Goal: Task Accomplishment & Management: Manage account settings

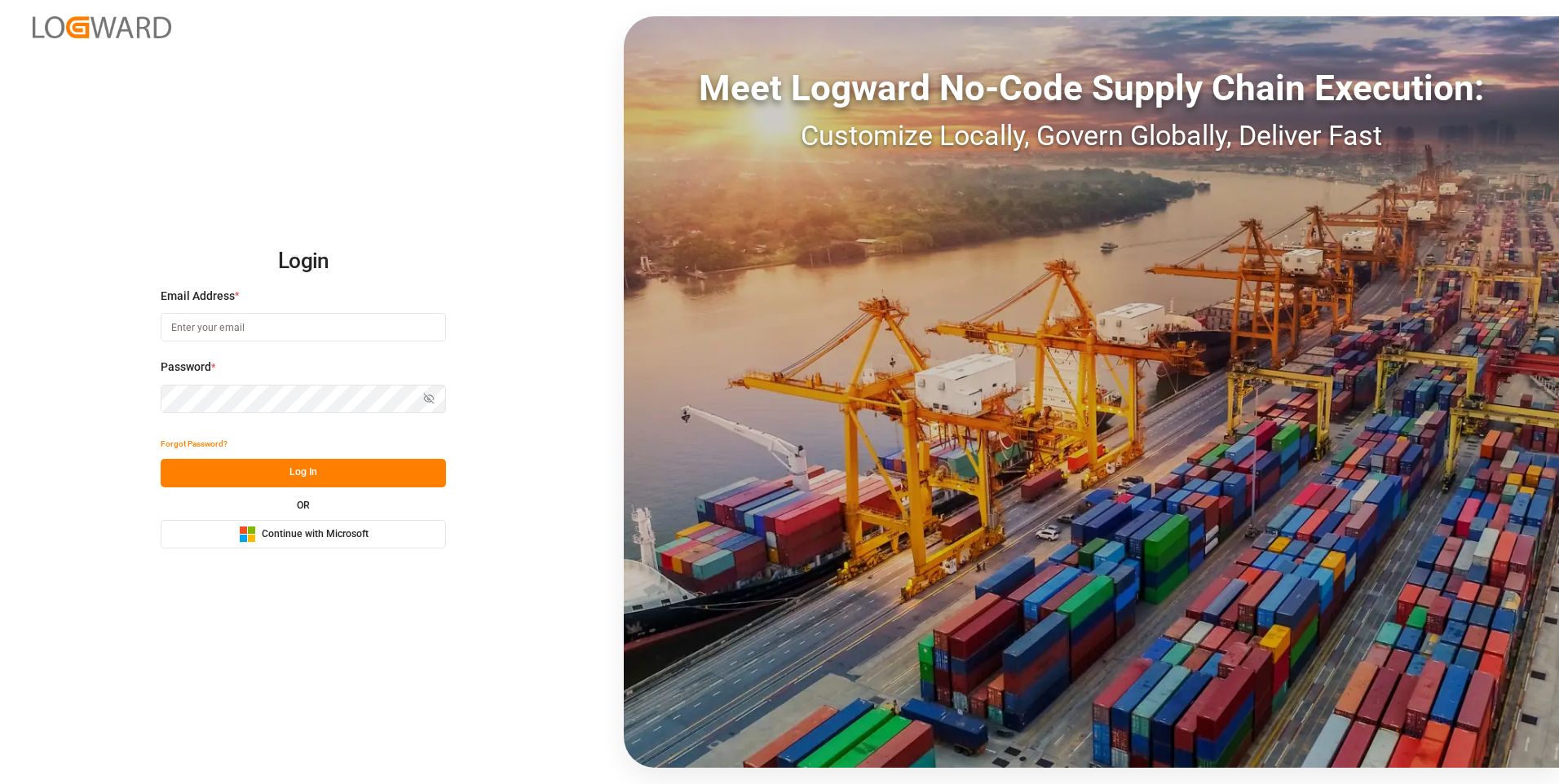
type input "Servicecenter_017@leschaco.com"
click at [245, 471] on button "Log In" at bounding box center [303, 472] width 286 height 28
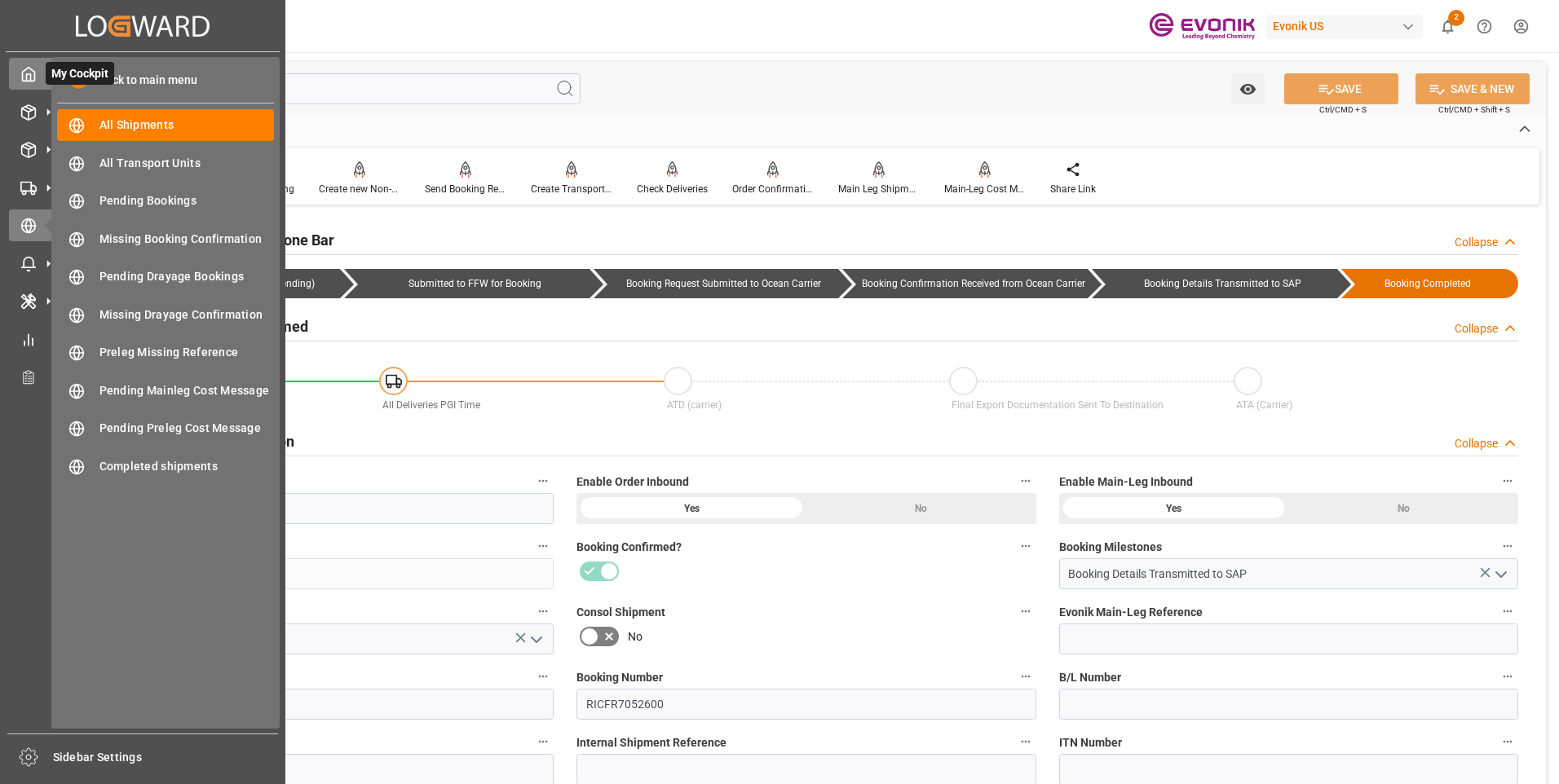
click at [28, 69] on icon at bounding box center [28, 74] width 12 height 14
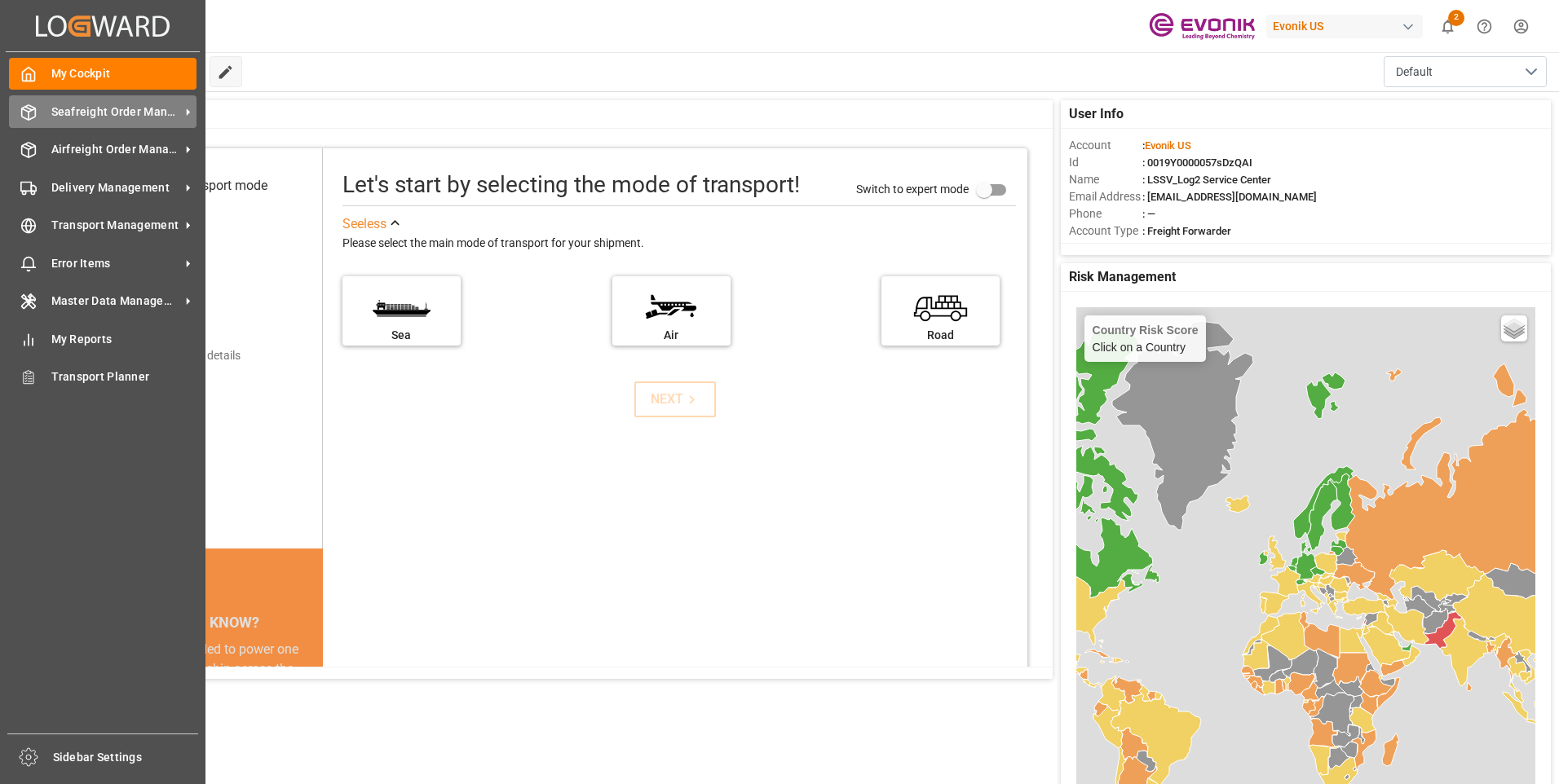
click at [72, 111] on span "Seafreight Order Management" at bounding box center [116, 111] width 129 height 17
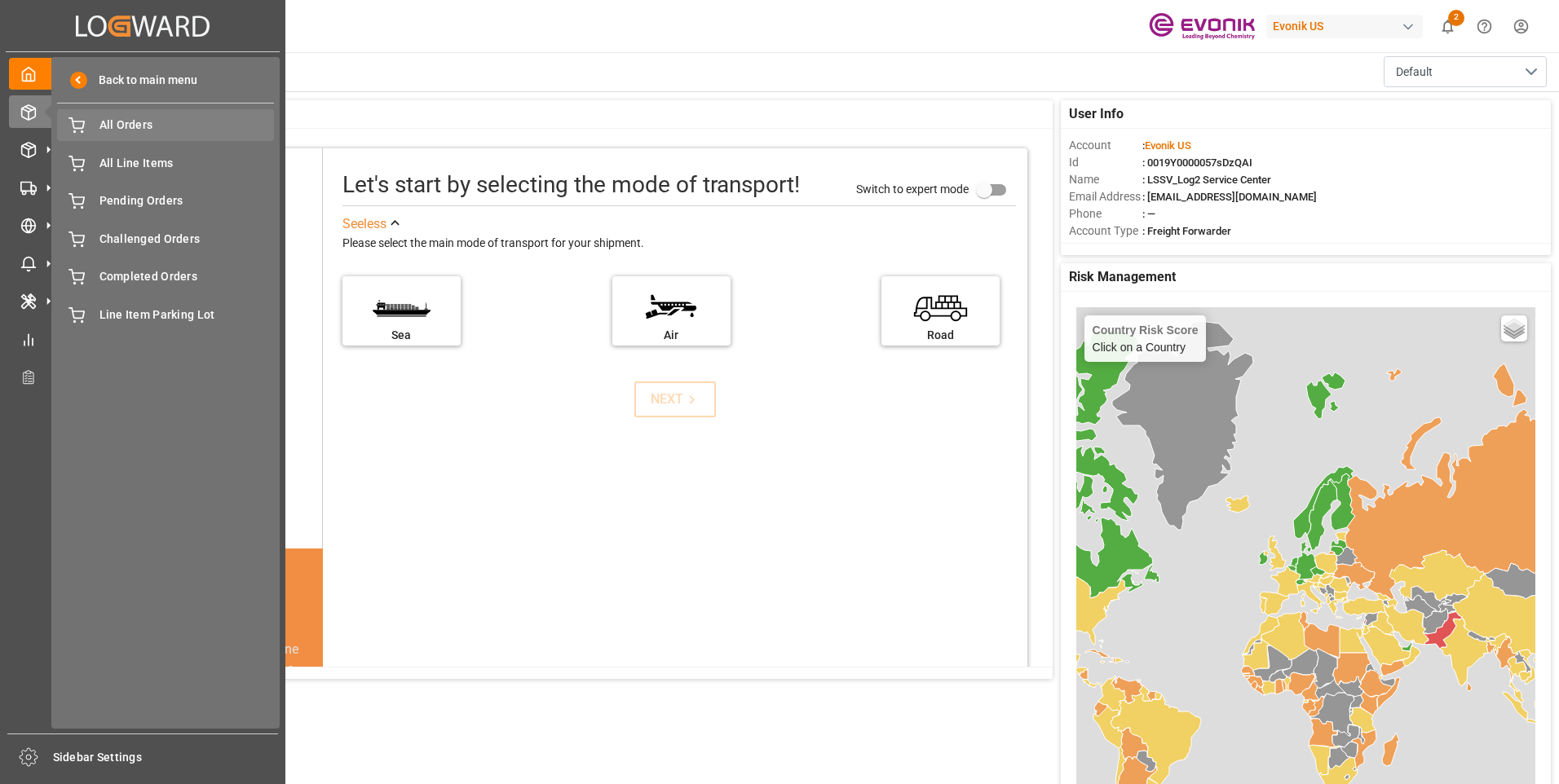
click at [116, 128] on span "All Orders" at bounding box center [187, 125] width 175 height 17
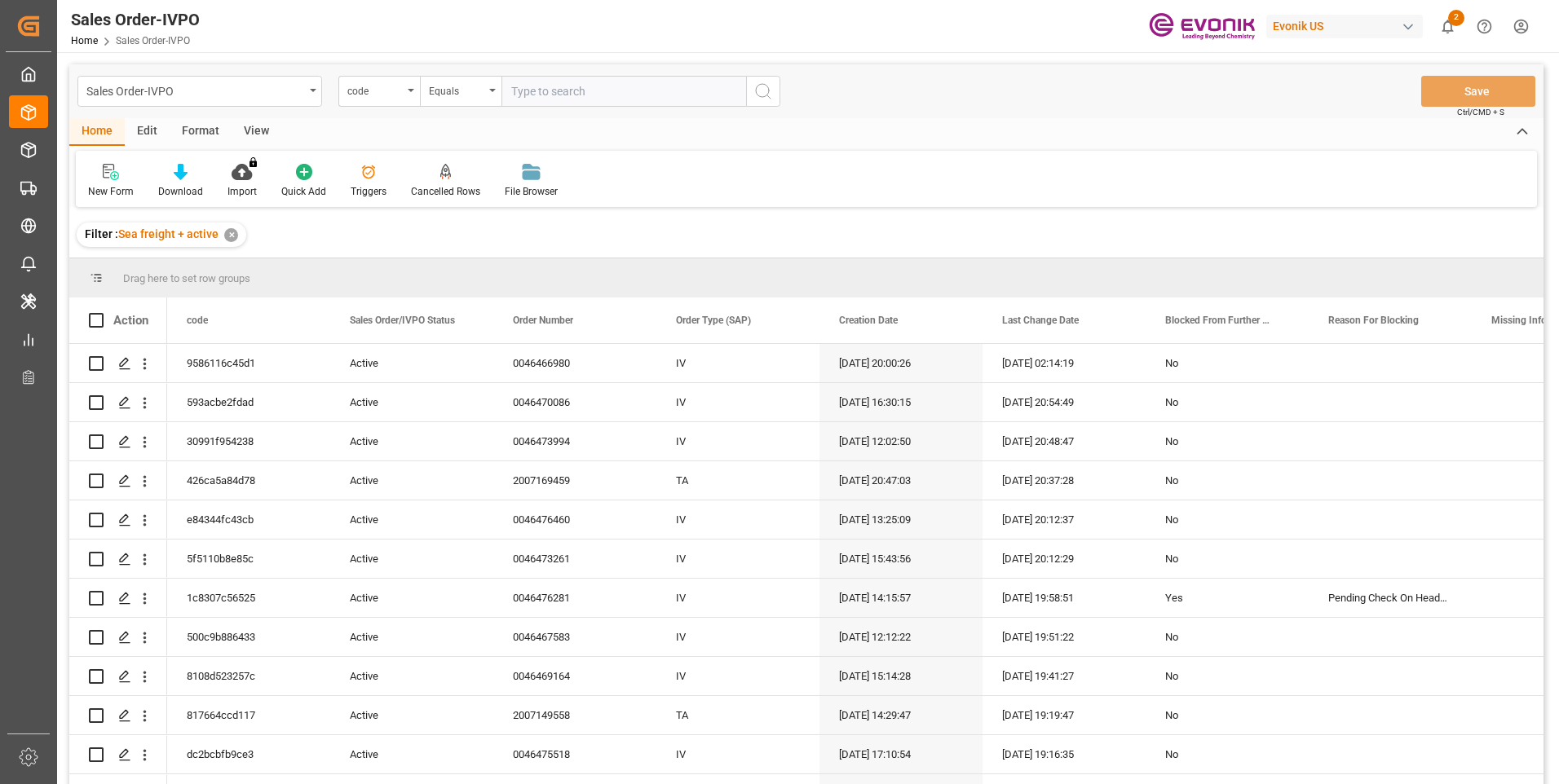
click at [529, 99] on input "text" at bounding box center [624, 92] width 245 height 31
paste input "0696965a8e05"
type input "0696965a8e05"
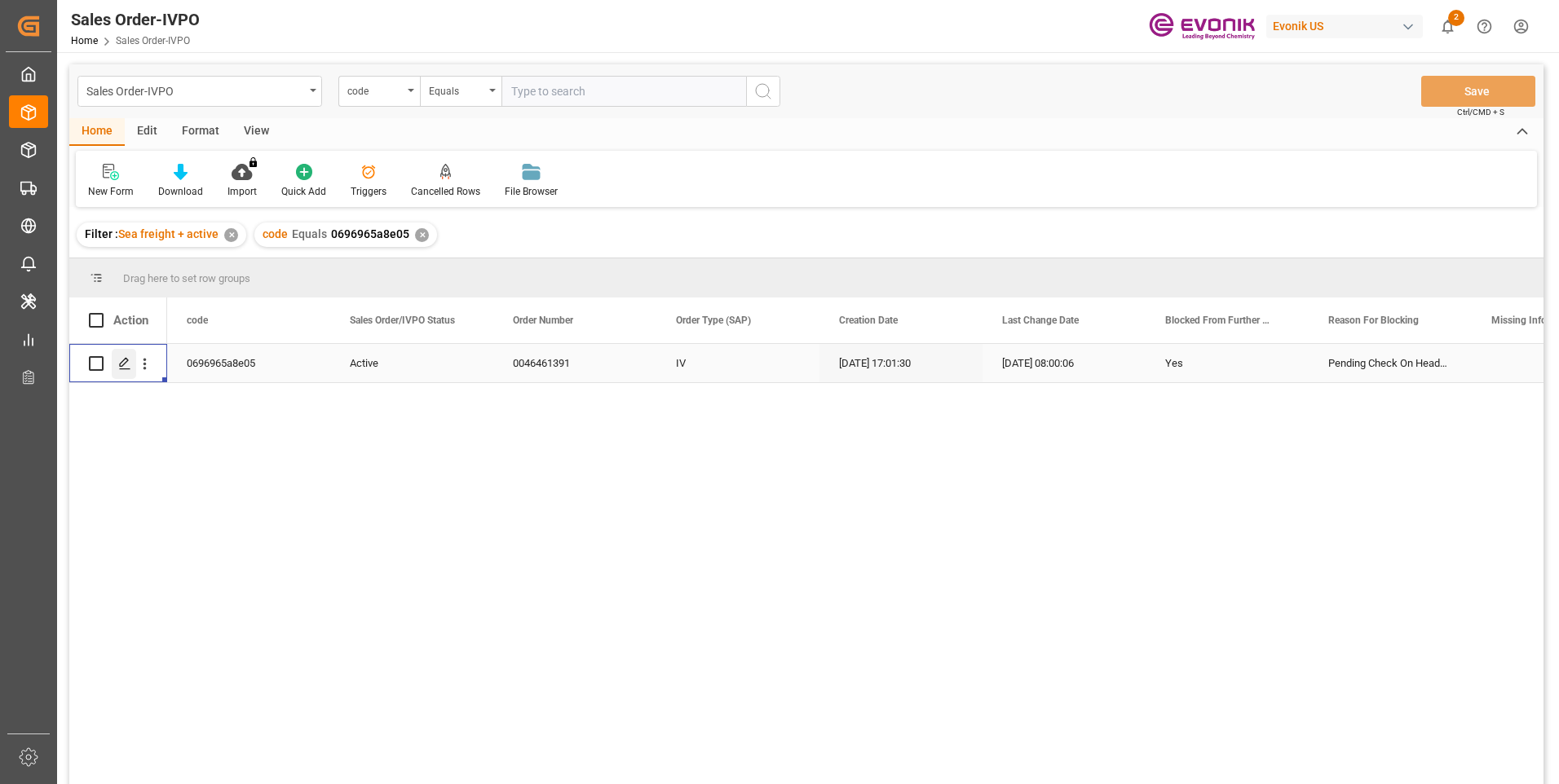
click at [125, 367] on icon "Press SPACE to select this row." at bounding box center [124, 363] width 13 height 13
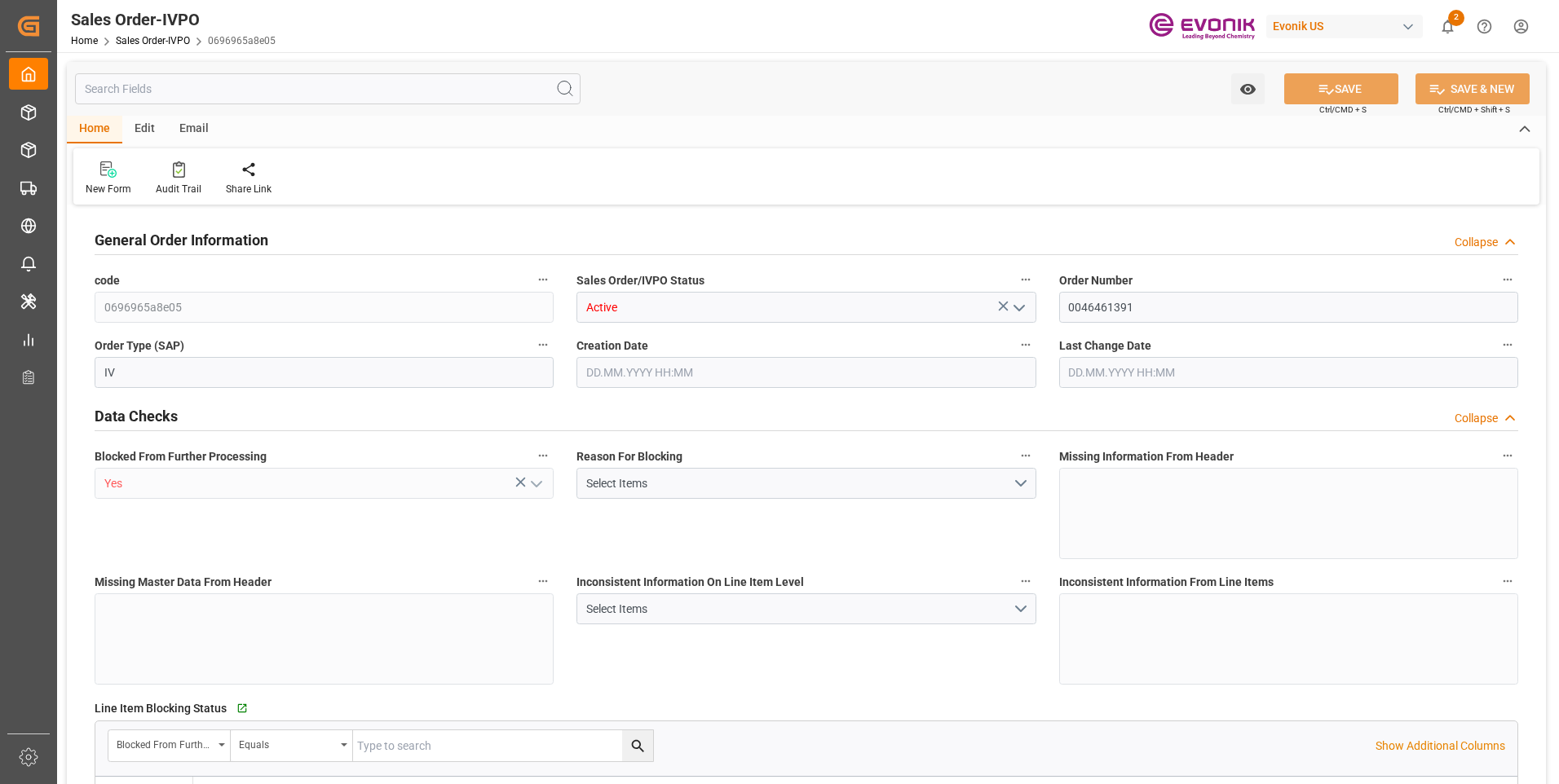
type input "INNSA"
type input "0"
type input "1"
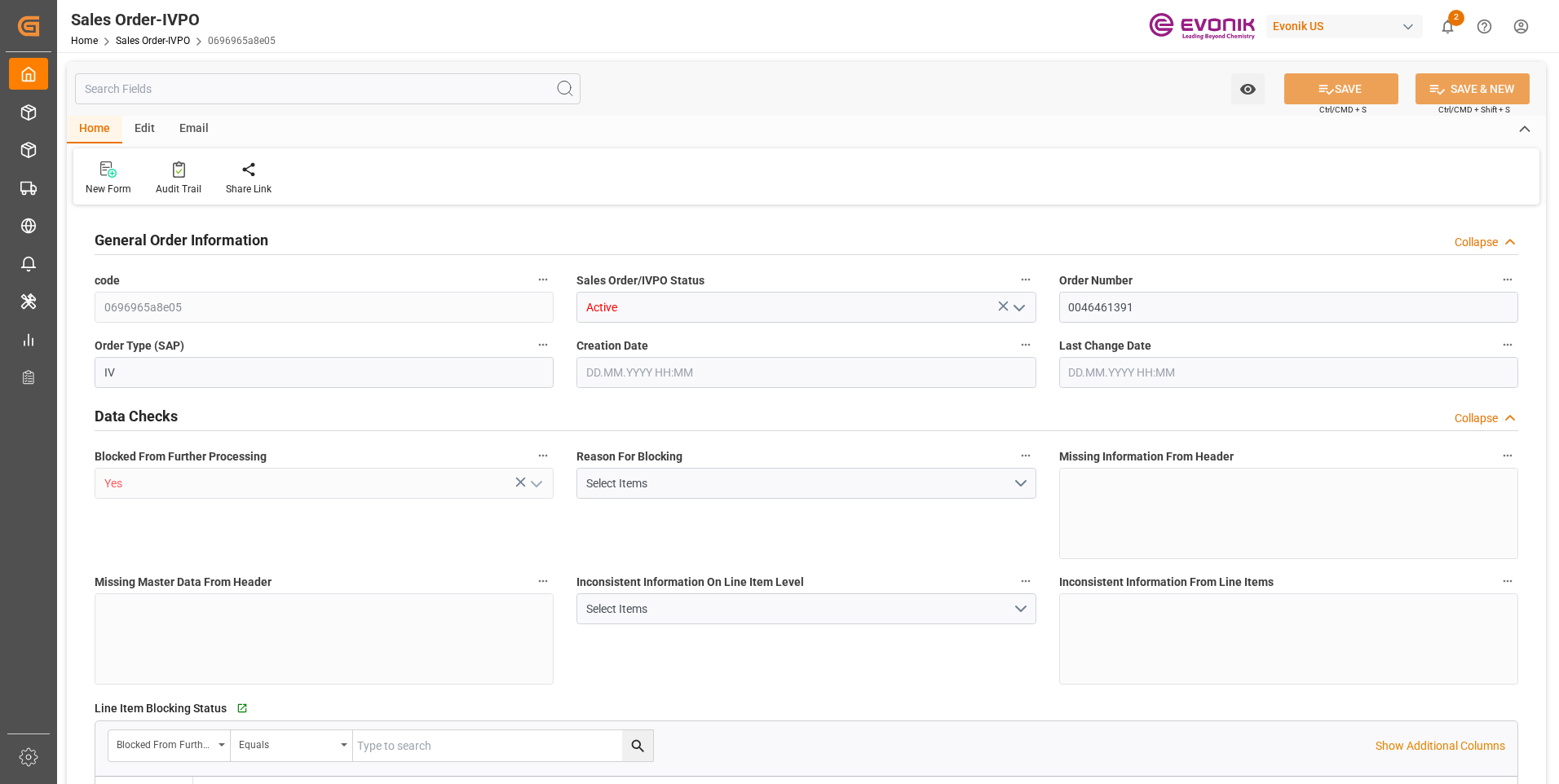
type input "1964.928"
type input "22.5146"
type input "19000"
type input "60"
type input "28.07.2025 17:01"
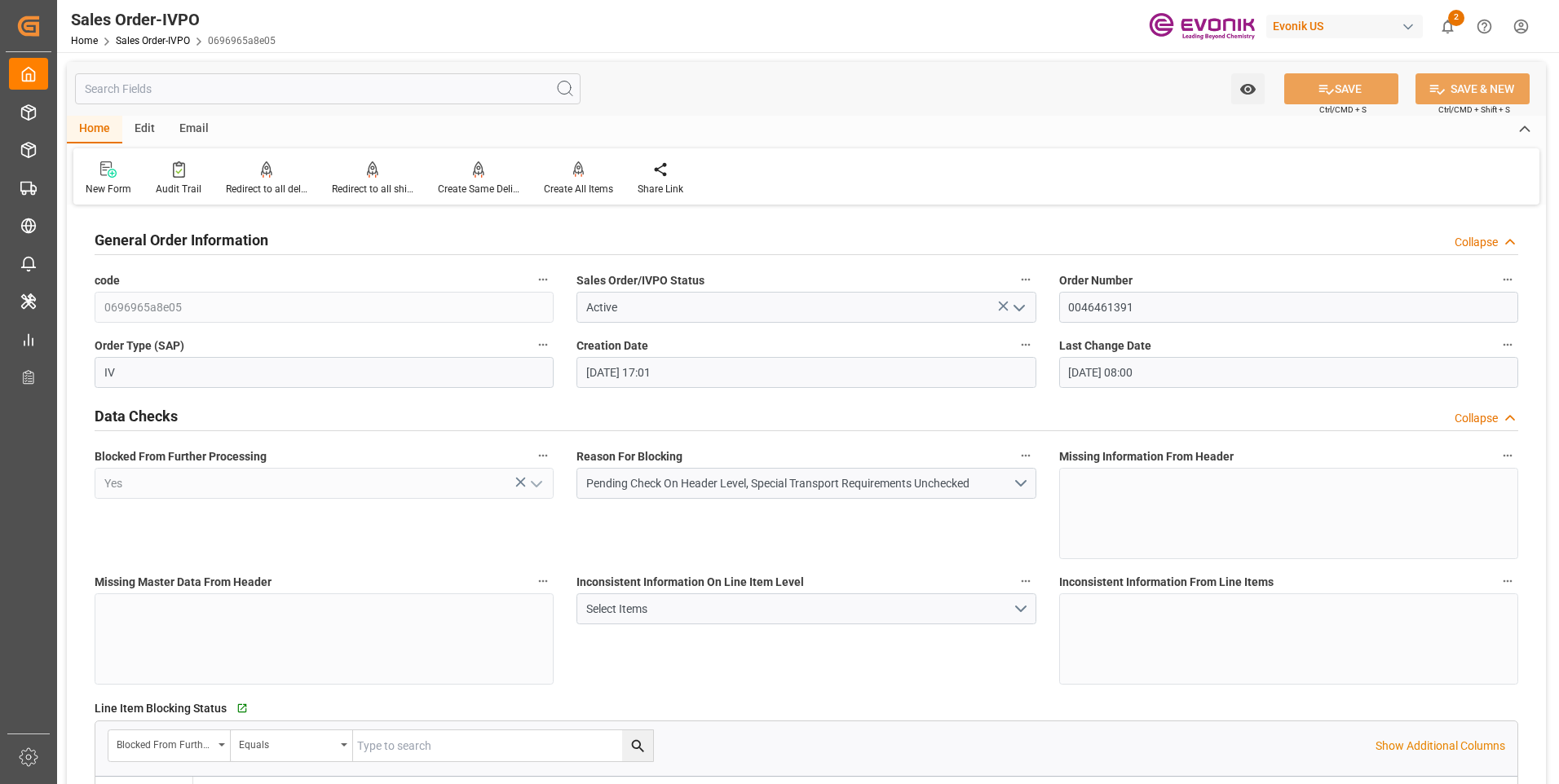
type input "14.10.2025 08:00"
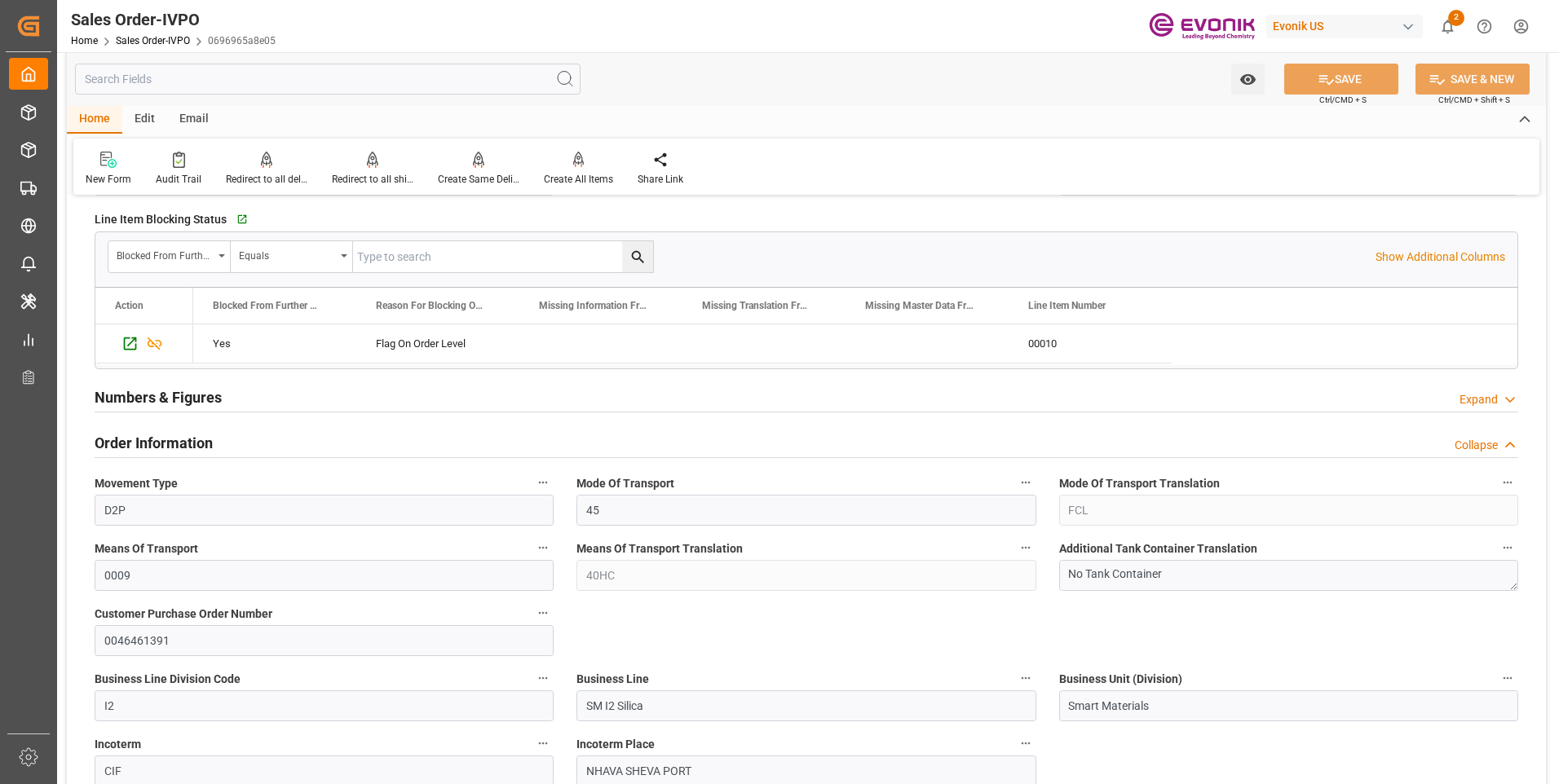
scroll to position [652, 0]
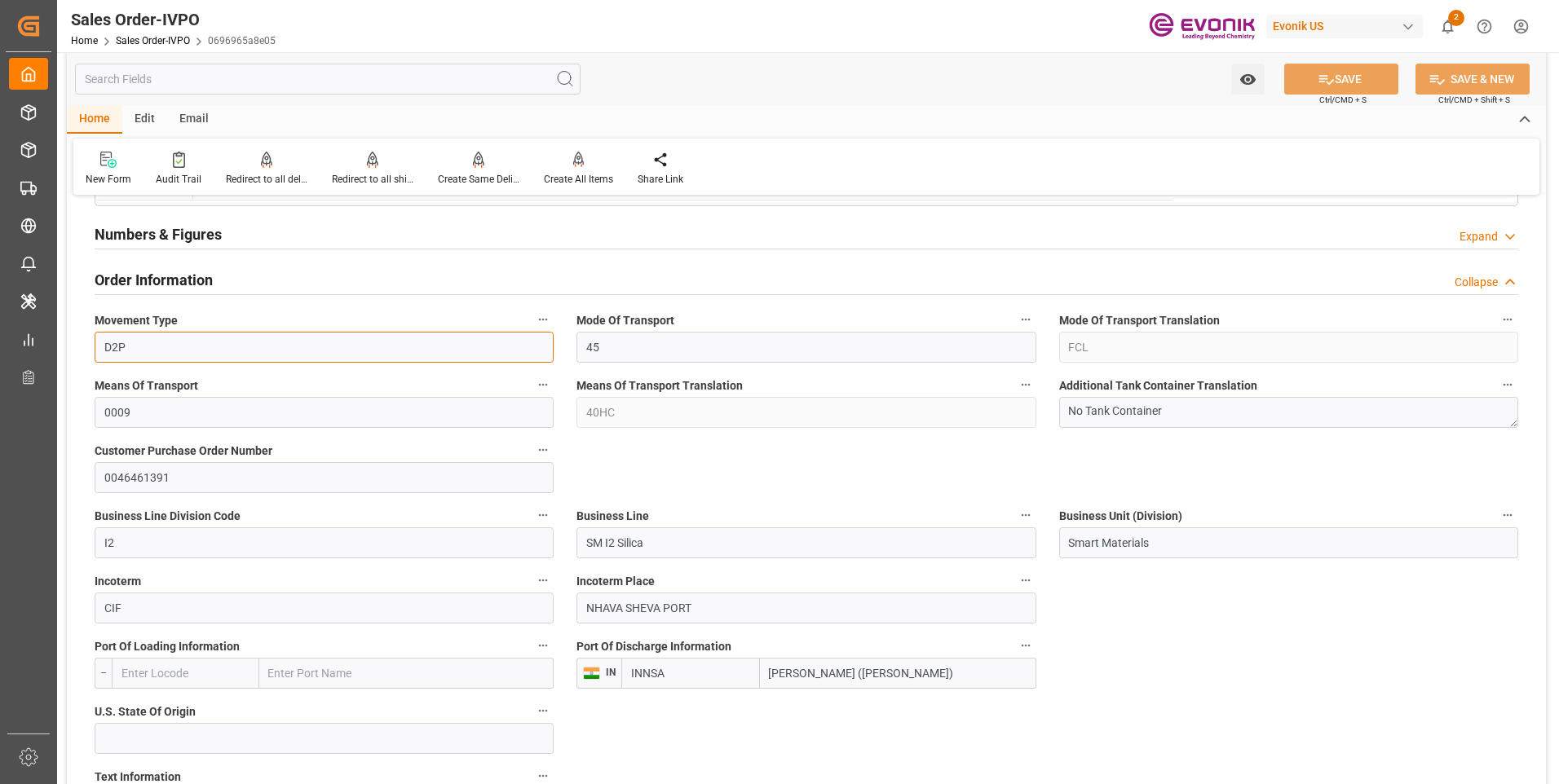
click at [143, 351] on input "D2P" at bounding box center [324, 347] width 459 height 31
drag, startPoint x: 147, startPoint y: 342, endPoint x: 77, endPoint y: 346, distance: 70.1
click at [569, 414] on div "Means Of Transport Translation 40HC" at bounding box center [805, 401] width 482 height 65
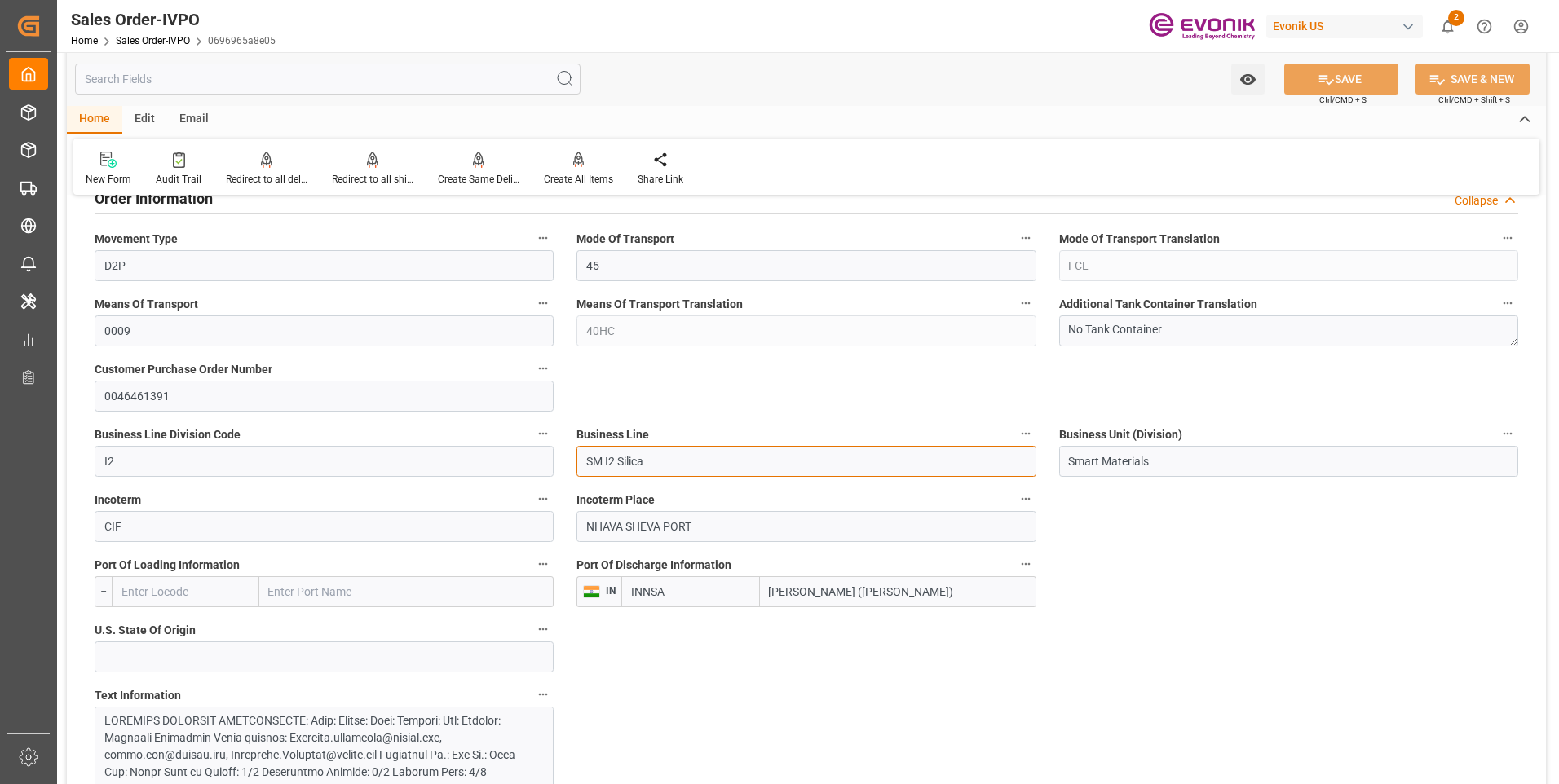
click at [640, 447] on input "SM I2 Silica" at bounding box center [806, 461] width 459 height 31
drag, startPoint x: 674, startPoint y: 457, endPoint x: 571, endPoint y: 459, distance: 103.0
click at [571, 459] on div "Business Line SM I2 Silica" at bounding box center [805, 450] width 482 height 65
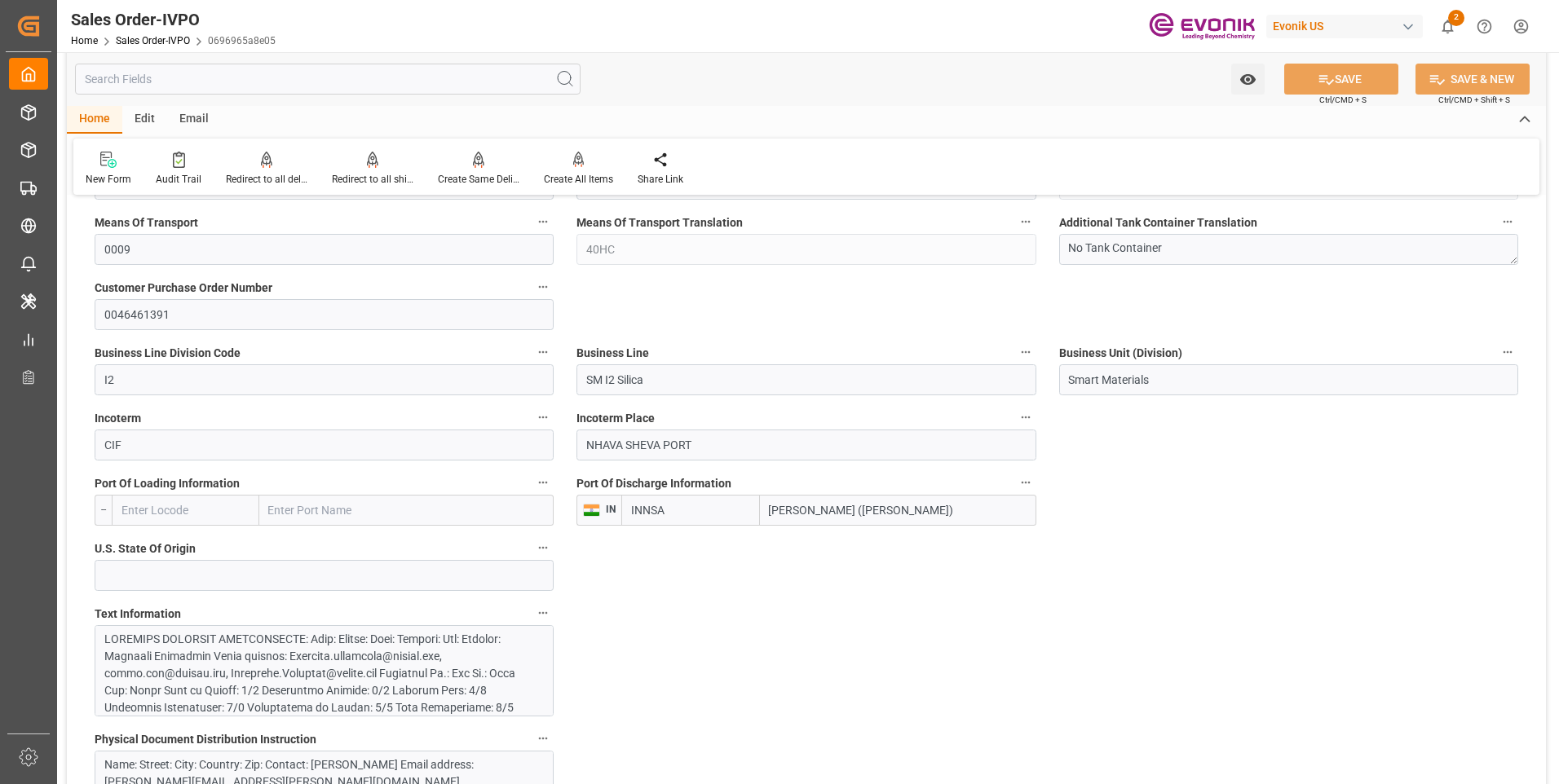
click at [918, 520] on input "[PERSON_NAME] ([PERSON_NAME])" at bounding box center [898, 510] width 277 height 31
drag, startPoint x: 934, startPoint y: 520, endPoint x: 765, endPoint y: 508, distance: 169.4
click at [765, 508] on input "[PERSON_NAME] ([PERSON_NAME])" at bounding box center [898, 510] width 277 height 31
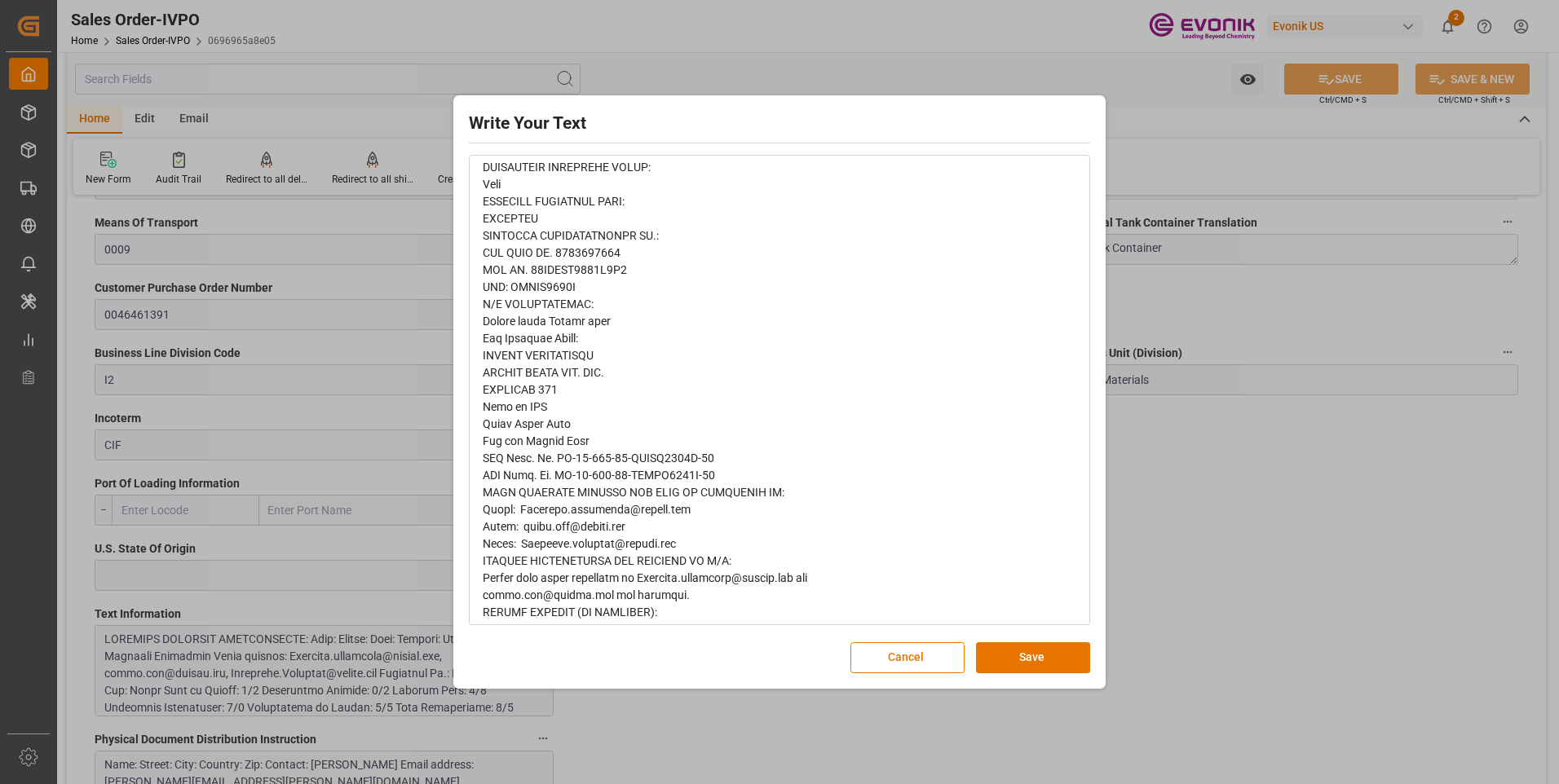
scroll to position [923, 0]
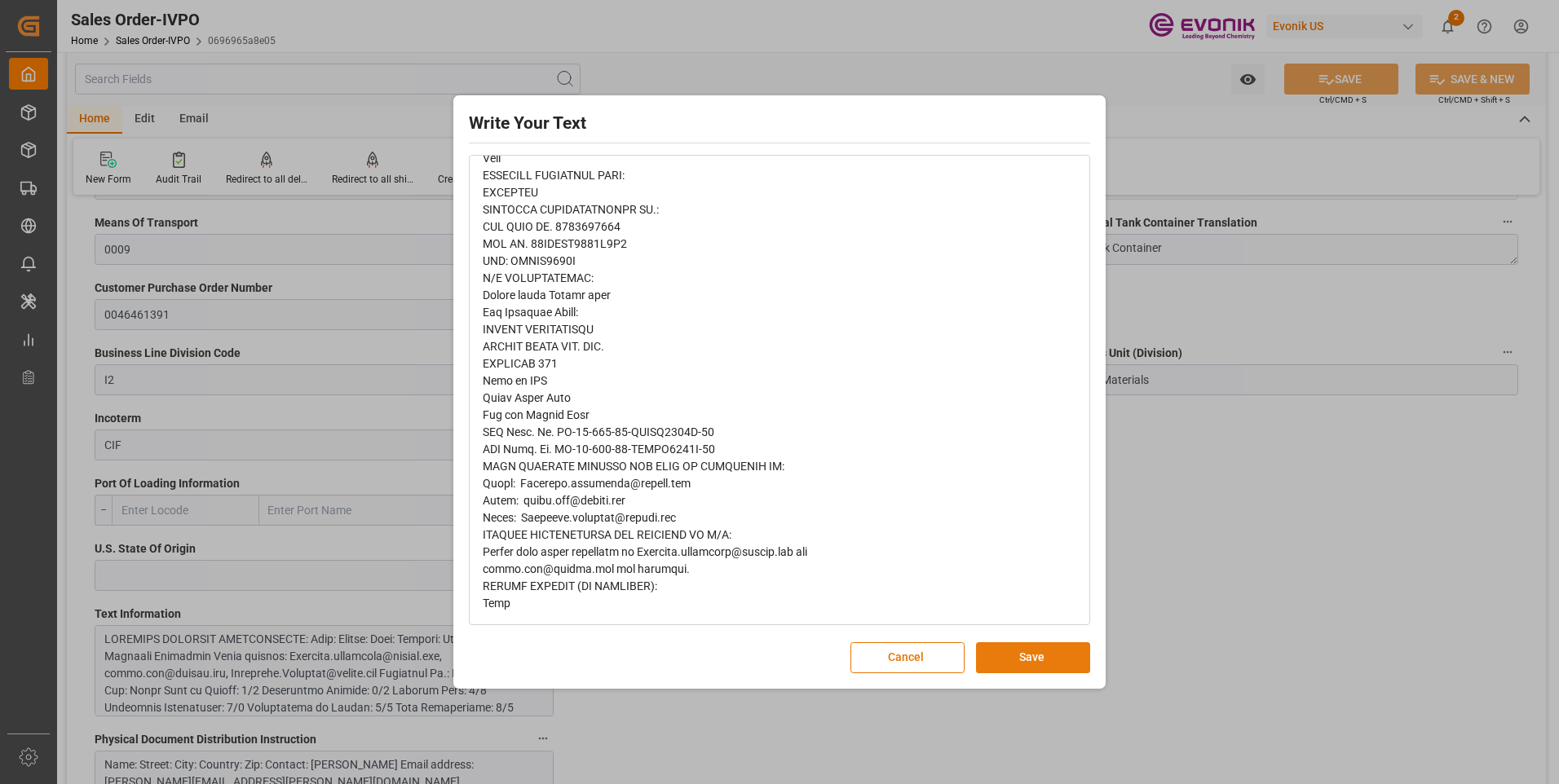
click at [1006, 661] on button "Save" at bounding box center [1033, 657] width 114 height 31
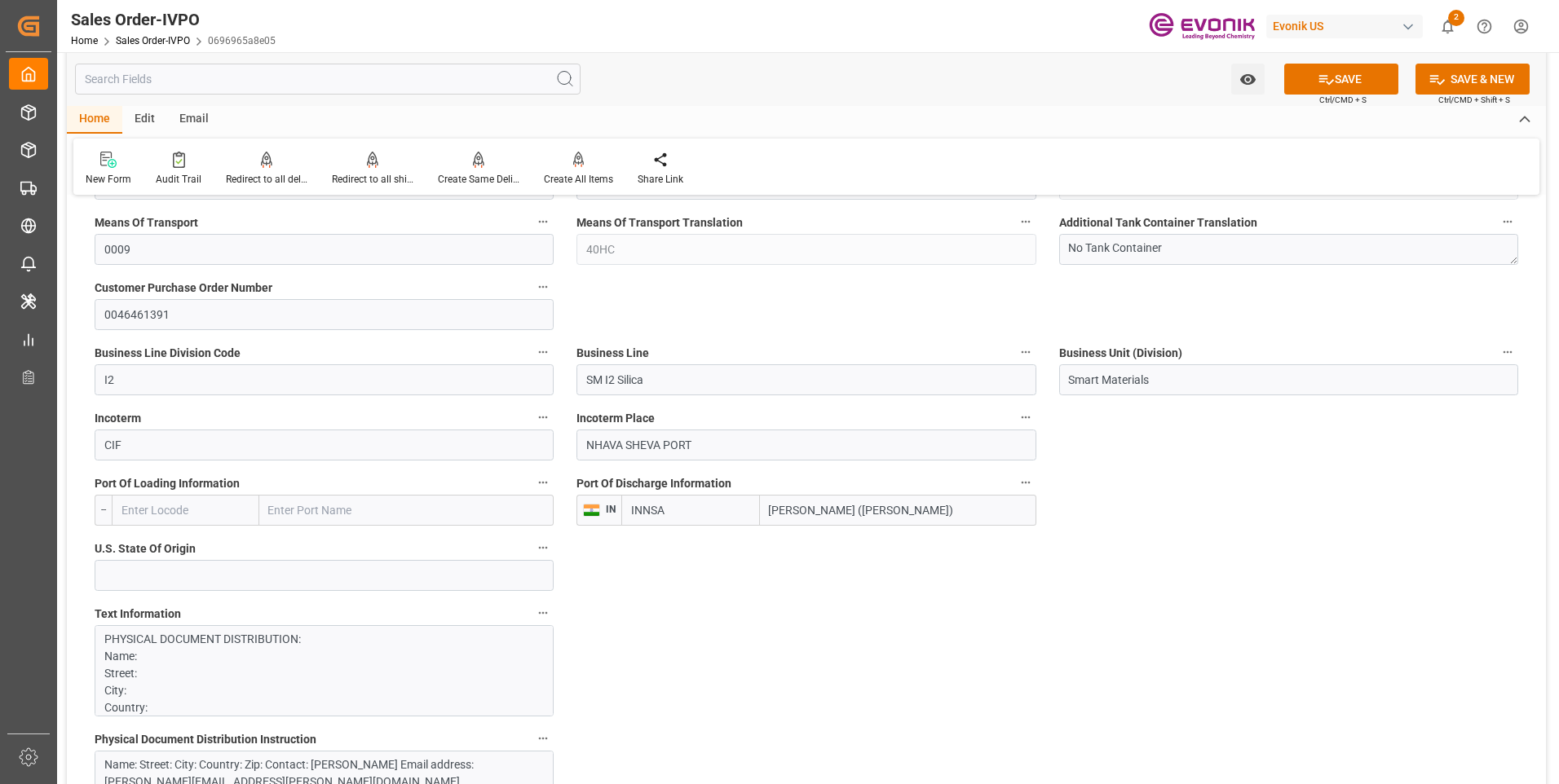
scroll to position [1060, 0]
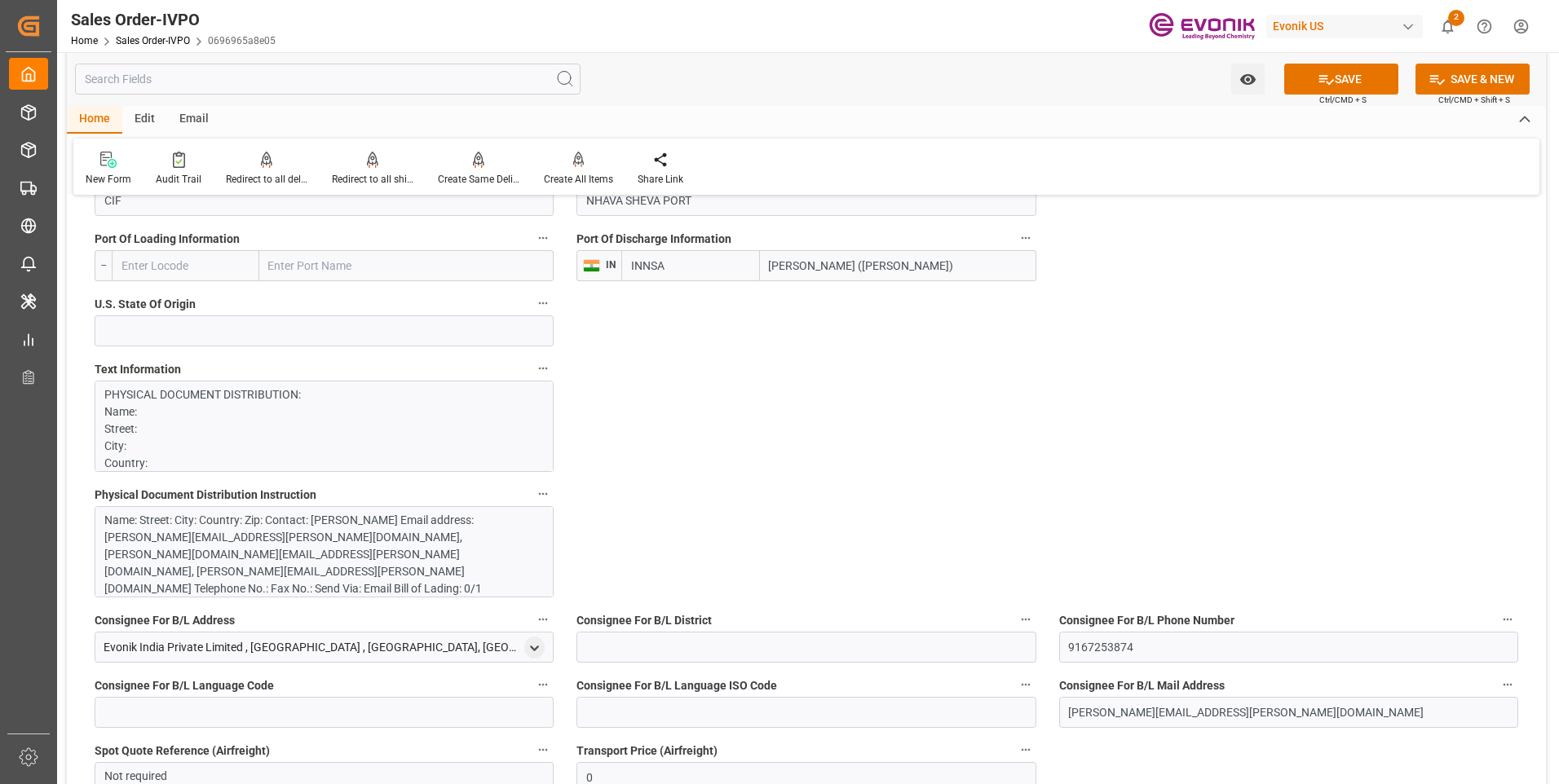
click at [467, 570] on div "Name: Street: City: Country: Zip: Contact: [PERSON_NAME] Email address: [PERSON…" at bounding box center [317, 572] width 427 height 120
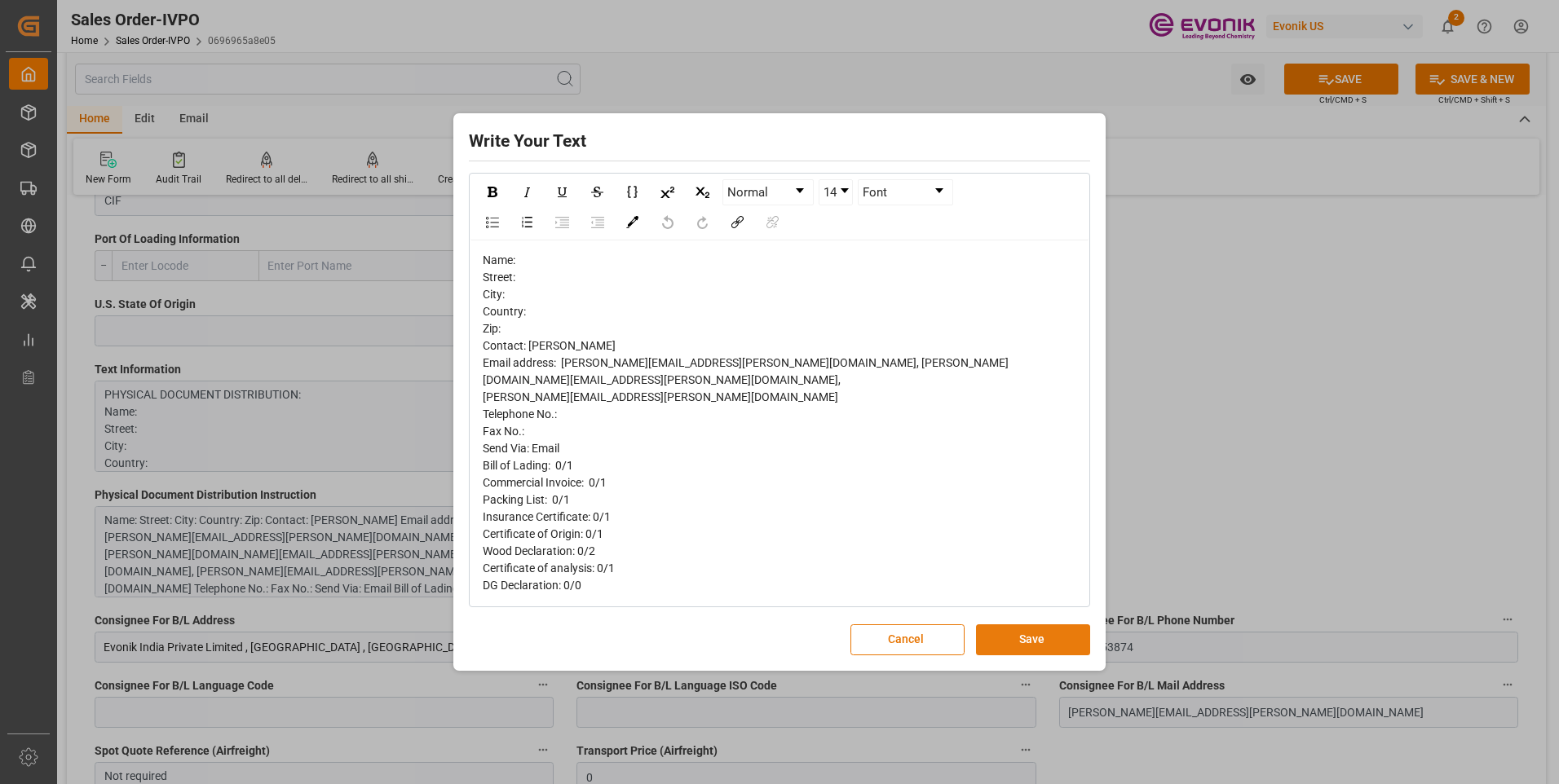
click at [1058, 635] on button "Save" at bounding box center [1033, 640] width 114 height 31
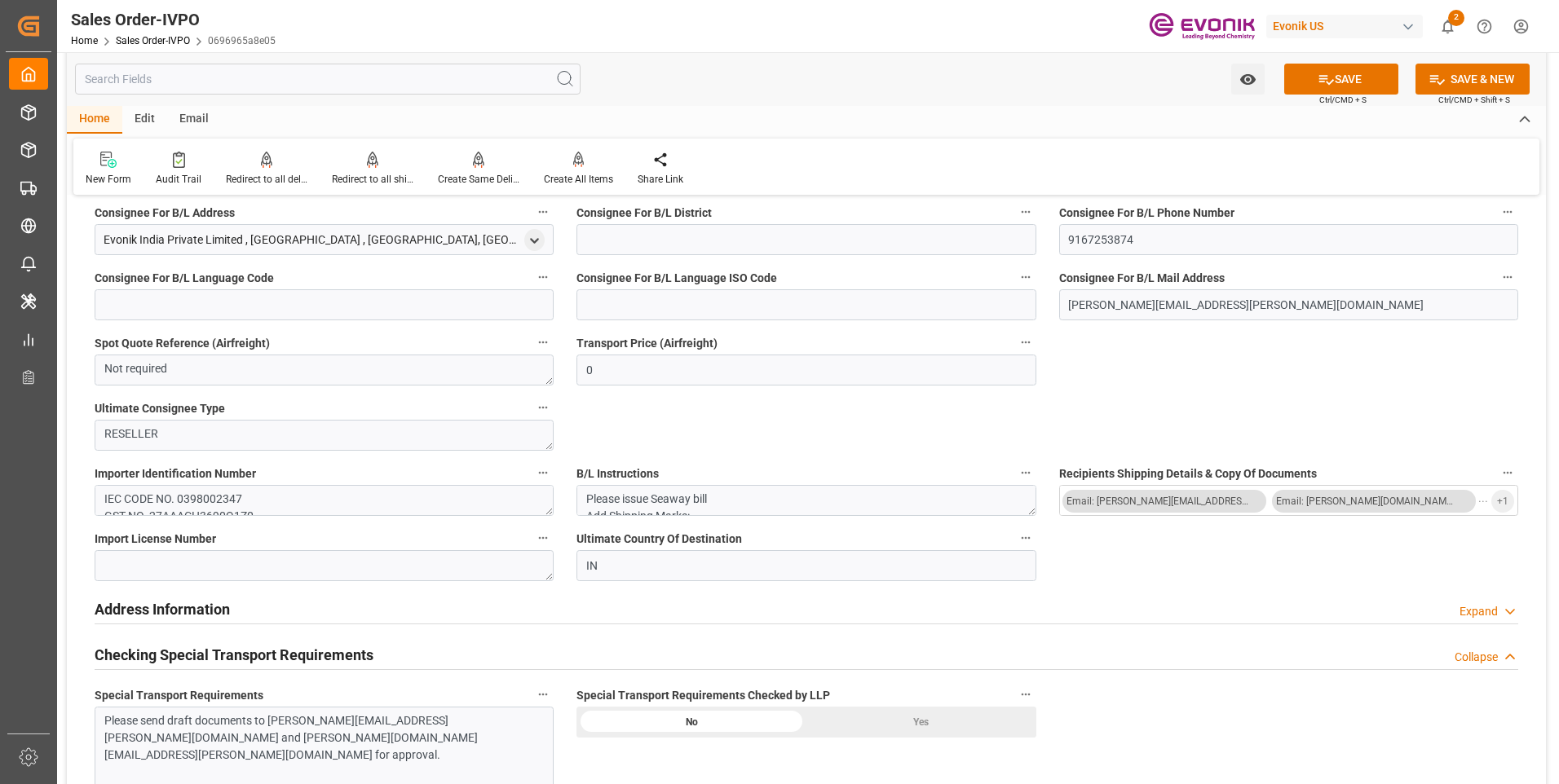
scroll to position [1630, 0]
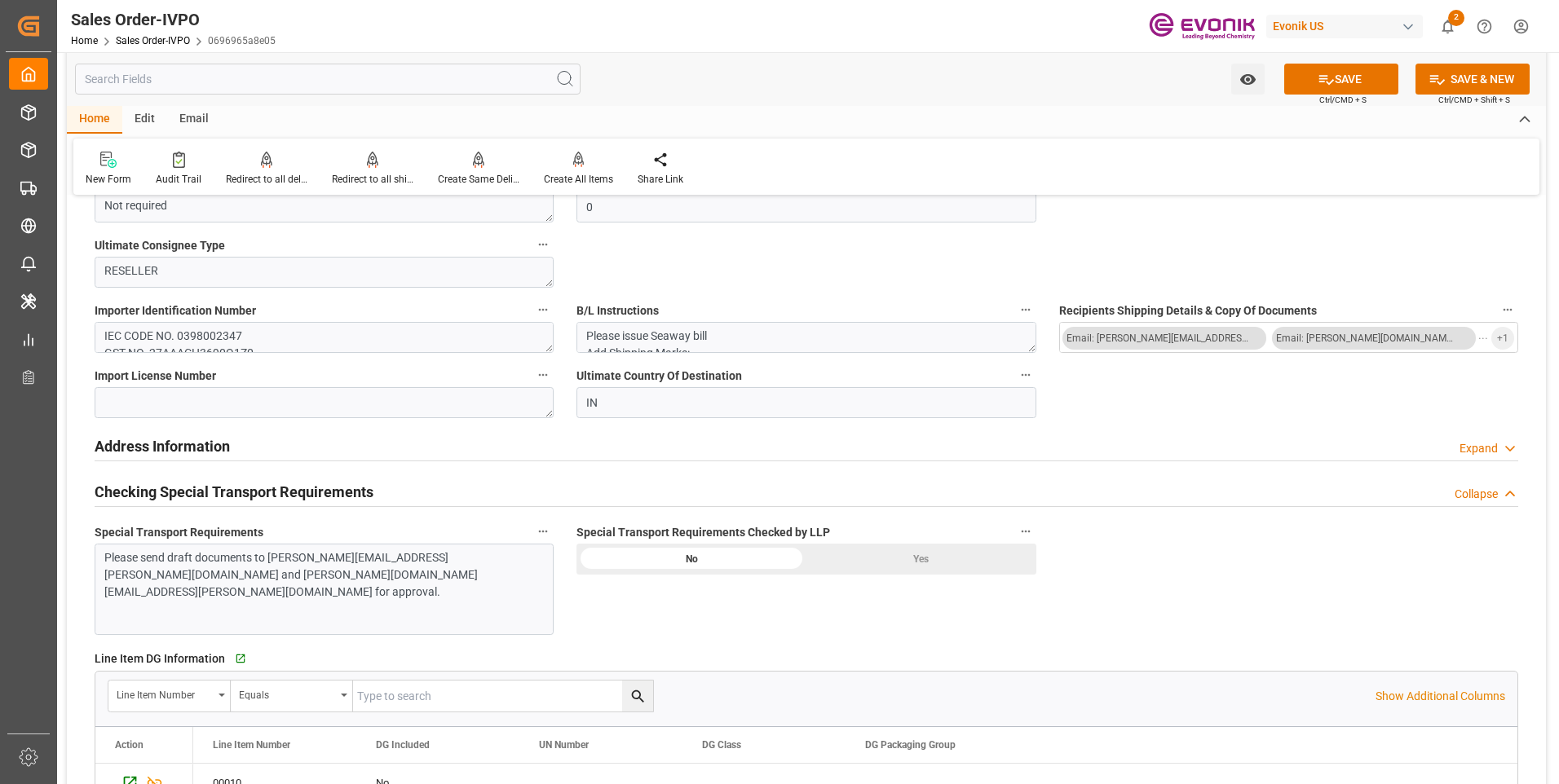
click at [306, 617] on div "Please send draft documents to [PERSON_NAME][EMAIL_ADDRESS][PERSON_NAME][DOMAIN…" at bounding box center [324, 589] width 459 height 92
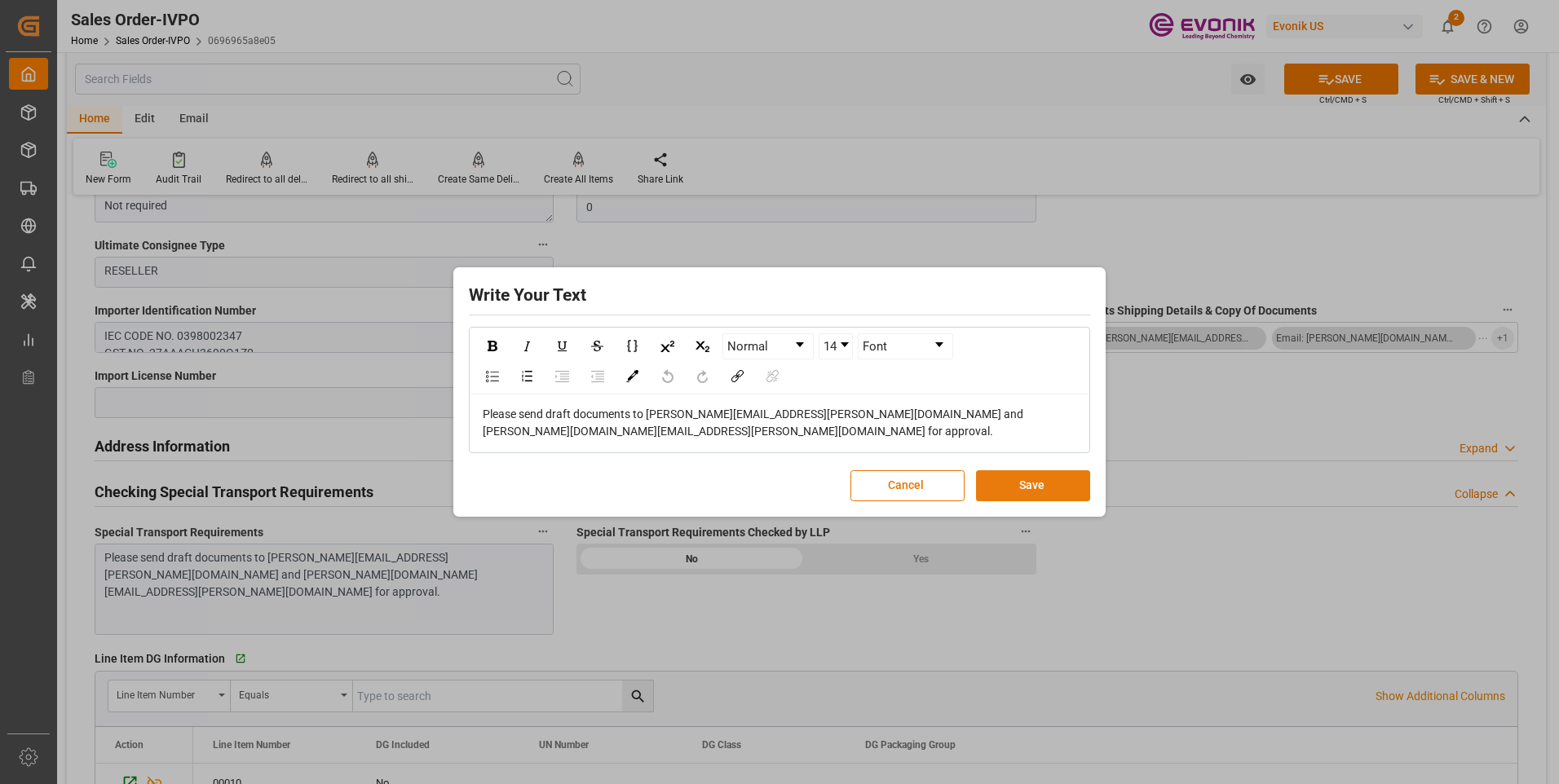
click at [1026, 483] on button "Save" at bounding box center [1033, 486] width 114 height 31
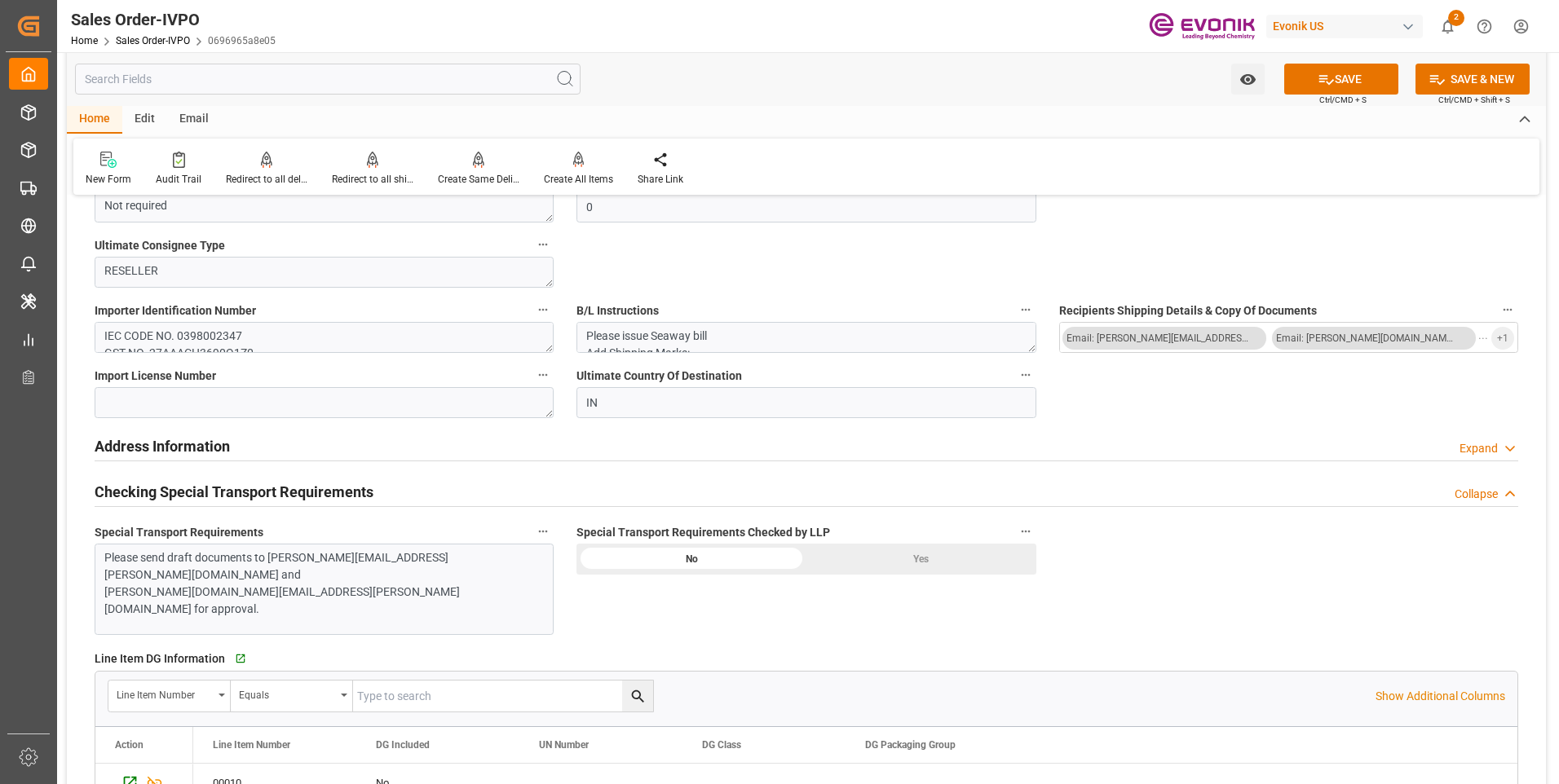
click at [924, 551] on div "Yes" at bounding box center [921, 559] width 230 height 31
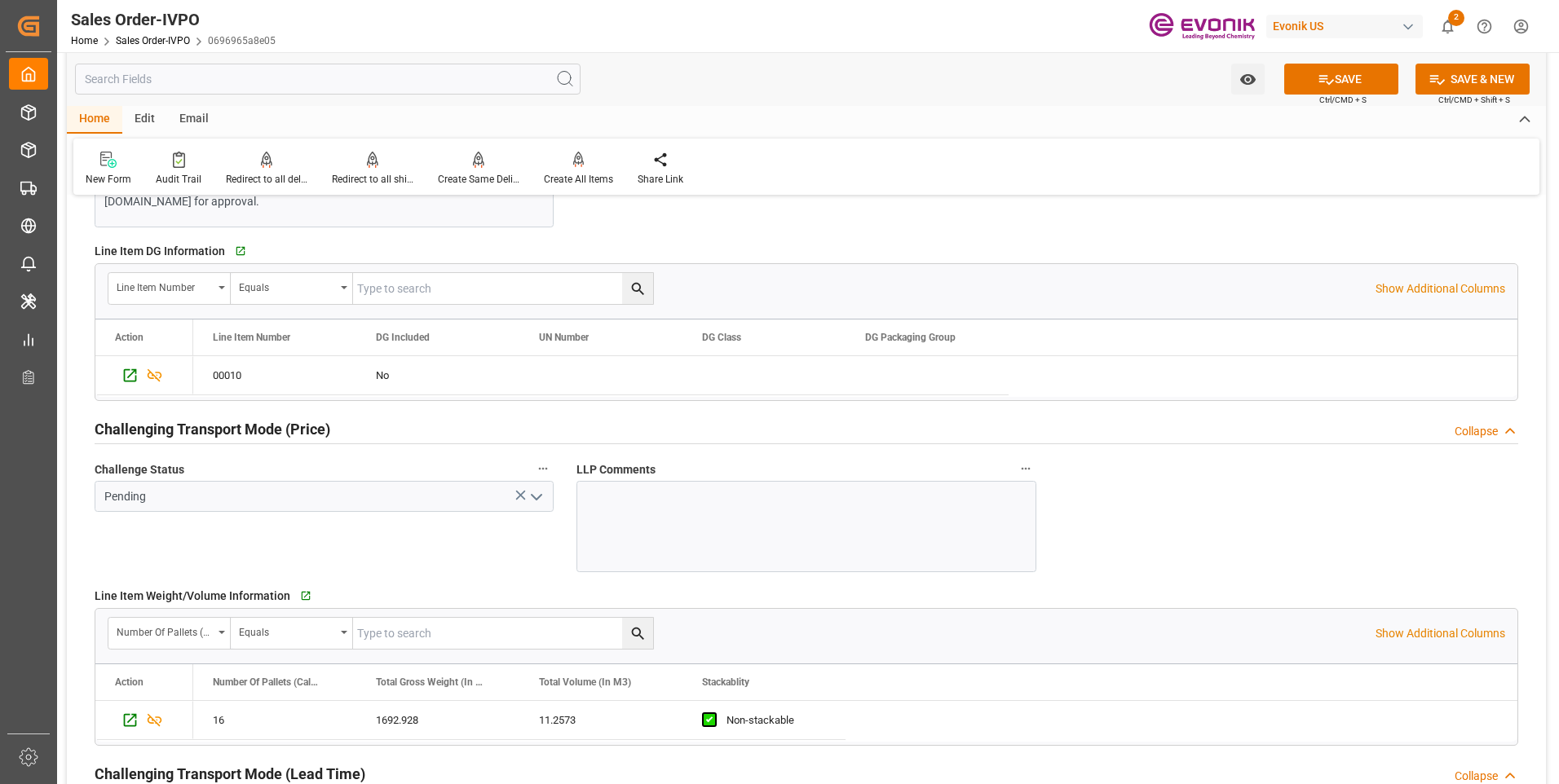
scroll to position [2200, 0]
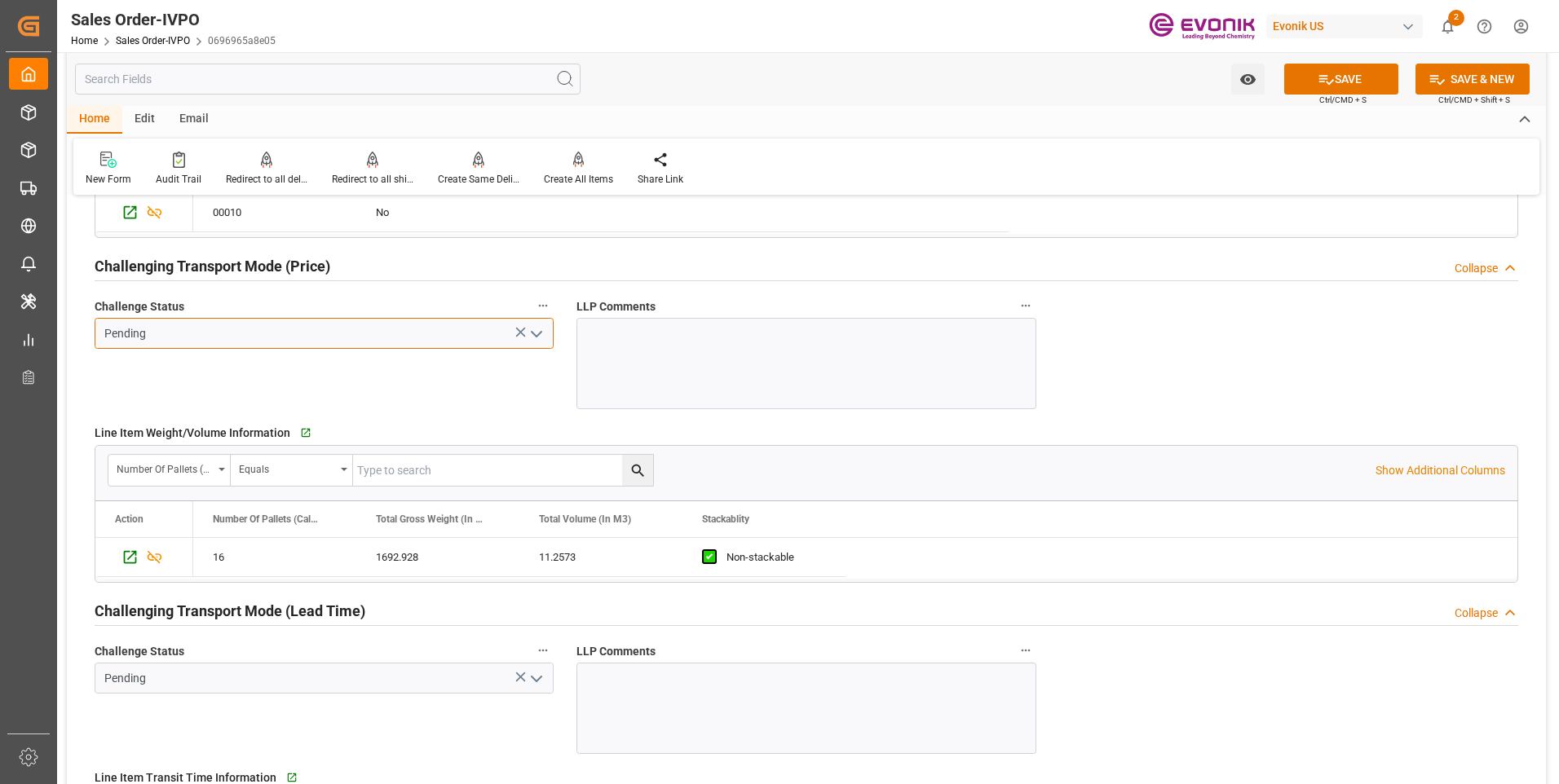
drag, startPoint x: 529, startPoint y: 319, endPoint x: 470, endPoint y: 406, distance: 105.1
click at [529, 319] on input "Pending" at bounding box center [324, 334] width 459 height 31
click at [539, 330] on icon "open menu" at bounding box center [537, 334] width 20 height 20
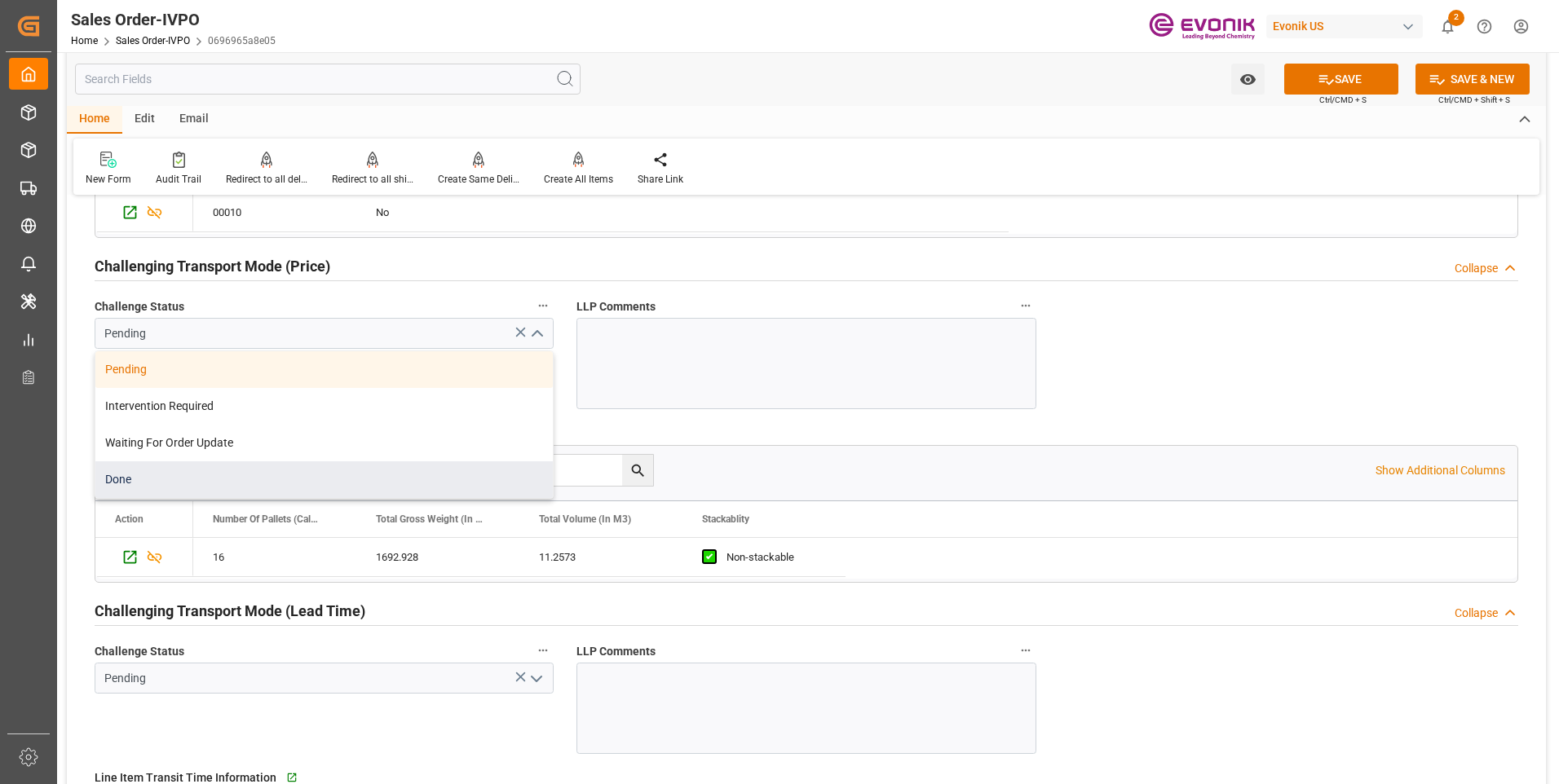
click at [120, 477] on div "Done" at bounding box center [324, 479] width 457 height 36
type input "Done"
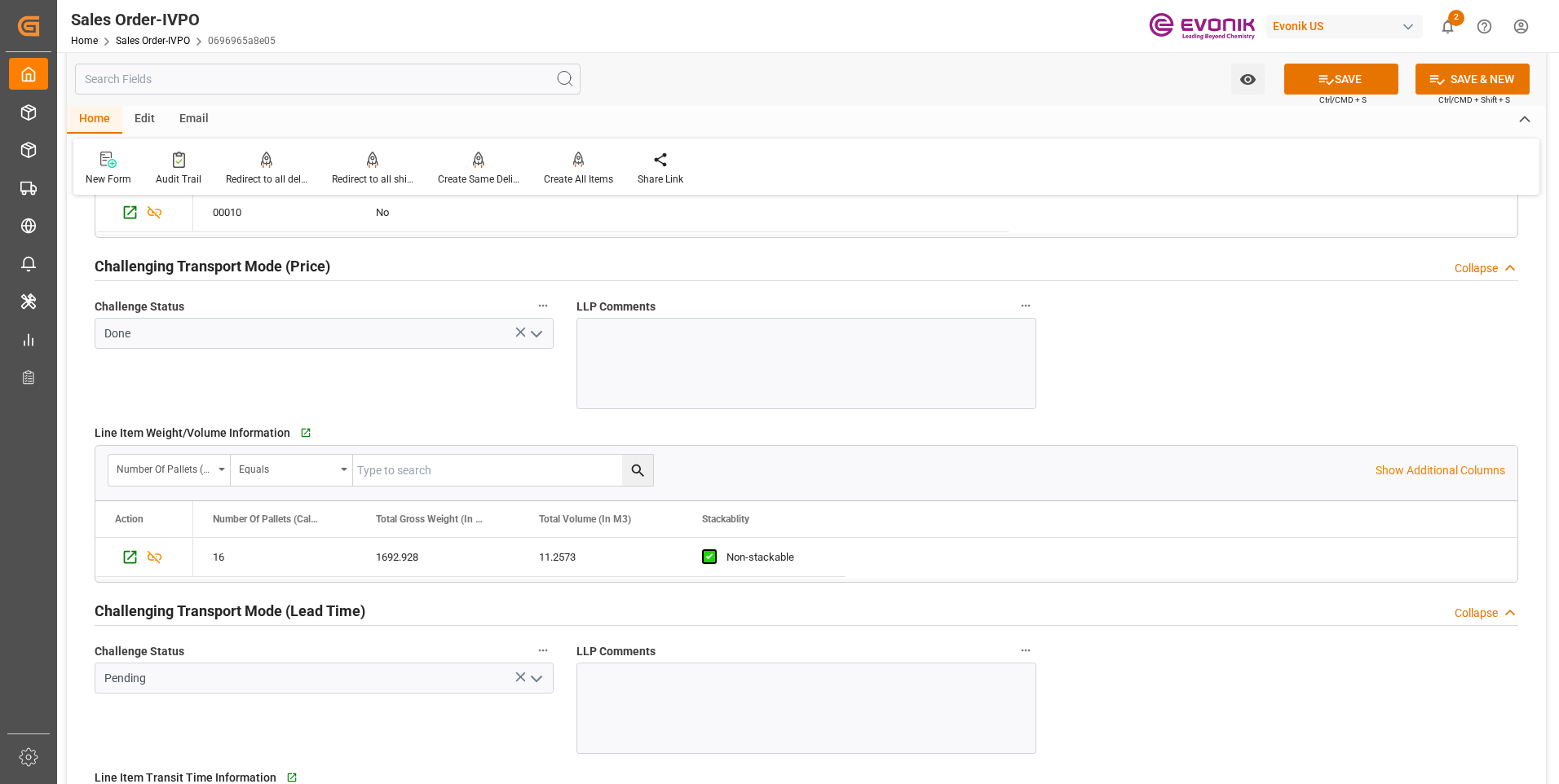
scroll to position [2281, 0]
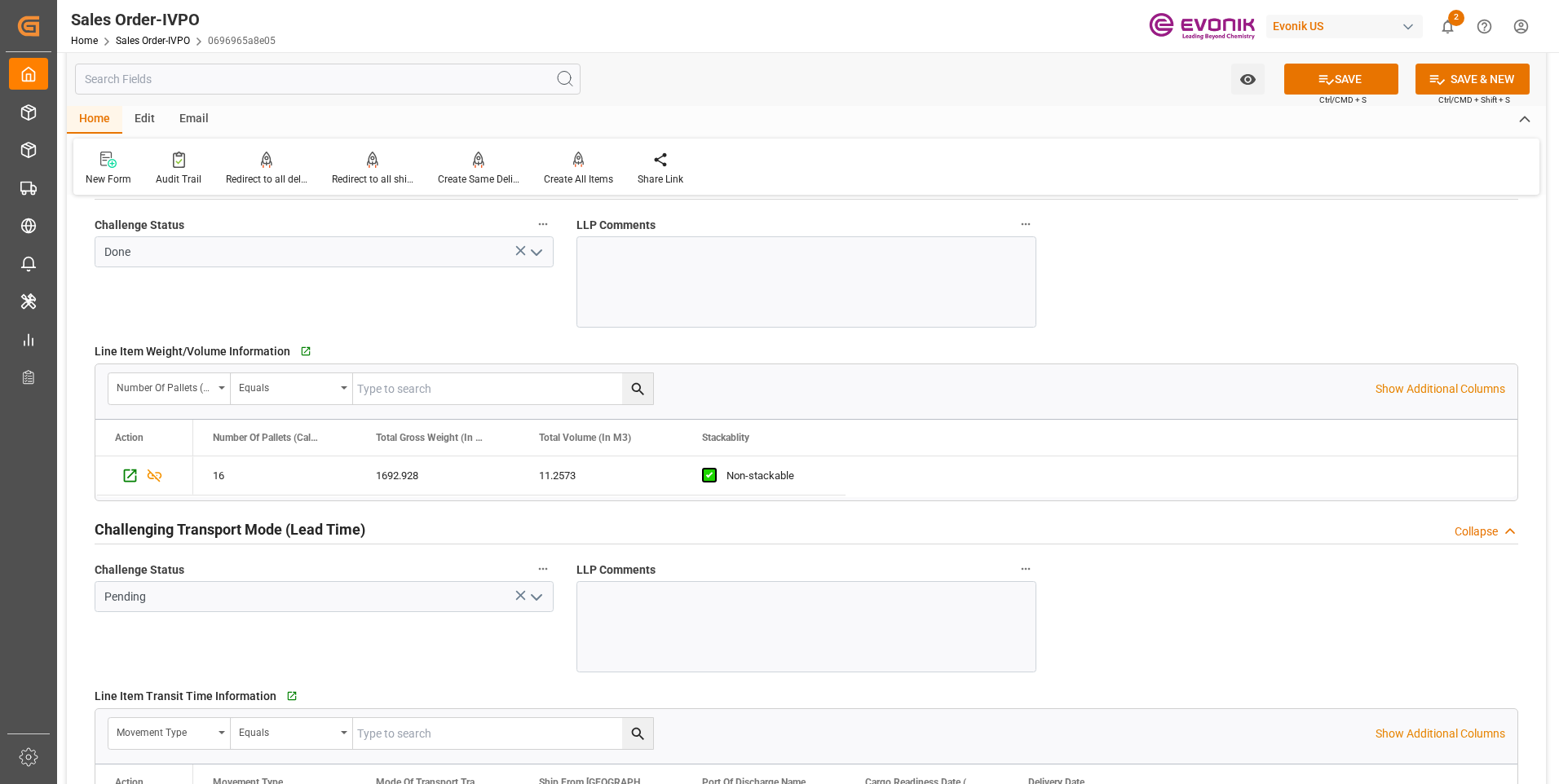
click at [537, 590] on icon "open menu" at bounding box center [537, 597] width 20 height 20
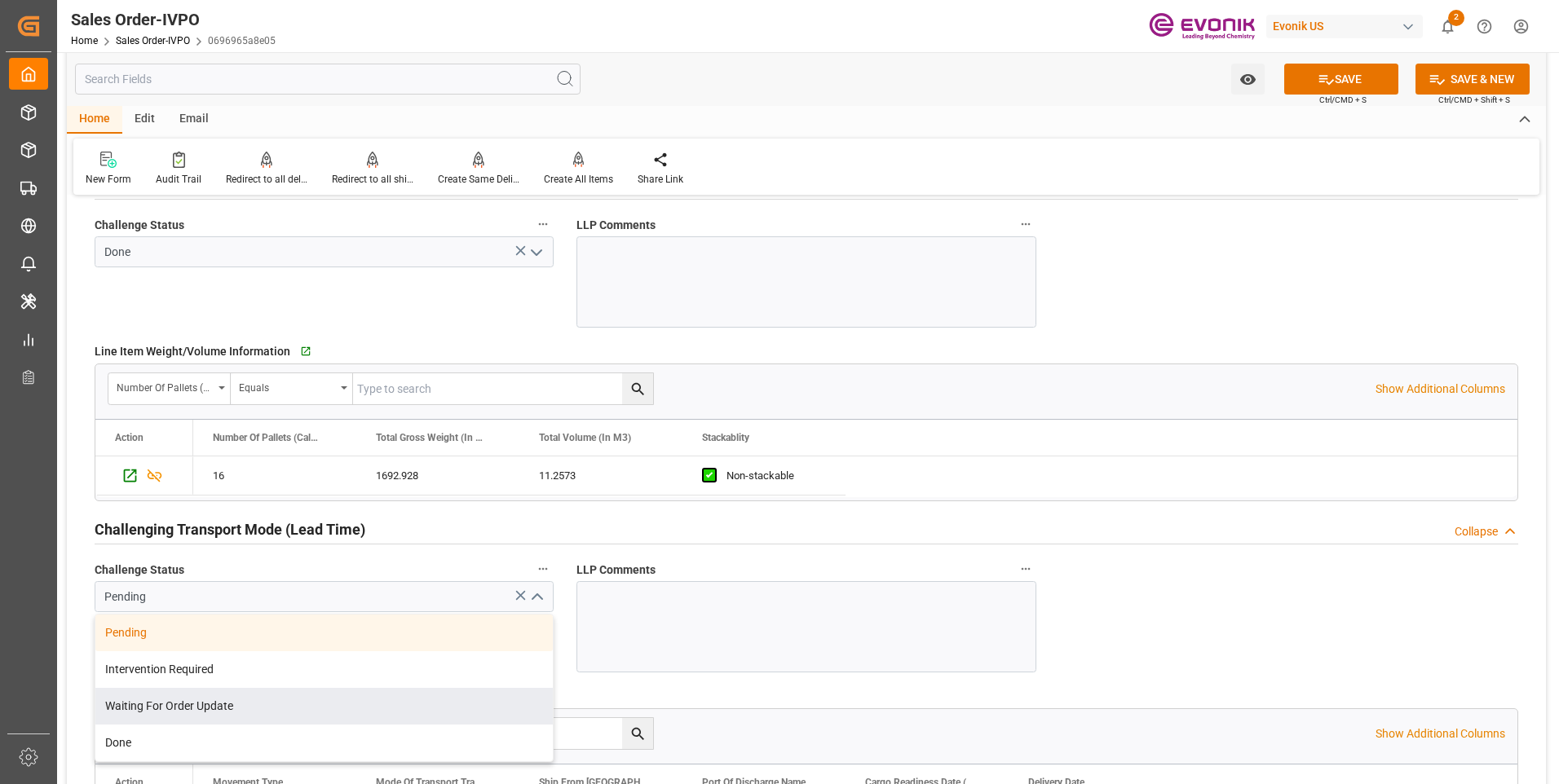
click at [238, 723] on div "Waiting For Order Update" at bounding box center [324, 706] width 457 height 36
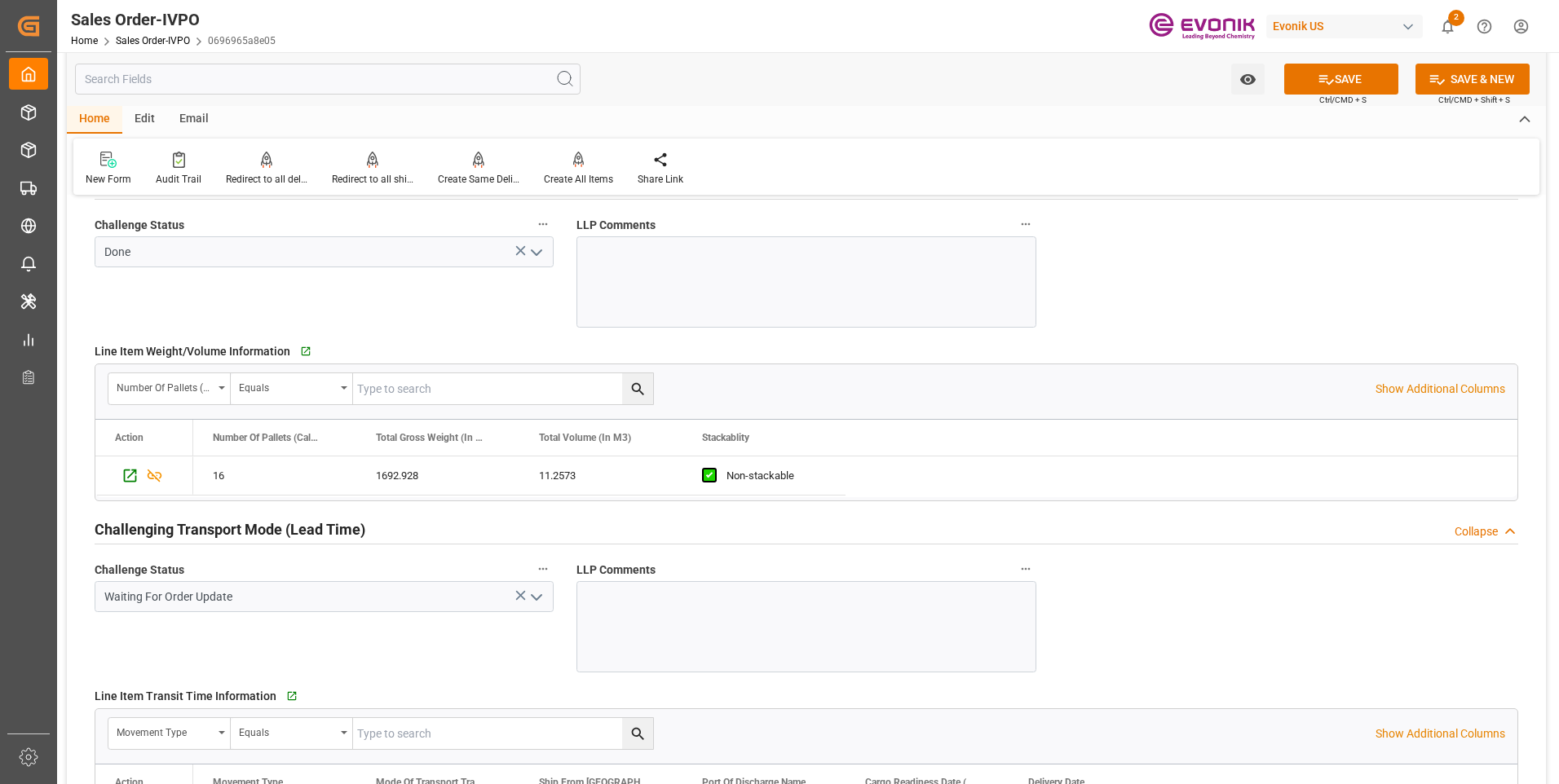
scroll to position [2363, 0]
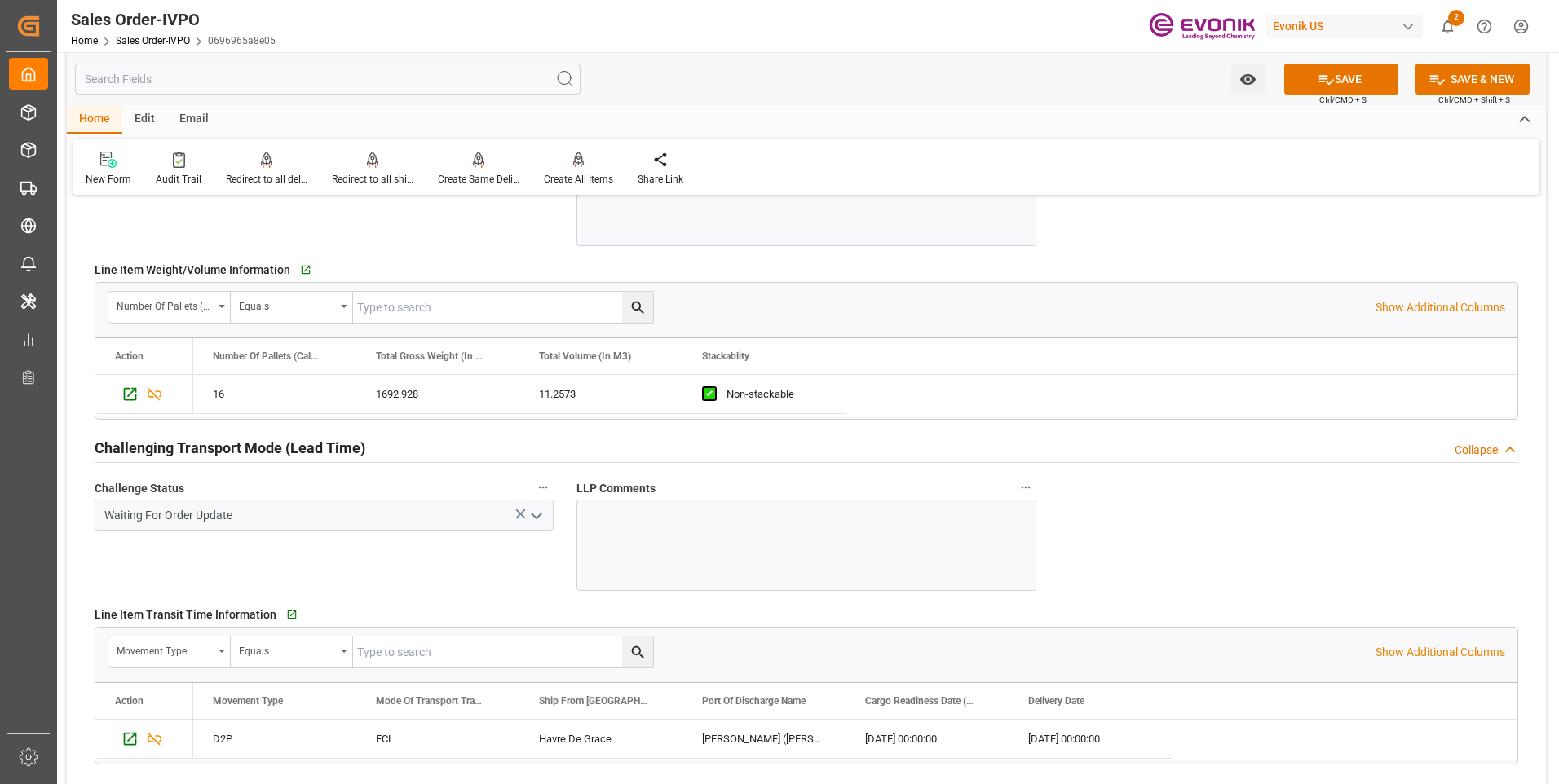
click at [539, 513] on icon "open menu" at bounding box center [537, 516] width 20 height 20
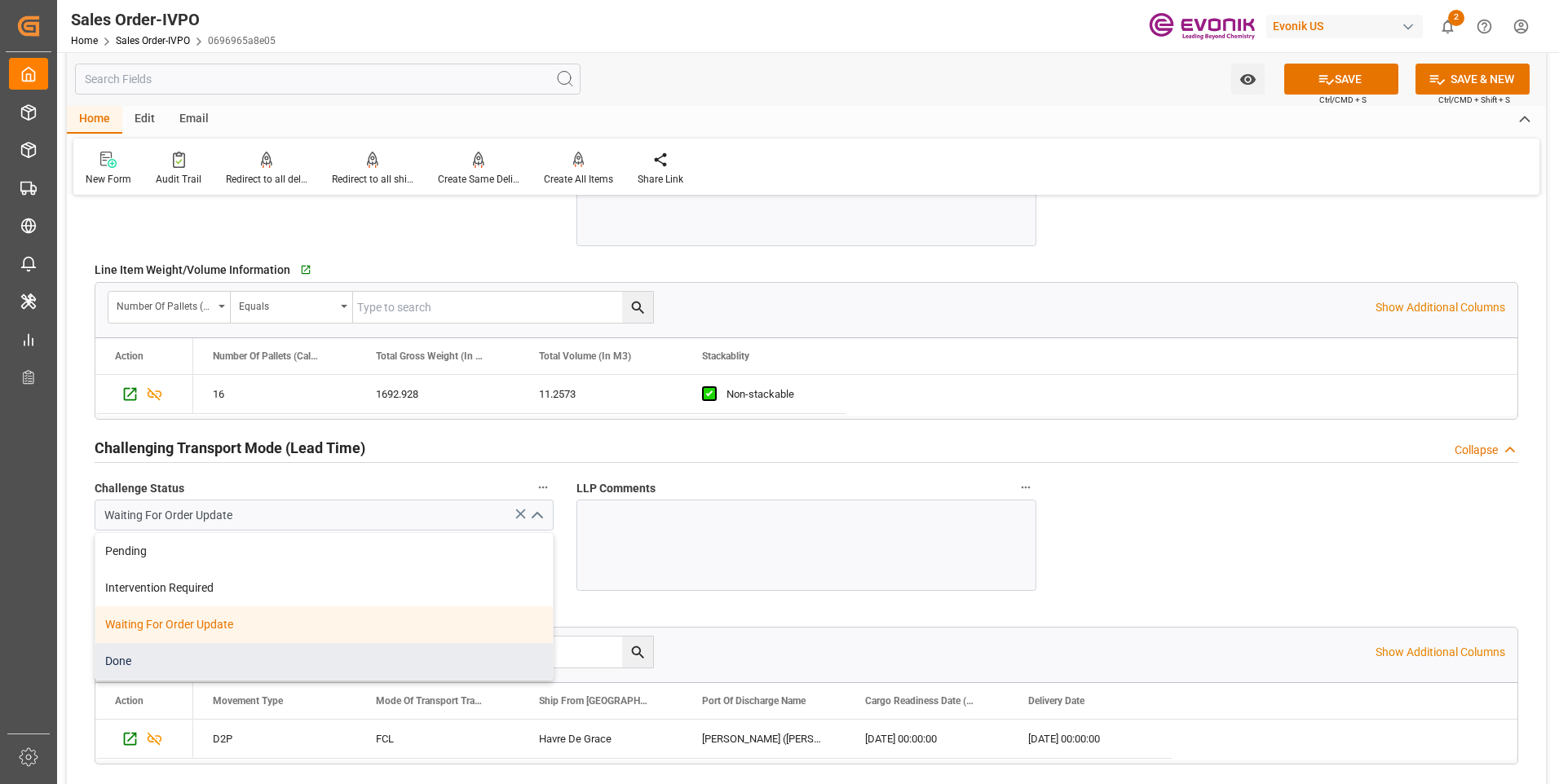
click at [166, 666] on div "Done" at bounding box center [324, 661] width 457 height 36
type input "Done"
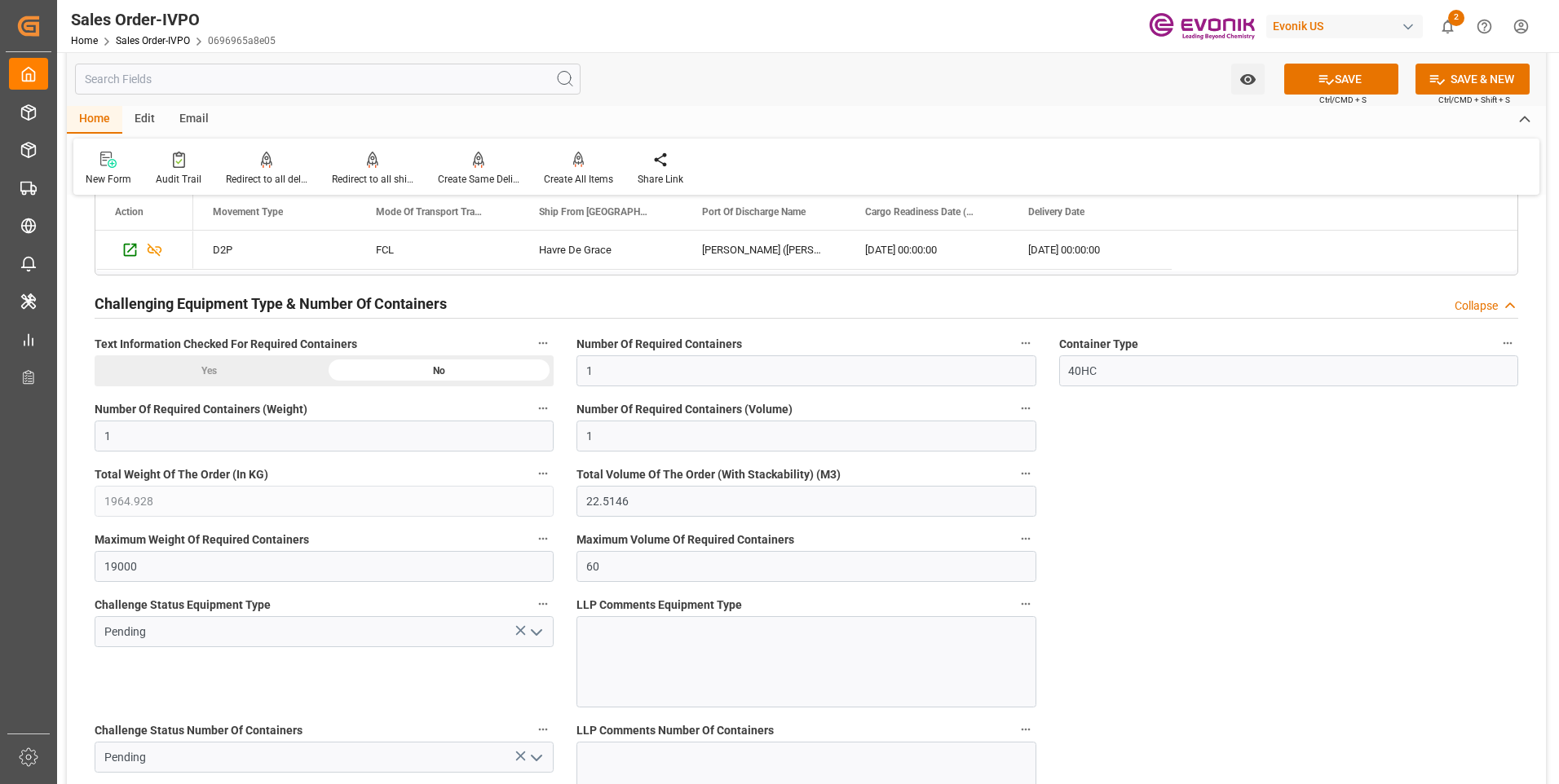
scroll to position [3015, 0]
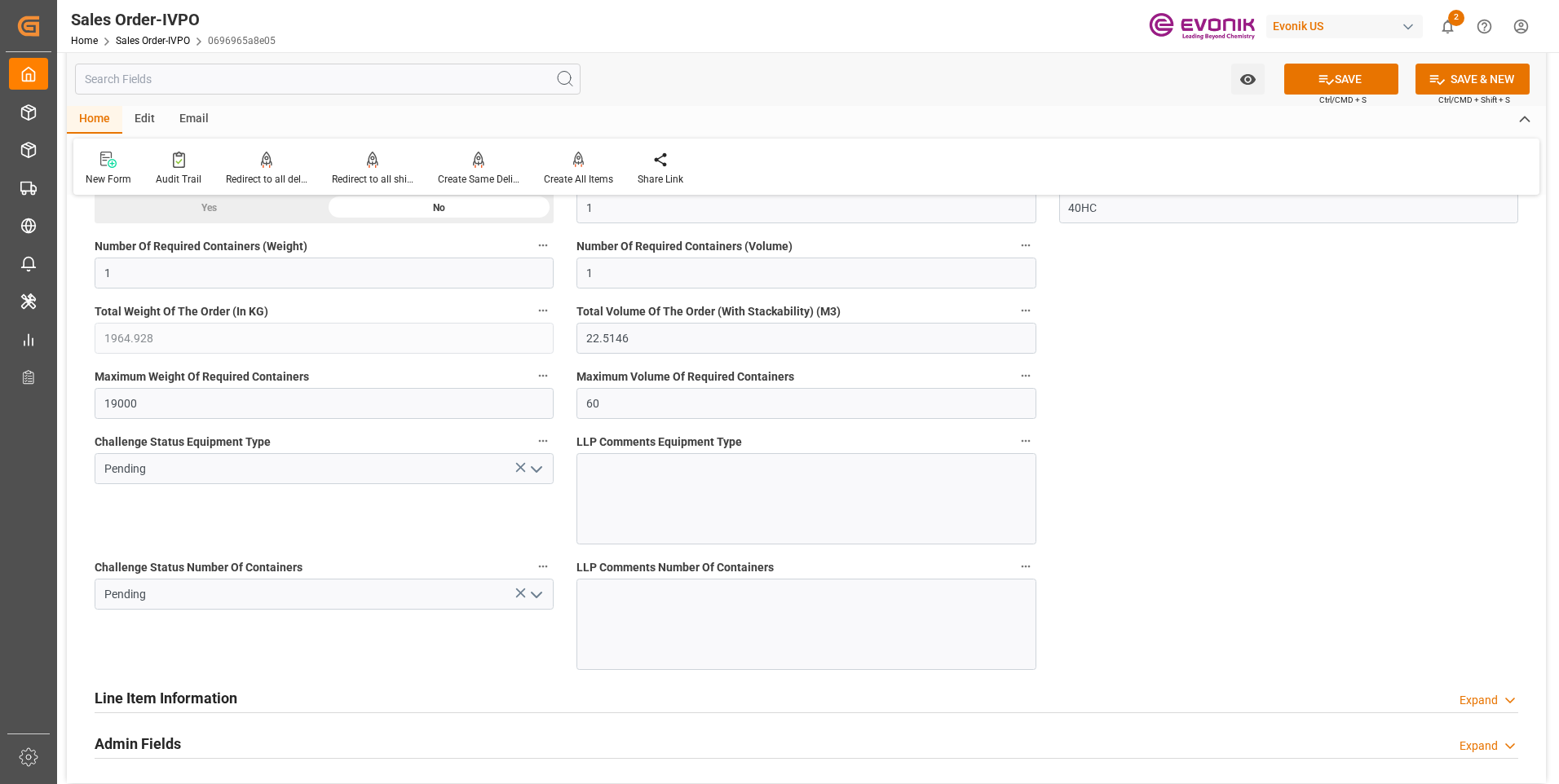
click at [535, 473] on icon "open menu" at bounding box center [537, 469] width 20 height 20
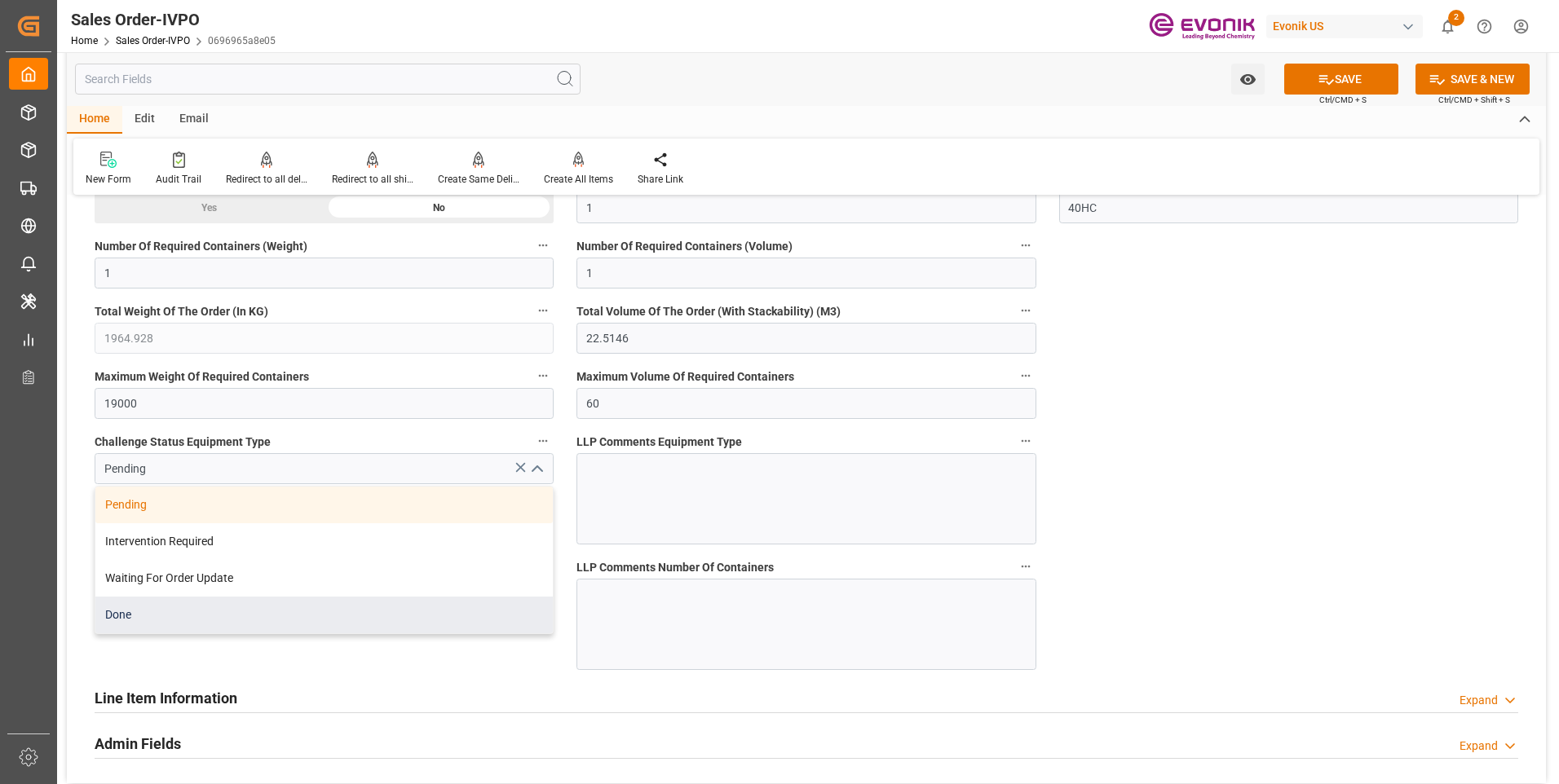
click at [308, 606] on div "Done" at bounding box center [324, 615] width 457 height 36
type input "Done"
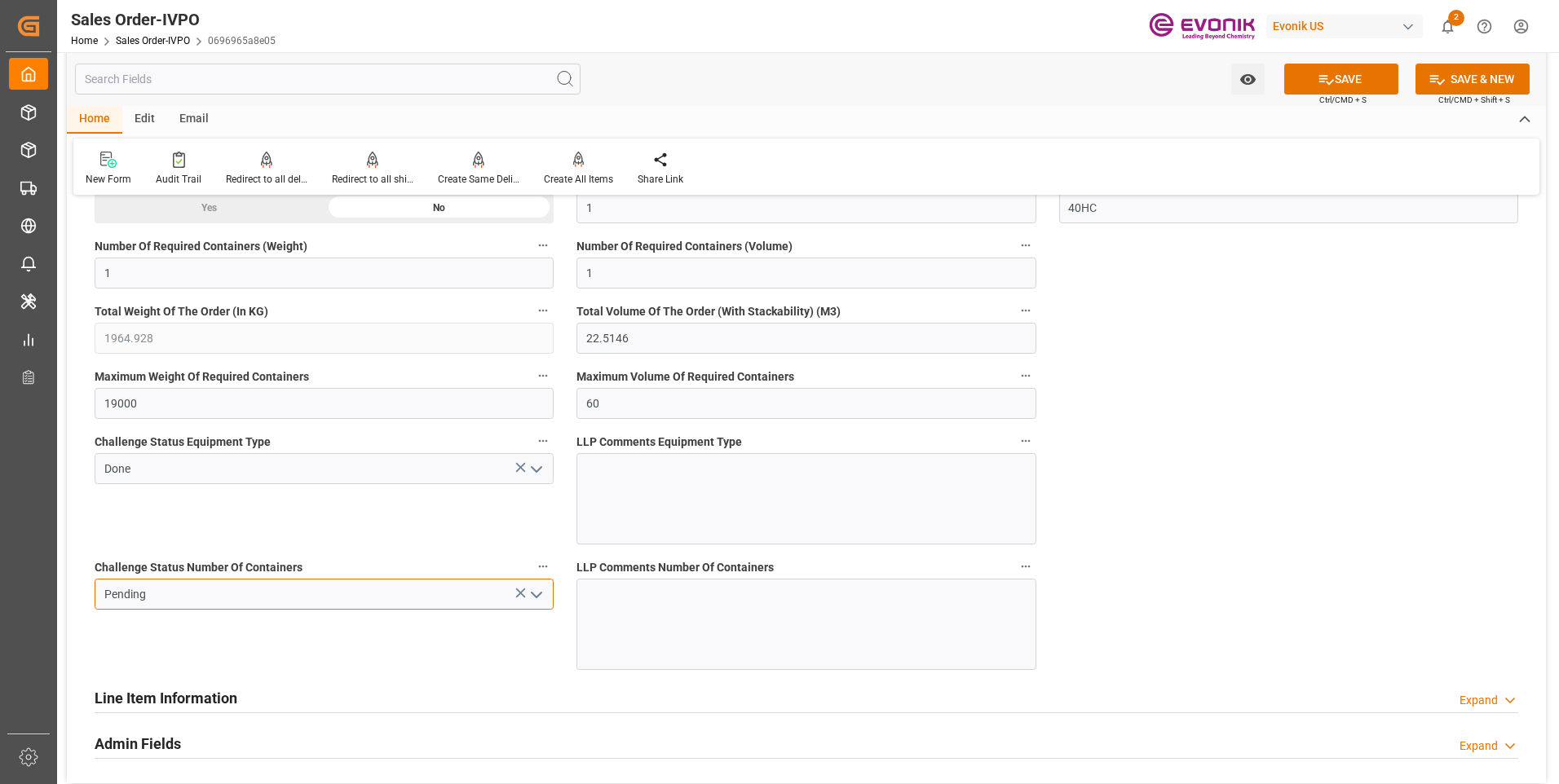
click at [550, 598] on input "Pending" at bounding box center [324, 594] width 459 height 31
click at [542, 591] on icon "open menu" at bounding box center [537, 595] width 20 height 20
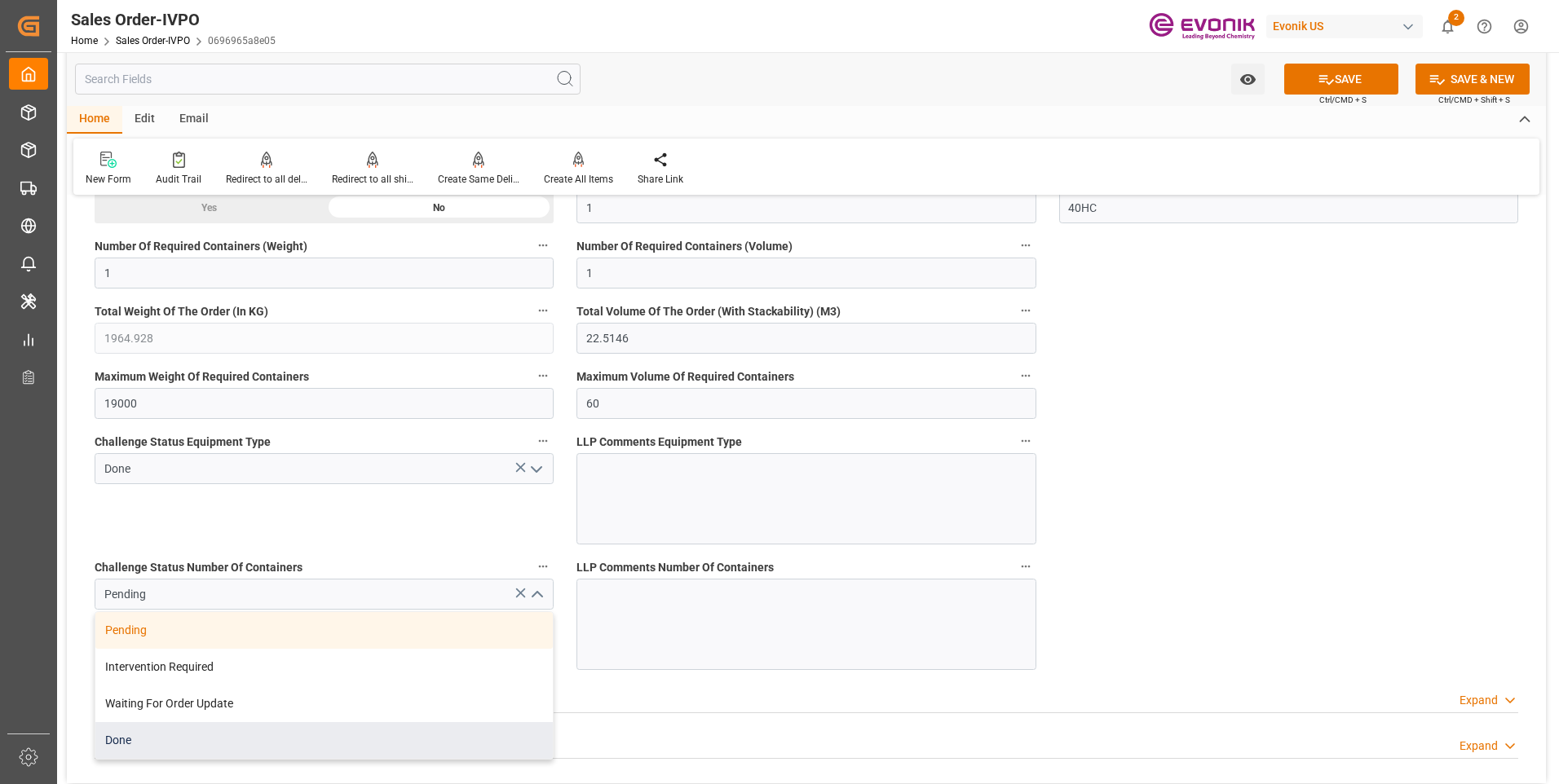
click at [189, 730] on div "Done" at bounding box center [324, 740] width 457 height 36
type input "Done"
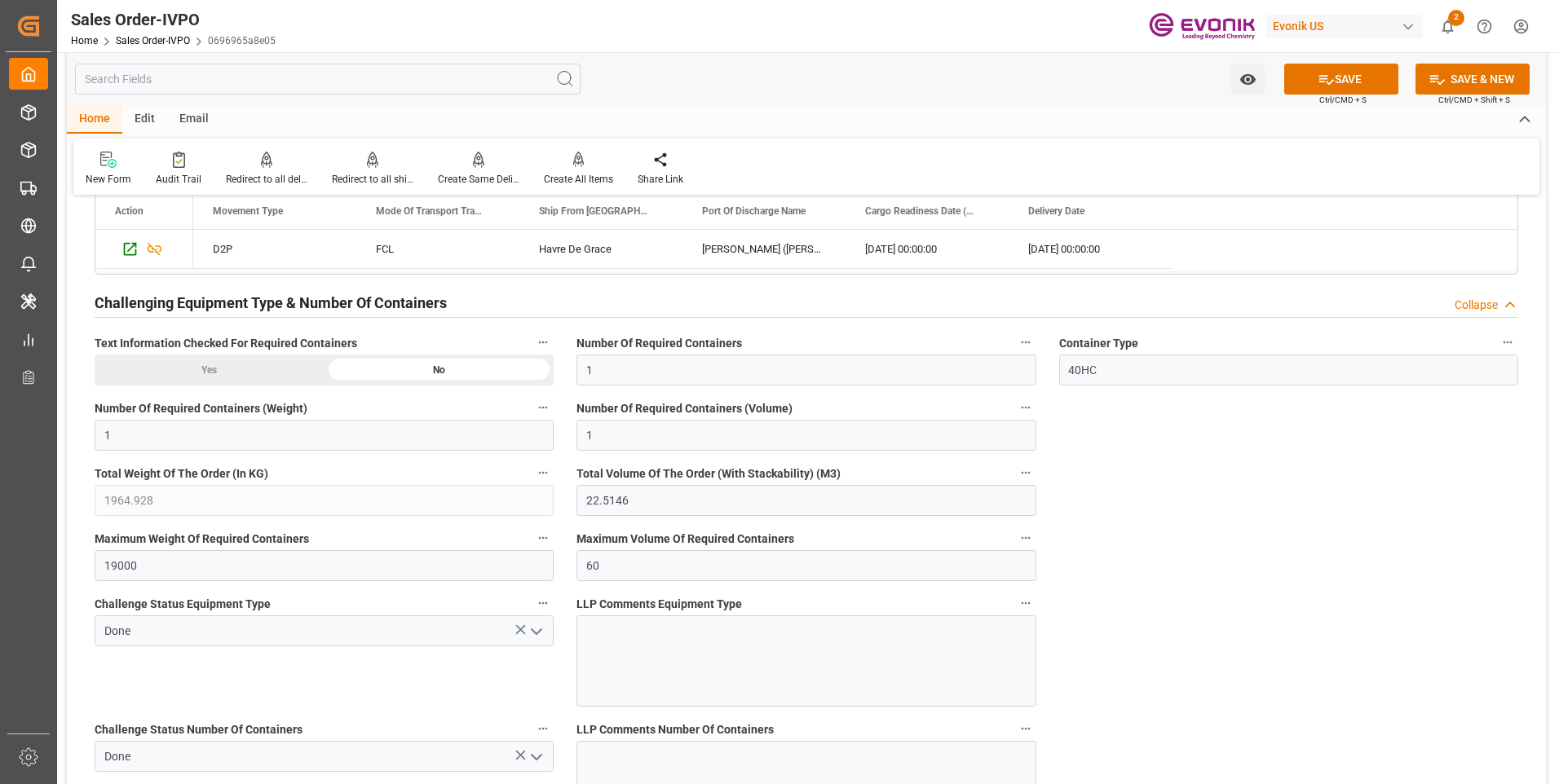
scroll to position [2445, 0]
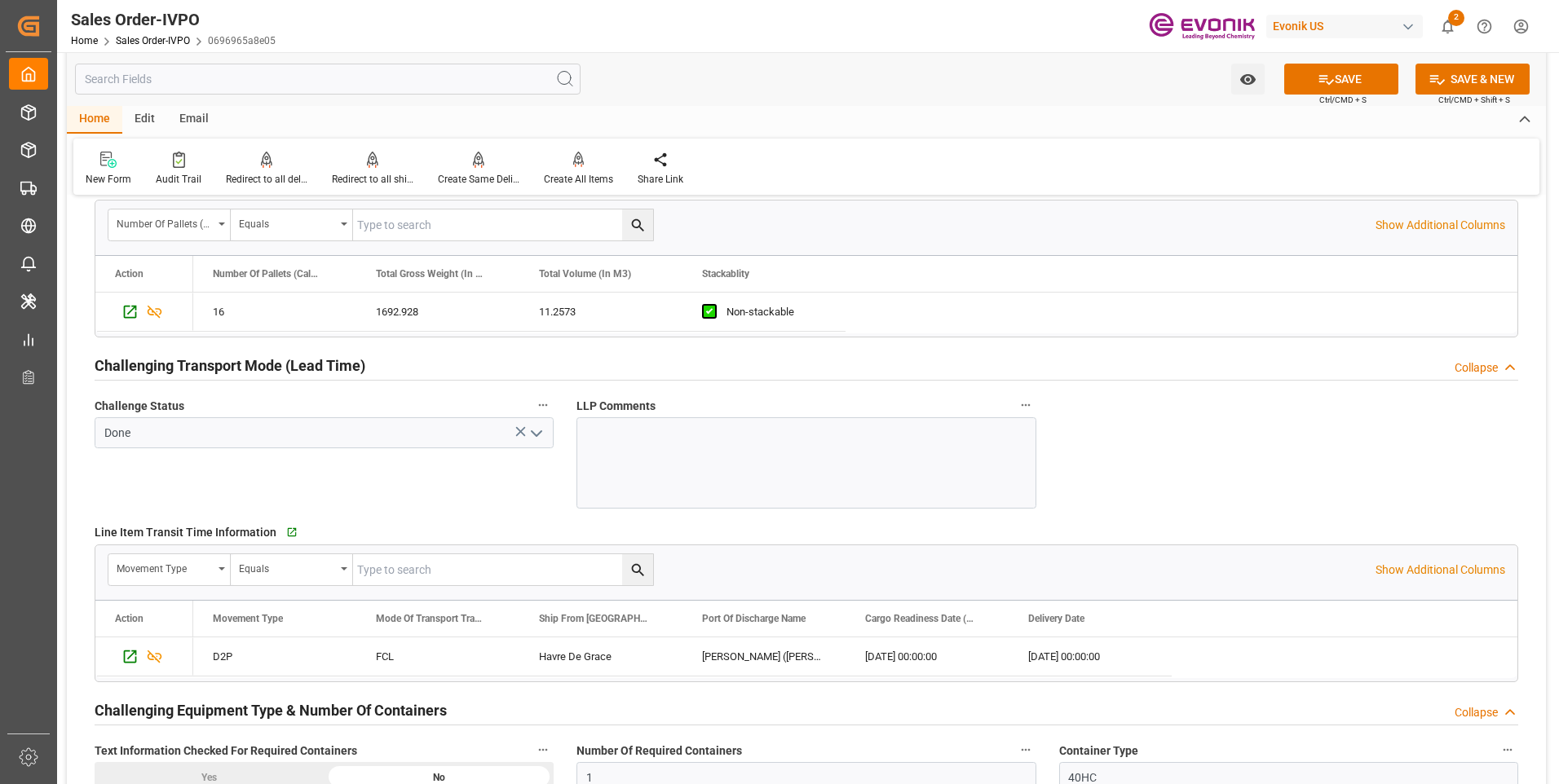
click at [1328, 94] on span "Ctrl/CMD + S" at bounding box center [1343, 99] width 47 height 12
click at [1311, 85] on button "SAVE" at bounding box center [1341, 79] width 114 height 31
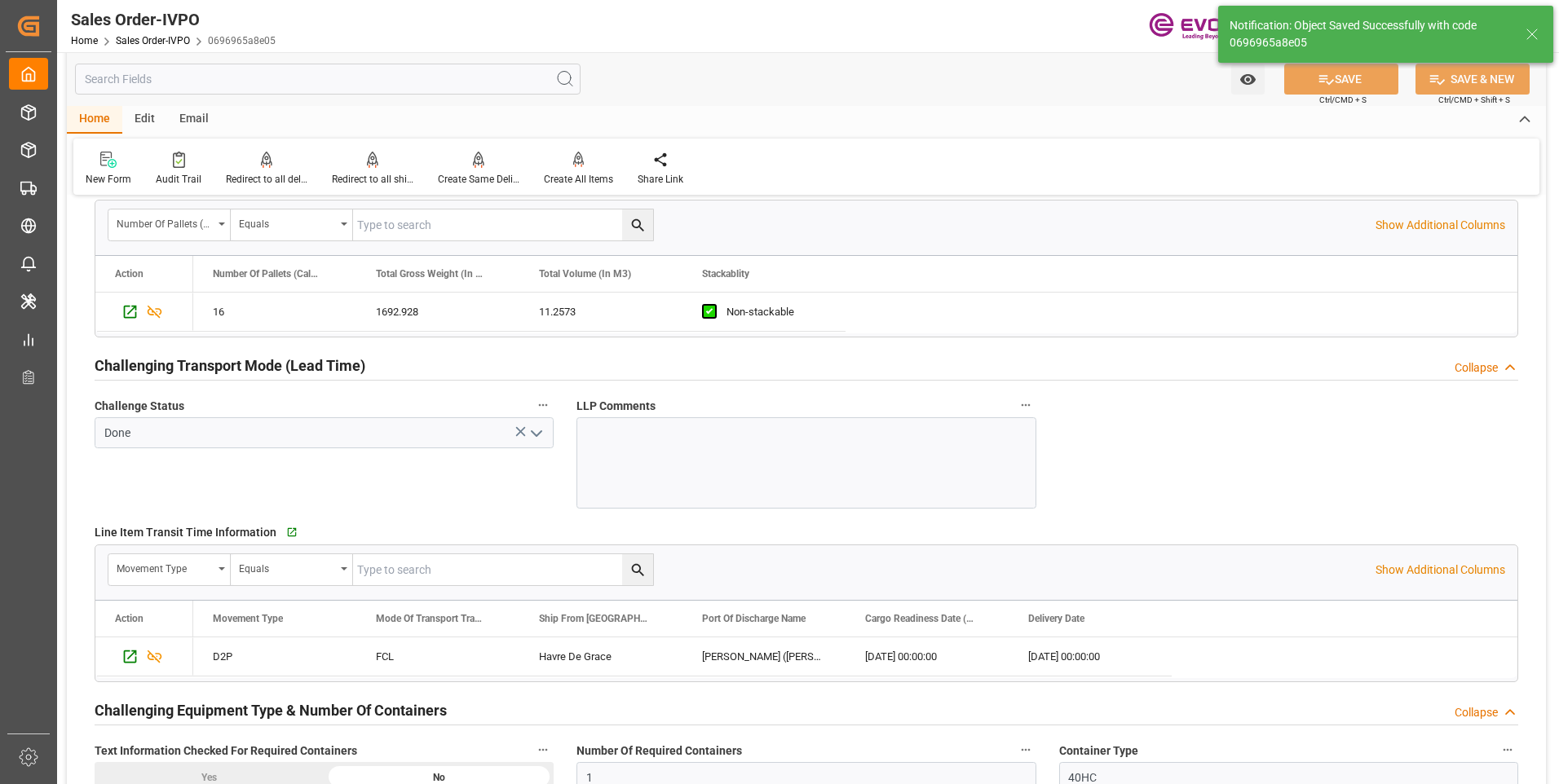
type input "No"
type input "[DATE] 02:36"
click at [582, 168] on div at bounding box center [579, 159] width 69 height 17
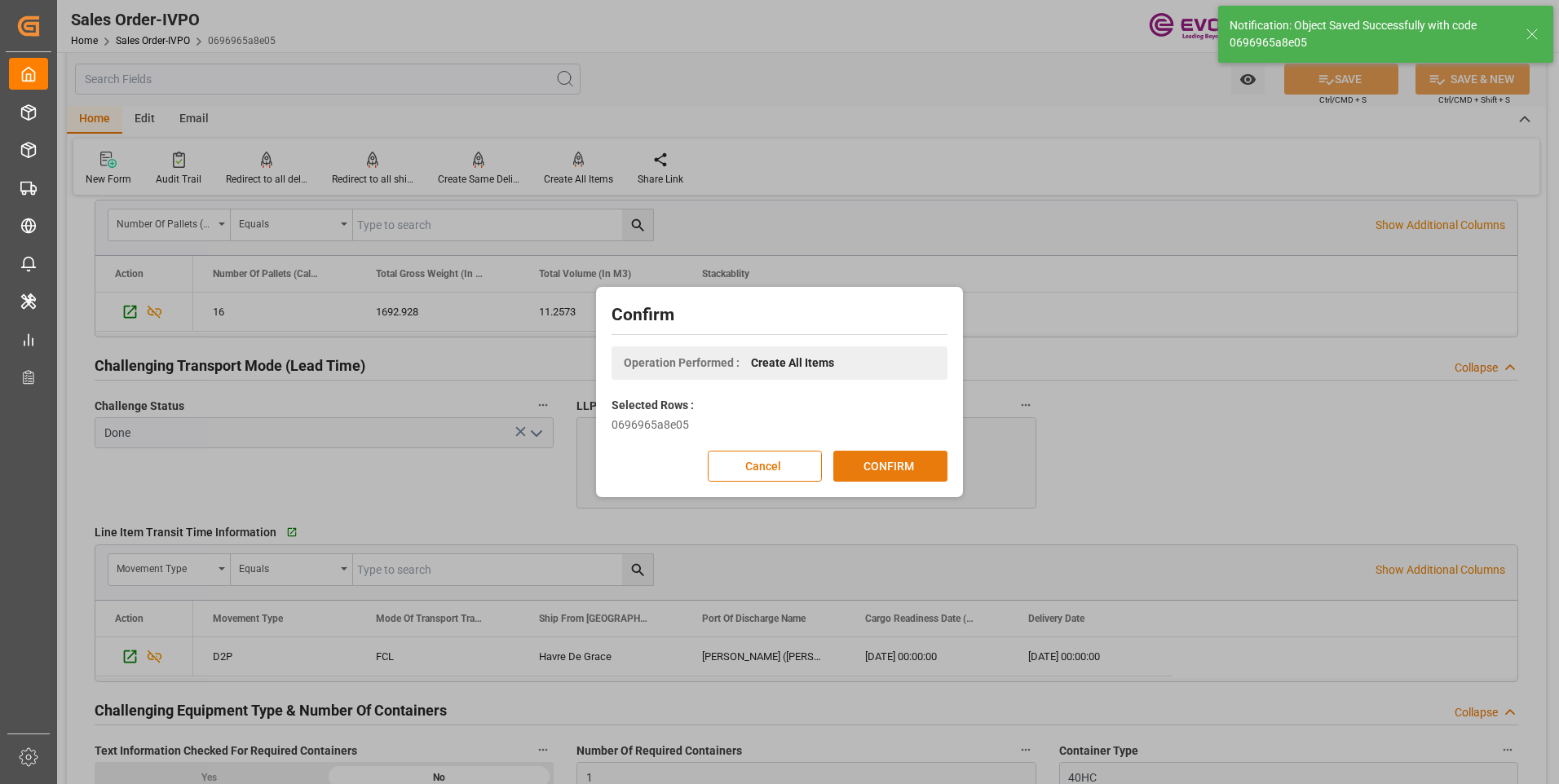
click at [876, 471] on button "CONFIRM" at bounding box center [891, 466] width 114 height 31
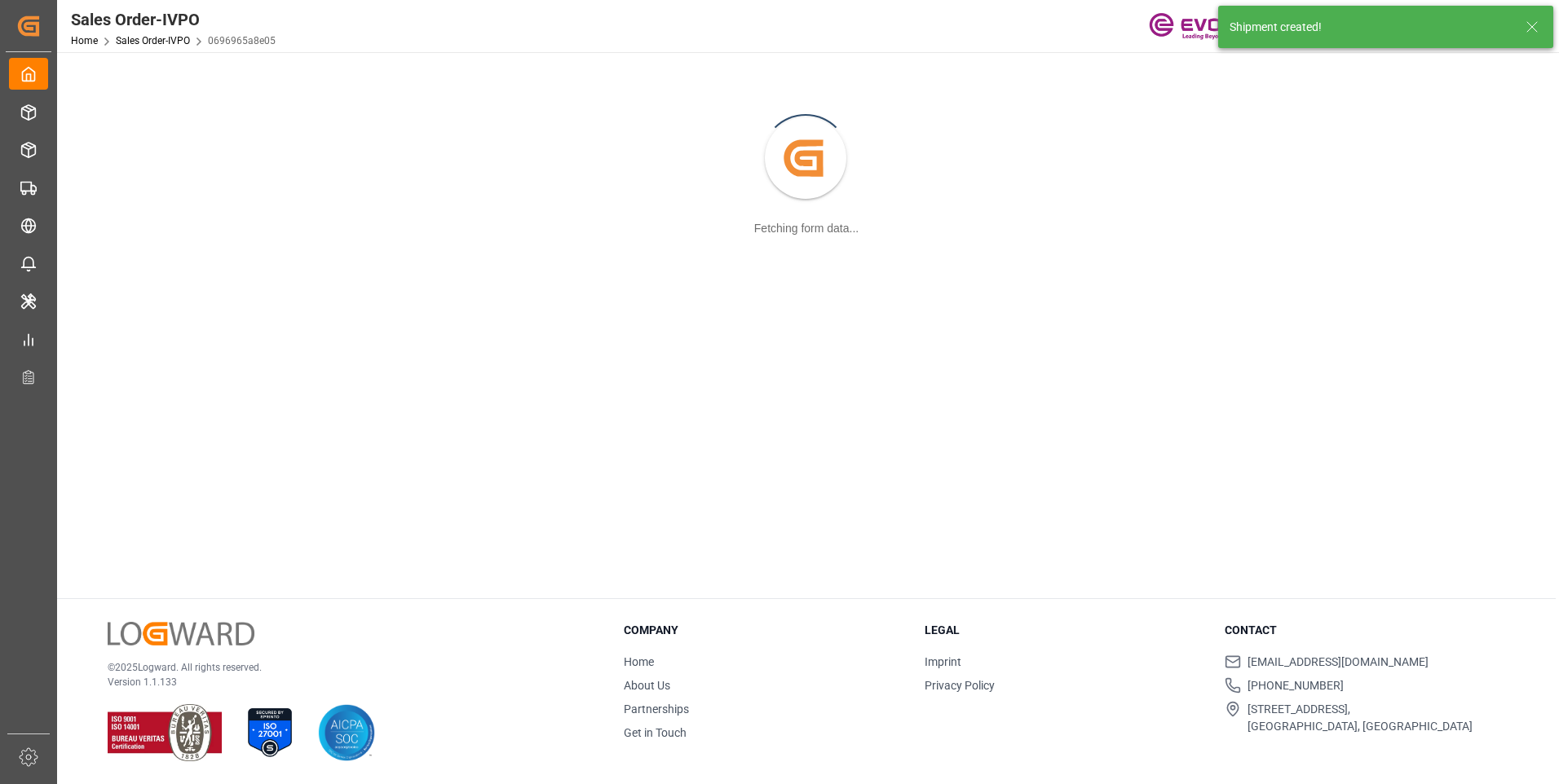
scroll to position [177, 0]
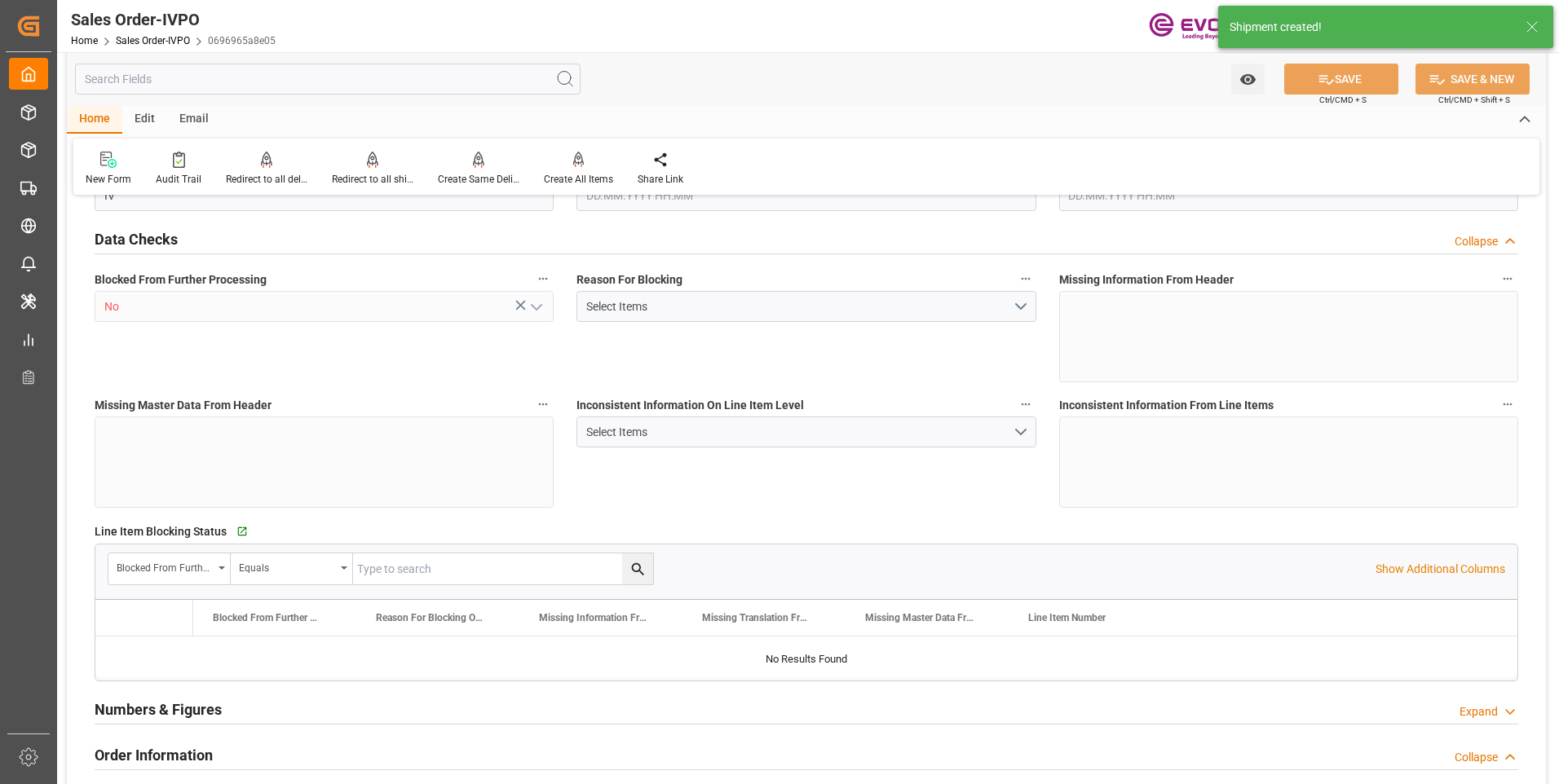
type input "INNSA"
type input "0"
type input "1"
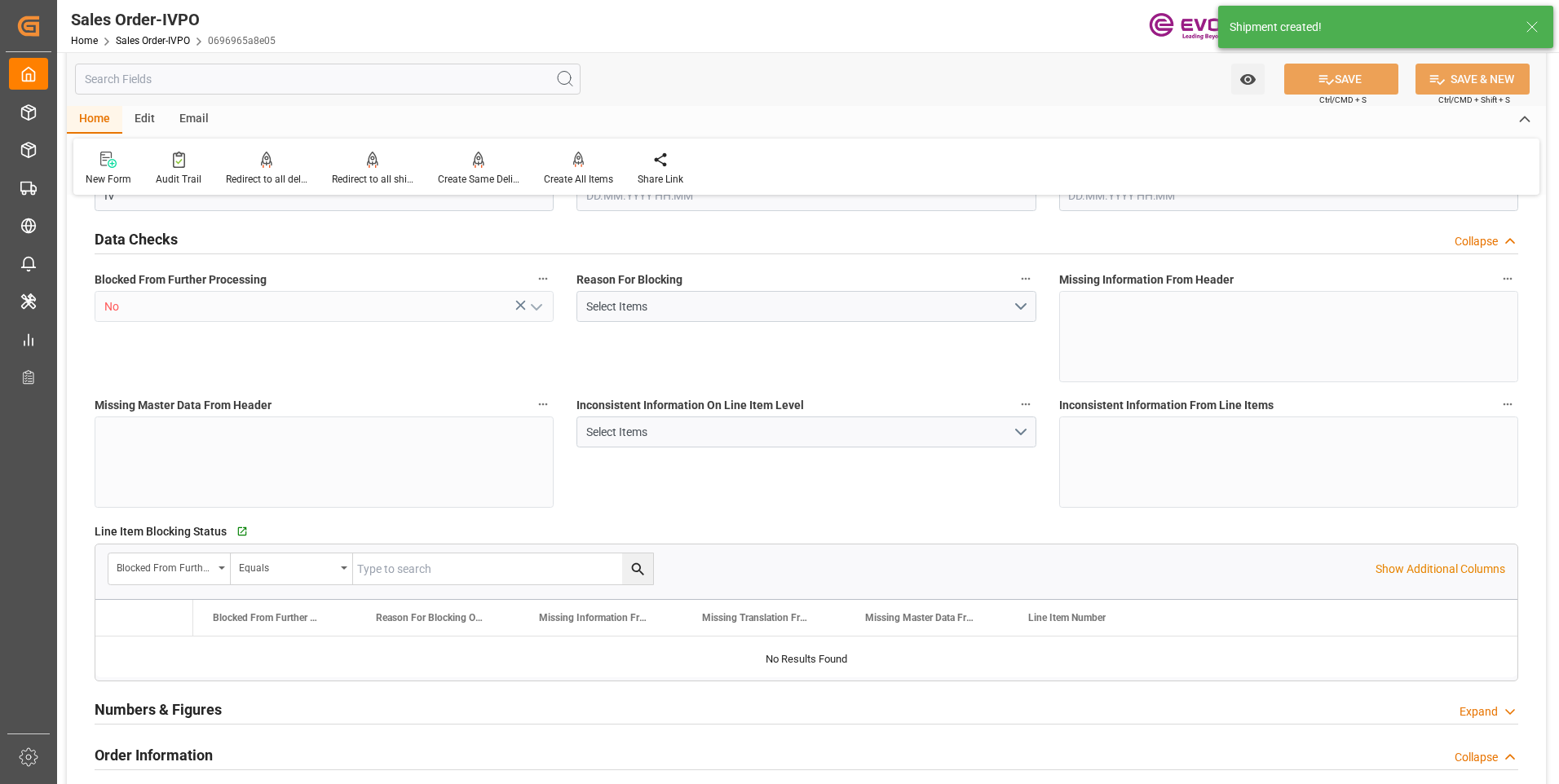
type input "1964.928"
type input "22.5146"
type input "19000"
type input "60"
type input "28.07.2025 17:01"
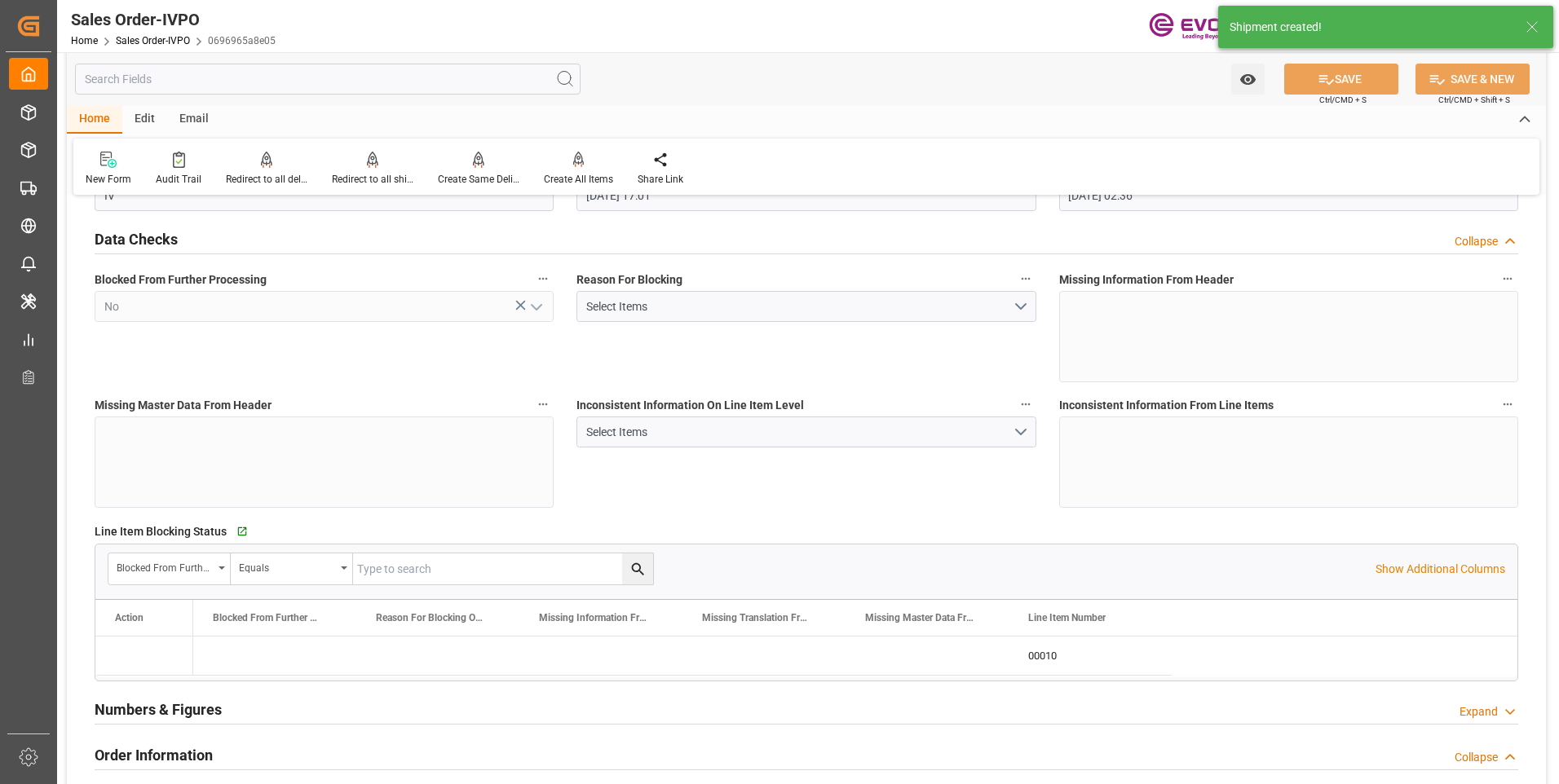
type input "[DATE] 02:36"
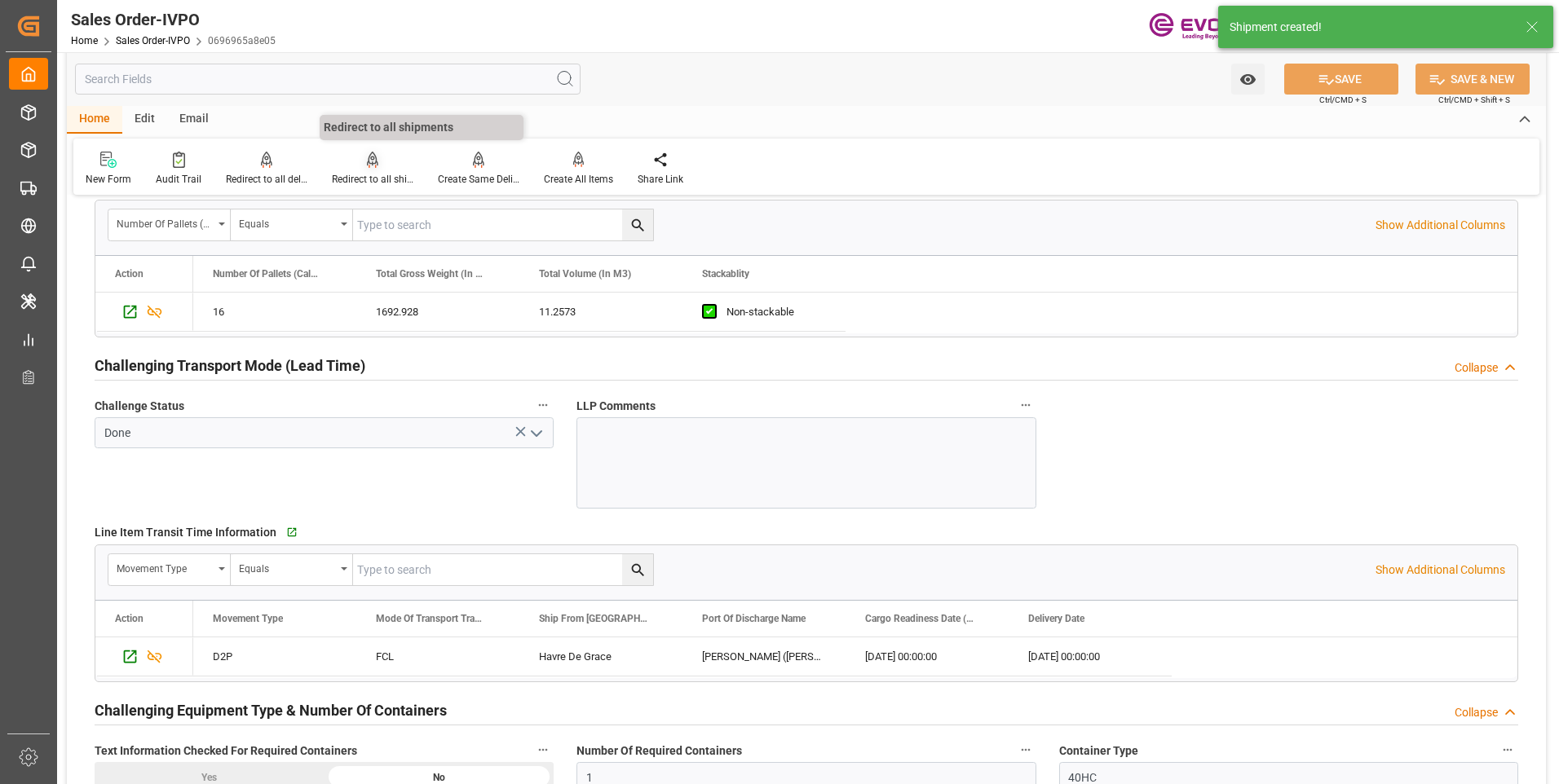
click at [384, 170] on div "Redirect to all shipments" at bounding box center [372, 169] width 106 height 36
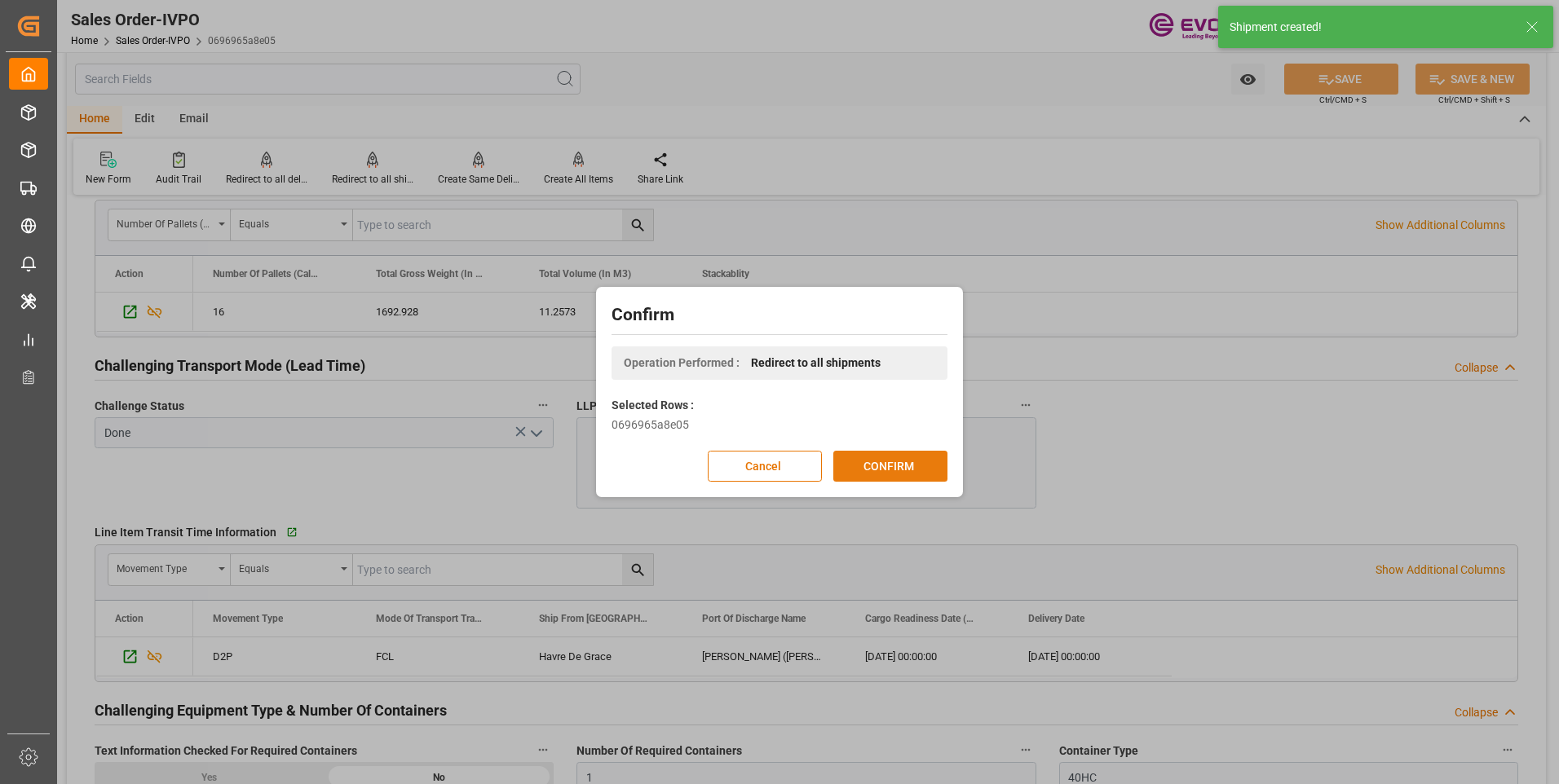
click at [879, 475] on button "CONFIRM" at bounding box center [891, 466] width 114 height 31
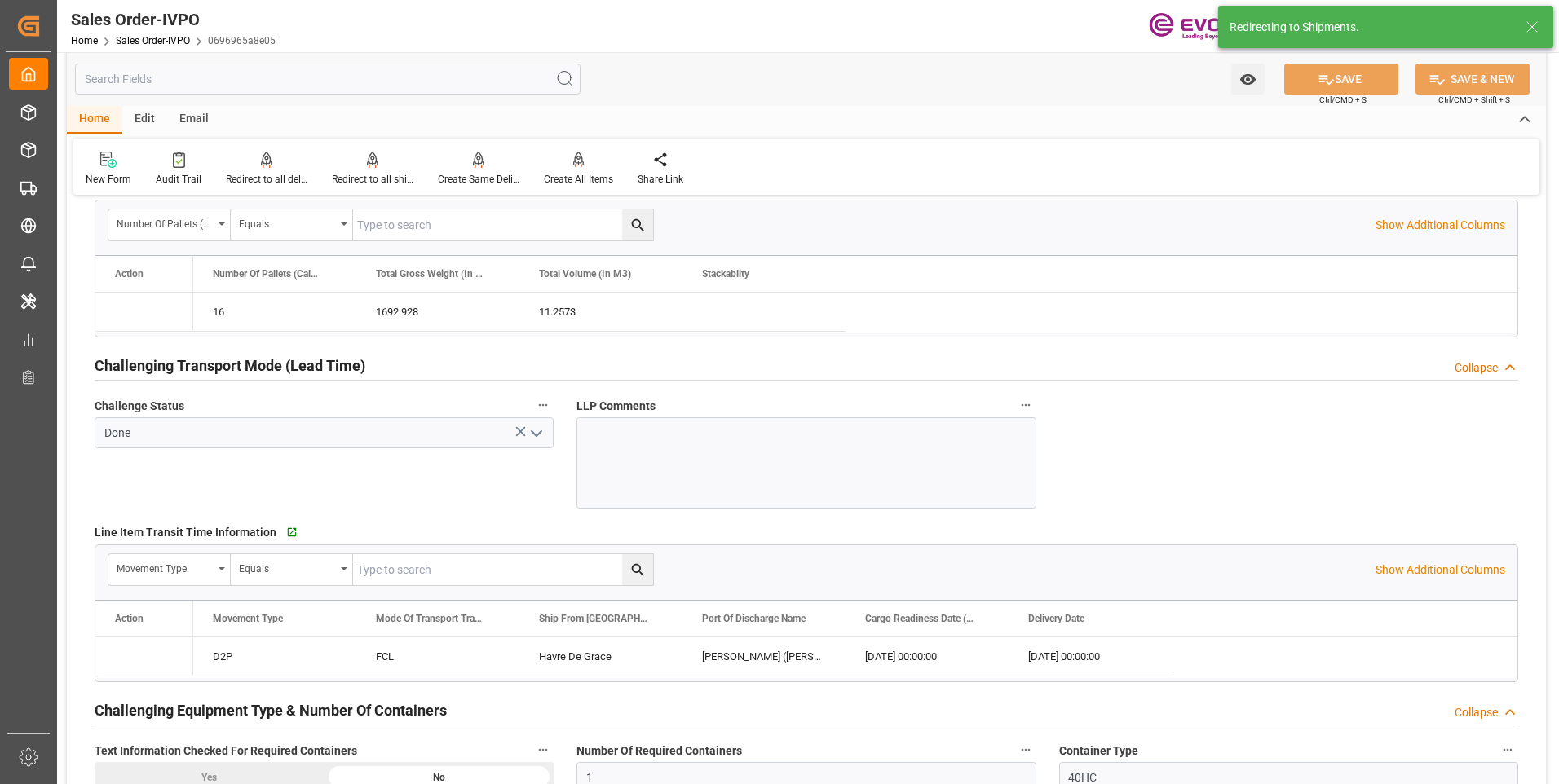
type input "28.07.2025 17:01"
type input "[DATE] 02:36"
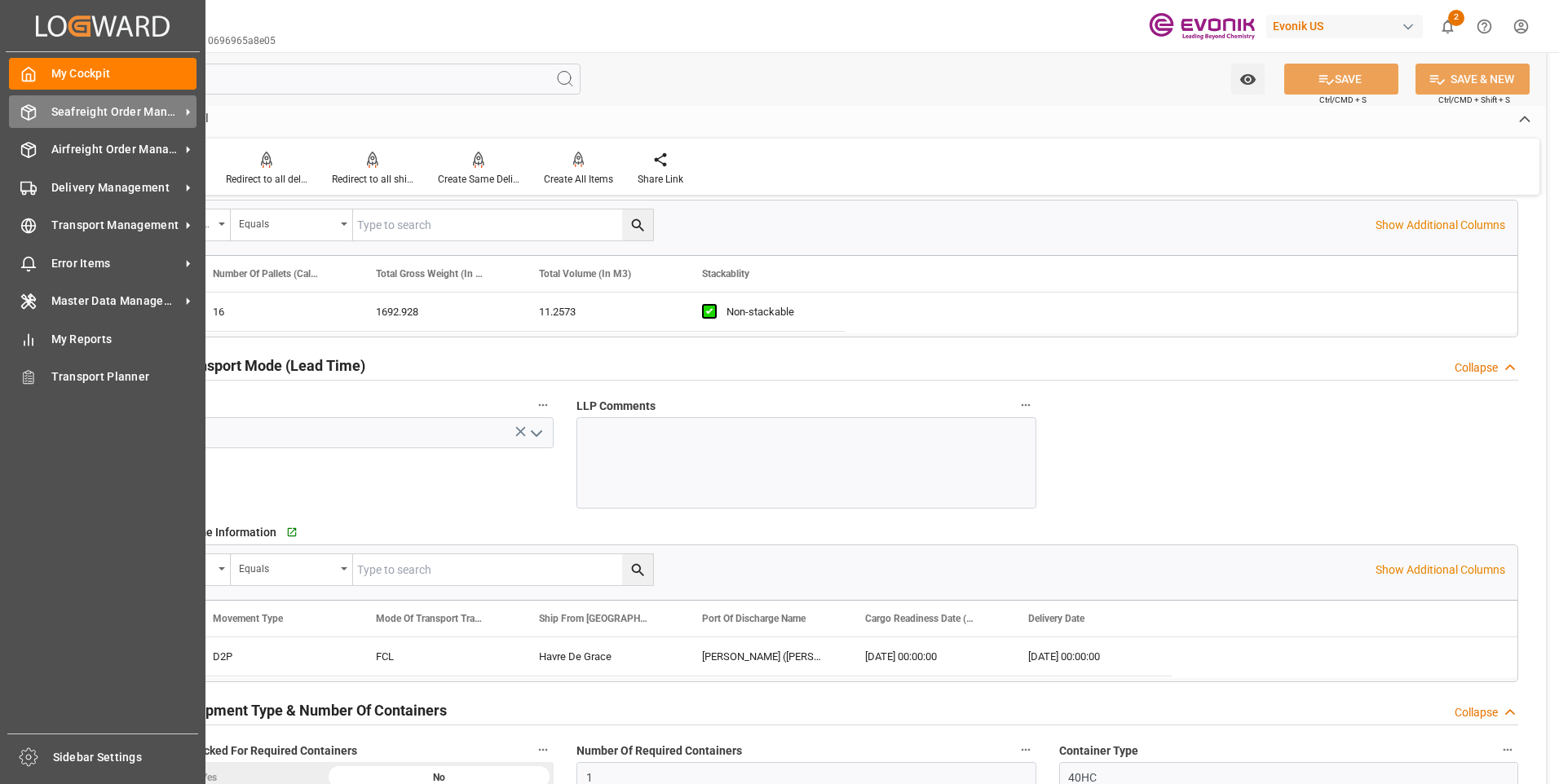
click at [32, 101] on div "Seafreight Order Management Seafreight Order Management" at bounding box center [102, 111] width 188 height 32
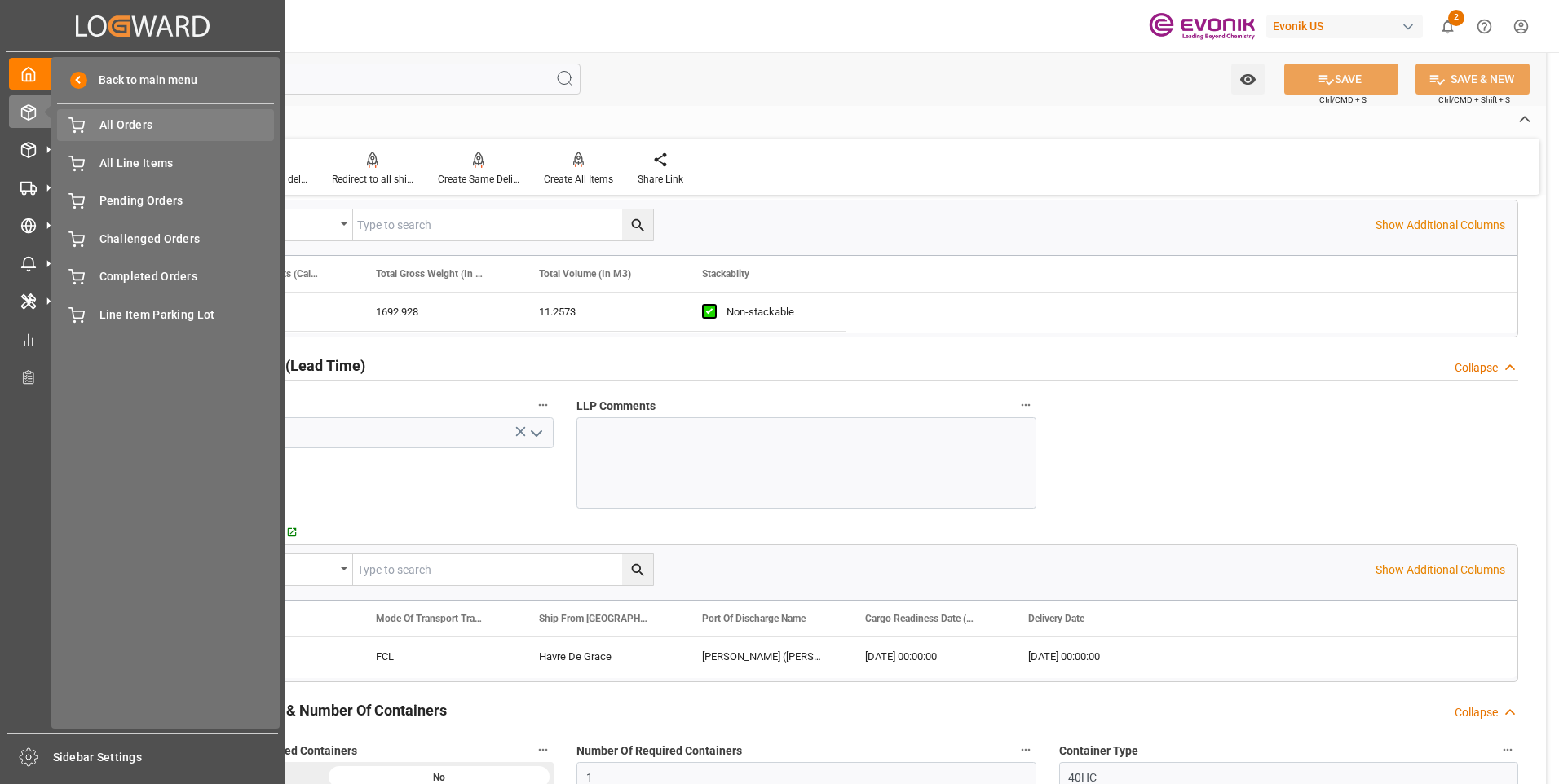
click at [121, 128] on span "All Orders" at bounding box center [187, 125] width 175 height 17
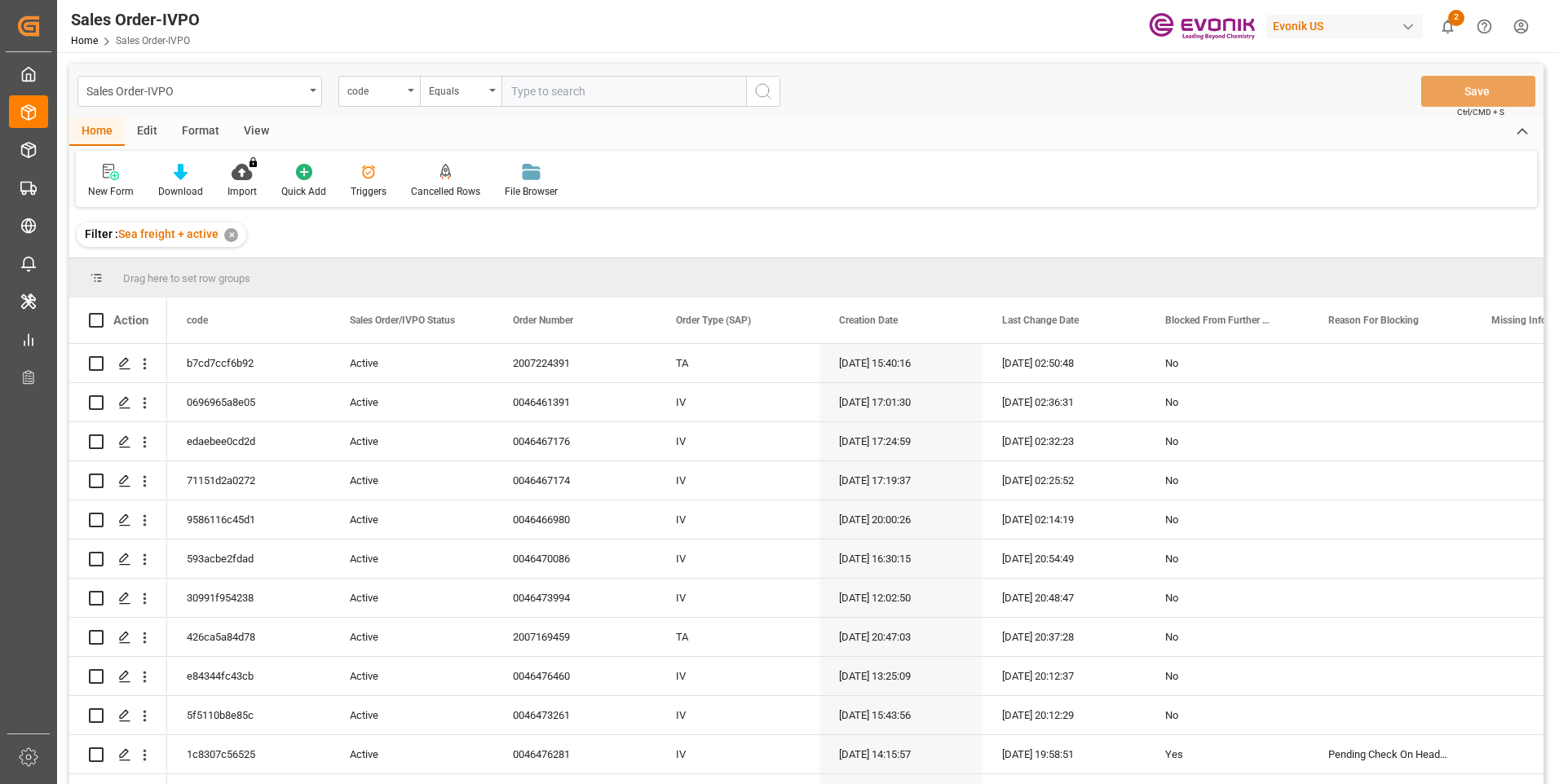
click at [525, 95] on input "text" at bounding box center [624, 92] width 245 height 31
click at [526, 95] on input "text" at bounding box center [624, 92] width 245 height 31
paste input "f01da44cf314"
type input "f01da44cf314"
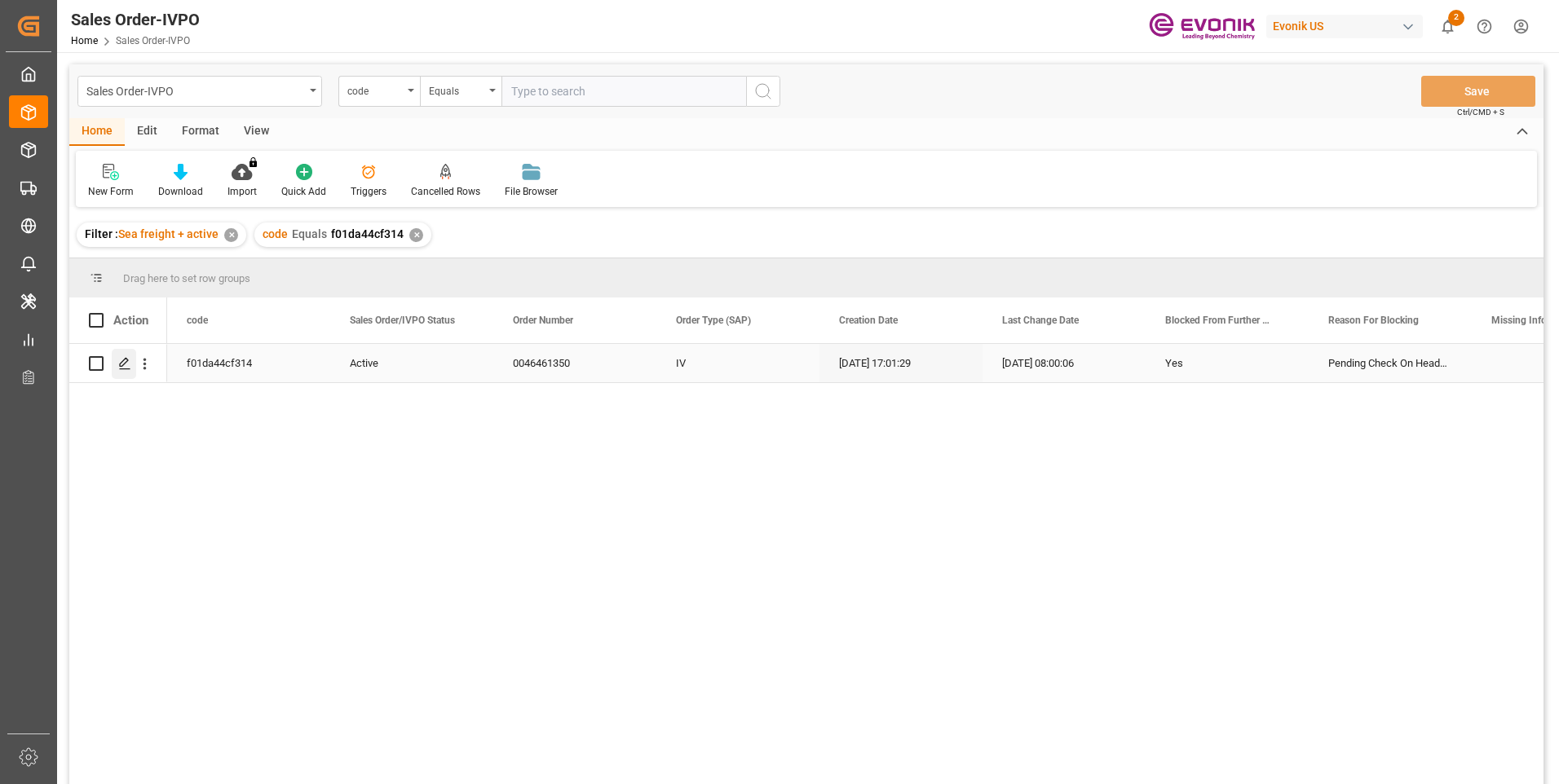
click at [120, 363] on icon "Press SPACE to select this row." at bounding box center [124, 363] width 13 height 13
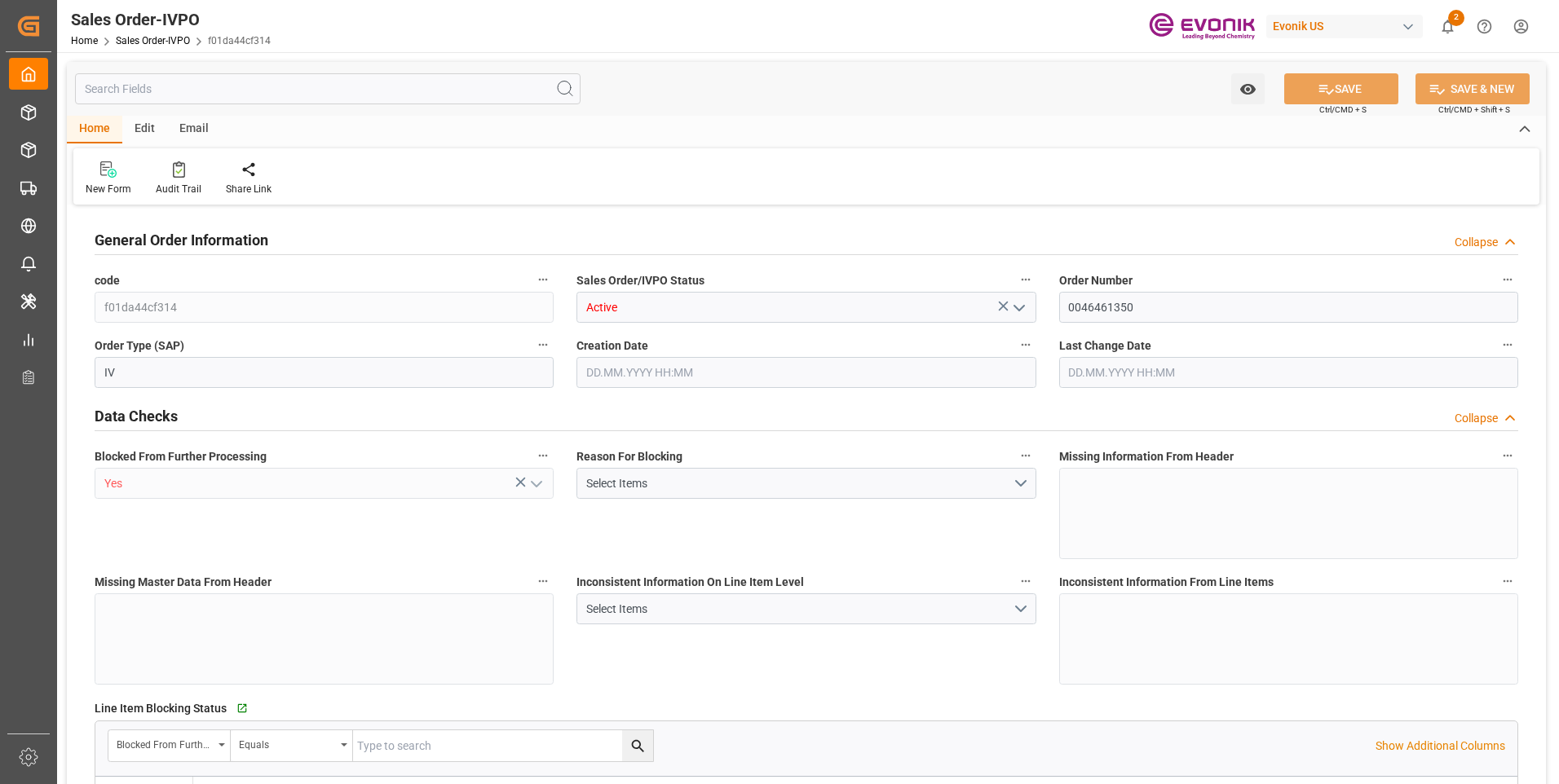
type input "INNSA"
type input "0"
type input "1"
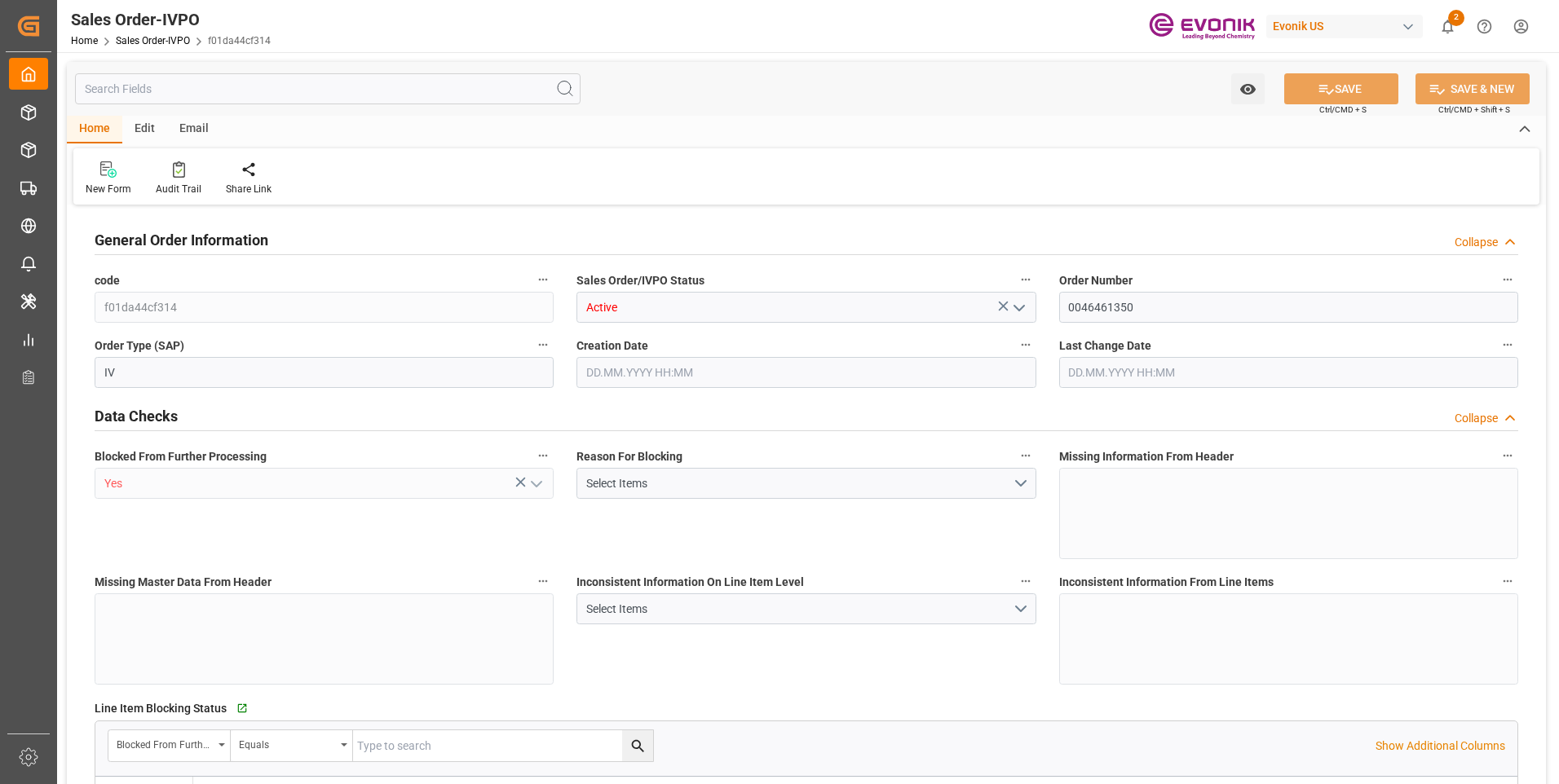
type input "1964.928"
type input "22.5146"
type input "19000"
type input "60"
type input "28.07.2025 17:01"
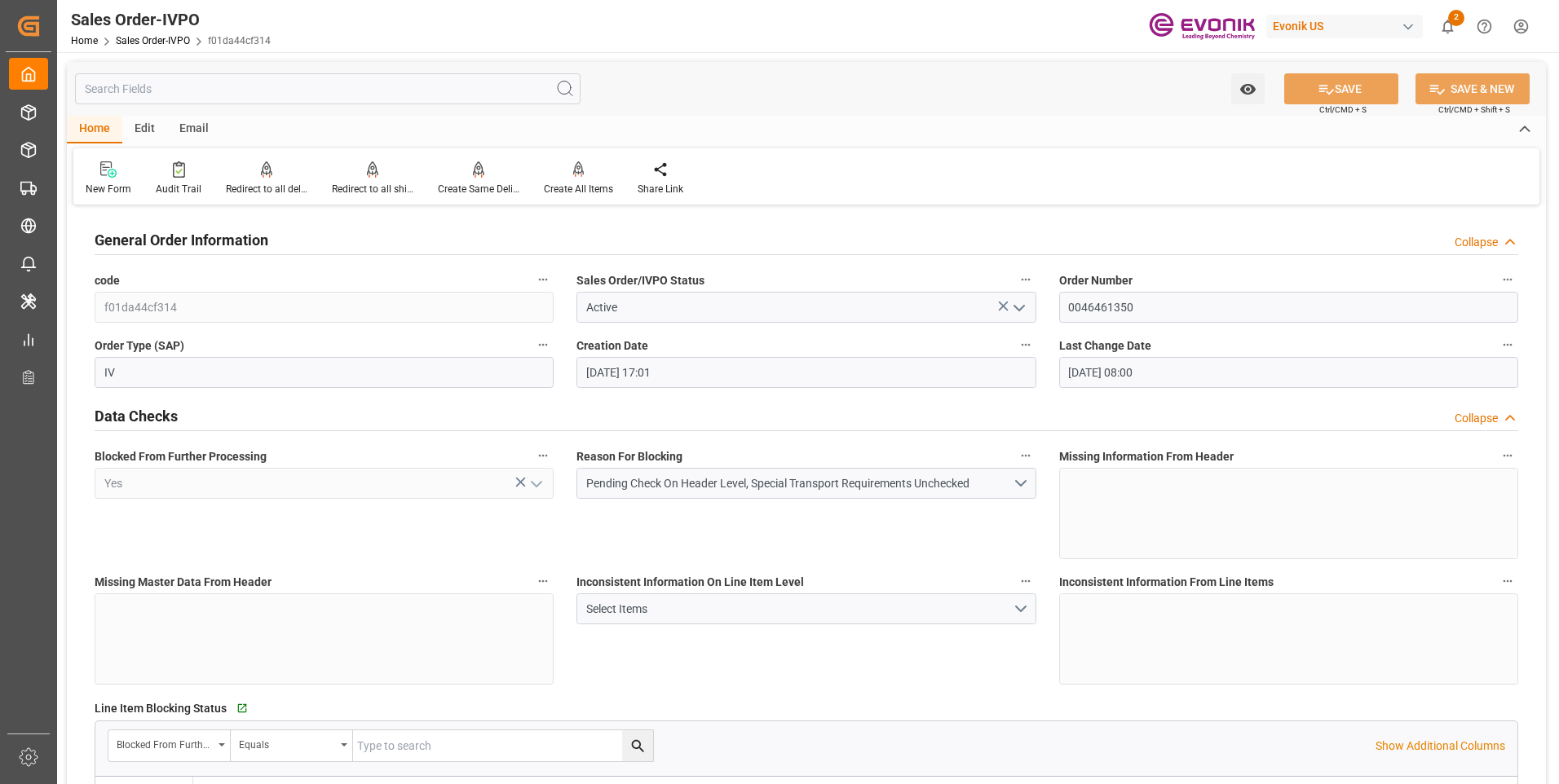
type input "14.10.2025 08:00"
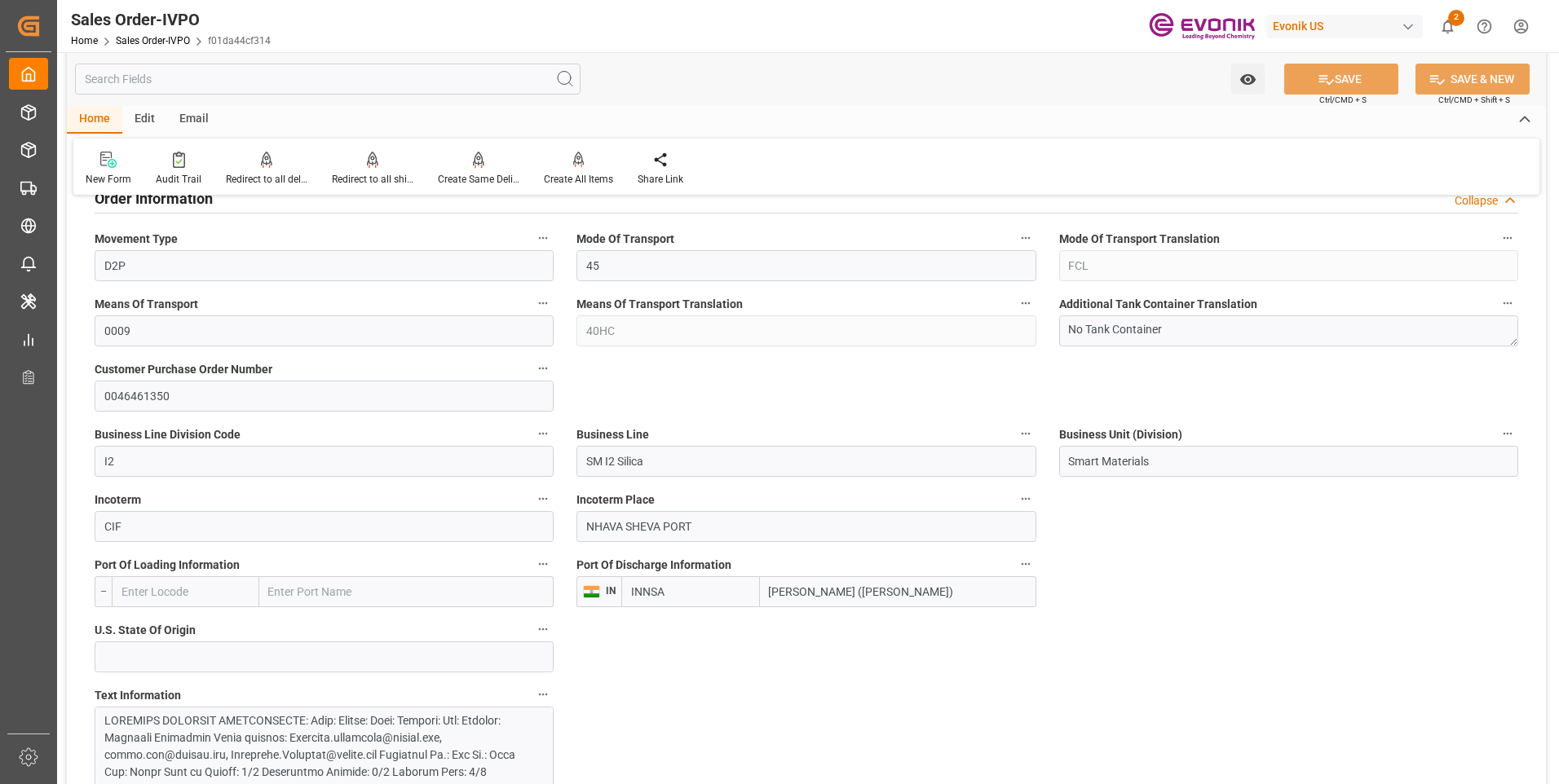
scroll to position [652, 0]
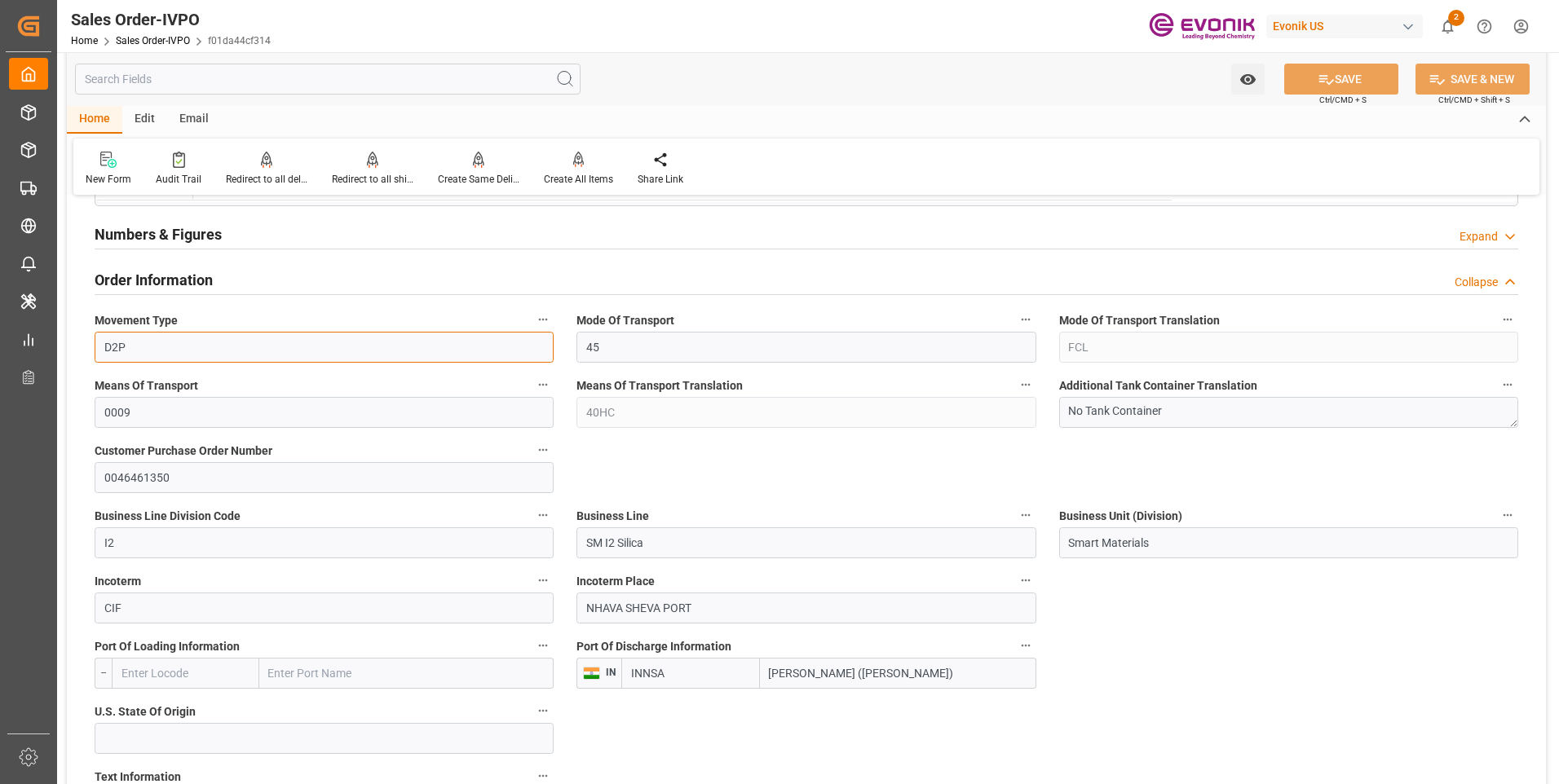
drag, startPoint x: 142, startPoint y: 349, endPoint x: 101, endPoint y: 342, distance: 41.6
click at [101, 342] on input "D2P" at bounding box center [324, 347] width 459 height 31
click at [665, 529] on input "SM I2 Silica" at bounding box center [806, 543] width 459 height 31
drag, startPoint x: 672, startPoint y: 537, endPoint x: 575, endPoint y: 538, distance: 97.0
click at [575, 538] on div "Business Line SM I2 Silica" at bounding box center [805, 531] width 482 height 65
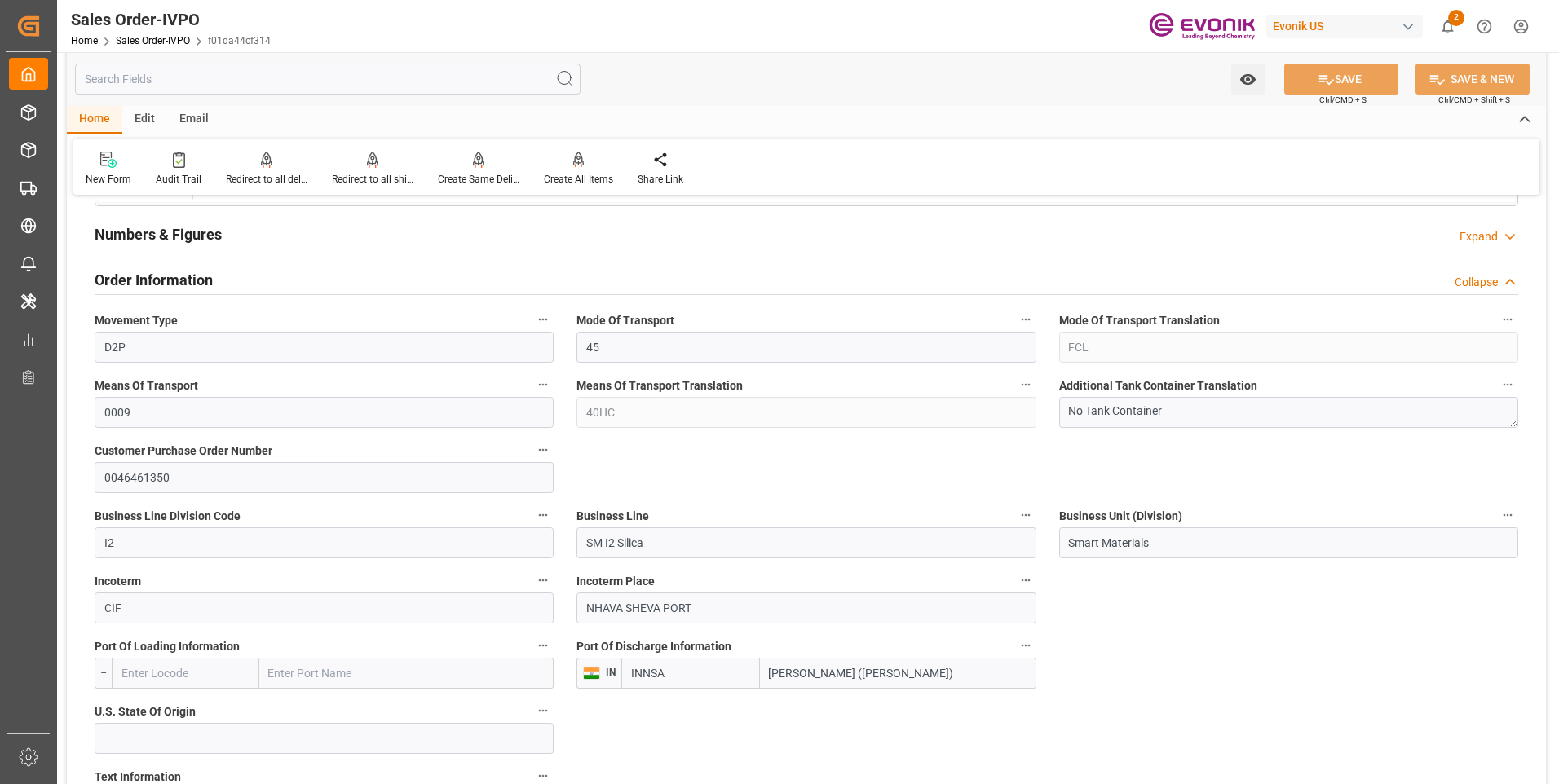
scroll to position [733, 0]
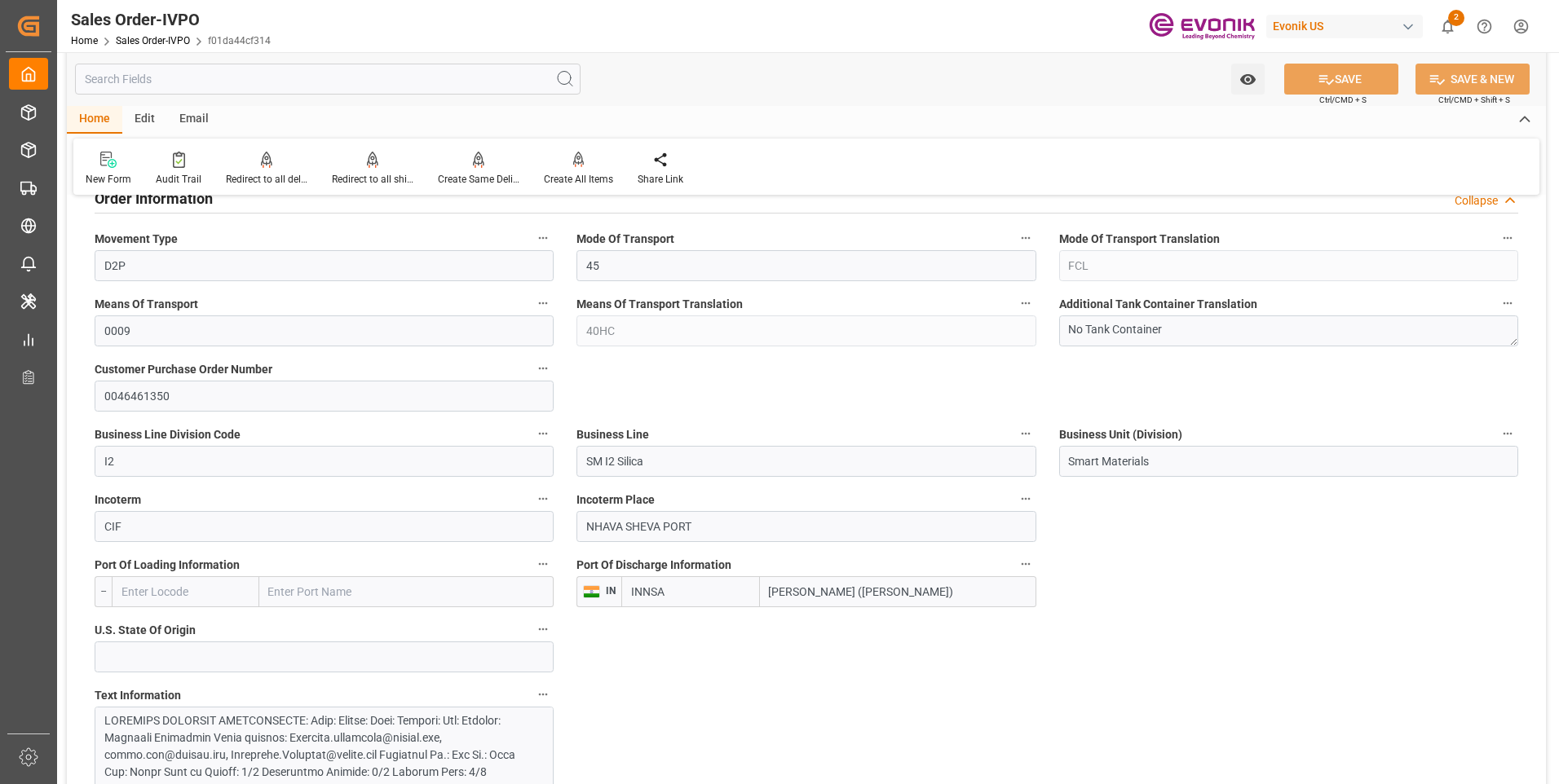
drag, startPoint x: 931, startPoint y: 587, endPoint x: 761, endPoint y: 586, distance: 170.0
click at [761, 586] on input "[PERSON_NAME] ([PERSON_NAME])" at bounding box center [898, 592] width 277 height 31
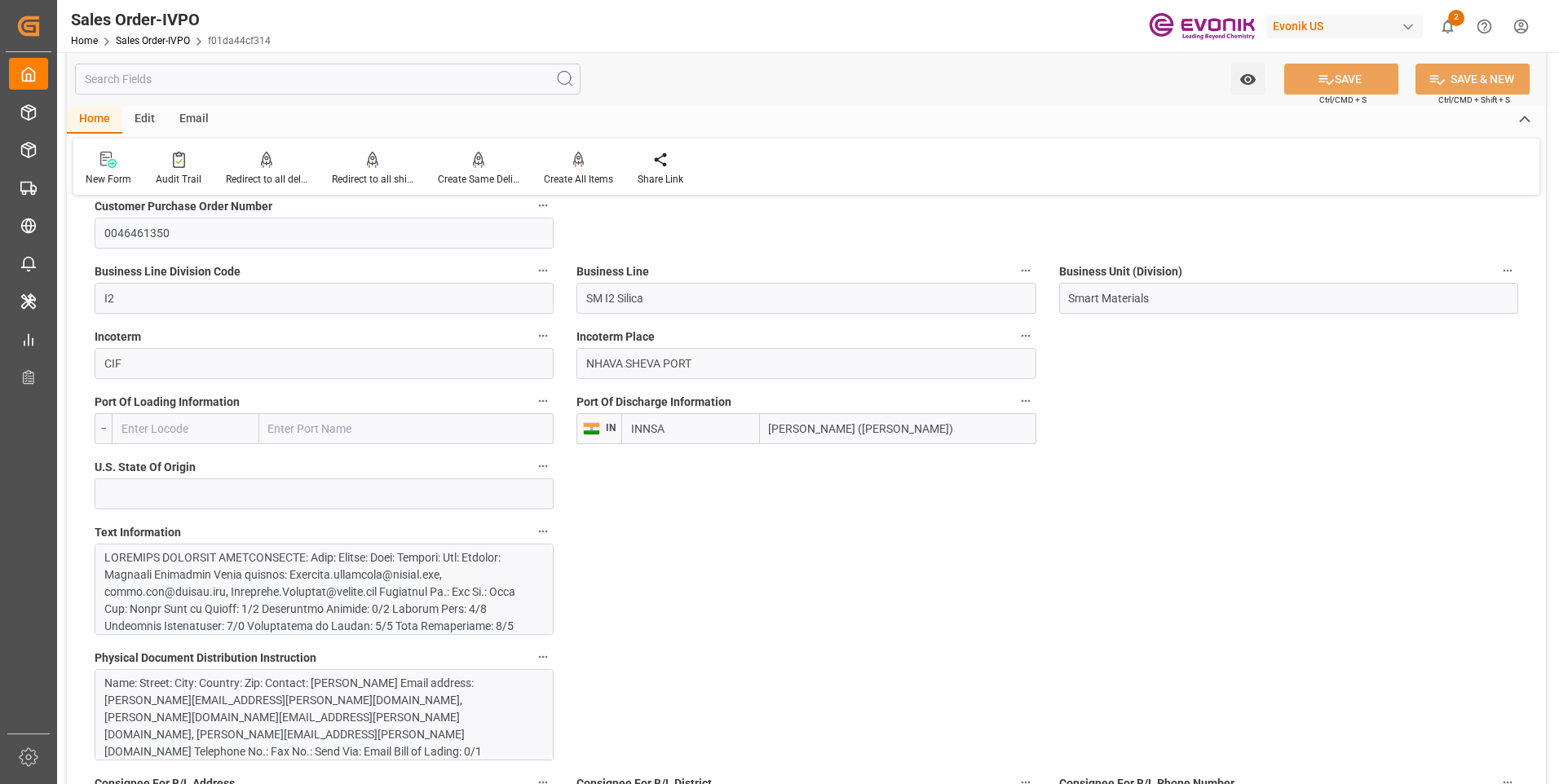
click at [453, 605] on div at bounding box center [317, 780] width 427 height 462
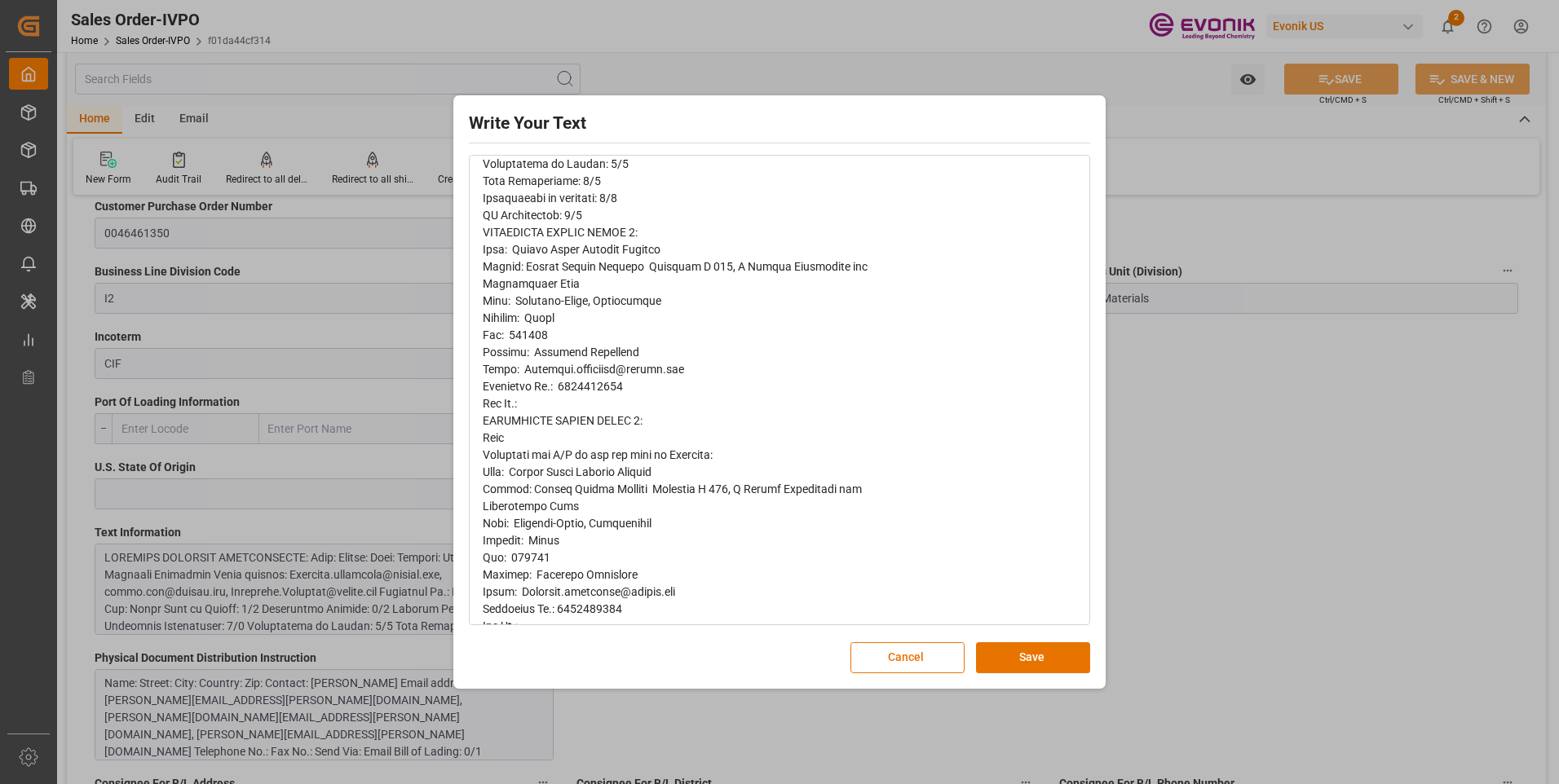
scroll to position [189, 0]
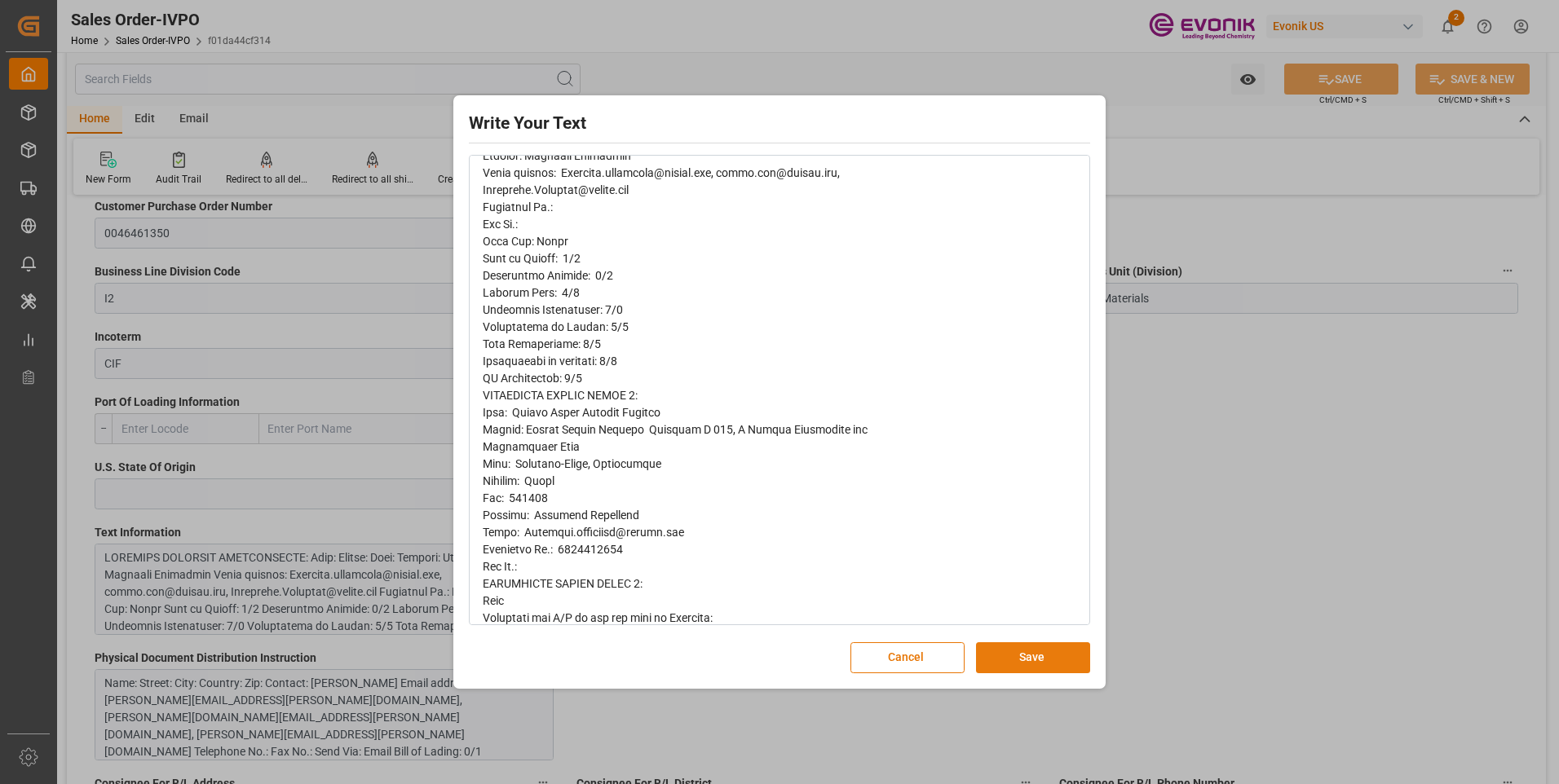
click at [1014, 654] on button "Save" at bounding box center [1033, 657] width 114 height 31
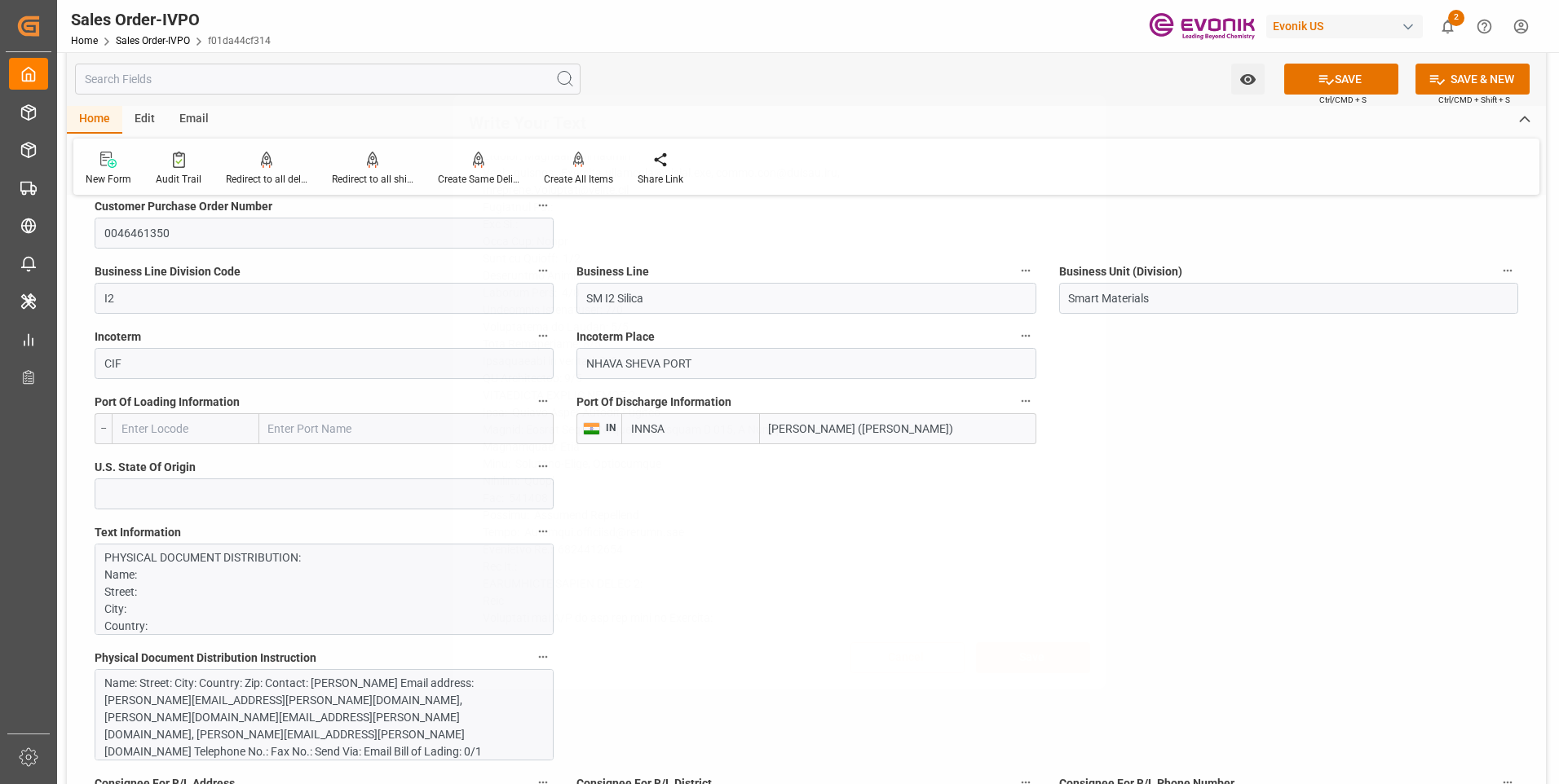
scroll to position [0, 0]
click at [378, 704] on div "Name: Street: City: Country: Zip: Contact: [PERSON_NAME] Email address: [PERSON…" at bounding box center [317, 734] width 427 height 120
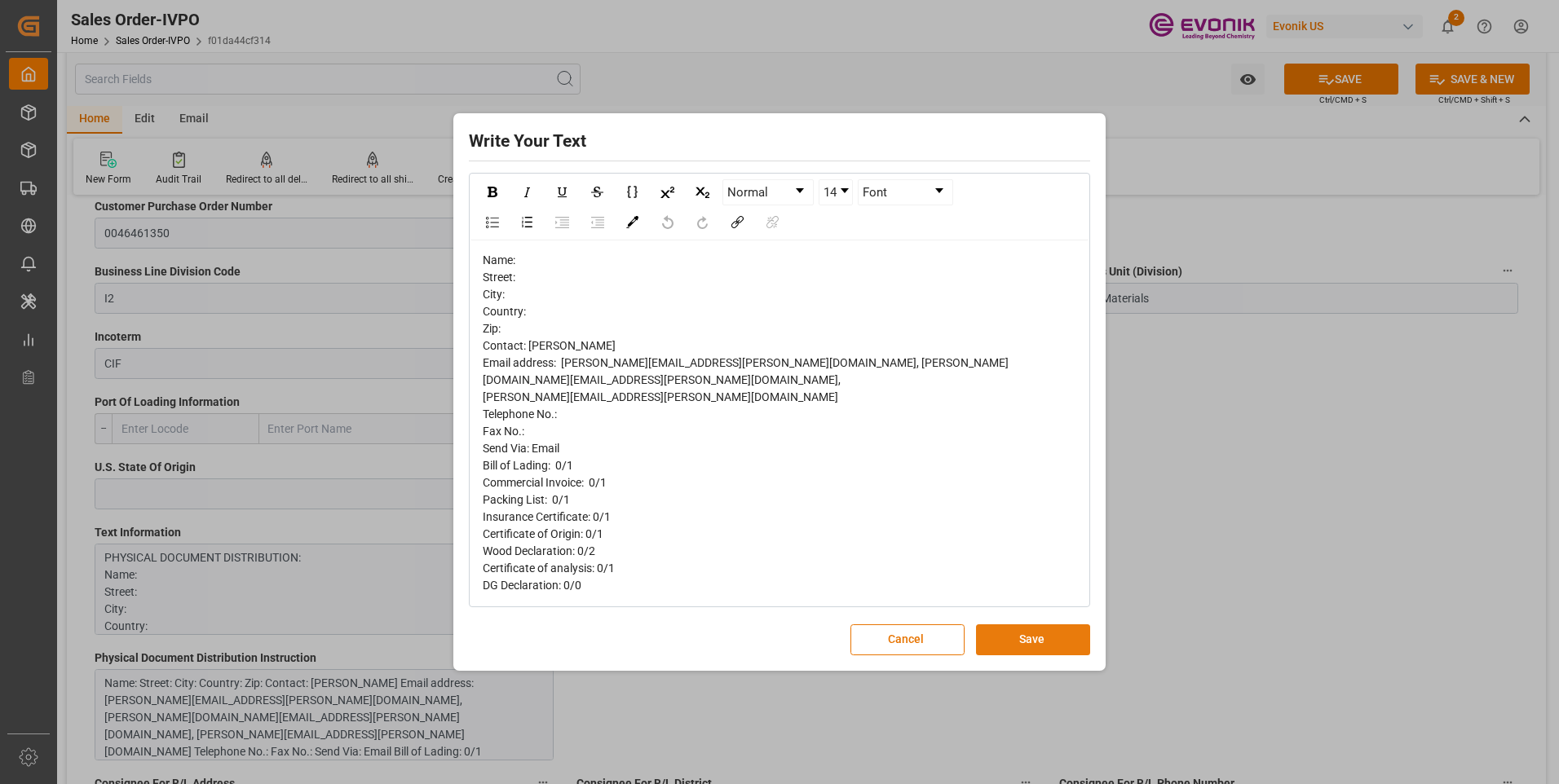
click at [1023, 633] on button "Save" at bounding box center [1033, 640] width 114 height 31
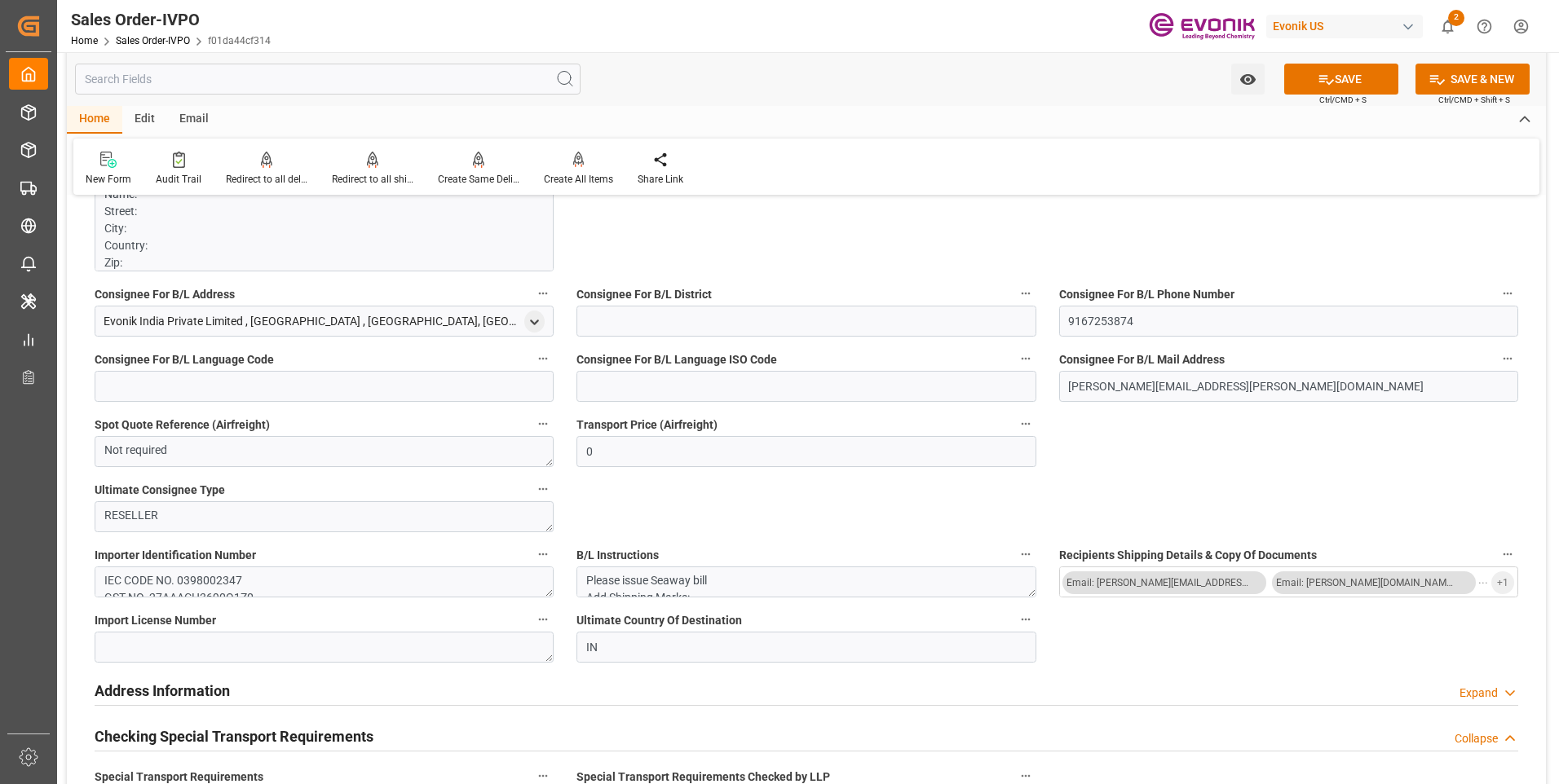
scroll to position [1630, 0]
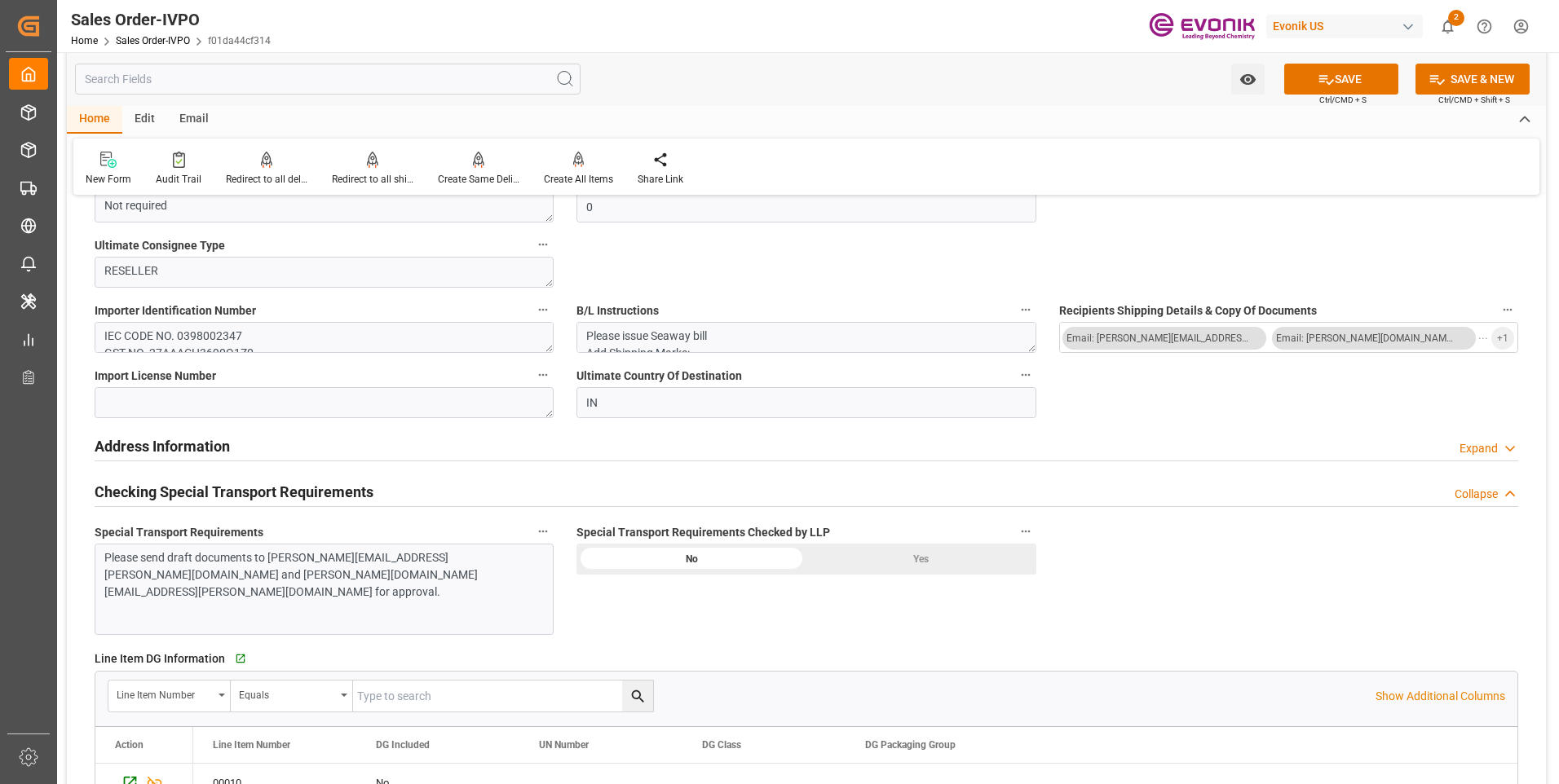
click at [335, 615] on div "Please send draft documents to [PERSON_NAME][EMAIL_ADDRESS][PERSON_NAME][DOMAIN…" at bounding box center [324, 589] width 459 height 92
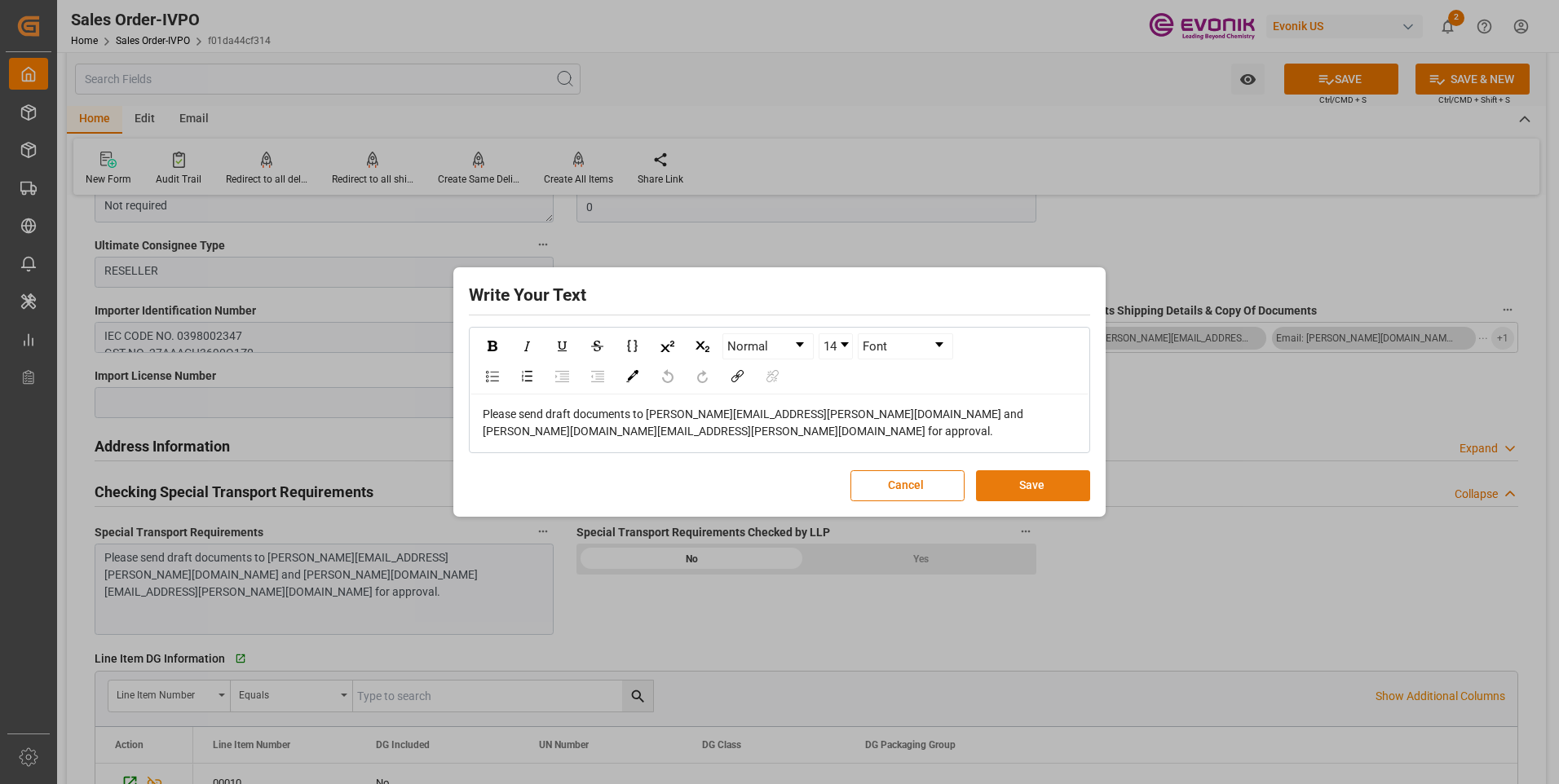
click at [998, 482] on button "Save" at bounding box center [1033, 486] width 114 height 31
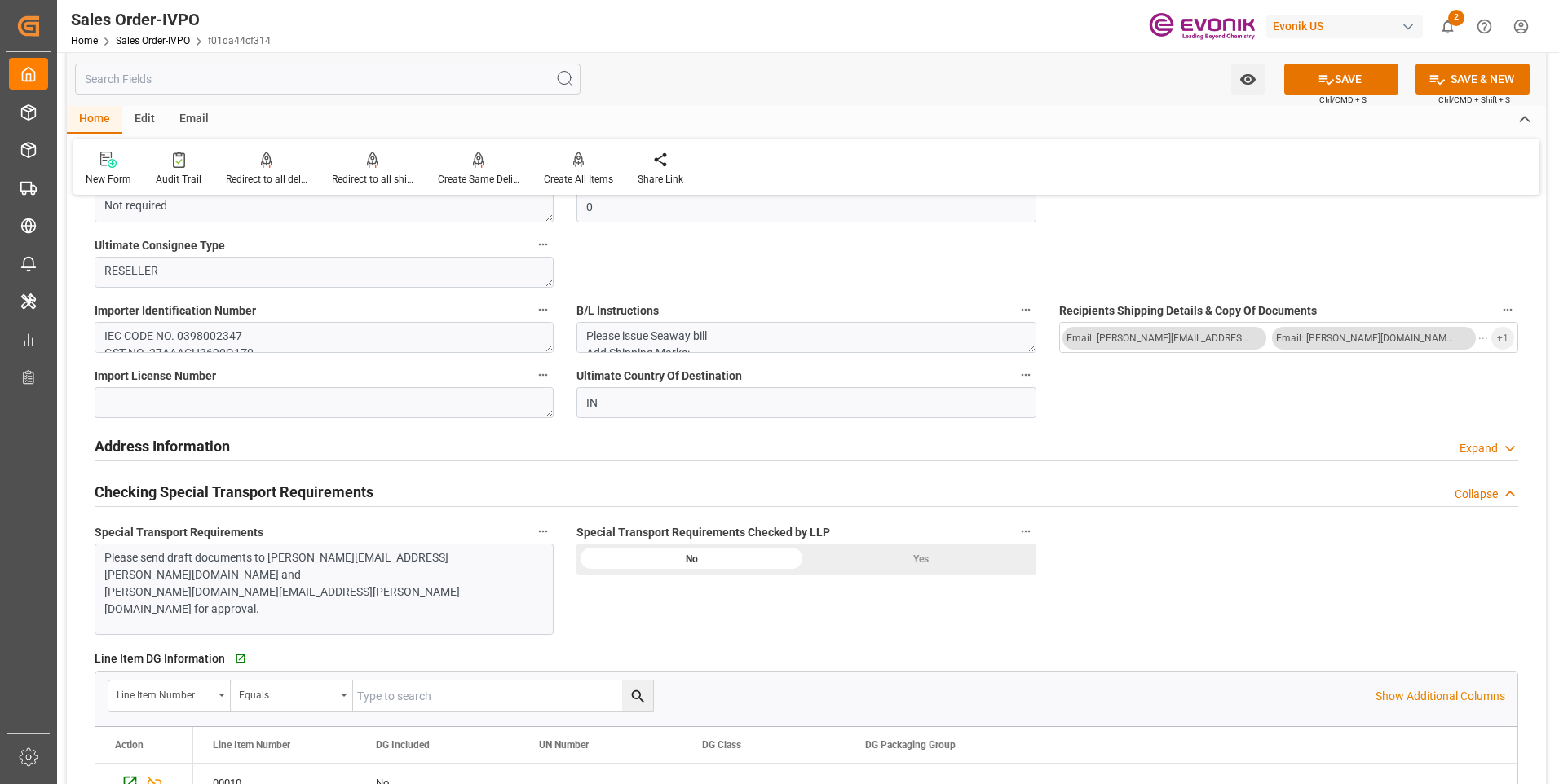
scroll to position [1874, 0]
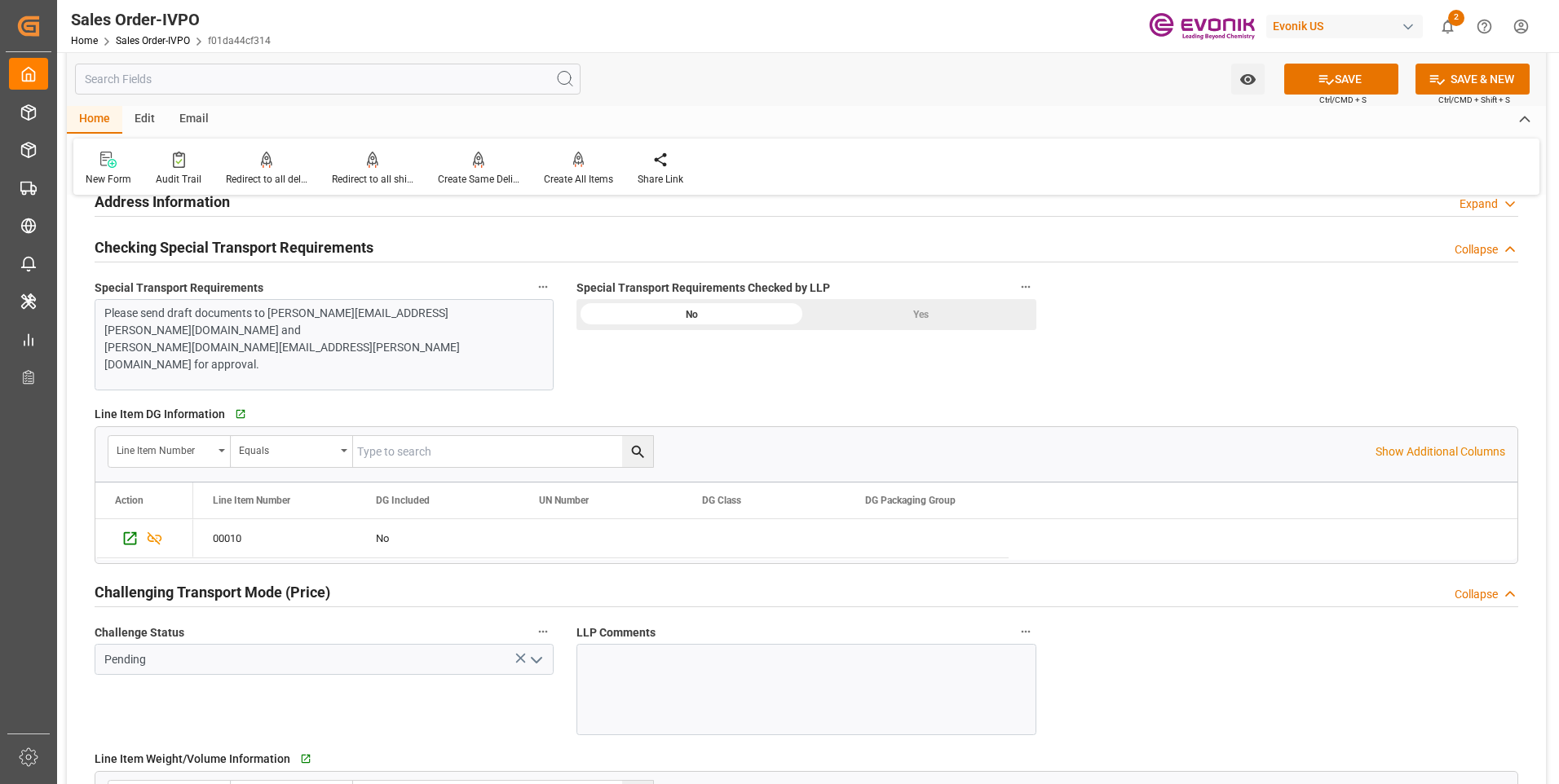
click at [915, 312] on div "Yes" at bounding box center [921, 315] width 230 height 31
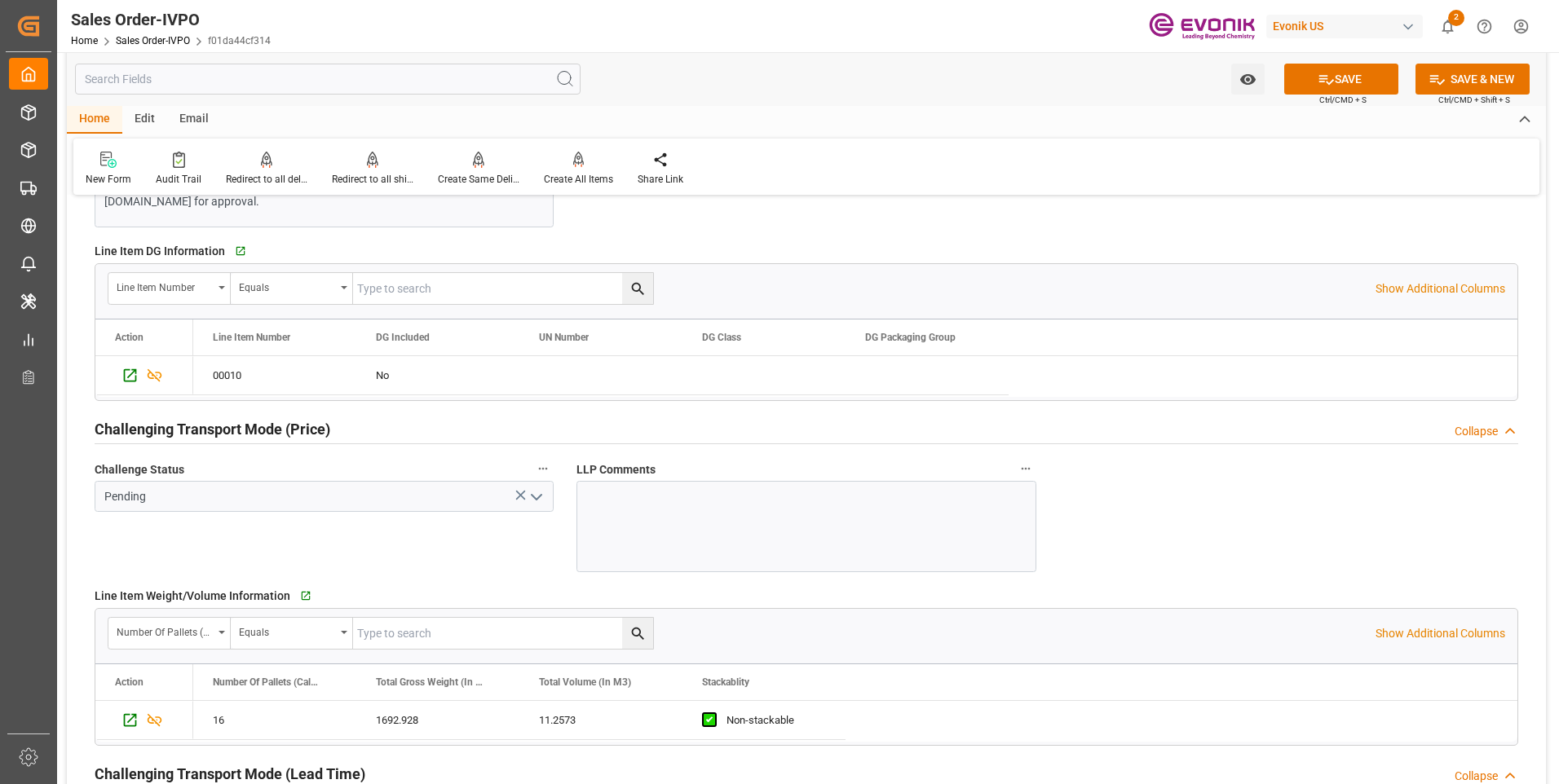
click at [537, 496] on icon "open menu" at bounding box center [537, 498] width 20 height 20
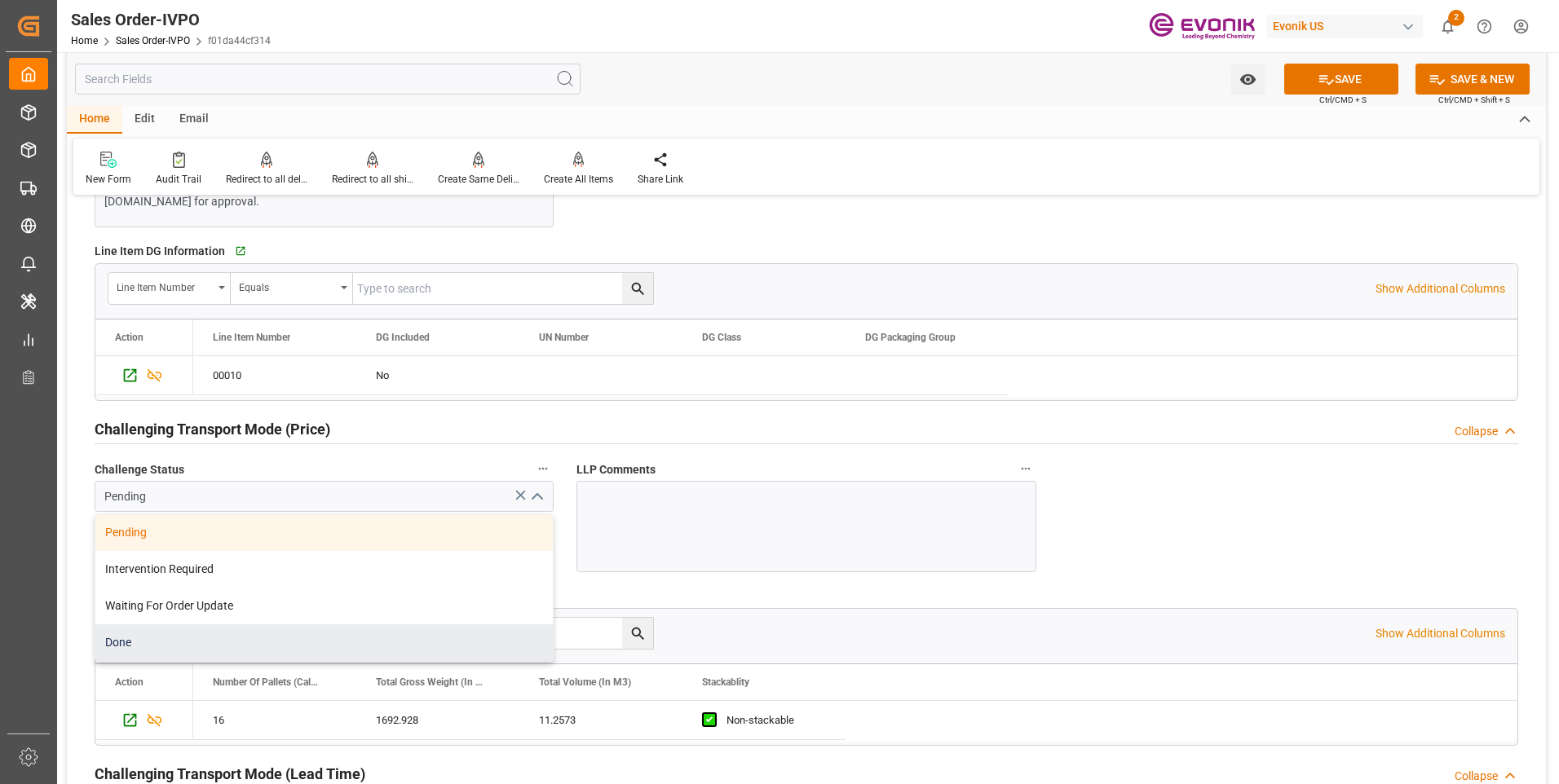
click at [120, 632] on div "Done" at bounding box center [324, 643] width 457 height 36
type input "Done"
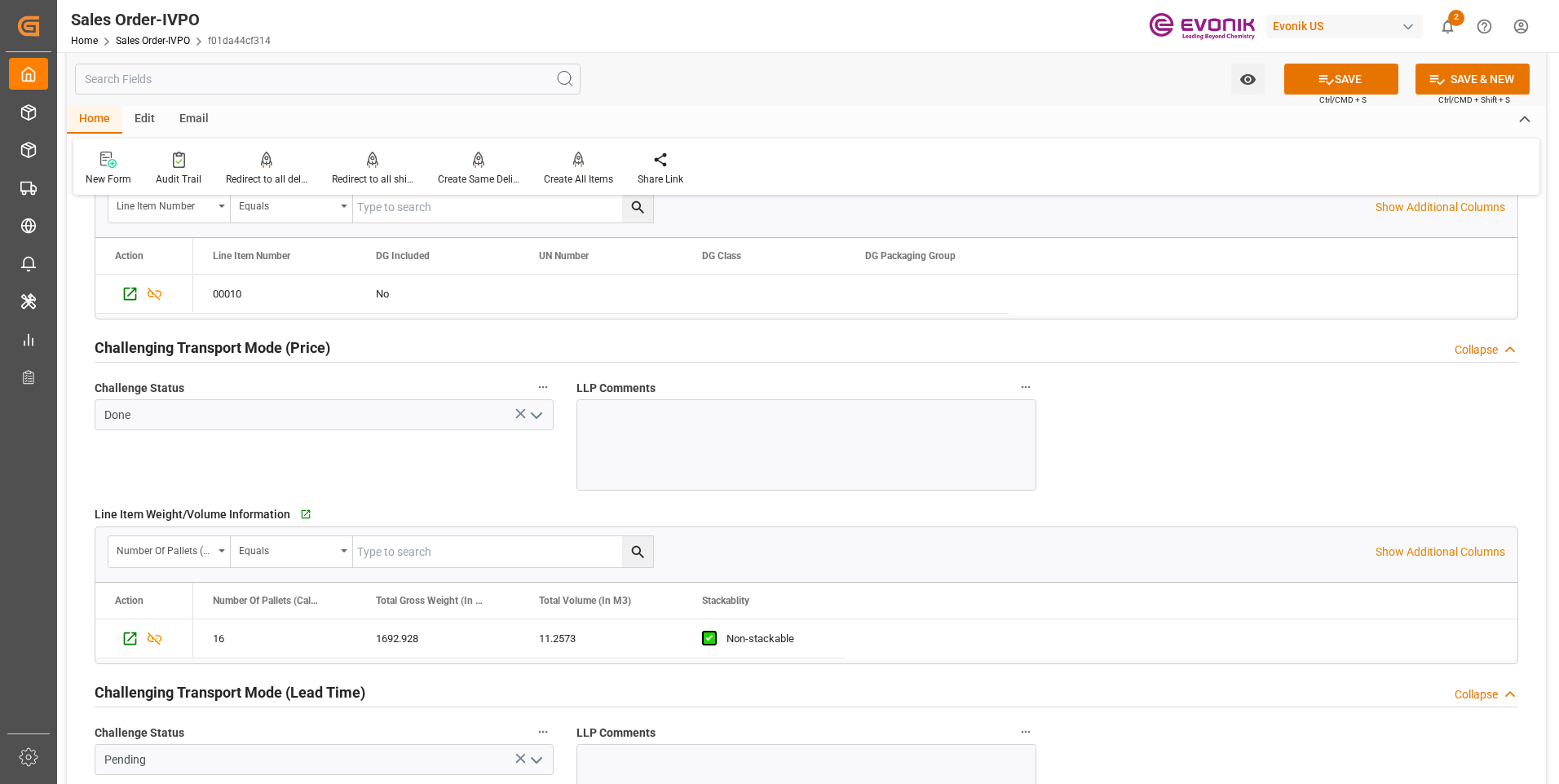
scroll to position [2281, 0]
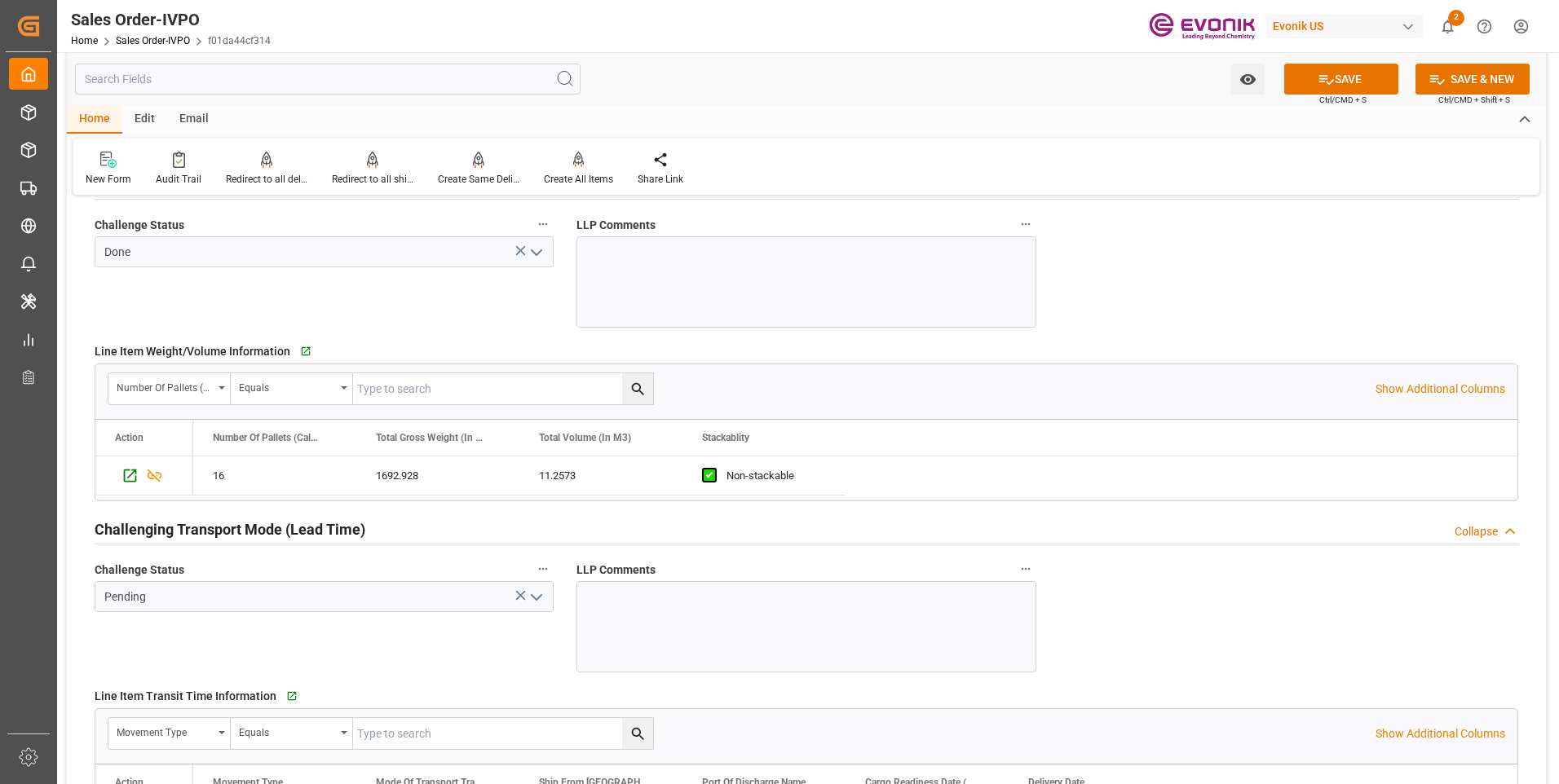
click at [534, 596] on polyline "open menu" at bounding box center [536, 596] width 10 height 5
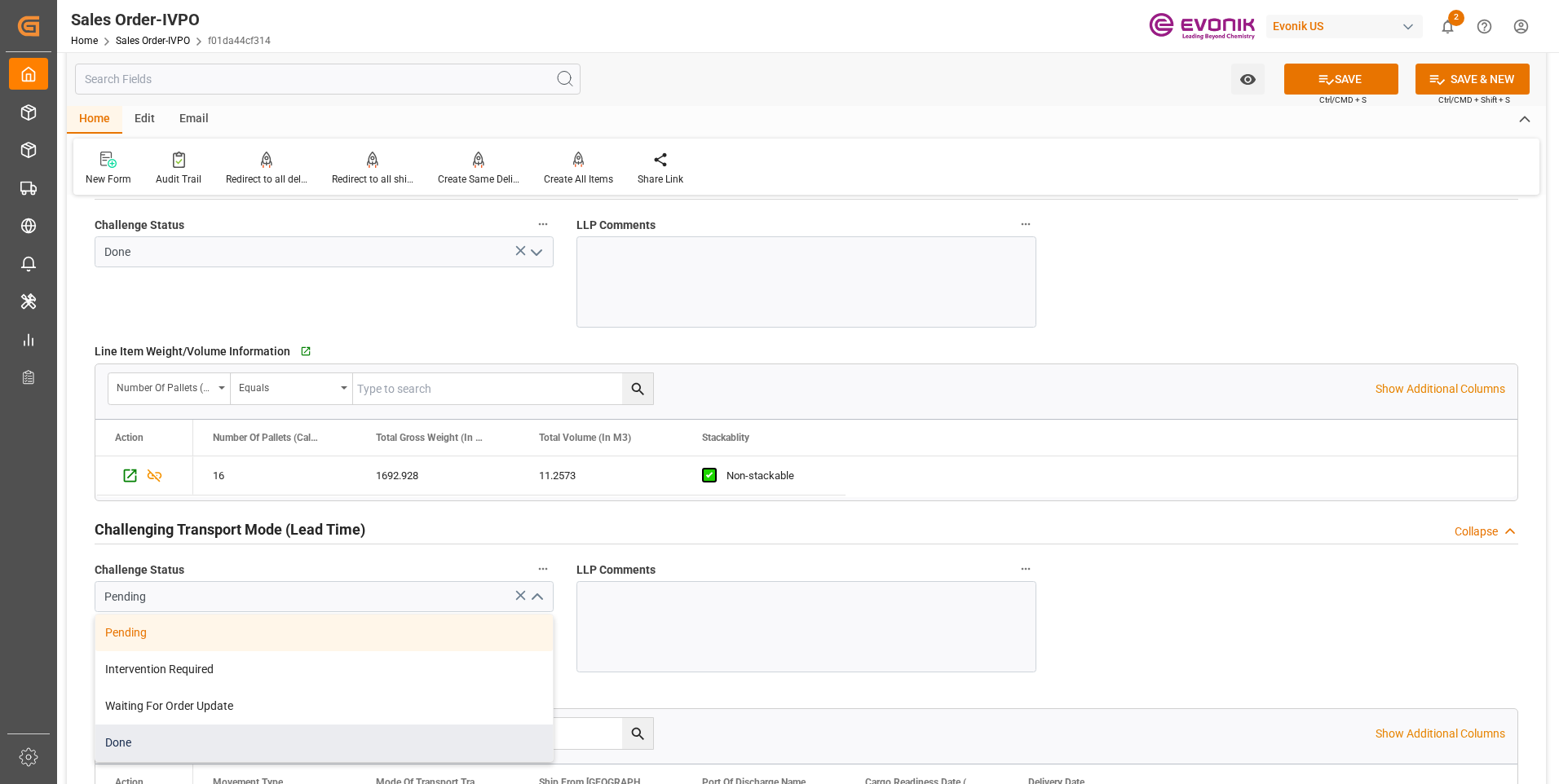
click at [159, 736] on div "Done" at bounding box center [324, 742] width 457 height 36
type input "Done"
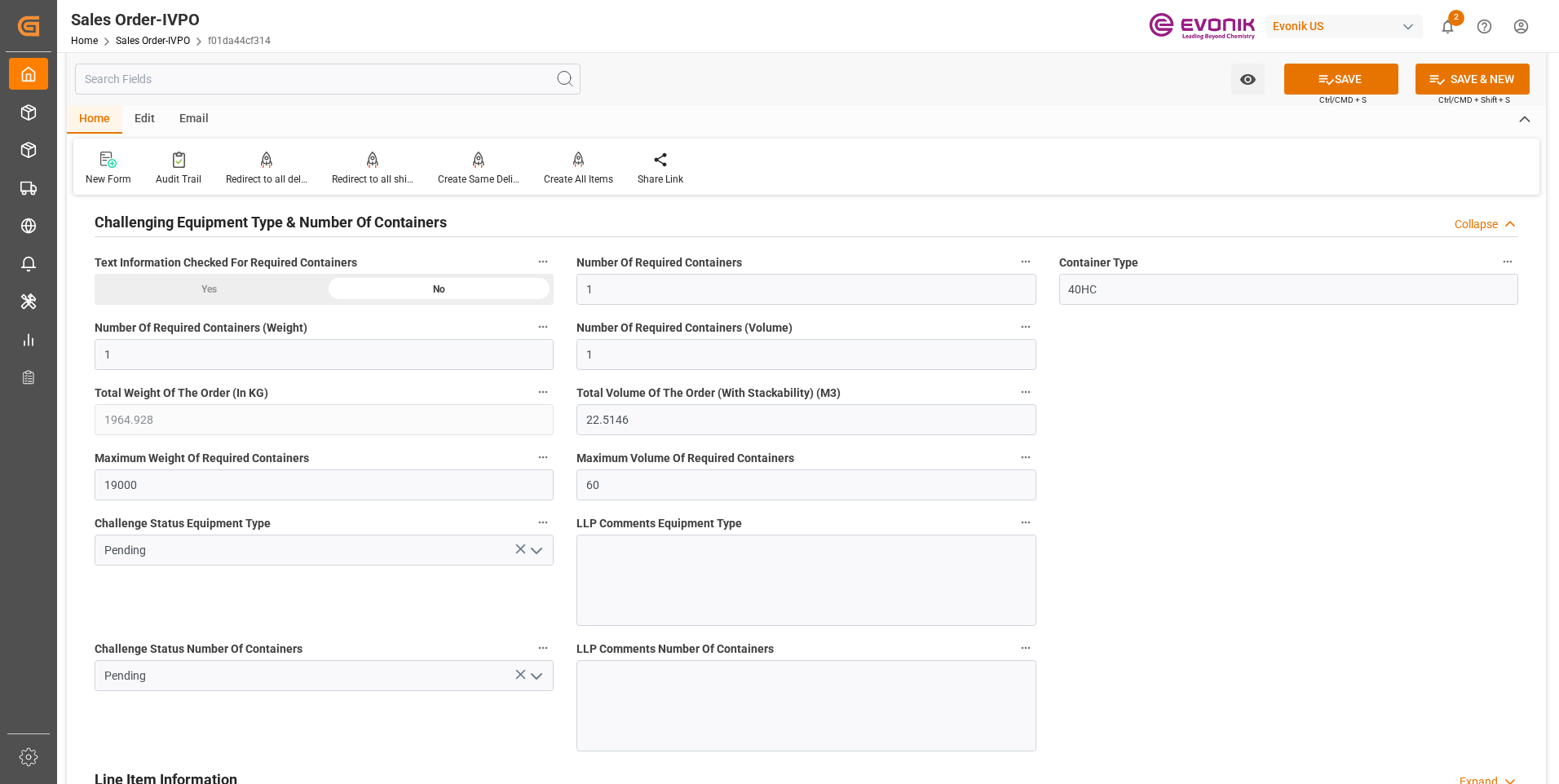
scroll to position [3015, 0]
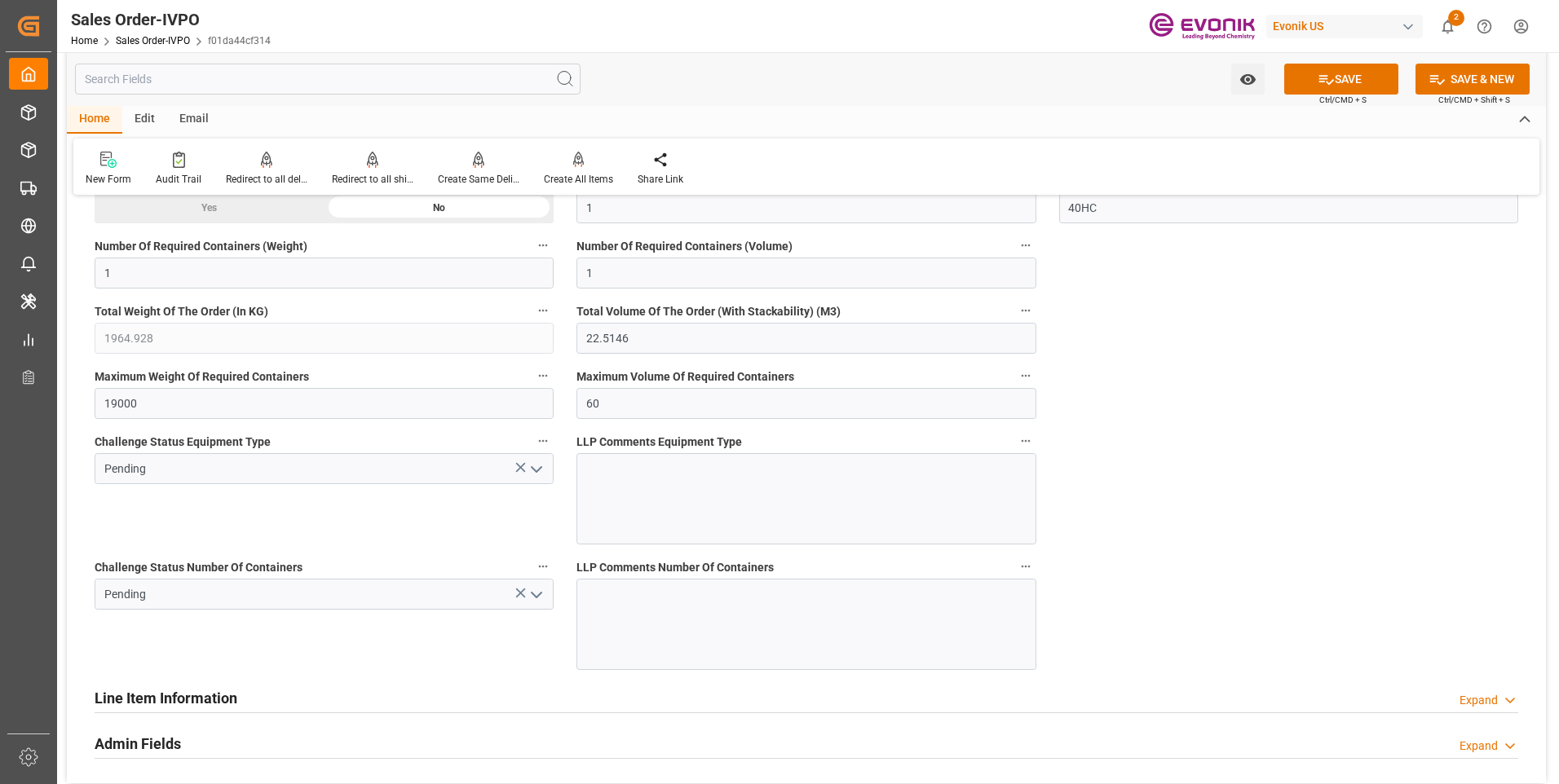
click at [533, 473] on icon "open menu" at bounding box center [537, 469] width 20 height 20
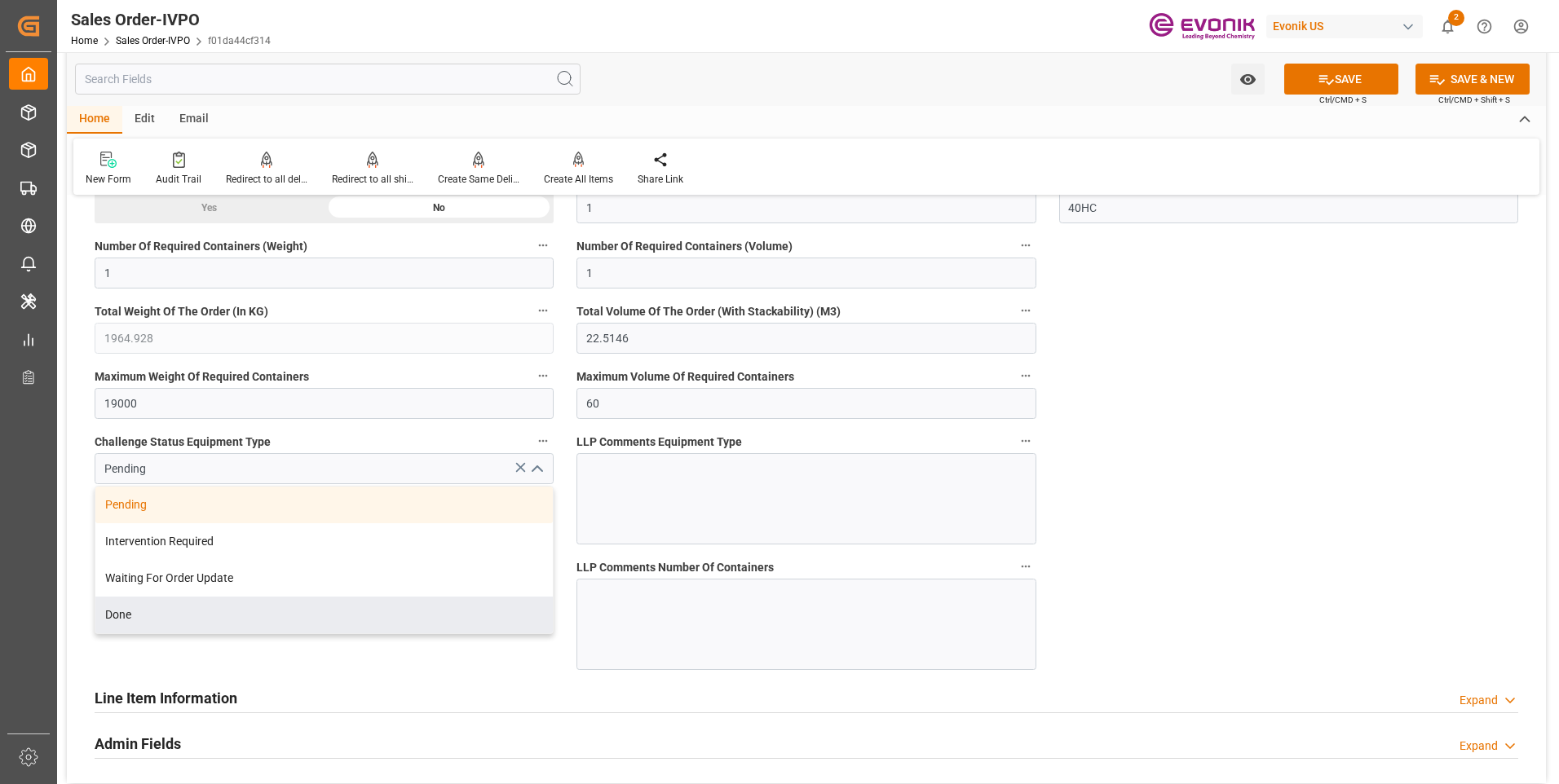
drag, startPoint x: 161, startPoint y: 615, endPoint x: 213, endPoint y: 613, distance: 52.0
click at [161, 615] on div "Done" at bounding box center [324, 615] width 457 height 36
type input "Done"
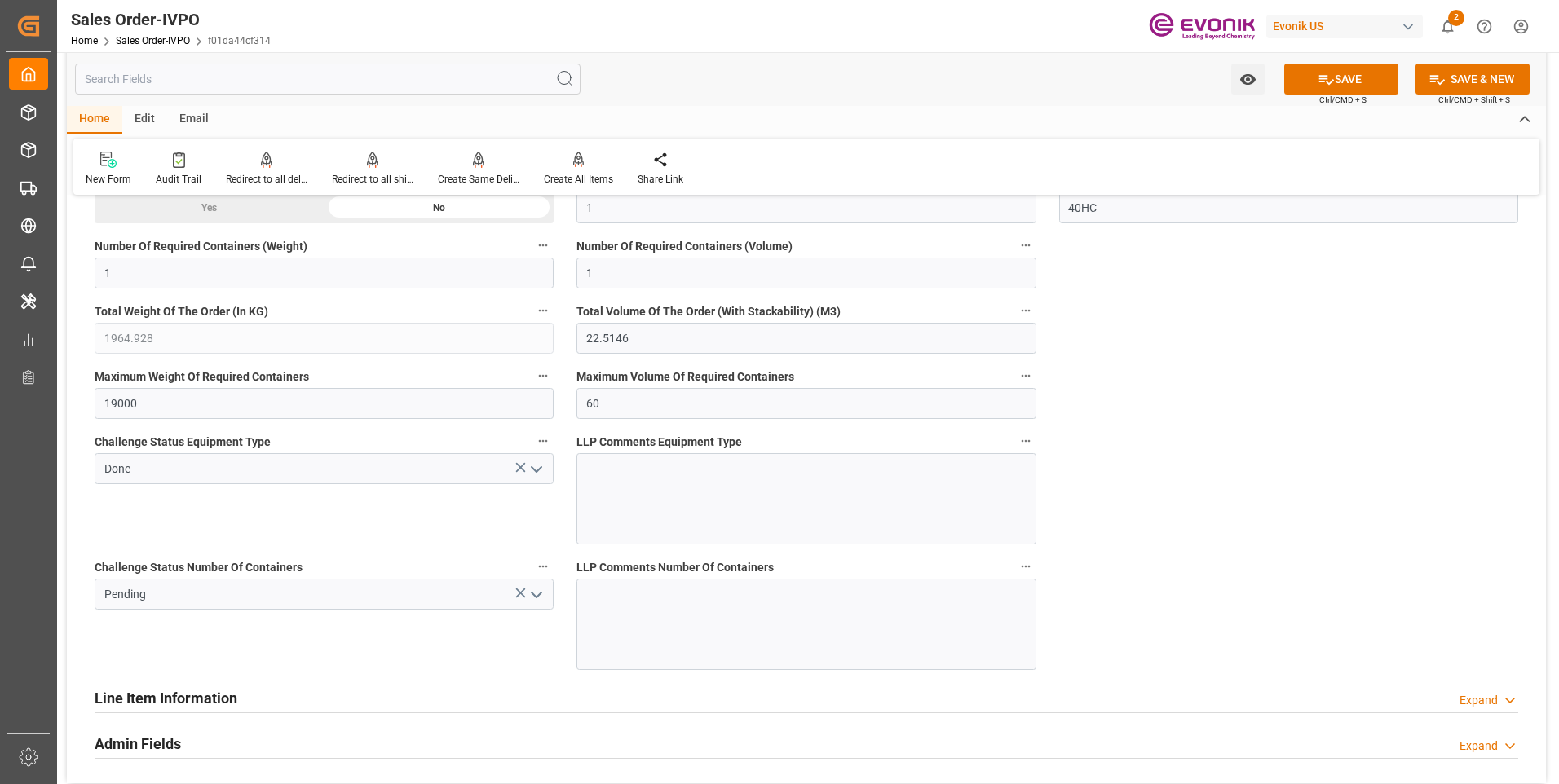
click at [530, 593] on icon "open menu" at bounding box center [537, 595] width 20 height 20
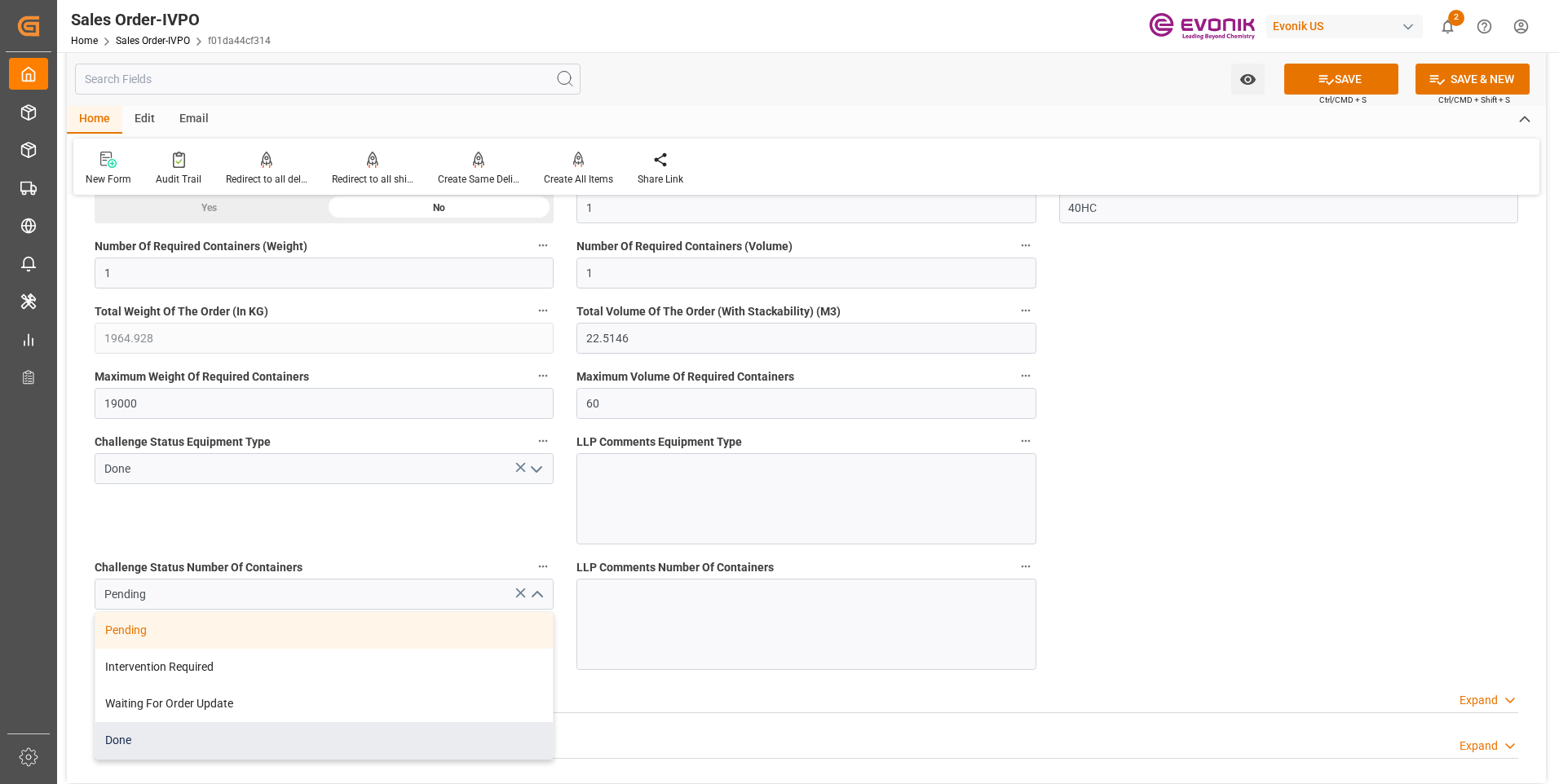
click at [168, 732] on div "Done" at bounding box center [324, 740] width 457 height 36
type input "Done"
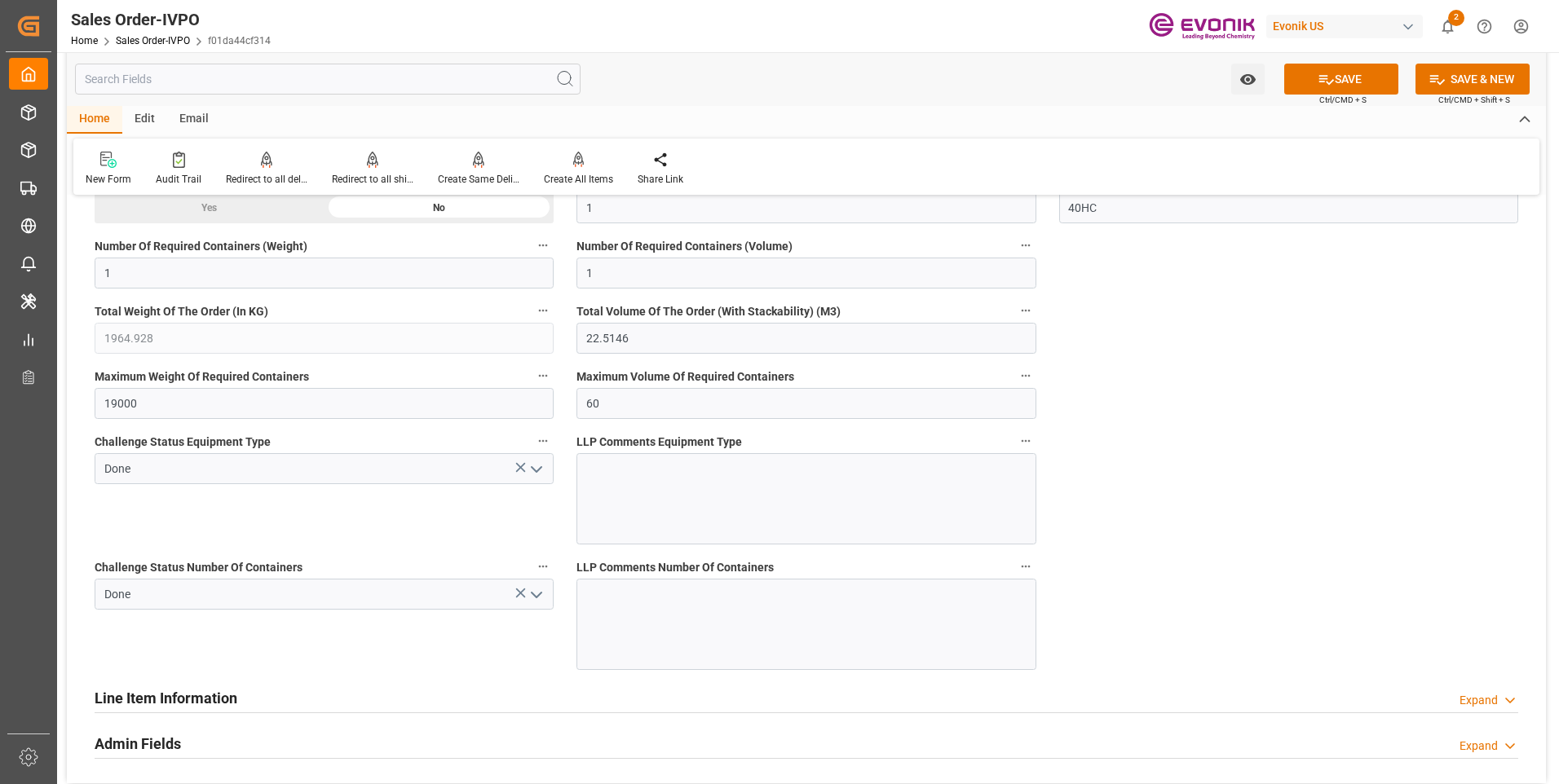
scroll to position [3178, 0]
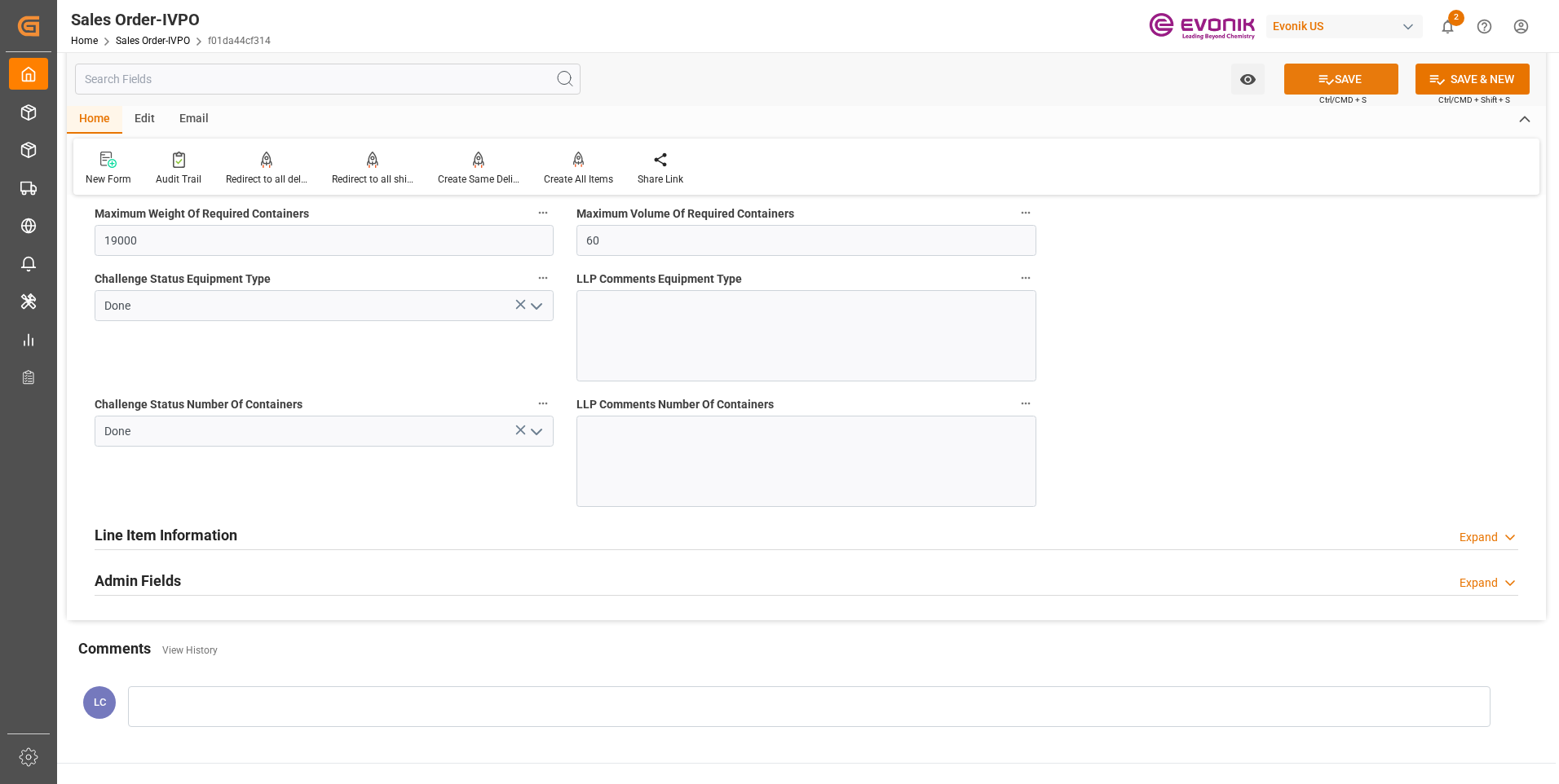
click at [1329, 78] on icon at bounding box center [1326, 79] width 17 height 17
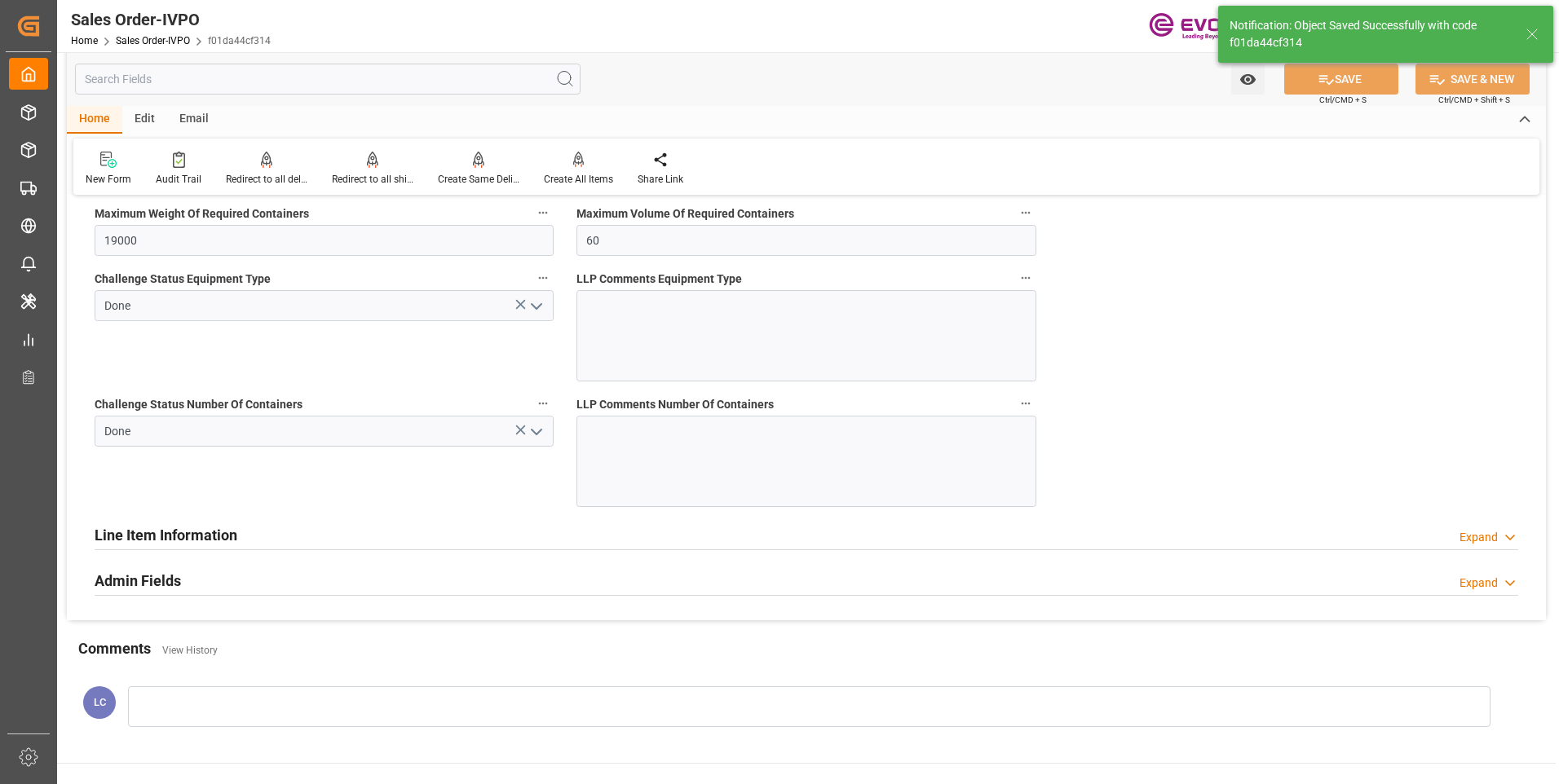
type input "No"
type input "15.10.2025 03:00"
click at [578, 165] on icon at bounding box center [579, 160] width 12 height 16
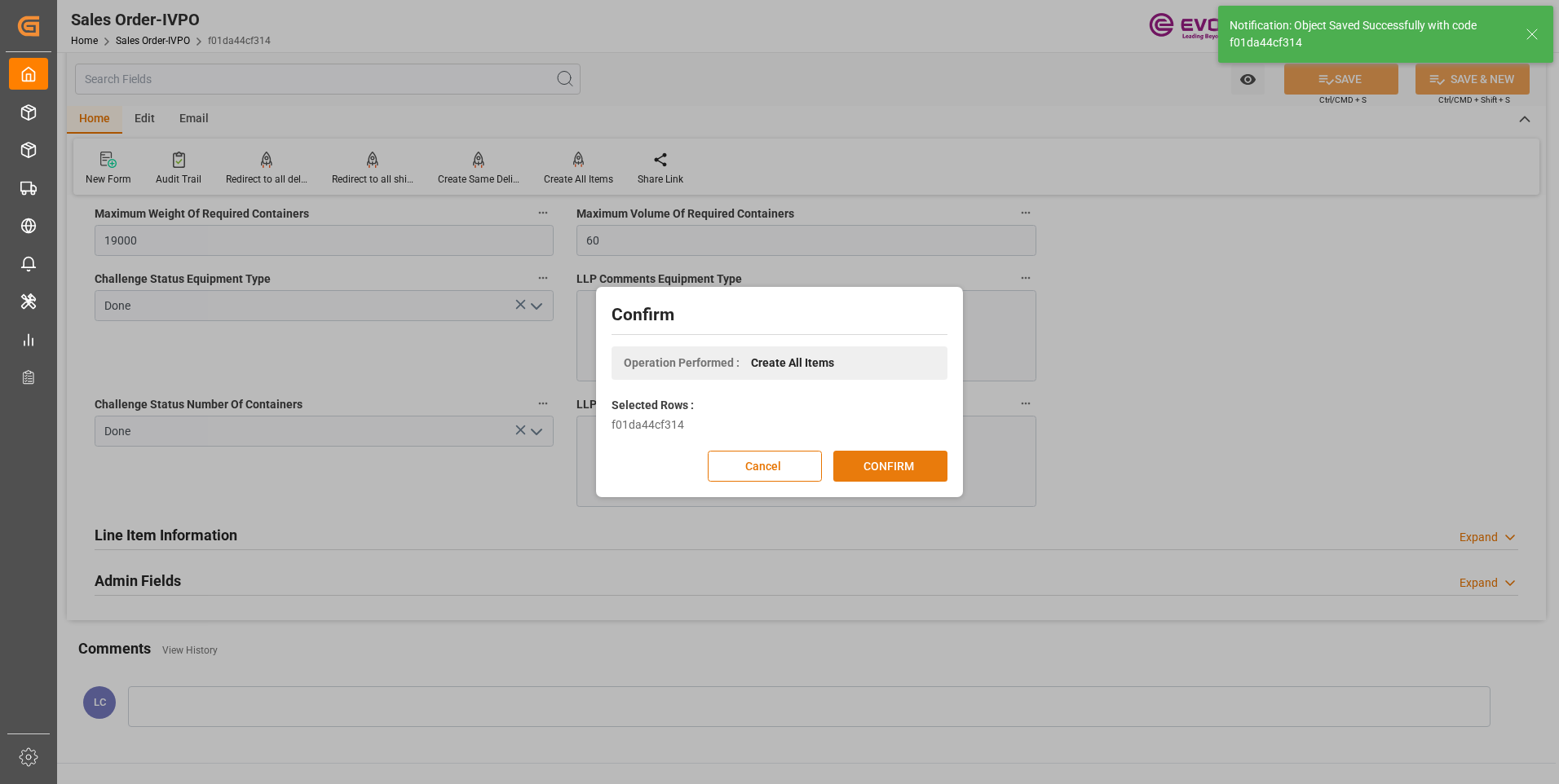
click at [908, 464] on button "CONFIRM" at bounding box center [891, 466] width 114 height 31
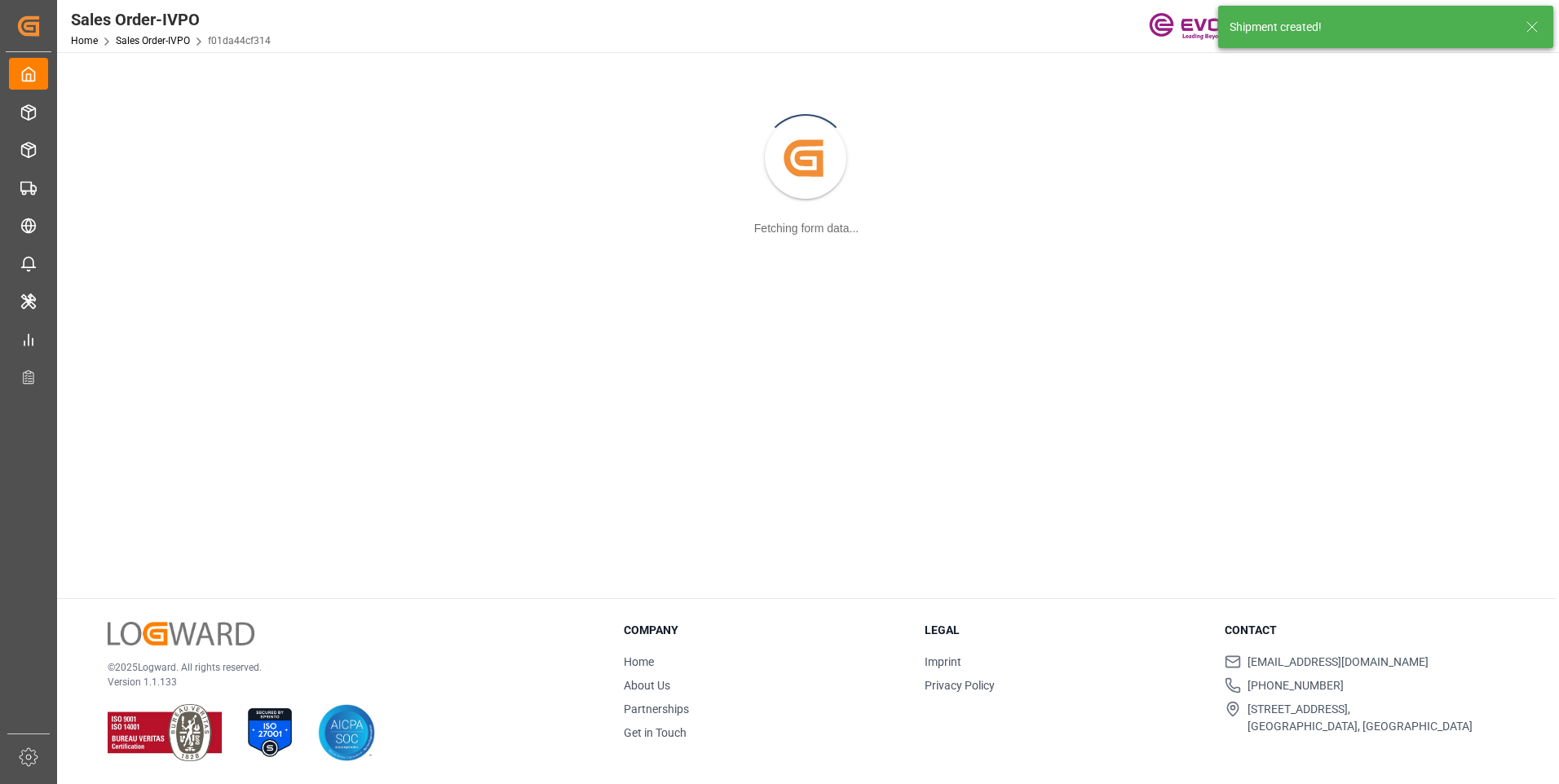
scroll to position [177, 0]
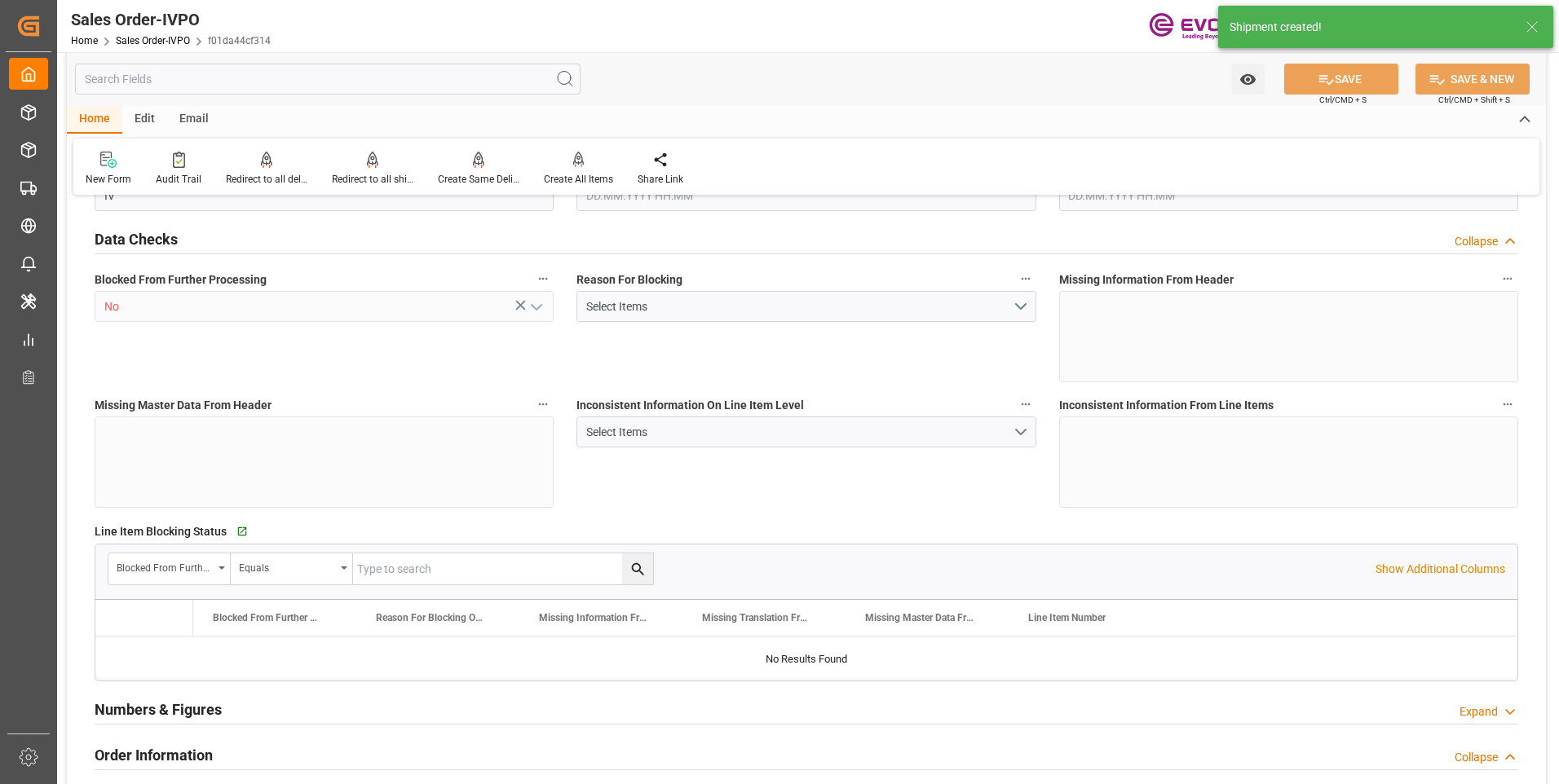
type input "INNSA"
type input "0"
type input "1"
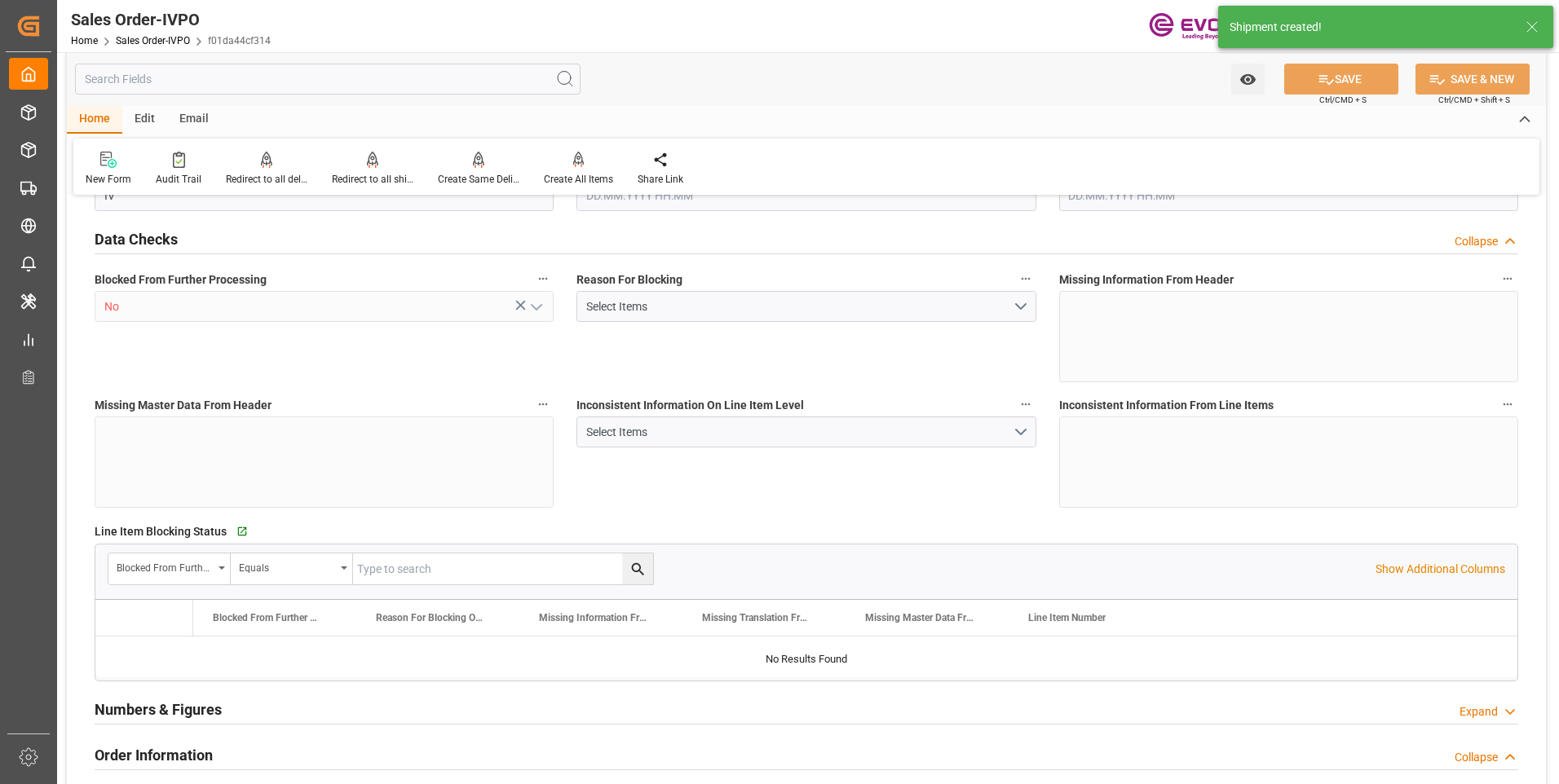
type input "1964.928"
type input "22.5146"
type input "19000"
type input "60"
type input "28.07.2025 17:01"
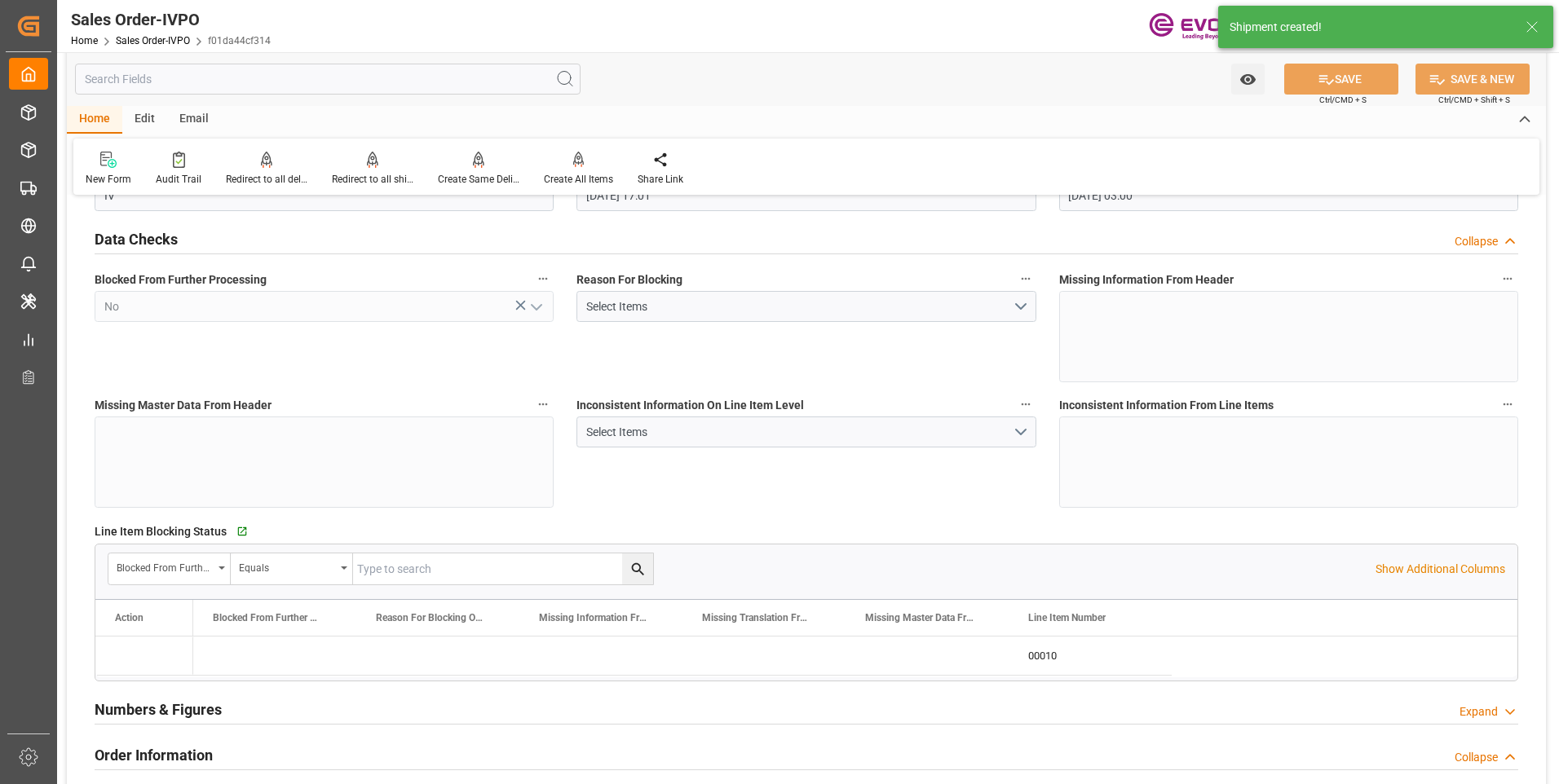
type input "15.10.2025 03:00"
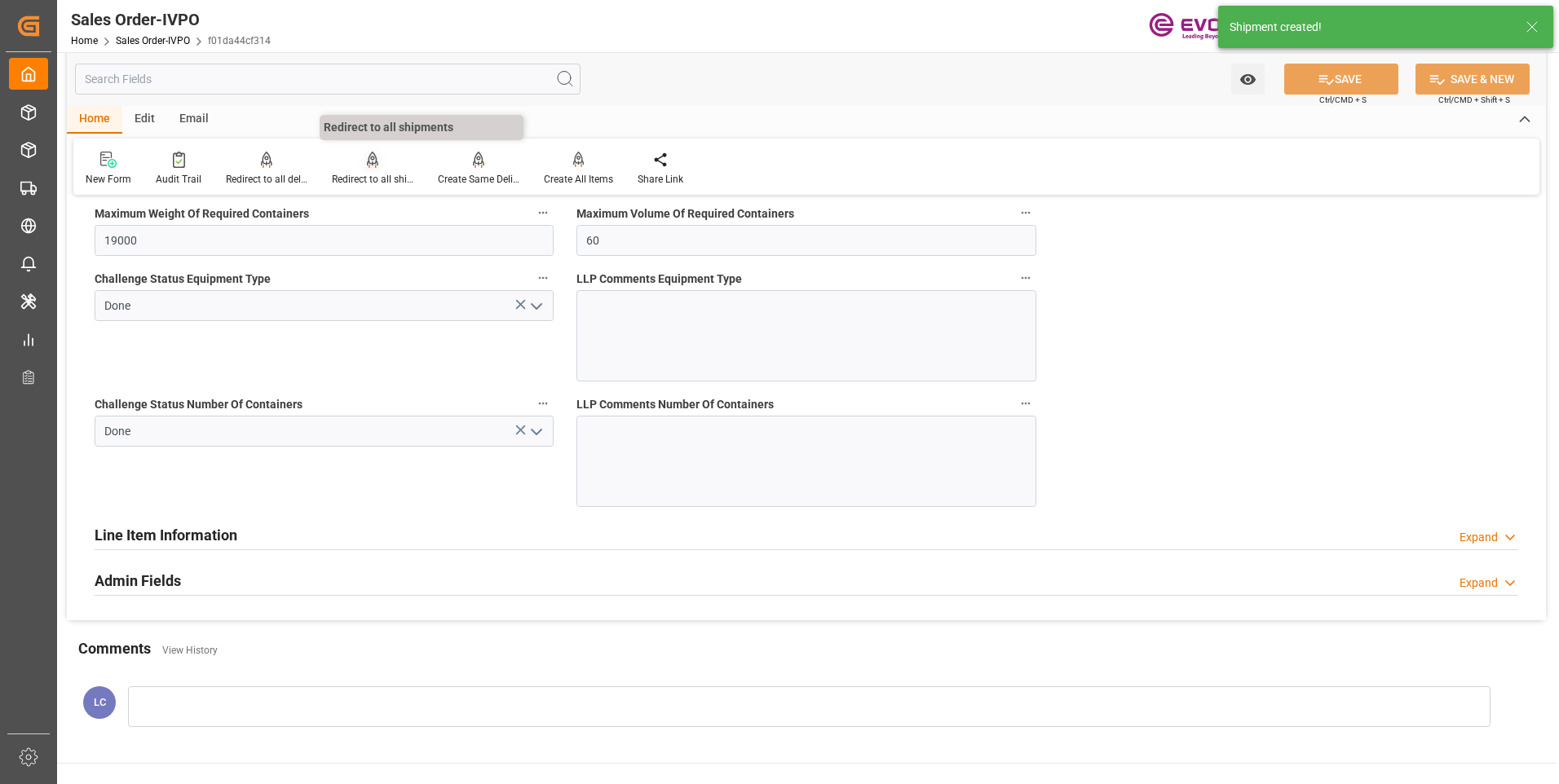
click at [361, 161] on div at bounding box center [373, 159] width 82 height 17
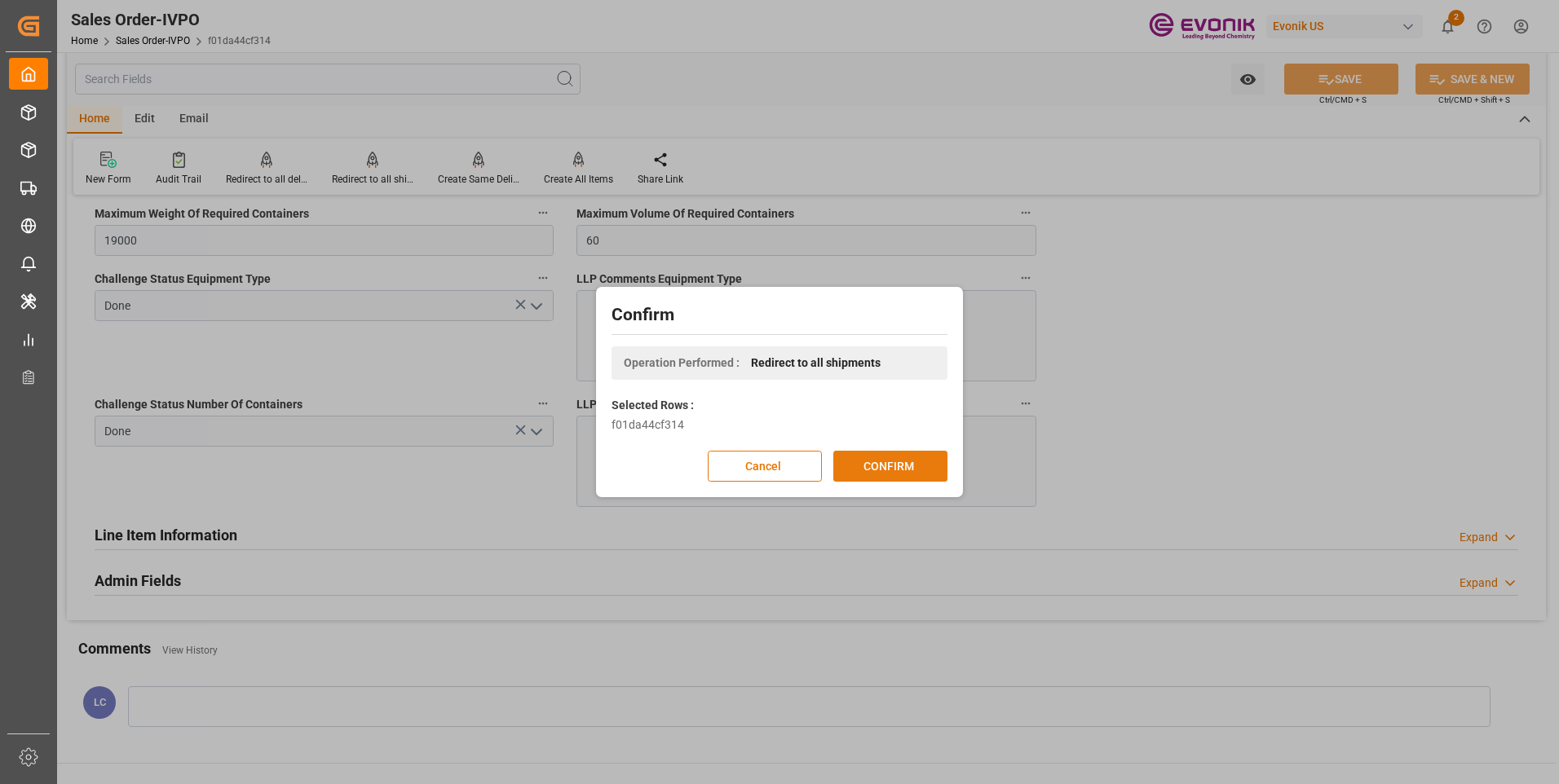
click at [896, 456] on button "CONFIRM" at bounding box center [891, 466] width 114 height 31
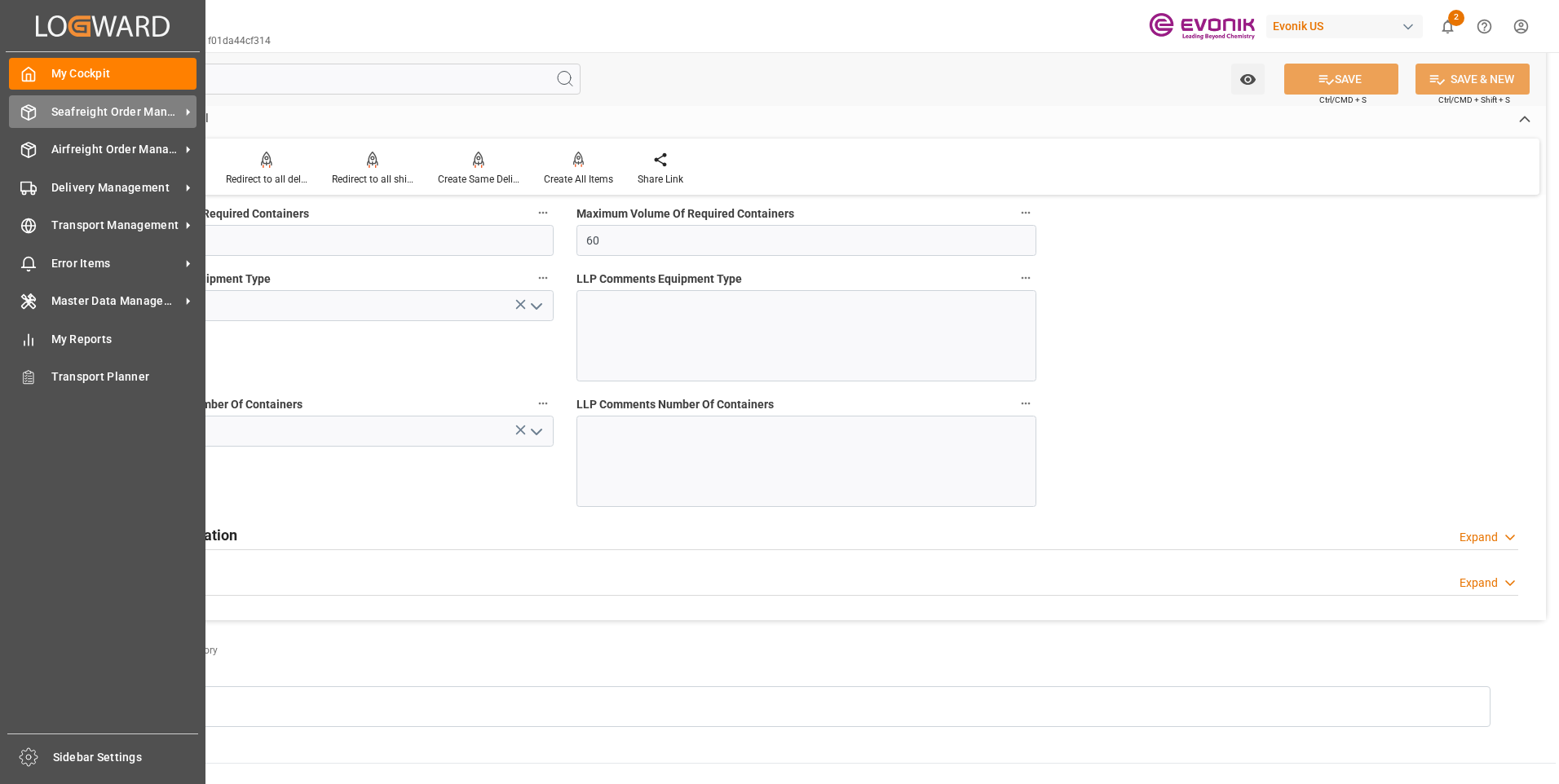
click at [33, 117] on icon at bounding box center [28, 112] width 14 height 15
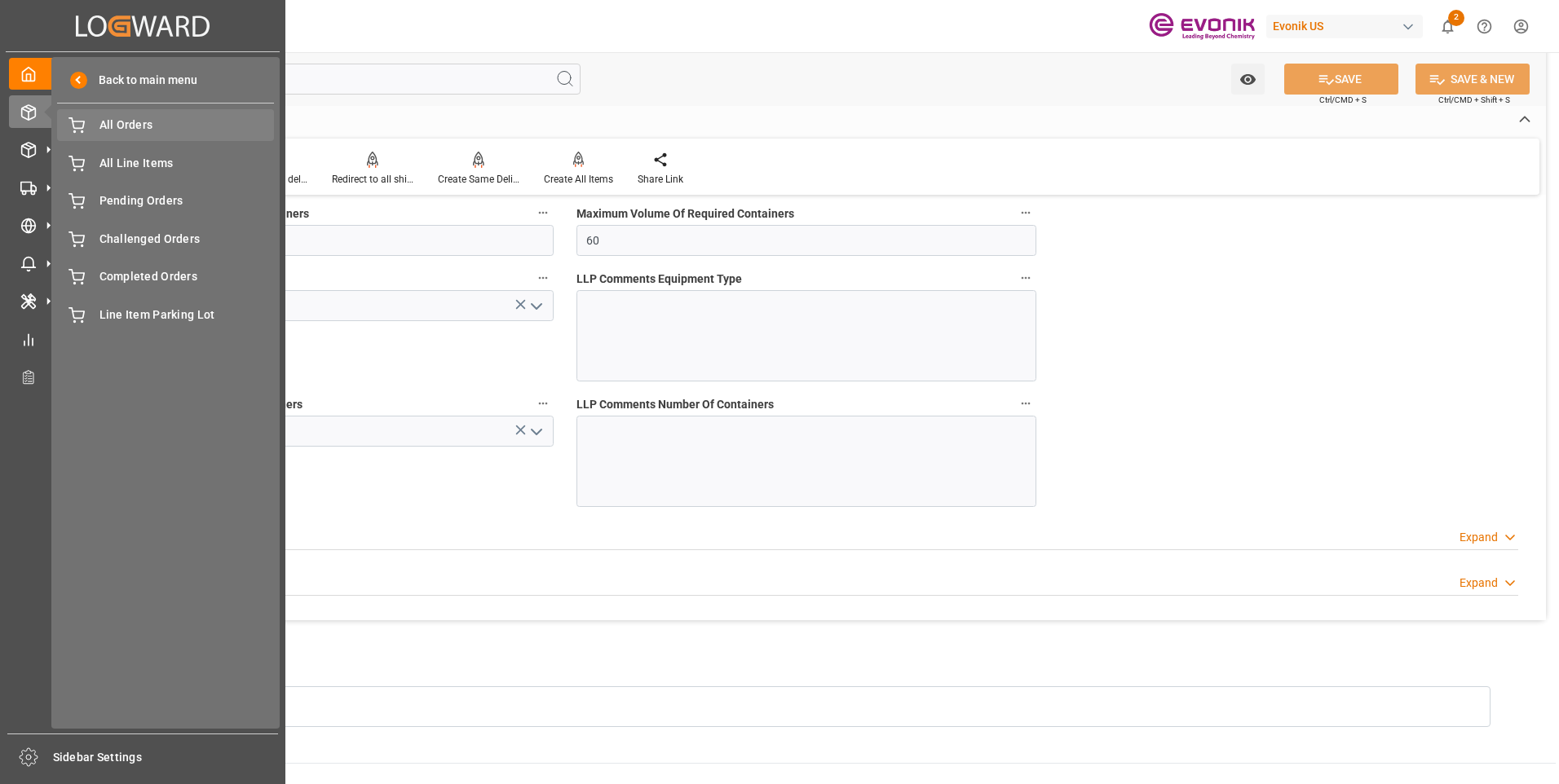
click at [102, 124] on span "All Orders" at bounding box center [187, 125] width 175 height 17
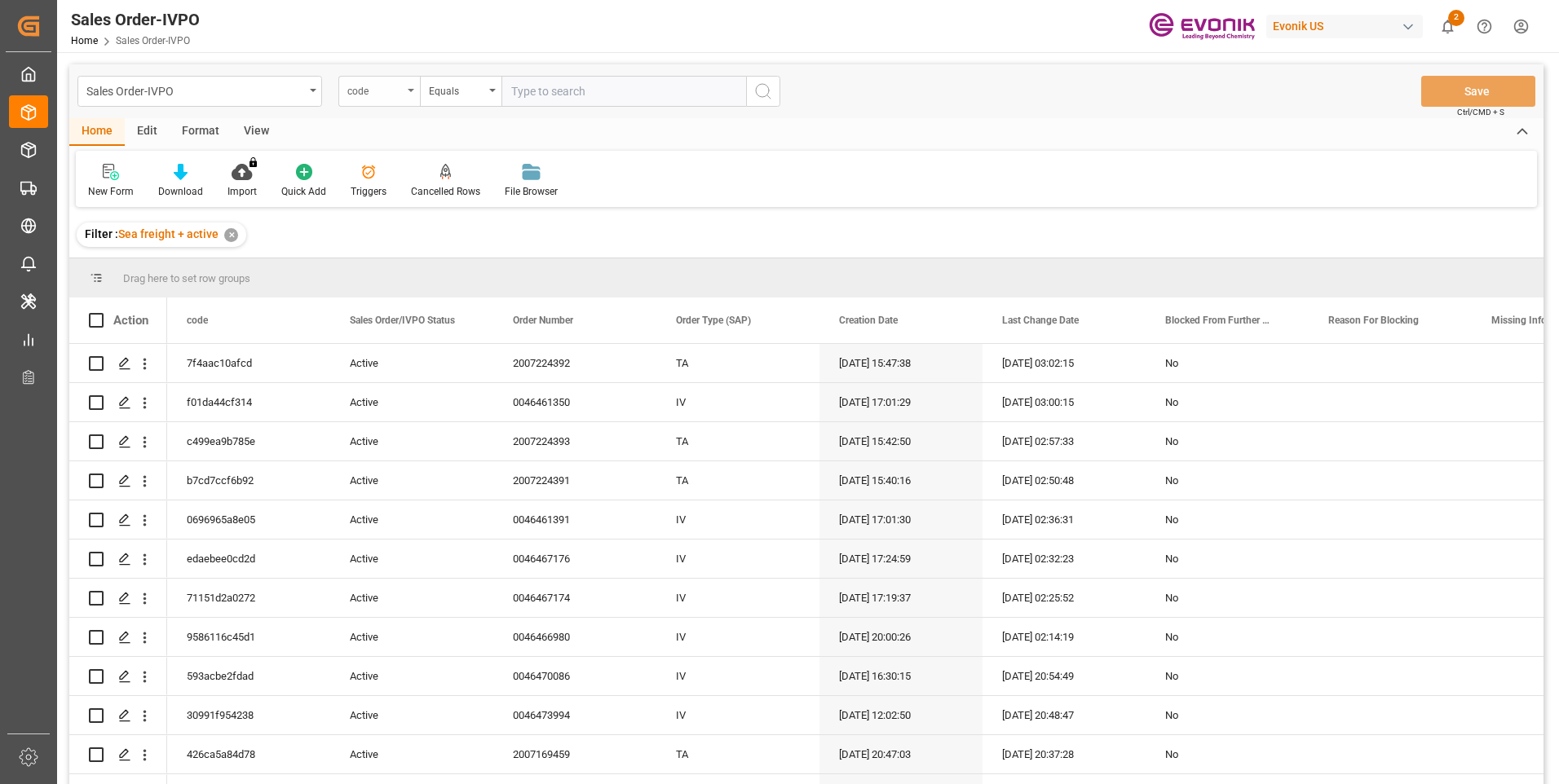
drag, startPoint x: 401, startPoint y: 87, endPoint x: 399, endPoint y: 100, distance: 13.2
click at [401, 87] on div "code" at bounding box center [375, 89] width 55 height 19
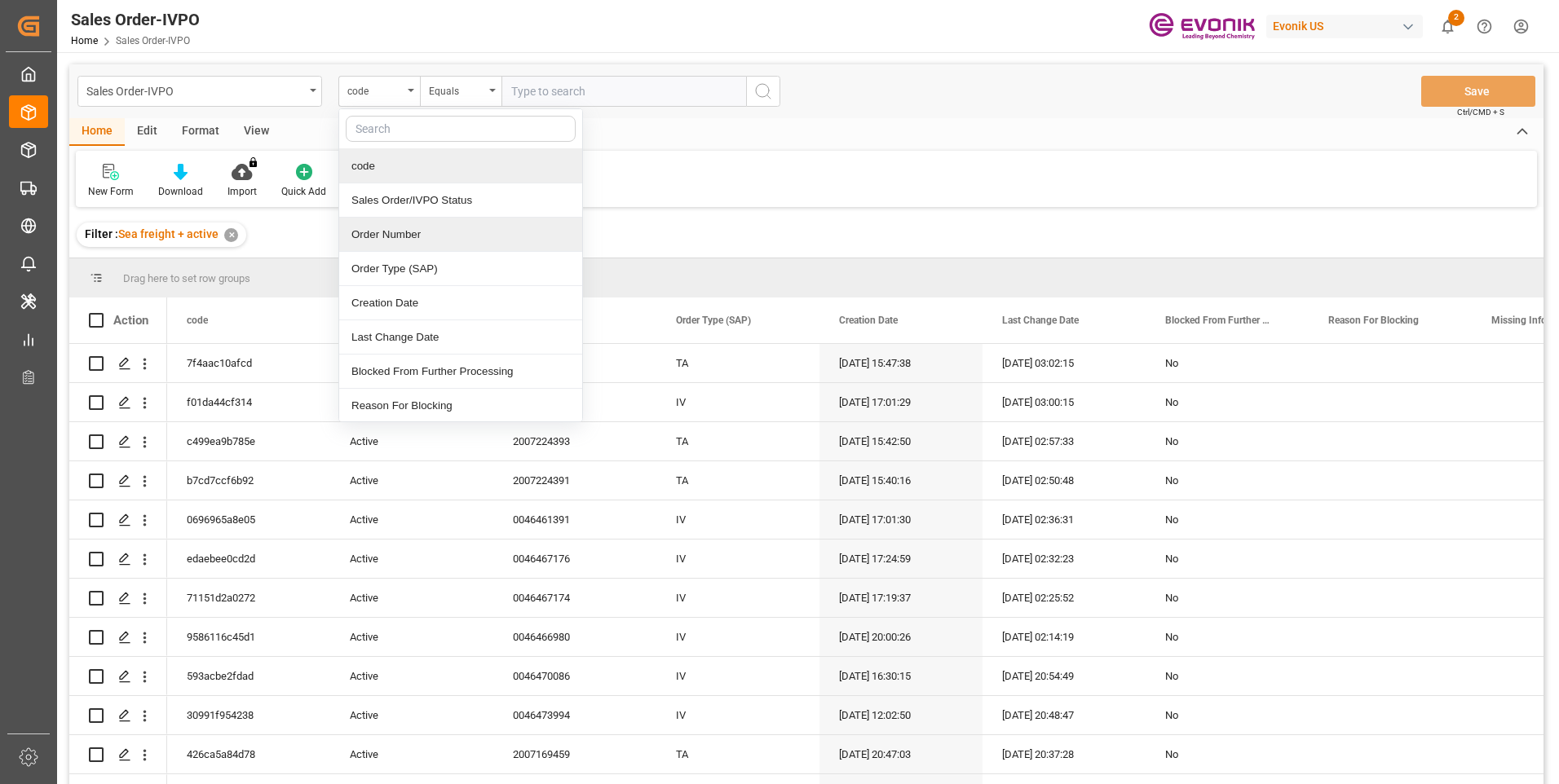
click at [384, 236] on div "Order Number" at bounding box center [461, 235] width 243 height 34
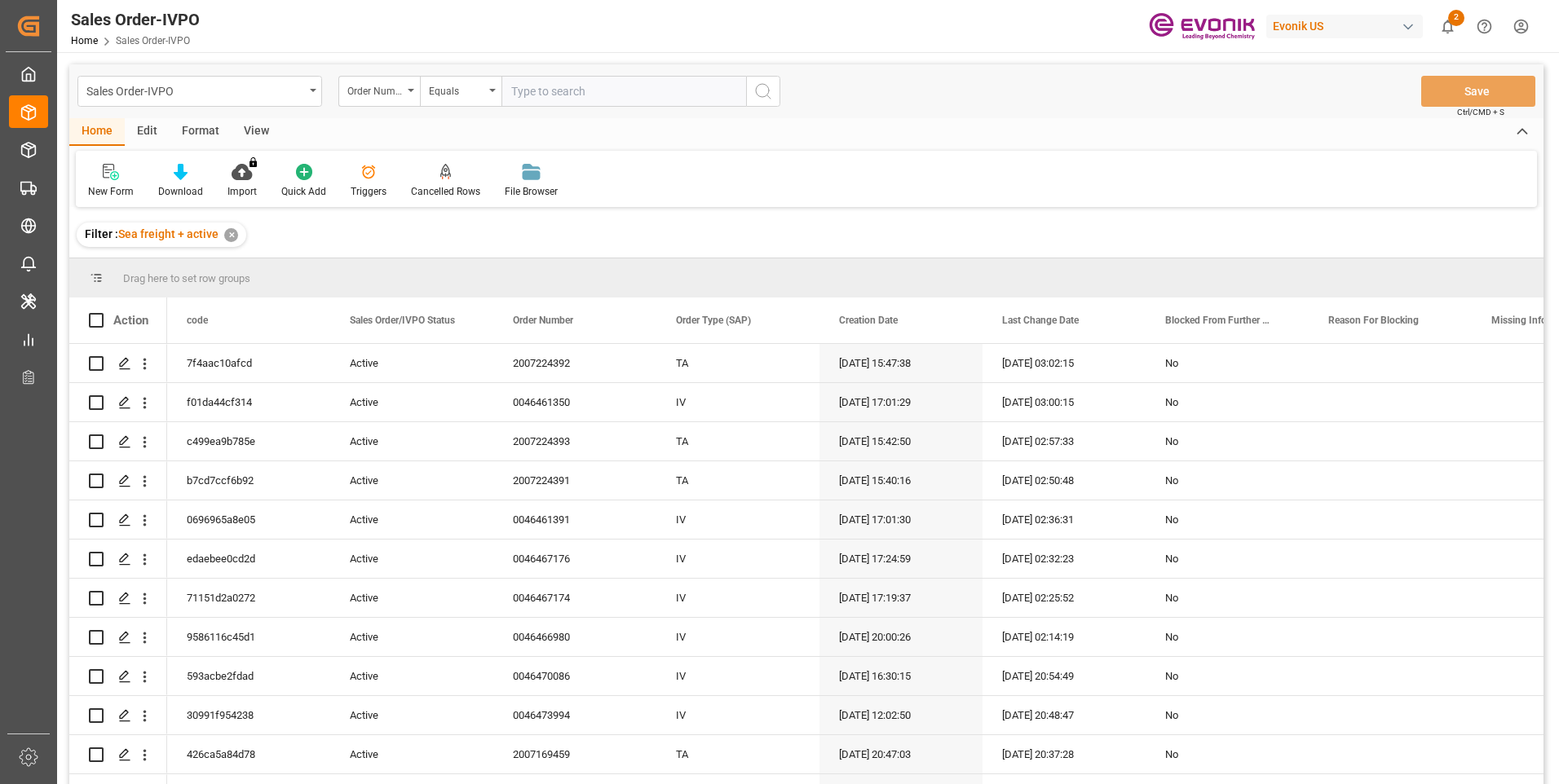
click at [532, 92] on input "text" at bounding box center [624, 92] width 245 height 31
paste input "46461391"
type input "0046461391"
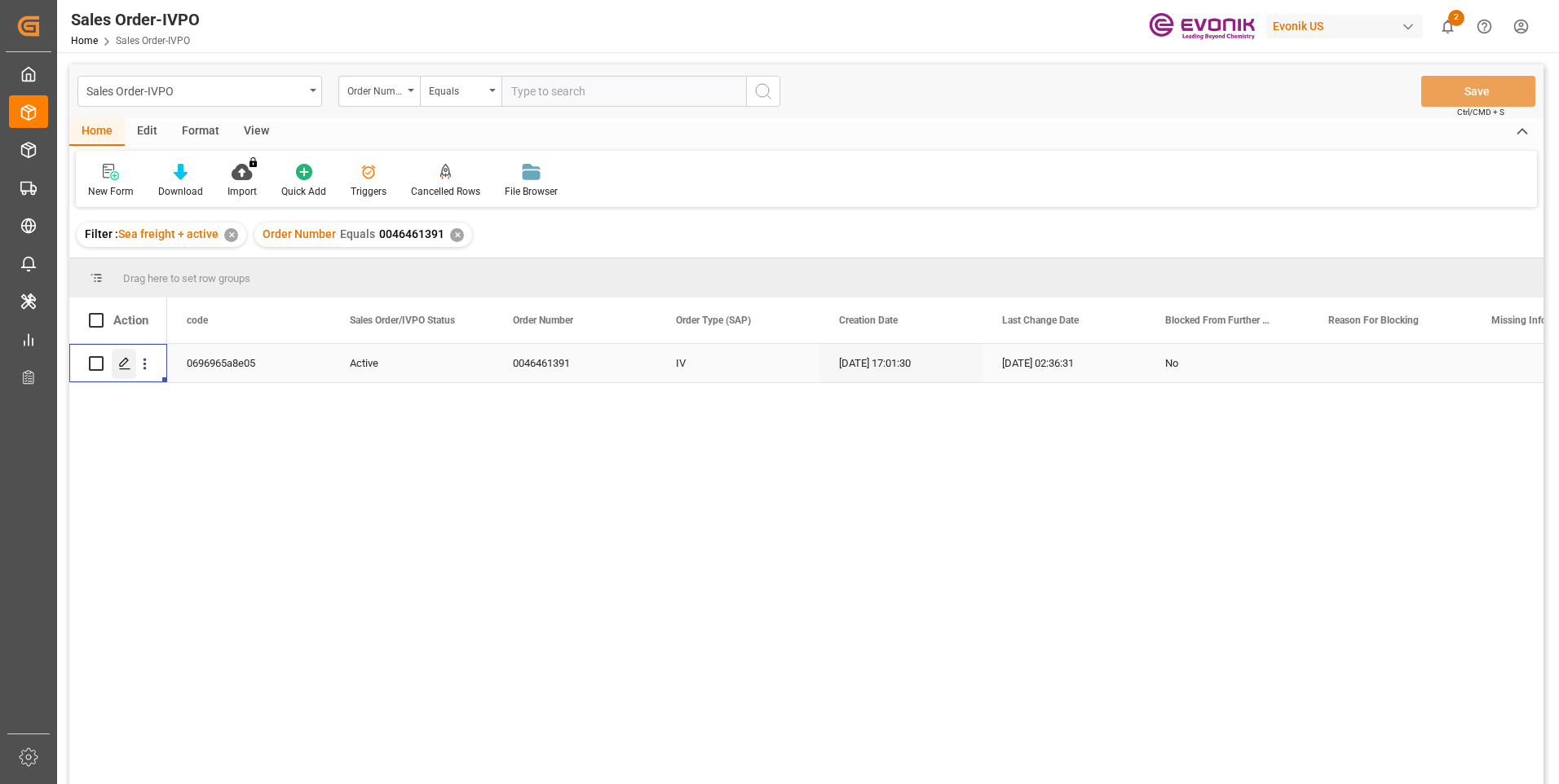
click at [123, 364] on icon "Press SPACE to select this row." at bounding box center [124, 363] width 13 height 13
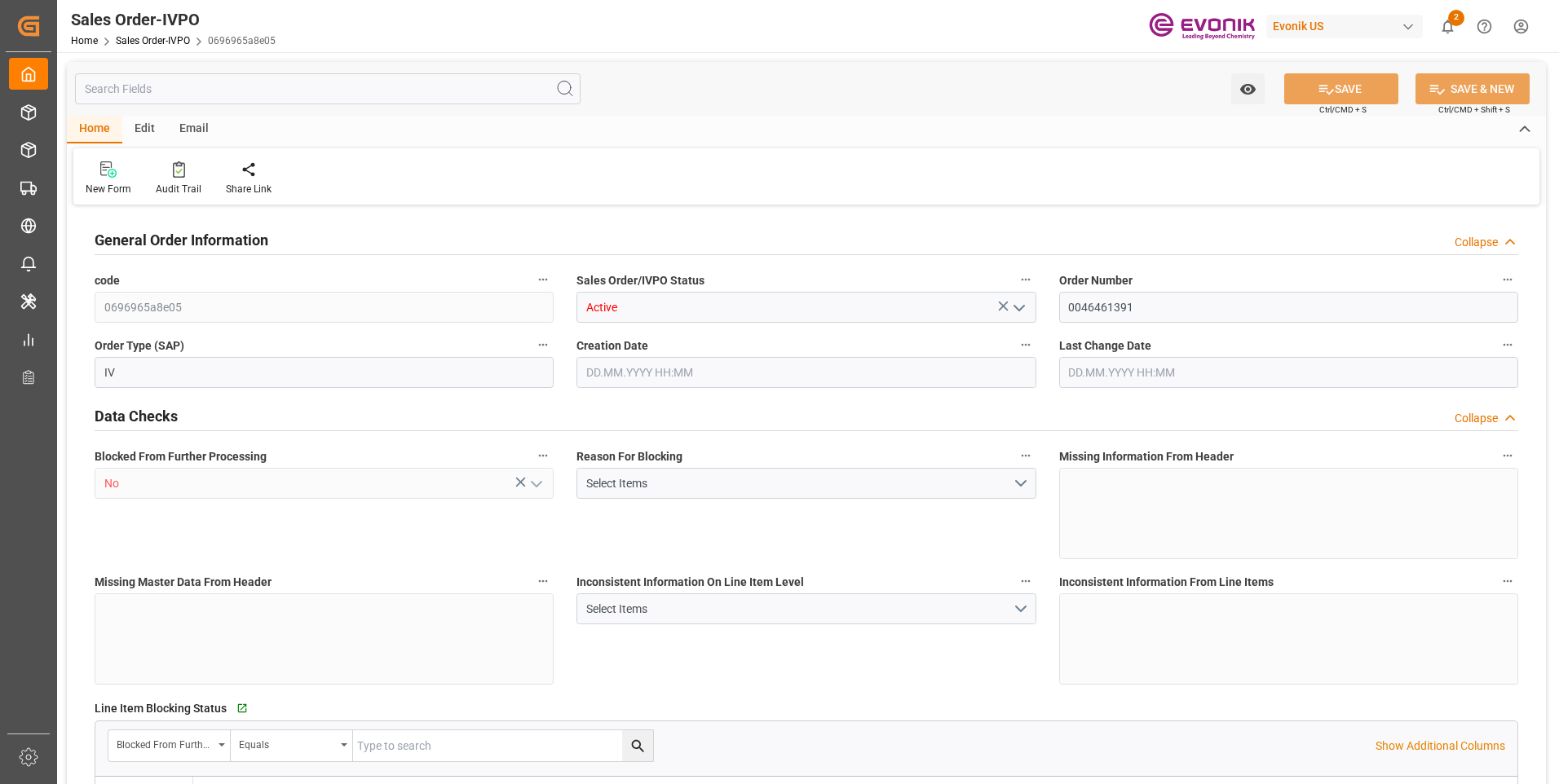
type input "INNSA"
type input "0"
type input "1"
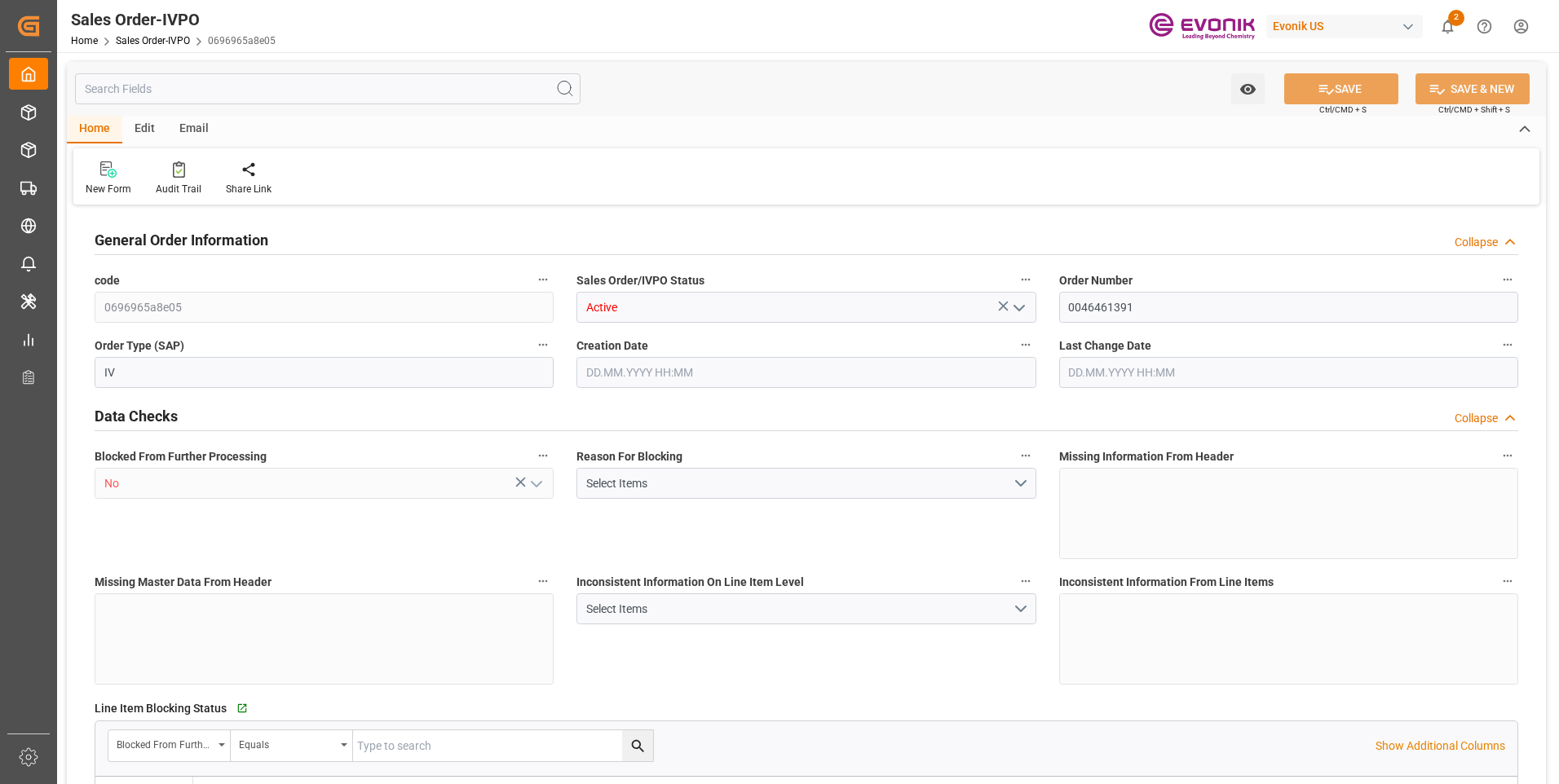
type input "1964.928"
type input "22.5146"
type input "19000"
type input "60"
type input "28.07.2025 17:01"
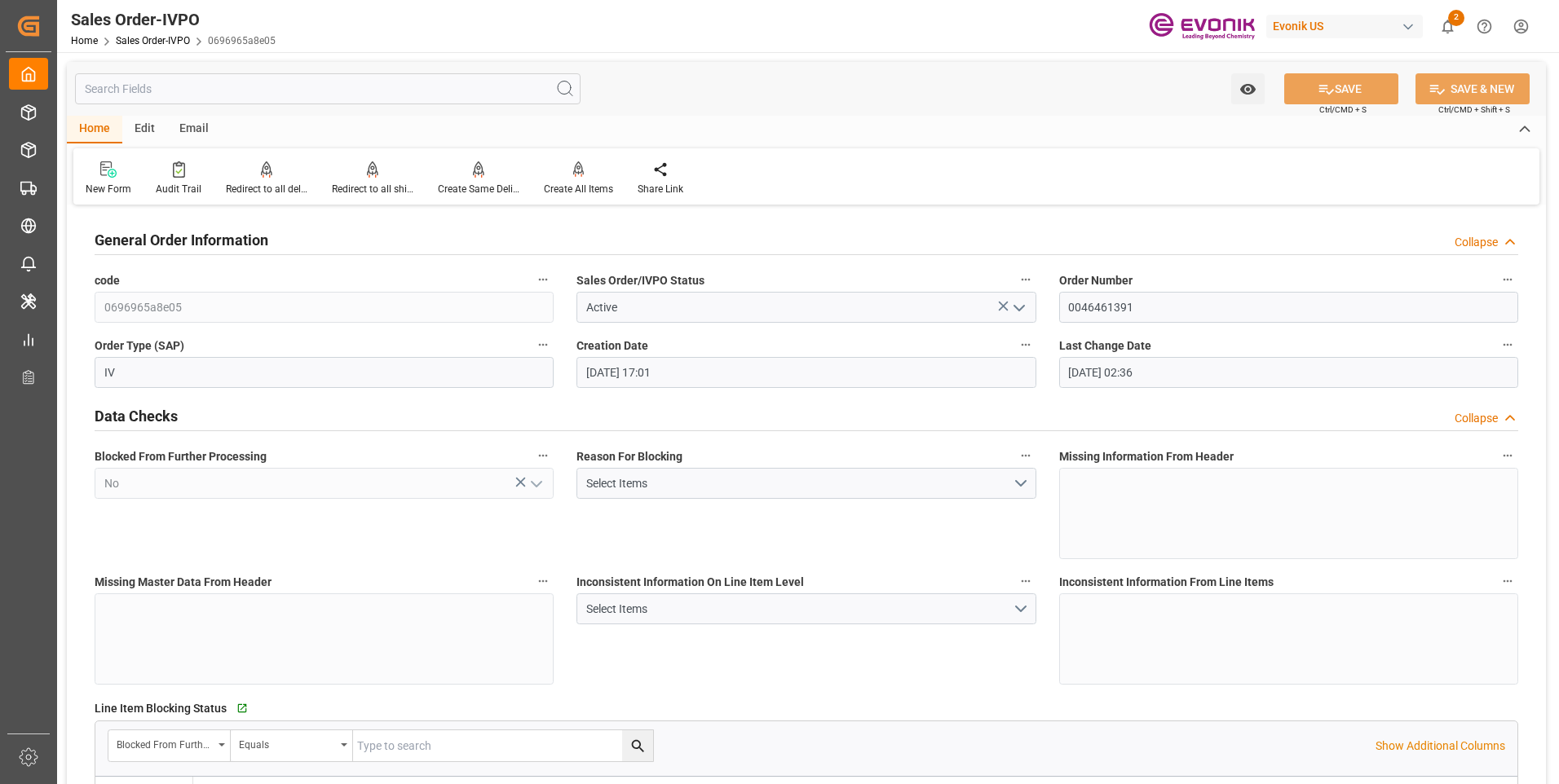
type input "15.10.2025 02:36"
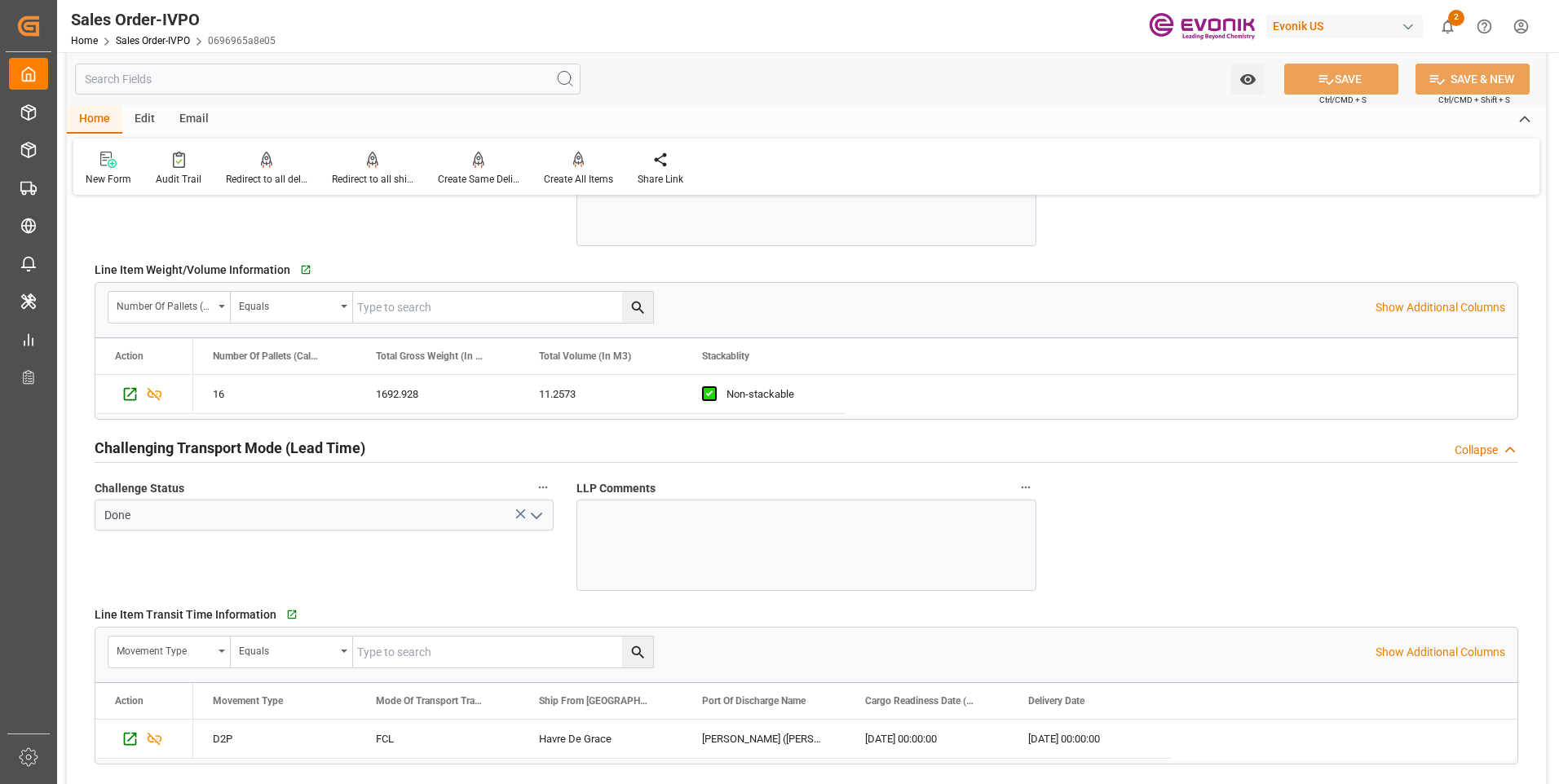
scroll to position [2770, 0]
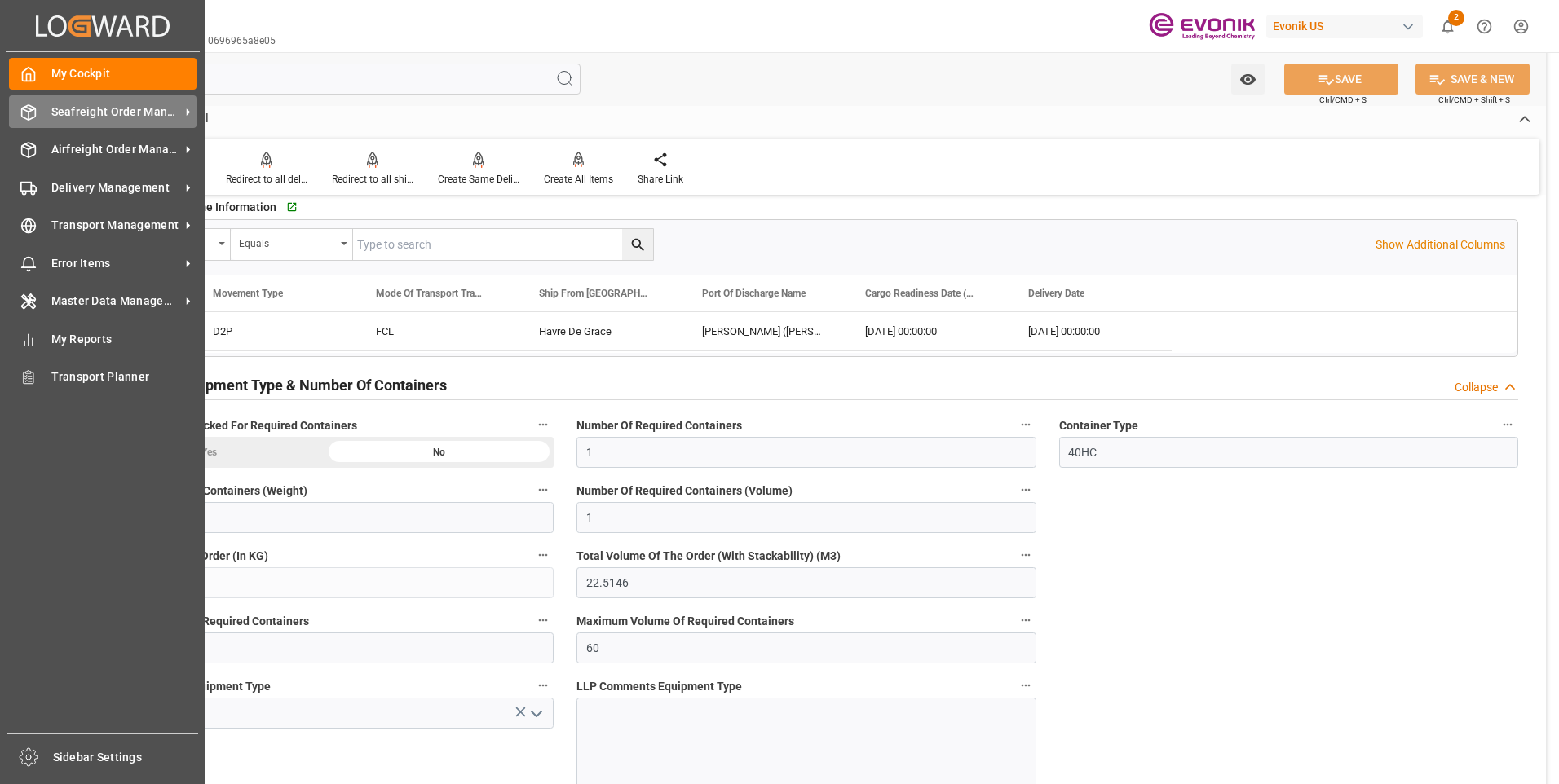
drag, startPoint x: 55, startPoint y: 105, endPoint x: 74, endPoint y: 117, distance: 22.5
click at [55, 105] on span "Seafreight Order Management" at bounding box center [116, 111] width 129 height 17
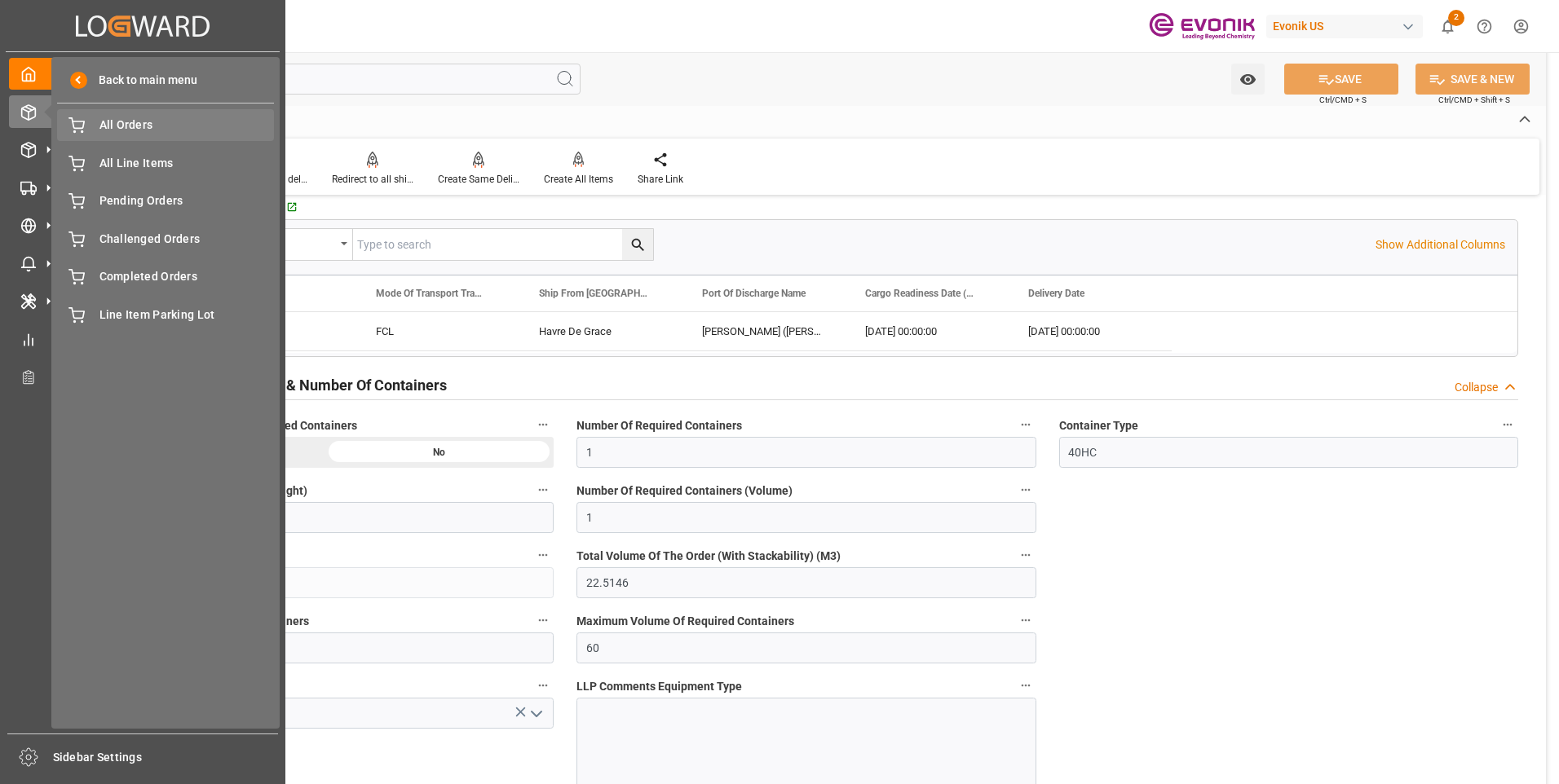
click at [125, 128] on span "All Orders" at bounding box center [187, 125] width 175 height 17
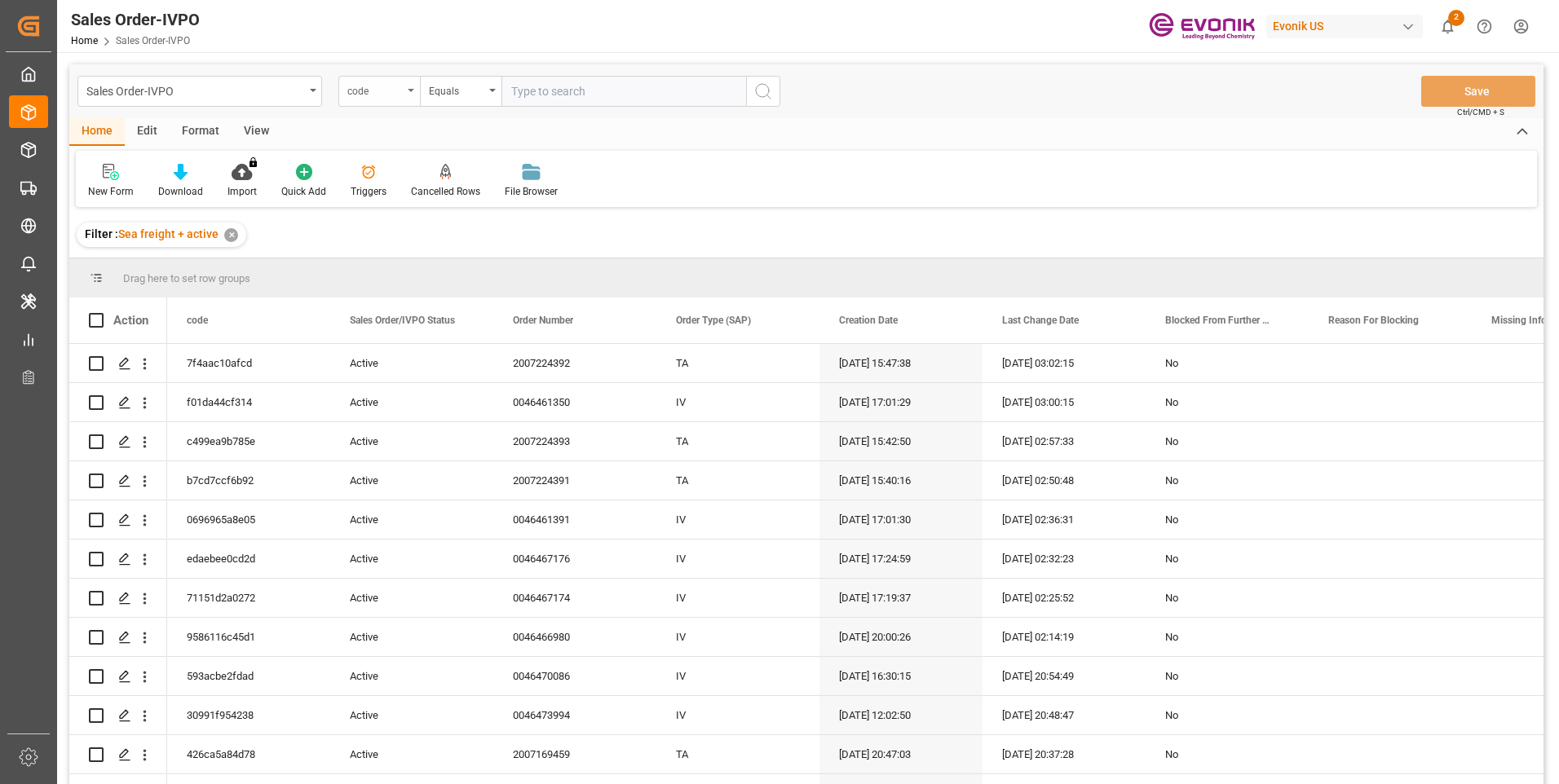
drag, startPoint x: 384, startPoint y: 84, endPoint x: 387, endPoint y: 103, distance: 19.2
click at [384, 84] on div "code" at bounding box center [375, 89] width 55 height 19
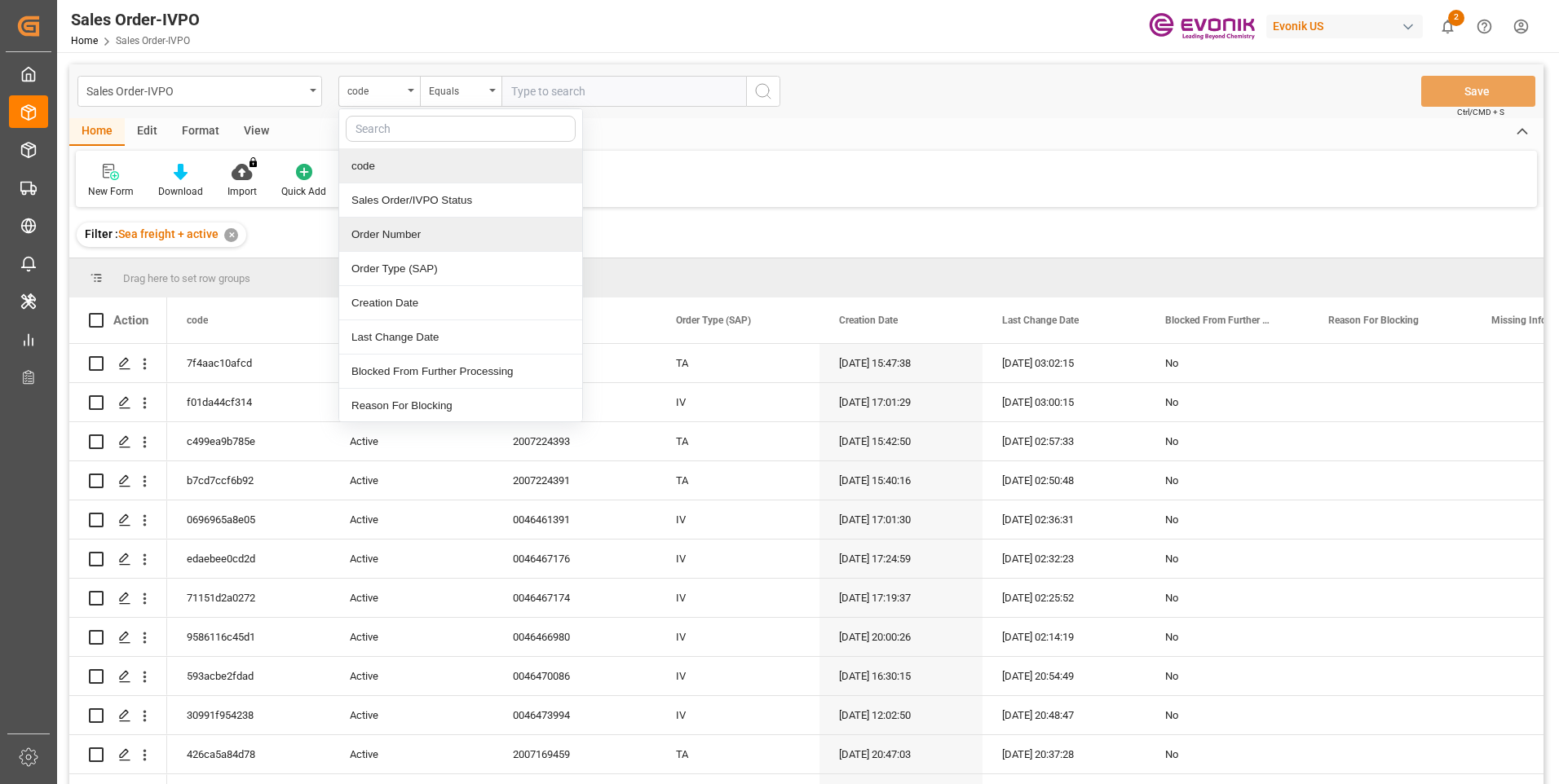
drag, startPoint x: 403, startPoint y: 238, endPoint x: 587, endPoint y: 111, distance: 223.6
click at [403, 237] on div "Order Number" at bounding box center [461, 235] width 243 height 34
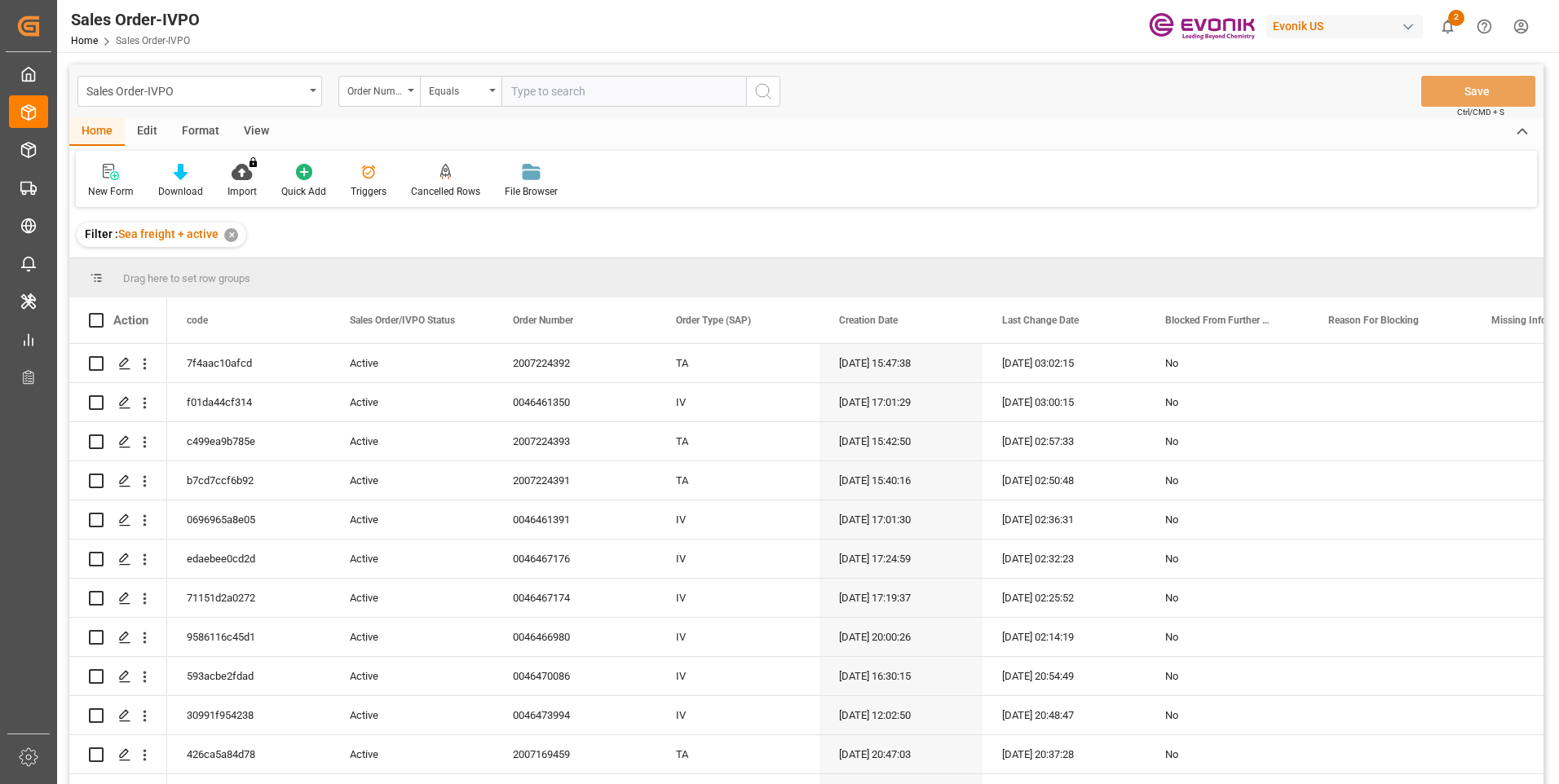
click at [573, 83] on input "text" at bounding box center [624, 92] width 245 height 31
paste input "0046461350"
type input "0046461350"
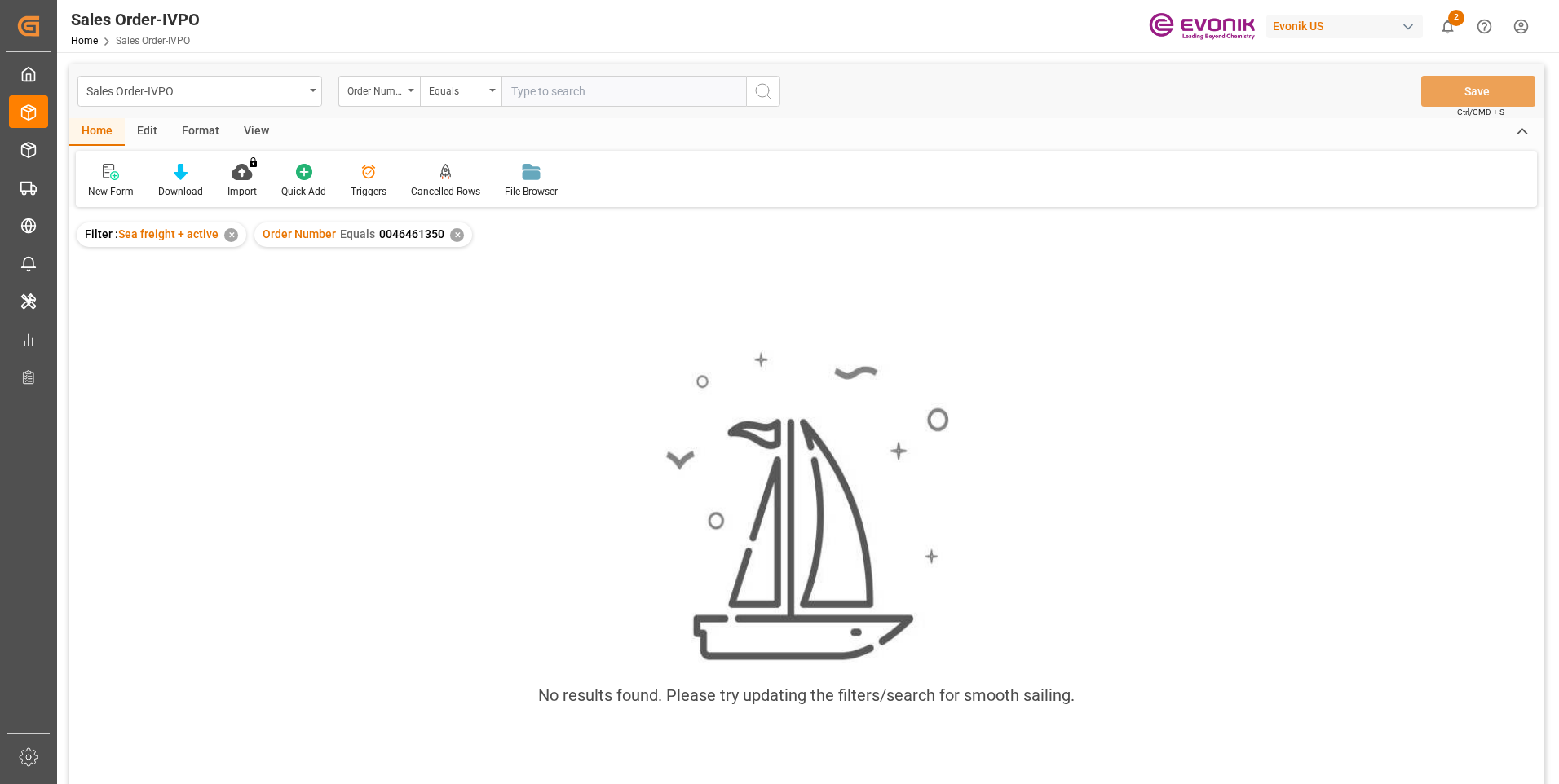
click at [453, 236] on div "✕" at bounding box center [456, 235] width 14 height 14
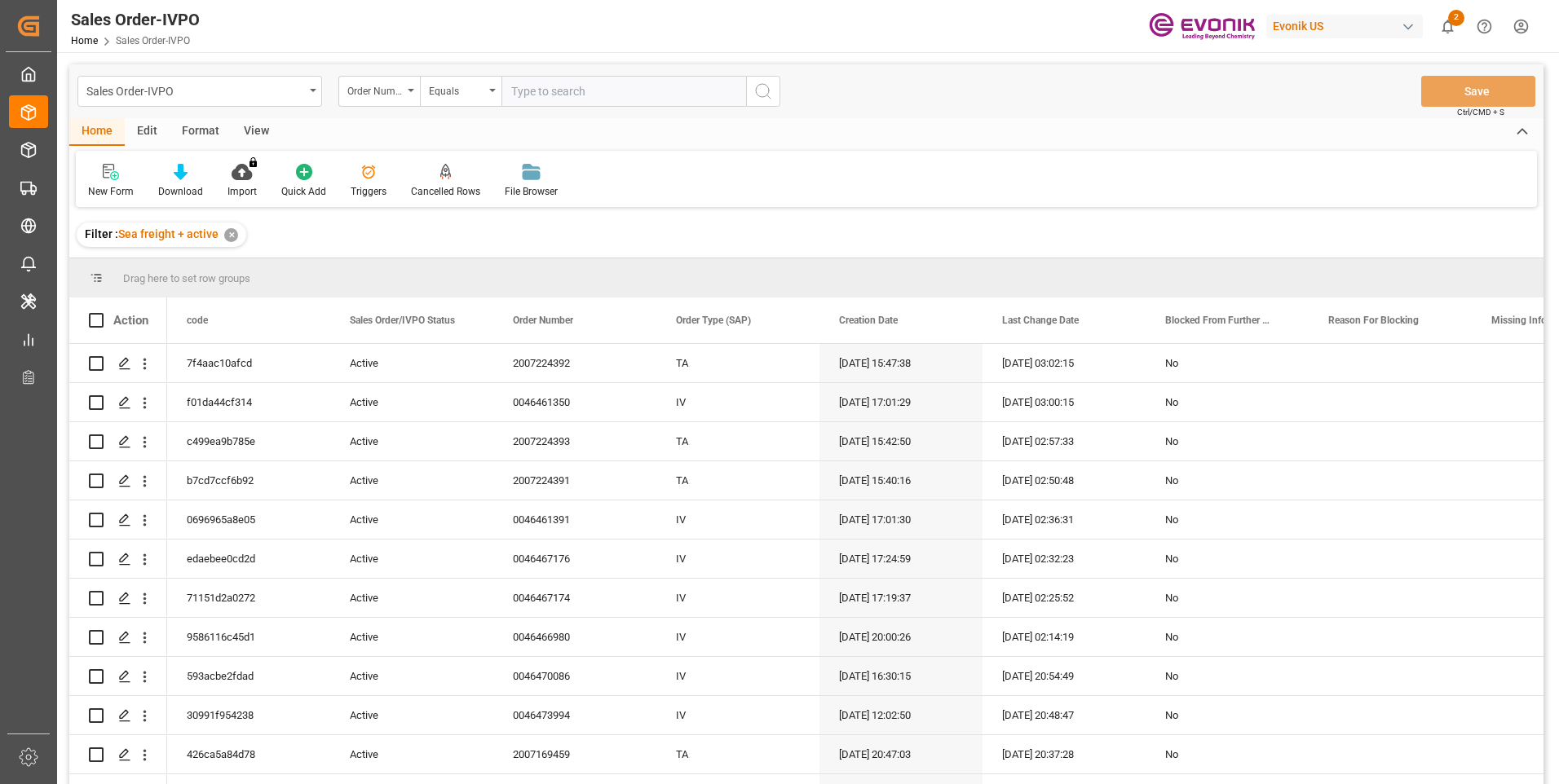
click at [580, 92] on input "text" at bounding box center [624, 92] width 245 height 31
click at [524, 91] on input "text" at bounding box center [624, 92] width 245 height 31
paste input "46461350"
type input "0046461350"
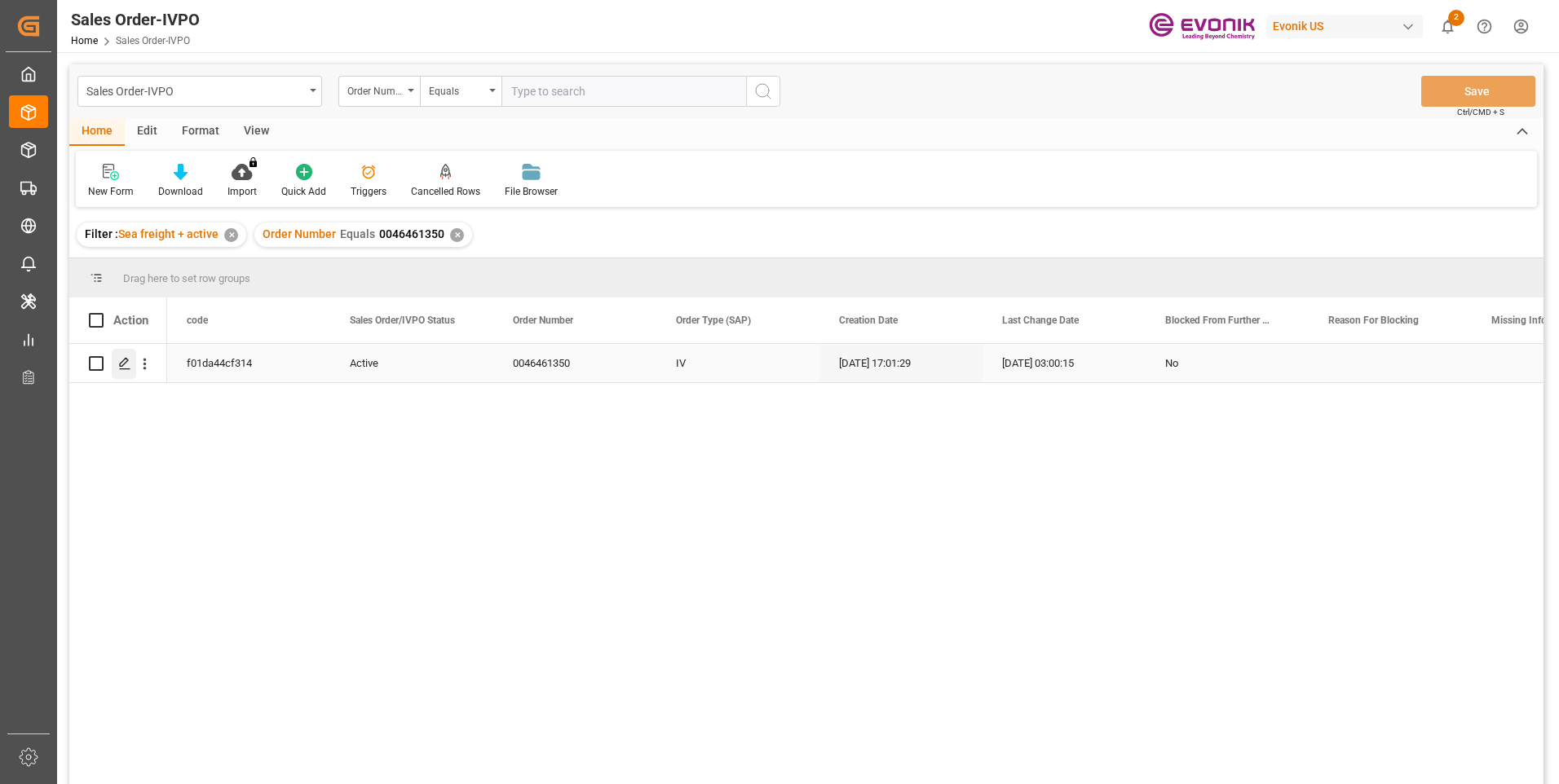
click at [122, 364] on icon "Press SPACE to select this row." at bounding box center [124, 363] width 13 height 13
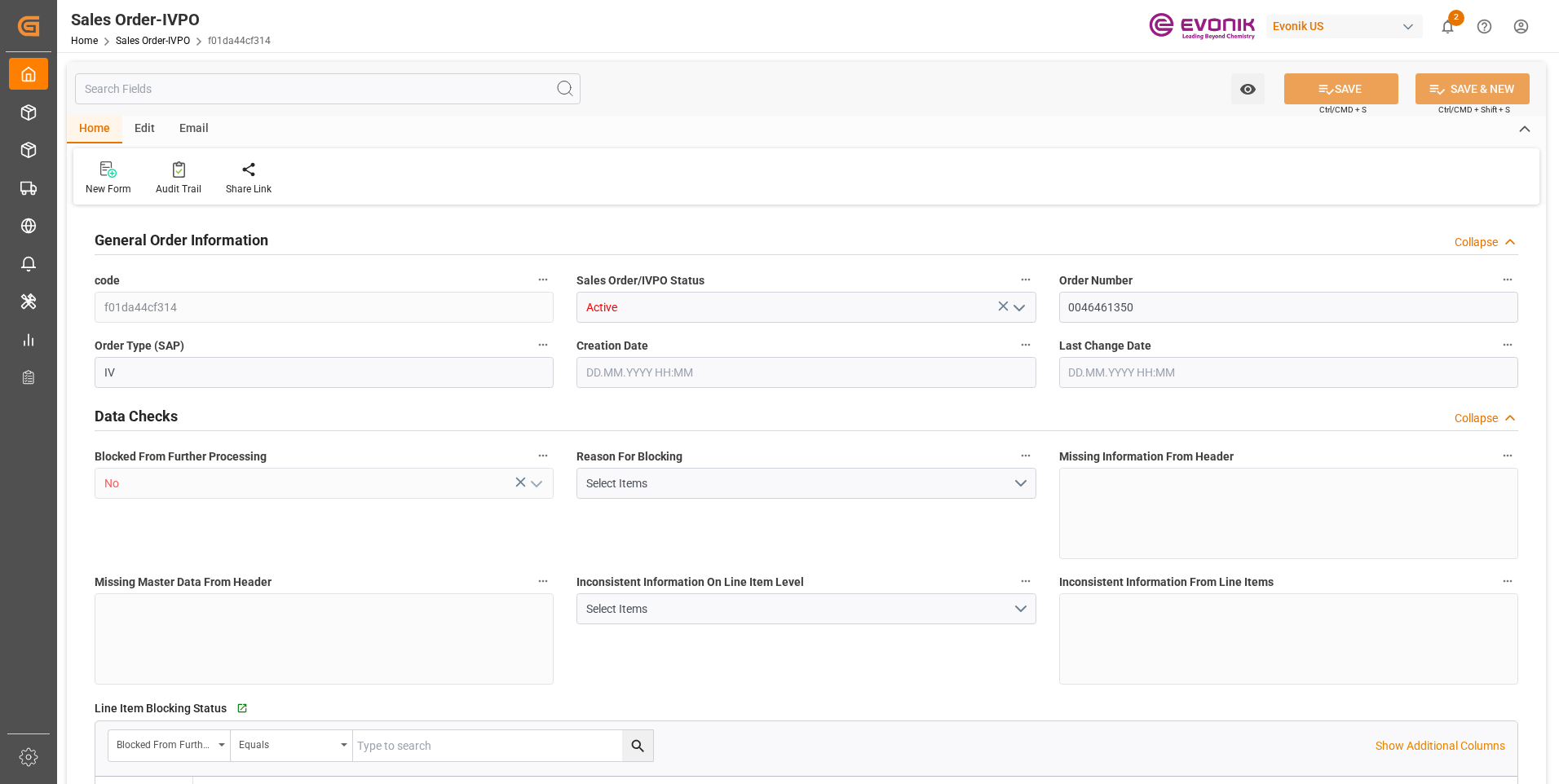
type input "INNSA"
type input "0"
type input "1"
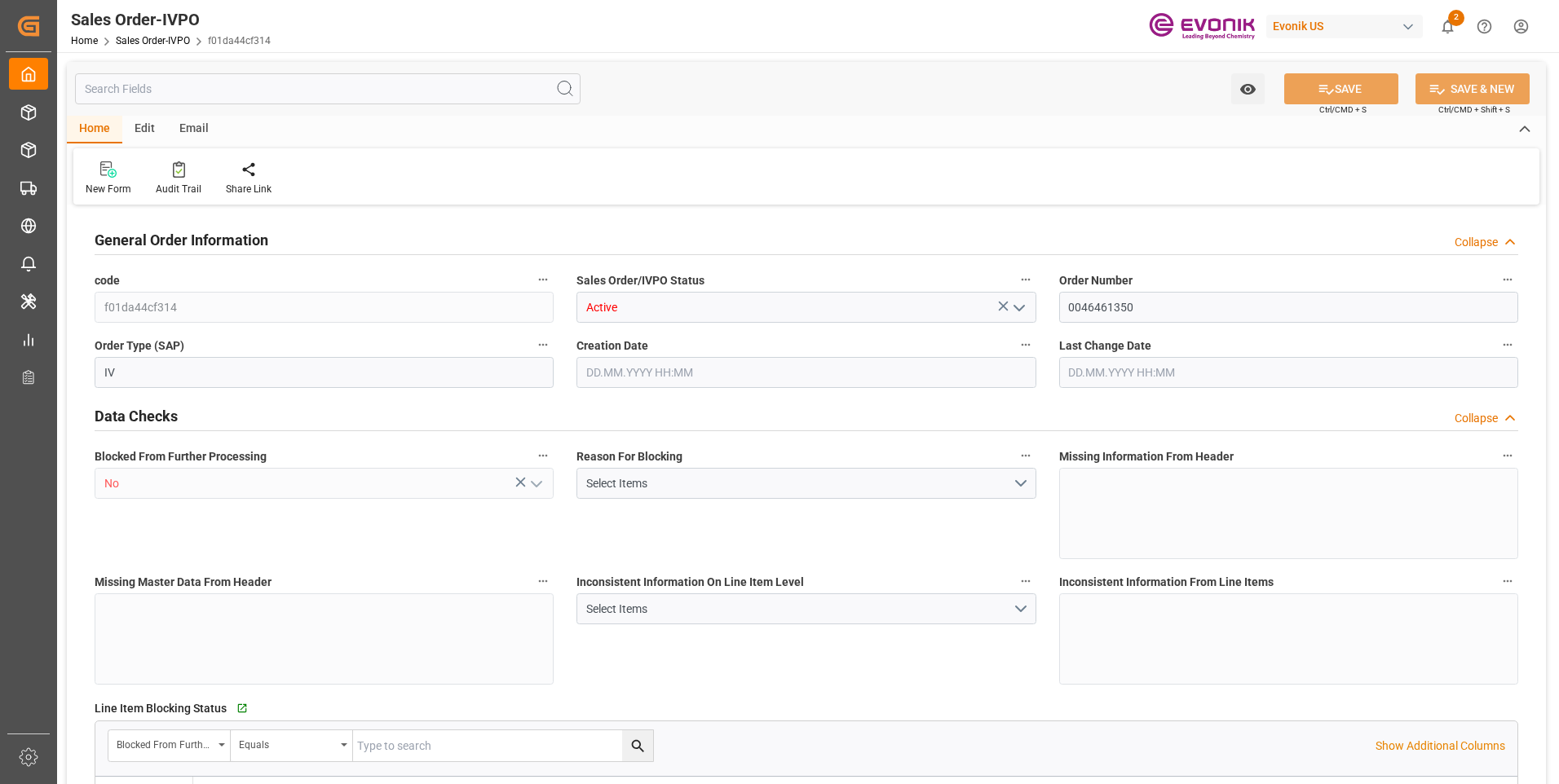
type input "1964.928"
type input "22.5146"
type input "19000"
type input "60"
type input "28.07.2025 17:01"
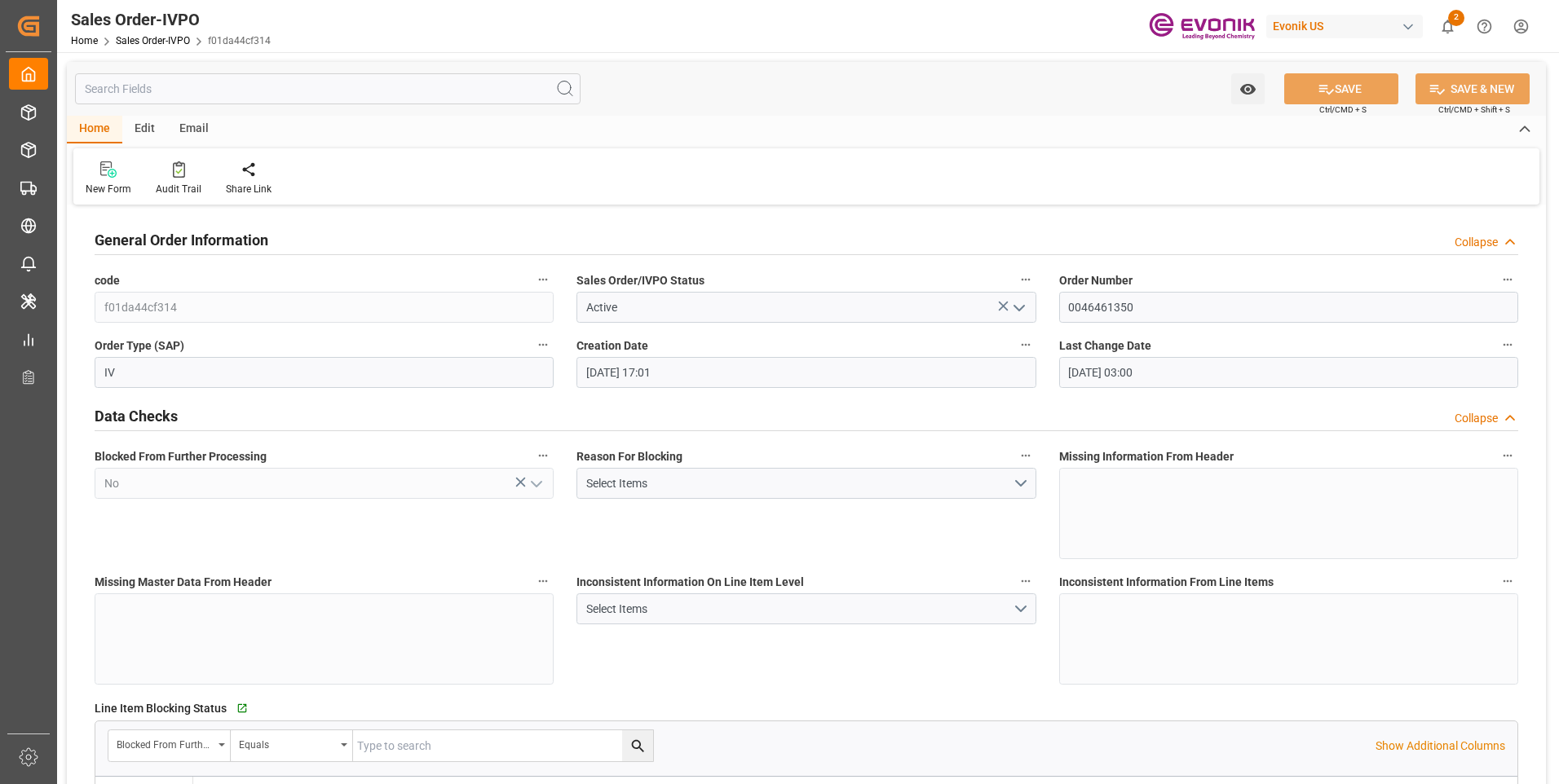
type input "15.10.2025 03:00"
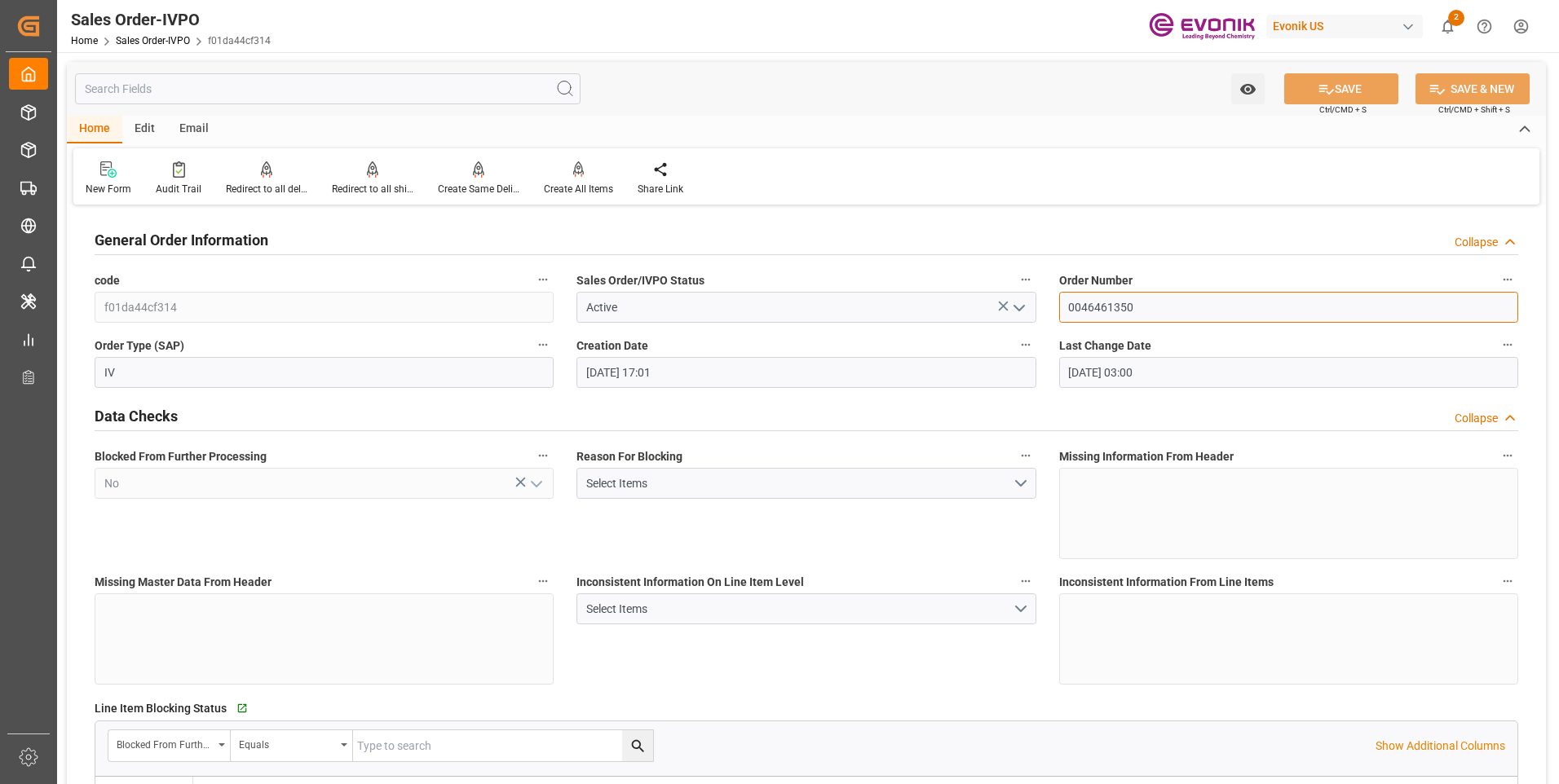
click at [1092, 306] on input "0046461350" at bounding box center [1289, 307] width 459 height 31
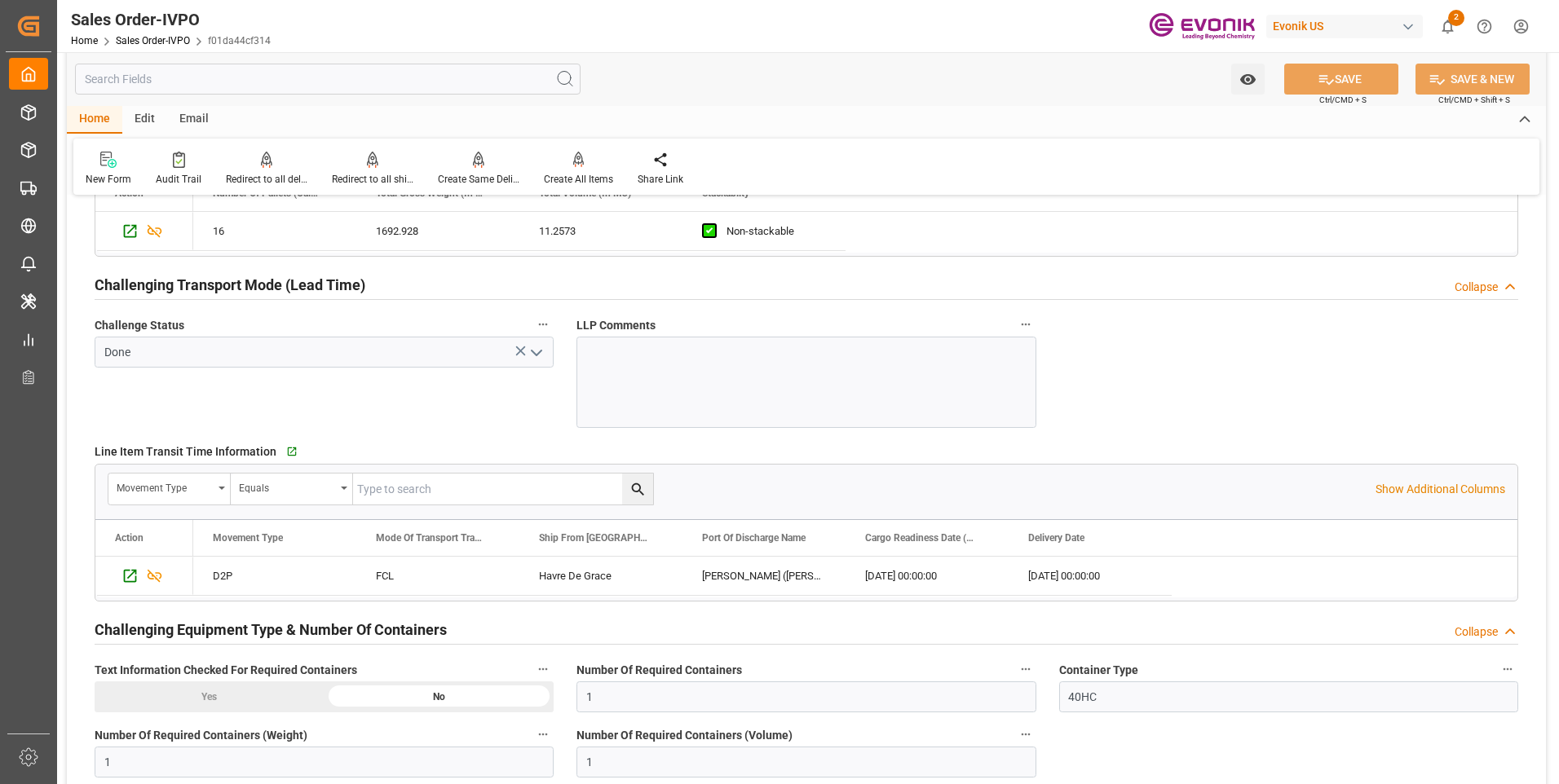
scroll to position [2608, 0]
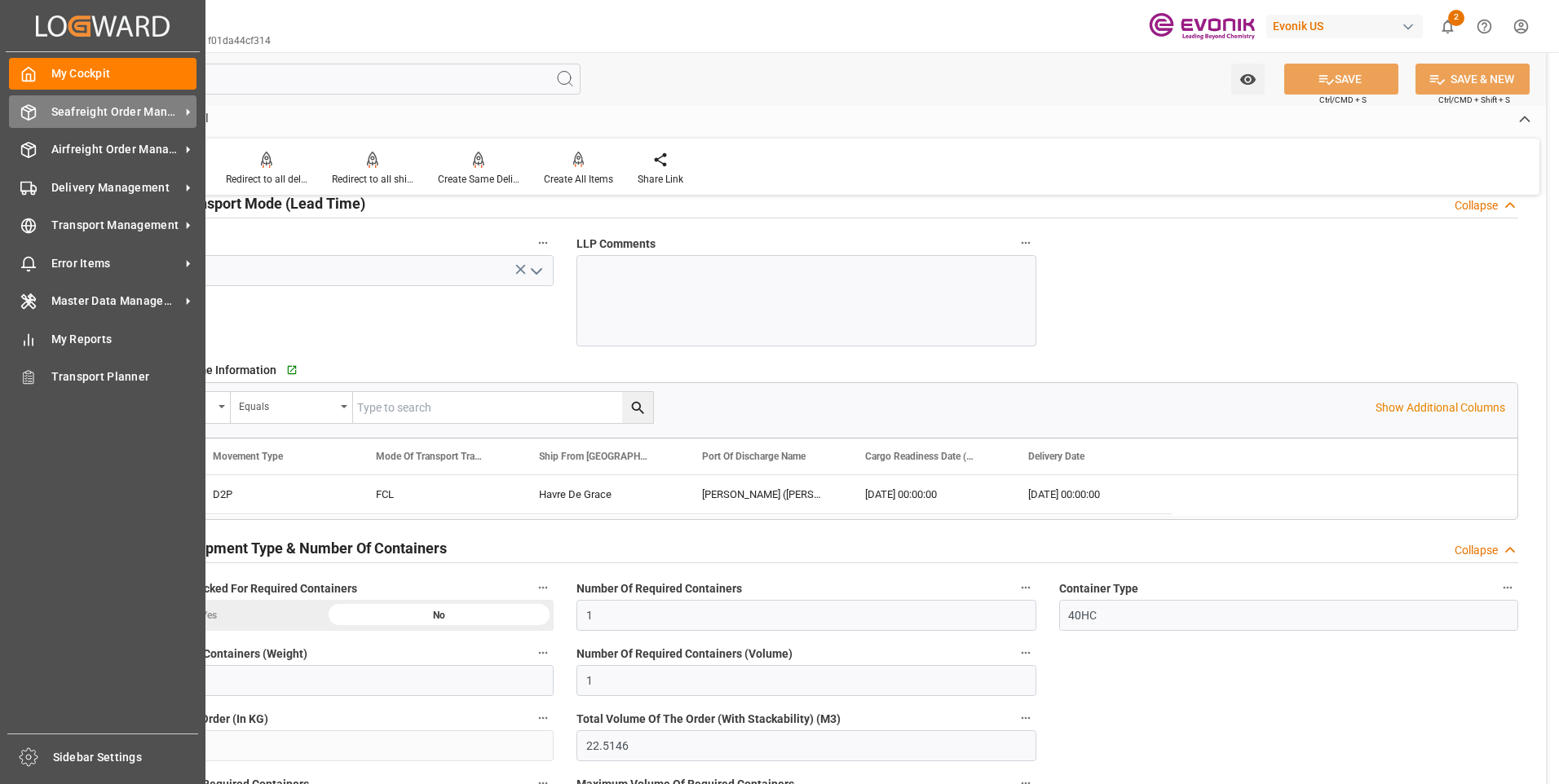
click at [39, 111] on div "Seafreight Order Management Seafreight Order Management" at bounding box center [102, 111] width 188 height 32
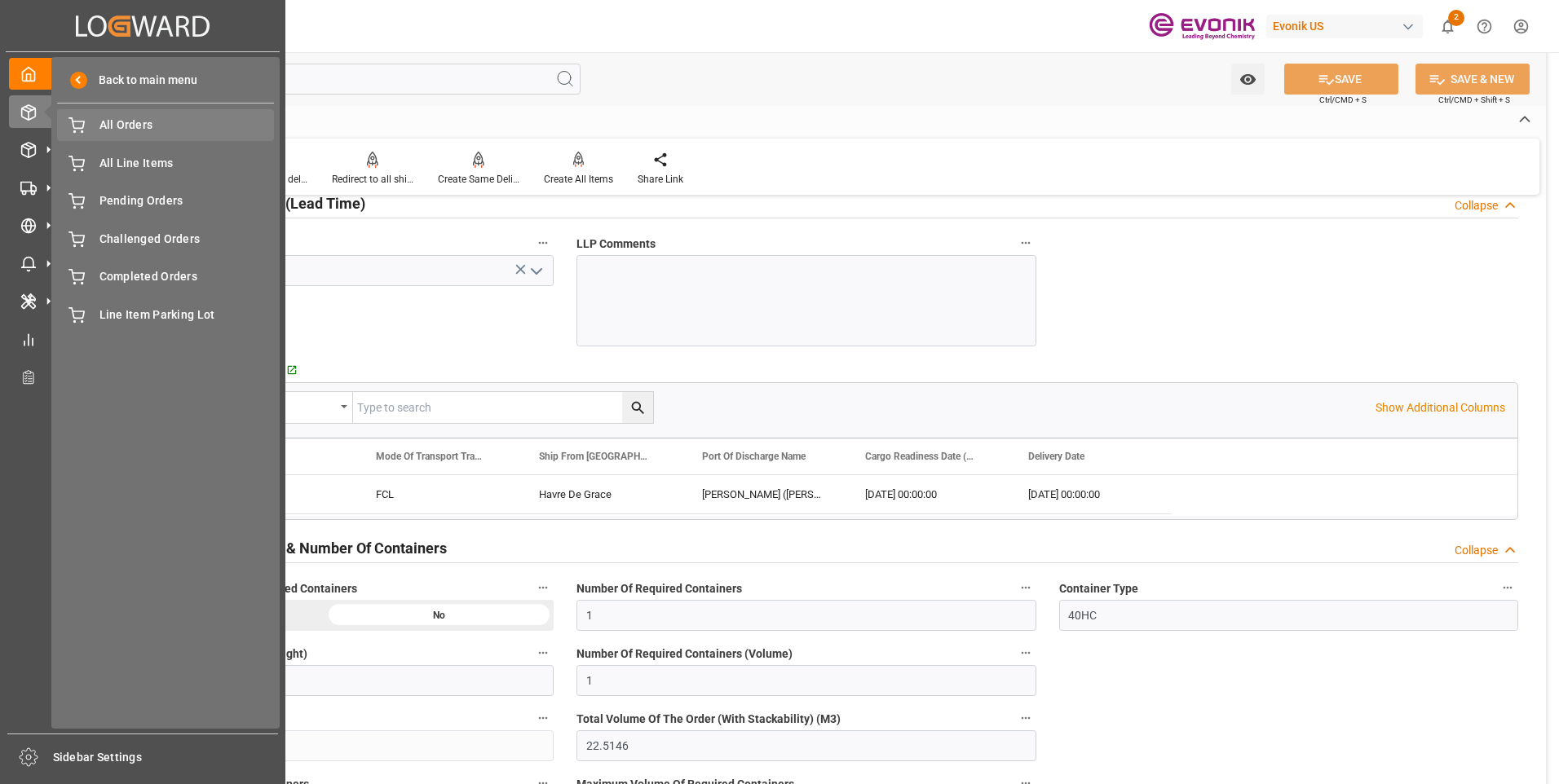
click at [137, 131] on span "All Orders" at bounding box center [187, 125] width 175 height 17
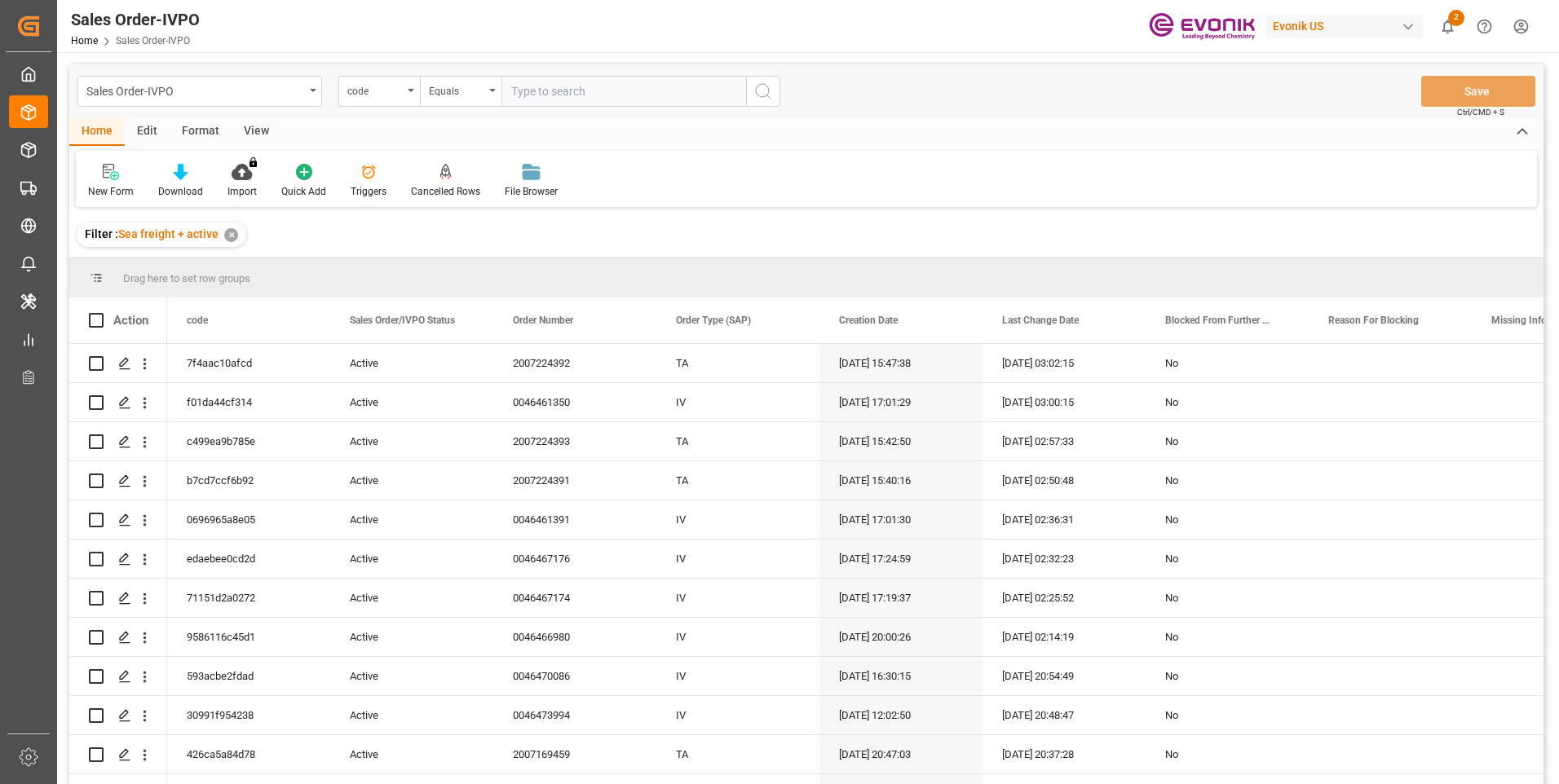
type input "8014be8bedbb"
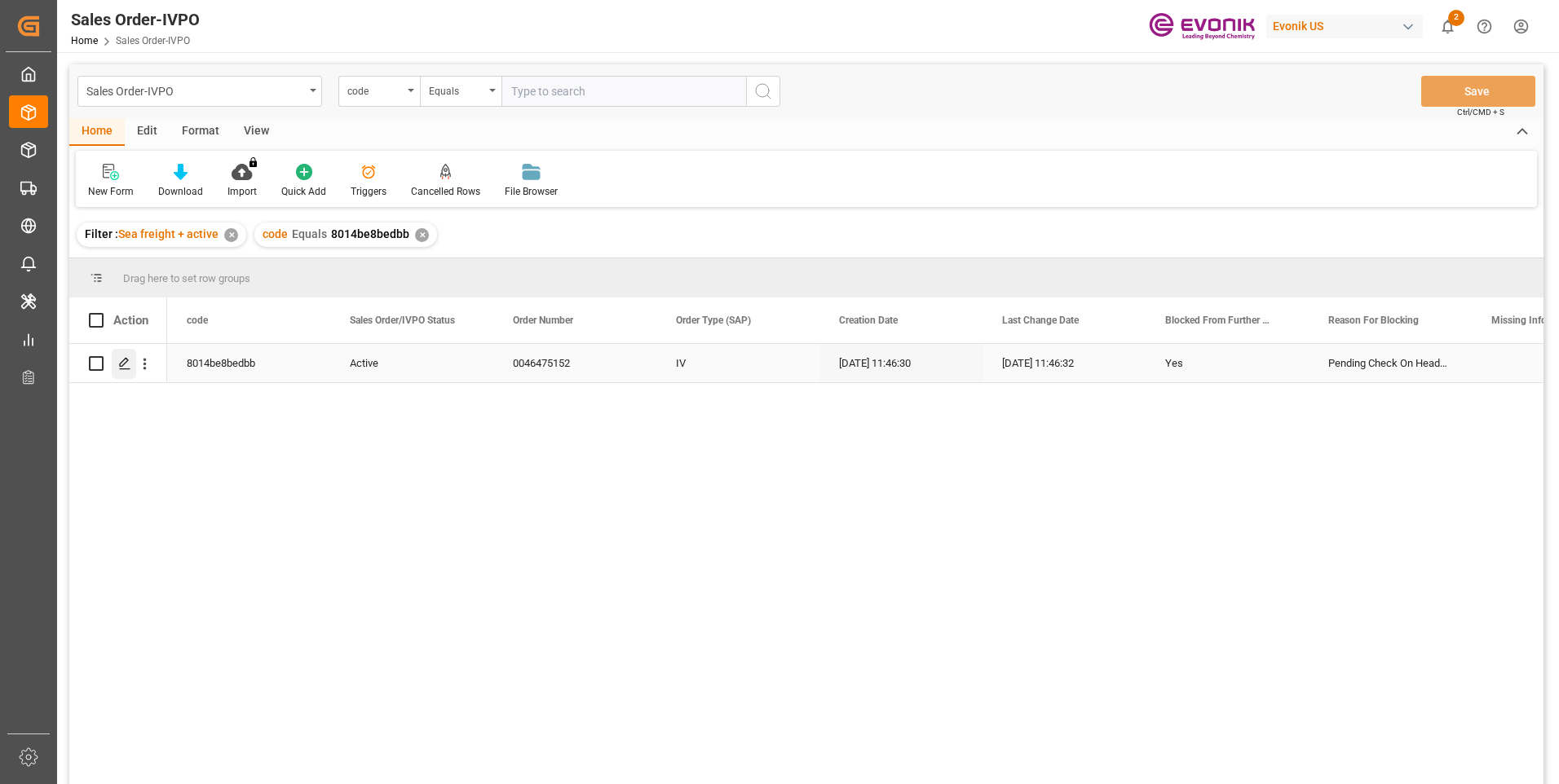
click at [116, 364] on div "Press SPACE to select this row." at bounding box center [123, 363] width 24 height 30
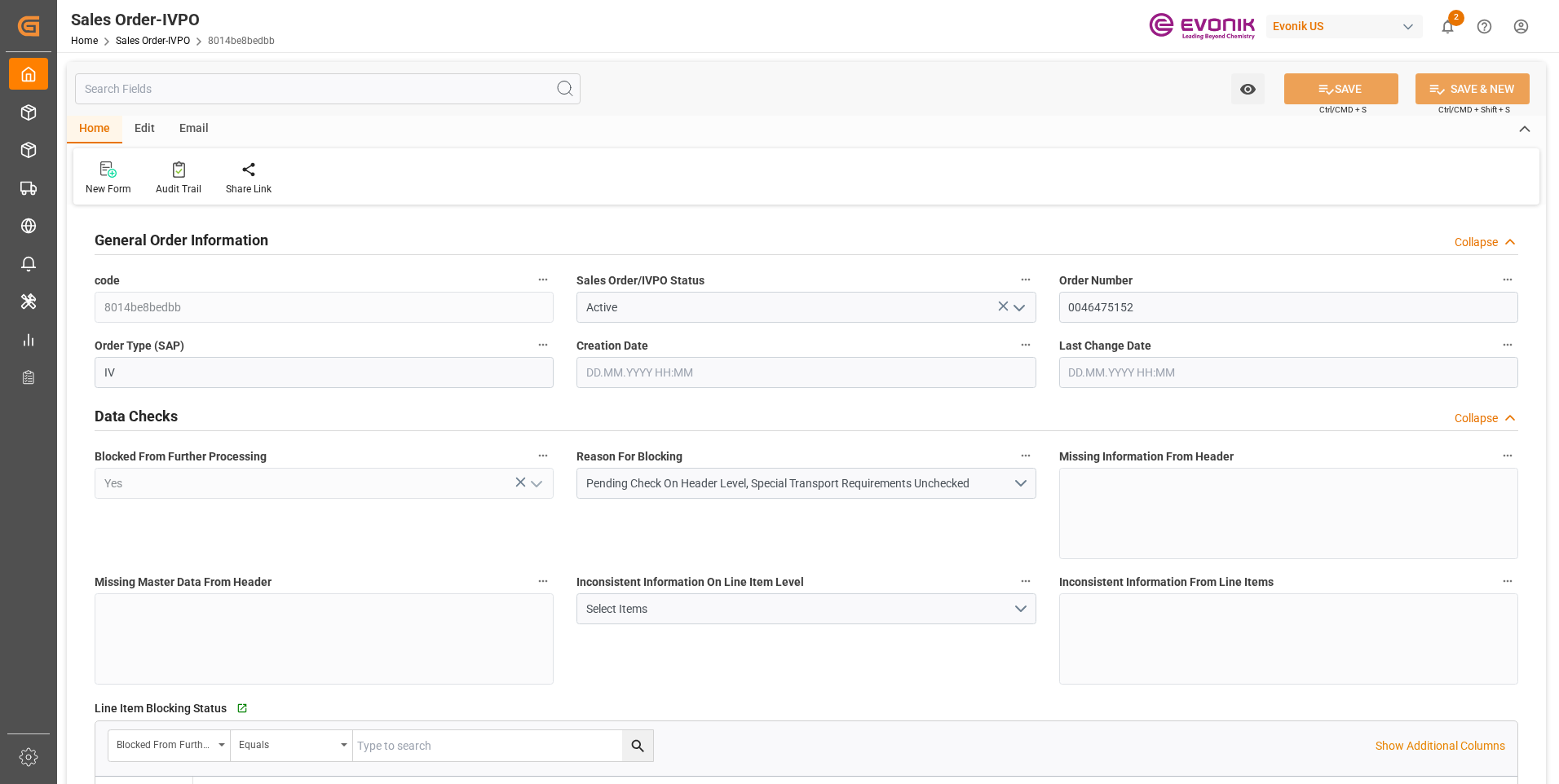
type input "NLRTM"
type input "0"
type input "1"
type input "16148"
type input "[DATE] 11:46"
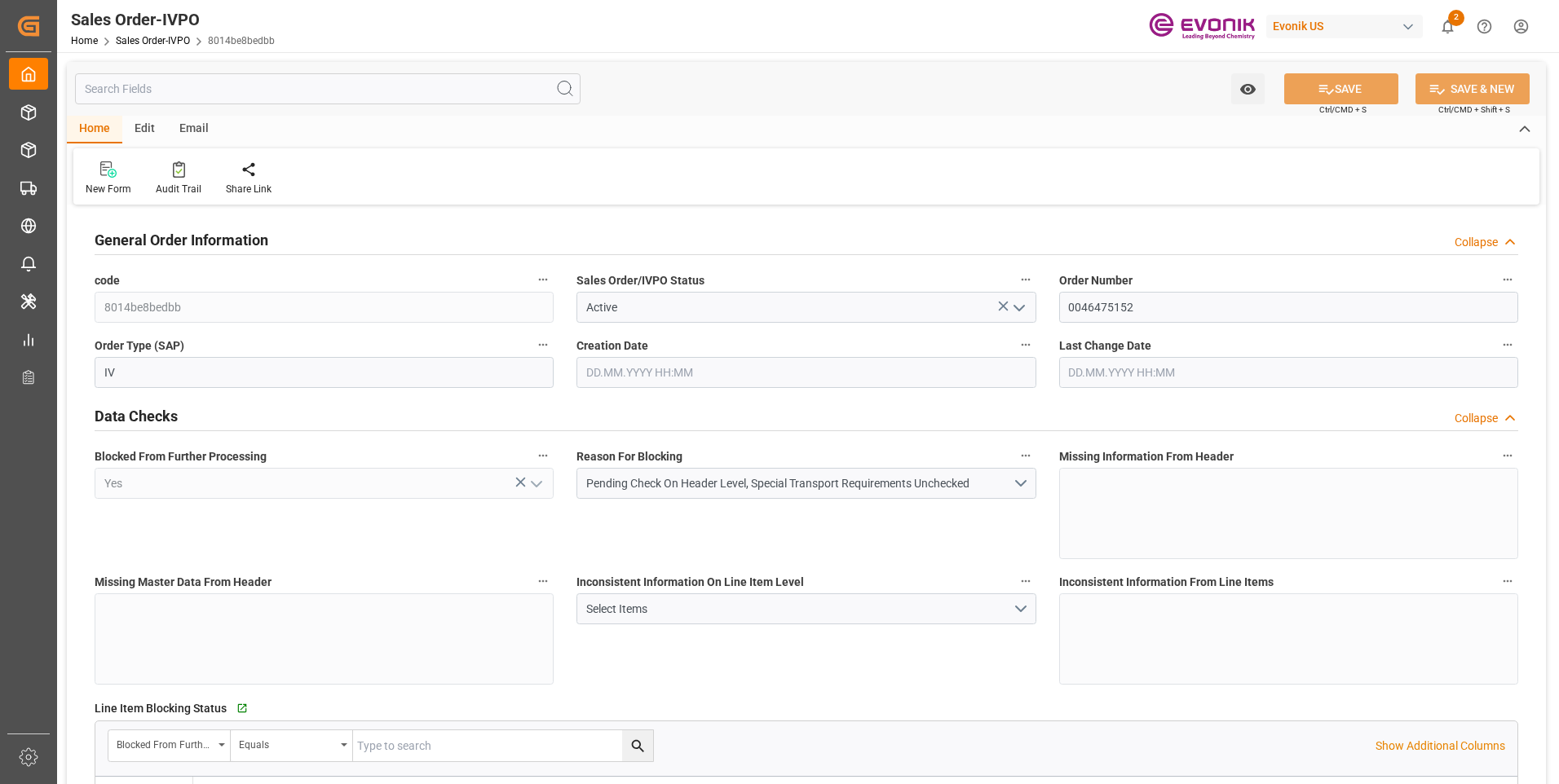
type input "[DATE] 11:46"
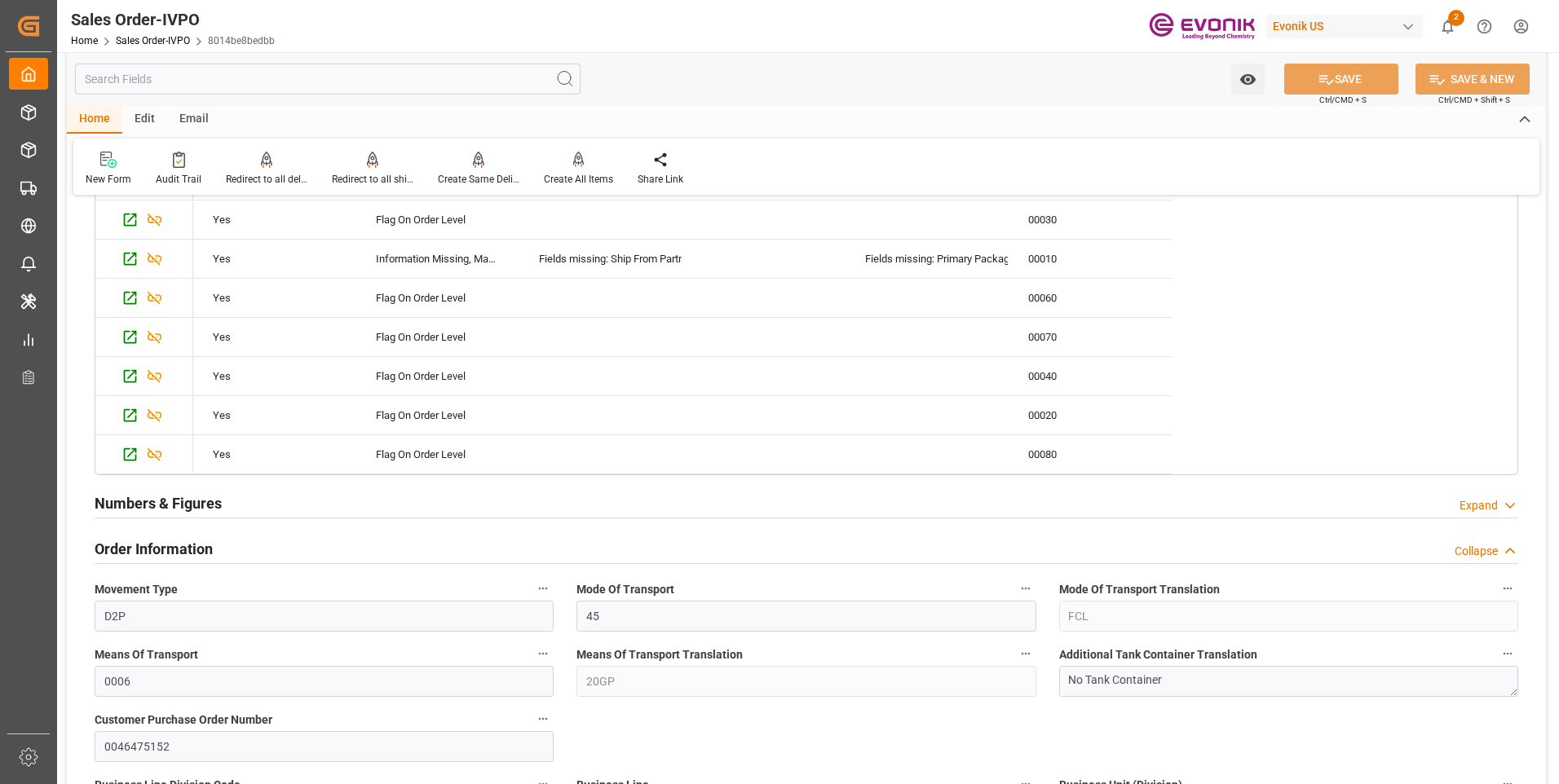
scroll to position [896, 0]
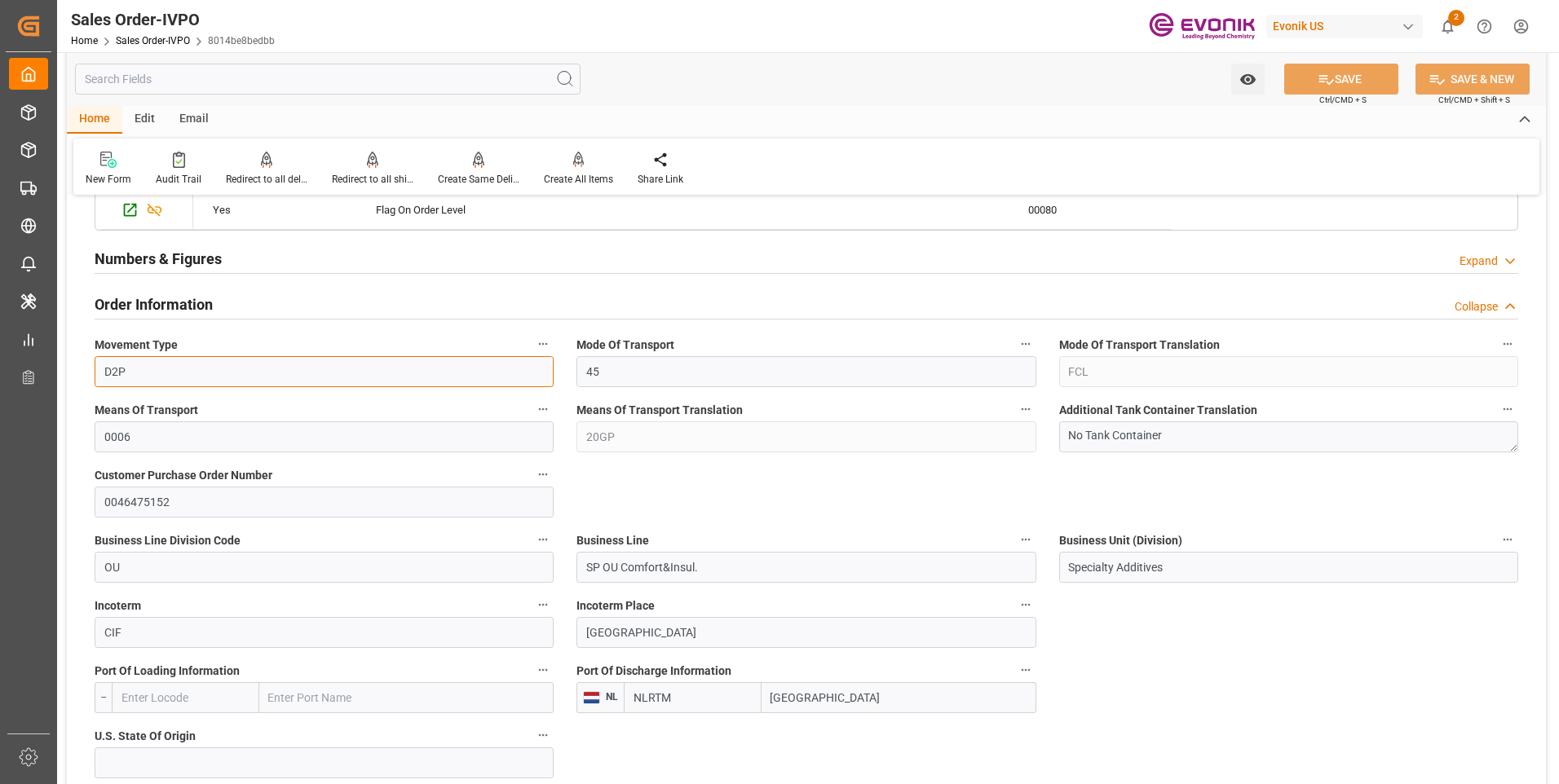
click at [169, 375] on input "D2P" at bounding box center [324, 372] width 459 height 31
drag, startPoint x: 150, startPoint y: 373, endPoint x: 94, endPoint y: 370, distance: 56.1
click at [94, 370] on input "D2P" at bounding box center [324, 372] width 459 height 31
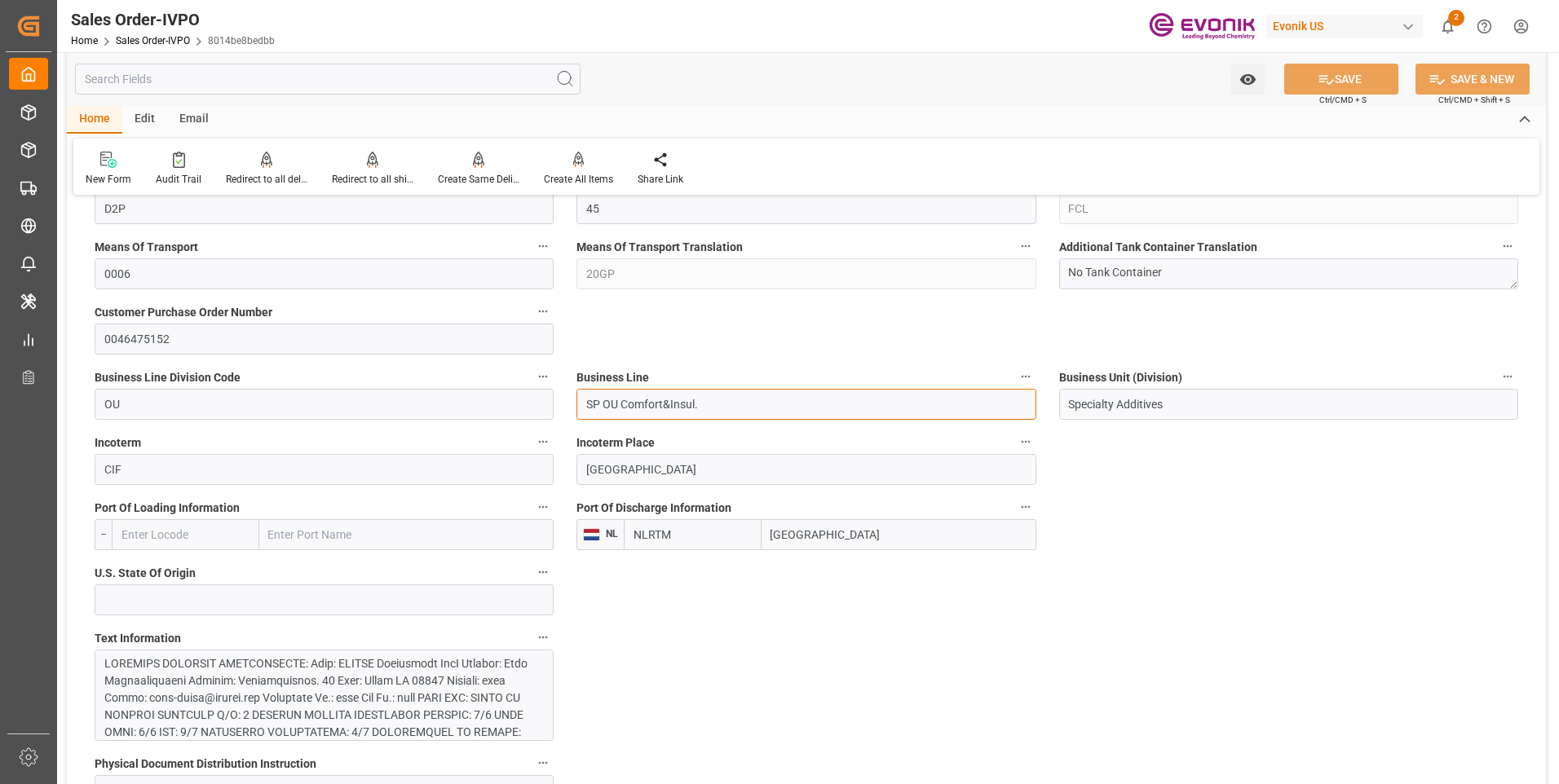
drag, startPoint x: 703, startPoint y: 390, endPoint x: 714, endPoint y: 394, distance: 11.7
click at [703, 390] on input "SP OU Comfort&Insul." at bounding box center [806, 404] width 459 height 31
drag, startPoint x: 725, startPoint y: 400, endPoint x: 577, endPoint y: 403, distance: 148.0
click at [577, 403] on input "SP OU Comfort&Insul." at bounding box center [806, 404] width 459 height 31
click at [878, 551] on div "Port Of Discharge Information NL NLRTM Rotterdam" at bounding box center [805, 523] width 482 height 65
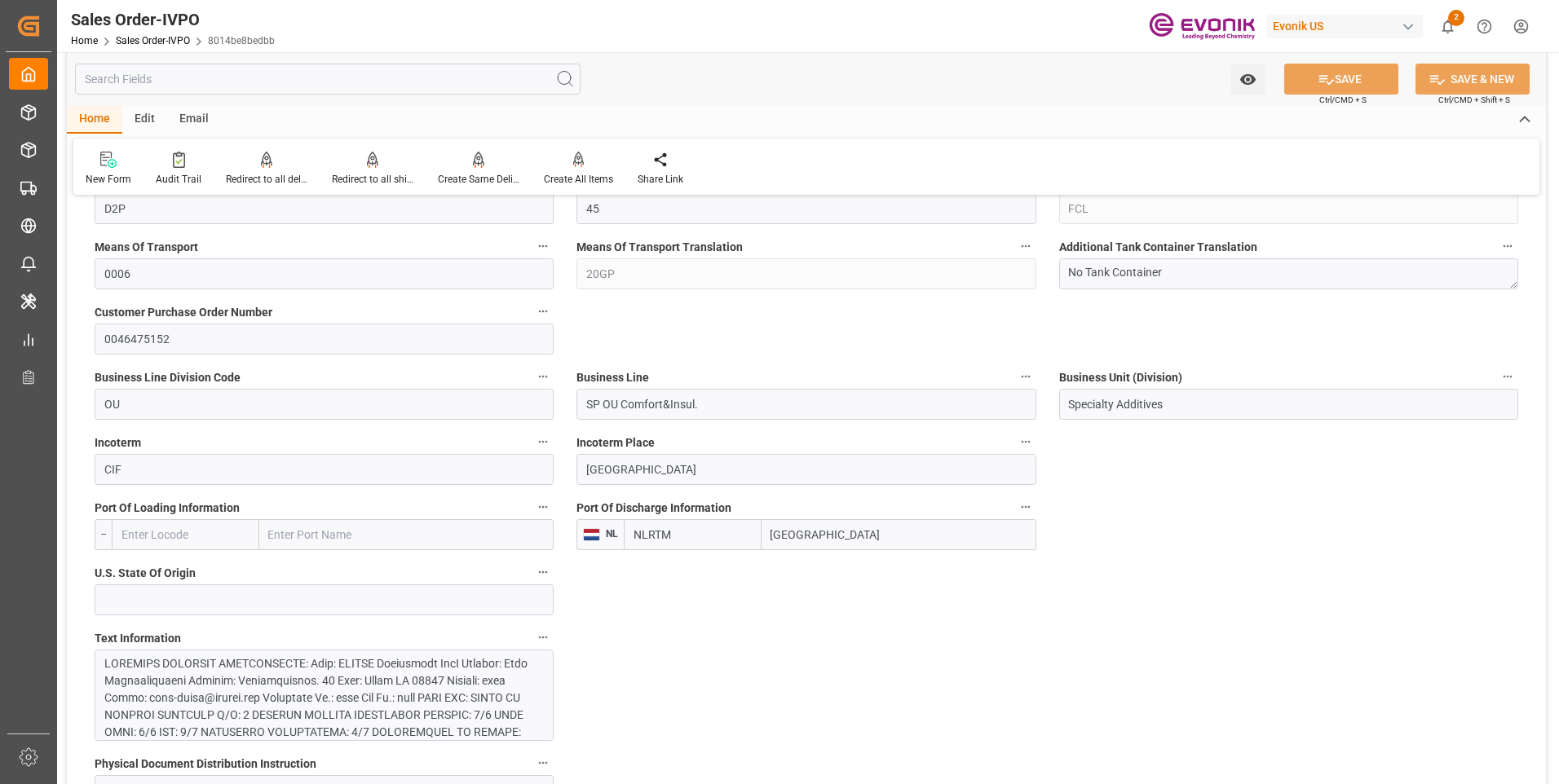
drag, startPoint x: 851, startPoint y: 547, endPoint x: 764, endPoint y: 531, distance: 88.5
click at [764, 531] on input "[GEOGRAPHIC_DATA]" at bounding box center [899, 535] width 275 height 31
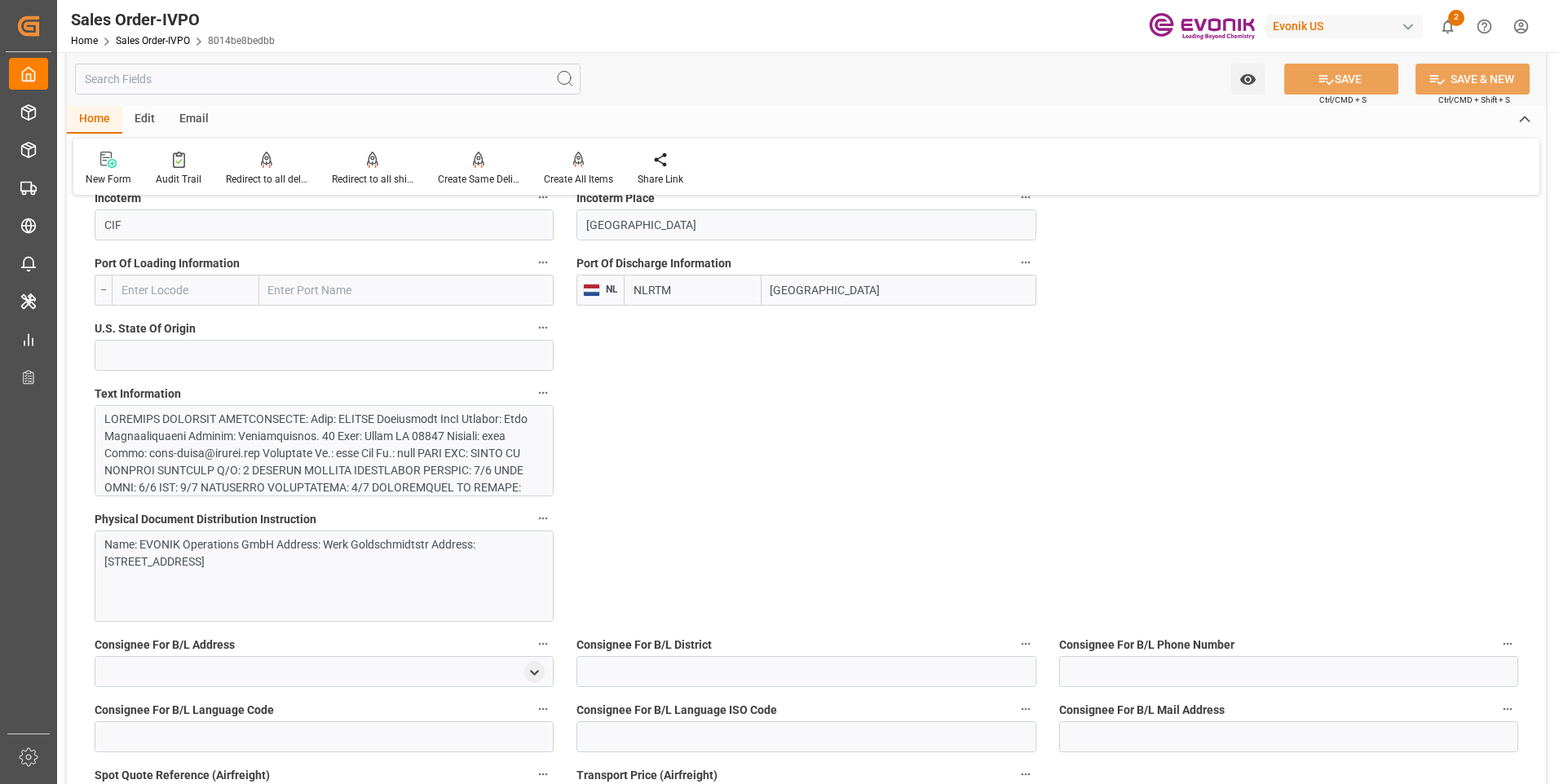
click at [346, 442] on div at bounding box center [317, 633] width 427 height 445
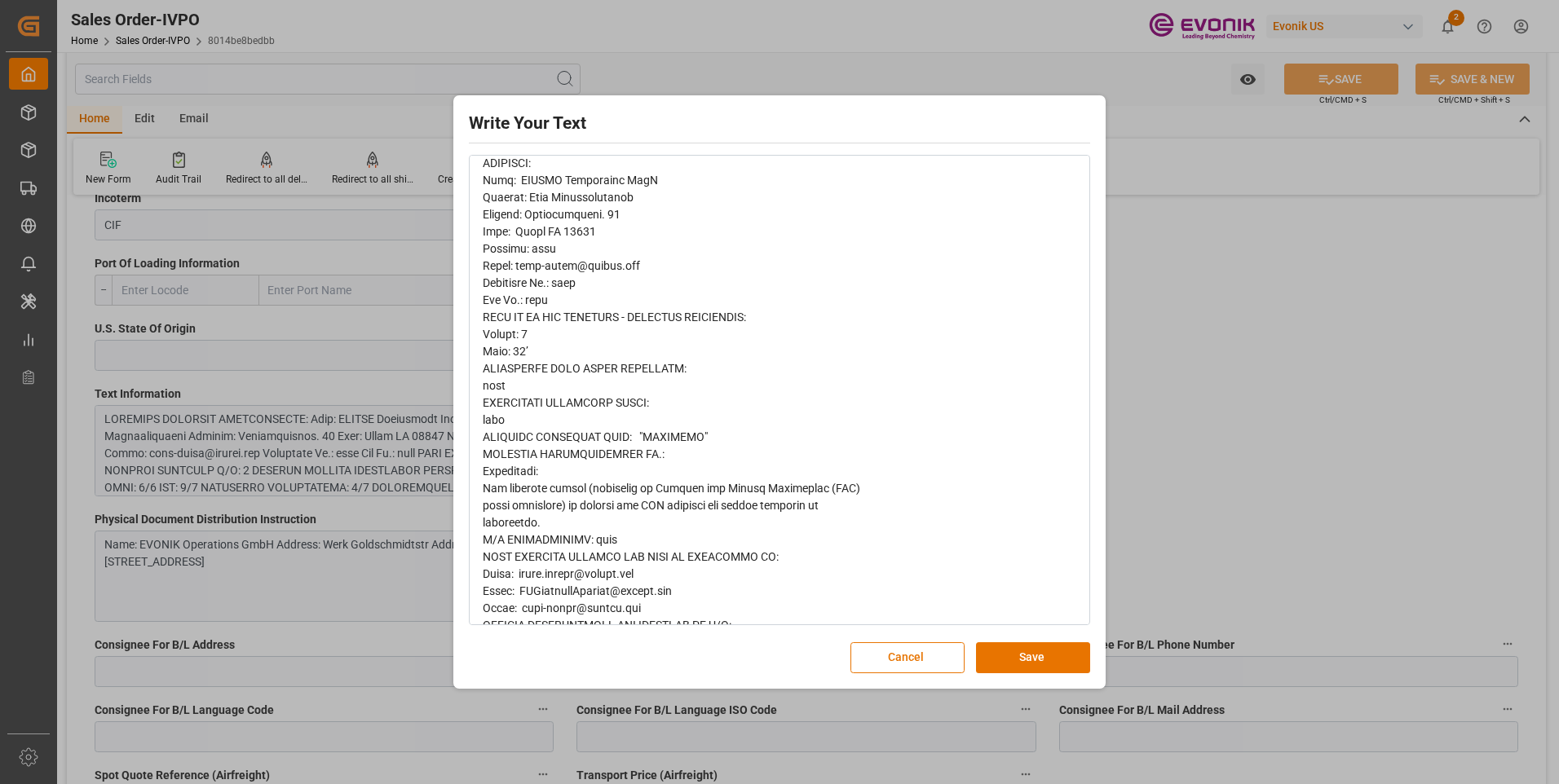
scroll to position [147, 0]
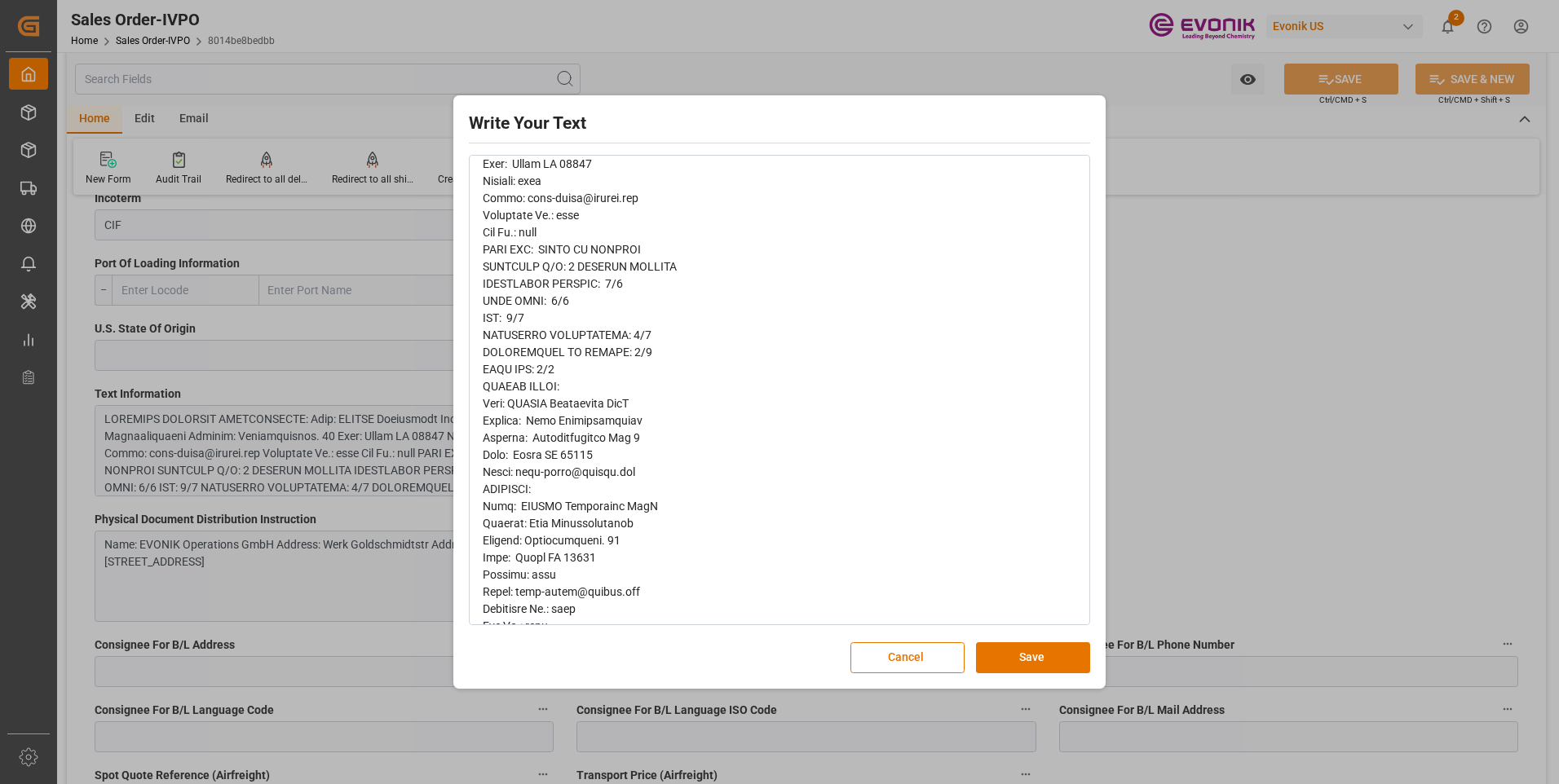
drag, startPoint x: 1009, startPoint y: 652, endPoint x: 1008, endPoint y: 639, distance: 13.0
click at [1009, 652] on button "Save" at bounding box center [1033, 657] width 114 height 31
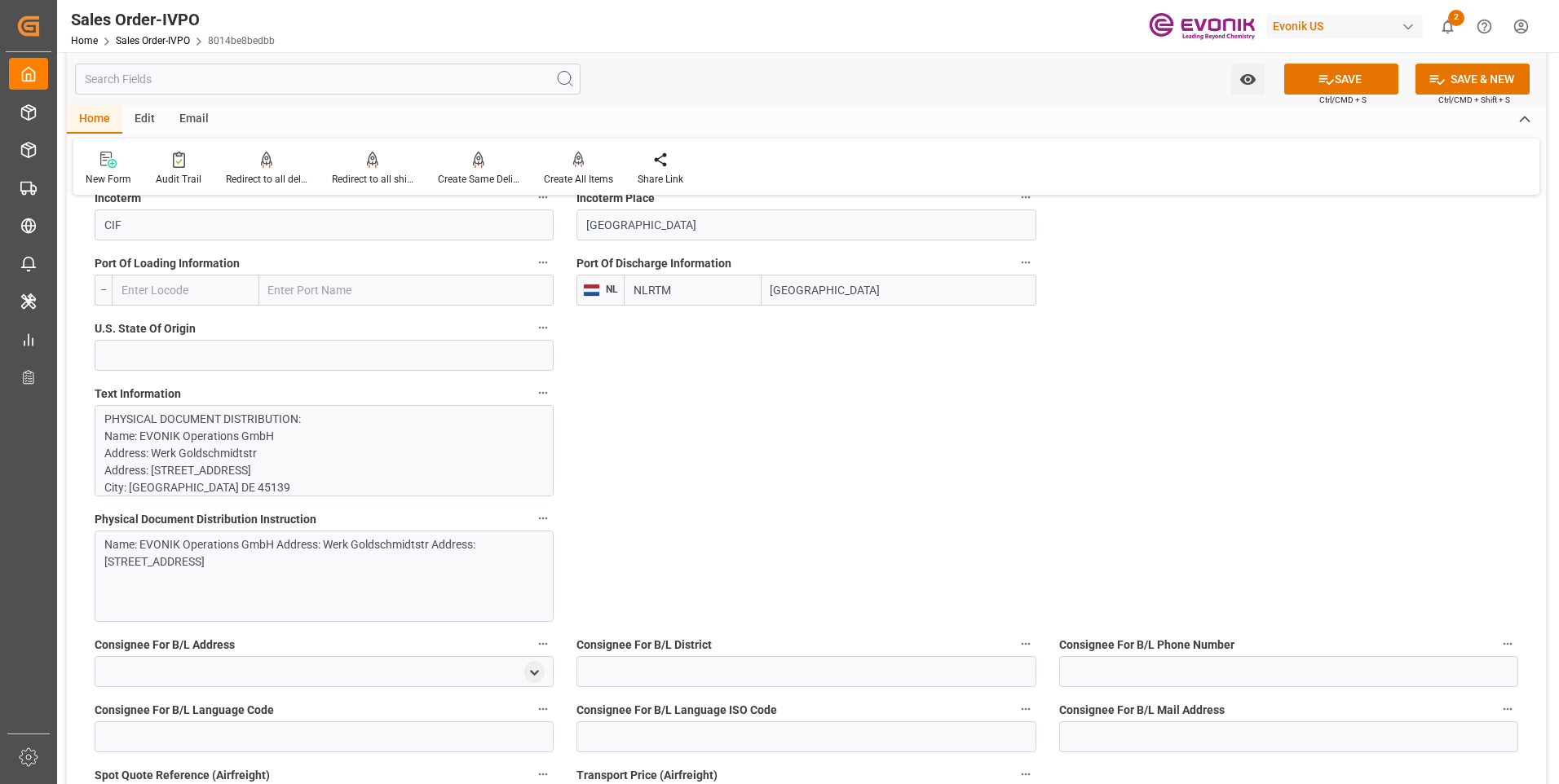
click at [355, 595] on div "Name: EVONIK Operations GmbH Address: Werk Goldschmidtstr Address: [STREET_ADDR…" at bounding box center [324, 576] width 459 height 92
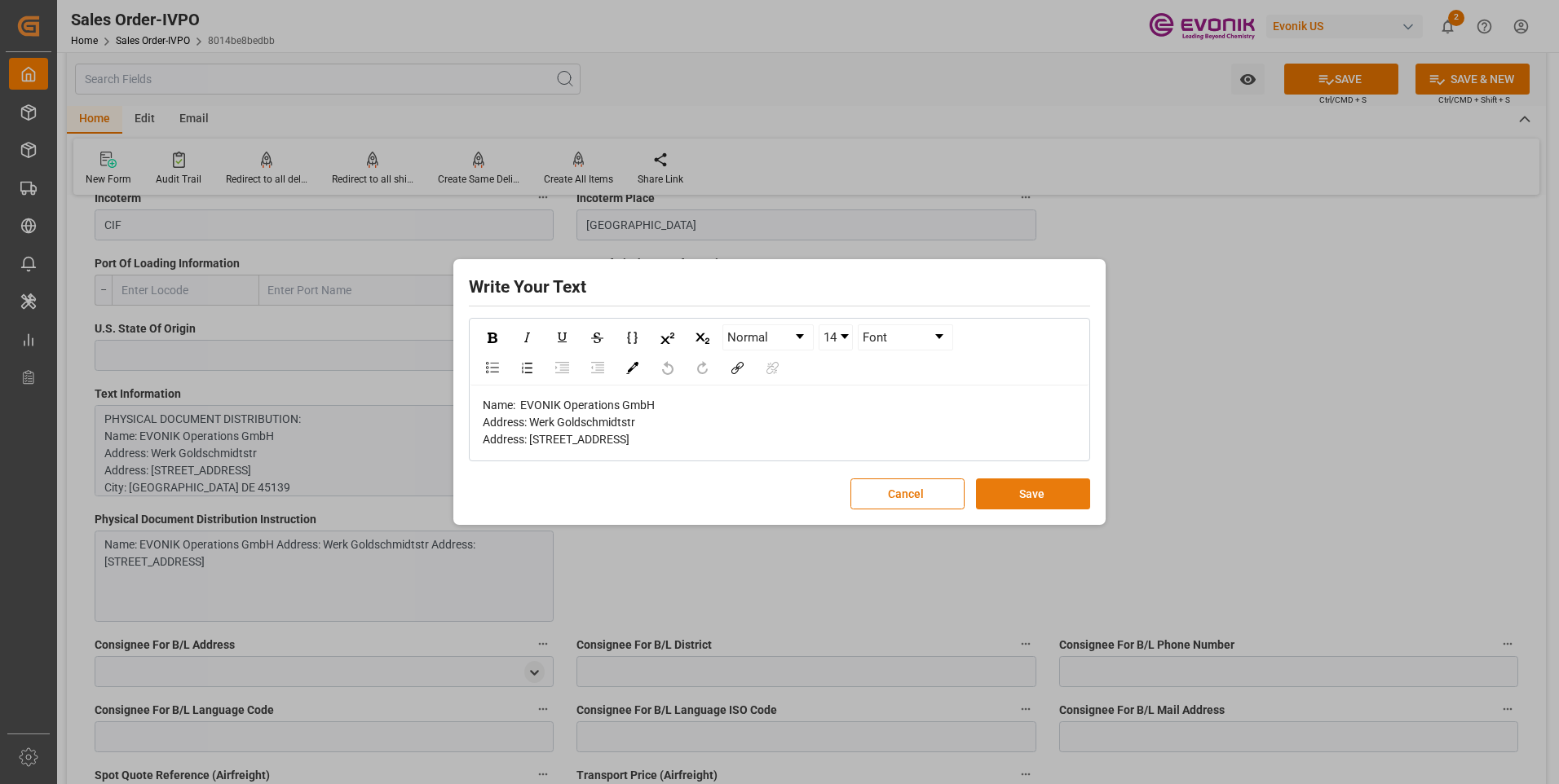
click at [1077, 499] on button "Save" at bounding box center [1033, 494] width 114 height 31
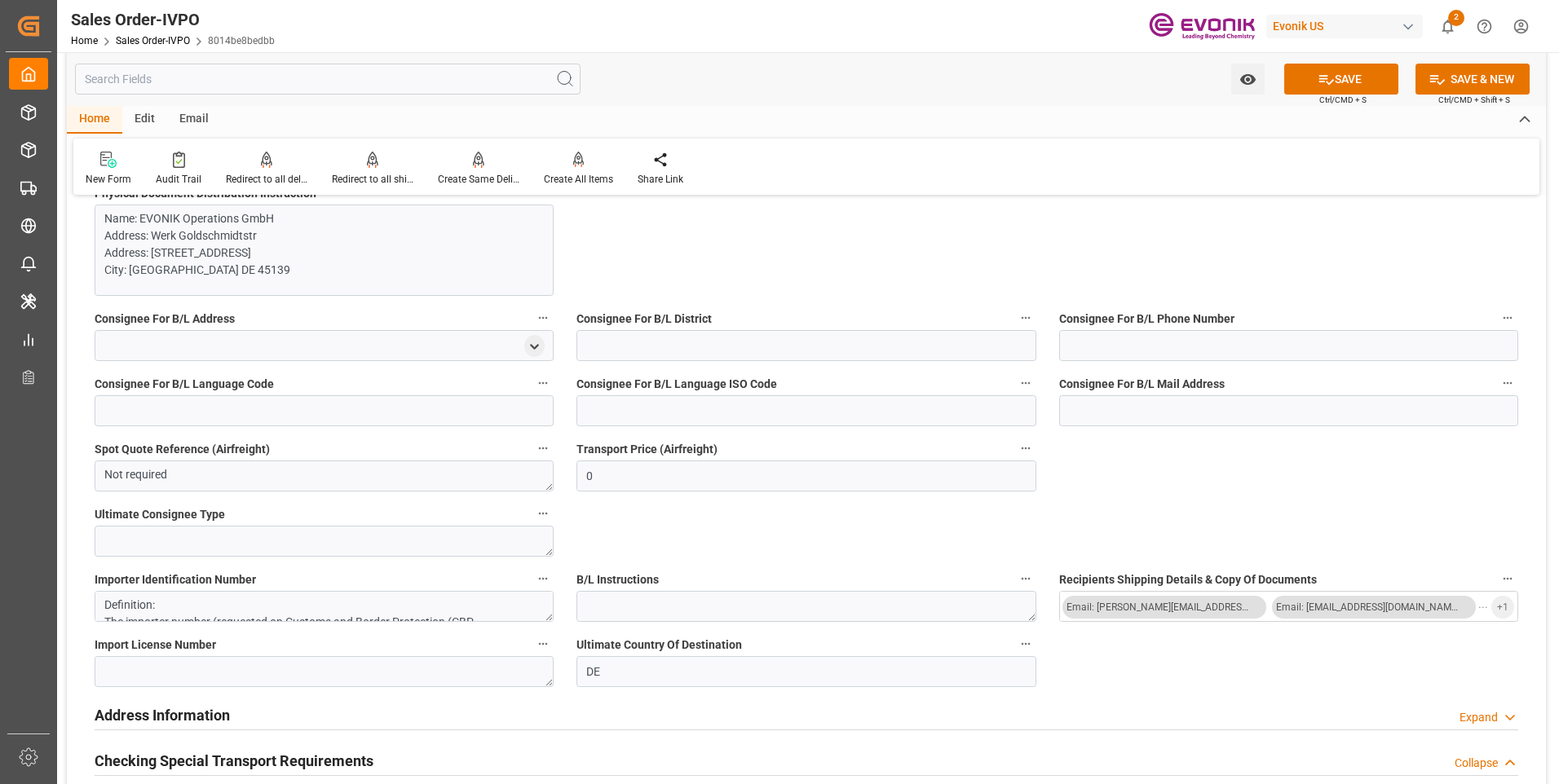
scroll to position [1874, 0]
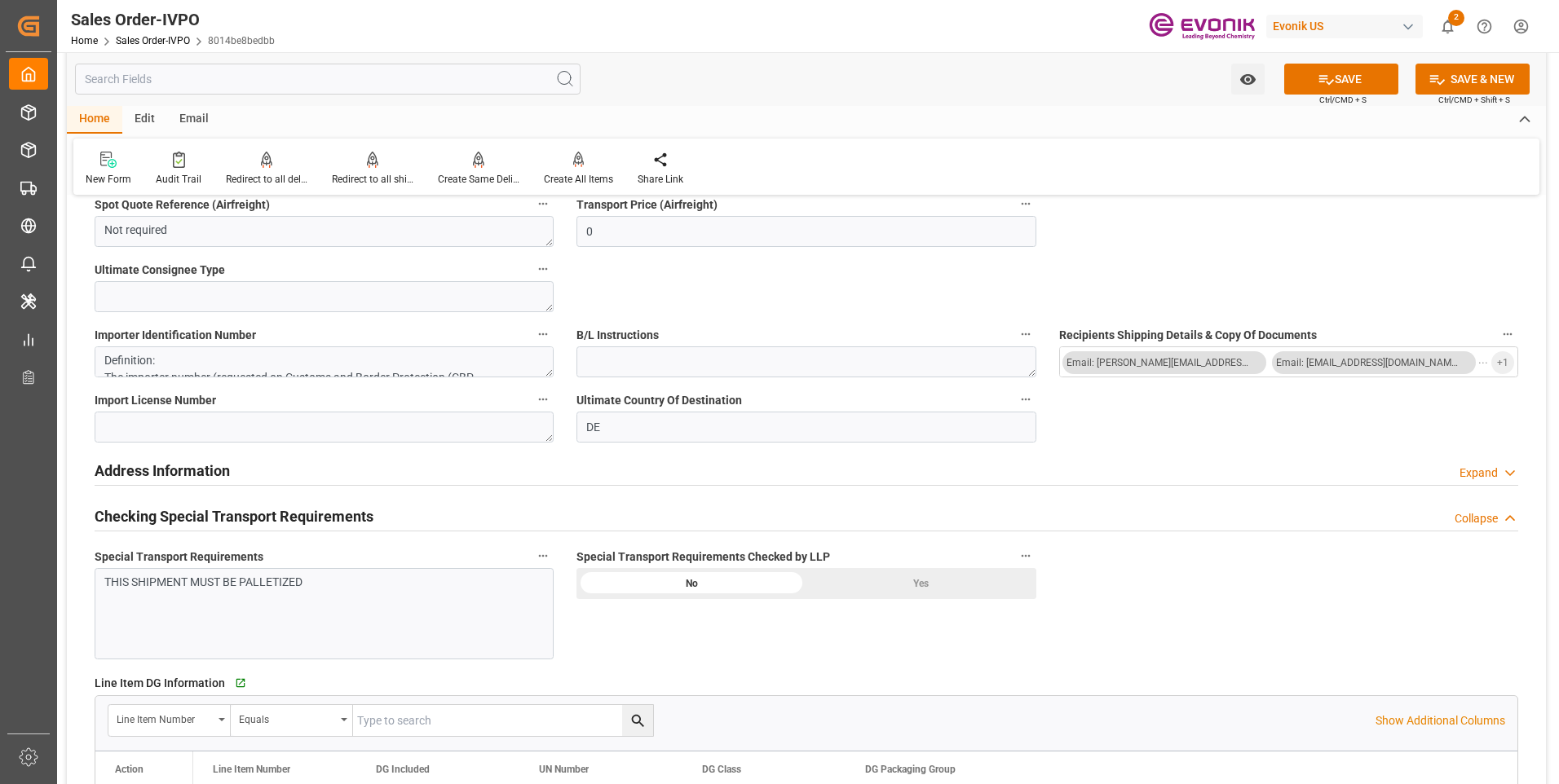
click at [868, 584] on div "Yes" at bounding box center [921, 584] width 230 height 31
click at [251, 584] on div "THIS SHIPMENT MUST BE PALLETIZED" at bounding box center [317, 582] width 427 height 17
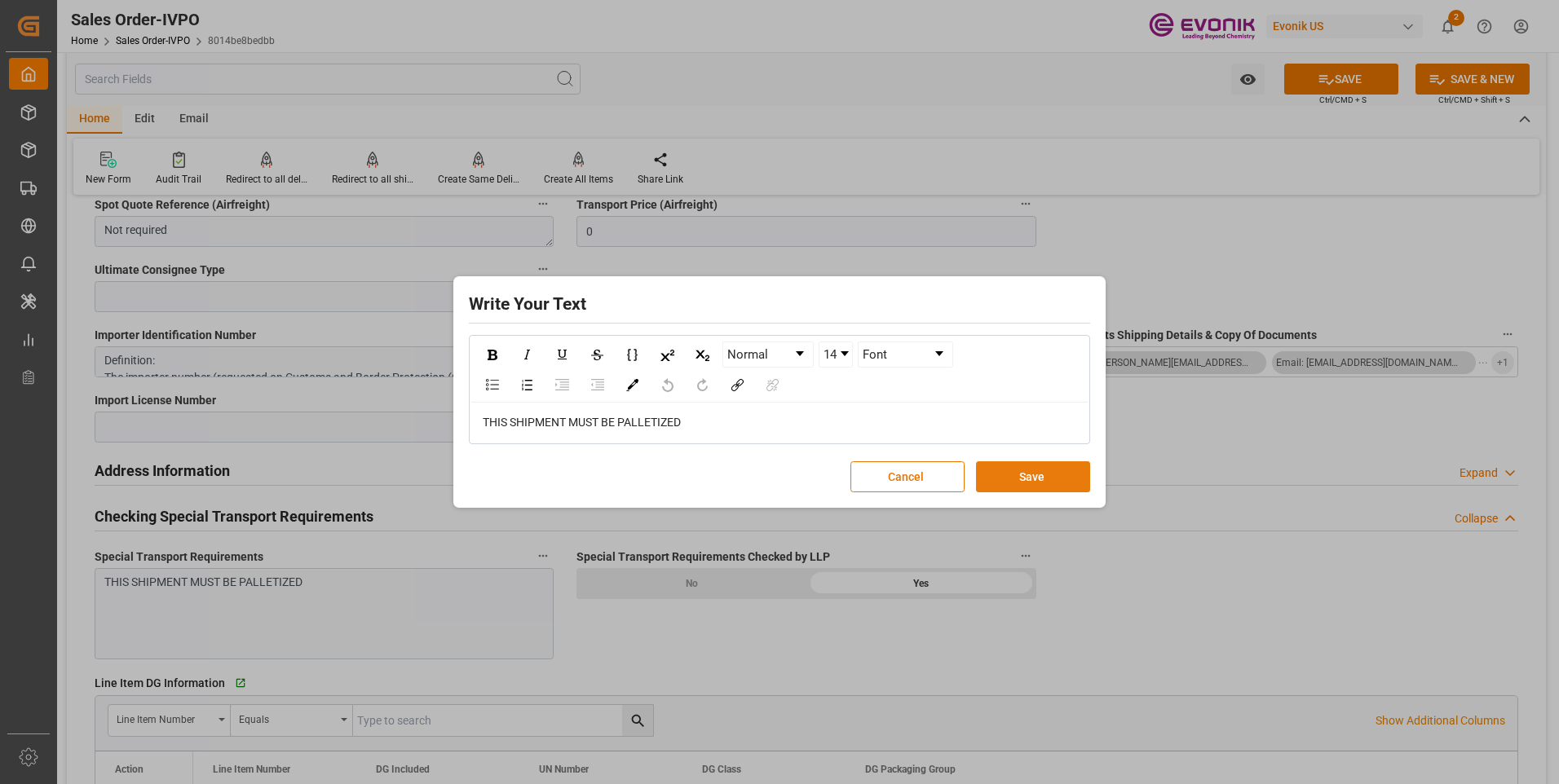
click at [994, 469] on button "Save" at bounding box center [1033, 477] width 114 height 31
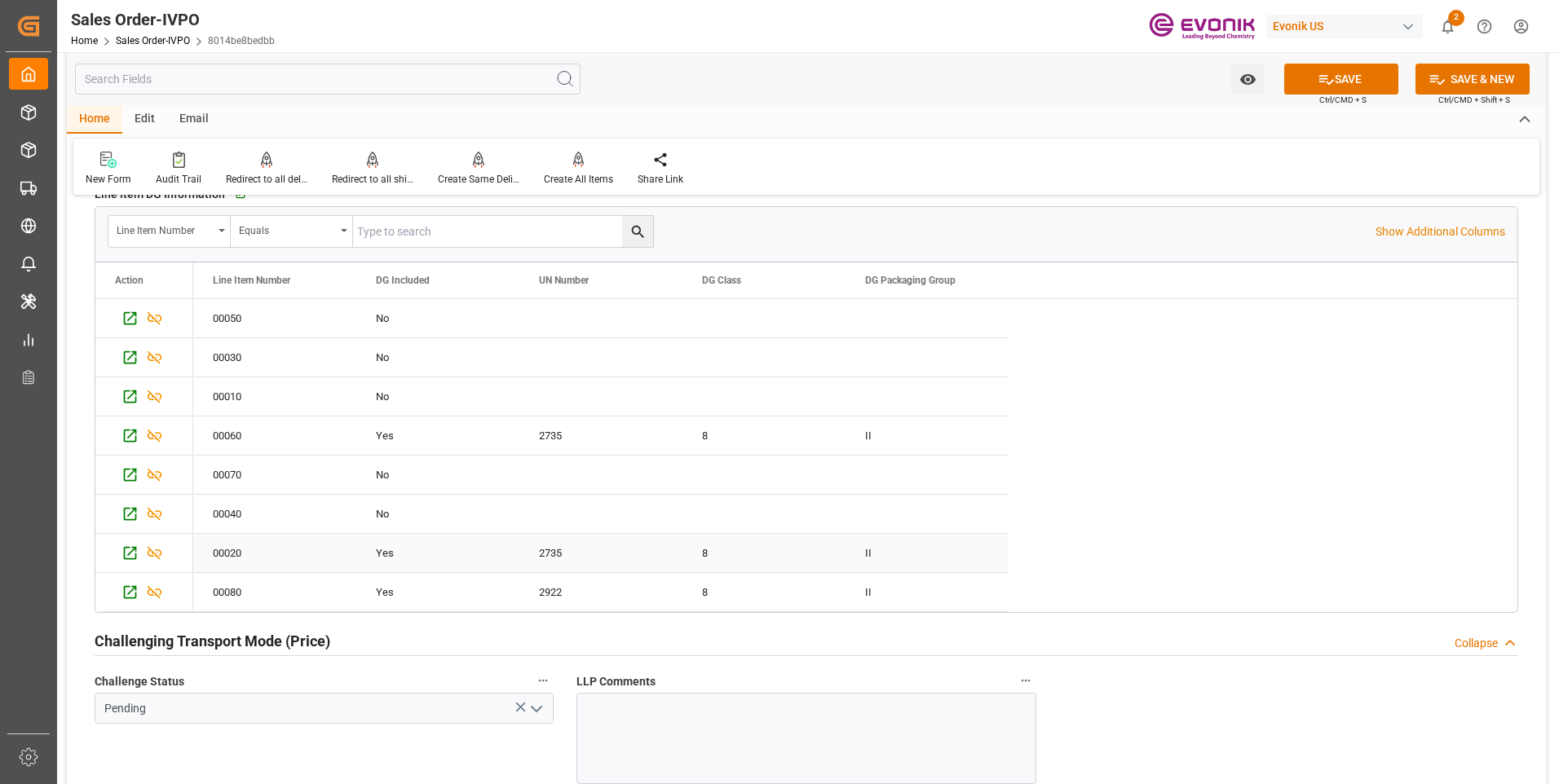
scroll to position [2526, 0]
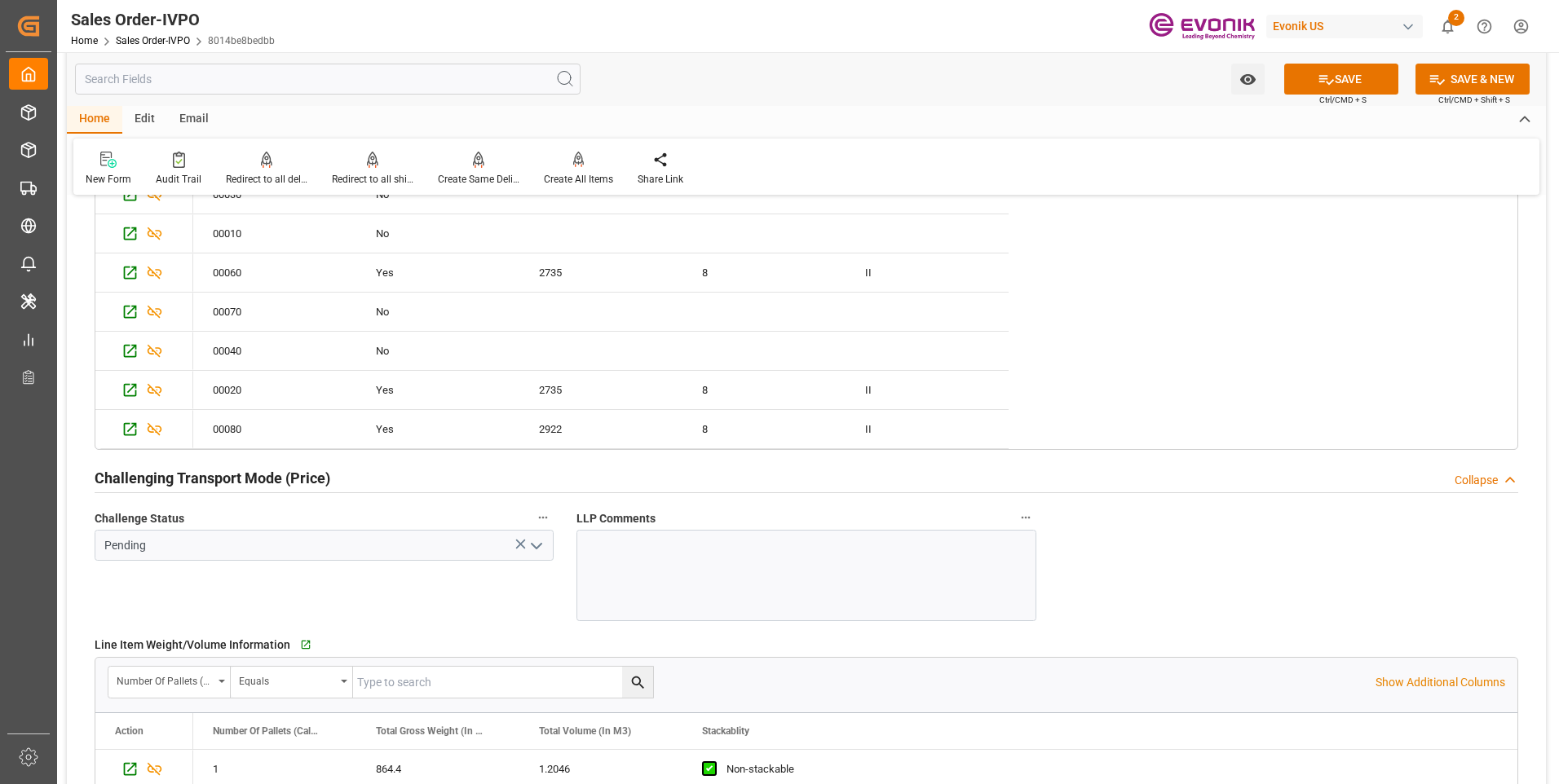
drag, startPoint x: 536, startPoint y: 545, endPoint x: 512, endPoint y: 560, distance: 28.3
click at [537, 545] on icon "open menu" at bounding box center [537, 547] width 20 height 20
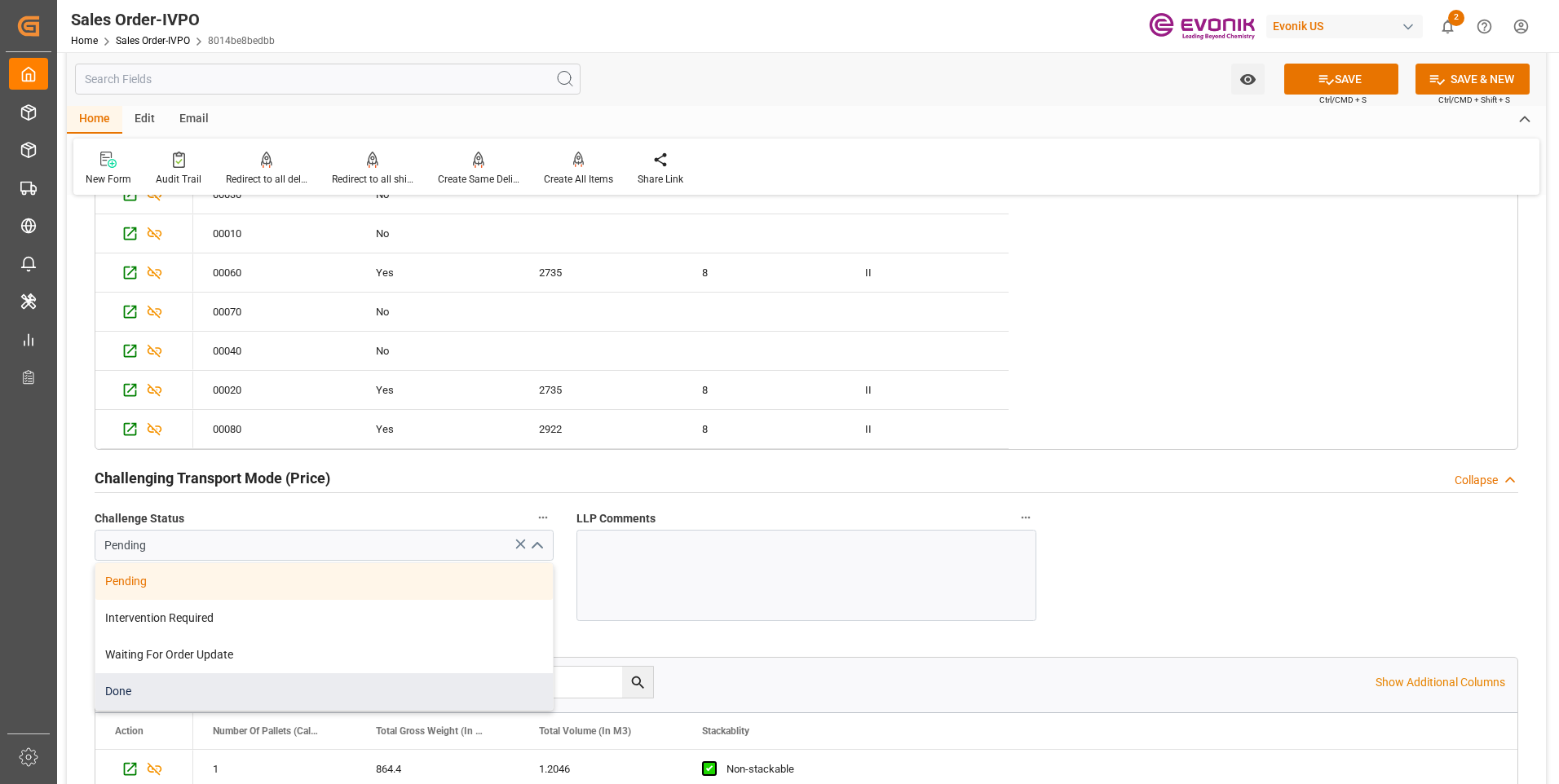
click at [156, 690] on div "Done" at bounding box center [324, 692] width 457 height 36
type input "Done"
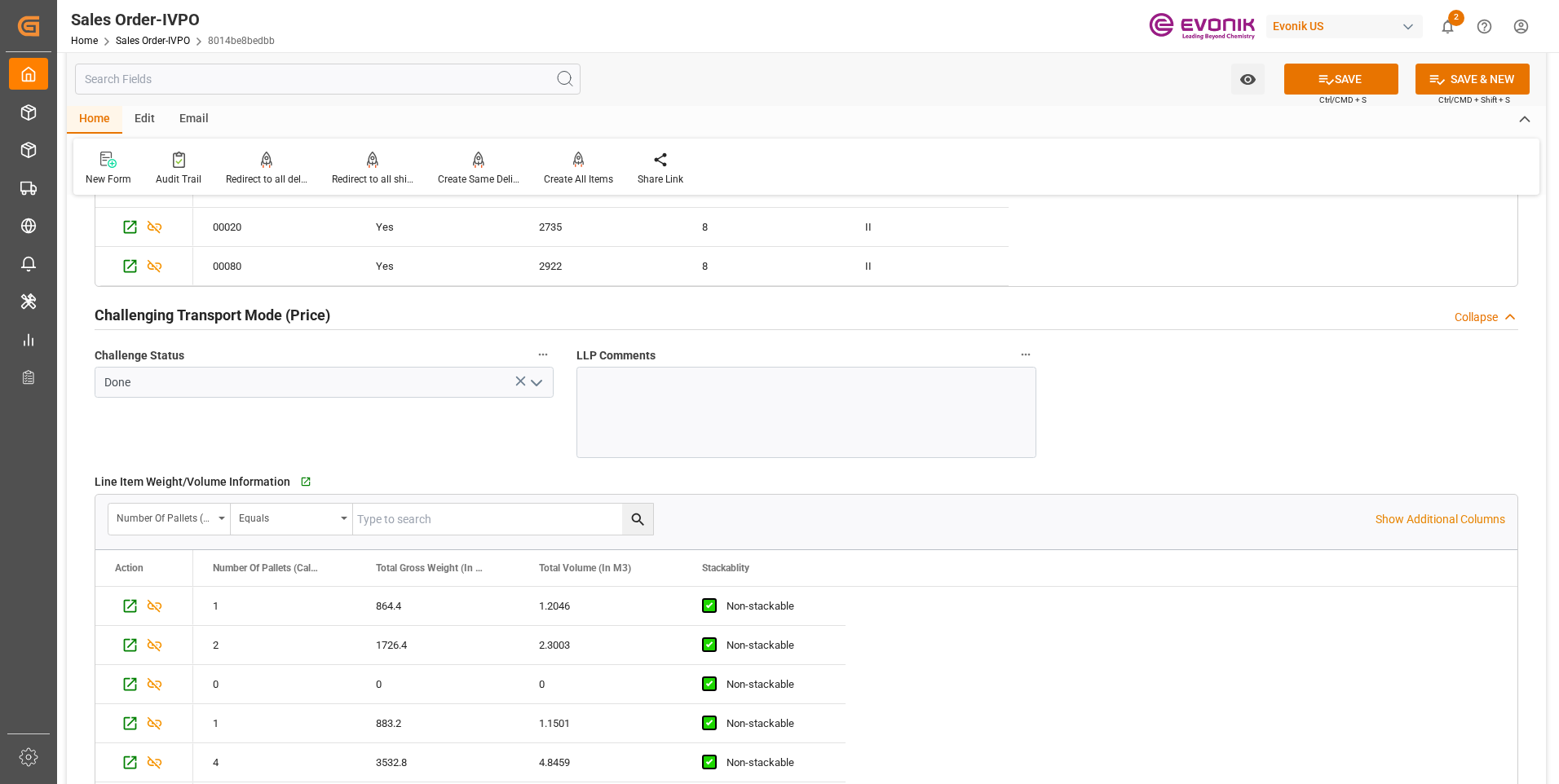
scroll to position [2933, 0]
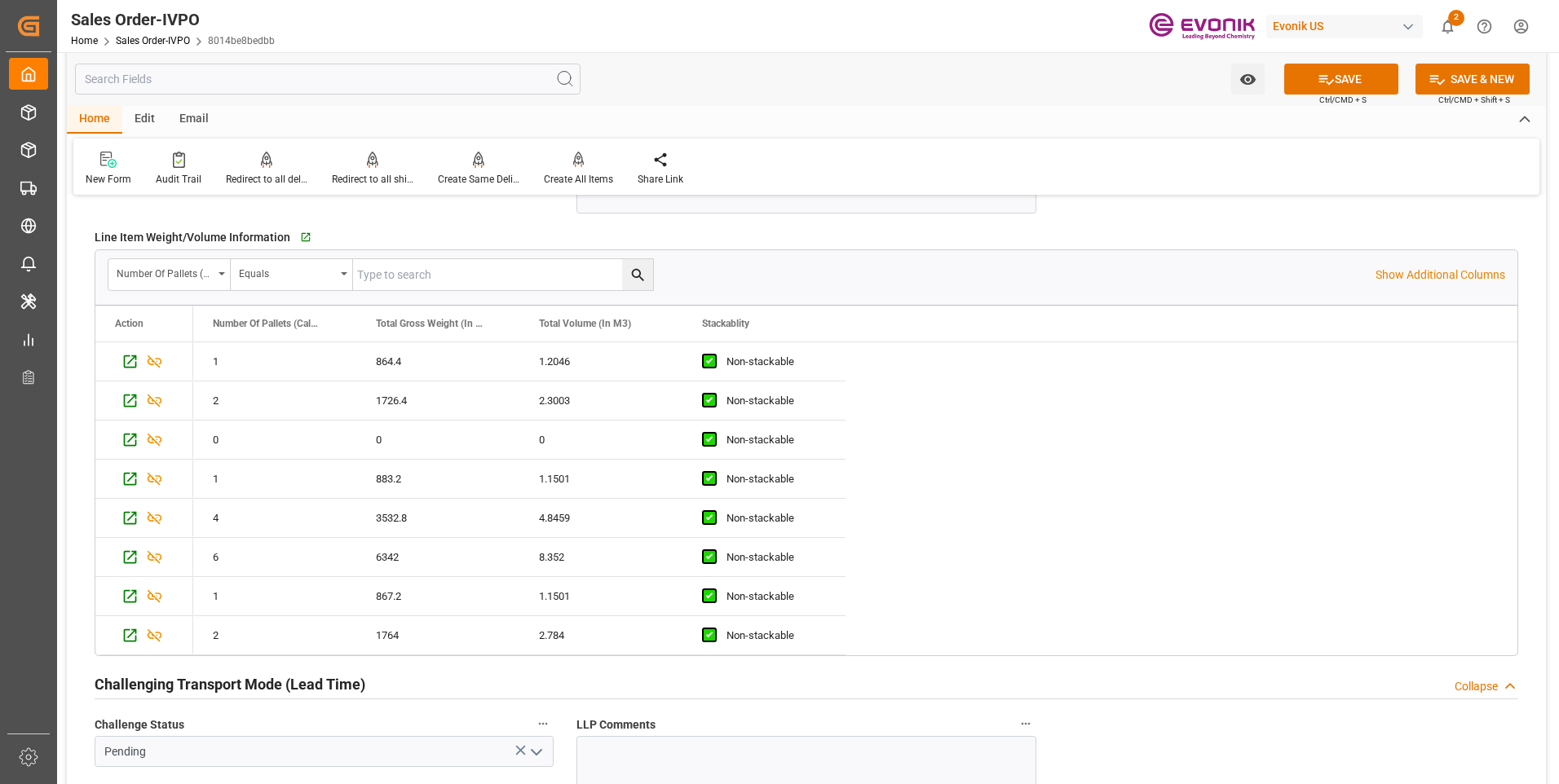
click at [1436, 284] on div "Number Of Pallets (Calculated) Equals Show Additional Columns" at bounding box center [806, 275] width 1422 height 49
click at [1423, 279] on p "Show Additional Columns" at bounding box center [1440, 275] width 130 height 17
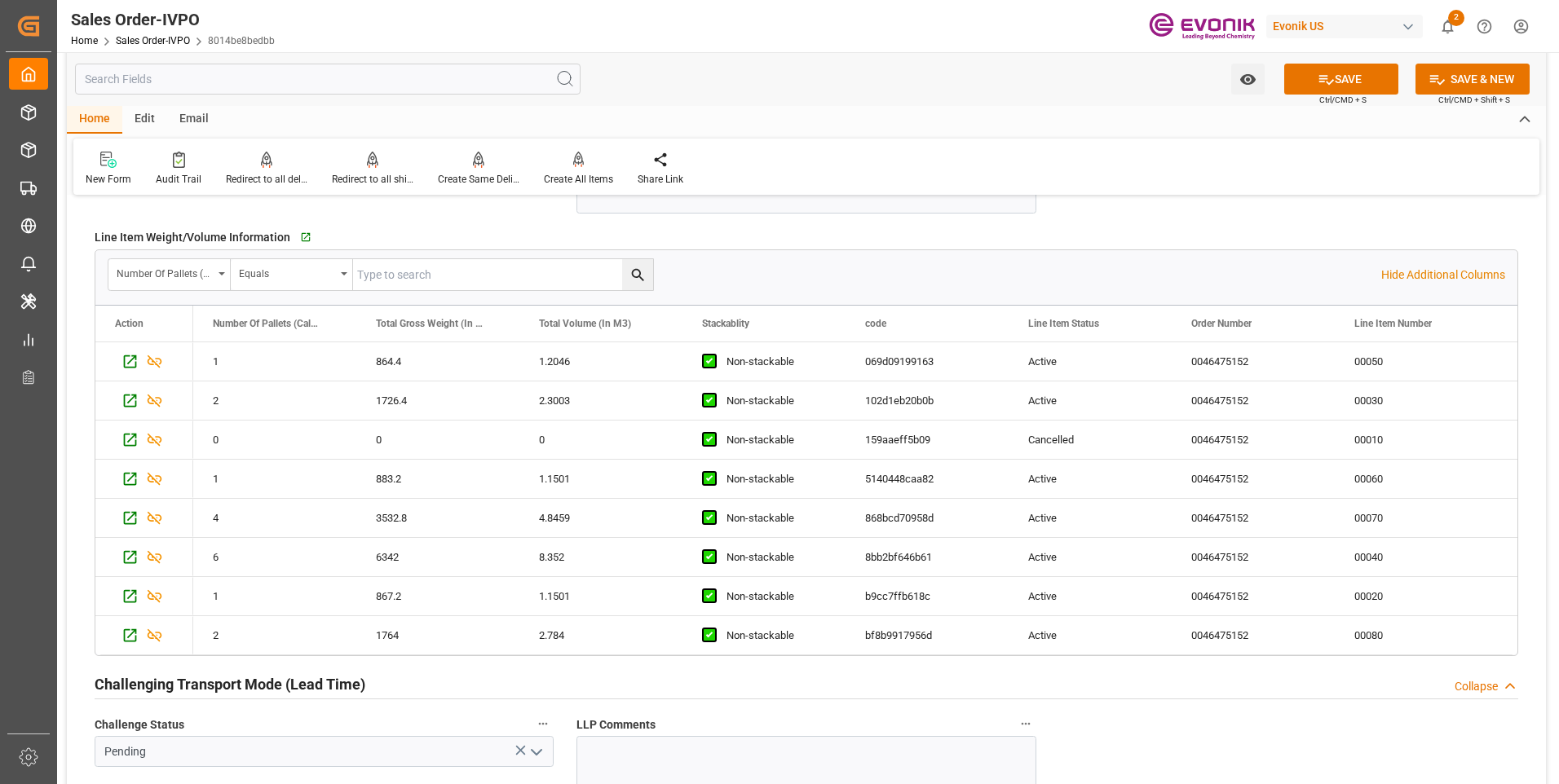
scroll to position [3259, 0]
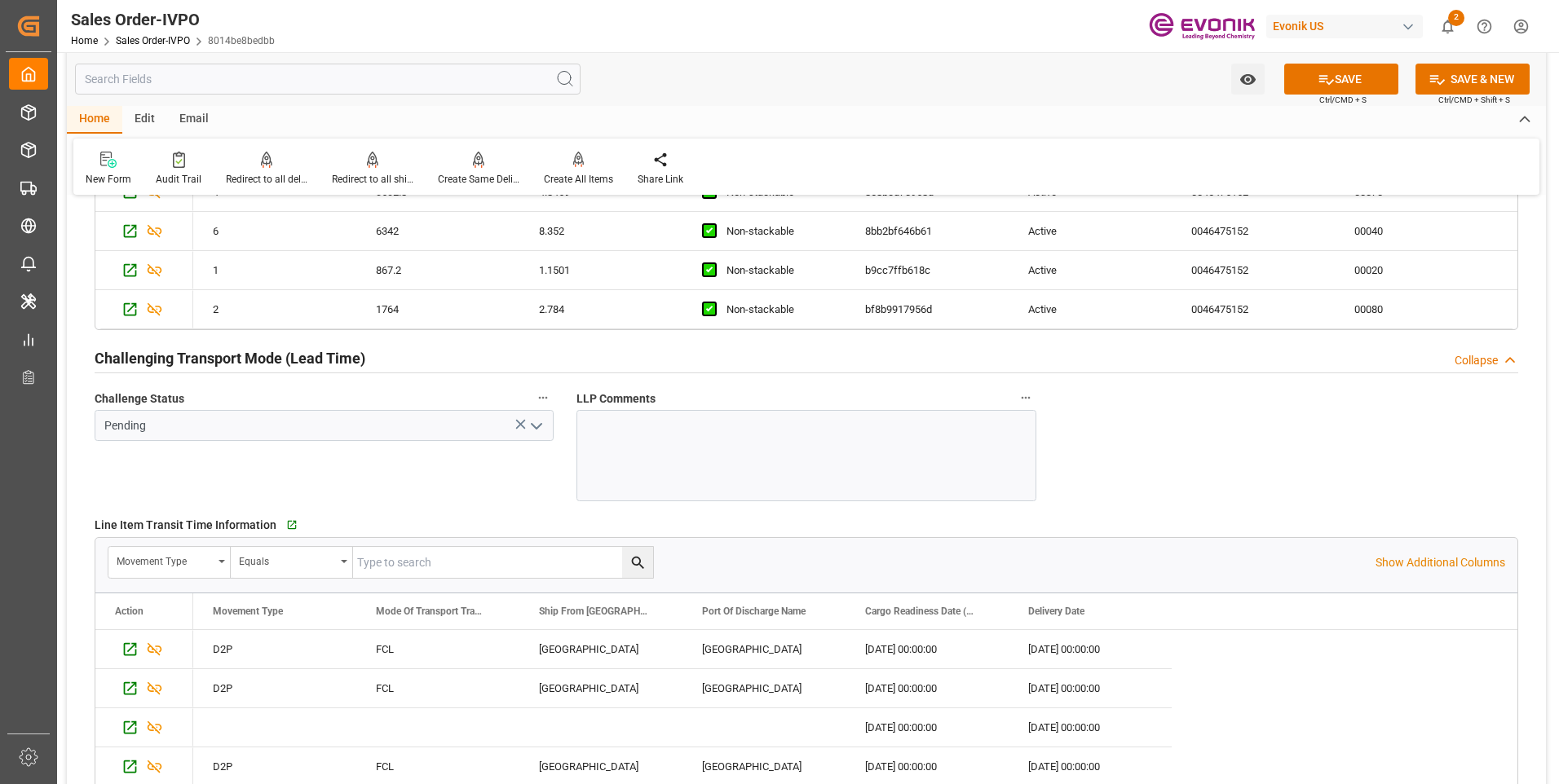
click at [538, 426] on polyline "open menu" at bounding box center [536, 425] width 10 height 5
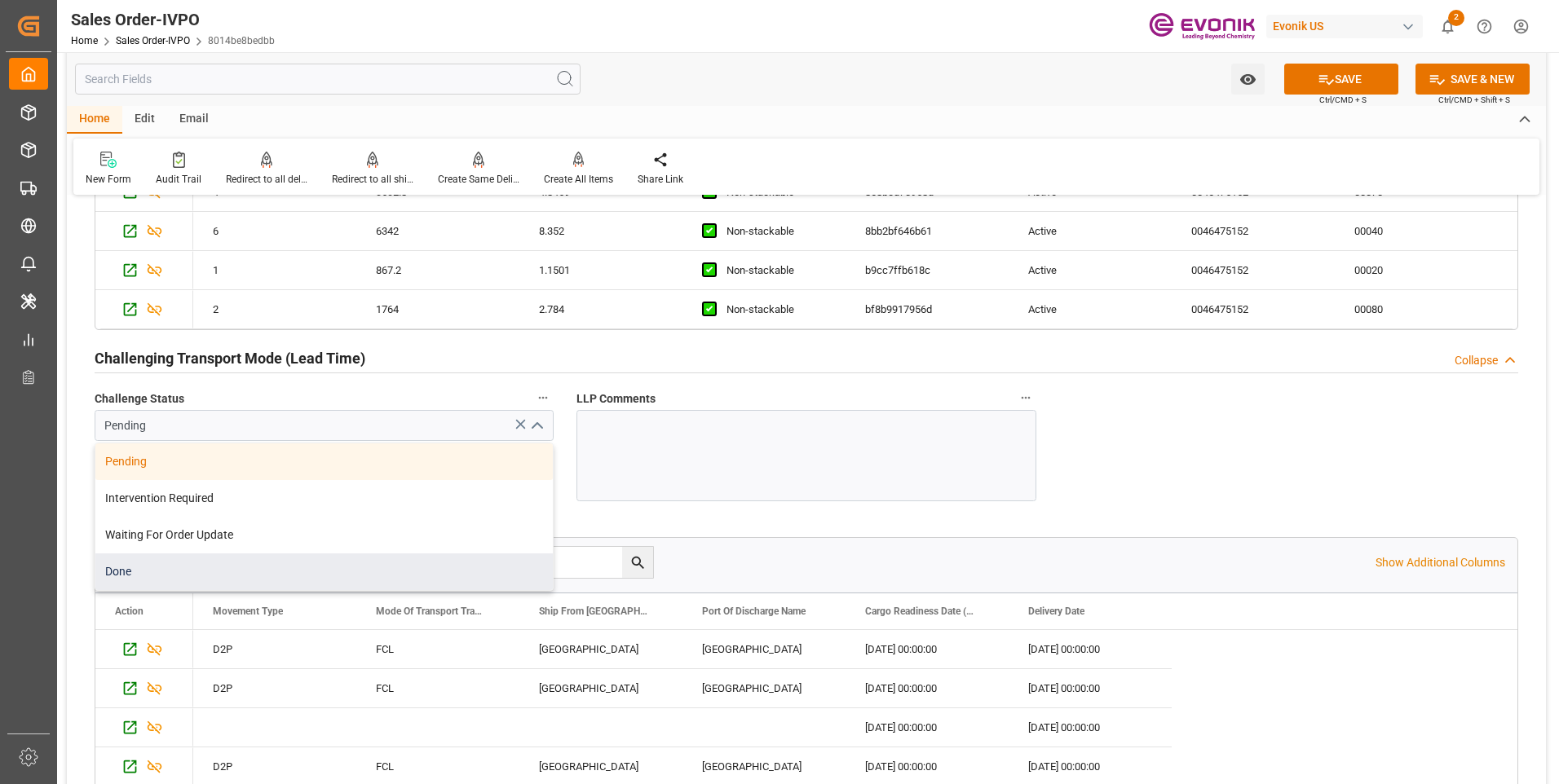
click at [132, 568] on div "Done" at bounding box center [324, 571] width 457 height 36
type input "Done"
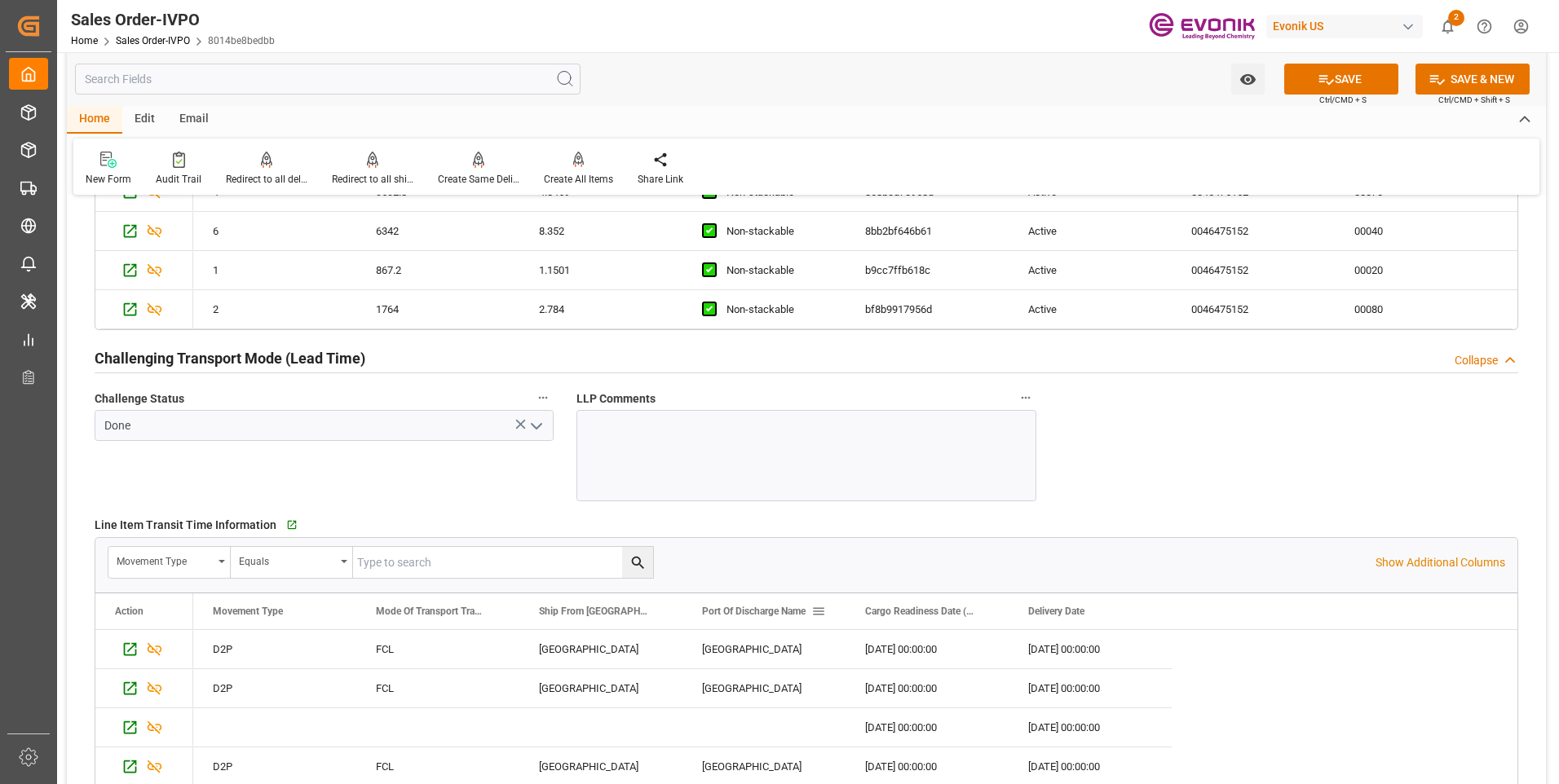
scroll to position [3422, 0]
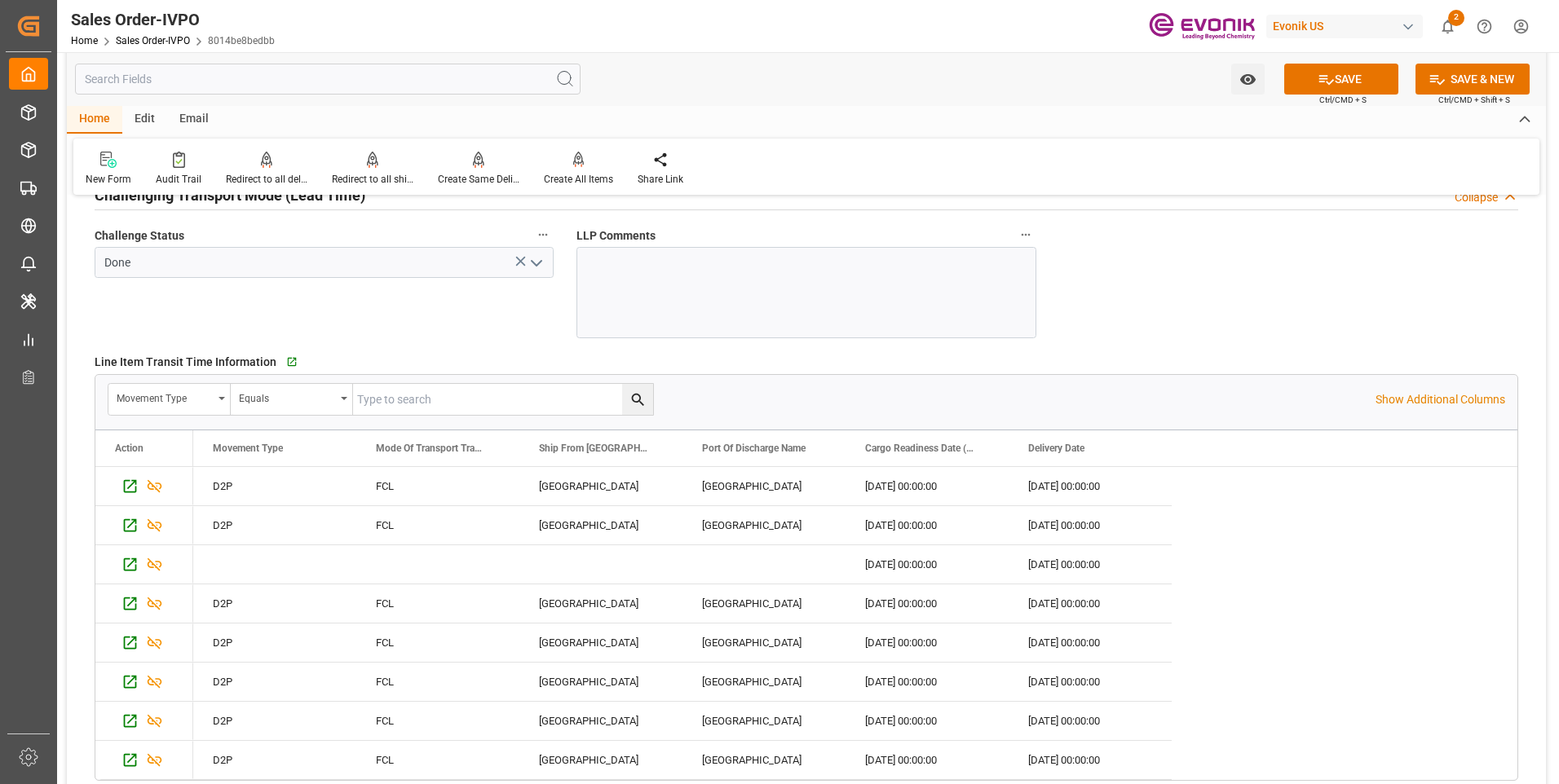
click at [1436, 408] on div "Movement Type Equals Show Additional Columns" at bounding box center [806, 400] width 1422 height 49
click at [1385, 397] on p "Show Additional Columns" at bounding box center [1440, 400] width 130 height 17
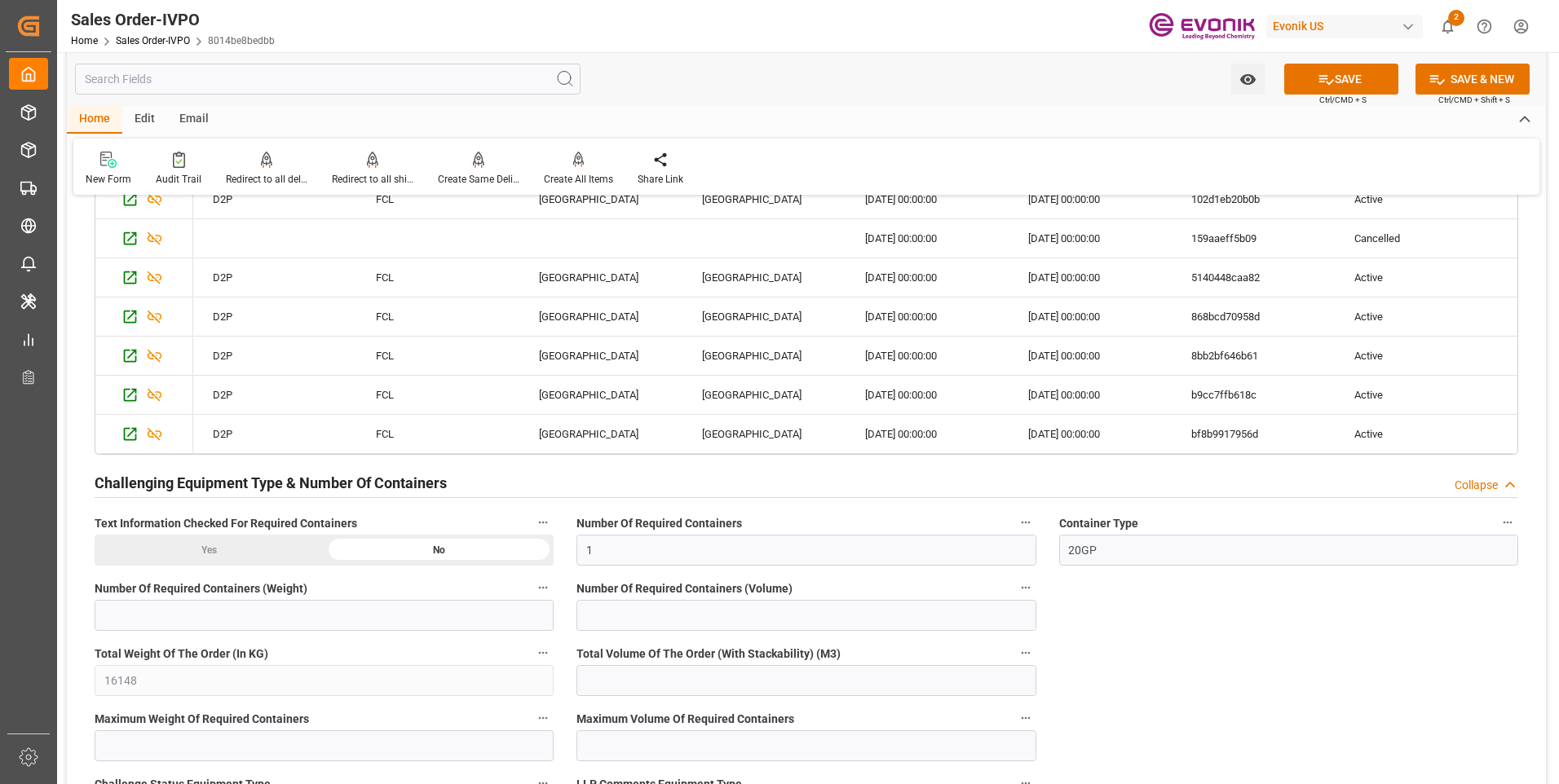
scroll to position [3911, 0]
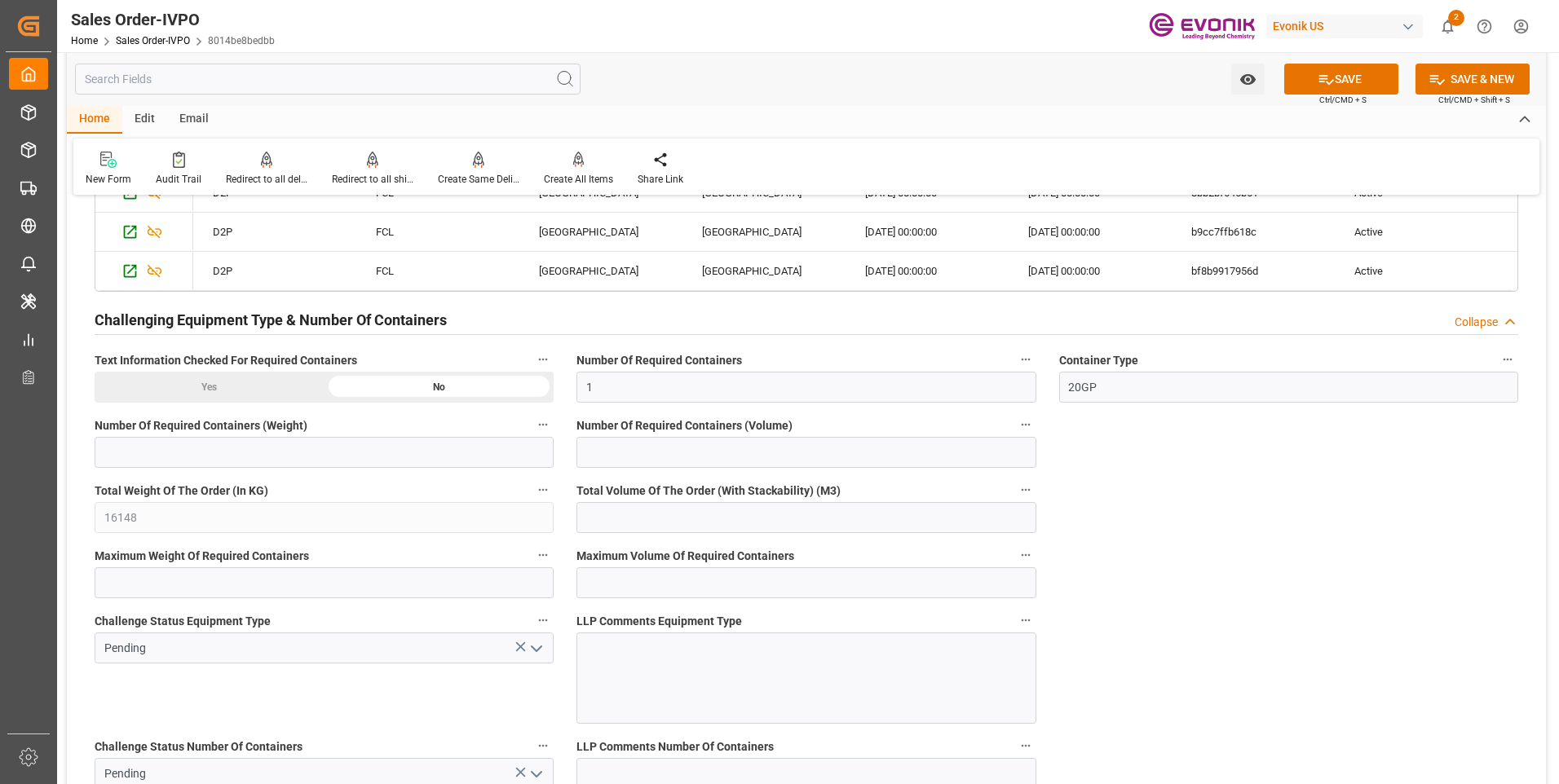
click at [537, 656] on icon "open menu" at bounding box center [537, 649] width 20 height 20
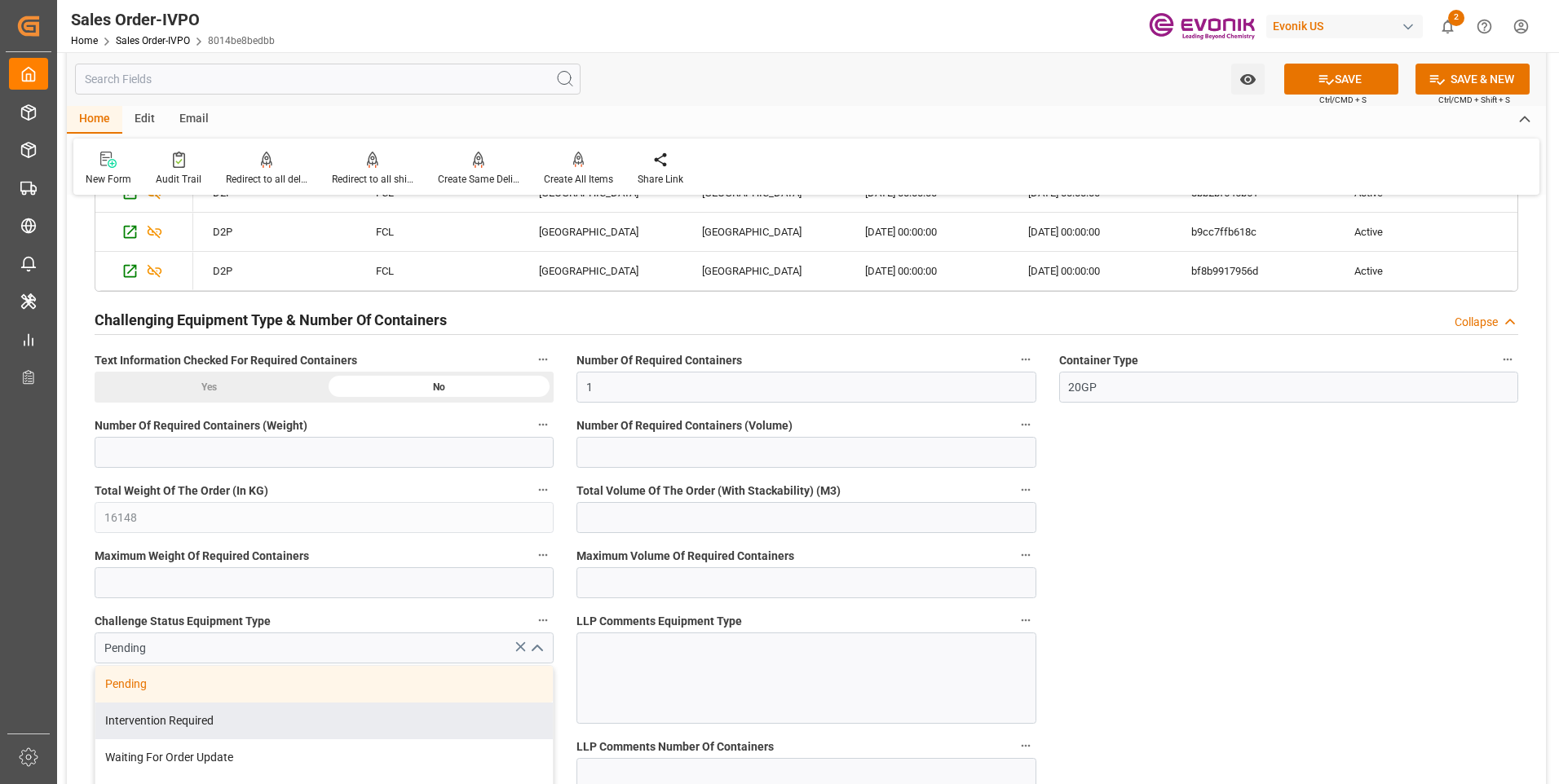
scroll to position [4074, 0]
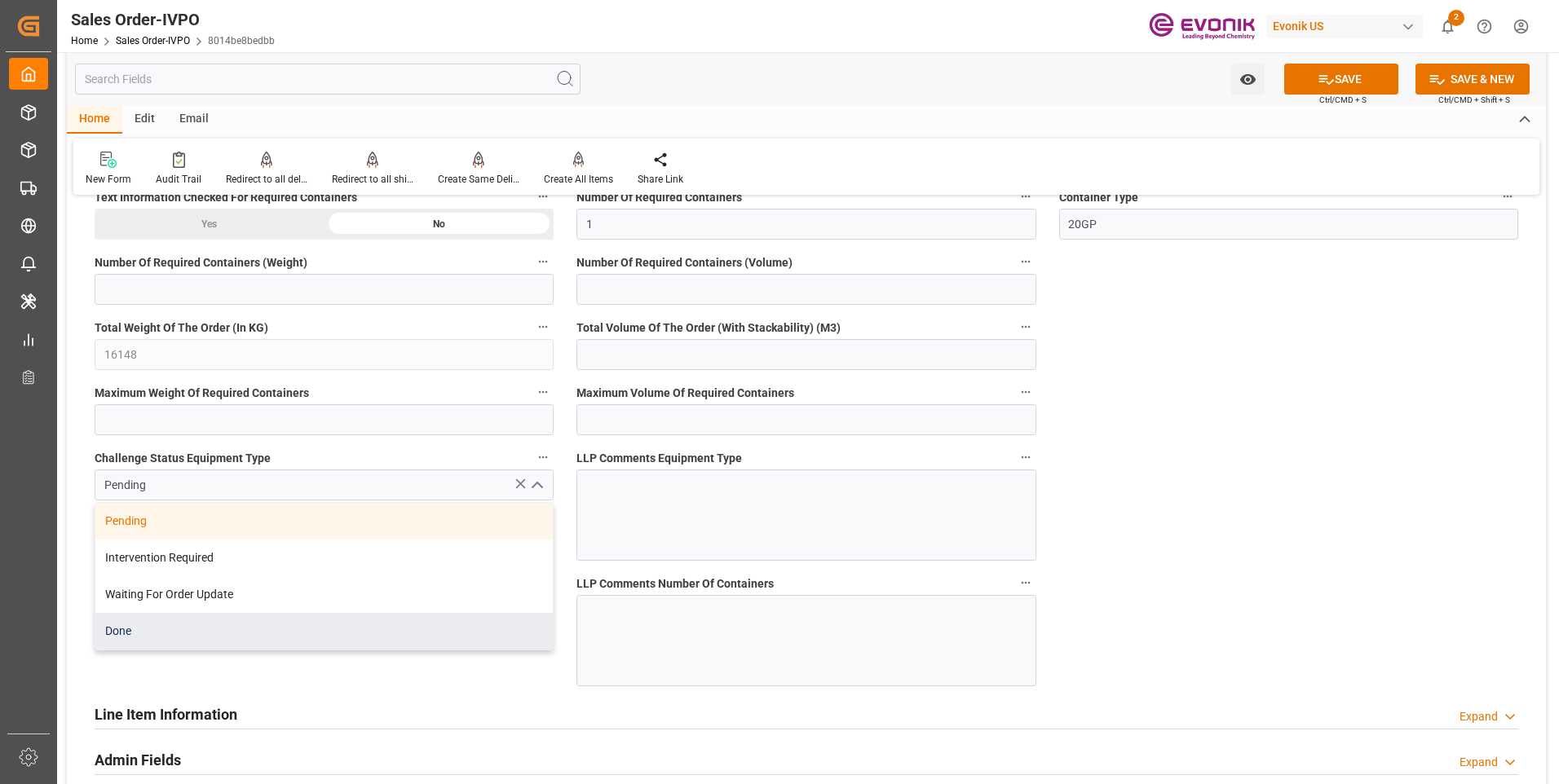
click at [247, 624] on div "Done" at bounding box center [324, 631] width 457 height 36
type input "Done"
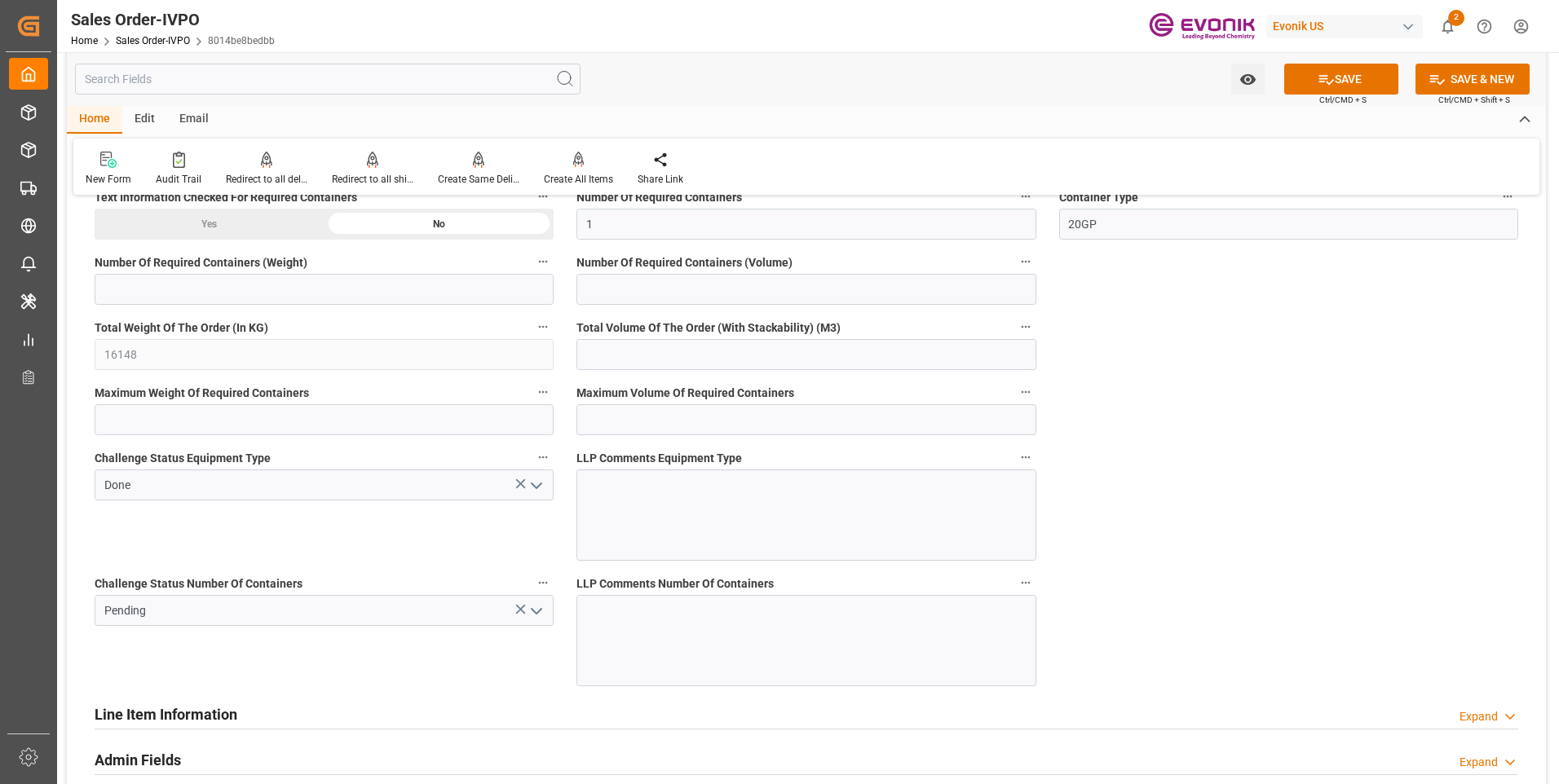
click at [540, 614] on icon "open menu" at bounding box center [537, 611] width 20 height 20
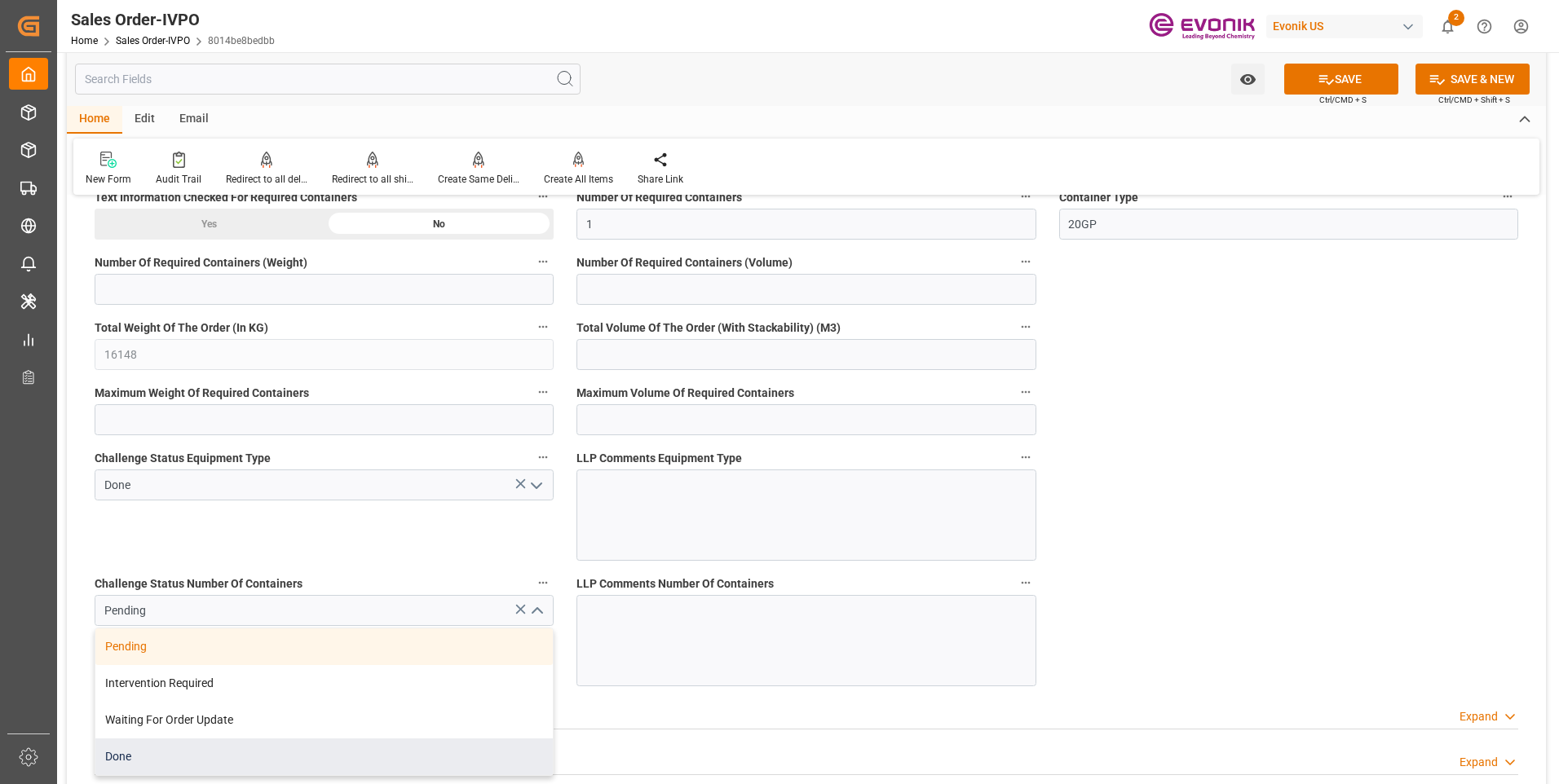
click at [176, 749] on div "Done" at bounding box center [324, 756] width 457 height 36
type input "Done"
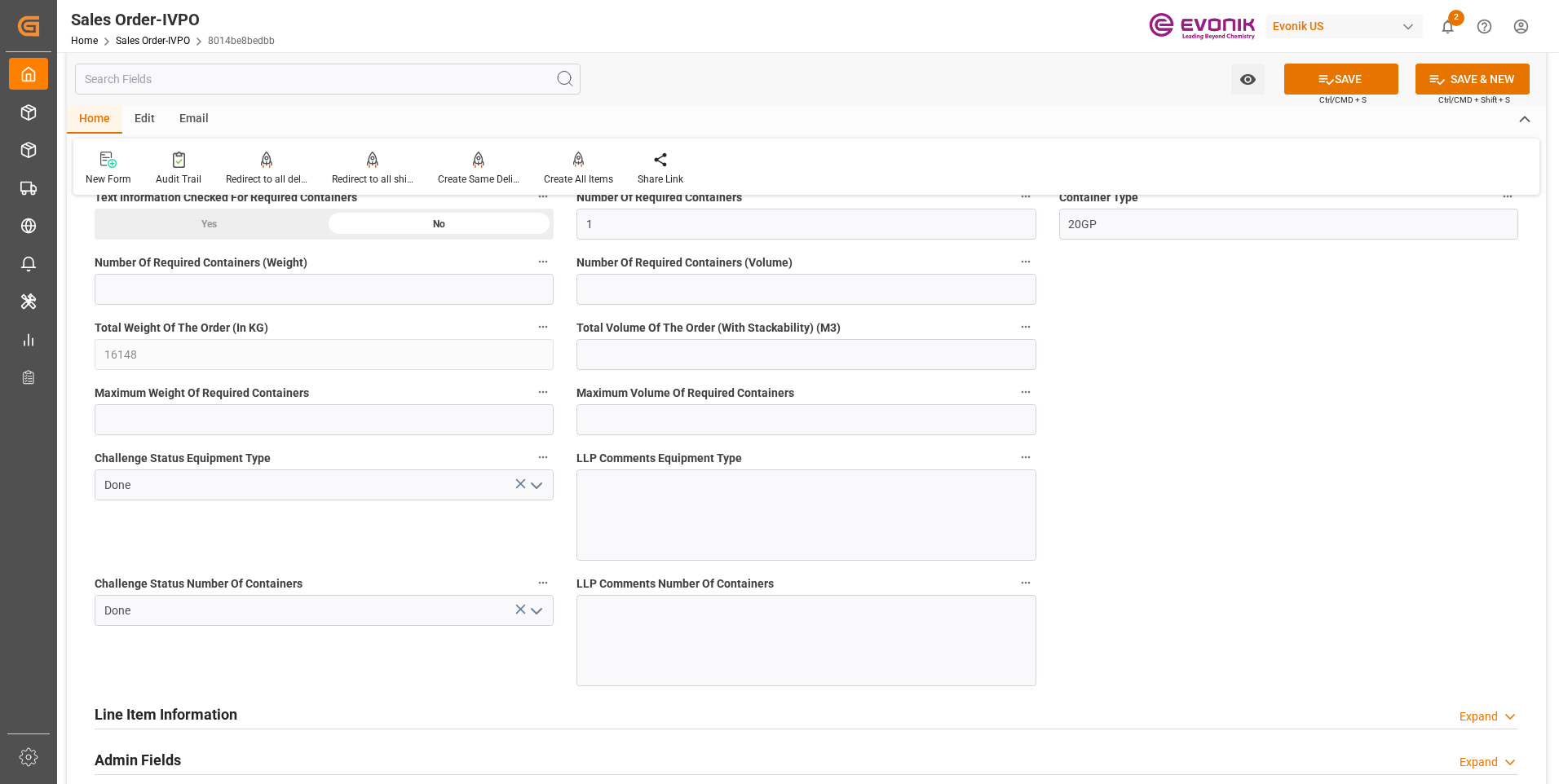
scroll to position [3911, 0]
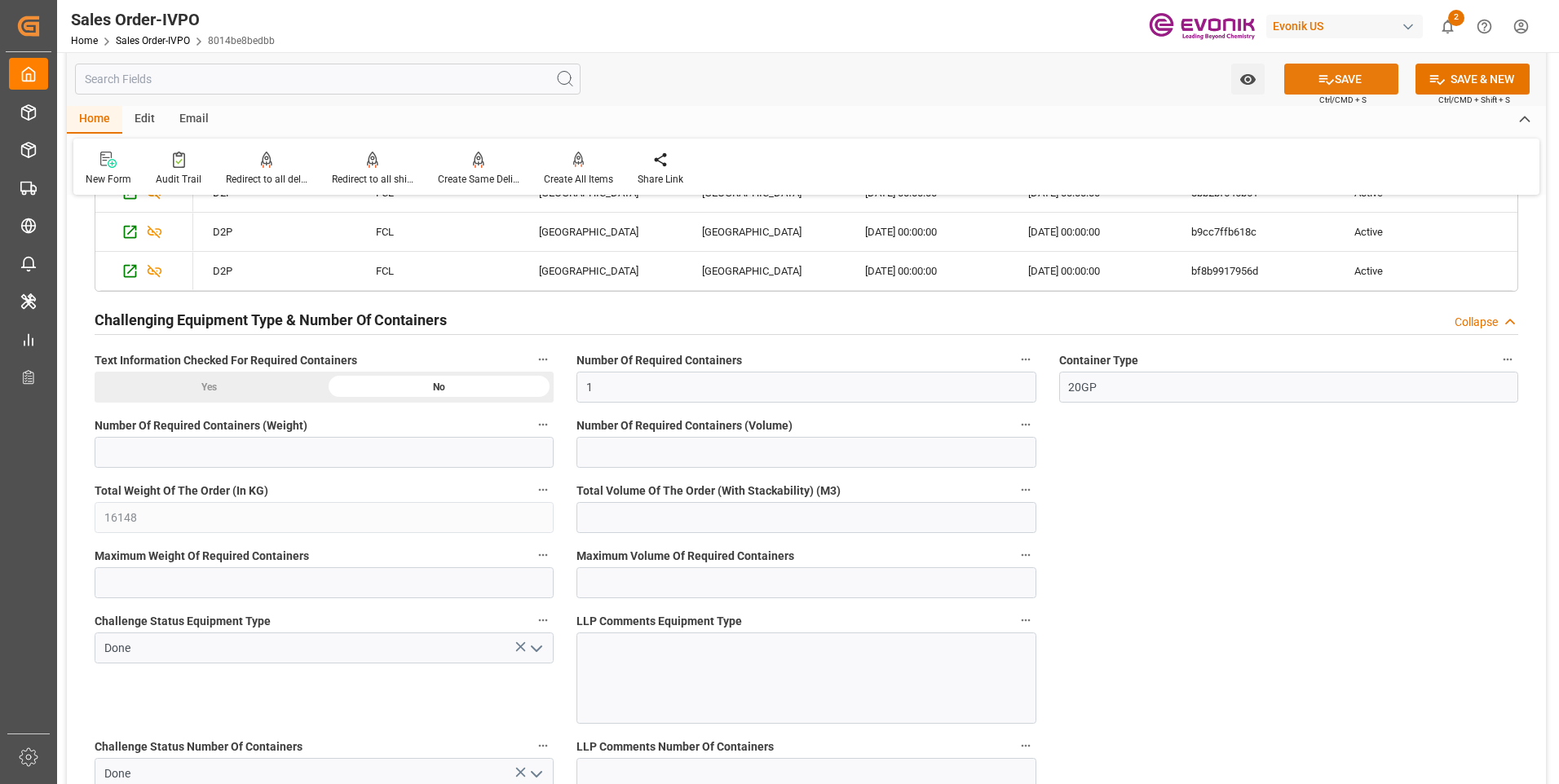
click at [1356, 75] on button "SAVE" at bounding box center [1341, 79] width 114 height 31
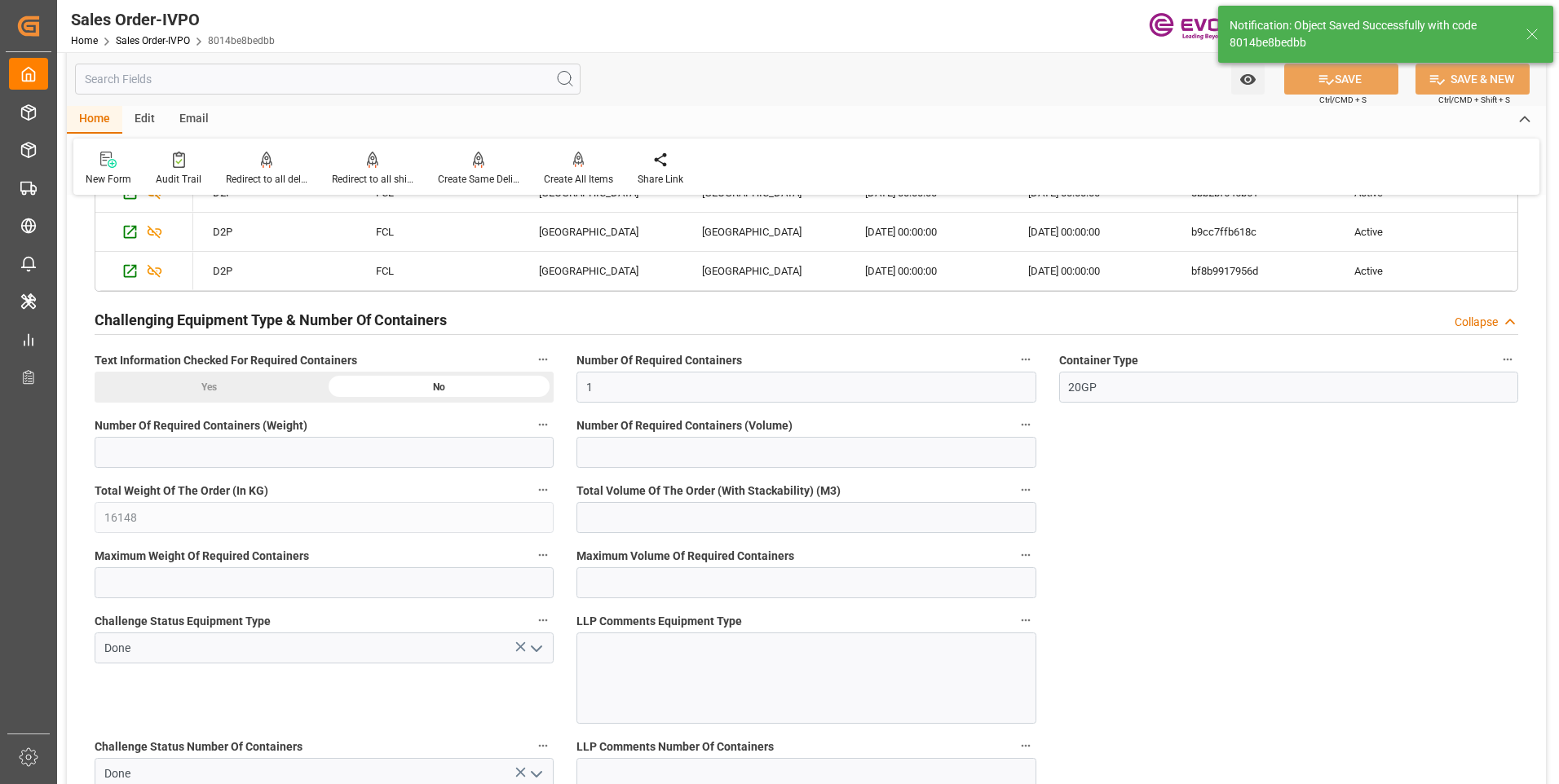
type input "No"
type input "1"
type input "2"
type input "43.574"
type input "17000"
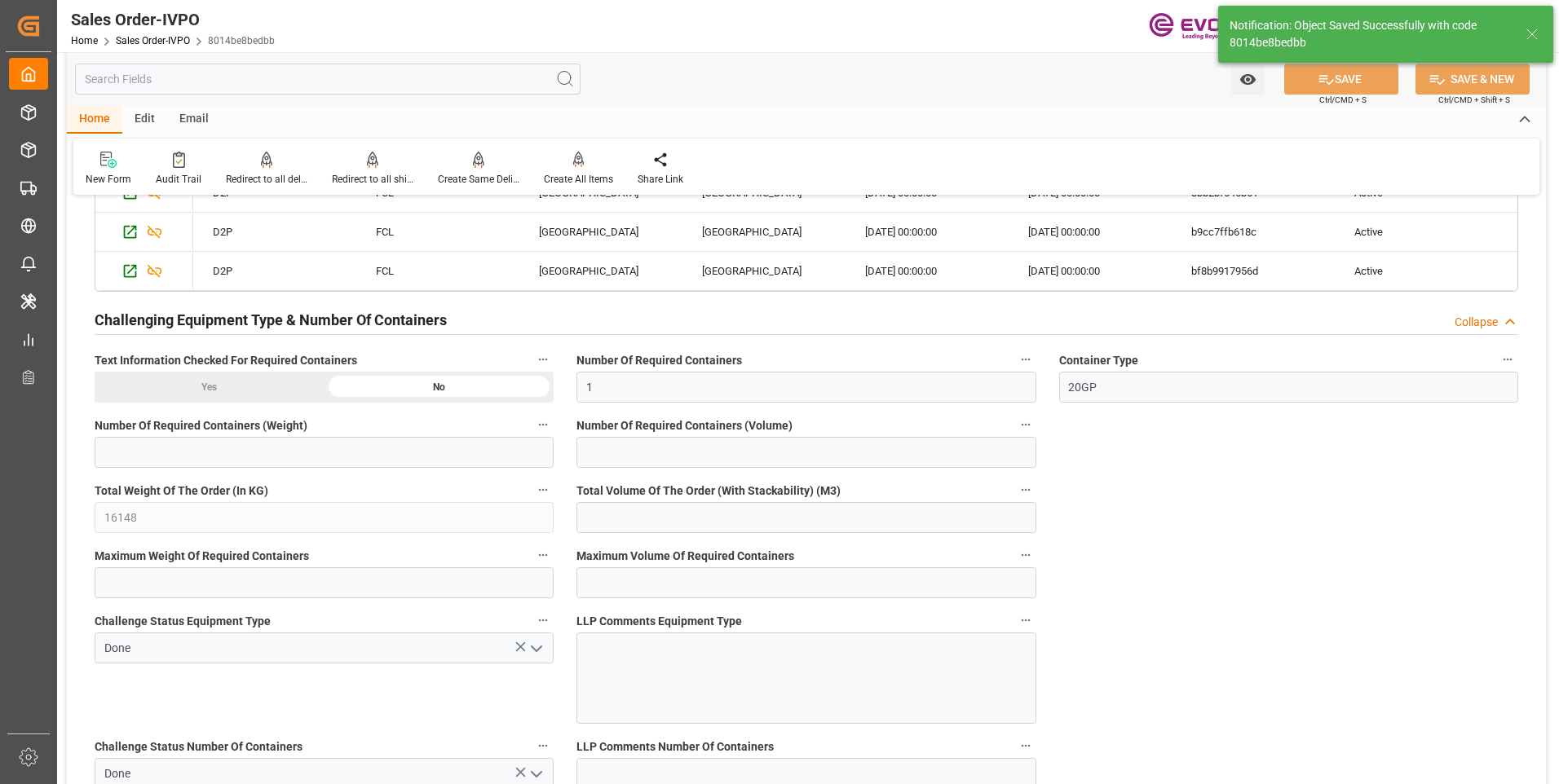
type input "30"
type input "[DATE] 03:34"
click at [575, 169] on div "Create All Items" at bounding box center [578, 169] width 93 height 36
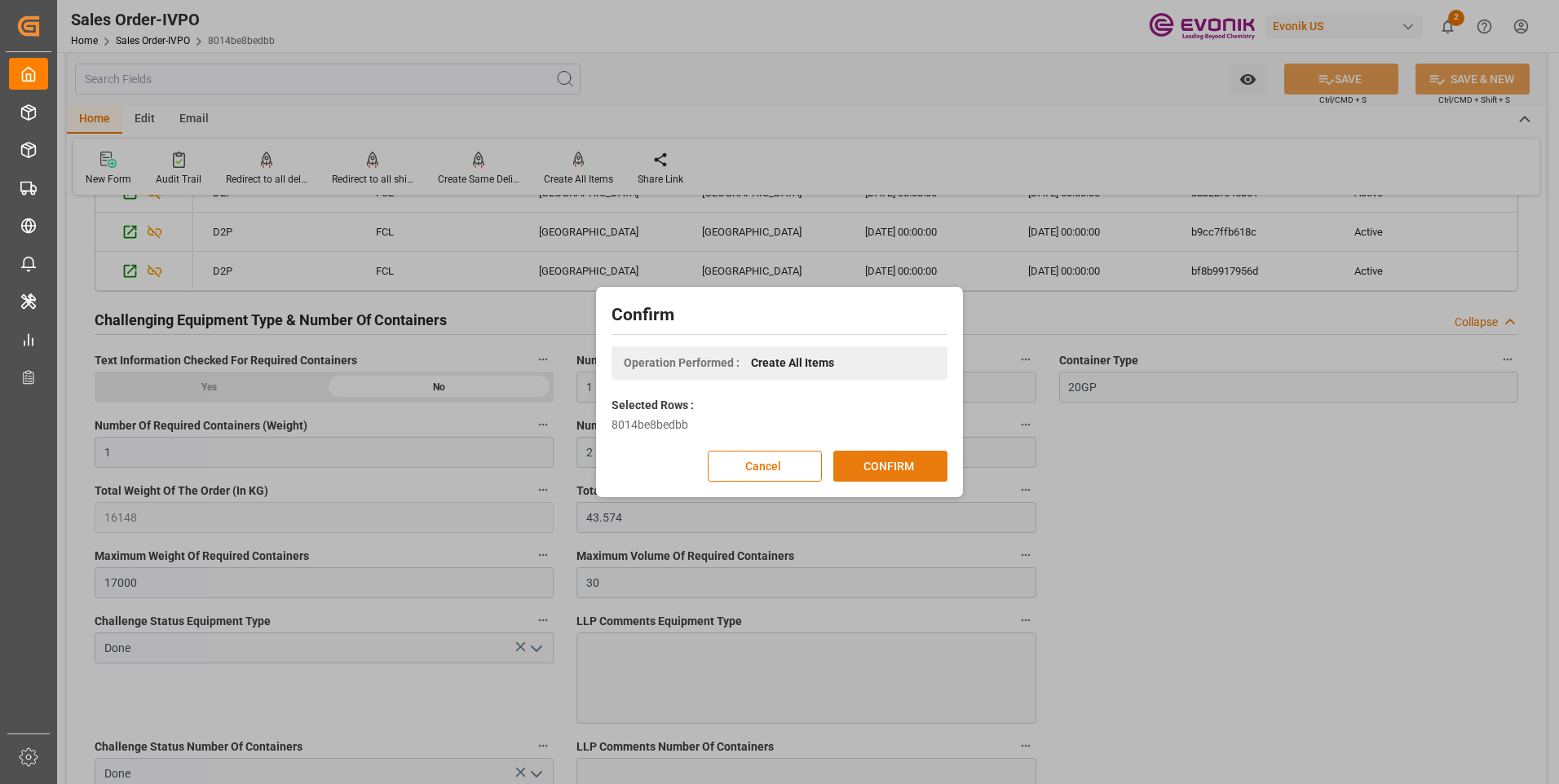
click at [910, 464] on button "CONFIRM" at bounding box center [891, 466] width 114 height 31
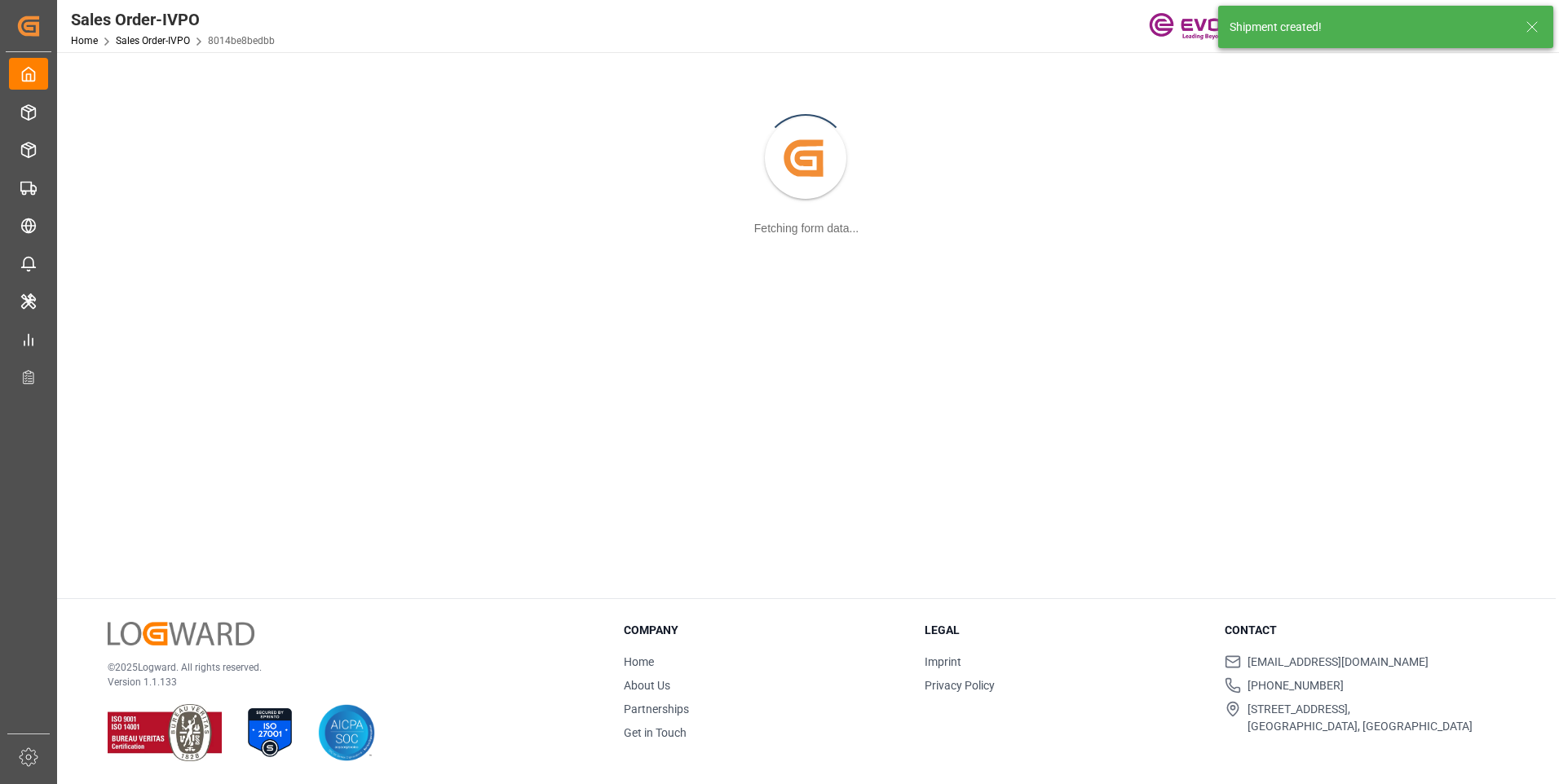
scroll to position [177, 0]
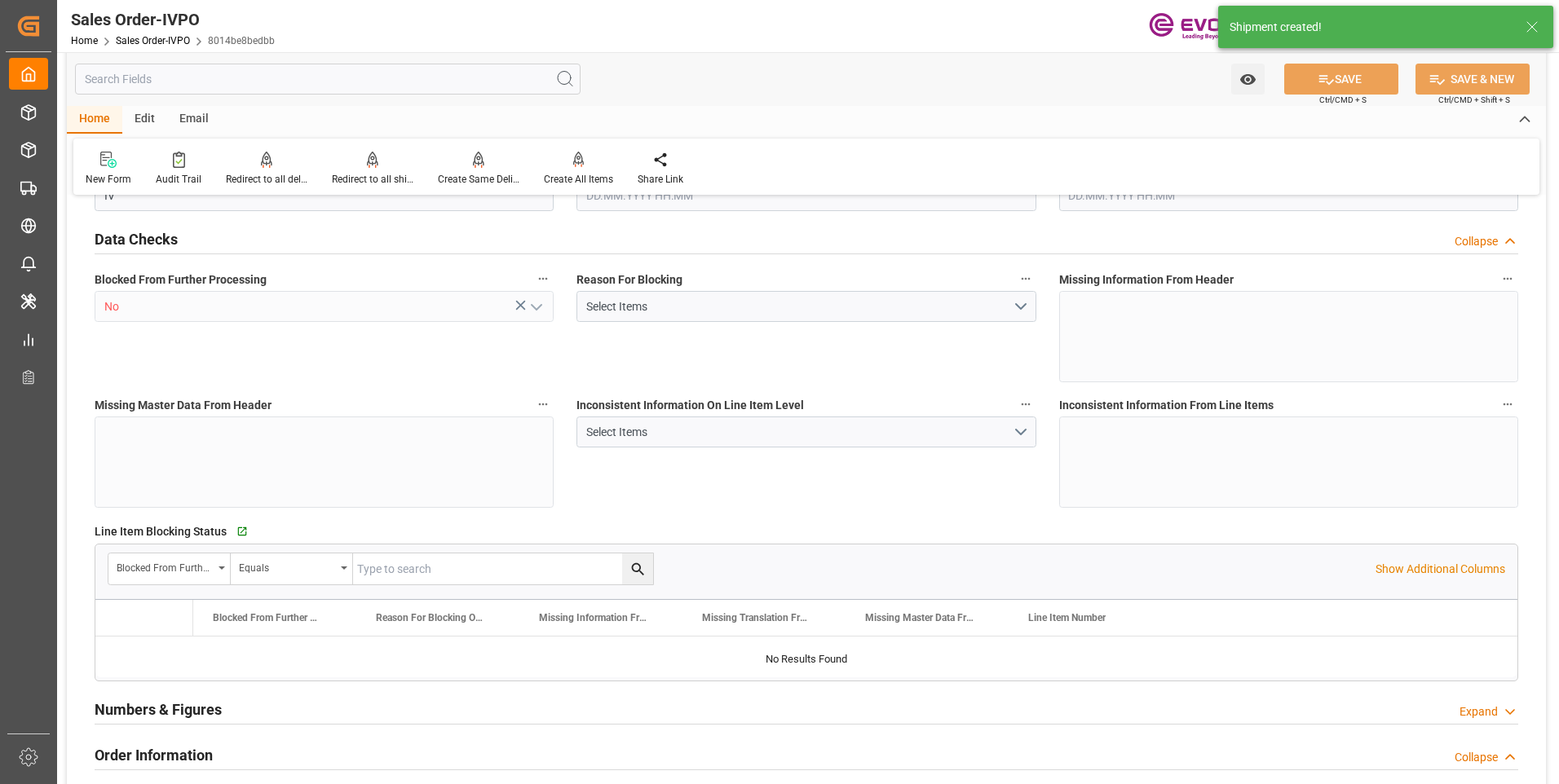
type input "NLRTM"
type input "0"
type input "1"
type input "2"
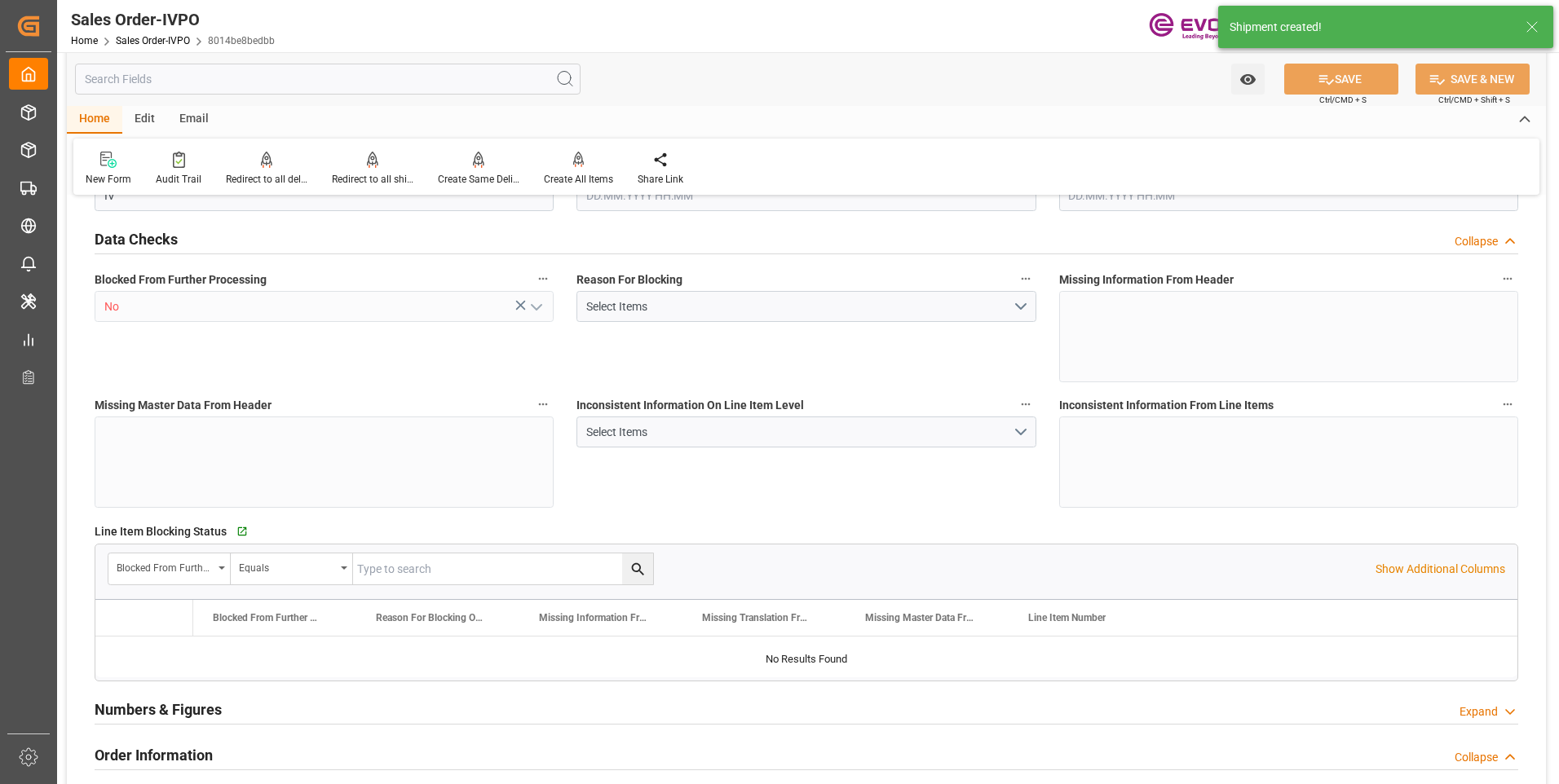
type input "16148"
type input "43.574"
type input "17000"
type input "30"
type input "14.10.2025 11:46"
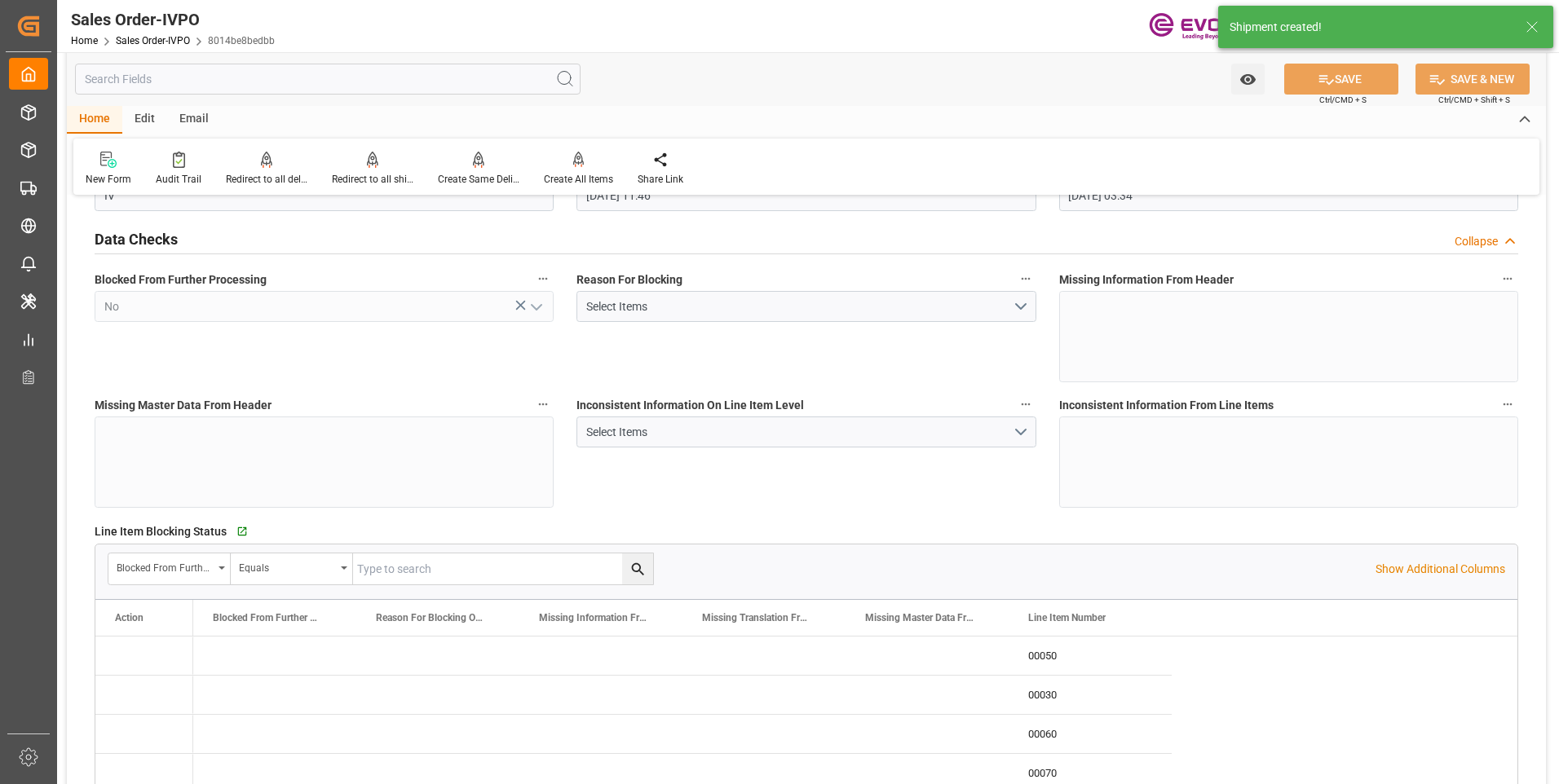
type input "15.10.2025 03:34"
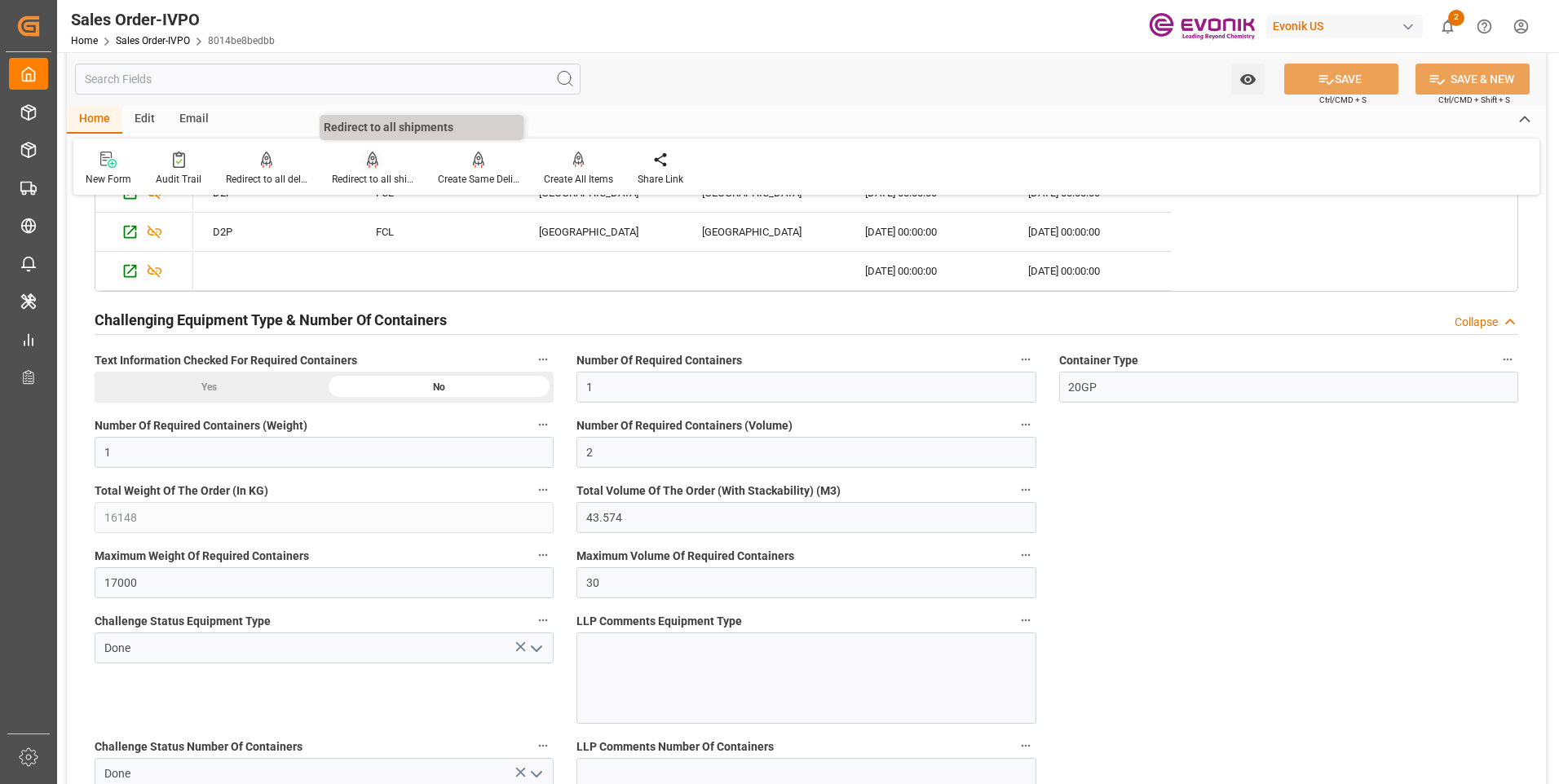
click at [367, 164] on icon at bounding box center [373, 160] width 12 height 16
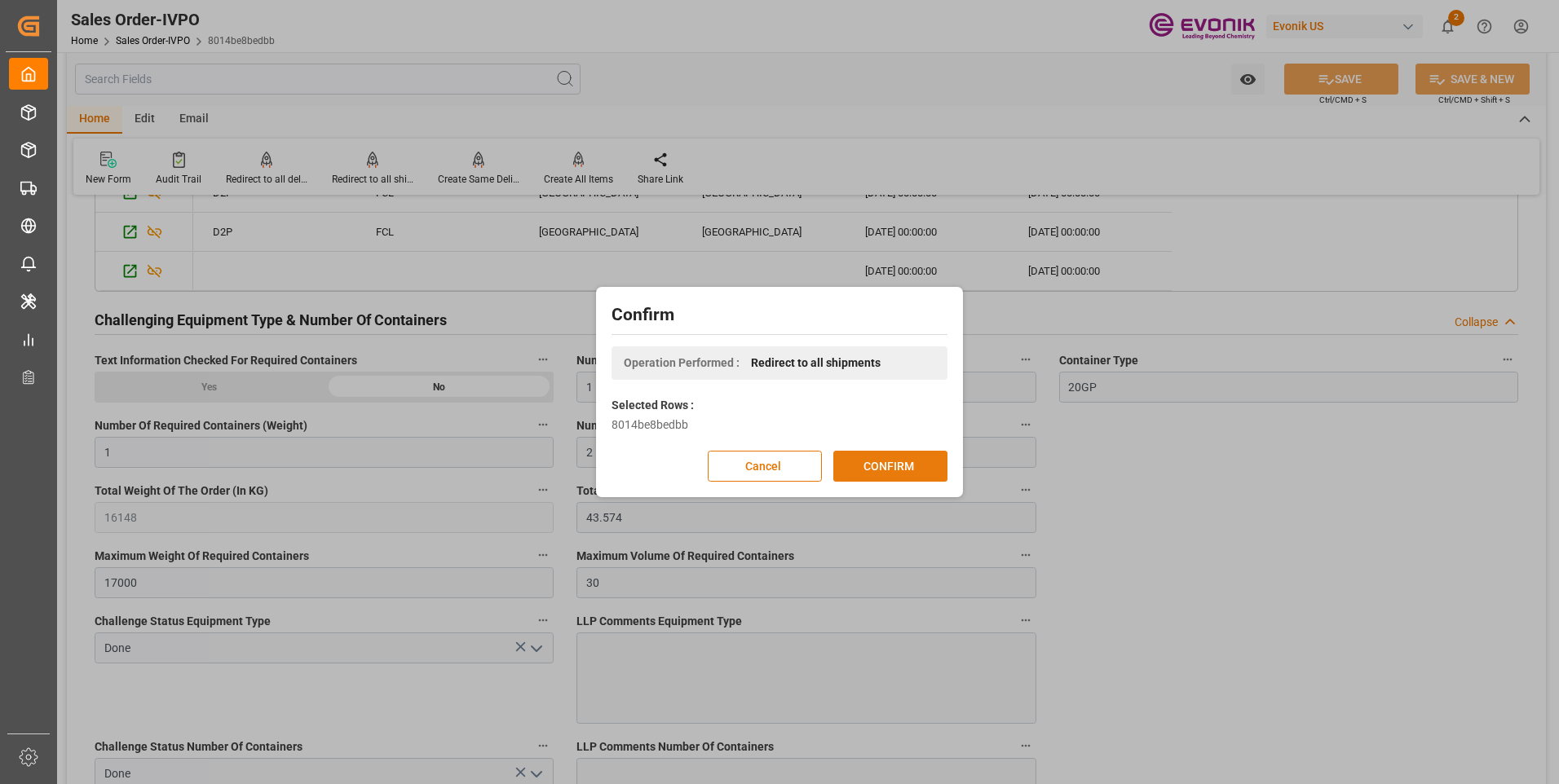
click at [860, 477] on button "CONFIRM" at bounding box center [891, 466] width 114 height 31
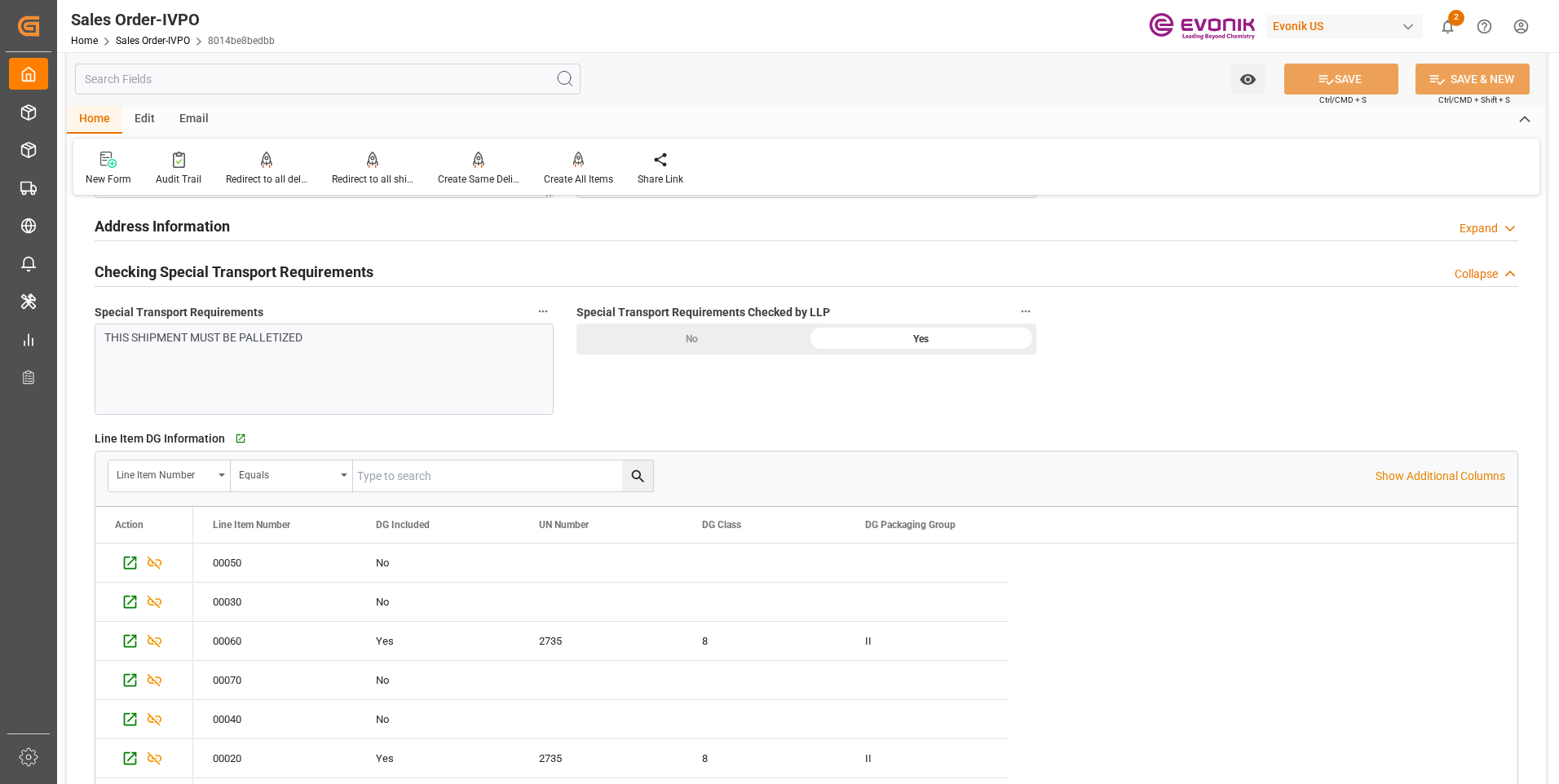
scroll to position [2281, 0]
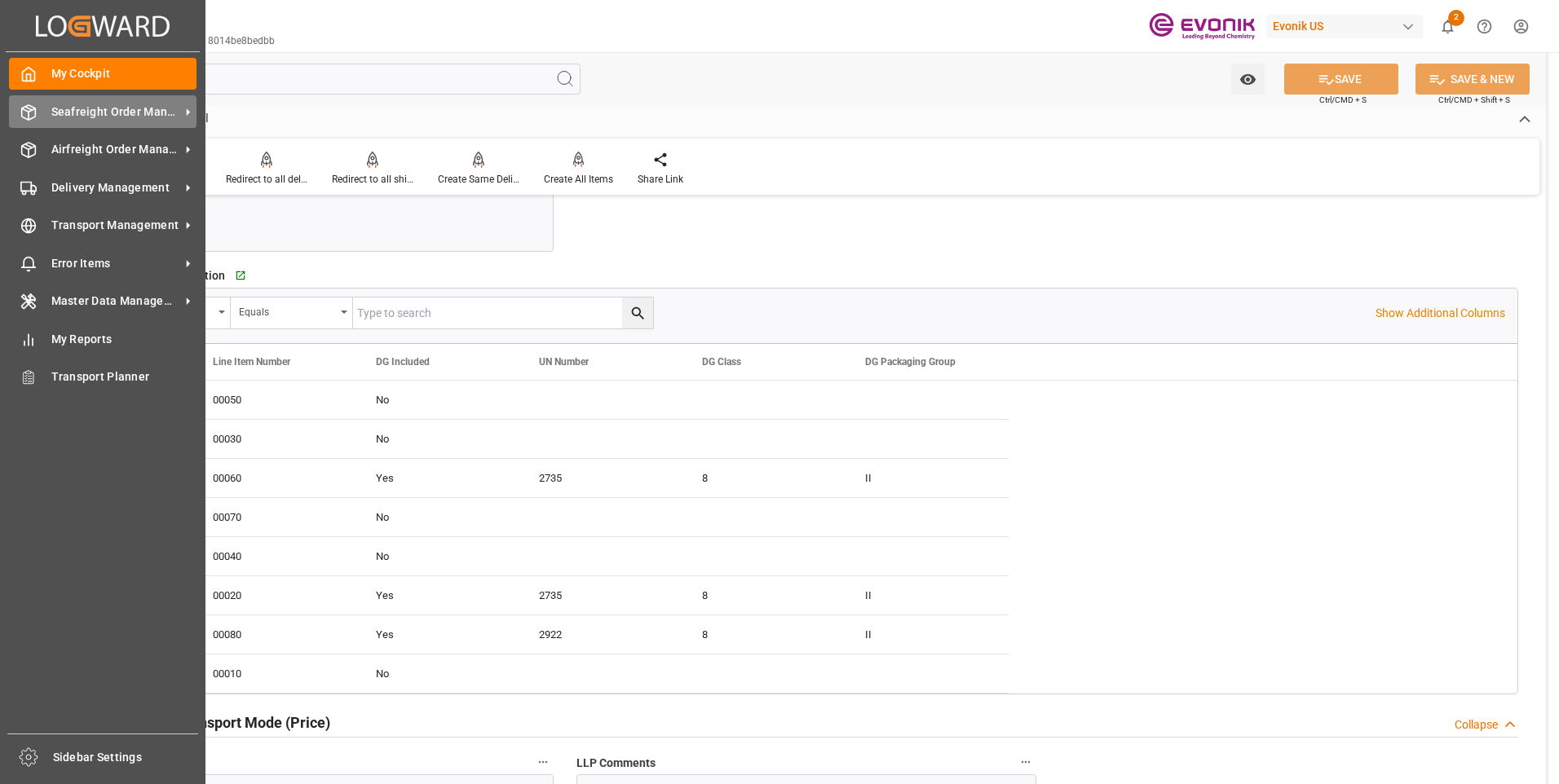
click at [34, 104] on icon at bounding box center [28, 112] width 16 height 16
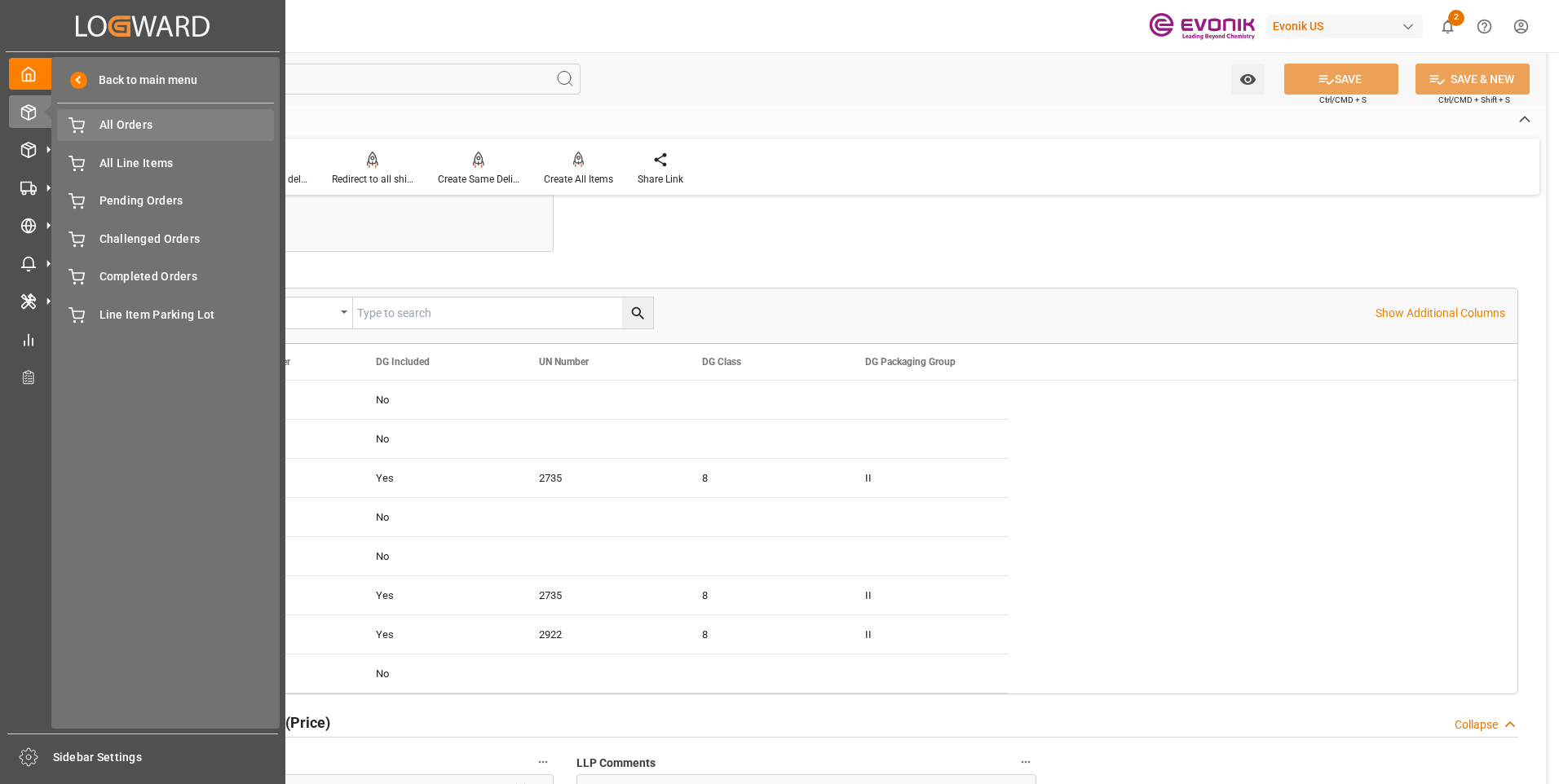
click at [100, 136] on div "All Orders All Orders" at bounding box center [165, 124] width 217 height 32
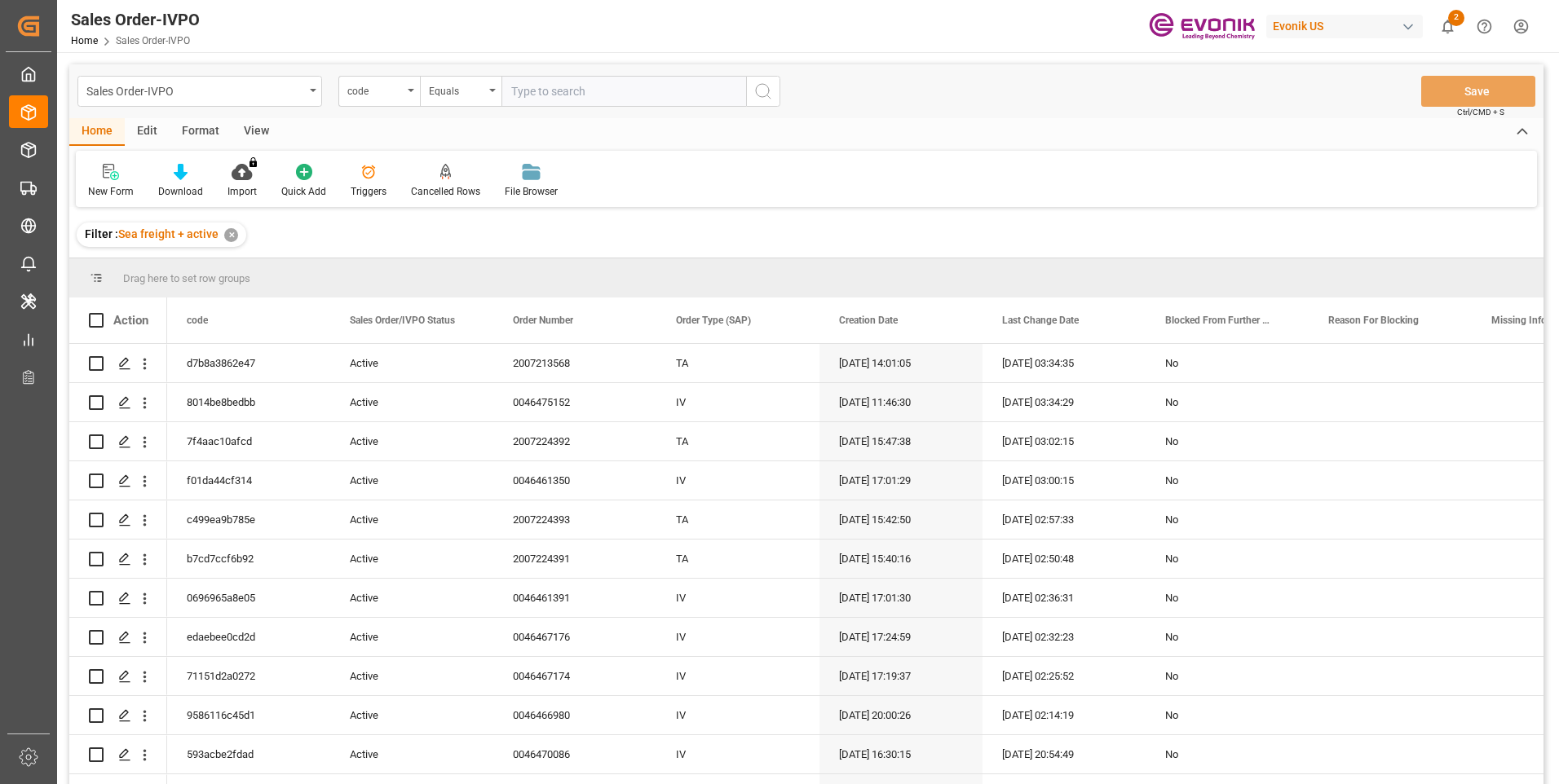
type input "6a344d9ee61c"
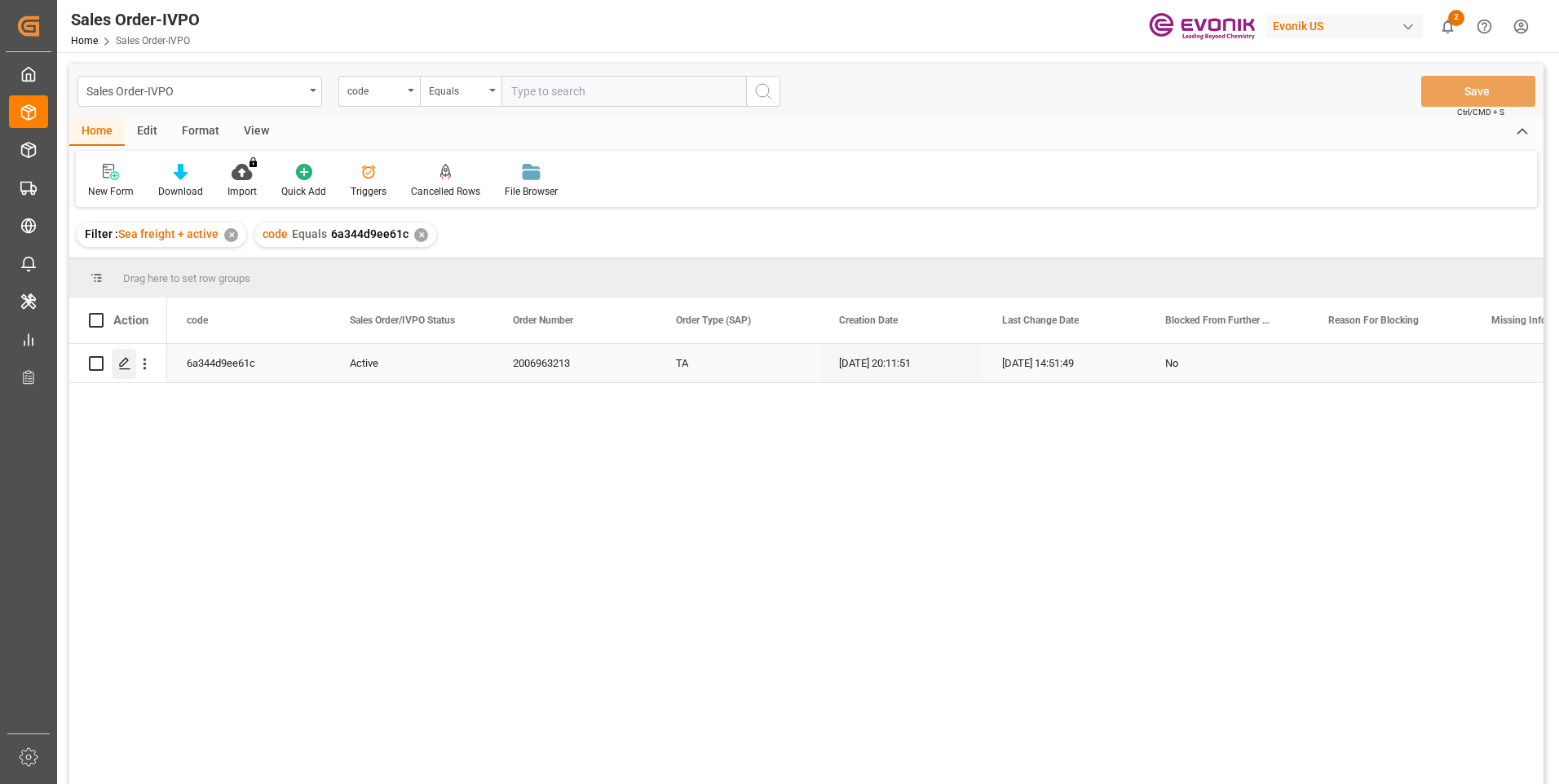
click at [127, 365] on icon "Press SPACE to select this row." at bounding box center [124, 363] width 13 height 13
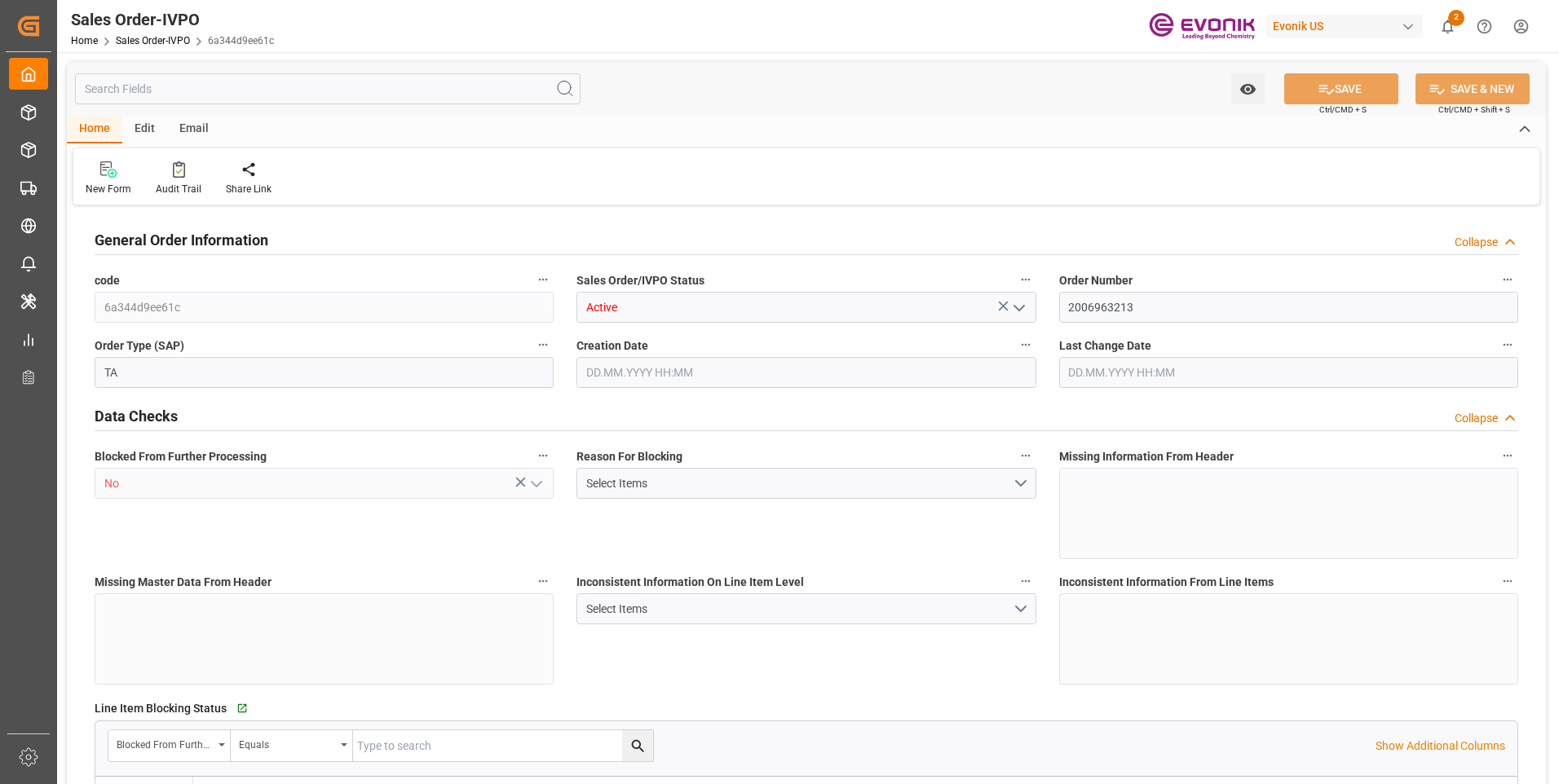
type input "JPYOK"
type input "0"
type input "1"
type input "2"
type input "3"
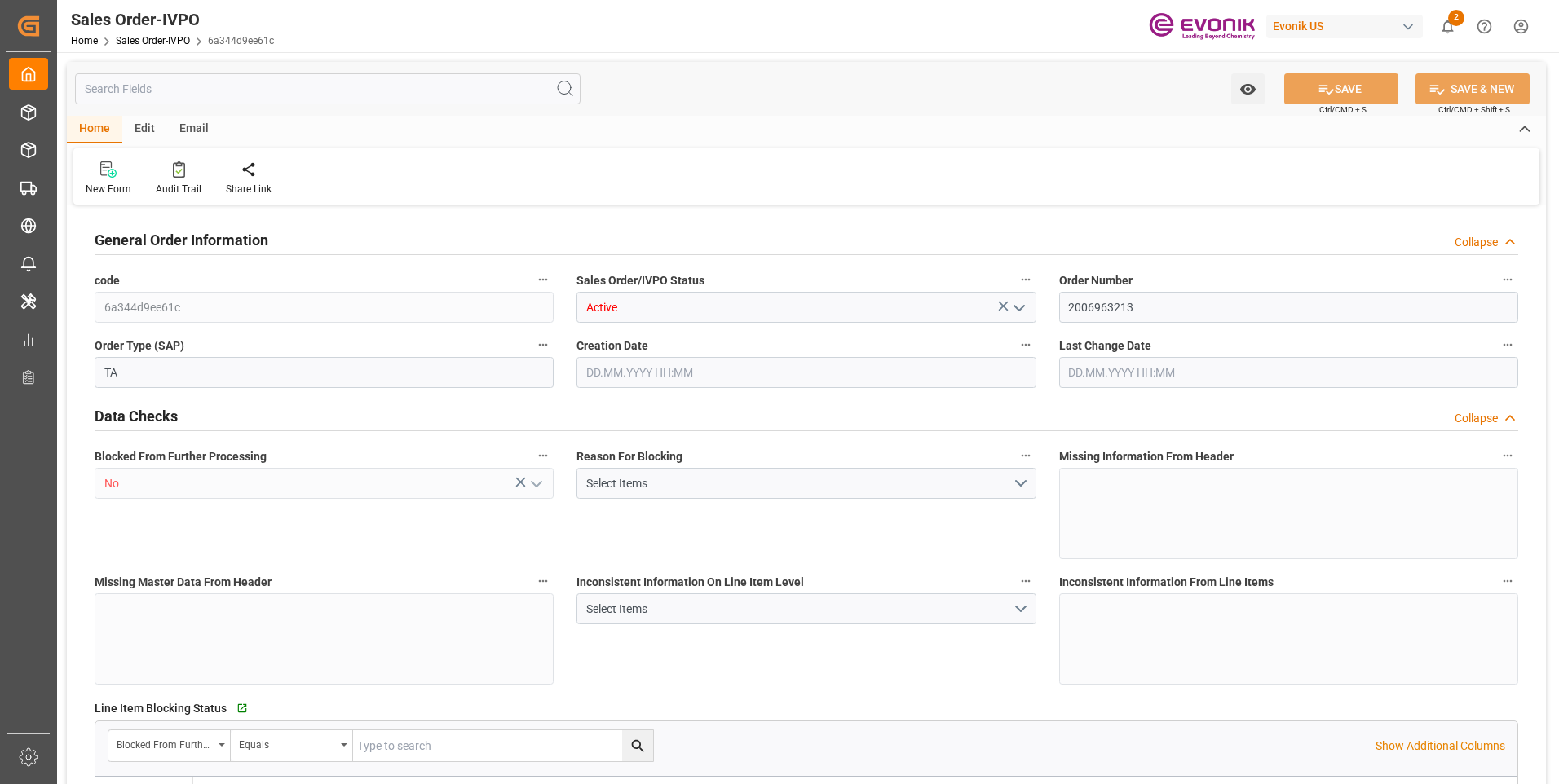
type input "20882.88"
type input "146.6292"
type input "19000"
type input "60"
type input "24.04.2025 20:11"
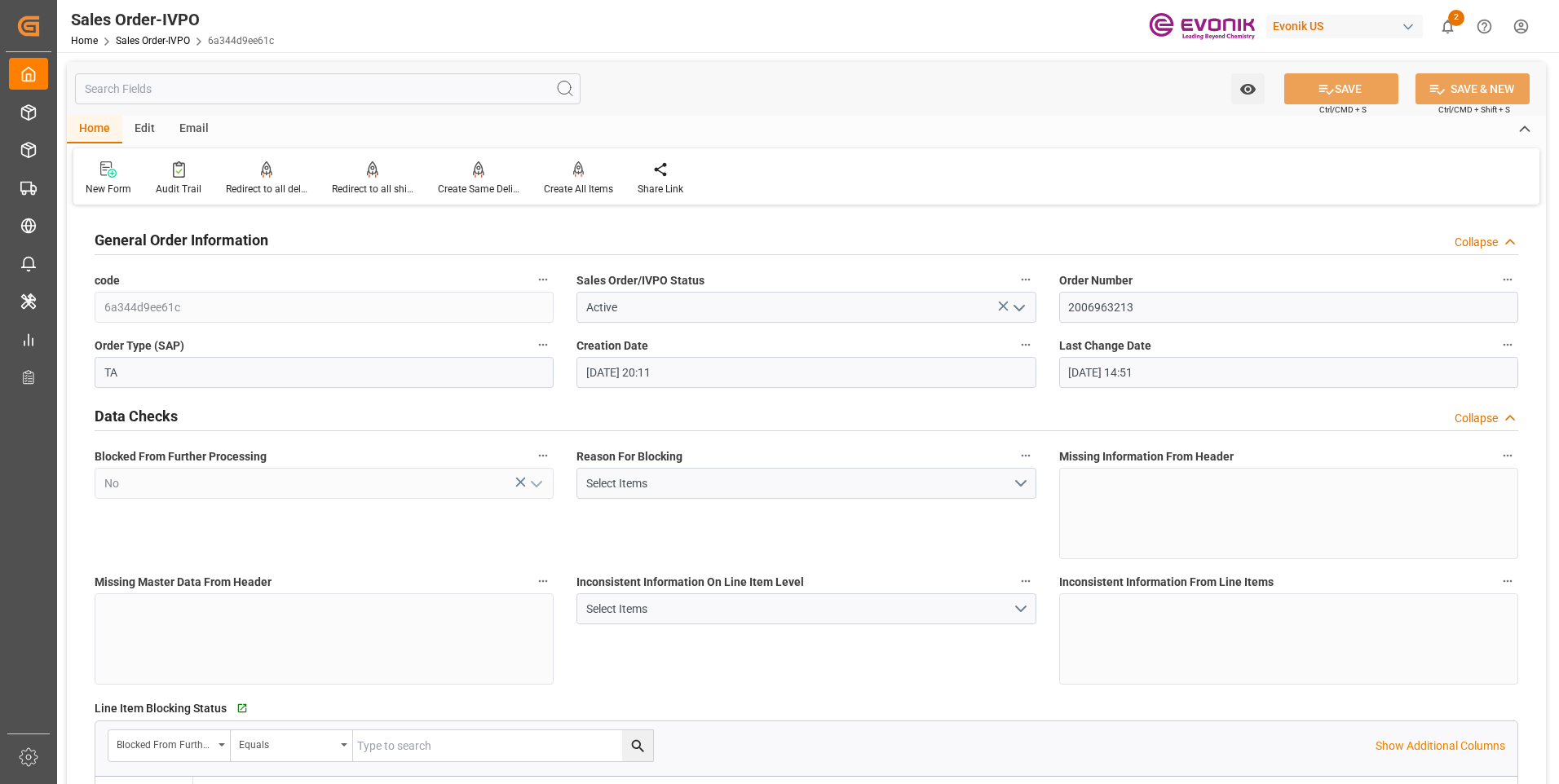
type input "14.10.2025 14:51"
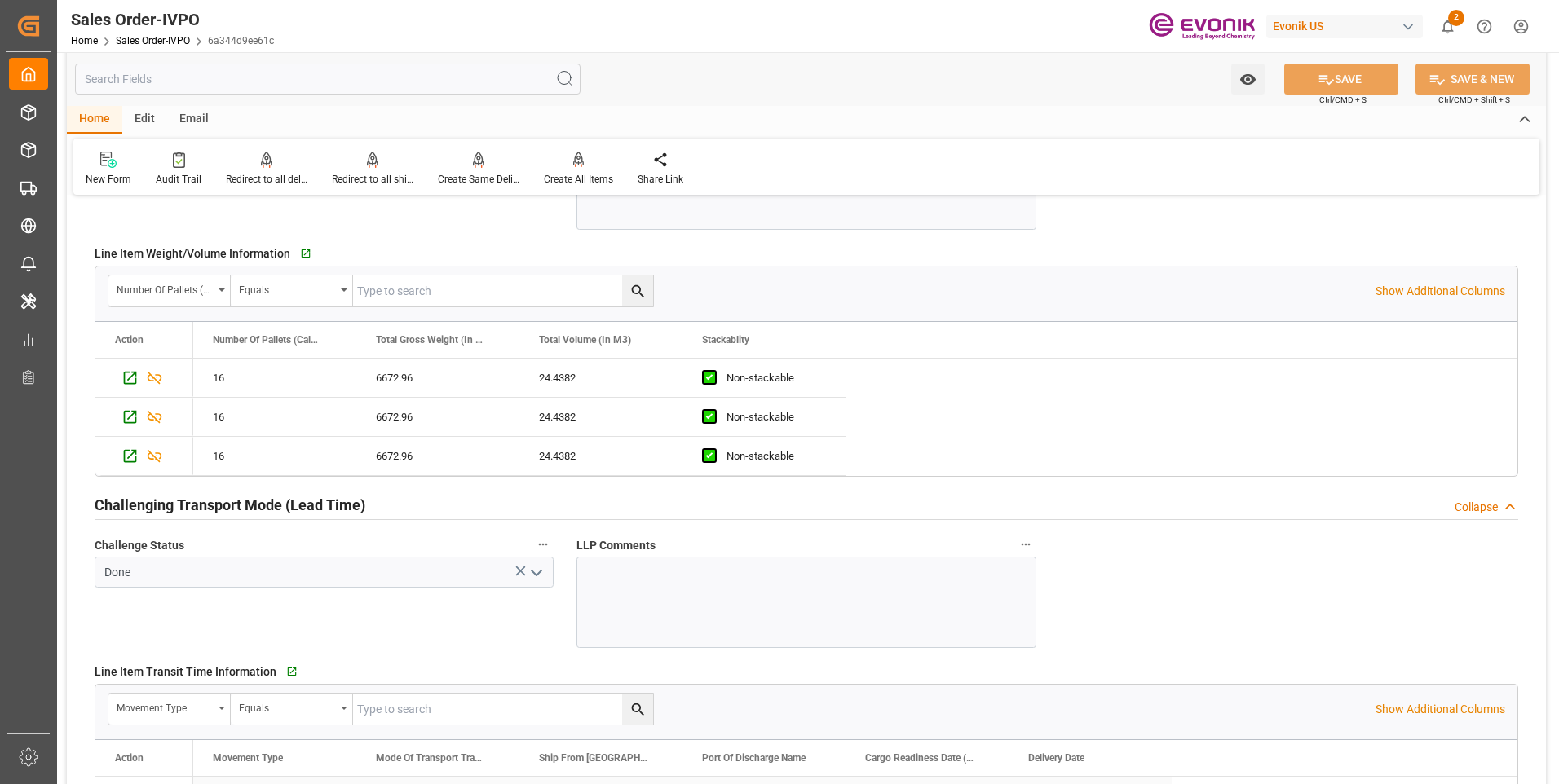
scroll to position [2770, 0]
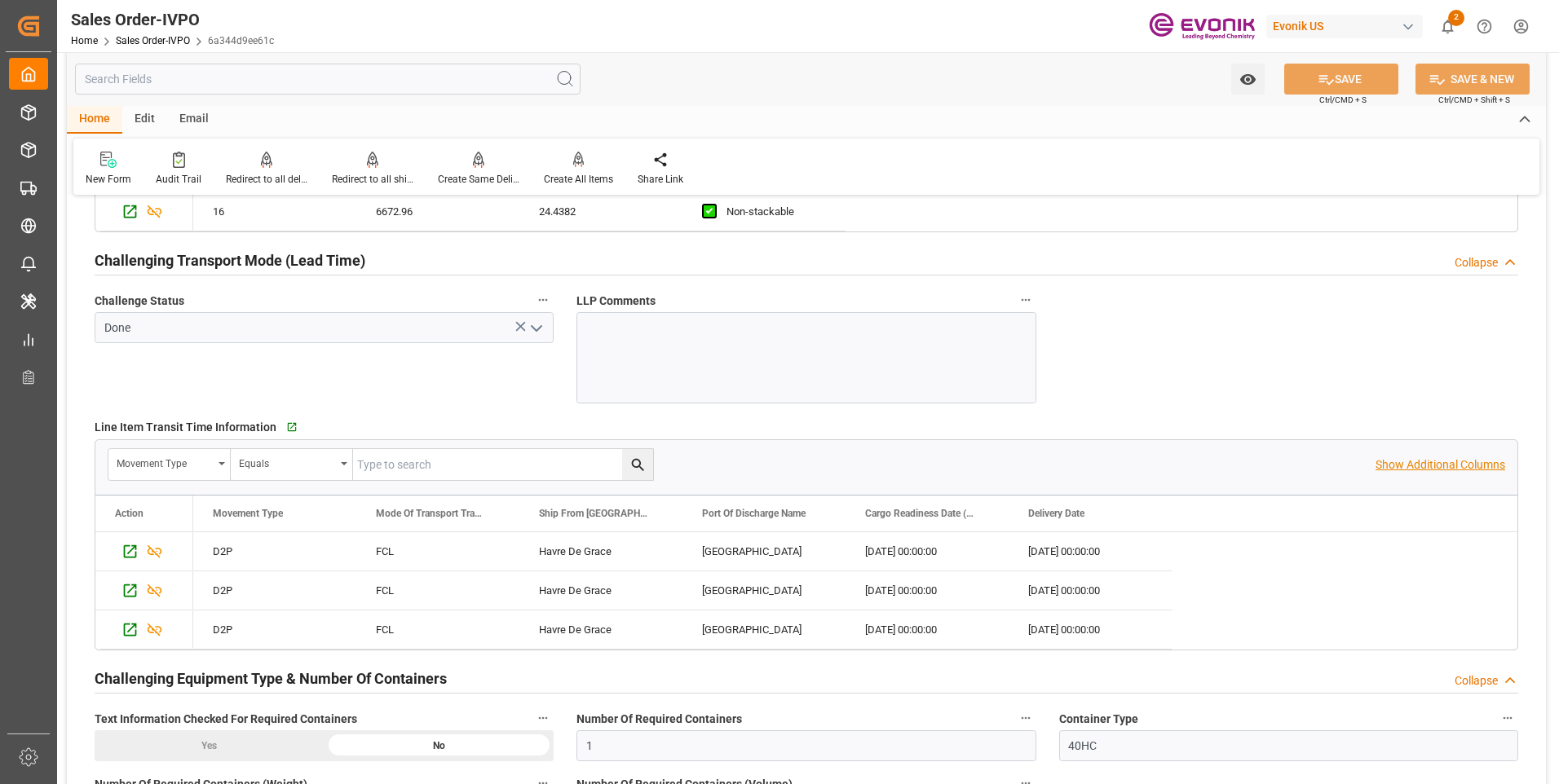
click at [1456, 465] on p "Show Additional Columns" at bounding box center [1440, 464] width 130 height 17
click at [1458, 468] on p "Hide Additional Columns" at bounding box center [1443, 464] width 124 height 17
click at [375, 173] on div "Redirect to all shipments" at bounding box center [373, 179] width 82 height 15
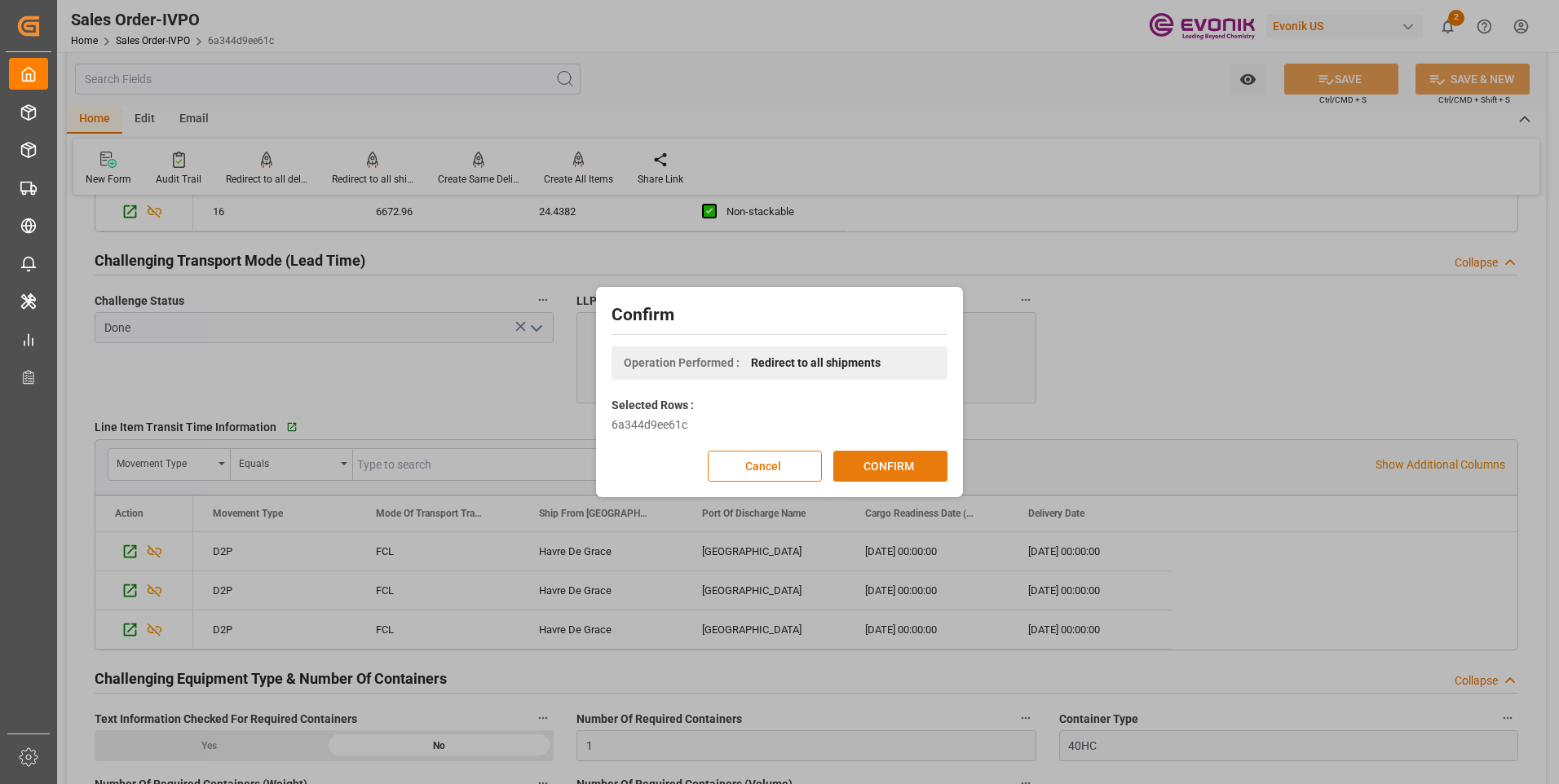
click at [909, 463] on button "CONFIRM" at bounding box center [891, 466] width 114 height 31
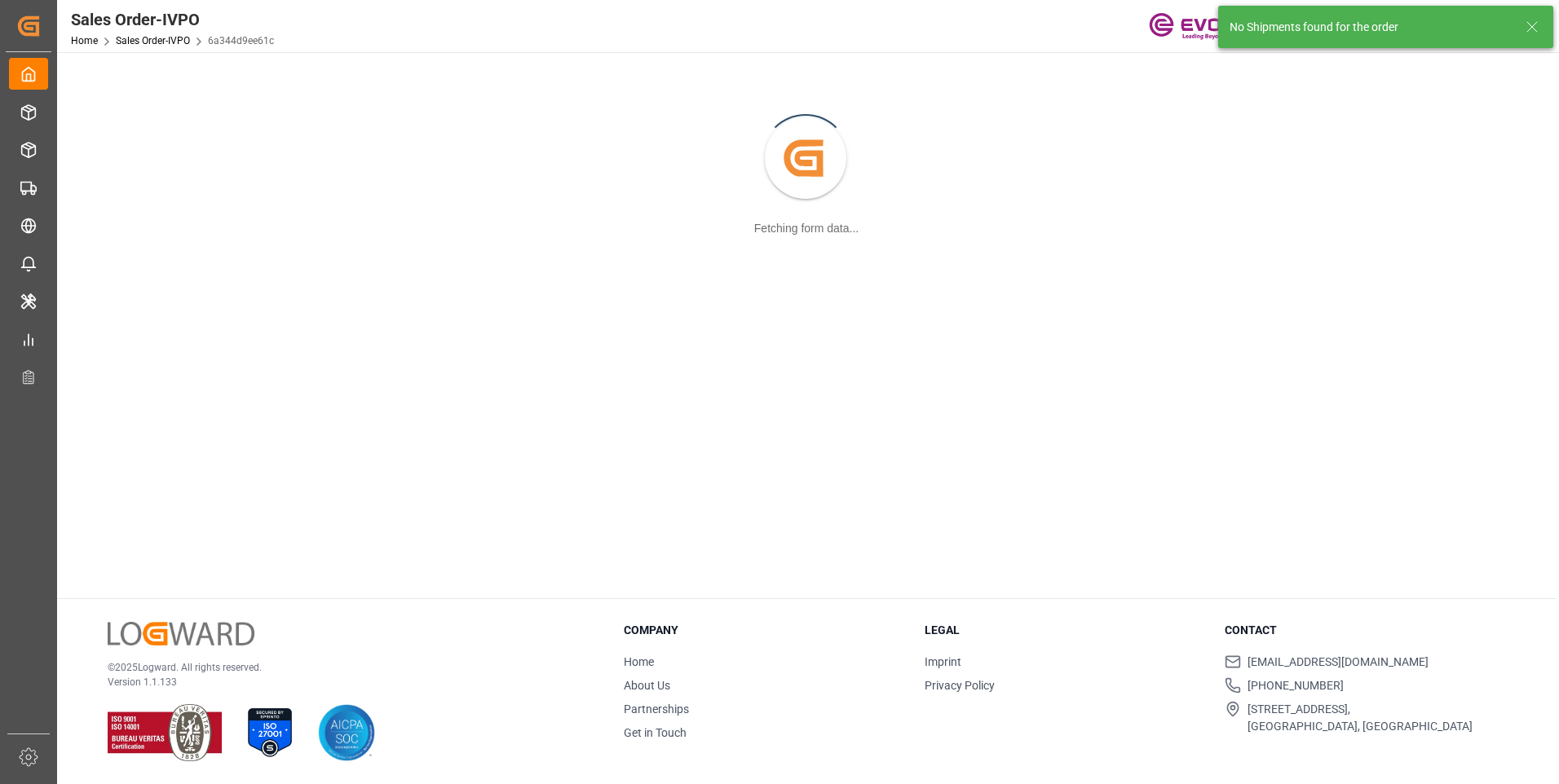
scroll to position [177, 0]
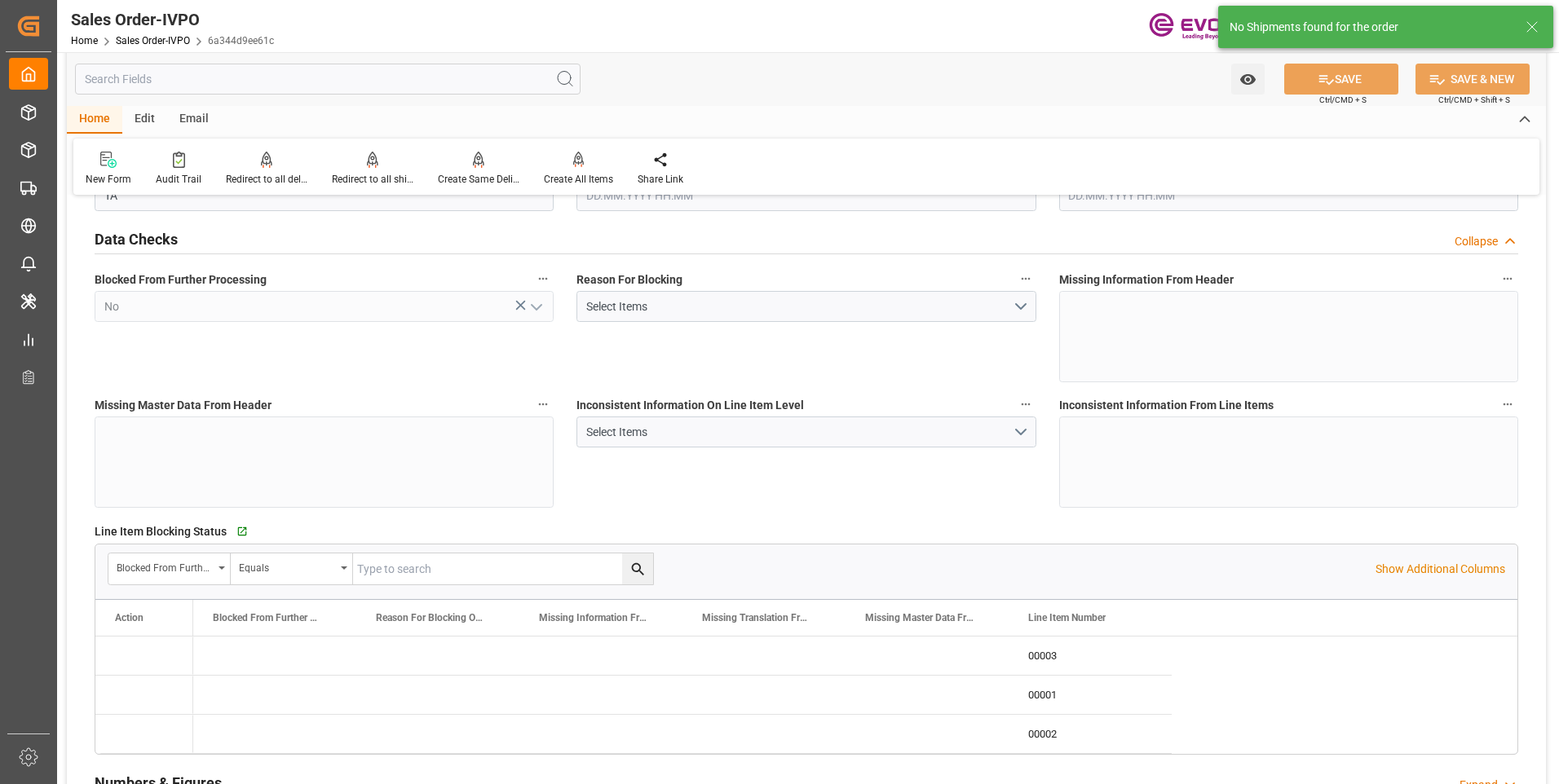
type input "JPYOK"
type input "0"
type input "1"
type input "2"
type input "3"
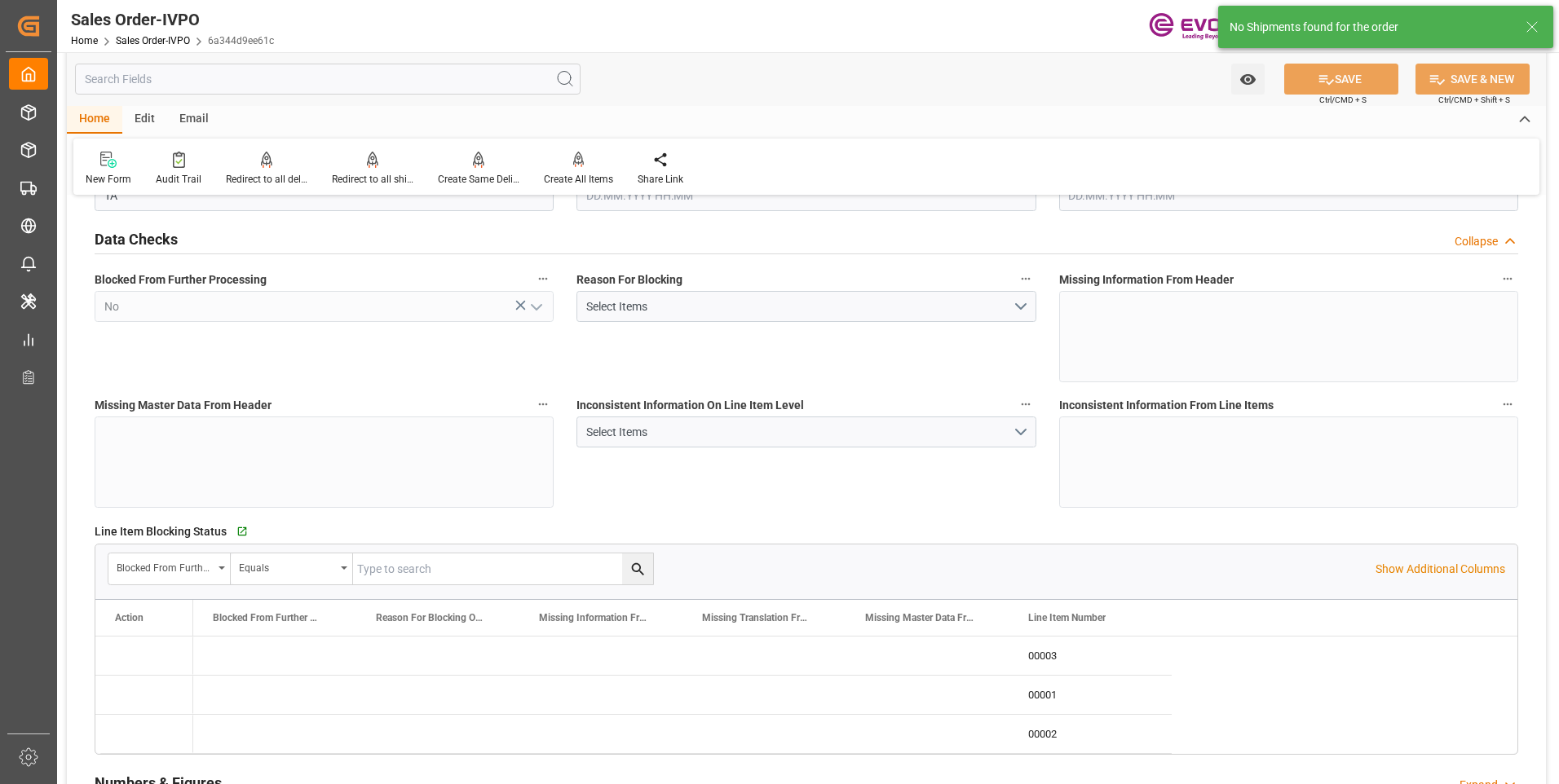
type input "20882.88"
type input "146.6292"
type input "19000"
type input "60"
type input "24.04.2025 20:11"
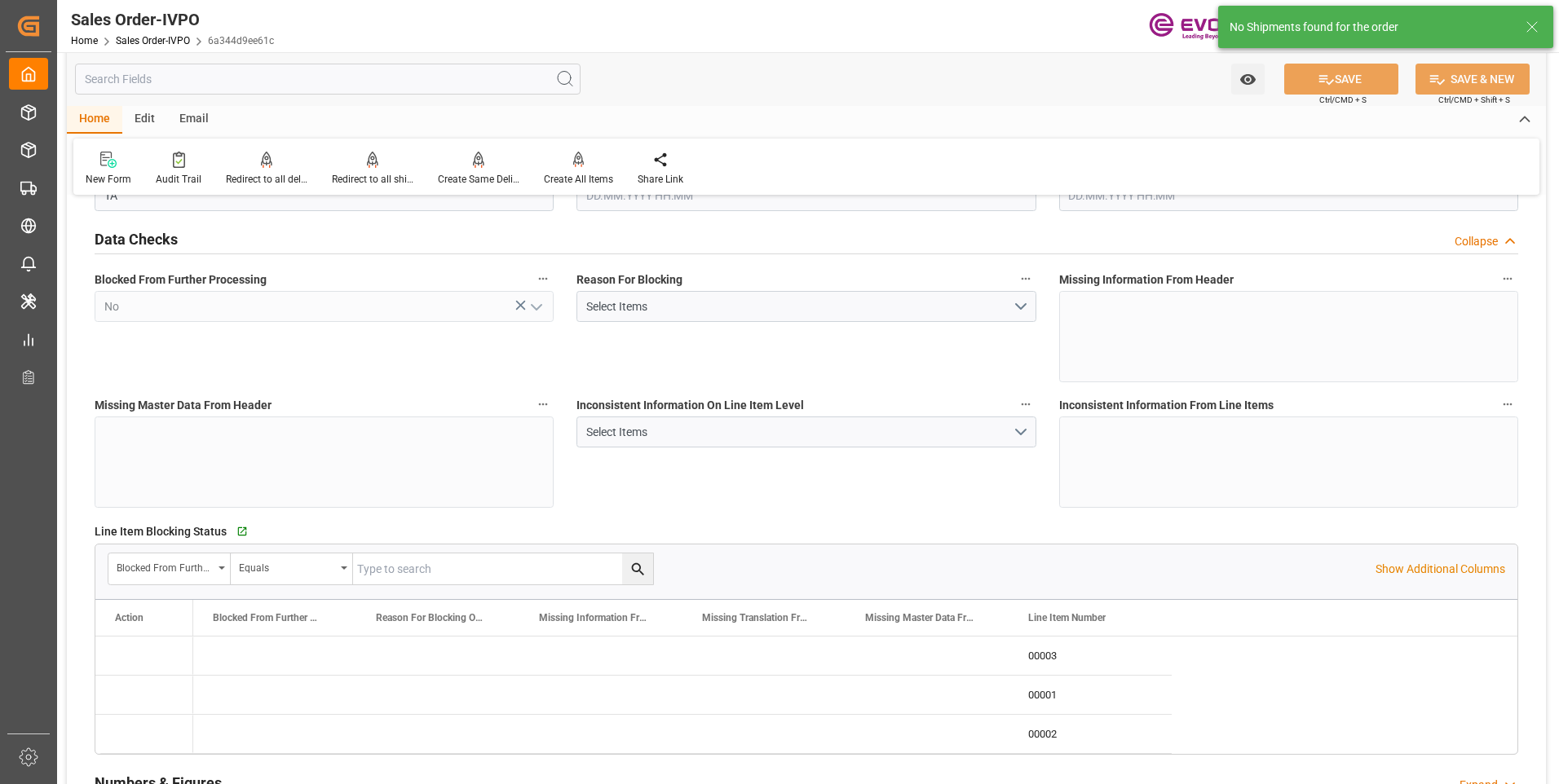
type input "14.10.2025 14:51"
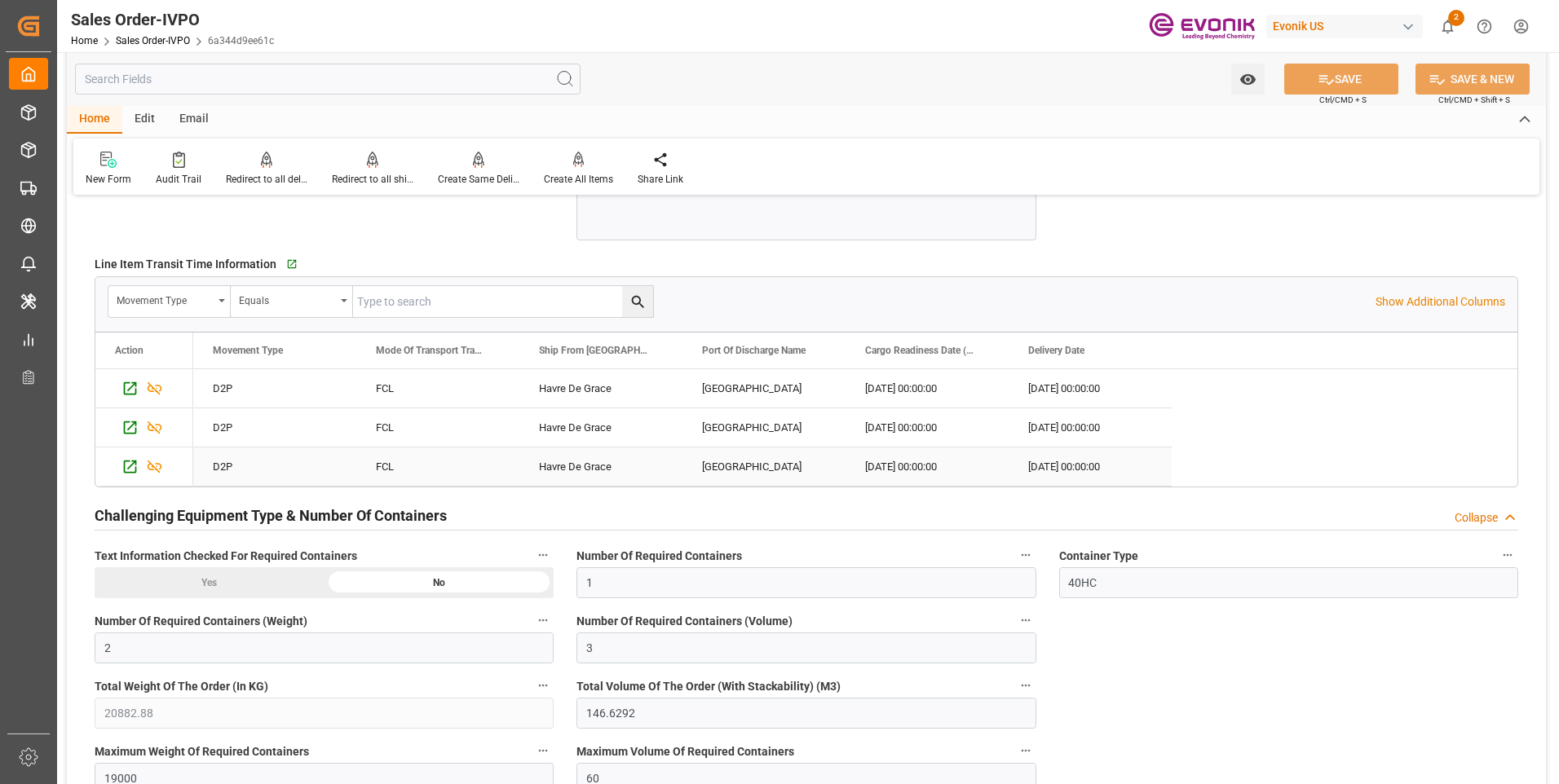
scroll to position [2851, 0]
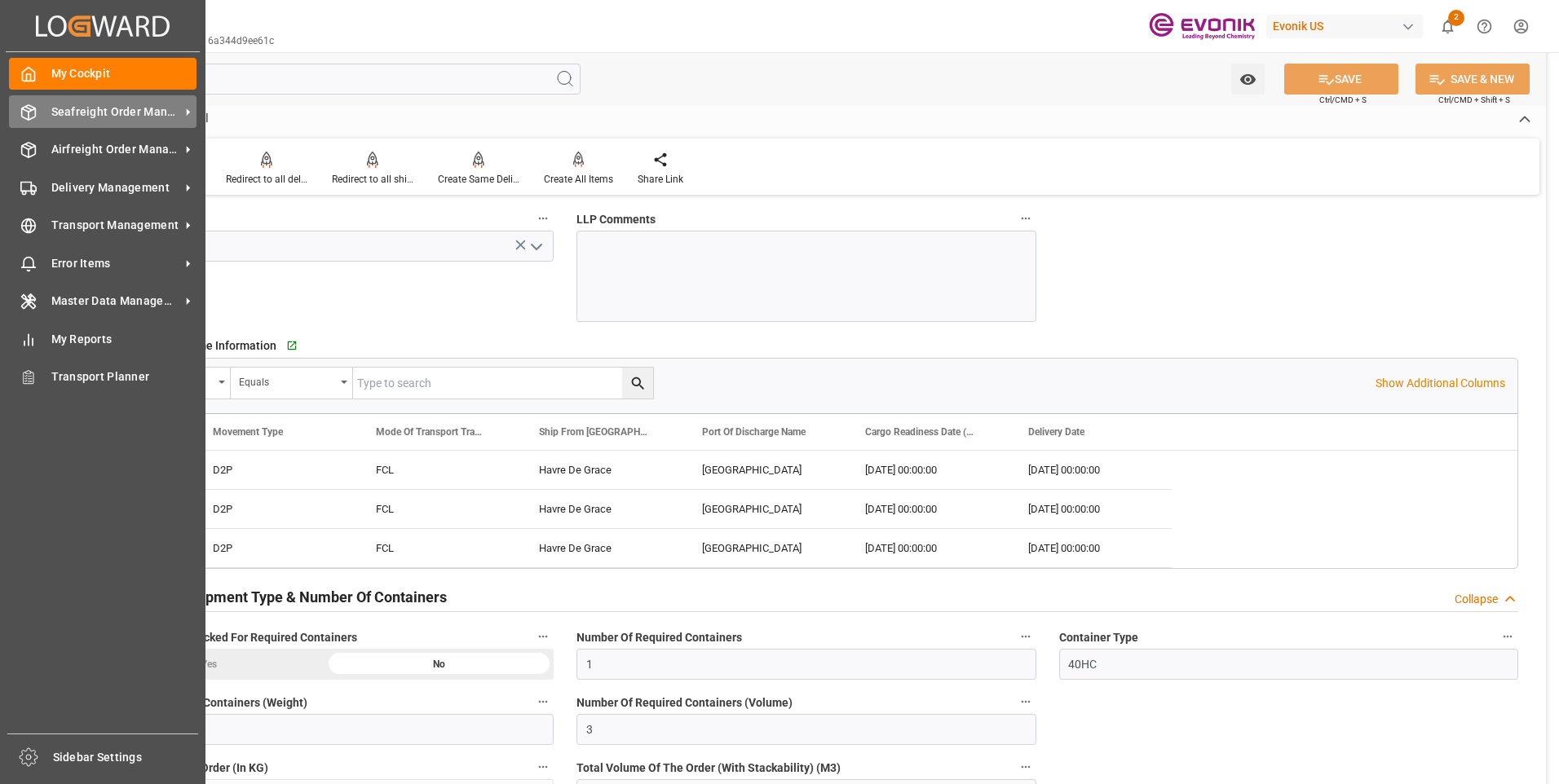
drag, startPoint x: 28, startPoint y: 109, endPoint x: 67, endPoint y: 138, distance: 48.6
click at [28, 109] on icon at bounding box center [28, 112] width 16 height 16
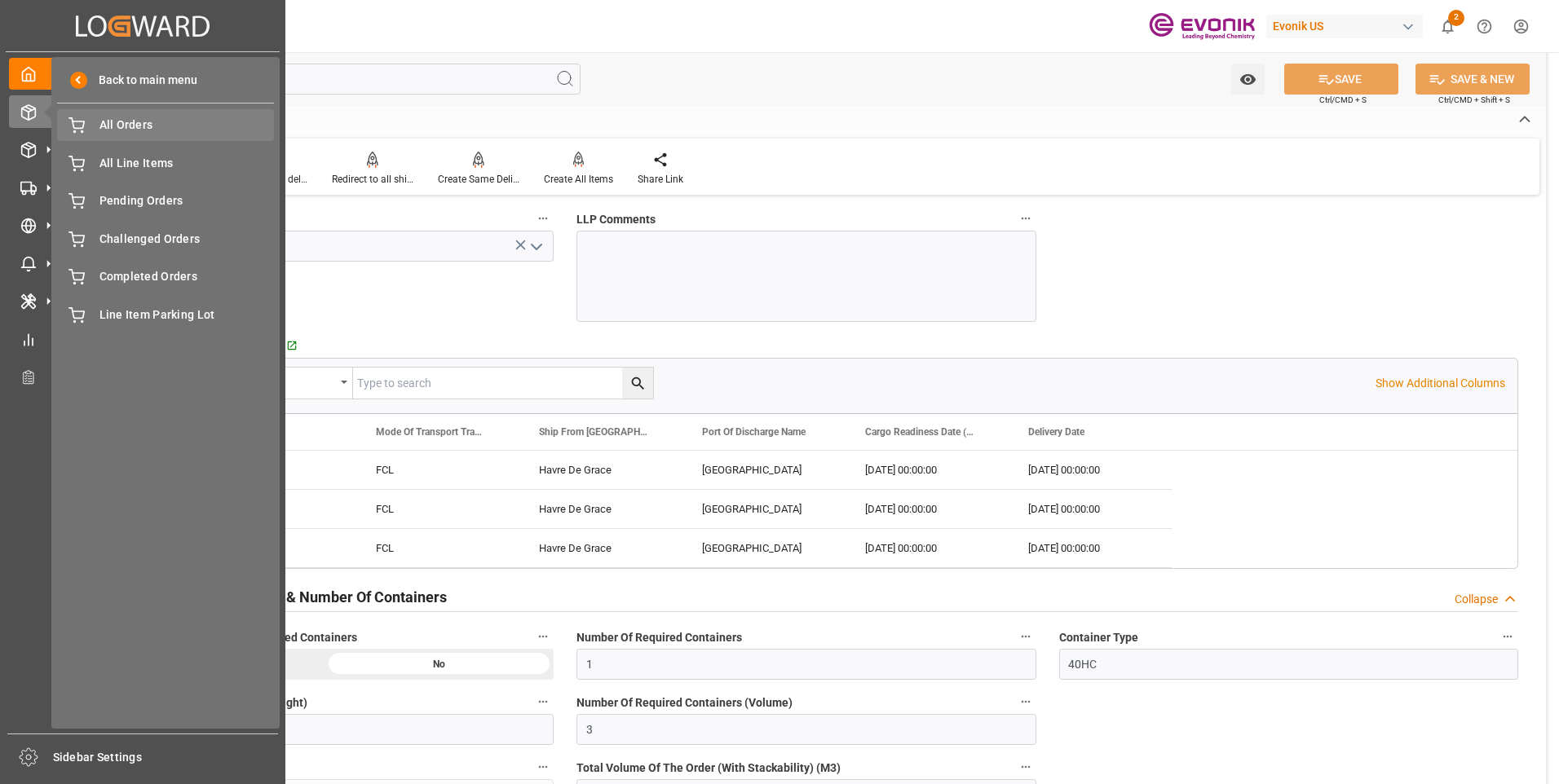
click at [77, 127] on icon at bounding box center [77, 125] width 16 height 16
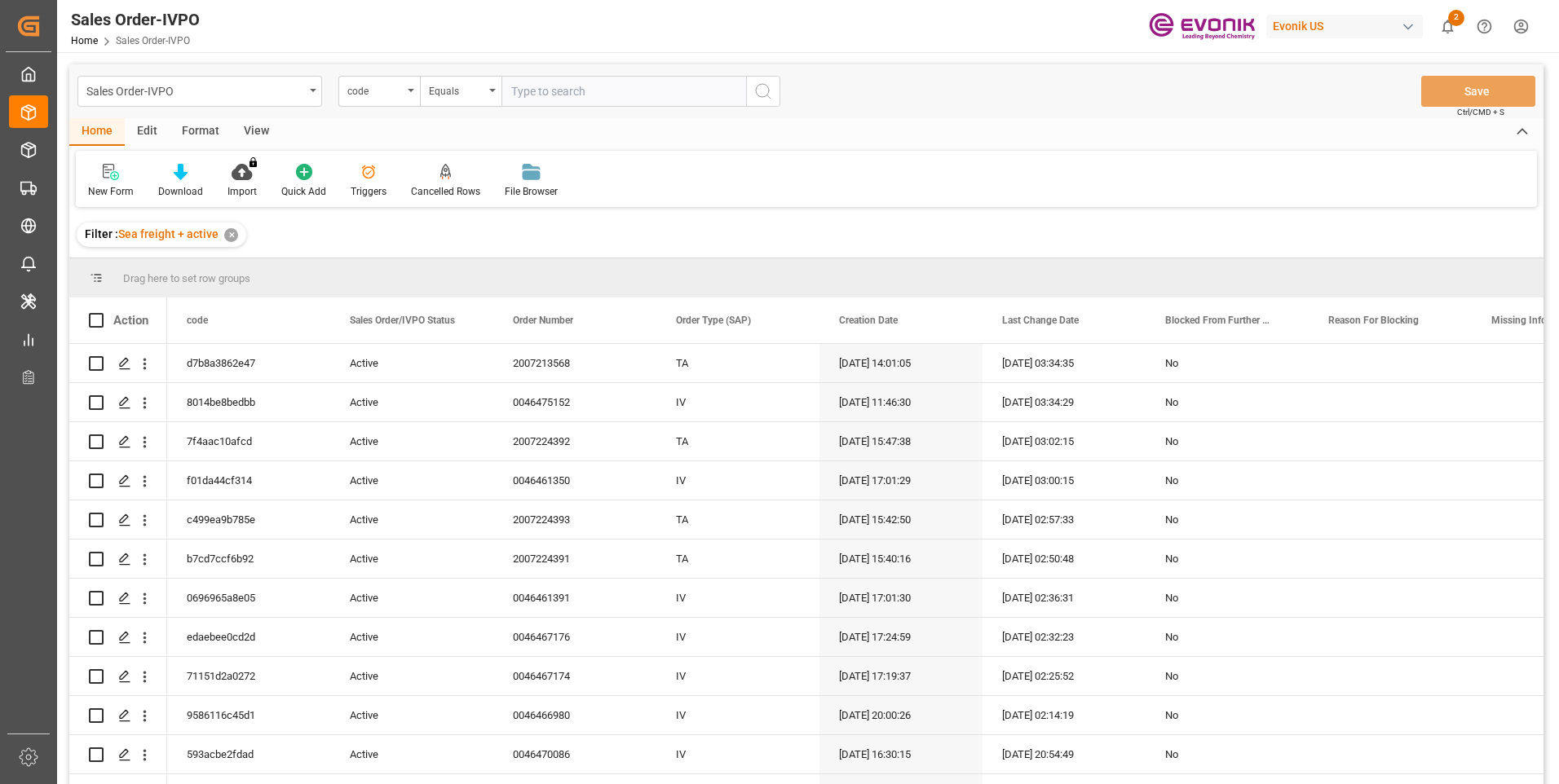
type input "3bf8acf3bc29"
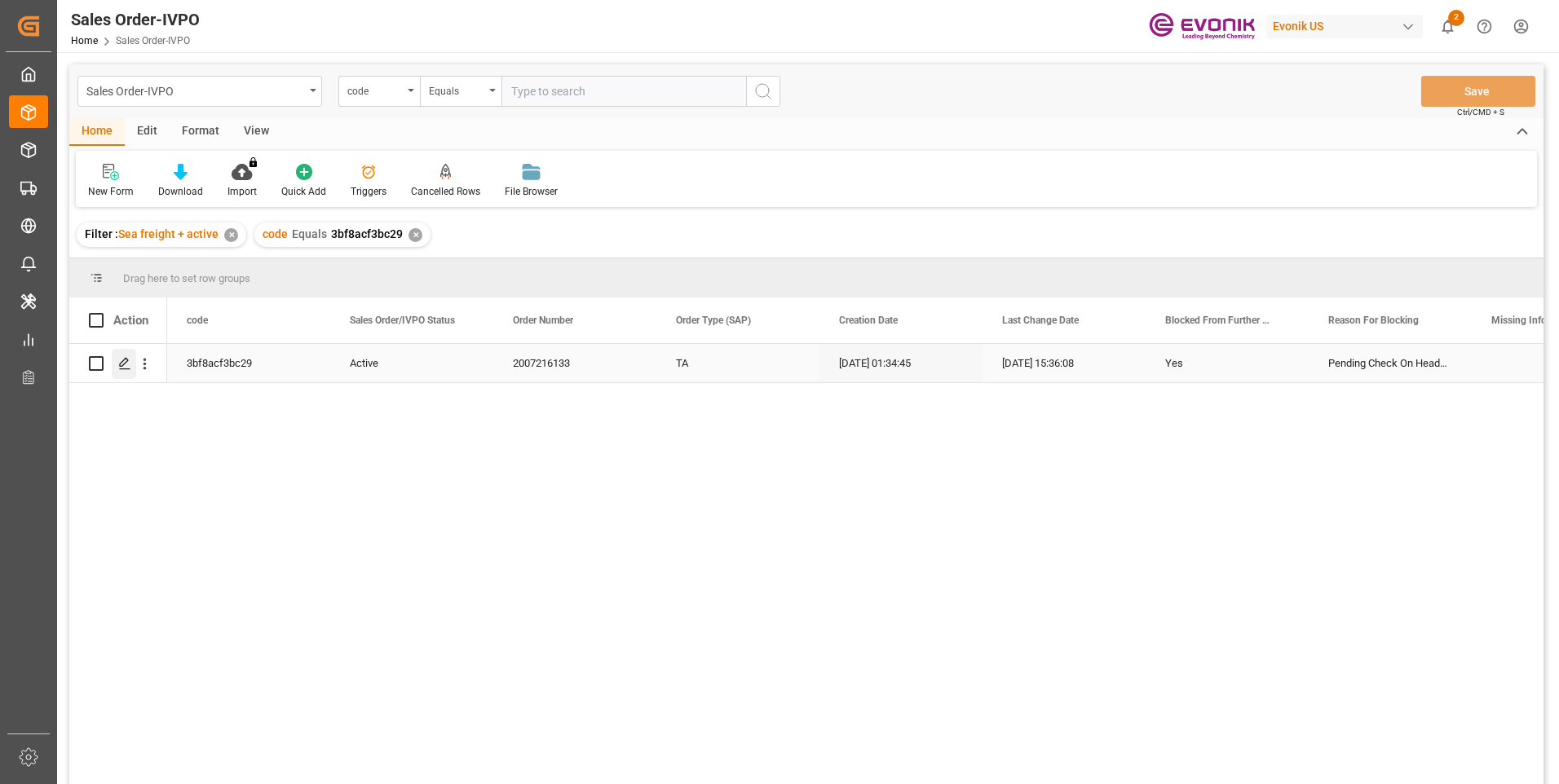
click at [119, 363] on icon "Press SPACE to select this row." at bounding box center [124, 363] width 13 height 13
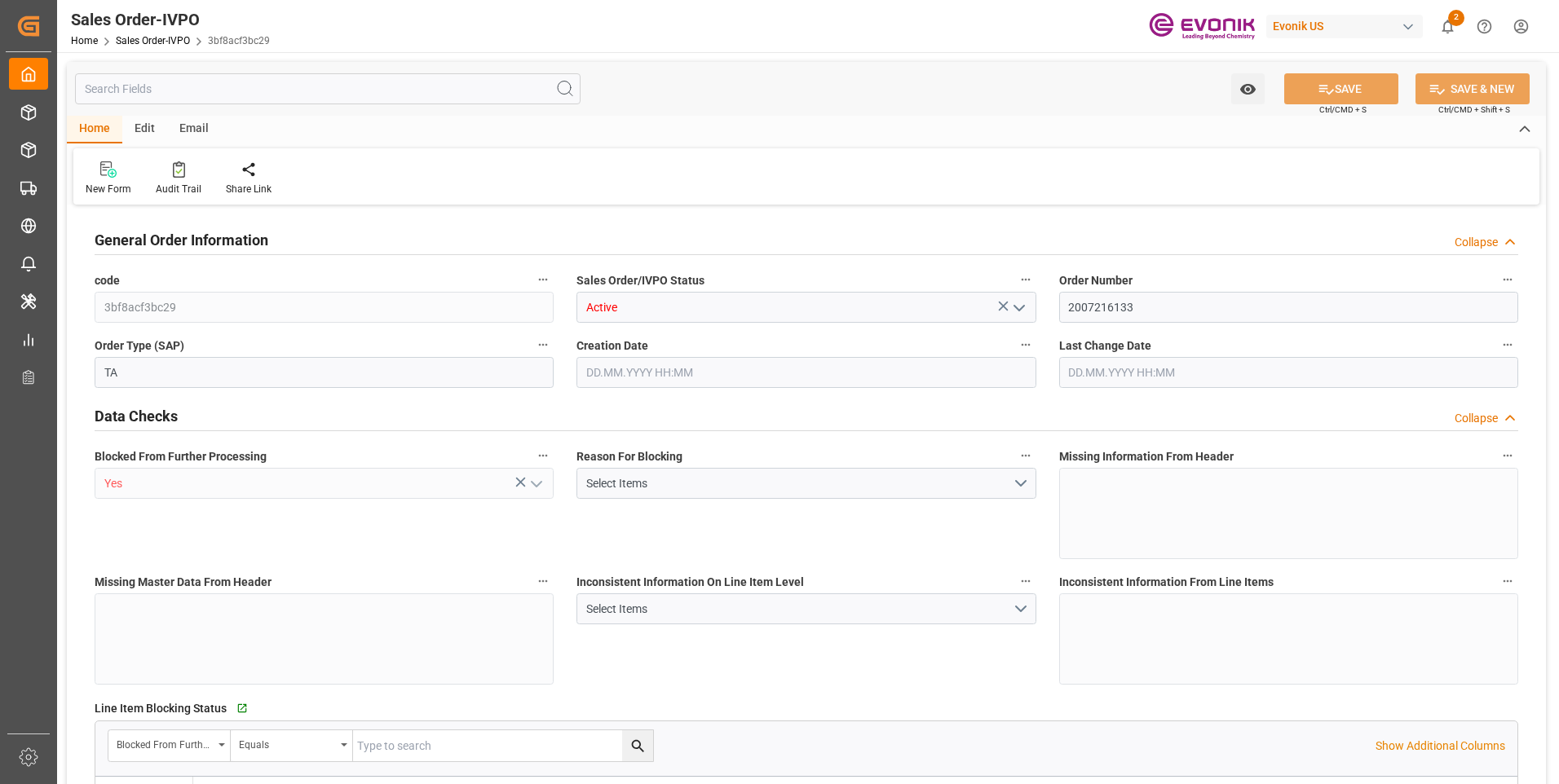
type input "SGSIN"
type input "0"
type input "1"
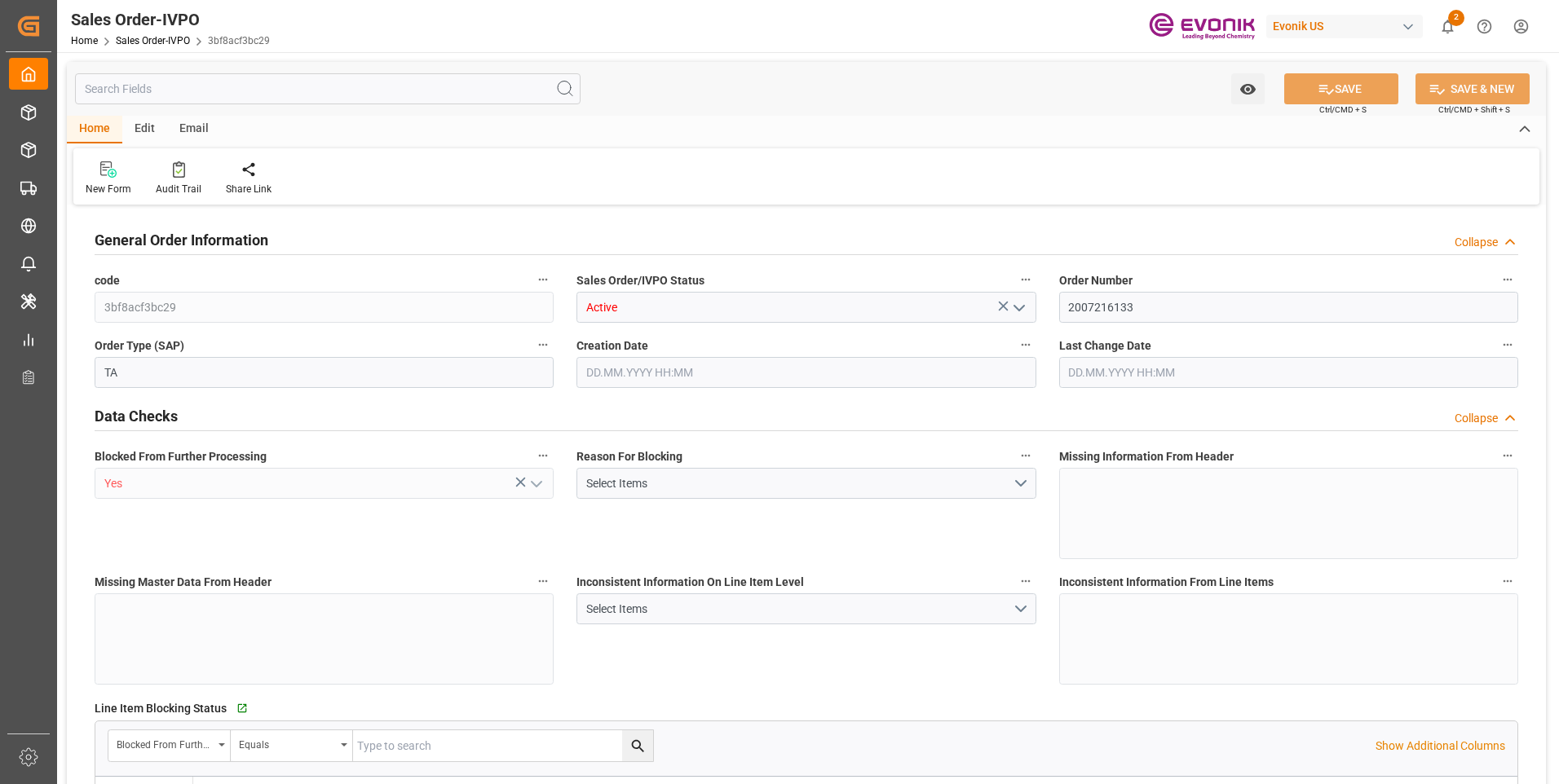
type input "15440"
type input "22.925"
type input "17000"
type input "30"
type input "[DATE] 01:34"
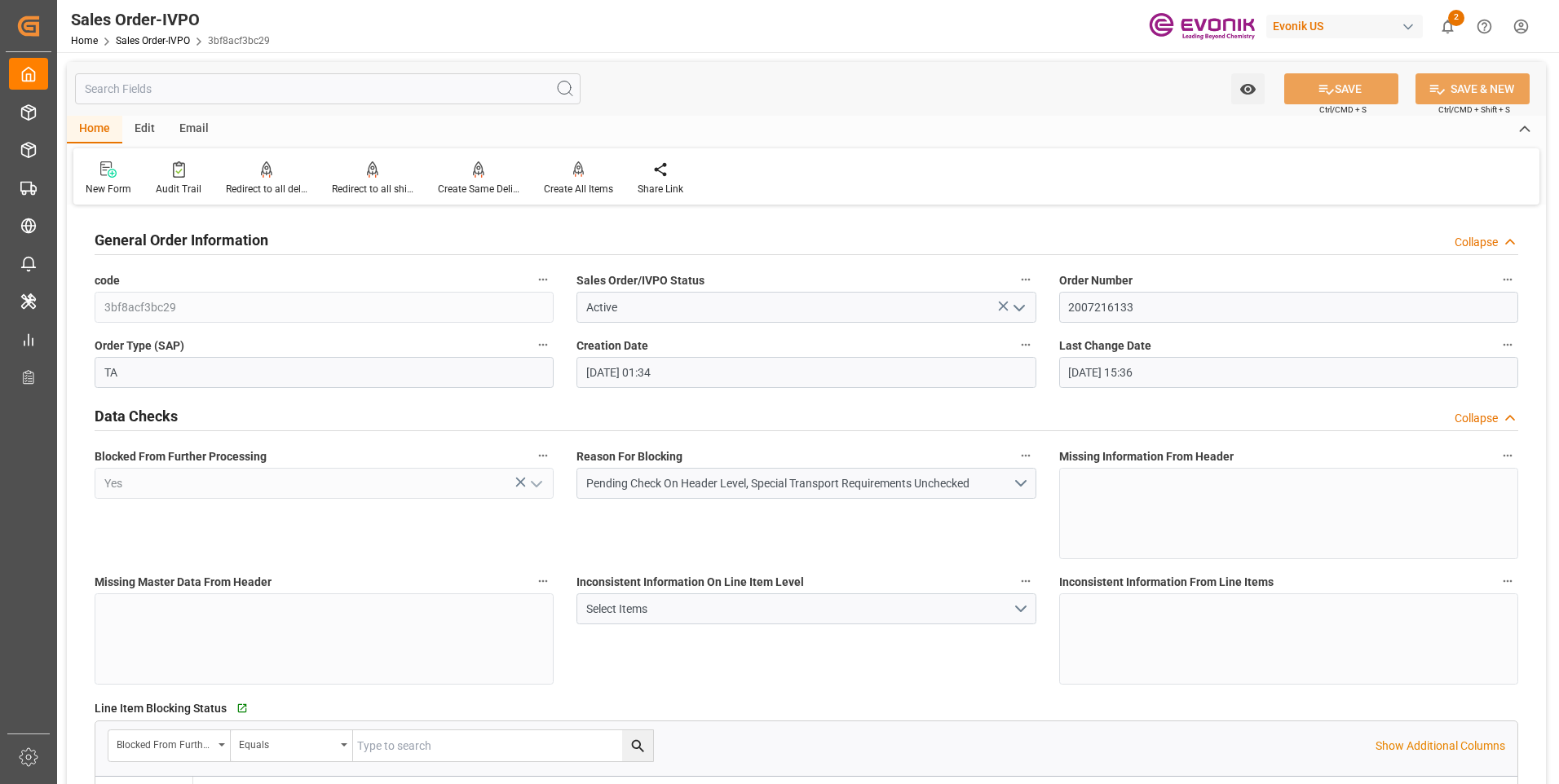
type input "14.10.2025 15:36"
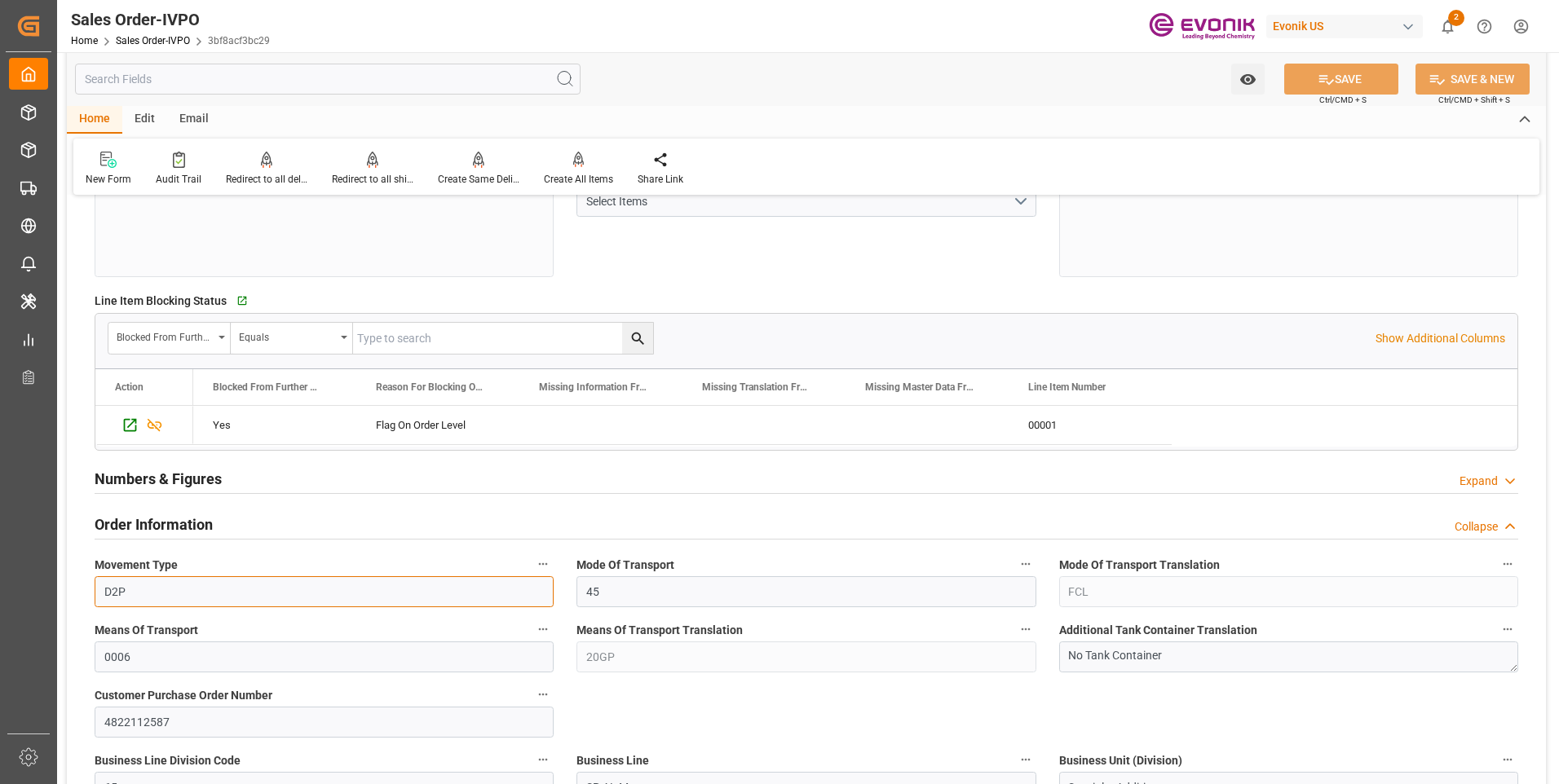
click at [150, 595] on input "D2P" at bounding box center [324, 592] width 459 height 31
drag, startPoint x: 122, startPoint y: 591, endPoint x: 100, endPoint y: 586, distance: 22.6
click at [100, 586] on input "D2P" at bounding box center [324, 592] width 459 height 31
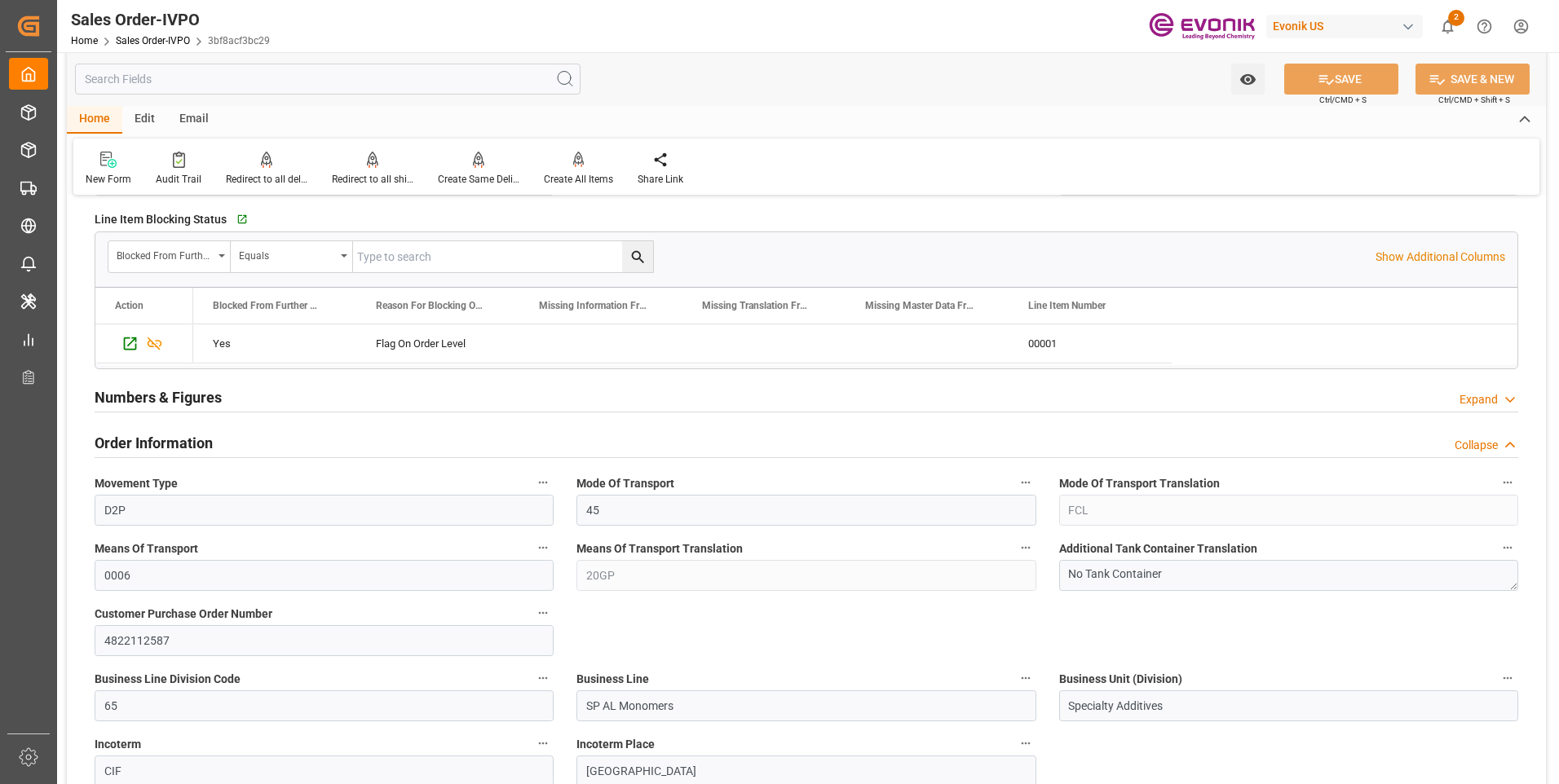
scroll to position [570, 0]
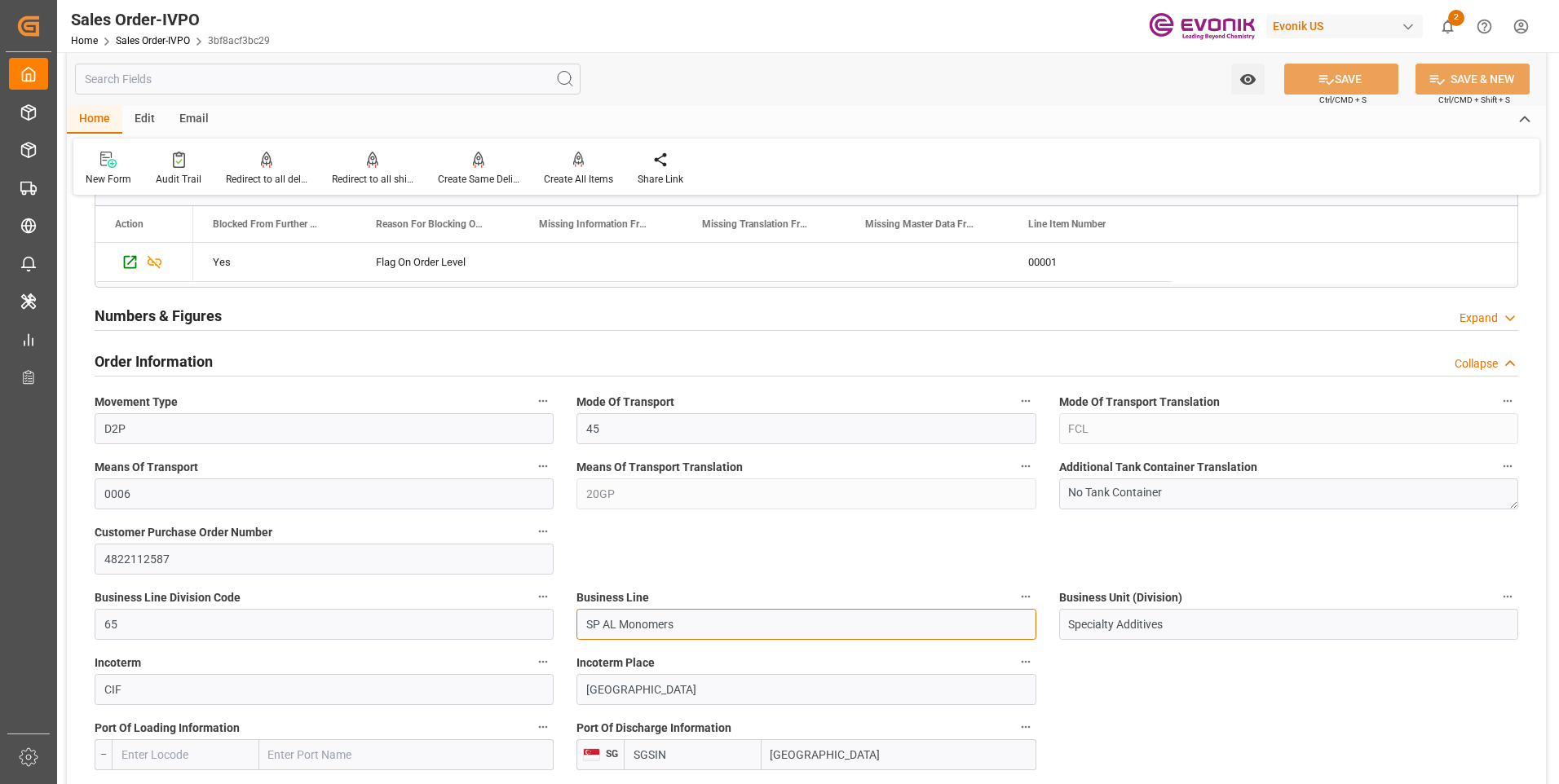
click at [708, 615] on input "SP AL Monomers" at bounding box center [806, 624] width 459 height 31
drag, startPoint x: 680, startPoint y: 630, endPoint x: 572, endPoint y: 617, distance: 108.8
click at [572, 617] on div "Business Line SP AL Monomers" at bounding box center [805, 613] width 482 height 65
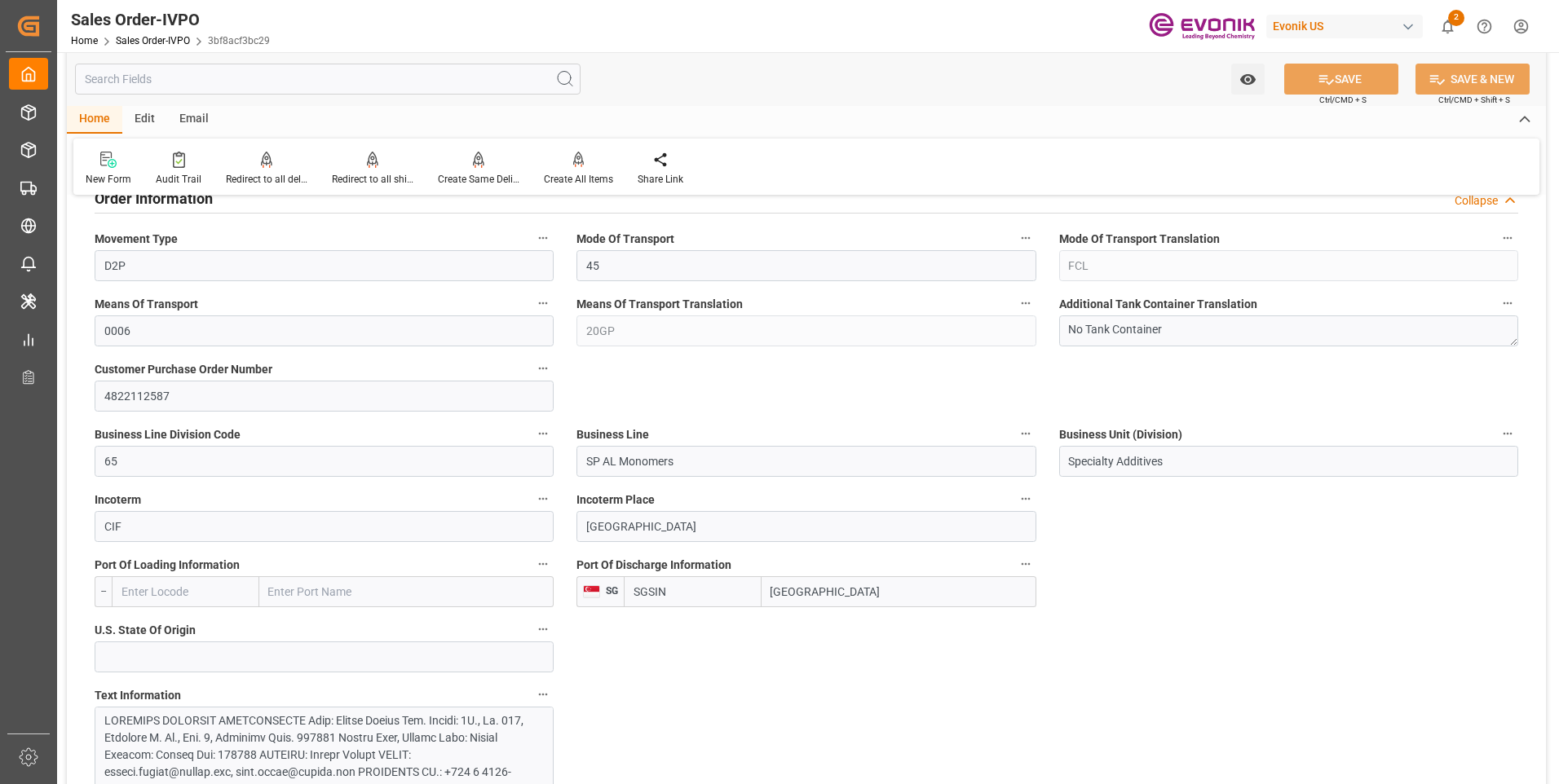
drag, startPoint x: 867, startPoint y: 592, endPoint x: 729, endPoint y: 598, distance: 138.1
click at [729, 598] on div "SGSIN Singapore" at bounding box center [830, 592] width 412 height 31
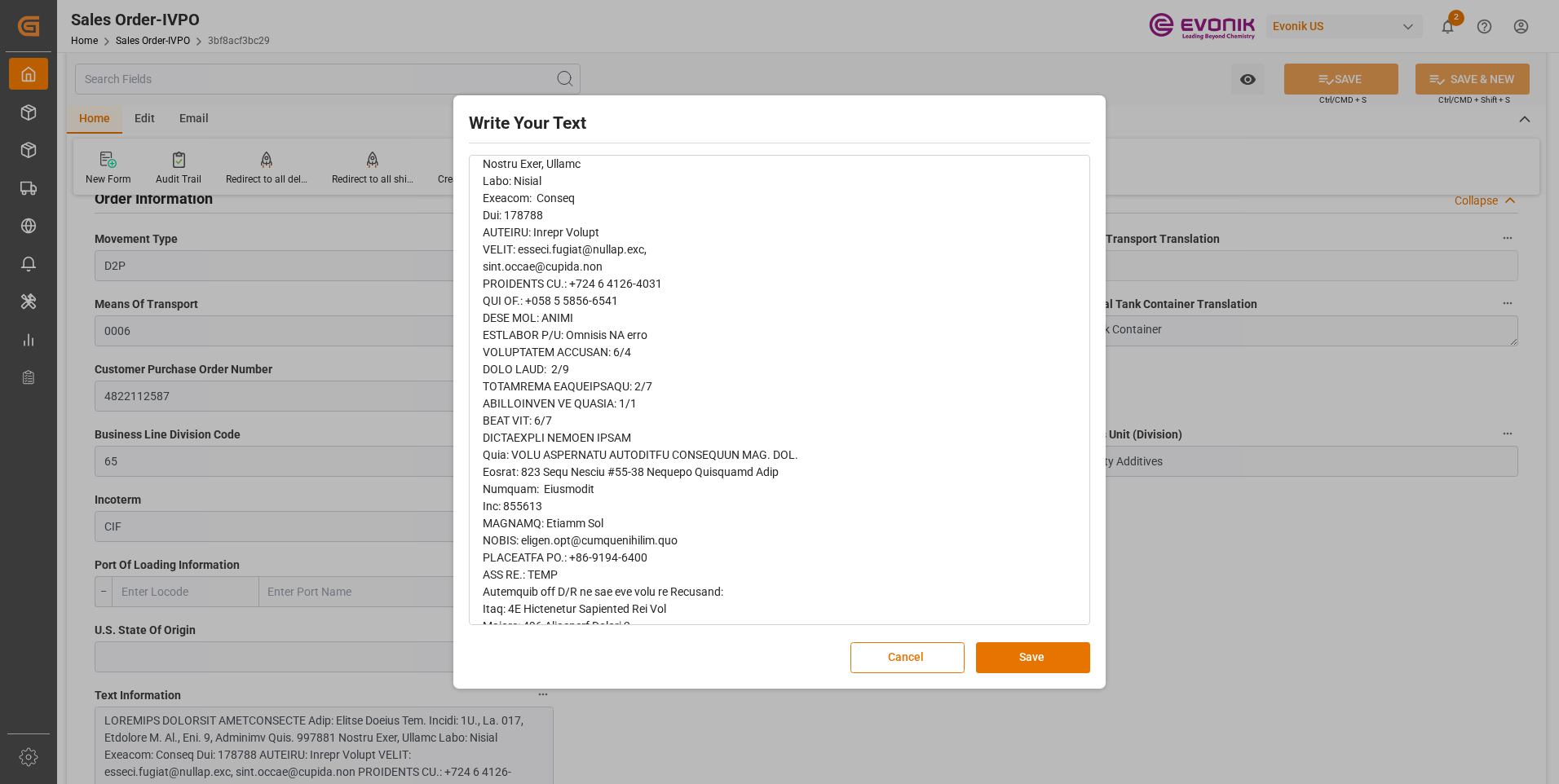
scroll to position [0, 0]
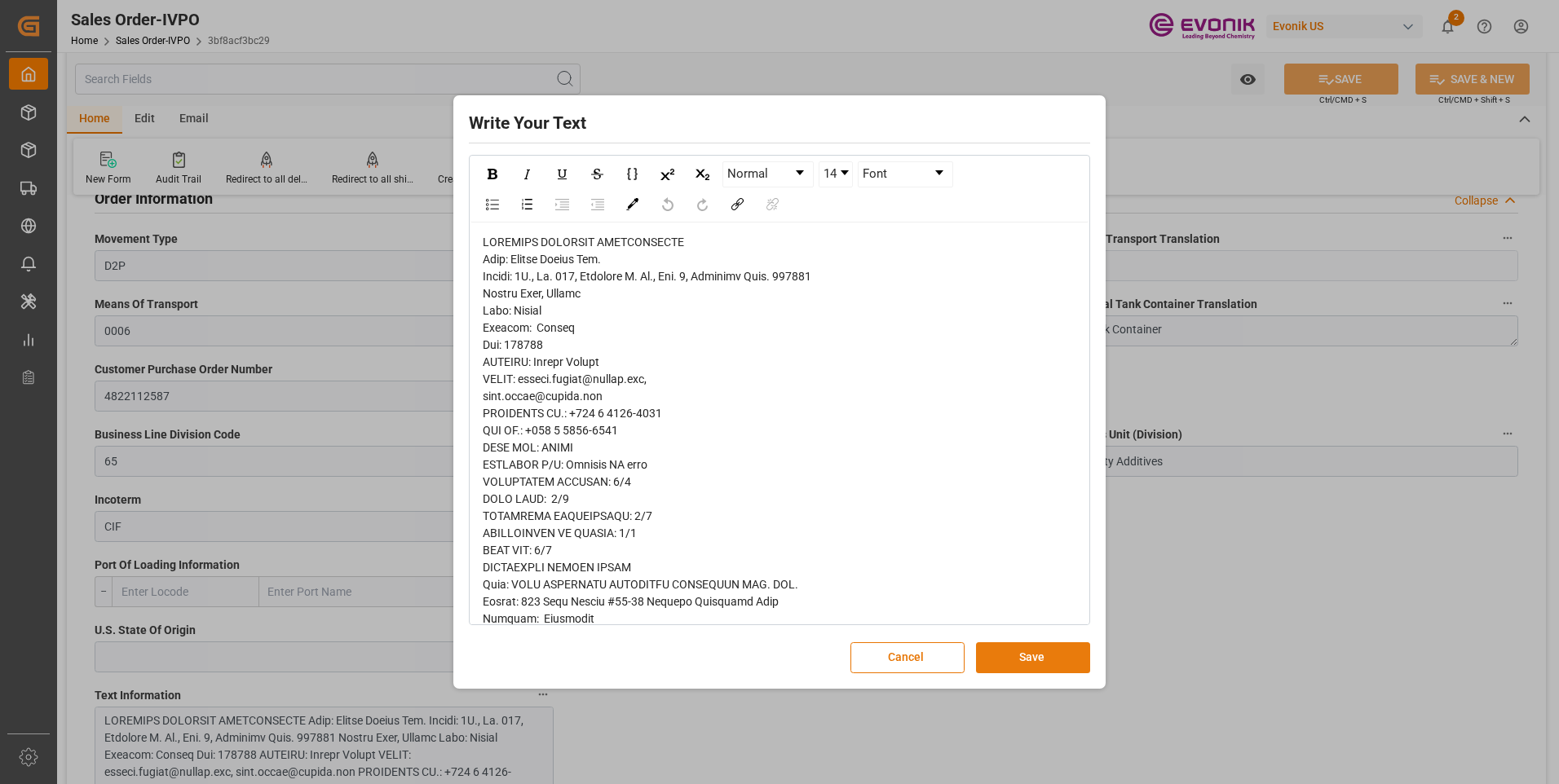
click at [1019, 657] on button "Save" at bounding box center [1033, 657] width 114 height 31
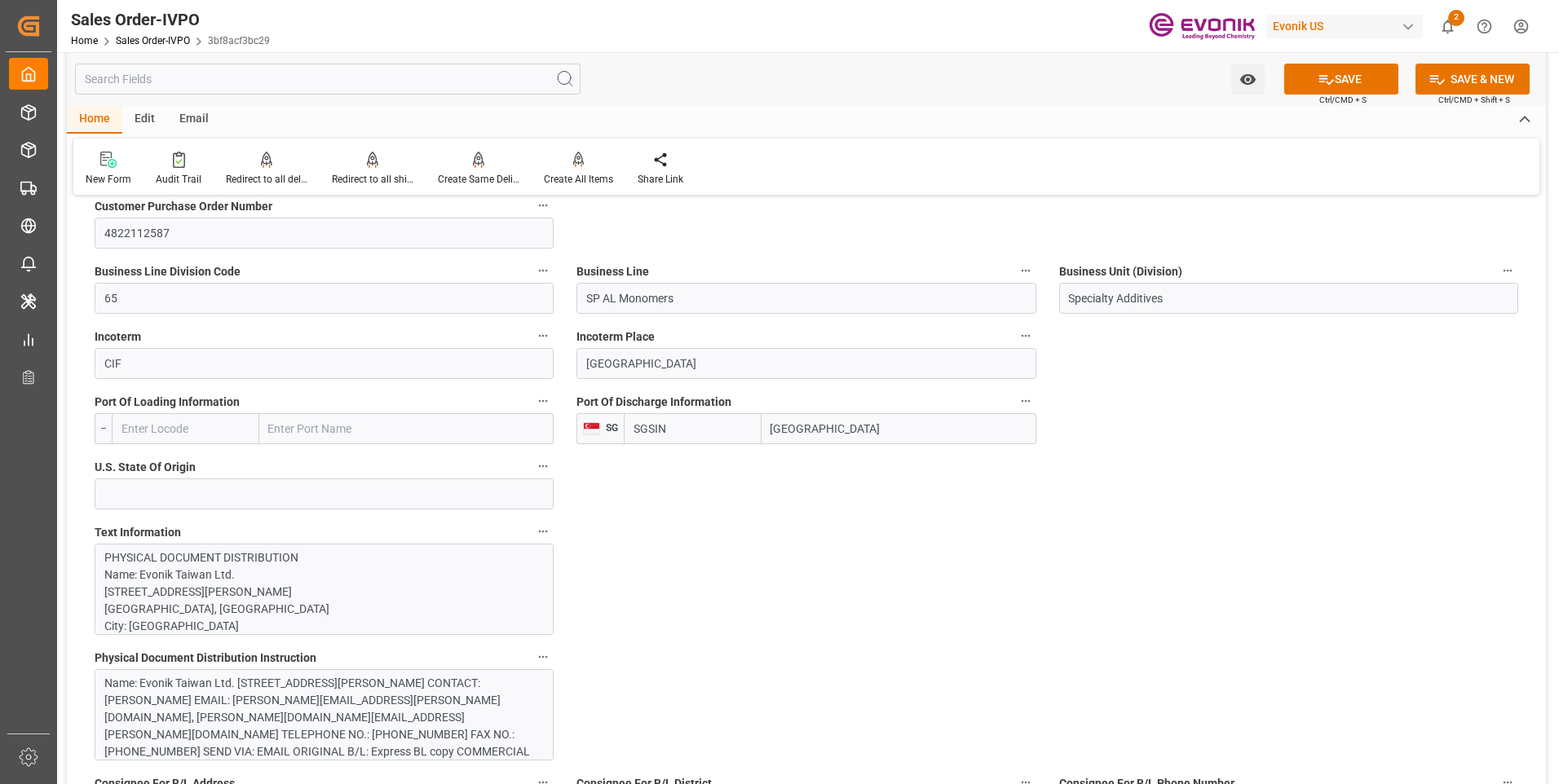
scroll to position [1141, 0]
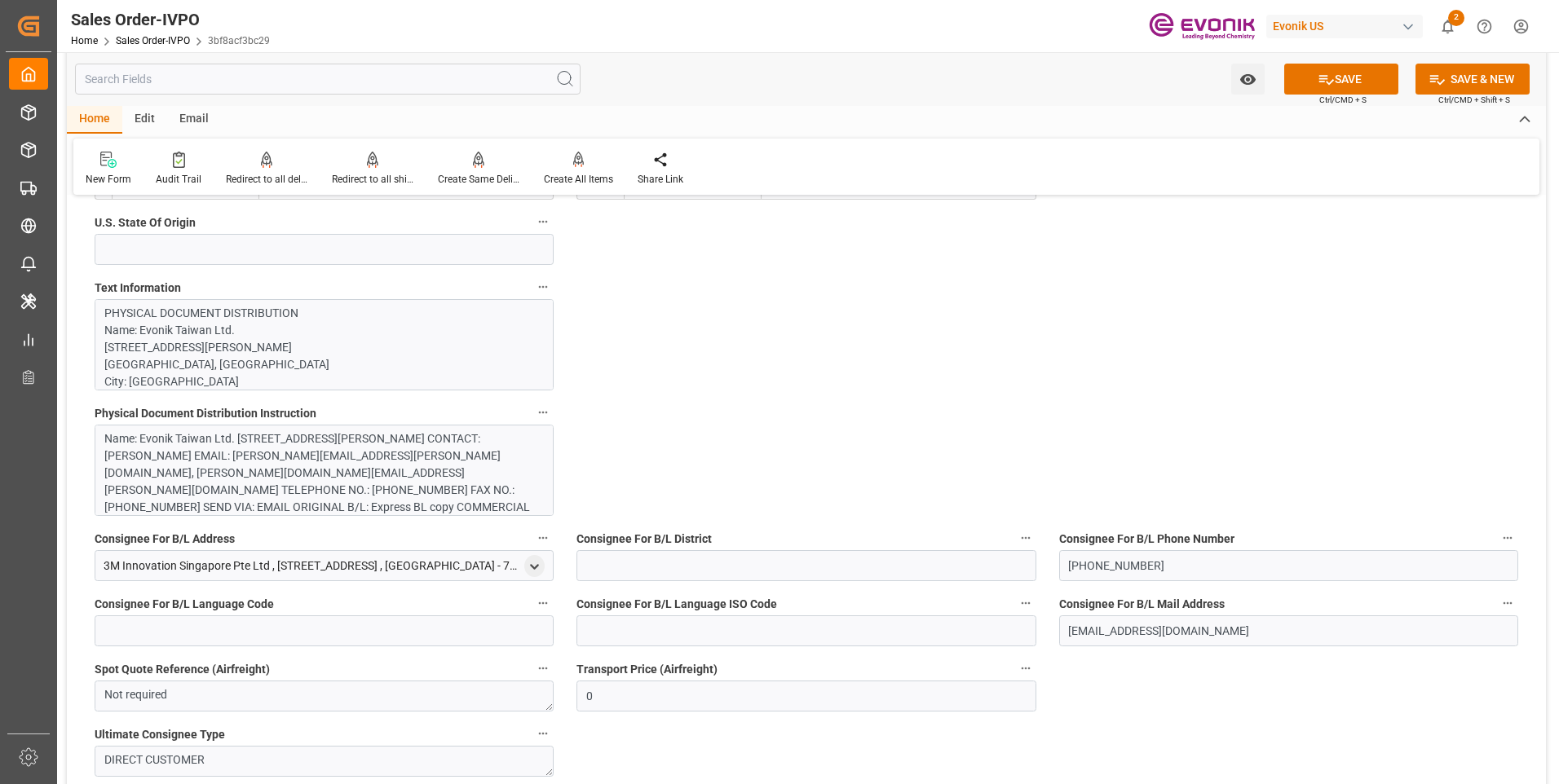
click at [435, 460] on div "Name: Evonik Taiwan Ltd. Street: 9F., No. 133, Minsheng E. Rd., Sec. 3, Songsha…" at bounding box center [317, 490] width 427 height 120
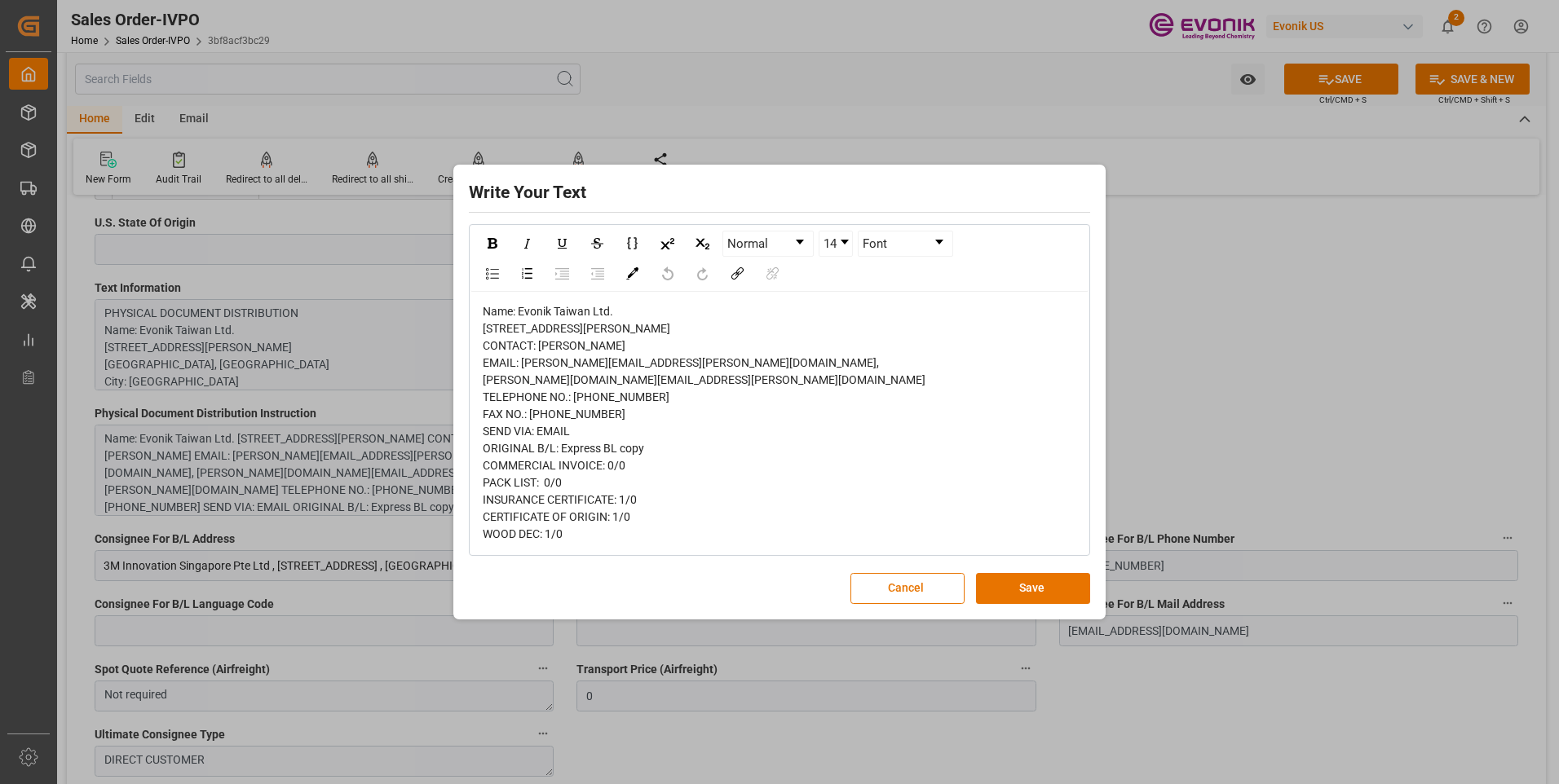
drag, startPoint x: 1032, startPoint y: 626, endPoint x: 1039, endPoint y: 660, distance: 34.7
click at [1033, 604] on button "Save" at bounding box center [1033, 588] width 114 height 31
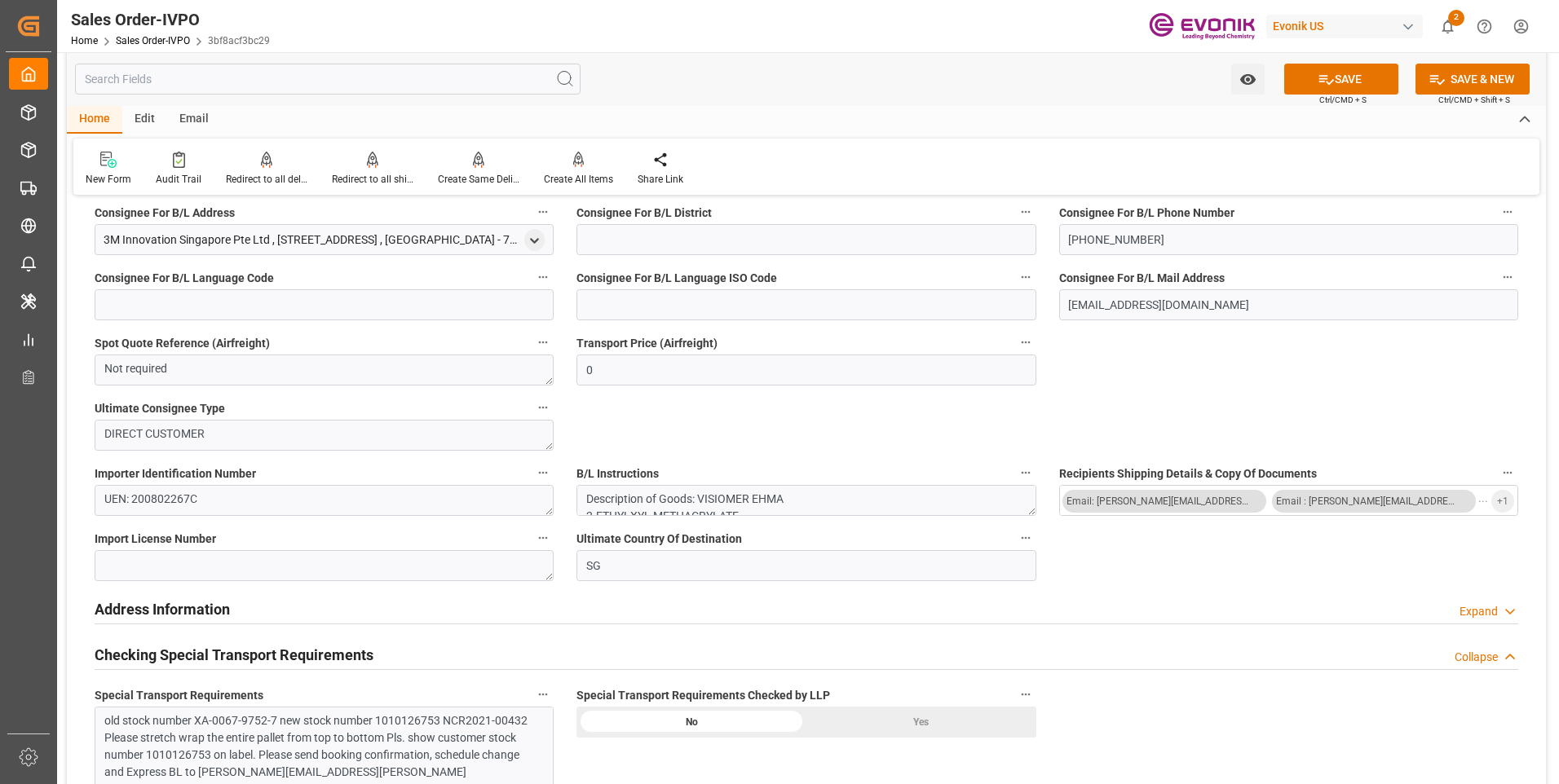
scroll to position [1548, 0]
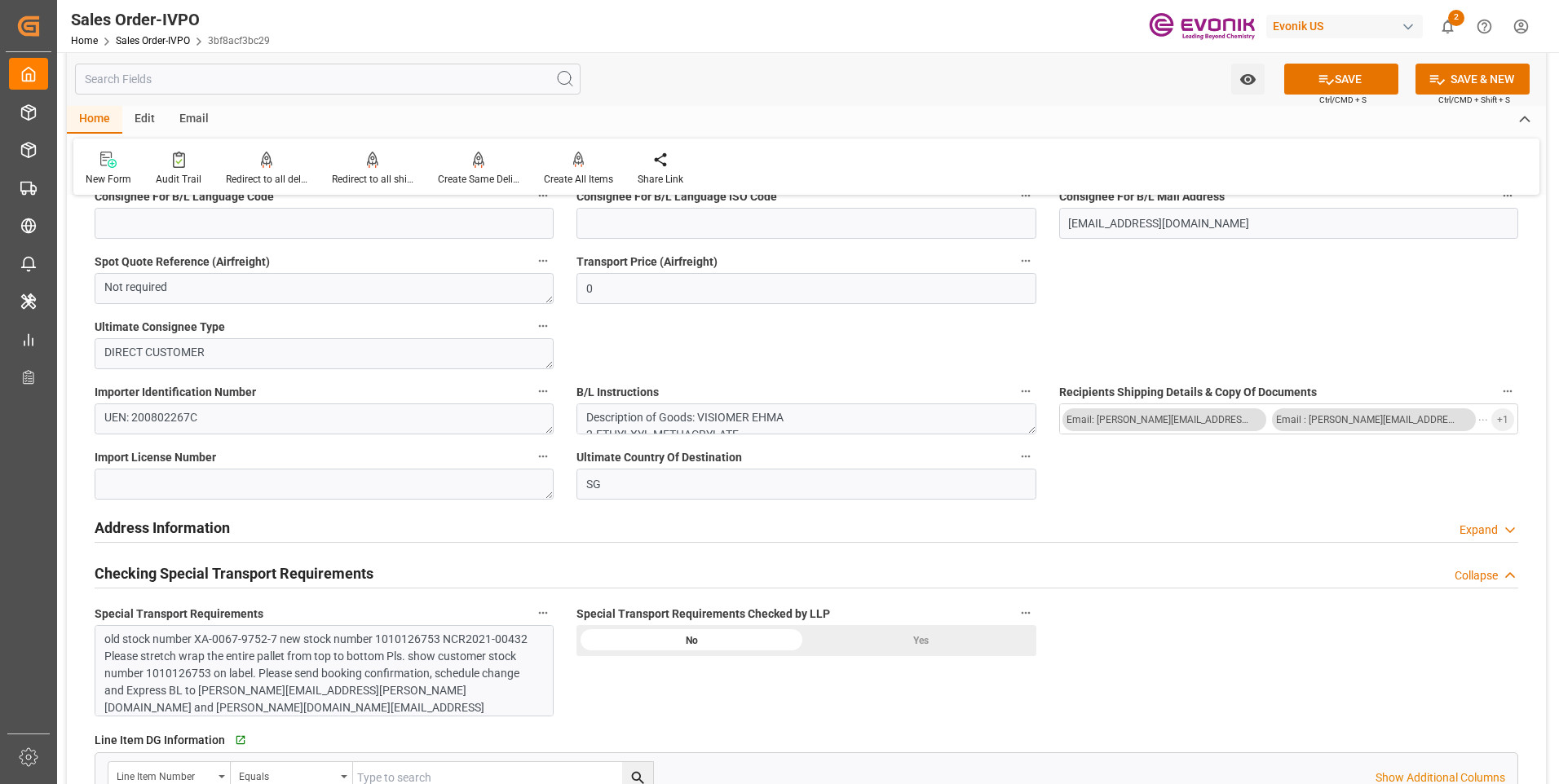
click at [441, 663] on div "old stock number XA-0067-9752-7 new stock number 1010126753 NCR2021-00432 Pleas…" at bounding box center [317, 691] width 427 height 120
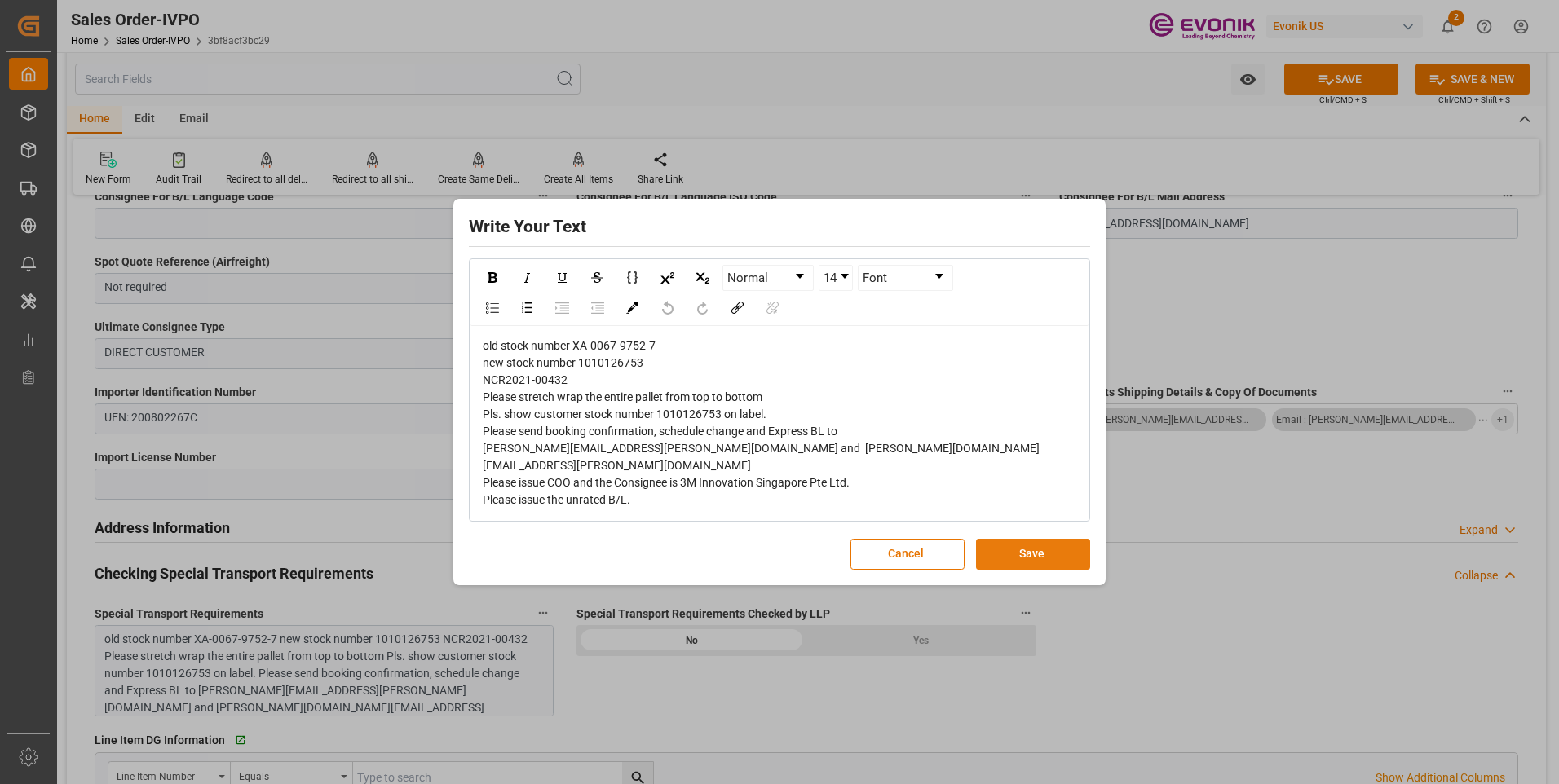
click at [1003, 538] on button "Save" at bounding box center [1033, 554] width 114 height 31
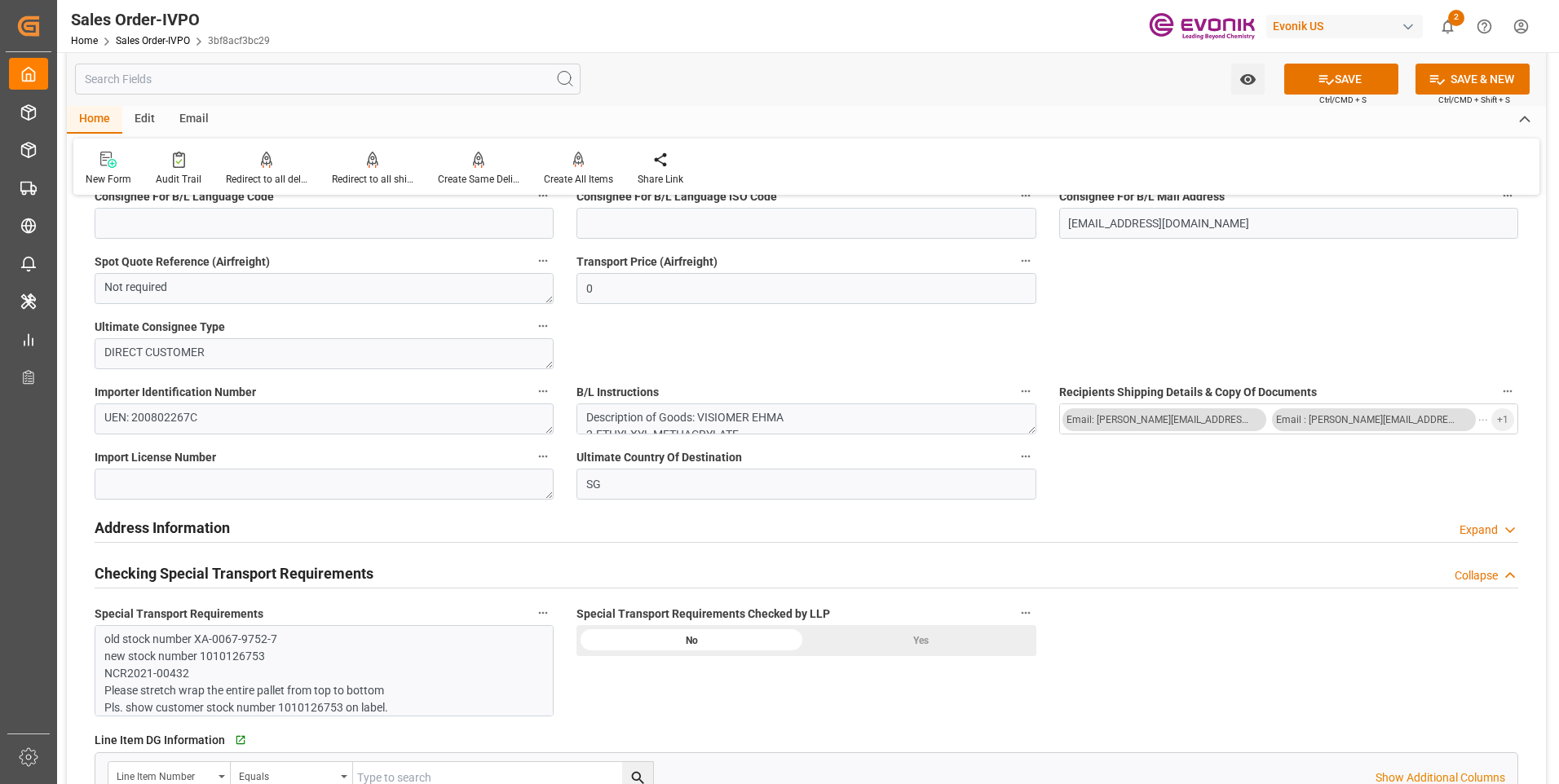
click at [910, 629] on div "Yes" at bounding box center [921, 641] width 230 height 31
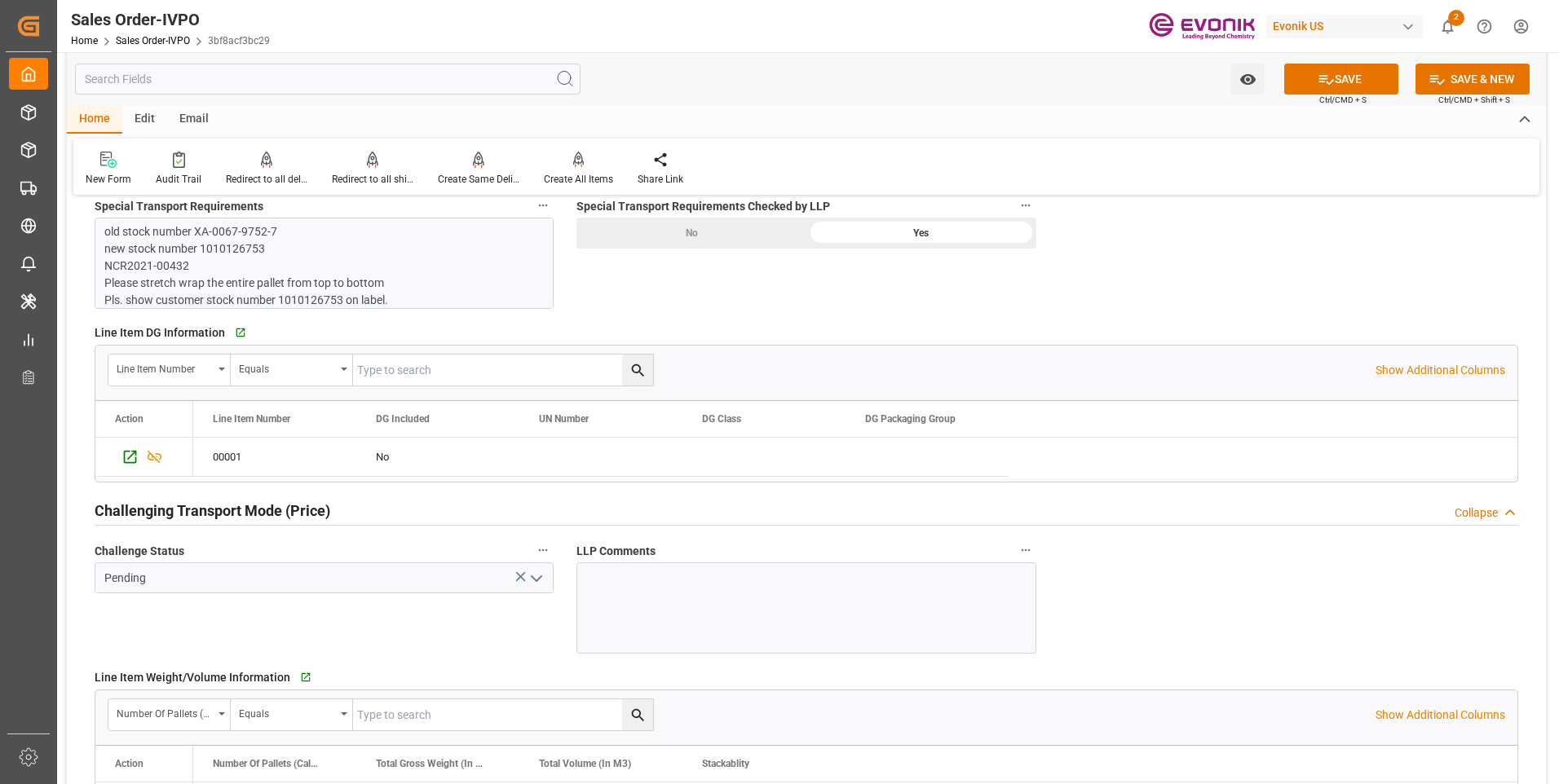
scroll to position [2037, 0]
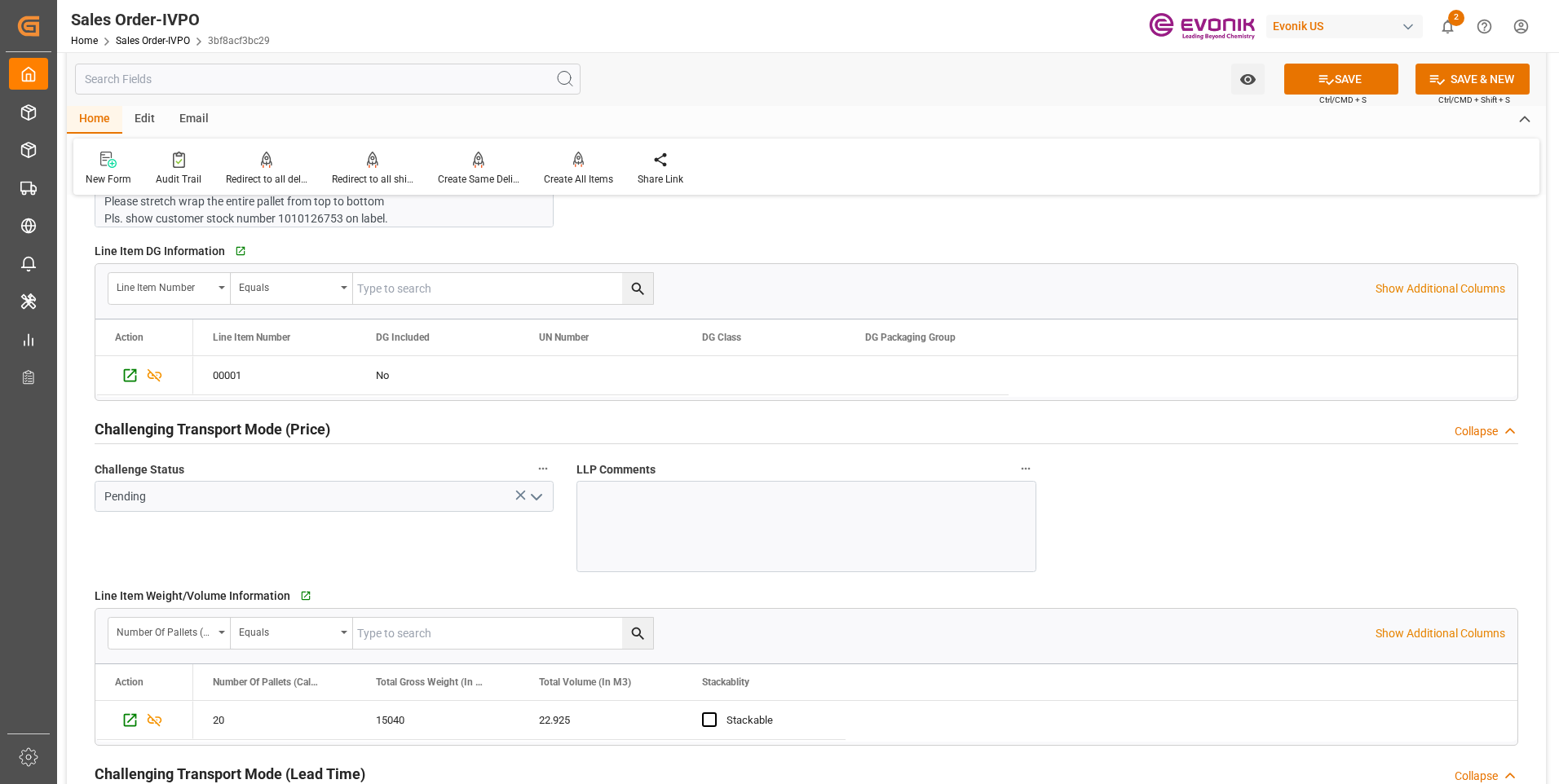
drag, startPoint x: 534, startPoint y: 491, endPoint x: 537, endPoint y: 504, distance: 13.3
click at [534, 491] on icon "open menu" at bounding box center [537, 498] width 20 height 20
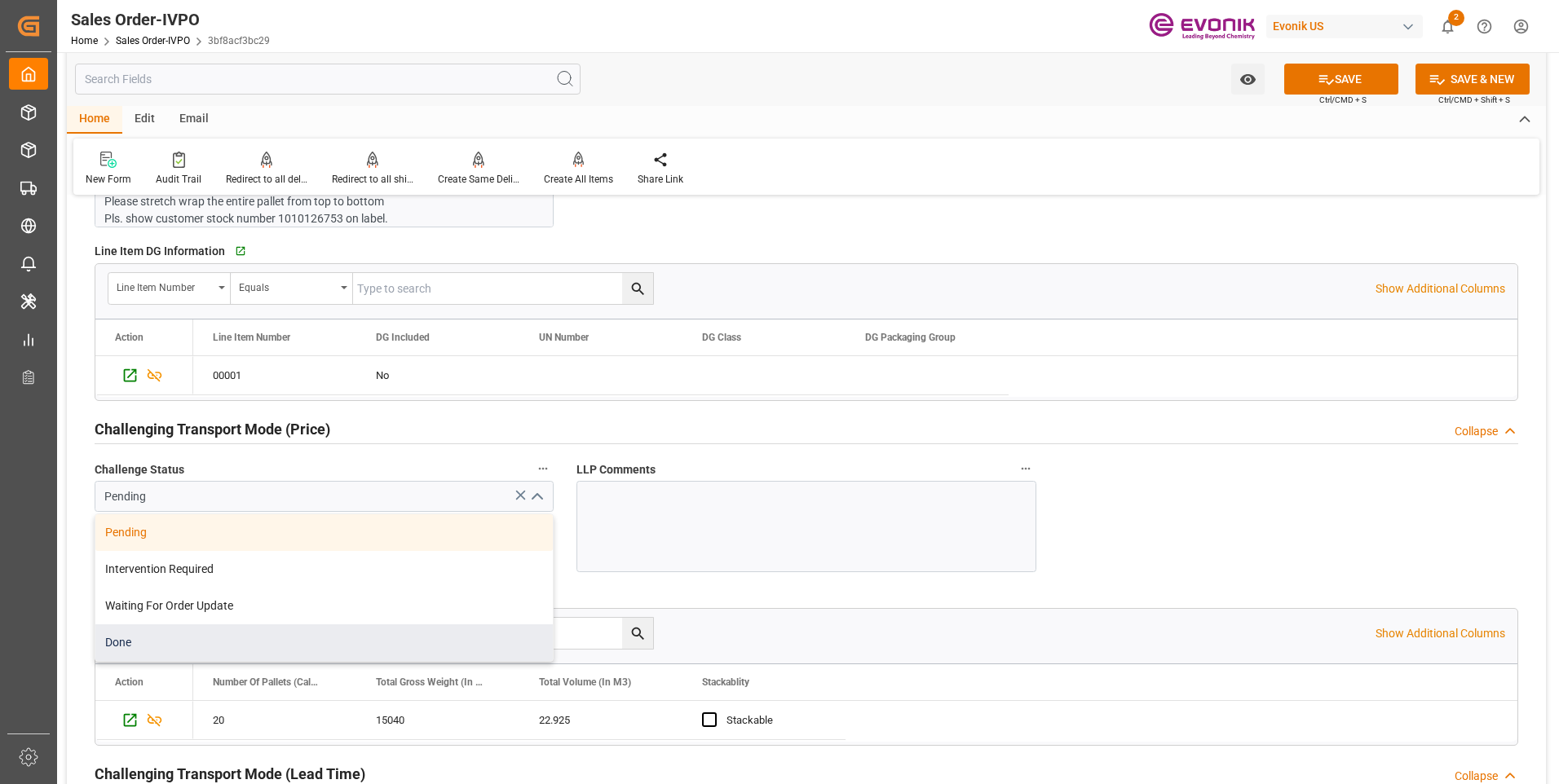
click at [163, 645] on div "Done" at bounding box center [324, 643] width 457 height 36
type input "Done"
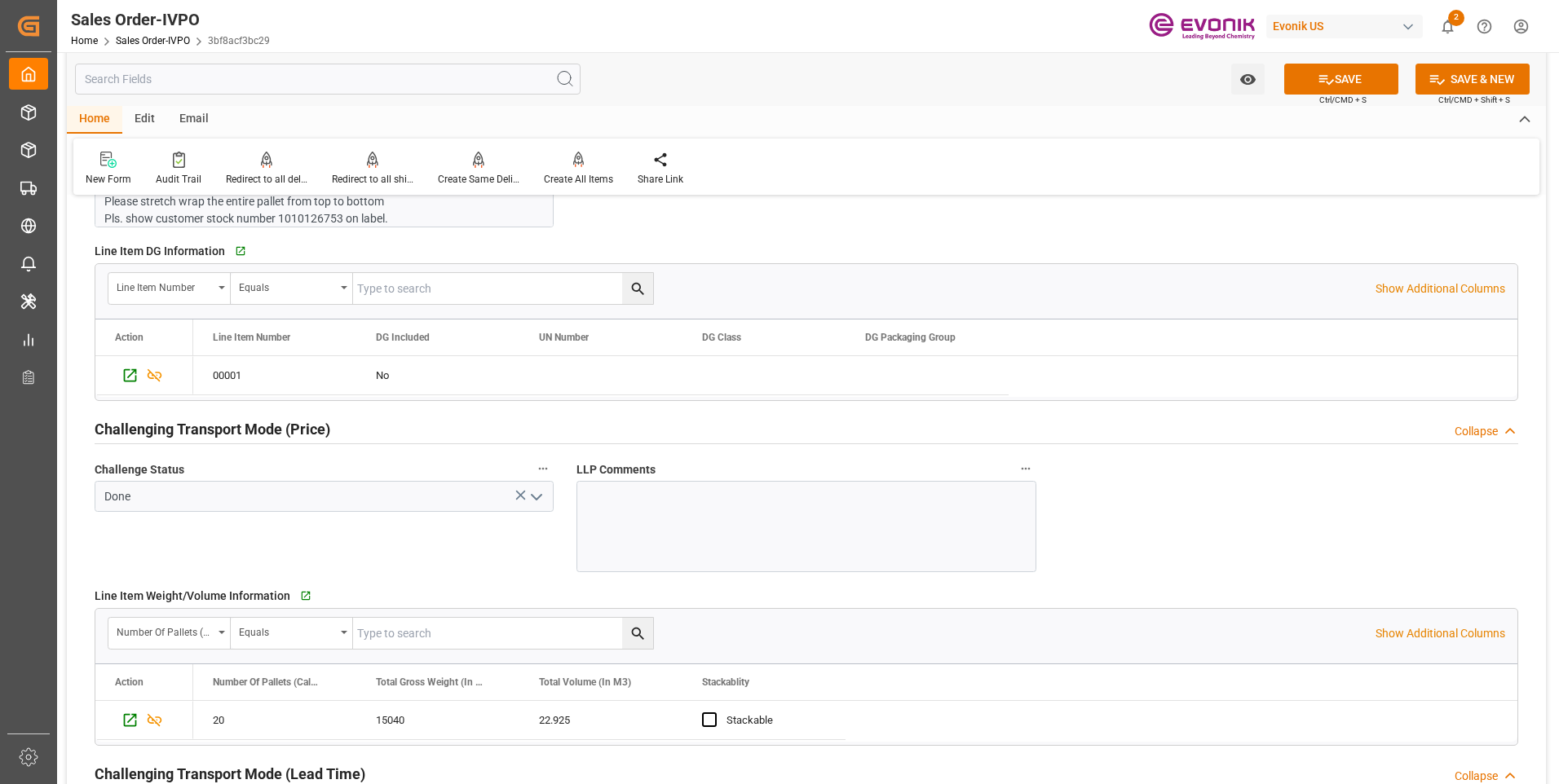
scroll to position [2281, 0]
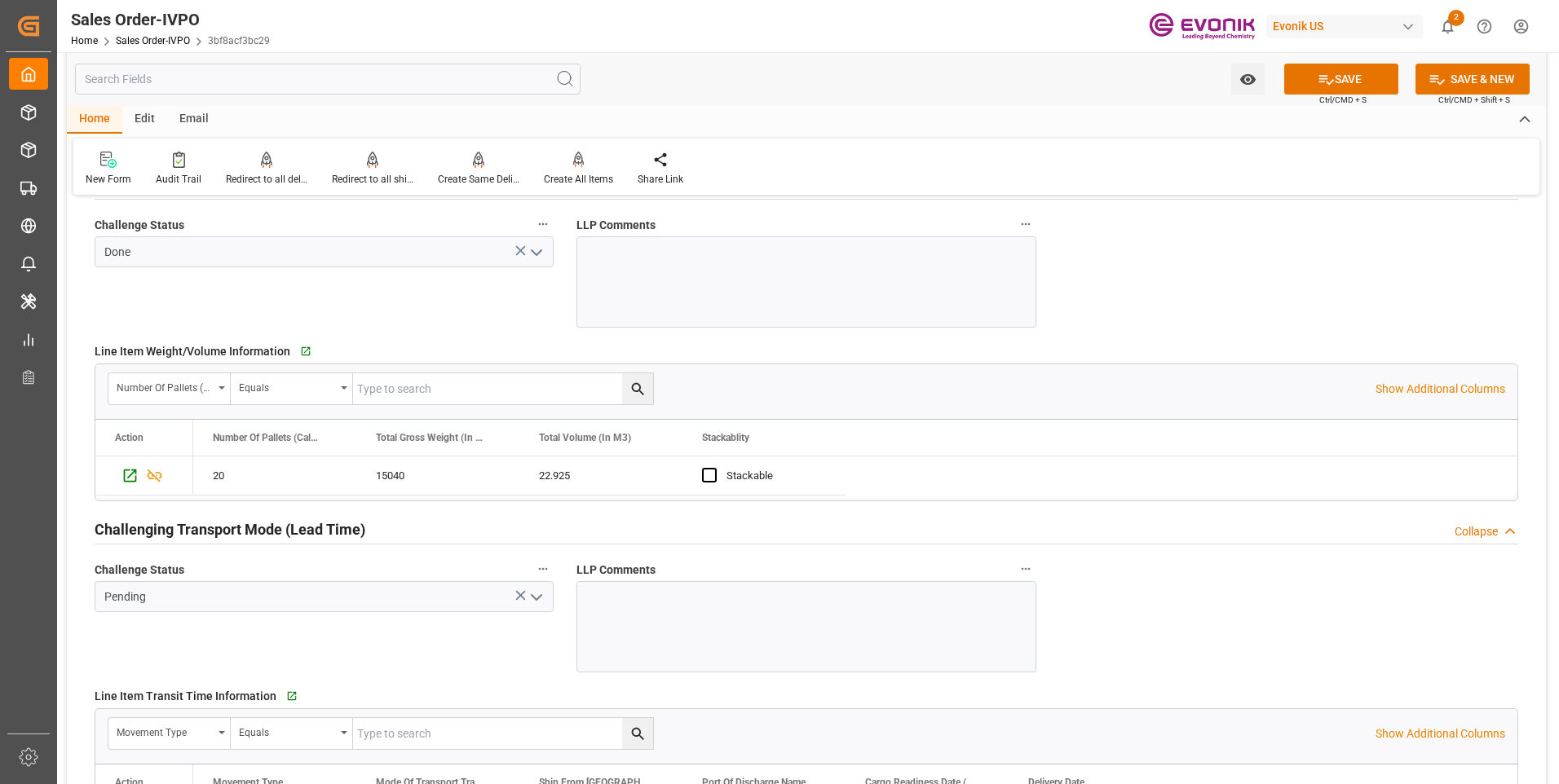
click at [540, 601] on icon "open menu" at bounding box center [537, 597] width 20 height 20
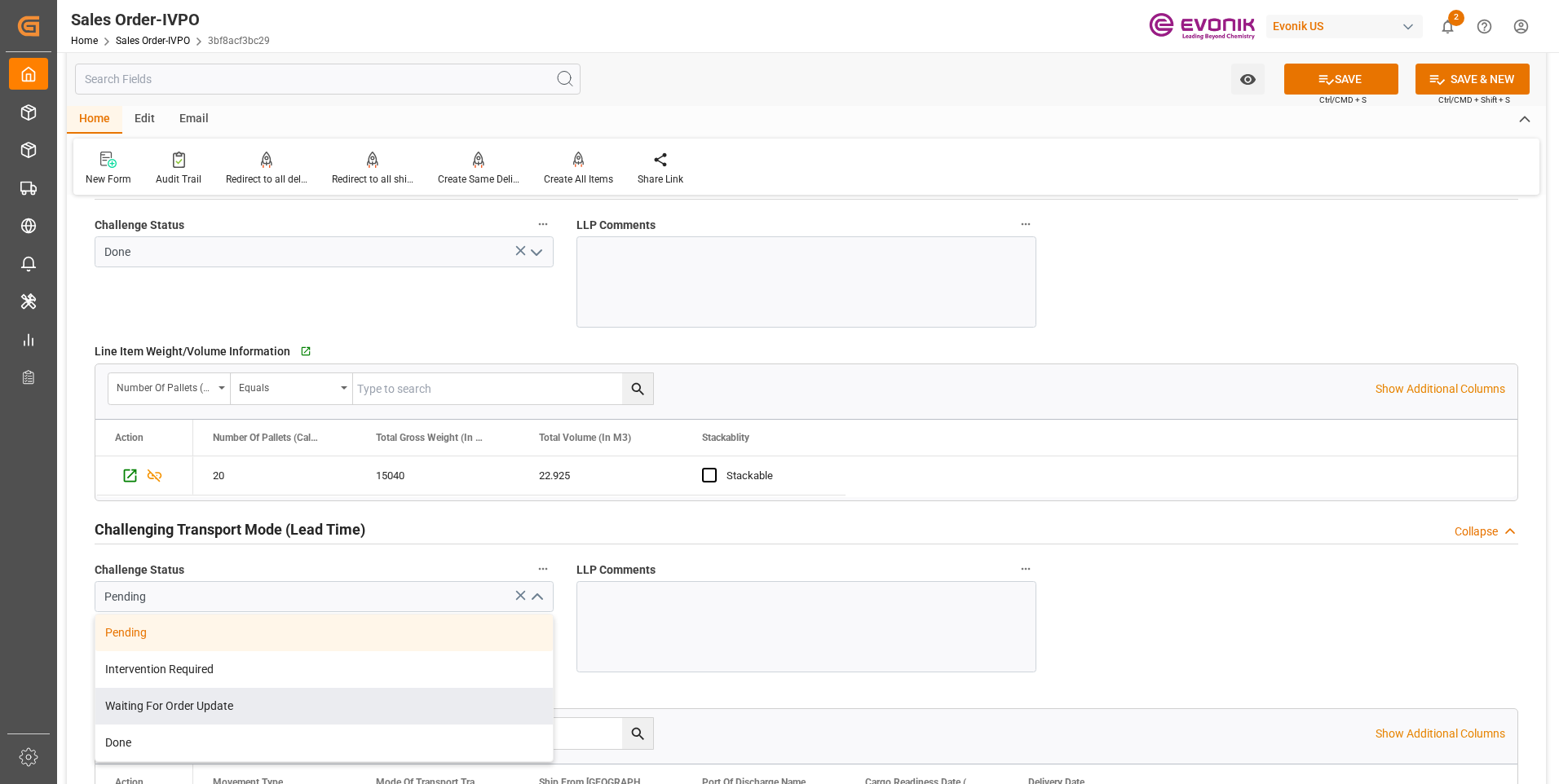
scroll to position [2444, 0]
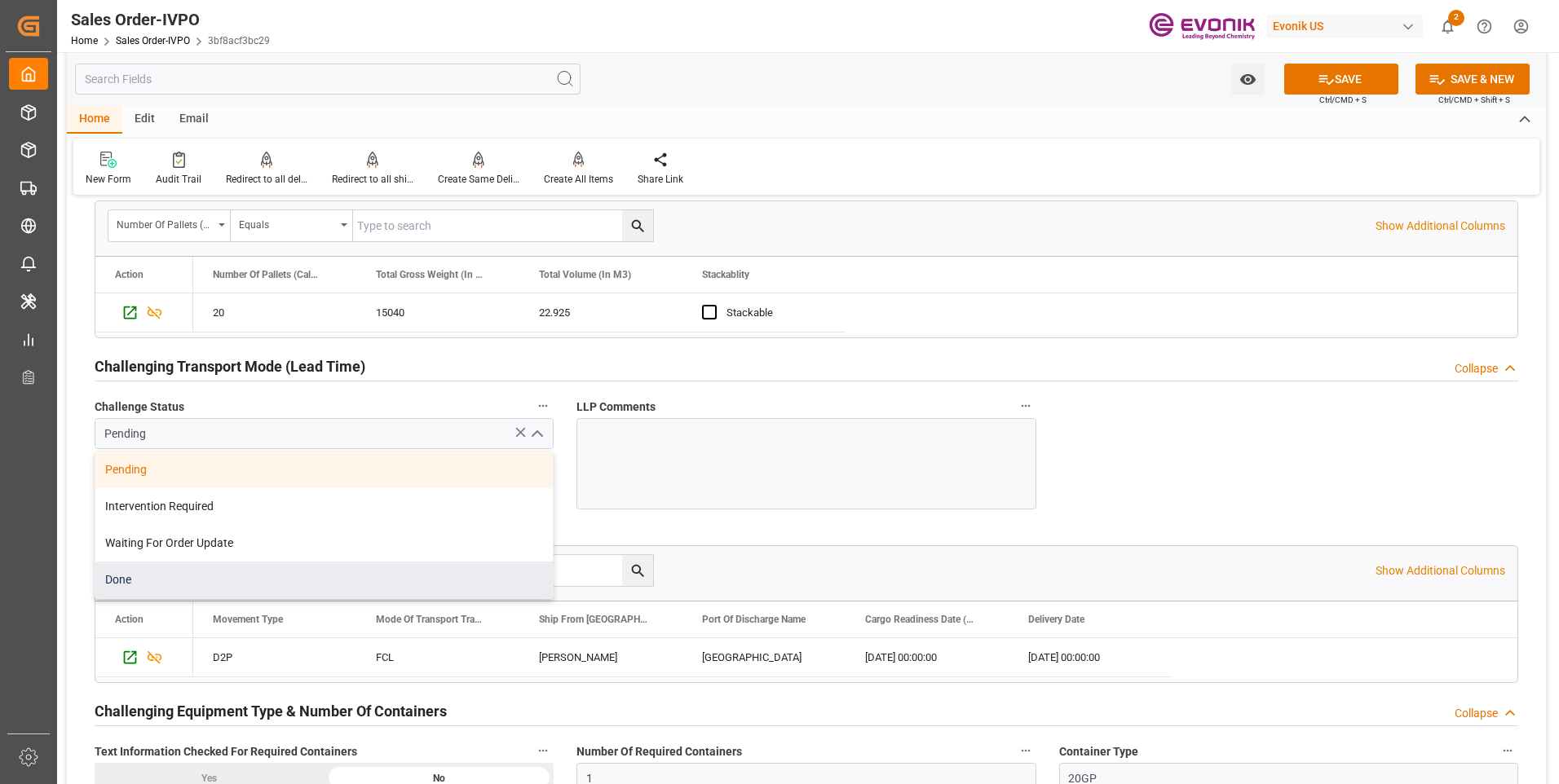
click at [165, 571] on div "Done" at bounding box center [324, 579] width 457 height 36
type input "Done"
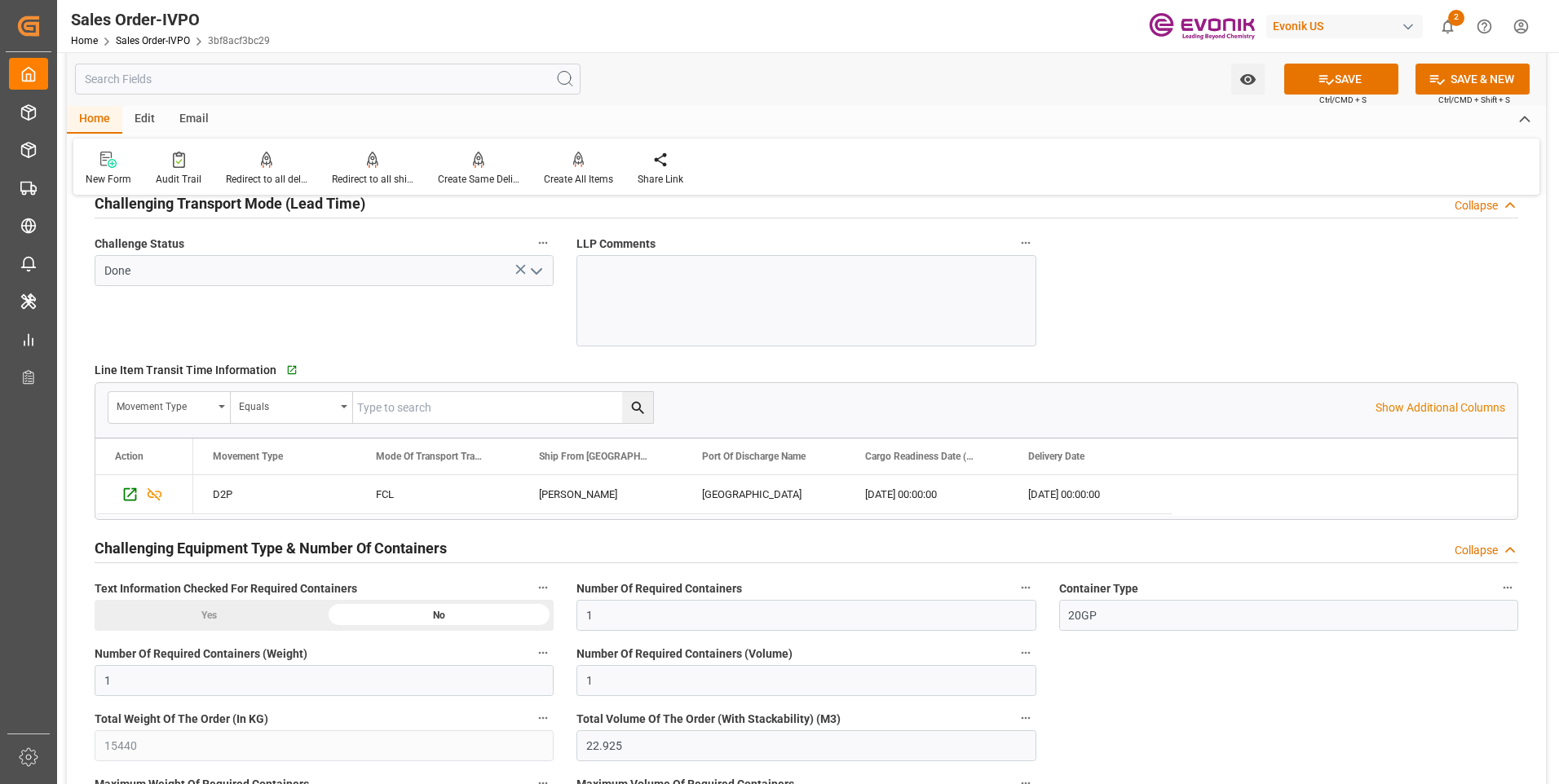
scroll to position [2851, 0]
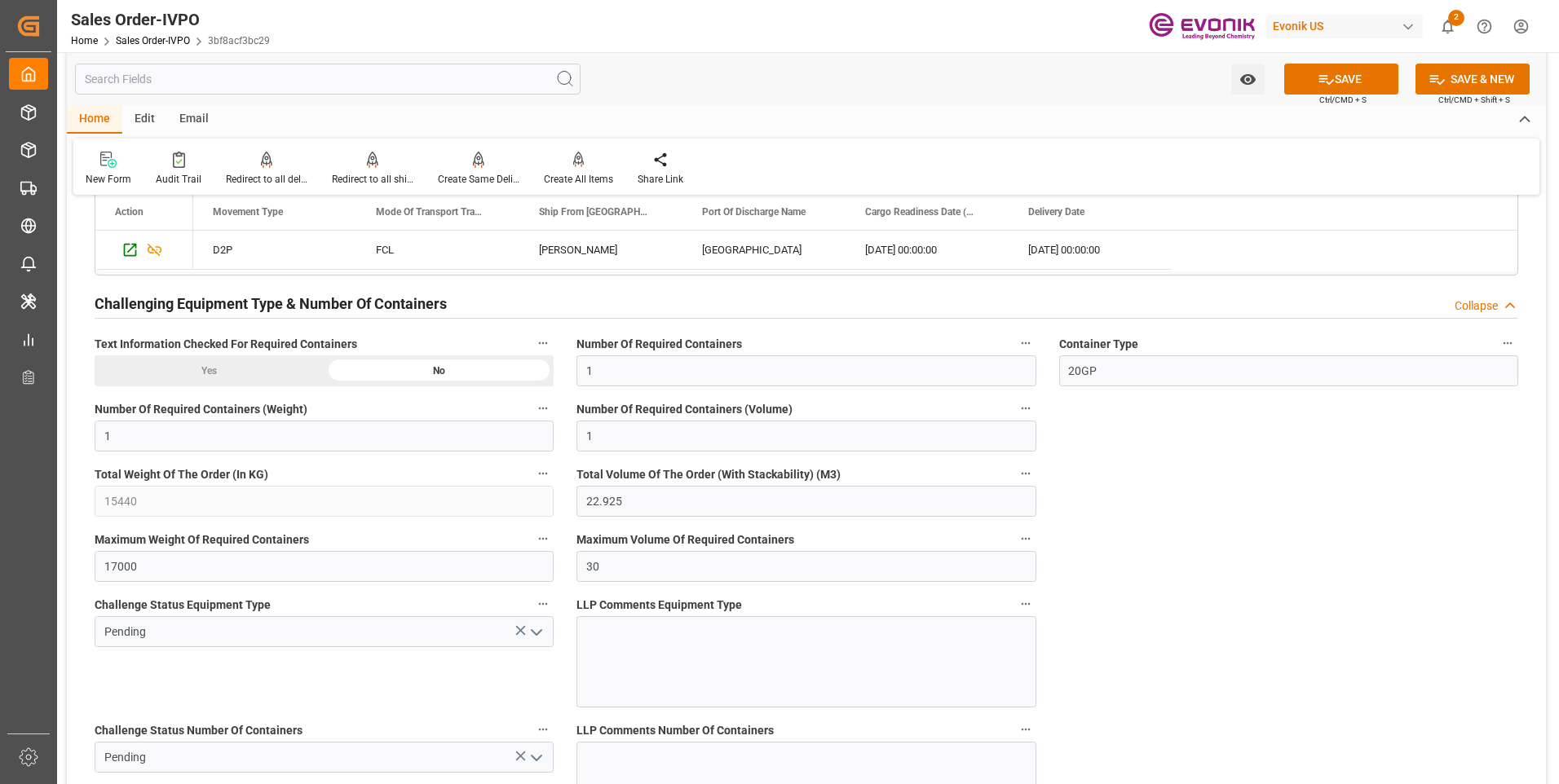
click at [537, 635] on icon "open menu" at bounding box center [537, 633] width 20 height 20
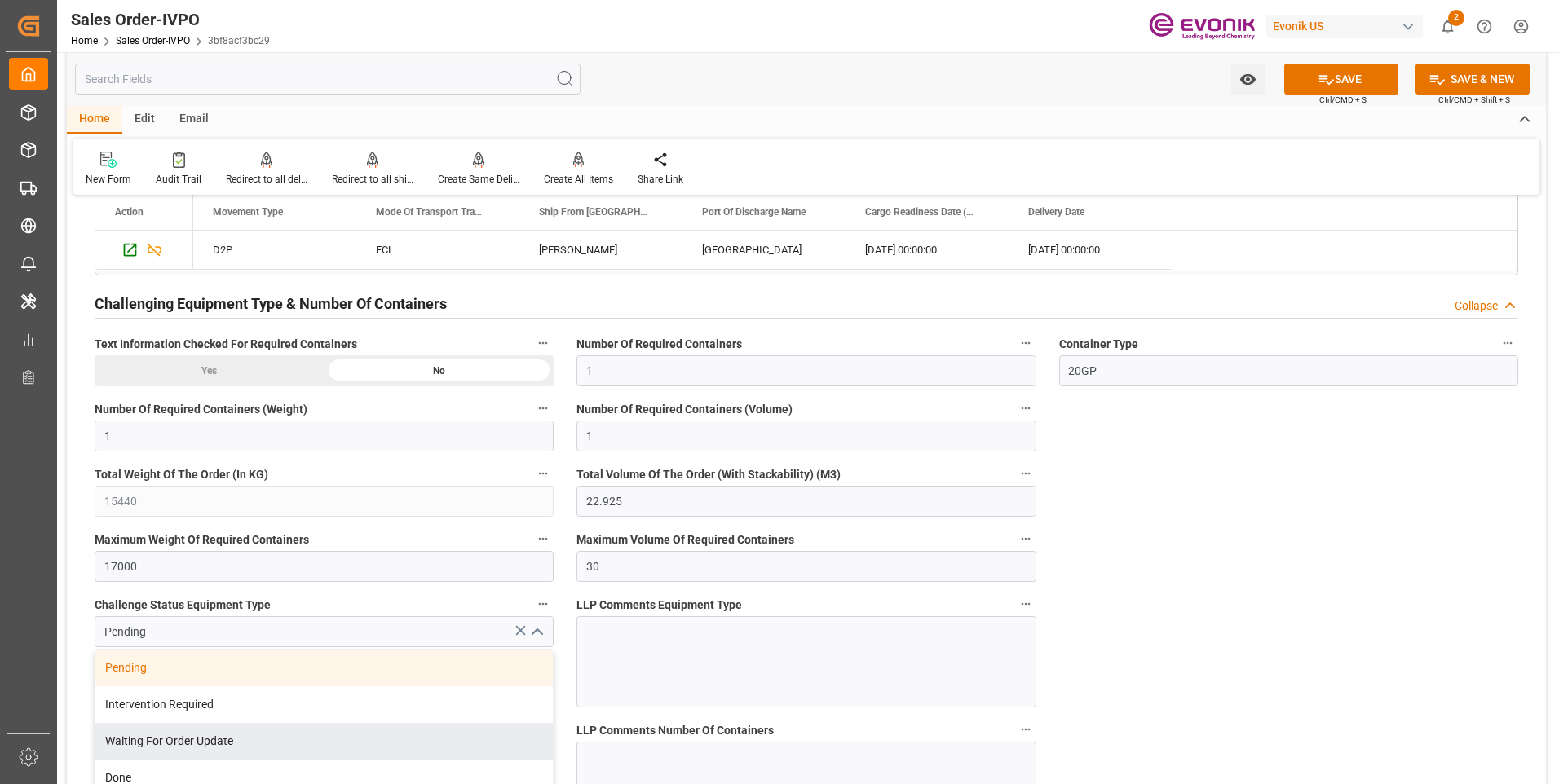
scroll to position [3096, 0]
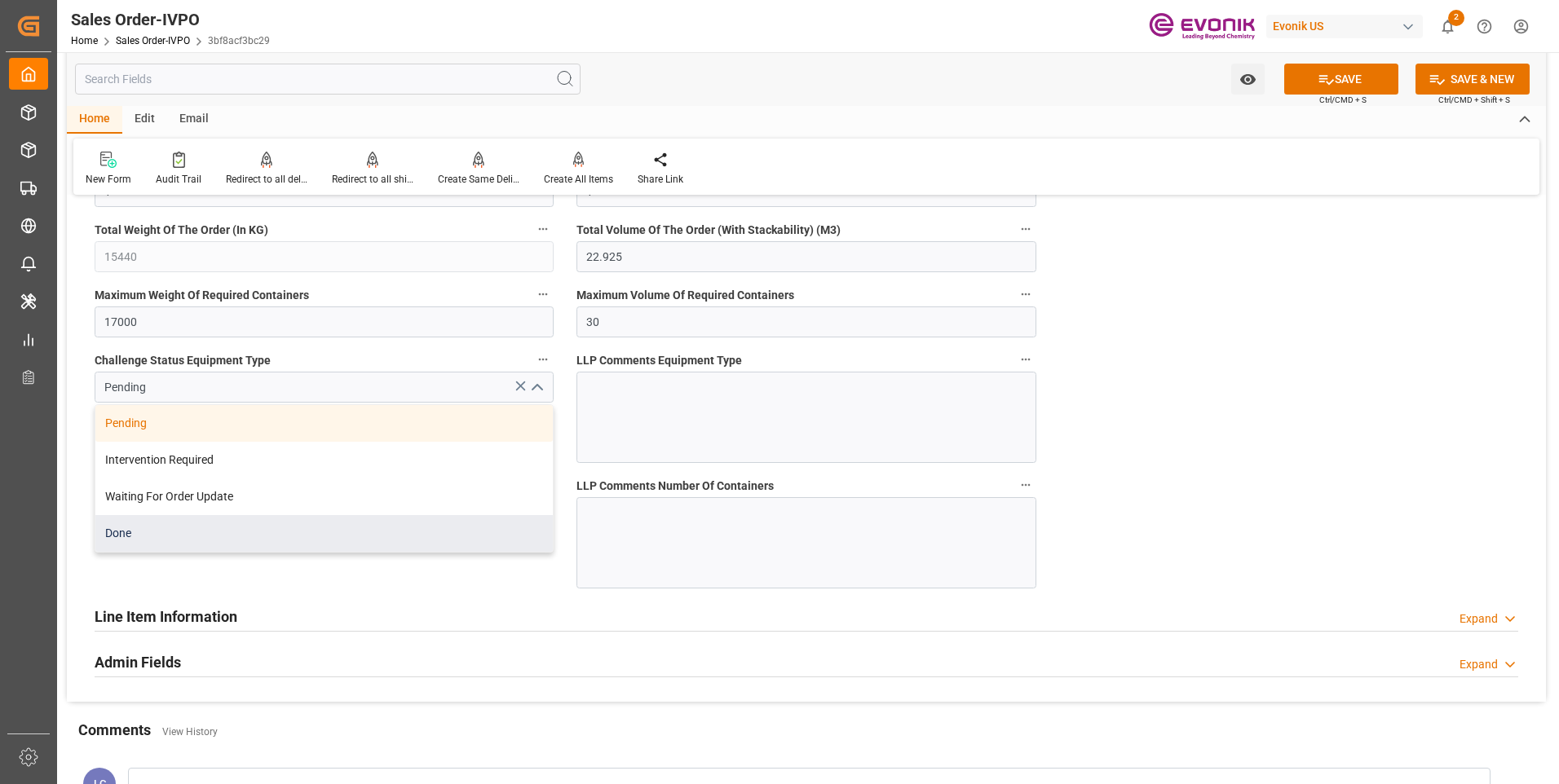
click at [172, 536] on div "Done" at bounding box center [324, 533] width 457 height 36
type input "Done"
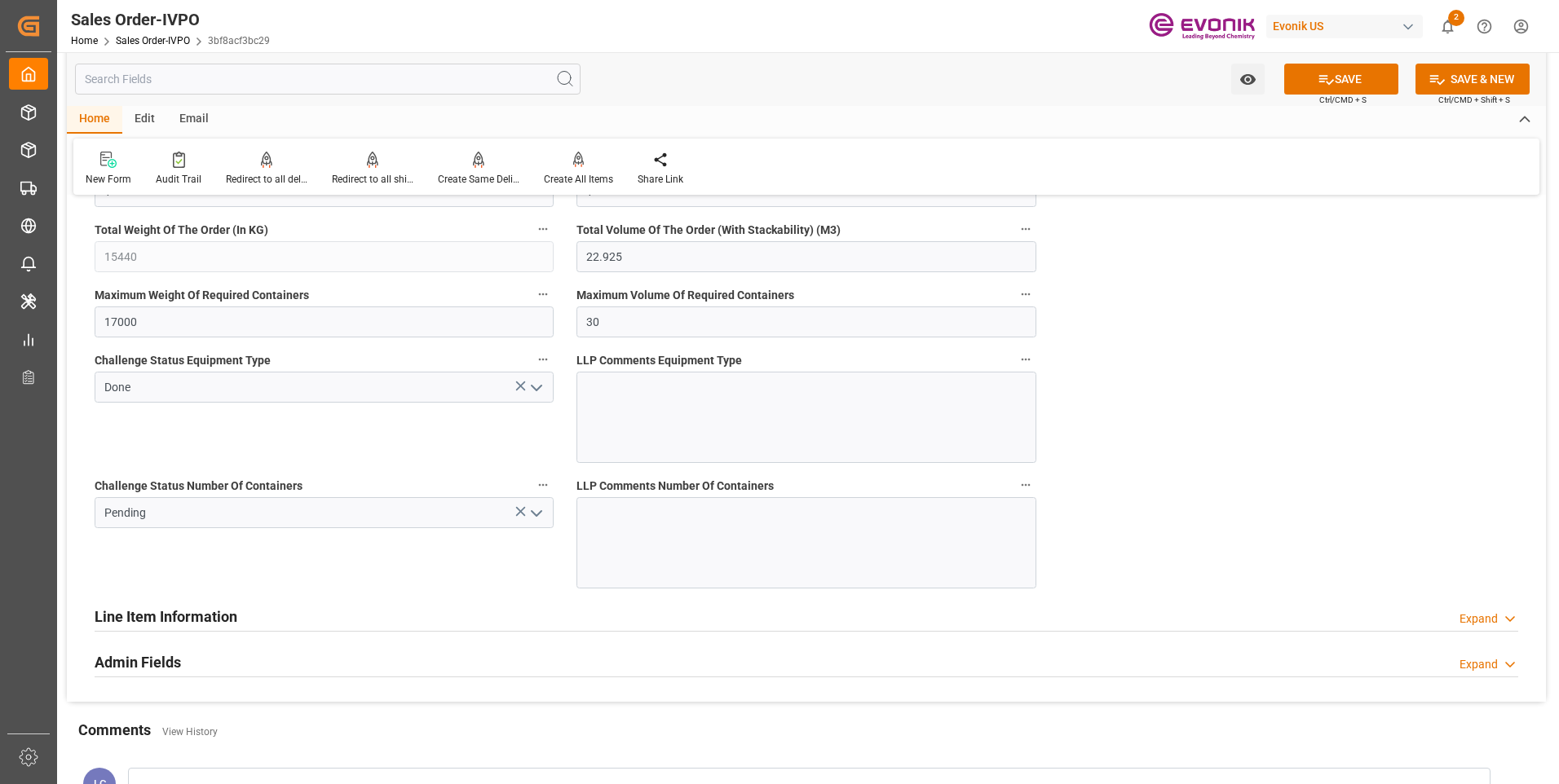
click at [538, 520] on icon "open menu" at bounding box center [537, 514] width 20 height 20
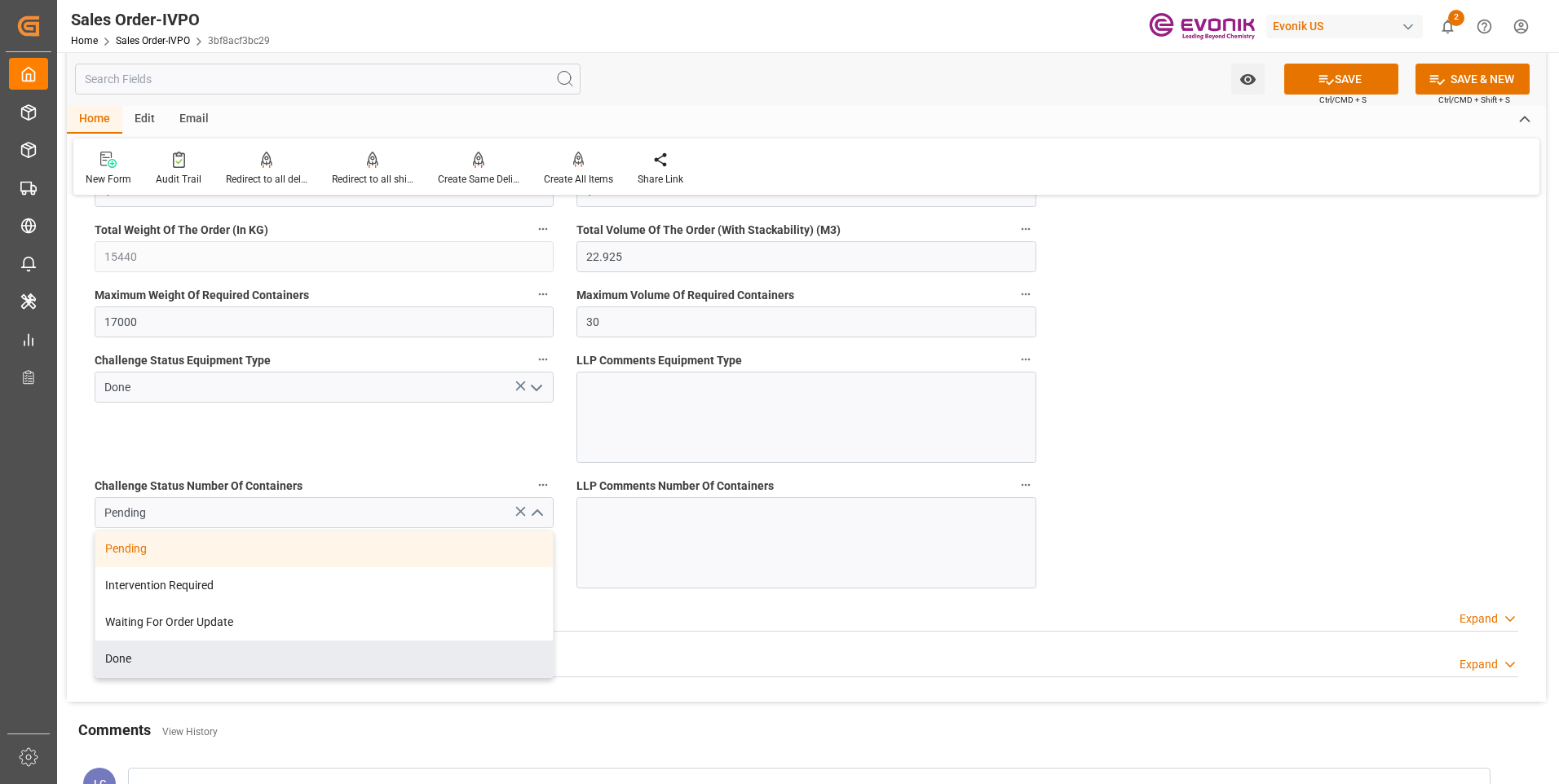
drag, startPoint x: 132, startPoint y: 658, endPoint x: 206, endPoint y: 760, distance: 126.0
click at [131, 658] on div "Done" at bounding box center [324, 659] width 457 height 36
type input "Done"
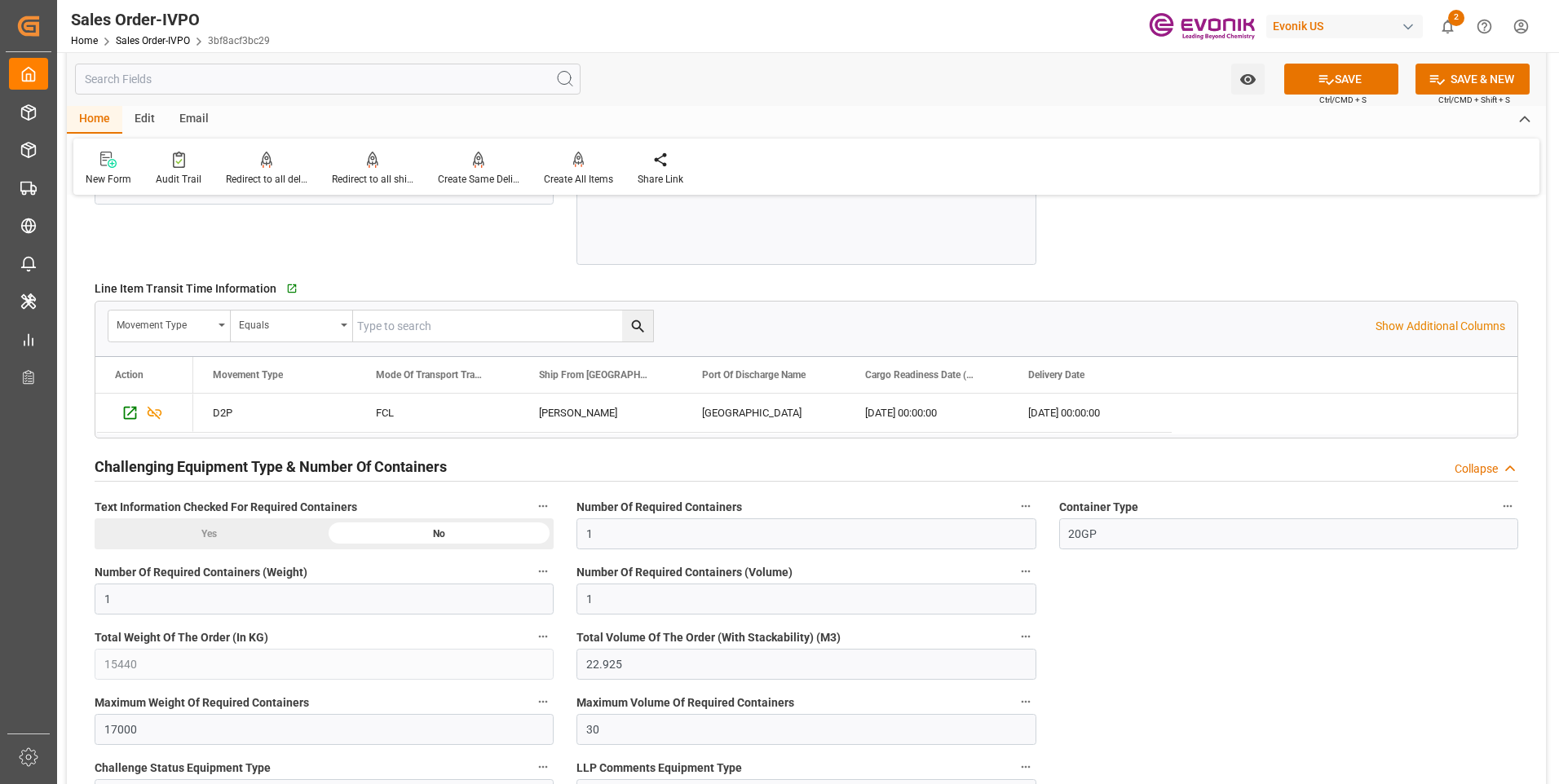
scroll to position [2608, 0]
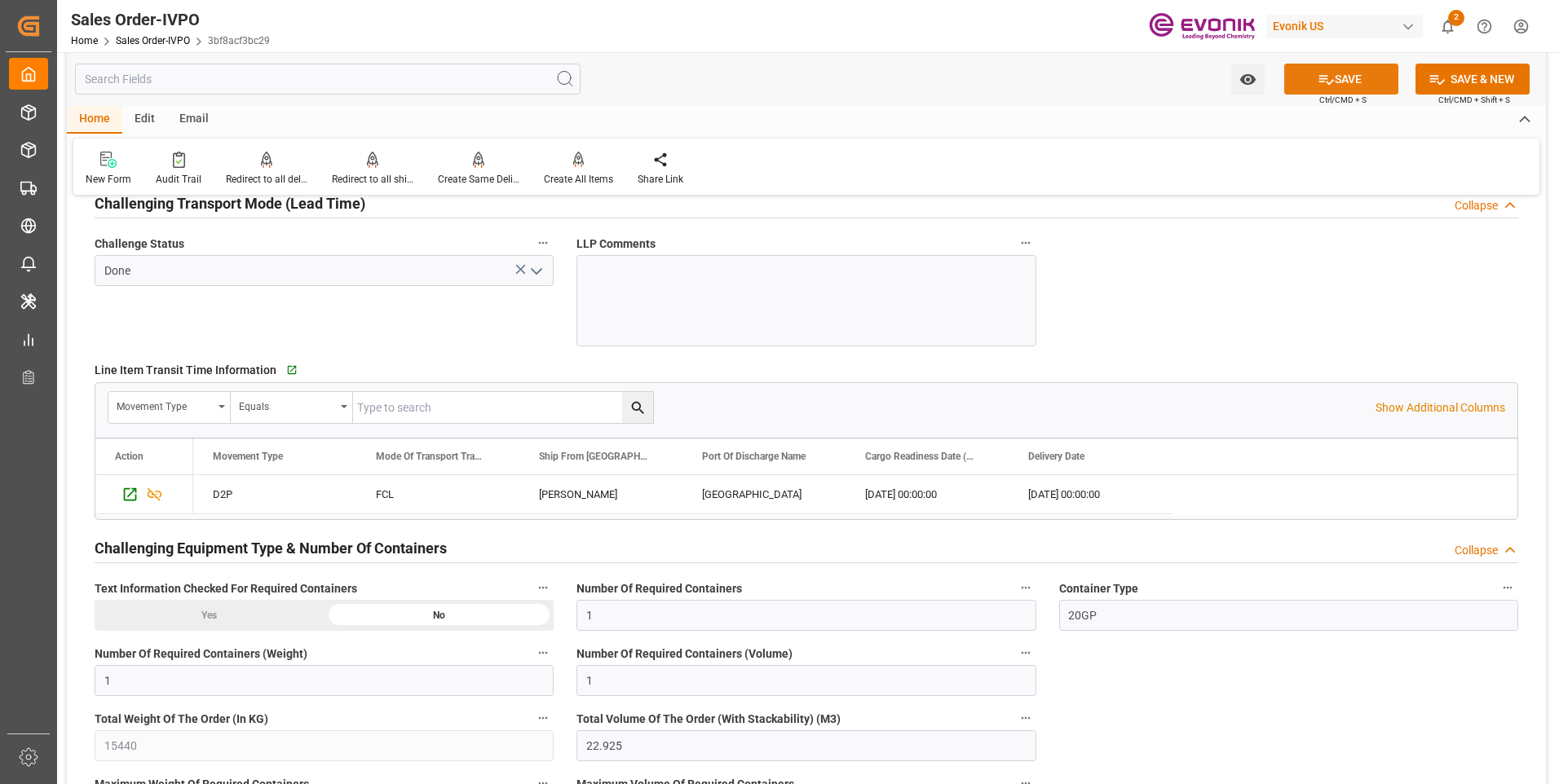
click at [1311, 68] on button "SAVE" at bounding box center [1341, 79] width 114 height 31
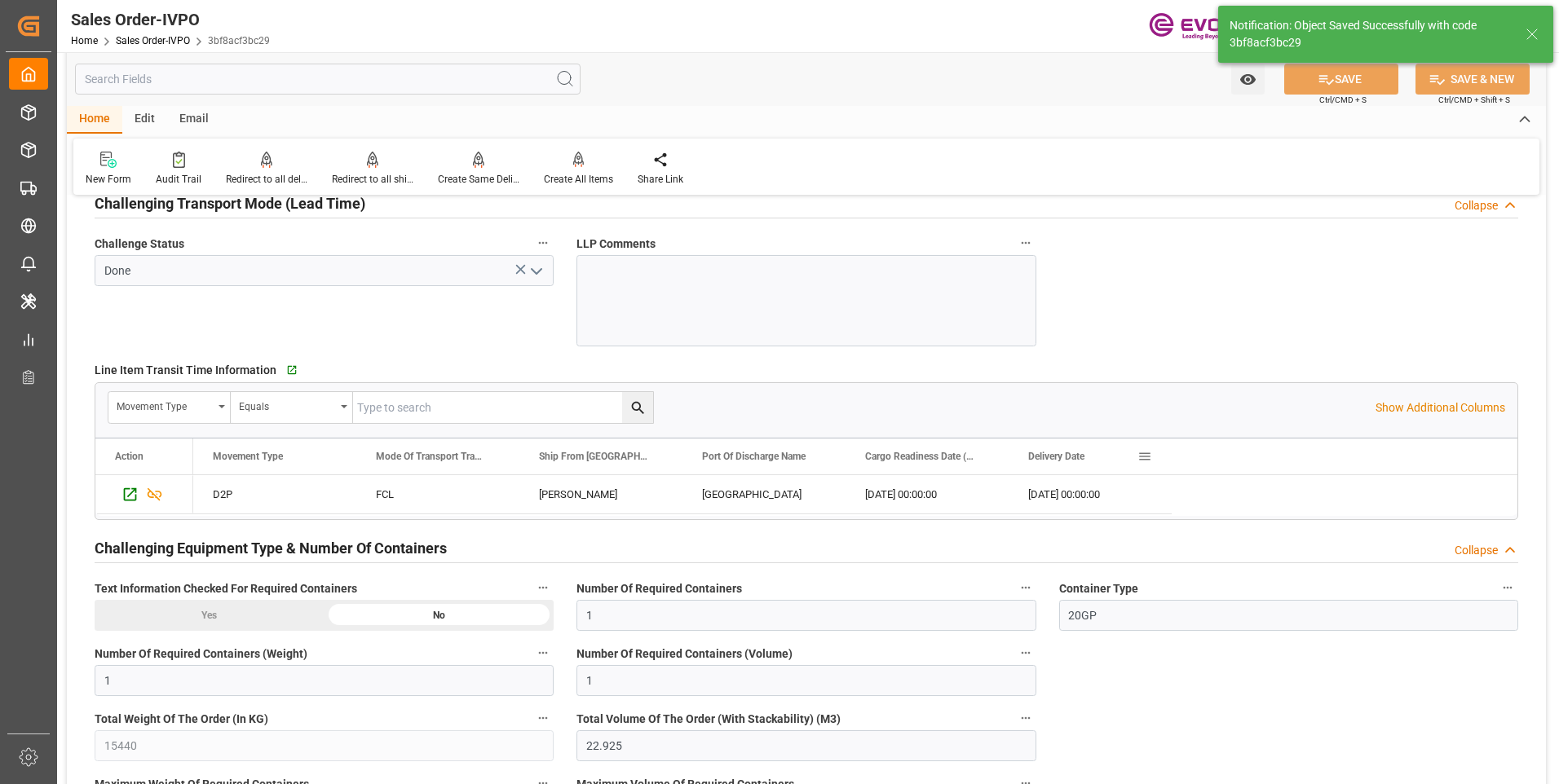
type input "No"
type input "15.10.2025 04:11"
click at [587, 161] on div at bounding box center [579, 159] width 69 height 17
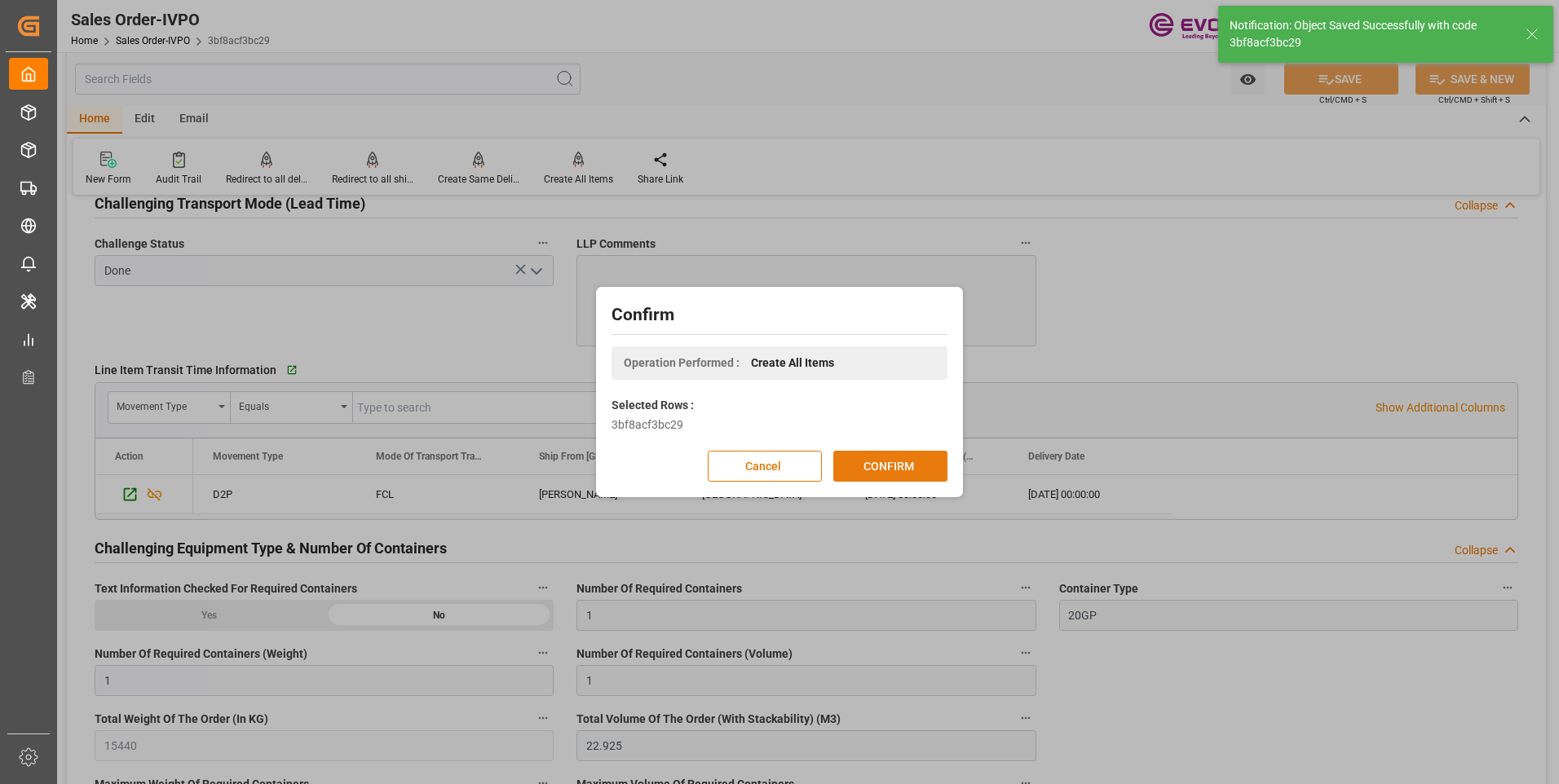
click at [924, 465] on button "CONFIRM" at bounding box center [891, 466] width 114 height 31
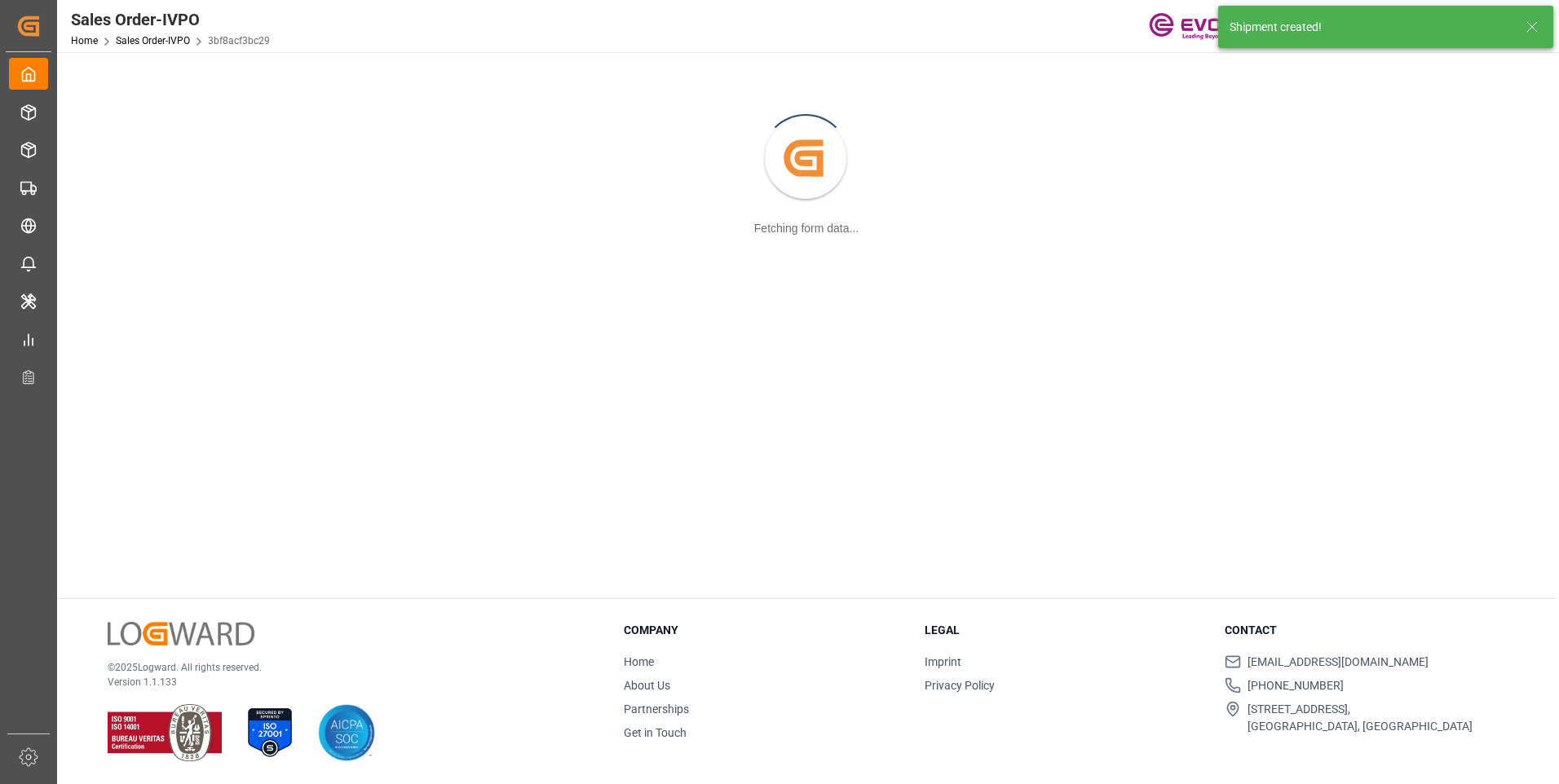
scroll to position [177, 0]
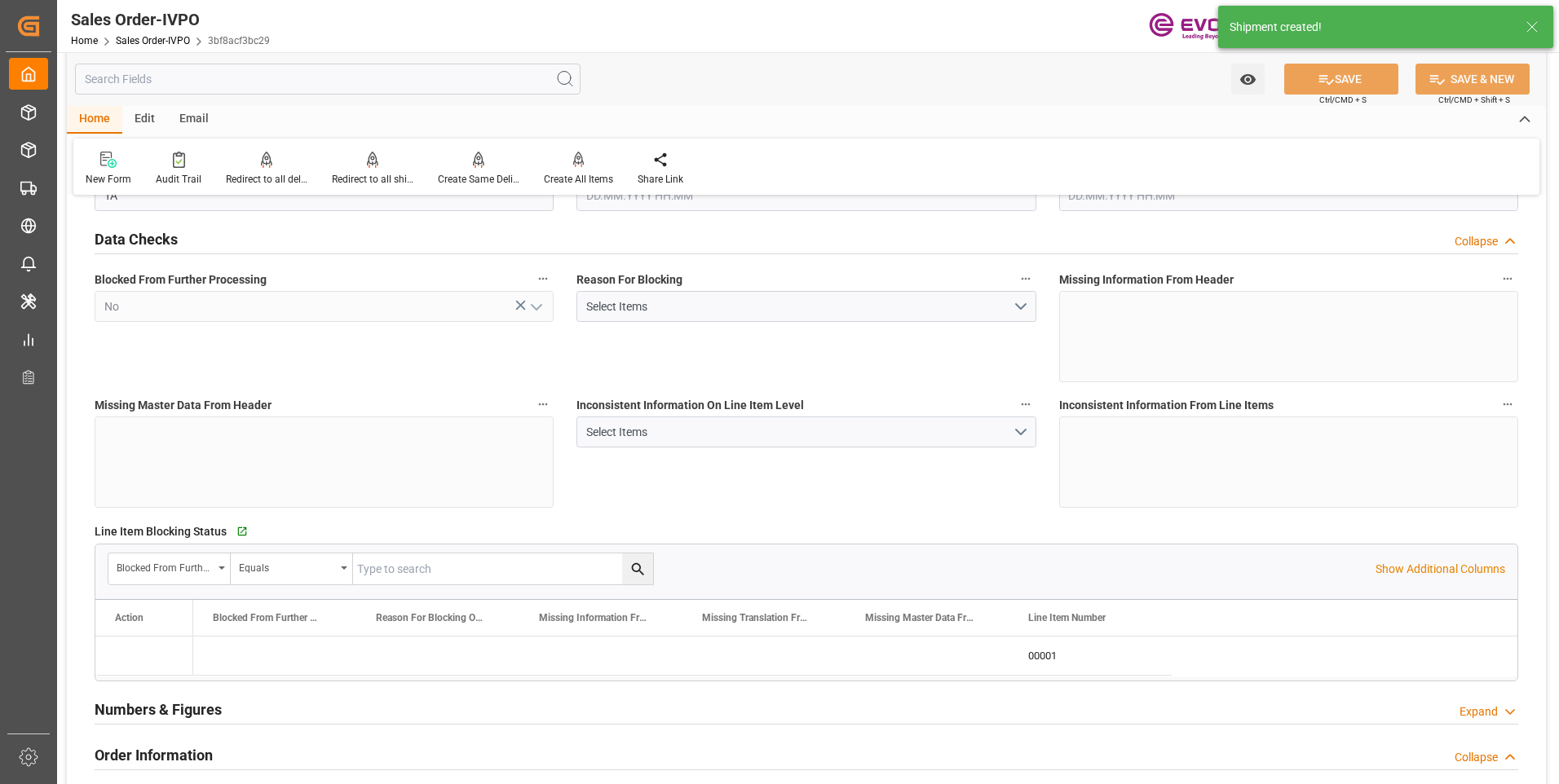
type input "SGSIN"
type input "0"
type input "1"
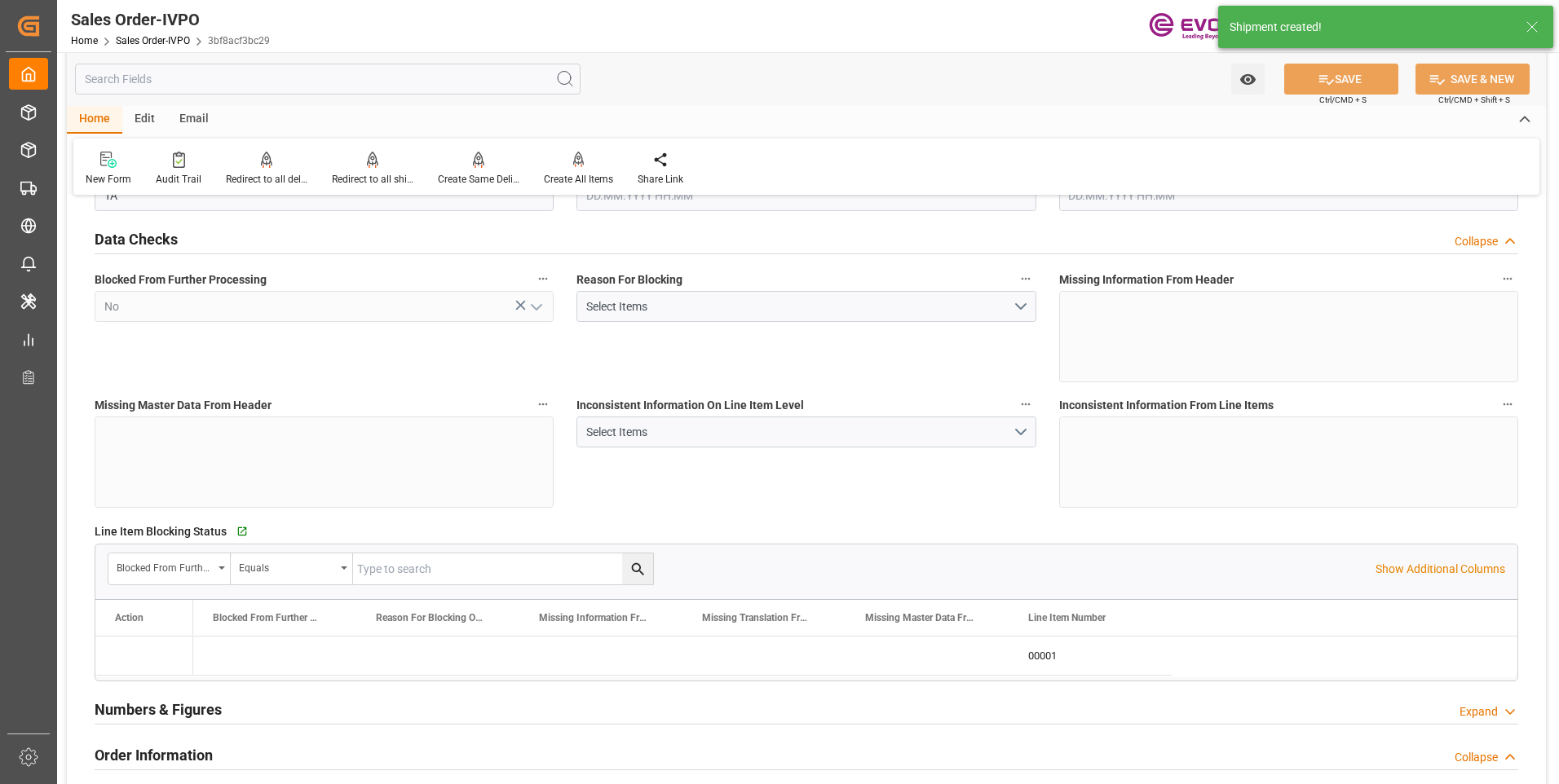
type input "15440"
type input "22.925"
type input "17000"
type input "30"
type input "[DATE] 01:34"
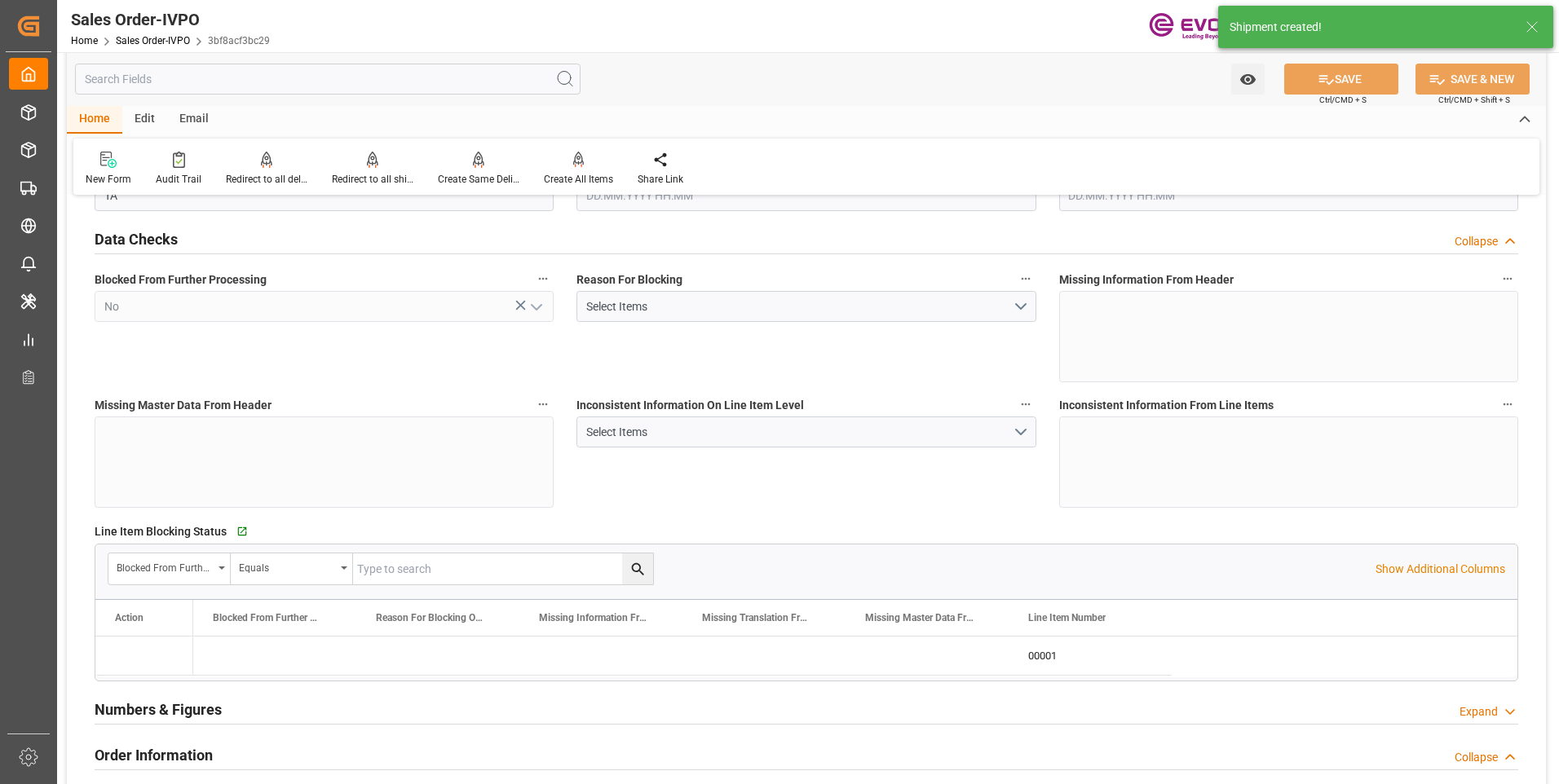
type input "[DATE] 04:12"
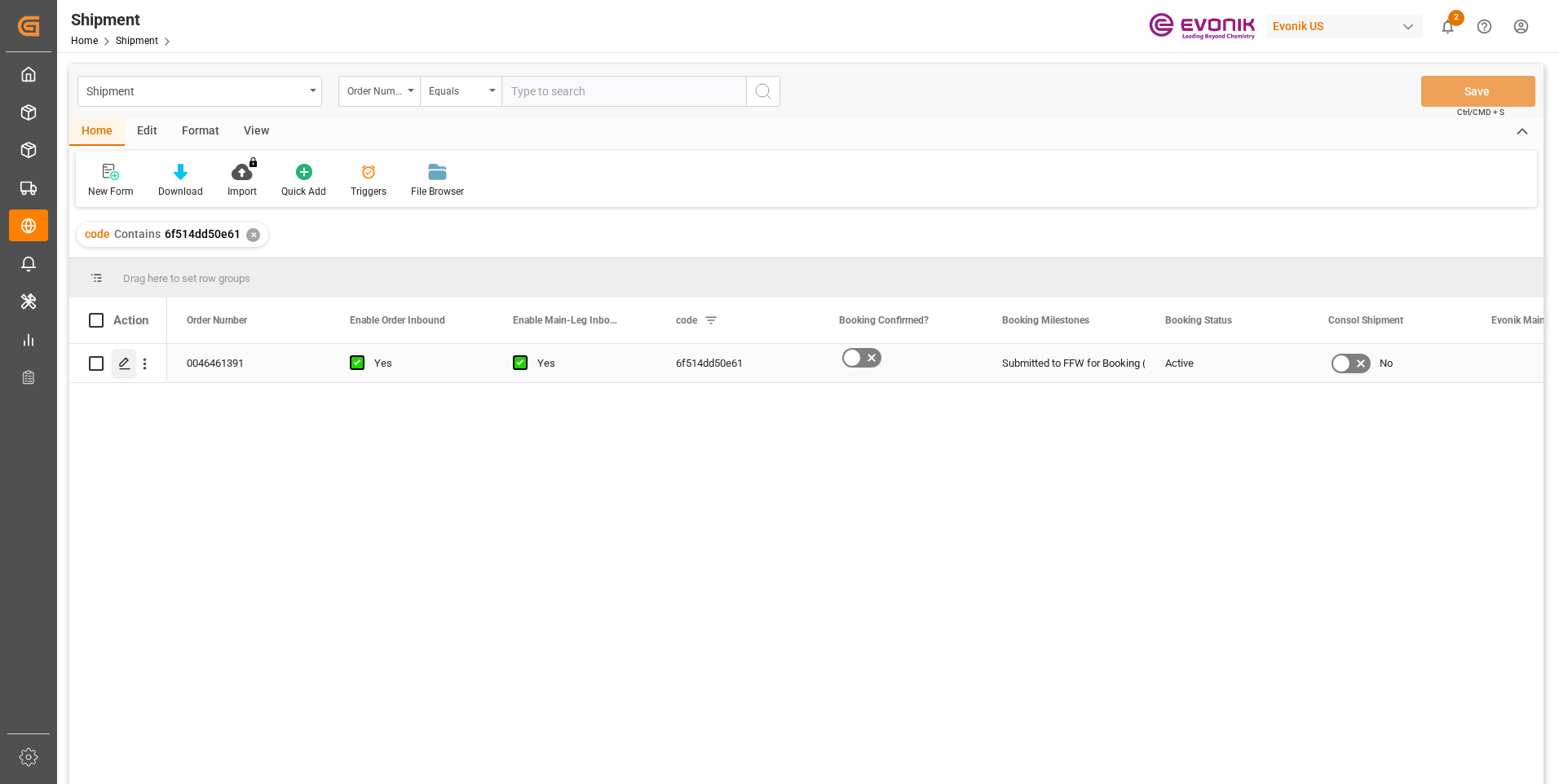
click at [121, 363] on icon "Press SPACE to select this row." at bounding box center [124, 363] width 13 height 13
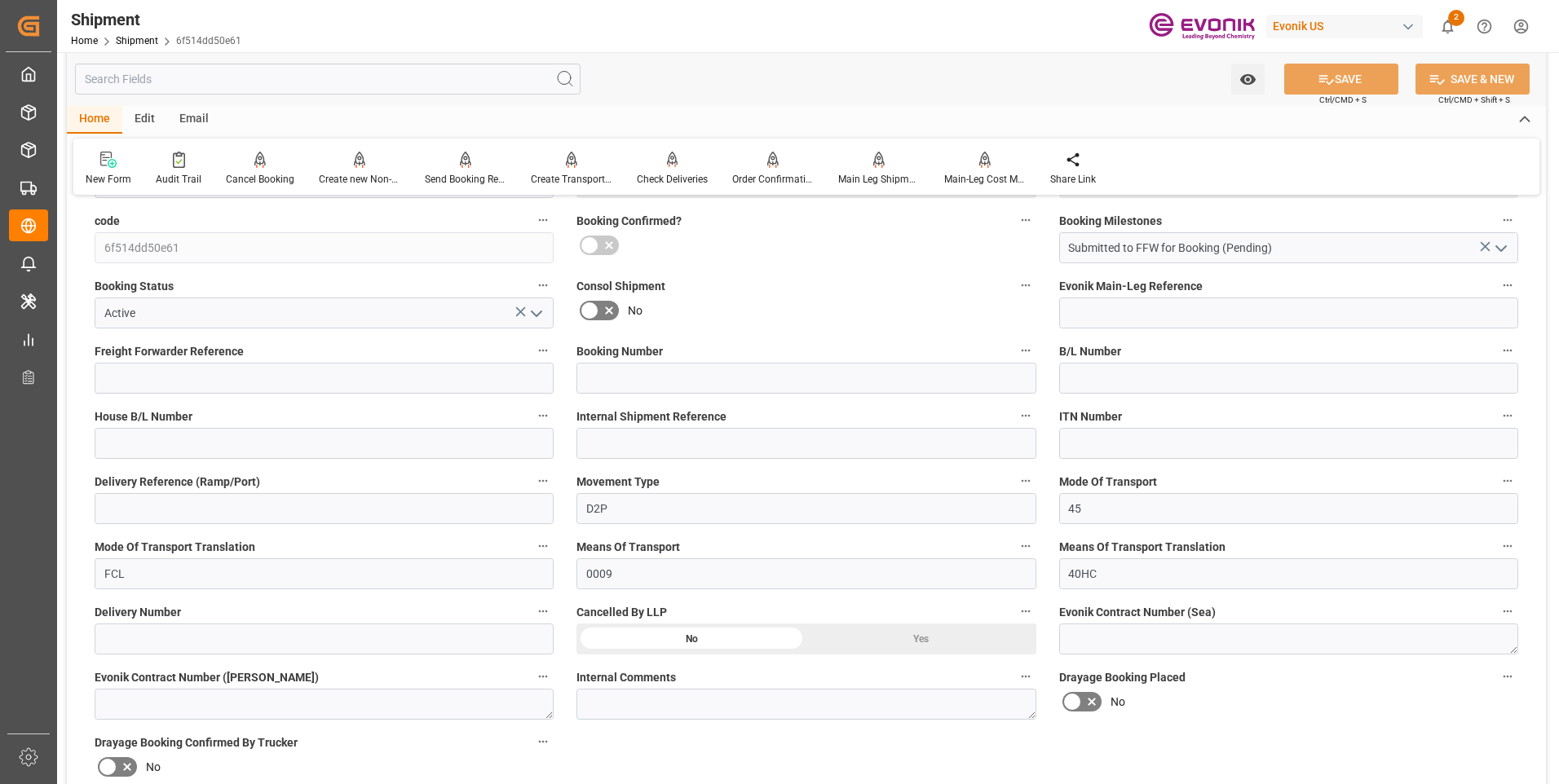
scroll to position [652, 0]
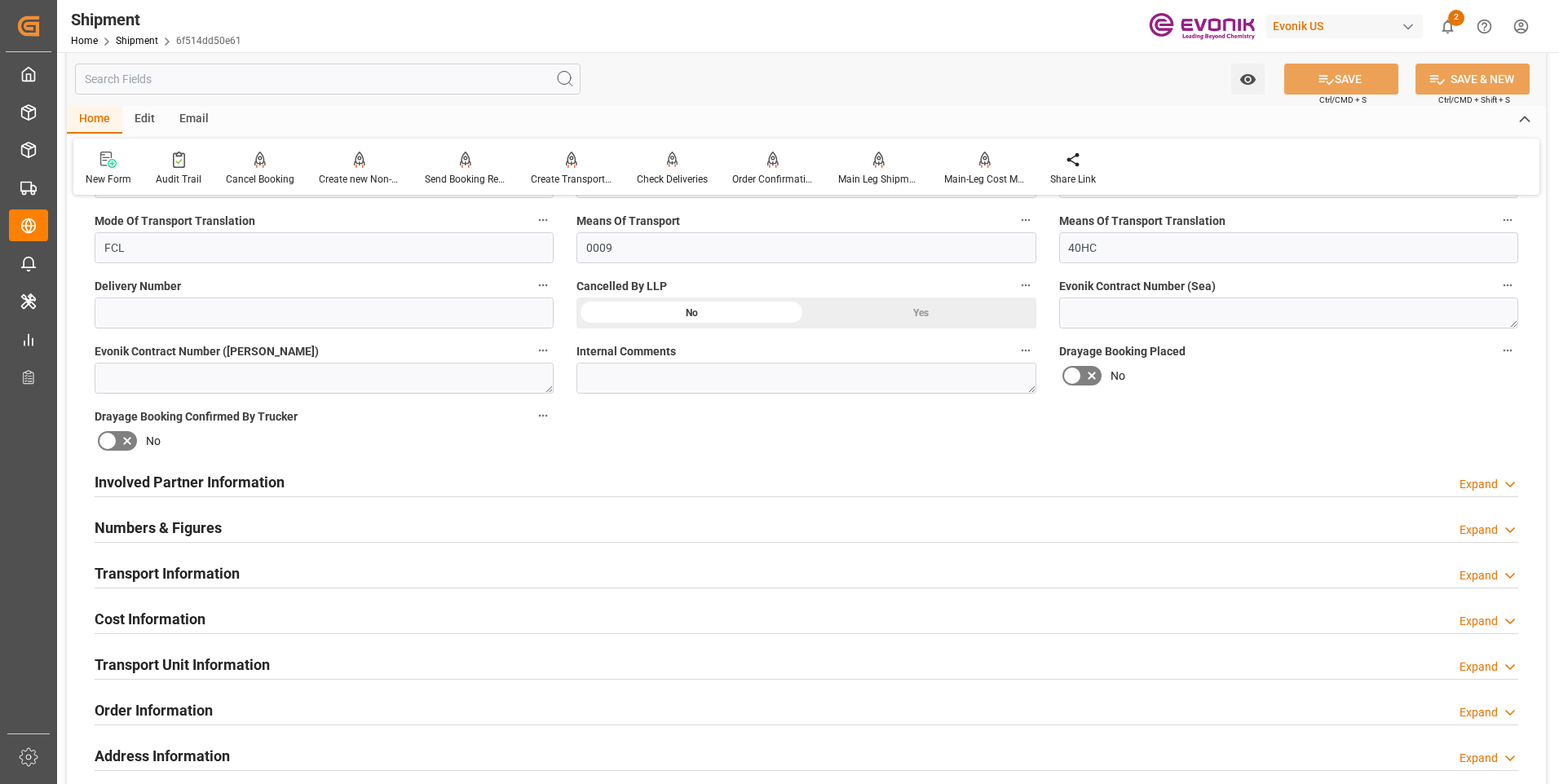
drag, startPoint x: 545, startPoint y: 488, endPoint x: 1062, endPoint y: 566, distance: 522.9
click at [545, 488] on div "Involved Partner Information Expand" at bounding box center [806, 480] width 1424 height 31
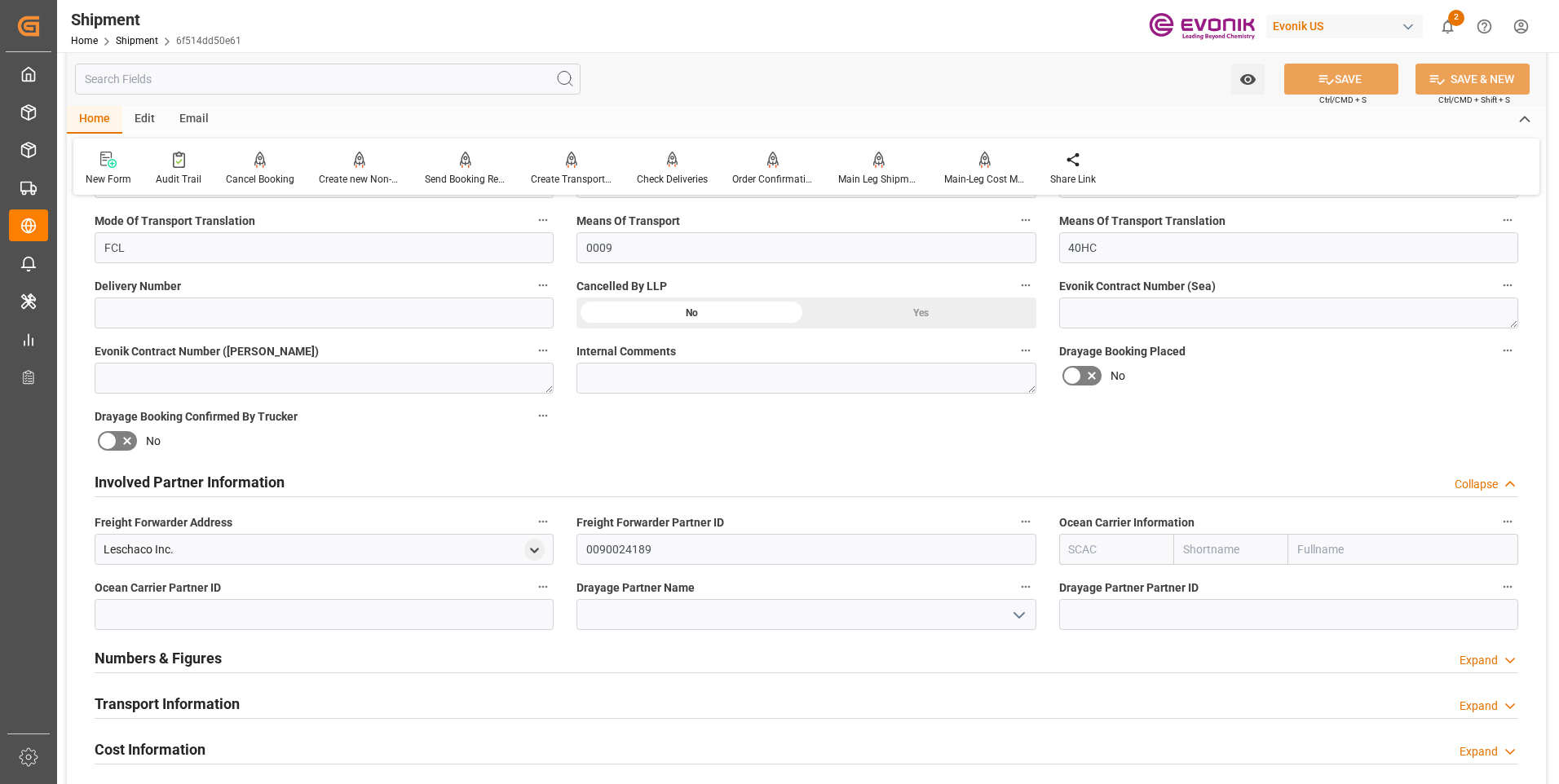
click at [1245, 545] on input "text" at bounding box center [1231, 549] width 115 height 31
type input "mae"
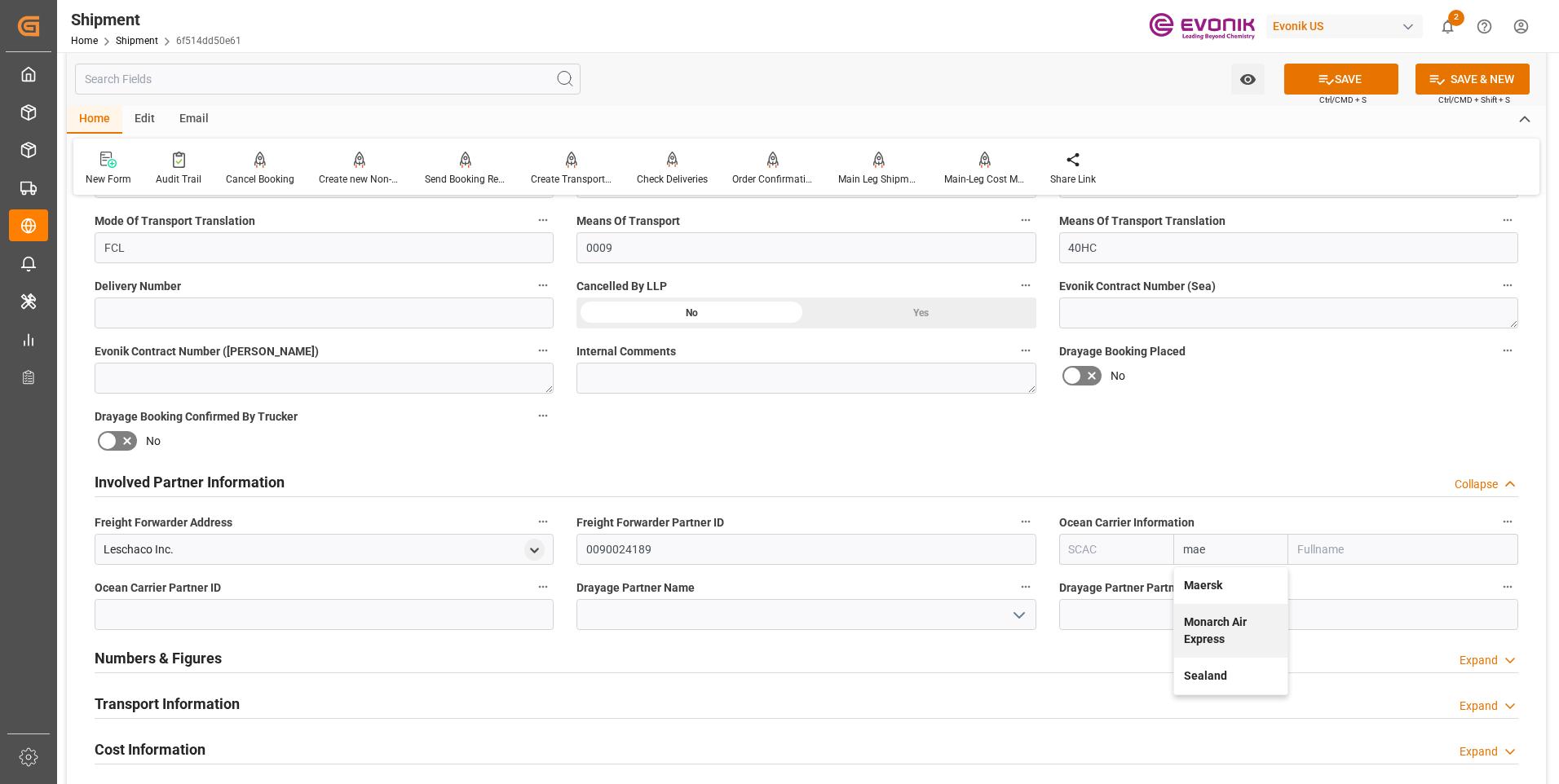
drag, startPoint x: 1243, startPoint y: 591, endPoint x: 1262, endPoint y: 359, distance: 232.8
click at [1244, 591] on div "Maersk" at bounding box center [1231, 586] width 113 height 36
type input "MAEU"
type input "Maersk"
type input "Maersk Line AS"
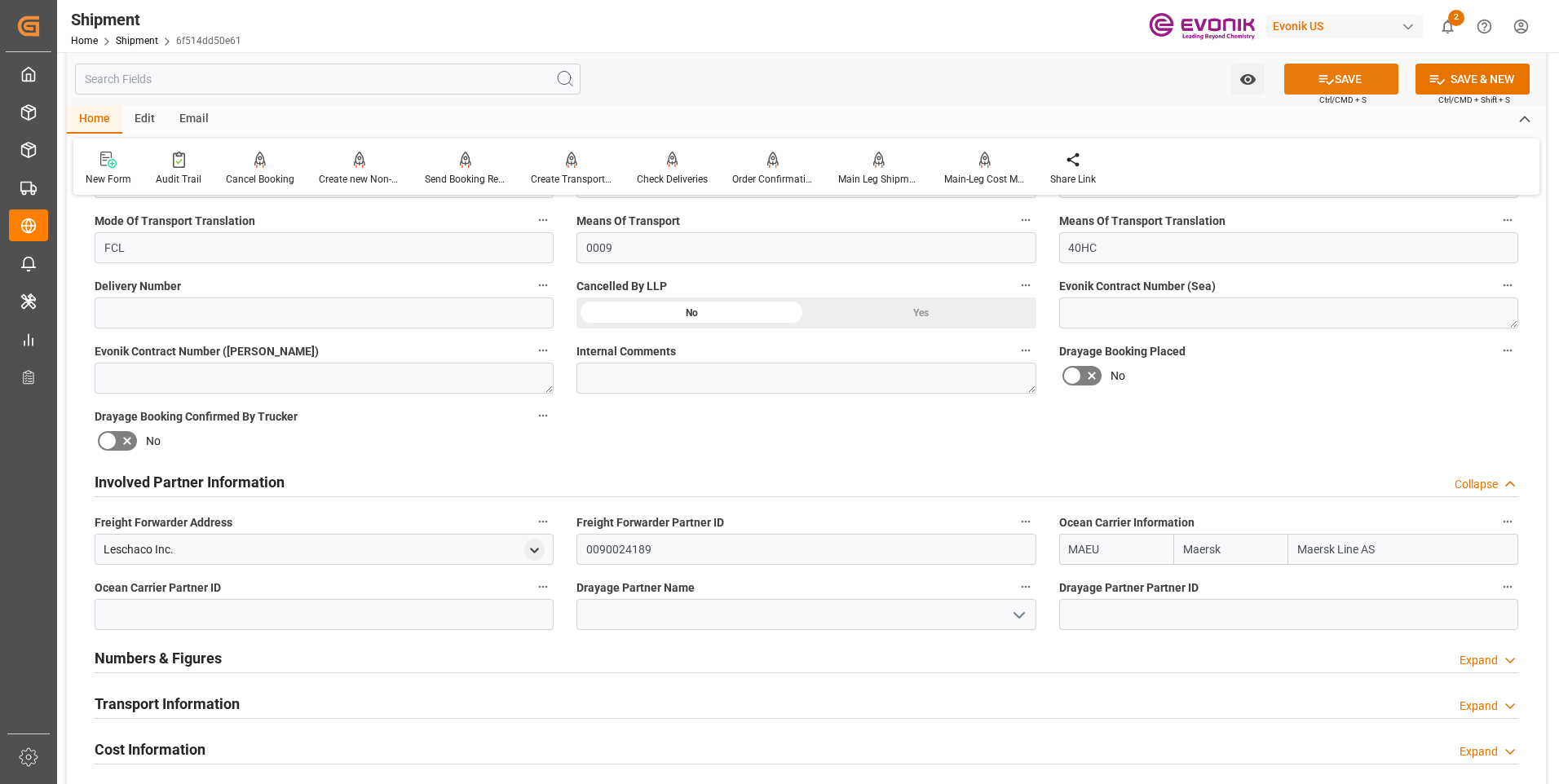
type input "Maersk"
click at [1330, 86] on icon at bounding box center [1326, 79] width 17 height 17
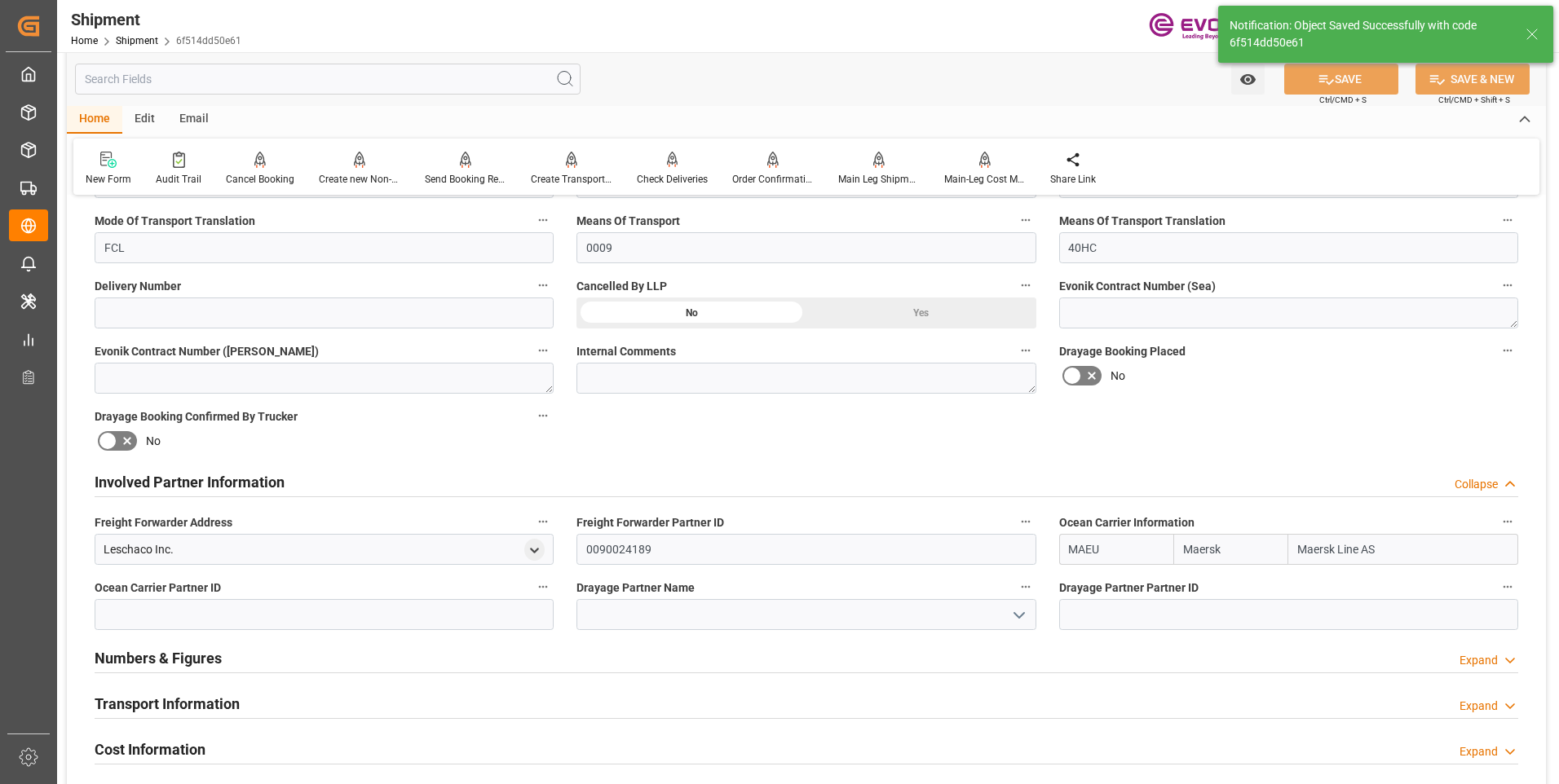
type input "0090029568"
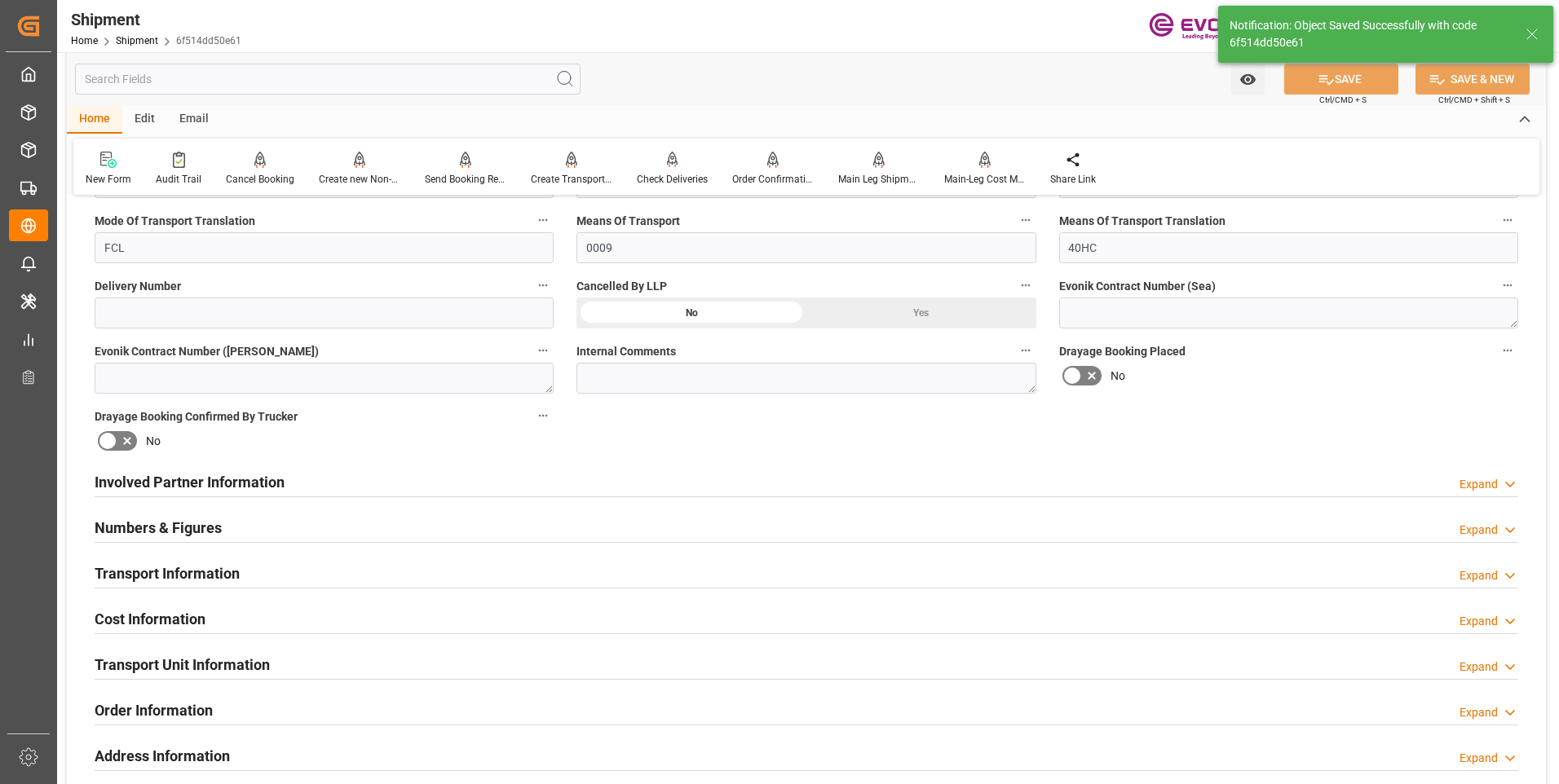
drag, startPoint x: 381, startPoint y: 483, endPoint x: 595, endPoint y: 609, distance: 248.3
click at [382, 481] on div "Involved Partner Information Expand" at bounding box center [806, 480] width 1424 height 31
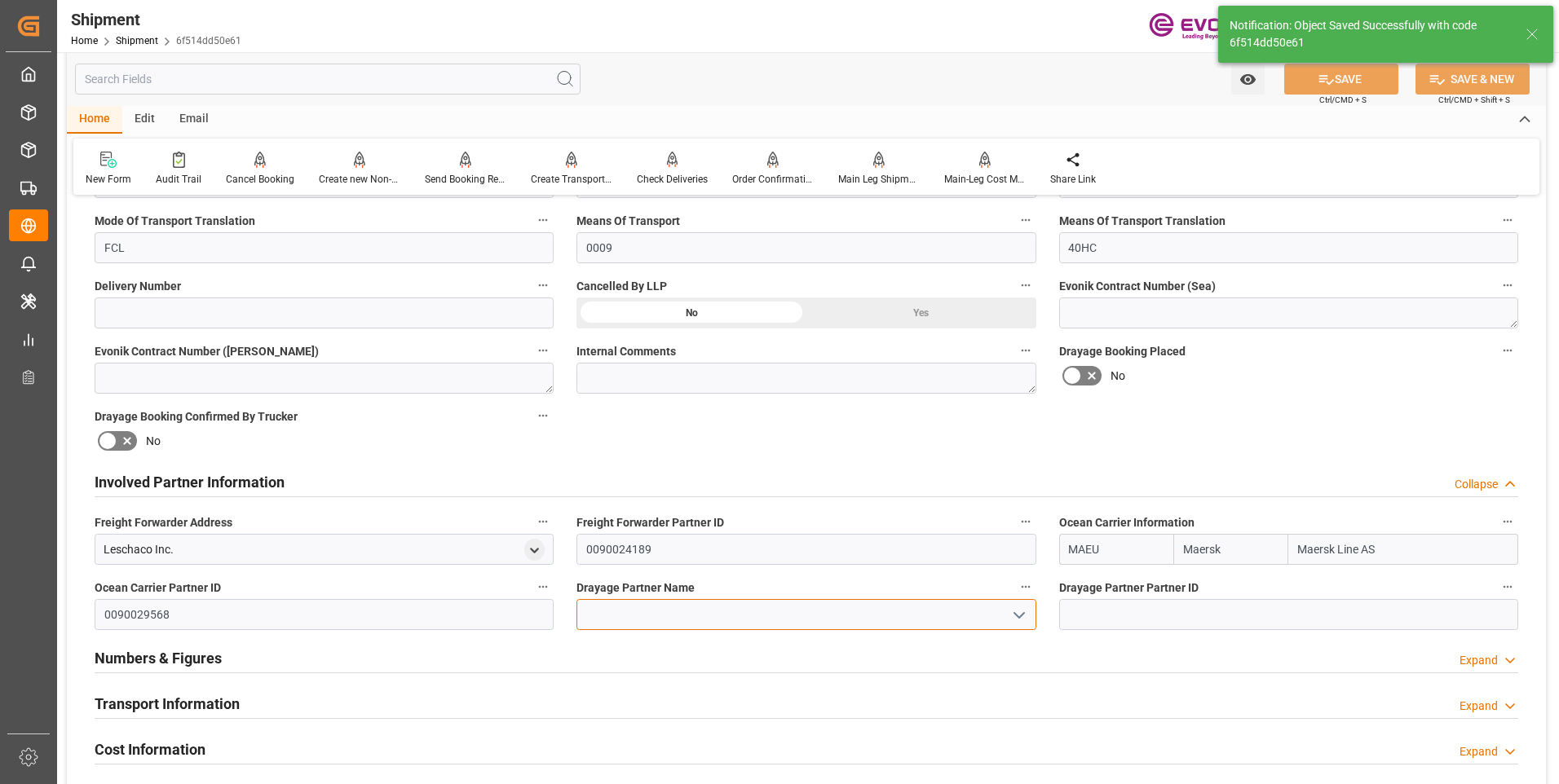
click at [677, 608] on input at bounding box center [806, 615] width 459 height 31
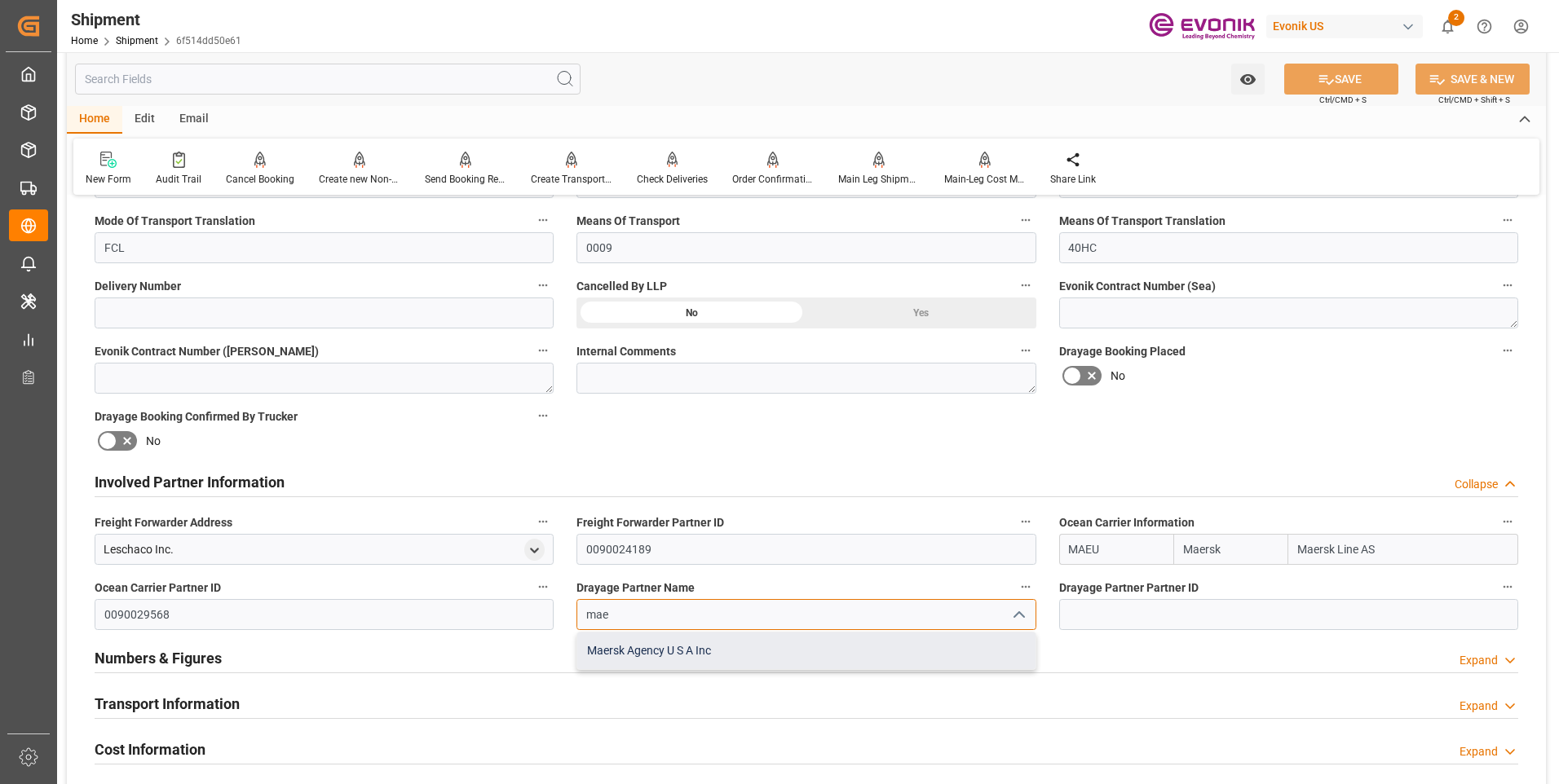
click at [677, 643] on div "Maersk Agency U S A Inc" at bounding box center [805, 651] width 457 height 36
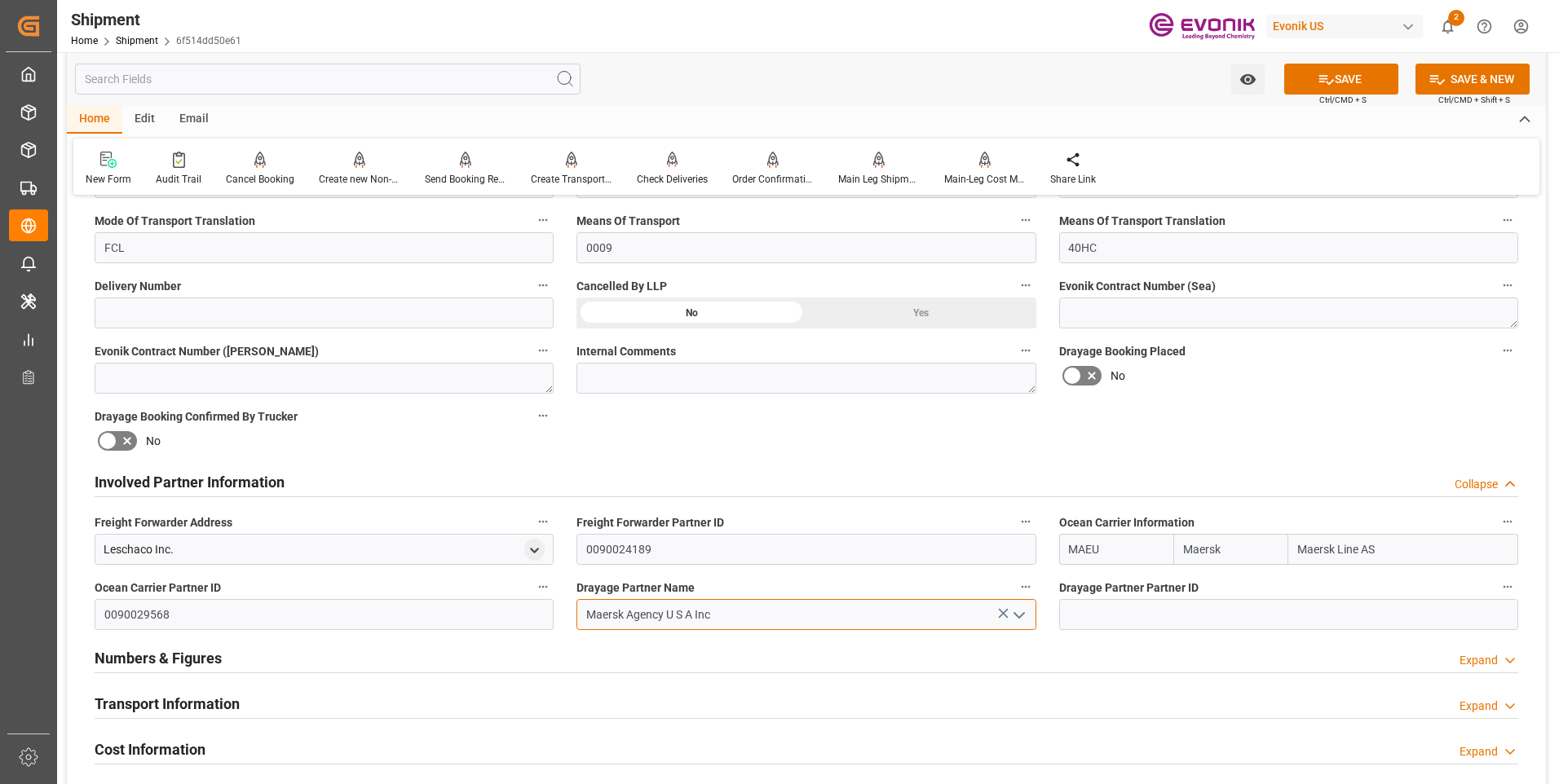
type input "Maersk Agency U S A Inc"
click at [1318, 82] on icon at bounding box center [1326, 79] width 17 height 17
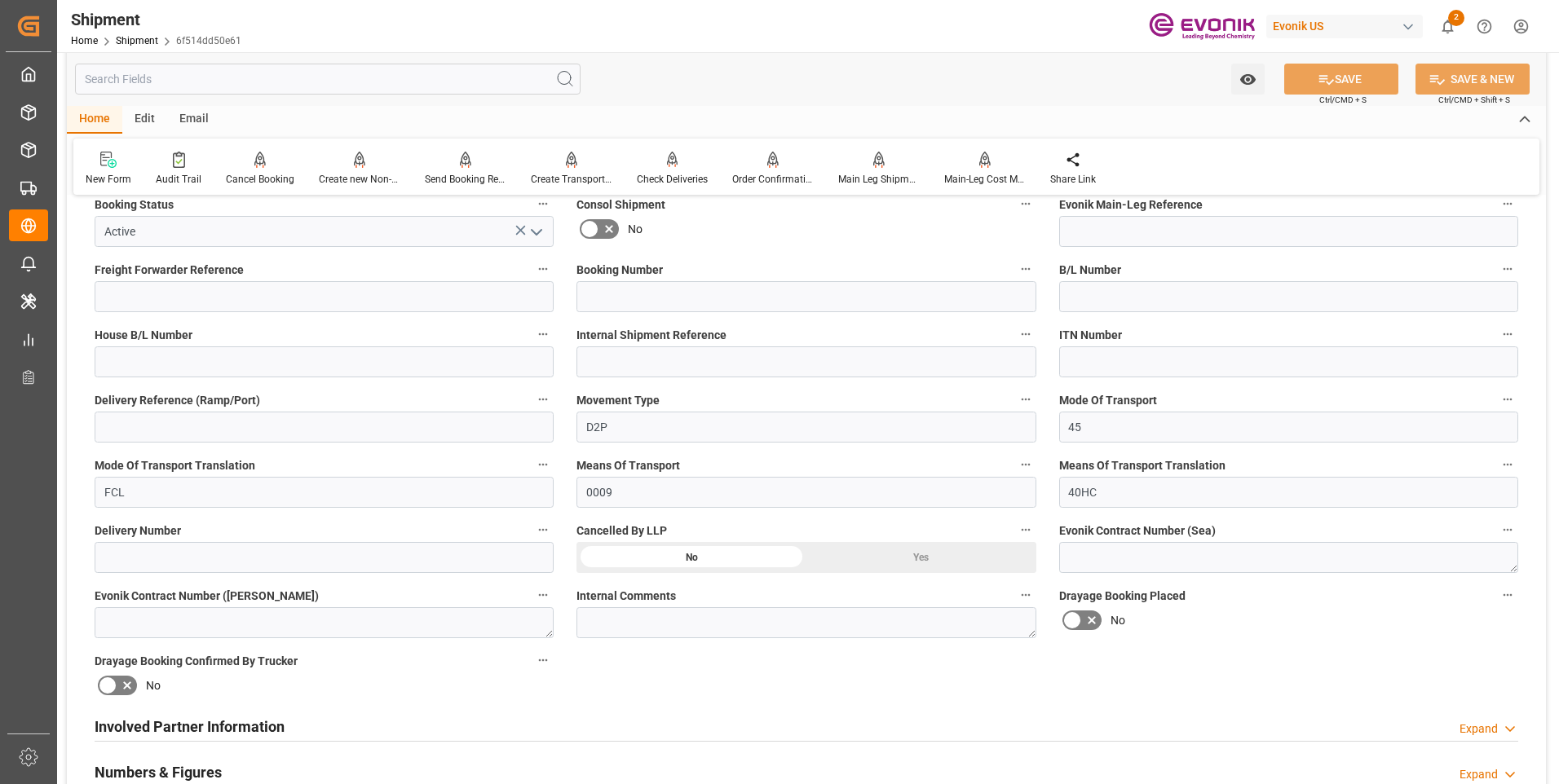
scroll to position [733, 0]
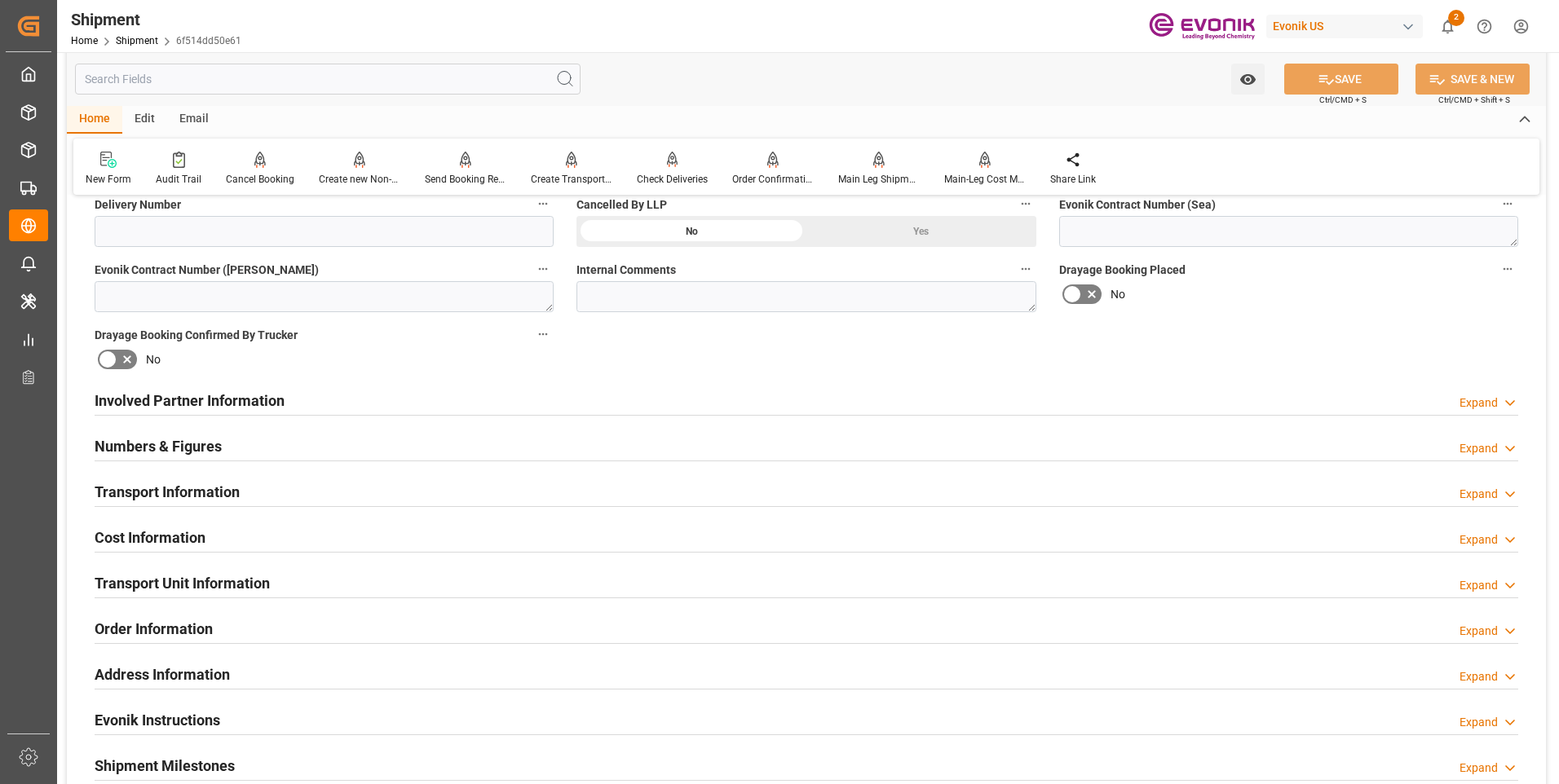
click at [836, 411] on div "Involved Partner Information Expand" at bounding box center [806, 399] width 1424 height 31
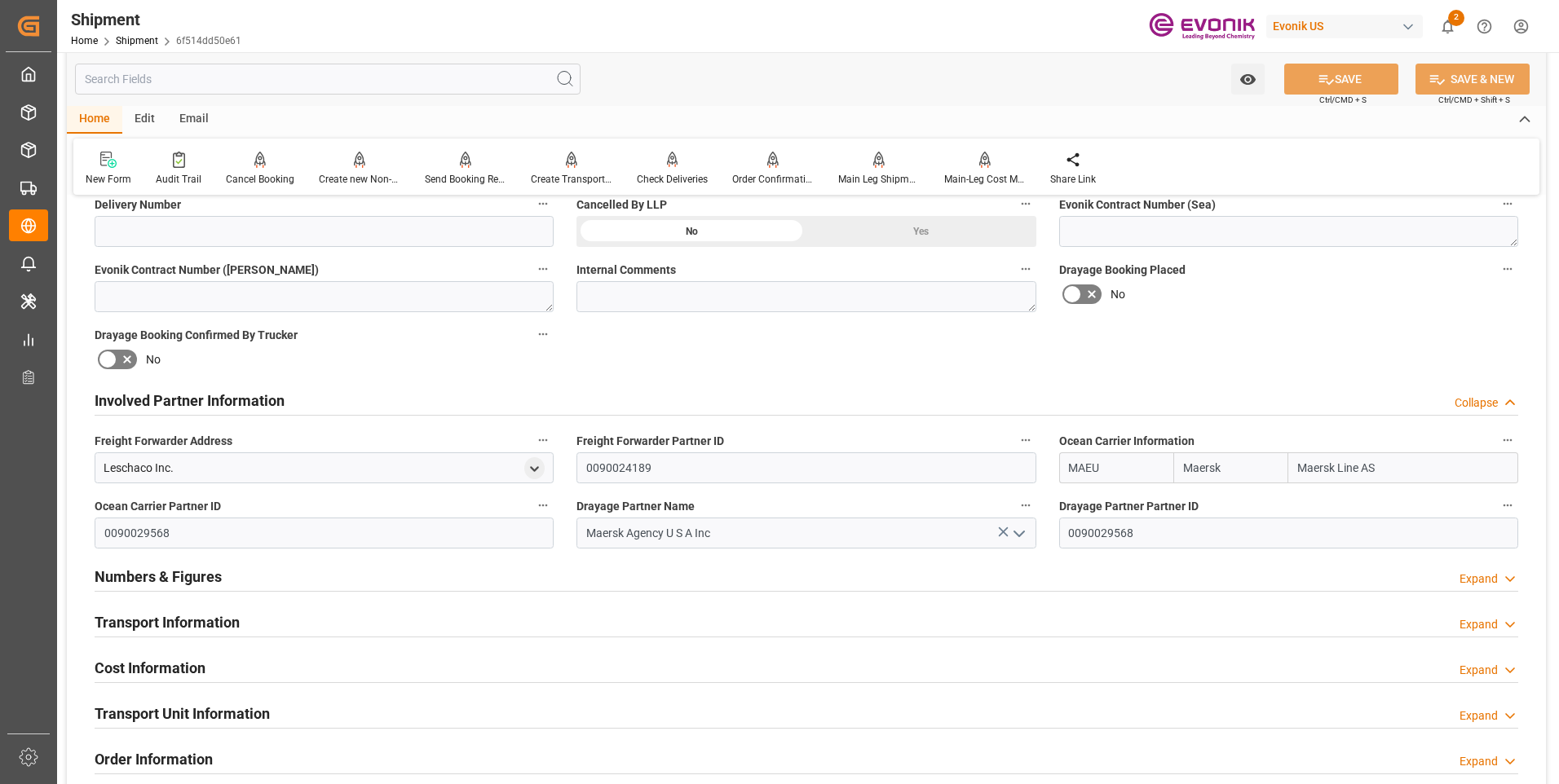
click at [1262, 464] on input "Maersk" at bounding box center [1231, 468] width 115 height 31
drag, startPoint x: 1250, startPoint y: 469, endPoint x: 1173, endPoint y: 467, distance: 77.0
click at [1173, 467] on div "MAEU Maersk Maersk Line AS" at bounding box center [1289, 468] width 459 height 31
type input "msc"
click at [1200, 500] on b "MSC" at bounding box center [1195, 503] width 24 height 13
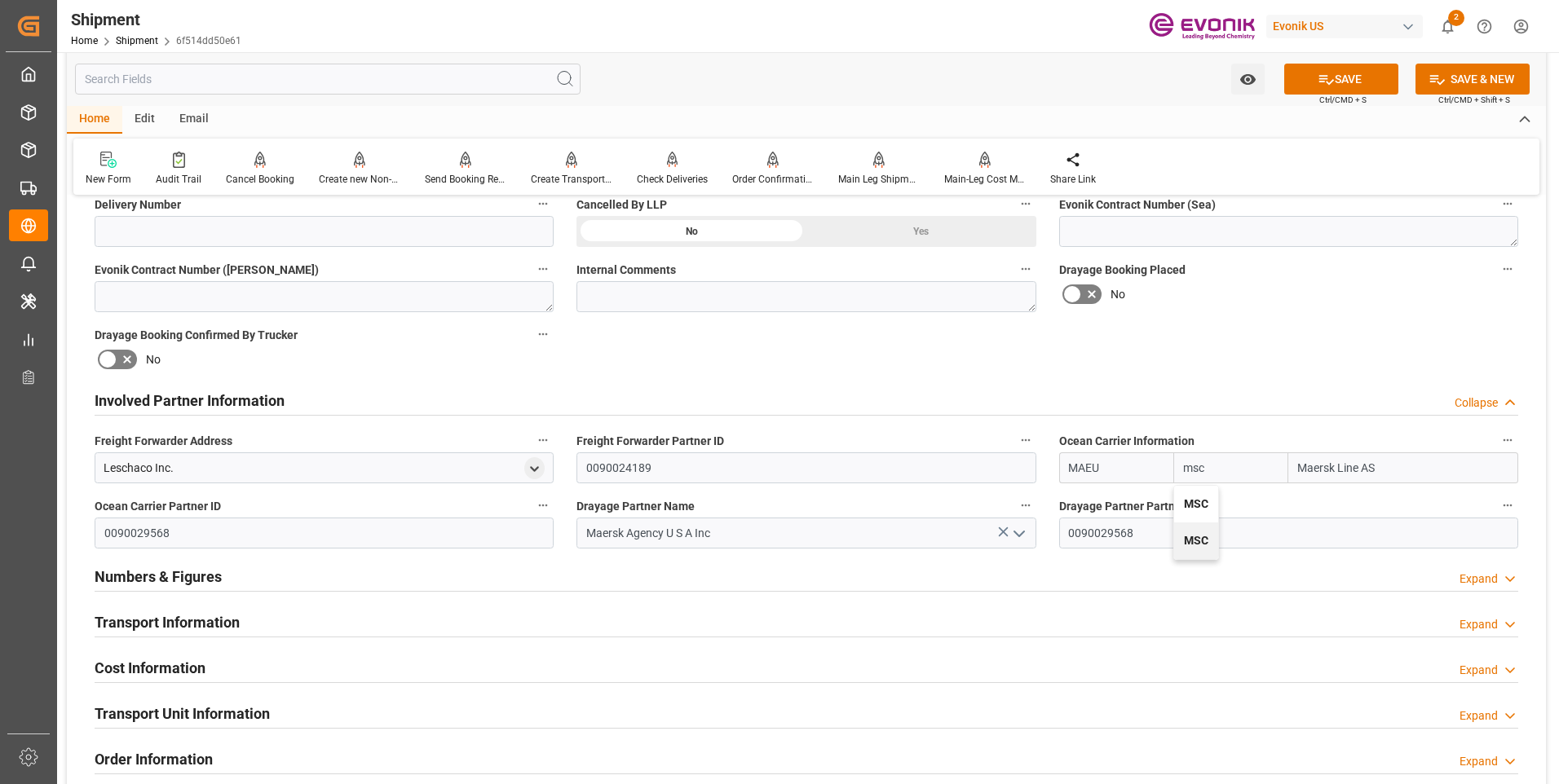
type input "MSCU"
type input "MSC"
type input "Mediterranean Shipping Company"
type input "MSC"
click at [1329, 84] on icon at bounding box center [1326, 79] width 17 height 17
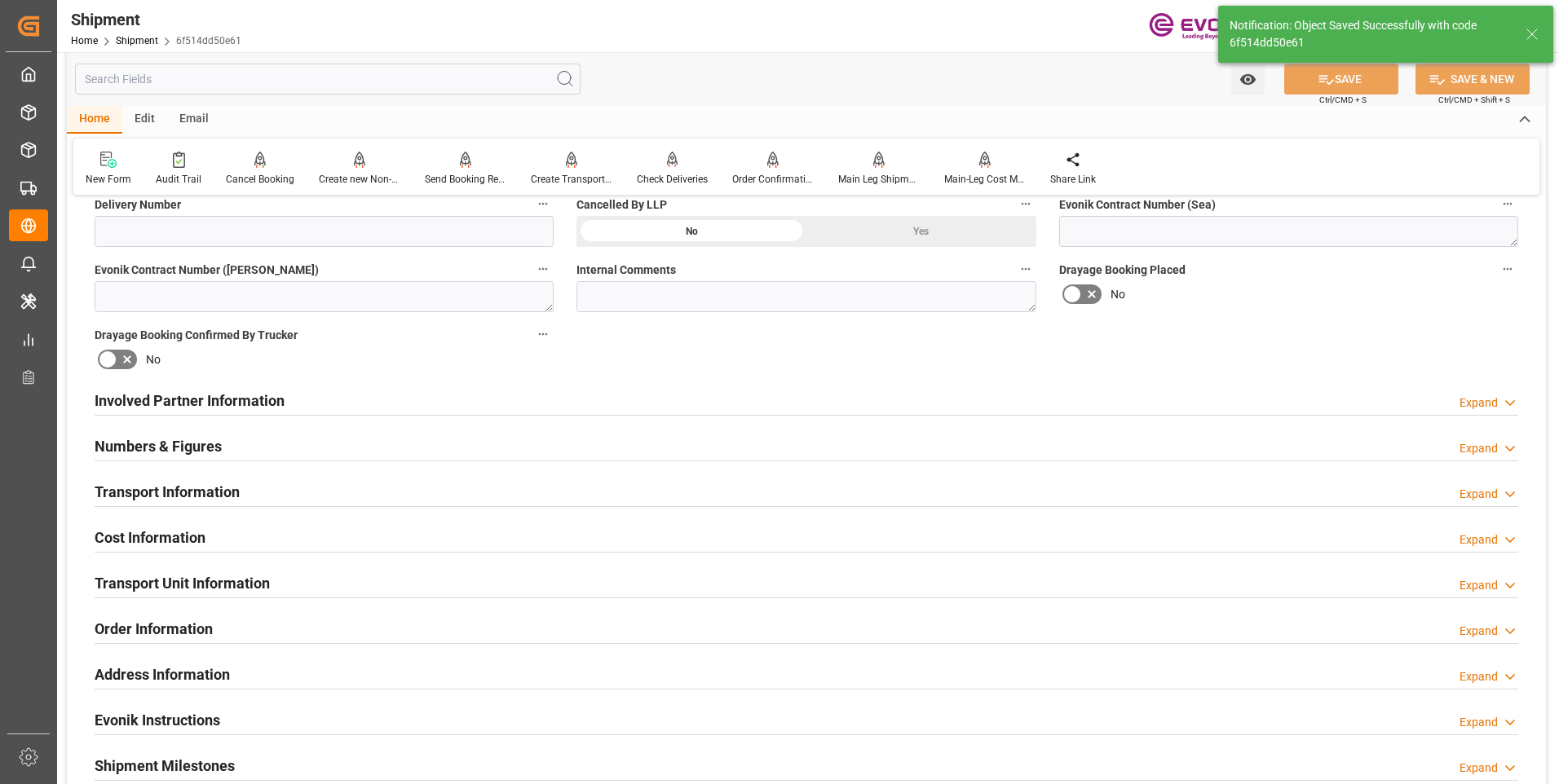
type input "0090038163"
click at [449, 400] on div "Involved Partner Information Expand" at bounding box center [806, 399] width 1424 height 31
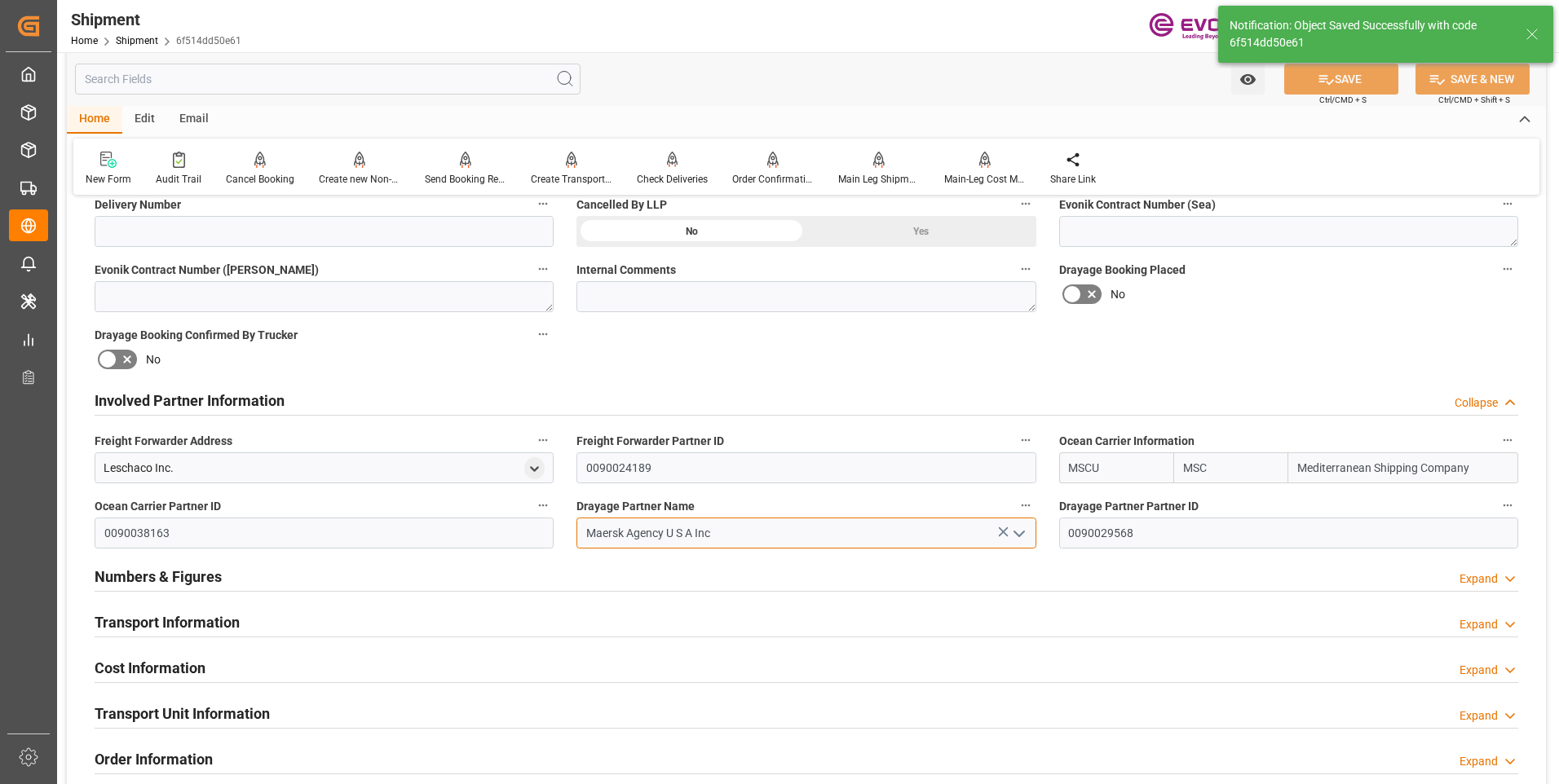
click at [695, 528] on input "Maersk Agency U S A Inc" at bounding box center [806, 533] width 459 height 31
drag, startPoint x: 703, startPoint y: 529, endPoint x: 563, endPoint y: 528, distance: 140.0
click at [563, 528] on div "Booking Confirmation Milestone Bar Collapse Submitted to FFW for Booking (Pendi…" at bounding box center [806, 383] width 1479 height 1815
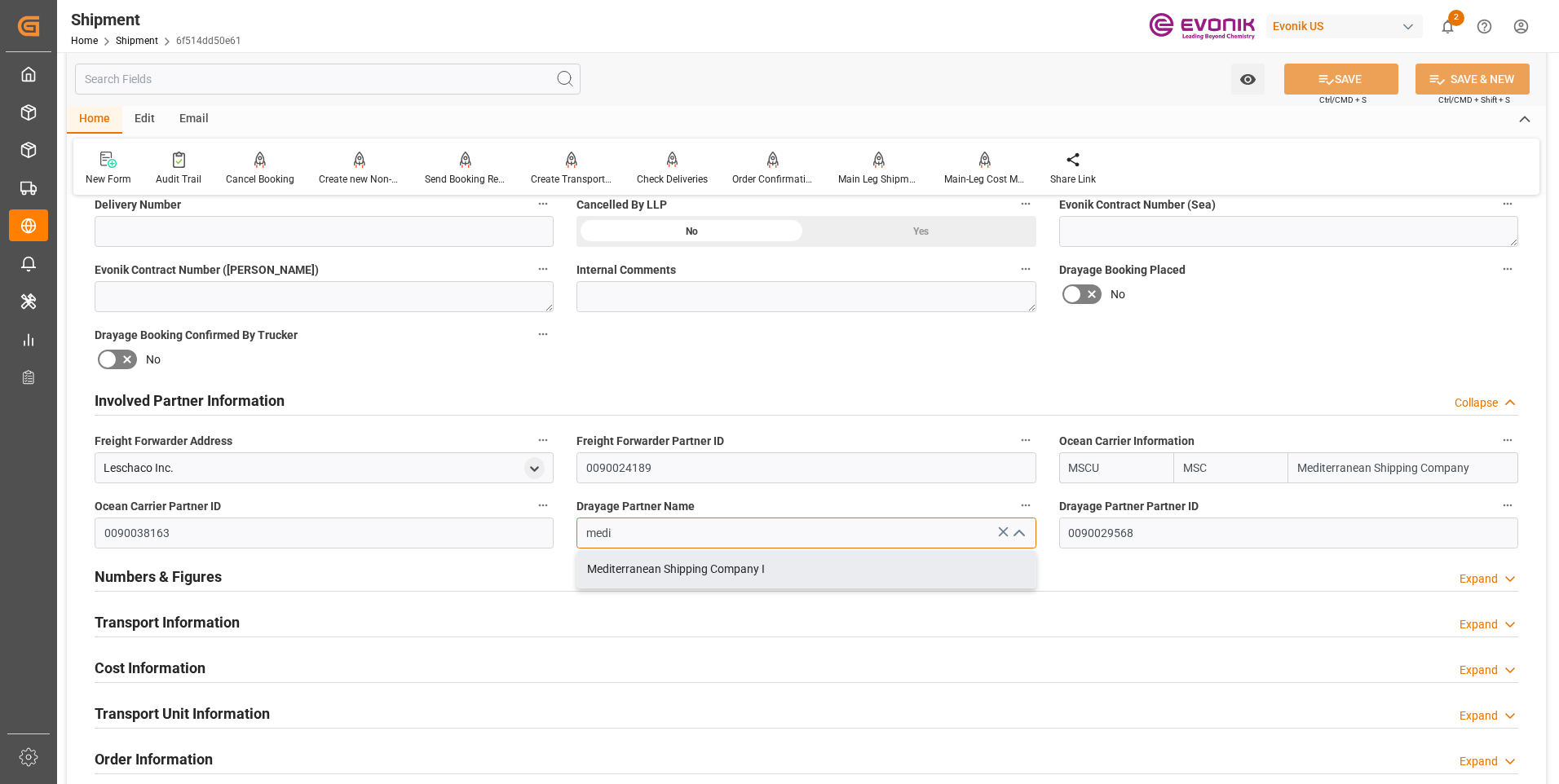
click at [652, 572] on div "Mediterranean Shipping Company I" at bounding box center [805, 569] width 457 height 36
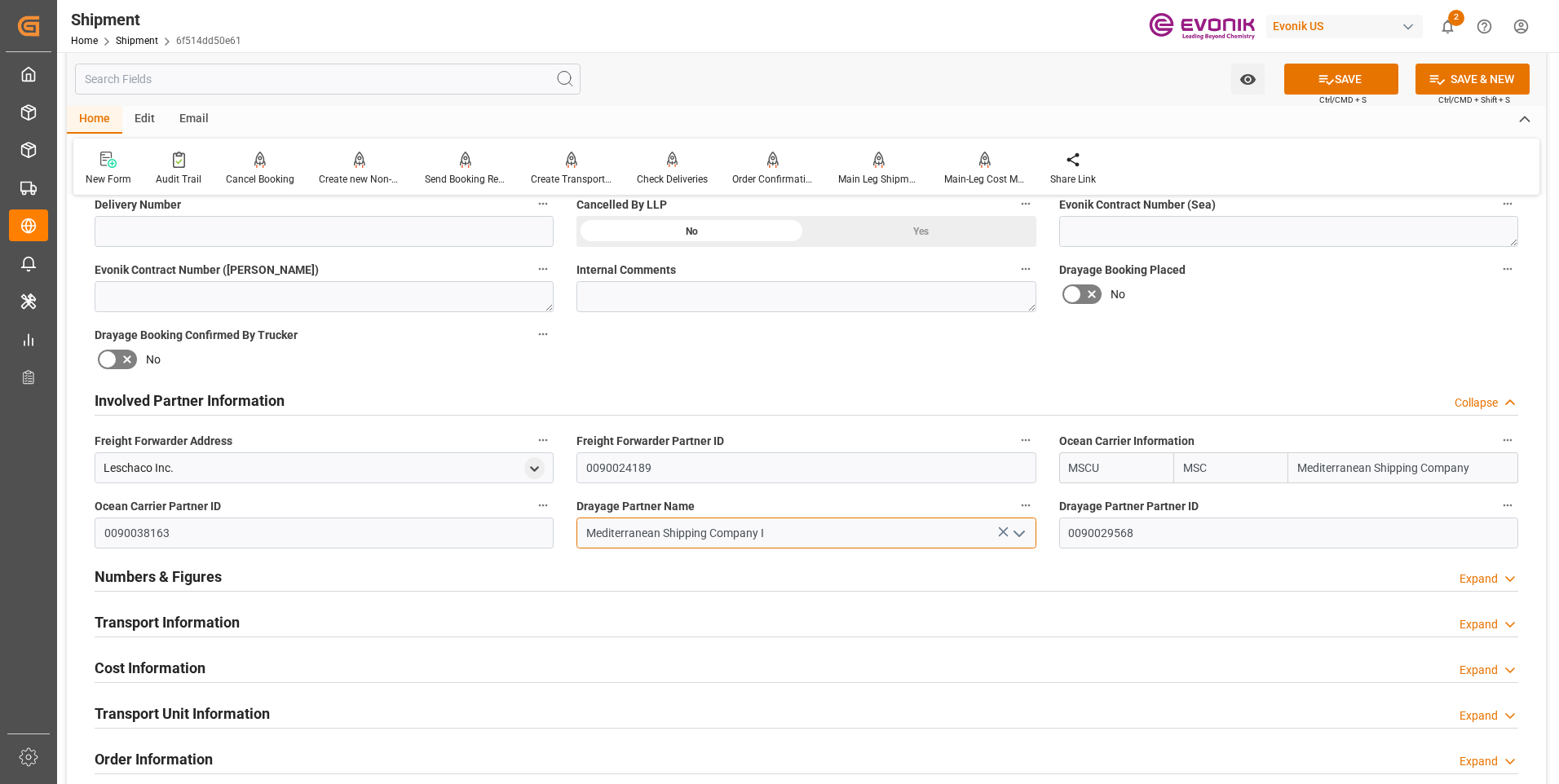
type input "Mediterranean Shipping Company I"
click at [1318, 85] on icon at bounding box center [1326, 79] width 17 height 17
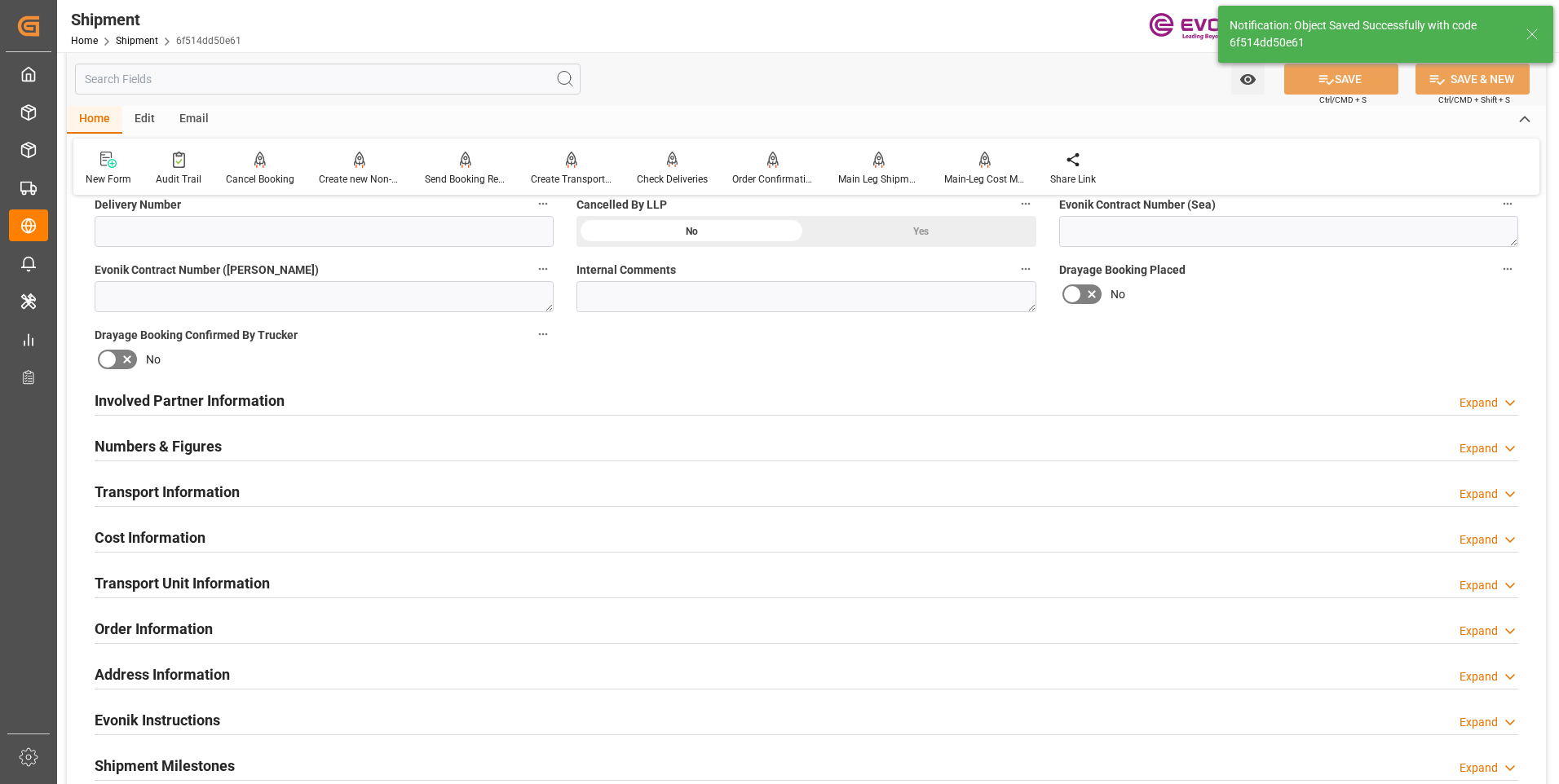
click at [484, 396] on div "Involved Partner Information Expand" at bounding box center [806, 399] width 1424 height 31
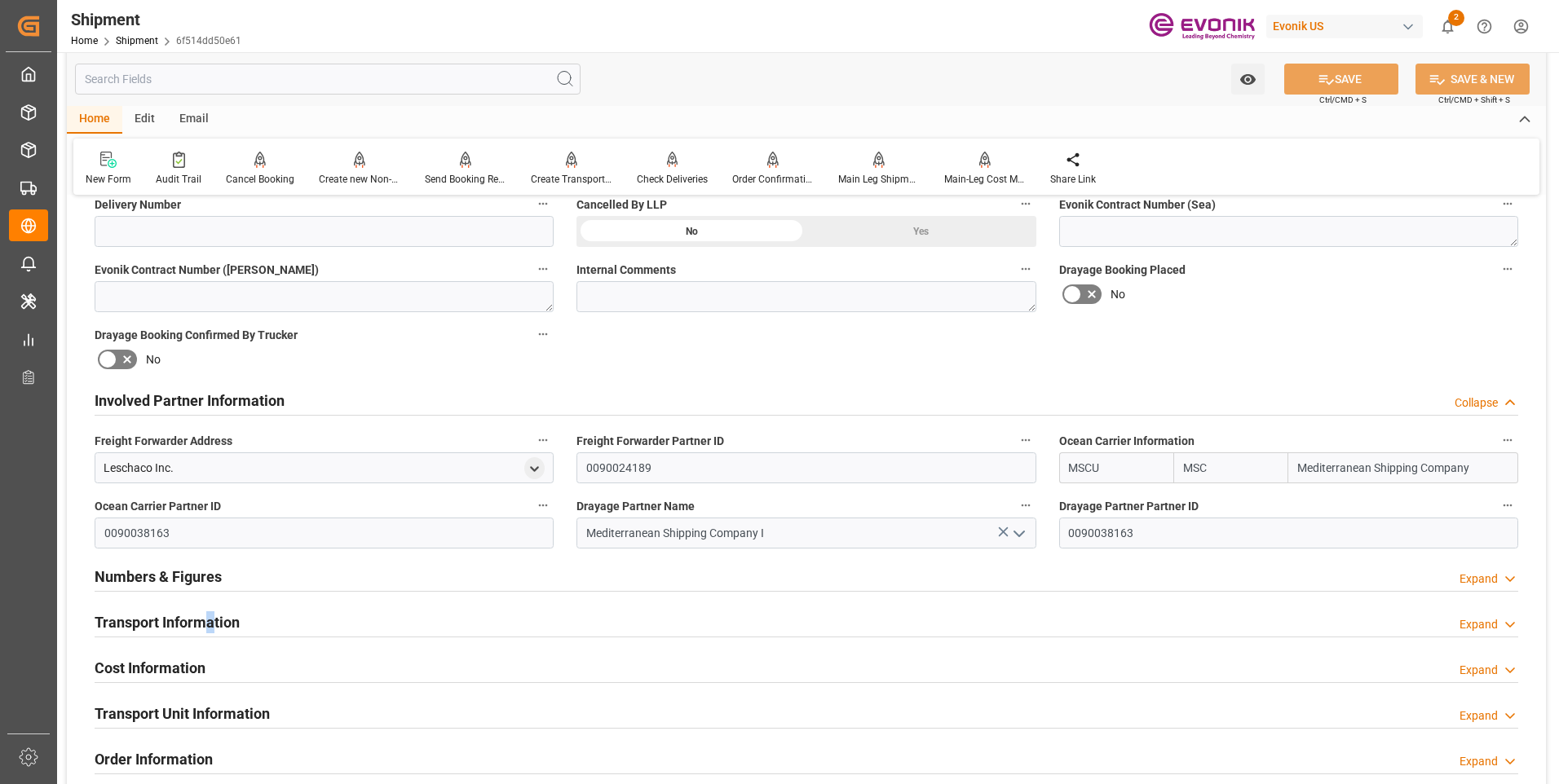
click at [214, 615] on h2 "Transport Information" at bounding box center [167, 622] width 145 height 22
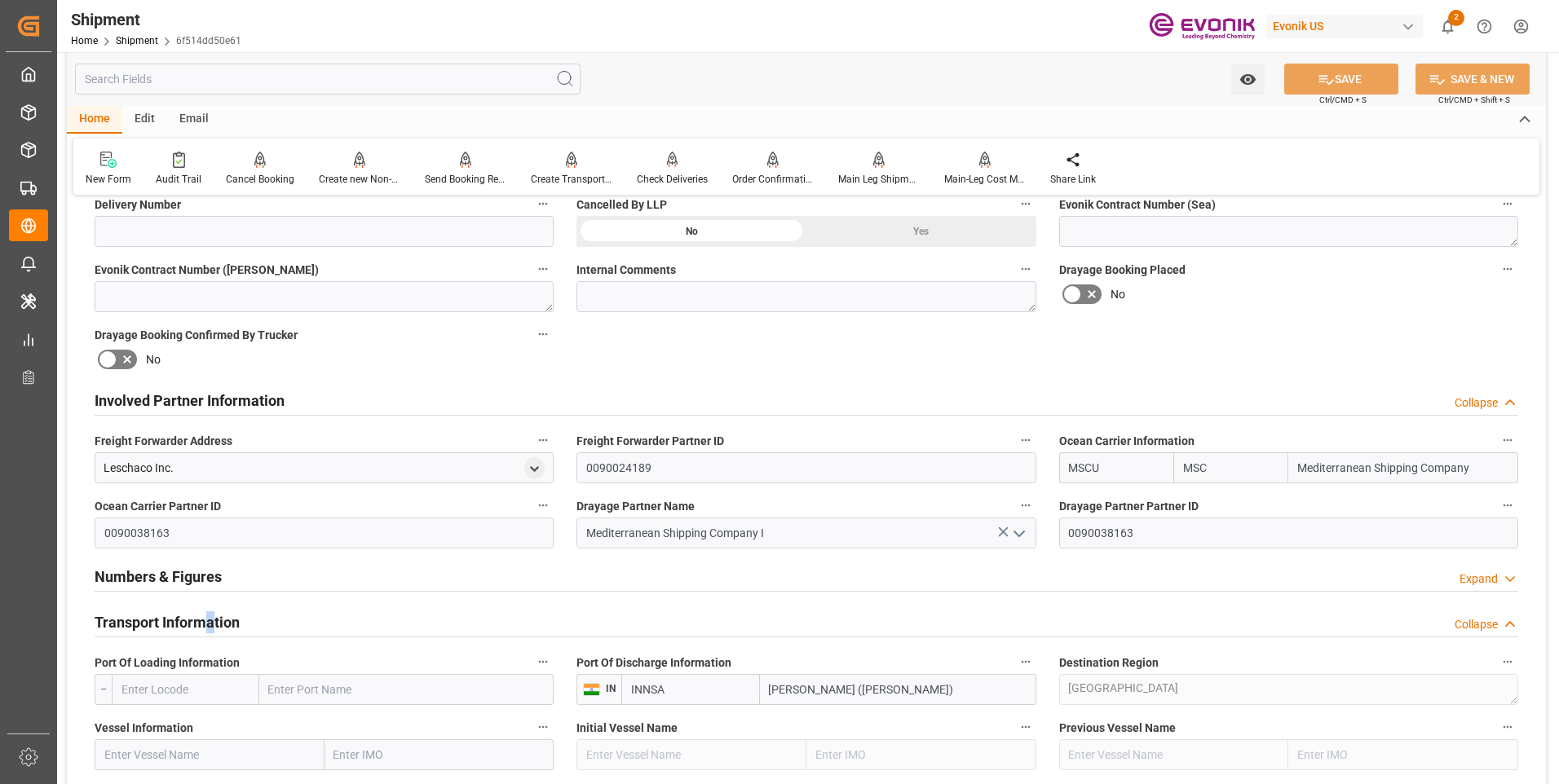
scroll to position [978, 0]
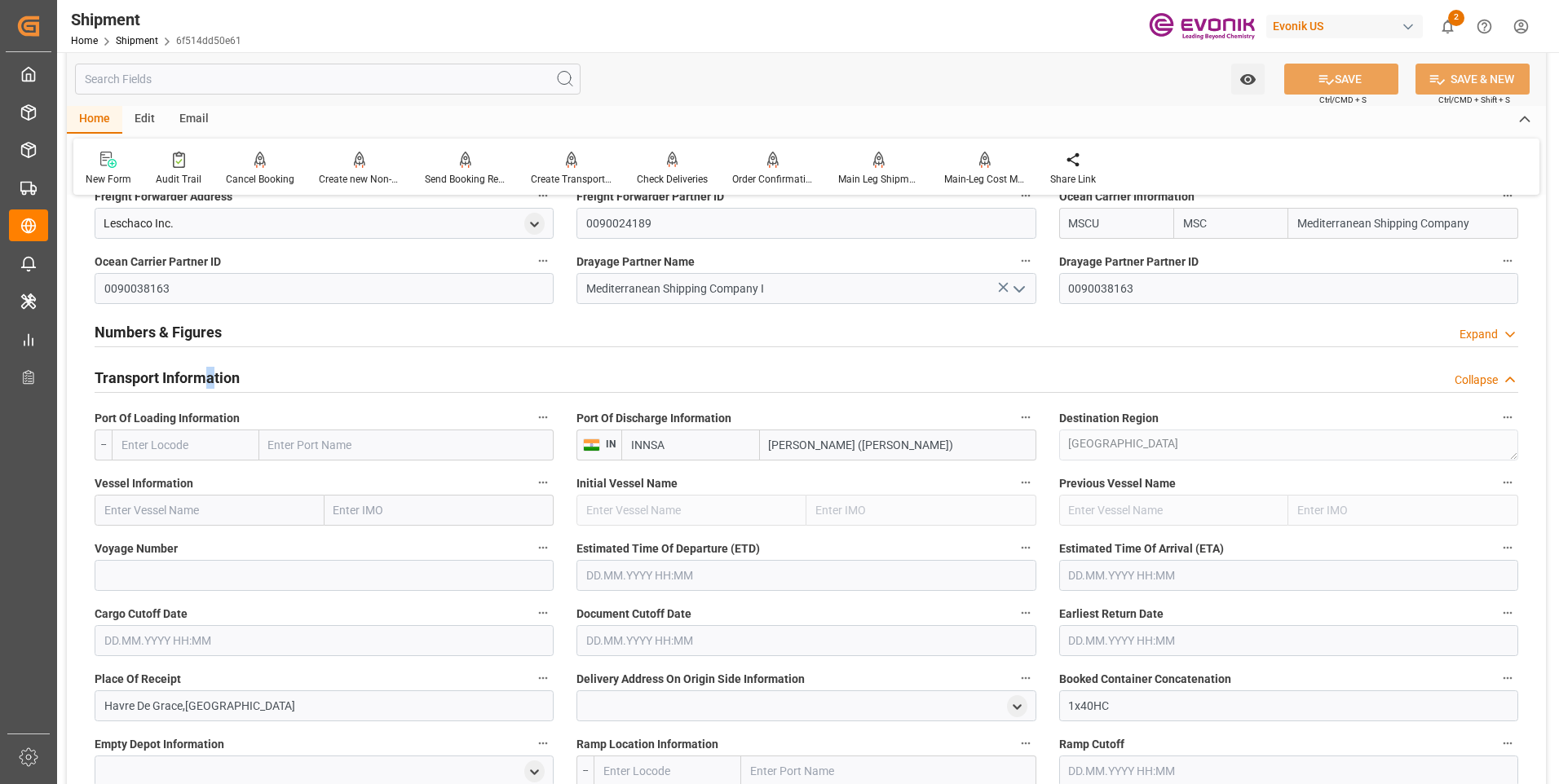
click at [141, 444] on input "text" at bounding box center [185, 445] width 148 height 31
paste input "USBAL"
type input "USBAL"
click at [180, 486] on span "USBAL - Baltimore" at bounding box center [177, 489] width 110 height 30
type input "Baltimore"
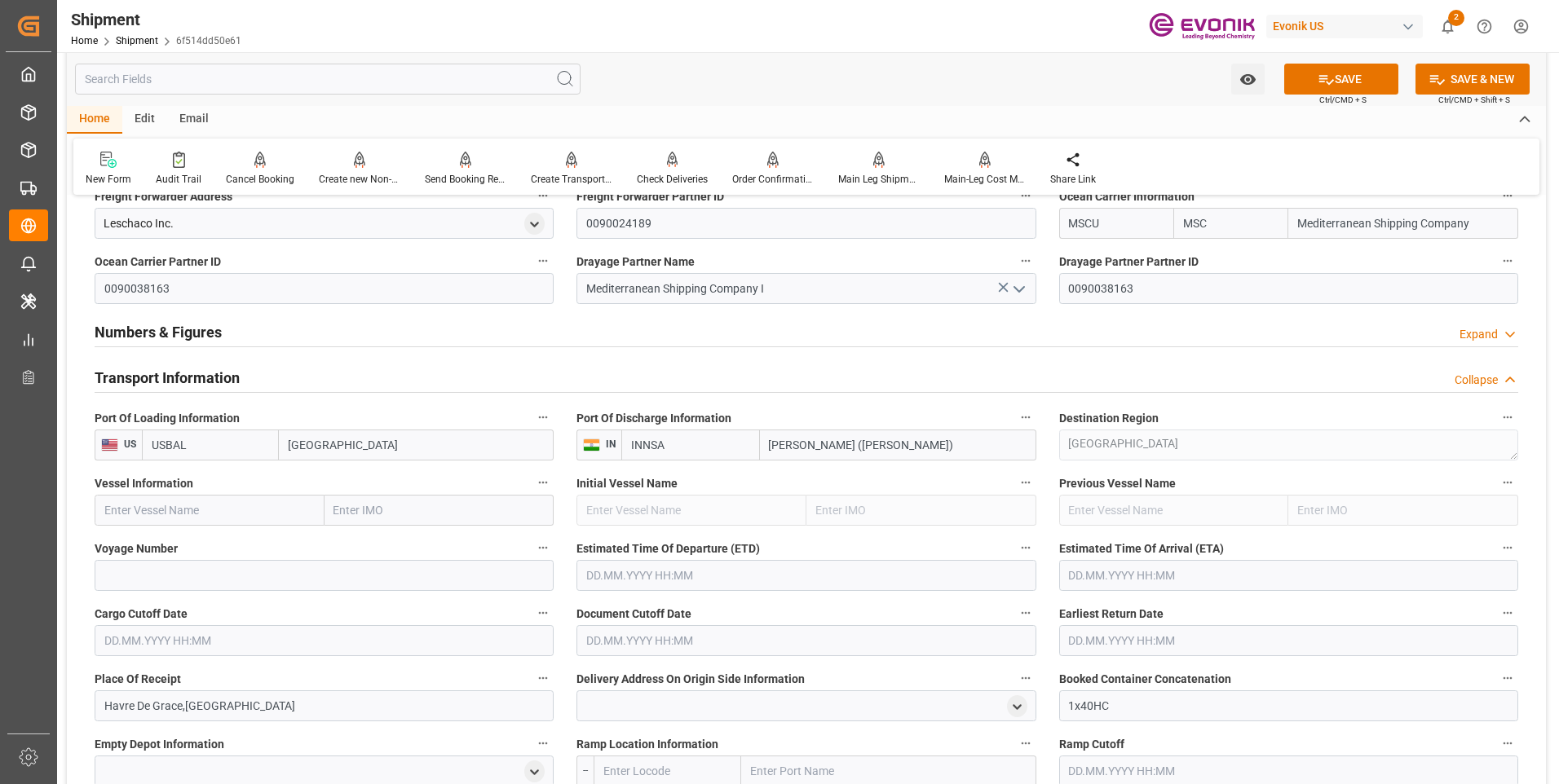
type input "USBAL"
click at [247, 509] on input "text" at bounding box center [209, 510] width 230 height 31
paste input "MSC CLEMENTINA F"
type input "MSC CLEMENTINA F"
click at [207, 547] on b "MSC CLEMENTINA F" at bounding box center [167, 546] width 124 height 13
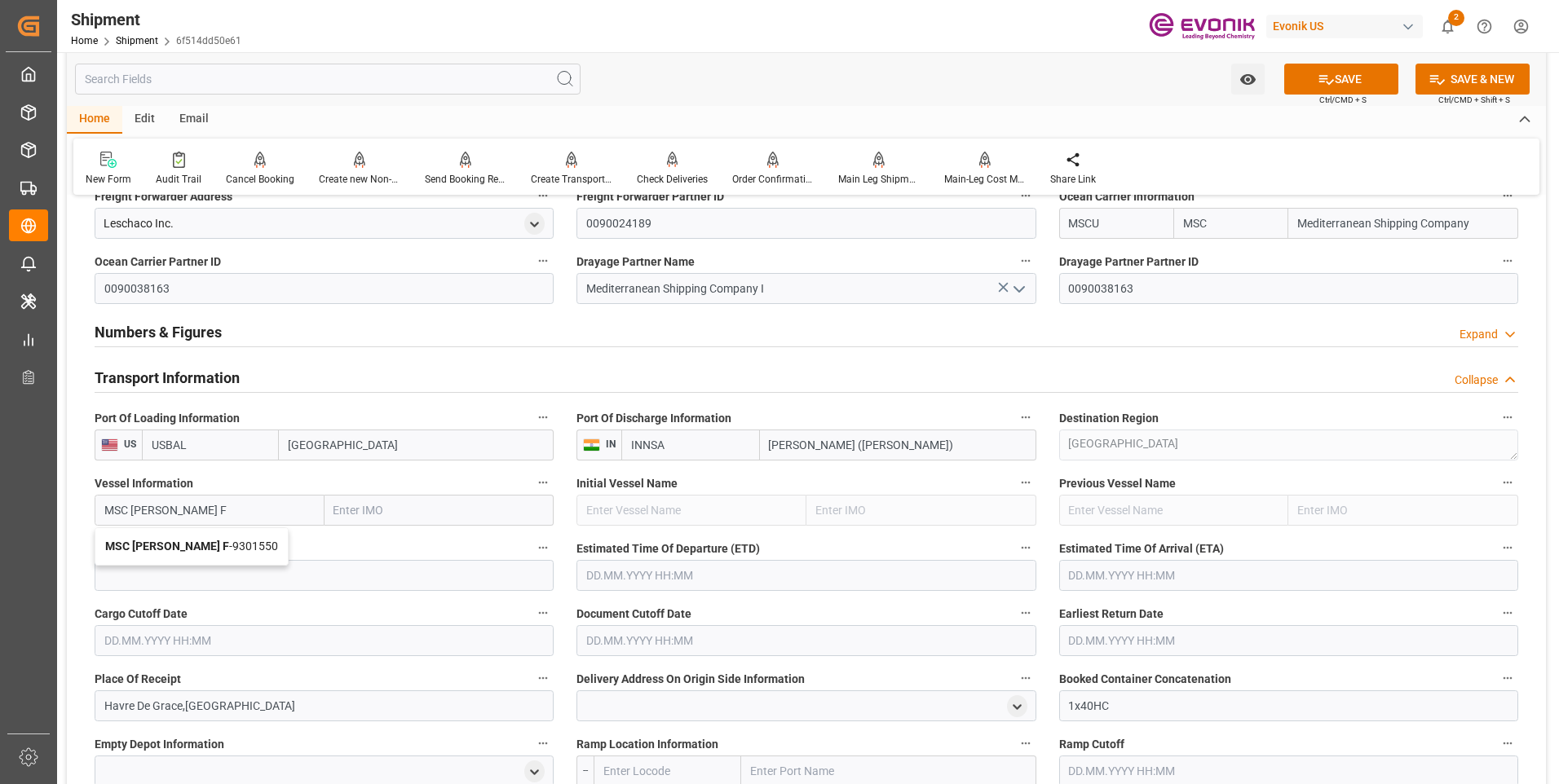
type input "9301550"
type input "MSC CLEMENTINA F"
click at [285, 576] on input at bounding box center [324, 576] width 459 height 31
paste input "IU548R"
type input "IU548R"
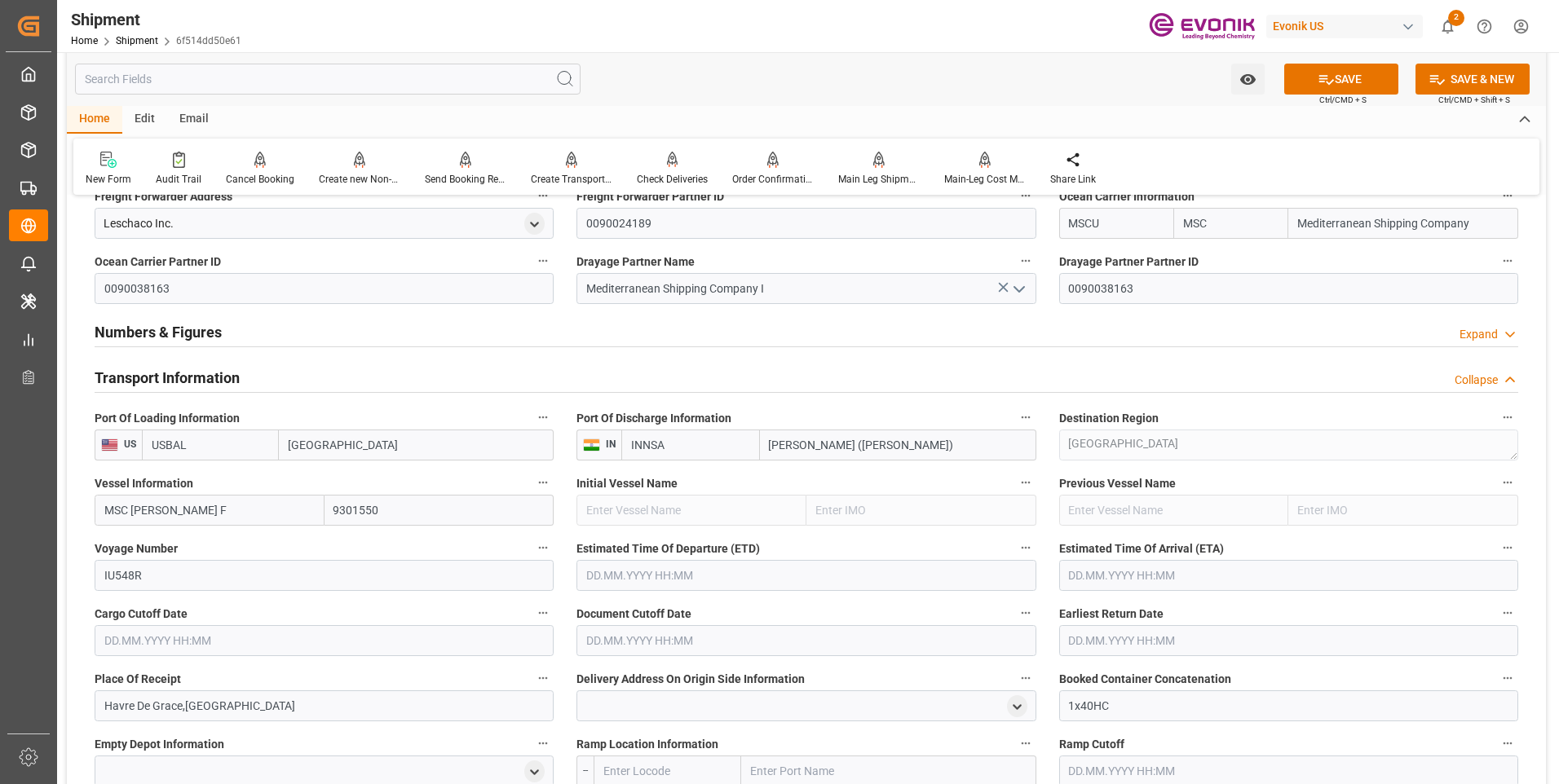
click at [714, 568] on input "text" at bounding box center [806, 576] width 459 height 31
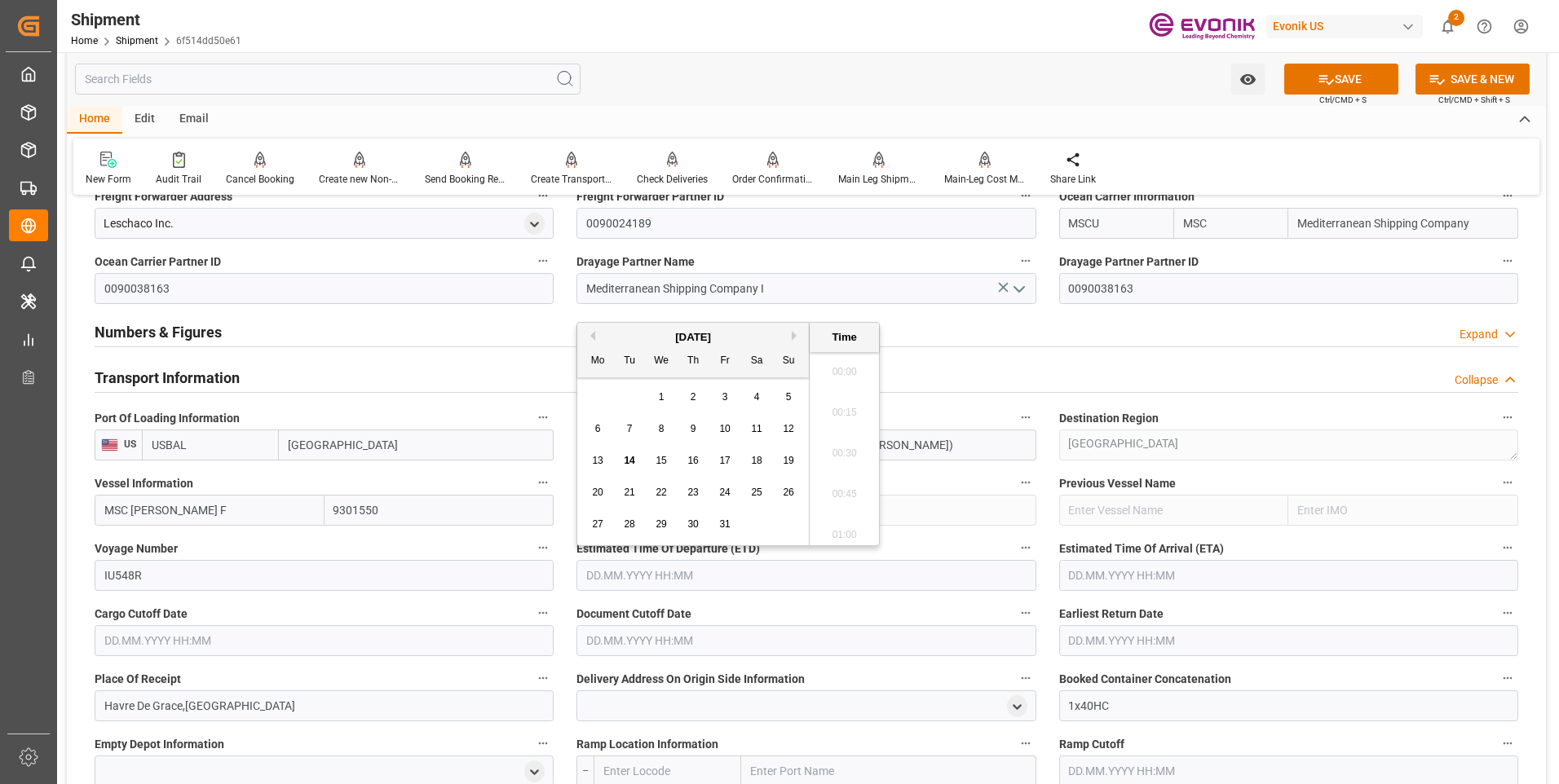
scroll to position [3632, 0]
click at [790, 340] on div "[DATE]" at bounding box center [692, 337] width 231 height 16
click at [794, 337] on button "Next Month" at bounding box center [796, 335] width 10 height 10
click at [701, 426] on div "11" at bounding box center [693, 430] width 20 height 20
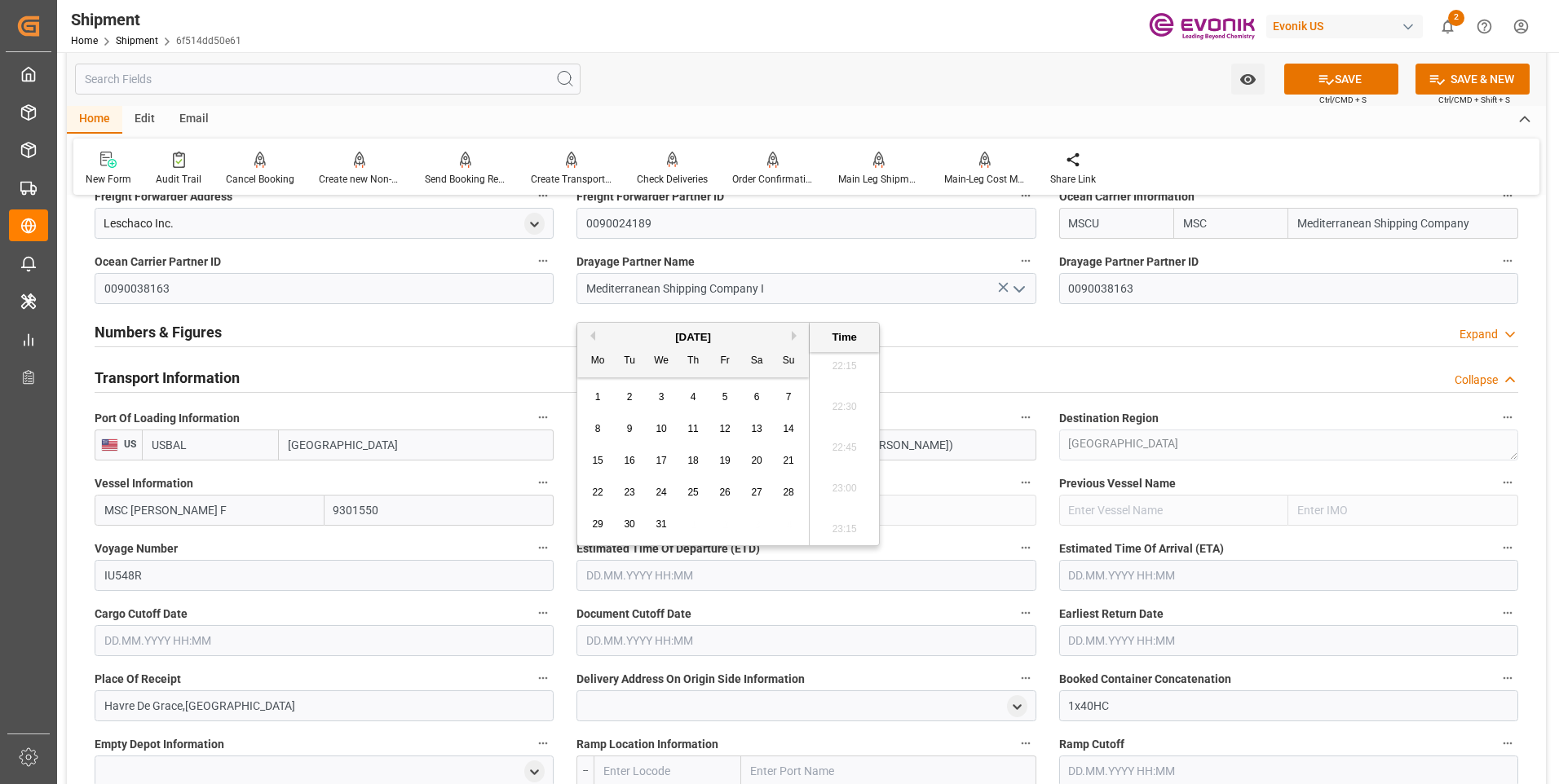
type input "11.12.2025 00:00"
drag, startPoint x: 1101, startPoint y: 579, endPoint x: 1131, endPoint y: 569, distance: 31.6
click at [1101, 579] on input "text" at bounding box center [1289, 576] width 459 height 31
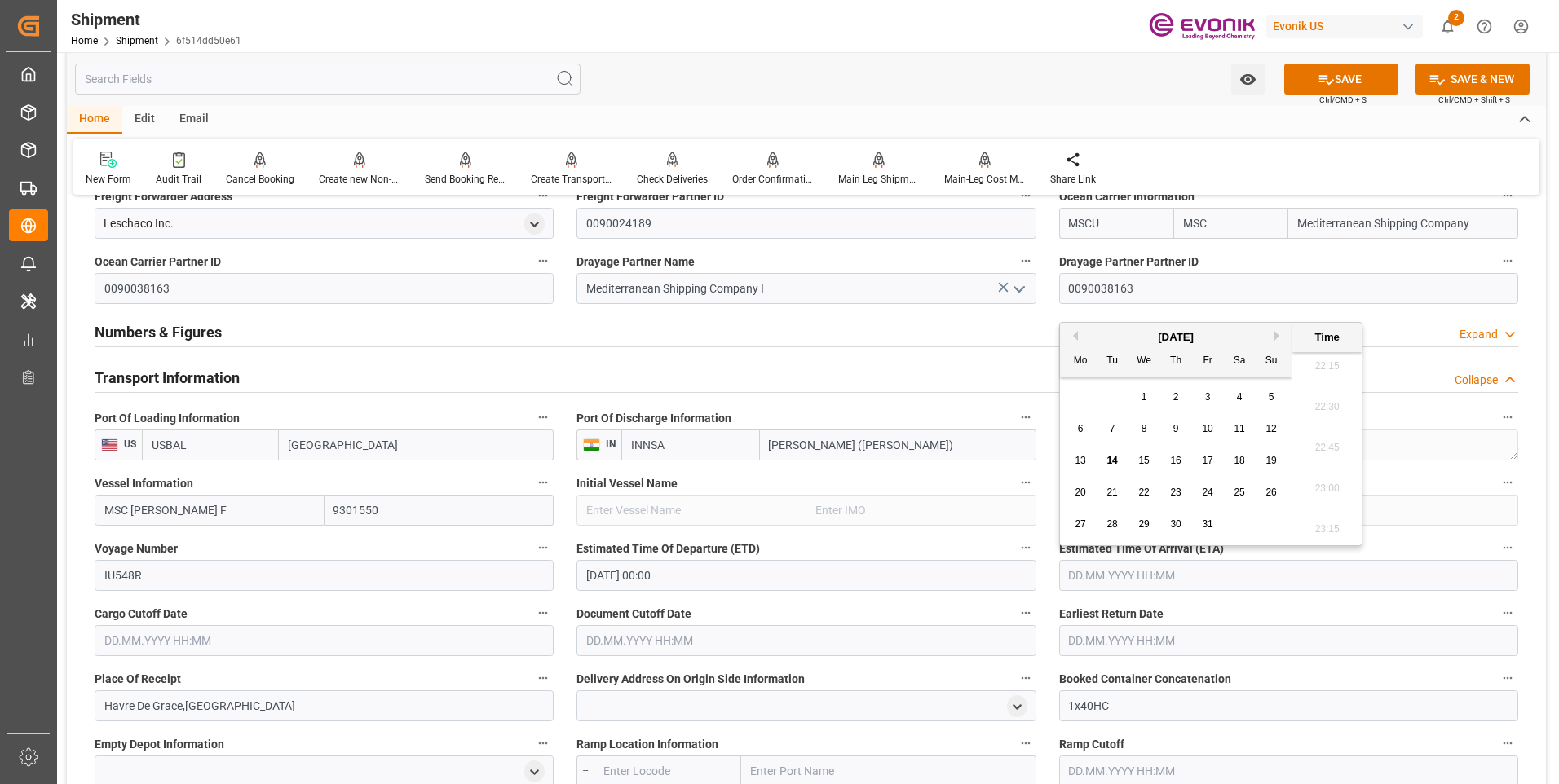
click at [1279, 331] on button "Next Month" at bounding box center [1279, 335] width 10 height 10
click at [1177, 431] on span "11" at bounding box center [1175, 429] width 11 height 12
type input "11.12.2025 00:00"
click at [388, 646] on input "text" at bounding box center [324, 641] width 459 height 31
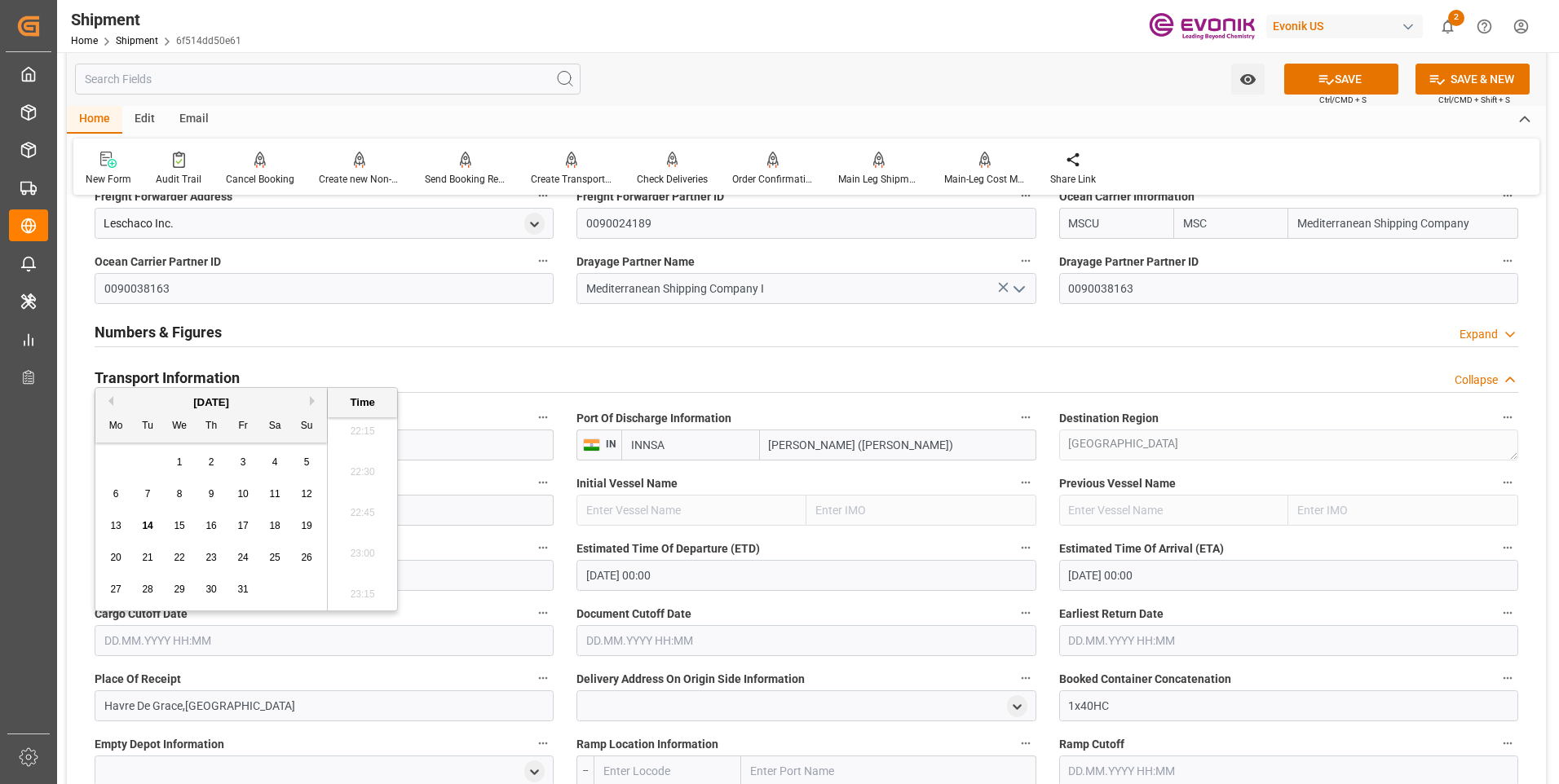
click at [308, 398] on div "October 2025" at bounding box center [210, 402] width 231 height 16
click at [312, 402] on button "Next Month" at bounding box center [315, 401] width 10 height 10
click at [144, 561] on span "18" at bounding box center [147, 557] width 11 height 12
type input "18.11.2025 00:00"
click at [600, 637] on input "text" at bounding box center [806, 641] width 459 height 31
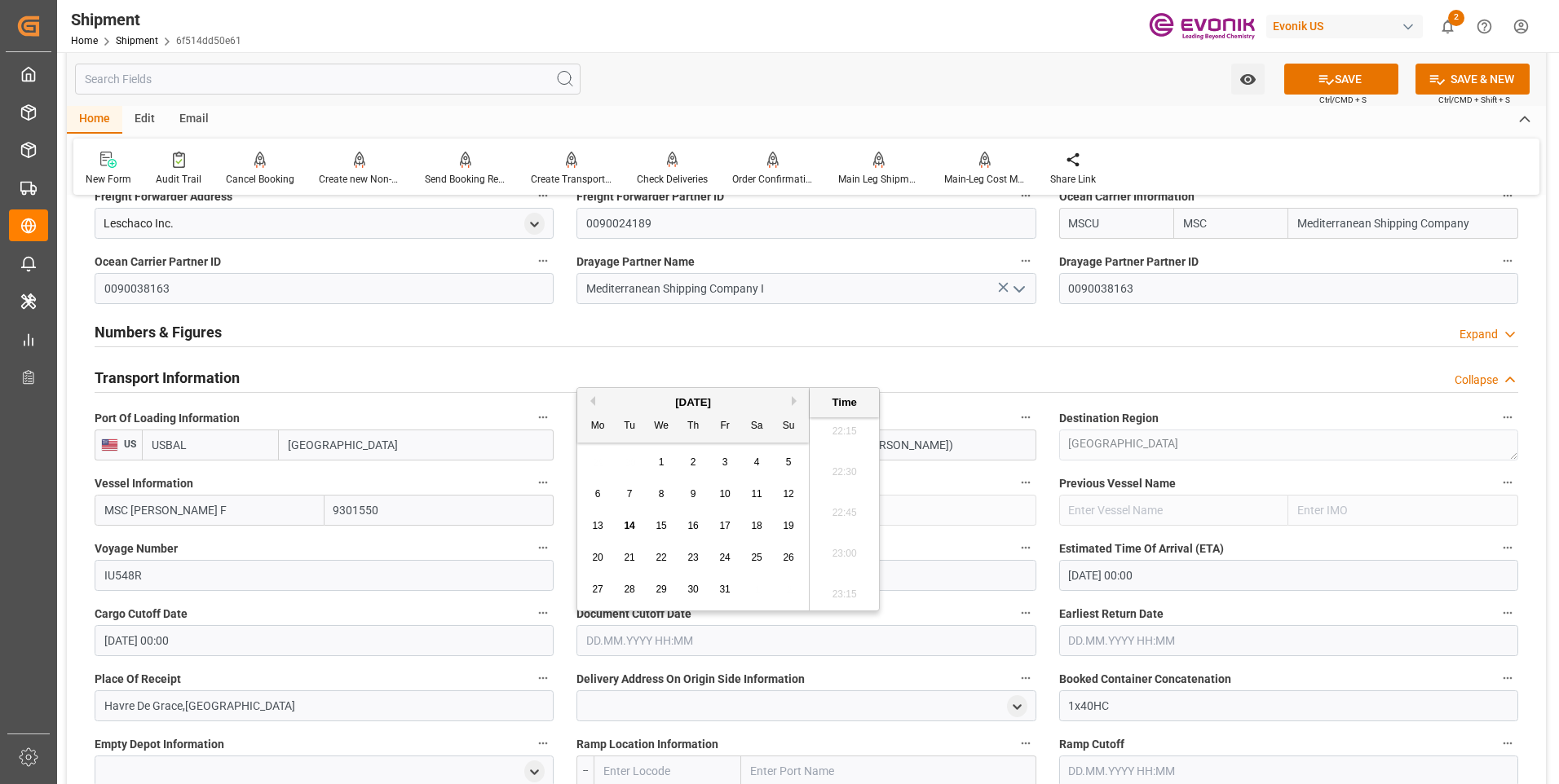
click at [796, 399] on button "Next Month" at bounding box center [796, 401] width 10 height 10
drag, startPoint x: 635, startPoint y: 552, endPoint x: 751, endPoint y: 553, distance: 116.0
click at [636, 553] on div "18" at bounding box center [629, 558] width 20 height 20
type input "18.11.2025 00:00"
click at [1087, 641] on input "text" at bounding box center [1289, 641] width 459 height 31
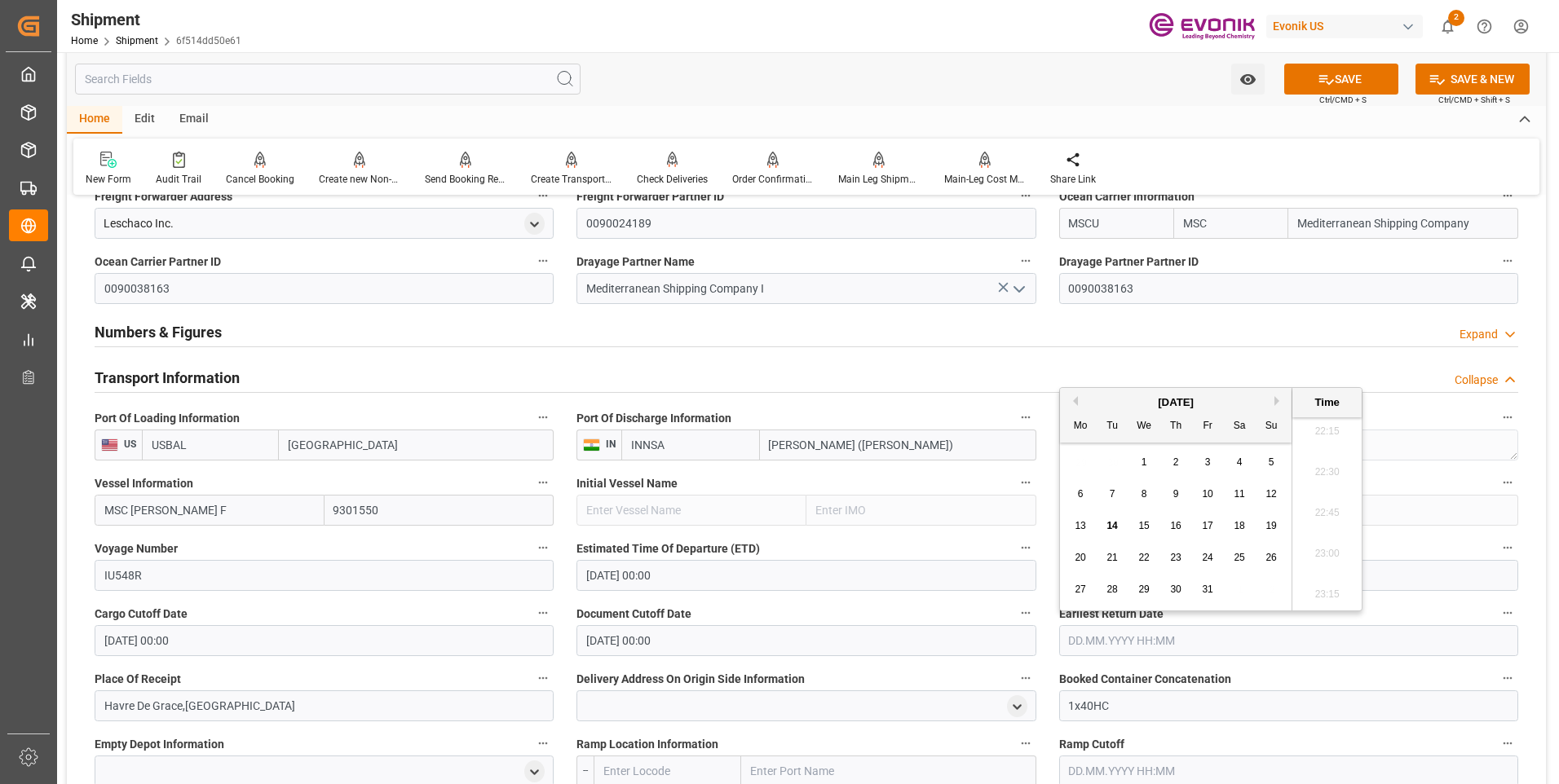
click at [1276, 398] on button "Next Month" at bounding box center [1279, 401] width 10 height 10
click at [1112, 555] on span "18" at bounding box center [1112, 557] width 11 height 12
type input "18.11.2025 00:00"
click at [883, 667] on label "Delivery Address On Origin Side Information" at bounding box center [806, 678] width 459 height 23
click at [1015, 667] on button "Delivery Address On Origin Side Information" at bounding box center [1025, 677] width 21 height 21
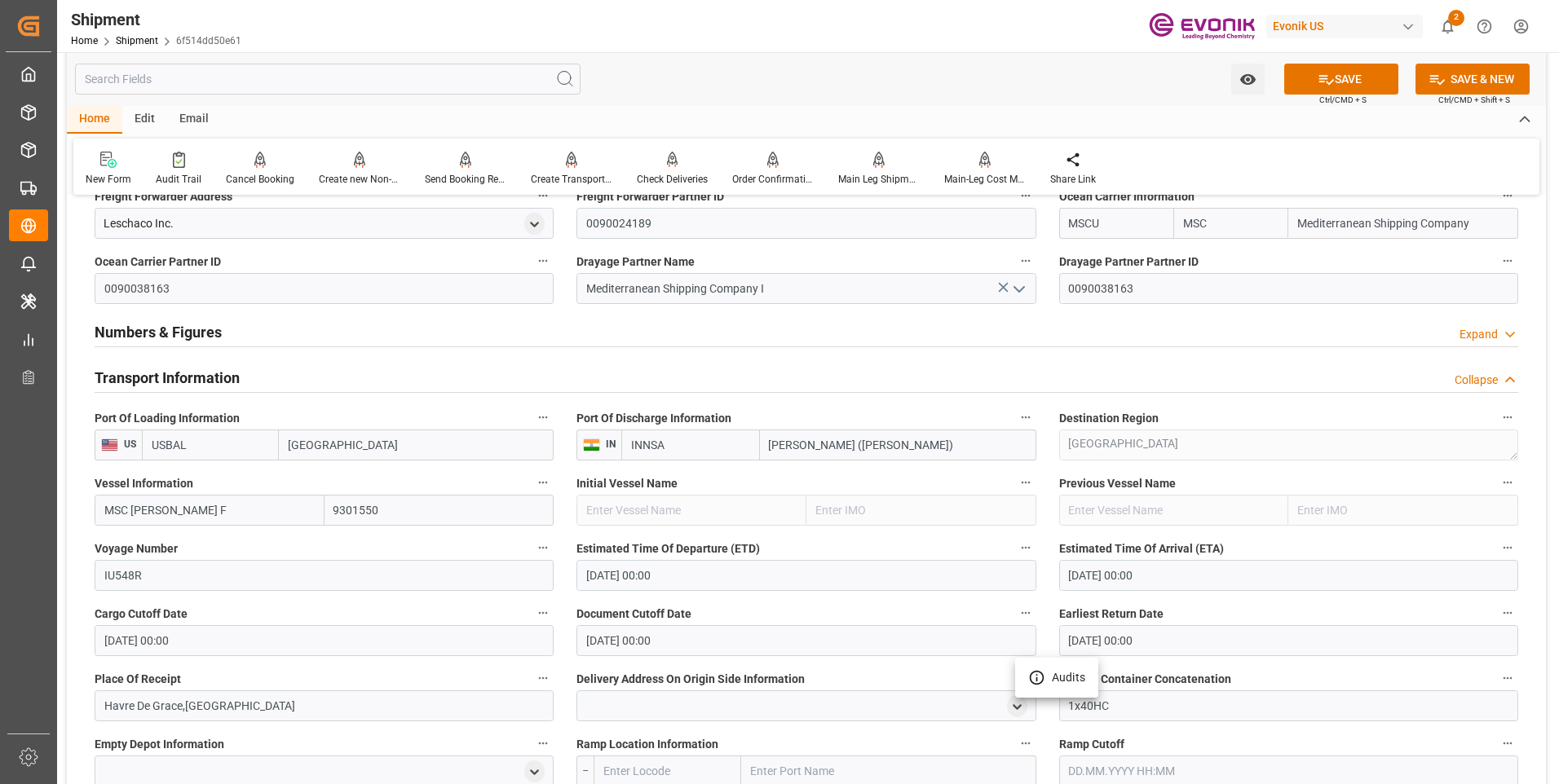
click at [888, 672] on div at bounding box center [779, 392] width 1559 height 784
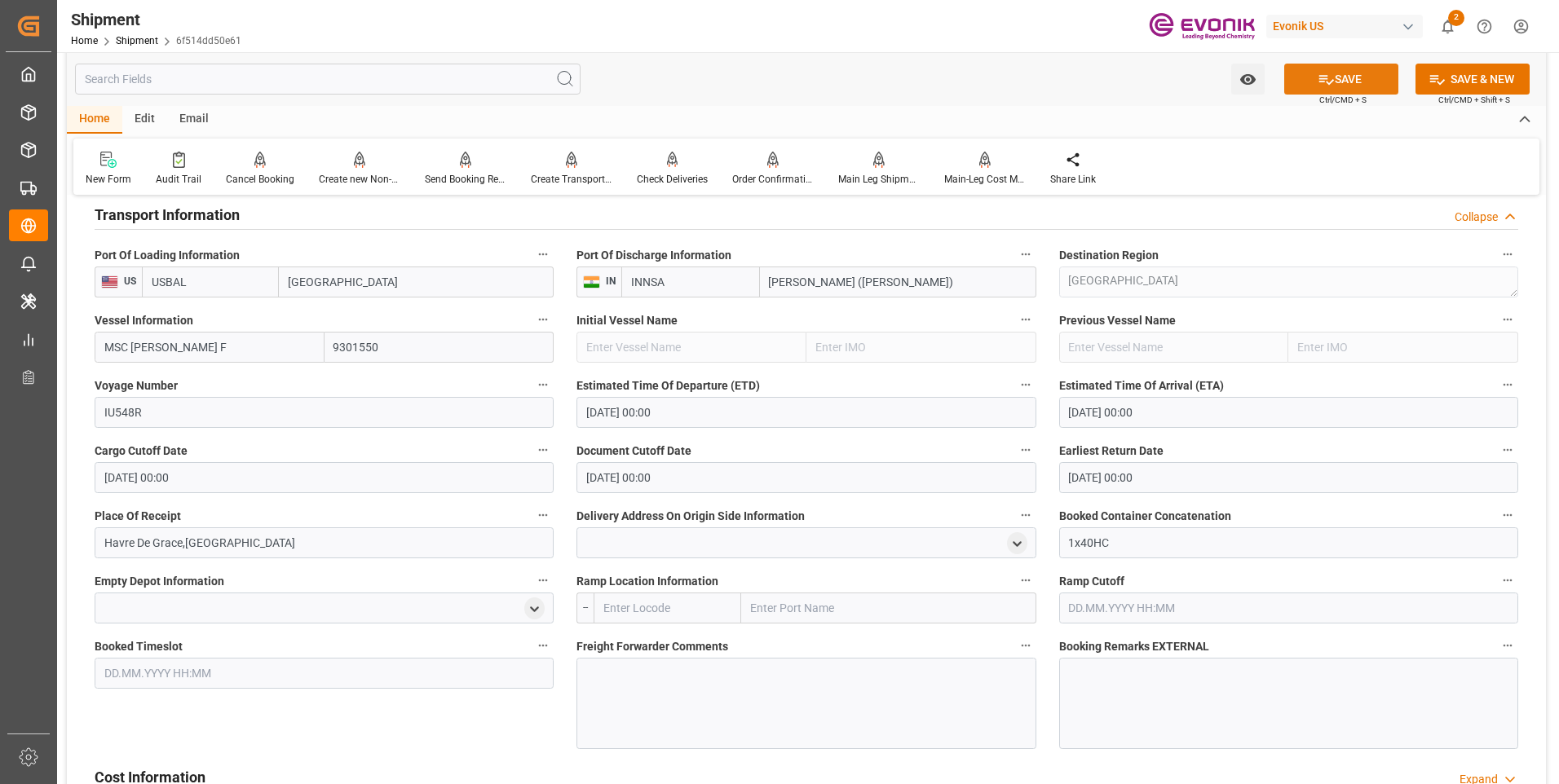
click at [1311, 82] on button "SAVE" at bounding box center [1341, 79] width 114 height 31
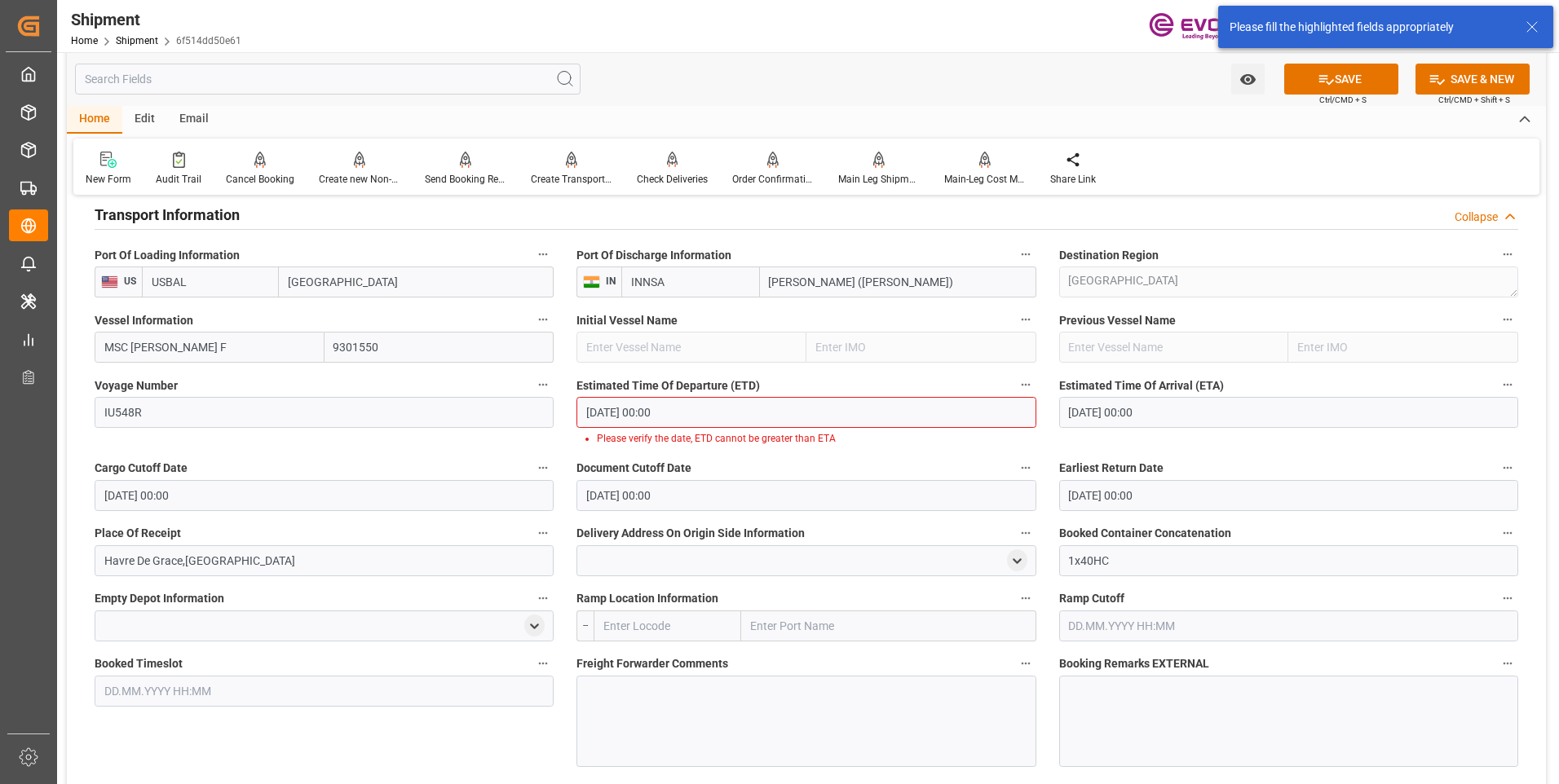
scroll to position [1134, 0]
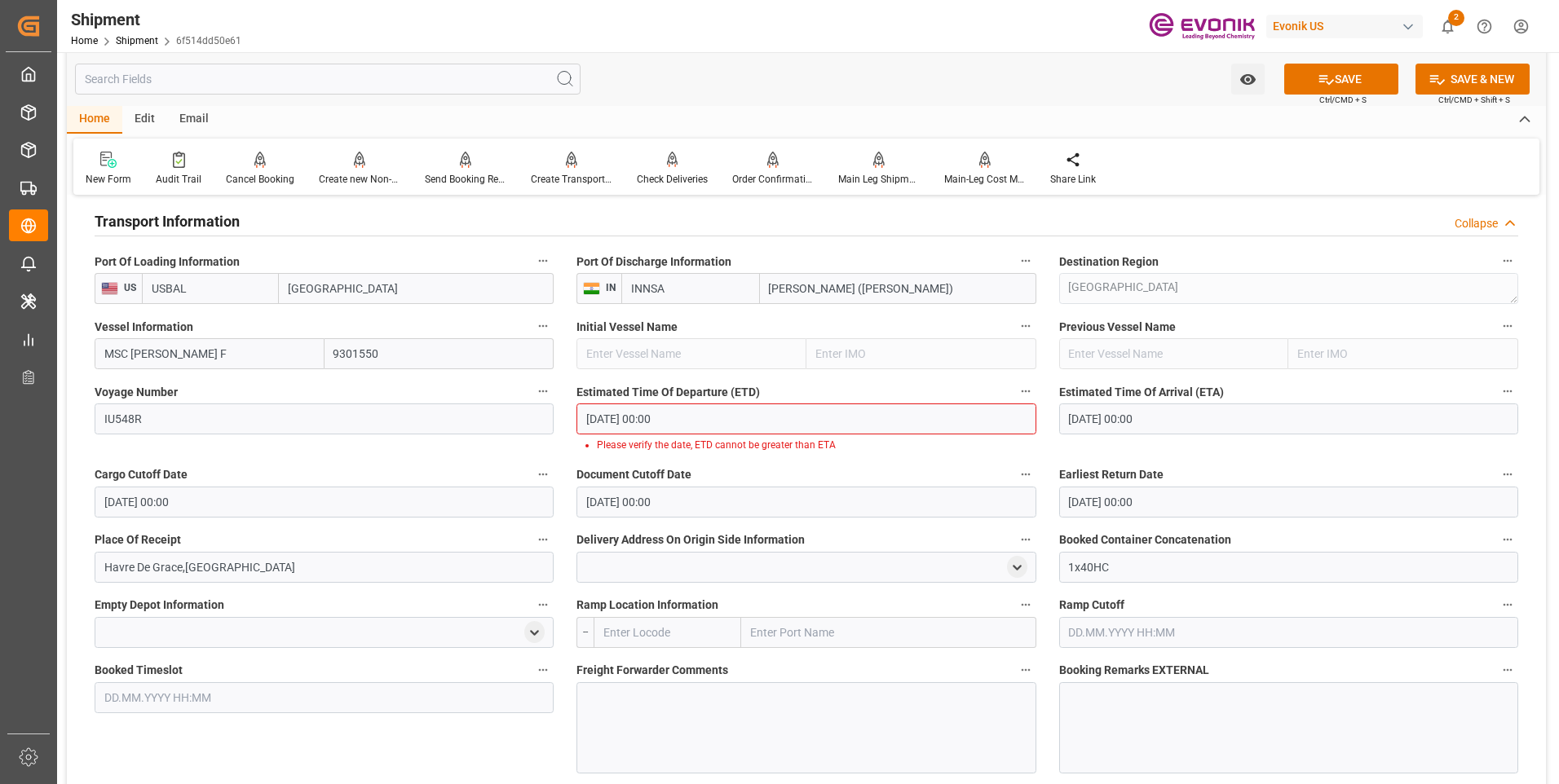
click at [728, 417] on input "11.12.2025 00:00" at bounding box center [806, 419] width 459 height 31
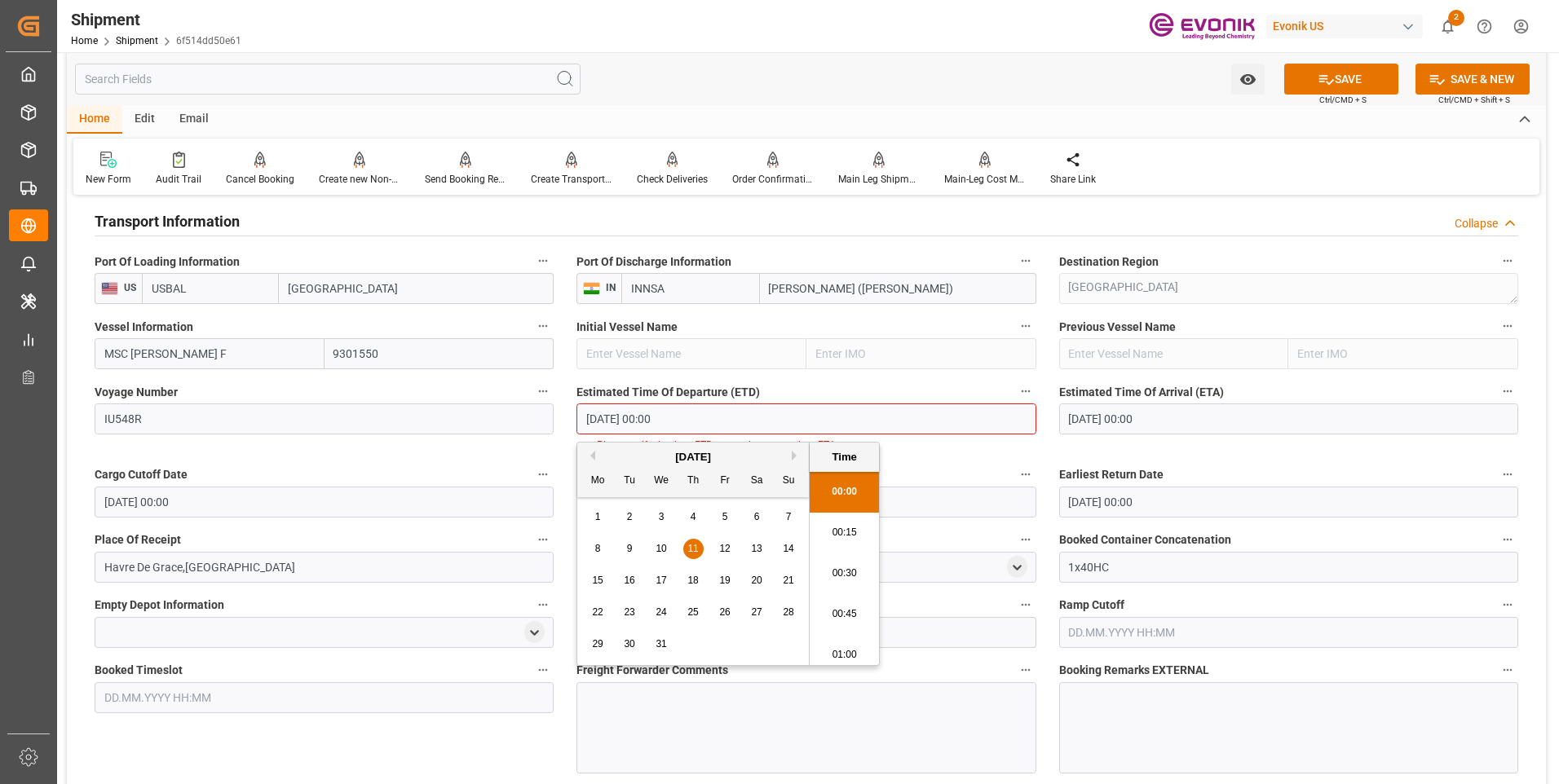
click at [1114, 420] on input "11.12.2025 00:00" at bounding box center [1289, 419] width 459 height 31
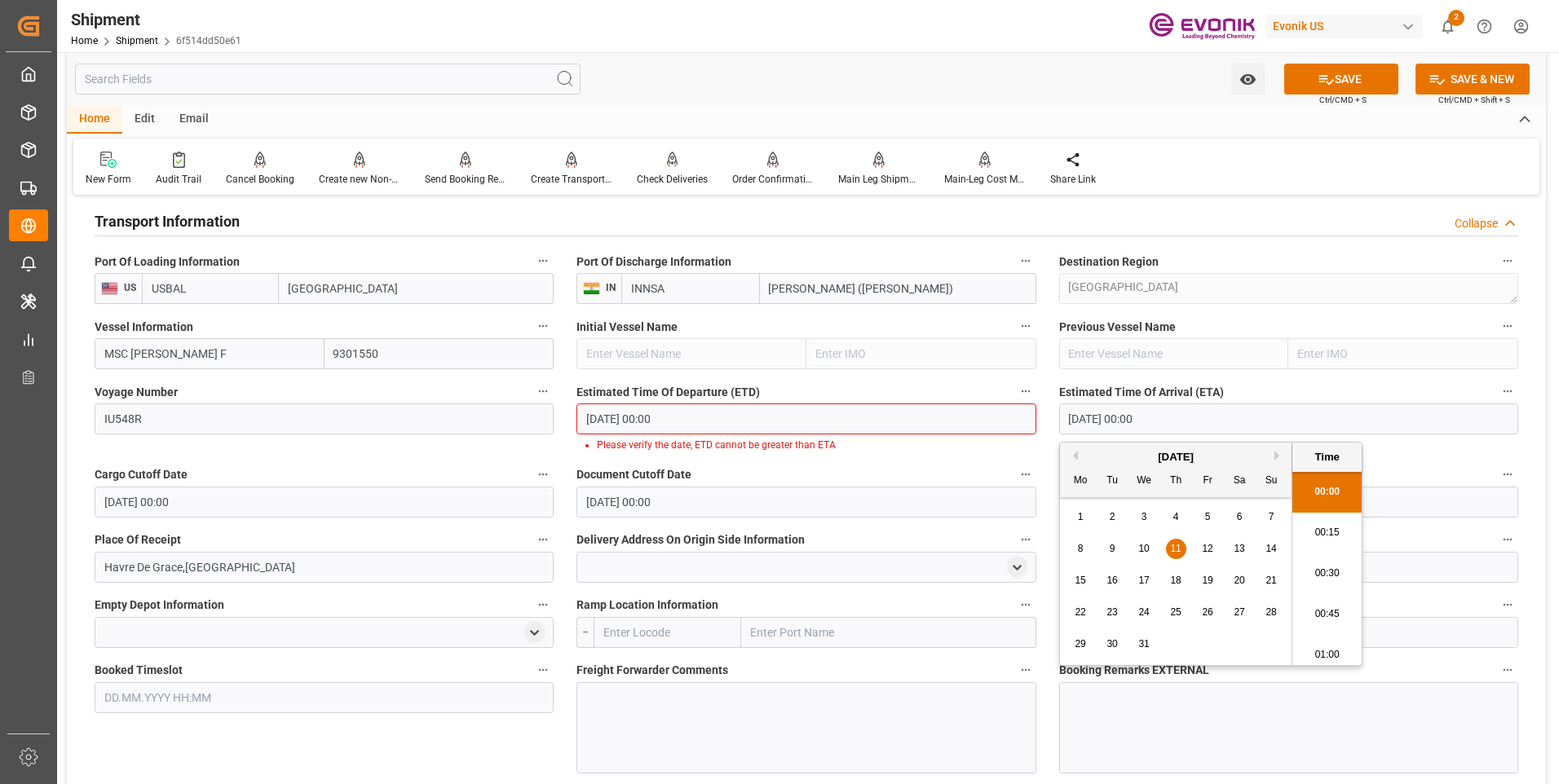
click at [1281, 455] on button "Next Month" at bounding box center [1279, 455] width 10 height 10
click at [1271, 548] on span "11" at bounding box center [1271, 548] width 11 height 12
type input "11.01.2026 00:00"
click at [1277, 550] on div "11" at bounding box center [1272, 549] width 20 height 20
click at [989, 458] on div "Document Cutoff Date 18.11.2025 00:00" at bounding box center [805, 490] width 482 height 65
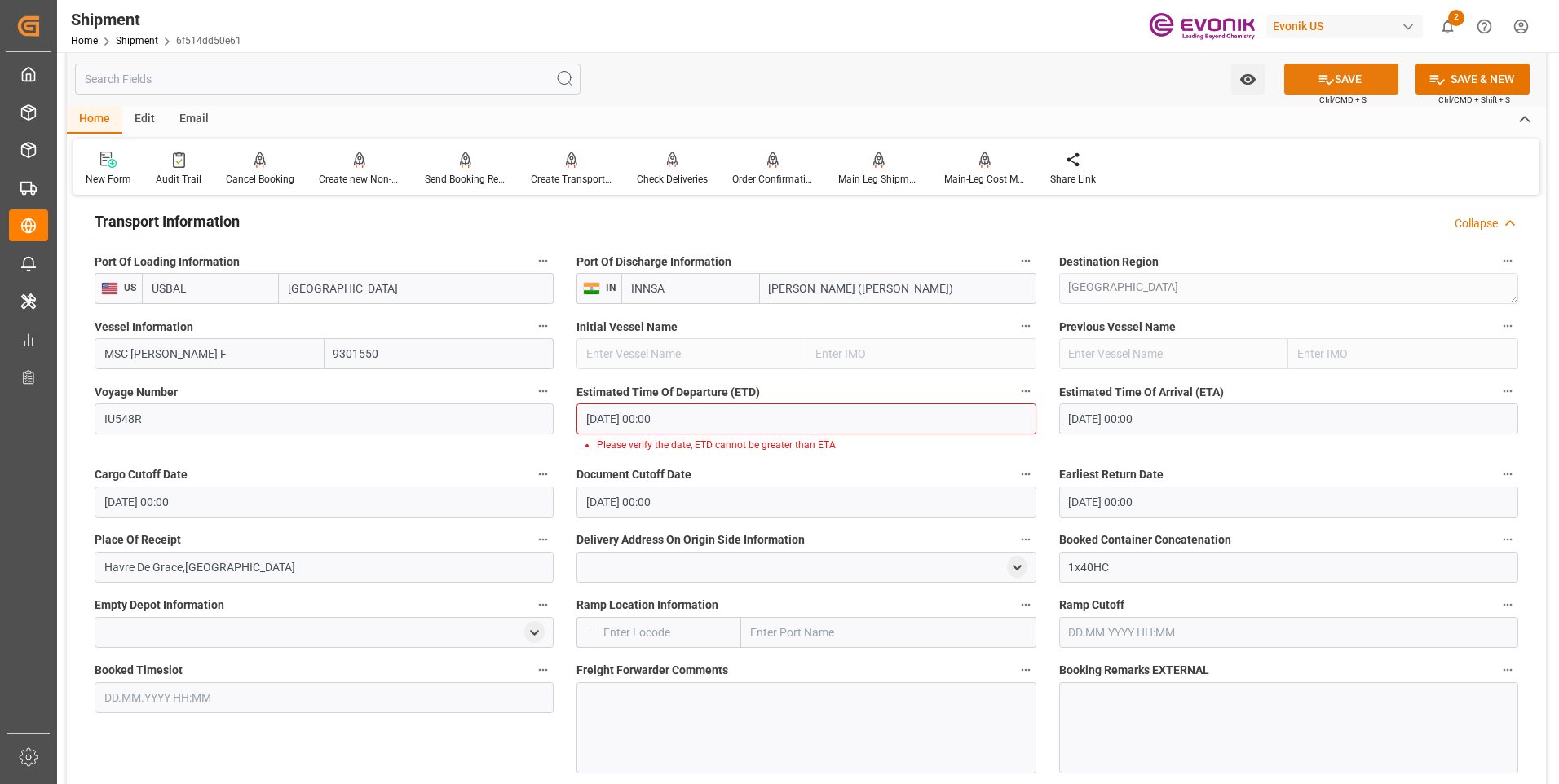
click at [1311, 84] on button "SAVE" at bounding box center [1341, 79] width 114 height 31
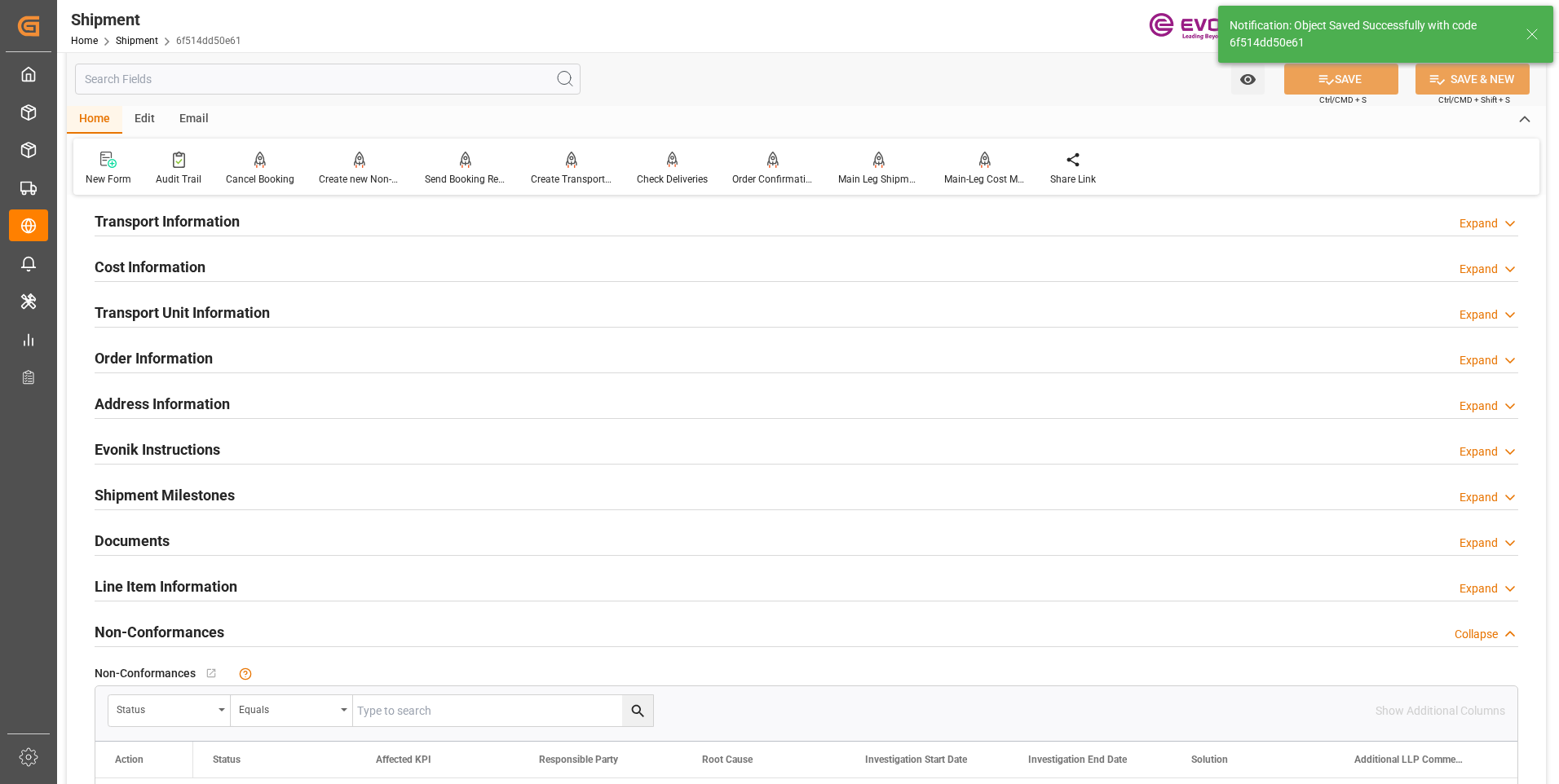
scroll to position [923, 0]
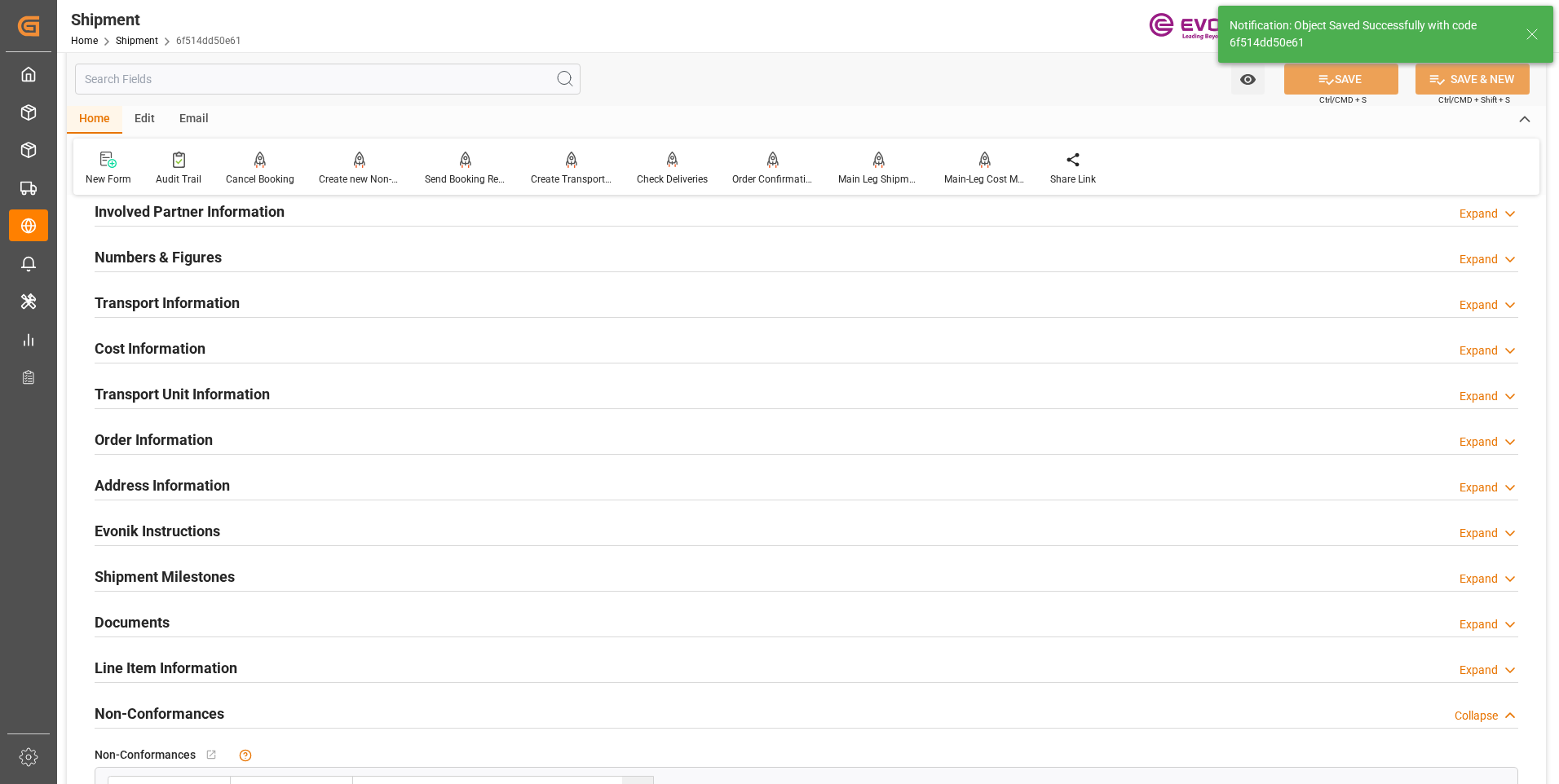
click at [173, 348] on h2 "Cost Information" at bounding box center [150, 348] width 111 height 22
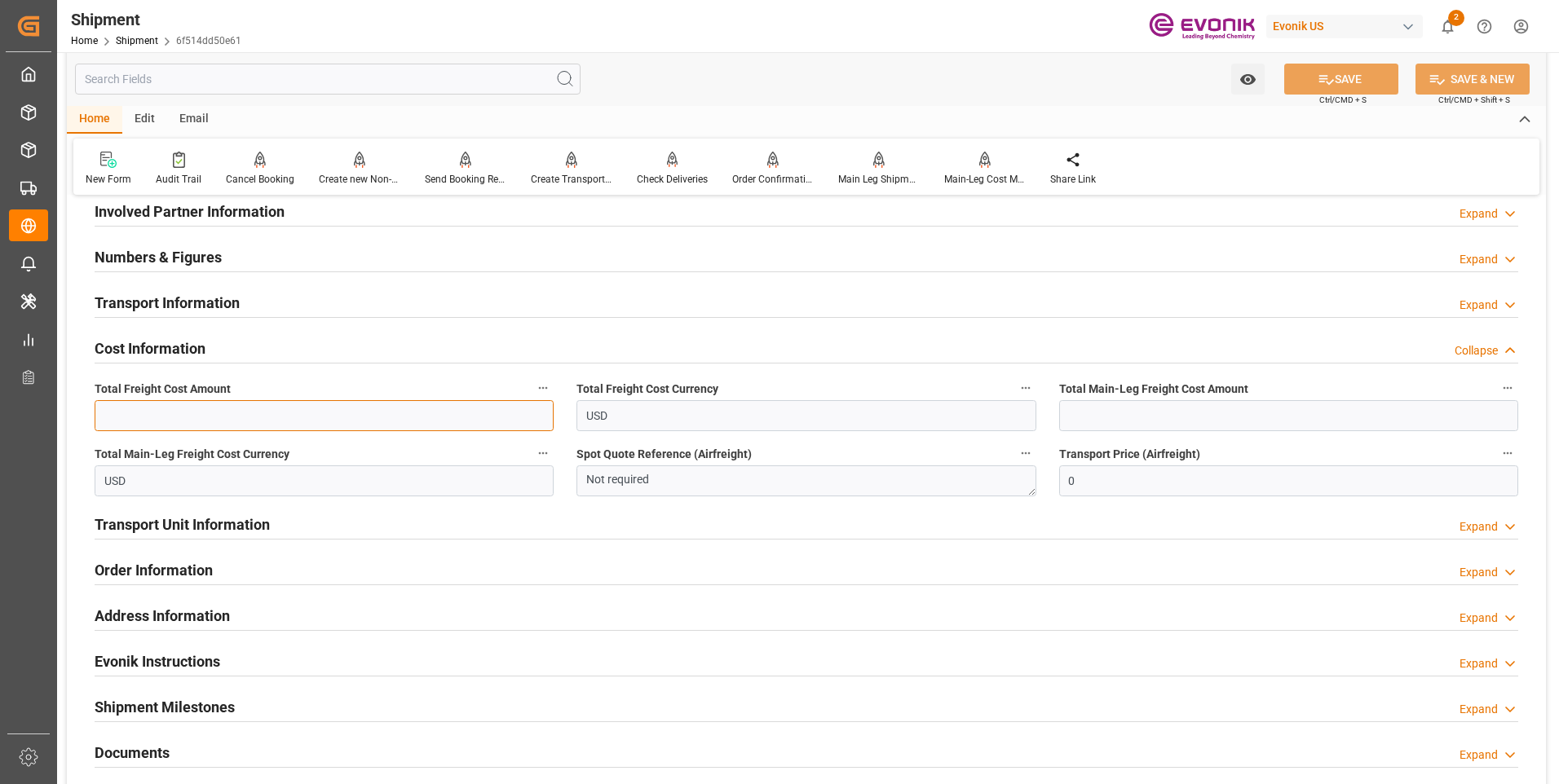
click at [448, 410] on input "text" at bounding box center [324, 415] width 459 height 31
type input "3787"
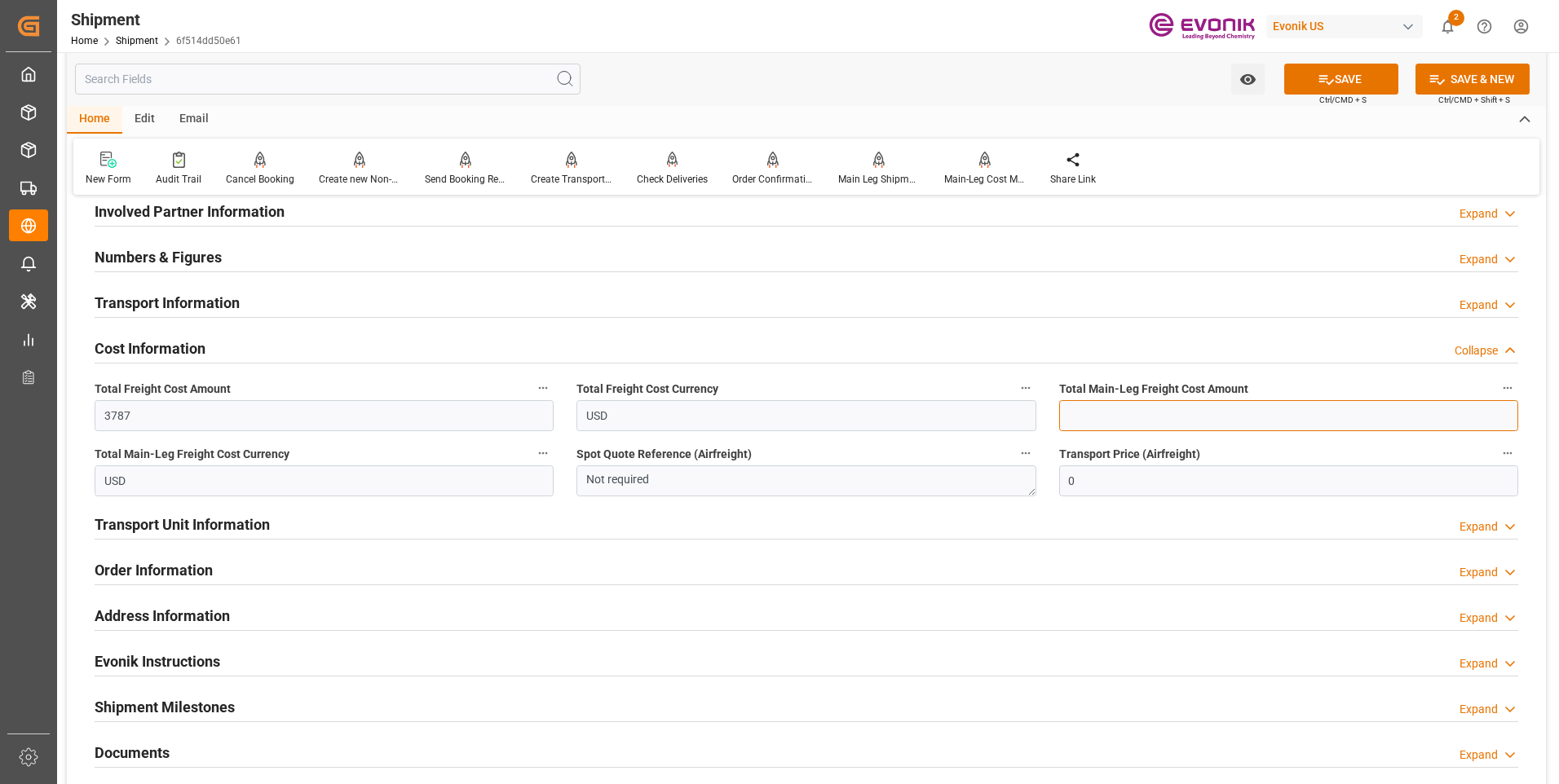
click at [1142, 422] on input "text" at bounding box center [1289, 415] width 459 height 31
type input "3787"
click at [1306, 71] on button "SAVE" at bounding box center [1341, 79] width 114 height 31
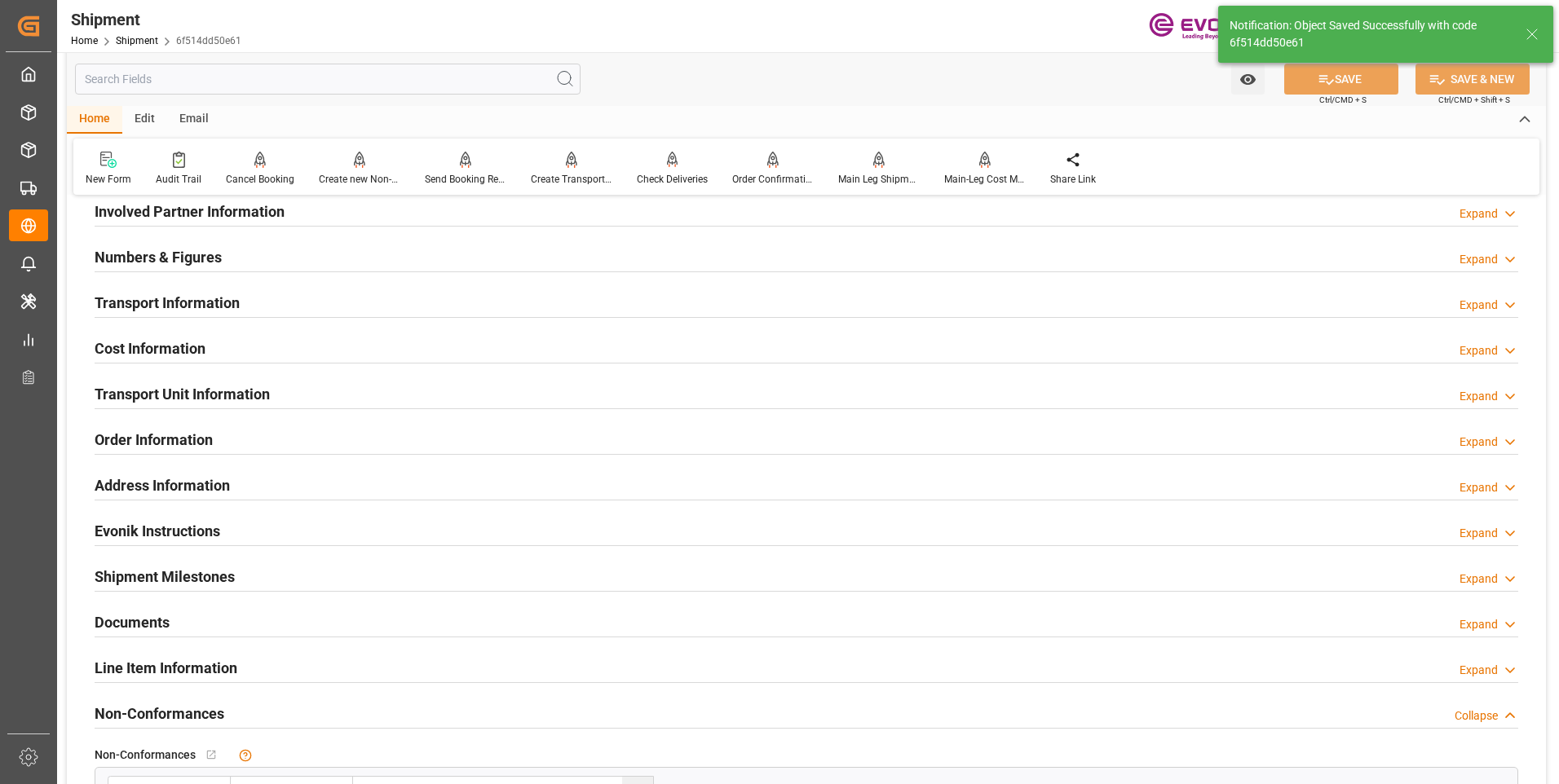
scroll to position [841, 0]
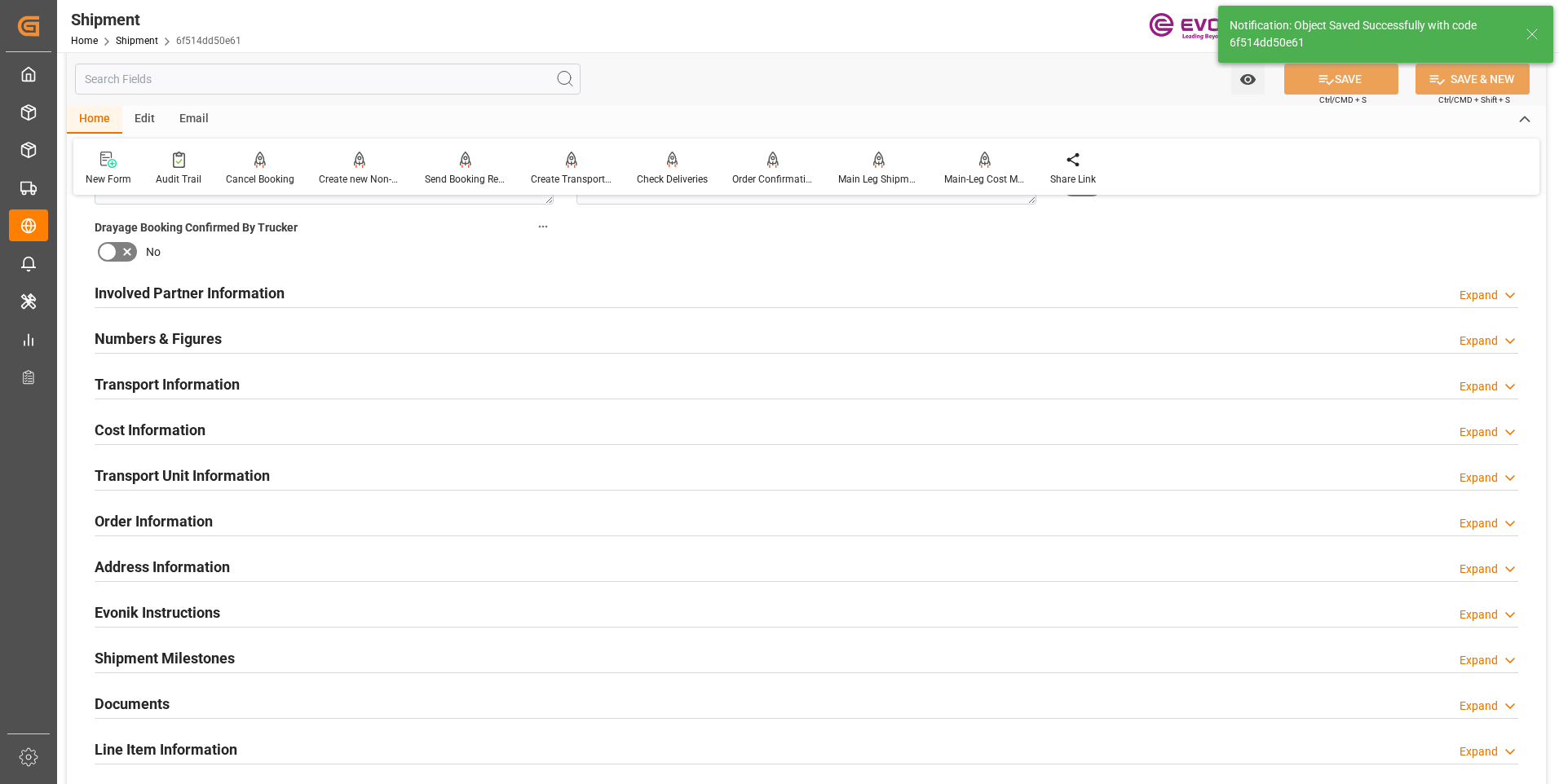
click at [229, 294] on h2 "Involved Partner Information" at bounding box center [189, 293] width 190 height 22
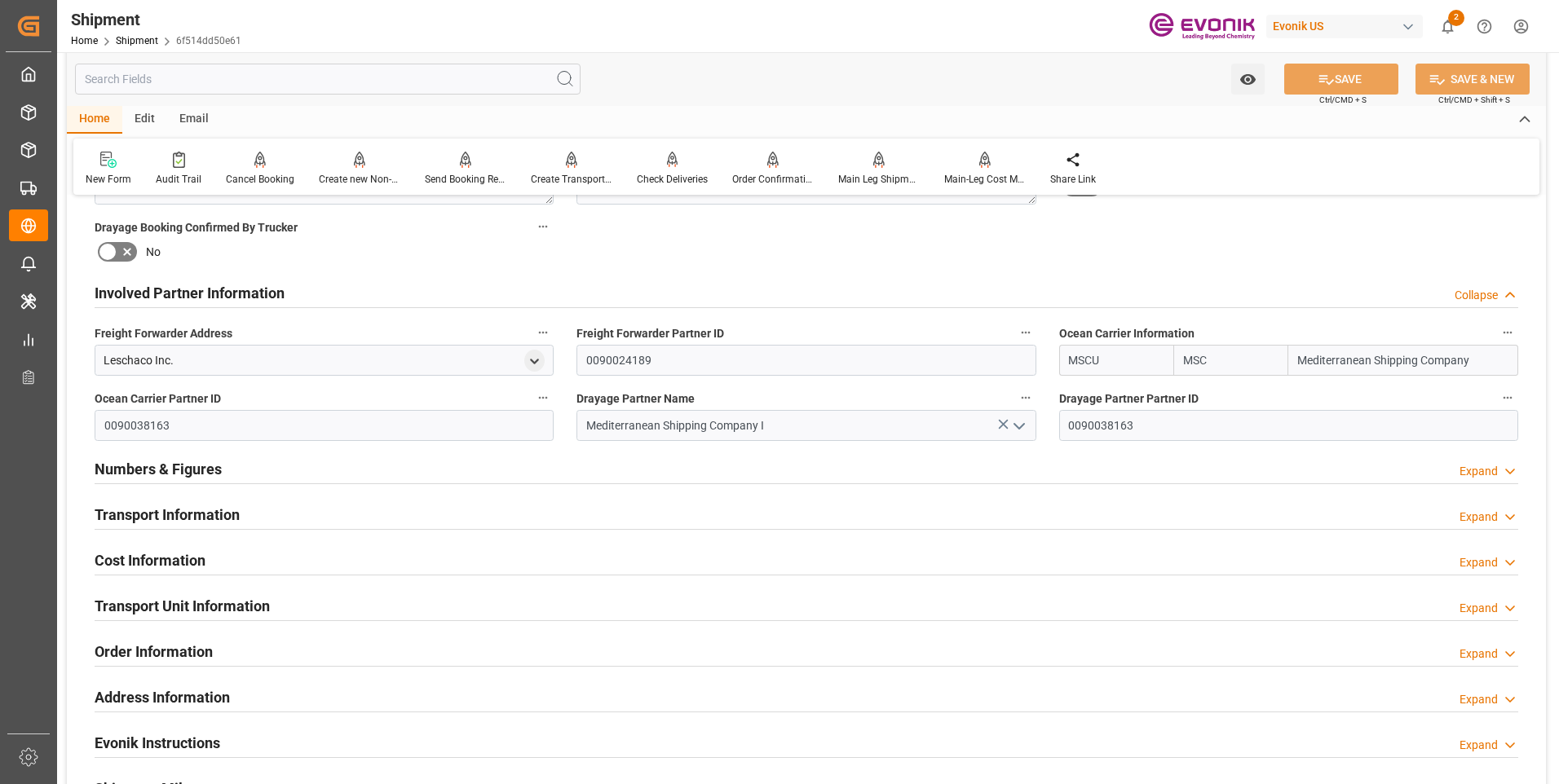
click at [180, 513] on h2 "Transport Information" at bounding box center [167, 515] width 145 height 22
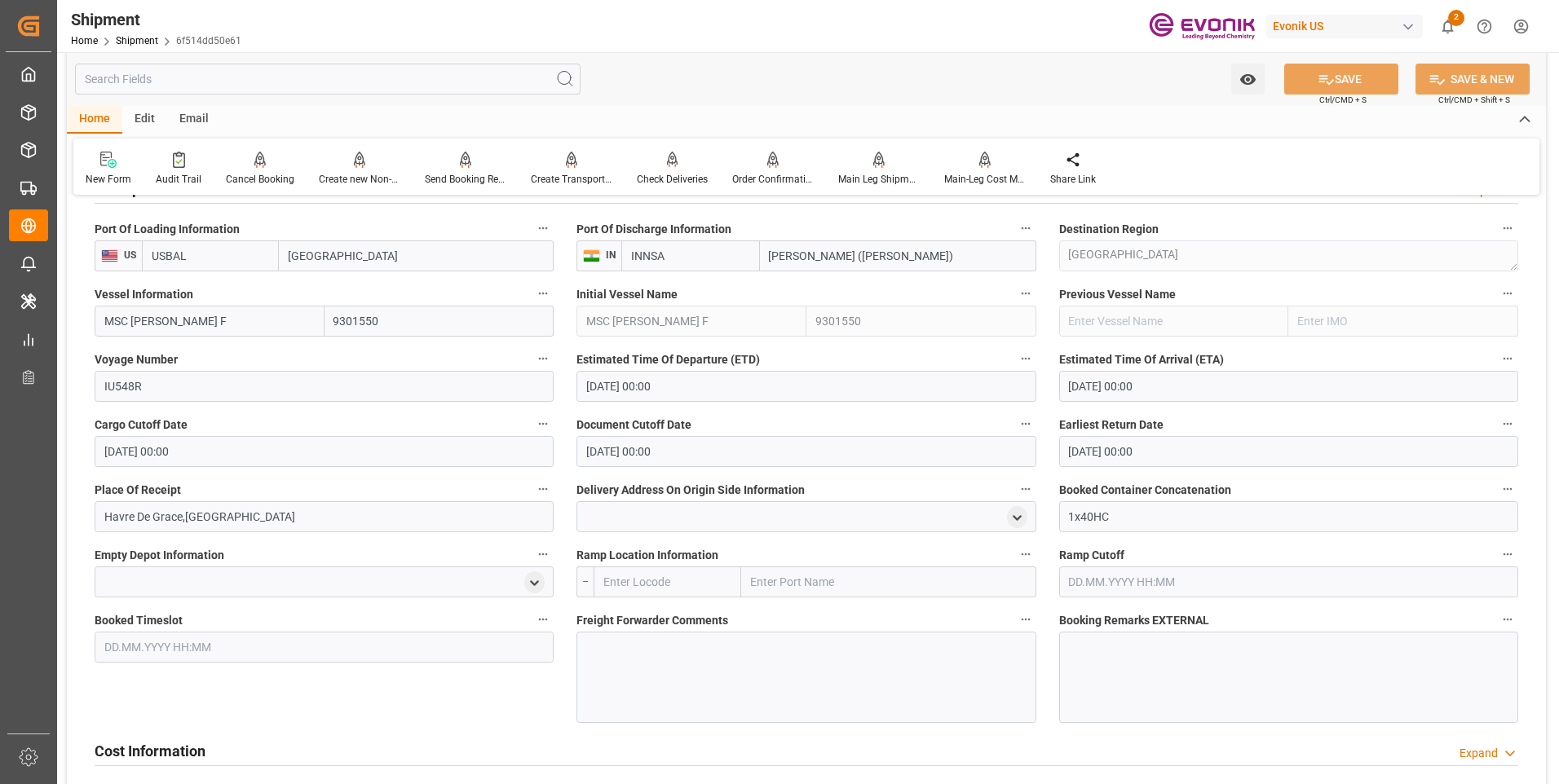
scroll to position [1330, 0]
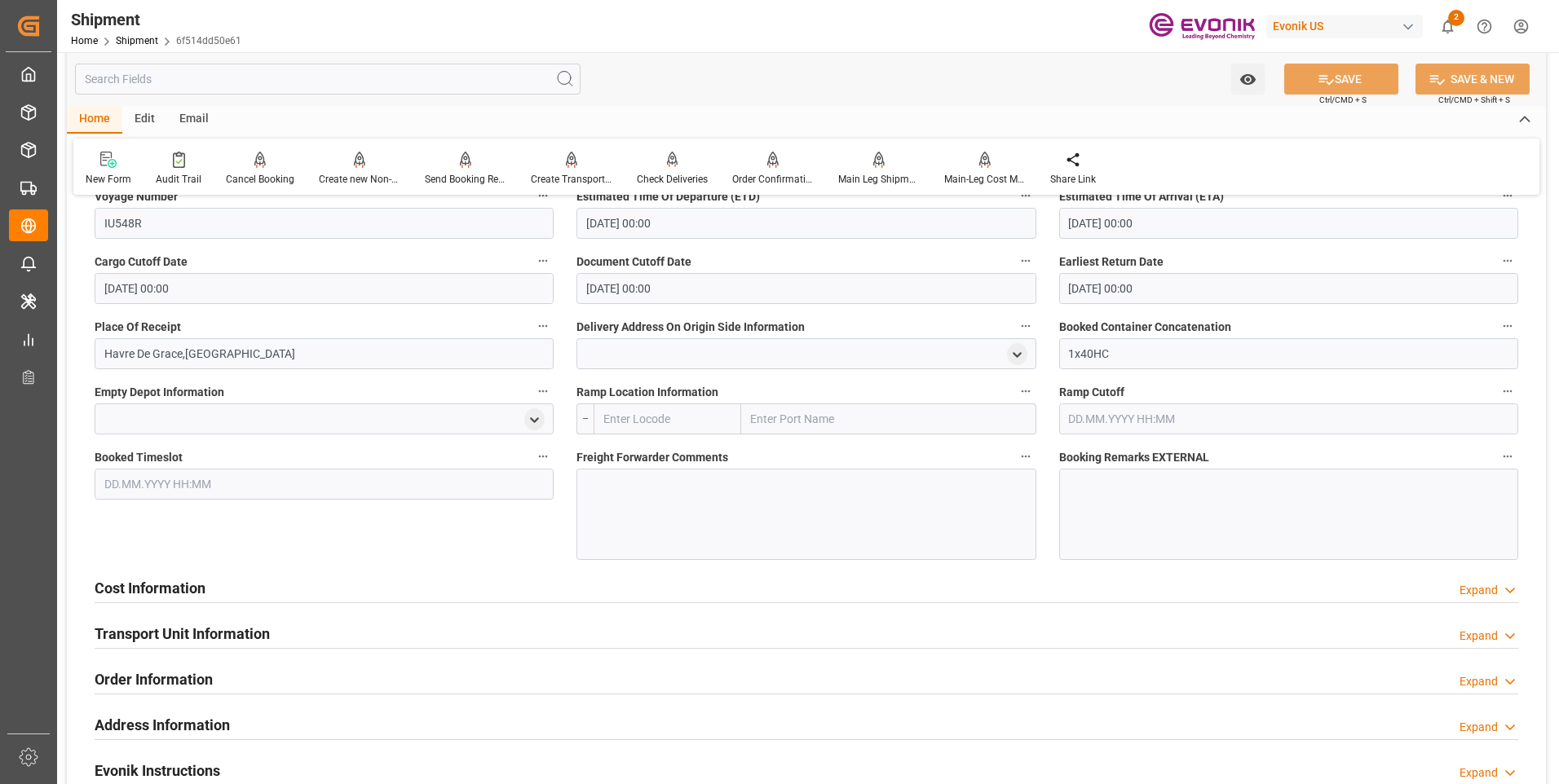
click at [206, 592] on div "Cost Information Expand" at bounding box center [806, 586] width 1424 height 31
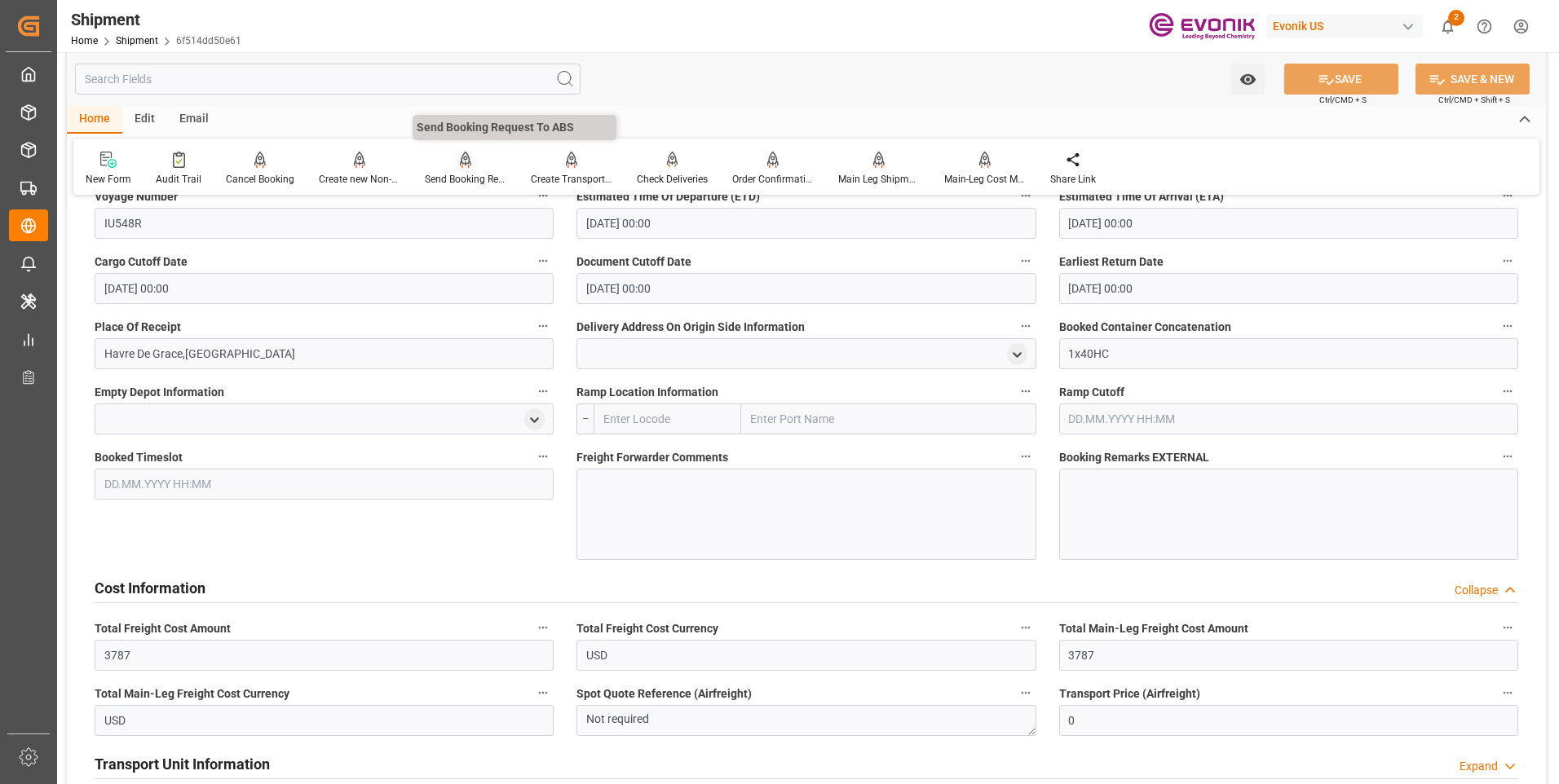
click at [462, 174] on div "Send Booking Request To ABS" at bounding box center [465, 179] width 82 height 15
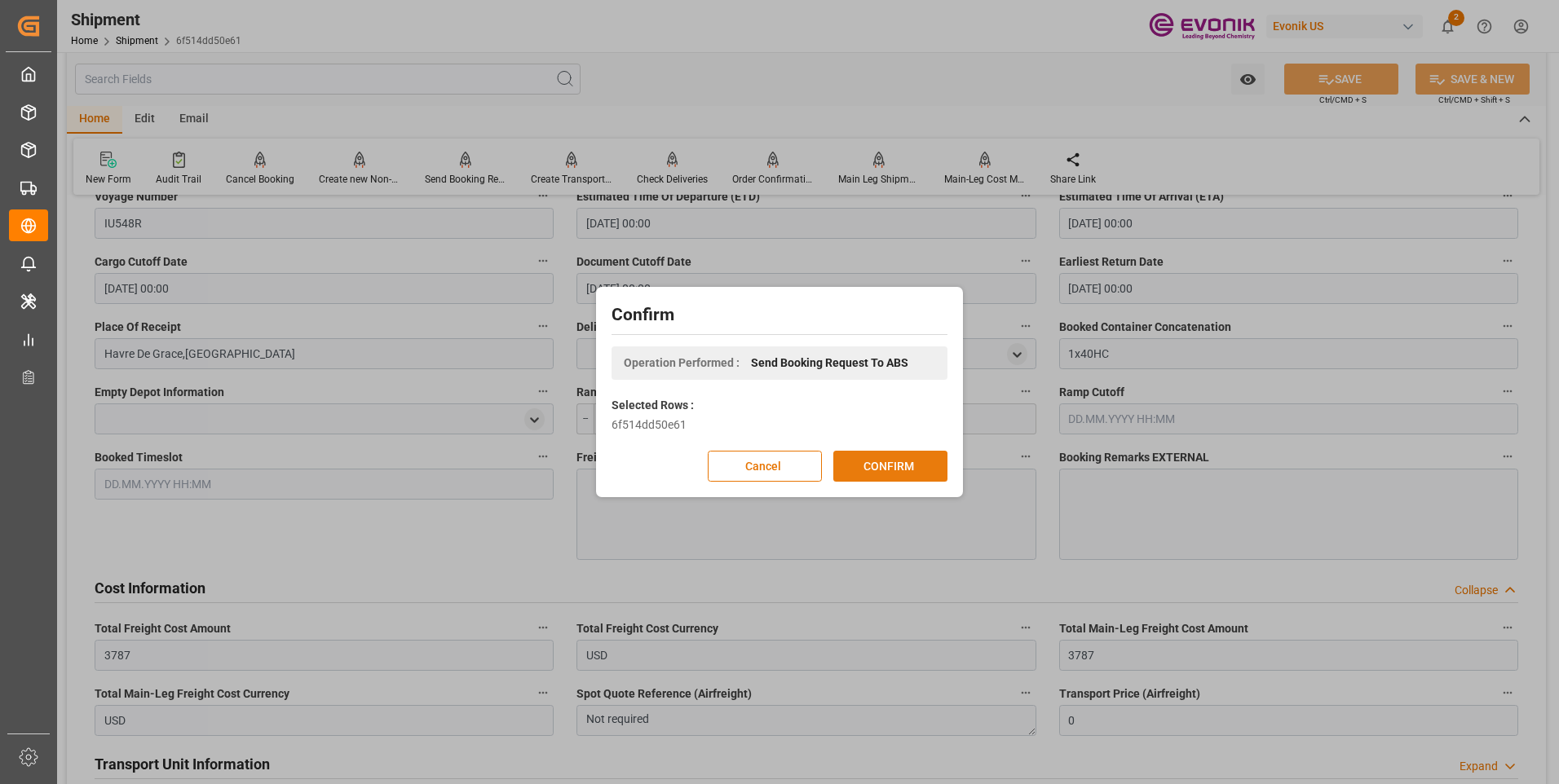
click at [931, 462] on button "CONFIRM" at bounding box center [891, 466] width 114 height 31
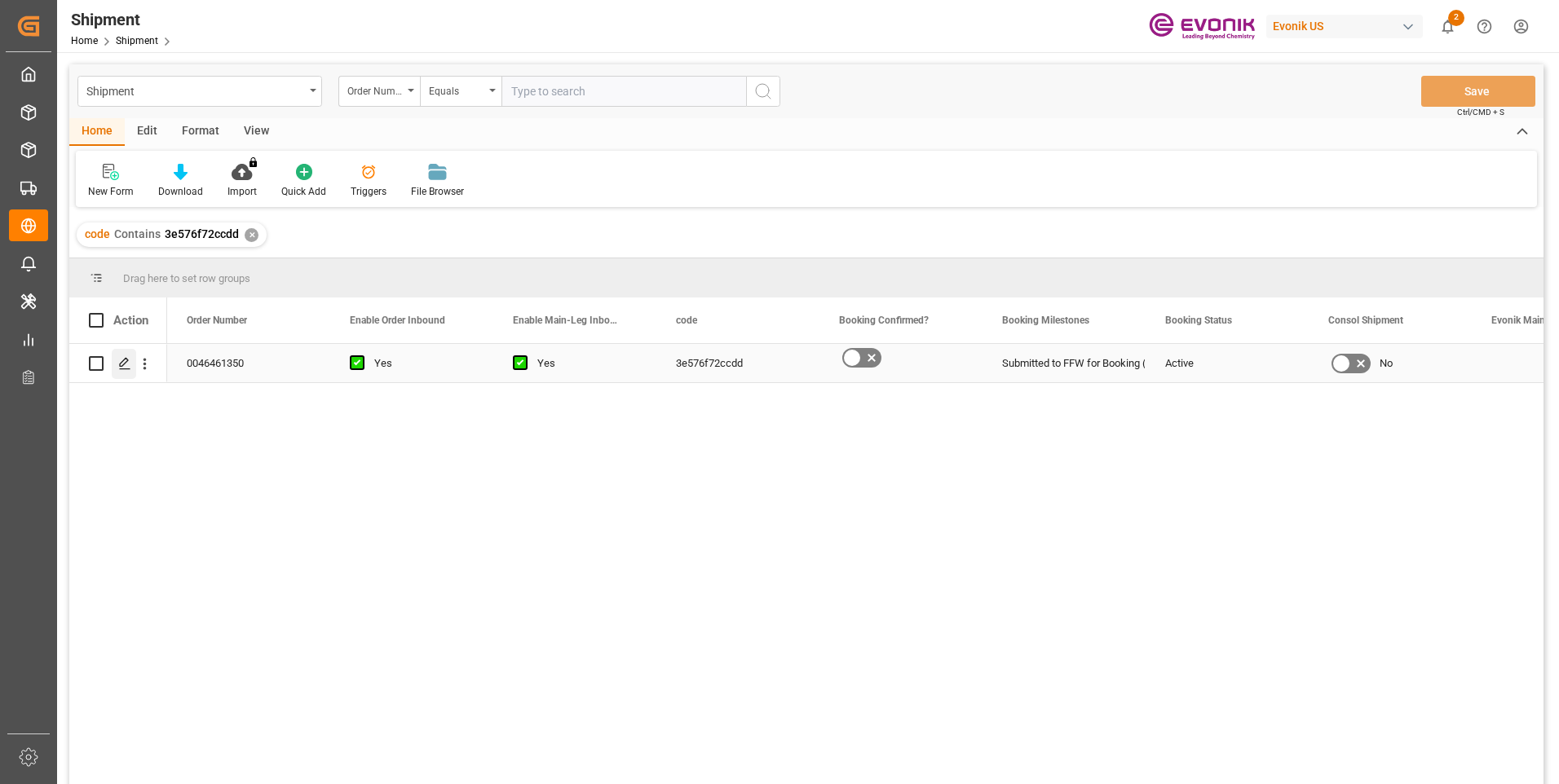
click at [122, 367] on icon "Press SPACE to select this row." at bounding box center [124, 363] width 13 height 13
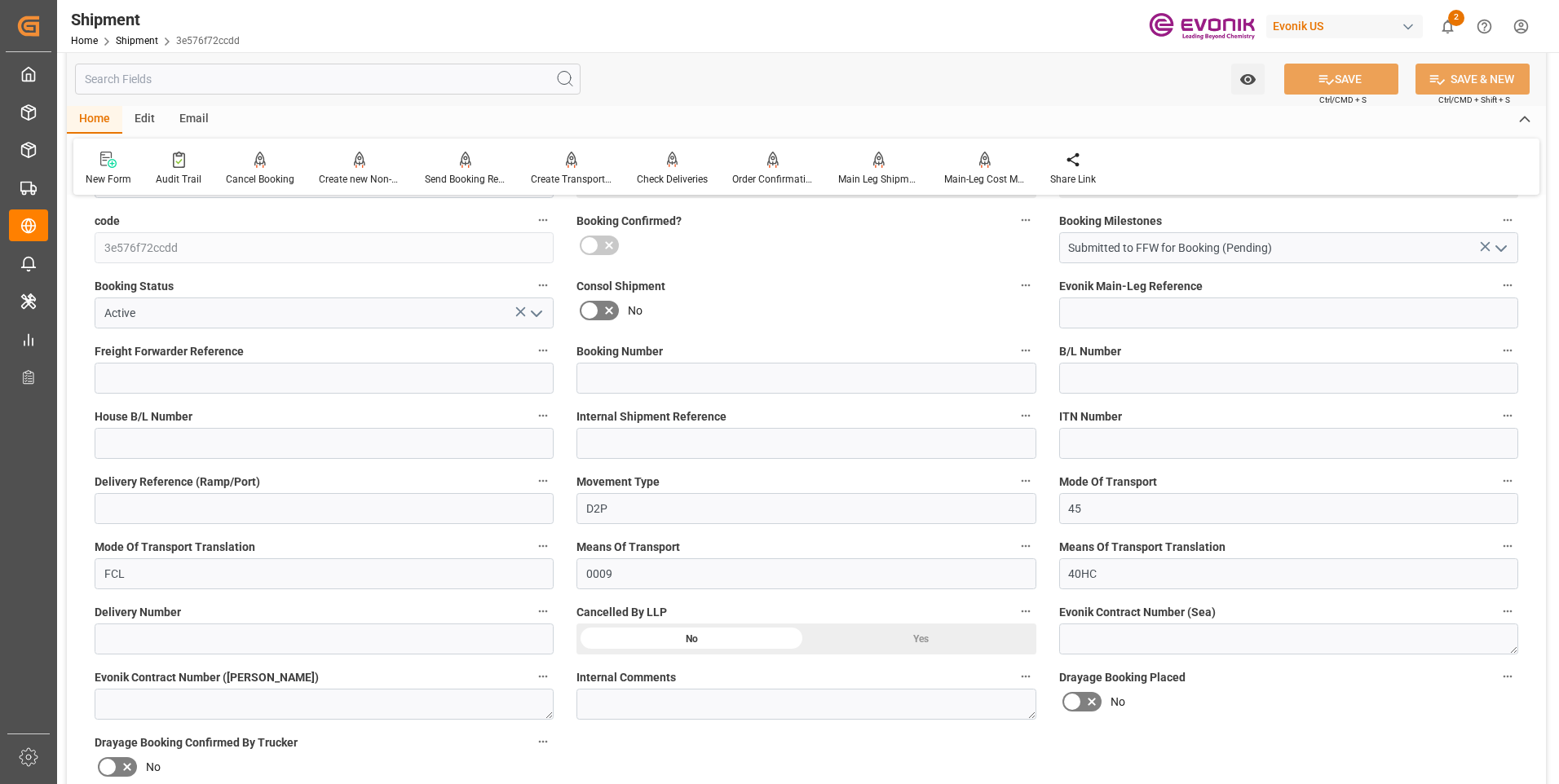
scroll to position [652, 0]
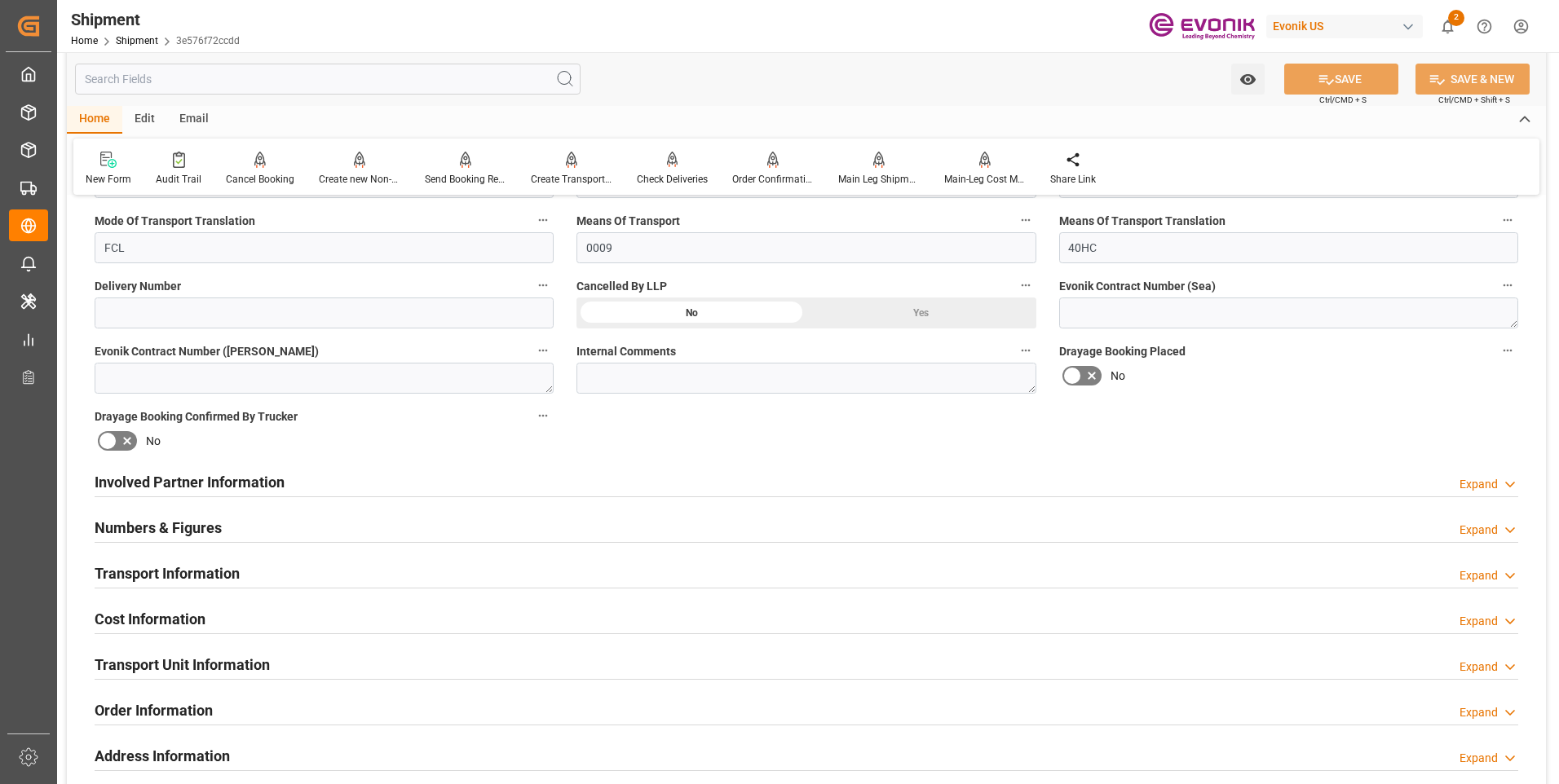
click at [251, 479] on h2 "Involved Partner Information" at bounding box center [189, 482] width 190 height 22
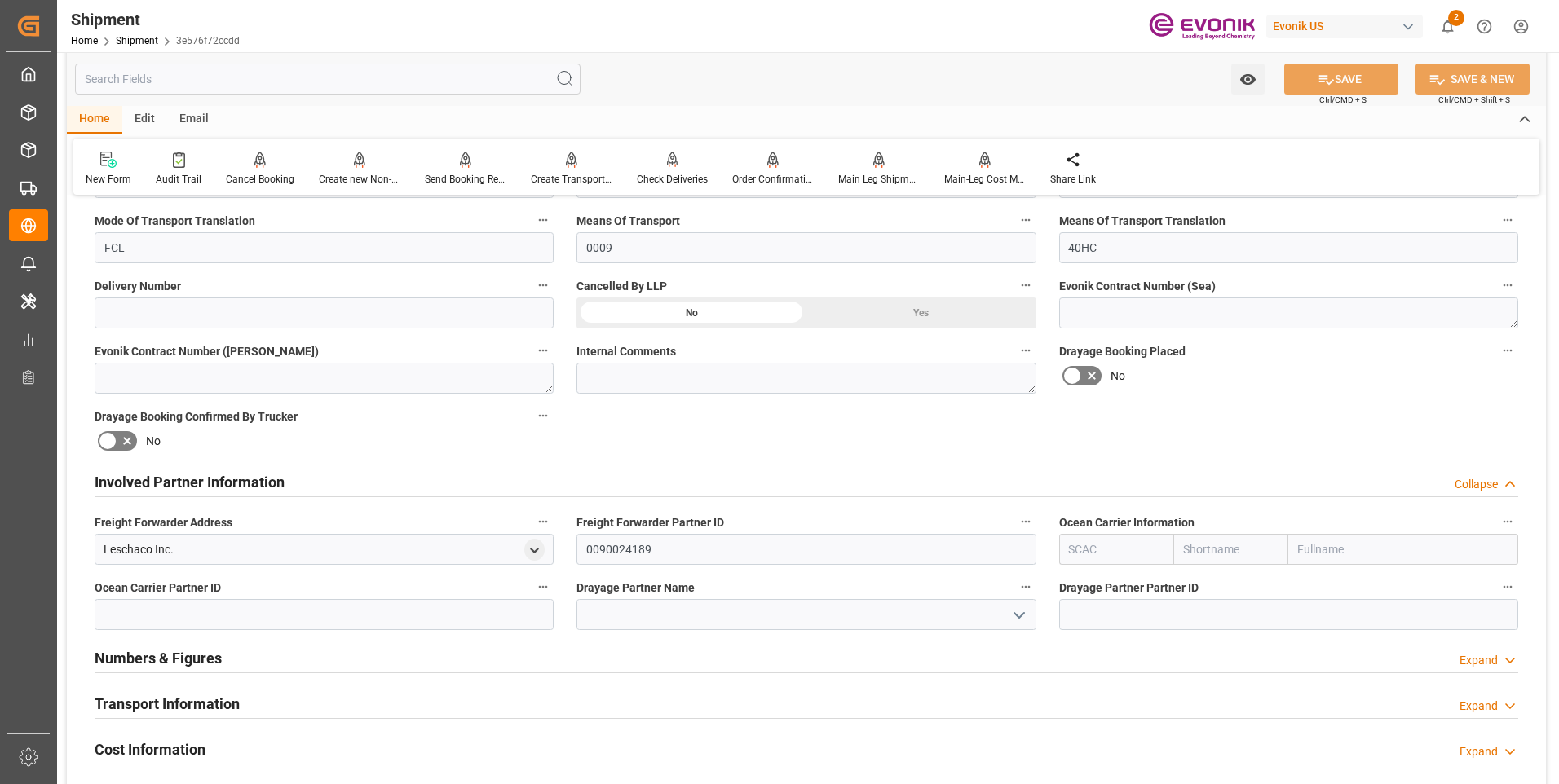
scroll to position [815, 0]
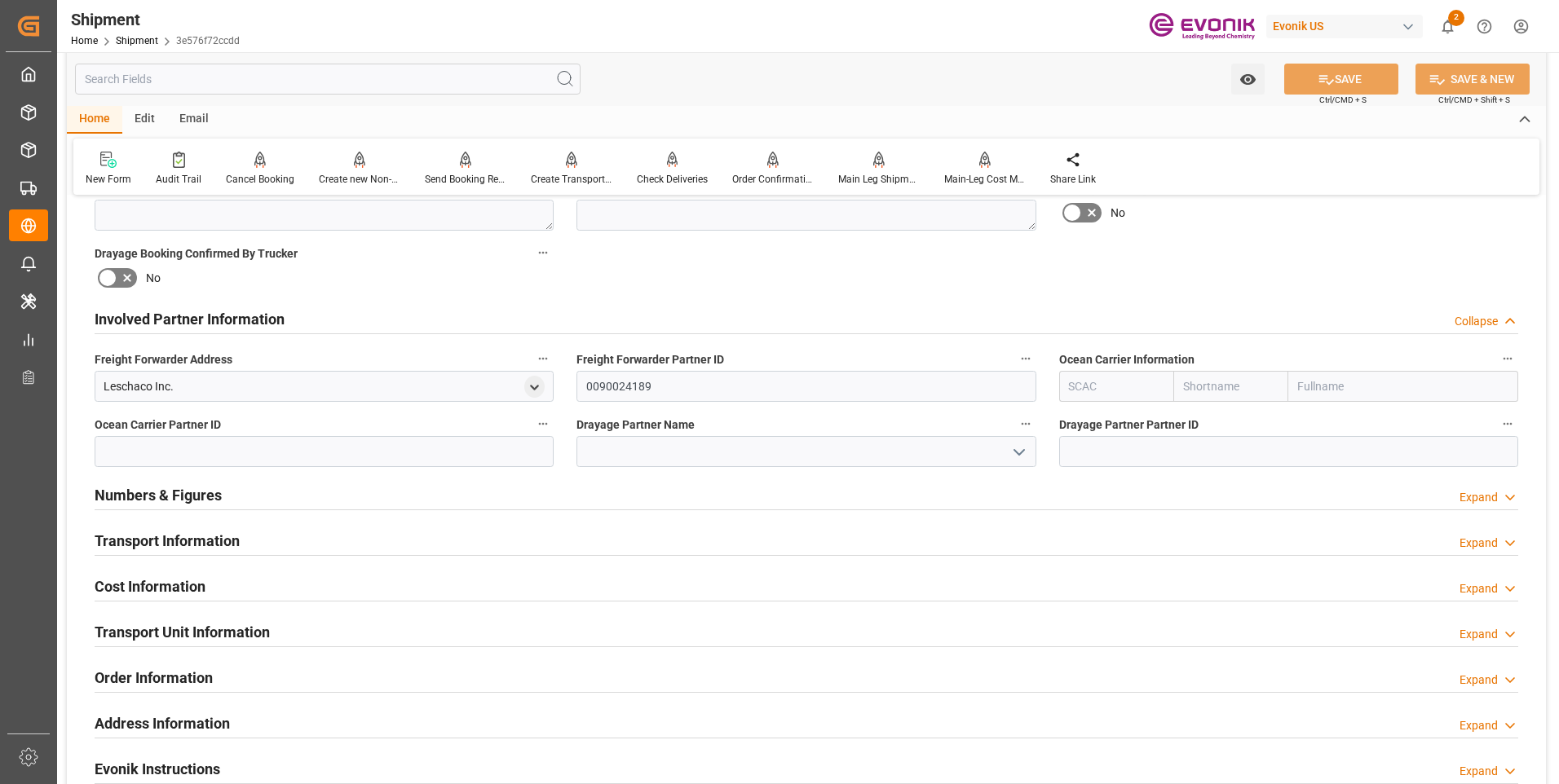
click at [1191, 390] on input "text" at bounding box center [1231, 386] width 115 height 31
type input "msc"
click at [1198, 416] on b "MSC" at bounding box center [1195, 421] width 24 height 13
type input "MSCU"
type input "MSC"
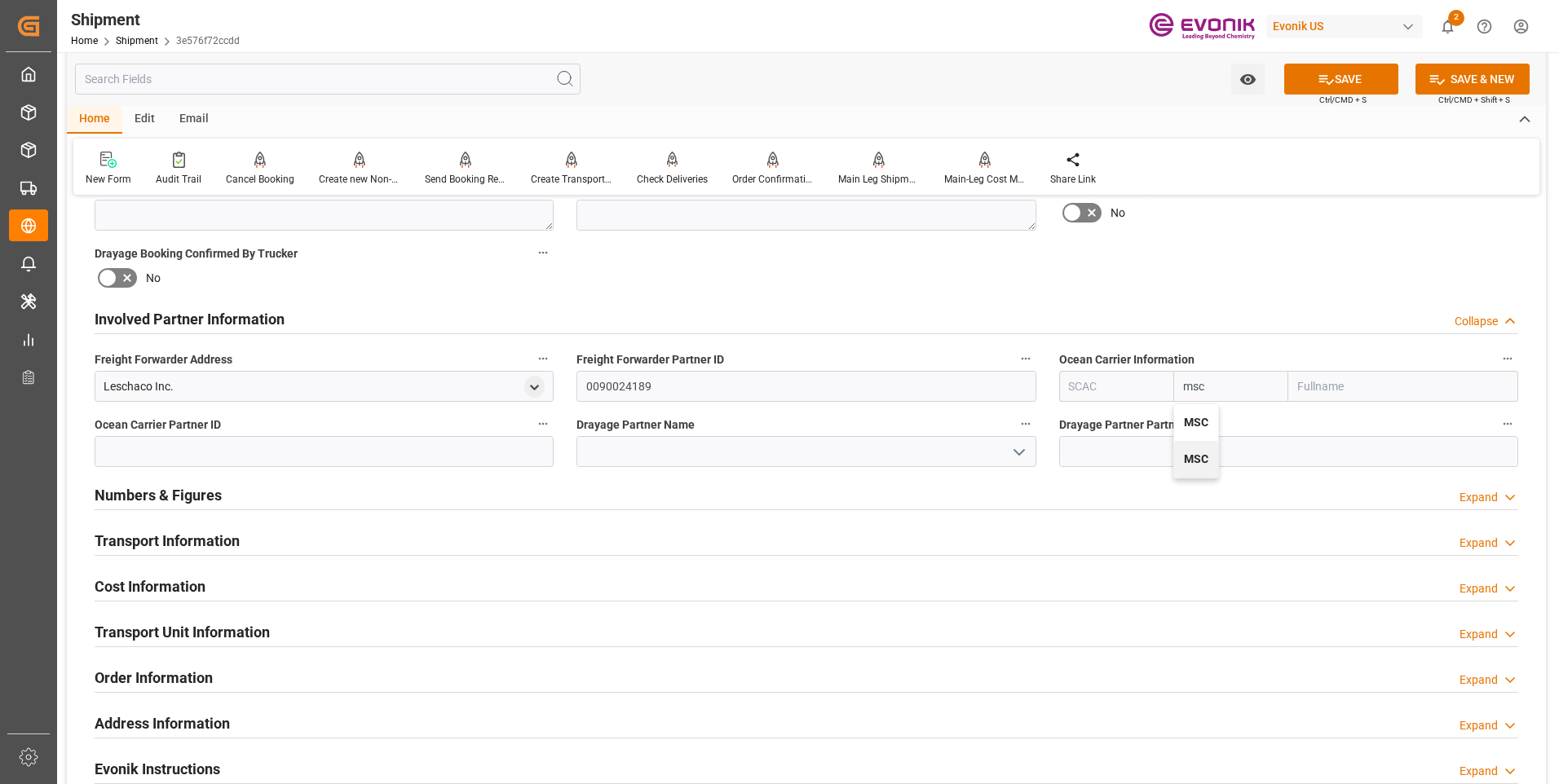
type input "Mediterranean Shipping Company"
type input "MSC"
click at [1320, 82] on icon at bounding box center [1327, 80] width 15 height 10
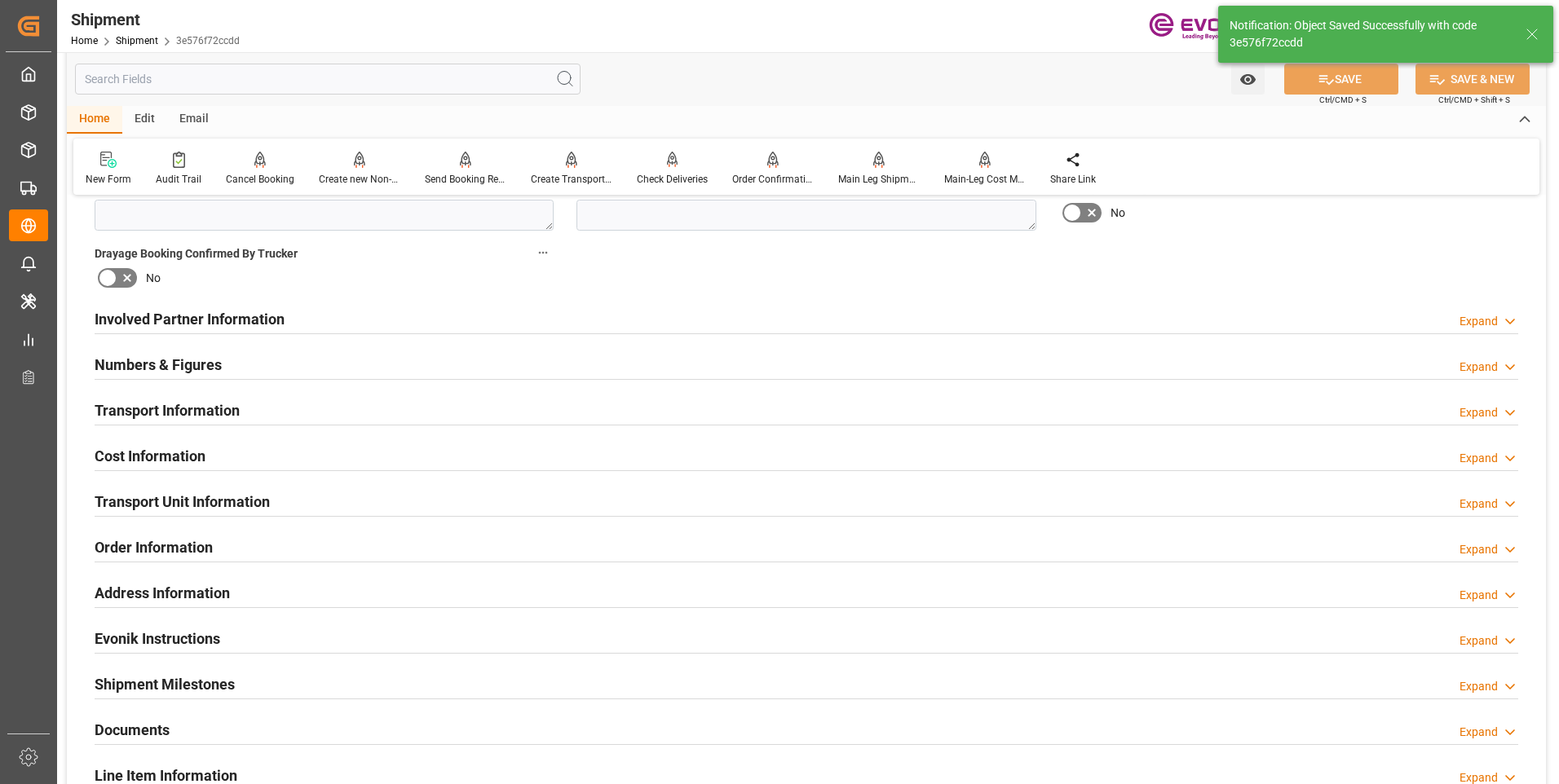
type input "0090038163"
click at [645, 318] on div "Involved Partner Information Expand" at bounding box center [806, 318] width 1424 height 31
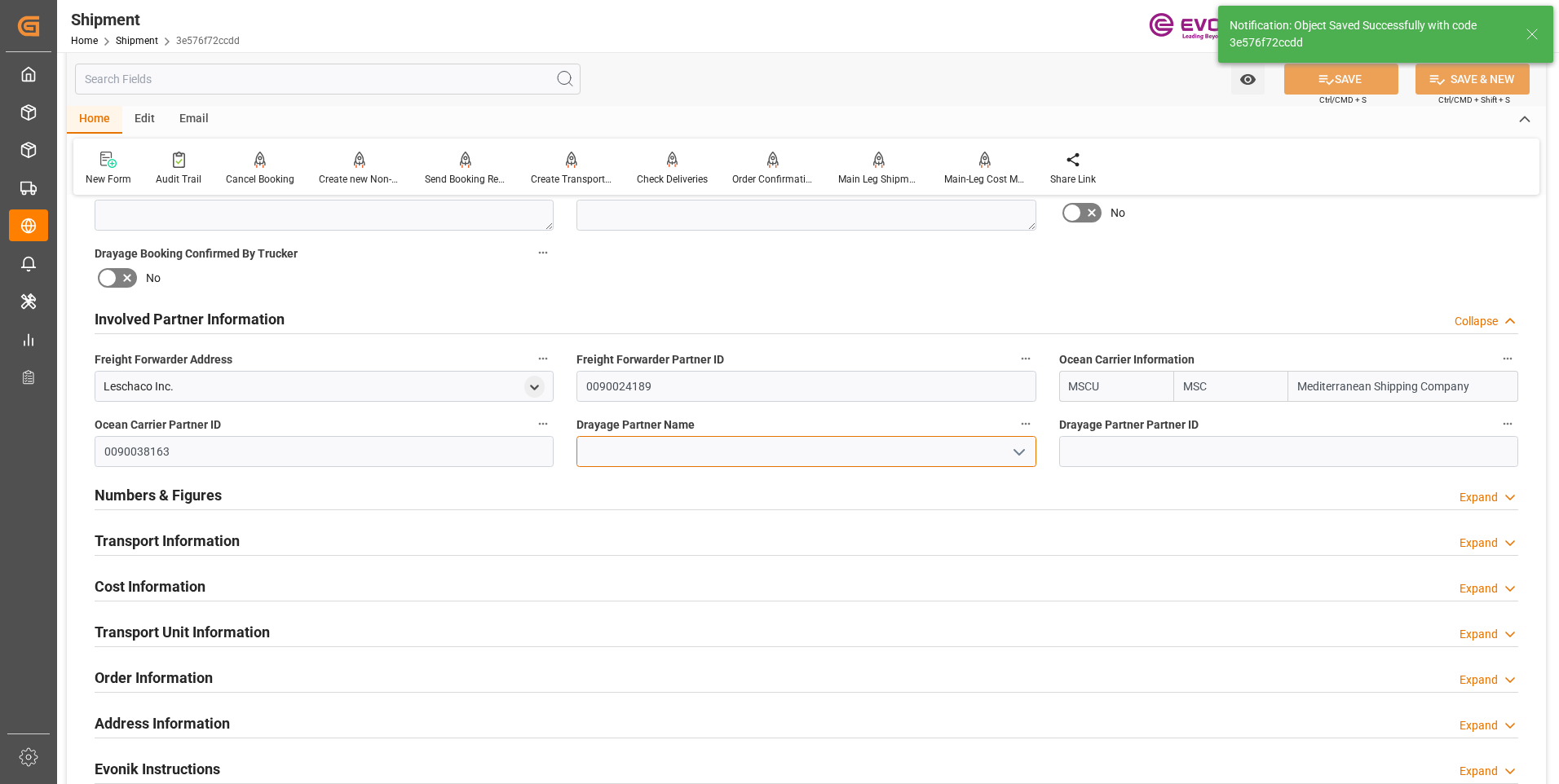
click at [711, 461] on input at bounding box center [806, 451] width 459 height 31
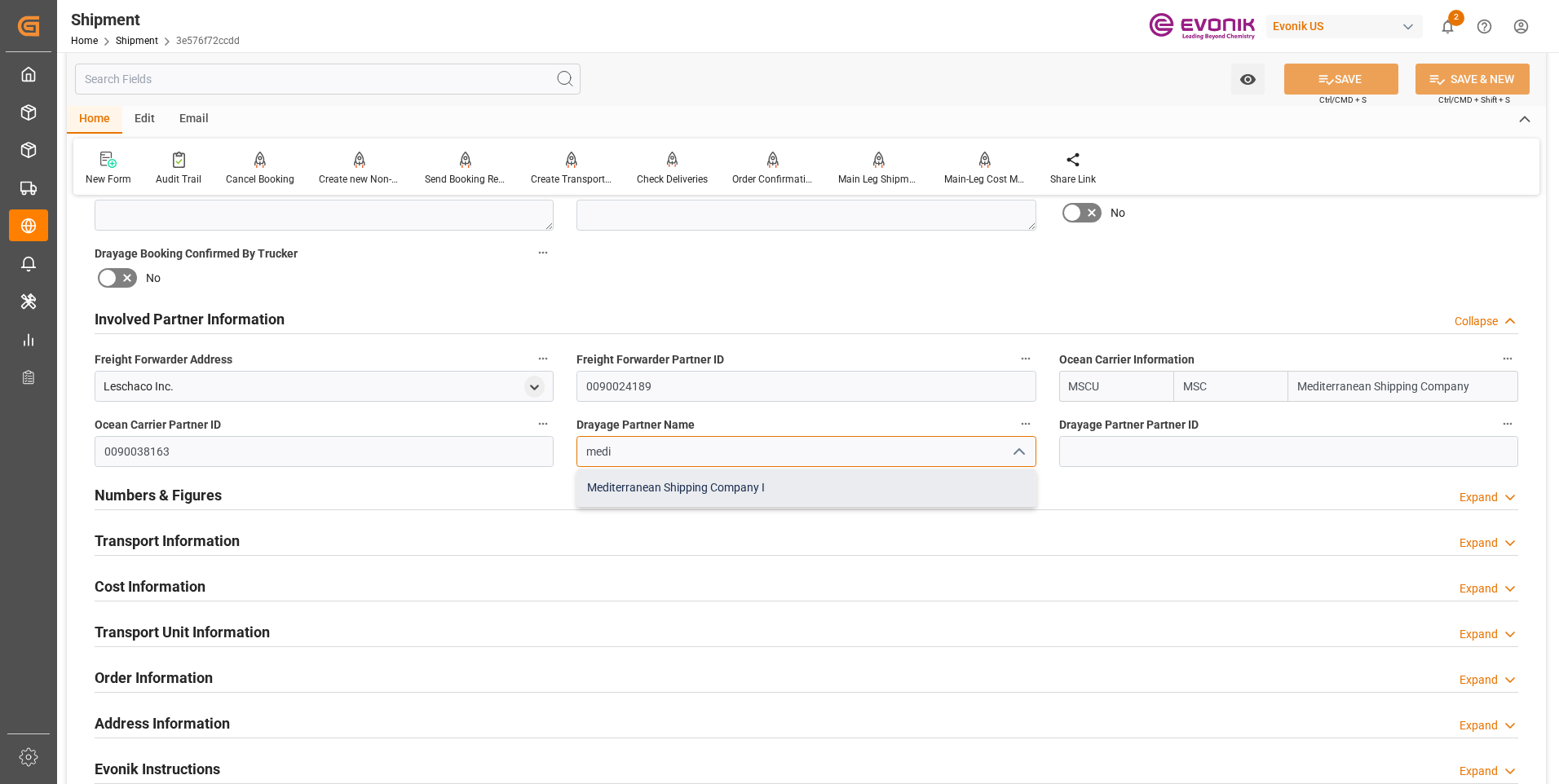
click at [618, 483] on div "Mediterranean Shipping Company I" at bounding box center [805, 488] width 457 height 36
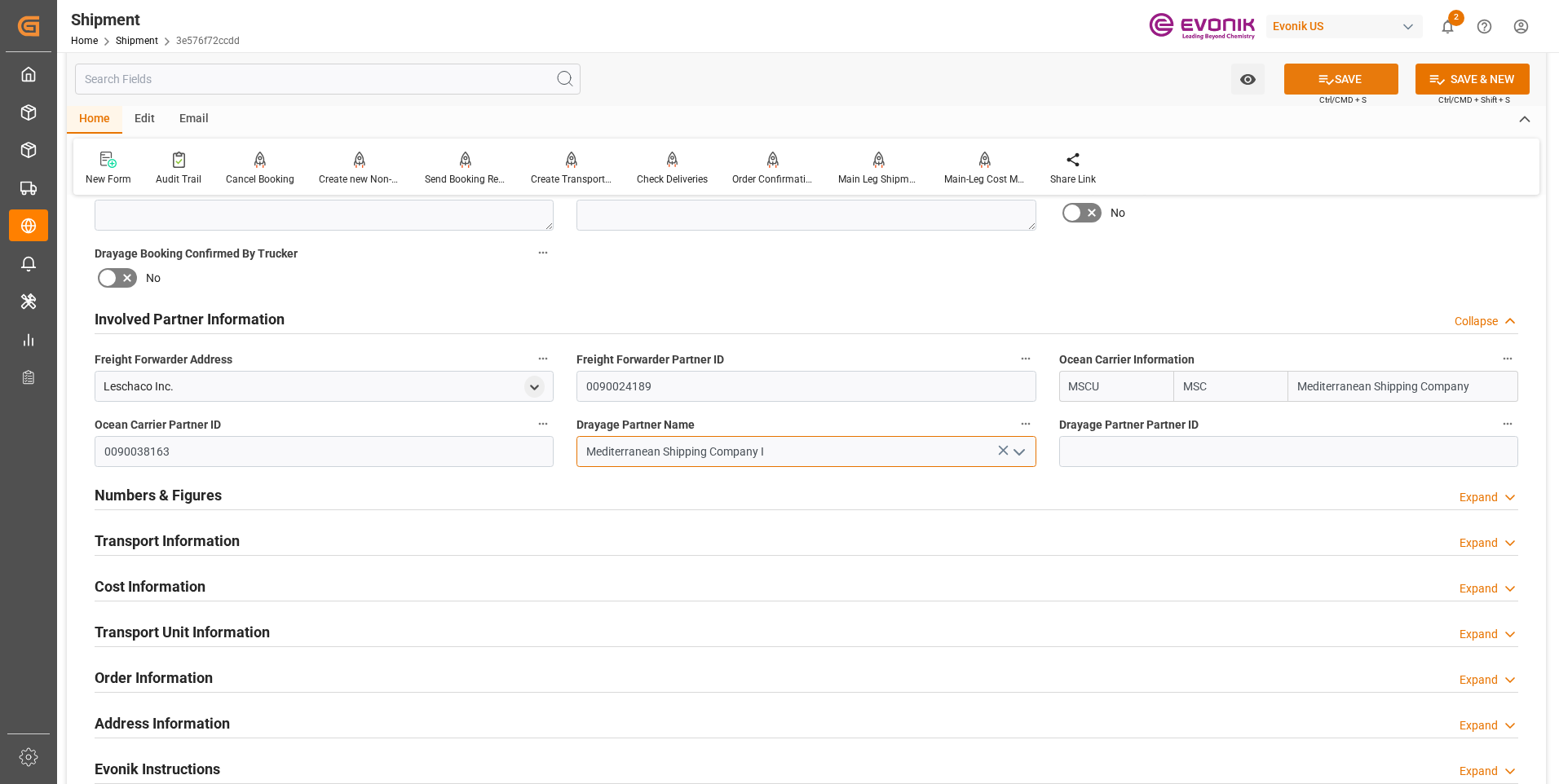
type input "Mediterranean Shipping Company I"
click at [1320, 80] on icon at bounding box center [1326, 79] width 17 height 17
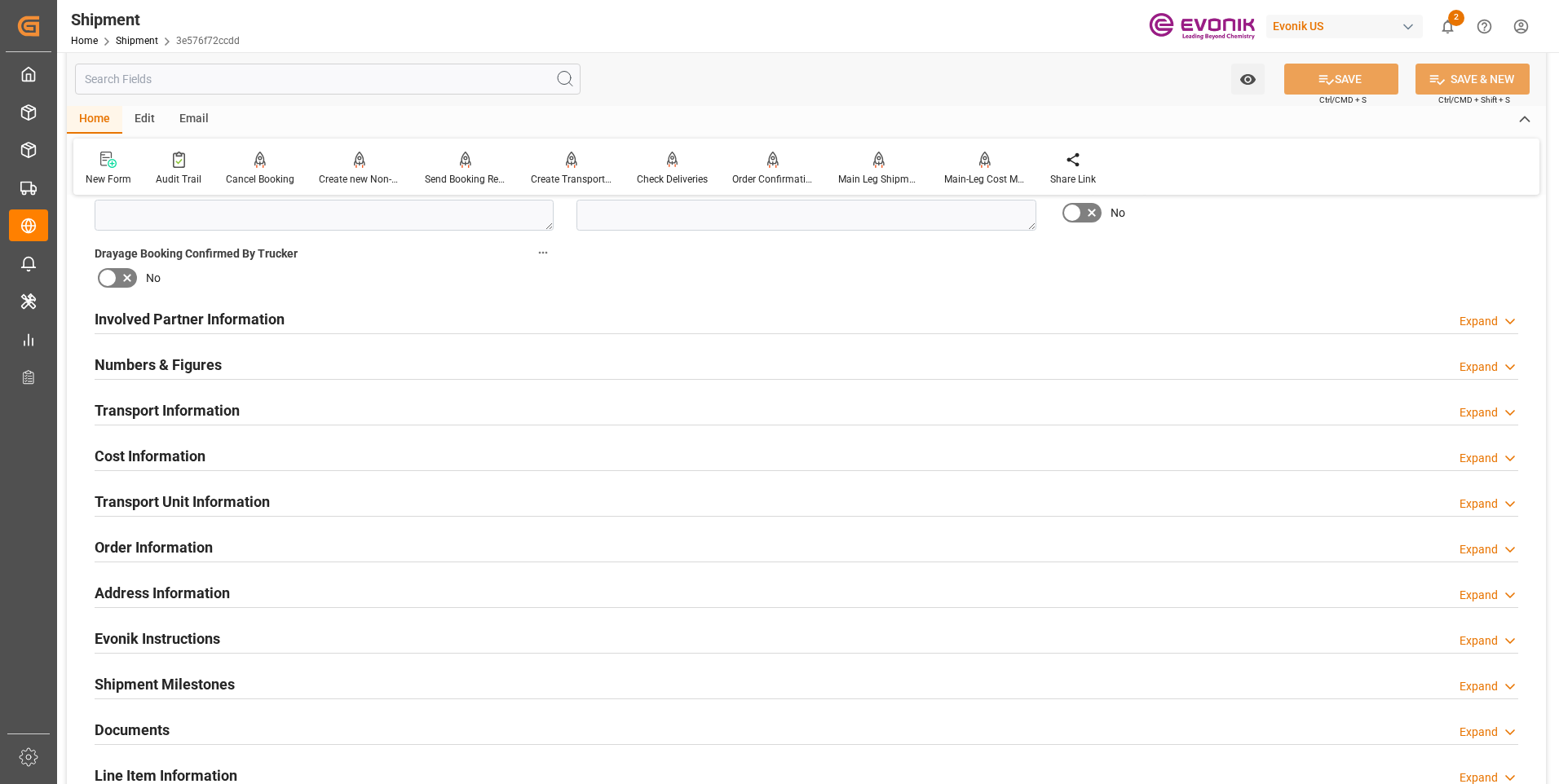
click at [189, 413] on h2 "Transport Information" at bounding box center [167, 410] width 145 height 22
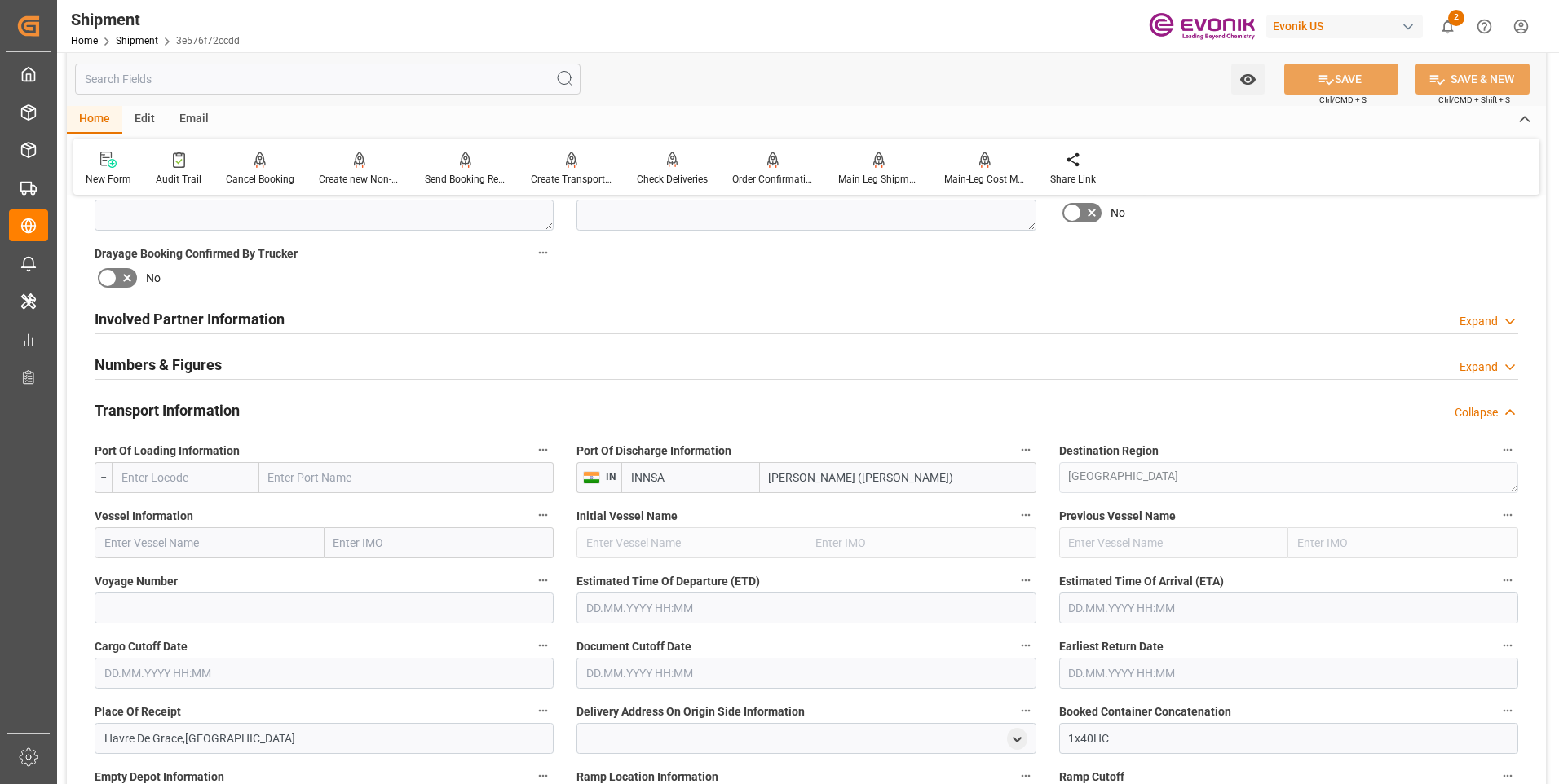
click at [213, 474] on input "text" at bounding box center [185, 478] width 148 height 31
paste input "USBAL"
type input "USBAL"
click at [197, 518] on span "USBAL - [GEOGRAPHIC_DATA]" at bounding box center [177, 521] width 110 height 30
type input "[GEOGRAPHIC_DATA]"
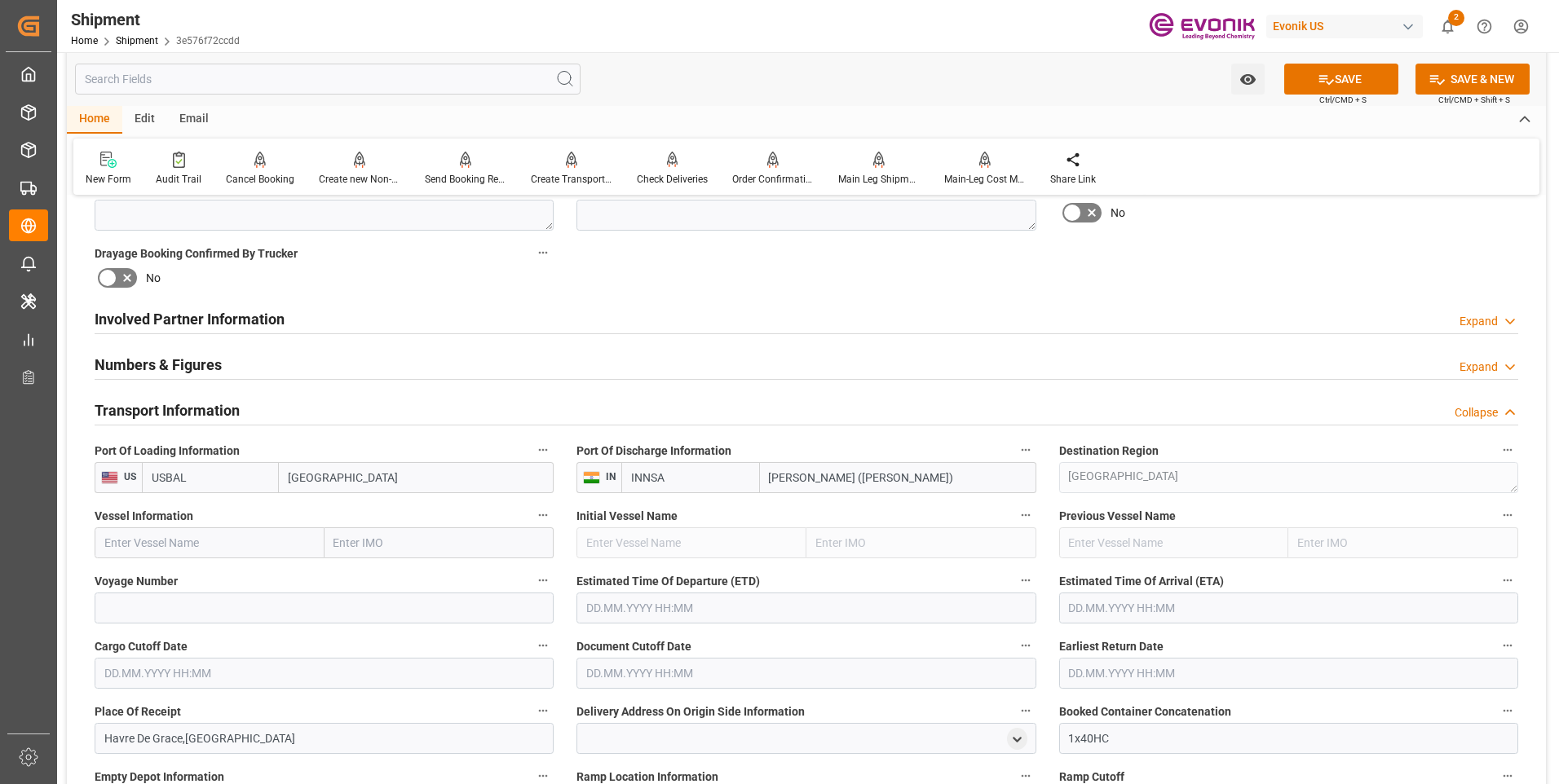
type input "USBAL"
click at [215, 536] on input "text" at bounding box center [209, 543] width 230 height 31
click at [270, 544] on input "text" at bounding box center [209, 543] width 230 height 31
paste input "MSC [PERSON_NAME] F"
type input "MSC [PERSON_NAME] F"
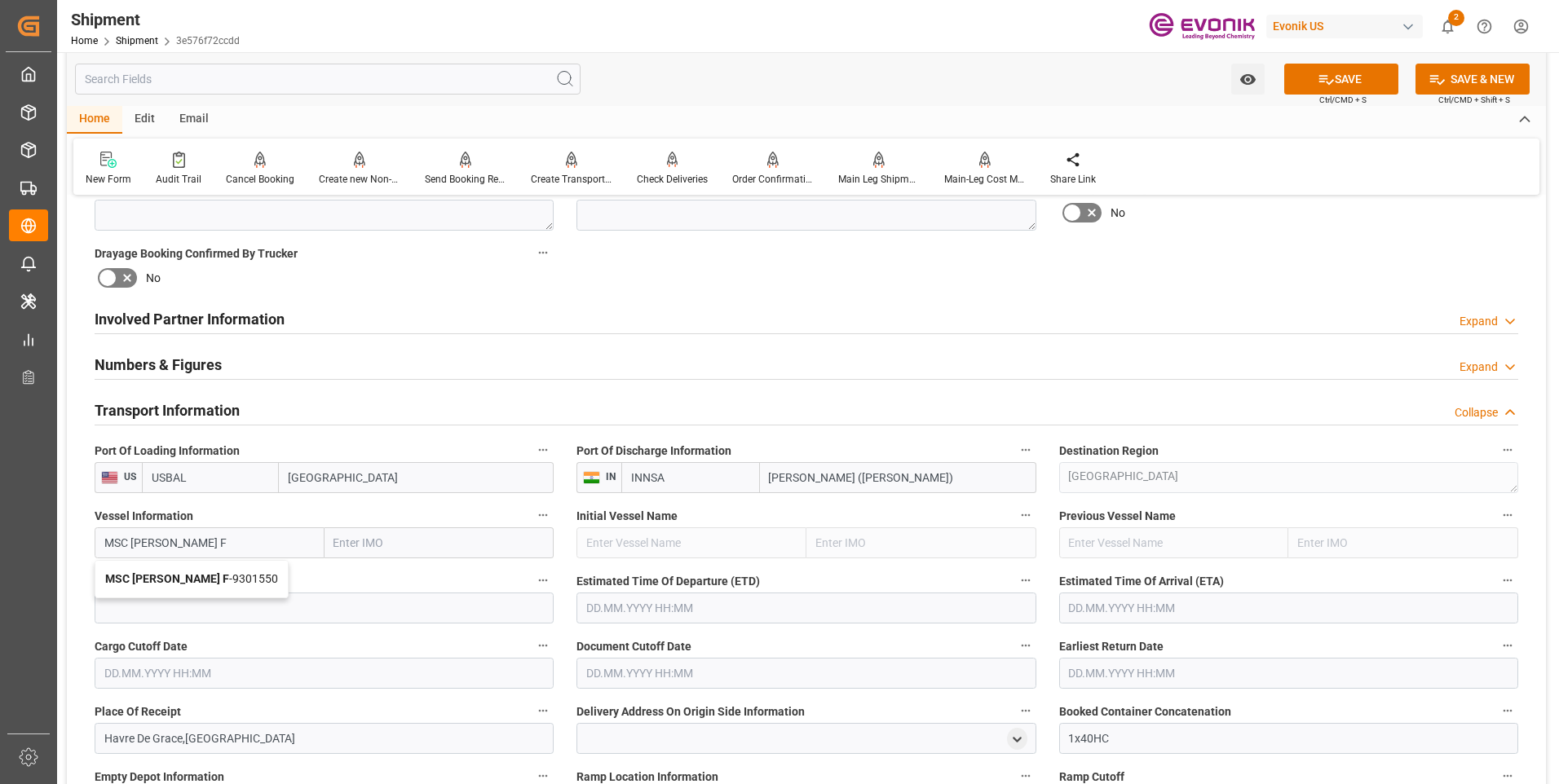
click at [201, 580] on b "MSC [PERSON_NAME] F" at bounding box center [167, 578] width 124 height 13
type input "9301550"
type input "MSC [PERSON_NAME] F"
click at [341, 611] on input at bounding box center [324, 608] width 459 height 31
paste input "IU548R"
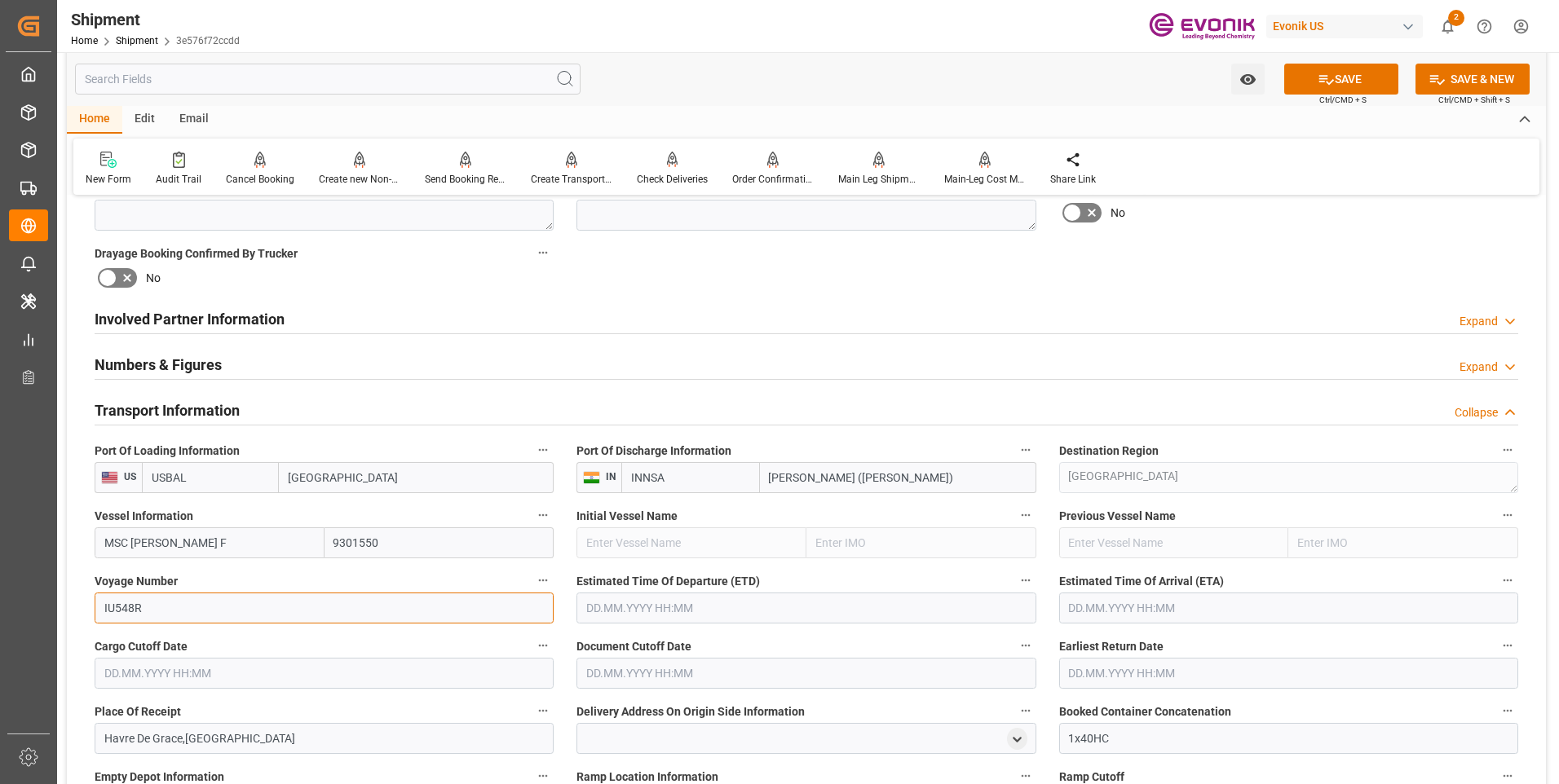
type input "IU548R"
click at [610, 602] on input "text" at bounding box center [806, 608] width 459 height 31
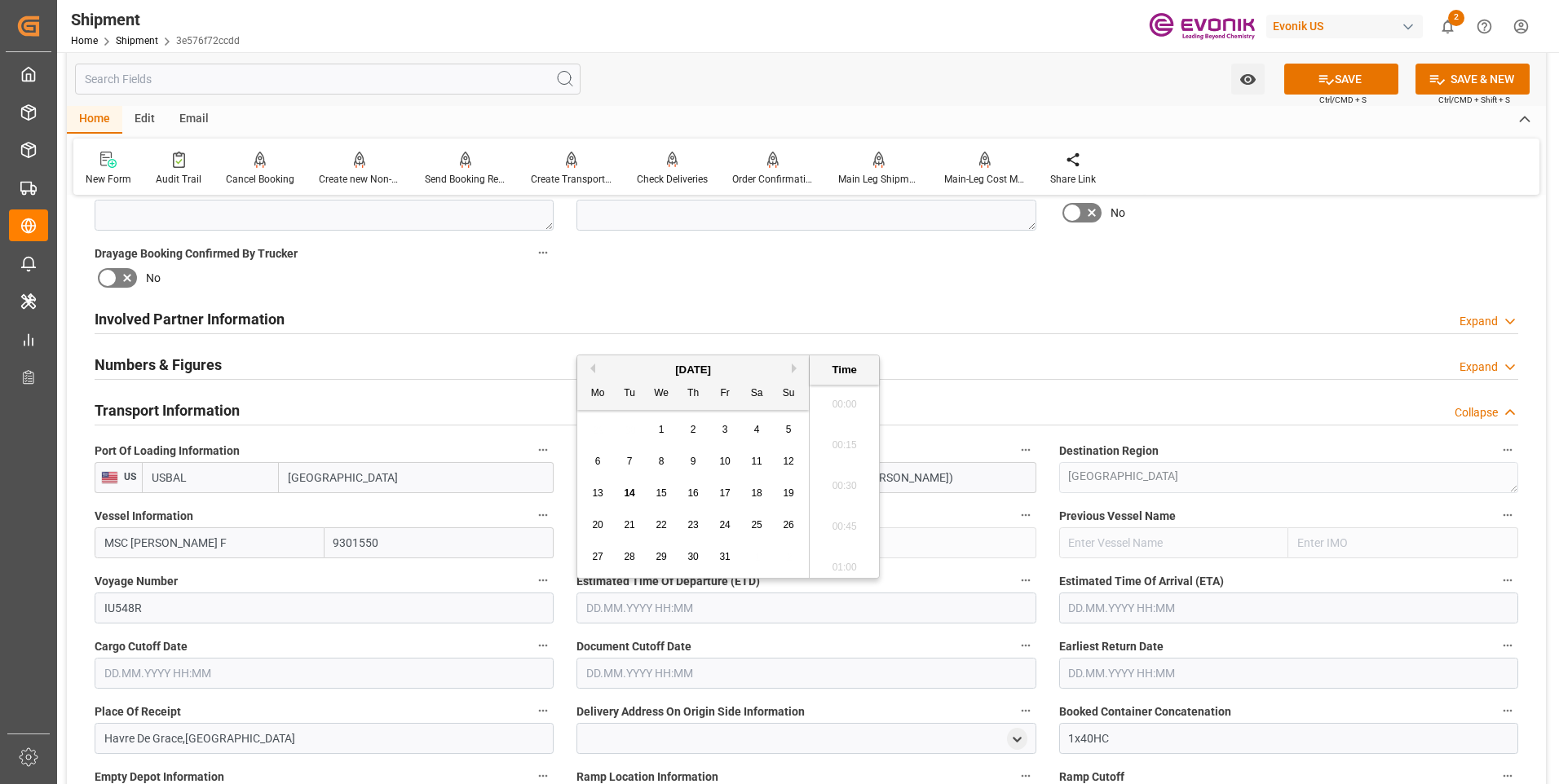
scroll to position [3673, 0]
click at [792, 366] on button "Next Month" at bounding box center [796, 368] width 10 height 10
click at [793, 366] on button "Next Month" at bounding box center [796, 368] width 10 height 10
click at [693, 460] on span "11" at bounding box center [693, 461] width 11 height 12
type input "[DATE] 00:00"
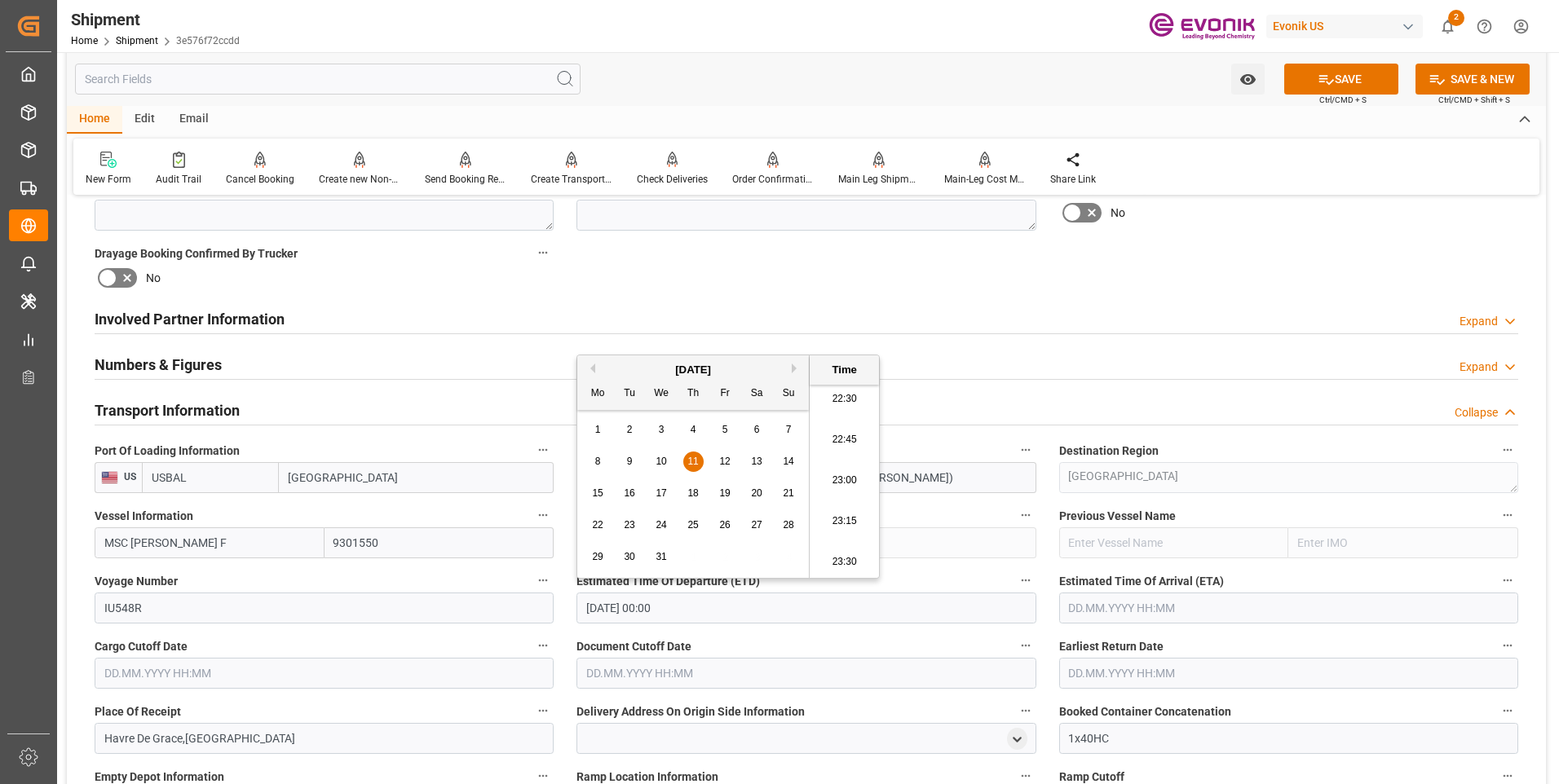
click at [1096, 605] on input "text" at bounding box center [1289, 608] width 459 height 31
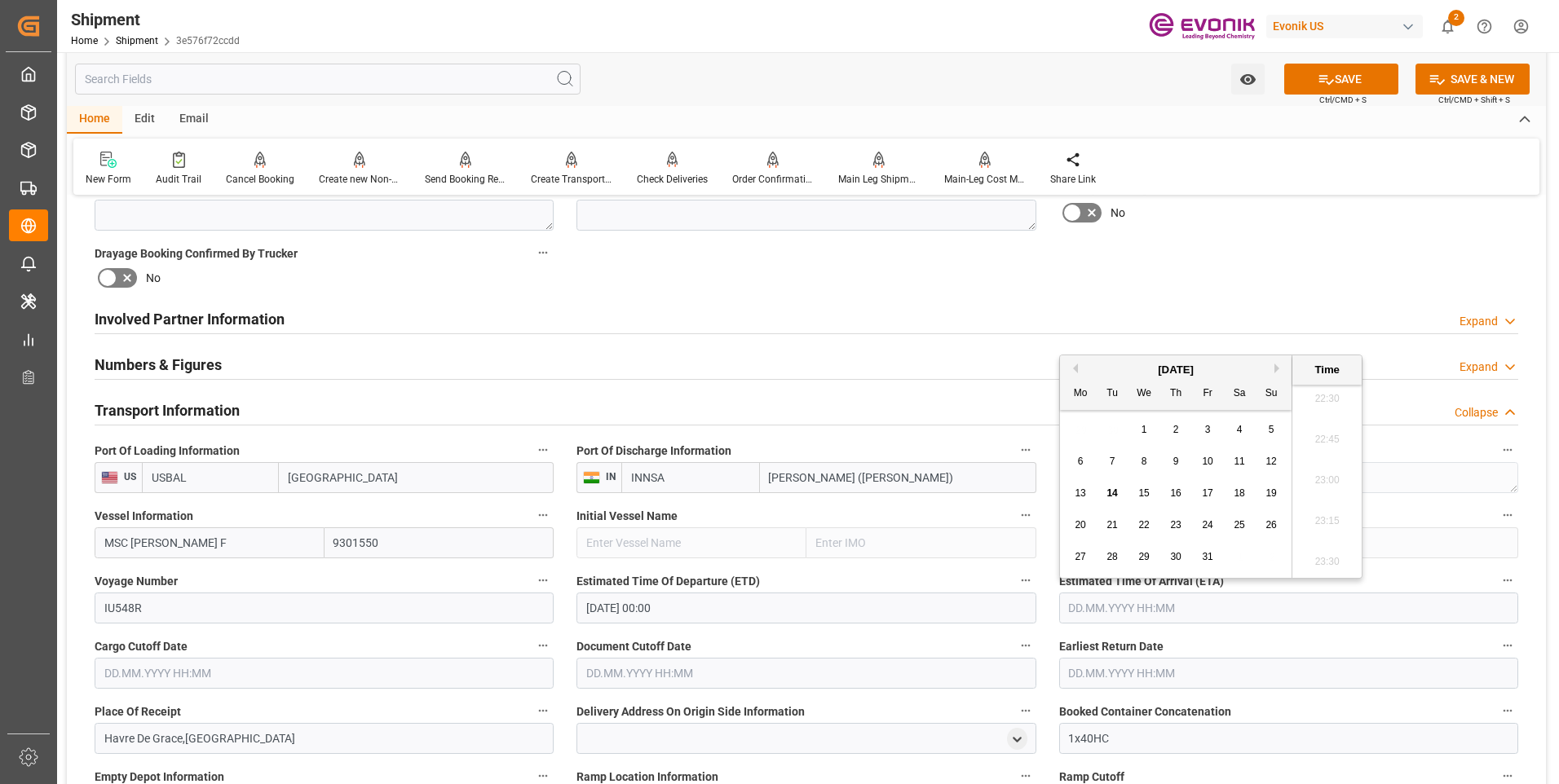
click at [1277, 364] on button "Next Month" at bounding box center [1279, 368] width 10 height 10
click at [1275, 363] on button "Next Month" at bounding box center [1279, 368] width 10 height 10
click at [1269, 459] on span "11" at bounding box center [1271, 461] width 11 height 12
type input "[DATE] 00:00"
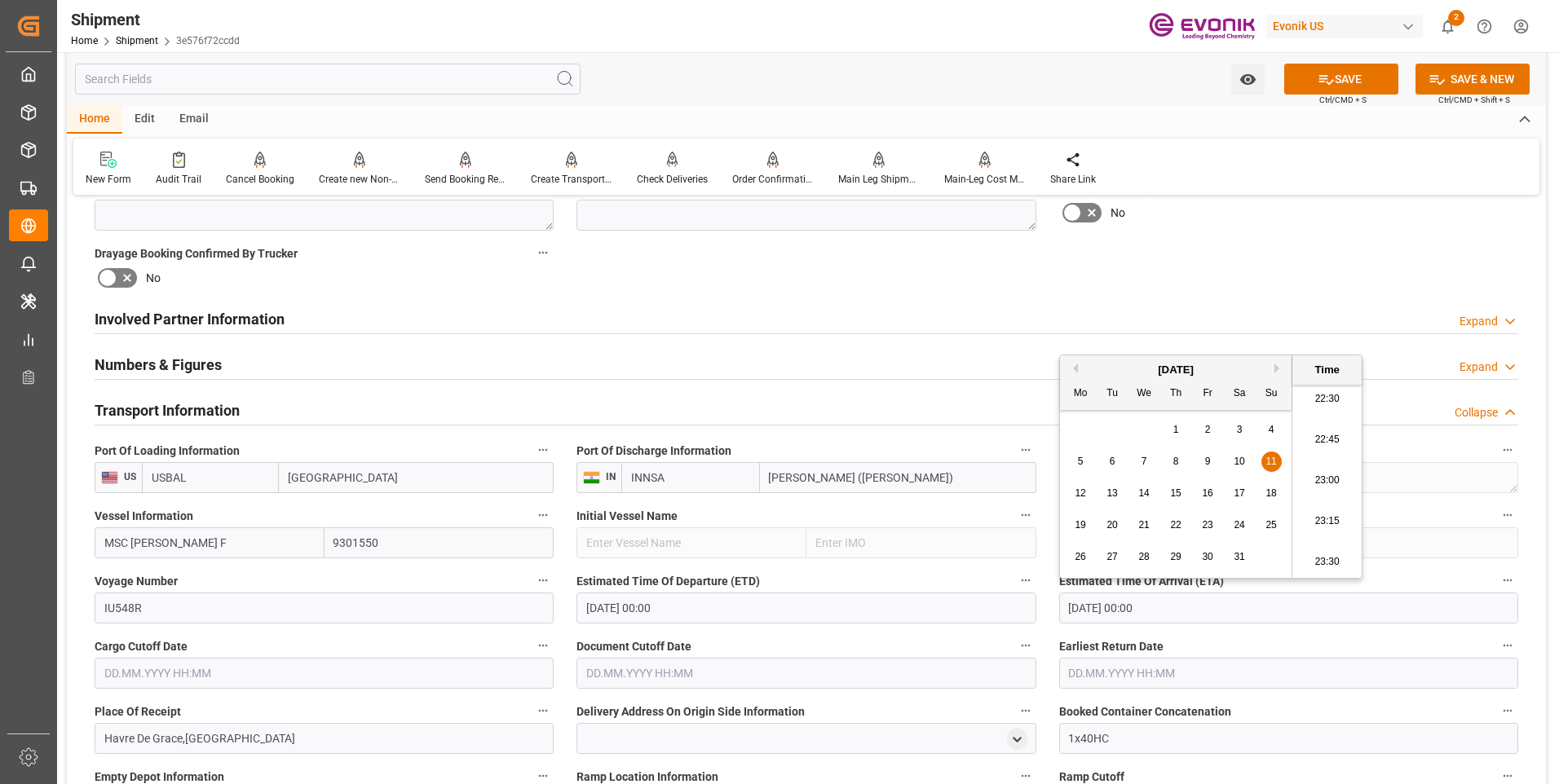
click at [268, 665] on input "text" at bounding box center [324, 673] width 459 height 31
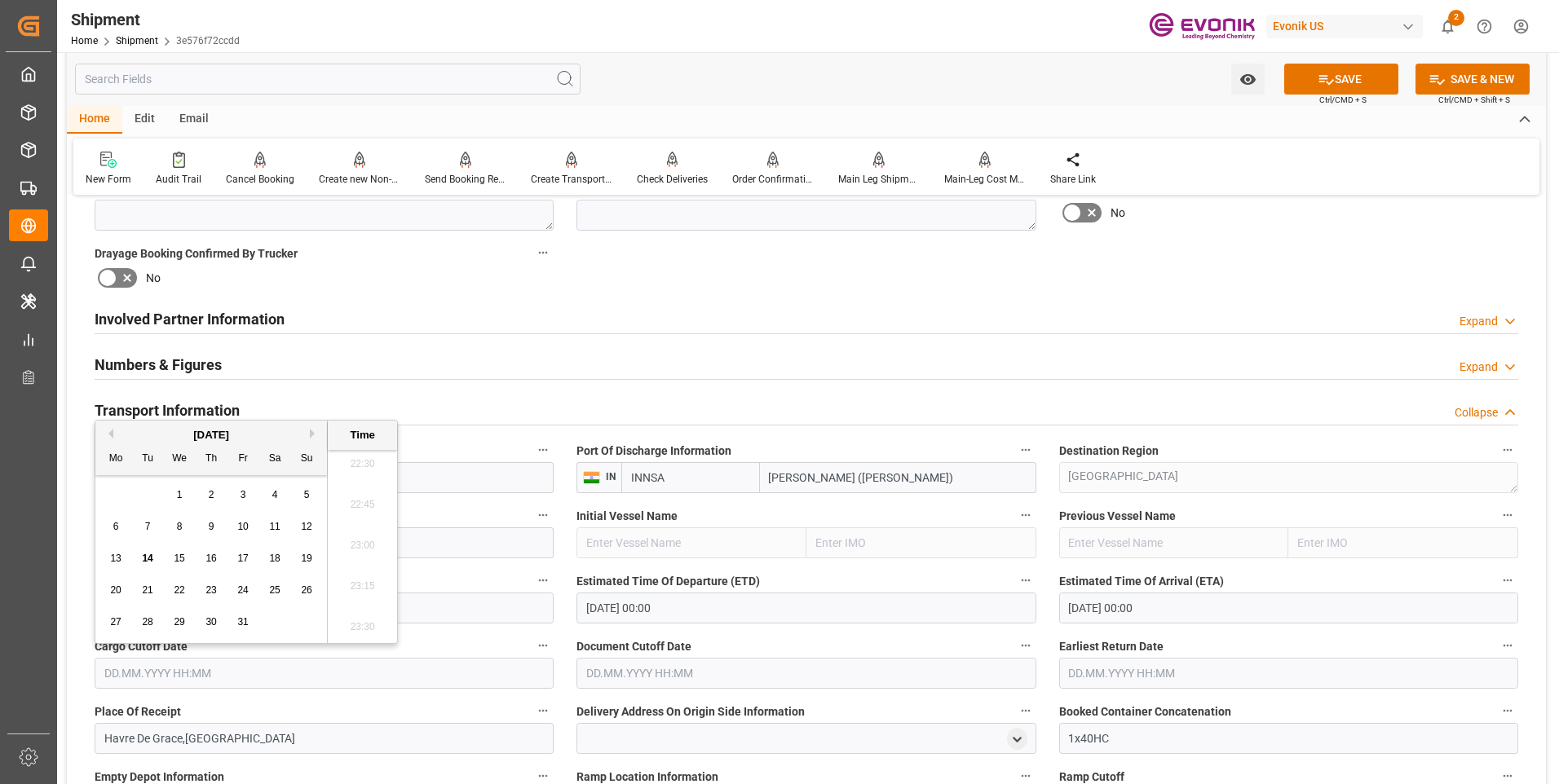
click at [311, 431] on button "Next Month" at bounding box center [315, 433] width 10 height 10
click at [142, 587] on span "18" at bounding box center [147, 590] width 11 height 12
type input "[DATE] 00:00"
click at [619, 673] on input "text" at bounding box center [806, 673] width 459 height 31
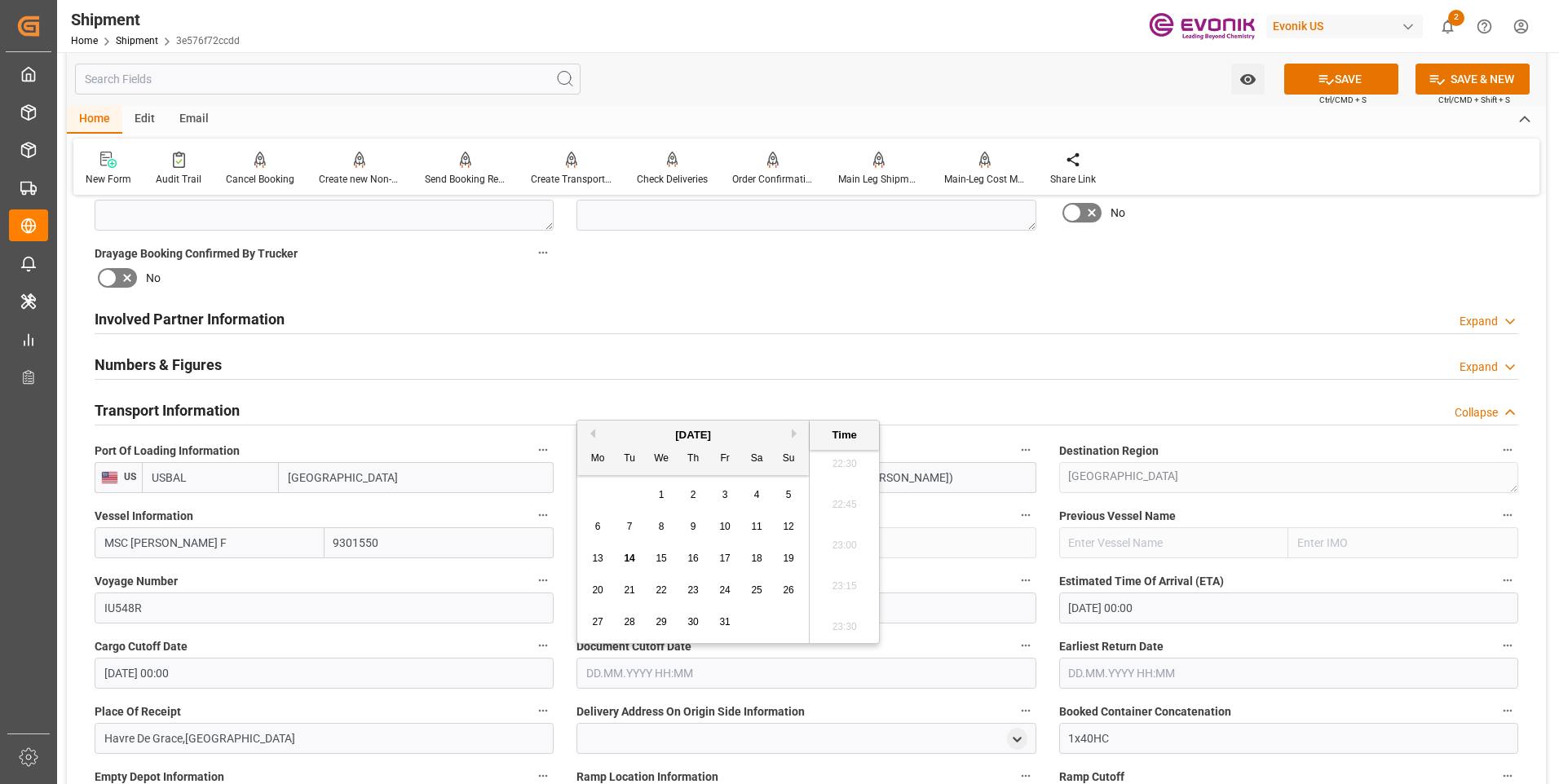
click at [794, 432] on button "Next Month" at bounding box center [796, 433] width 10 height 10
drag, startPoint x: 632, startPoint y: 591, endPoint x: 656, endPoint y: 590, distance: 24.0
click at [633, 590] on span "18" at bounding box center [629, 590] width 11 height 12
type input "[DATE] 00:00"
click at [1108, 672] on input "text" at bounding box center [1289, 673] width 459 height 31
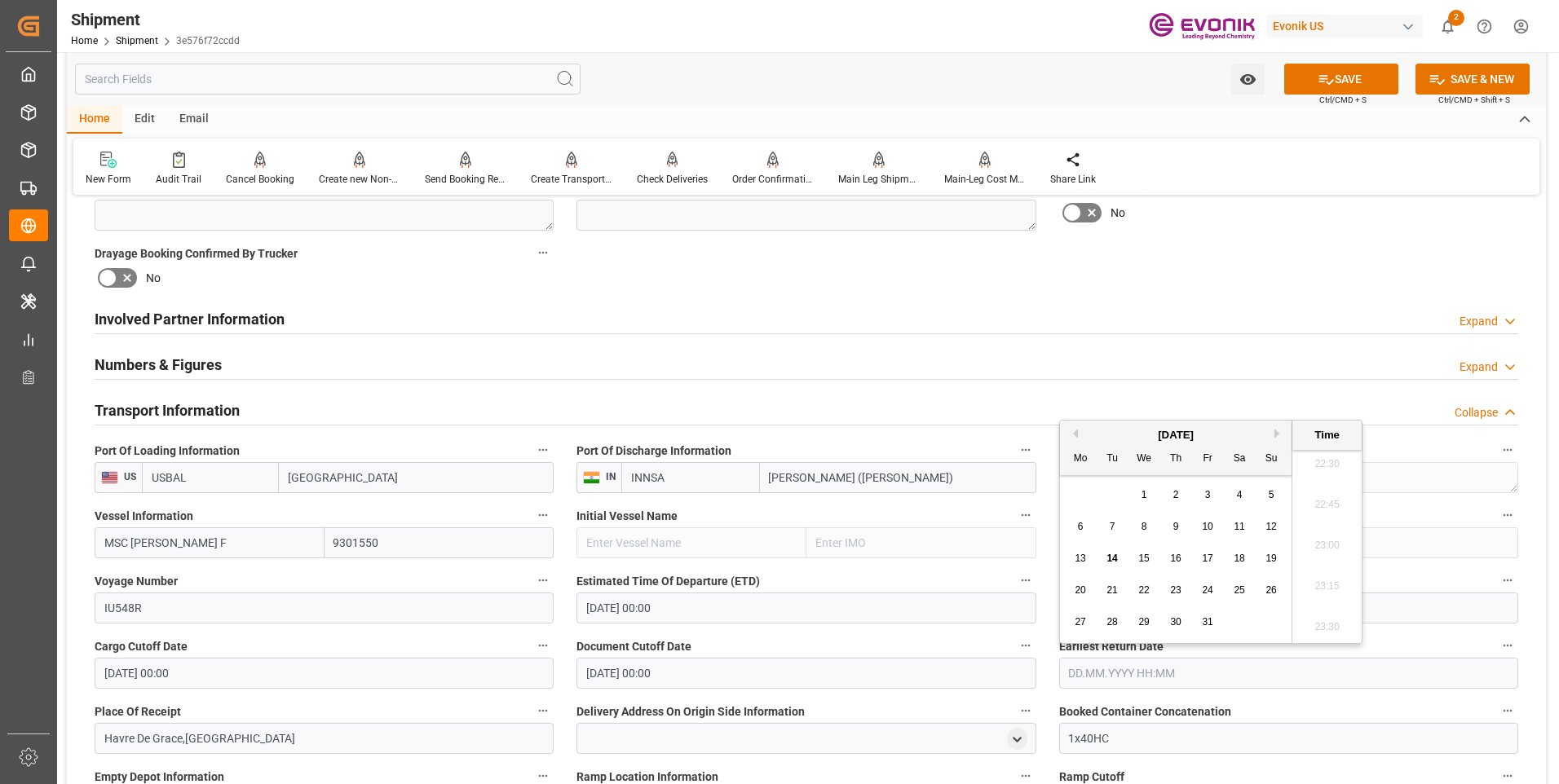
drag, startPoint x: 1278, startPoint y: 431, endPoint x: 1268, endPoint y: 431, distance: 10.0
click at [1273, 431] on div "Previous Month Next Month October 2025 Mo Tu We Th Fr Sa Su 29 30 1 2 3 4 5 6 7…" at bounding box center [1211, 531] width 303 height 224
click at [1278, 431] on button "Next Month" at bounding box center [1279, 433] width 10 height 10
click at [1119, 579] on div "17 18 19 20 21 22 23" at bounding box center [1175, 590] width 222 height 32
click at [1110, 585] on span "18" at bounding box center [1112, 590] width 11 height 12
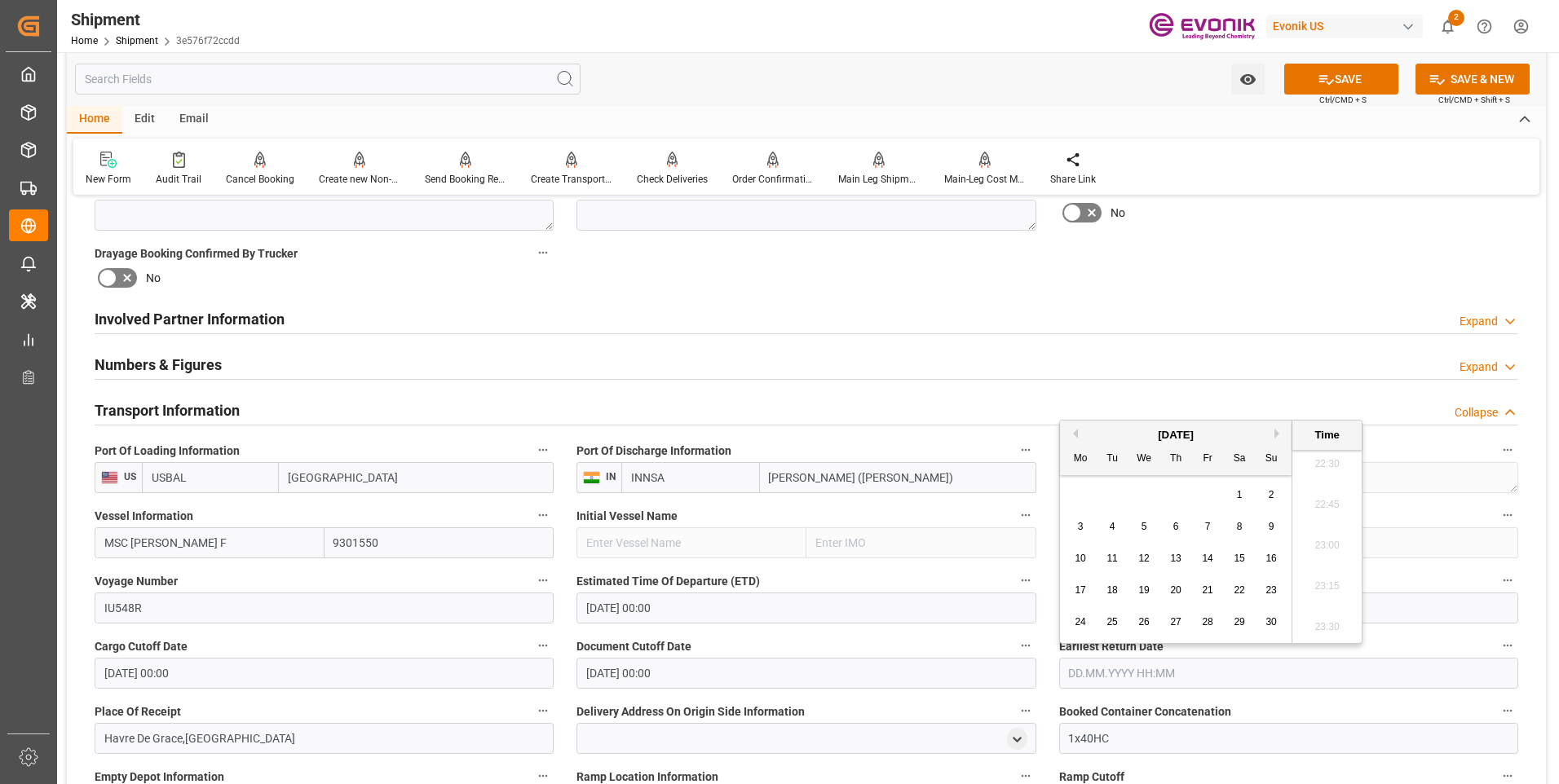
type input "[DATE] 00:00"
click at [899, 643] on label "Document Cutoff Date" at bounding box center [806, 645] width 459 height 23
click at [1015, 643] on button "Document Cutoff Date" at bounding box center [1025, 644] width 21 height 21
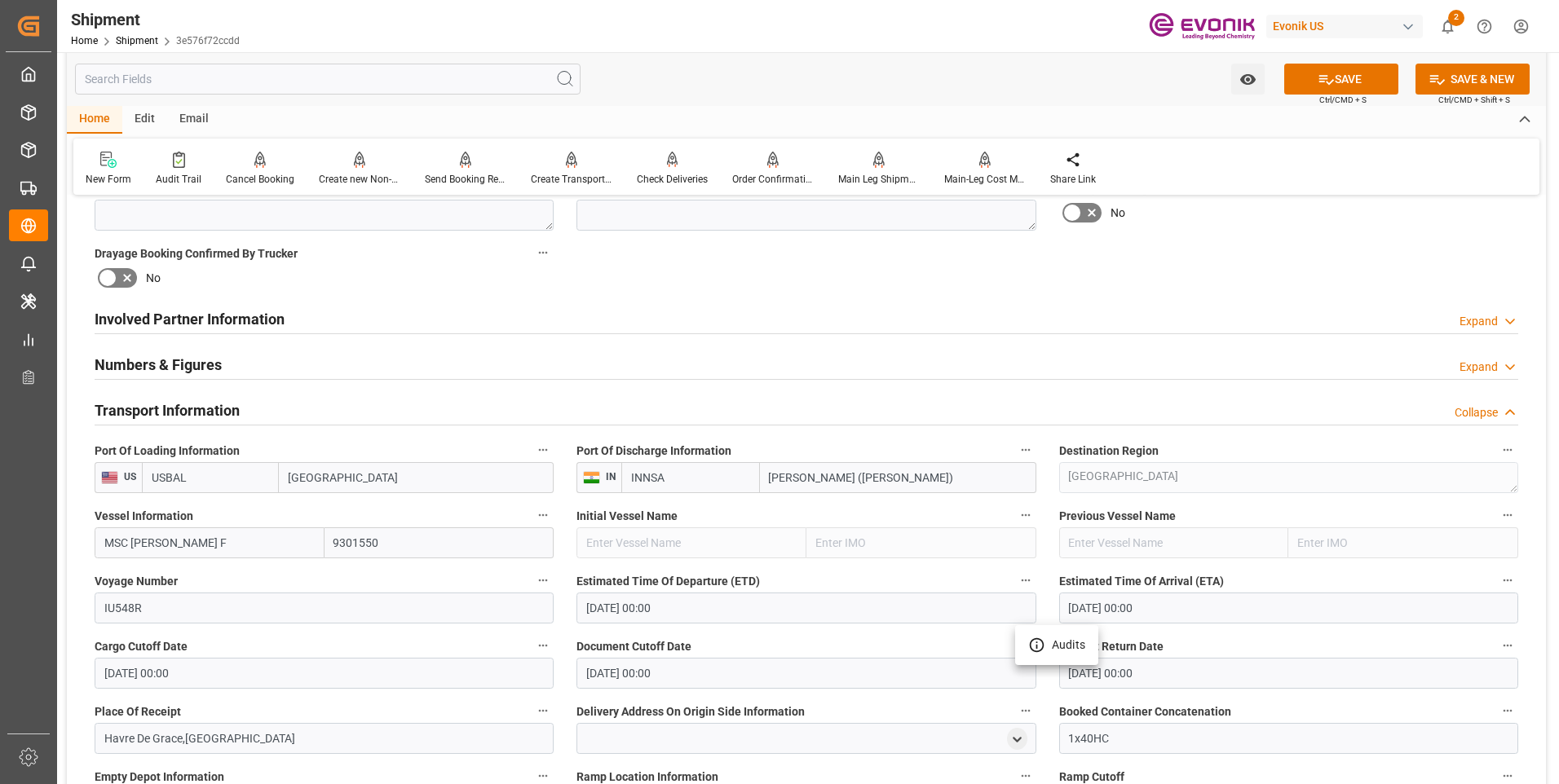
click at [835, 638] on div at bounding box center [779, 392] width 1559 height 784
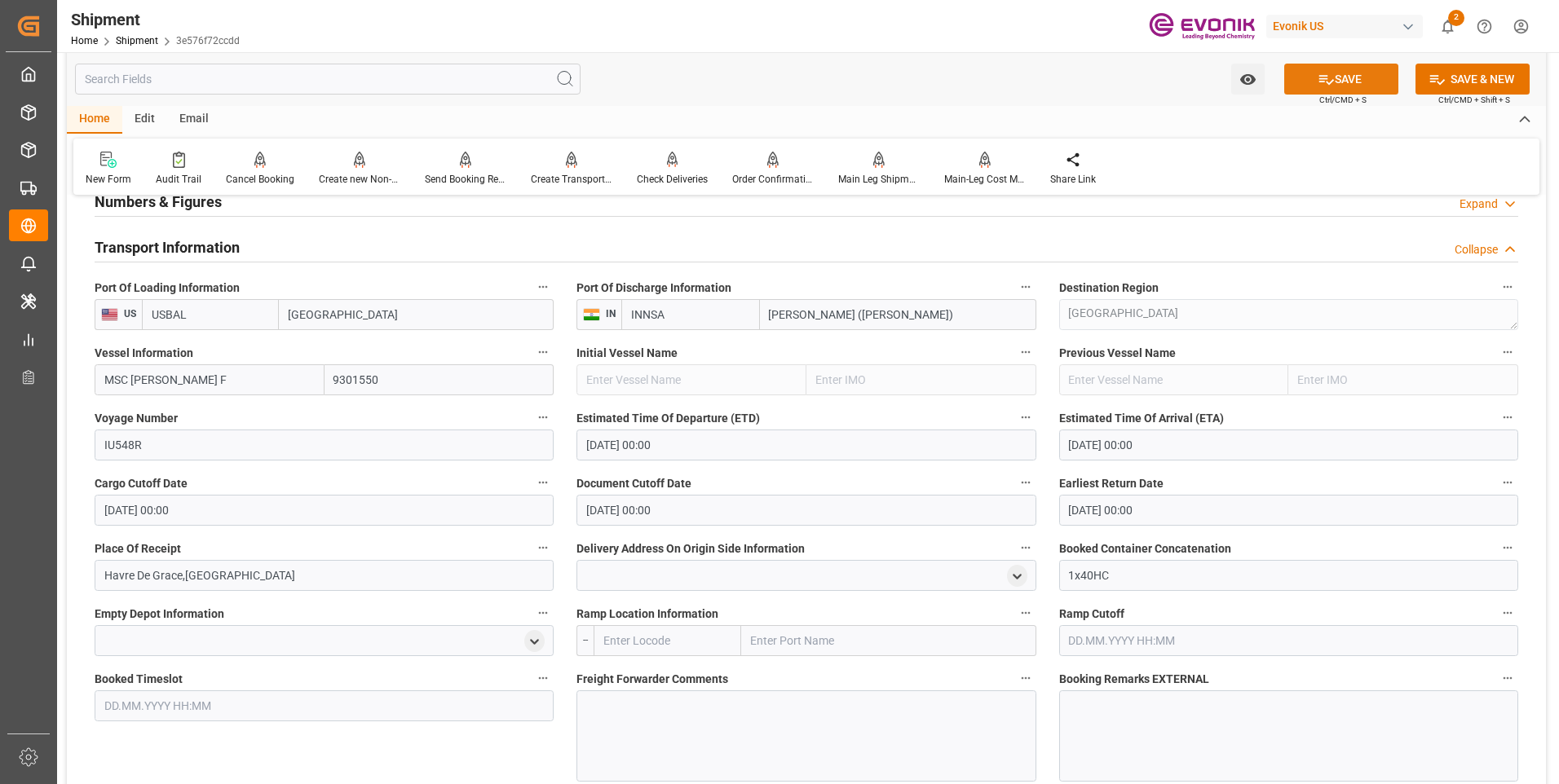
click at [1328, 79] on icon at bounding box center [1326, 79] width 17 height 17
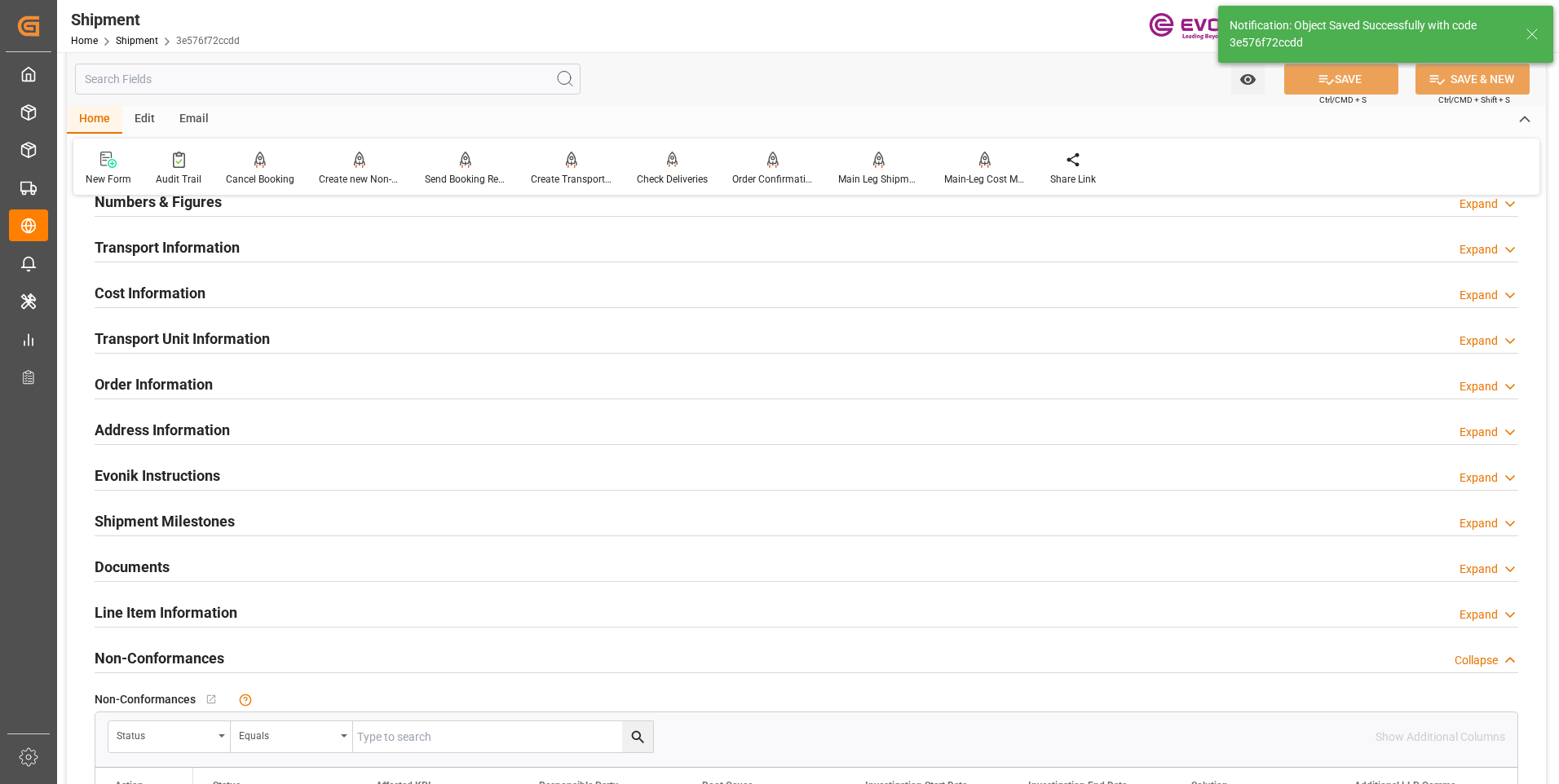
click at [128, 296] on h2 "Cost Information" at bounding box center [150, 293] width 111 height 22
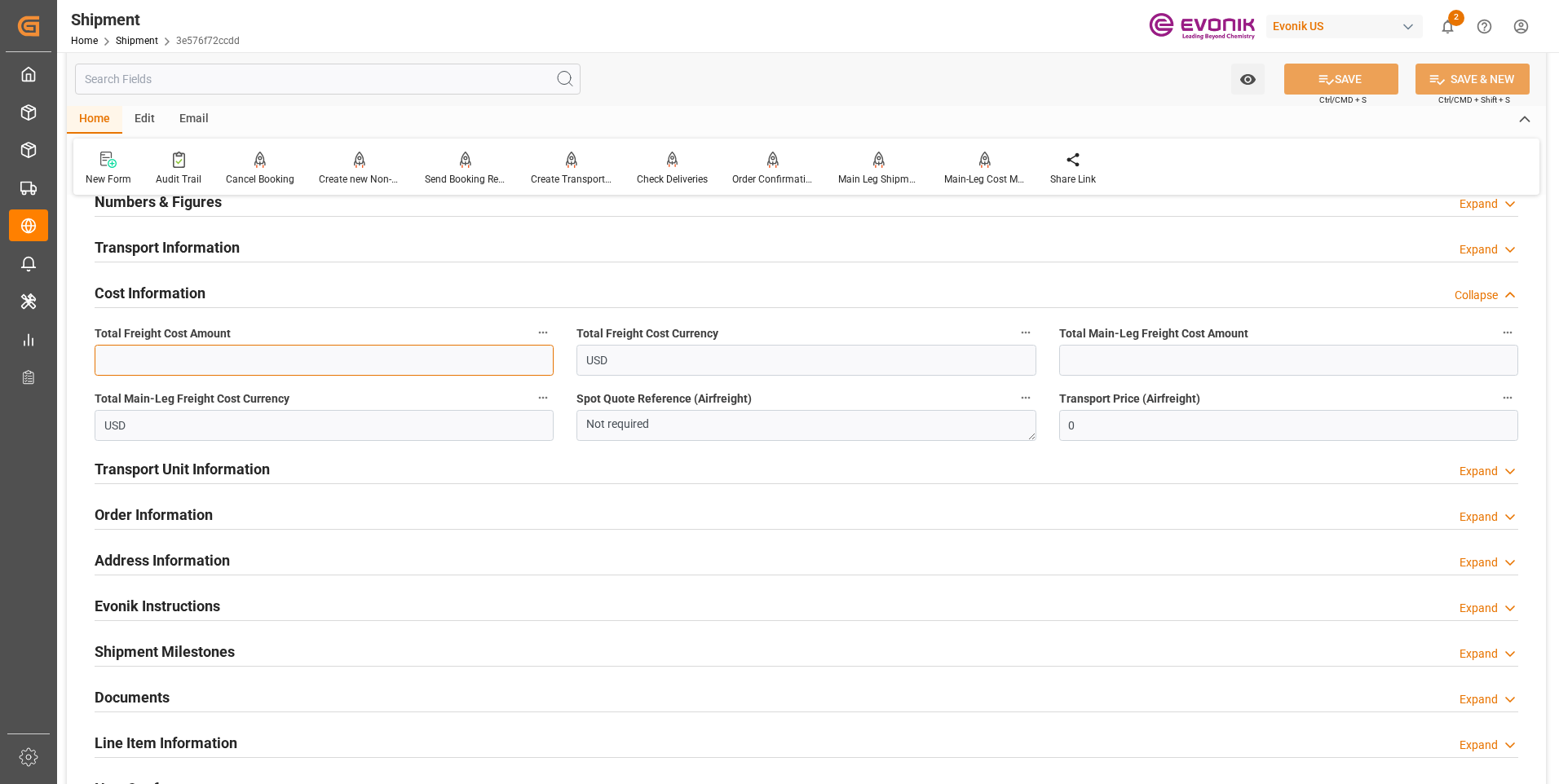
click at [314, 357] on input "text" at bounding box center [324, 360] width 459 height 31
type input "3787"
click at [1150, 359] on input "text" at bounding box center [1289, 360] width 459 height 31
type input "3787"
click at [1318, 77] on icon at bounding box center [1326, 79] width 17 height 17
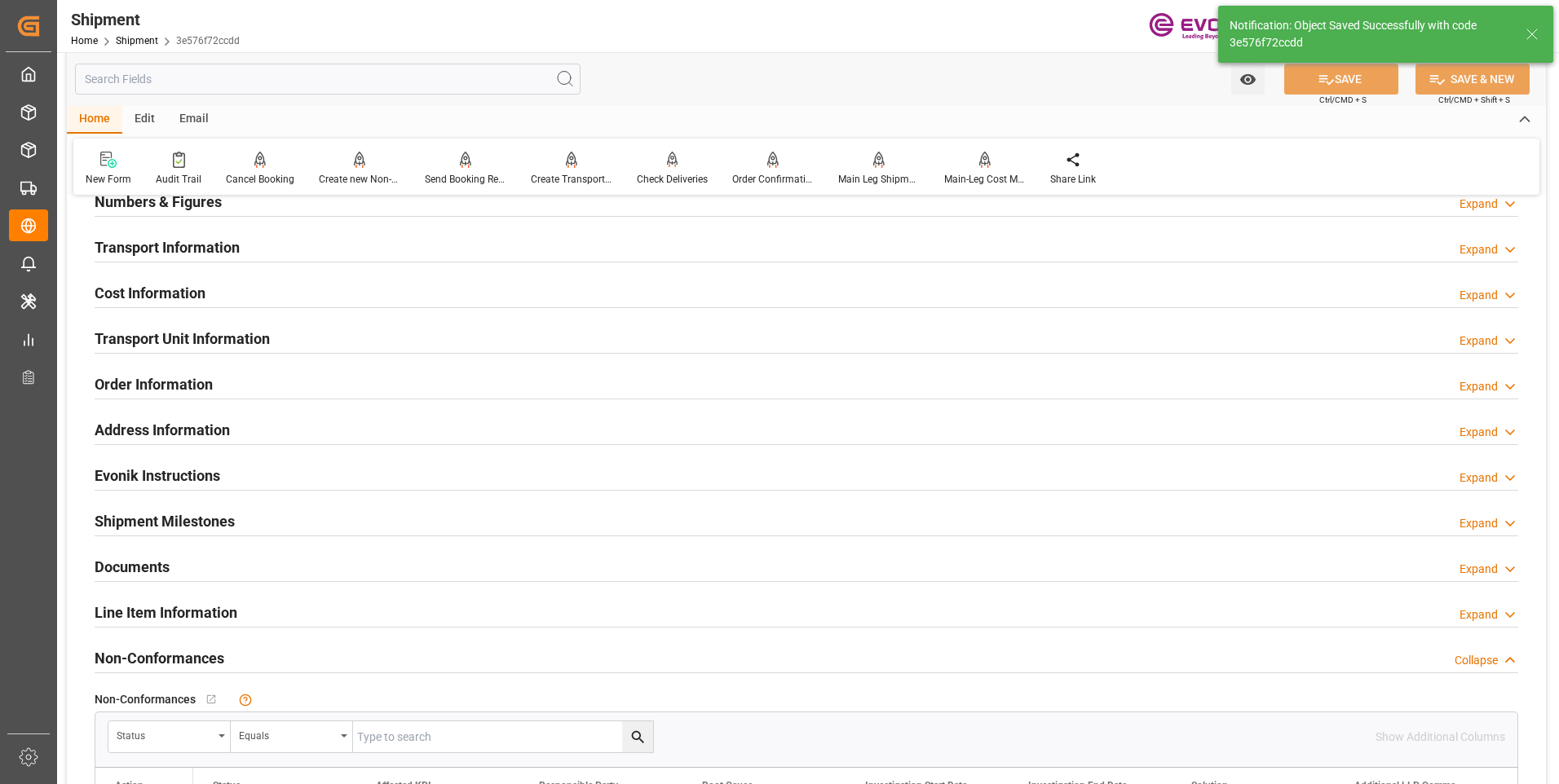
scroll to position [815, 0]
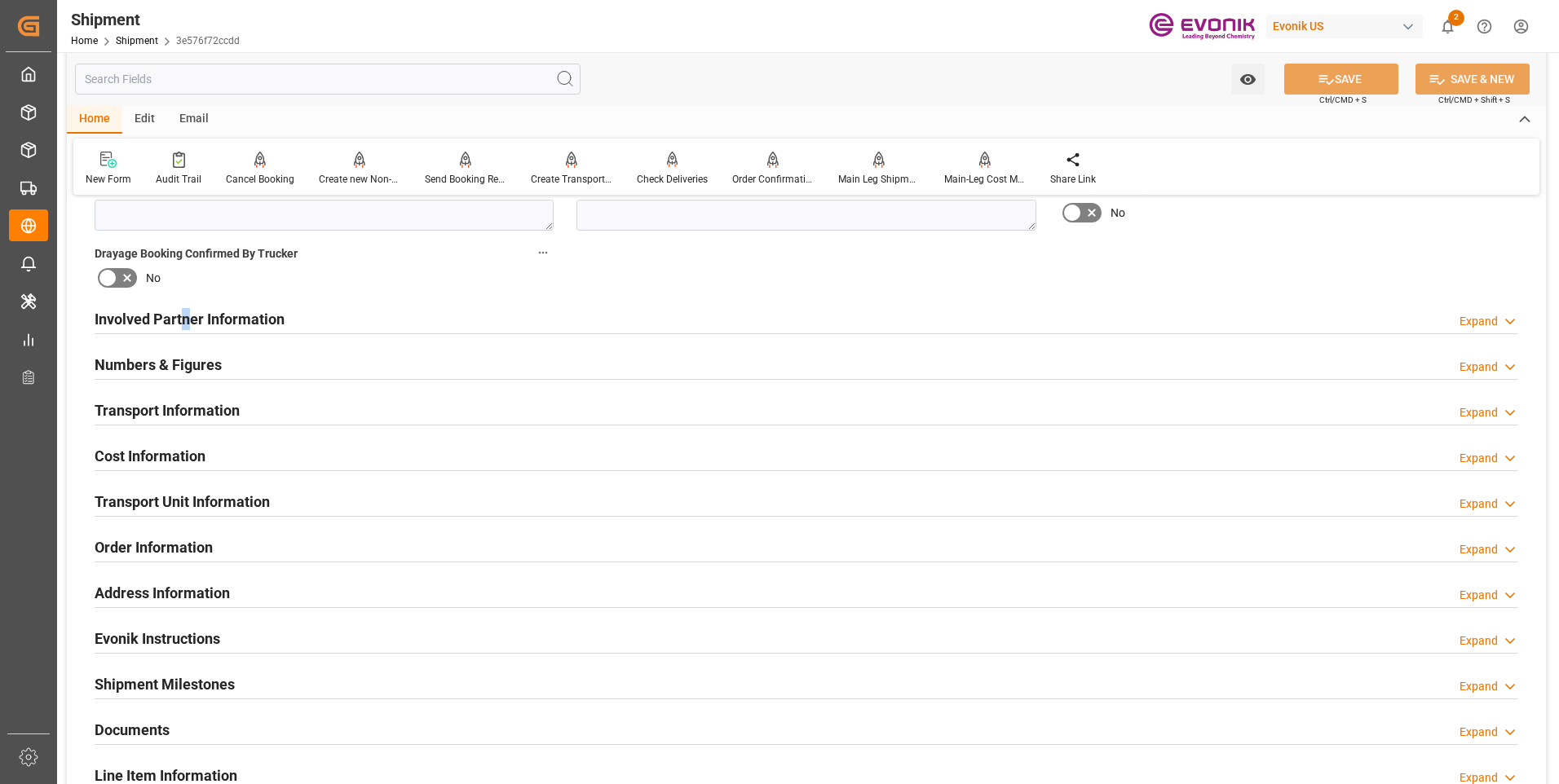
drag, startPoint x: 183, startPoint y: 309, endPoint x: 226, endPoint y: 309, distance: 43.0
click at [188, 309] on h2 "Involved Partner Information" at bounding box center [189, 319] width 190 height 22
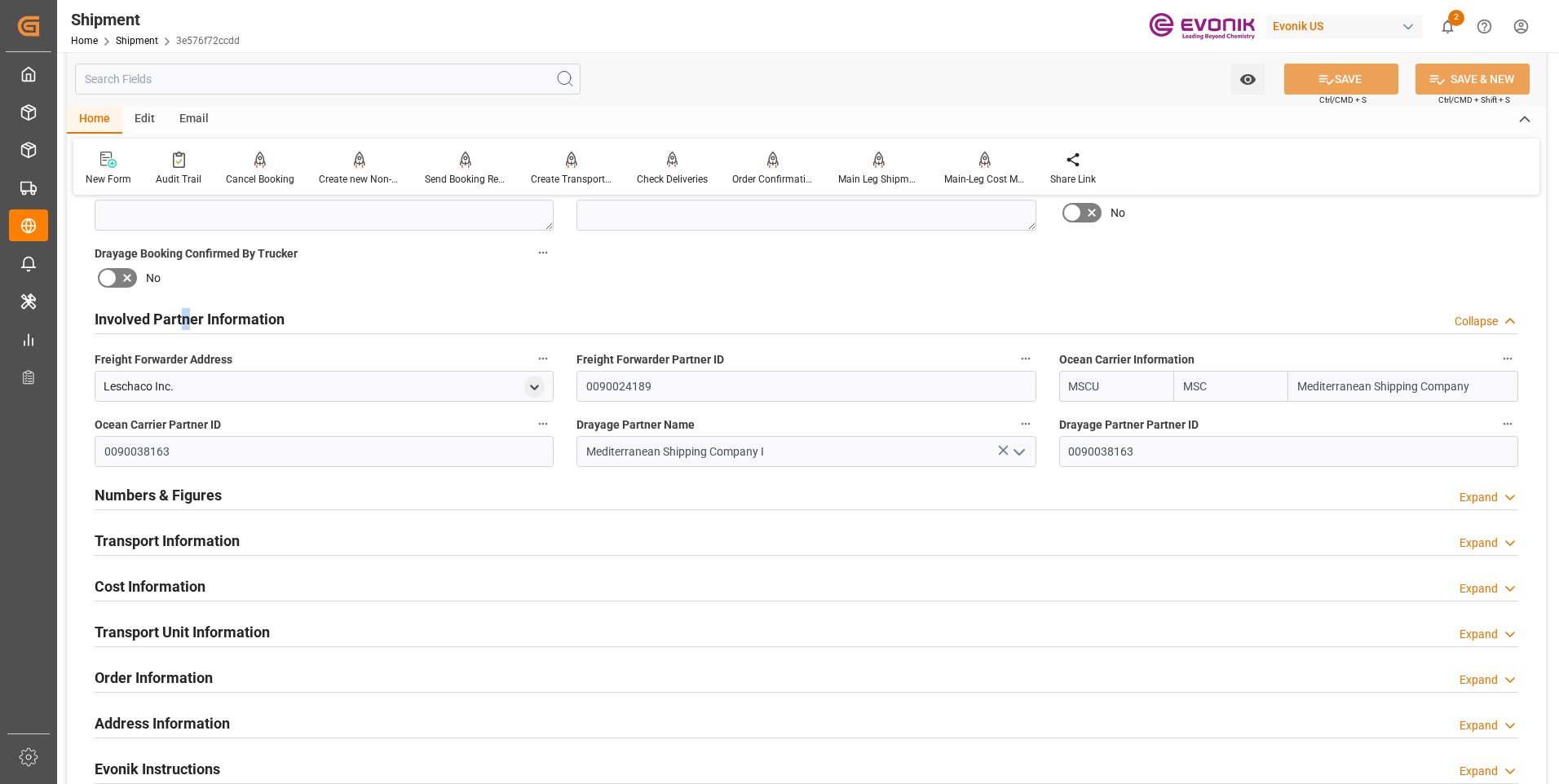
click at [251, 540] on div "Transport Information Expand" at bounding box center [806, 539] width 1424 height 31
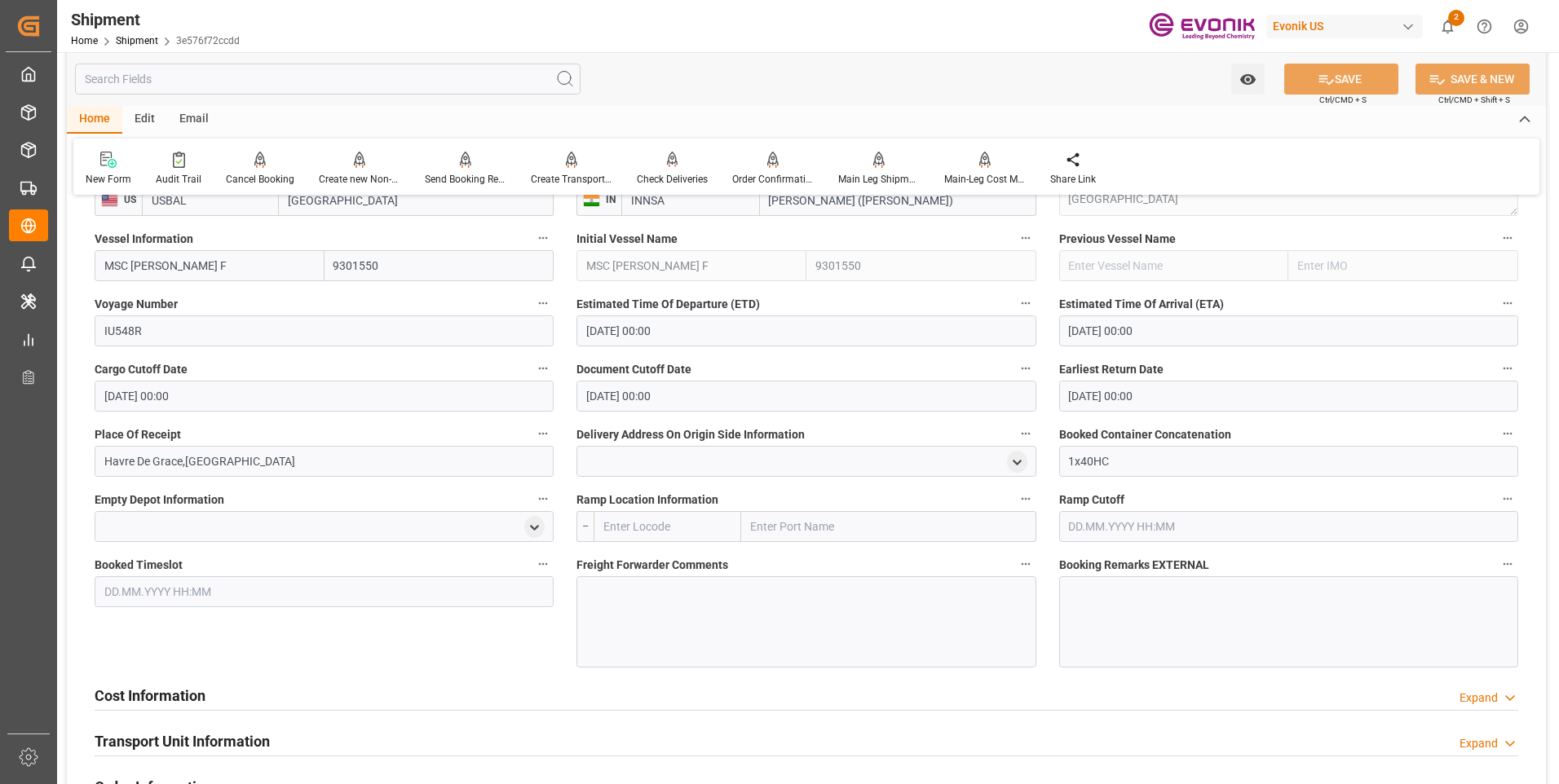
scroll to position [1466, 0]
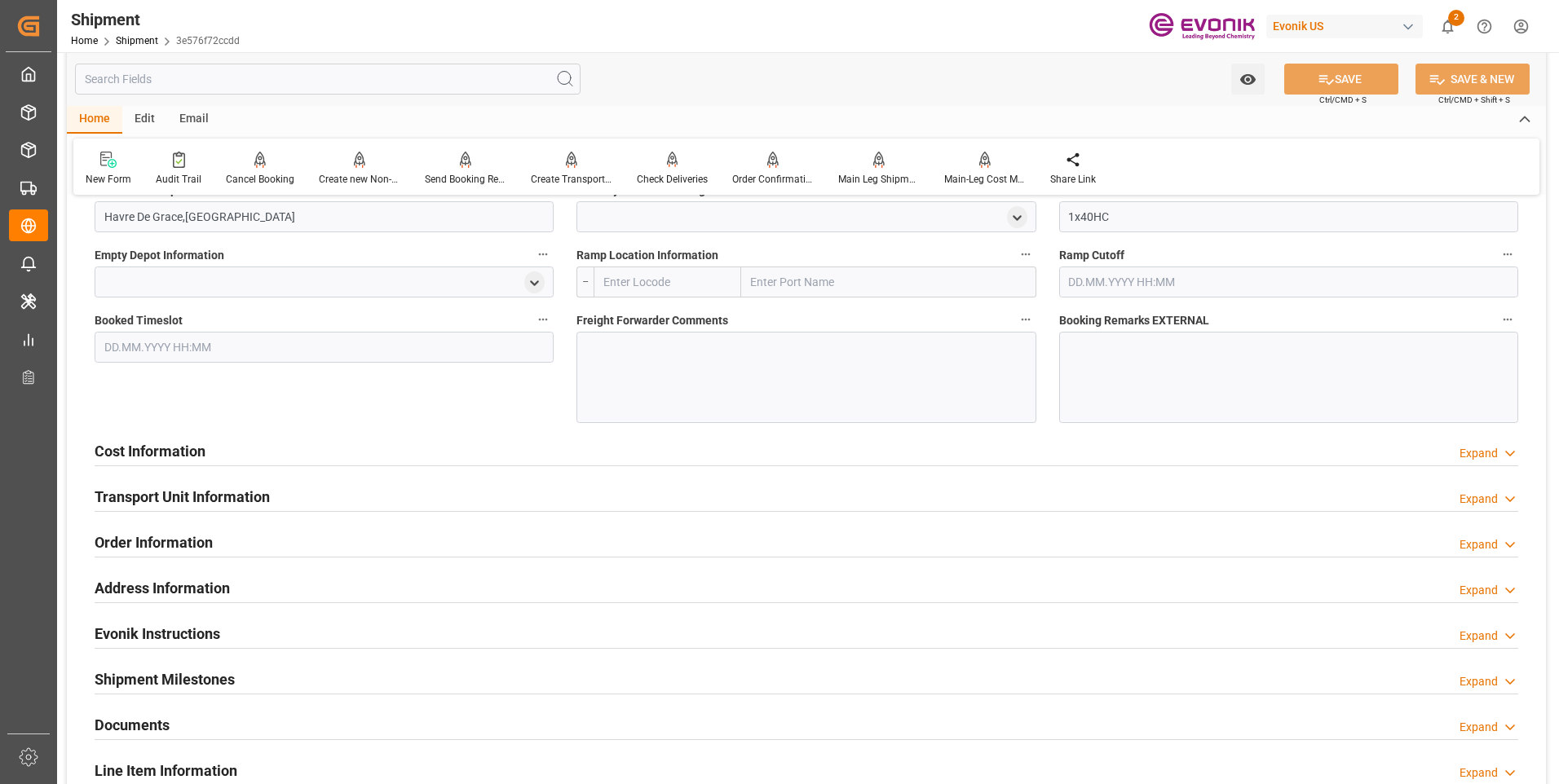
click at [298, 446] on div "Cost Information Expand" at bounding box center [806, 450] width 1424 height 31
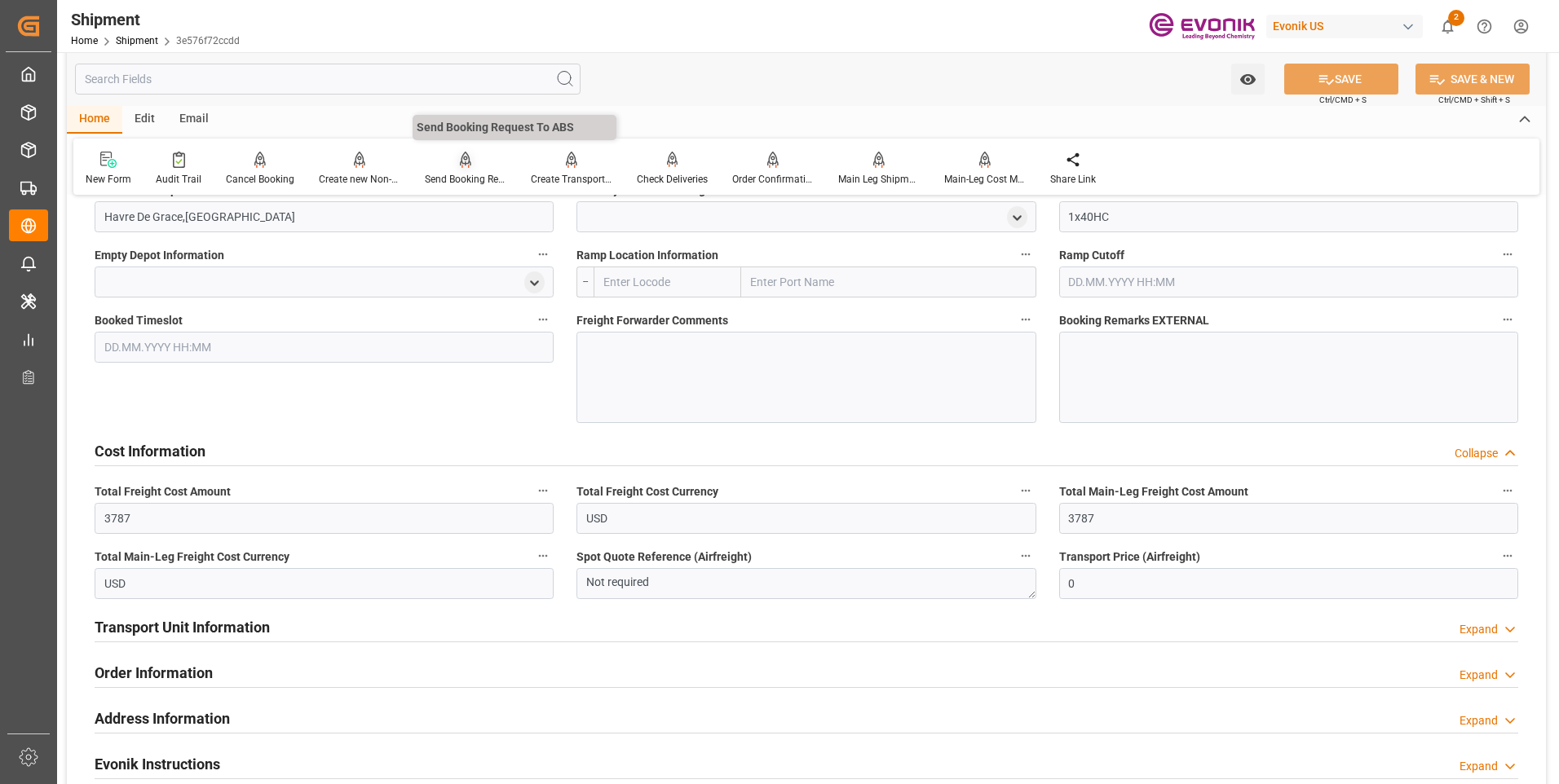
click at [459, 171] on div "Send Booking Request To ABS" at bounding box center [465, 169] width 106 height 36
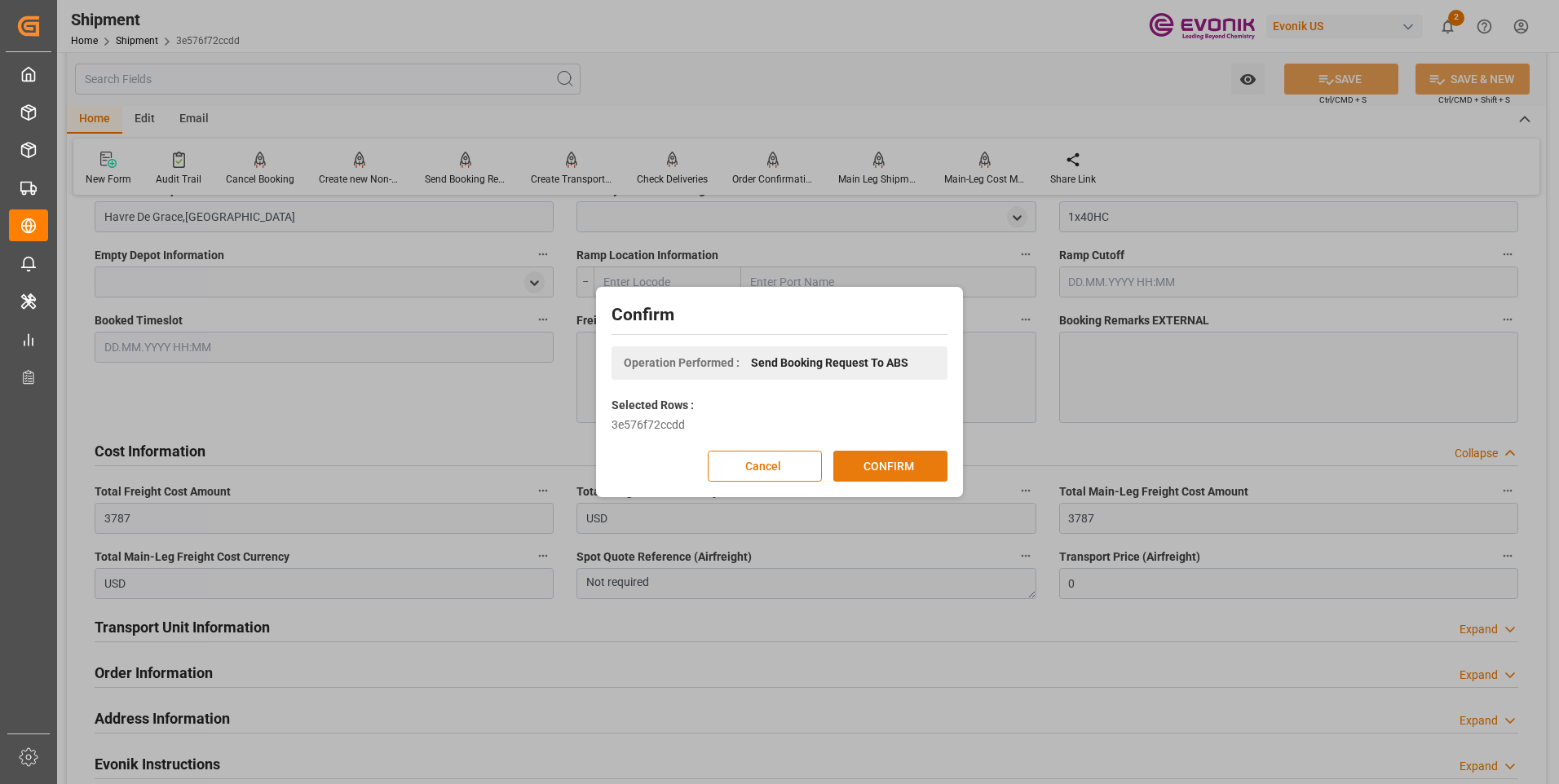
click at [910, 468] on button "CONFIRM" at bounding box center [891, 466] width 114 height 31
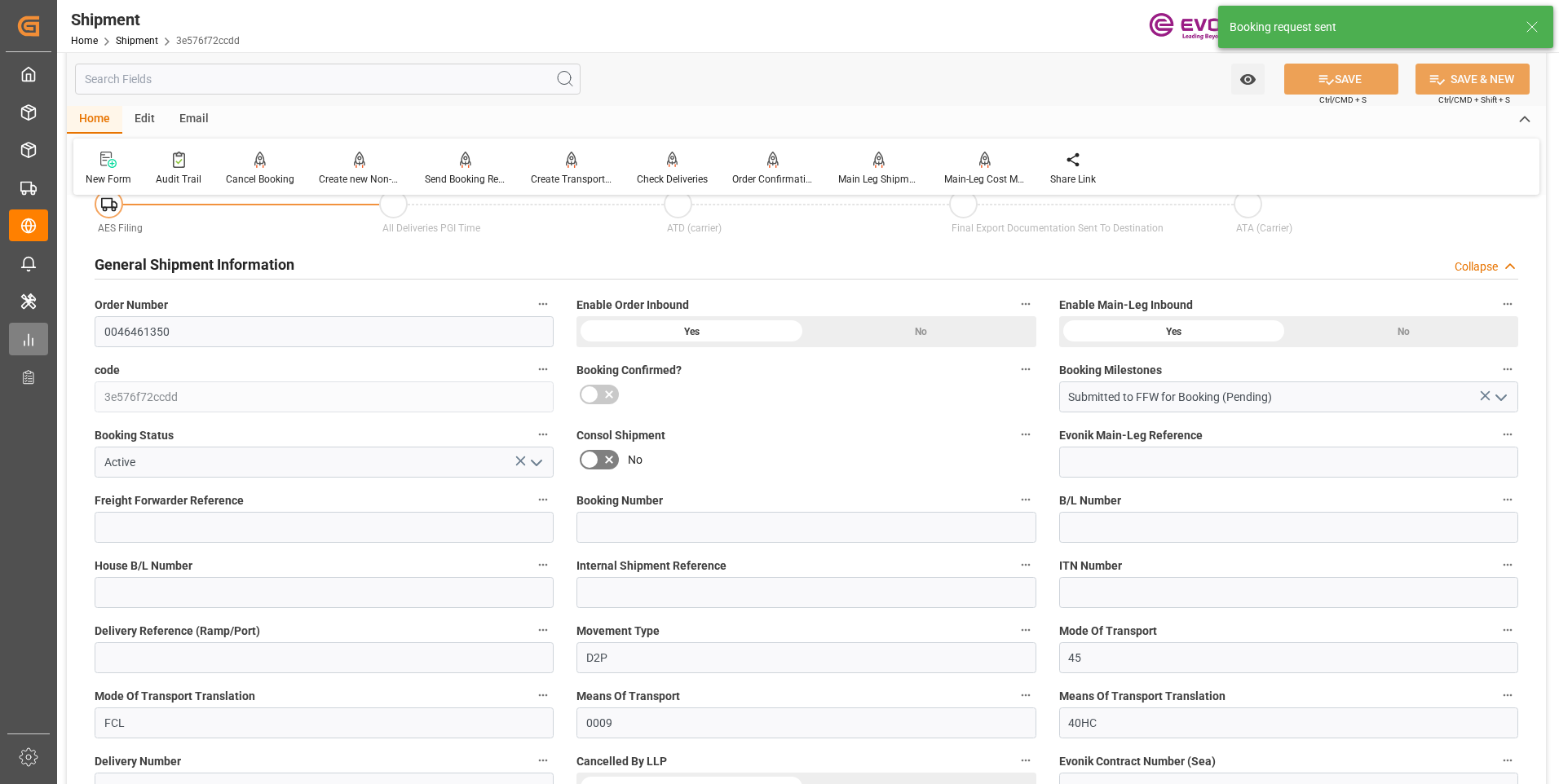
scroll to position [1437, 0]
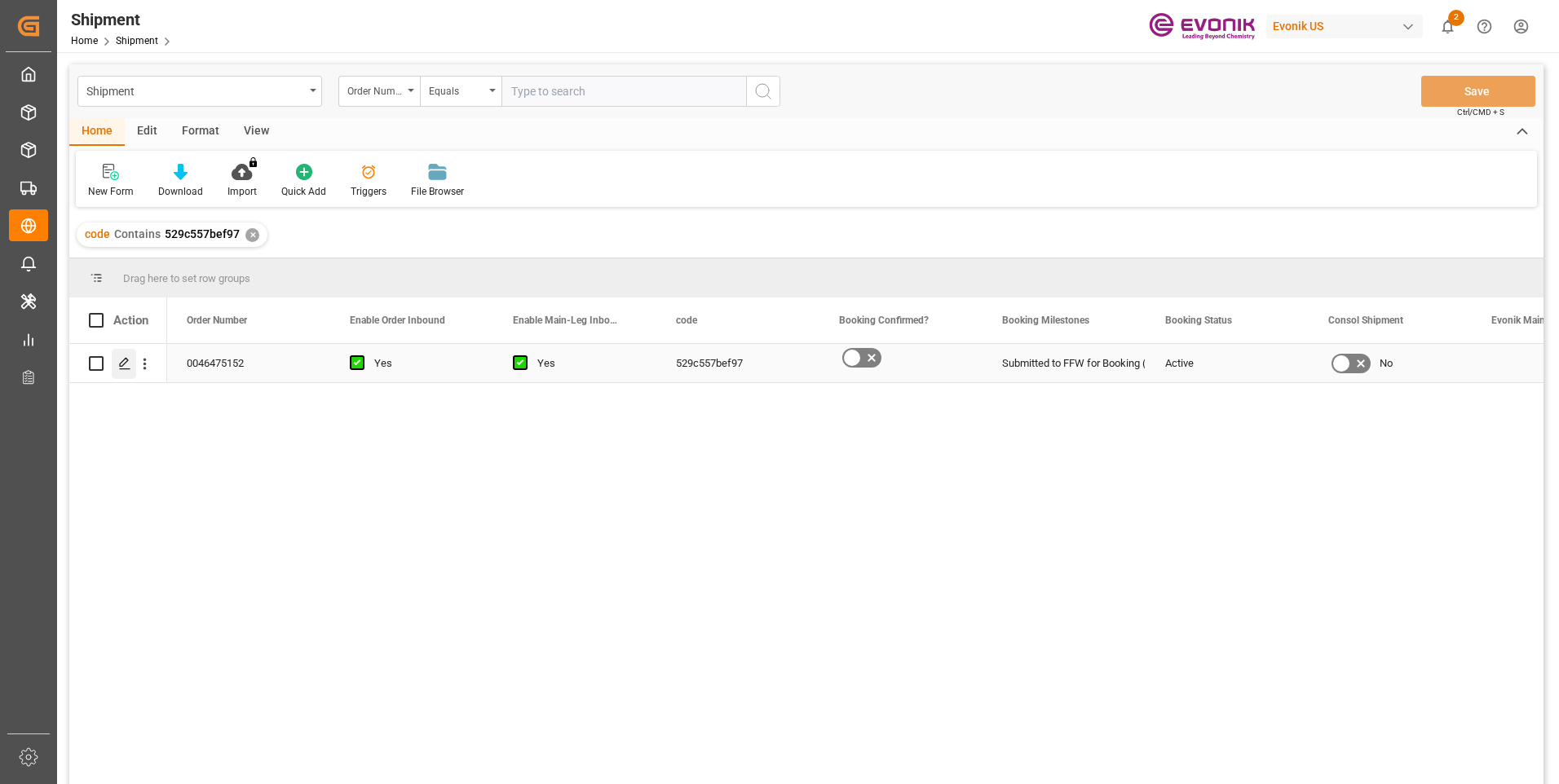
click at [123, 360] on icon "Press SPACE to select this row." at bounding box center [124, 363] width 13 height 13
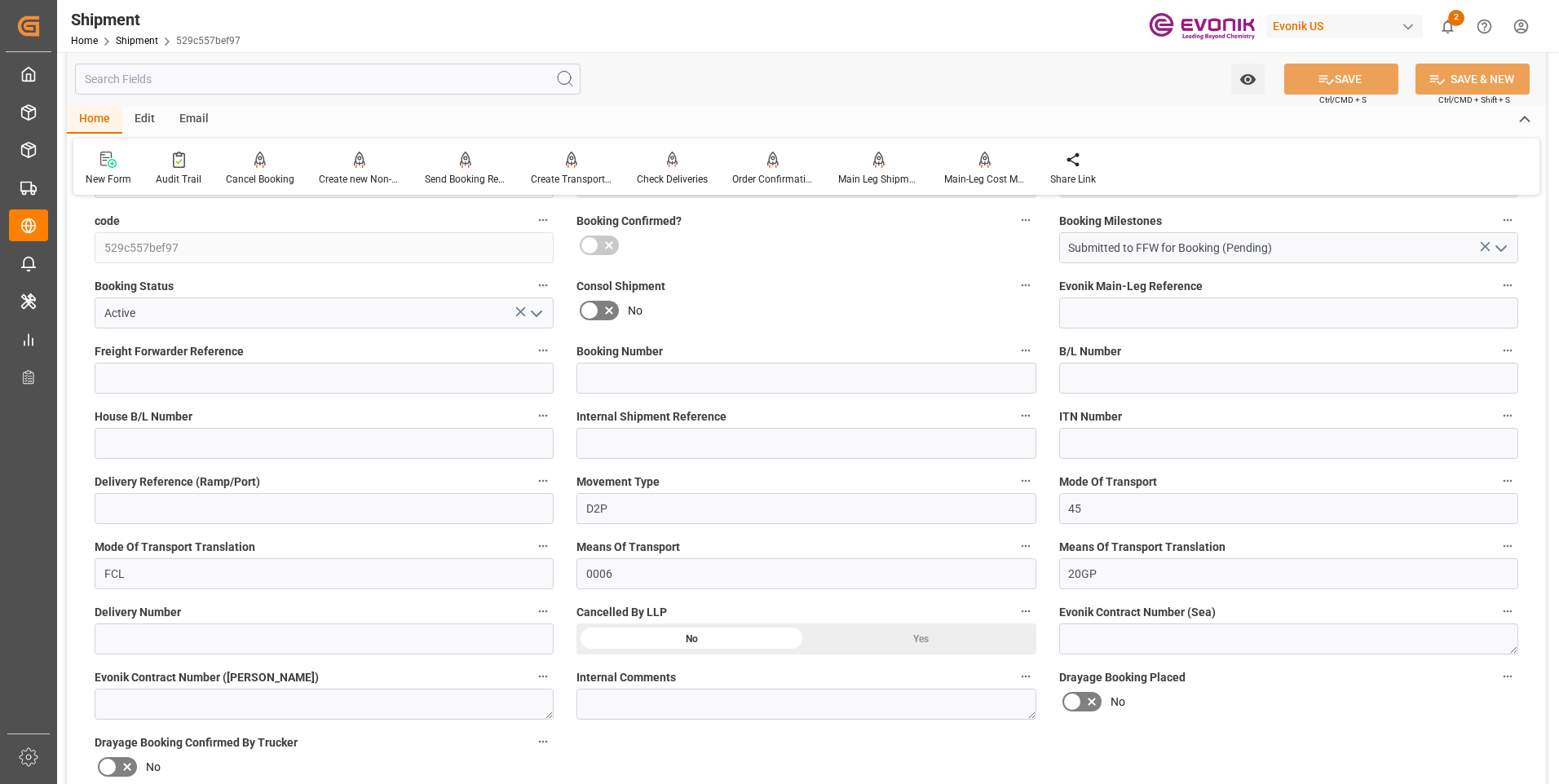
scroll to position [489, 0]
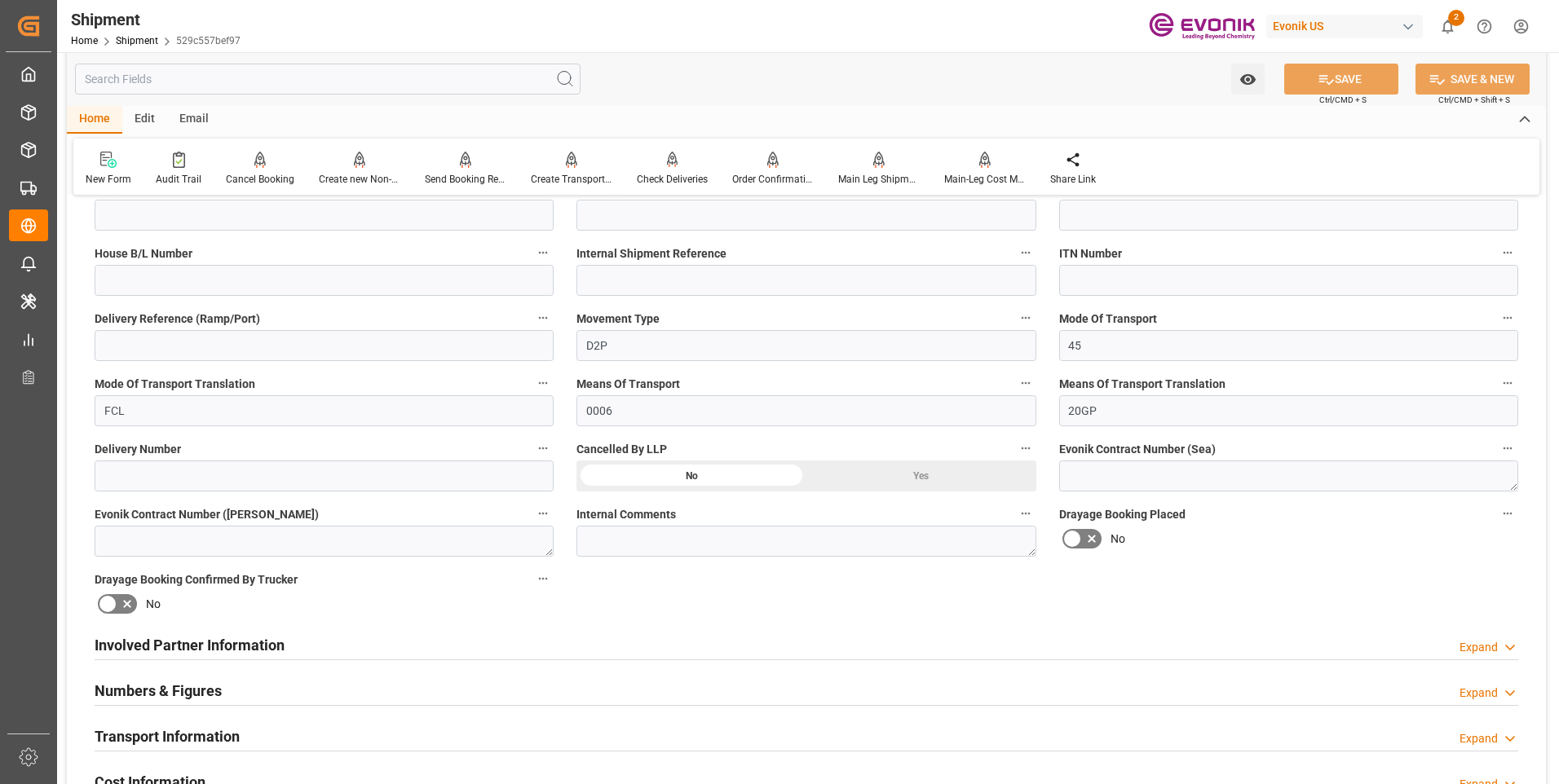
click at [276, 641] on h2 "Involved Partner Information" at bounding box center [189, 644] width 190 height 22
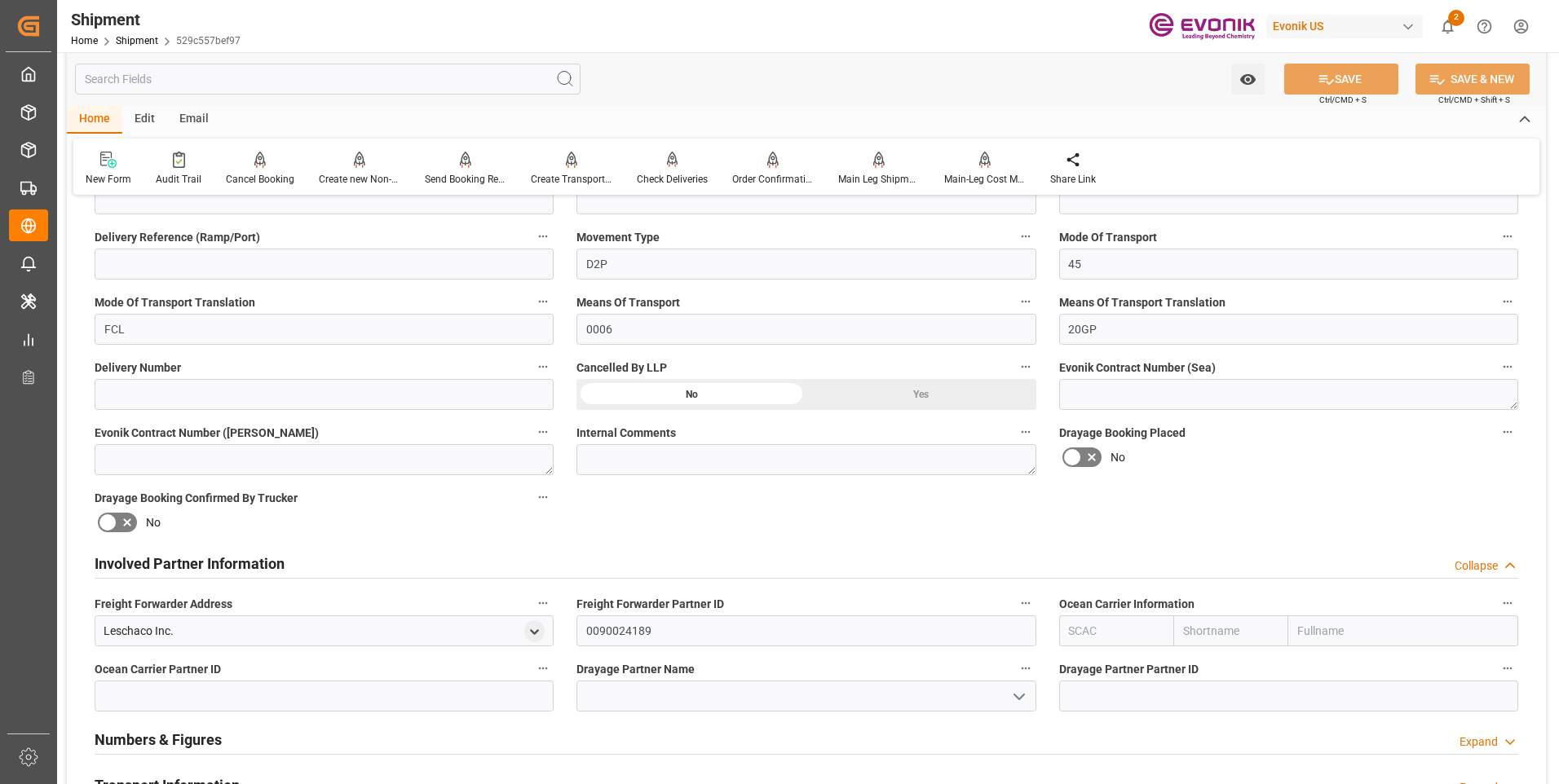
scroll to position [733, 0]
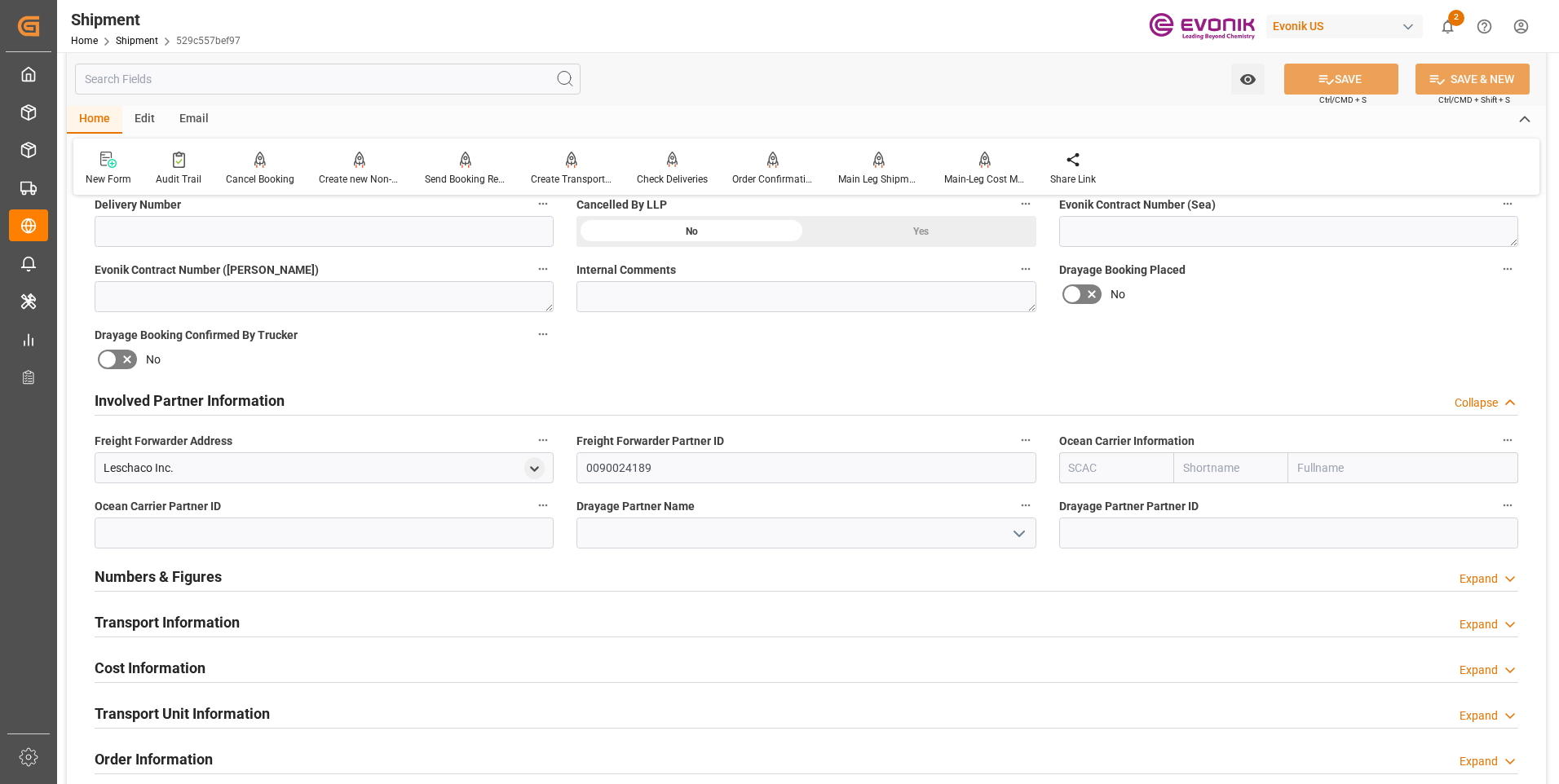
click at [1202, 472] on input "text" at bounding box center [1231, 468] width 115 height 31
type input "mae"
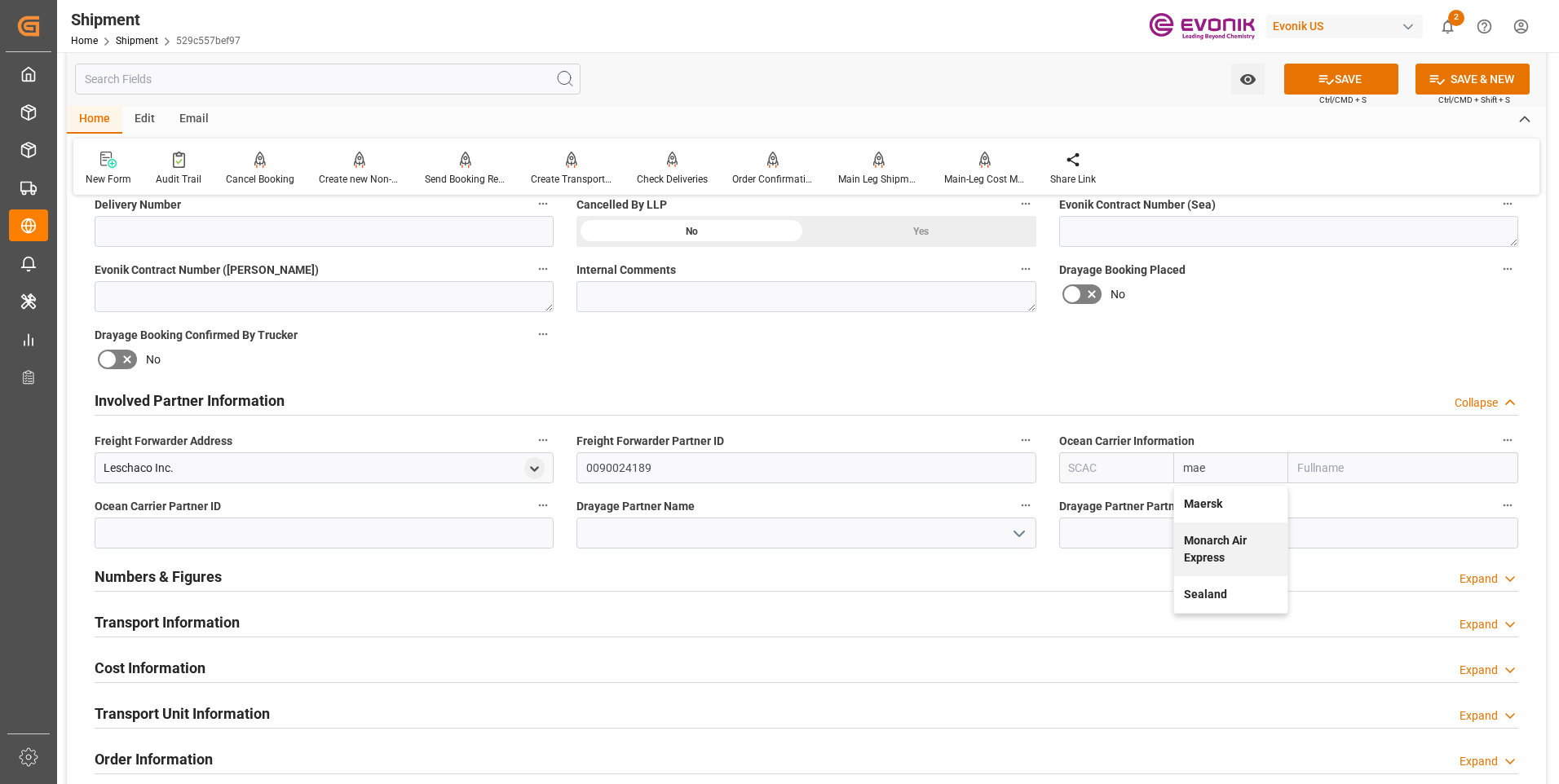
drag, startPoint x: 1242, startPoint y: 496, endPoint x: 1403, endPoint y: 205, distance: 332.6
click at [1244, 496] on div "Maersk" at bounding box center [1231, 504] width 113 height 36
type input "MAEU"
type input "Maersk"
type input "Maersk Line AS"
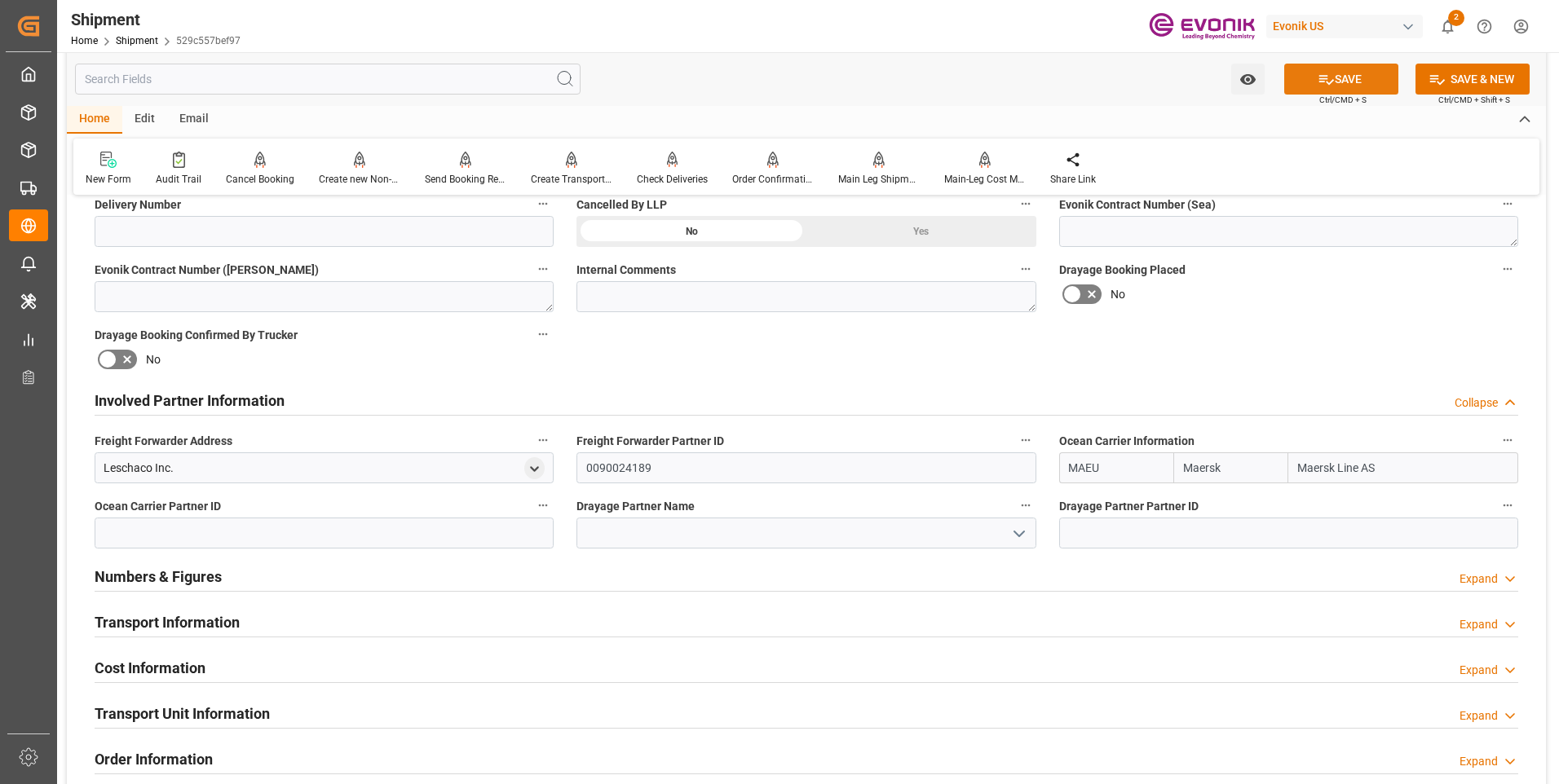
type input "Maersk"
click at [1328, 84] on icon at bounding box center [1326, 79] width 17 height 17
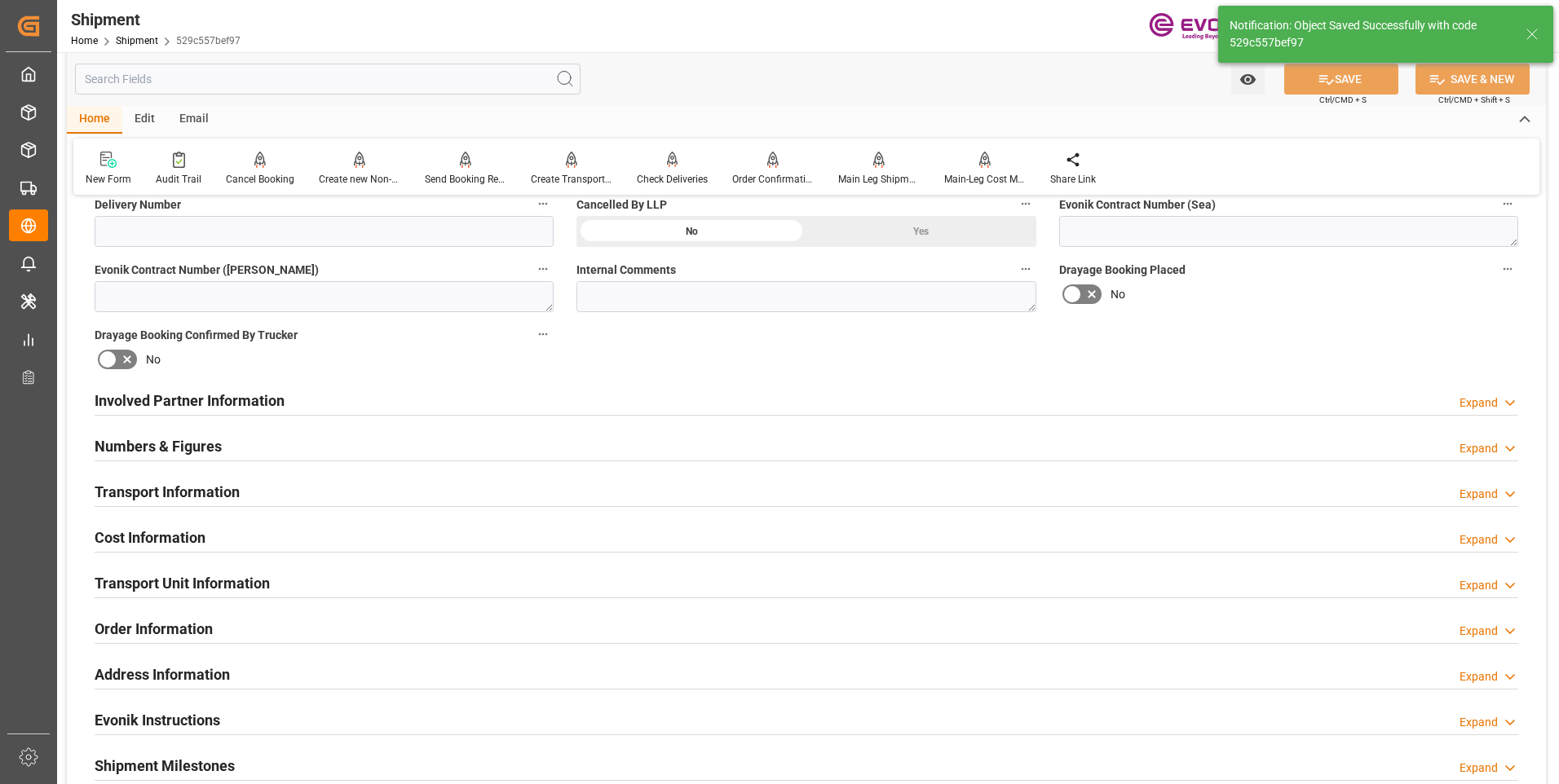
click at [593, 413] on div "Involved Partner Information Expand" at bounding box center [806, 399] width 1424 height 32
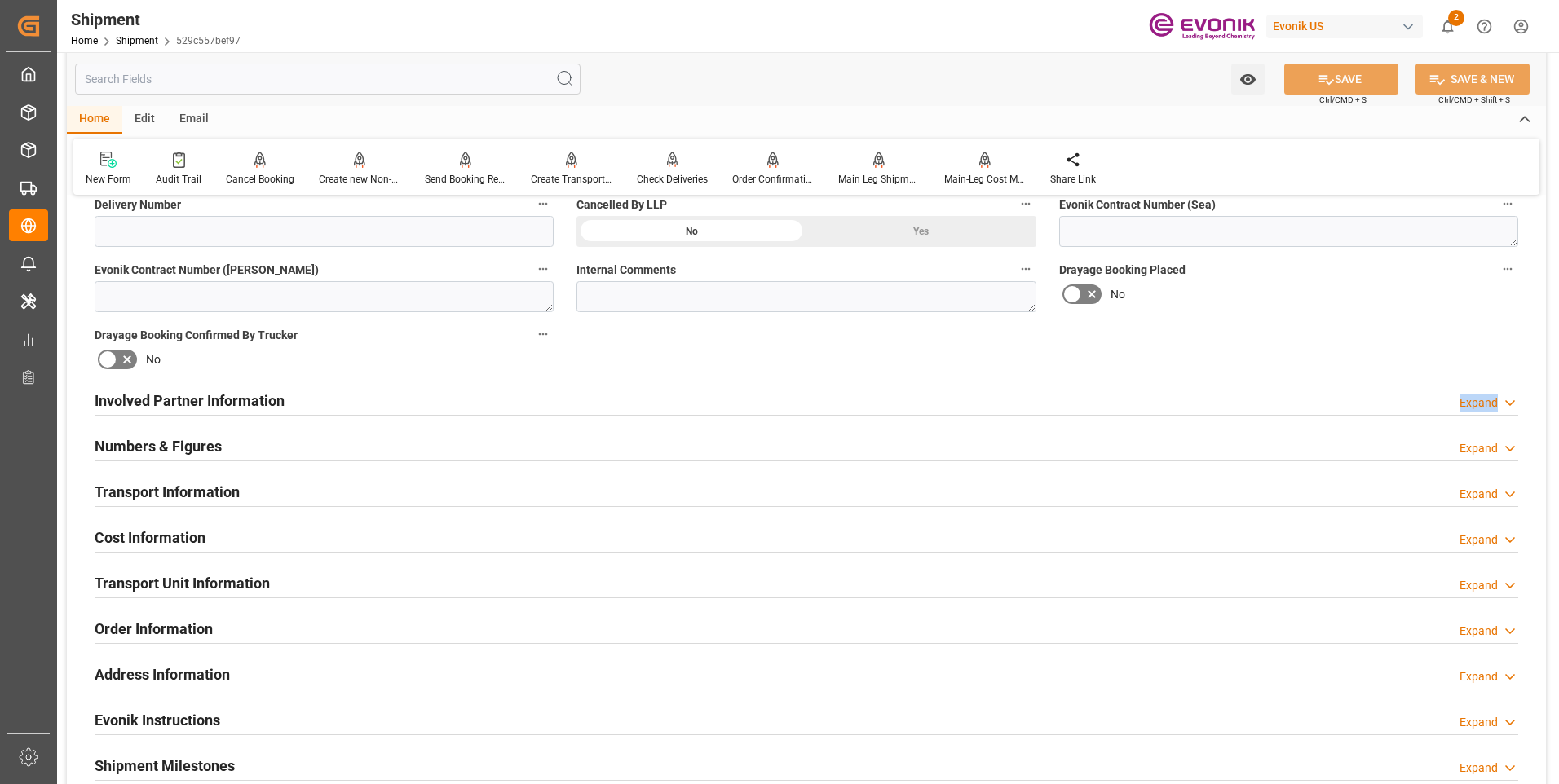
click at [283, 398] on h2 "Involved Partner Information" at bounding box center [189, 401] width 190 height 22
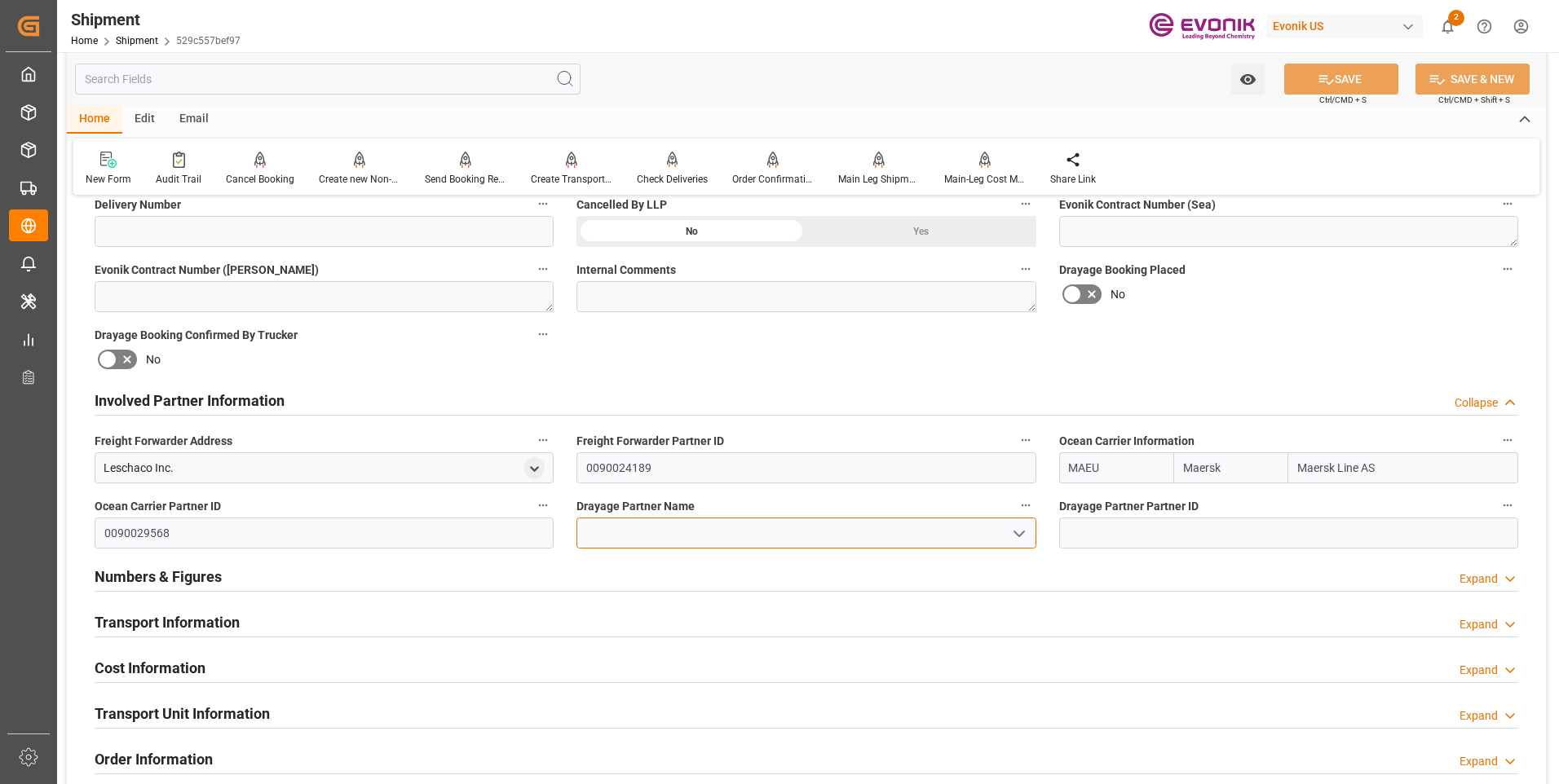
click at [676, 536] on input at bounding box center [806, 533] width 459 height 31
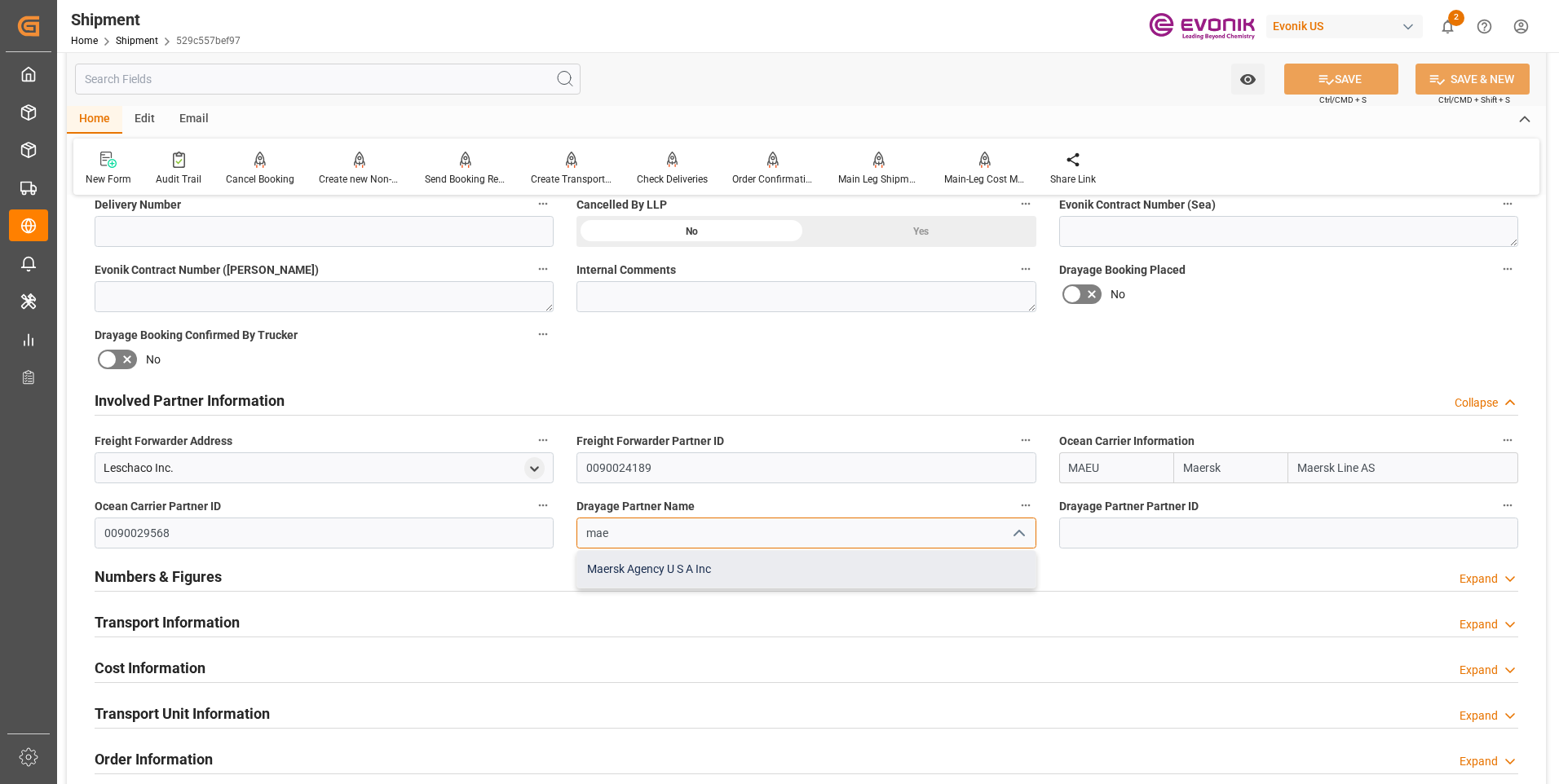
click at [715, 563] on div "Maersk Agency U S A Inc" at bounding box center [805, 569] width 457 height 36
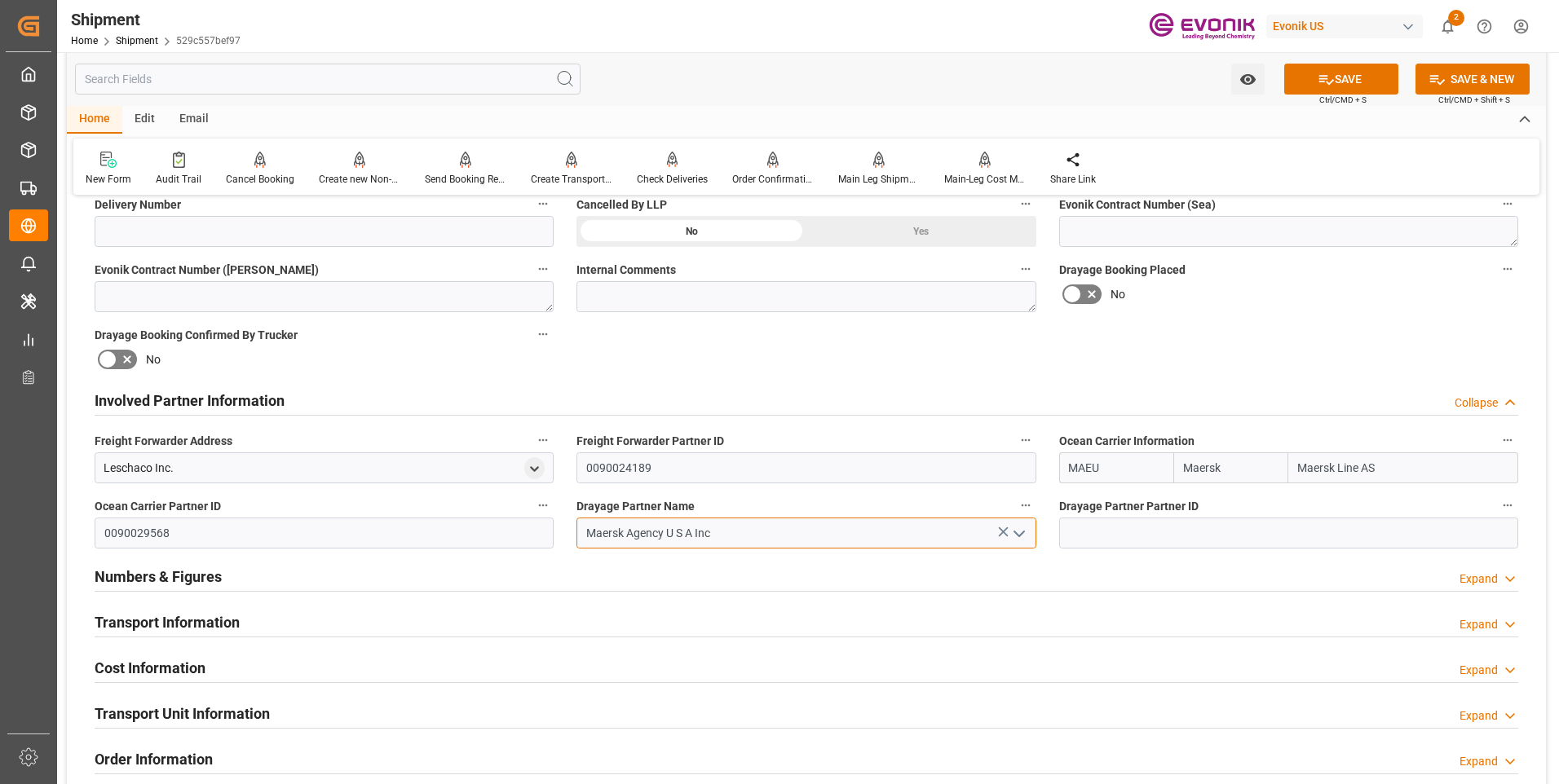
type input "Maersk Agency U S A Inc"
click at [1344, 88] on button "SAVE" at bounding box center [1341, 79] width 114 height 31
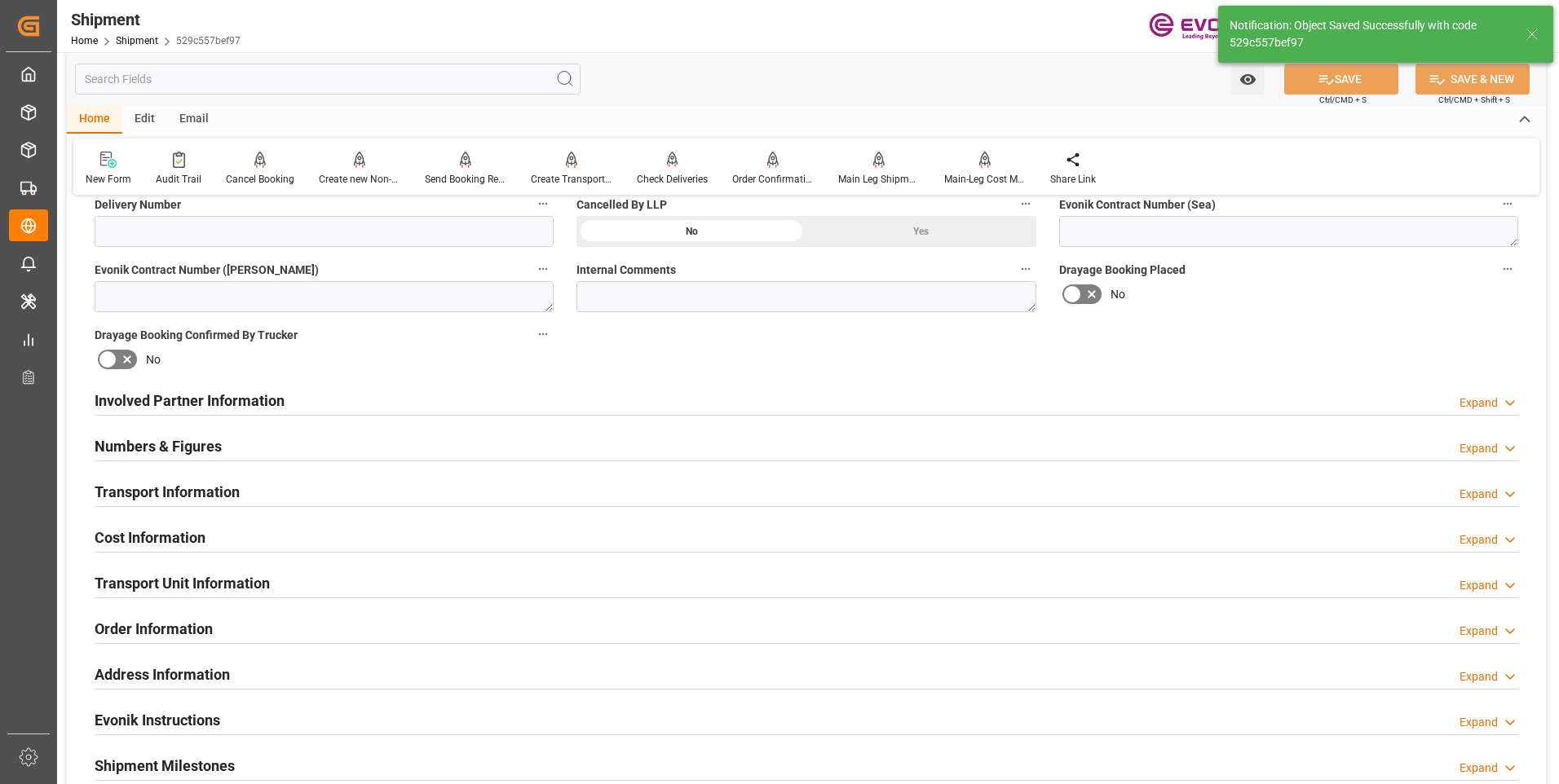
click at [221, 494] on h2 "Transport Information" at bounding box center [167, 491] width 145 height 22
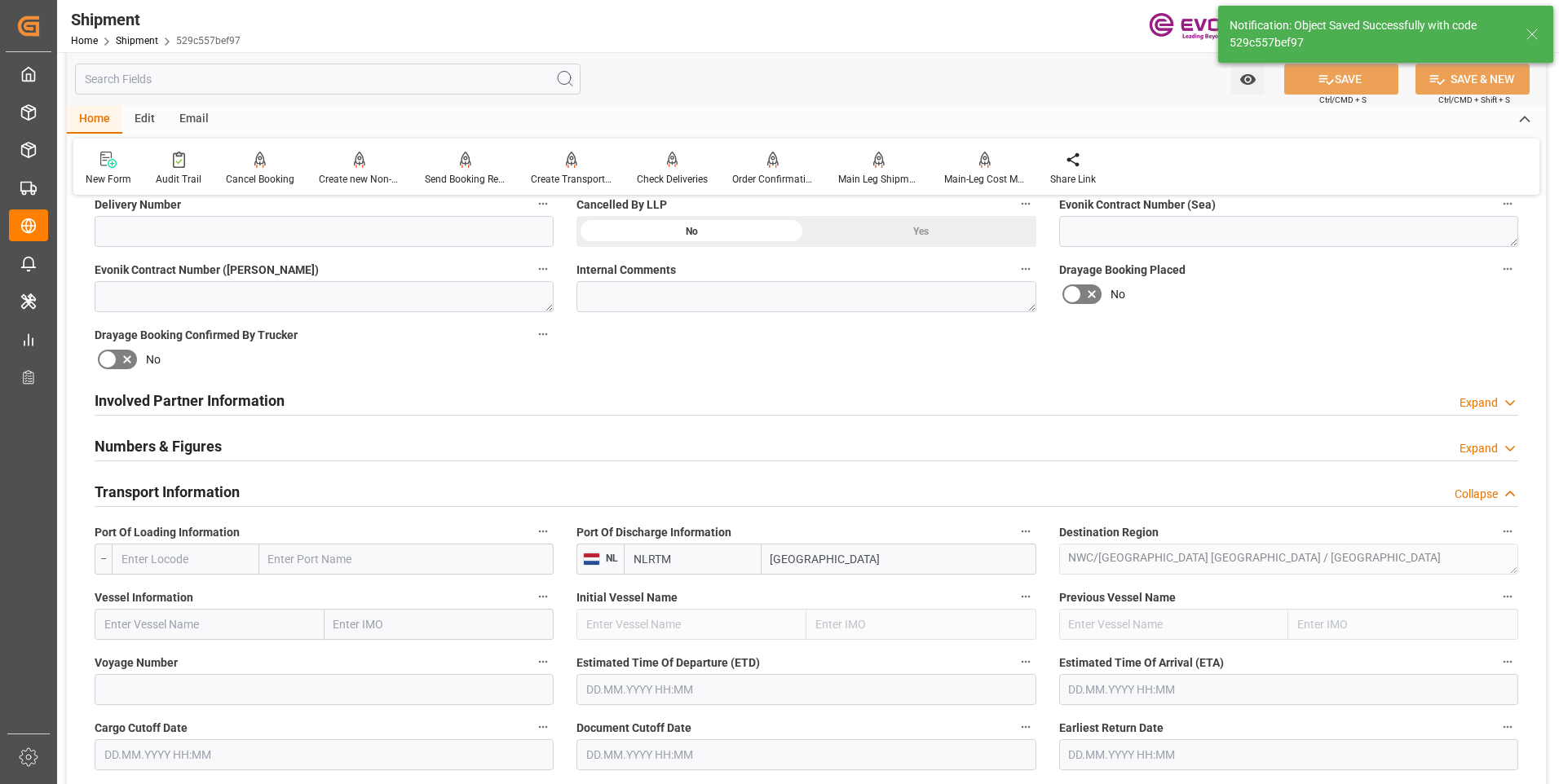
click at [235, 547] on input "text" at bounding box center [185, 559] width 148 height 31
paste input "USEWR"
type input "USEWR"
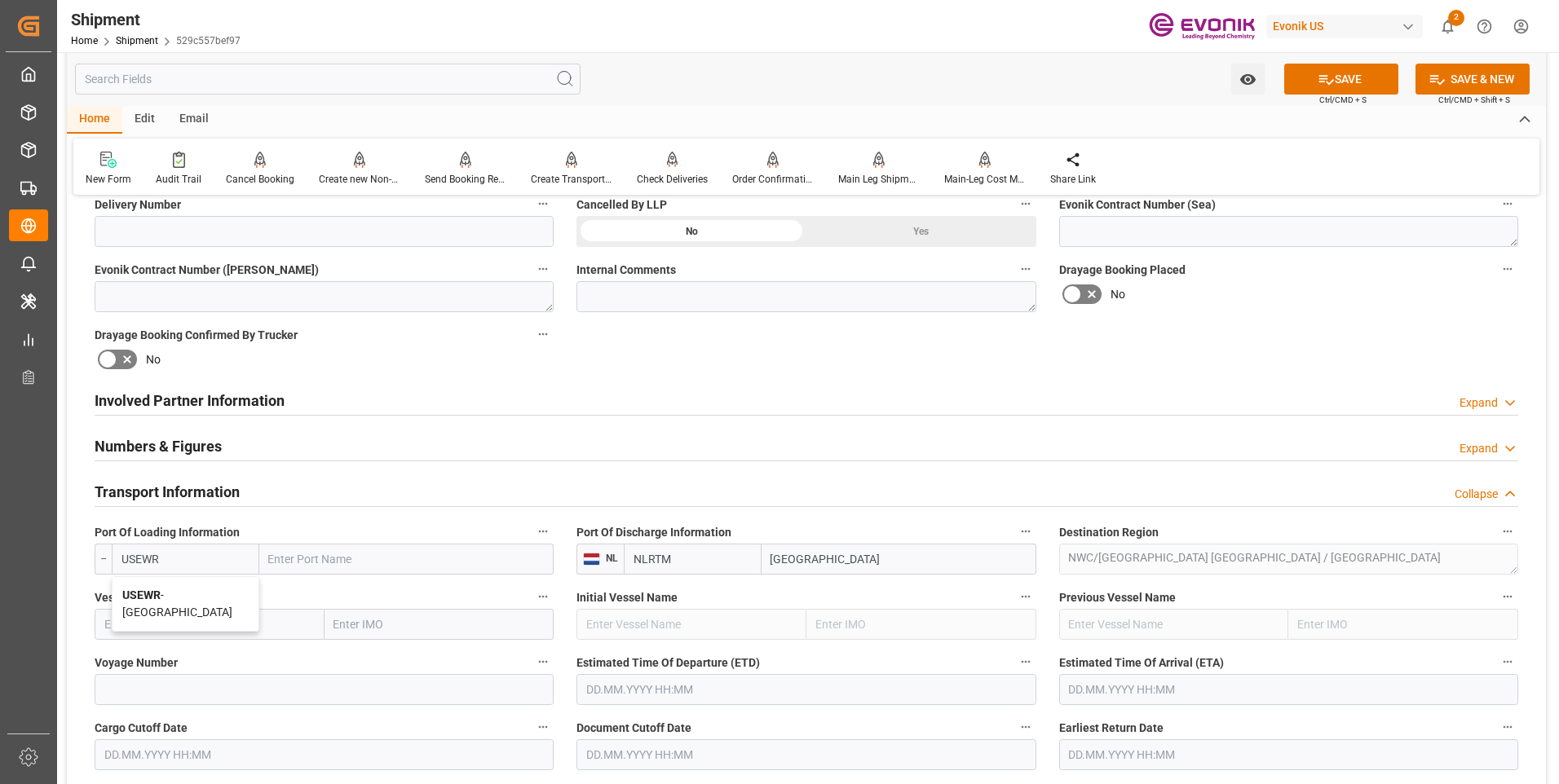
drag, startPoint x: 186, startPoint y: 600, endPoint x: 214, endPoint y: 615, distance: 31.8
click at [188, 598] on span "USEWR - Newark" at bounding box center [177, 603] width 110 height 30
type input "Newark"
type input "USEWR"
click at [202, 616] on input "text" at bounding box center [209, 624] width 230 height 31
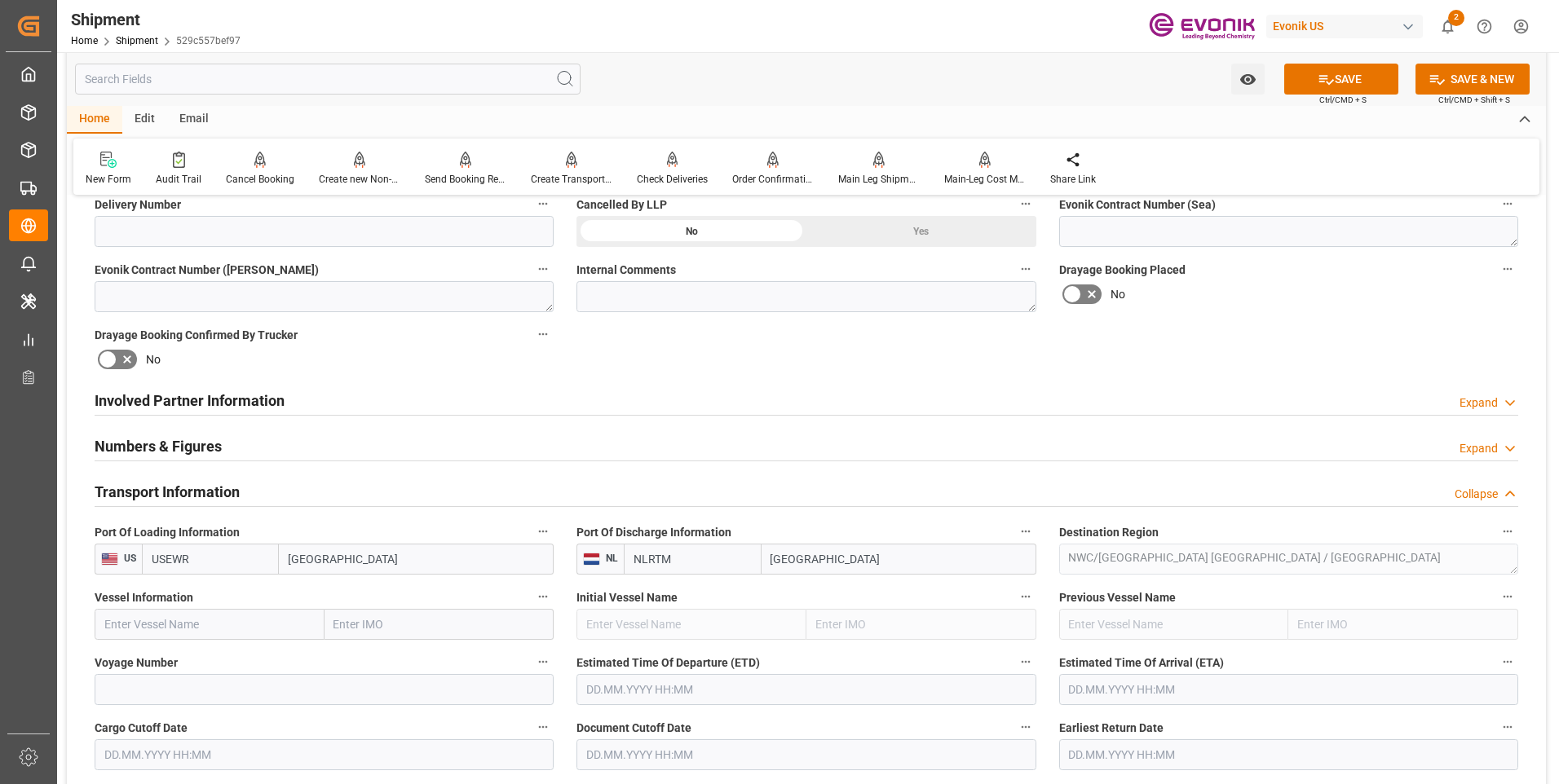
click at [284, 633] on input "text" at bounding box center [209, 624] width 230 height 31
paste input "PORTO GERMENO"
type input "PORTO GERMENO"
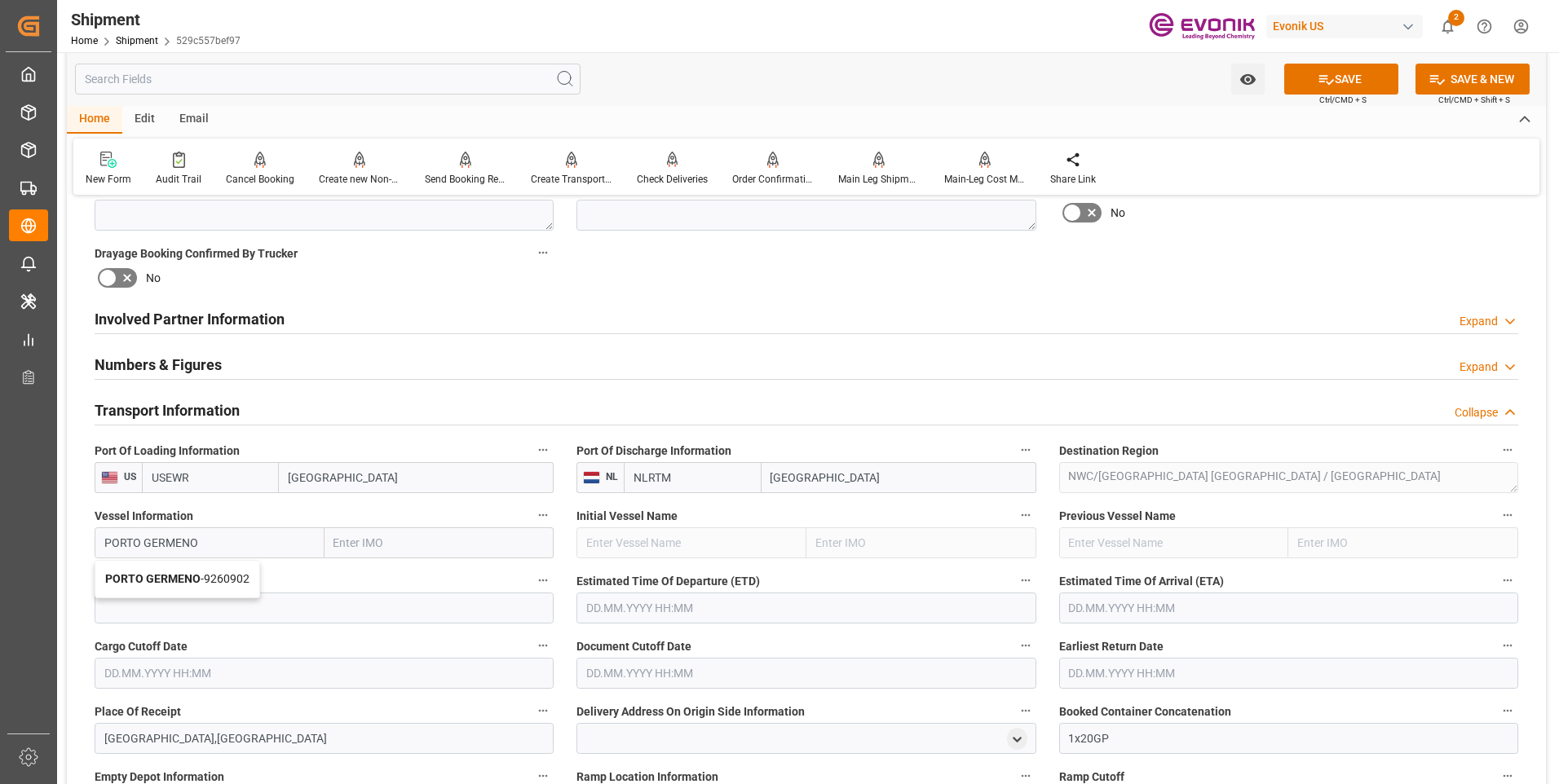
click at [227, 581] on span "PORTO GERMENO - 9260902" at bounding box center [177, 578] width 144 height 13
type input "9260902"
type input "PORTO GERMENO"
click at [303, 607] on input at bounding box center [324, 608] width 459 height 31
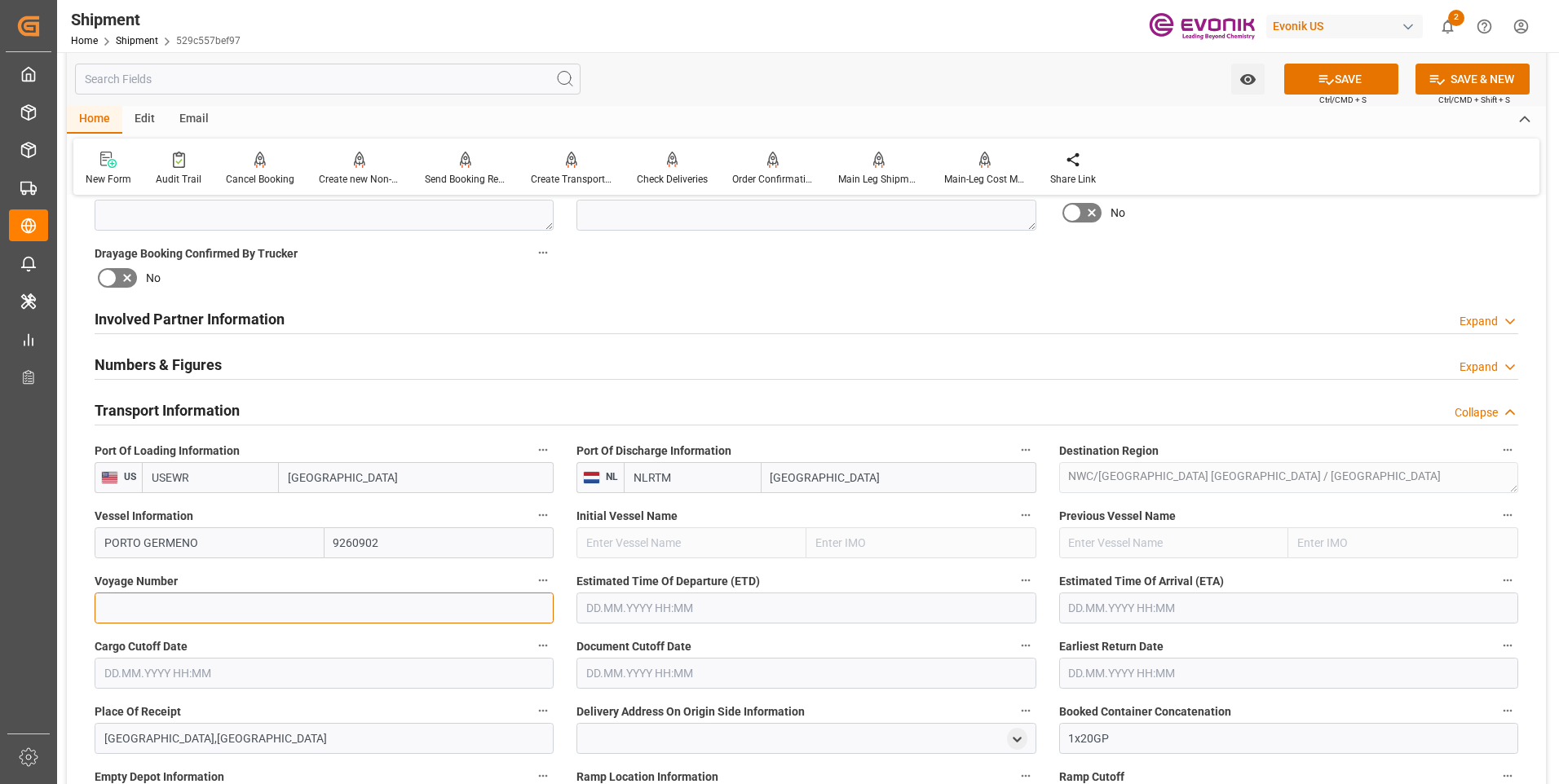
paste input "546E"
type input "546E"
click at [635, 609] on input "text" at bounding box center [806, 608] width 459 height 31
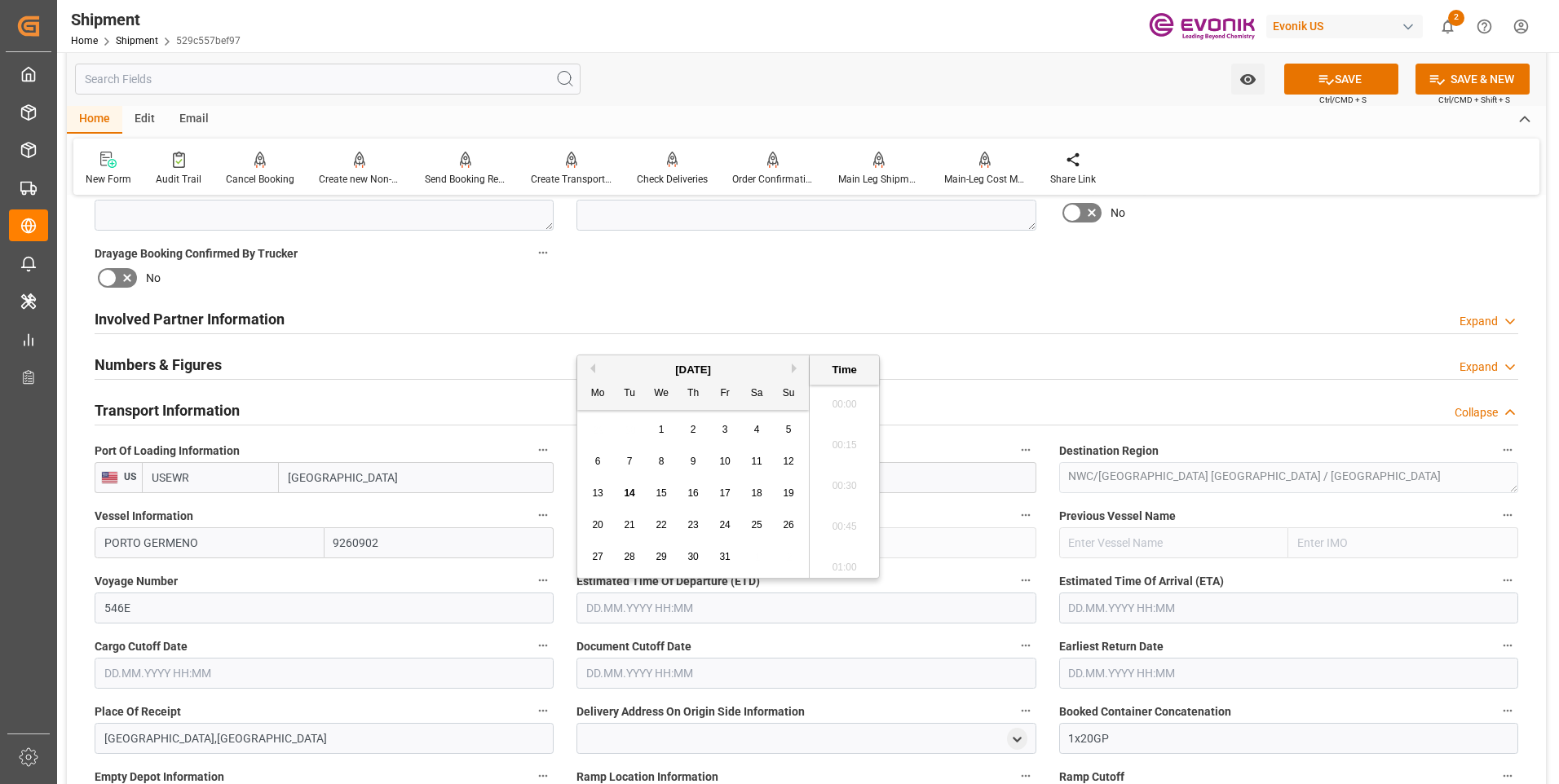
scroll to position [3718, 0]
click at [797, 364] on button "Next Month" at bounding box center [796, 368] width 10 height 10
click at [609, 487] on div "10 11 12 13 14 15 16" at bounding box center [693, 493] width 222 height 32
click at [596, 492] on span "10" at bounding box center [598, 493] width 11 height 12
type input "10.11.2025 00:00"
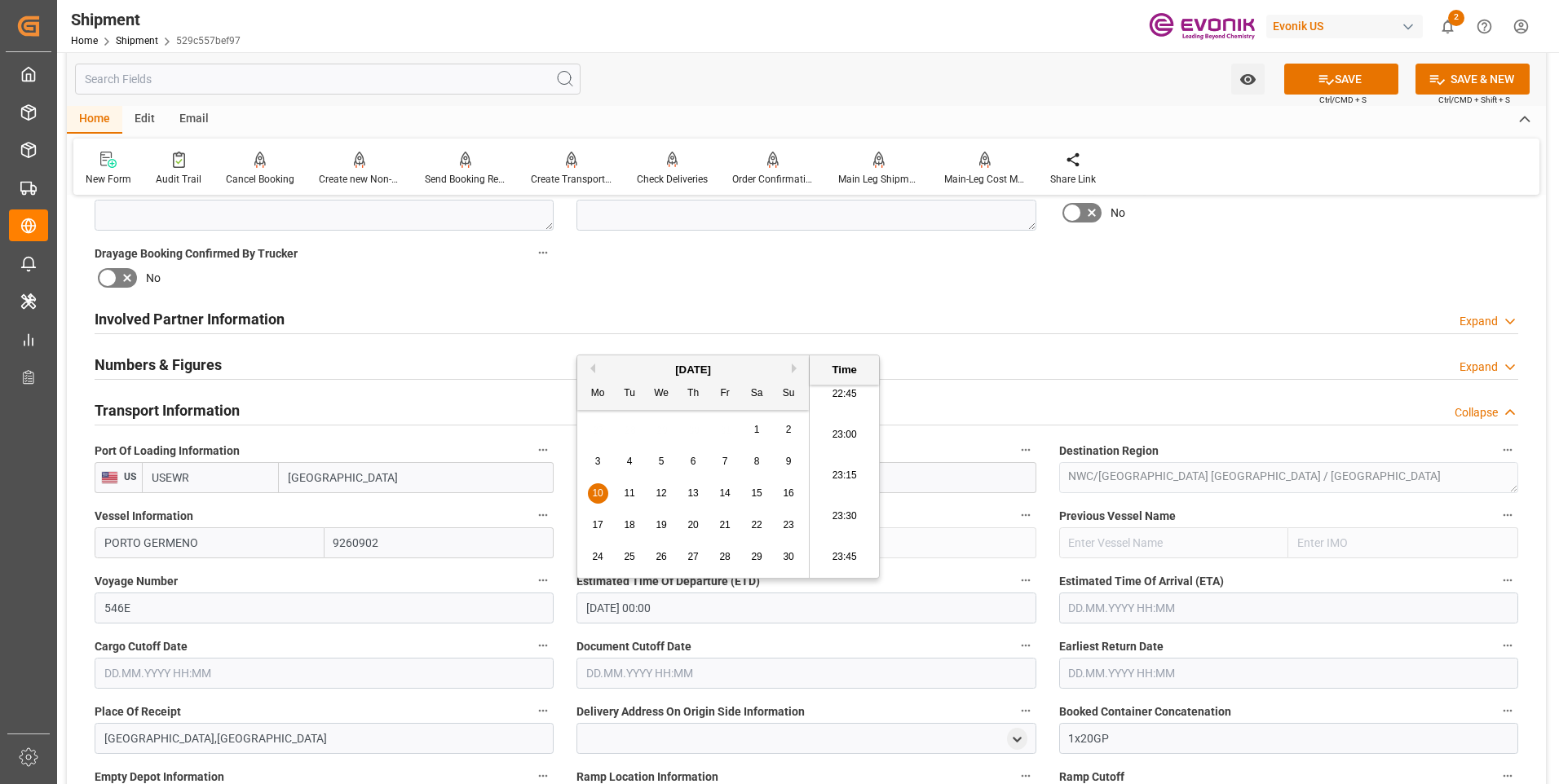
click at [1164, 607] on input "text" at bounding box center [1289, 608] width 459 height 31
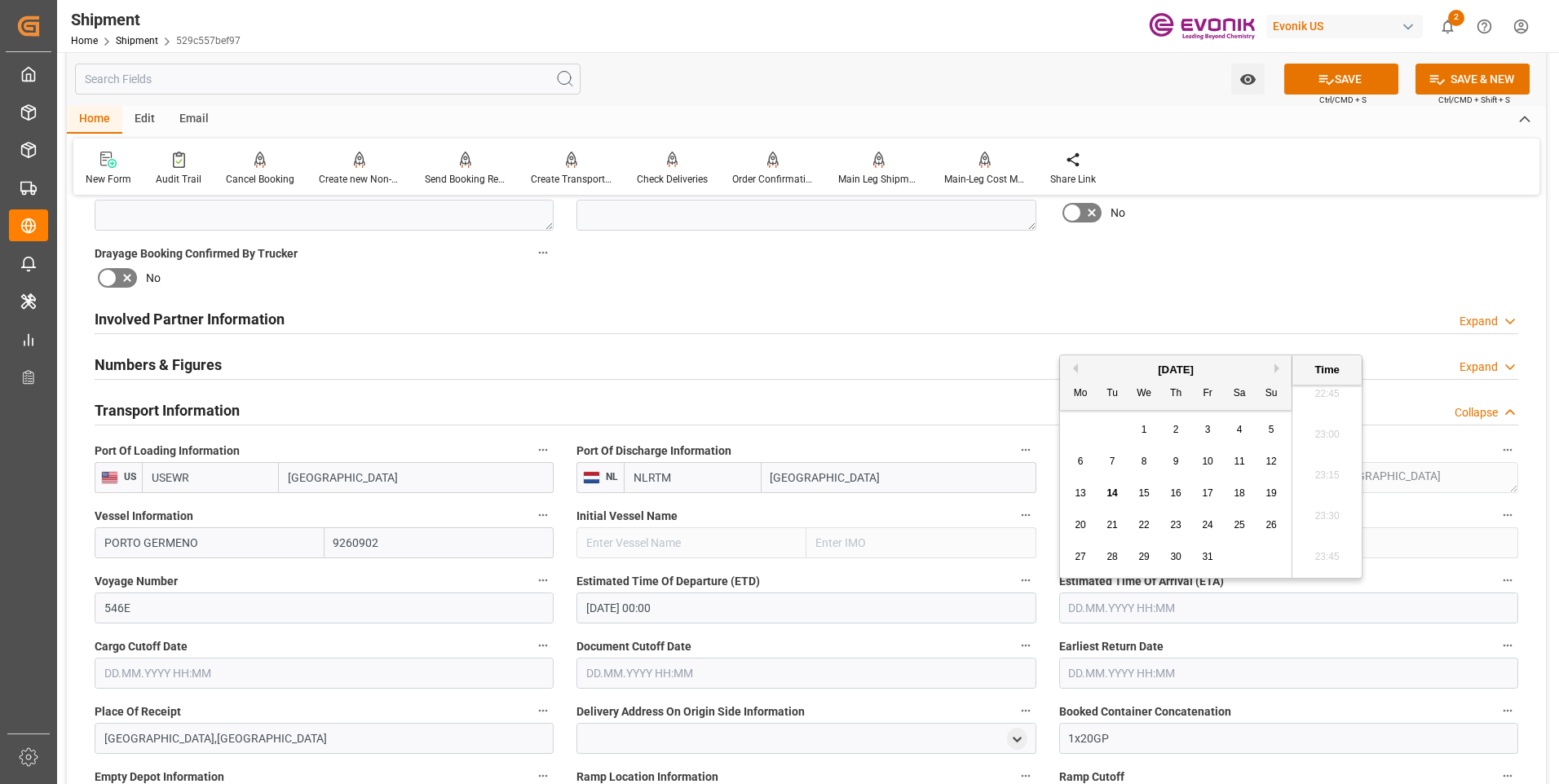
click at [1278, 373] on button "Next Month" at bounding box center [1279, 368] width 10 height 10
click at [1182, 423] on div "4" at bounding box center [1176, 431] width 20 height 20
type input "04.12.2025 00:00"
click at [375, 673] on input "text" at bounding box center [324, 673] width 459 height 31
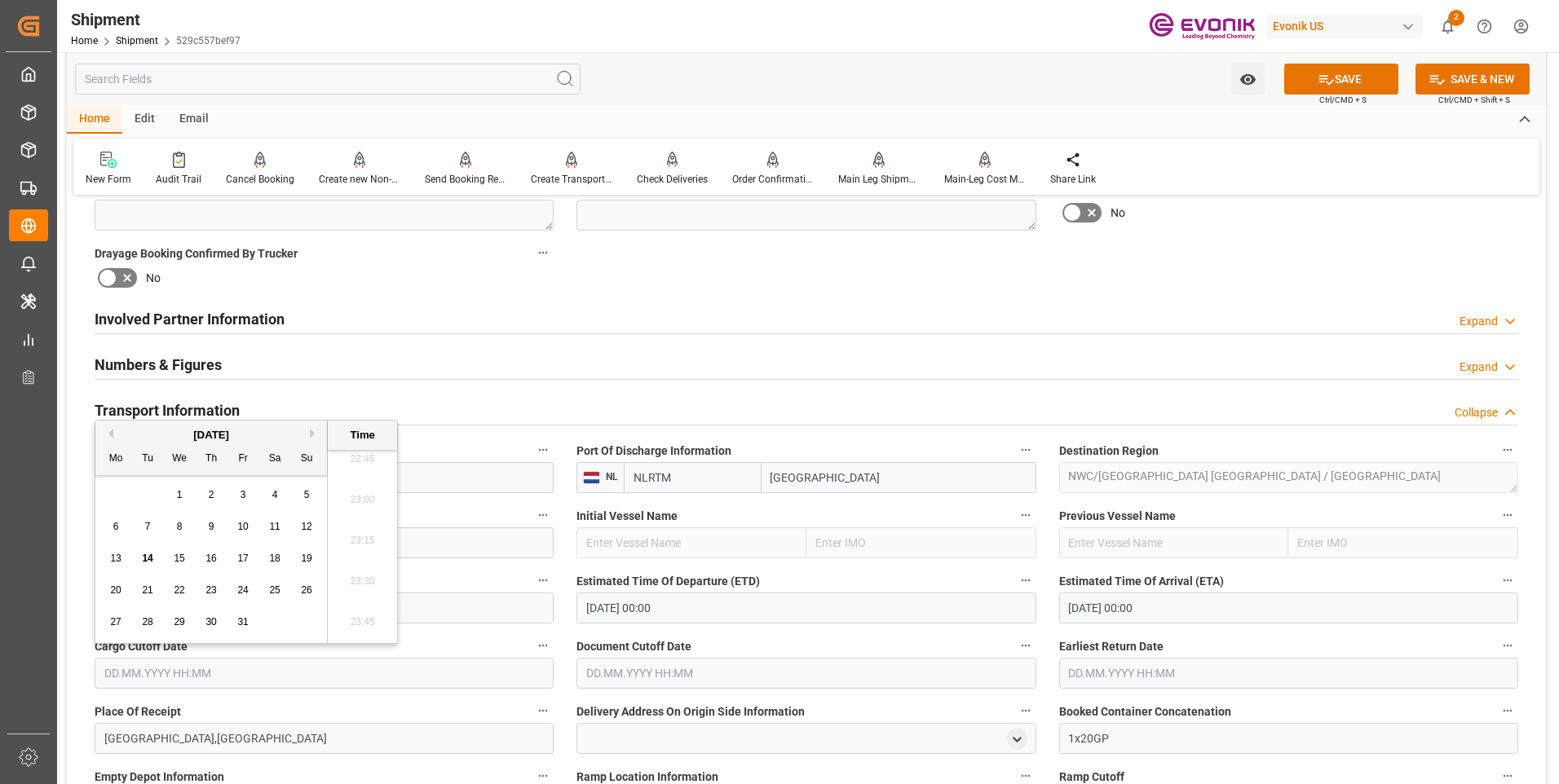
click at [273, 423] on div "October 2025 Mo Tu We Th Fr Sa Su" at bounding box center [210, 448] width 231 height 54
click at [214, 586] on span "23" at bounding box center [211, 590] width 11 height 12
type input "23.10.2025 00:00"
click at [621, 675] on input "text" at bounding box center [806, 673] width 459 height 31
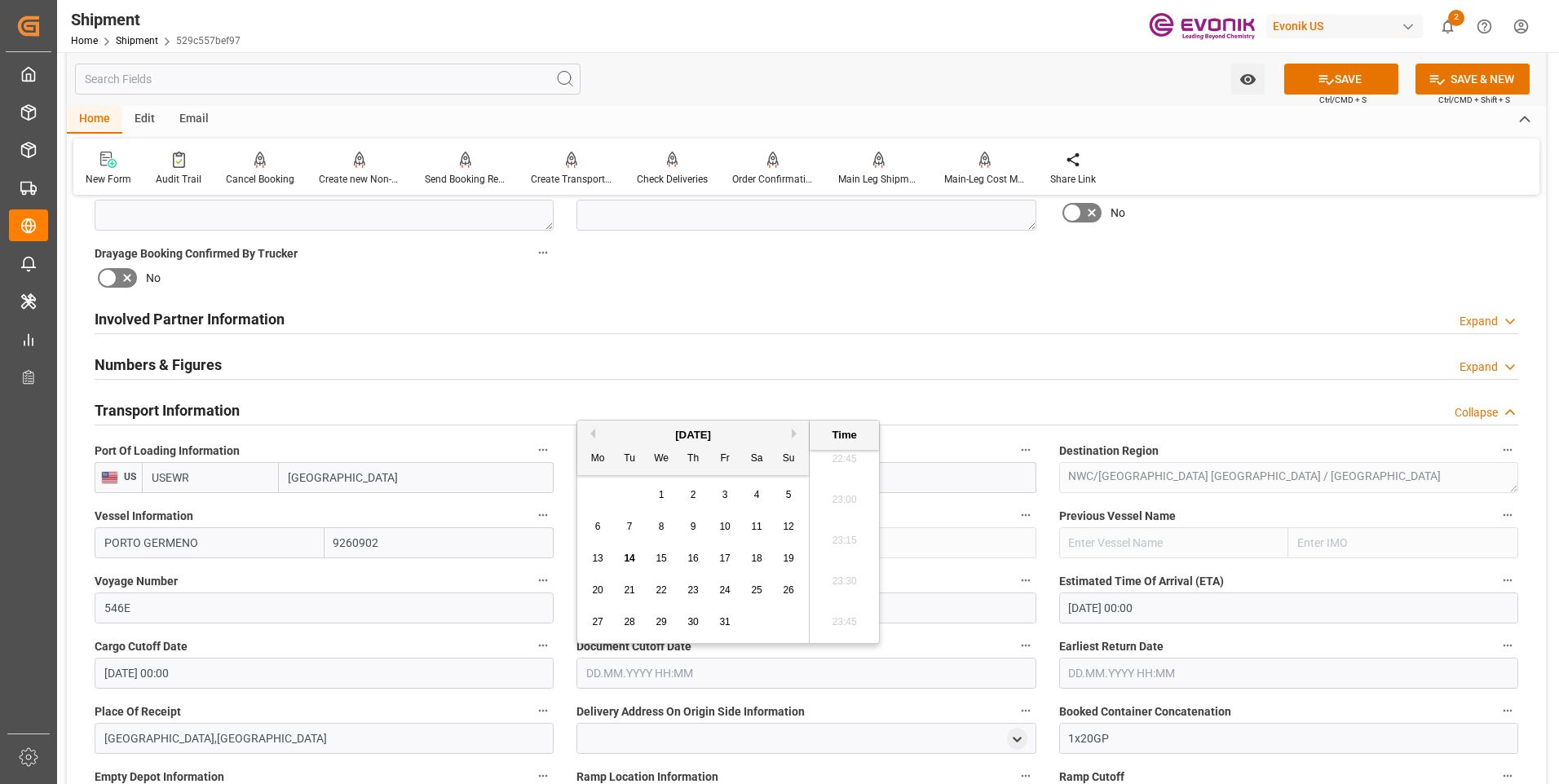
click at [747, 430] on div "October 2025" at bounding box center [692, 435] width 231 height 16
click at [701, 582] on div "23" at bounding box center [693, 591] width 20 height 20
type input "23.10.2025 00:00"
click at [1091, 675] on input "text" at bounding box center [1289, 673] width 459 height 31
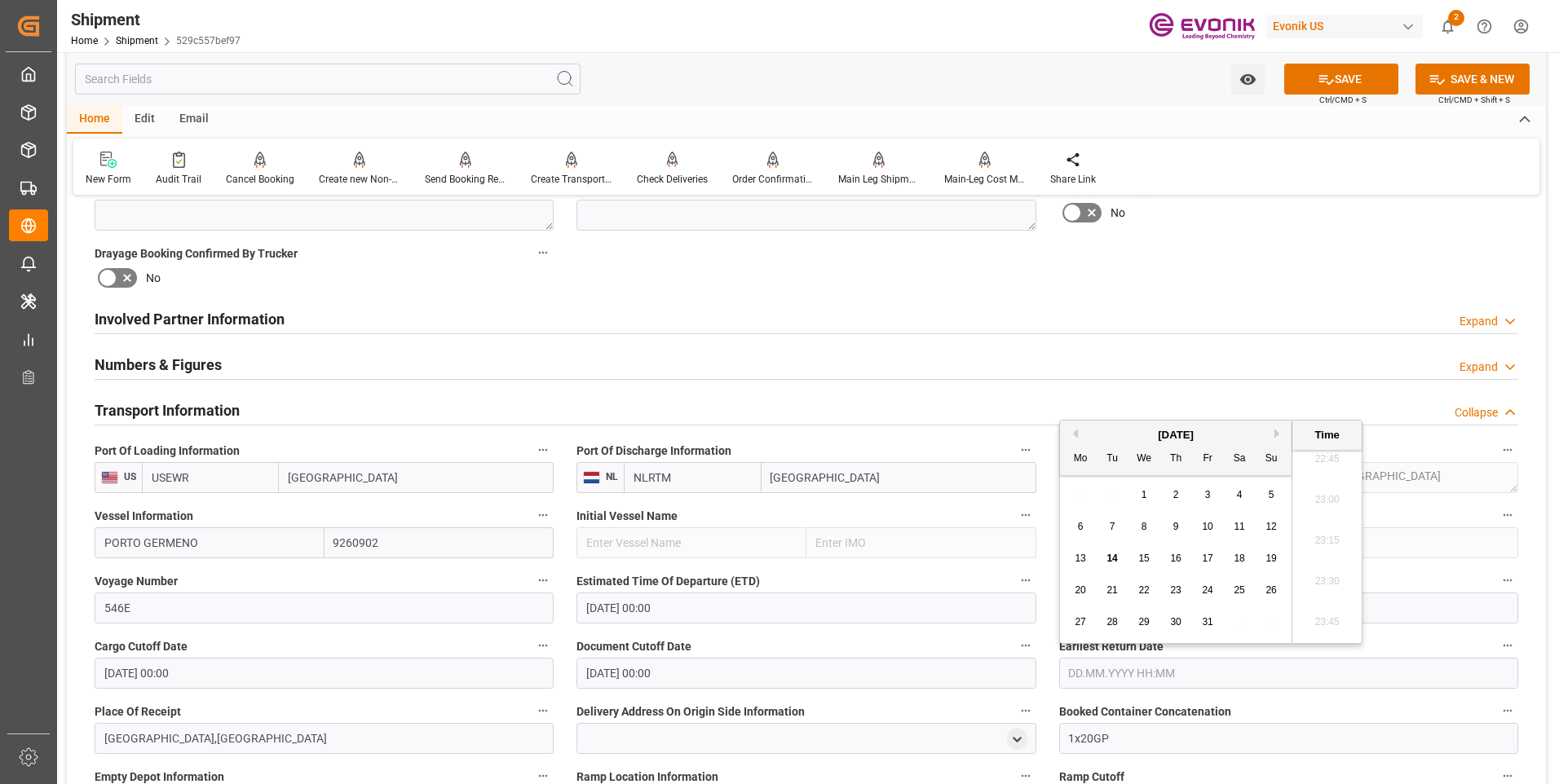
click at [1220, 435] on div "October 2025" at bounding box center [1175, 435] width 231 height 16
click at [1174, 584] on div "23" at bounding box center [1176, 591] width 20 height 20
type input "23.10.2025 00:00"
click at [750, 637] on label "Document Cutoff Date" at bounding box center [806, 645] width 459 height 23
click at [1015, 637] on button "Document Cutoff Date" at bounding box center [1025, 644] width 21 height 21
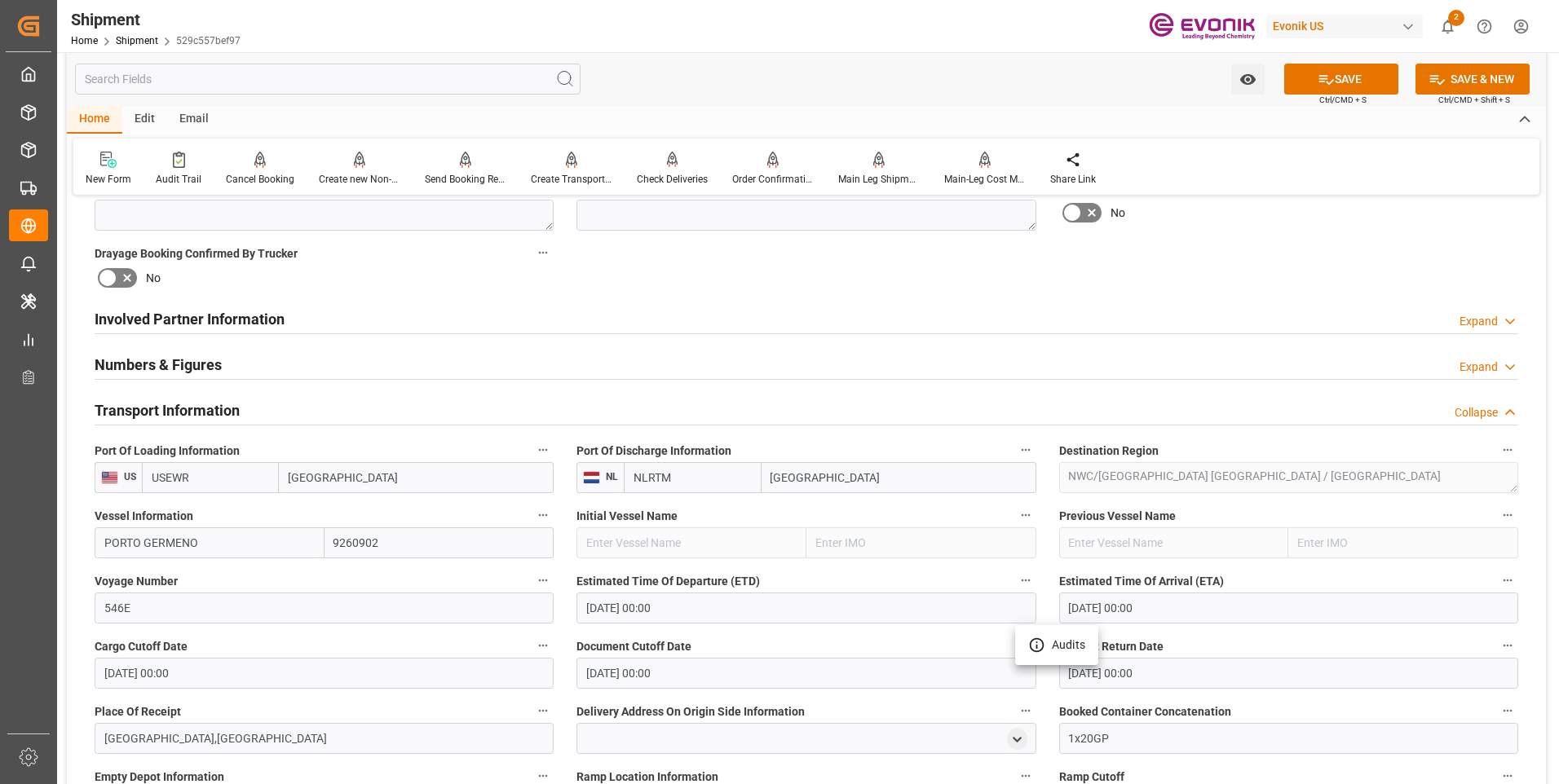
click at [1354, 86] on div at bounding box center [779, 392] width 1559 height 784
drag, startPoint x: 1315, startPoint y: 82, endPoint x: 1319, endPoint y: 311, distance: 229.0
click at [1318, 82] on icon at bounding box center [1326, 79] width 17 height 17
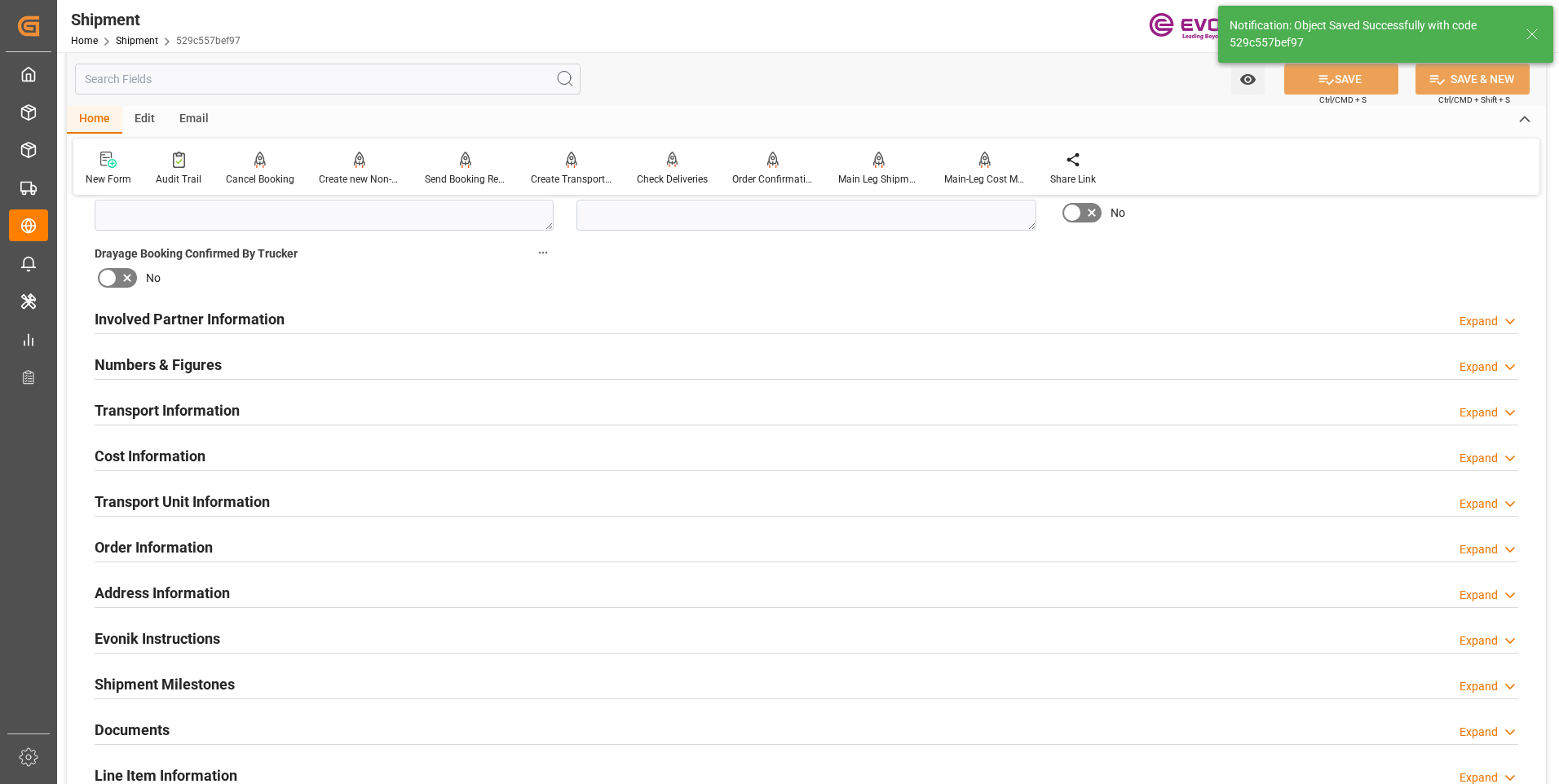
drag, startPoint x: 201, startPoint y: 456, endPoint x: 425, endPoint y: 535, distance: 237.5
click at [203, 455] on h2 "Cost Information" at bounding box center [150, 456] width 111 height 22
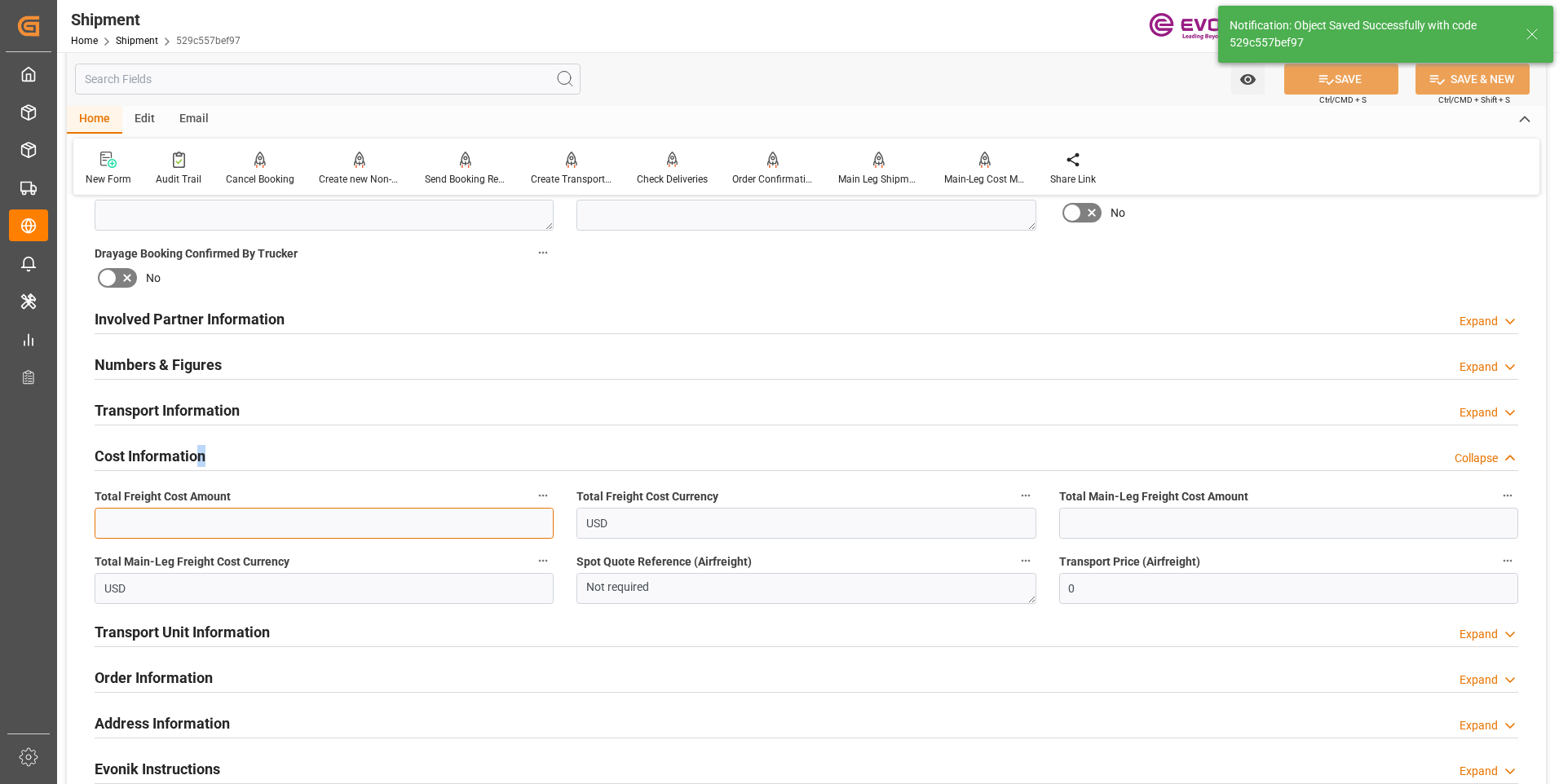
click at [328, 518] on input "text" at bounding box center [324, 523] width 459 height 31
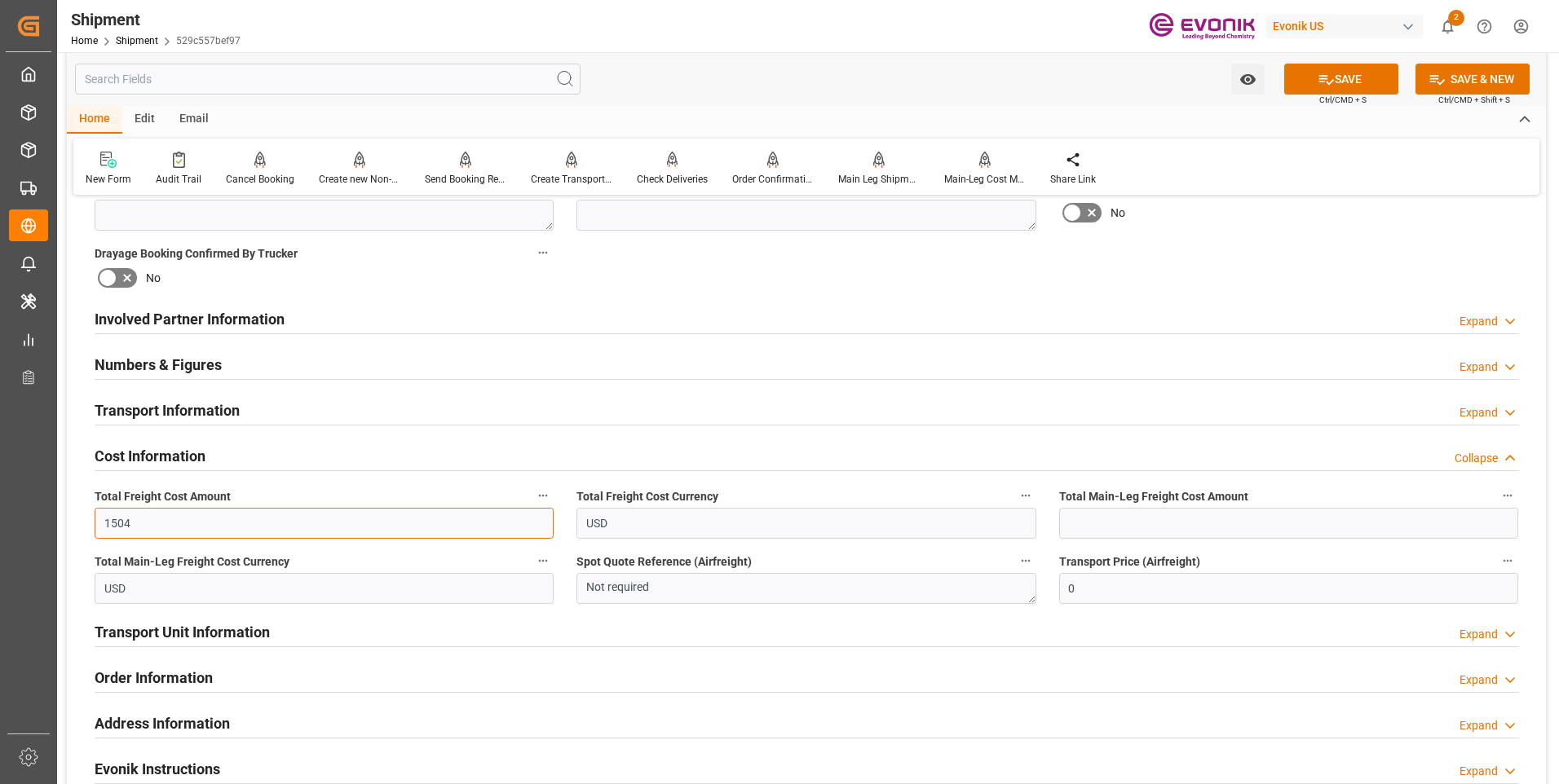
type input "1504"
click at [1190, 517] on input "text" at bounding box center [1289, 523] width 459 height 31
type input "1504"
click at [1322, 80] on icon at bounding box center [1326, 79] width 17 height 17
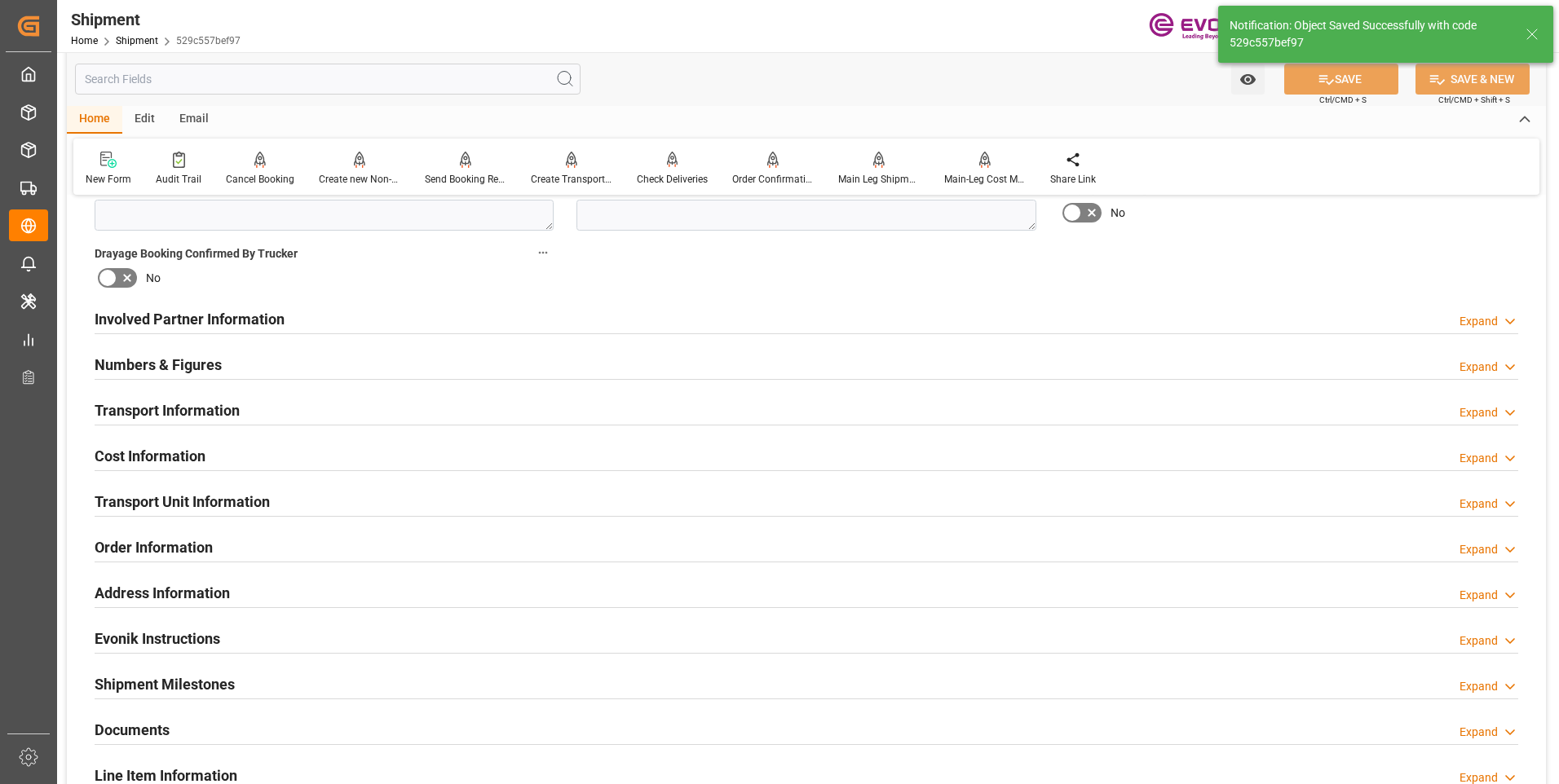
click at [405, 326] on div "Involved Partner Information Expand" at bounding box center [806, 318] width 1424 height 31
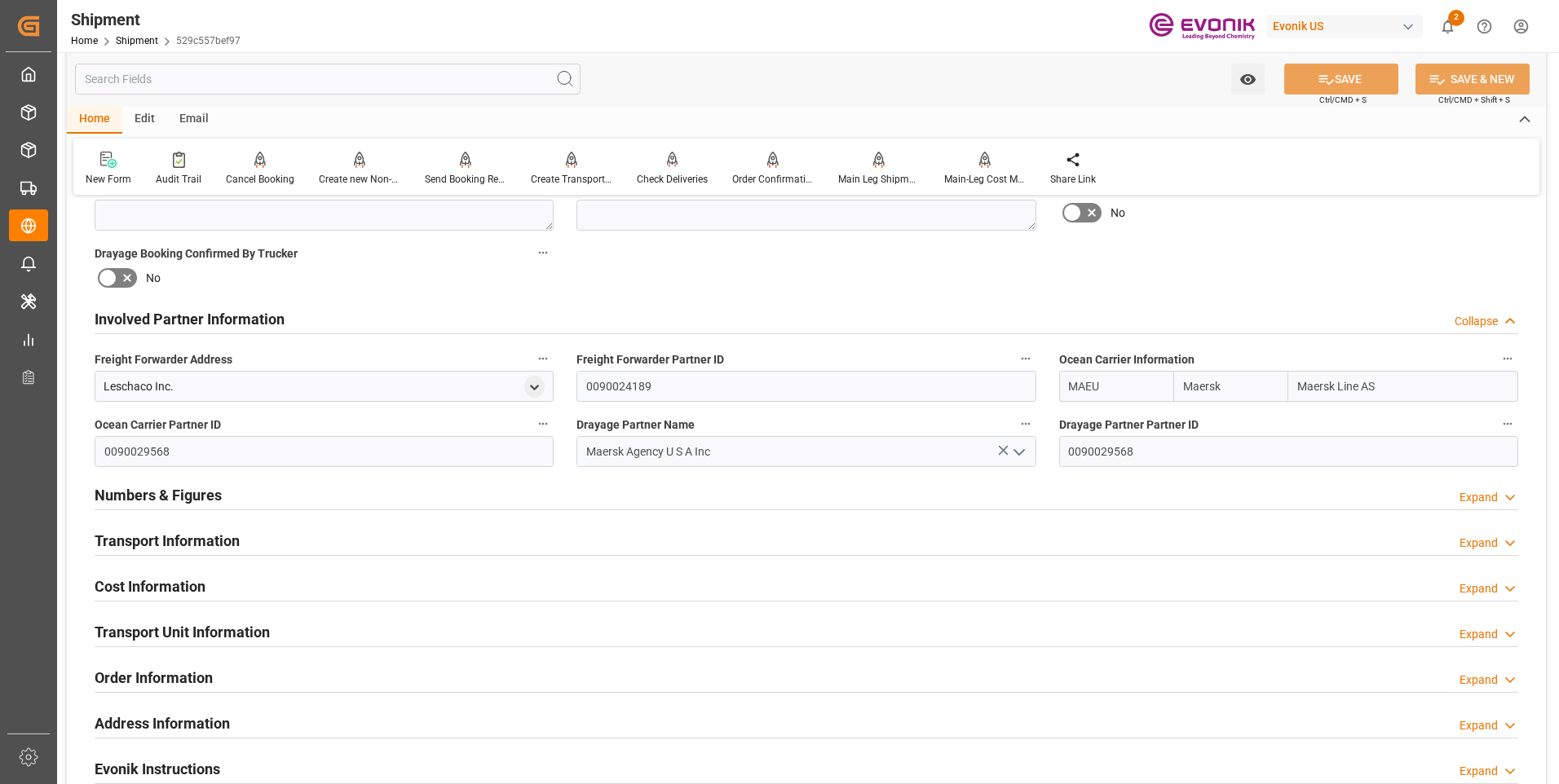
click at [261, 545] on div "Transport Information Expand" at bounding box center [806, 539] width 1424 height 31
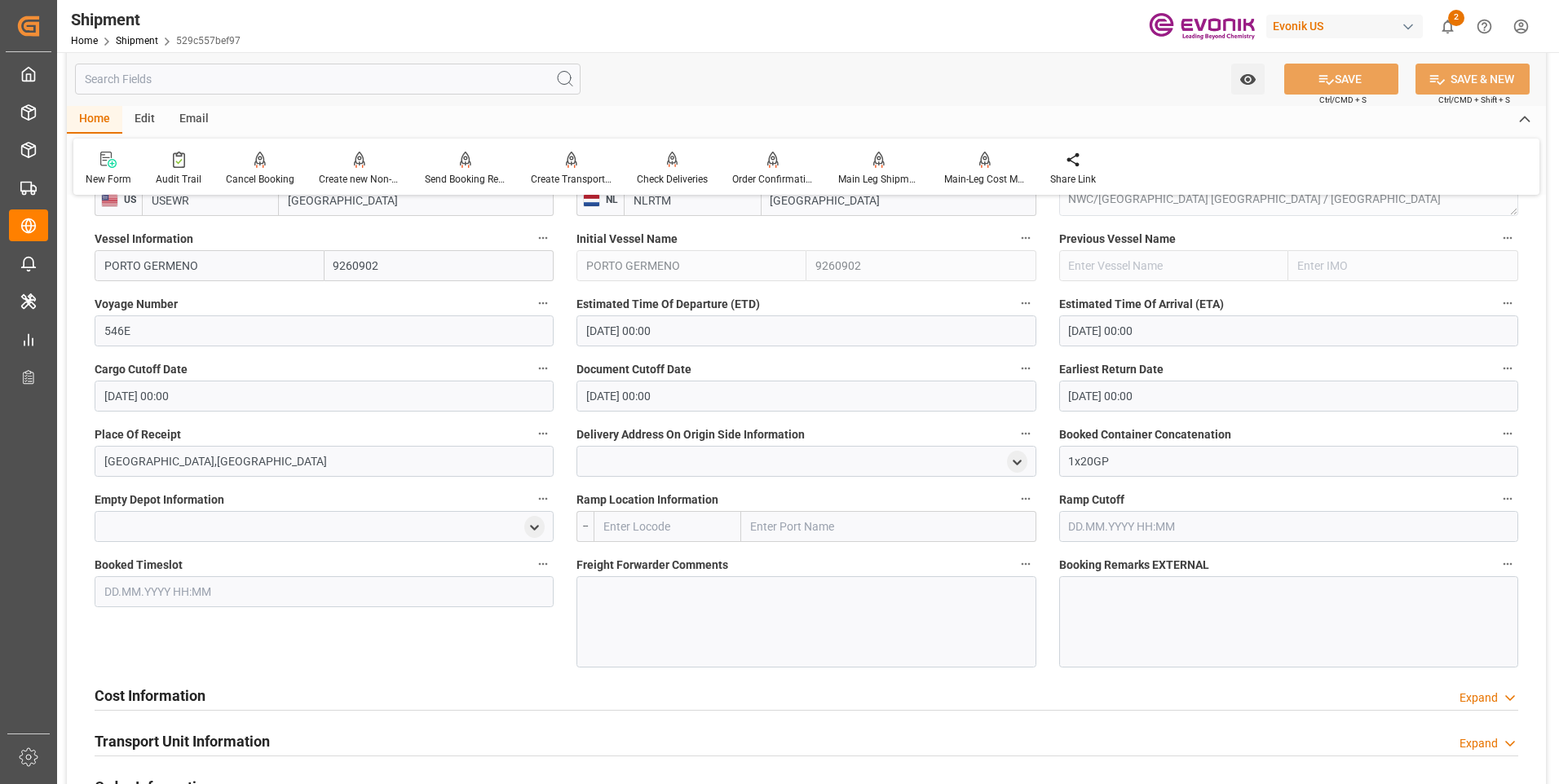
scroll to position [1385, 0]
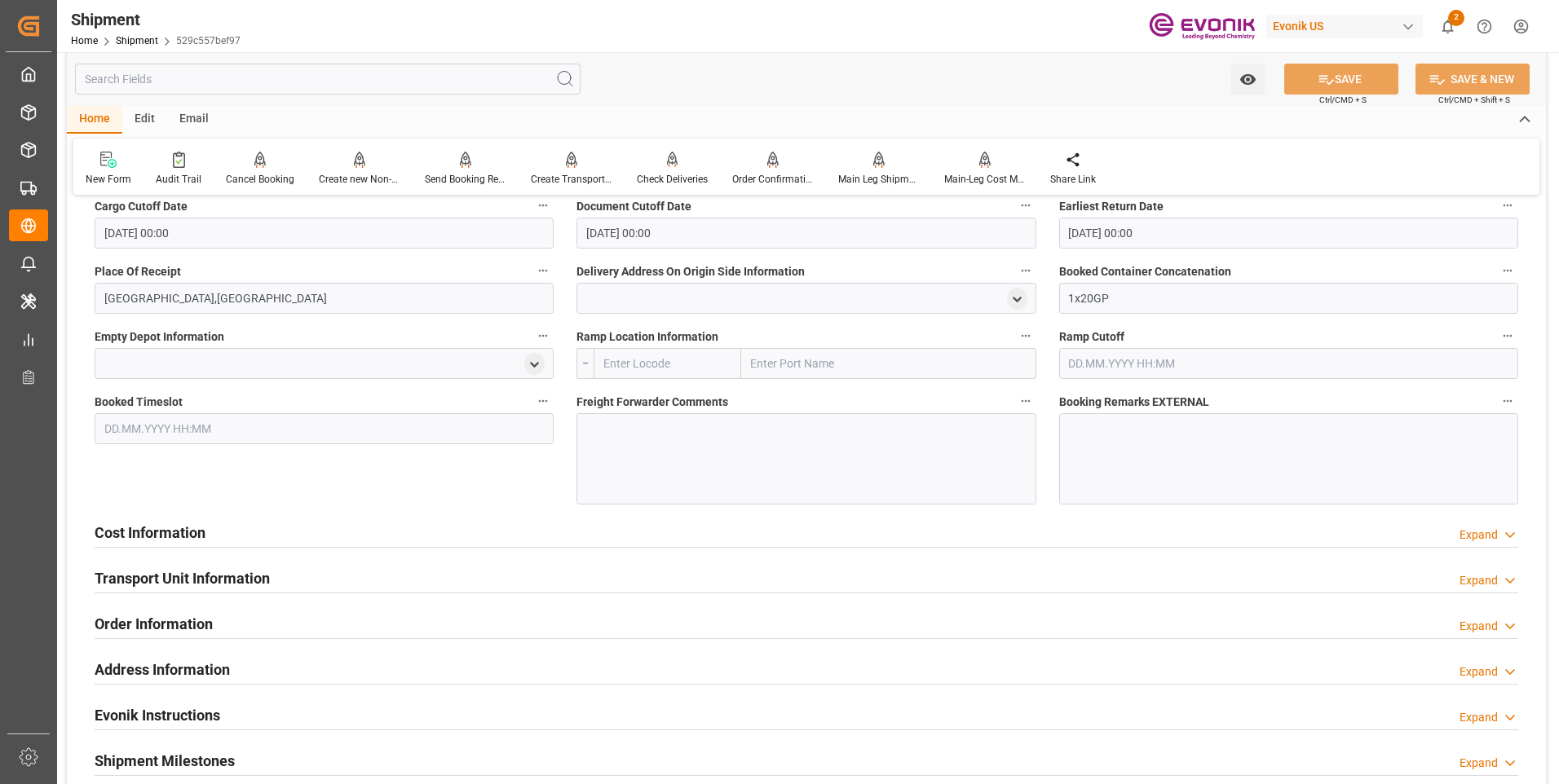
click at [179, 538] on h2 "Cost Information" at bounding box center [150, 532] width 111 height 22
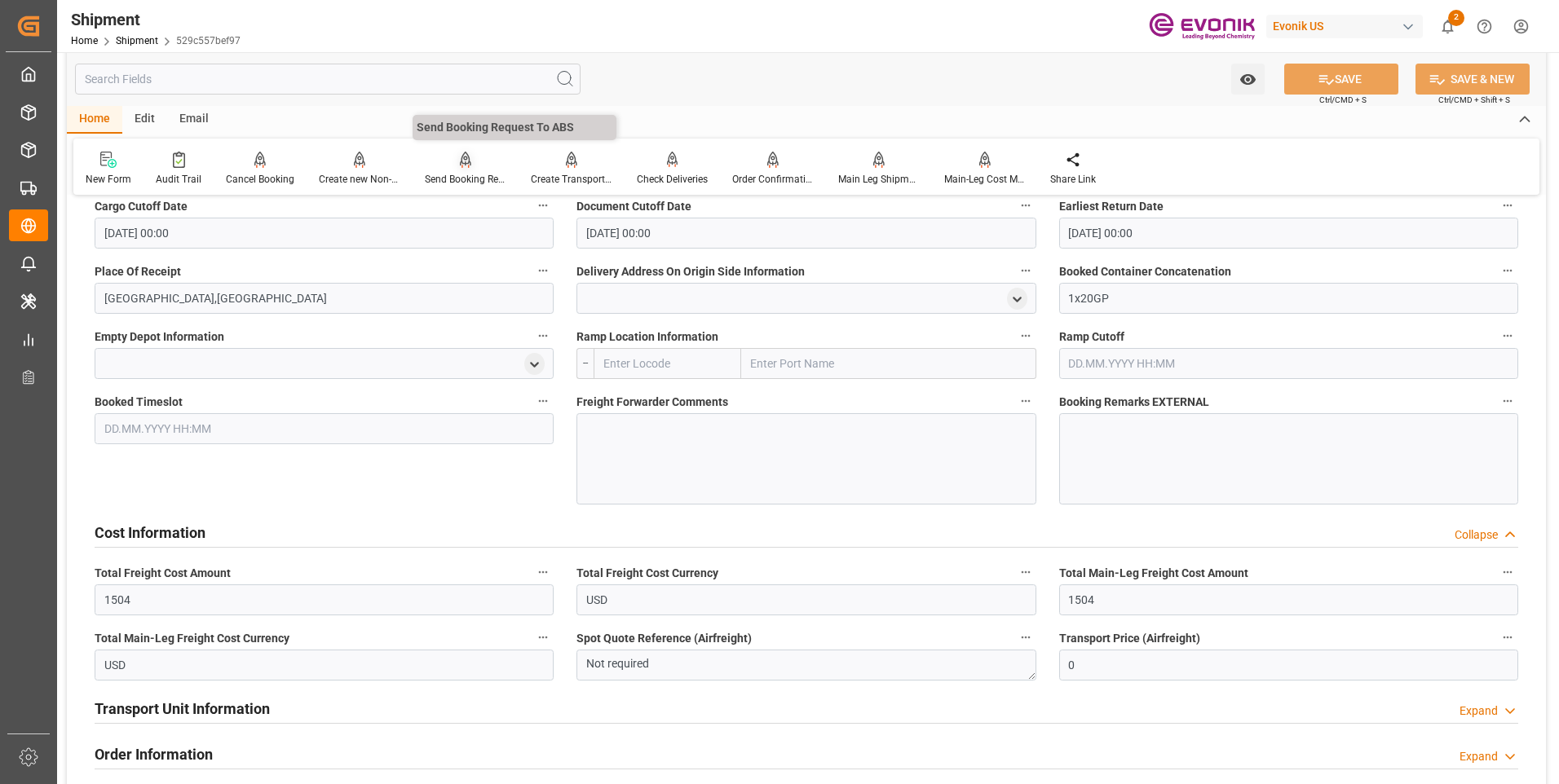
click at [468, 169] on div "Send Booking Request To ABS" at bounding box center [465, 169] width 106 height 36
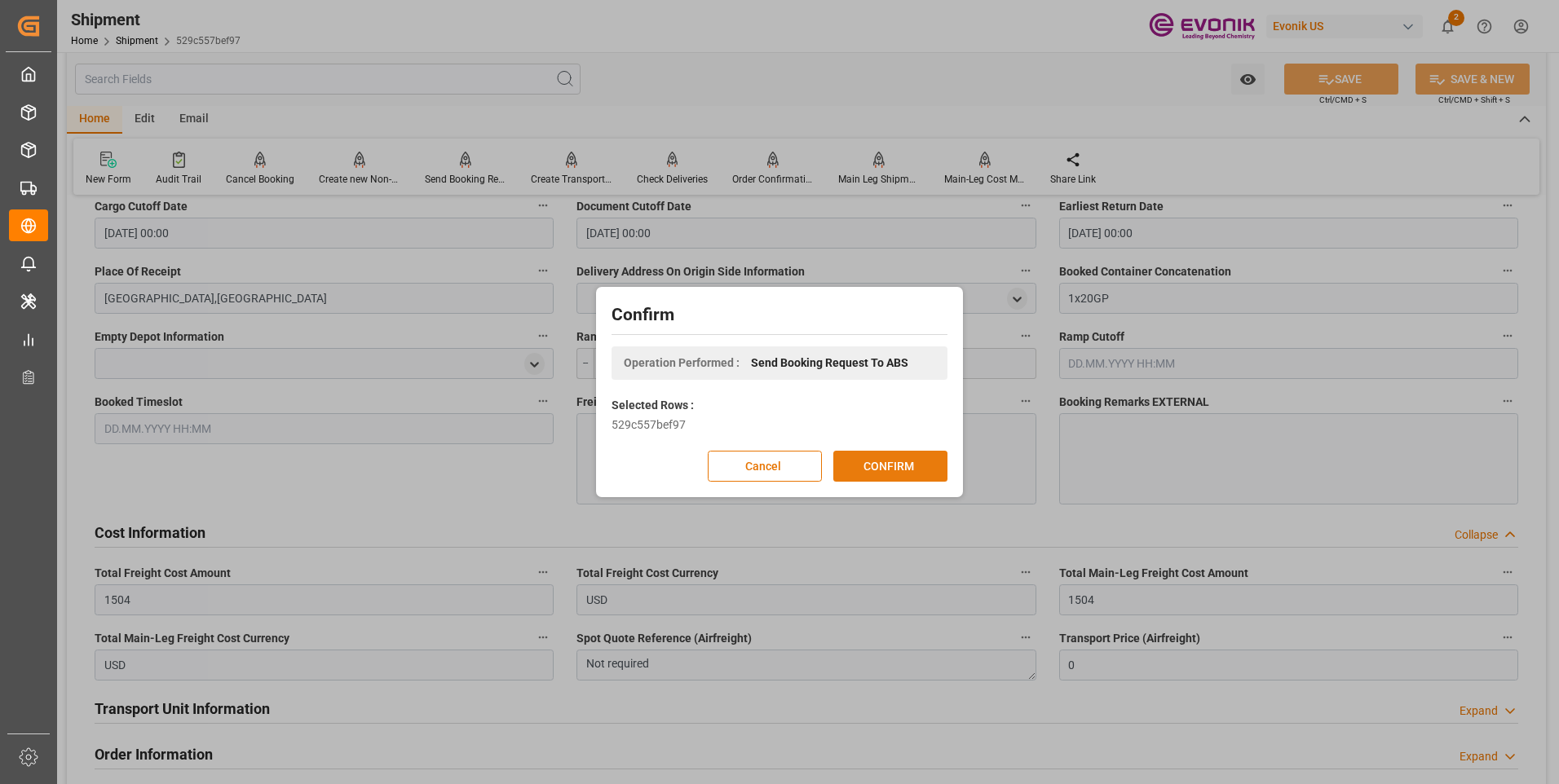
click at [916, 463] on button "CONFIRM" at bounding box center [891, 466] width 114 height 31
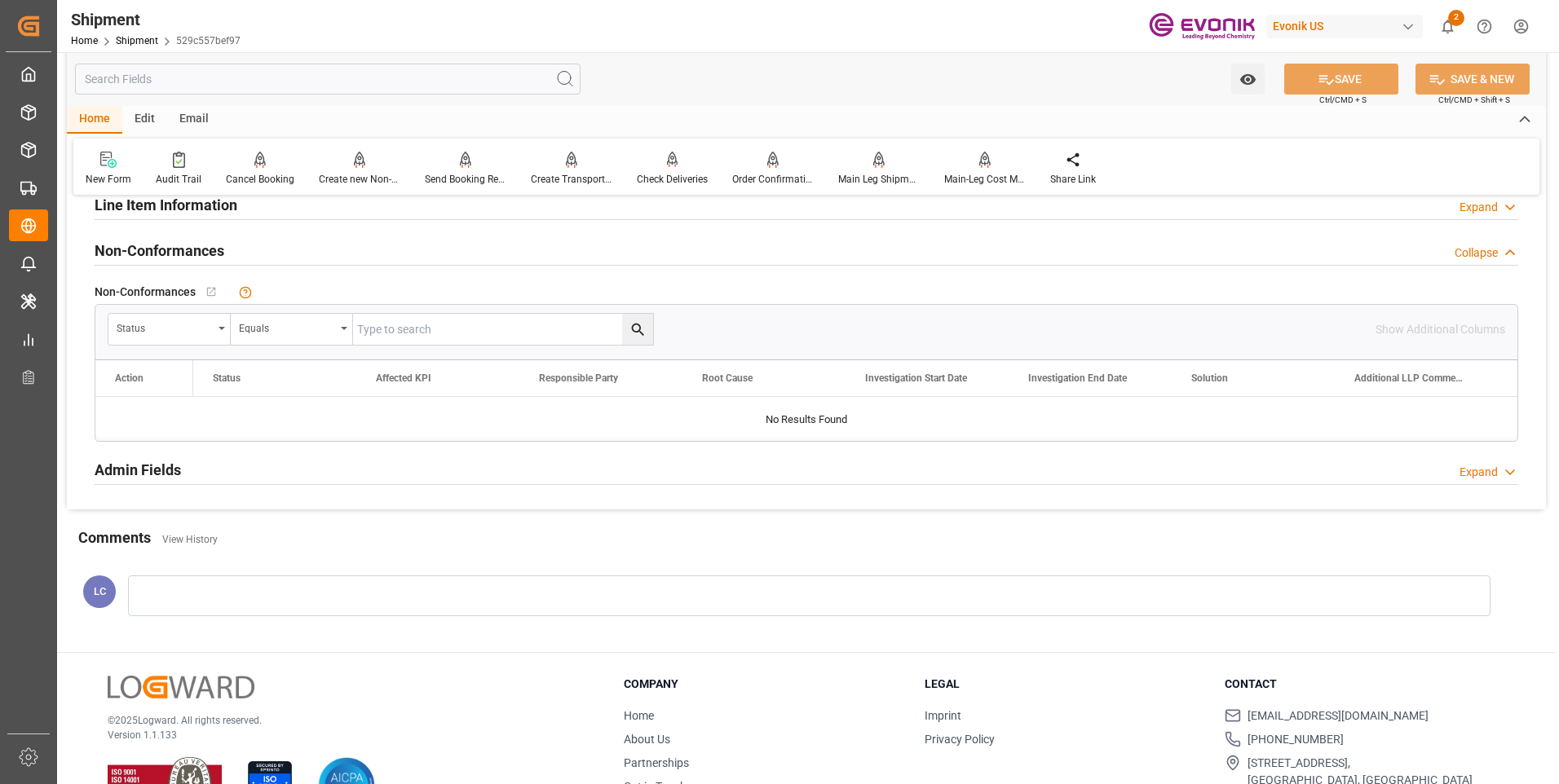
click at [252, 82] on input "text" at bounding box center [327, 79] width 505 height 31
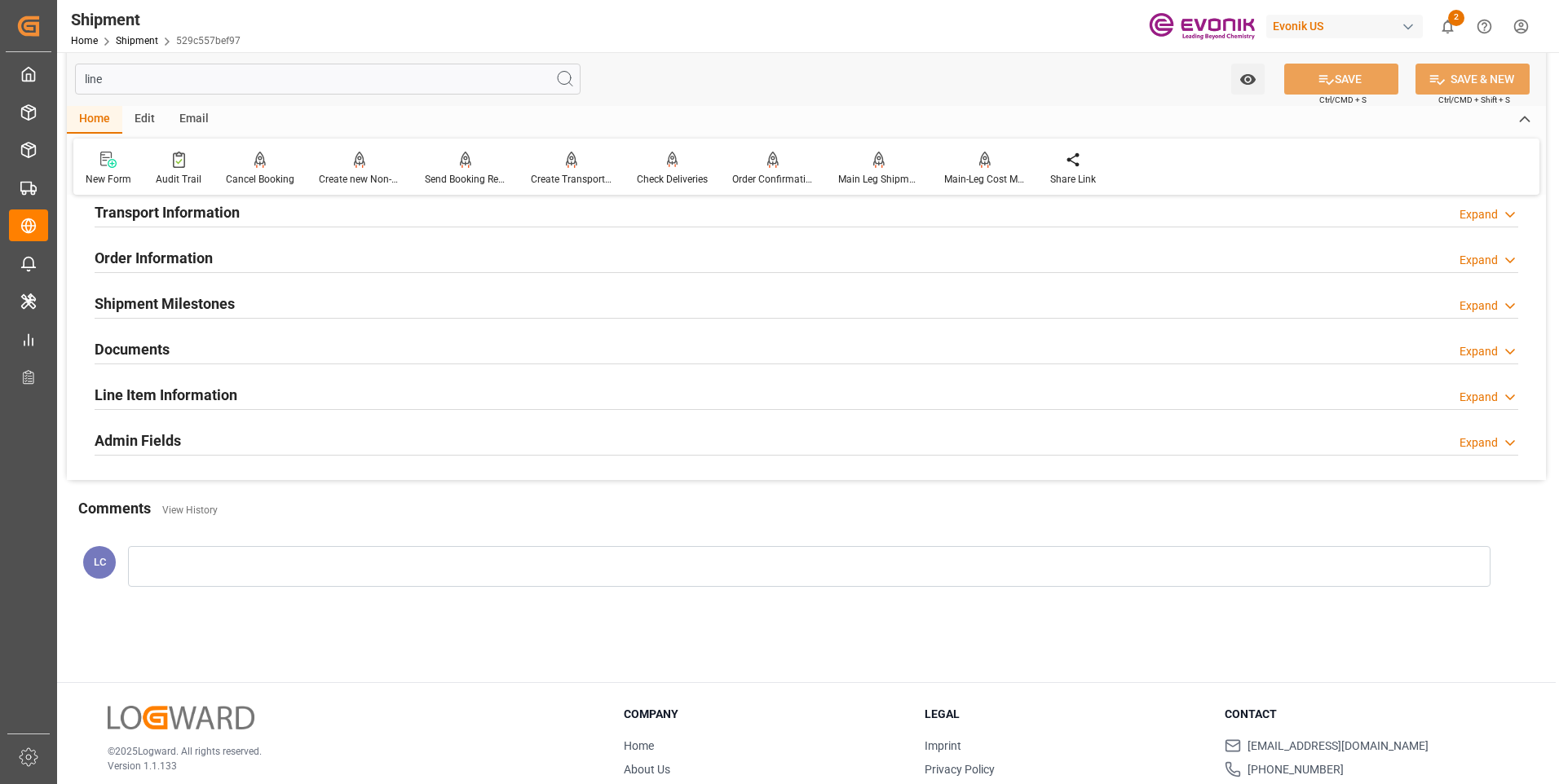
scroll to position [0, 0]
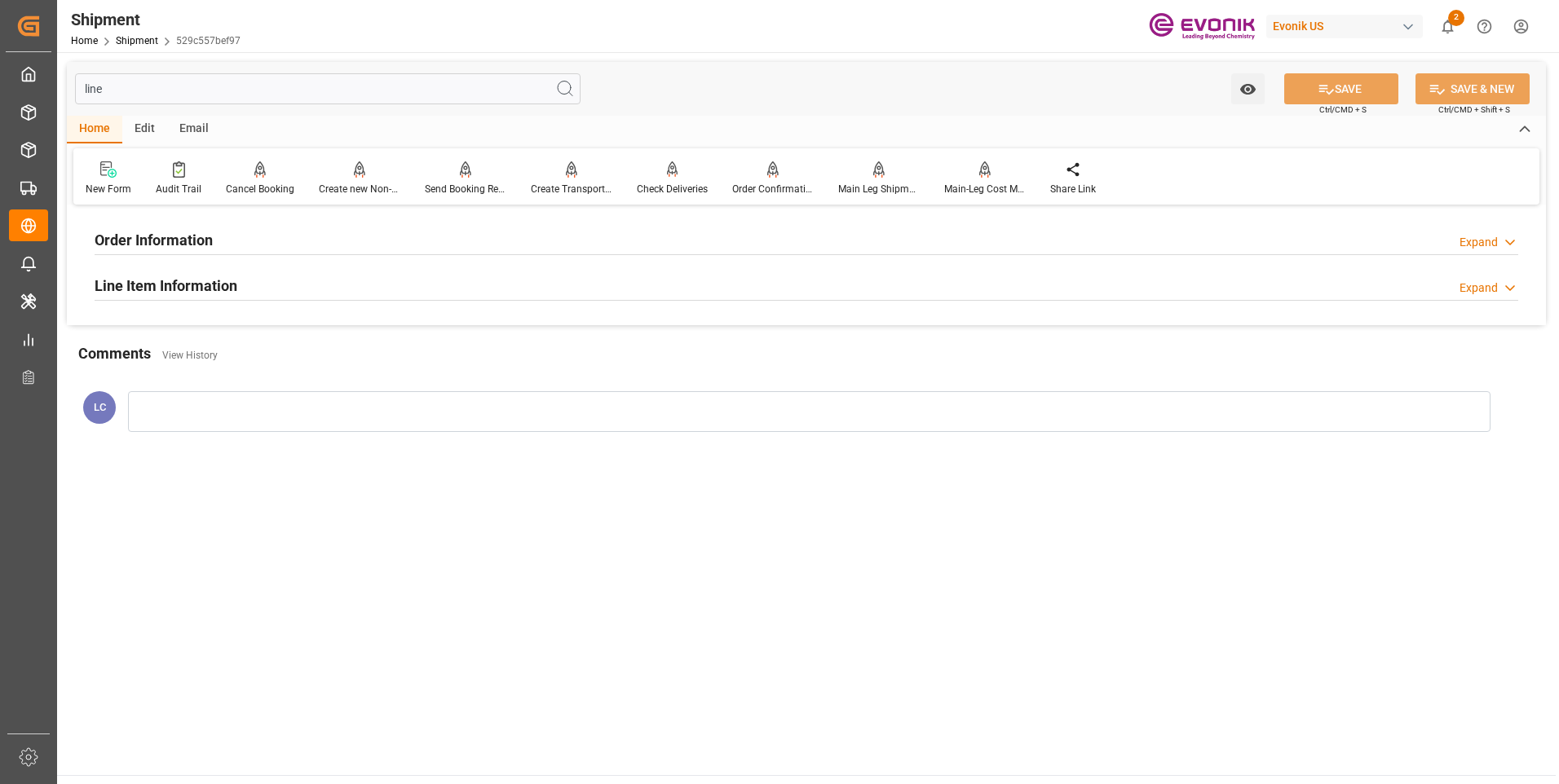
type input "line"
click at [238, 295] on div "Line Item Information Expand" at bounding box center [806, 285] width 1424 height 31
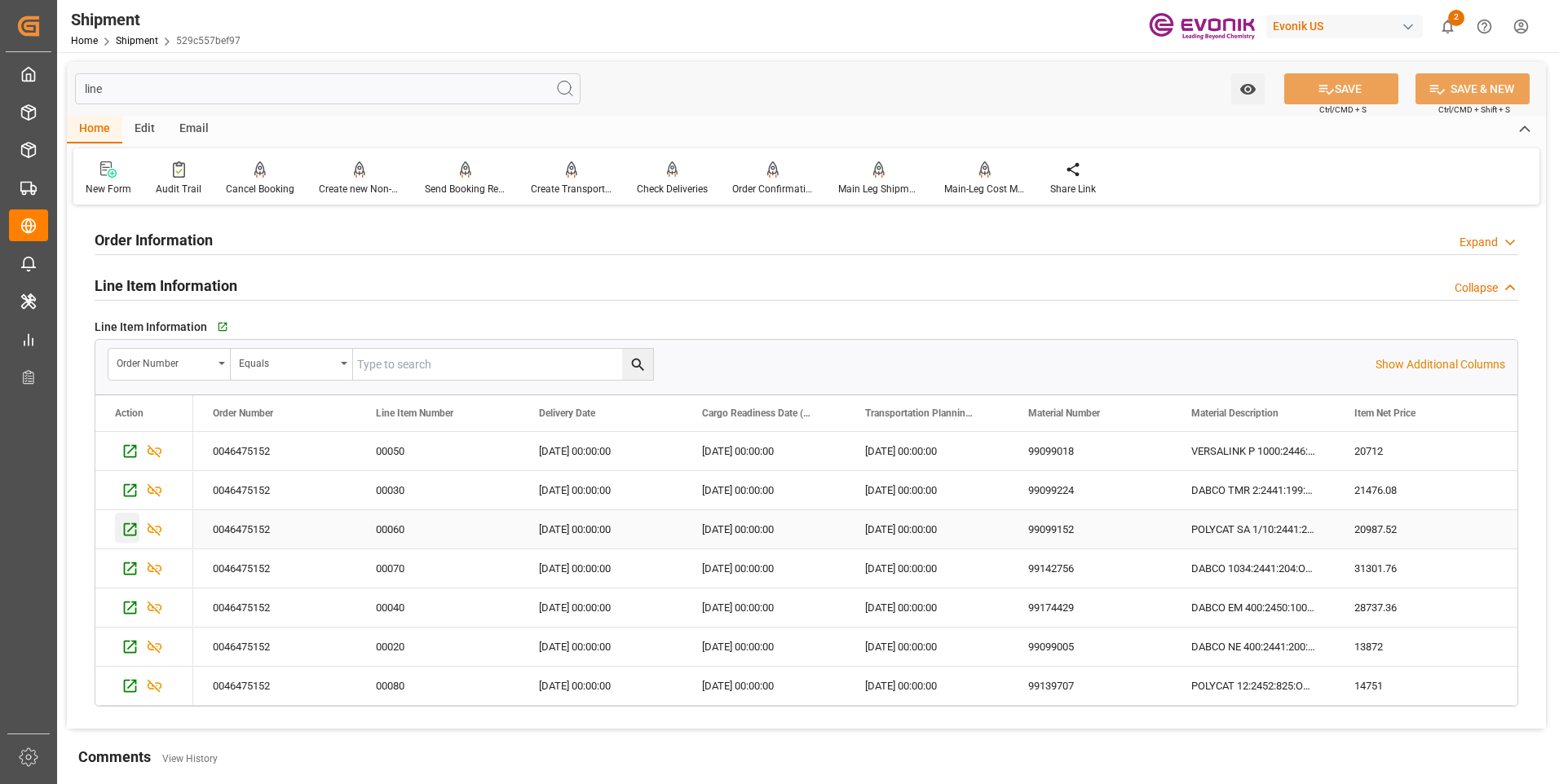
click at [132, 528] on icon "Press SPACE to select this row." at bounding box center [130, 528] width 17 height 17
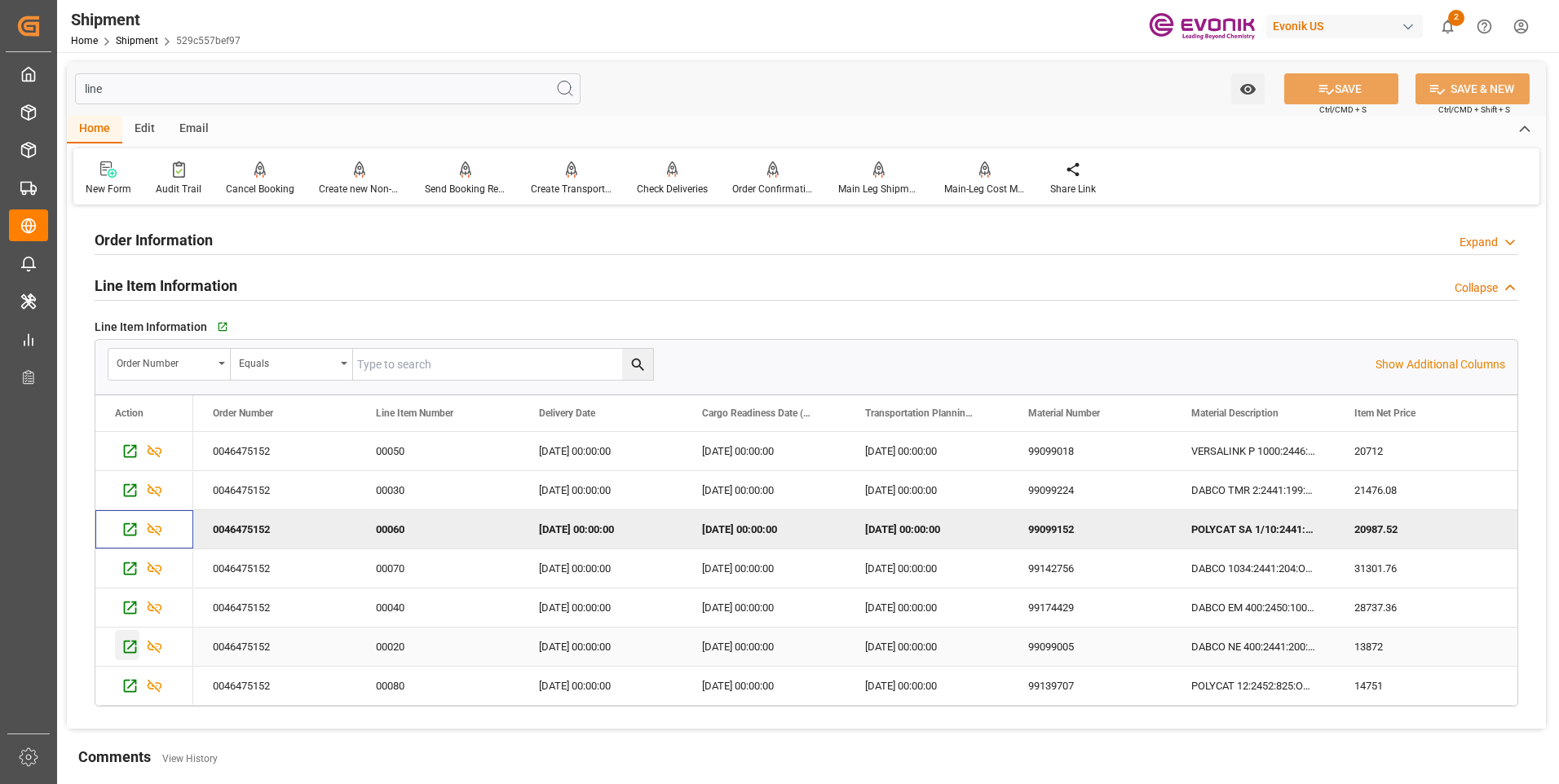
click at [128, 645] on icon "Press SPACE to select this row." at bounding box center [130, 646] width 17 height 17
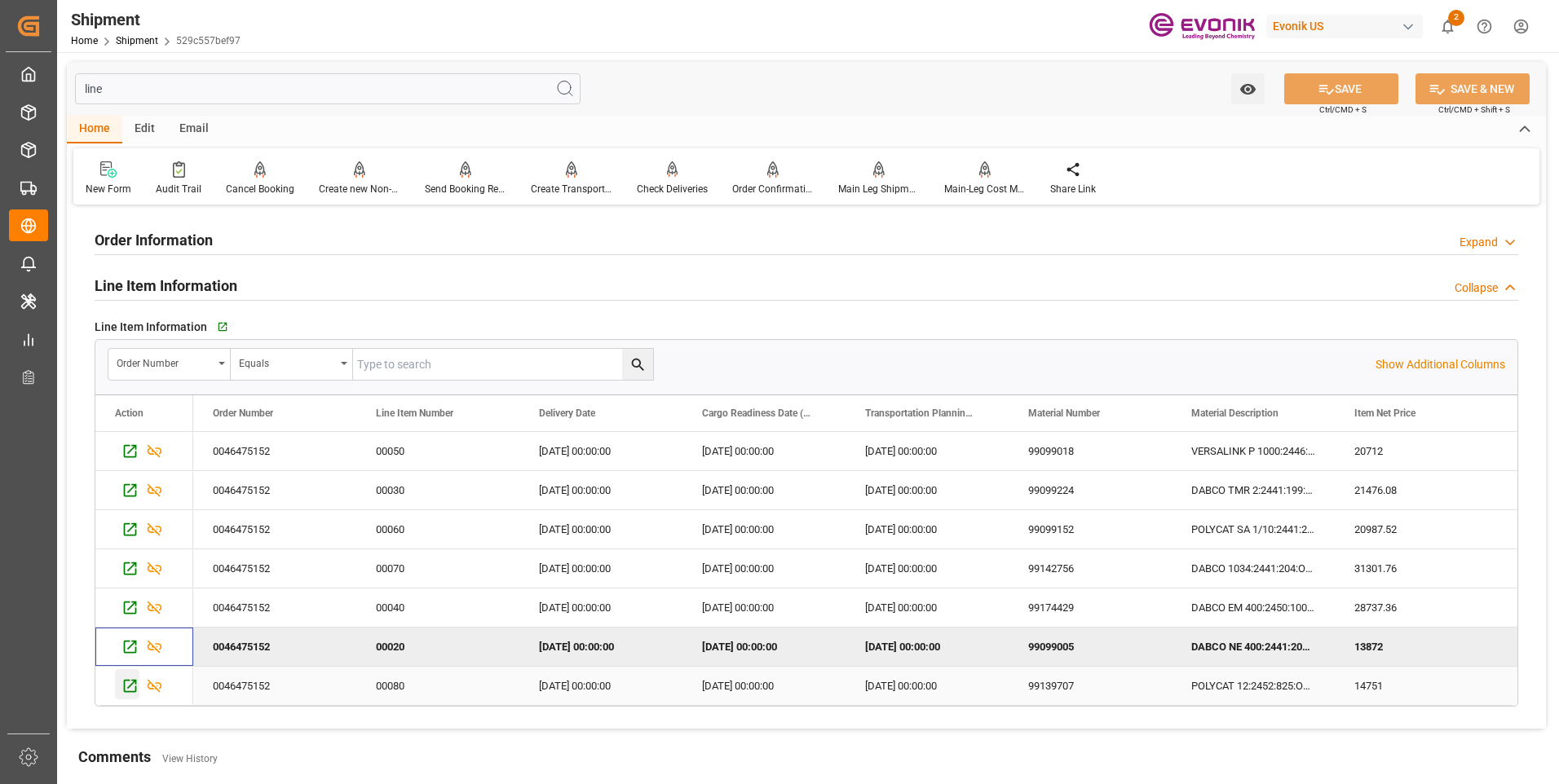
click at [133, 679] on icon "Press SPACE to select this row." at bounding box center [130, 685] width 17 height 17
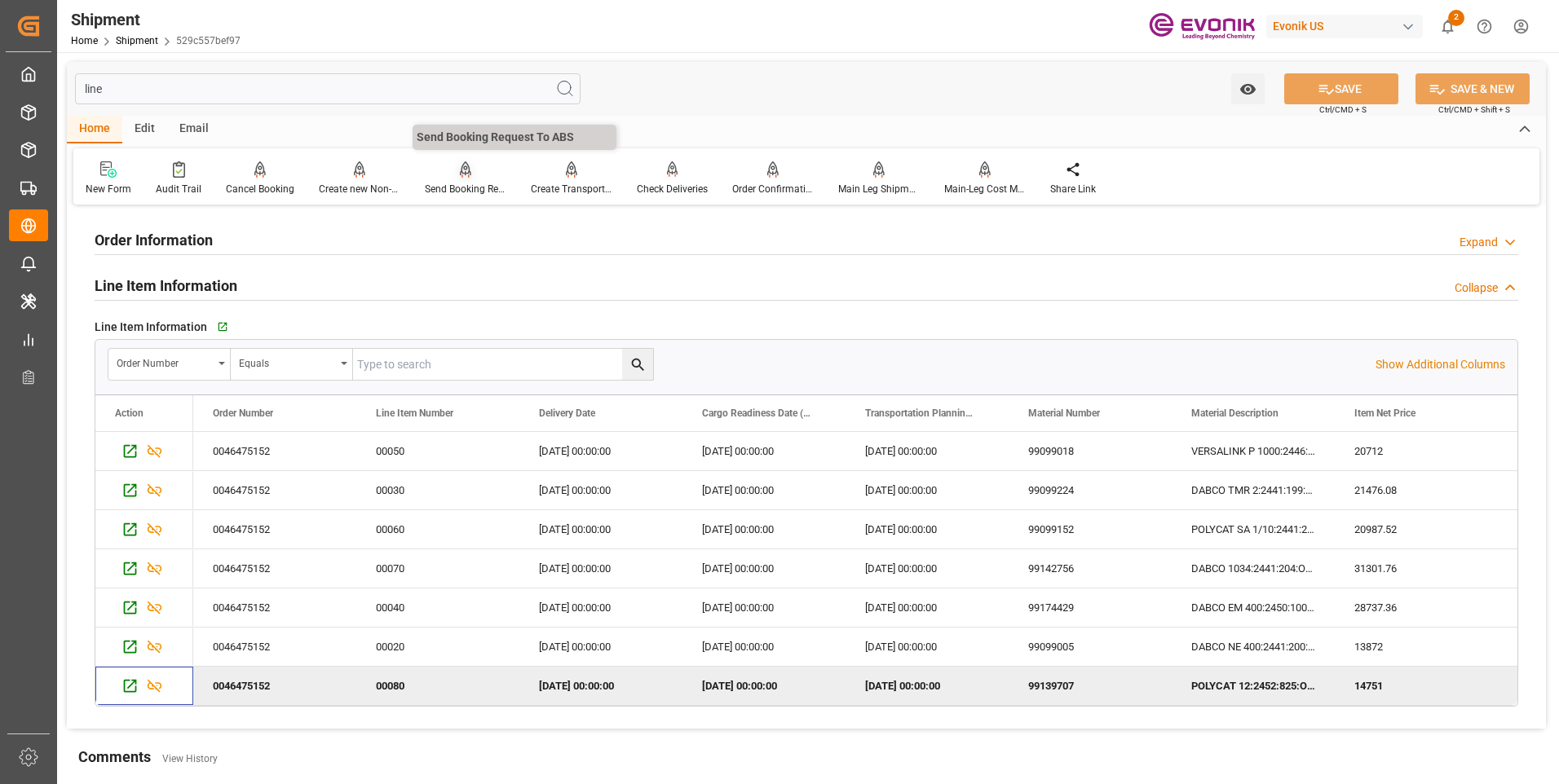
click at [460, 173] on icon at bounding box center [465, 168] width 12 height 14
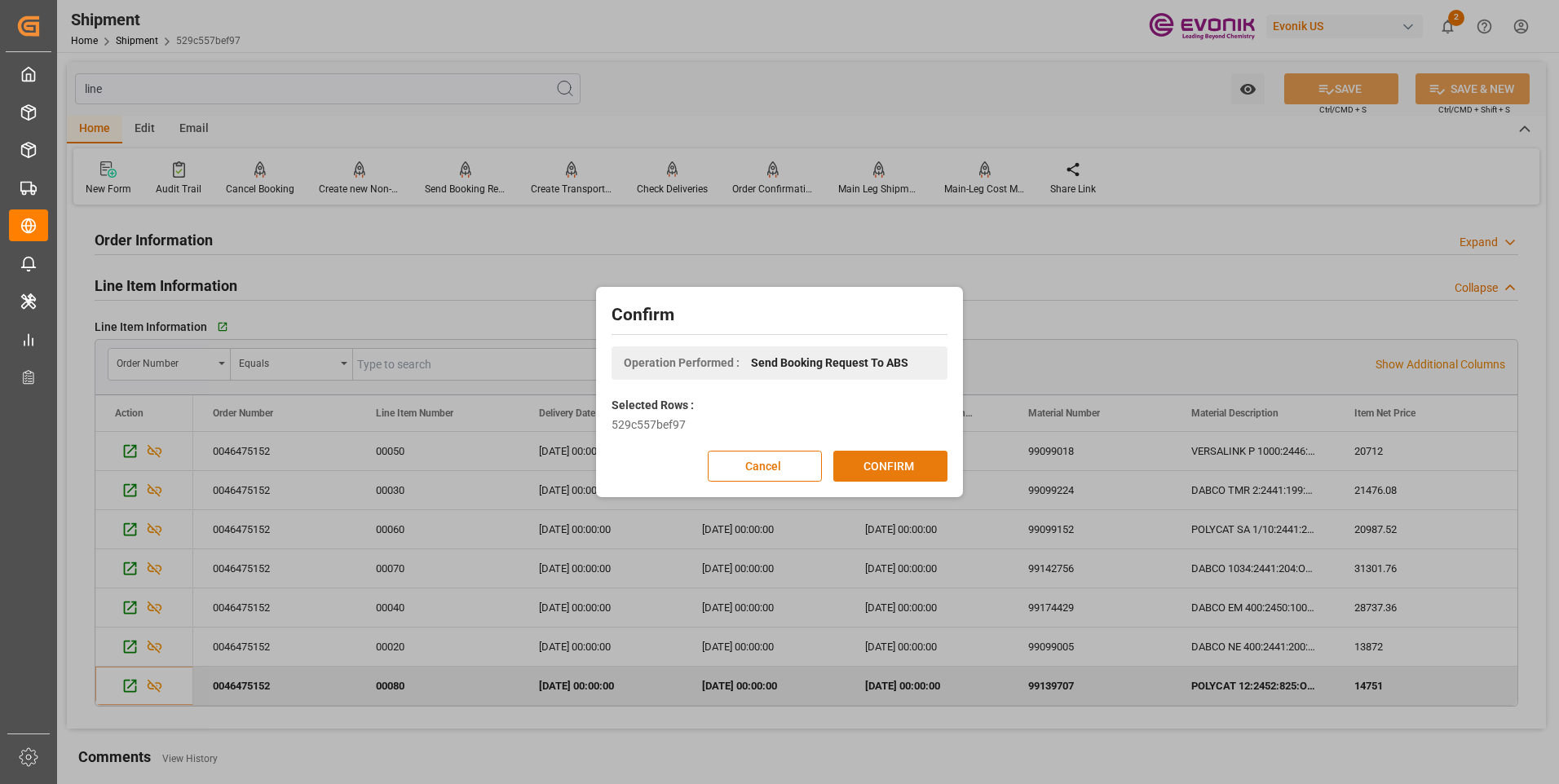
click at [917, 469] on button "CONFIRM" at bounding box center [891, 466] width 114 height 31
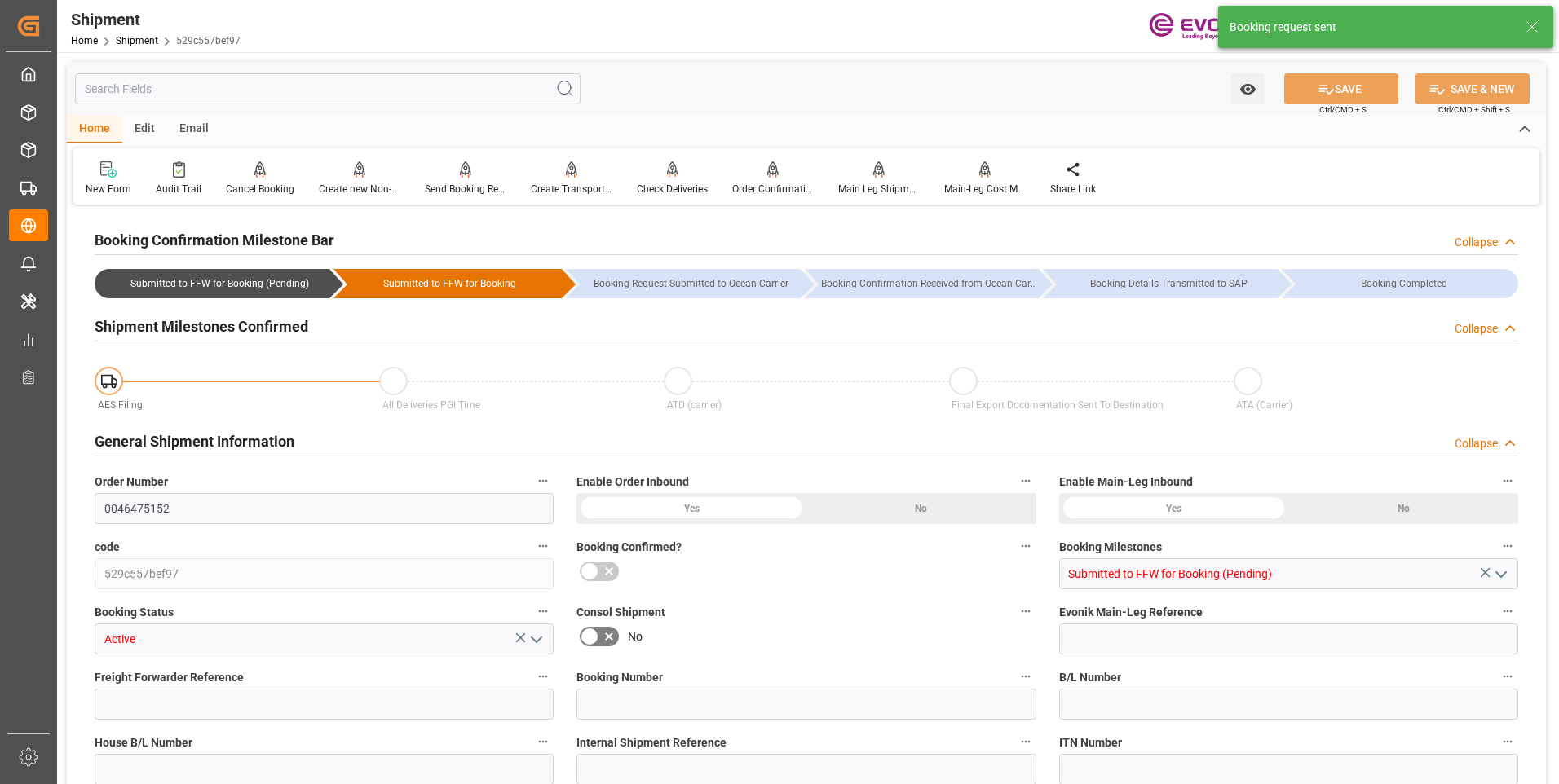
type input "Maersk"
type input "Maersk Line AS"
type input "17"
type input "168"
type input "16148"
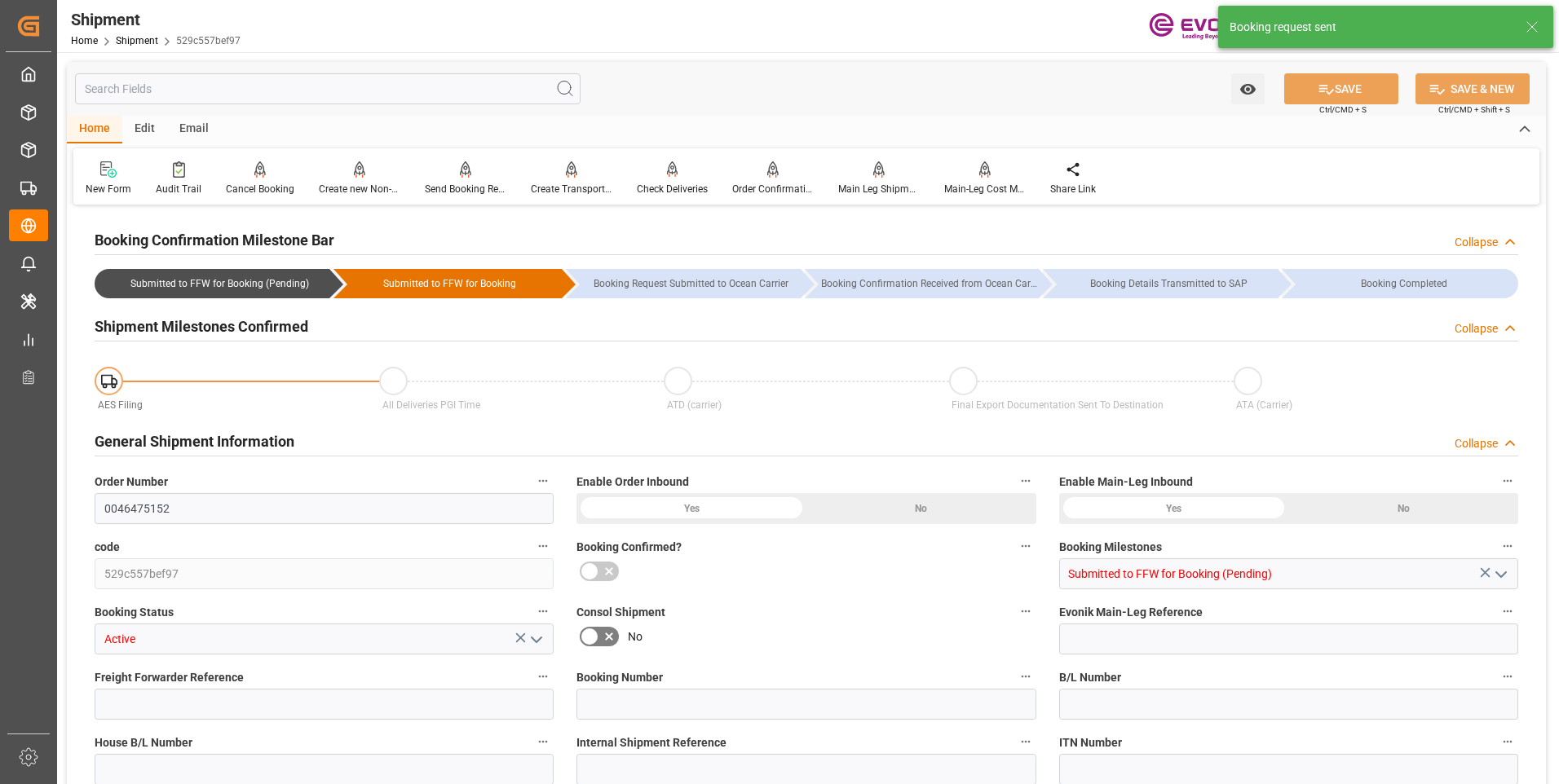
type input "23.4007"
type input "USEWR"
type input "NLRTM"
type input "9260902"
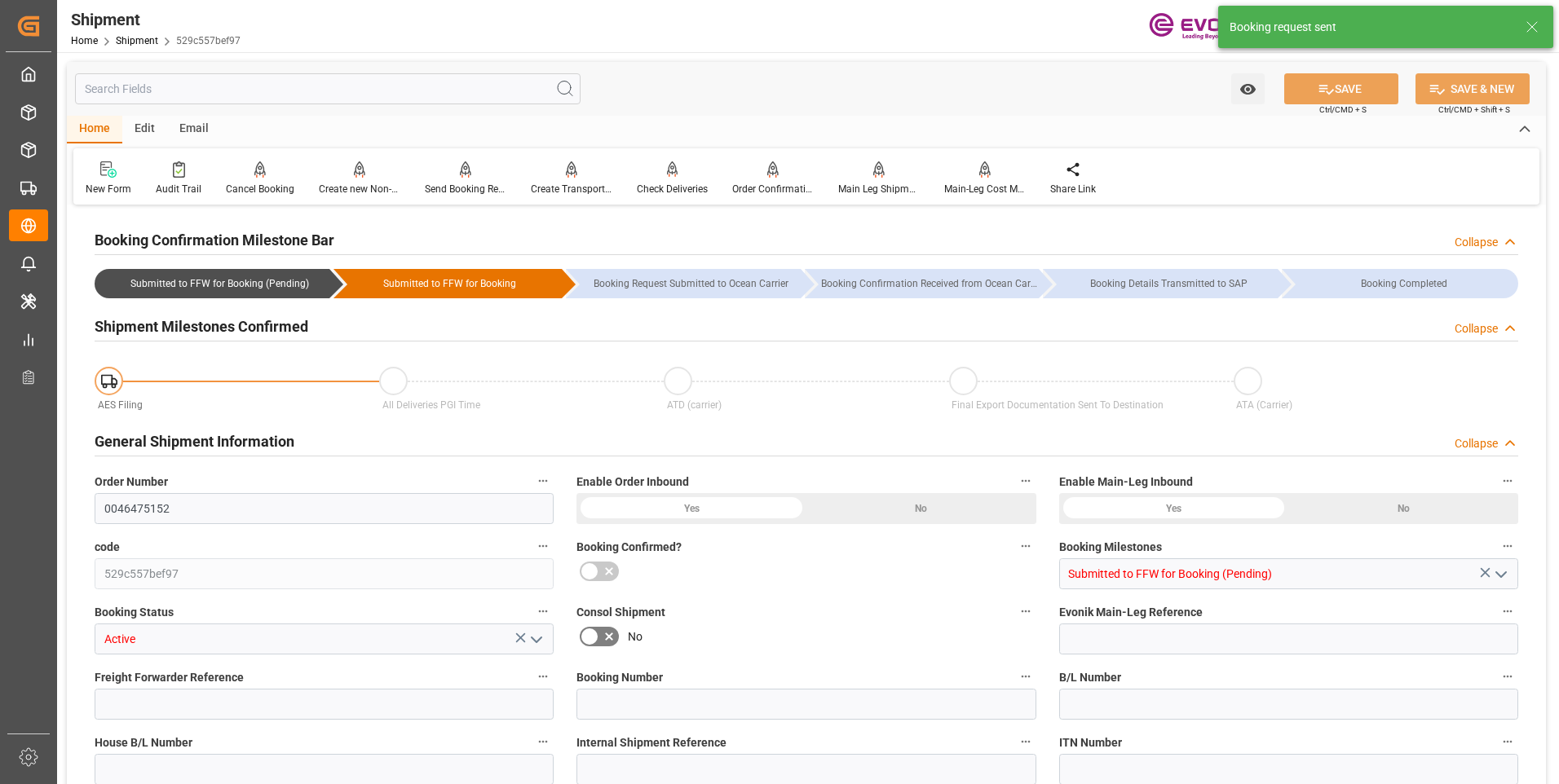
type input "1504"
type input "0"
type input "44"
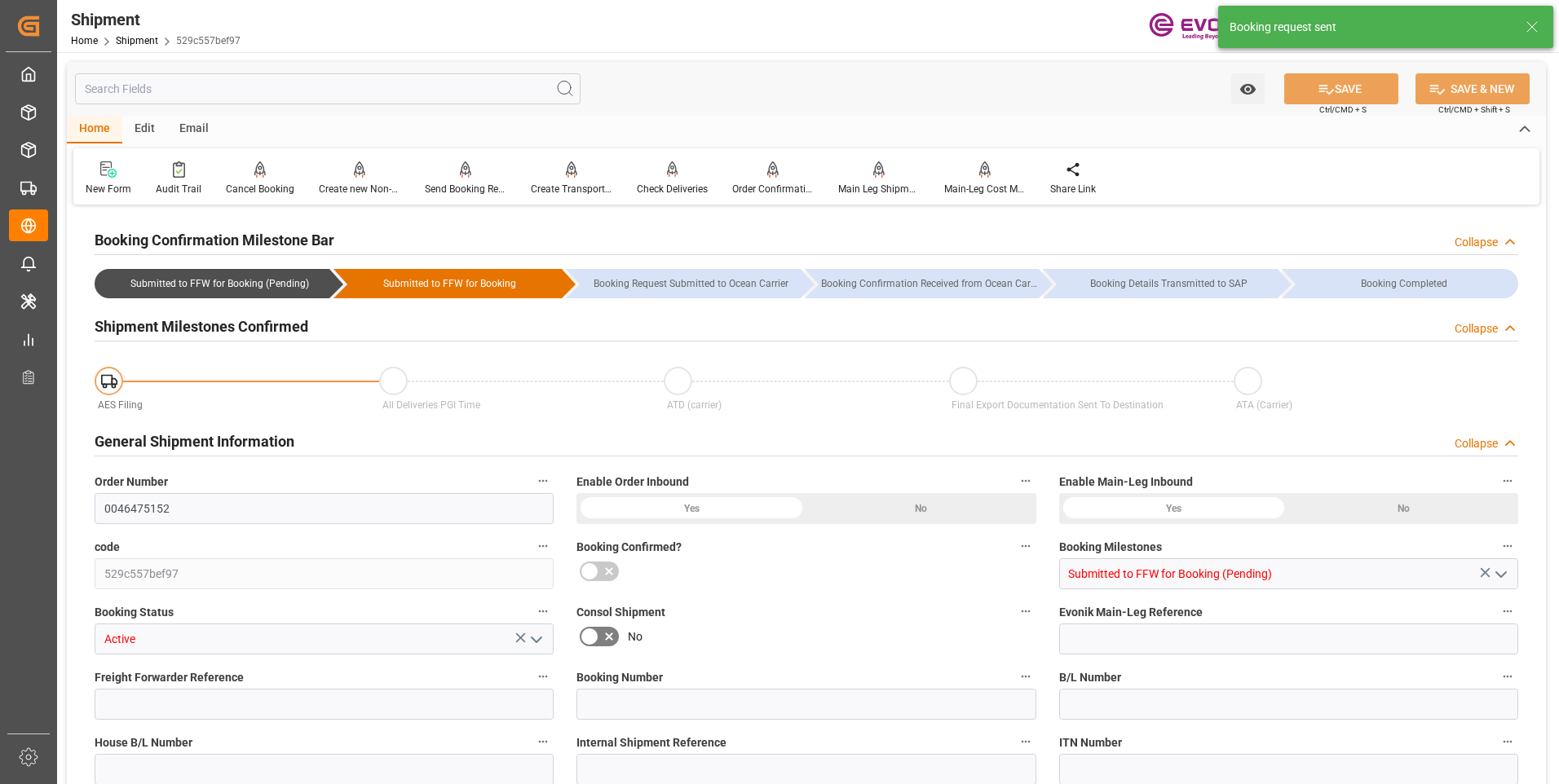
type input "DR,IBC"
type input "0"
type input "Maersk"
type input "Maersk Line AS"
type input "10.11.2025 00:00"
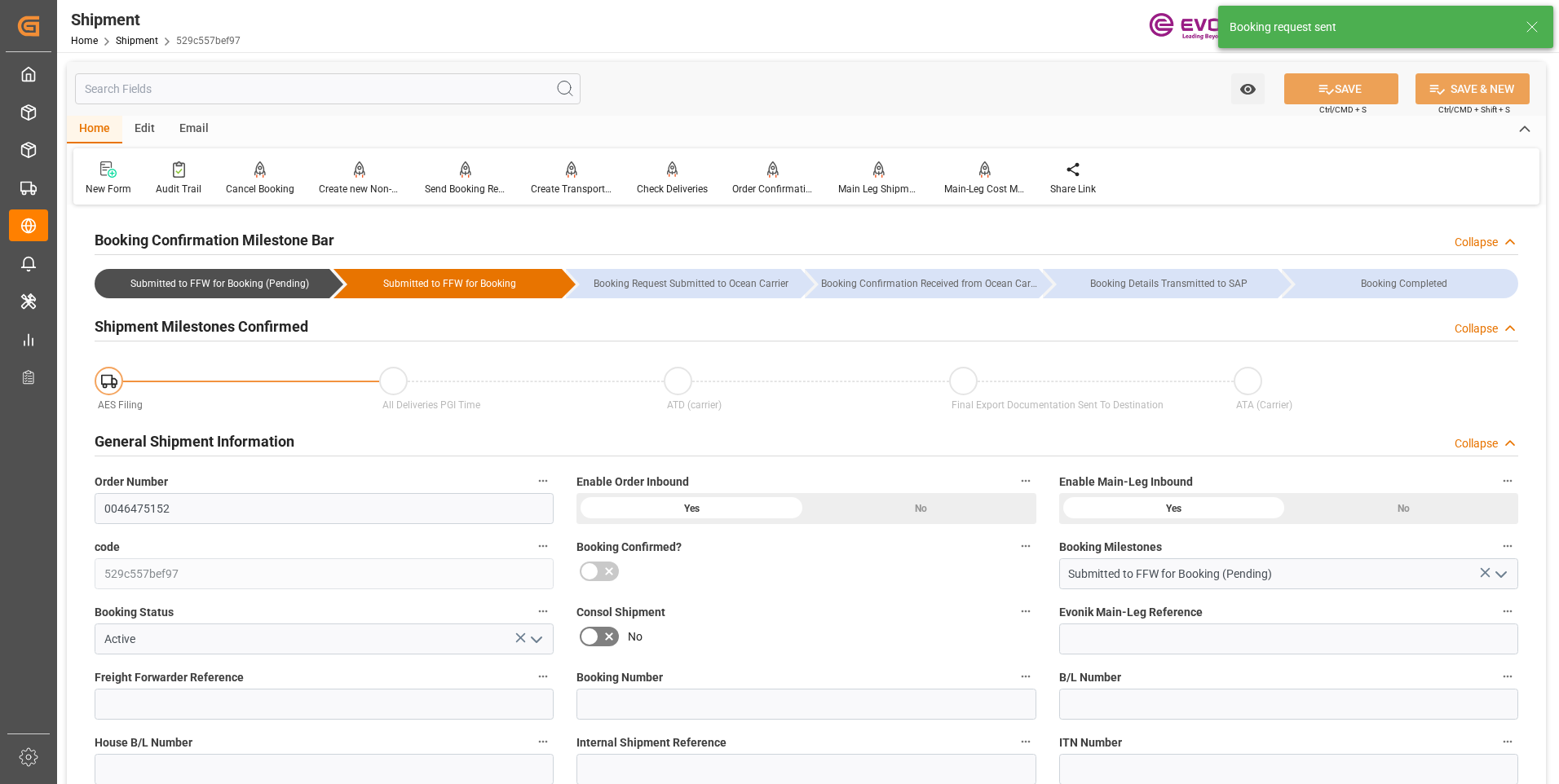
type input "04.12.2025 00:00"
type input "23.10.2025 00:00"
type input "20.11.2025"
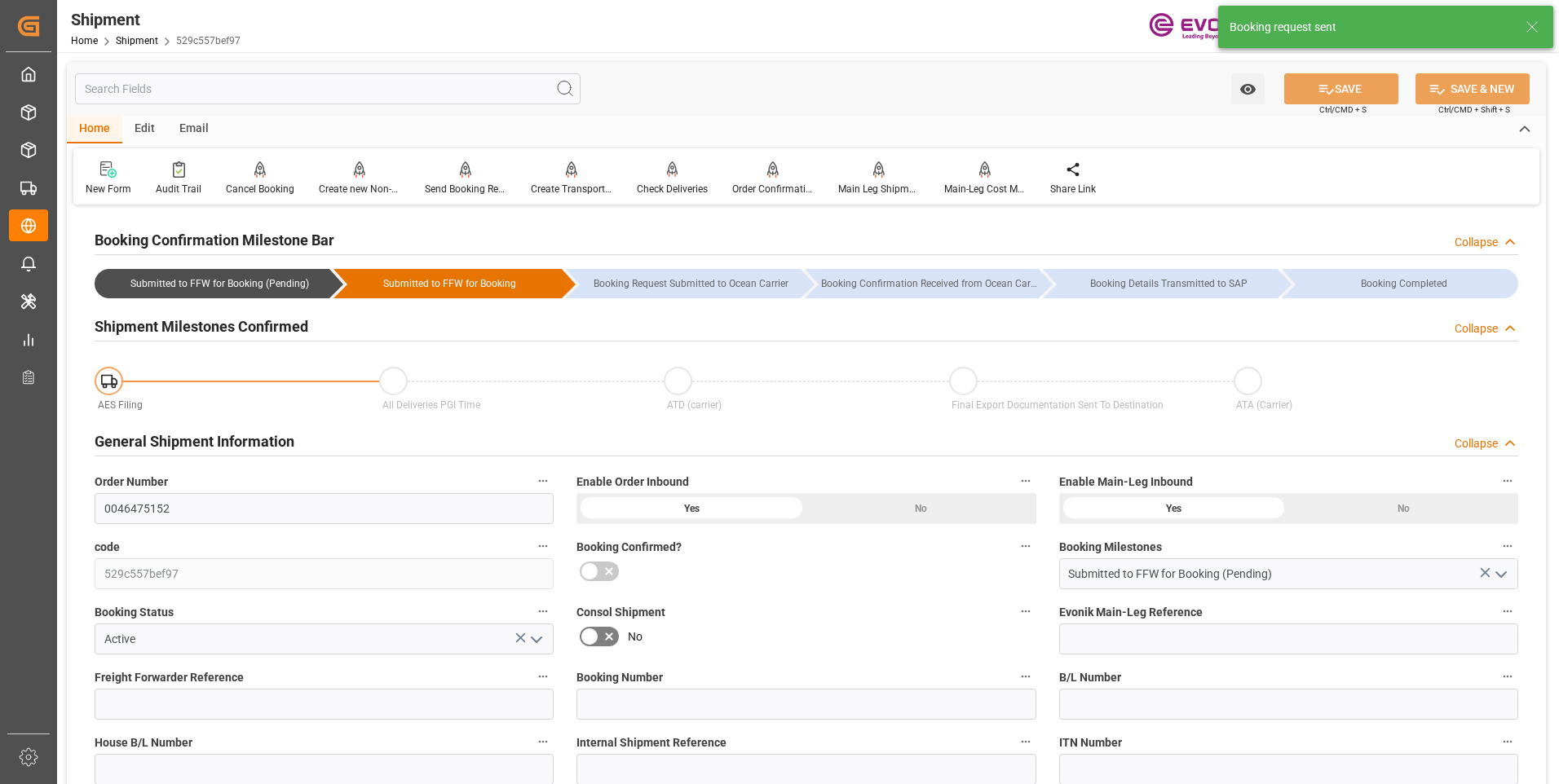
type input "15.10.2025 03:39"
type input "15.10.2025 03:34"
type input "15.10.2025 03:39"
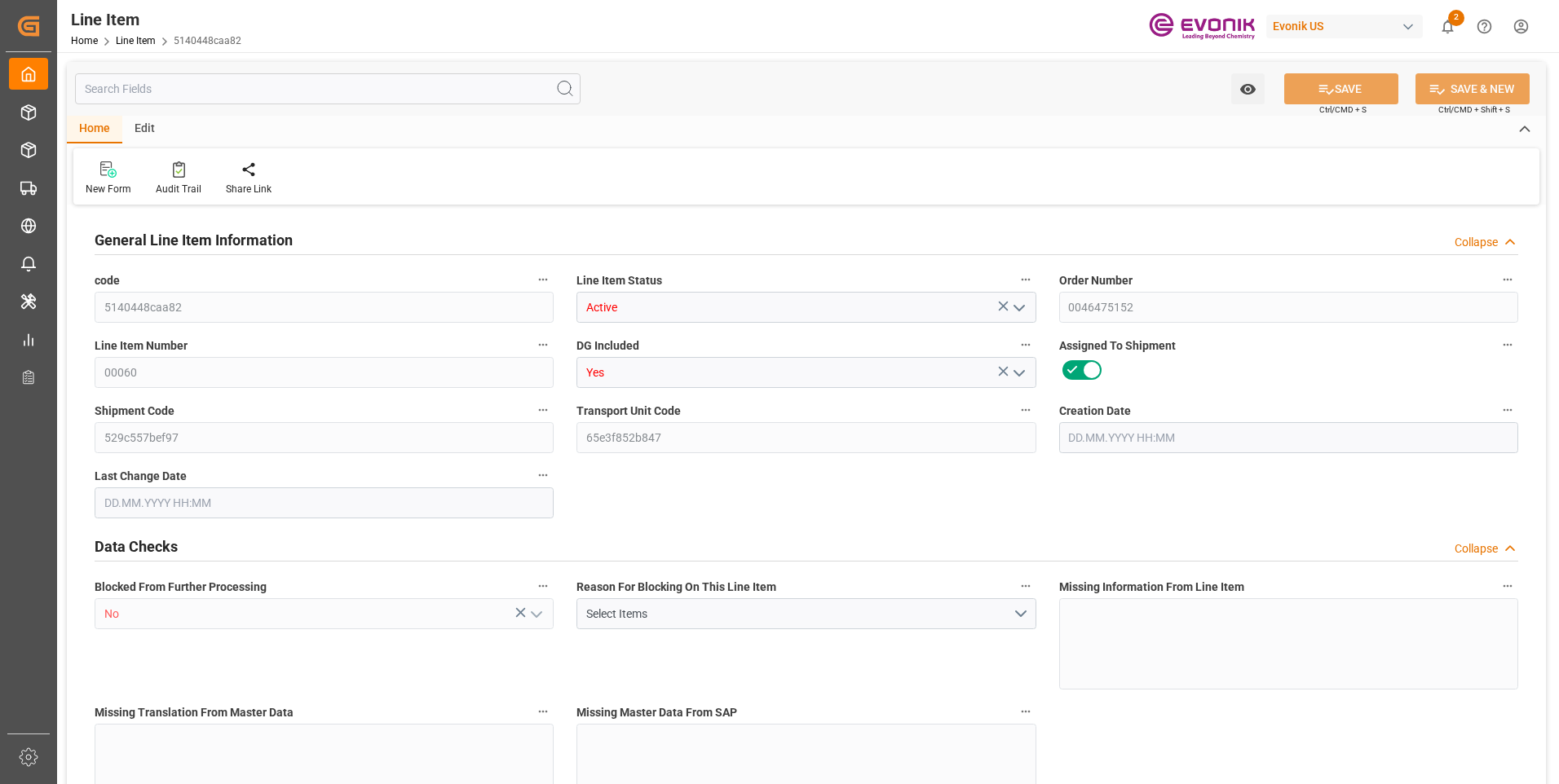
type input "1"
type input "883.2"
type input "816"
type input "1.1501"
type input "4"
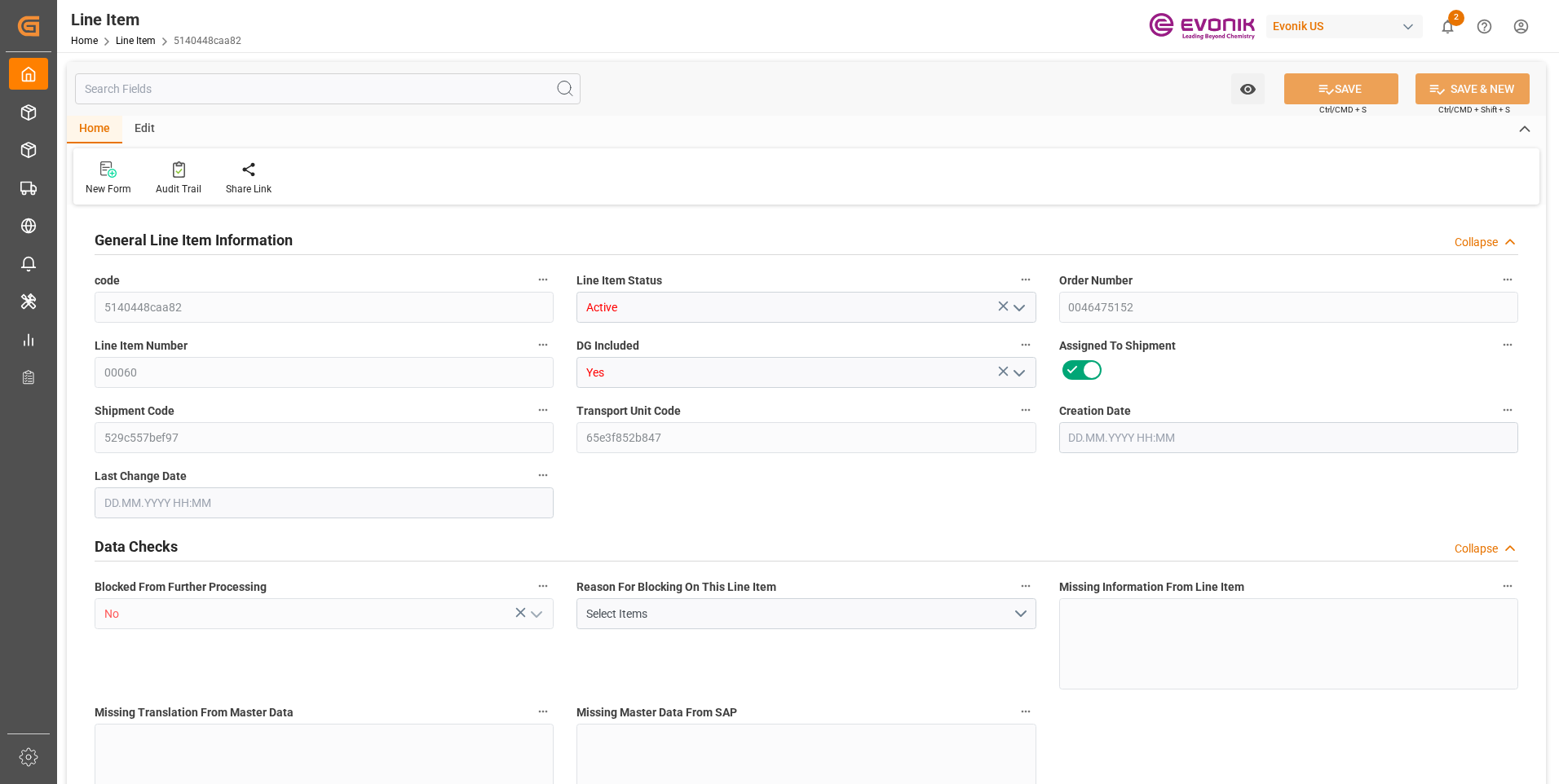
type input "20987.52"
type input "4"
type input "883.2"
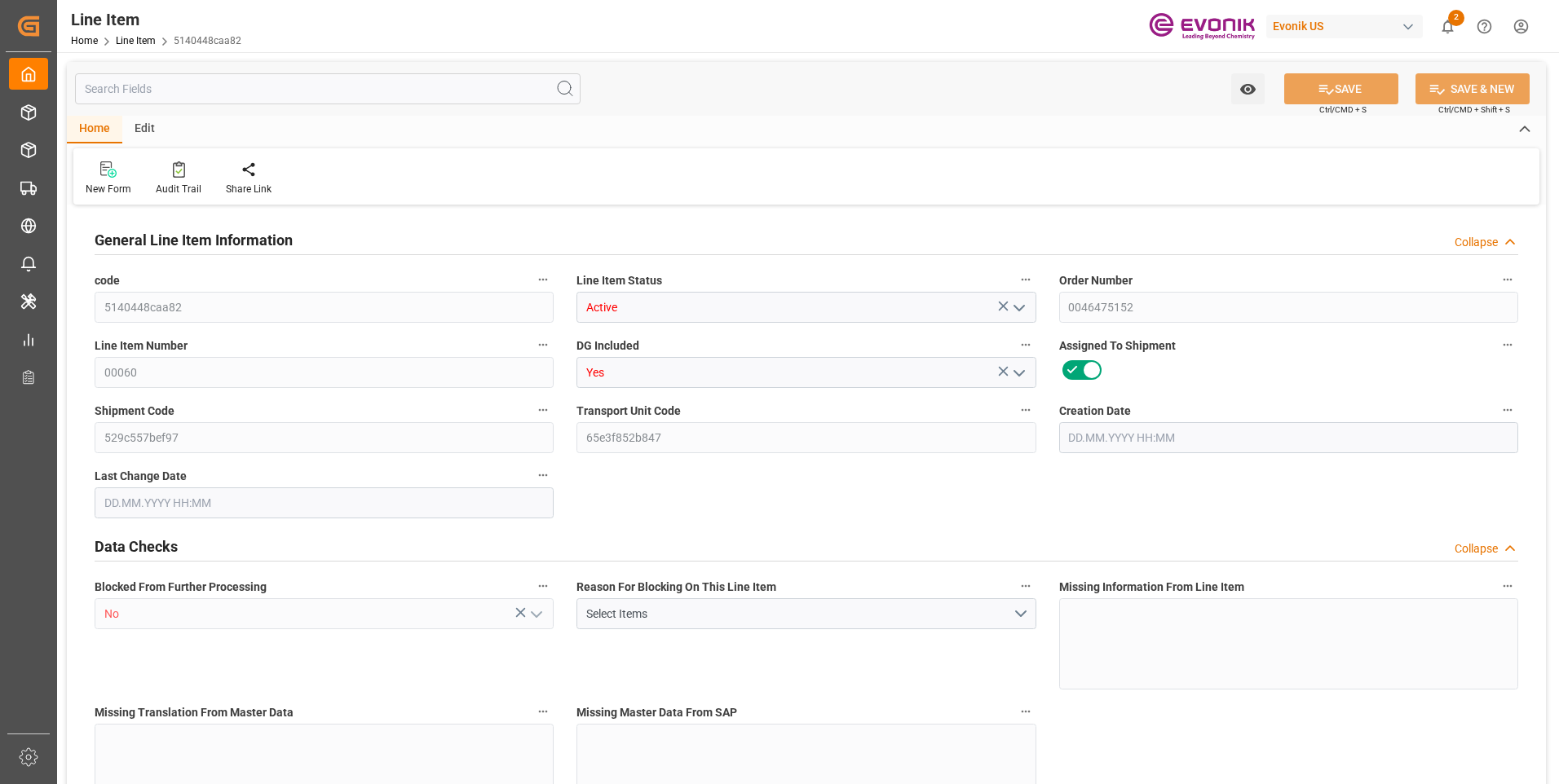
type input "903.2"
type input "816"
type input "1.1501"
type input "1150.148"
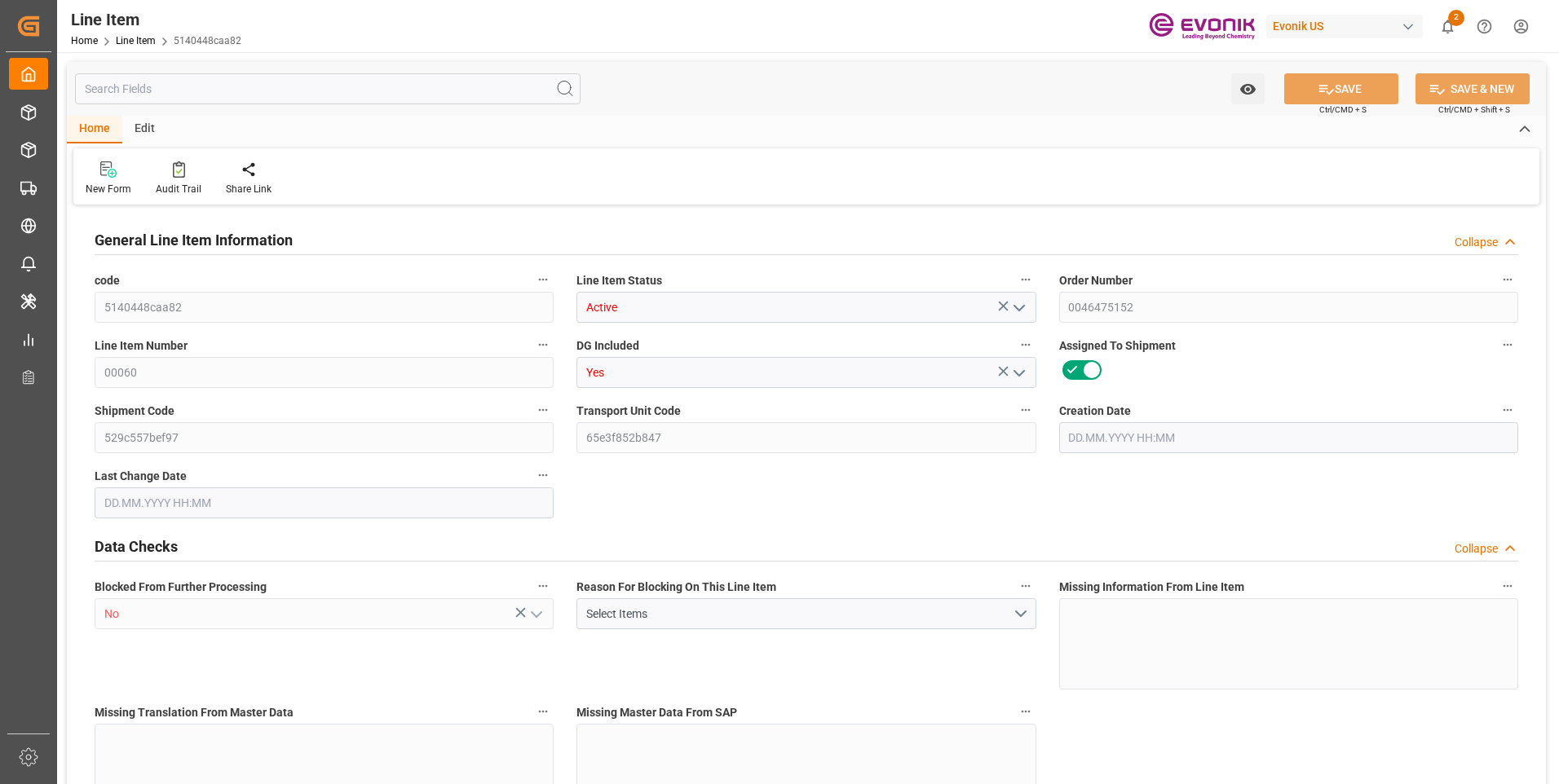
type input "0"
type input "20"
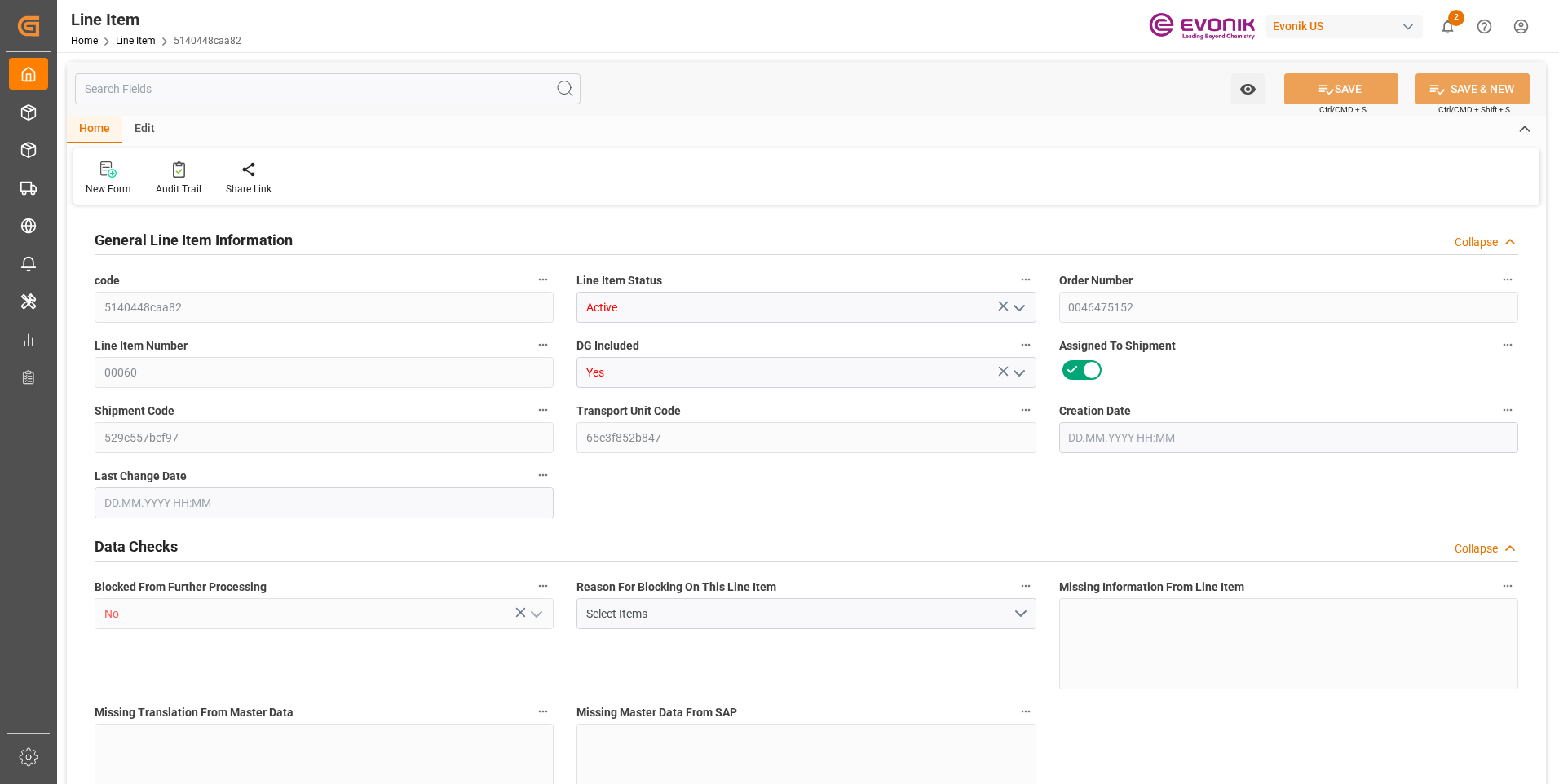
type input "0.1793"
type input "114"
type input "13.8"
type input "20"
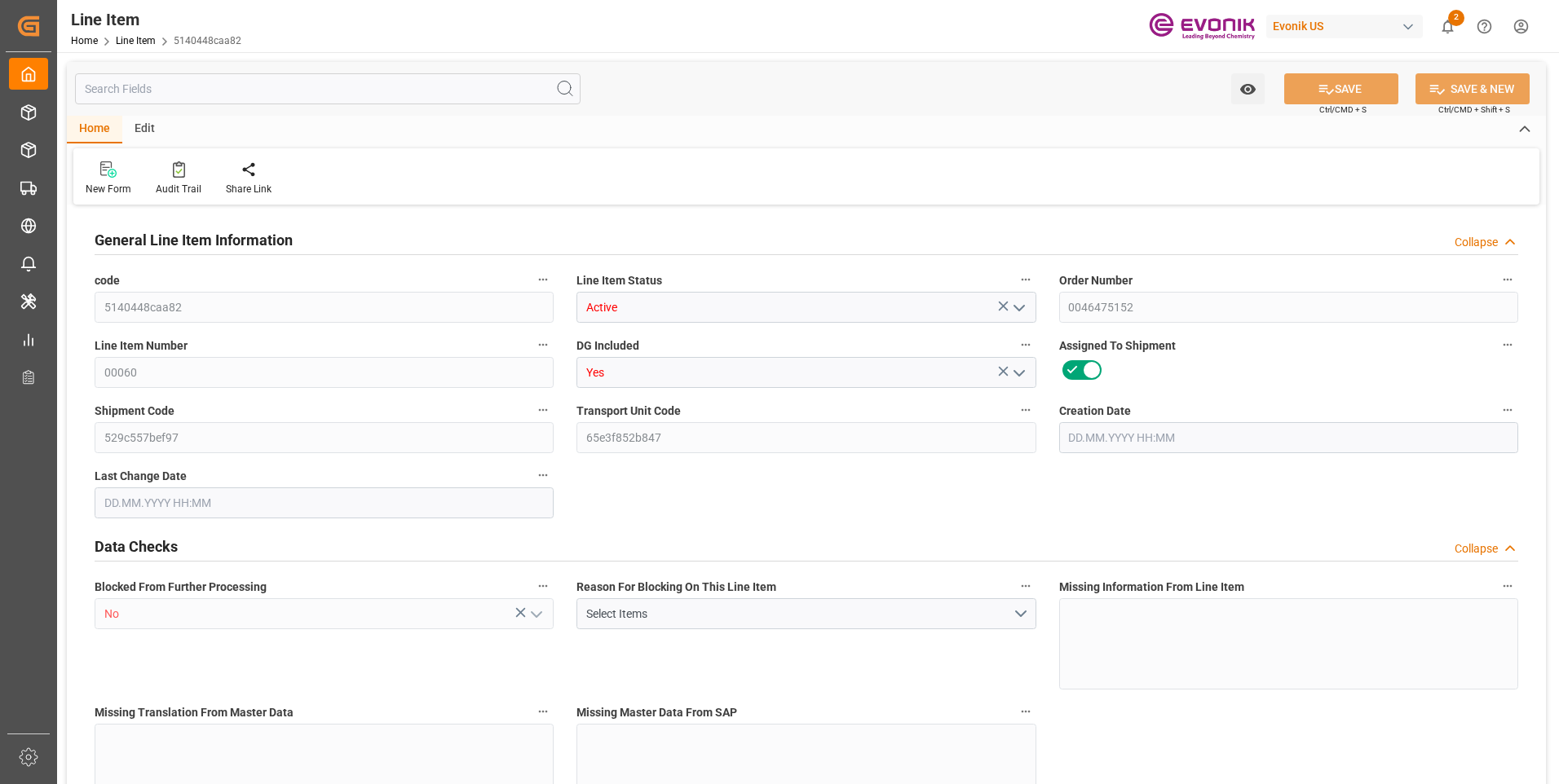
type input "179.345"
type input "1140"
type input "138"
type input "102.3"
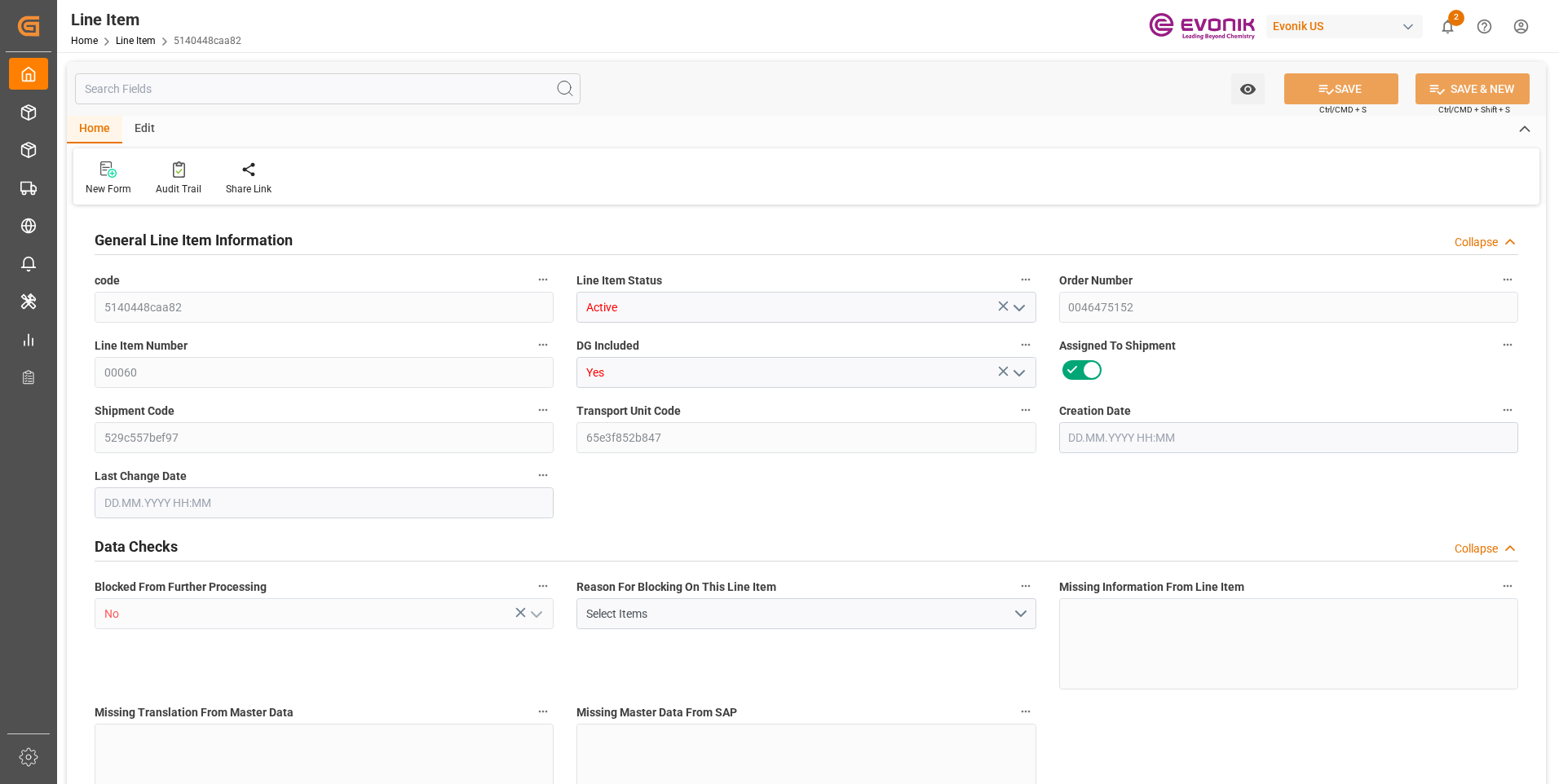
type input "1"
type input "[DATE] 11:46"
type input "[DATE] 03:34"
type input "[DATE]"
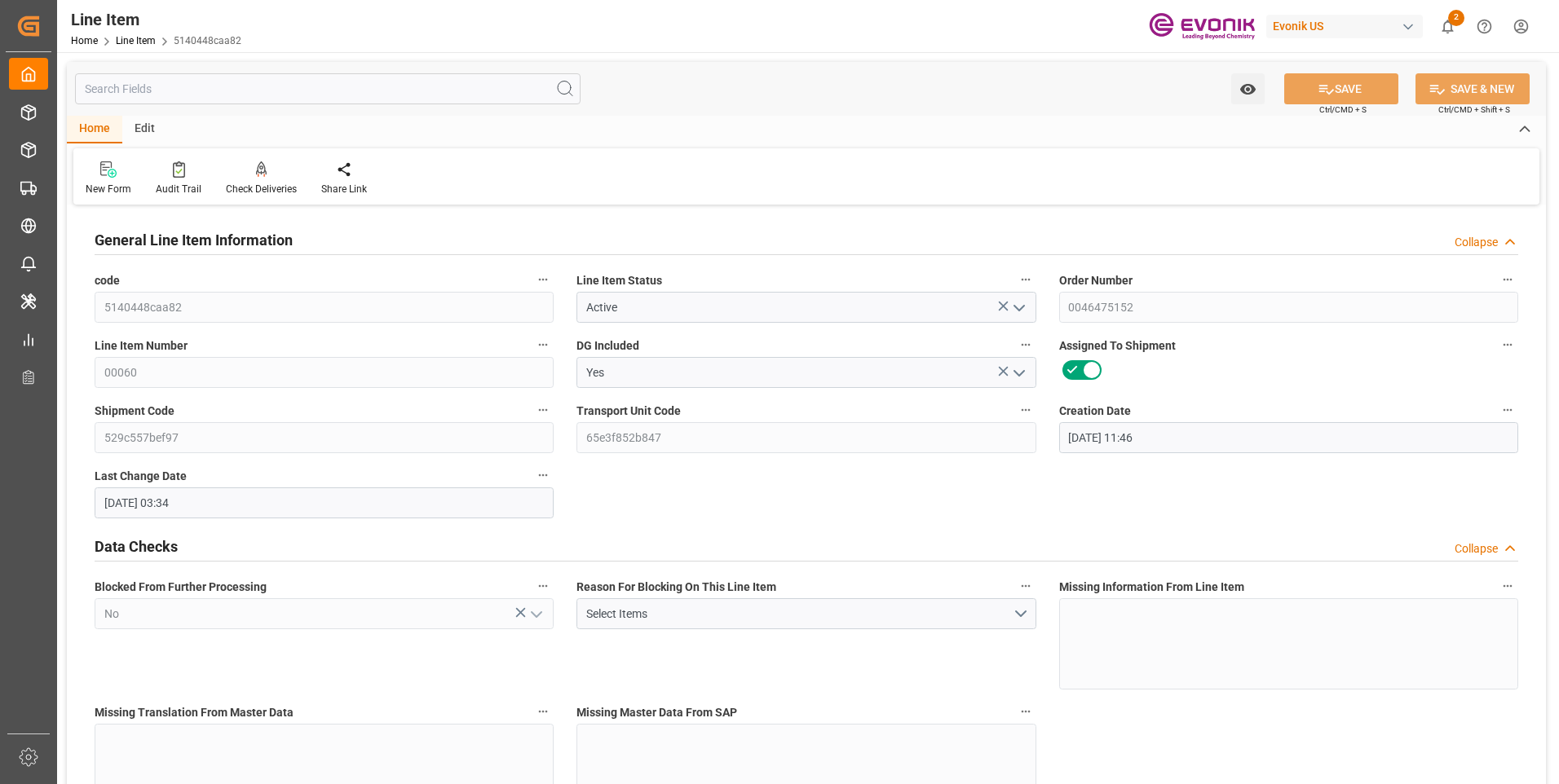
type input "[DATE]"
click at [263, 85] on input "text" at bounding box center [327, 89] width 505 height 31
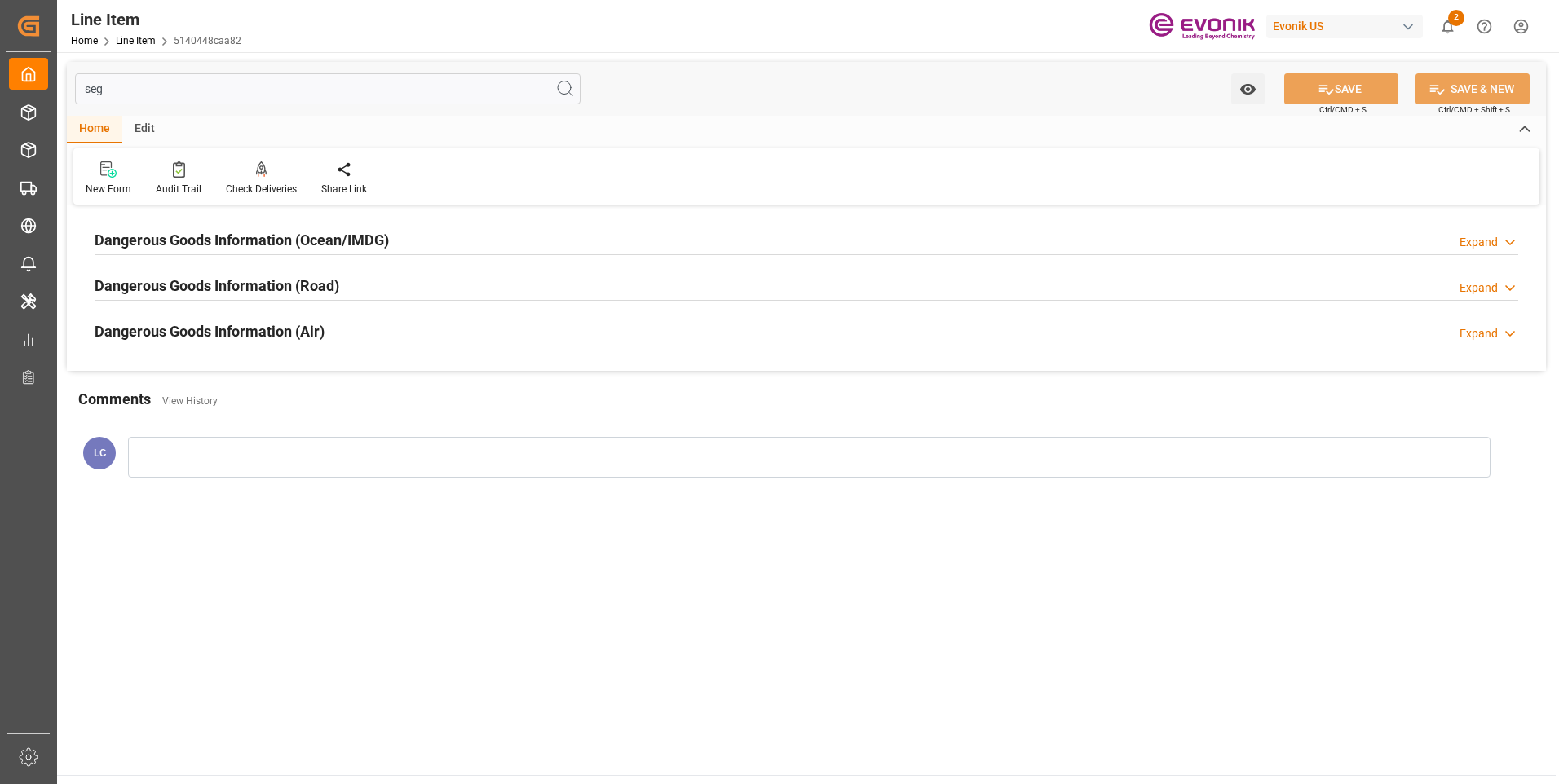
type input "seg"
click at [326, 246] on h2 "Dangerous Goods Information (Ocean/IMDG)" at bounding box center [241, 240] width 295 height 22
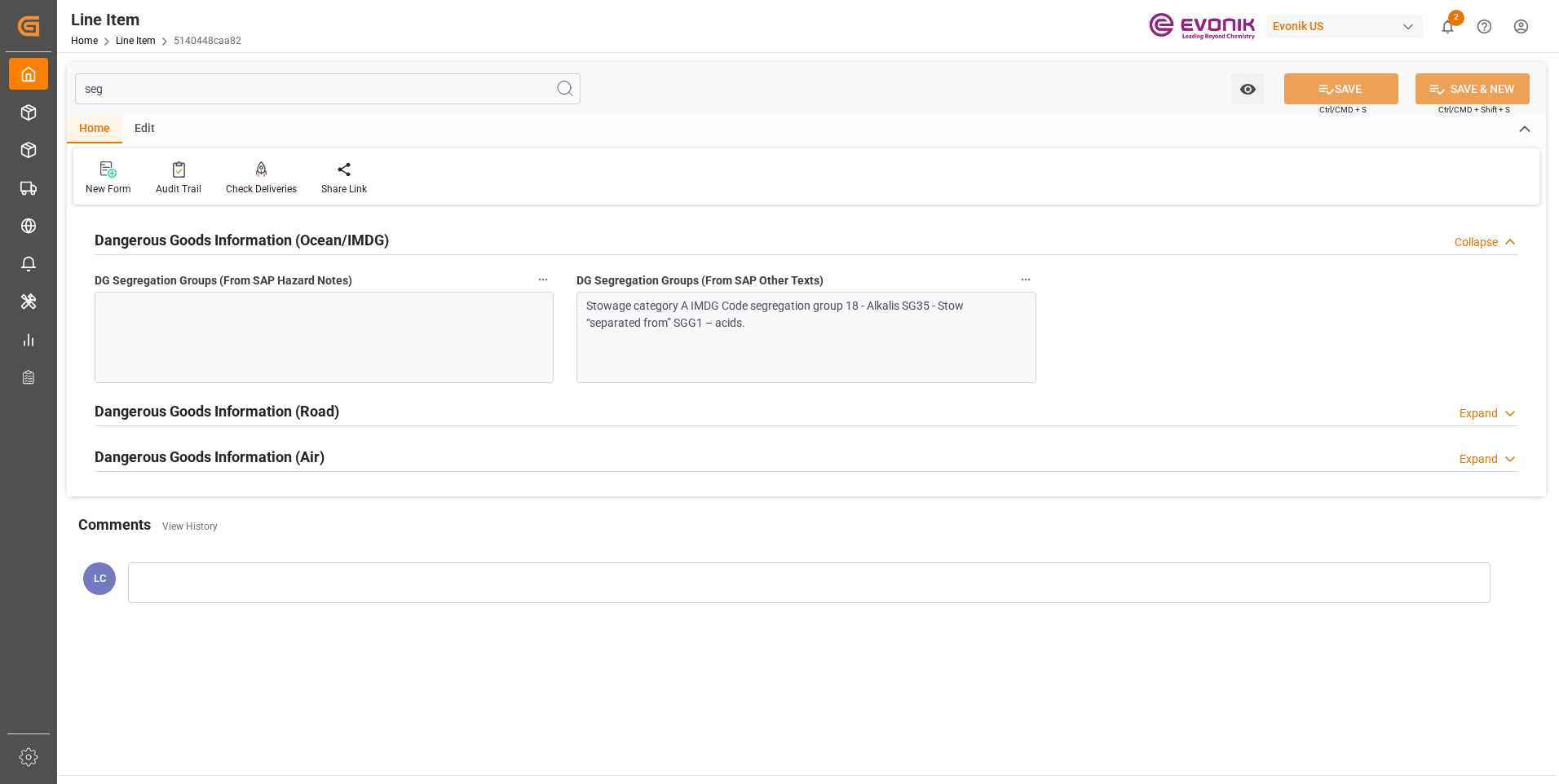
click at [881, 328] on div "Stowage category A IMDG Code segregation group 18 - Alkalis SG35 - Stow “separa…" at bounding box center [799, 315] width 427 height 34
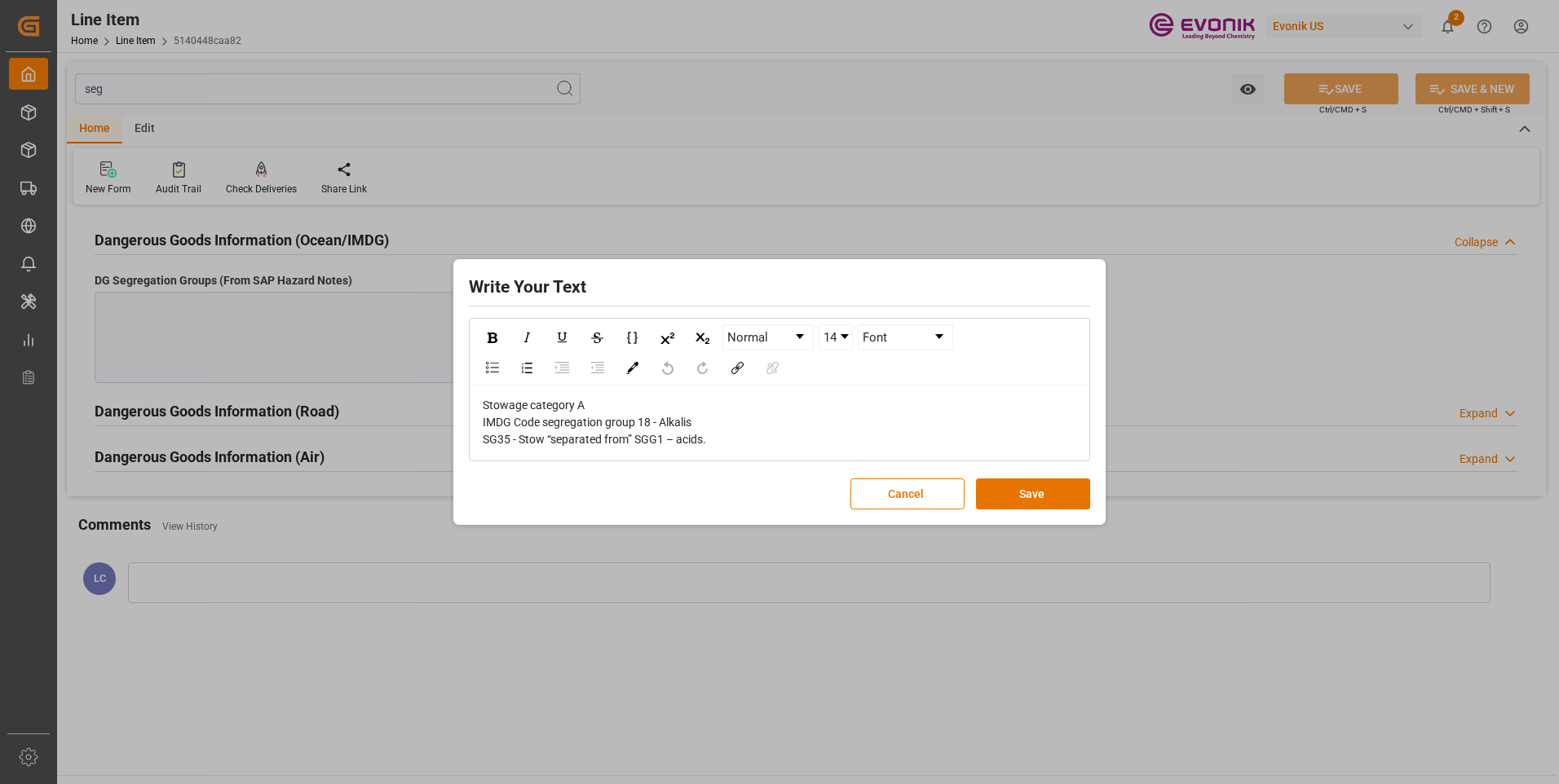
click at [815, 421] on div "Stowage category A IMDG Code segregation group 18 - Alkalis SG35 - Stow “separa…" at bounding box center [779, 422] width 594 height 52
drag, startPoint x: 704, startPoint y: 441, endPoint x: 424, endPoint y: 392, distance: 284.3
click at [424, 392] on div "Write Your Text Normal 14 Font Stowage category A IMDG Code segregation group 1…" at bounding box center [779, 392] width 1559 height 784
copy span "Stowage category A IMDG Code segregation group 18 - Alkalis SG35 - Stow “separa…"
click at [936, 482] on button "Cancel" at bounding box center [908, 494] width 114 height 31
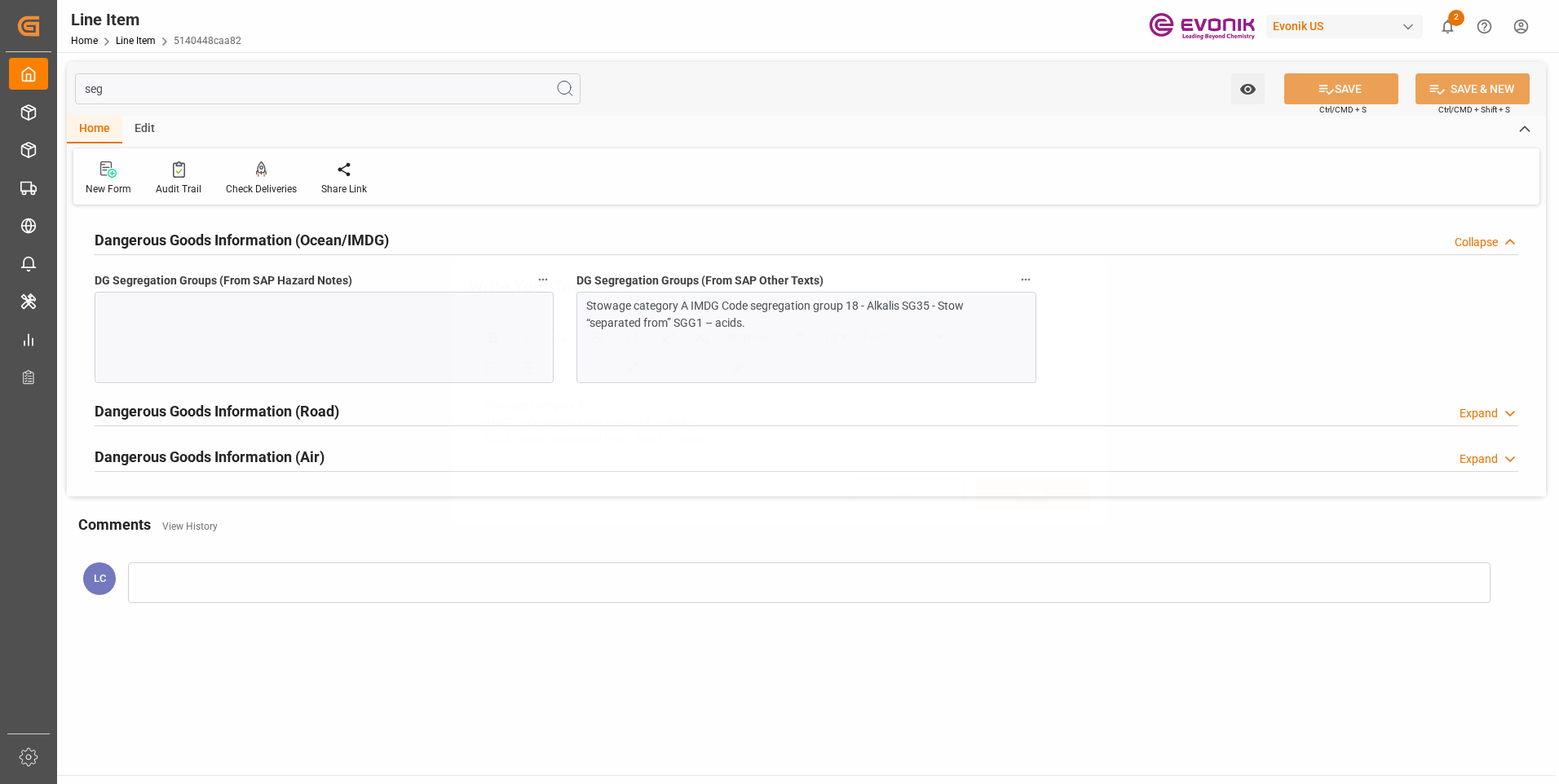
click at [351, 322] on div "Write Your Text Normal 14 Font Stowage category A IMDG Code segregation group 1…" at bounding box center [779, 392] width 1559 height 784
click at [434, 351] on div at bounding box center [324, 337] width 459 height 92
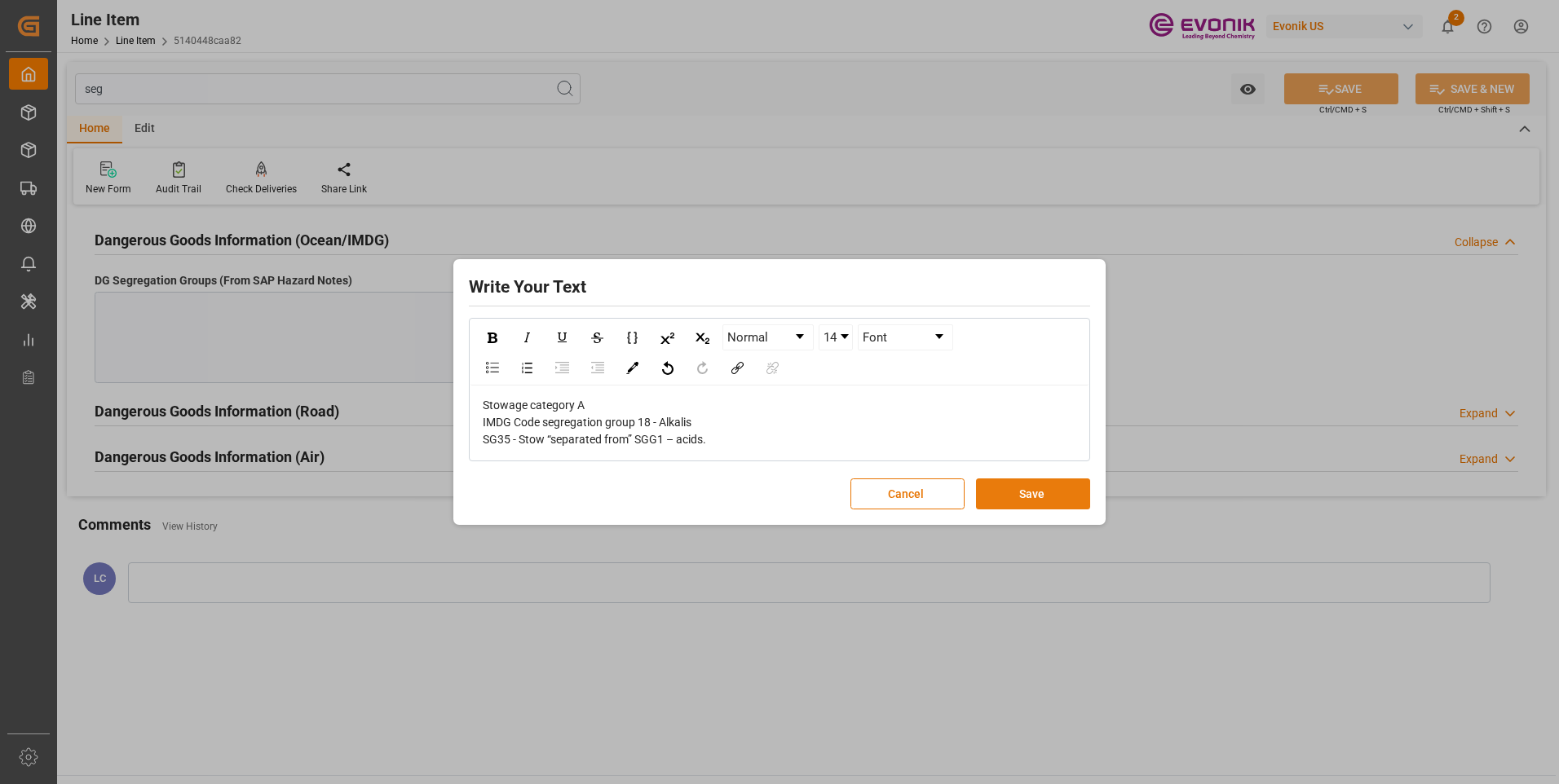
click at [1004, 496] on button "Save" at bounding box center [1033, 494] width 114 height 31
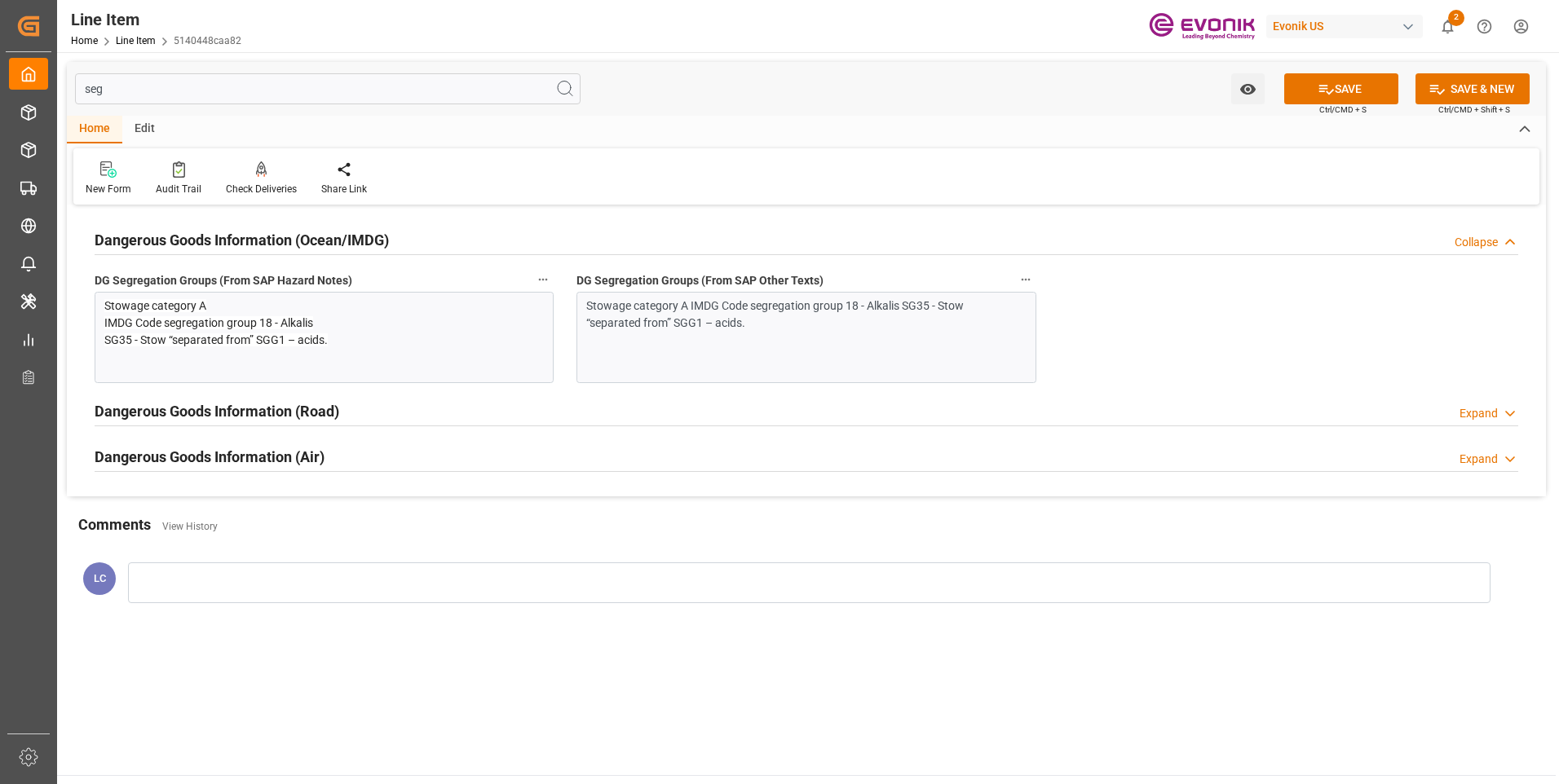
click at [1351, 104] on span "Ctrl/CMD + S" at bounding box center [1343, 109] width 47 height 12
click at [1350, 91] on button "SAVE" at bounding box center [1341, 89] width 114 height 31
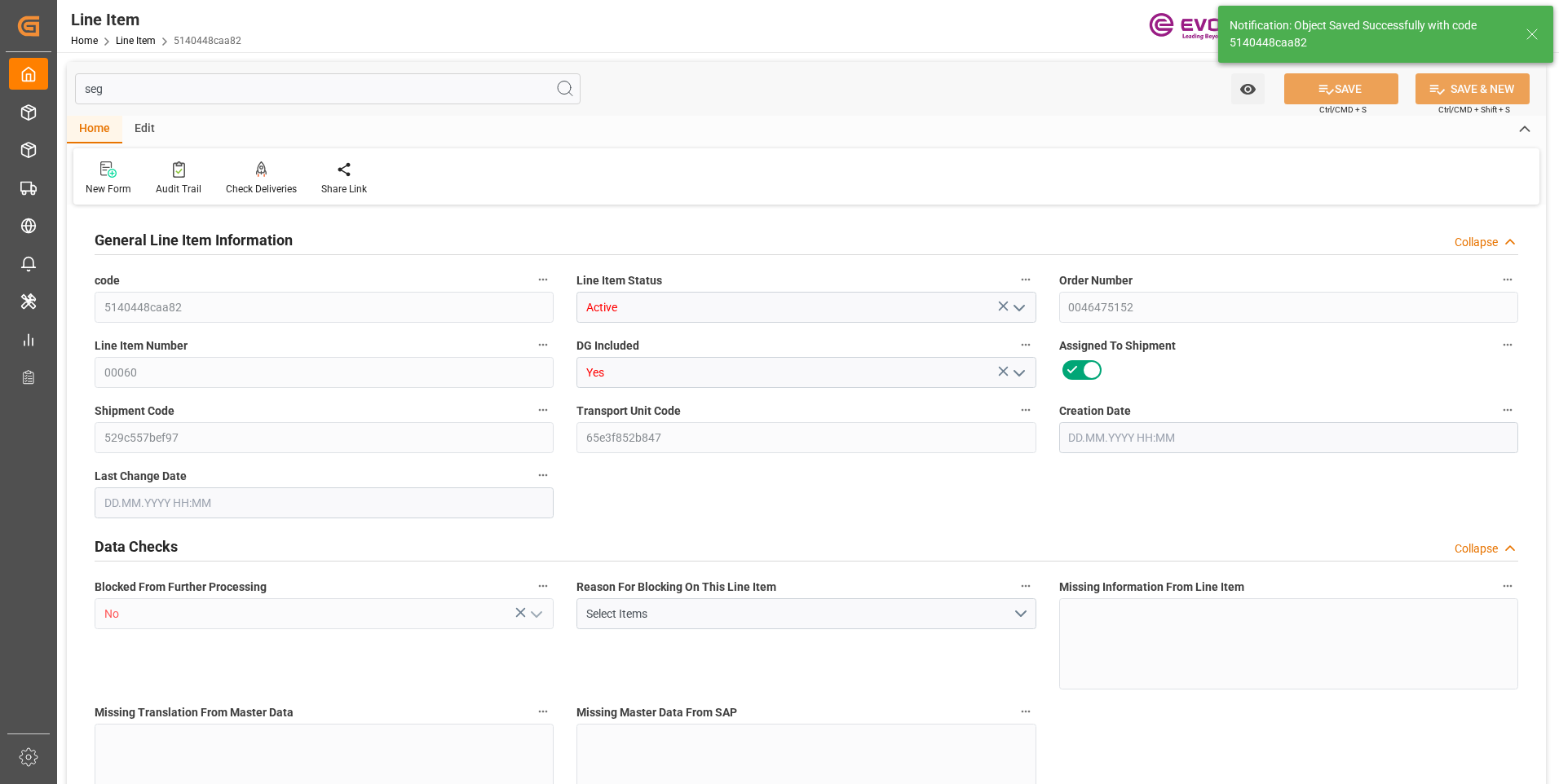
type input "1"
type input "883.2"
type input "816"
type input "1.1501"
type input "4"
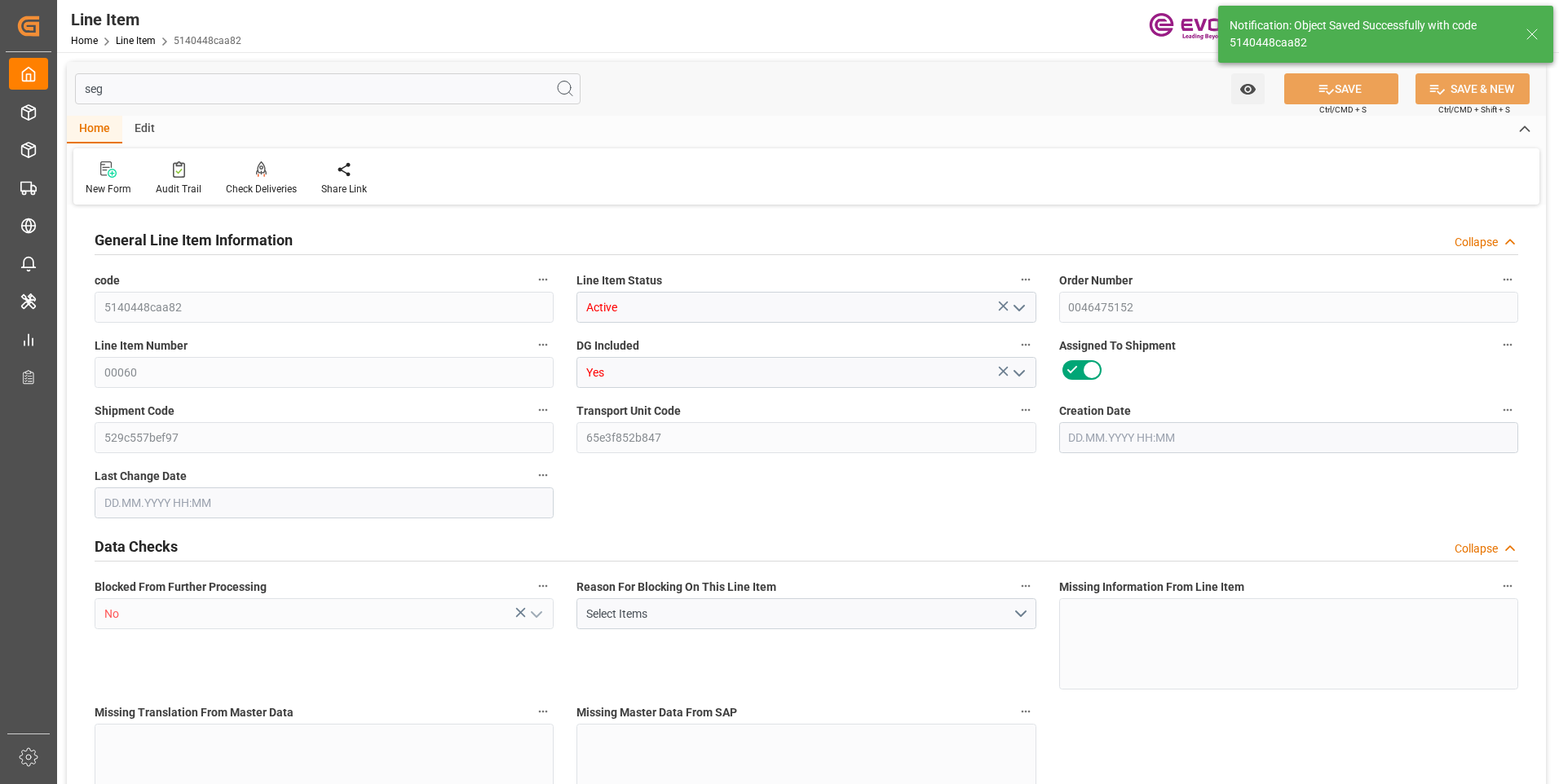
type input "20987.52"
type input "4"
type input "883.2"
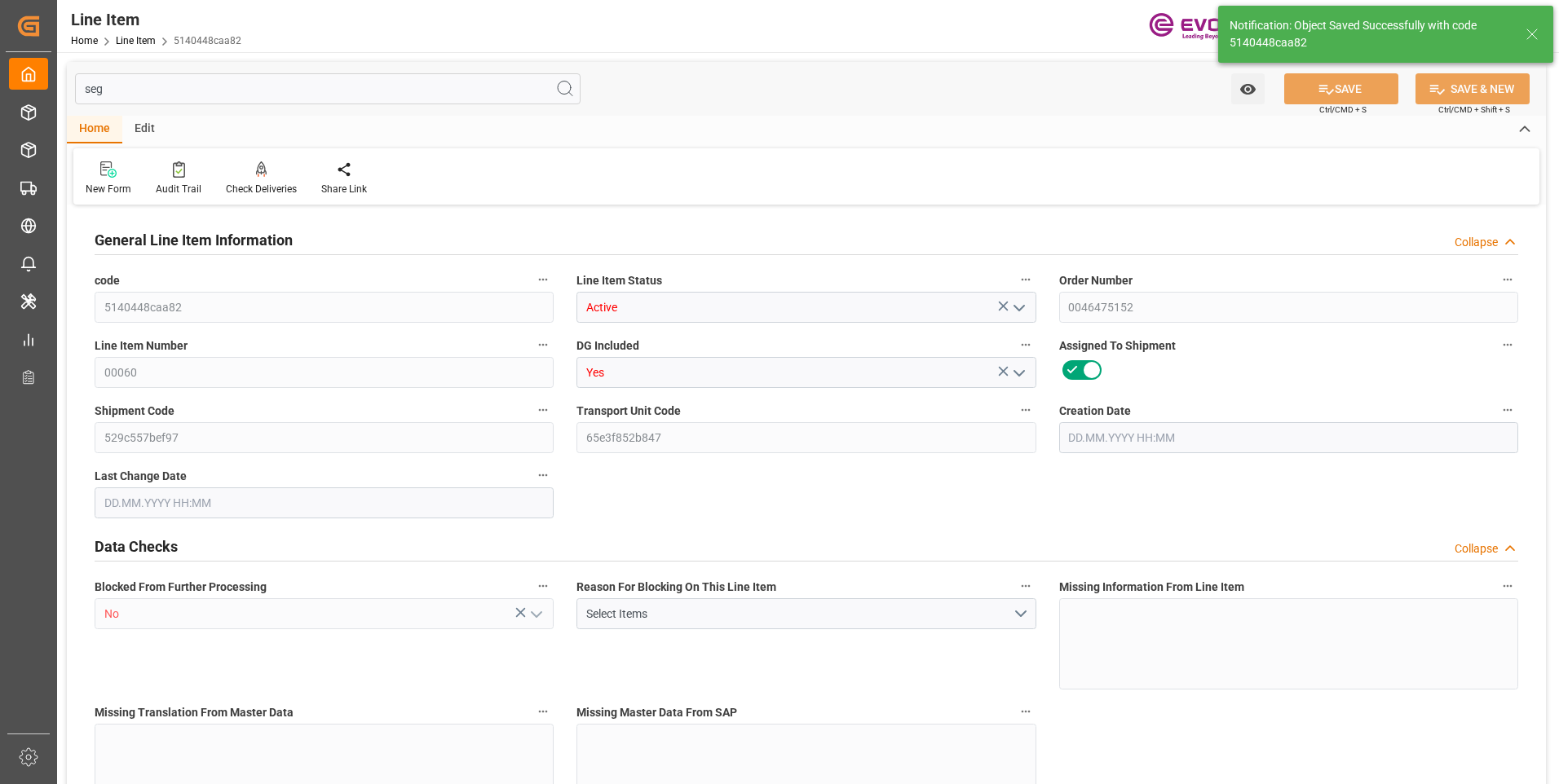
type input "903.2"
type input "816"
type input "1.1501"
type input "1150.148"
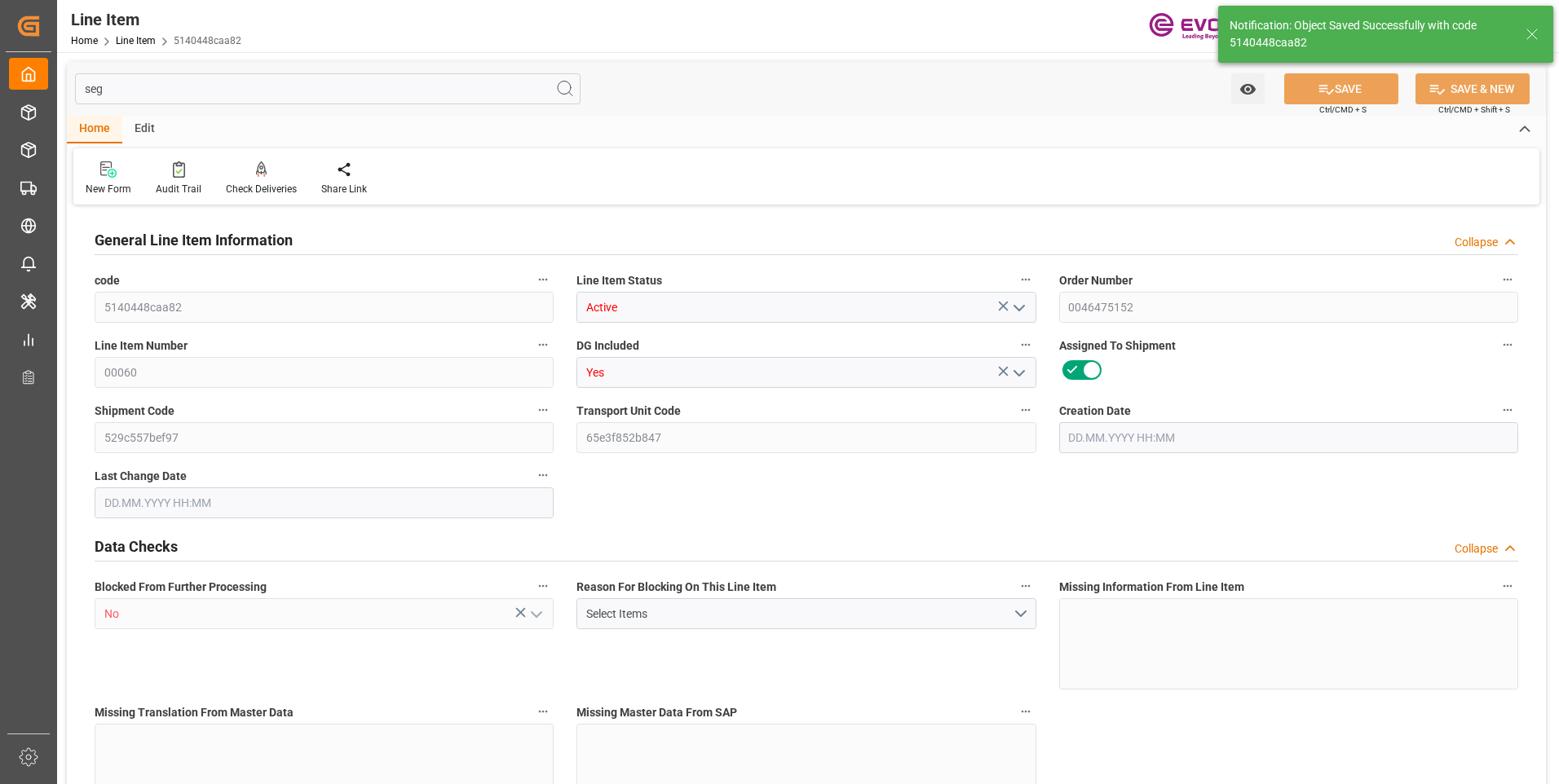
type input "0"
type input "[DATE] 11:46"
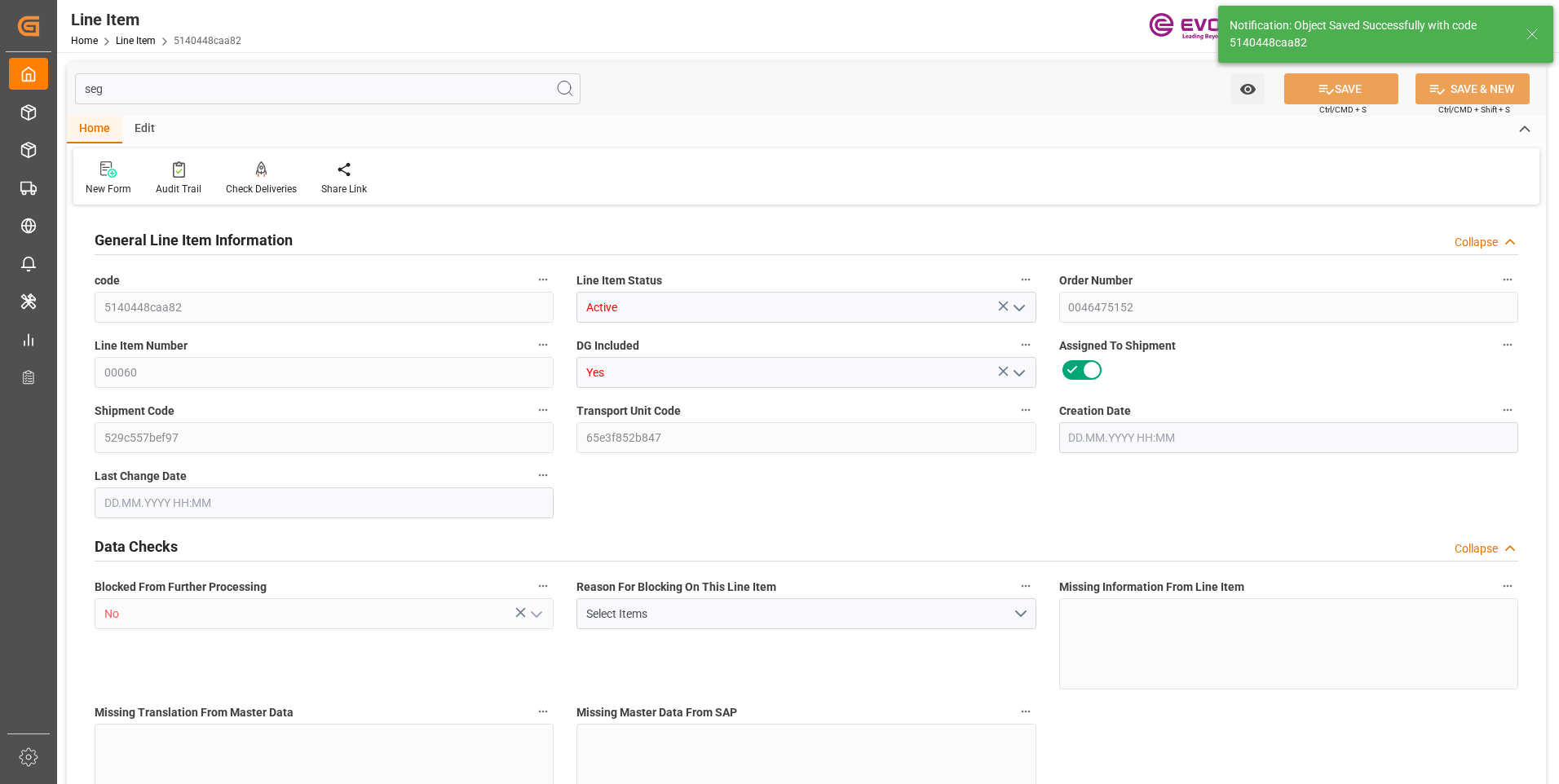
type input "[DATE] 03:38"
type input "[DATE]"
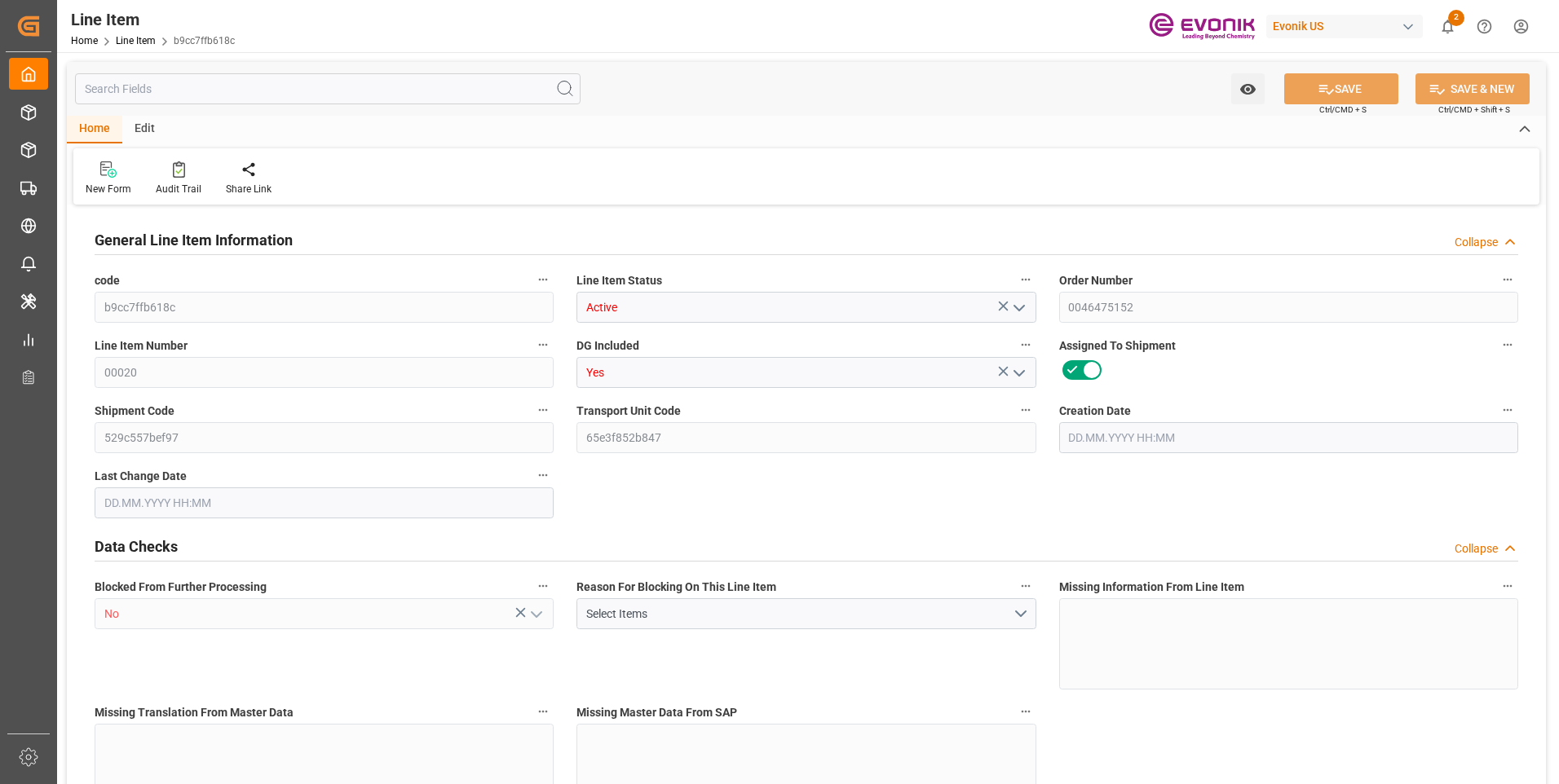
type input "1"
type input "867.2"
type input "800"
type input "1.1501"
type input "4"
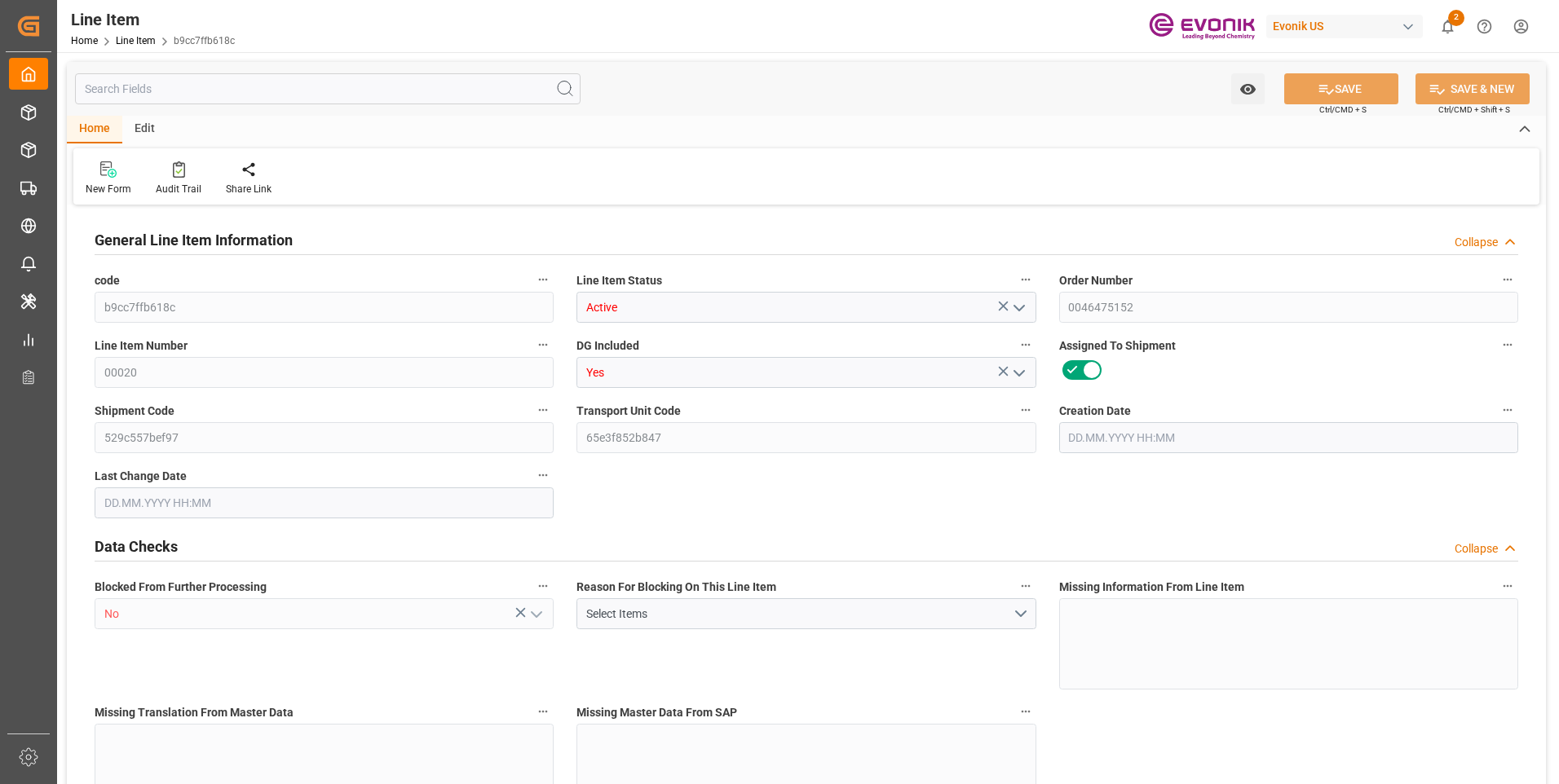
type input "13872"
type input "4"
type input "867.2"
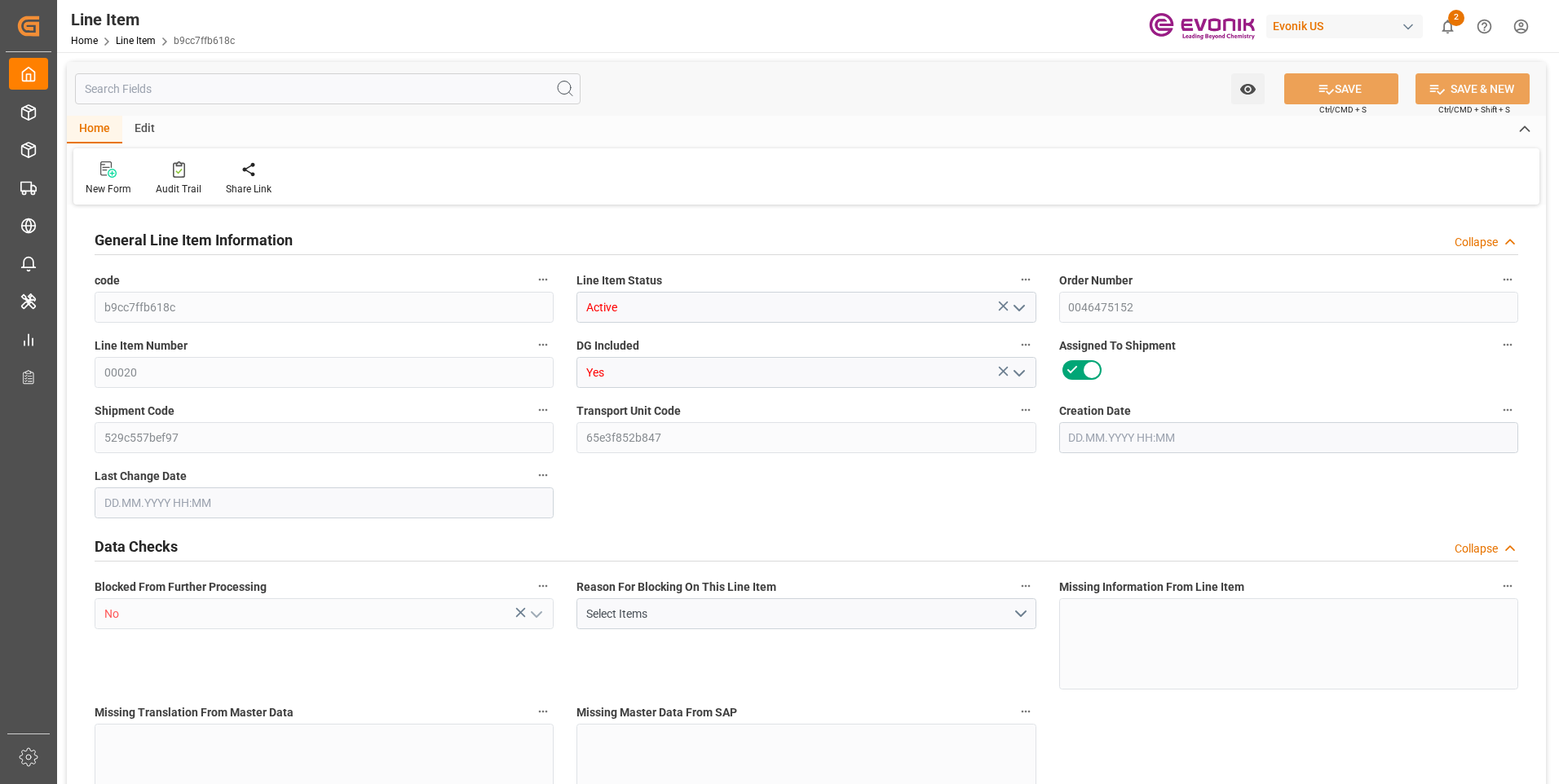
type input "887.2"
type input "800"
type input "1.1501"
type input "1150.148"
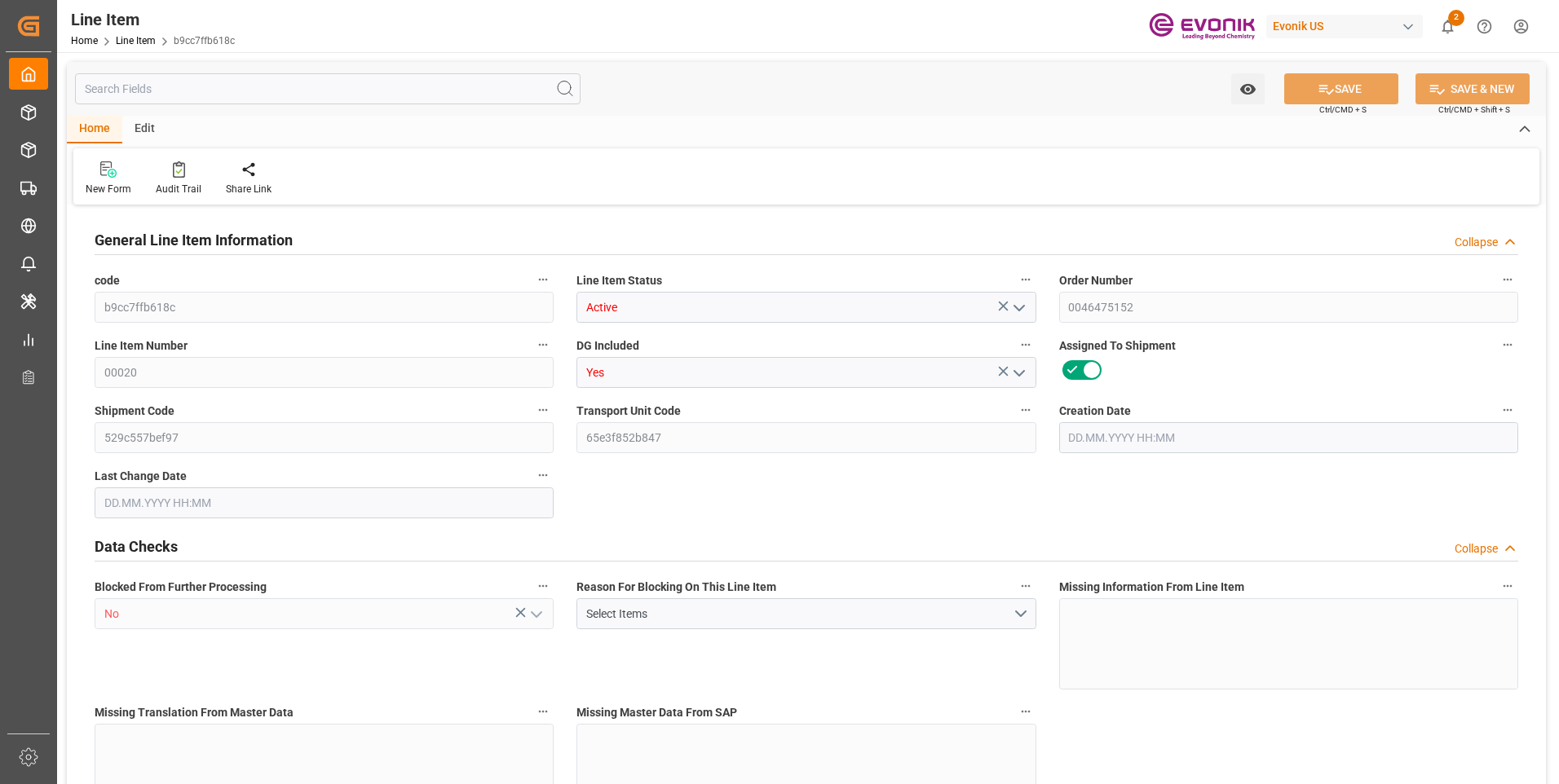
type input "0"
type input "[DATE] 11:46"
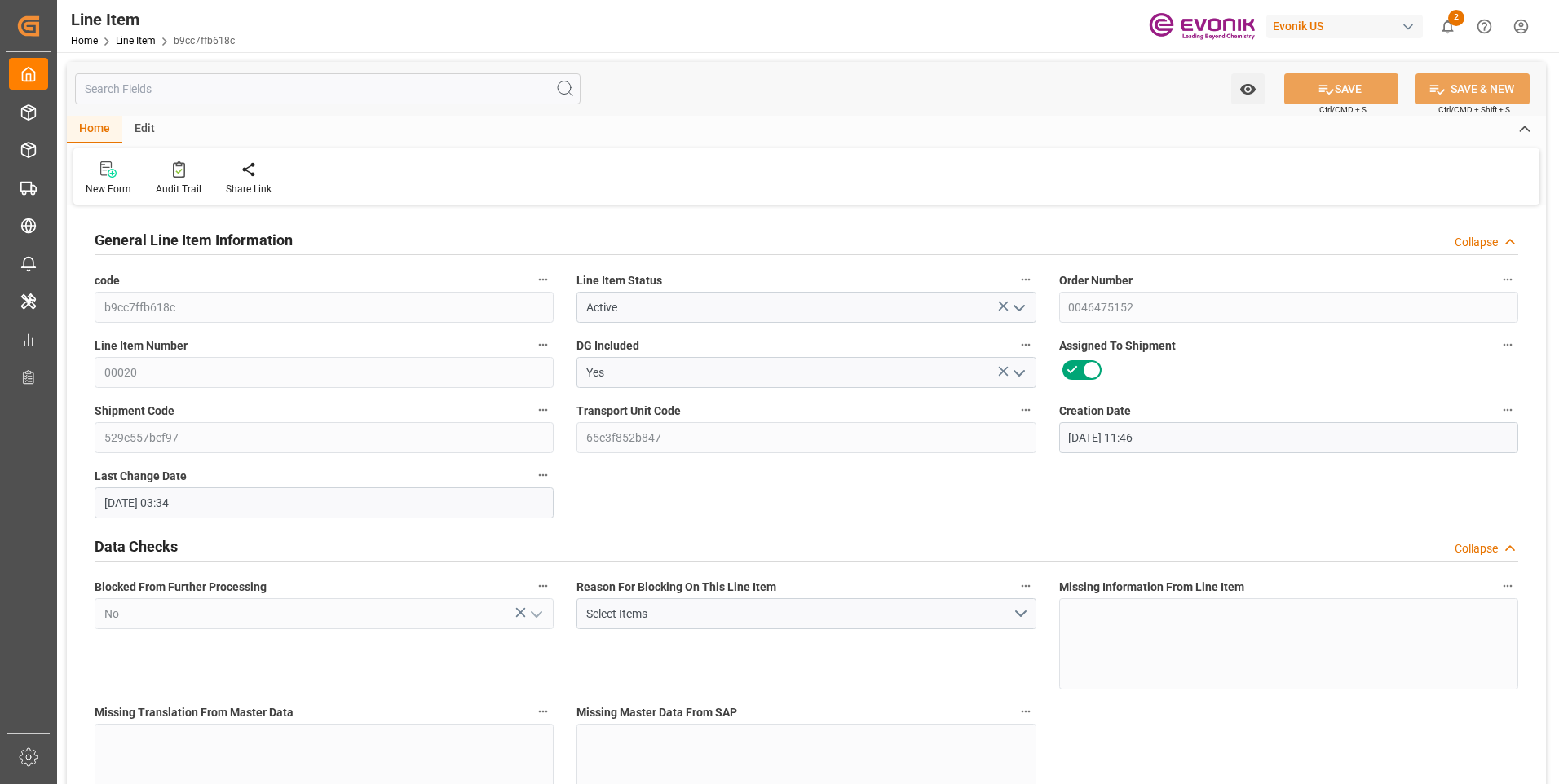
type input "[DATE] 03:34"
type input "[DATE]"
click at [381, 85] on input "text" at bounding box center [327, 89] width 505 height 31
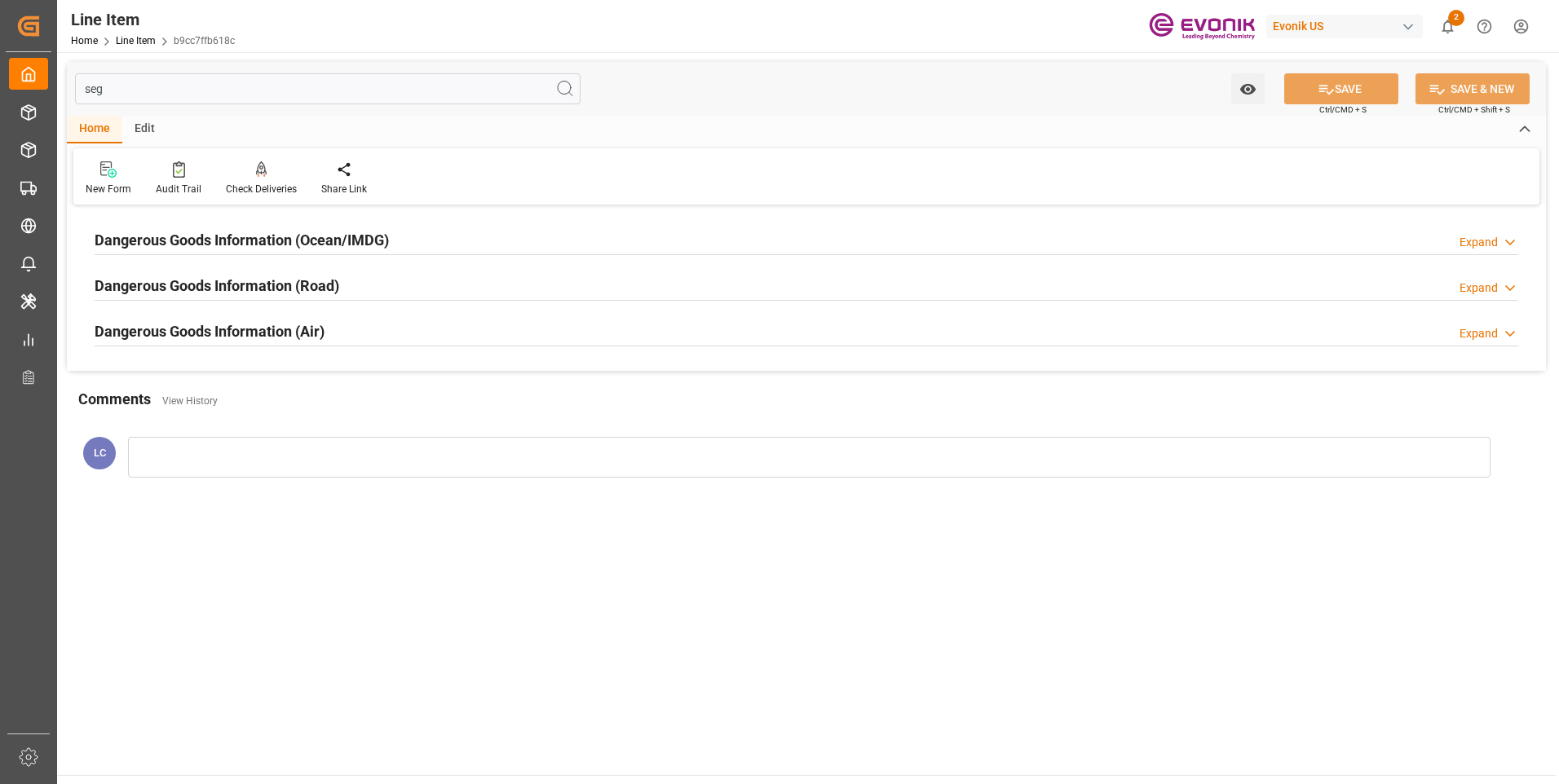
type input "seg"
click at [405, 244] on div "Dangerous Goods Information (Ocean/IMDG) Expand" at bounding box center [806, 238] width 1424 height 31
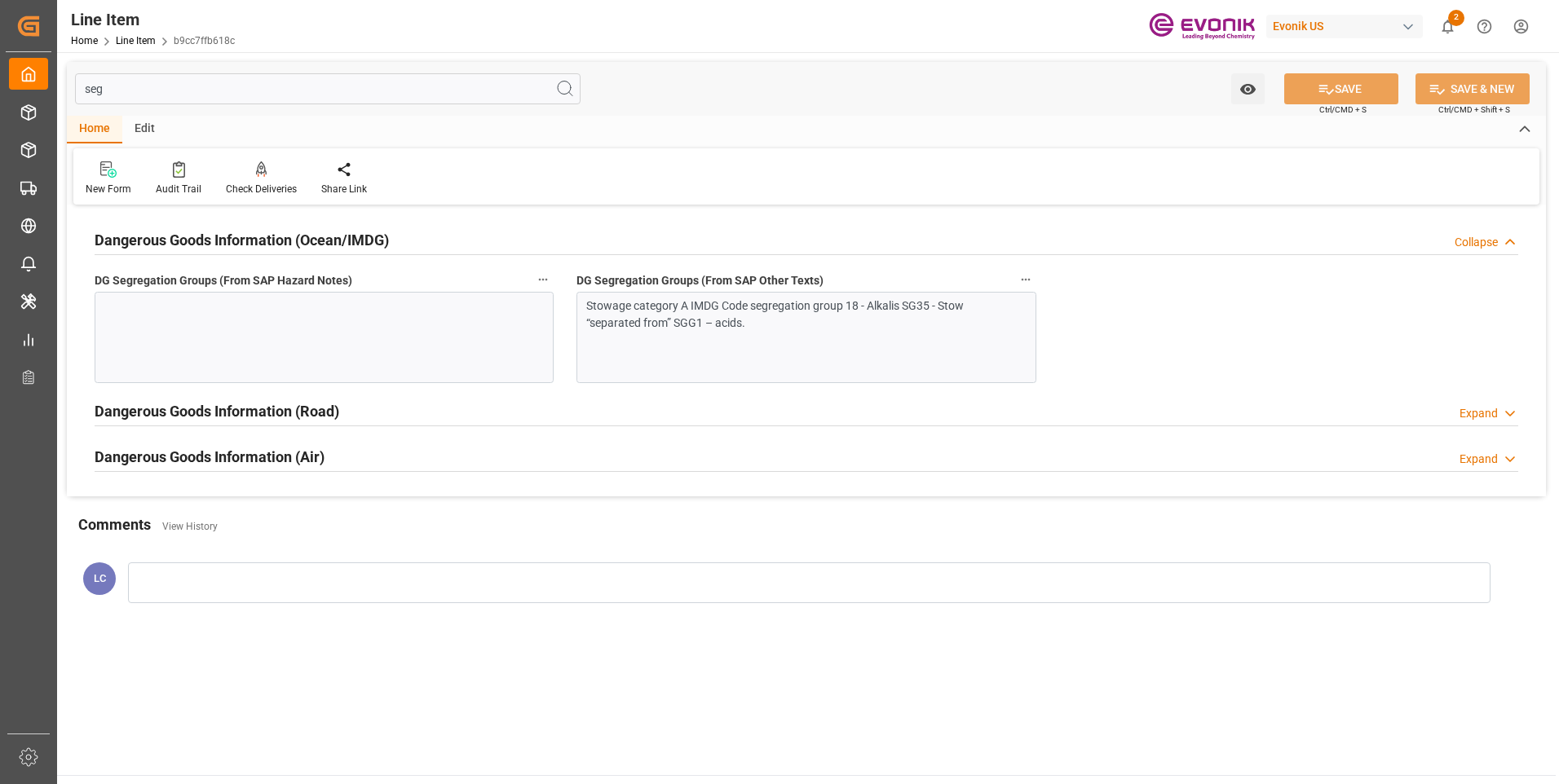
click at [862, 322] on div "Stowage category A IMDG Code segregation group 18 - Alkalis SG35 - Stow “separa…" at bounding box center [799, 315] width 427 height 34
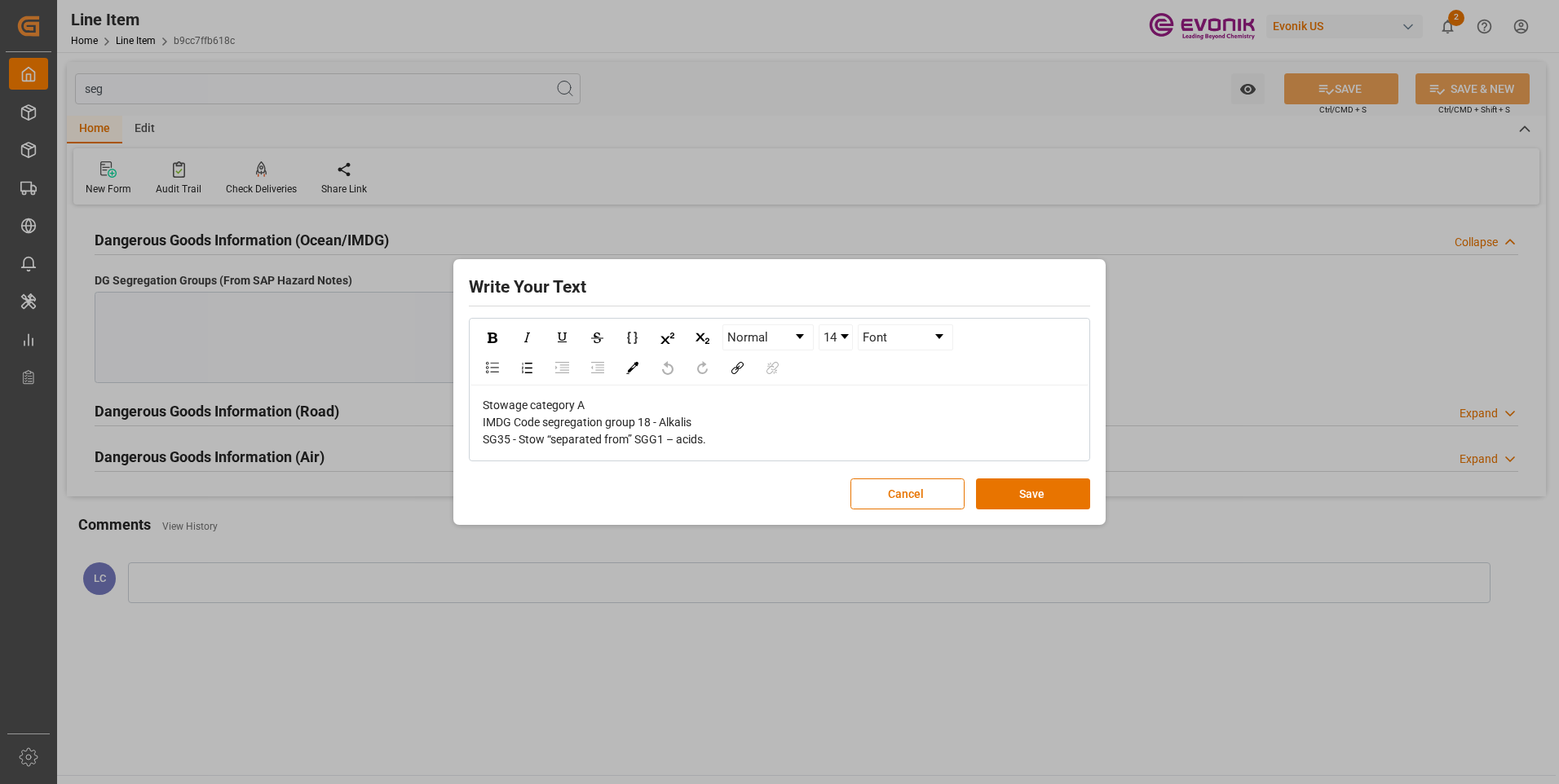
click at [709, 438] on div "Stowage category A IMDG Code segregation group 18 - Alkalis SG35 - Stow “separa…" at bounding box center [779, 422] width 594 height 52
drag, startPoint x: 618, startPoint y: 433, endPoint x: 536, endPoint y: 405, distance: 86.6
click at [475, 394] on div "Stowage category A IMDG Code segregation group 18 - Alkalis SG35 - Stow “separa…" at bounding box center [779, 422] width 618 height 74
copy span "Stowage category A IMDG Code segregation group 18 - Alkalis SG35 - Stow “separa…"
click at [898, 488] on button "Cancel" at bounding box center [908, 494] width 114 height 31
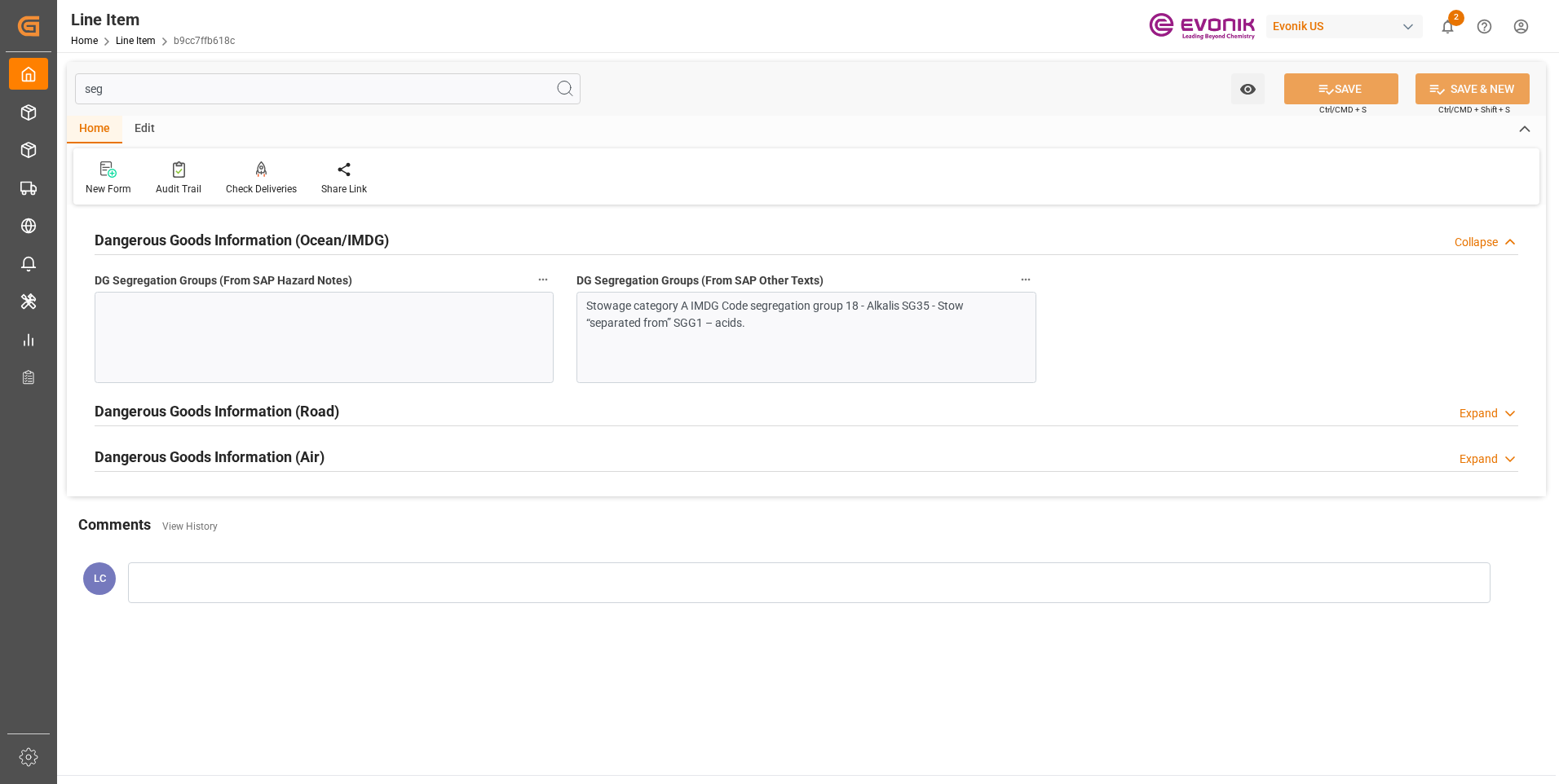
click at [395, 353] on div at bounding box center [324, 337] width 459 height 92
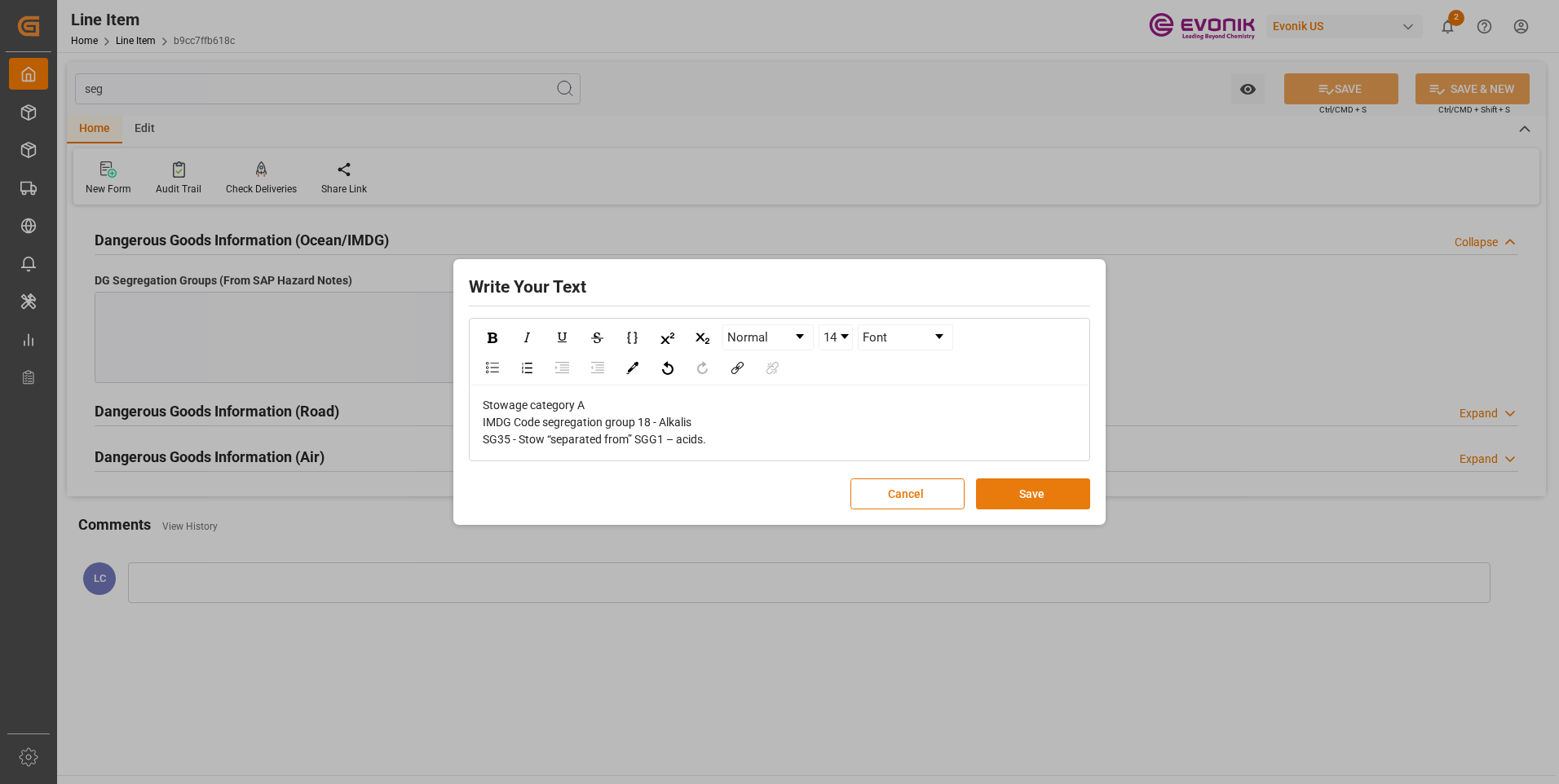
click at [1018, 482] on button "Save" at bounding box center [1033, 494] width 114 height 31
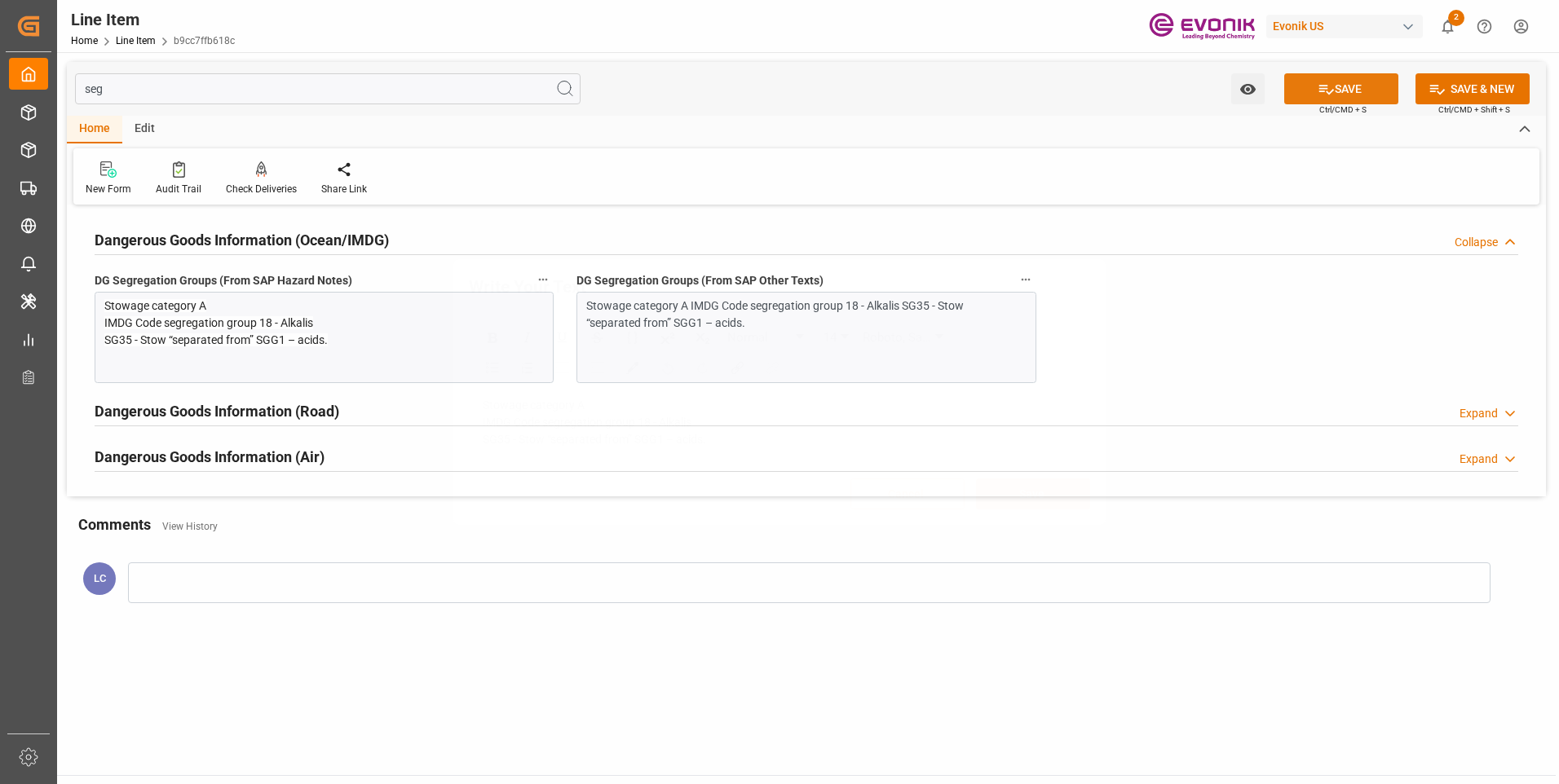
click at [1330, 91] on icon at bounding box center [1327, 89] width 15 height 10
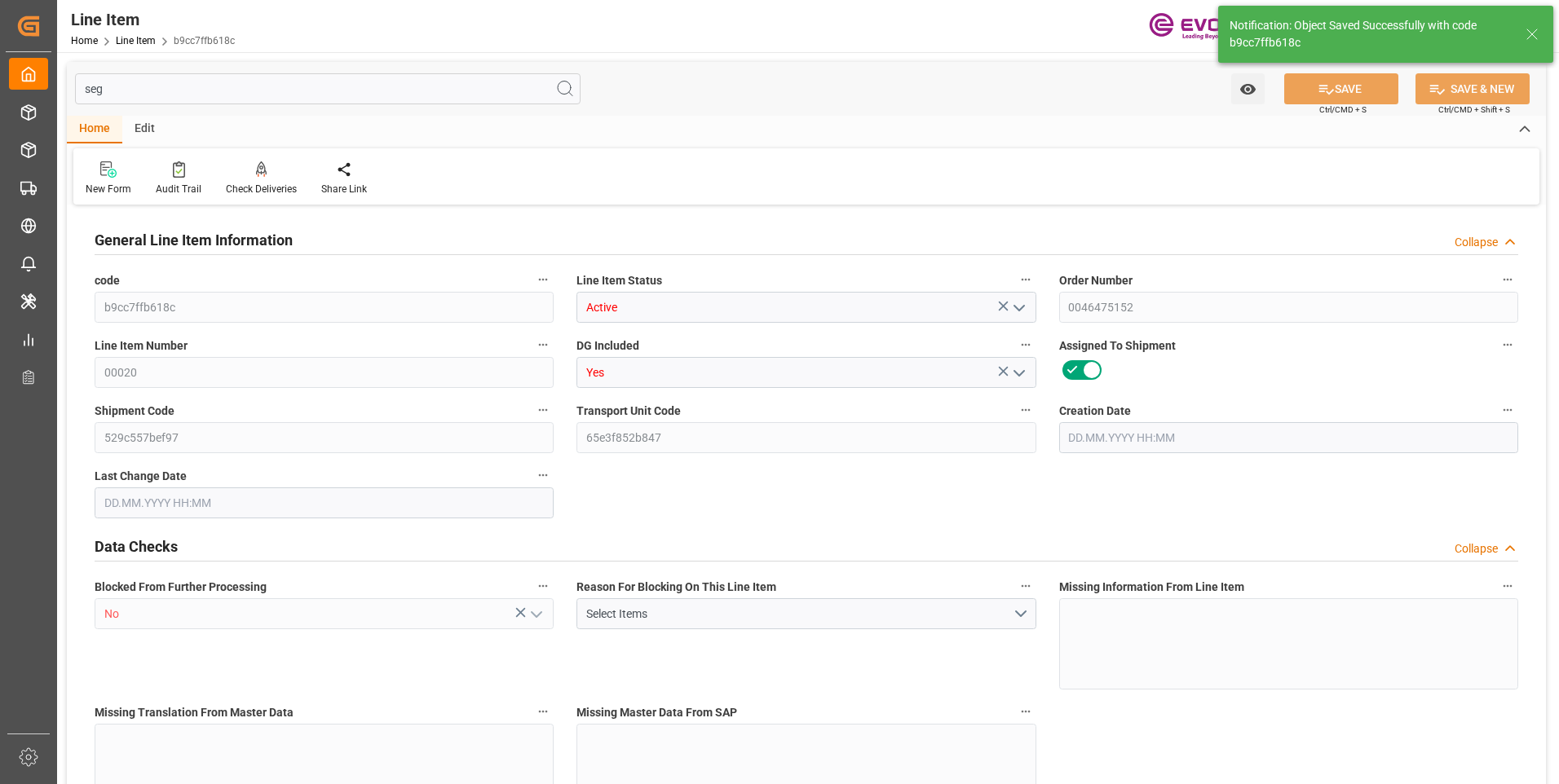
type input "1"
type input "867.2"
type input "800"
type input "1.1501"
type input "4"
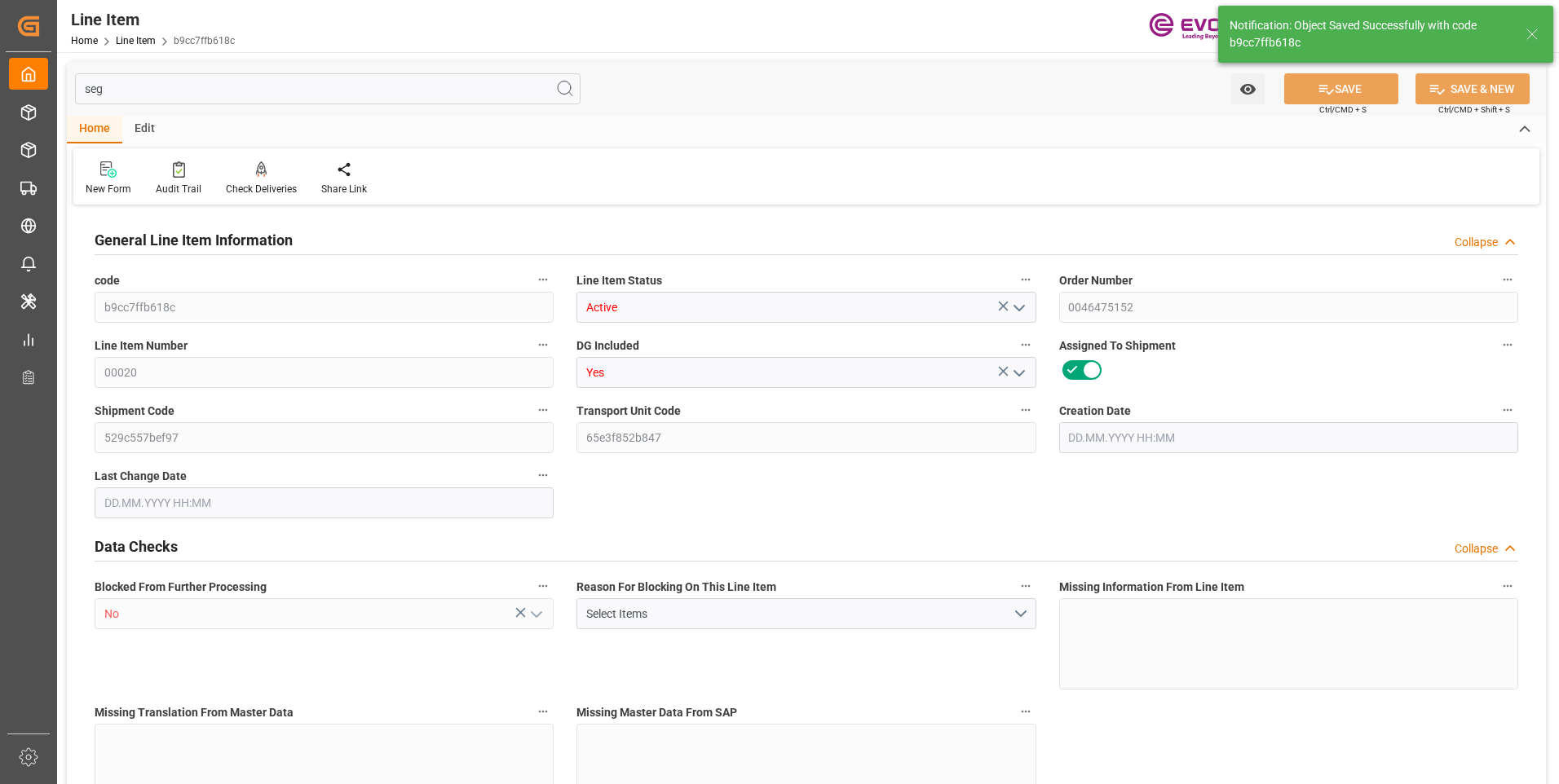
type input "13872"
type input "4"
type input "867.2"
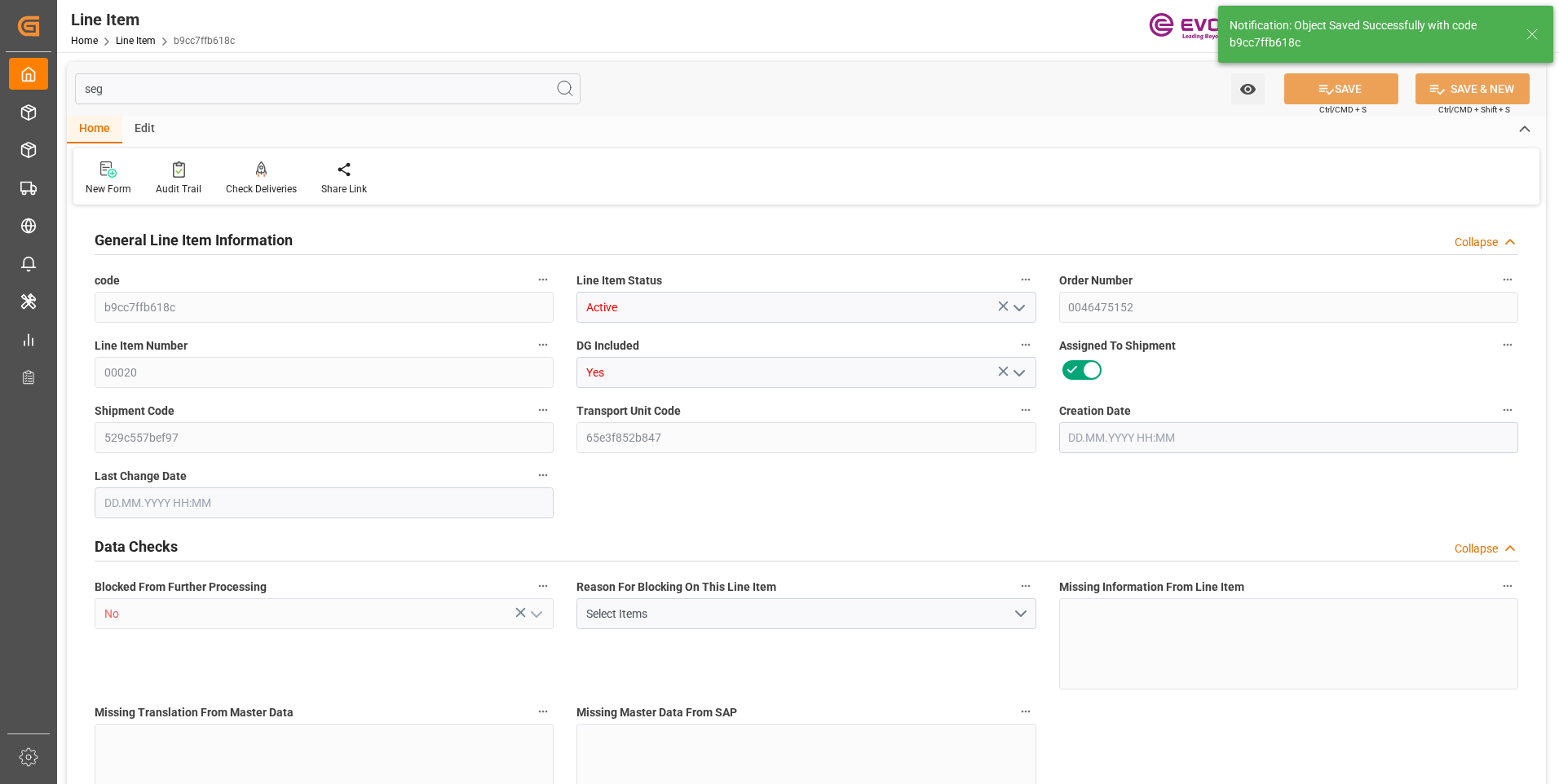
type input "887.2"
type input "800"
type input "1.1501"
type input "1150.148"
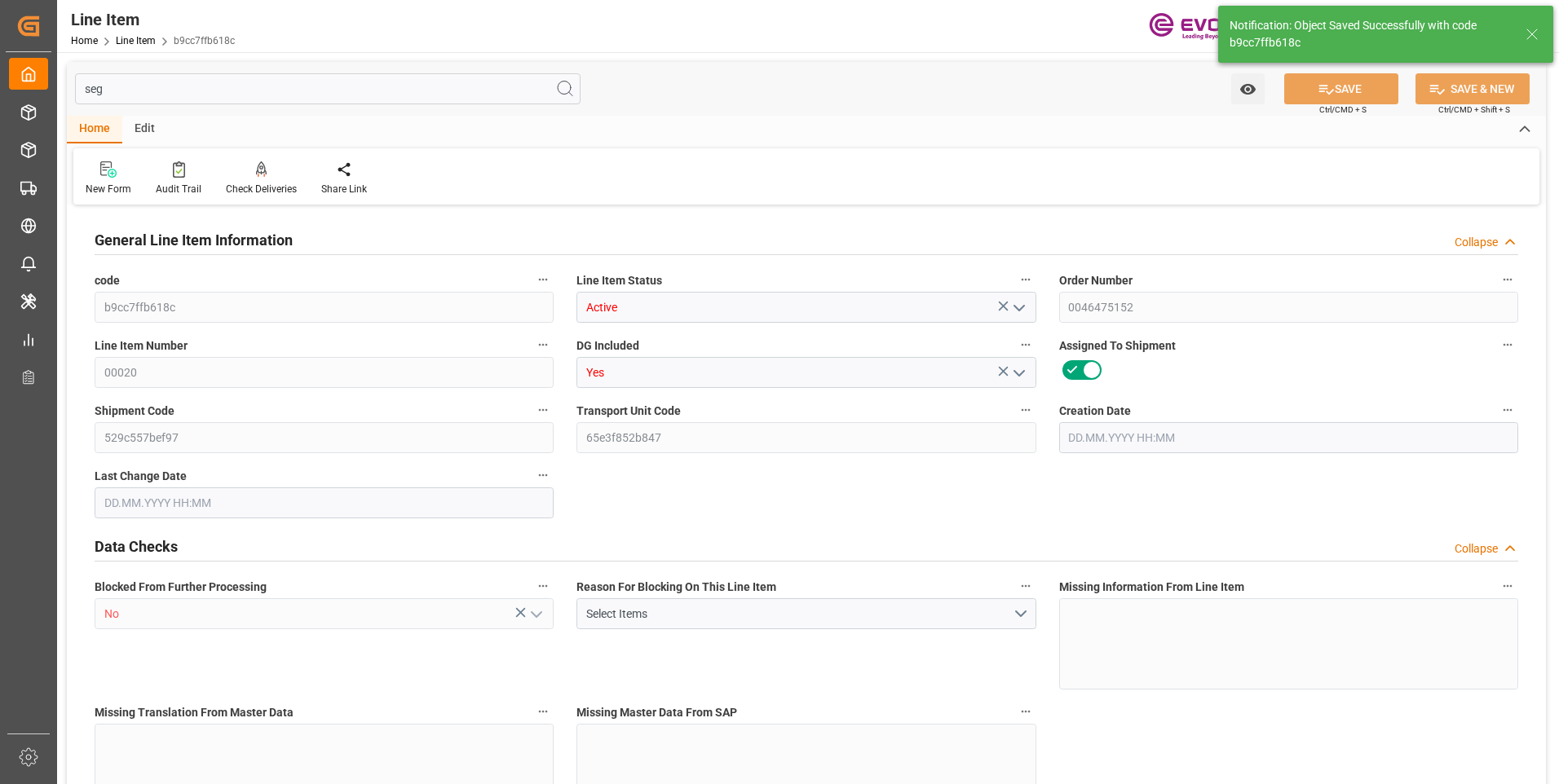
type input "0"
type input "[DATE] 11:46"
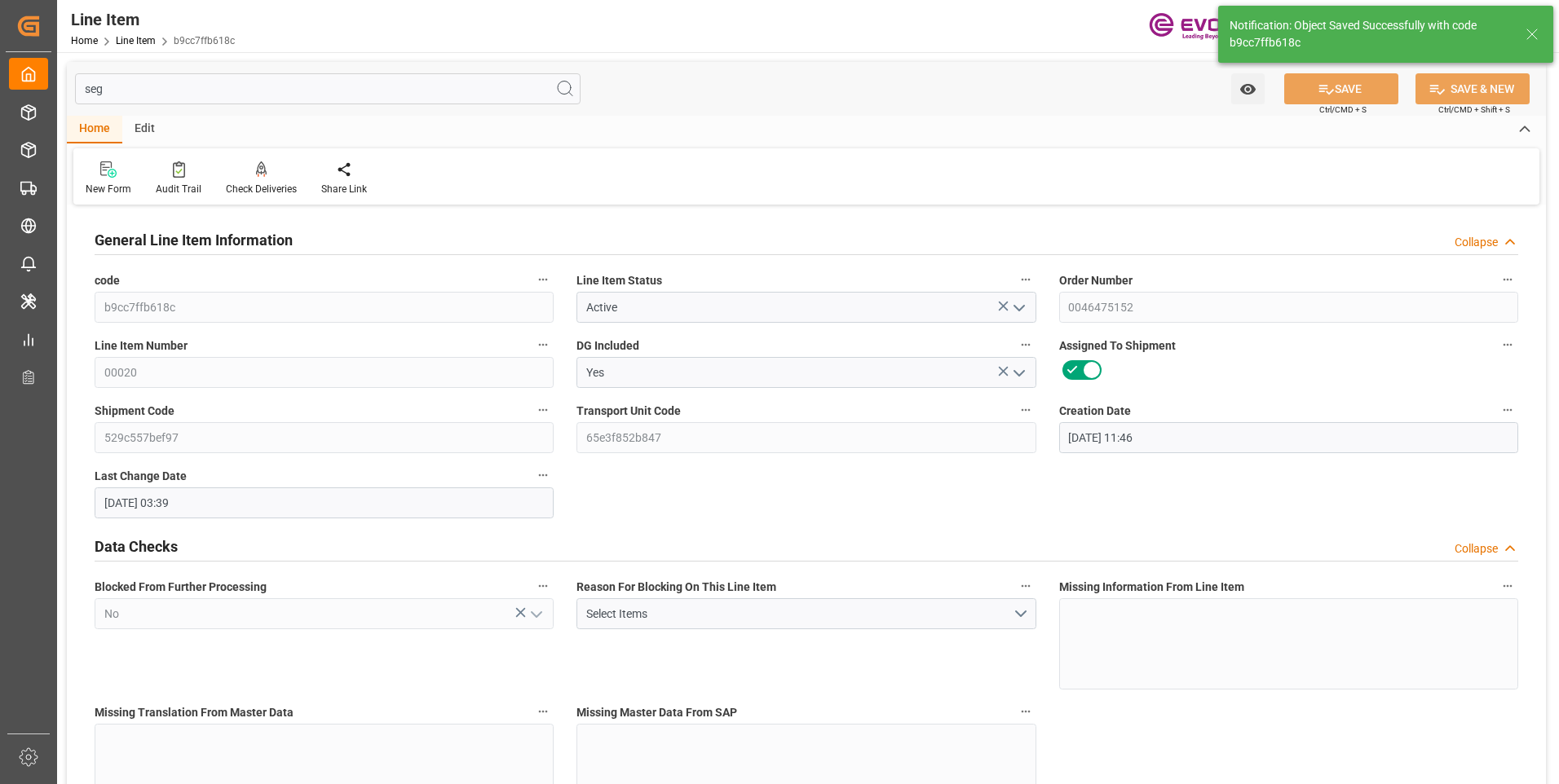
type input "[DATE] 03:39"
type input "[DATE]"
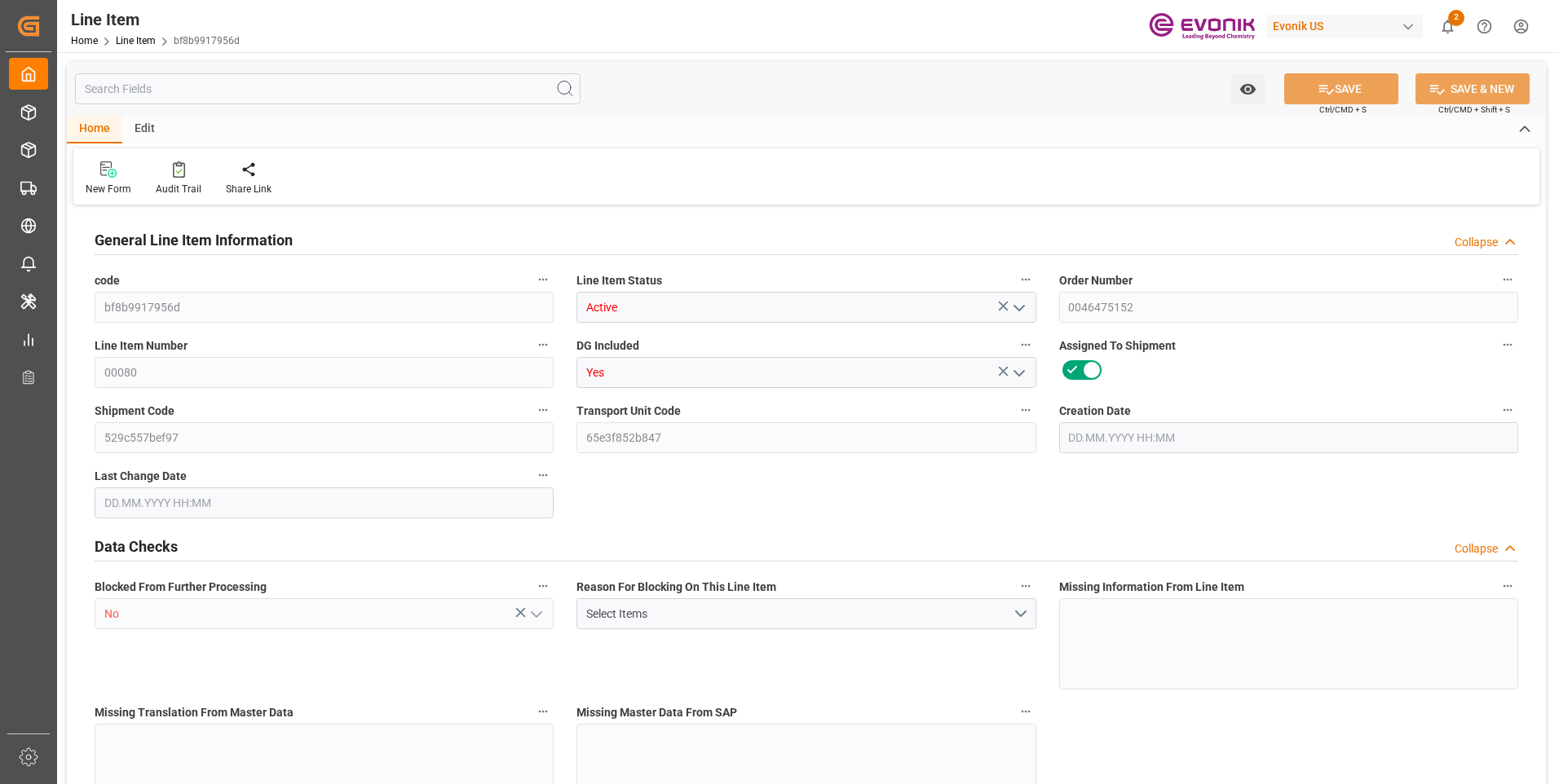
type input "2"
type input "1764"
type input "1650"
type input "2.784"
type input "2"
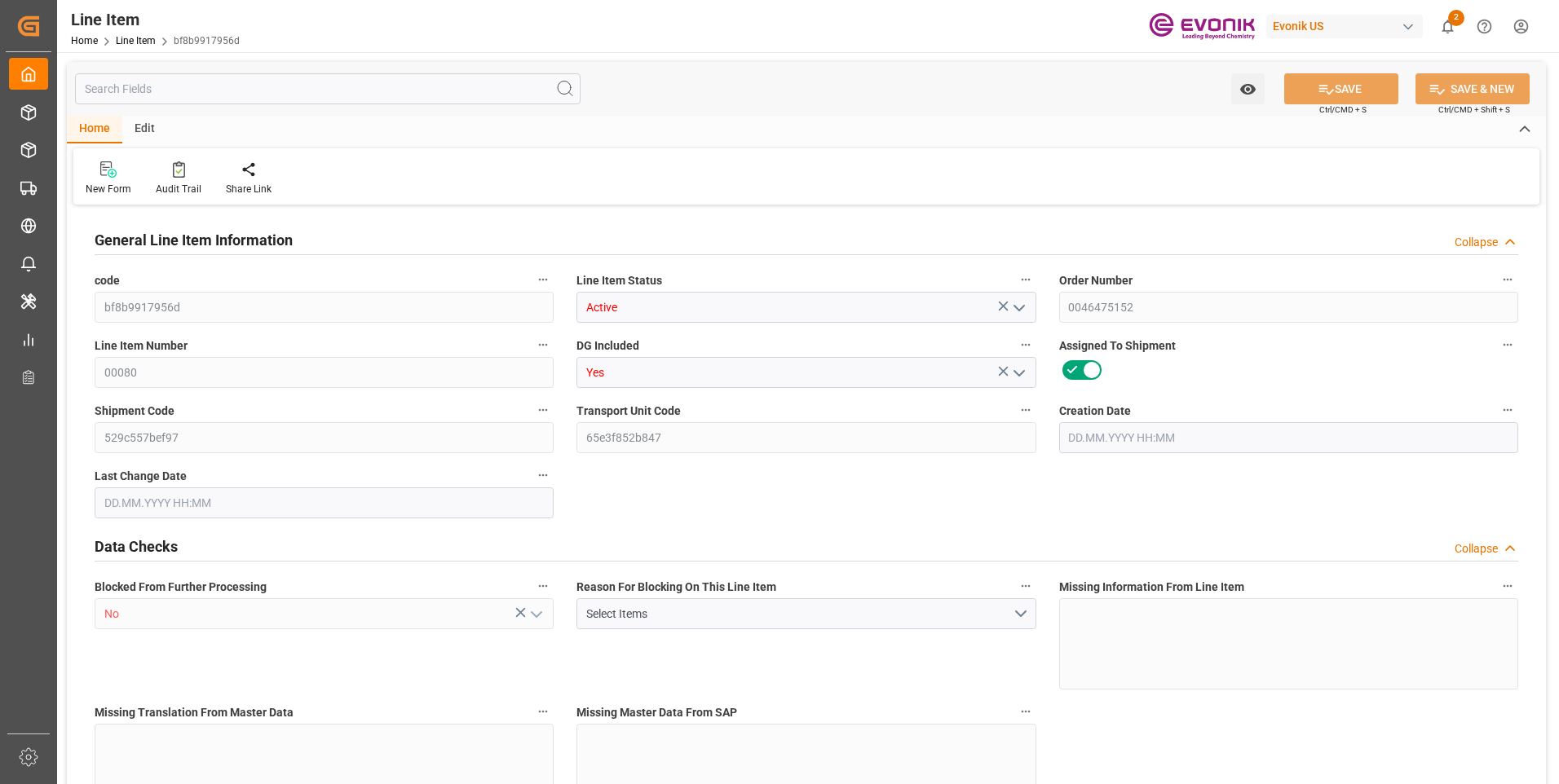
type input "14751"
type input "2"
type input "1764"
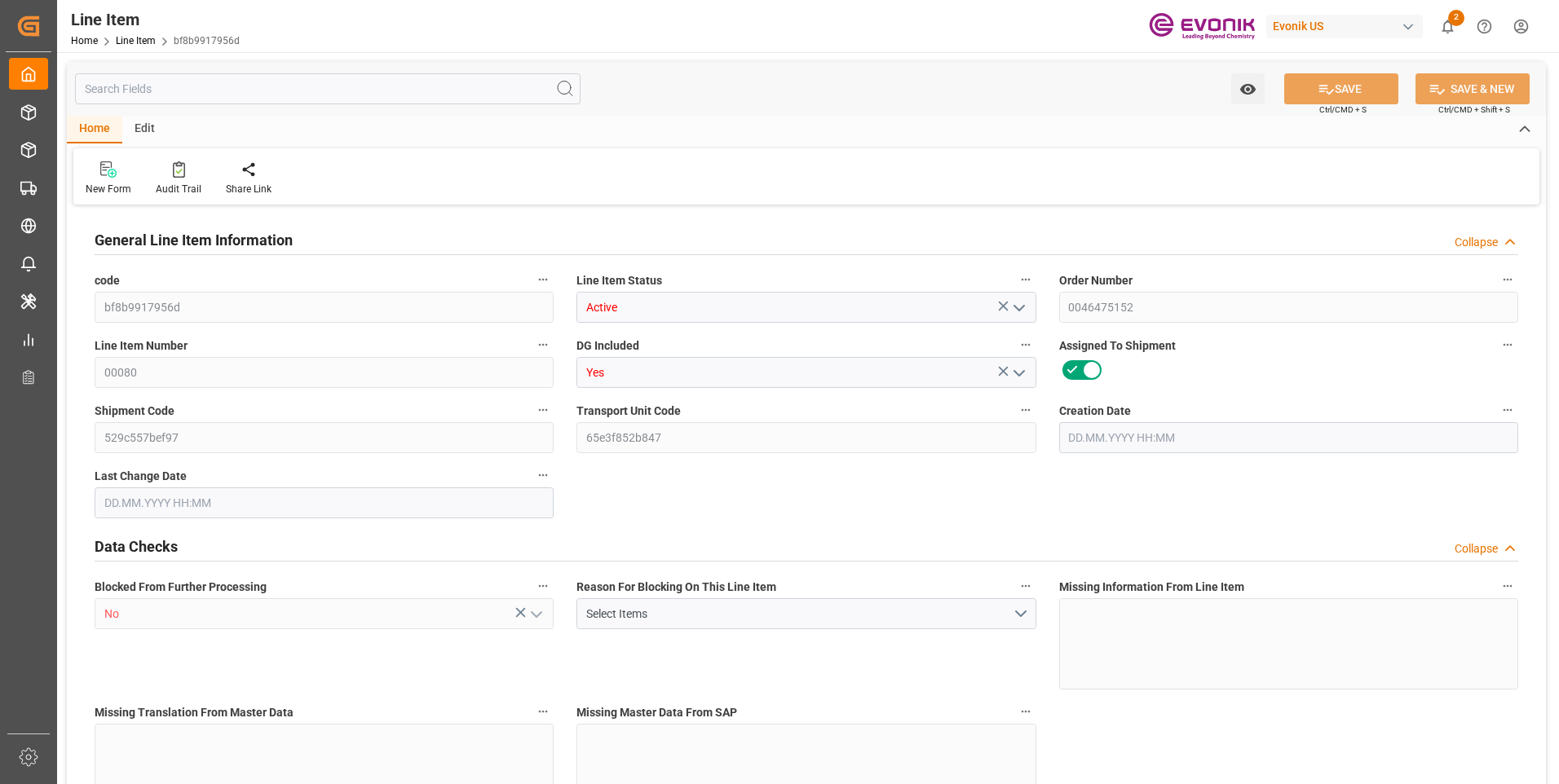
type input "1764"
type input "1650"
type input "2.784"
type input "2784"
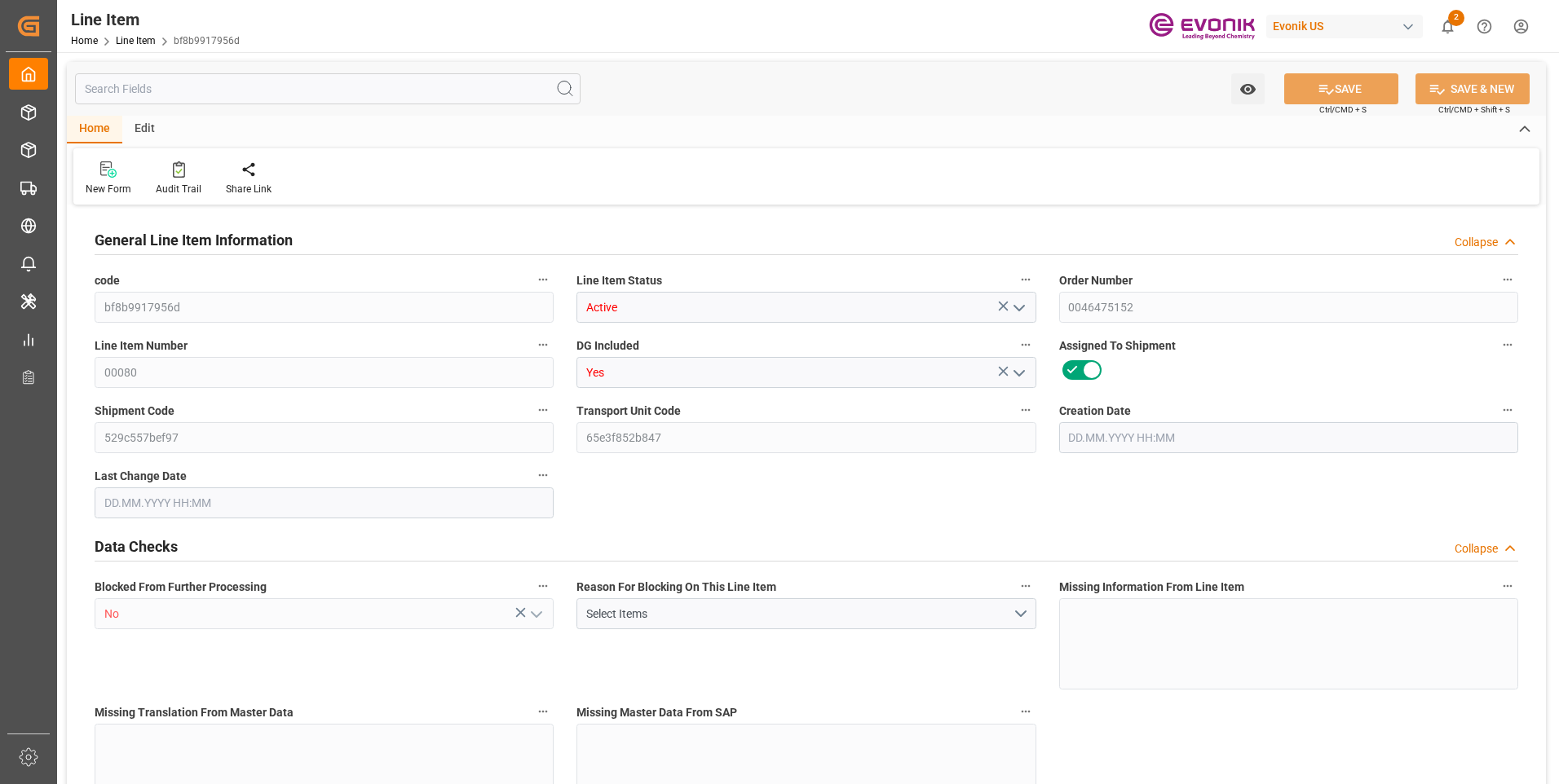
type input "0"
type input "[DATE] 11:46"
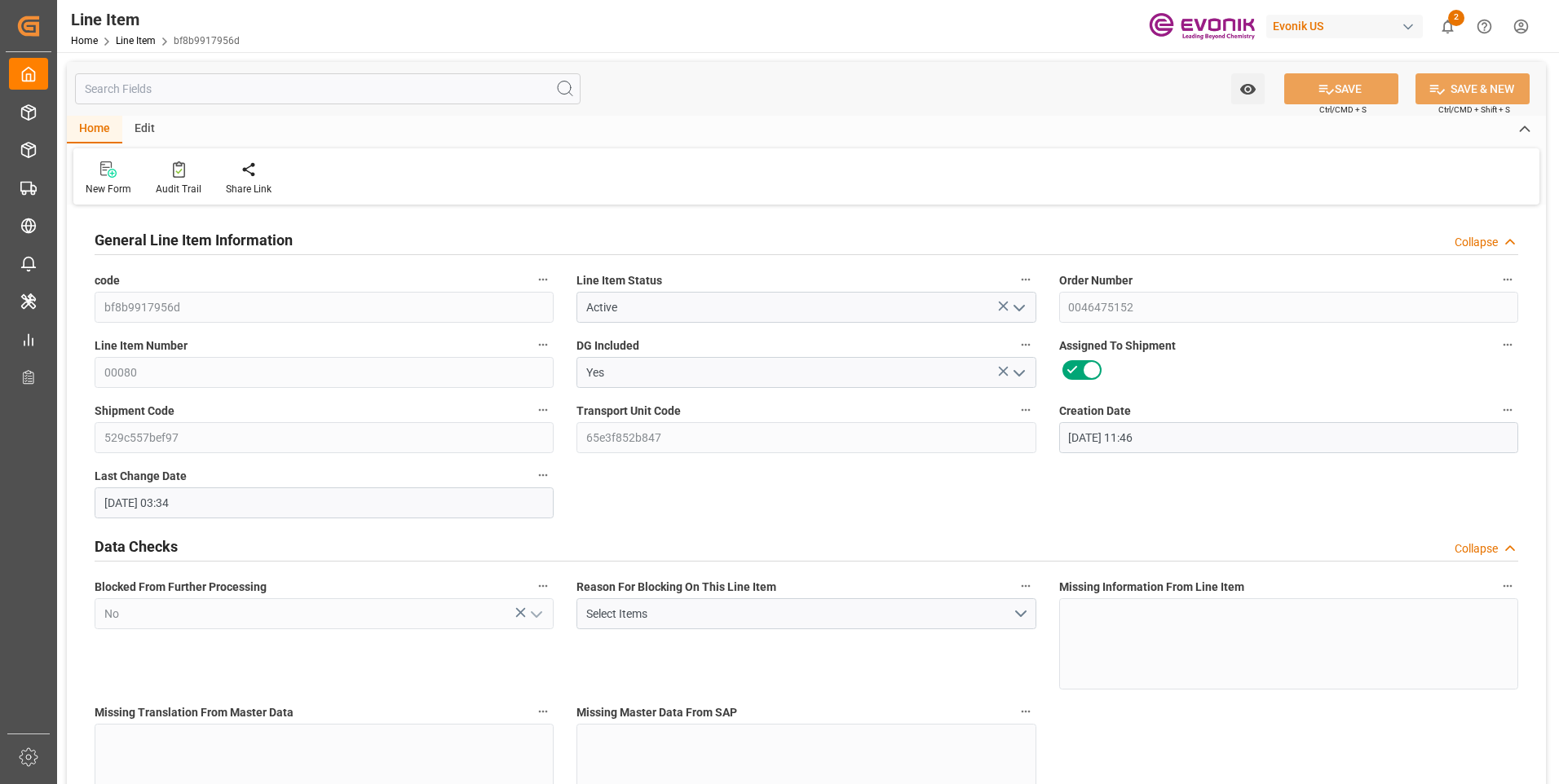
type input "[DATE] 03:34"
type input "[DATE]"
click at [359, 89] on input "text" at bounding box center [327, 89] width 505 height 31
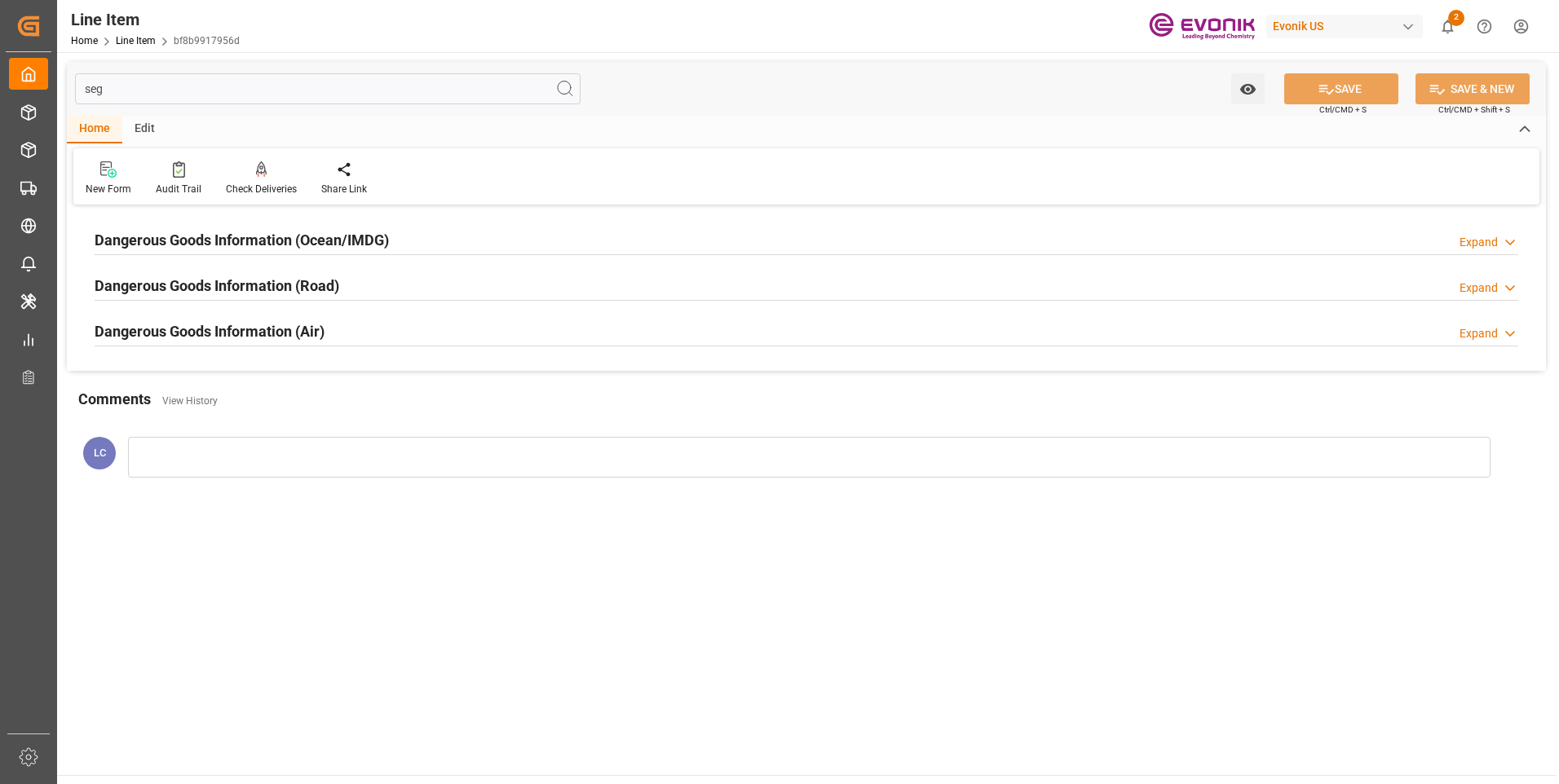
type input "seg"
click at [365, 246] on h2 "Dangerous Goods Information (Ocean/IMDG)" at bounding box center [241, 240] width 295 height 22
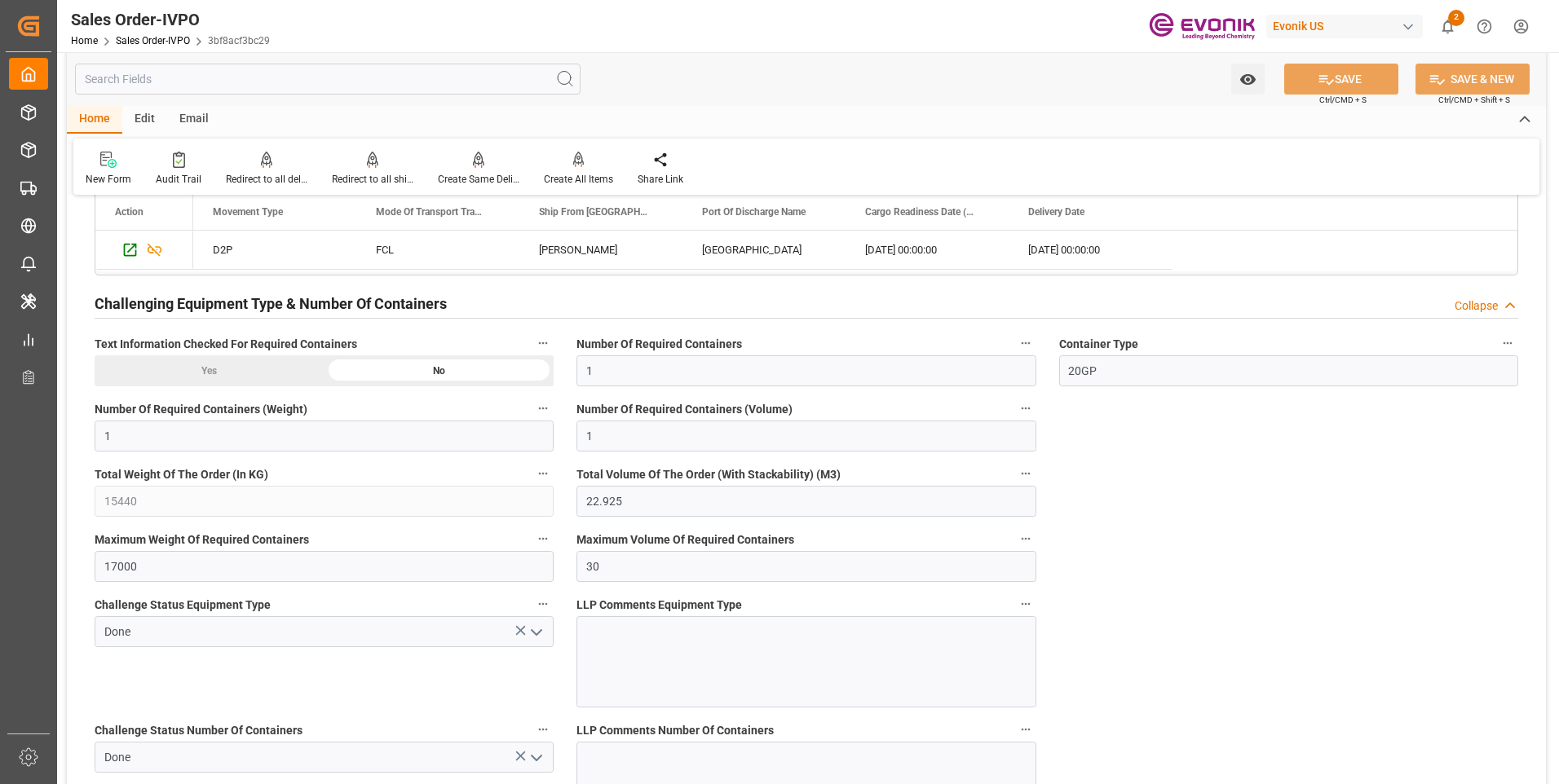
scroll to position [2608, 0]
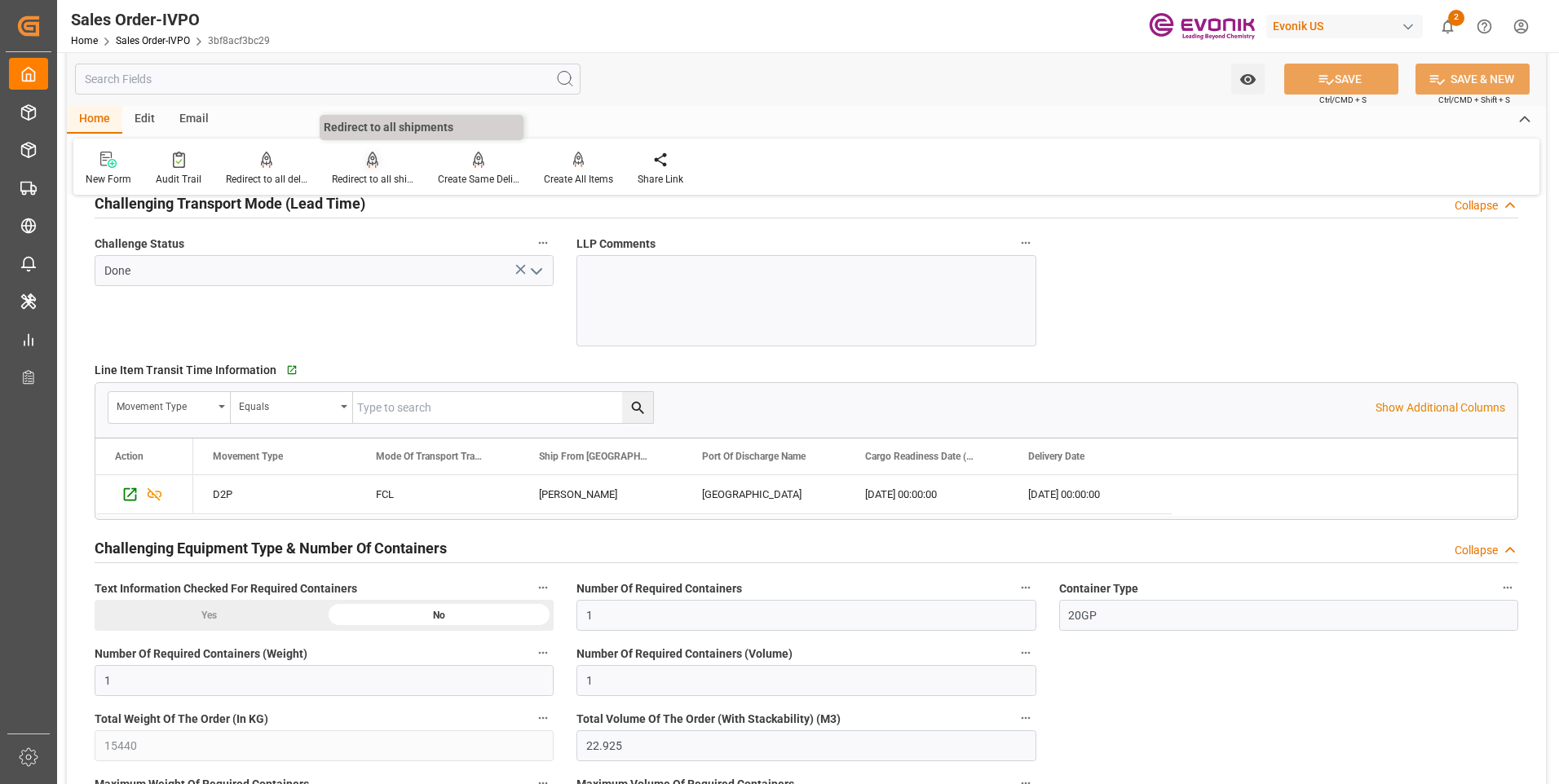
click at [367, 167] on icon at bounding box center [373, 160] width 12 height 16
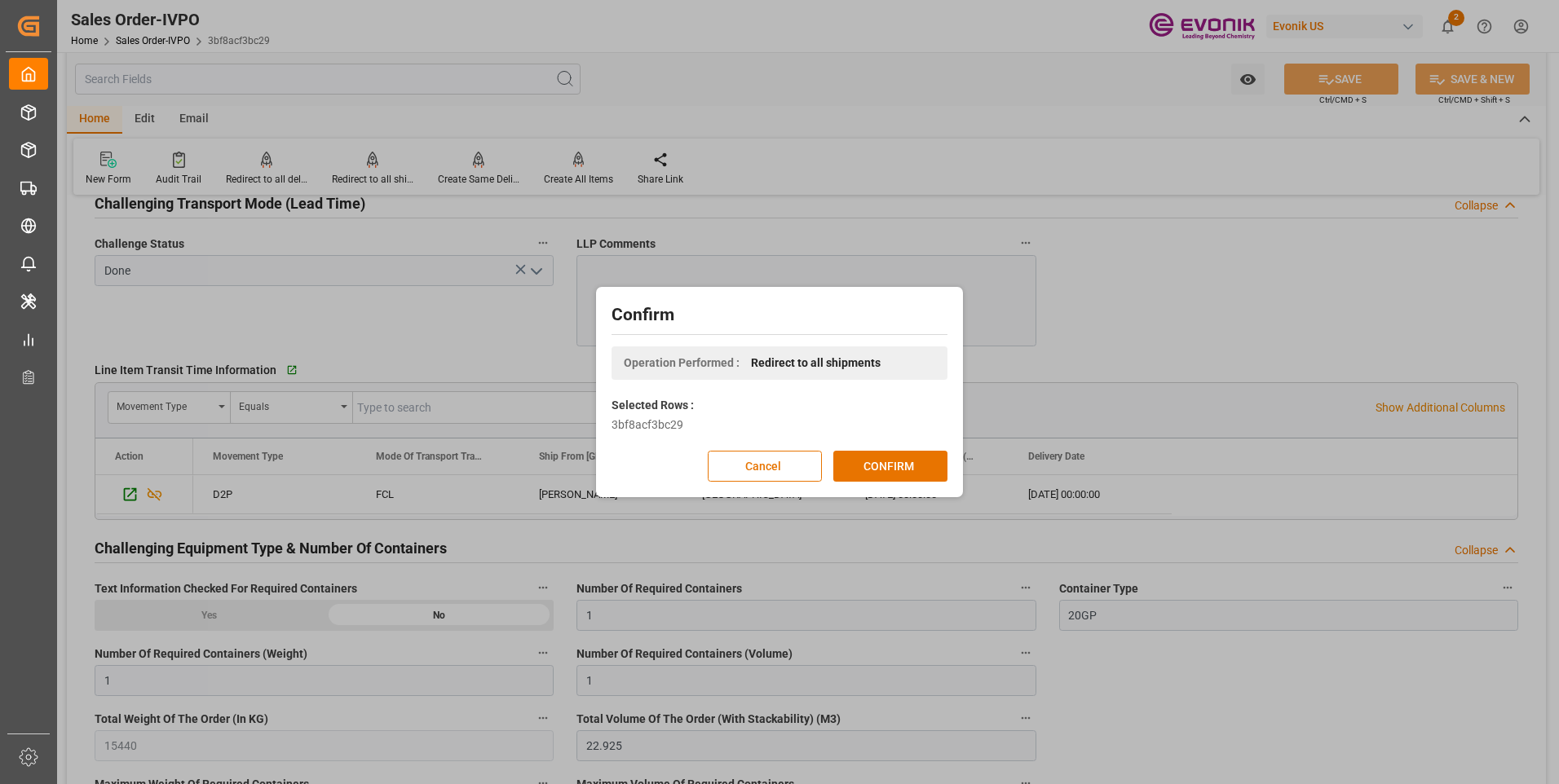
click at [860, 450] on div "Confirm Operation Performed : Redirect to all shipments Selected Rows : 3bf8acf…" at bounding box center [780, 392] width 359 height 202
click at [900, 461] on button "CONFIRM" at bounding box center [891, 466] width 114 height 31
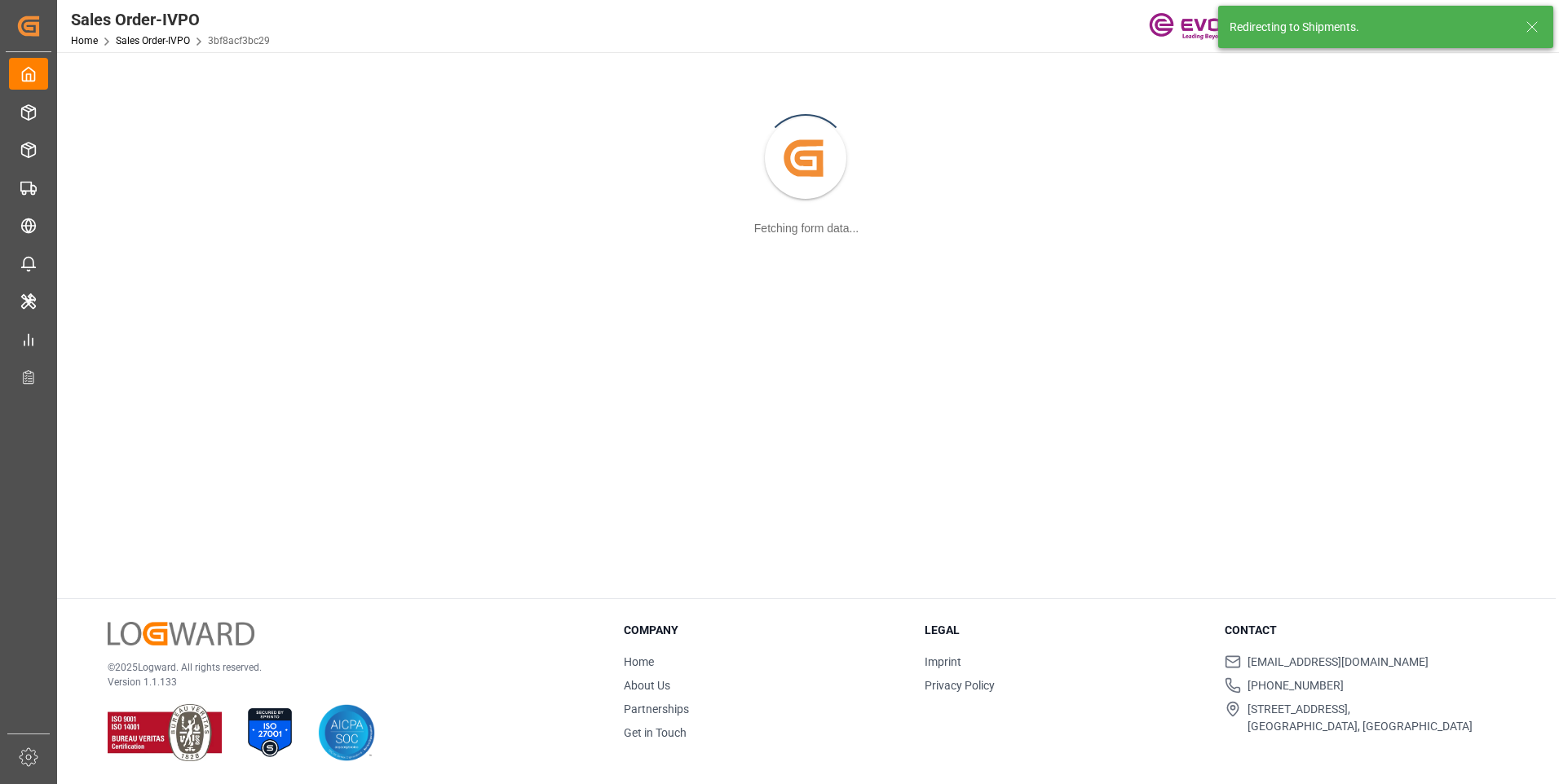
scroll to position [177, 0]
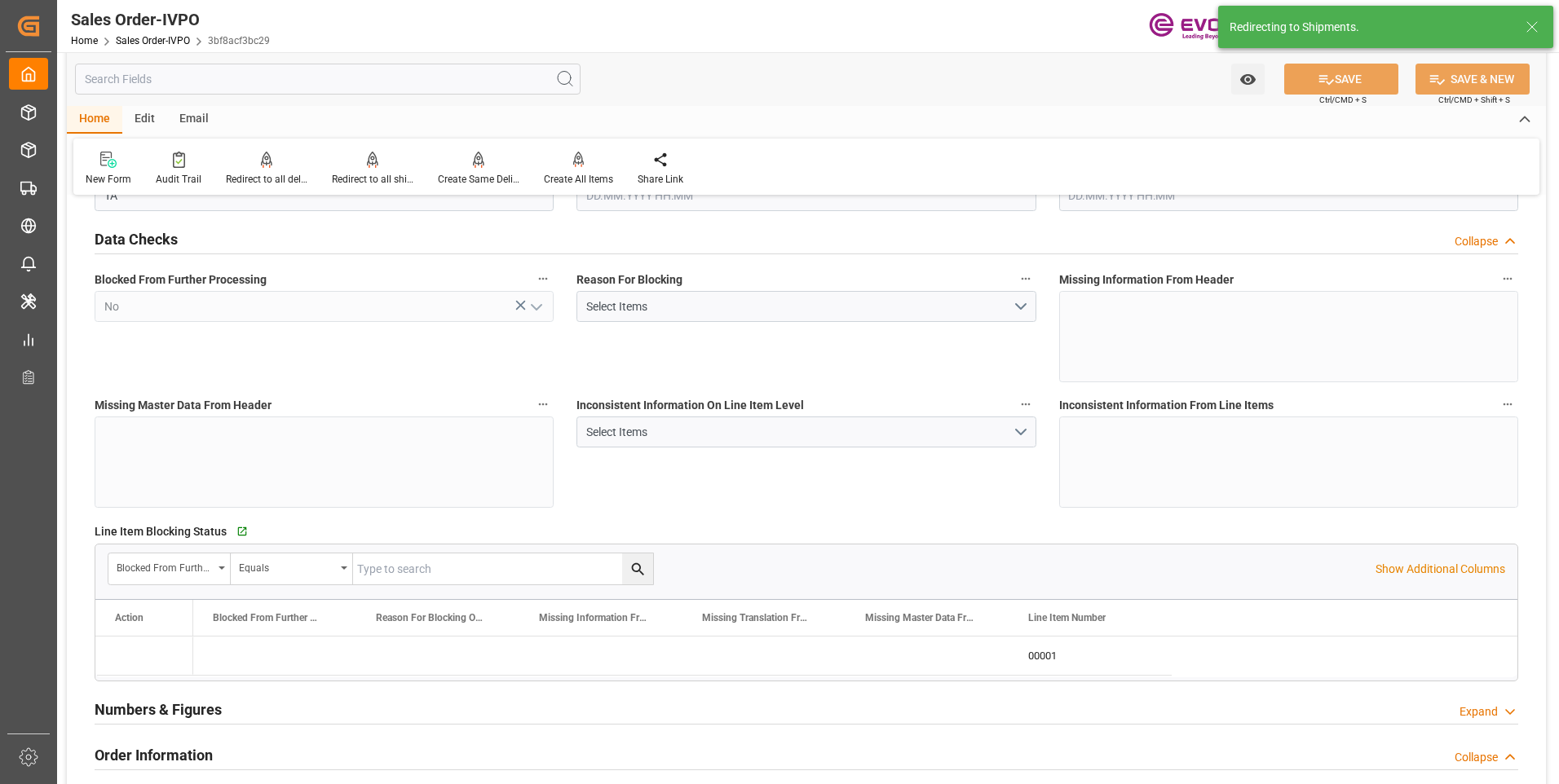
type input "SGSIN"
type input "0"
type input "1"
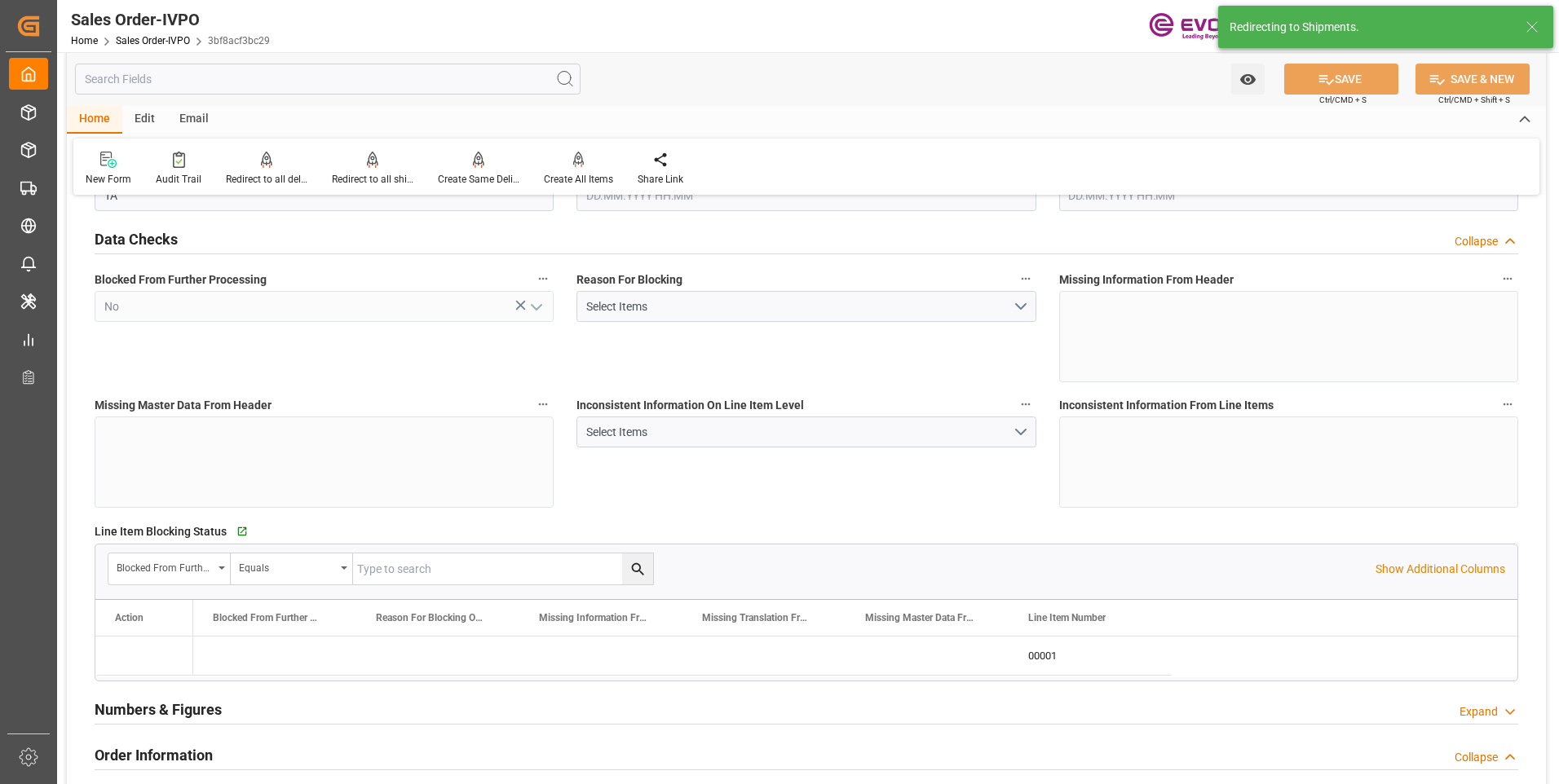
type input "15440"
type input "22.925"
type input "17000"
type input "30"
type input "[DATE] 01:34"
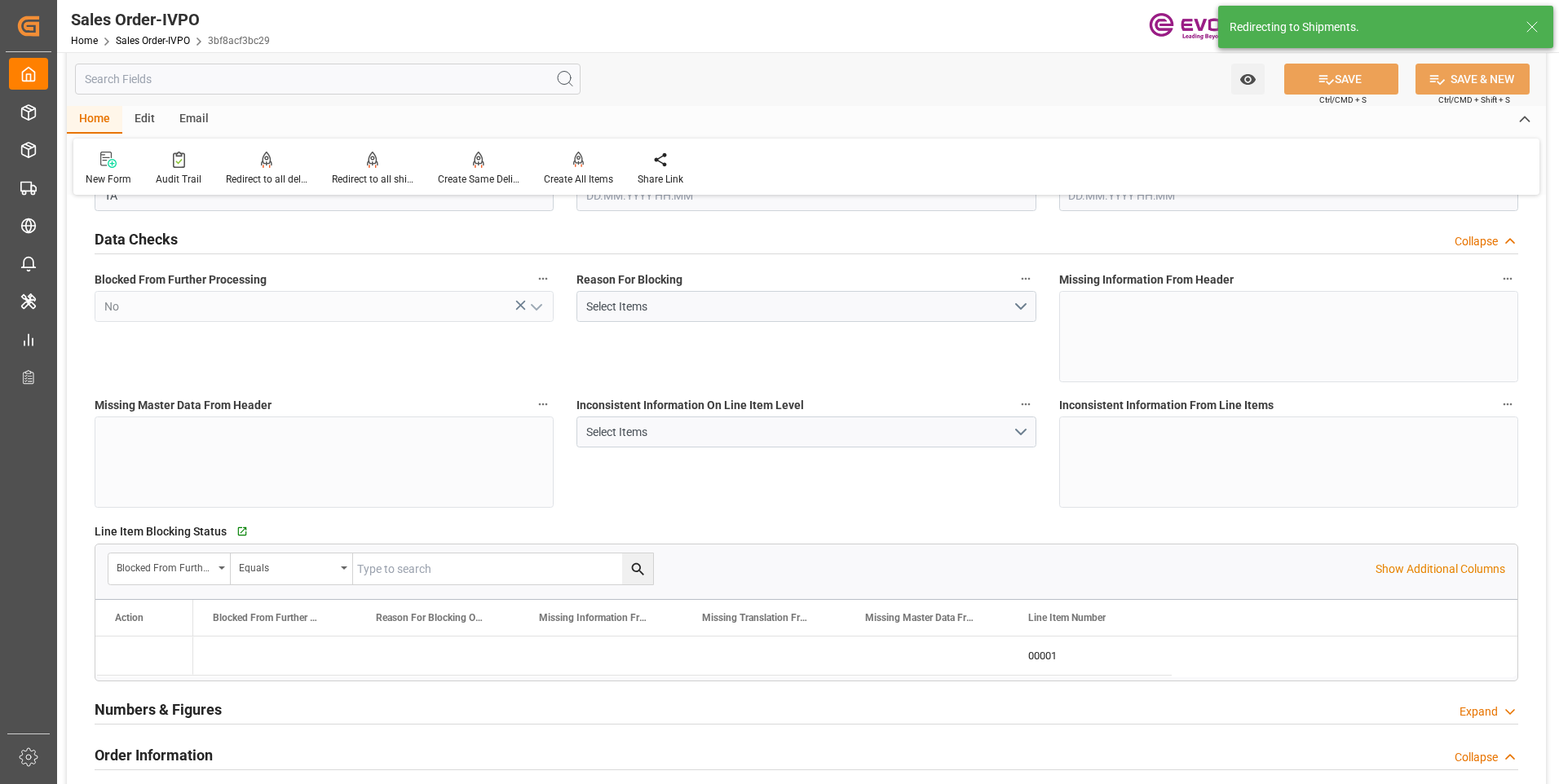
type input "[DATE] 04:12"
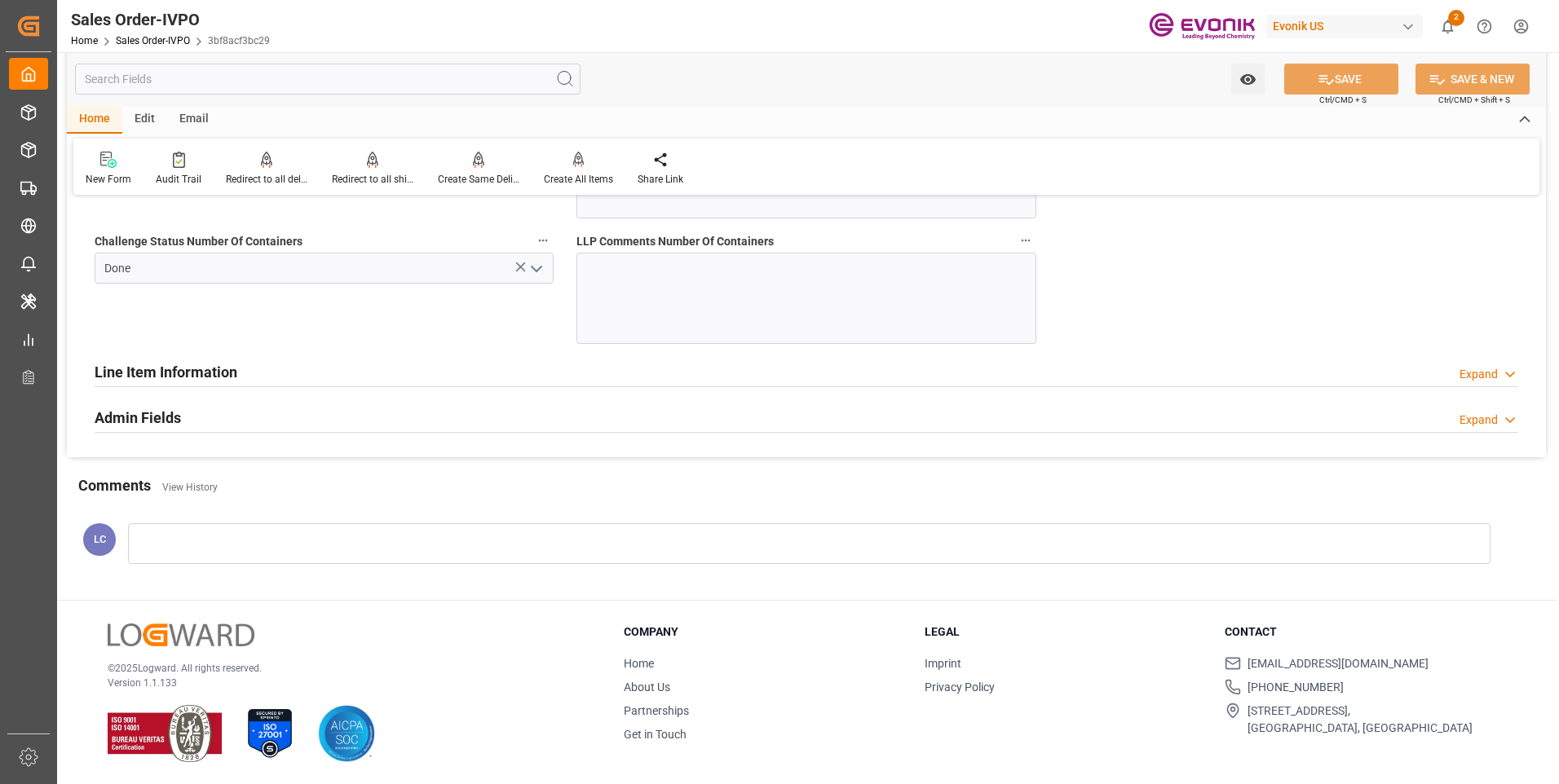
scroll to position [2851, 0]
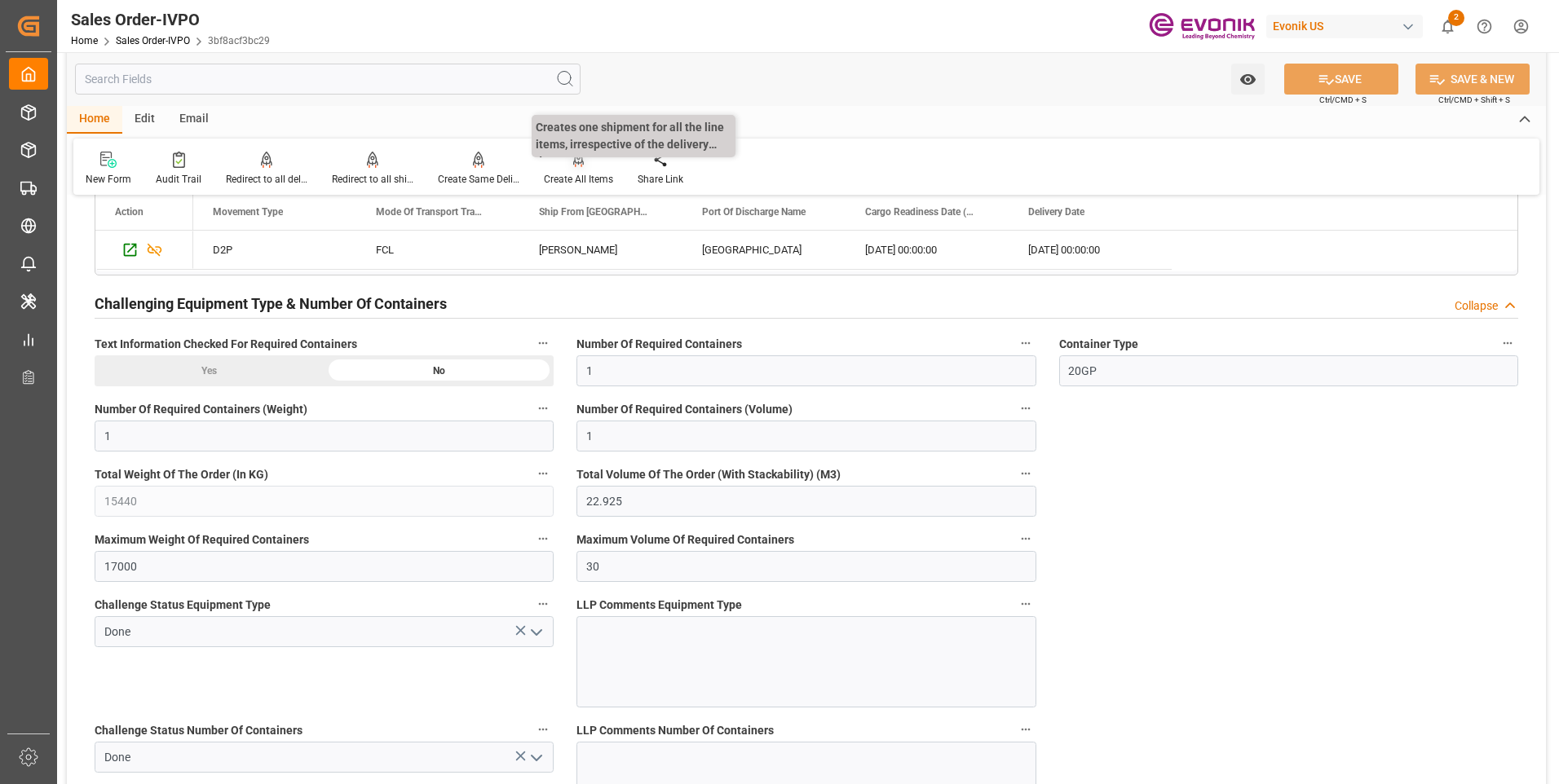
click at [567, 167] on div at bounding box center [579, 159] width 69 height 17
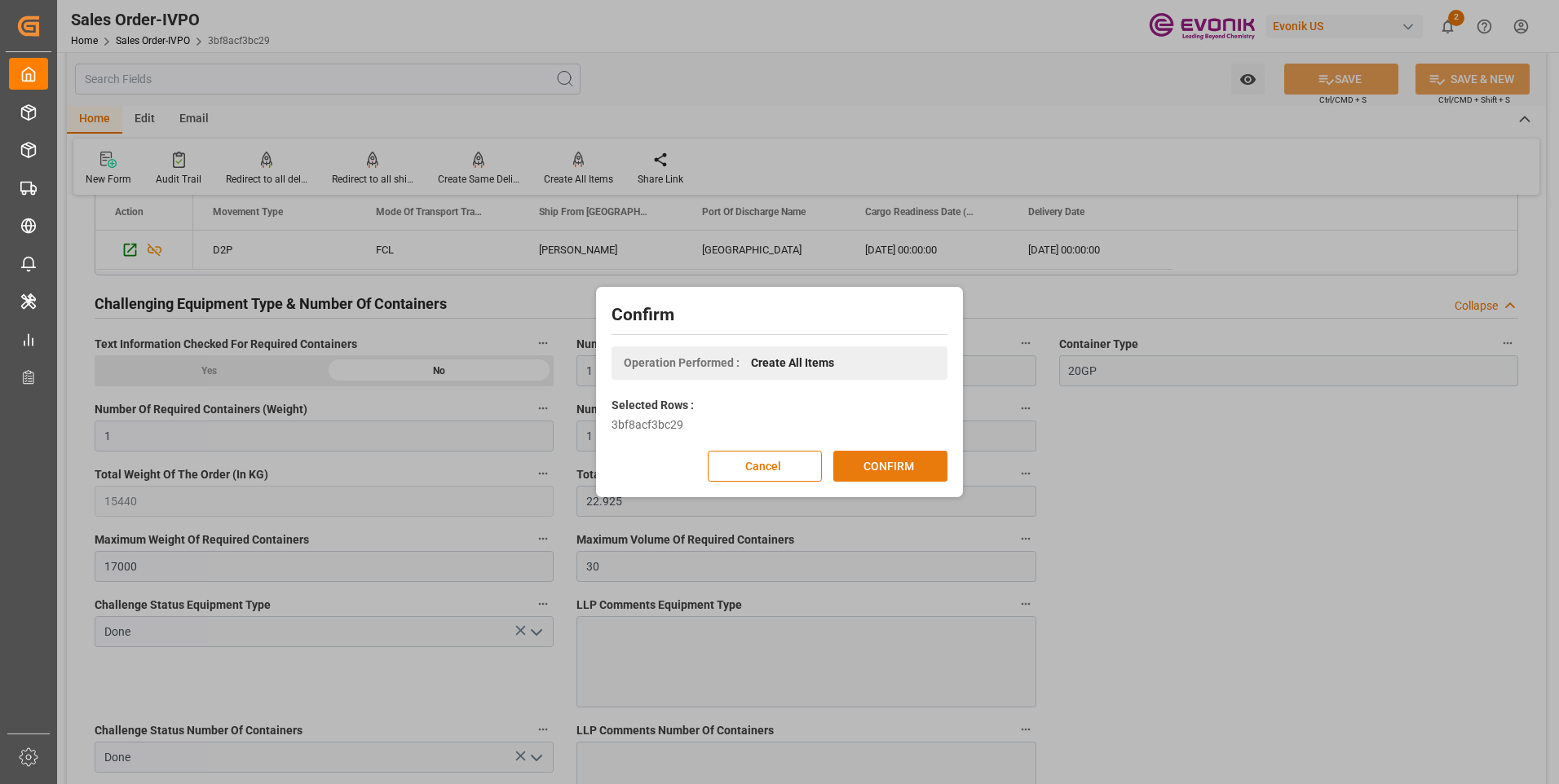
click at [879, 460] on button "CONFIRM" at bounding box center [891, 466] width 114 height 31
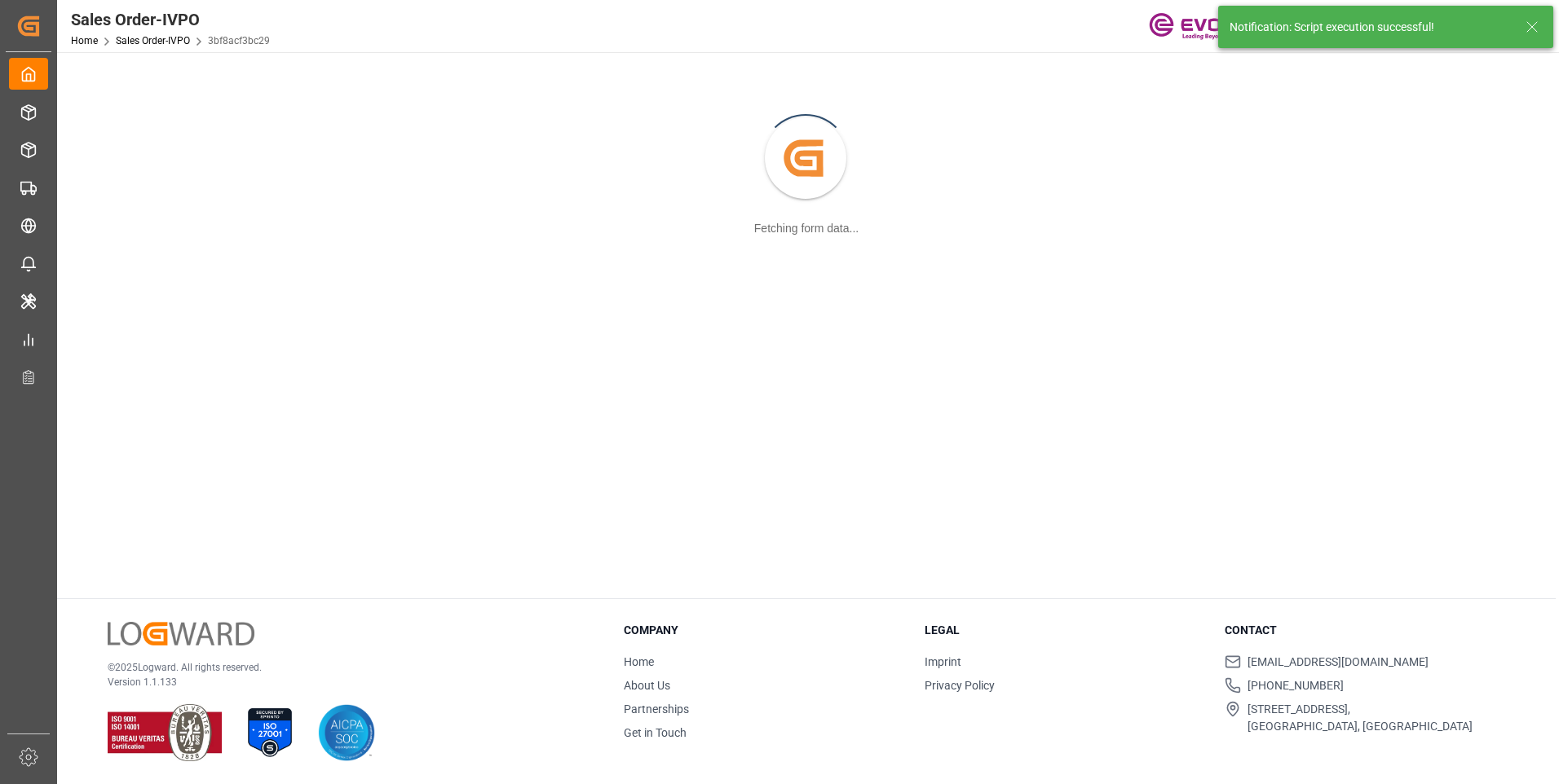
scroll to position [177, 0]
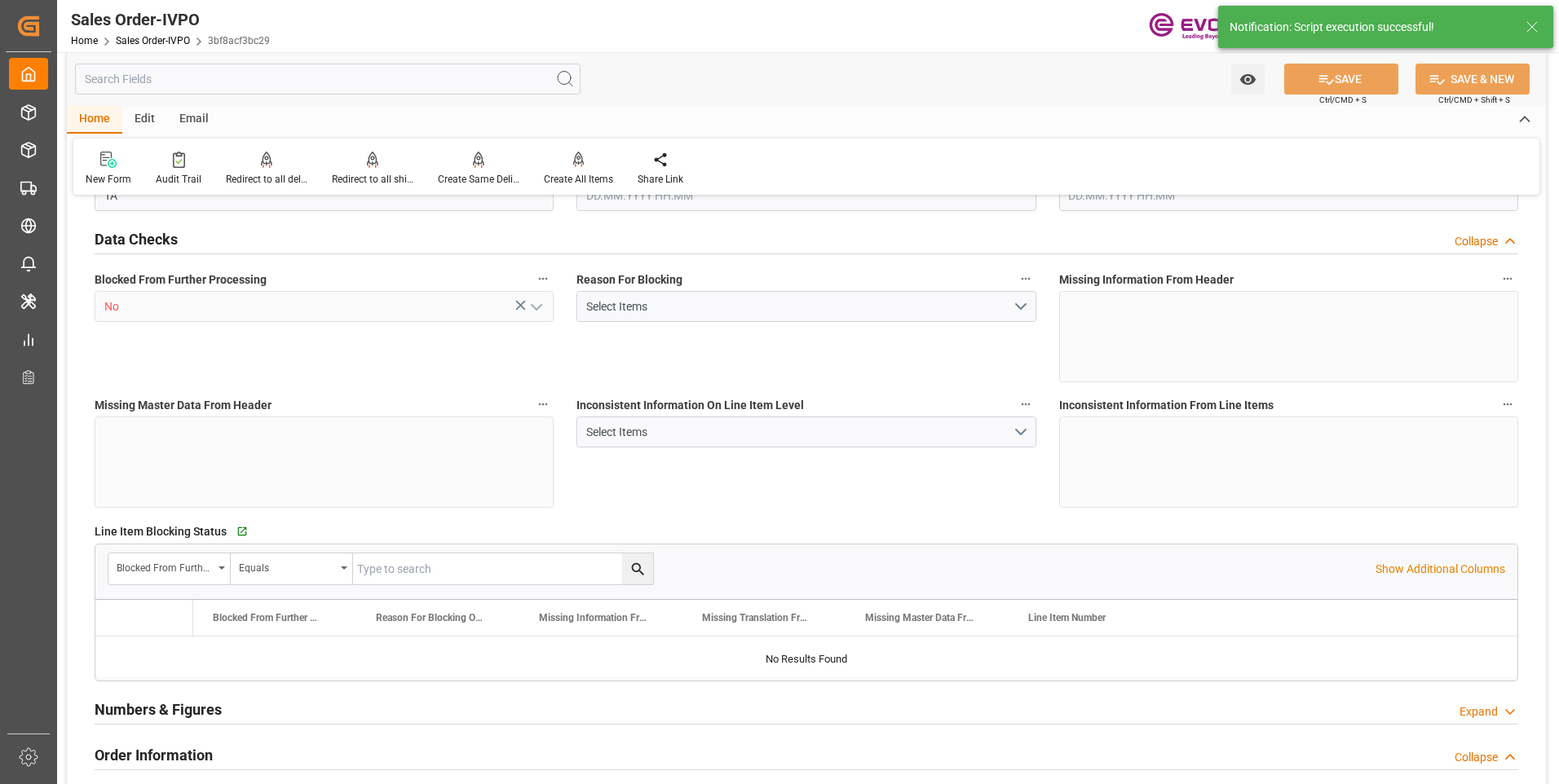
type input "SGSIN"
type input "0"
type input "1"
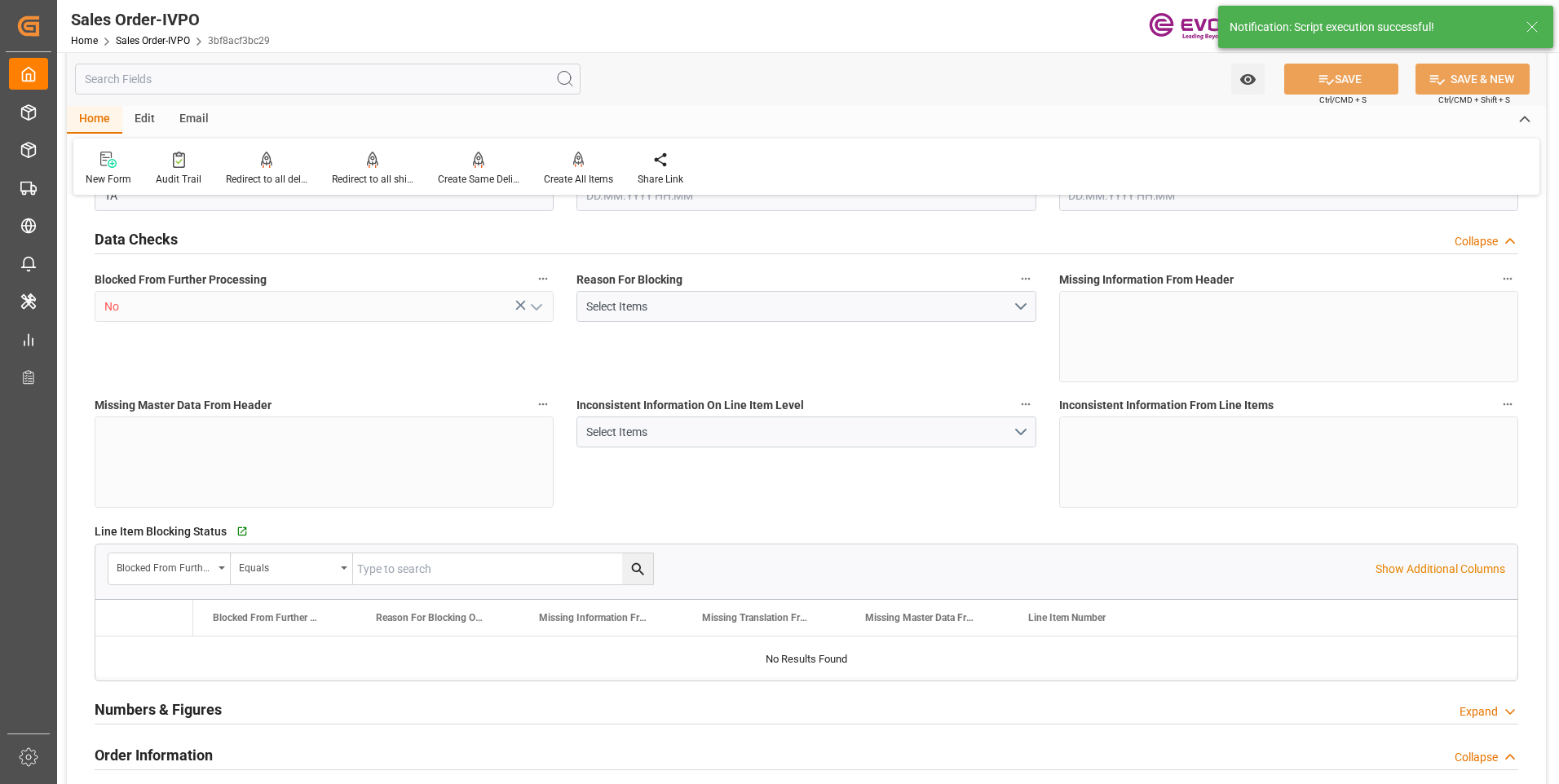
type input "15440"
type input "22.925"
type input "17000"
type input "30"
type input "[DATE] 01:34"
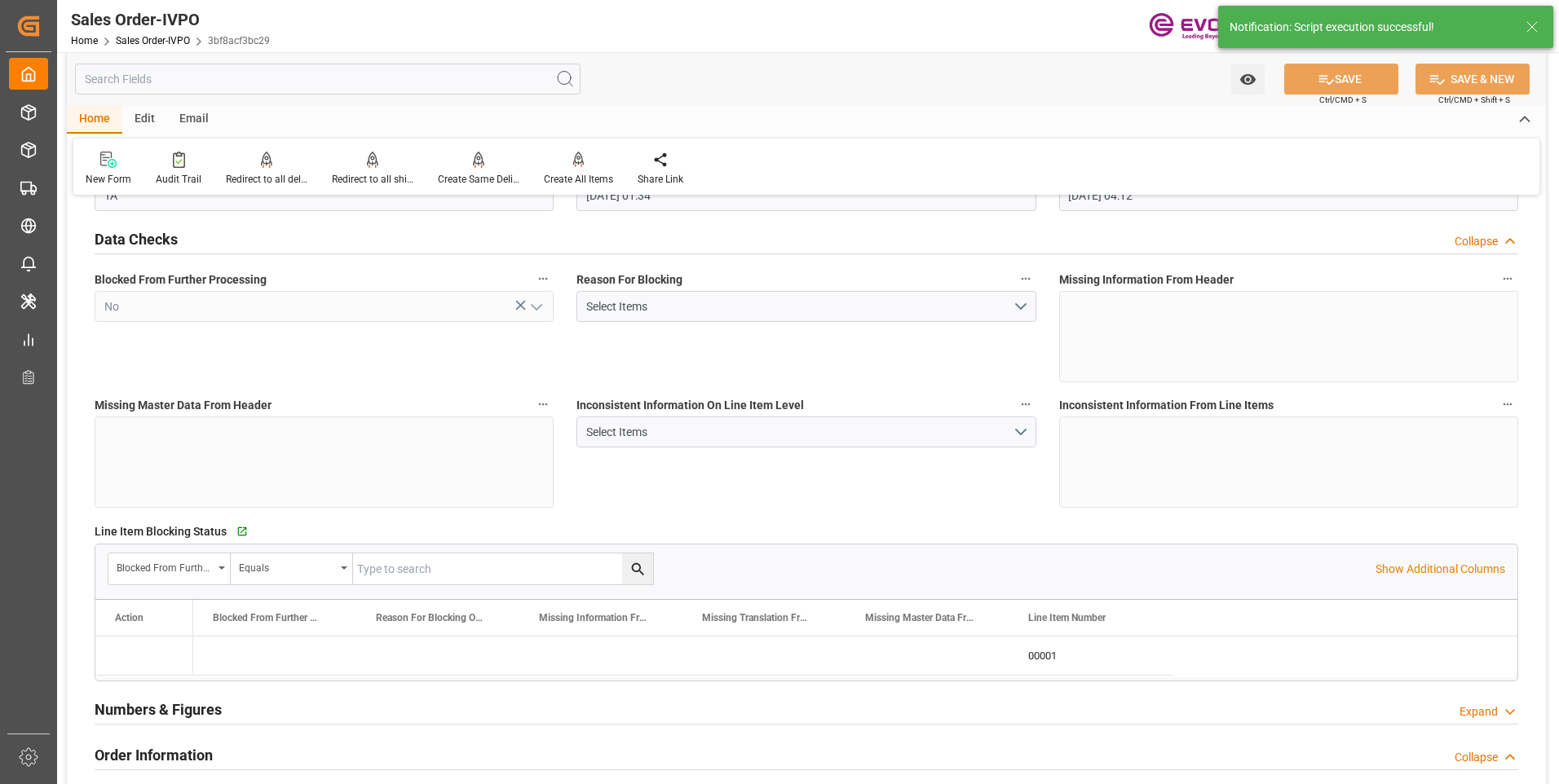
type input "[DATE] 04:12"
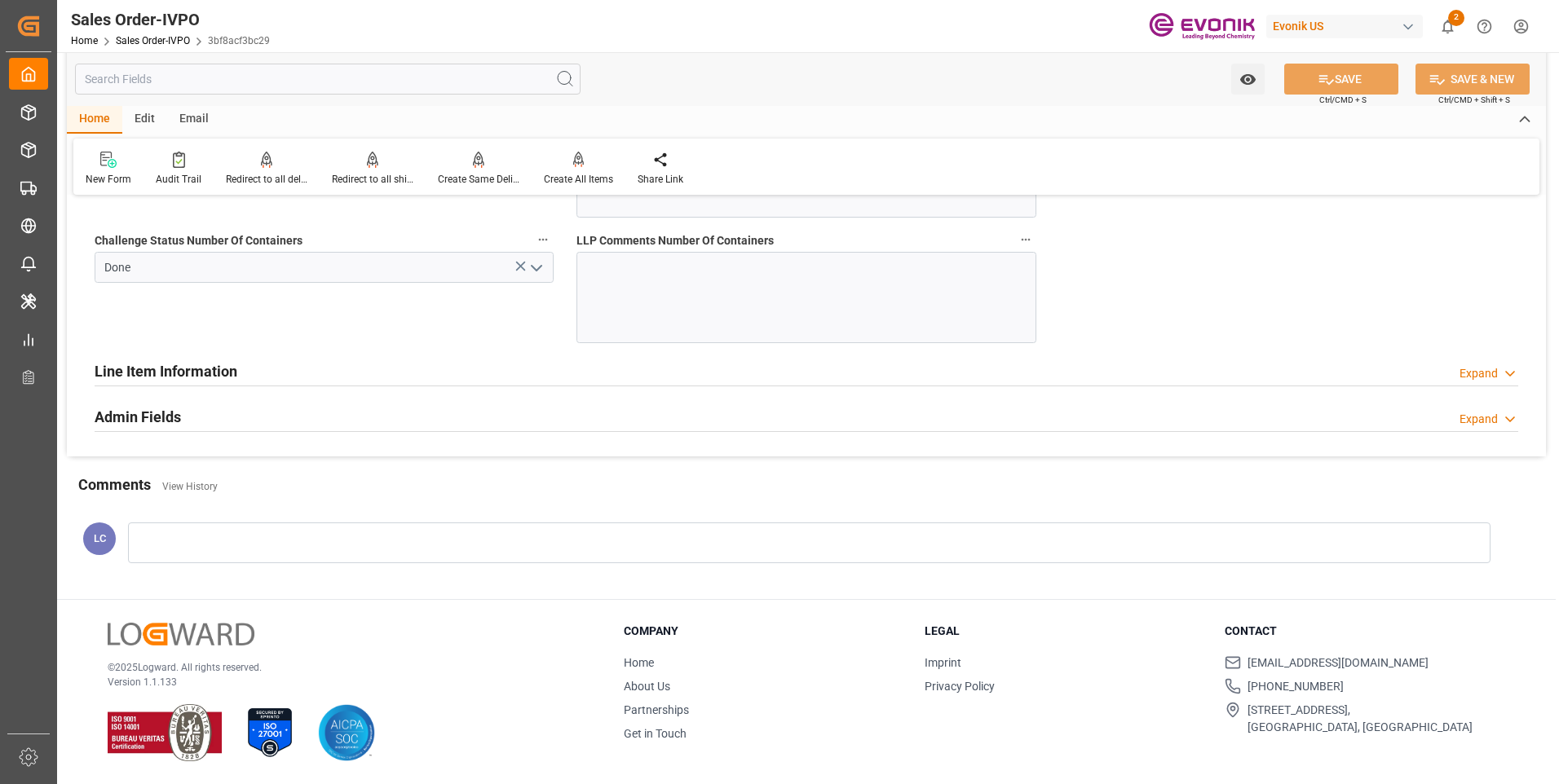
scroll to position [2934, 0]
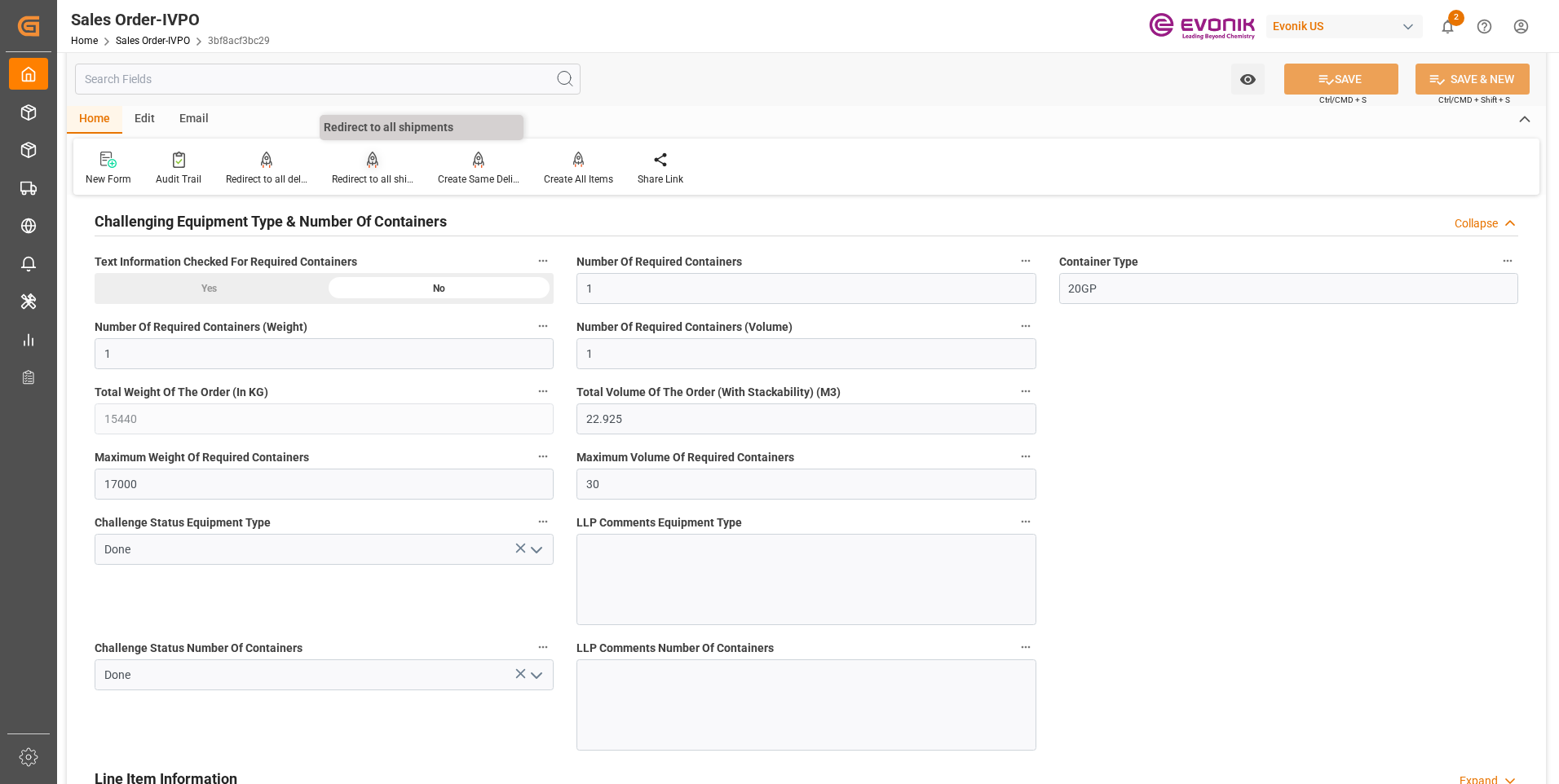
click at [367, 163] on icon at bounding box center [373, 160] width 12 height 16
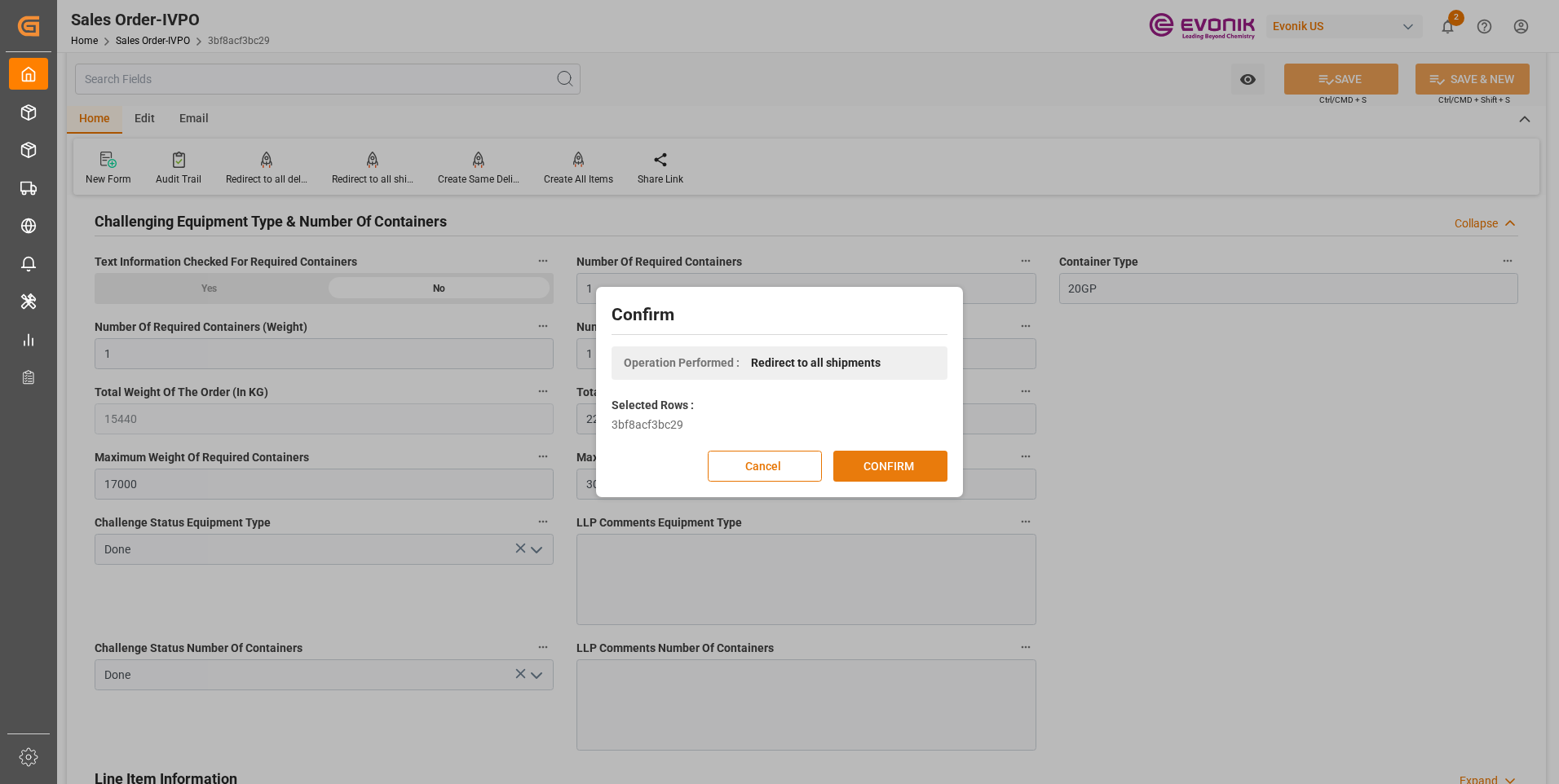
click at [862, 471] on button "CONFIRM" at bounding box center [891, 466] width 114 height 31
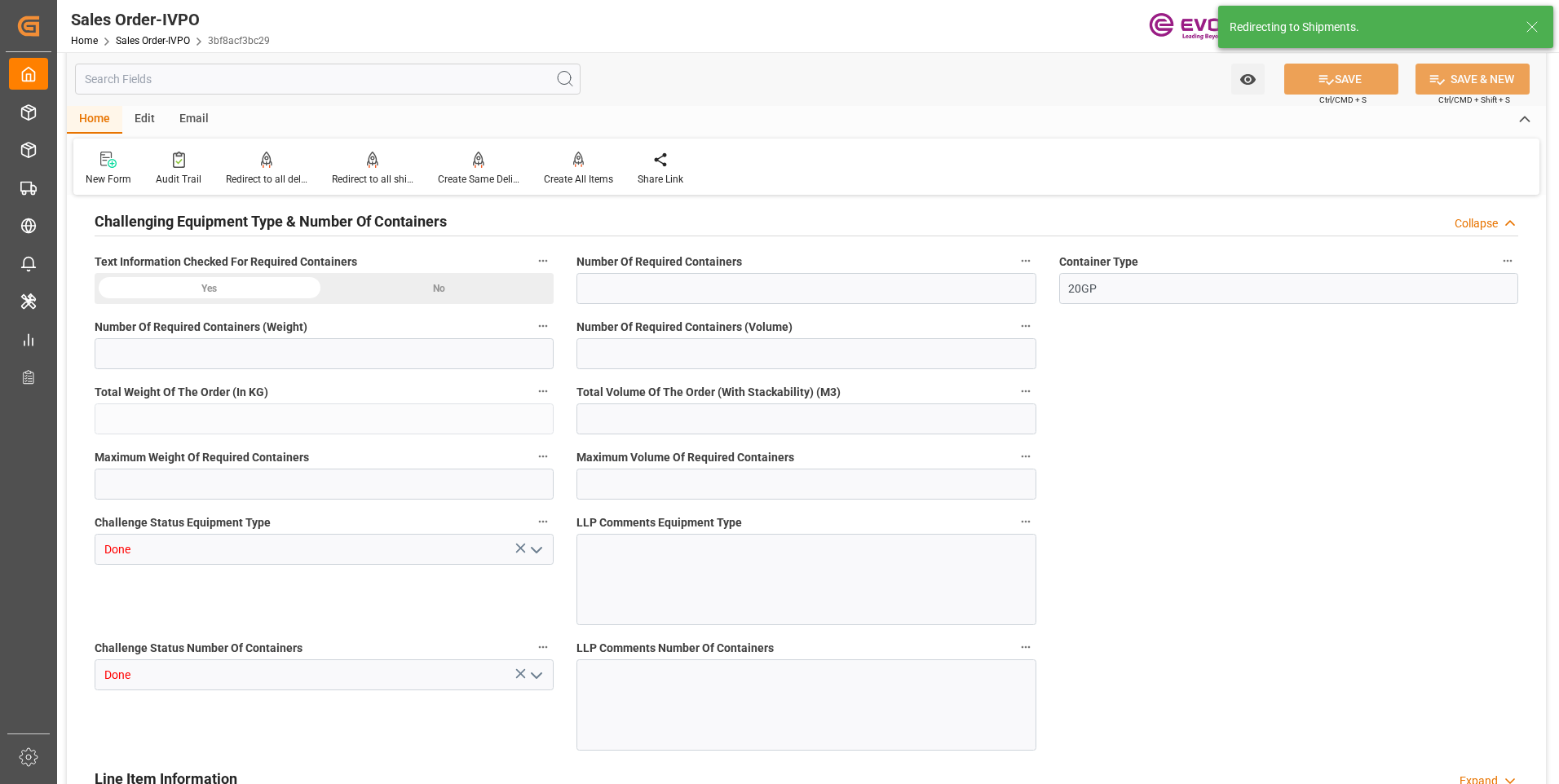
type input "SGSIN"
type input "0"
type input "1"
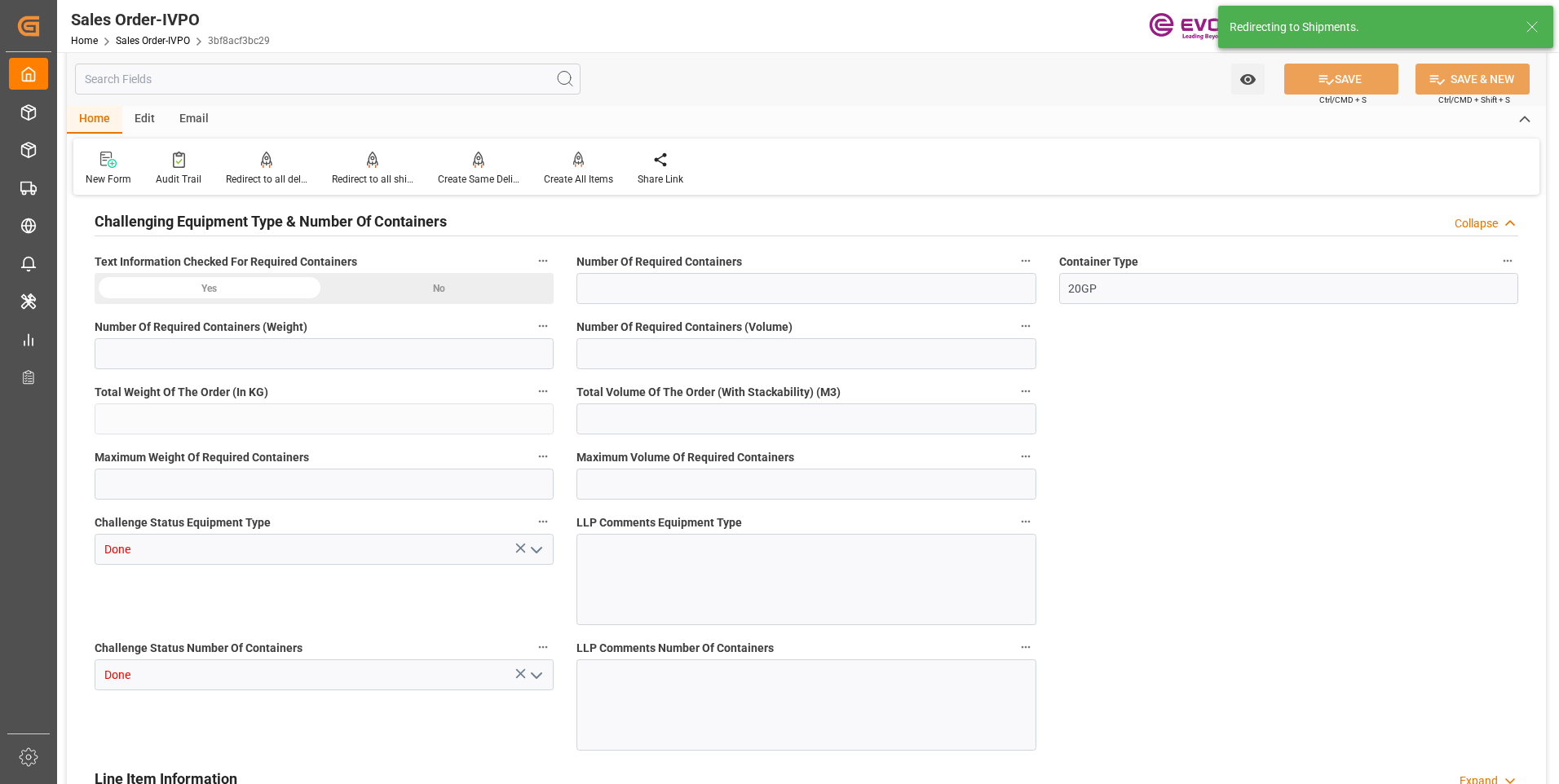
type input "15440"
type input "22.925"
type input "17000"
type input "30"
type input "[DATE] 01:34"
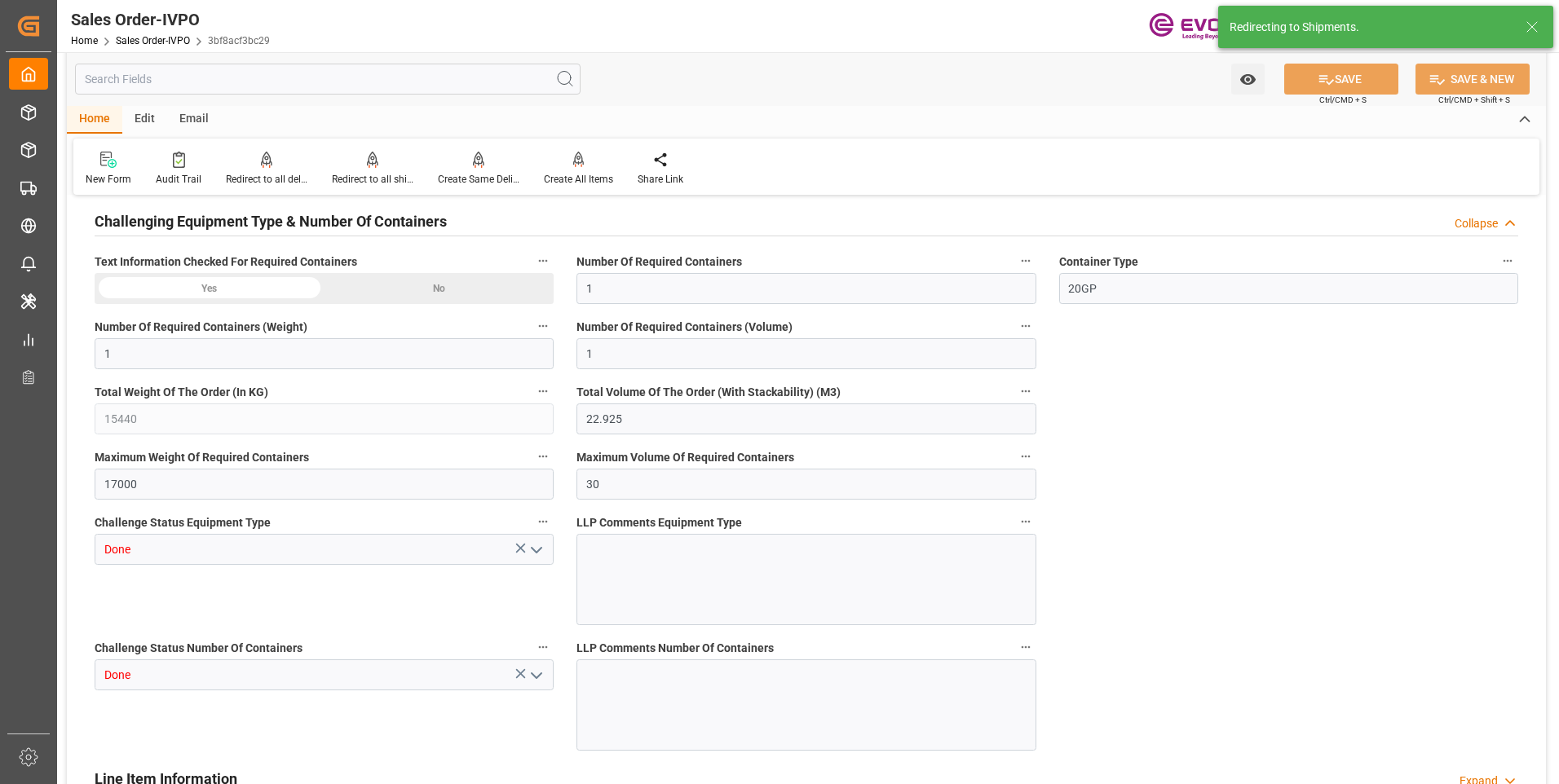
type input "[DATE] 04:12"
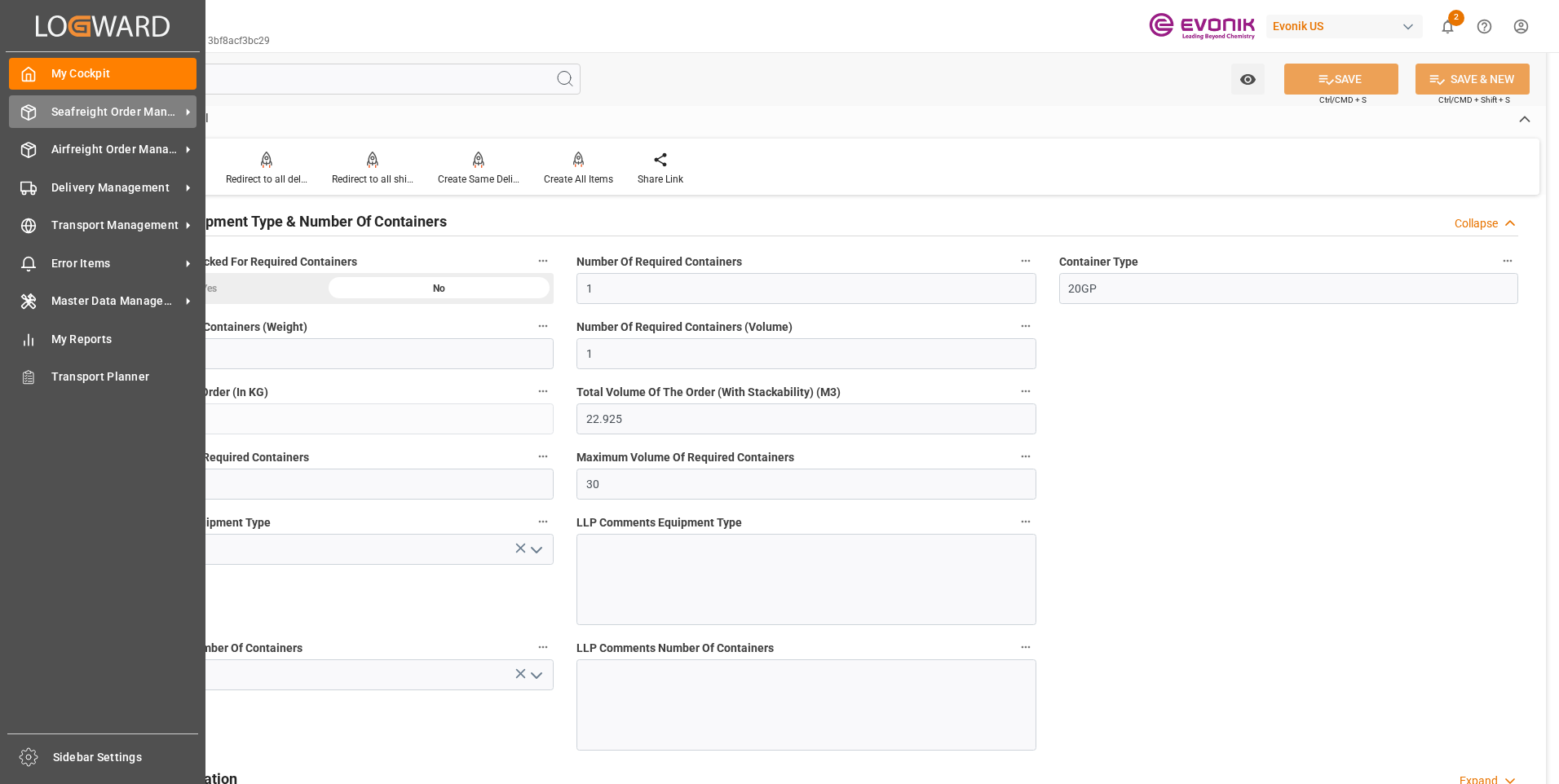
click at [29, 107] on icon at bounding box center [28, 112] width 16 height 16
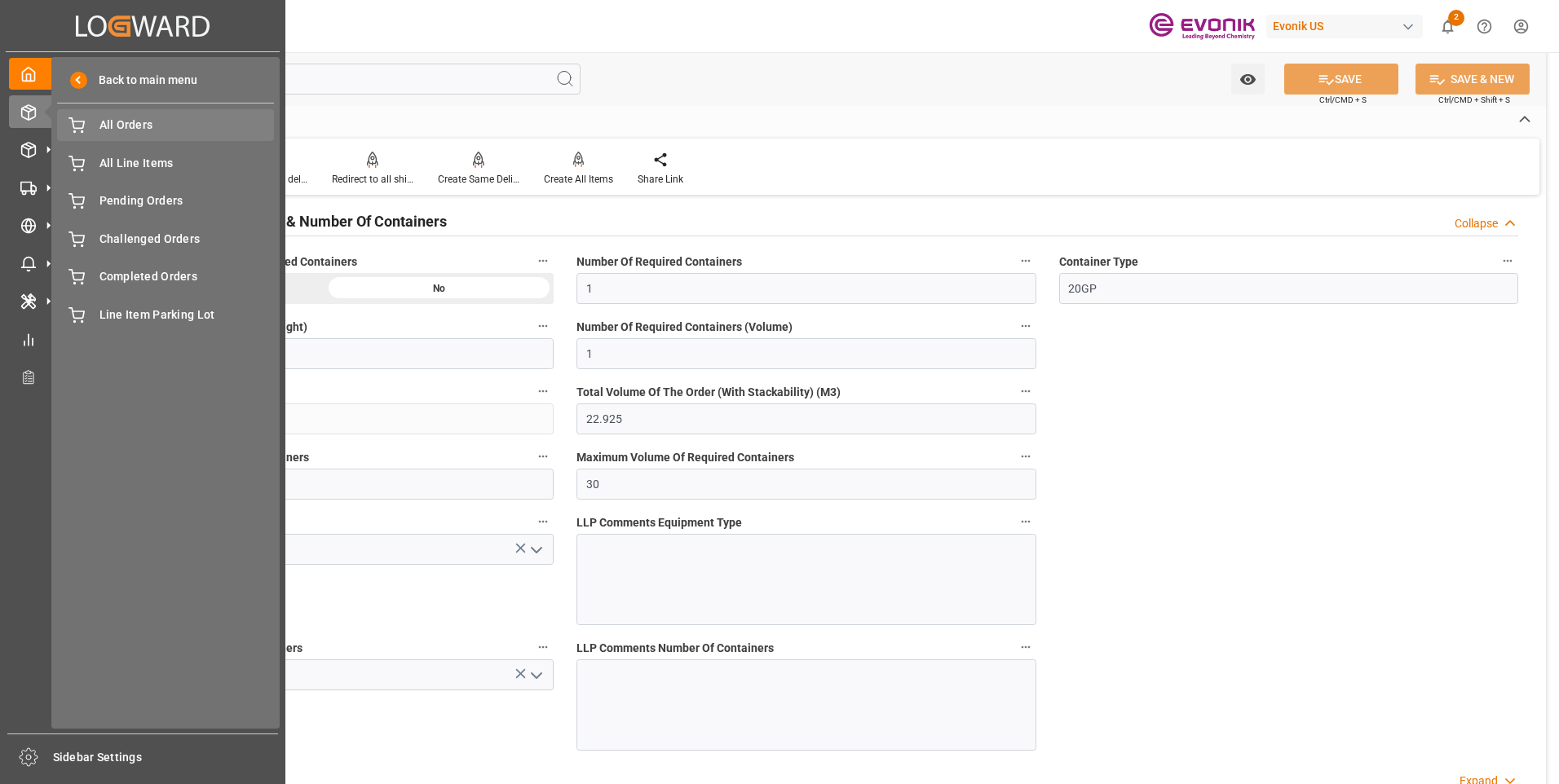
click at [84, 131] on icon at bounding box center [77, 125] width 16 height 16
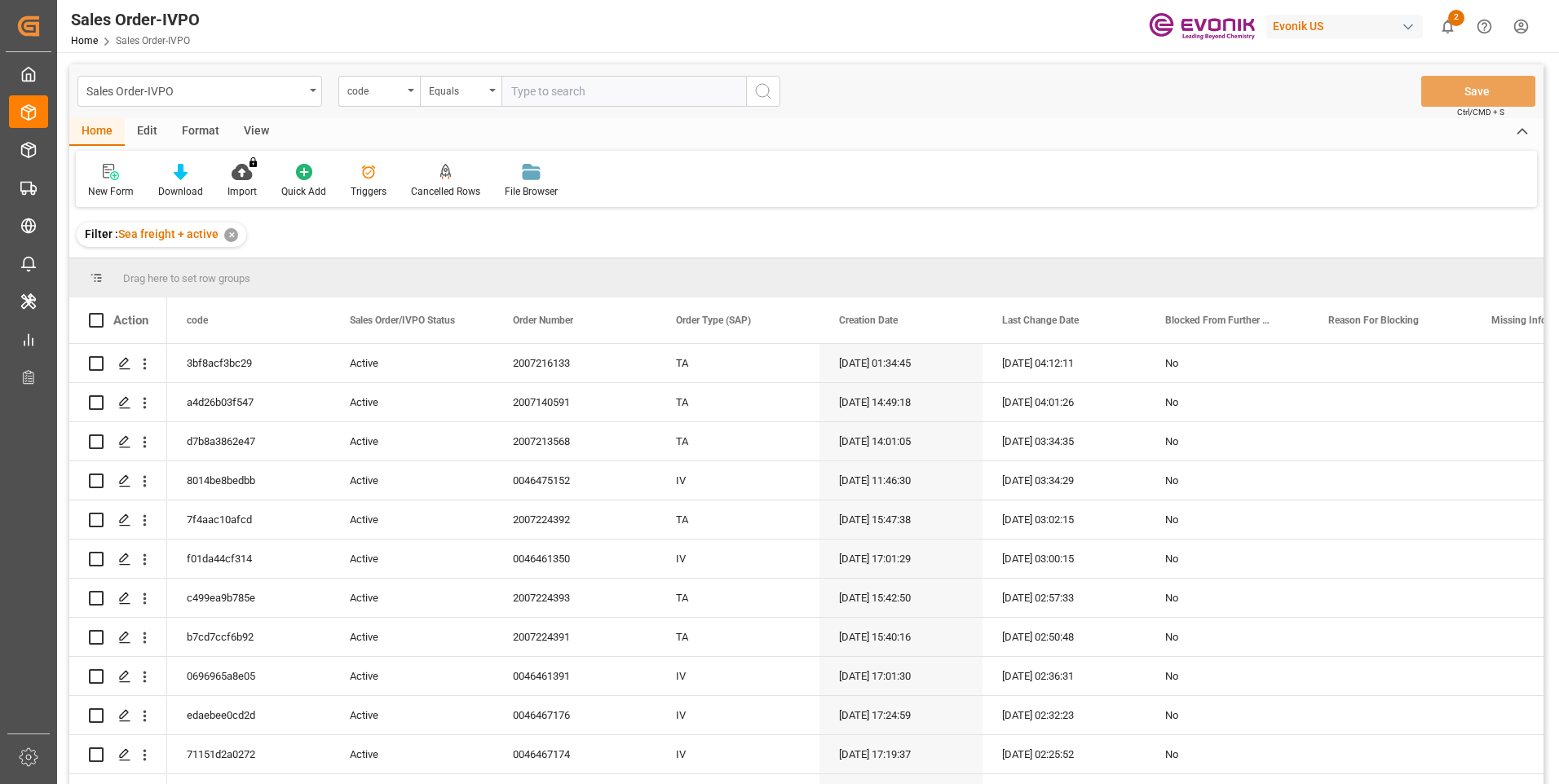
type input "6e69da79cc1b"
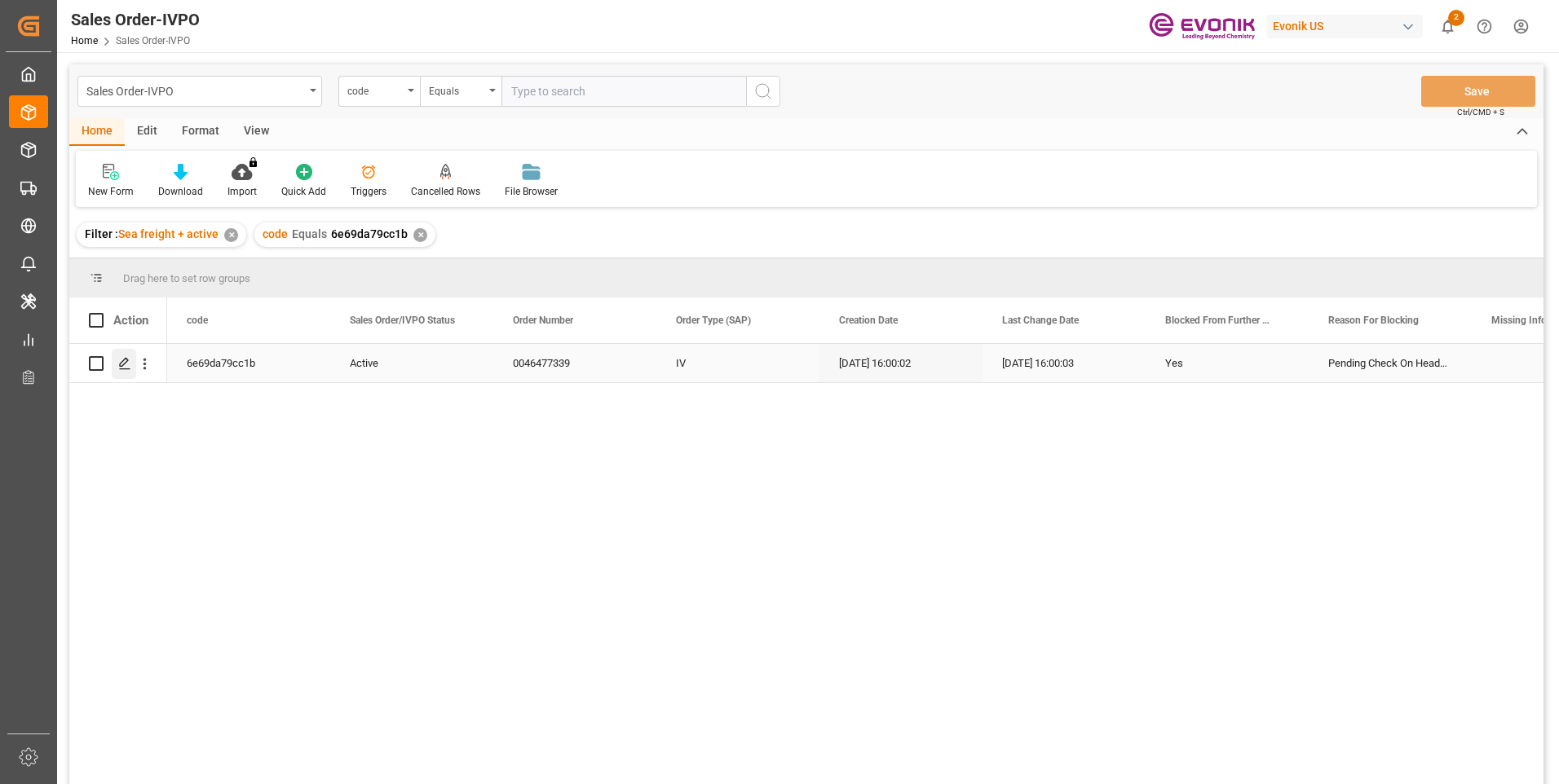
click at [125, 363] on icon "Press SPACE to select this row." at bounding box center [124, 363] width 13 height 13
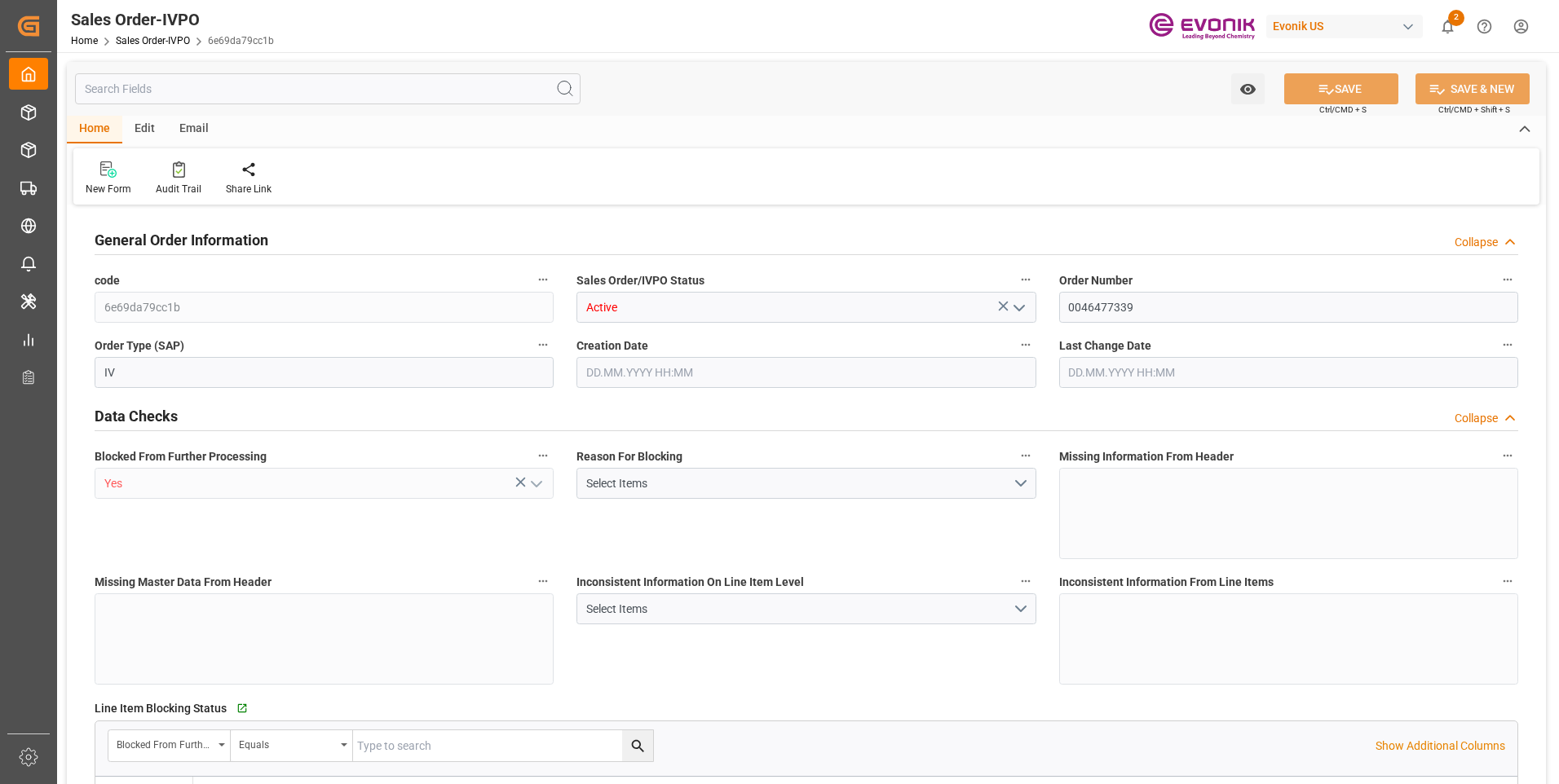
type input "BRSSZ"
type input "[EMAIL_ADDRESS] No: [PHONE_NUMBER]"
type input "0"
type input "1"
type input "14578.928"
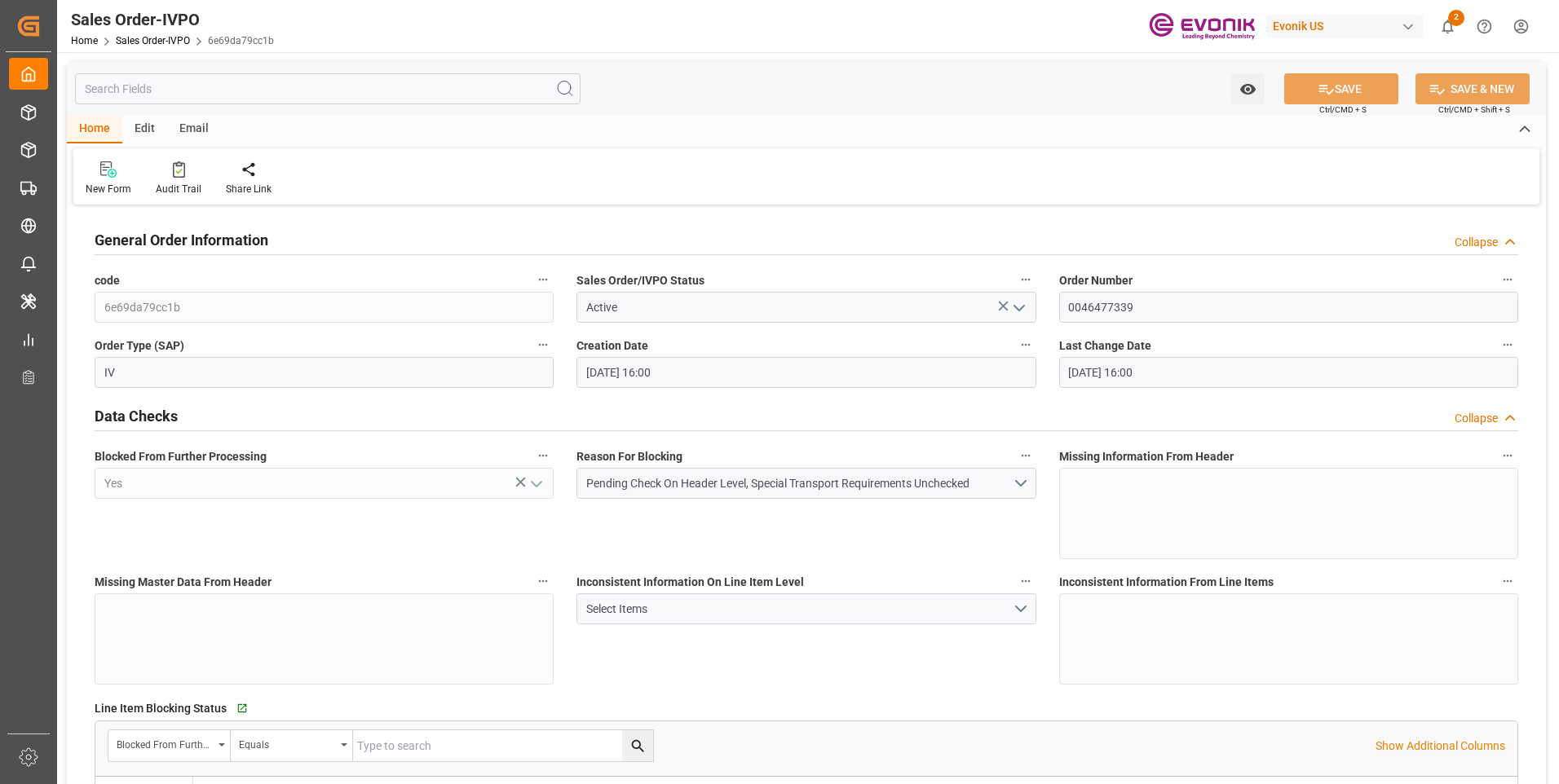
type input "[DATE] 16:00"
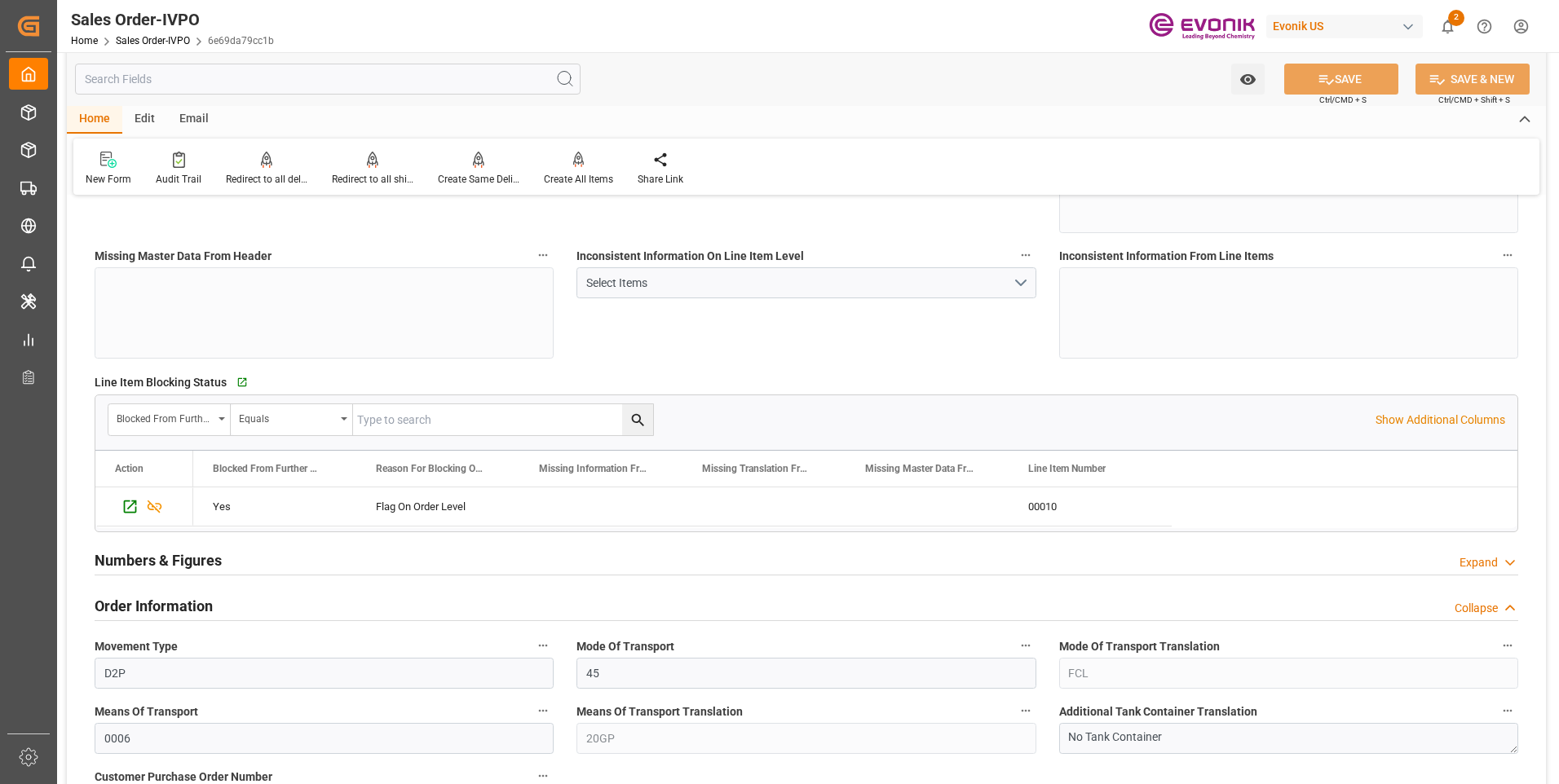
scroll to position [652, 0]
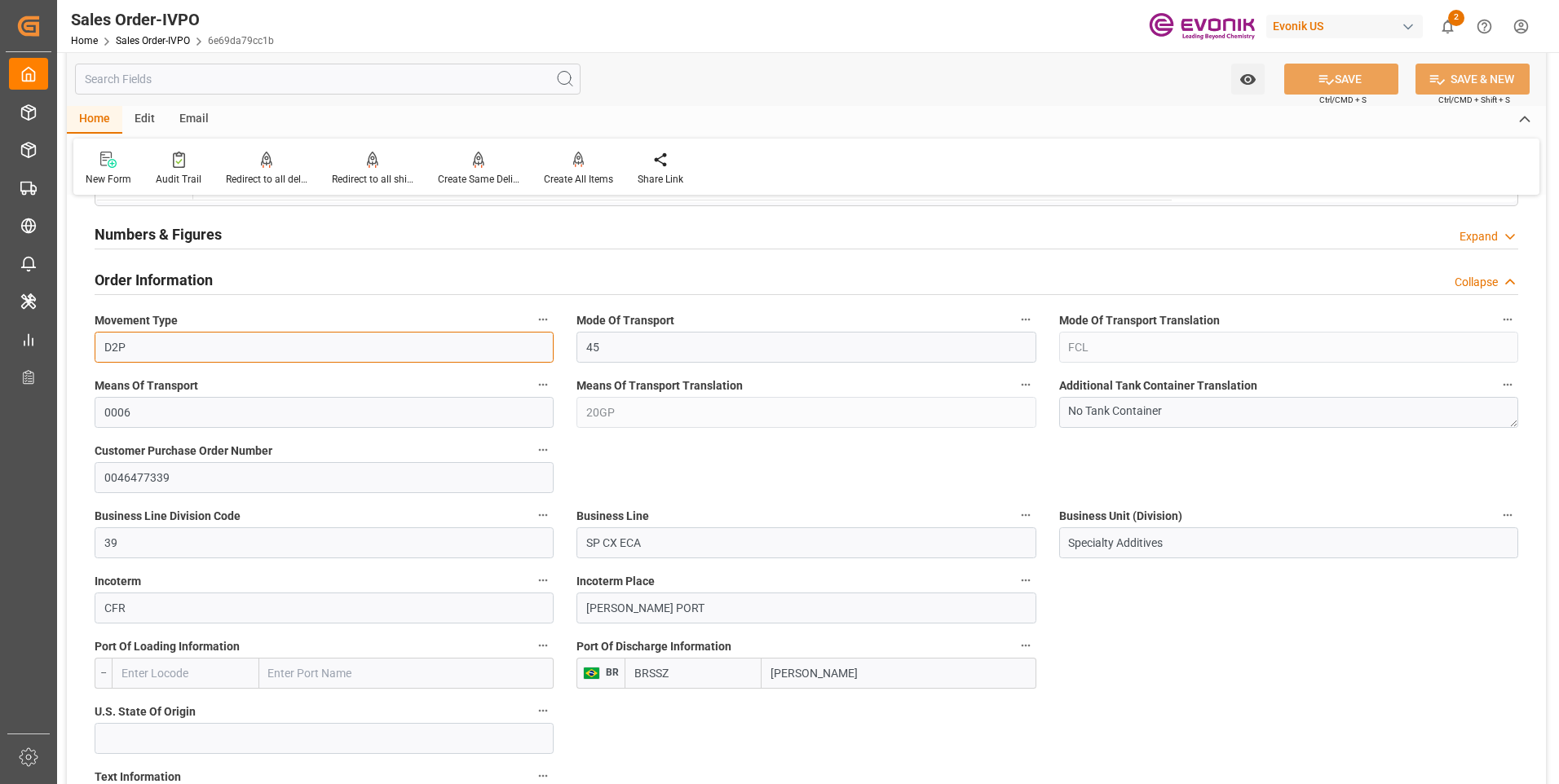
click at [162, 346] on input "D2P" at bounding box center [324, 347] width 459 height 31
drag, startPoint x: 133, startPoint y: 343, endPoint x: 100, endPoint y: 336, distance: 33.7
click at [100, 336] on input "D2P" at bounding box center [324, 347] width 459 height 31
drag, startPoint x: 627, startPoint y: 431, endPoint x: 647, endPoint y: 412, distance: 27.6
click at [627, 429] on div "Means Of Transport Translation 20GP" at bounding box center [805, 401] width 482 height 65
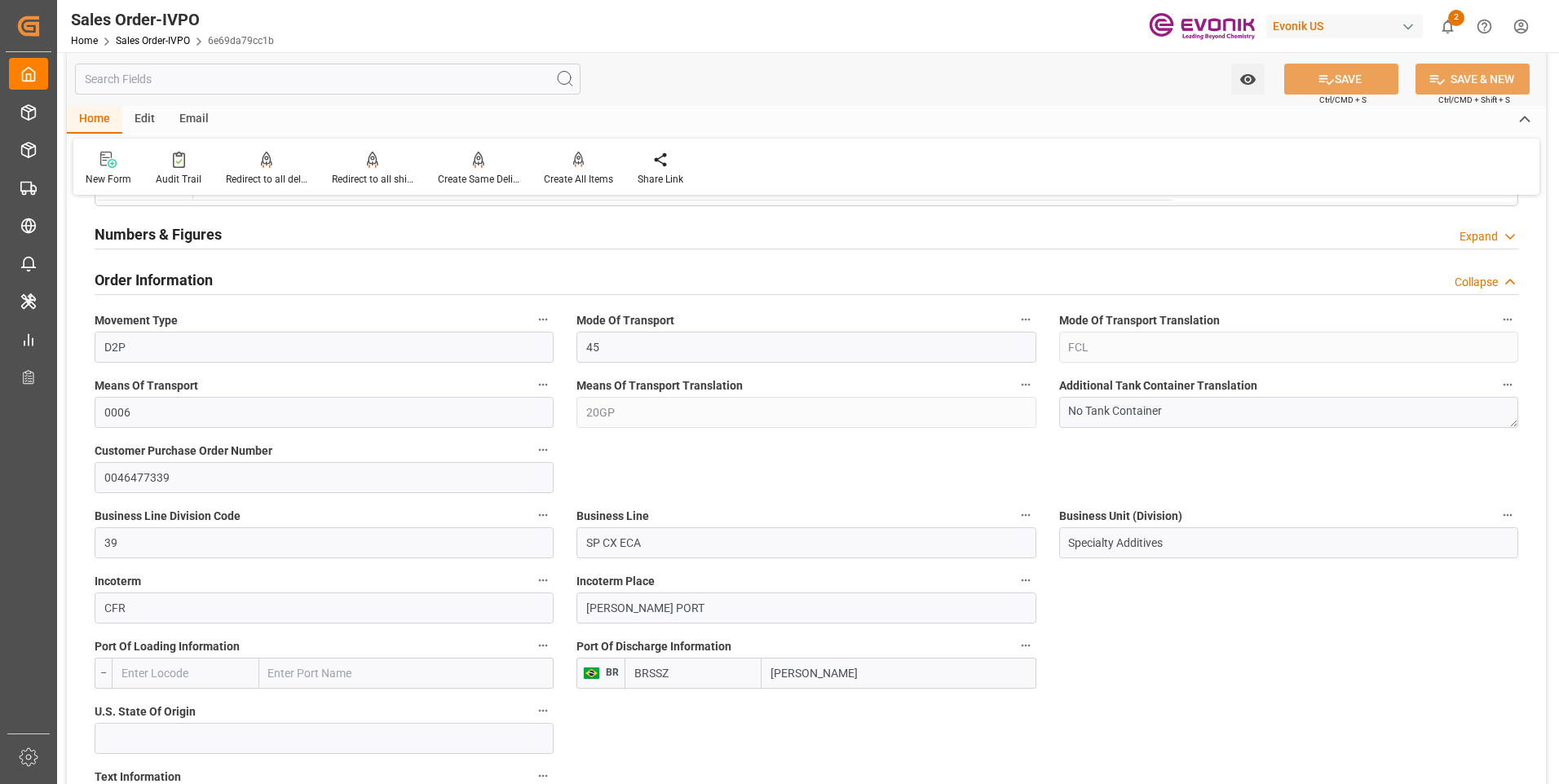
click at [565, 405] on div "Means Of Transport Translation 20GP" at bounding box center [805, 401] width 482 height 65
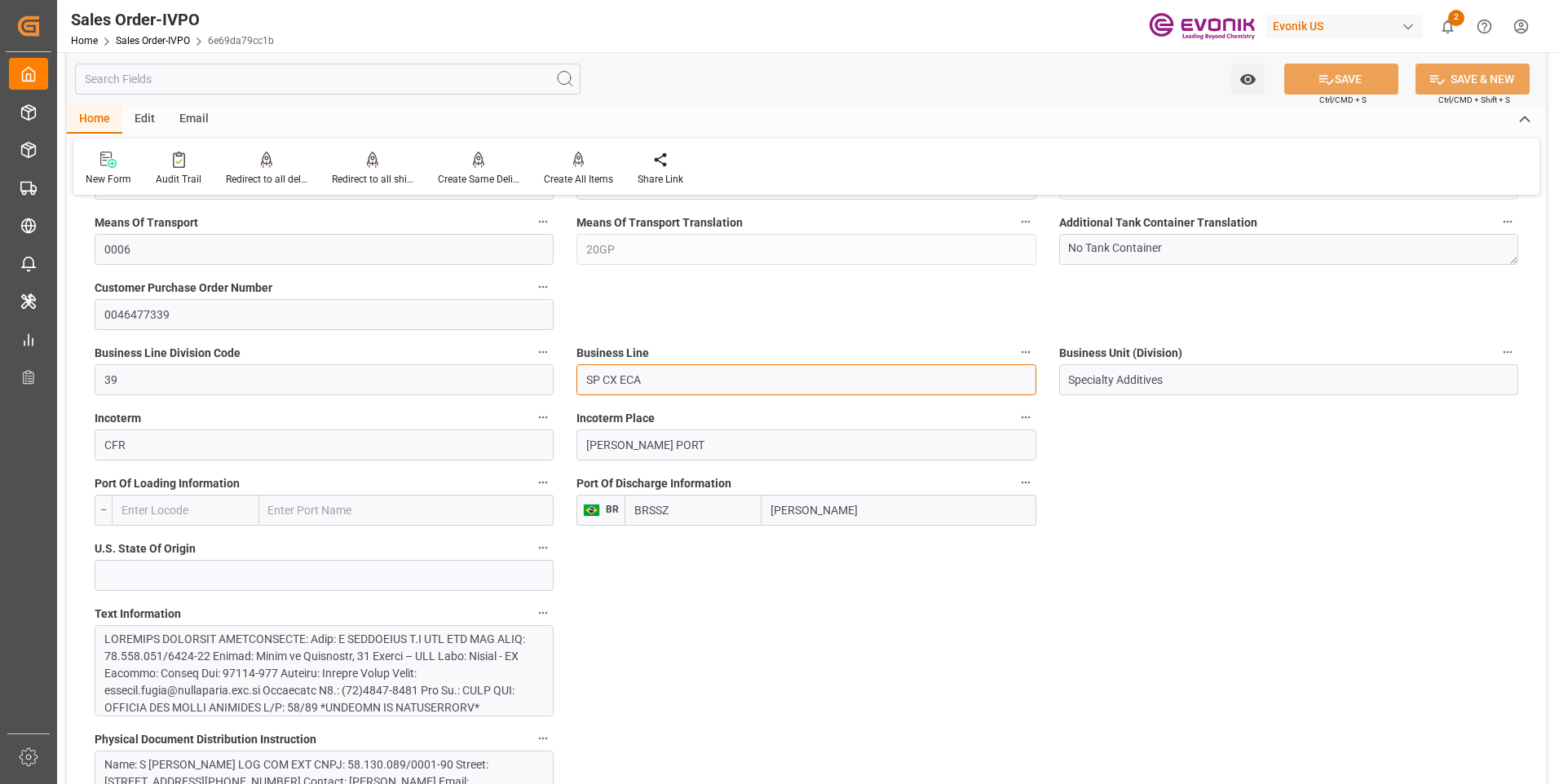
click at [658, 390] on input "SP CX ECA" at bounding box center [806, 380] width 459 height 31
drag, startPoint x: 674, startPoint y: 380, endPoint x: 577, endPoint y: 379, distance: 97.0
click at [577, 379] on input "SP CX ECA" at bounding box center [806, 380] width 459 height 31
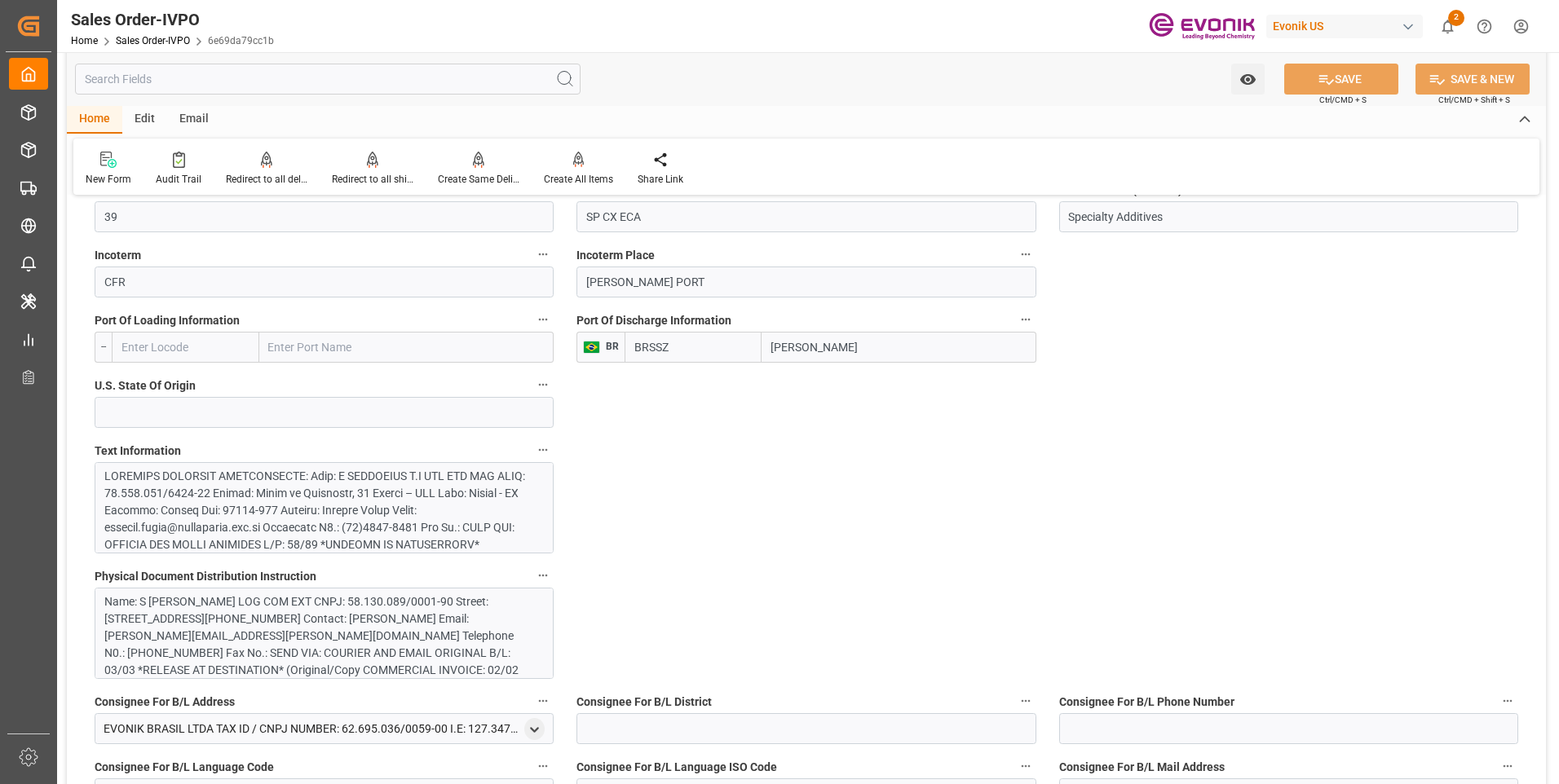
click at [823, 353] on input "[PERSON_NAME]" at bounding box center [899, 347] width 274 height 31
drag, startPoint x: 771, startPoint y: 345, endPoint x: 750, endPoint y: 345, distance: 21.0
click at [750, 345] on div "[PERSON_NAME]" at bounding box center [830, 347] width 411 height 31
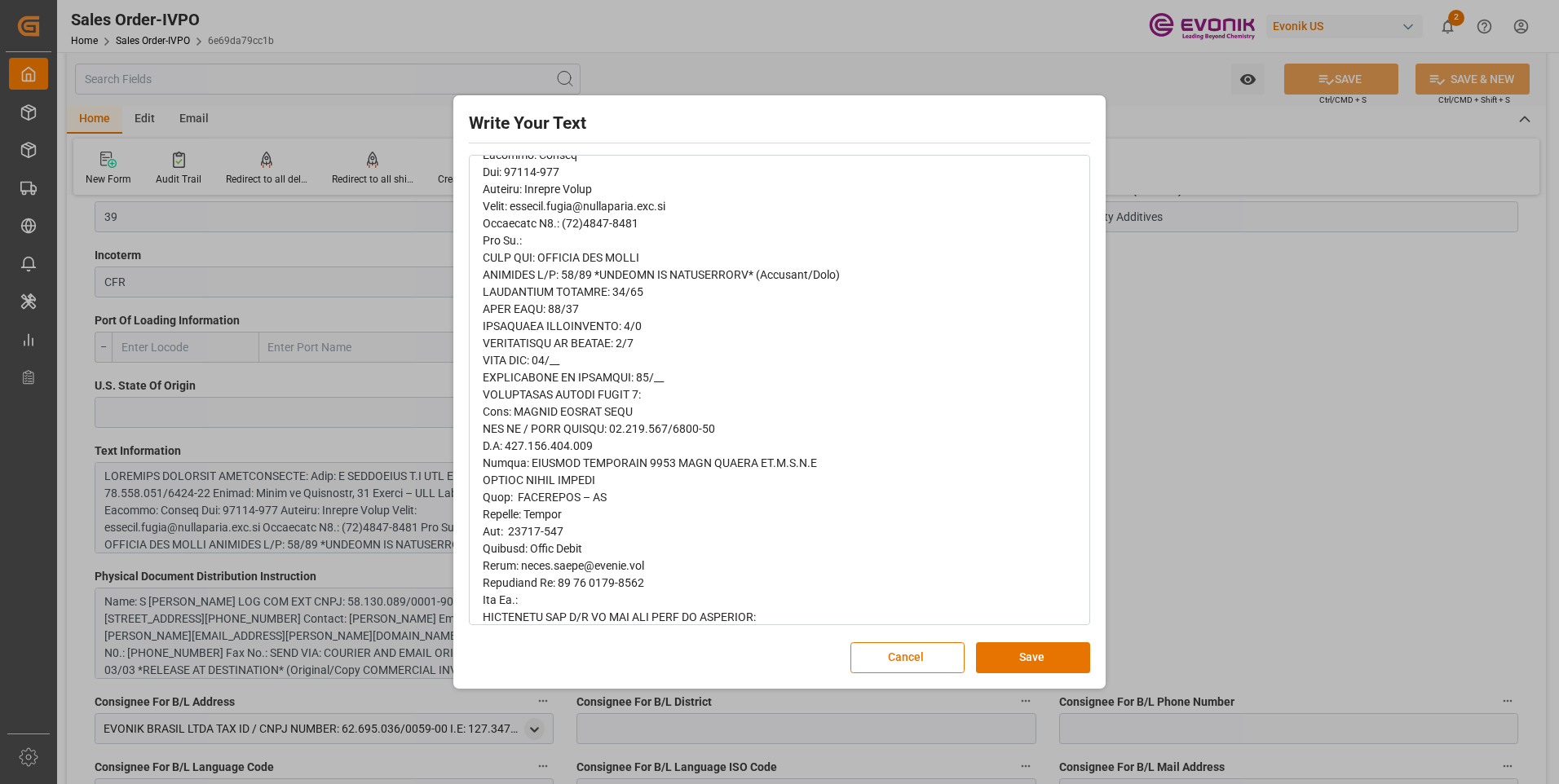
scroll to position [0, 0]
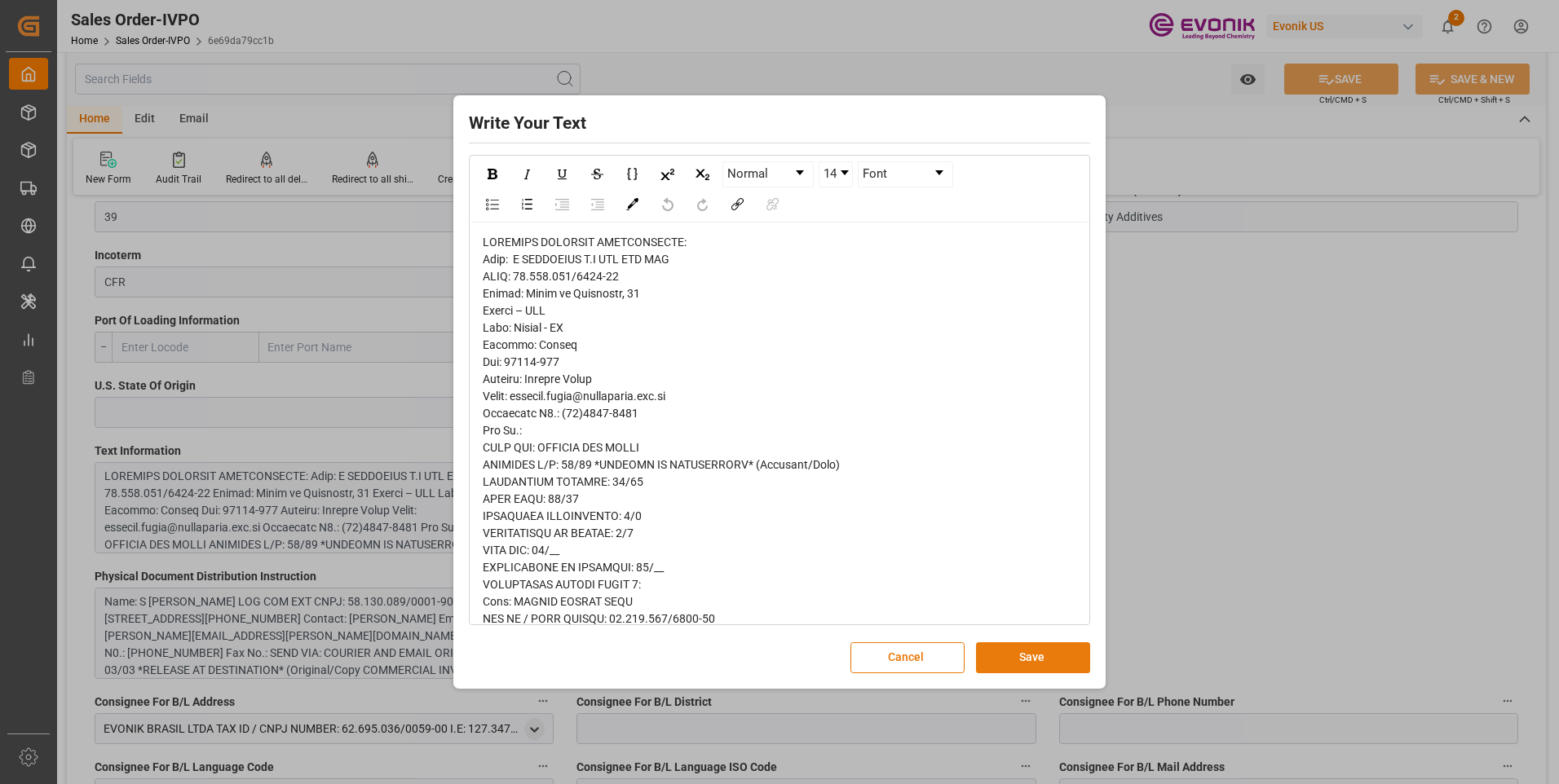
drag, startPoint x: 1009, startPoint y: 656, endPoint x: 408, endPoint y: 655, distance: 601.0
click at [1008, 655] on button "Save" at bounding box center [1033, 657] width 114 height 31
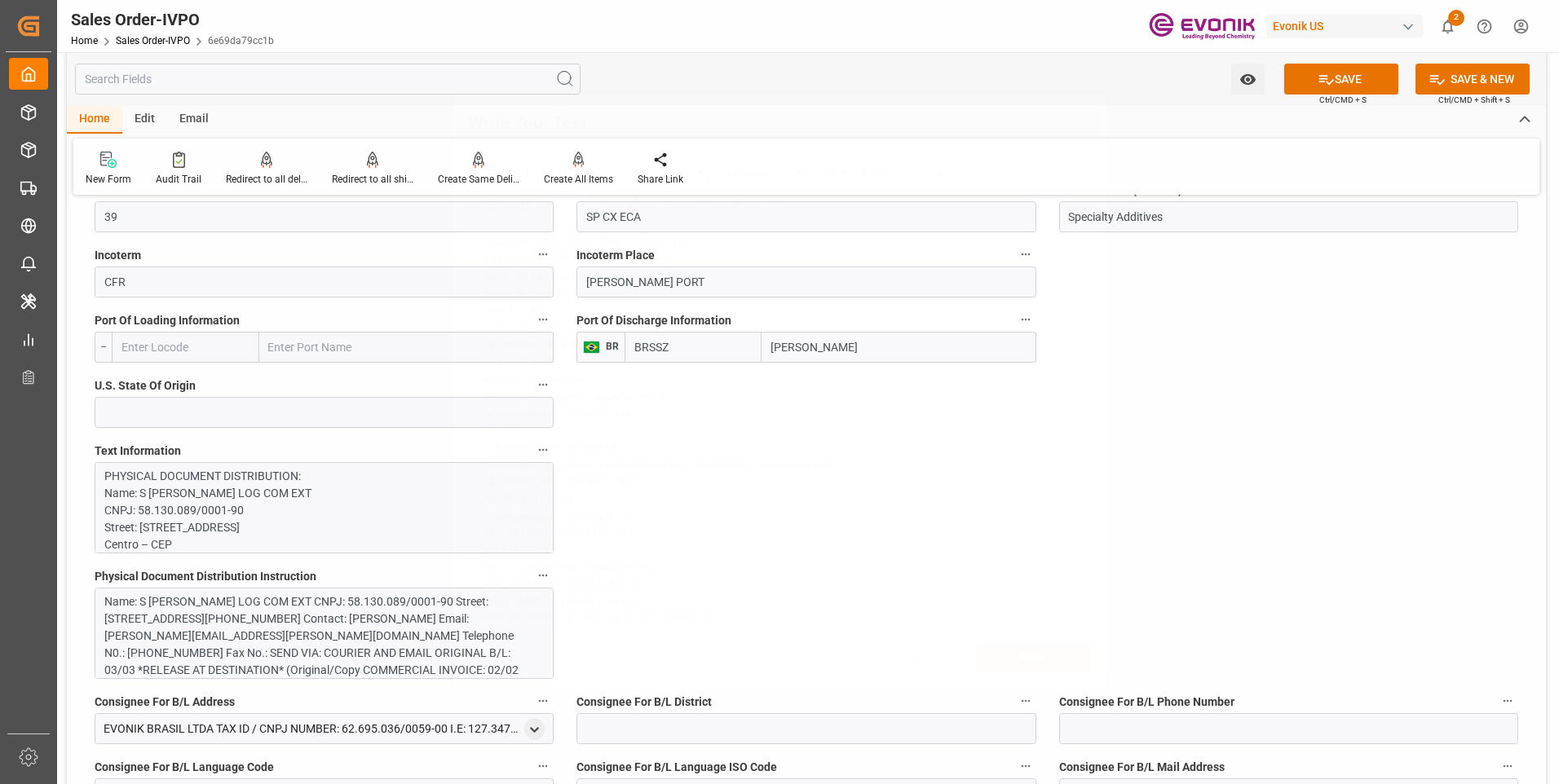
click at [415, 639] on div "Write Your Text Normal 14 Font Cancel Save" at bounding box center [779, 392] width 1559 height 784
click at [434, 619] on div "Name: S [PERSON_NAME] LOG COM EXT CNPJ: 58.130.089/0001-90 Street: [STREET_ADDR…" at bounding box center [317, 653] width 427 height 120
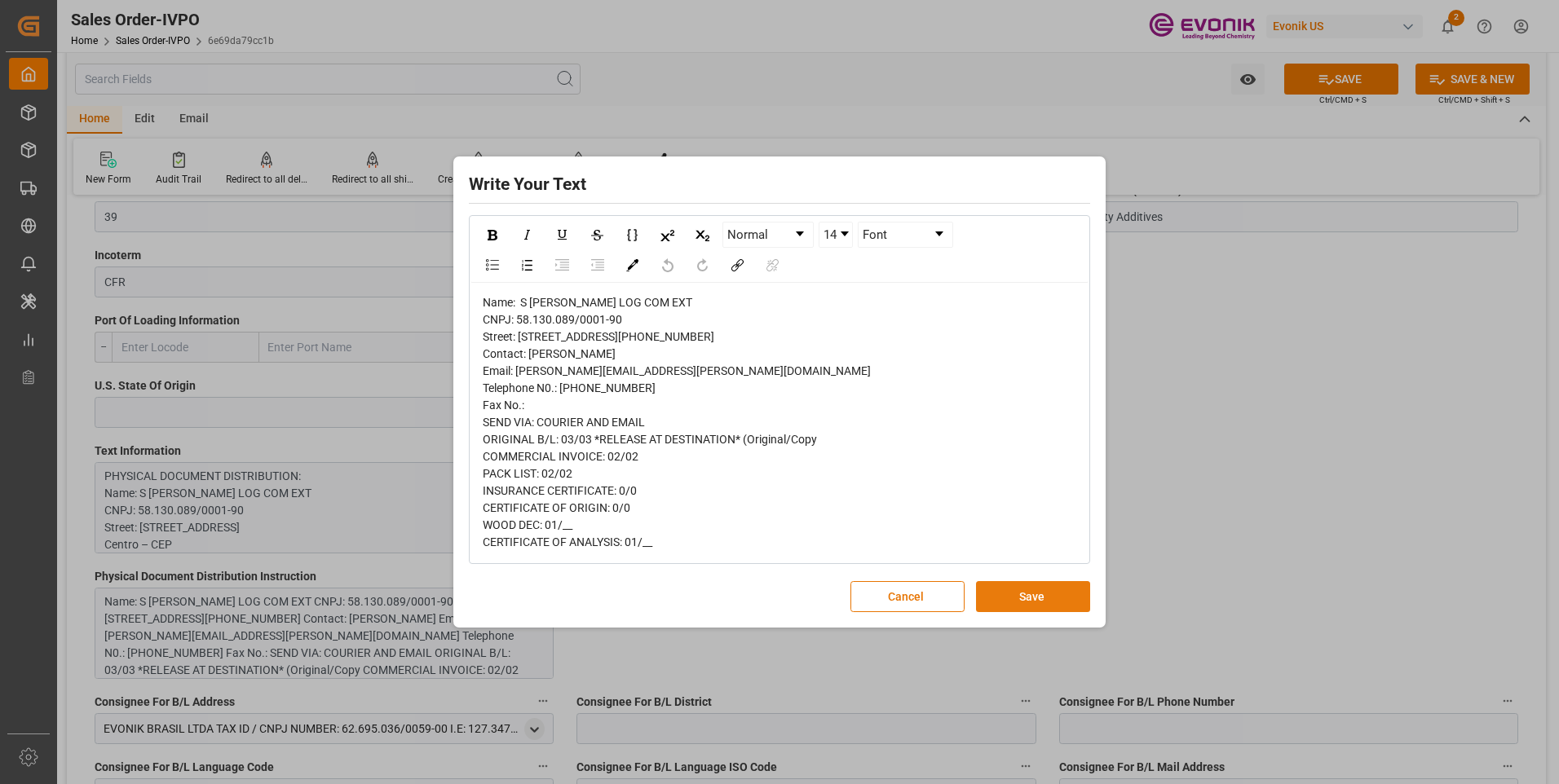
click at [999, 612] on button "Save" at bounding box center [1033, 596] width 114 height 31
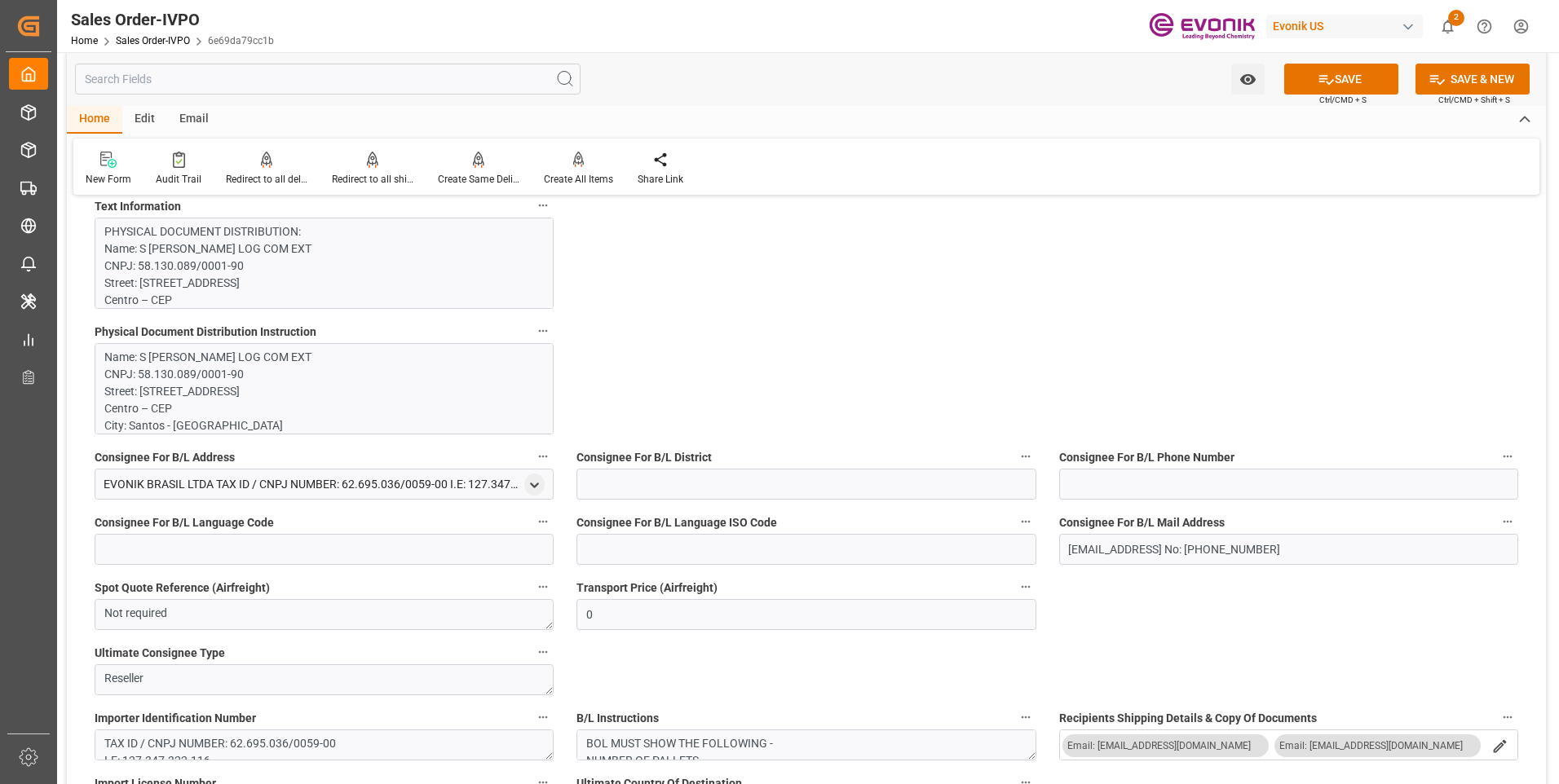
scroll to position [1466, 0]
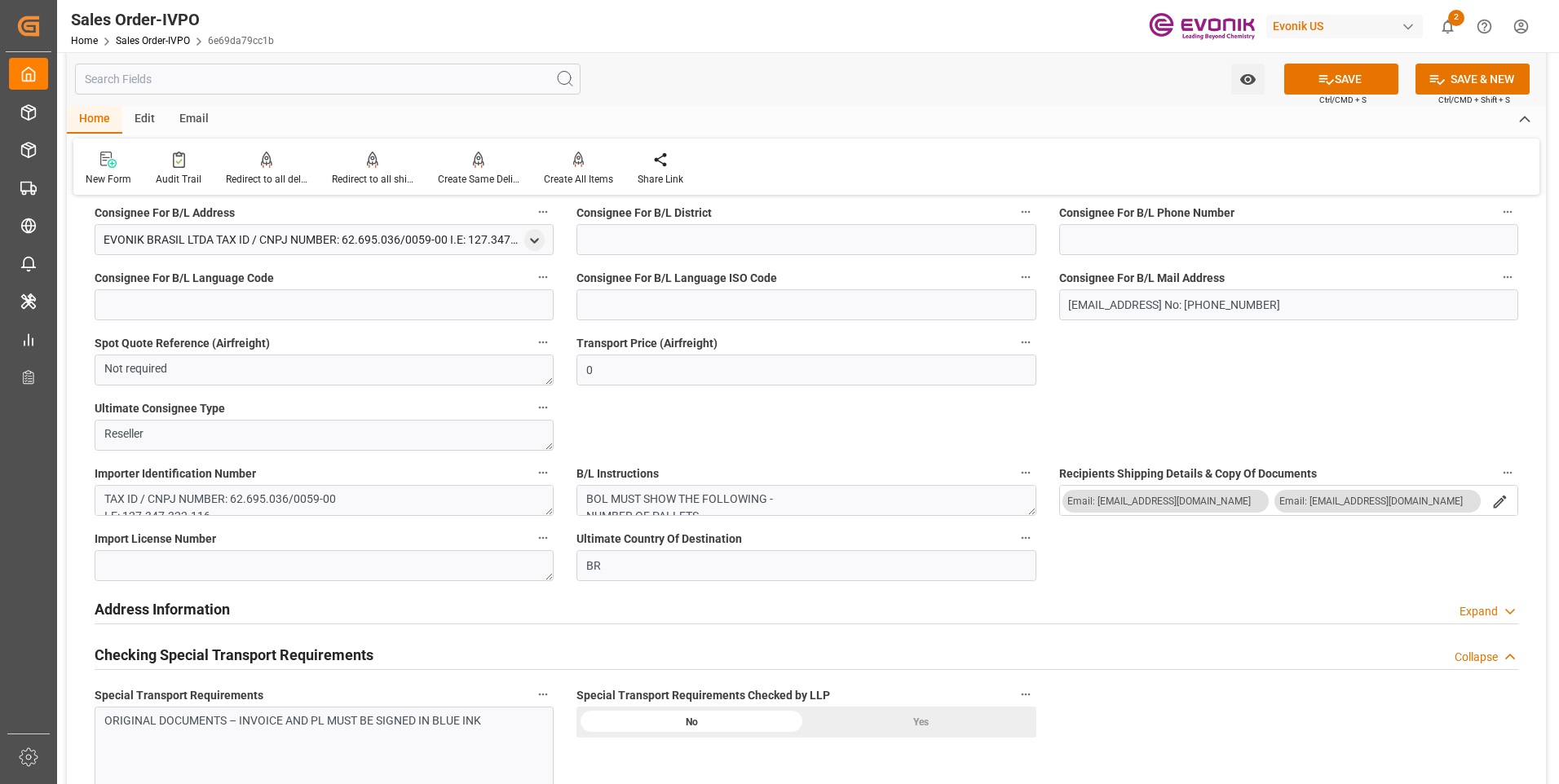
click at [441, 740] on div "ORIGINAL DOCUMENTS – INVOICE AND PL MUST BE SIGNED IN BLUE INK" at bounding box center [324, 751] width 459 height 92
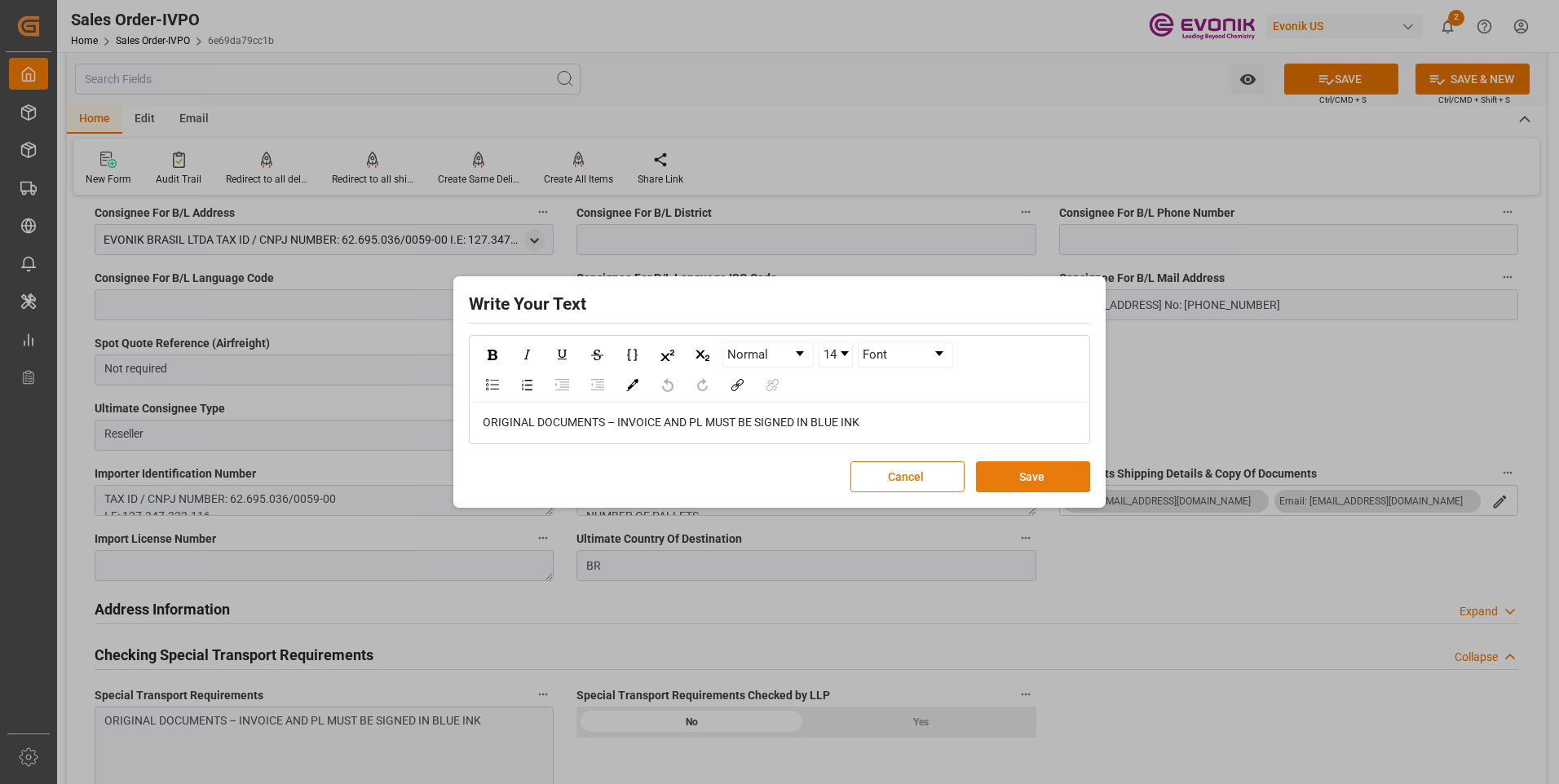
click at [1026, 479] on button "Save" at bounding box center [1033, 477] width 114 height 31
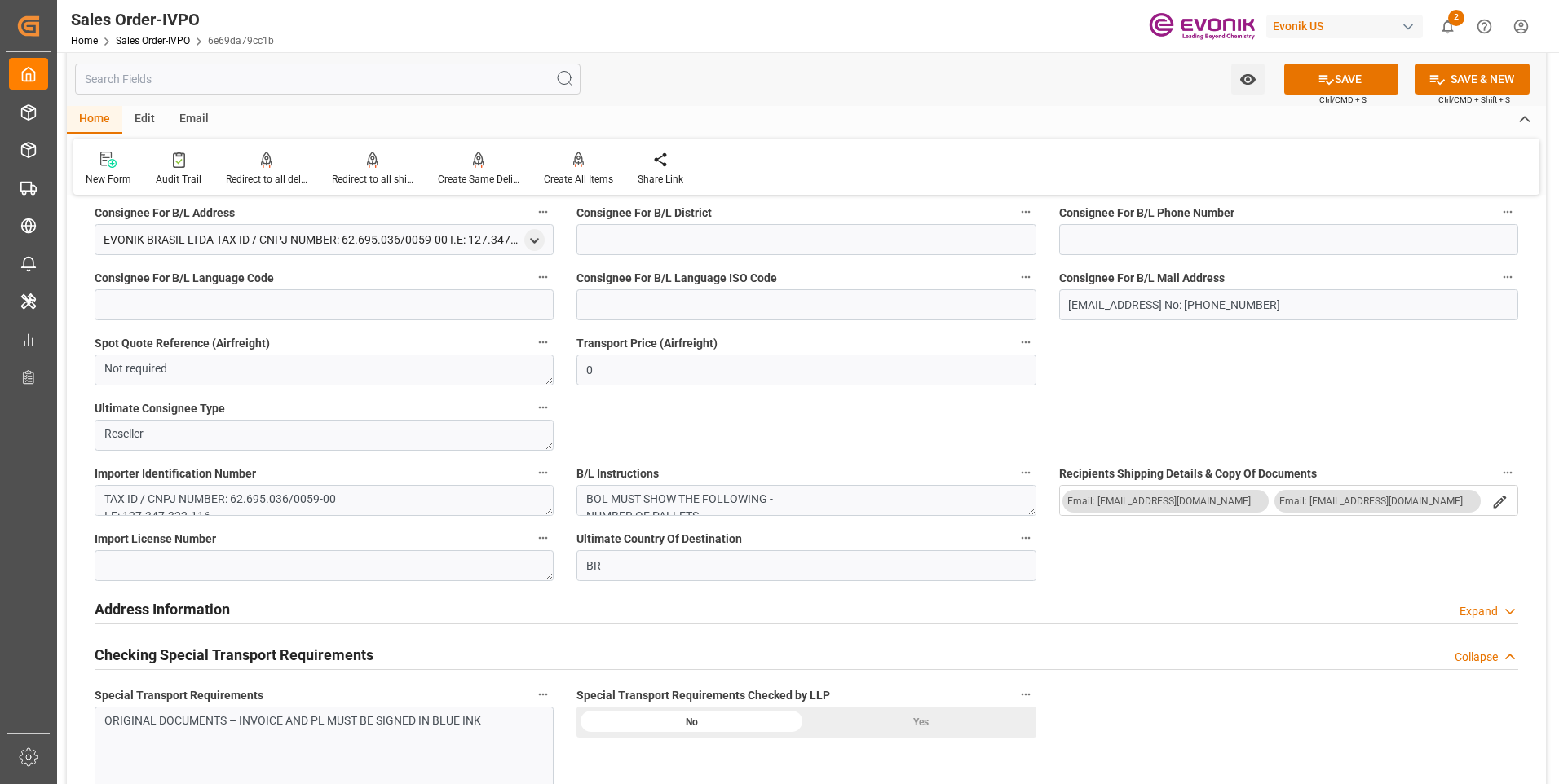
click at [927, 720] on div "Yes" at bounding box center [921, 721] width 230 height 31
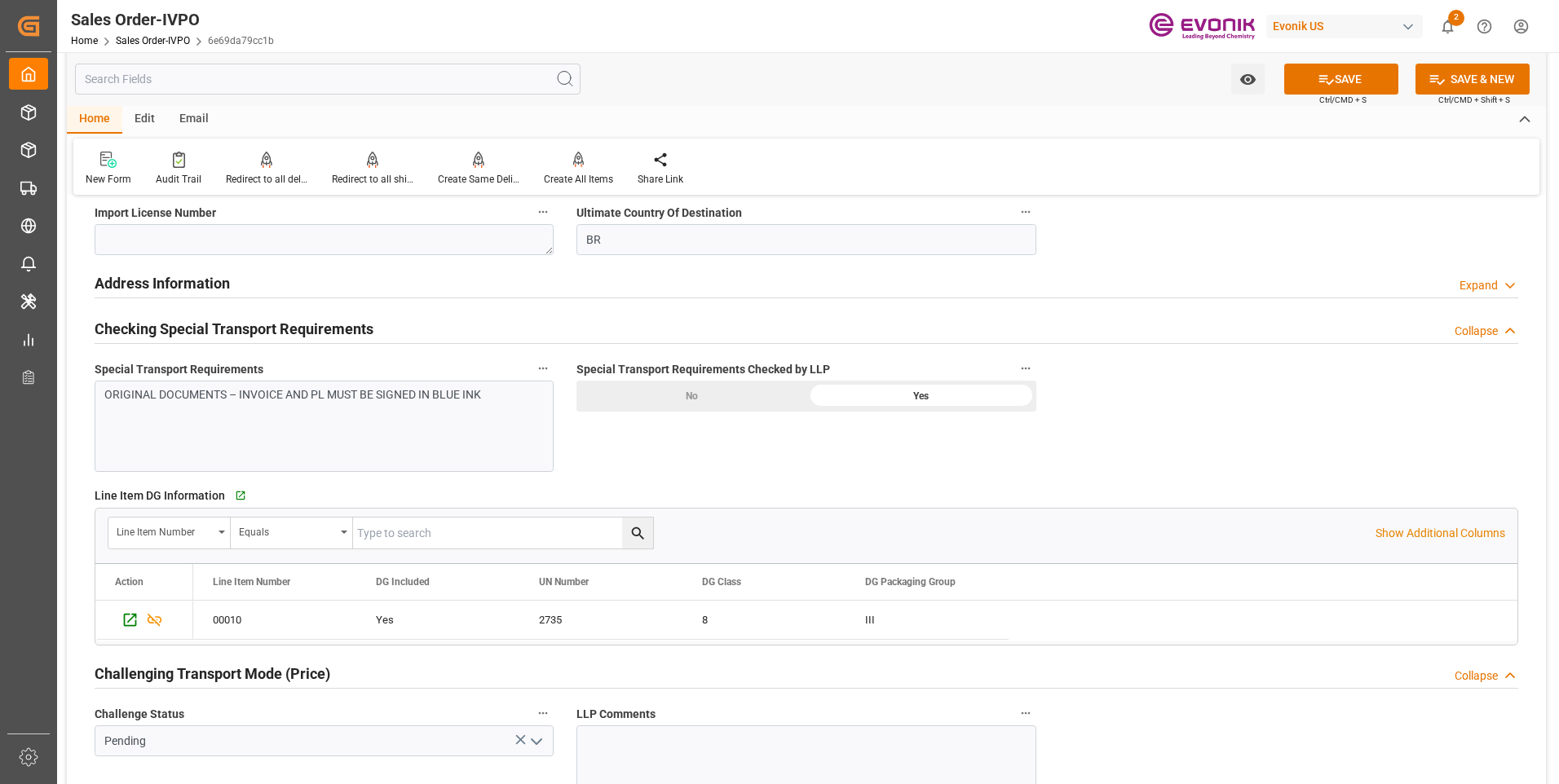
scroll to position [1956, 0]
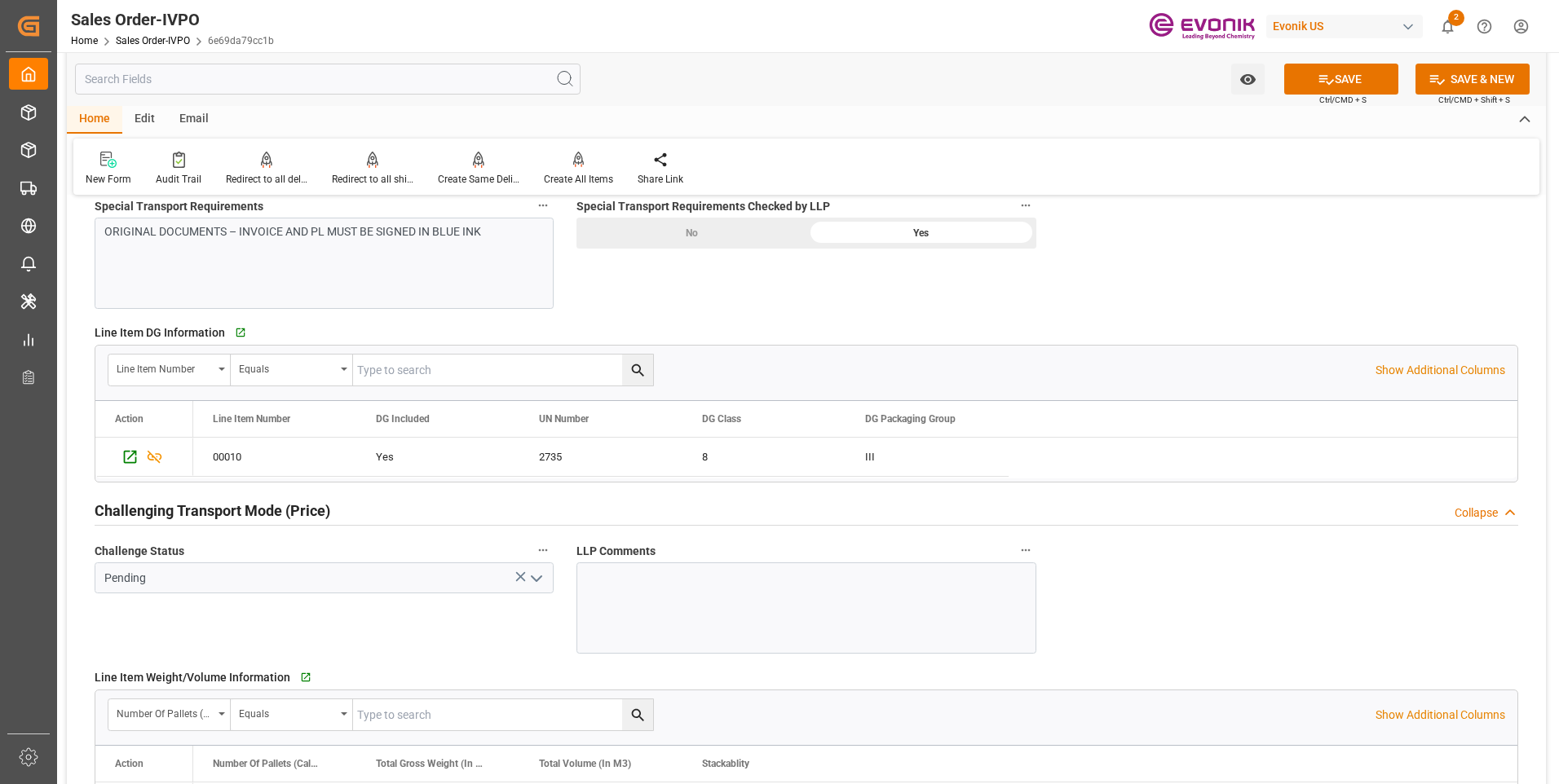
click at [530, 575] on icon "open menu" at bounding box center [537, 578] width 20 height 20
type input "[EMAIL_ADDRESS] No: [PHONE_NUMBER]"
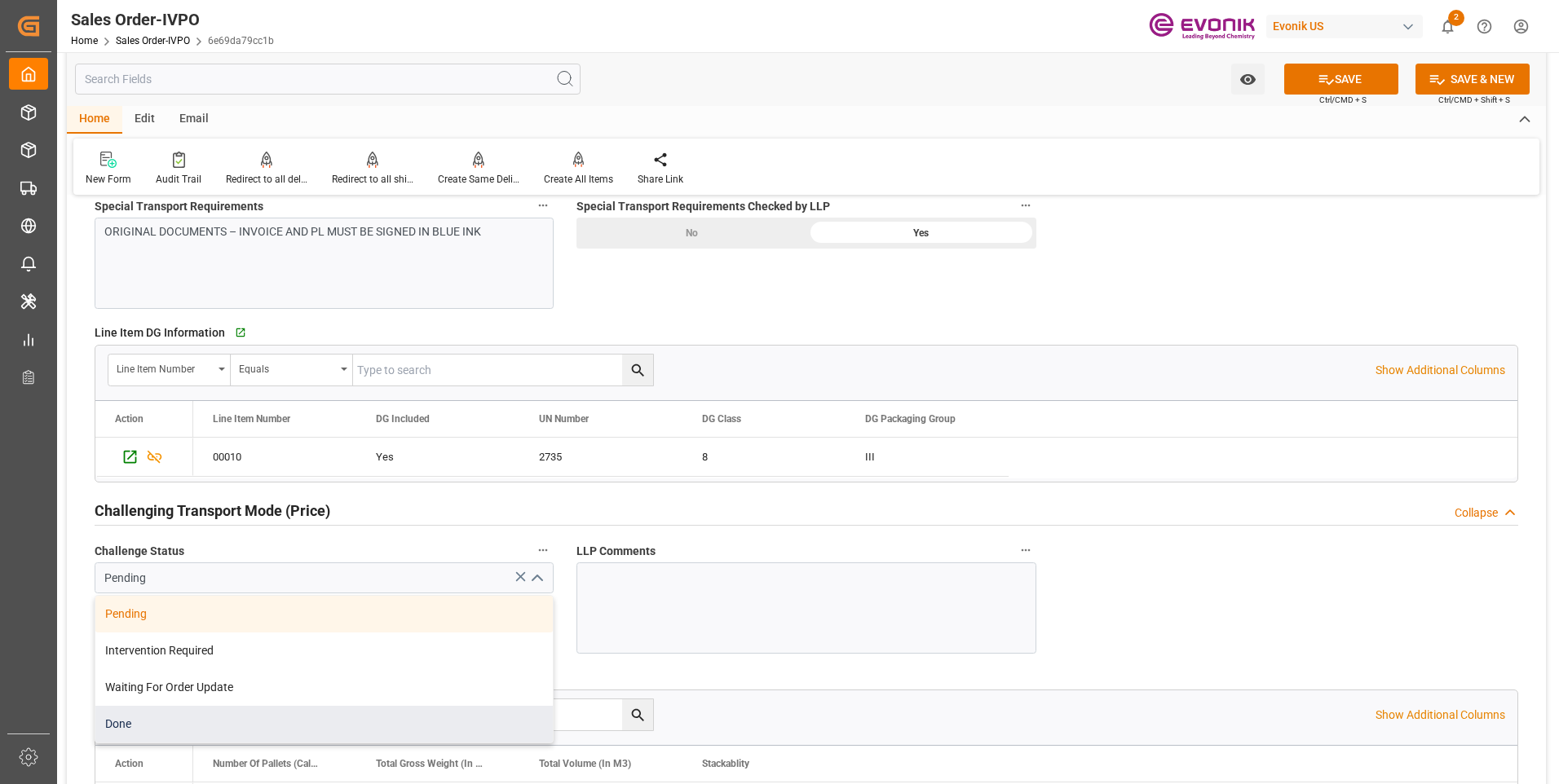
click at [148, 721] on div "Done" at bounding box center [324, 724] width 457 height 36
type input "Done"
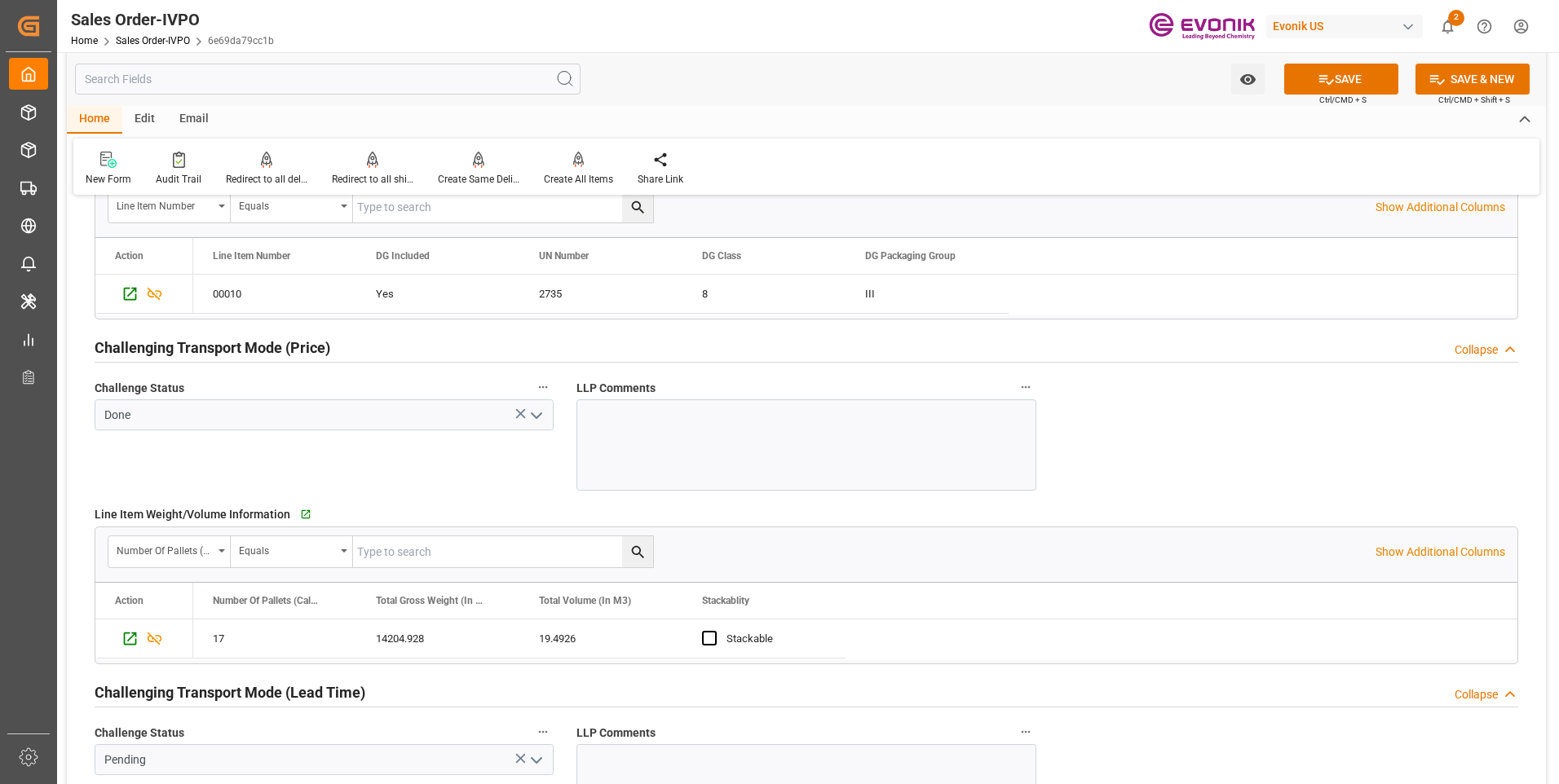
scroll to position [2200, 0]
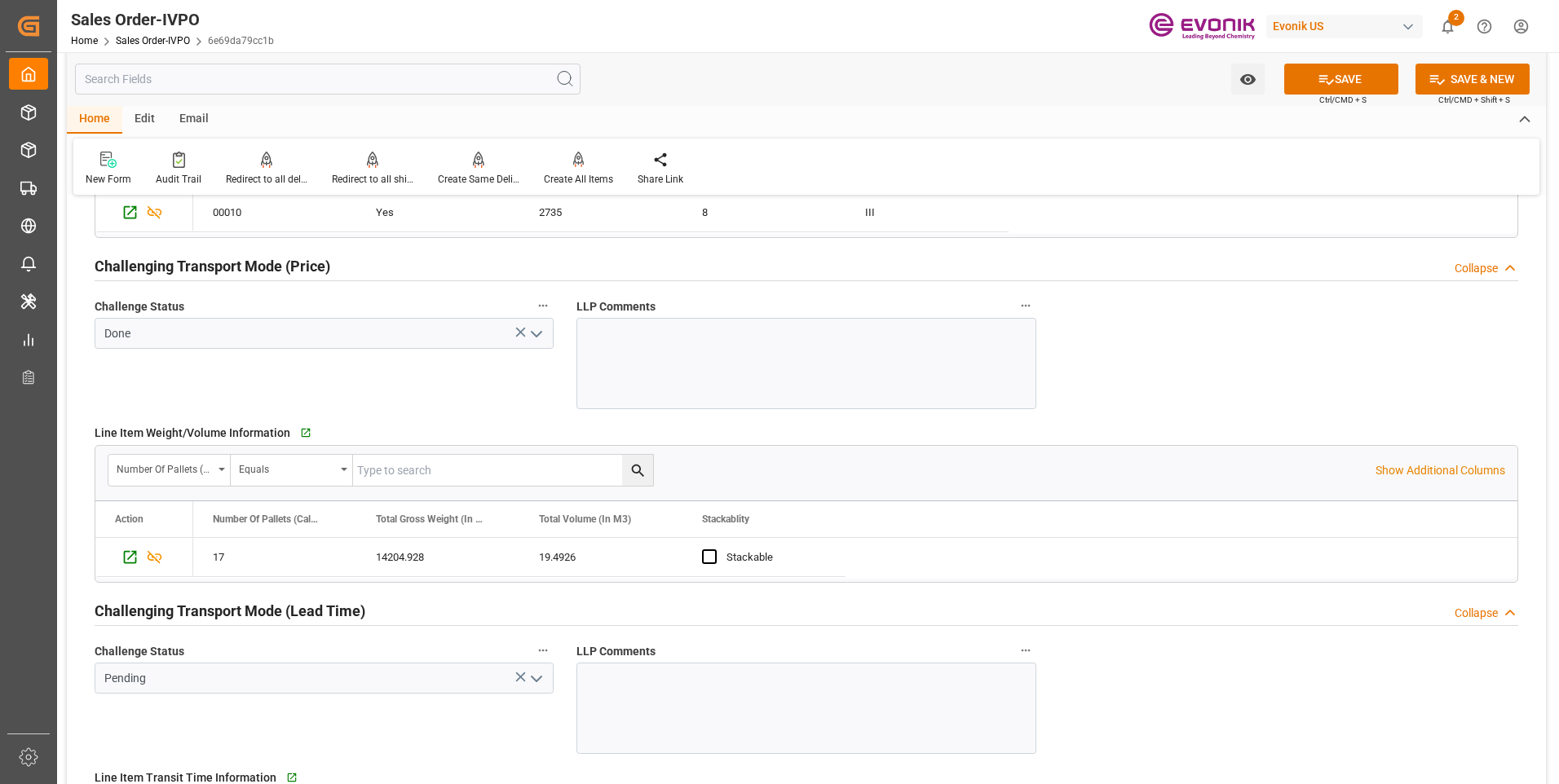
click at [535, 682] on icon "open menu" at bounding box center [537, 679] width 20 height 20
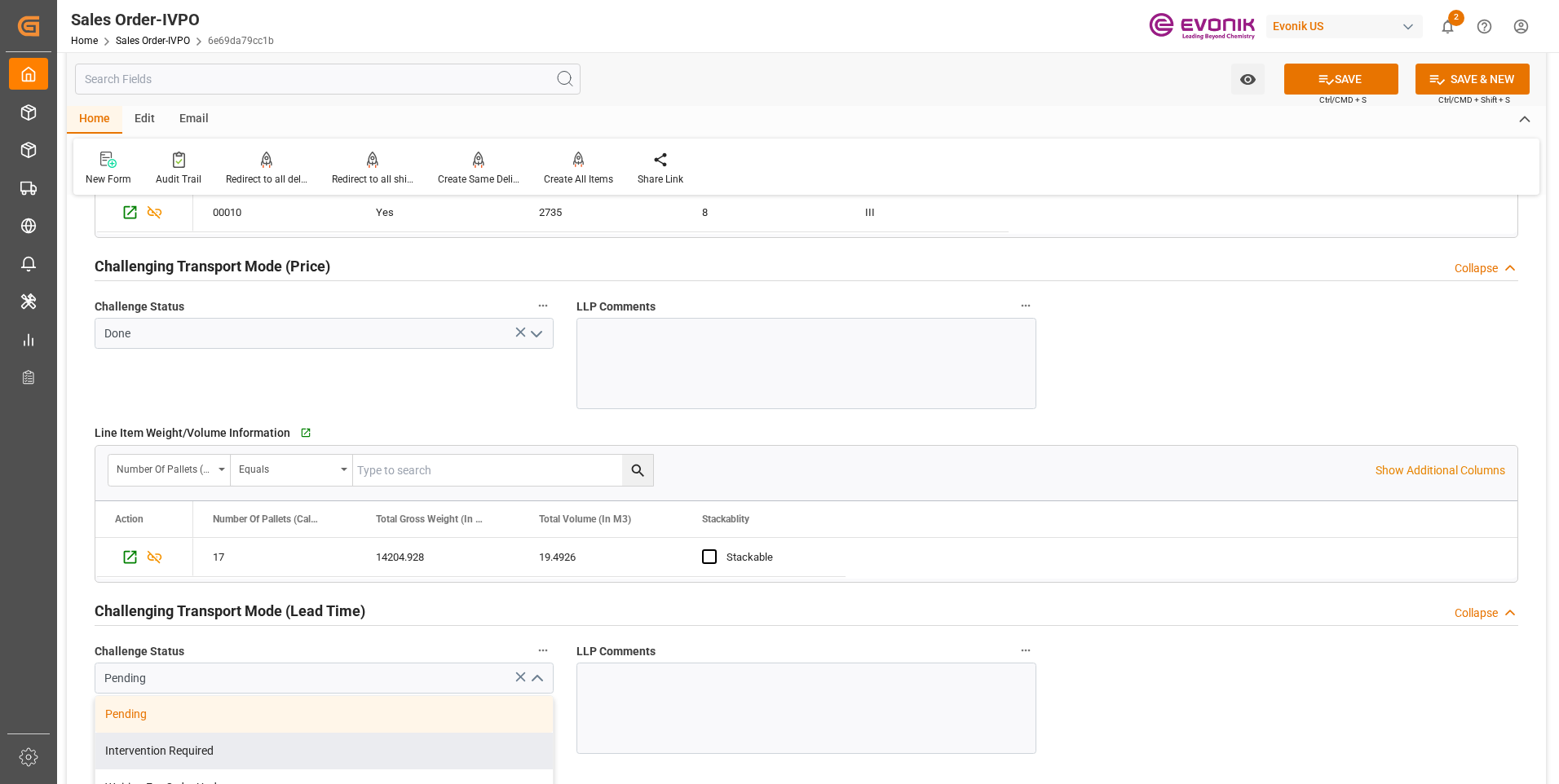
scroll to position [2363, 0]
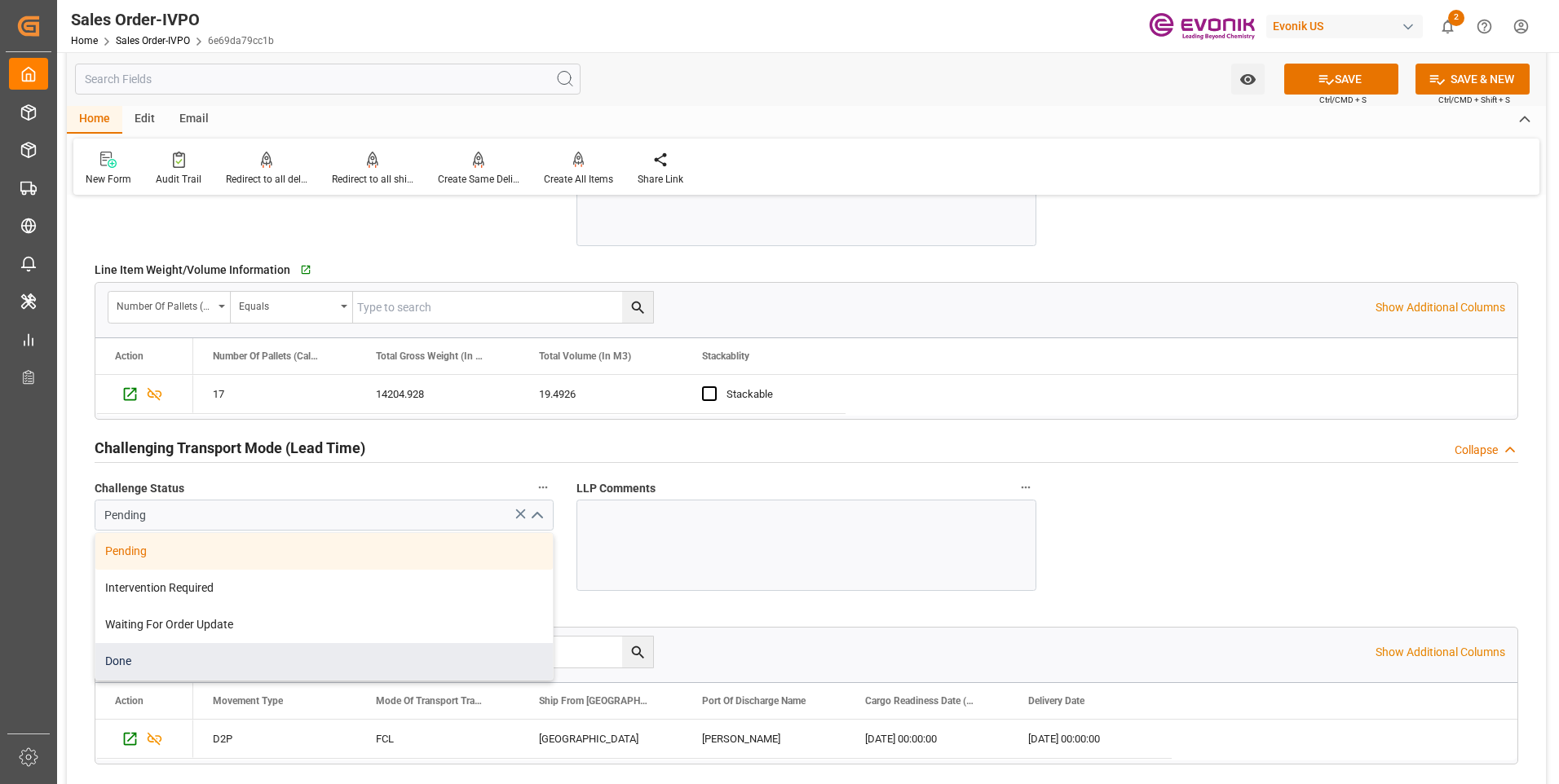
click at [171, 654] on div "Done" at bounding box center [324, 661] width 457 height 36
type input "Done"
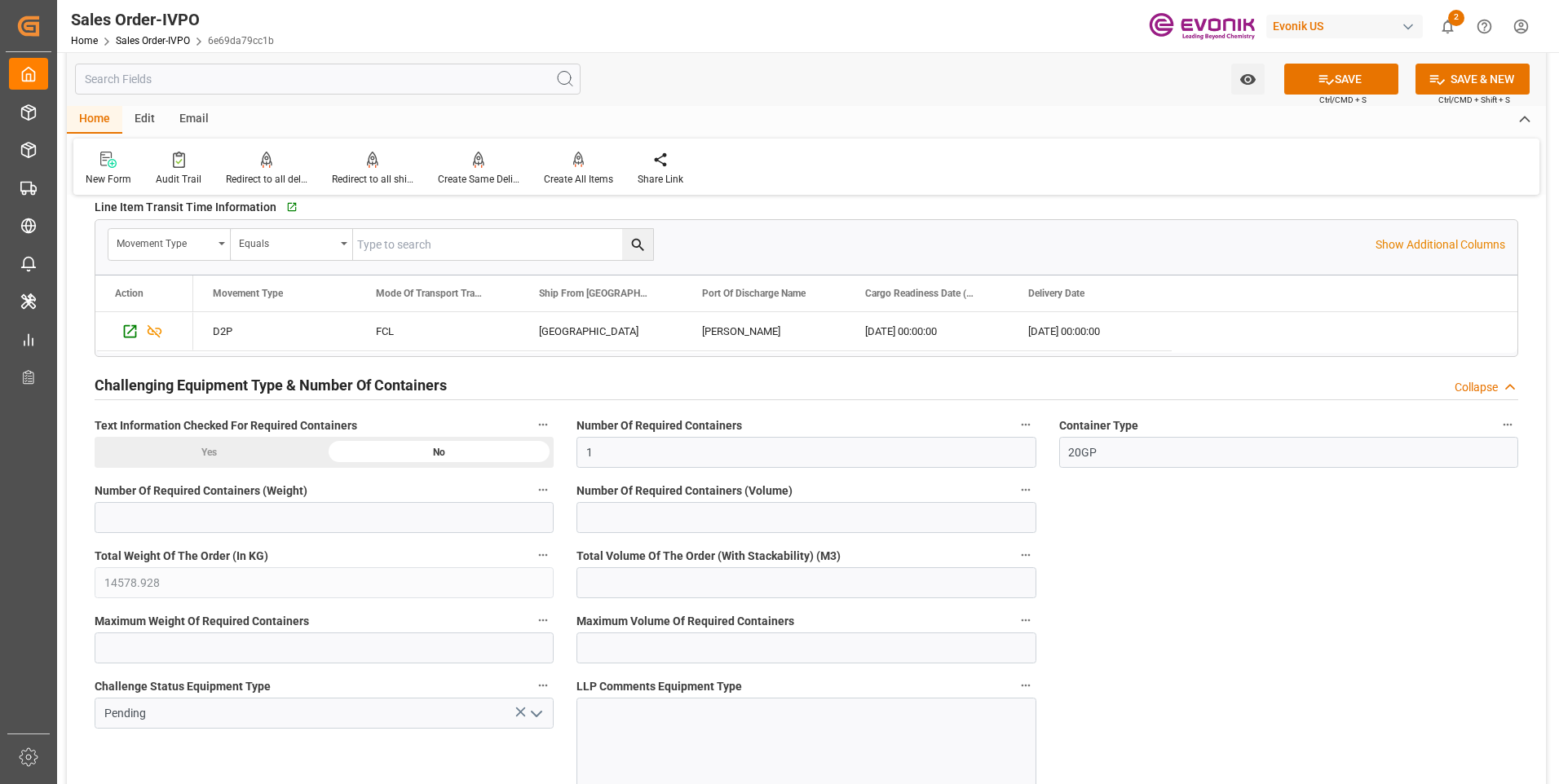
scroll to position [2933, 0]
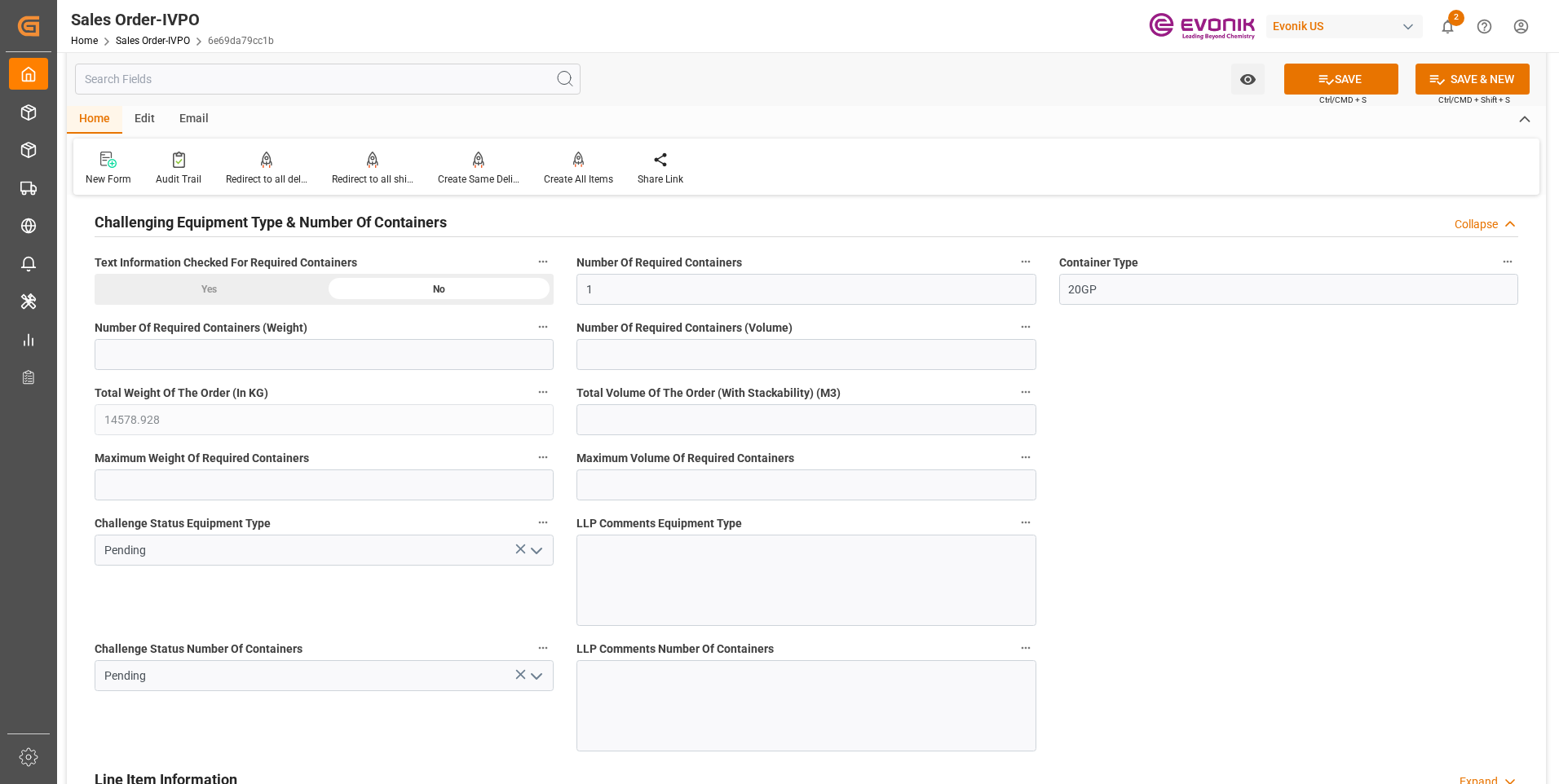
click at [534, 551] on polyline "open menu" at bounding box center [536, 550] width 10 height 5
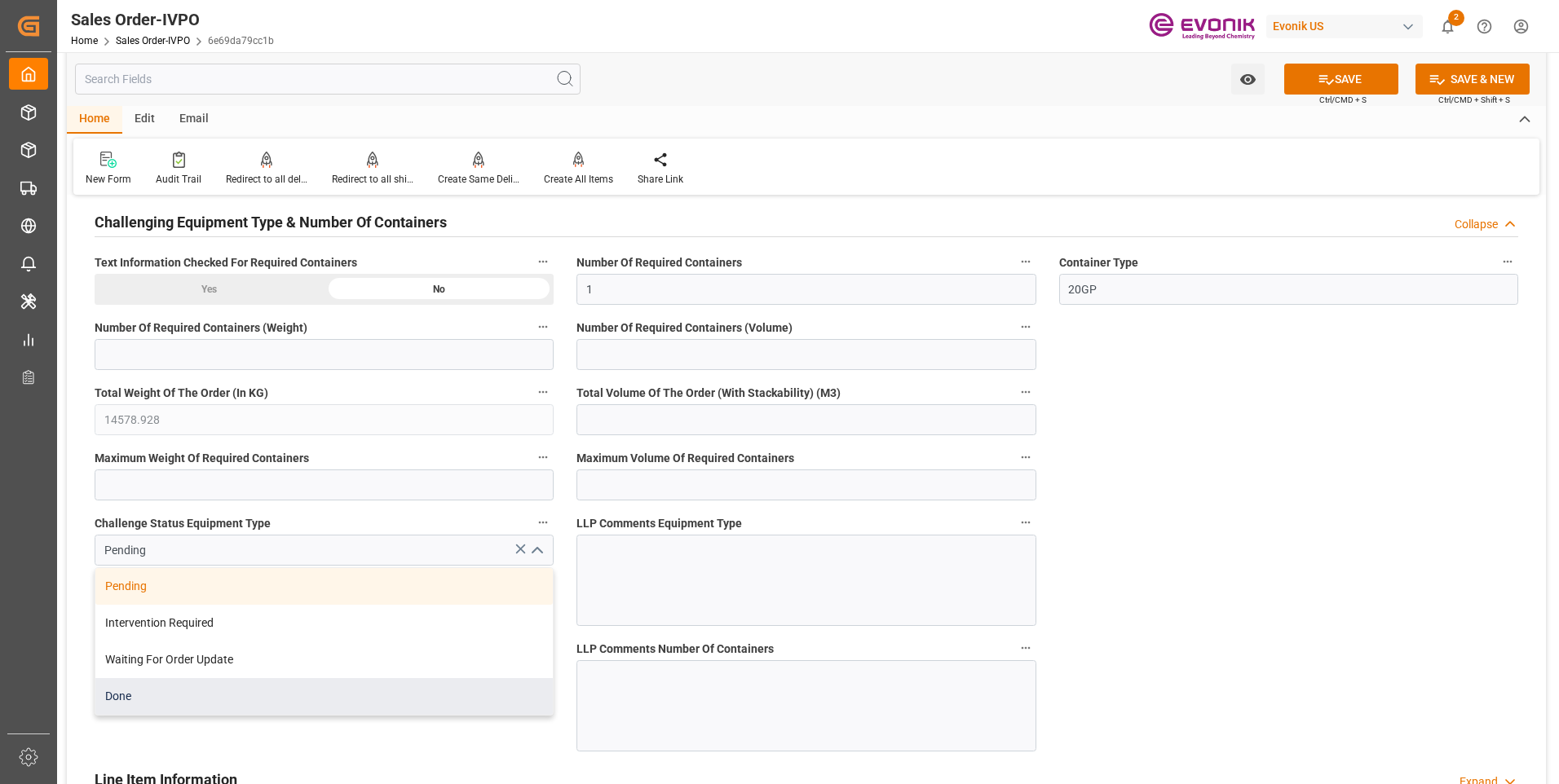
click at [190, 702] on div "Done" at bounding box center [324, 696] width 457 height 36
type input "Done"
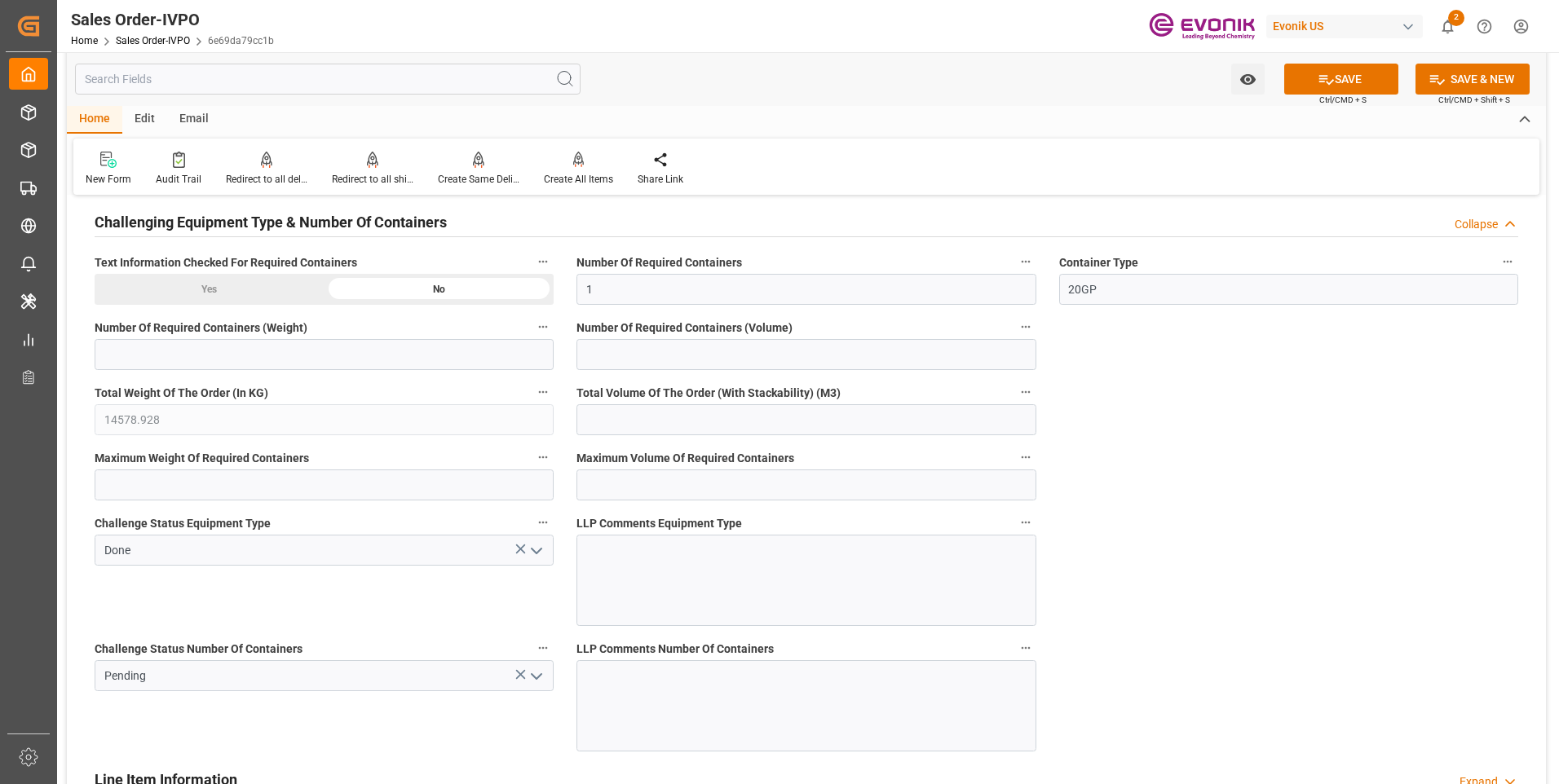
click at [535, 679] on icon "open menu" at bounding box center [537, 676] width 20 height 20
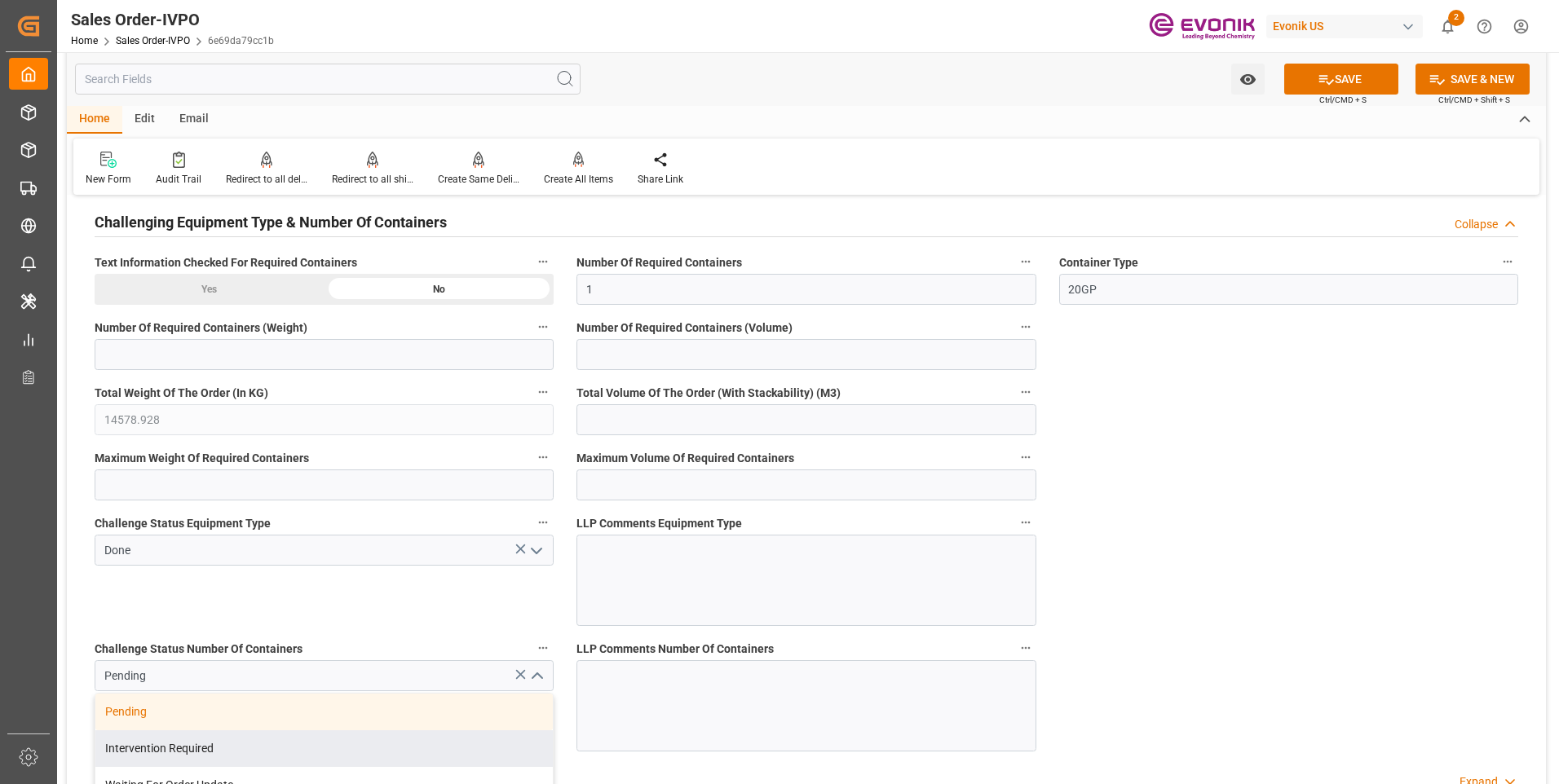
scroll to position [3096, 0]
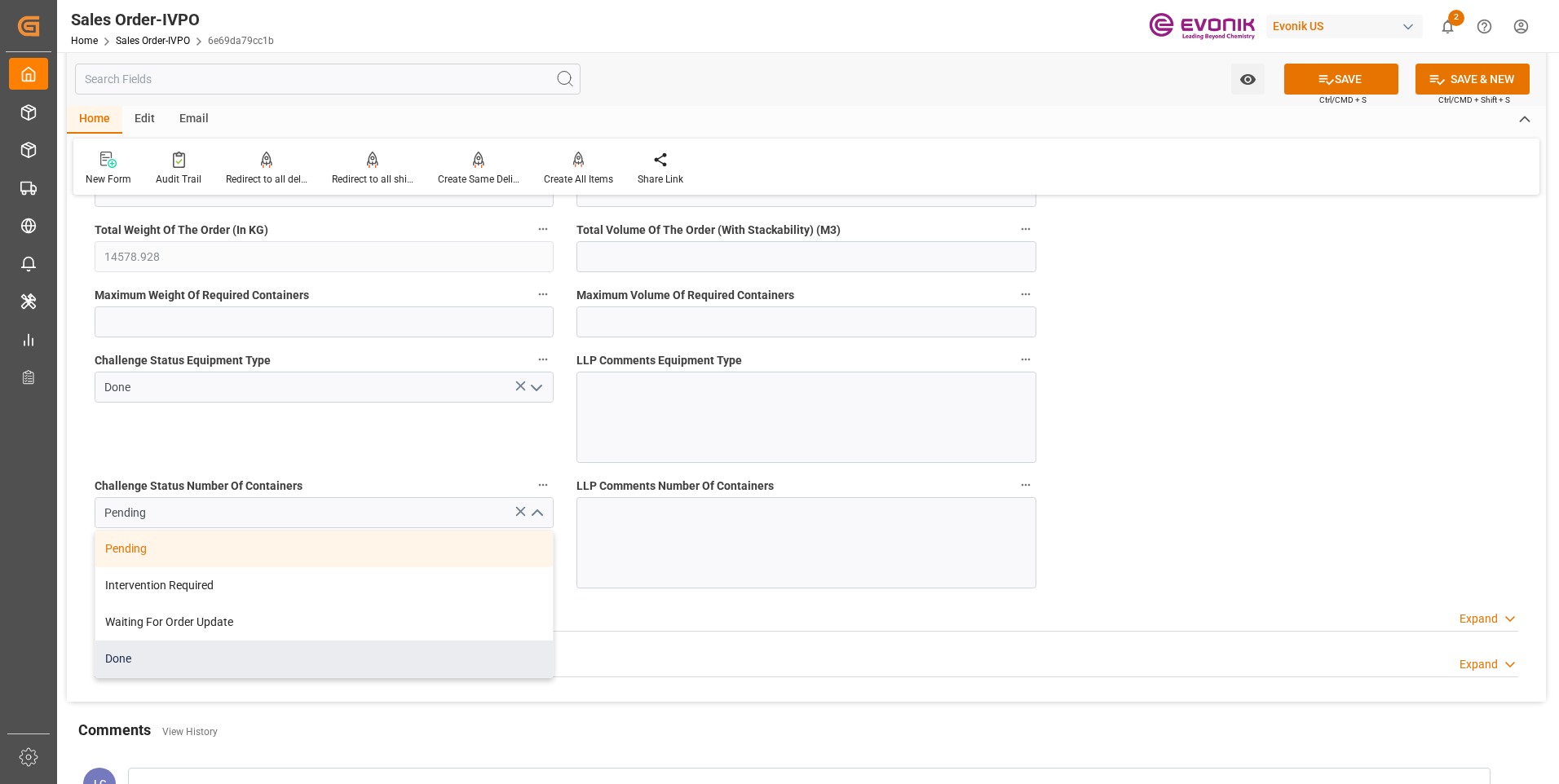
click at [124, 656] on div "Done" at bounding box center [324, 659] width 457 height 36
type input "Done"
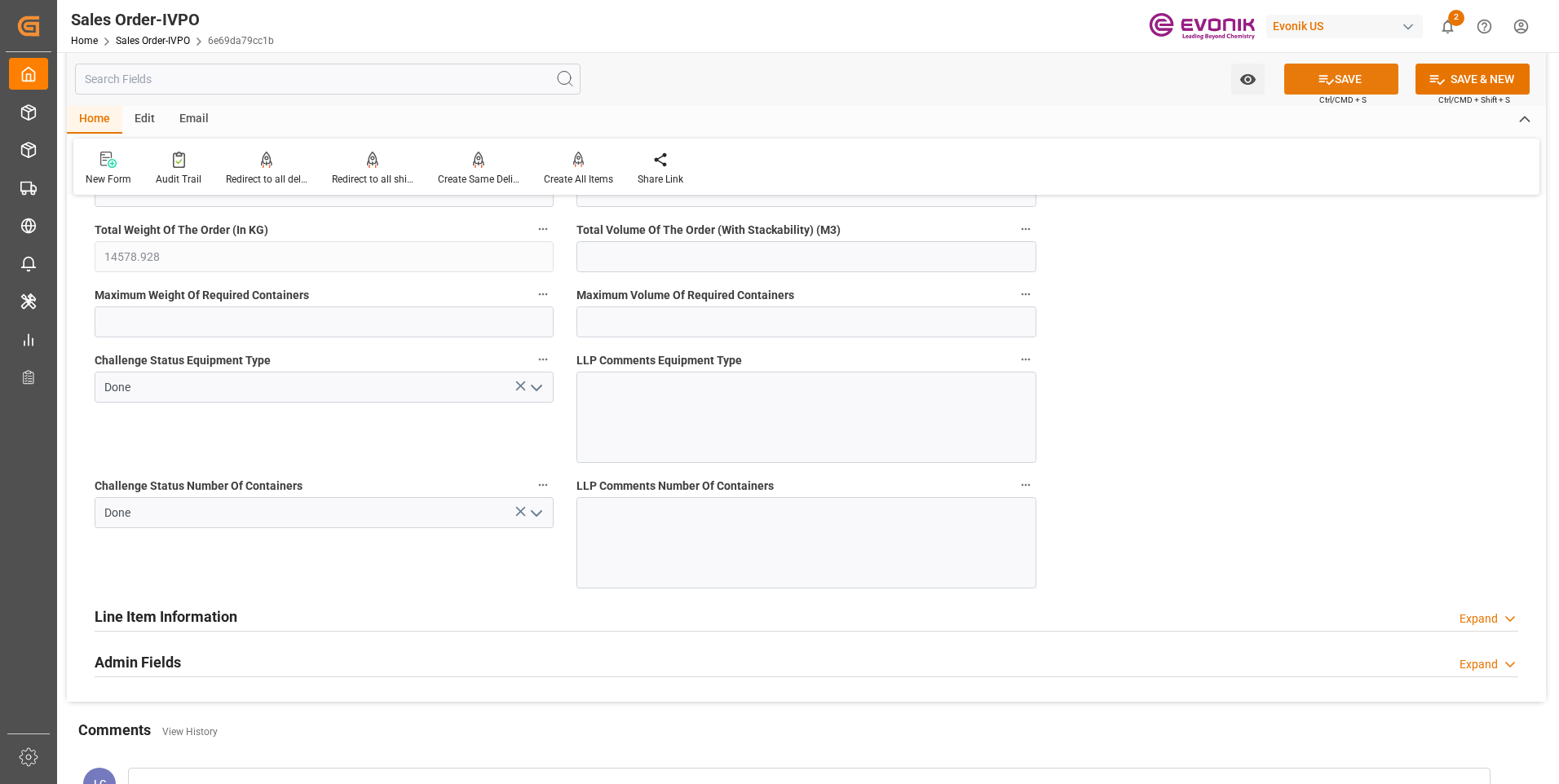
click at [1363, 77] on button "SAVE" at bounding box center [1341, 79] width 114 height 31
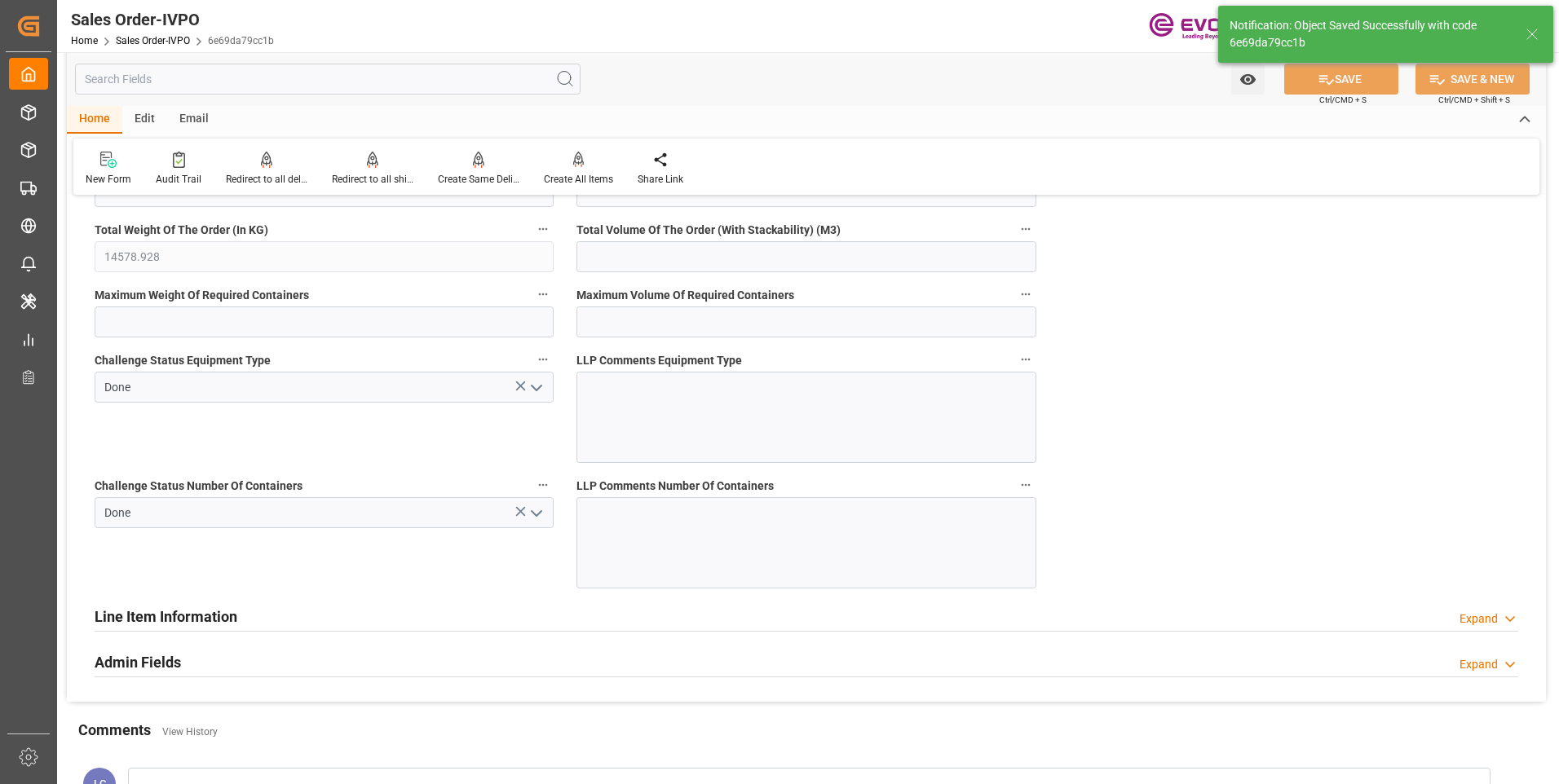
type input "[EMAIL_ADDRESS] No: [PHONE_NUMBER]"
type input "No"
type input "1"
type input "19.4926"
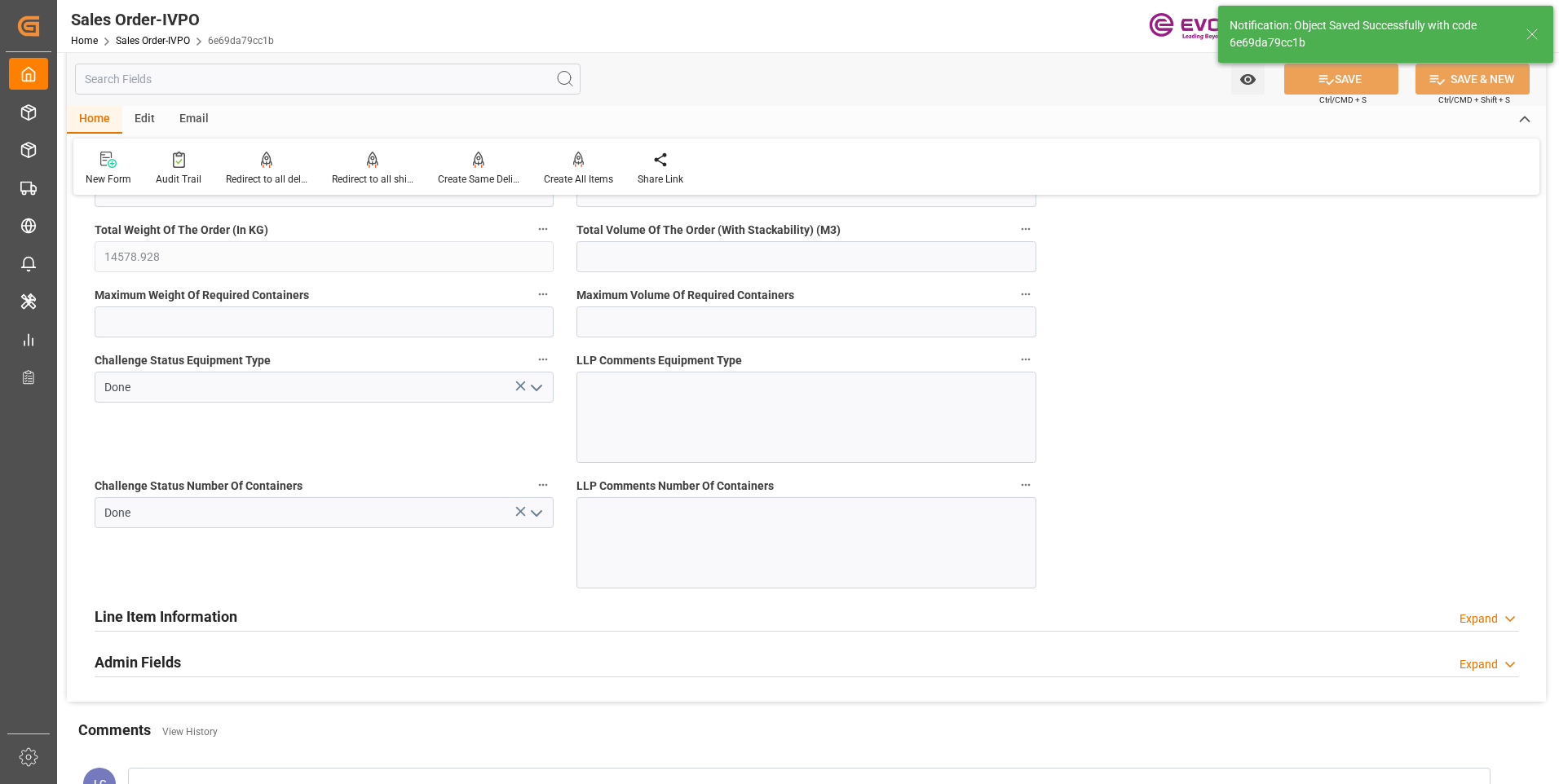
type input "17000"
type input "30"
type input "[DATE] 04:24"
click at [567, 173] on div "Create All Items" at bounding box center [579, 179] width 69 height 15
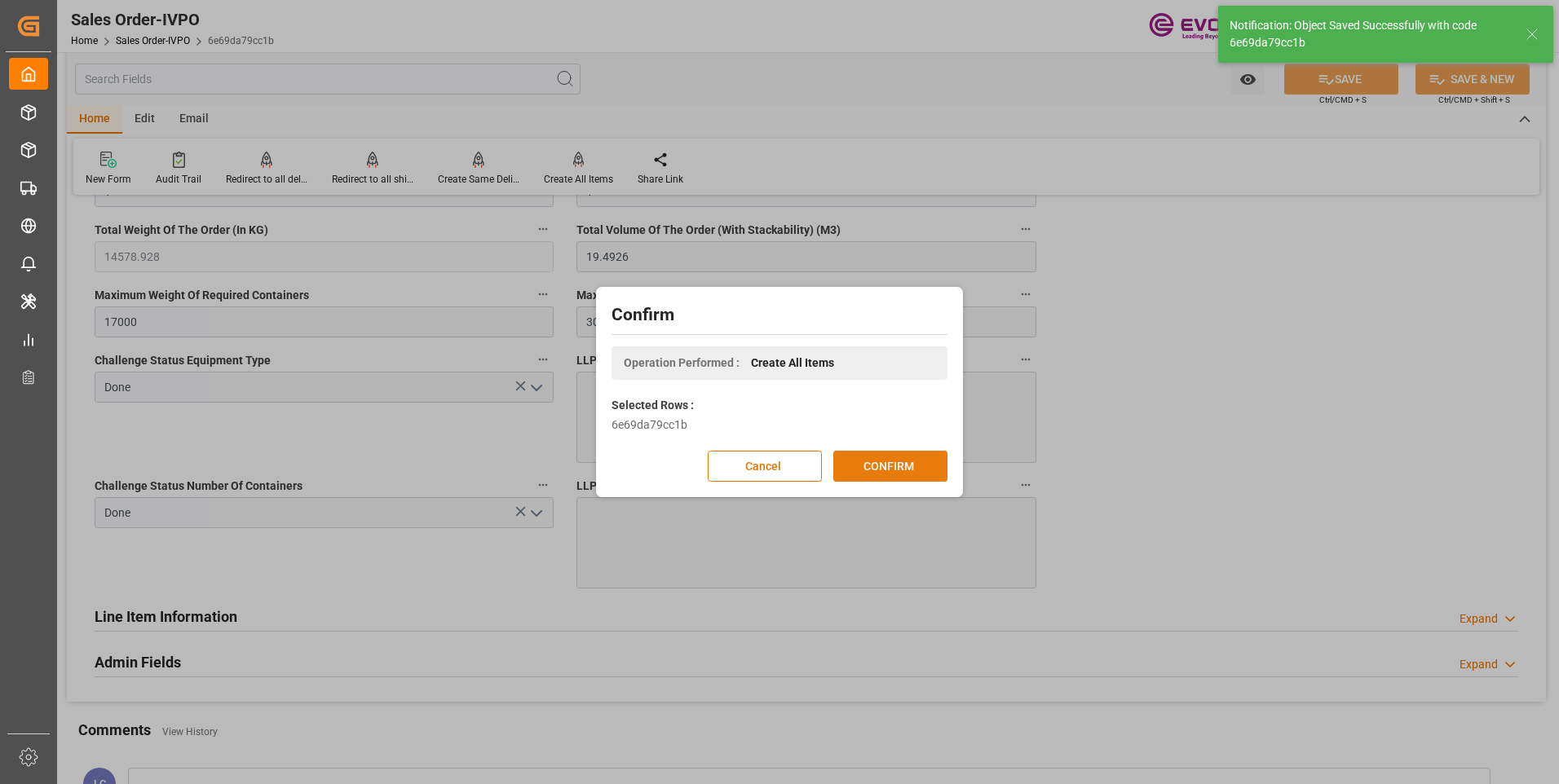
click at [904, 461] on button "CONFIRM" at bounding box center [891, 466] width 114 height 31
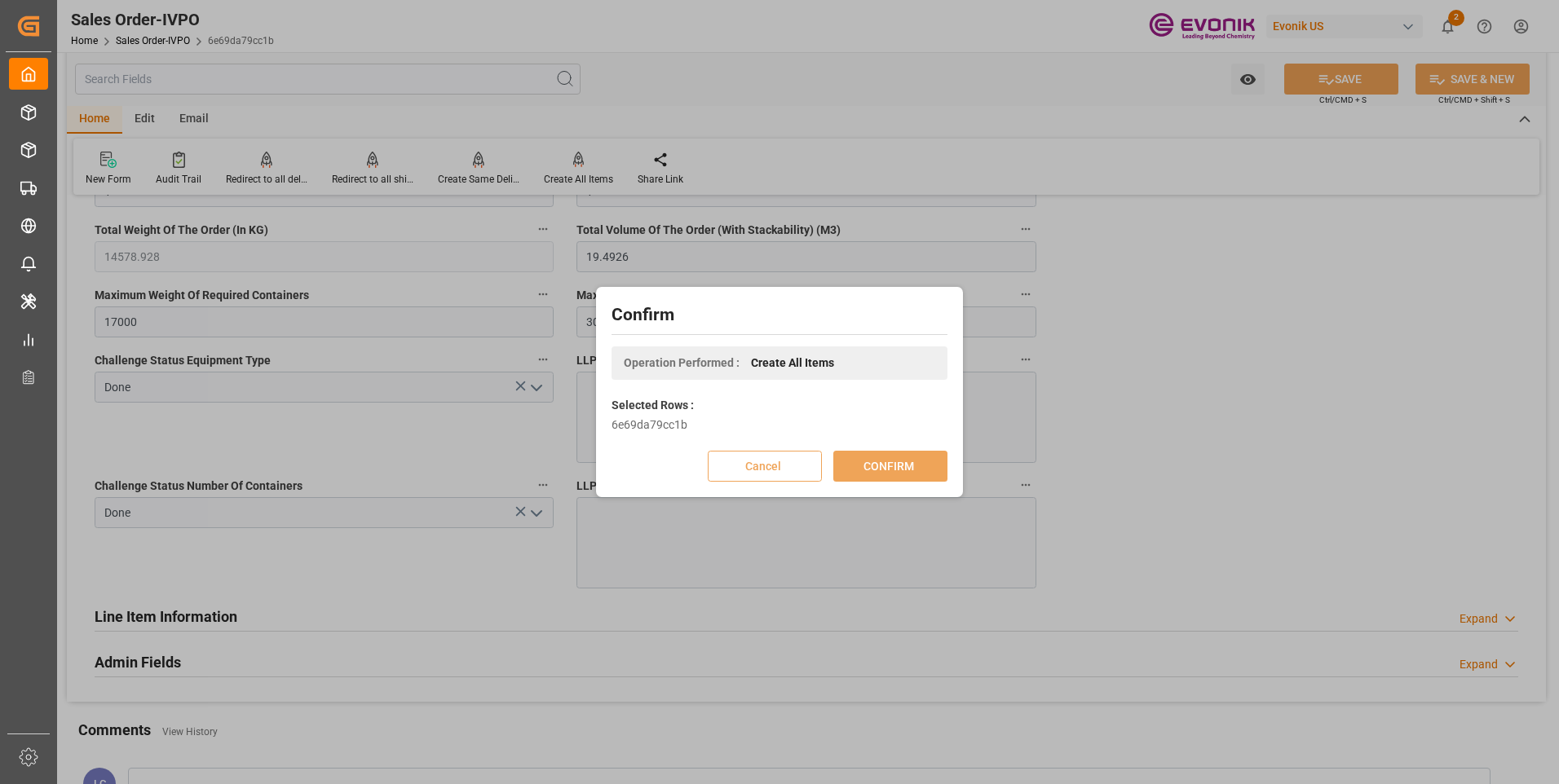
scroll to position [177, 0]
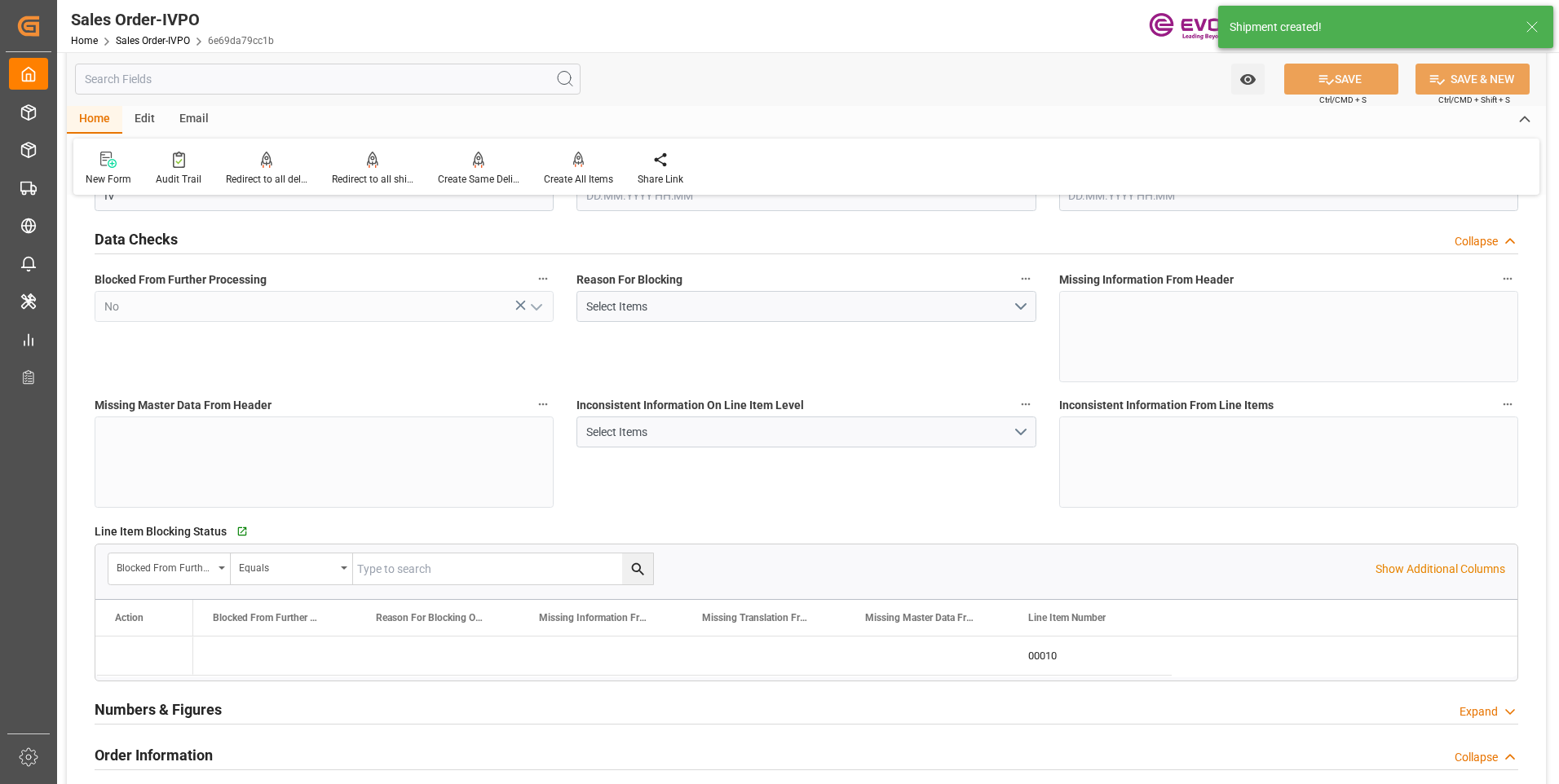
type input "BRSSZ"
type input "[EMAIL_ADDRESS] No: [PHONE_NUMBER]"
type input "0"
type input "1"
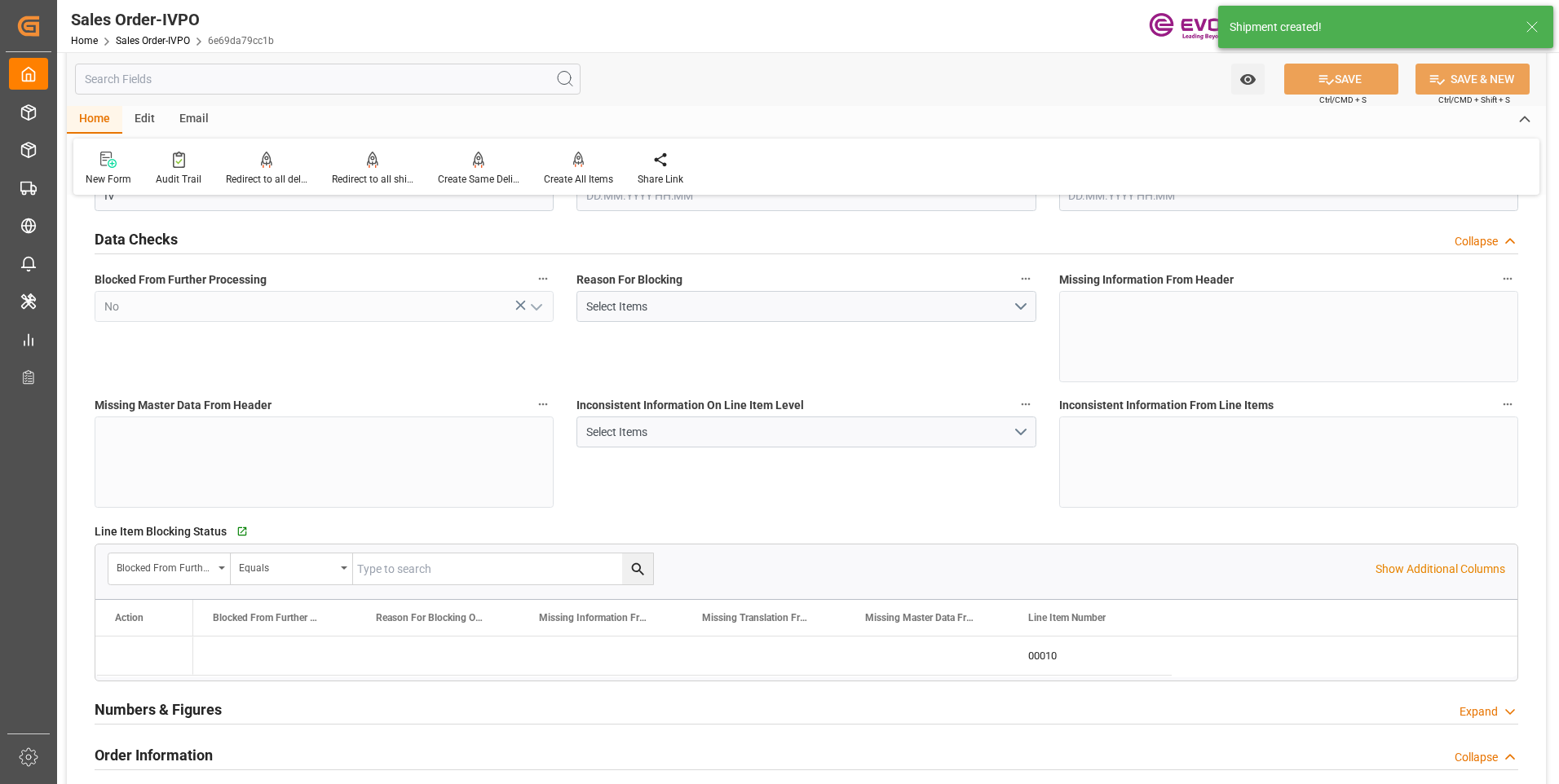
type input "1"
type input "14578.928"
type input "19.4926"
type input "17000"
type input "30"
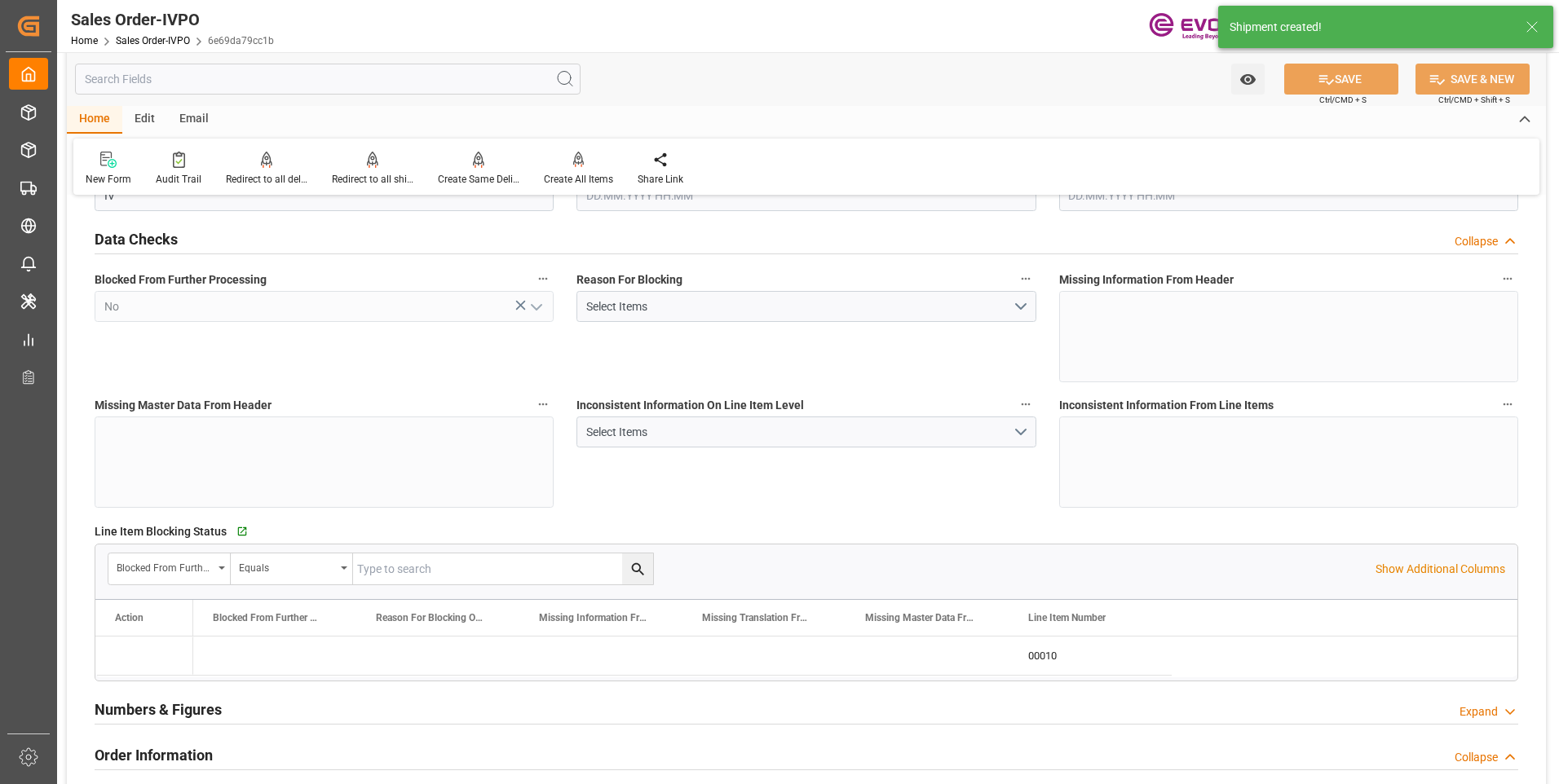
type input "[DATE] 16:00"
type input "[DATE] 04:24"
type input "[EMAIL_ADDRESS] No: [PHONE_NUMBER]"
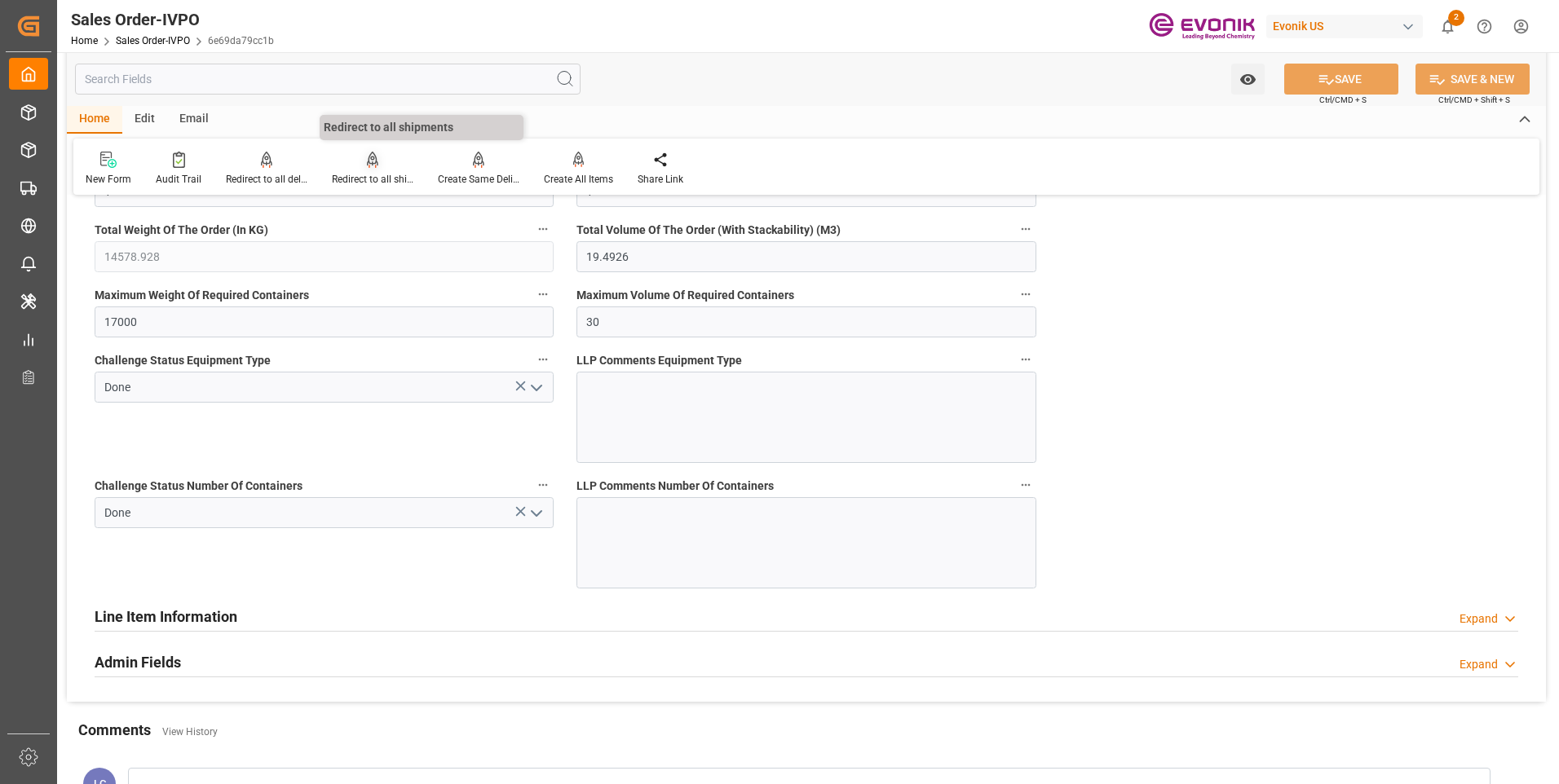
click at [373, 163] on icon at bounding box center [373, 158] width 12 height 14
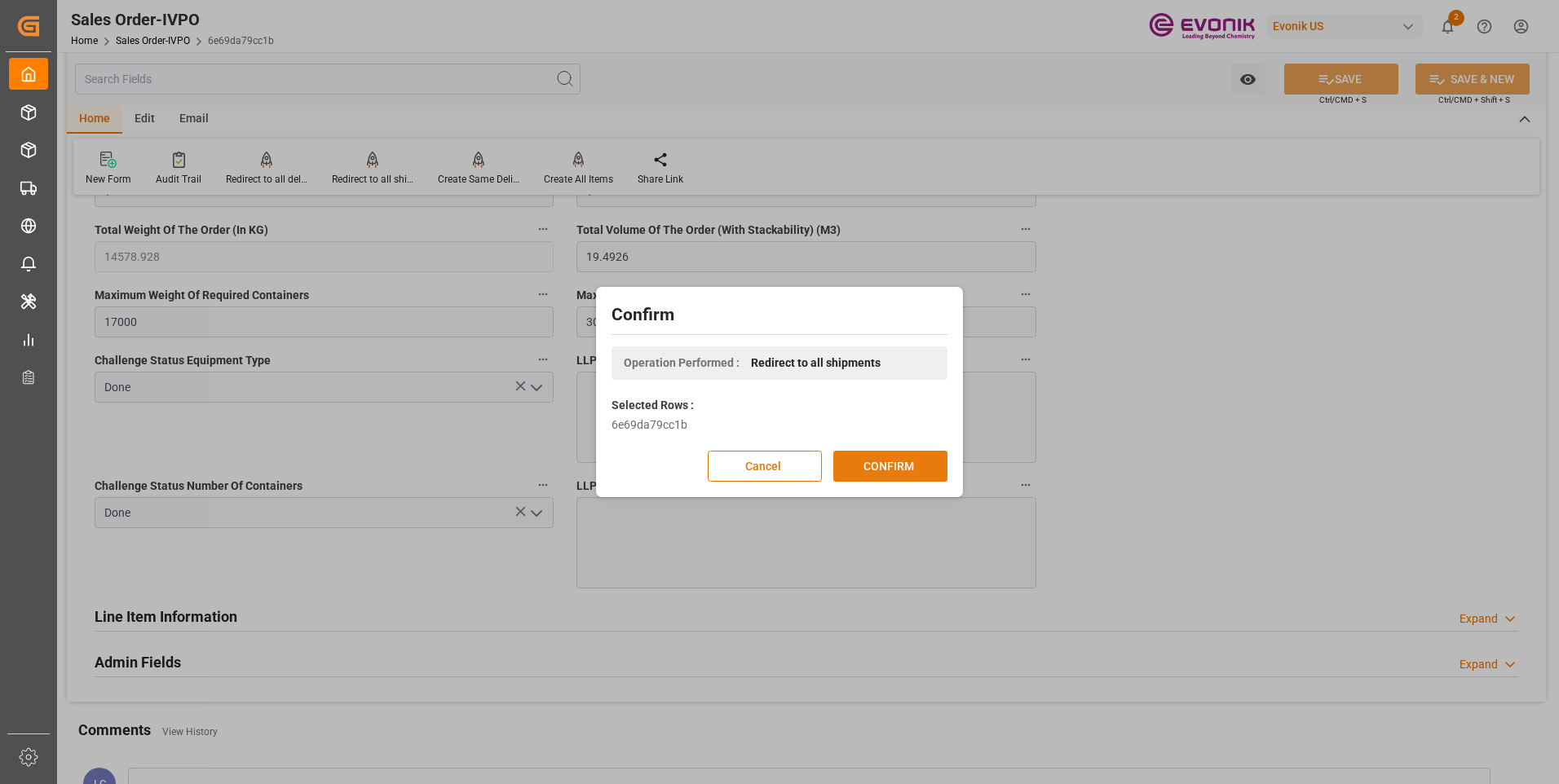
click at [871, 464] on button "CONFIRM" at bounding box center [891, 466] width 114 height 31
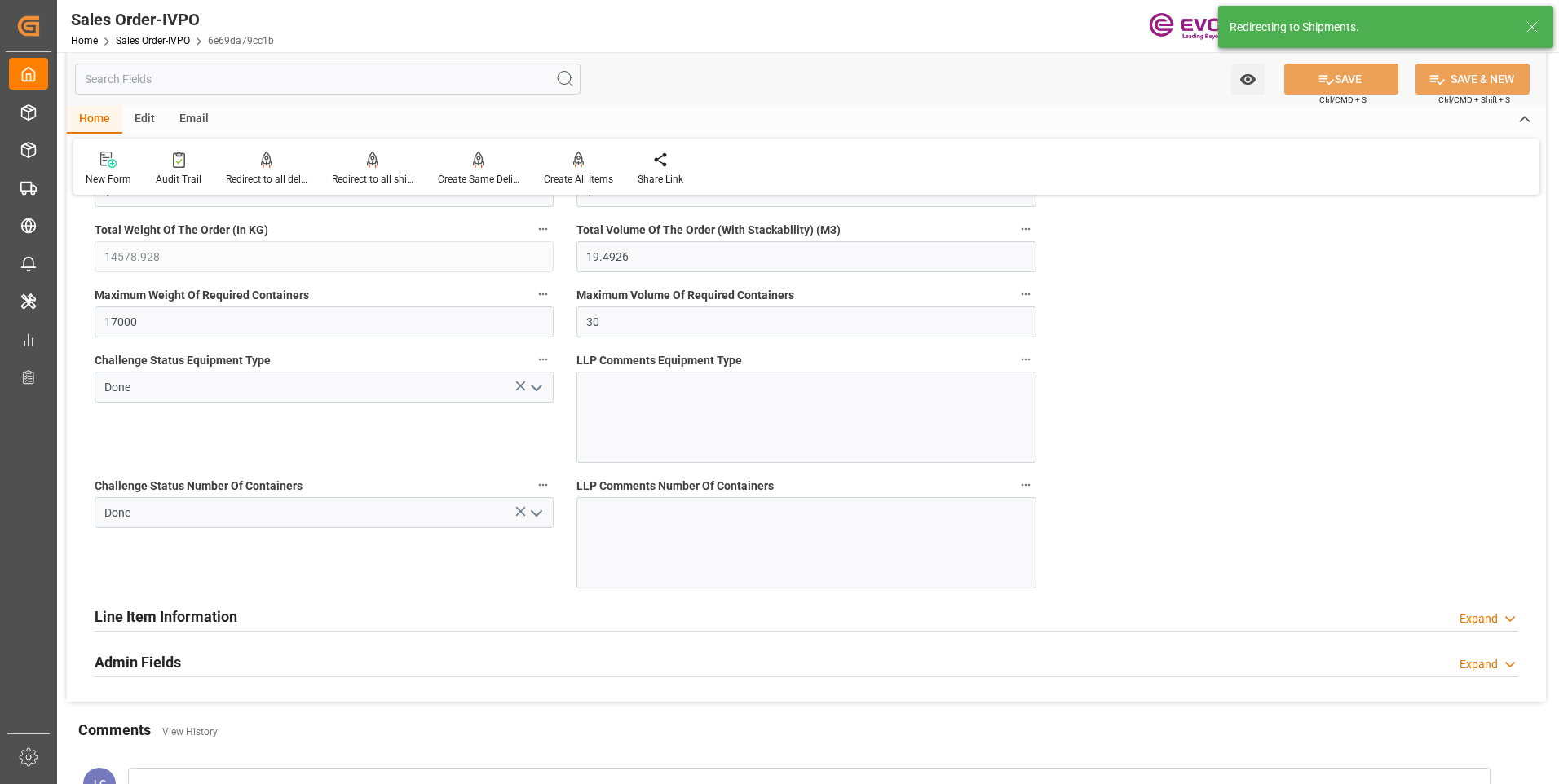
type input "[EMAIL_ADDRESS] No: [PHONE_NUMBER]"
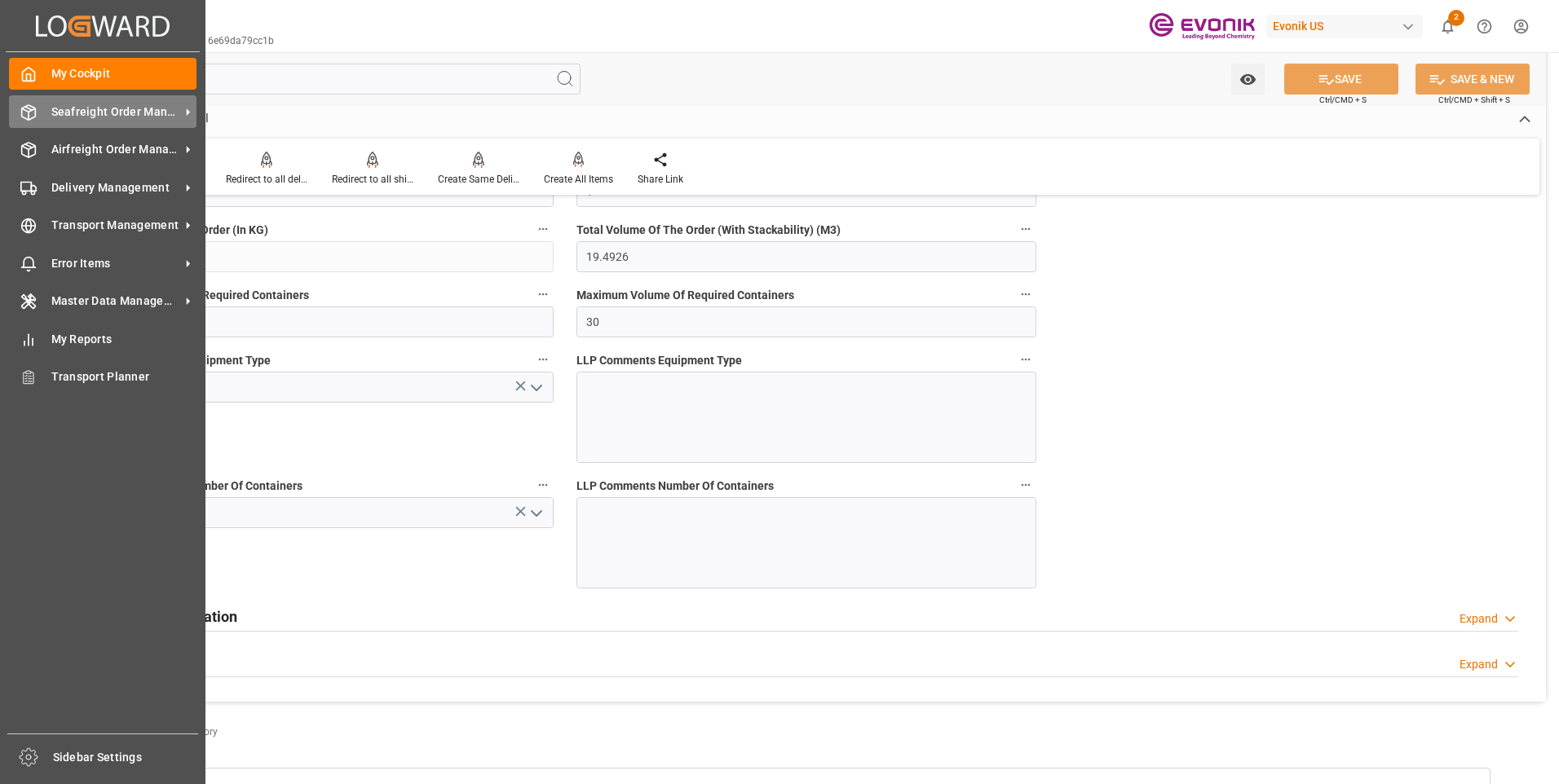
click at [24, 111] on icon at bounding box center [28, 112] width 16 height 16
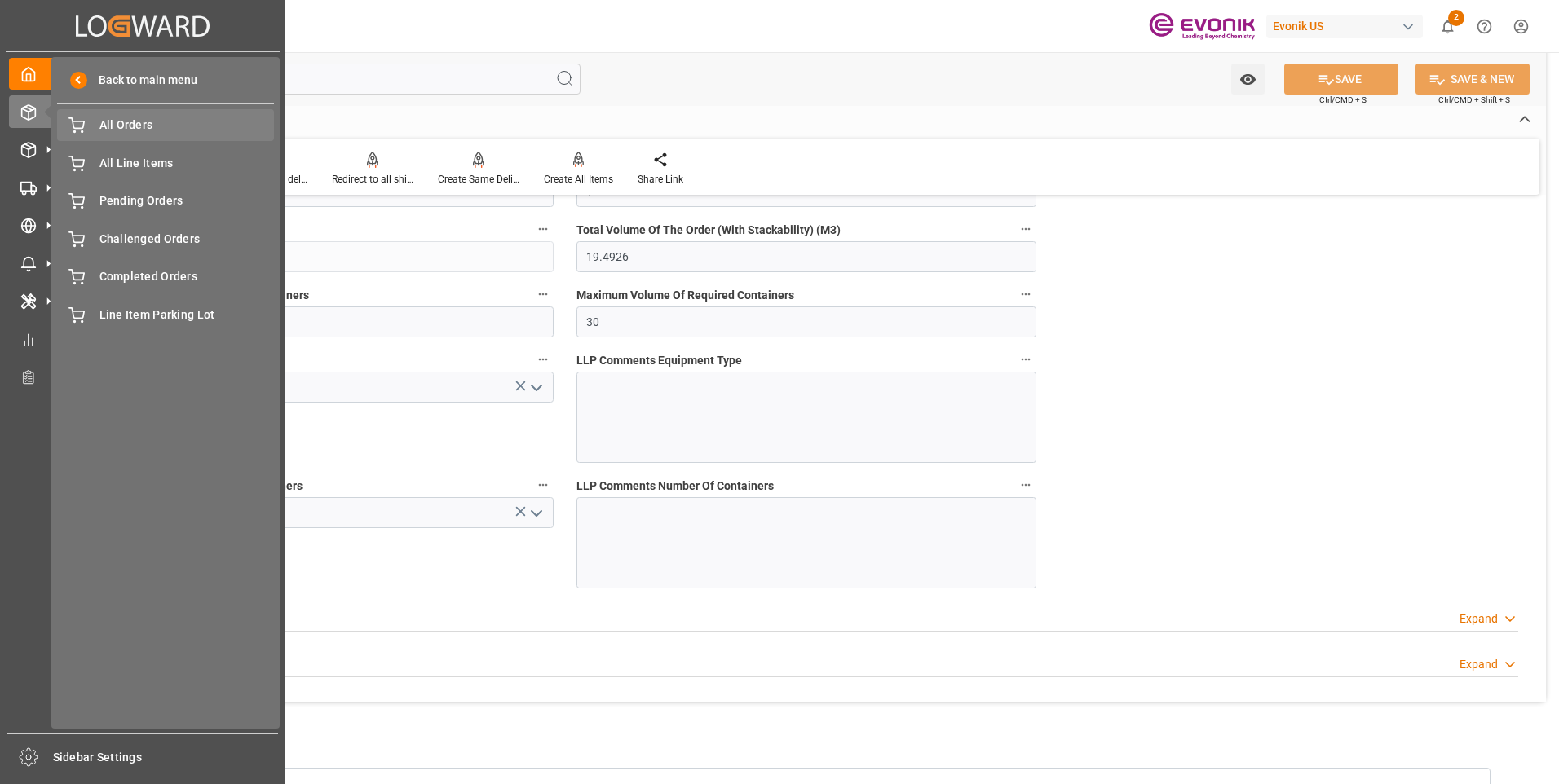
click at [135, 127] on span "All Orders" at bounding box center [187, 125] width 175 height 17
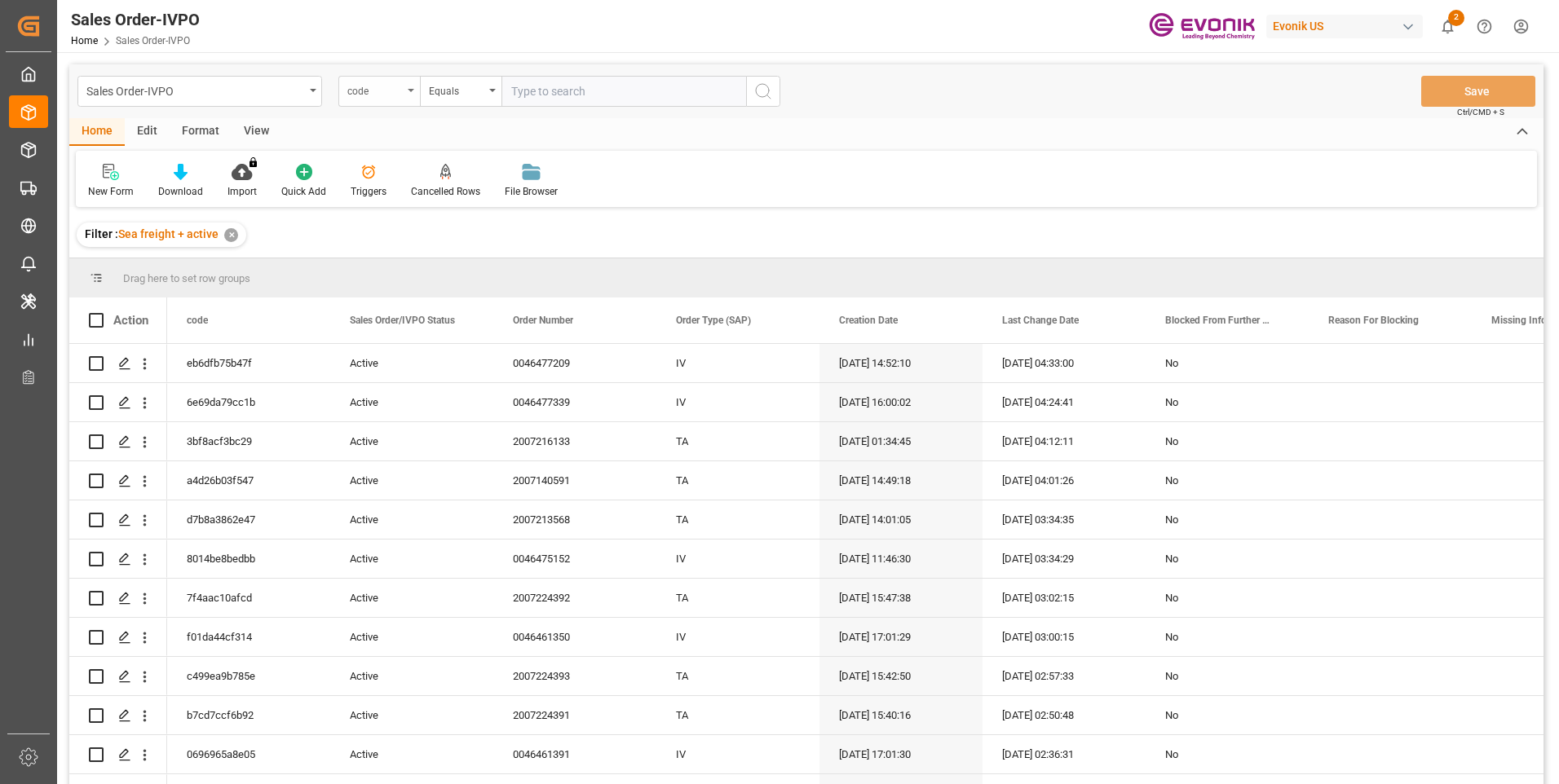
click at [367, 89] on div "code" at bounding box center [375, 89] width 55 height 19
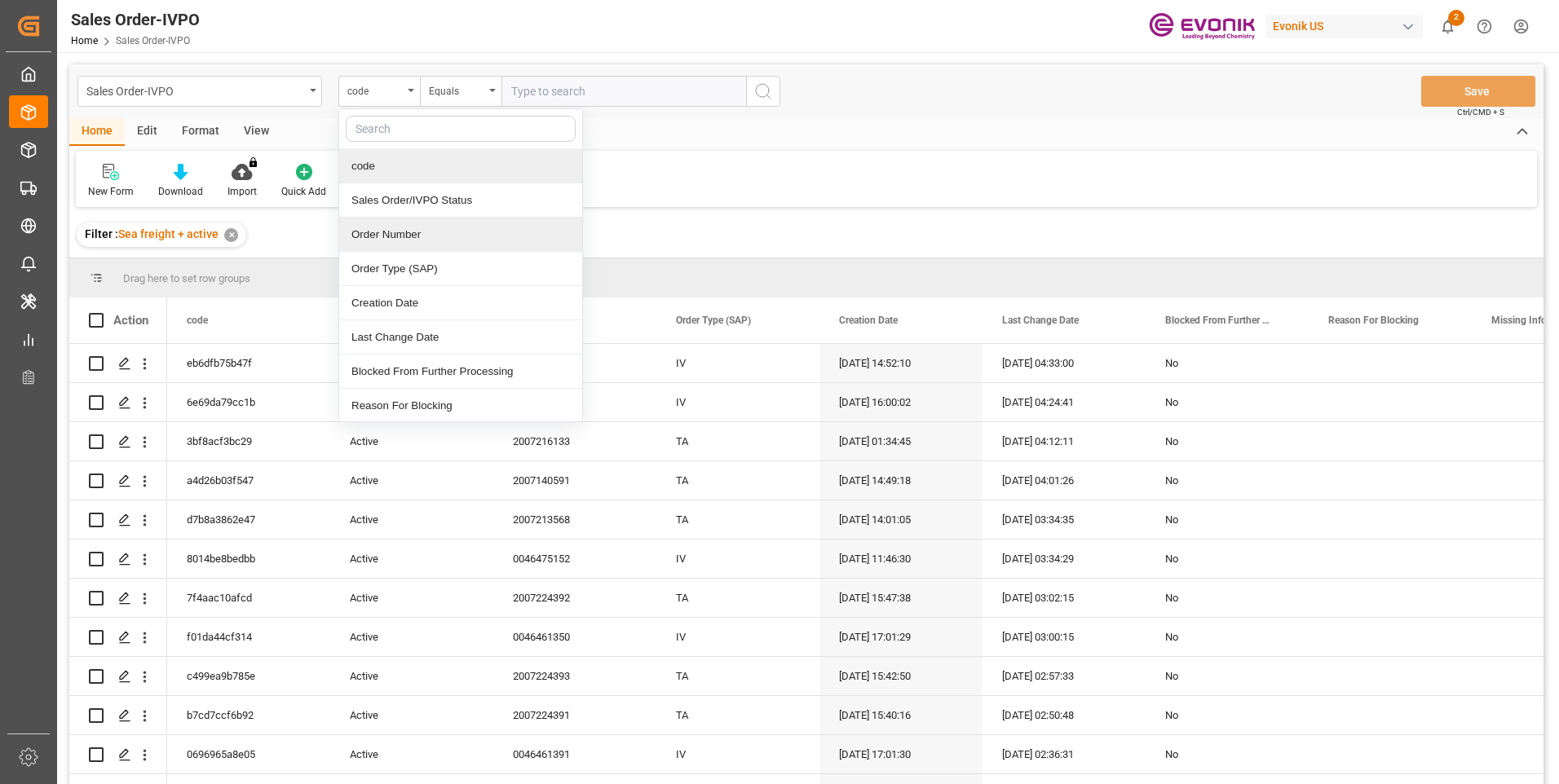
click at [404, 231] on div "Order Number" at bounding box center [461, 235] width 243 height 34
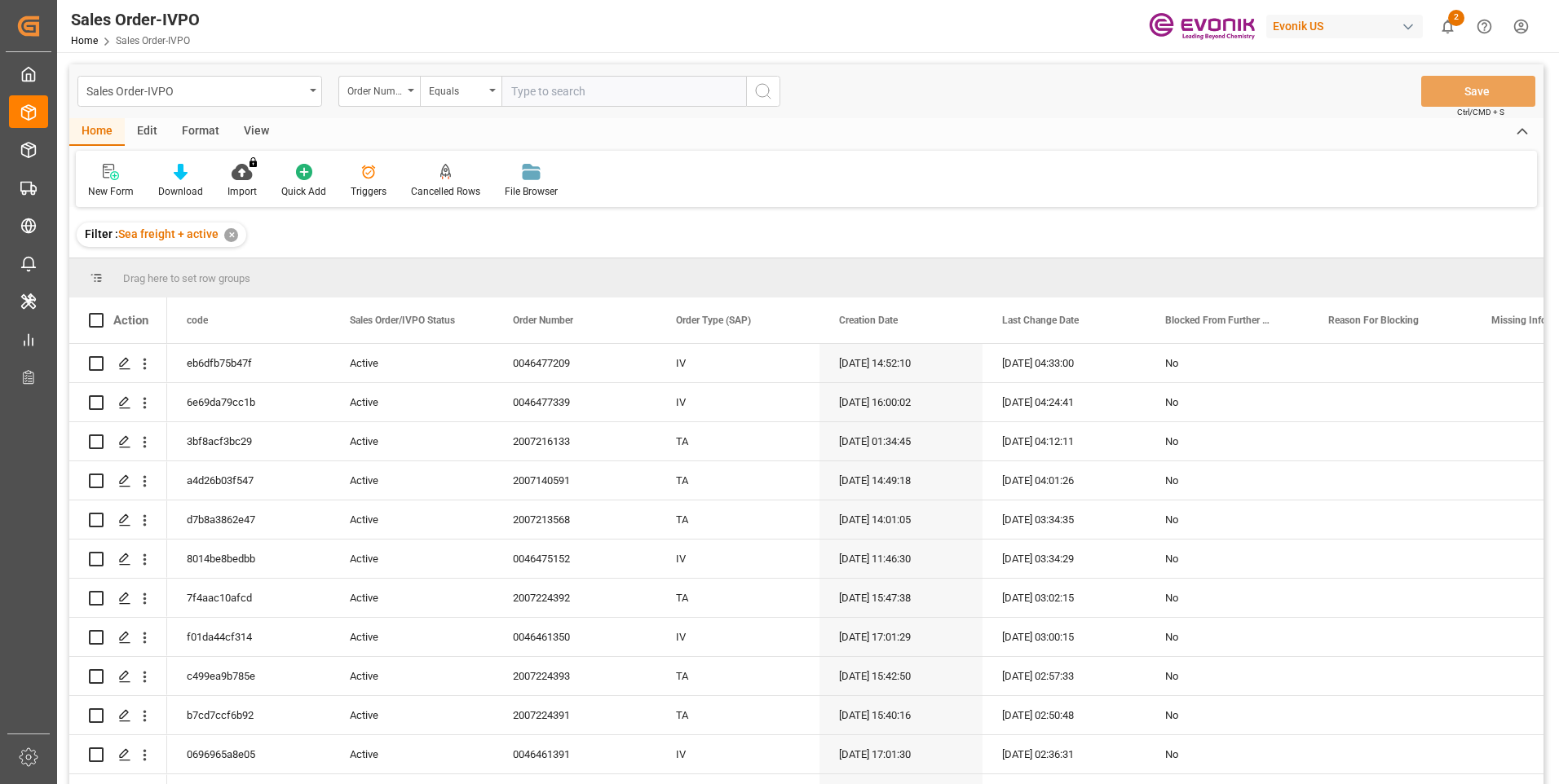
click at [550, 88] on input "text" at bounding box center [624, 92] width 245 height 31
paste input "2007188011"
type input "2007188011"
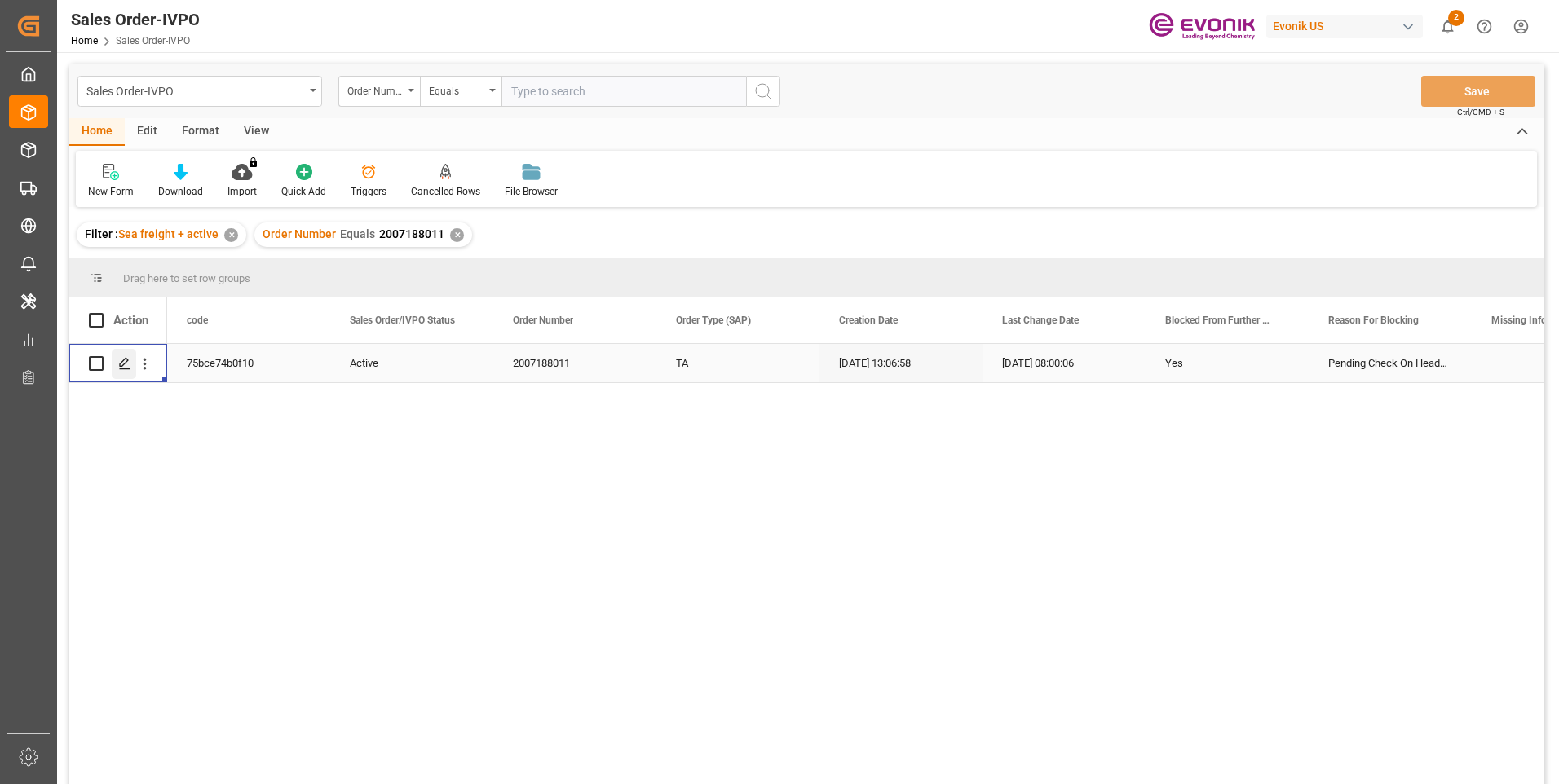
click at [120, 369] on icon "Press SPACE to select this row." at bounding box center [124, 363] width 13 height 13
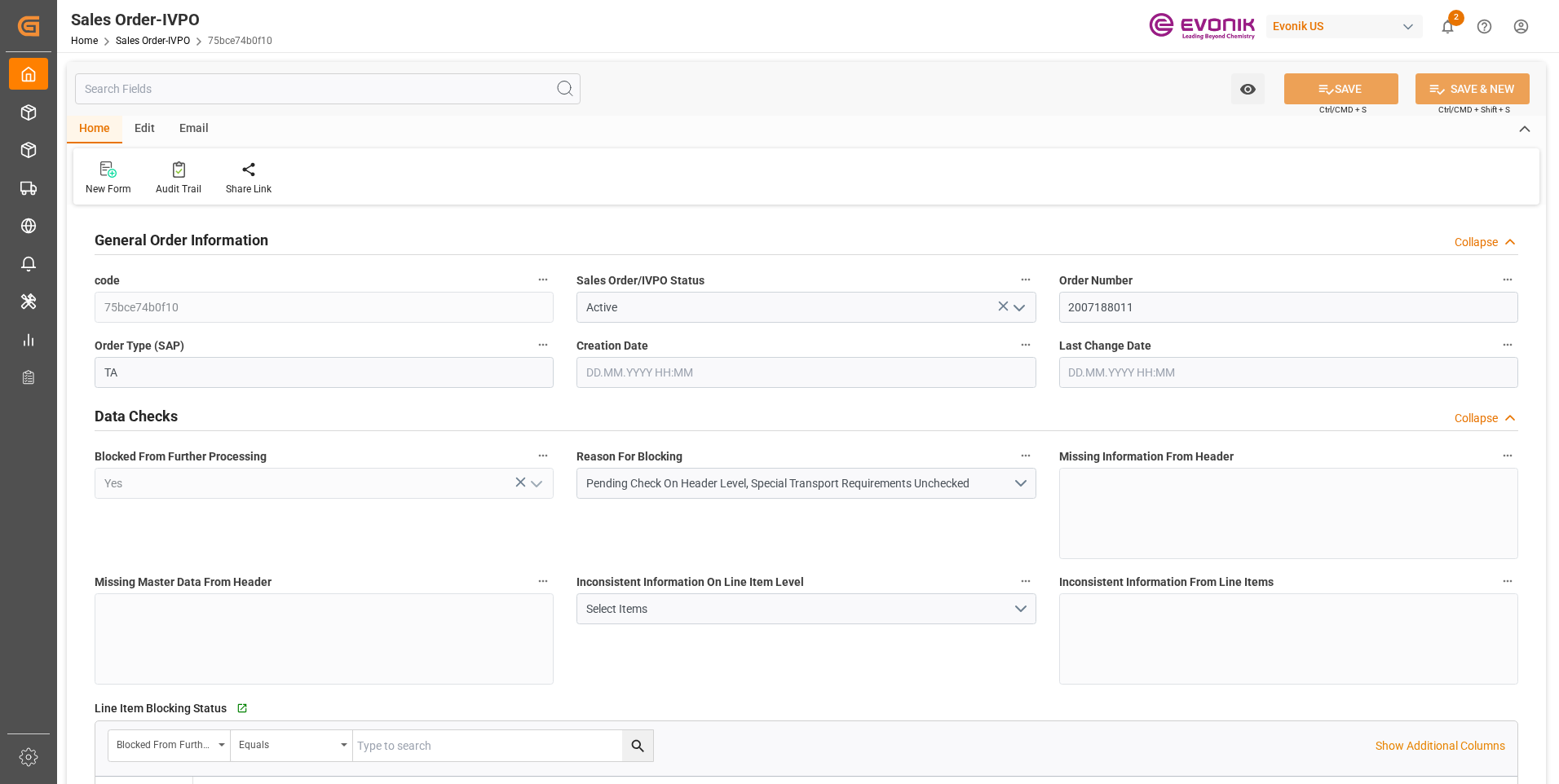
type input "FRLEH"
type input "0"
type input "1"
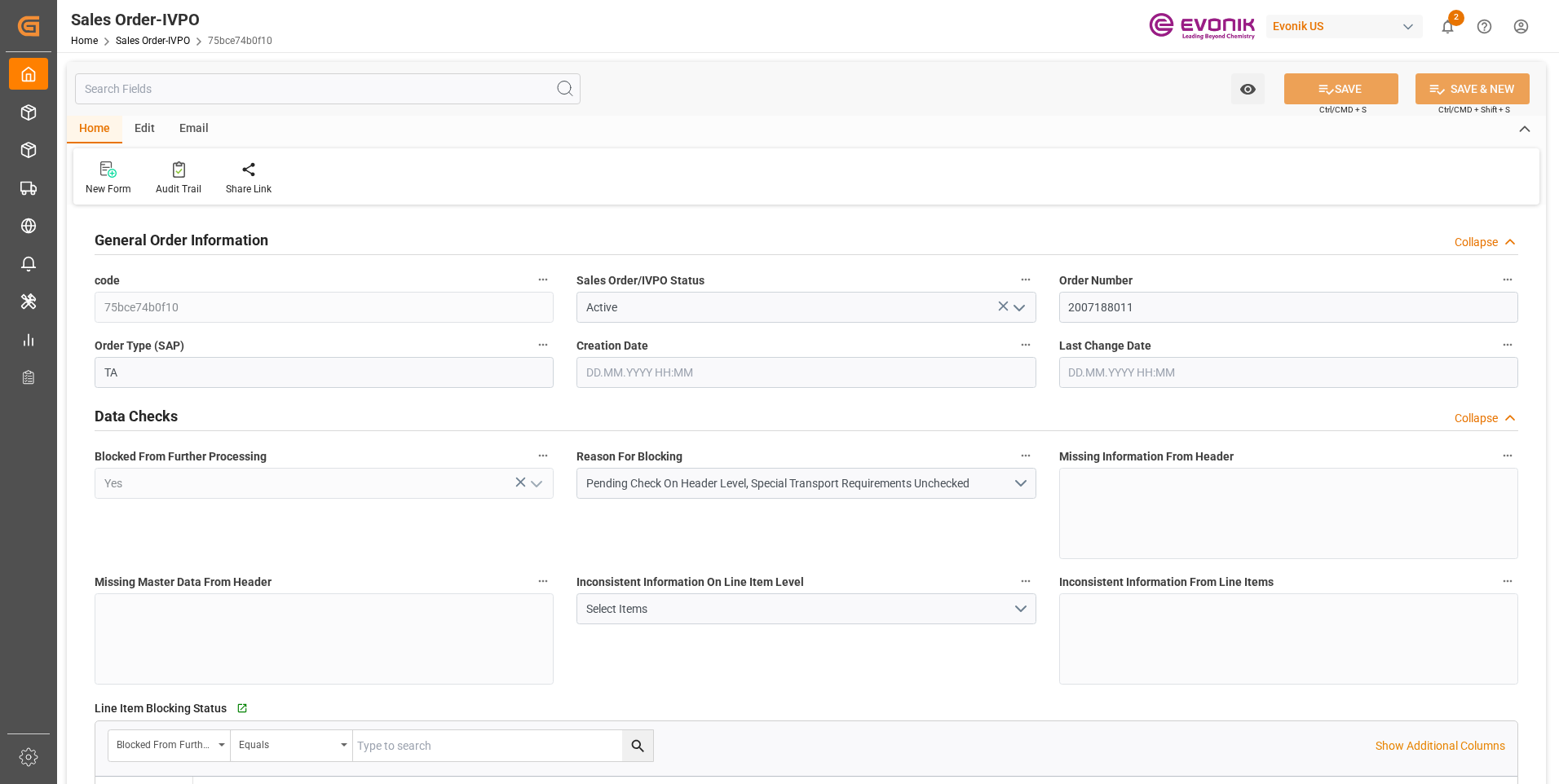
type input "16200"
type input "26.42"
type input "17000"
type input "30"
type input "[DATE] 13:06"
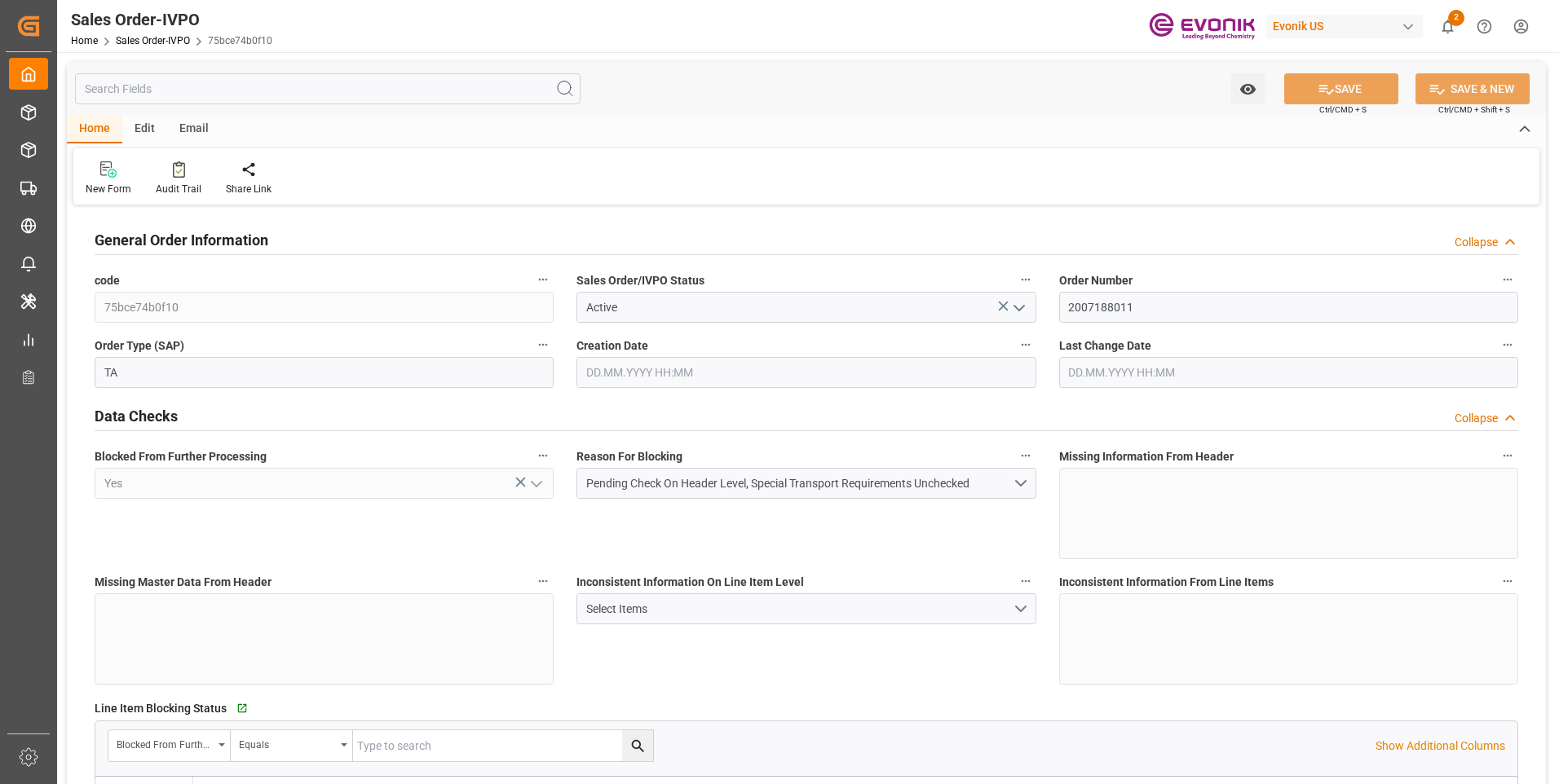
type input "14.10.2025 08:00"
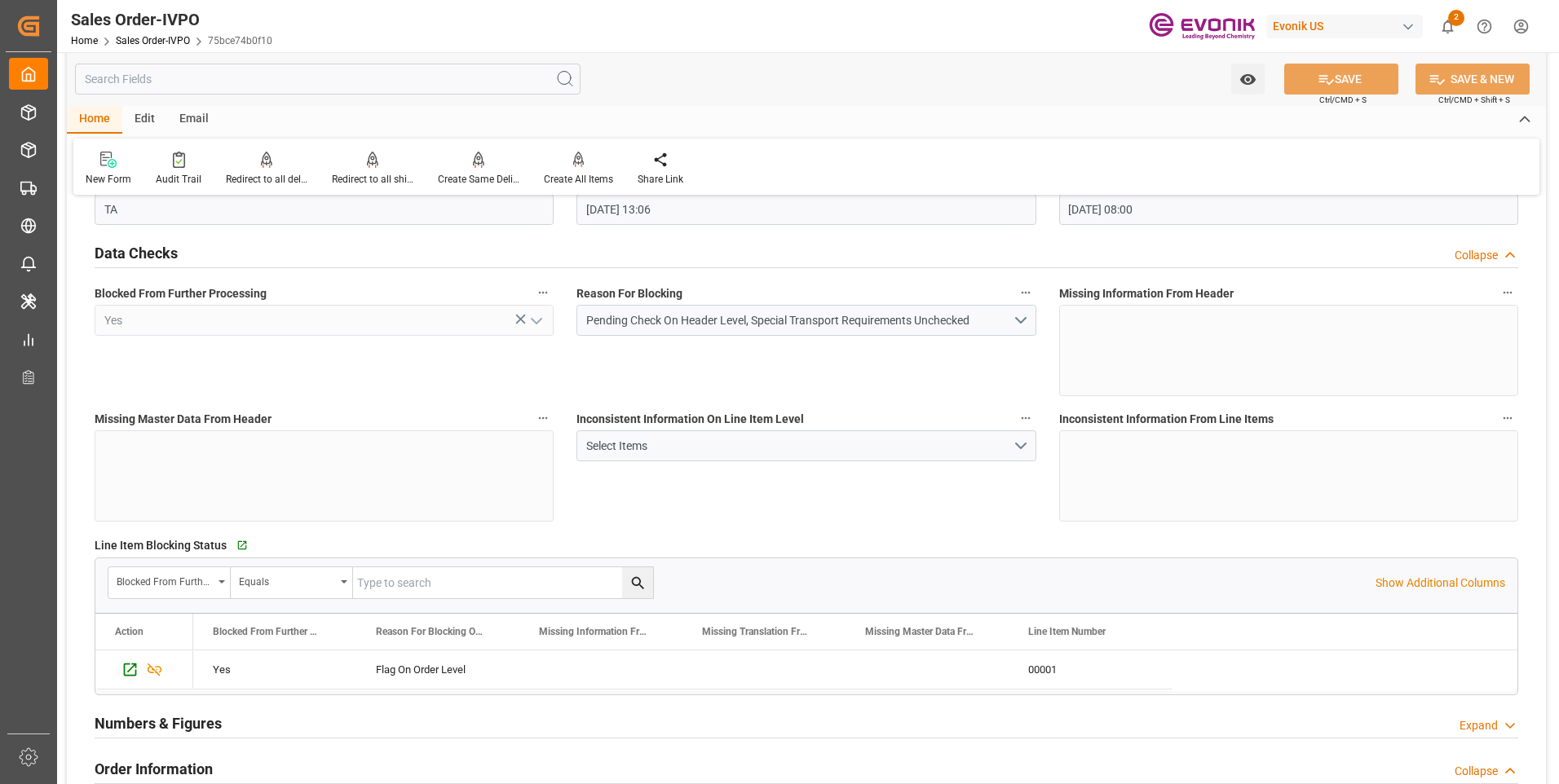
scroll to position [245, 0]
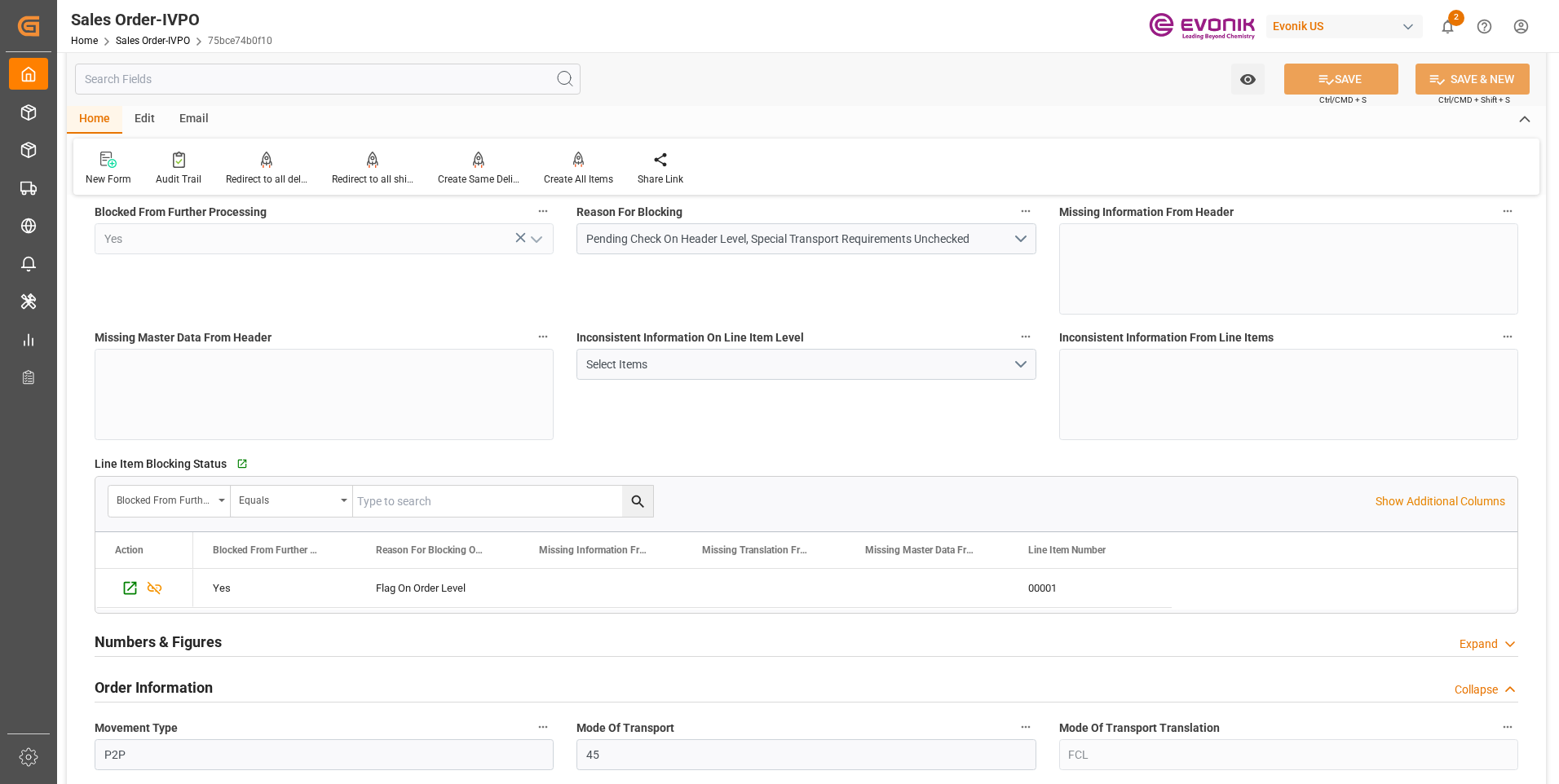
click at [340, 86] on input "text" at bounding box center [327, 79] width 505 height 31
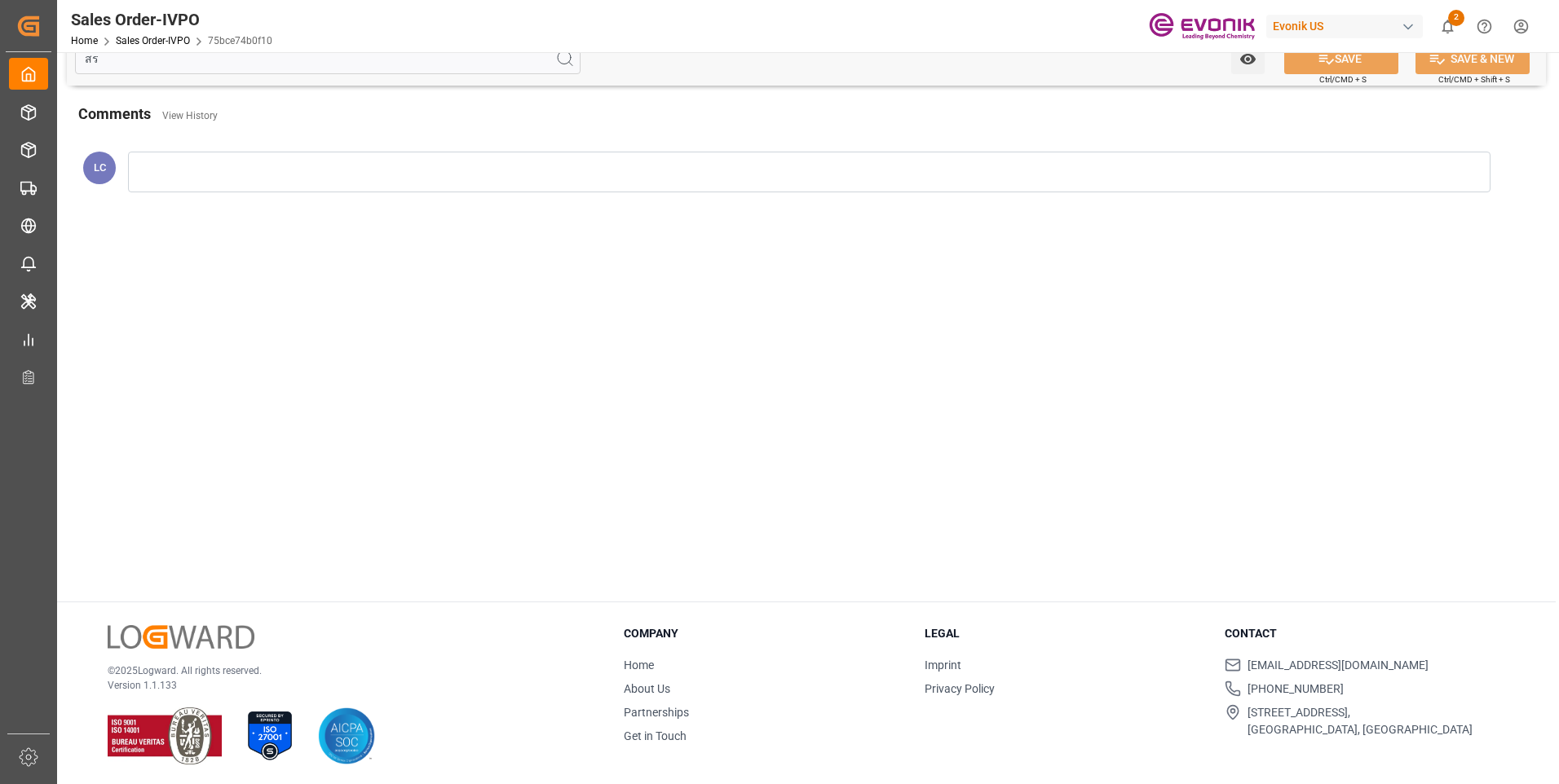
type input "ส"
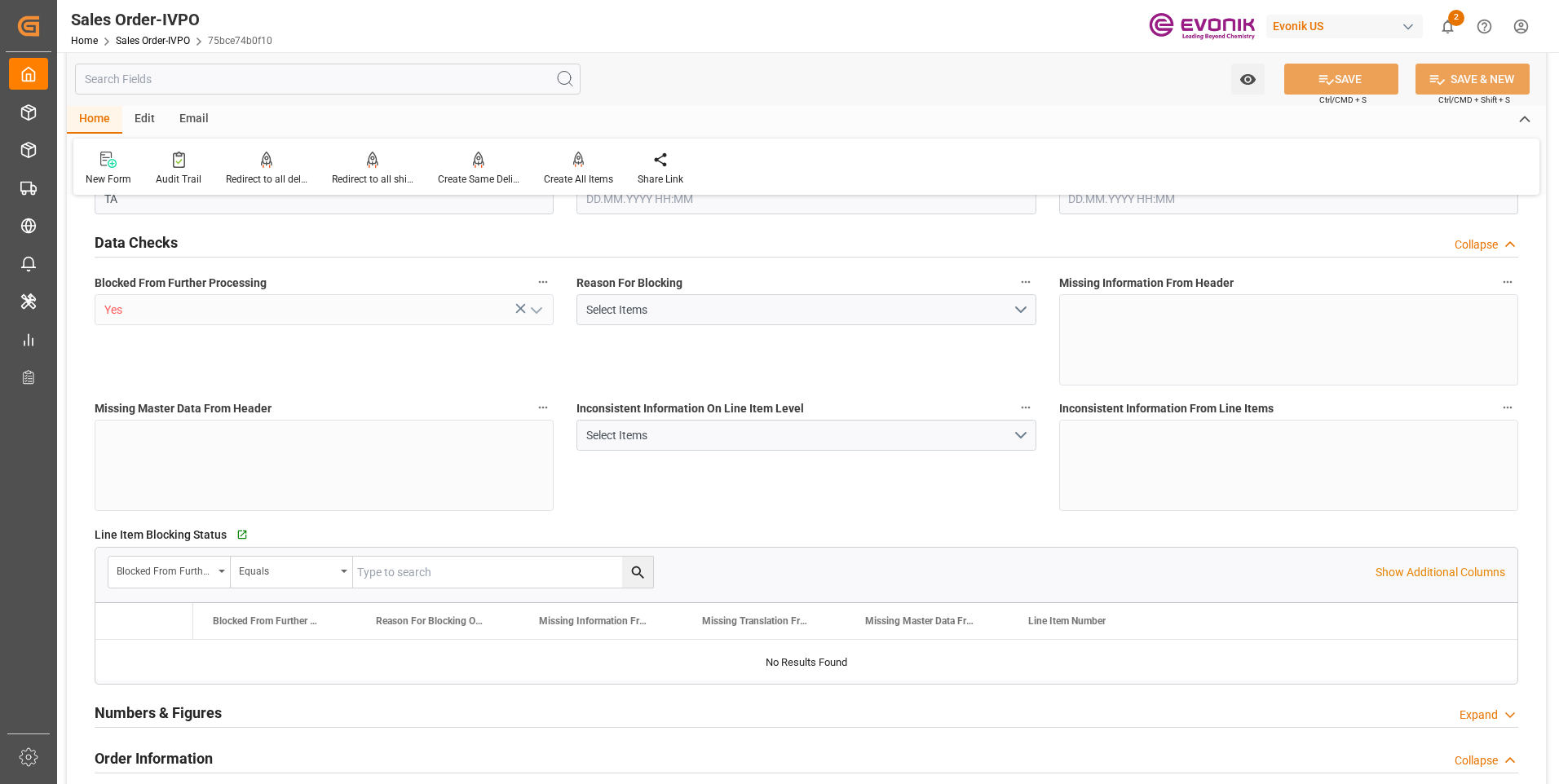
type input "FRLEH"
type input "0"
type input "1"
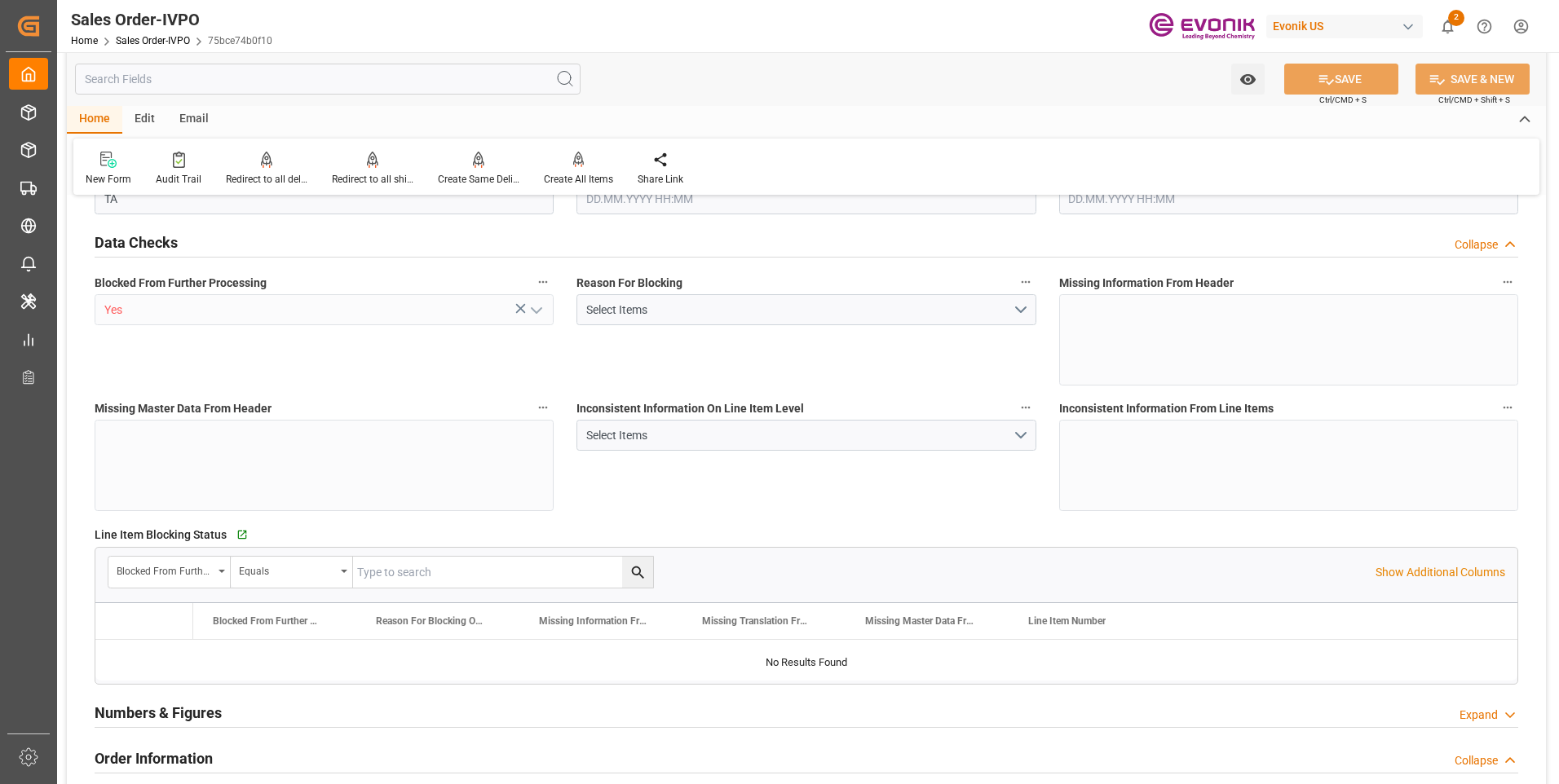
type input "16200"
type input "26.42"
type input "17000"
type input "30"
type input "19.09.2025 13:06"
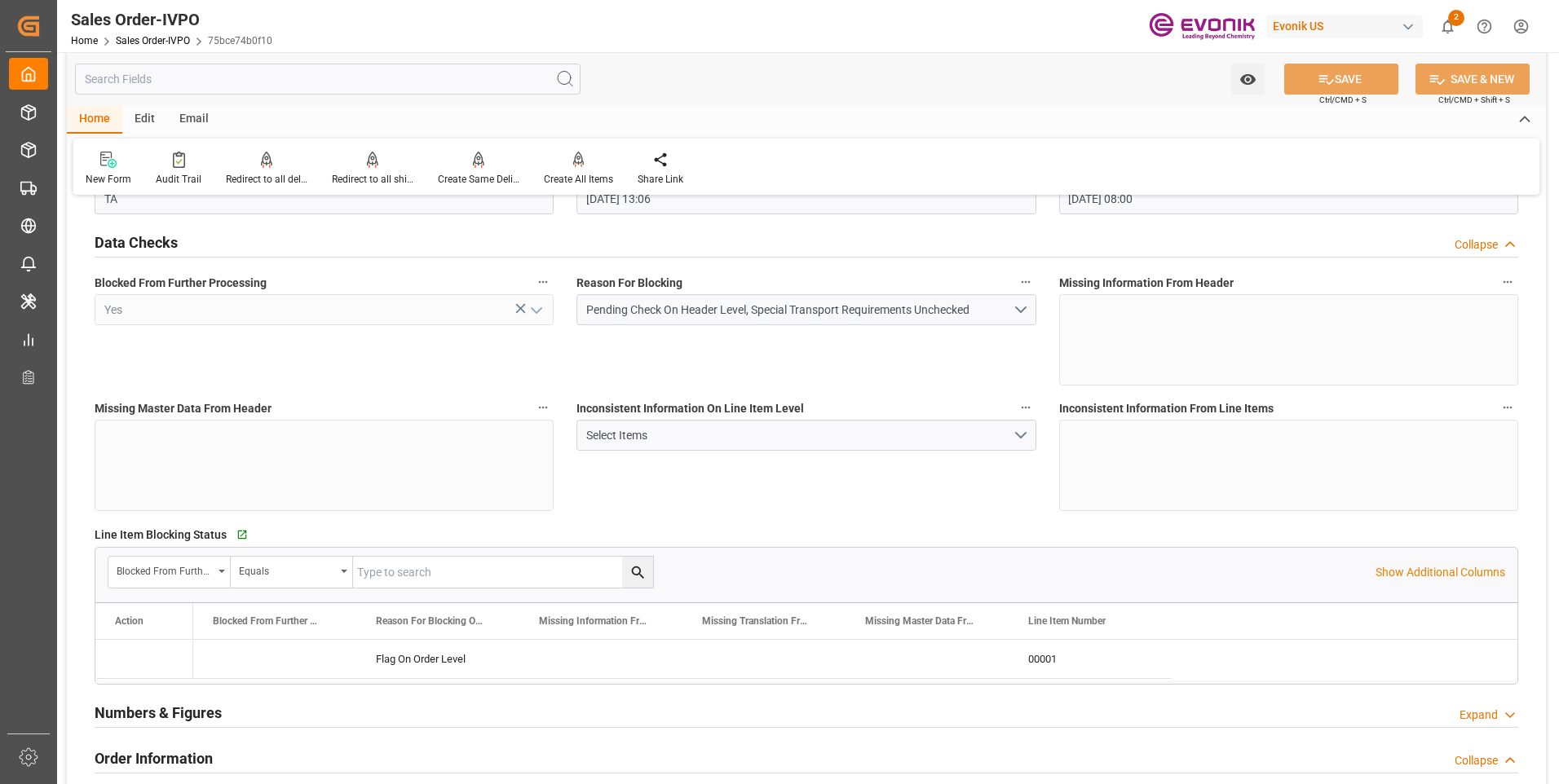
type input "14.10.2025 08:00"
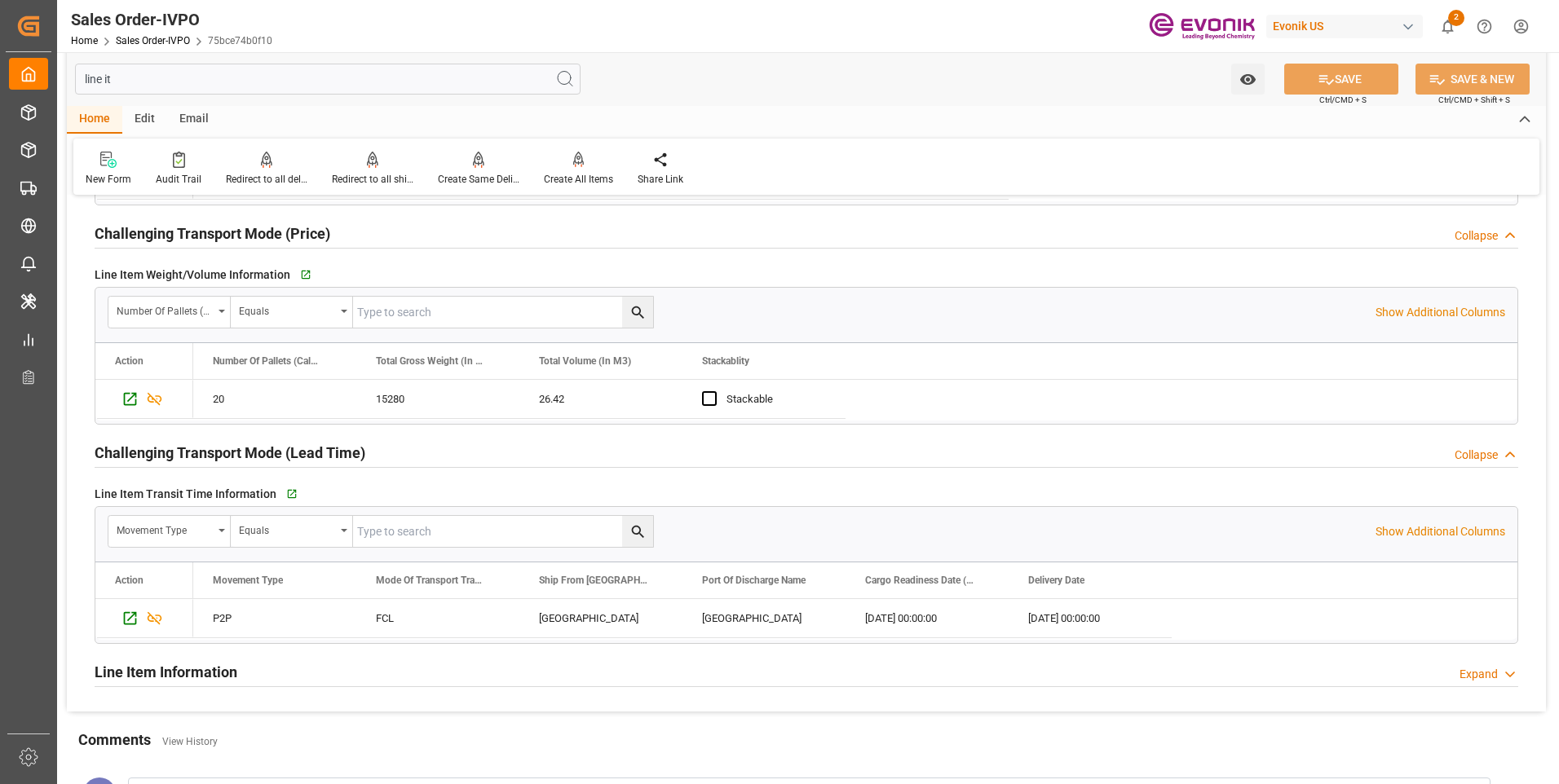
scroll to position [826, 0]
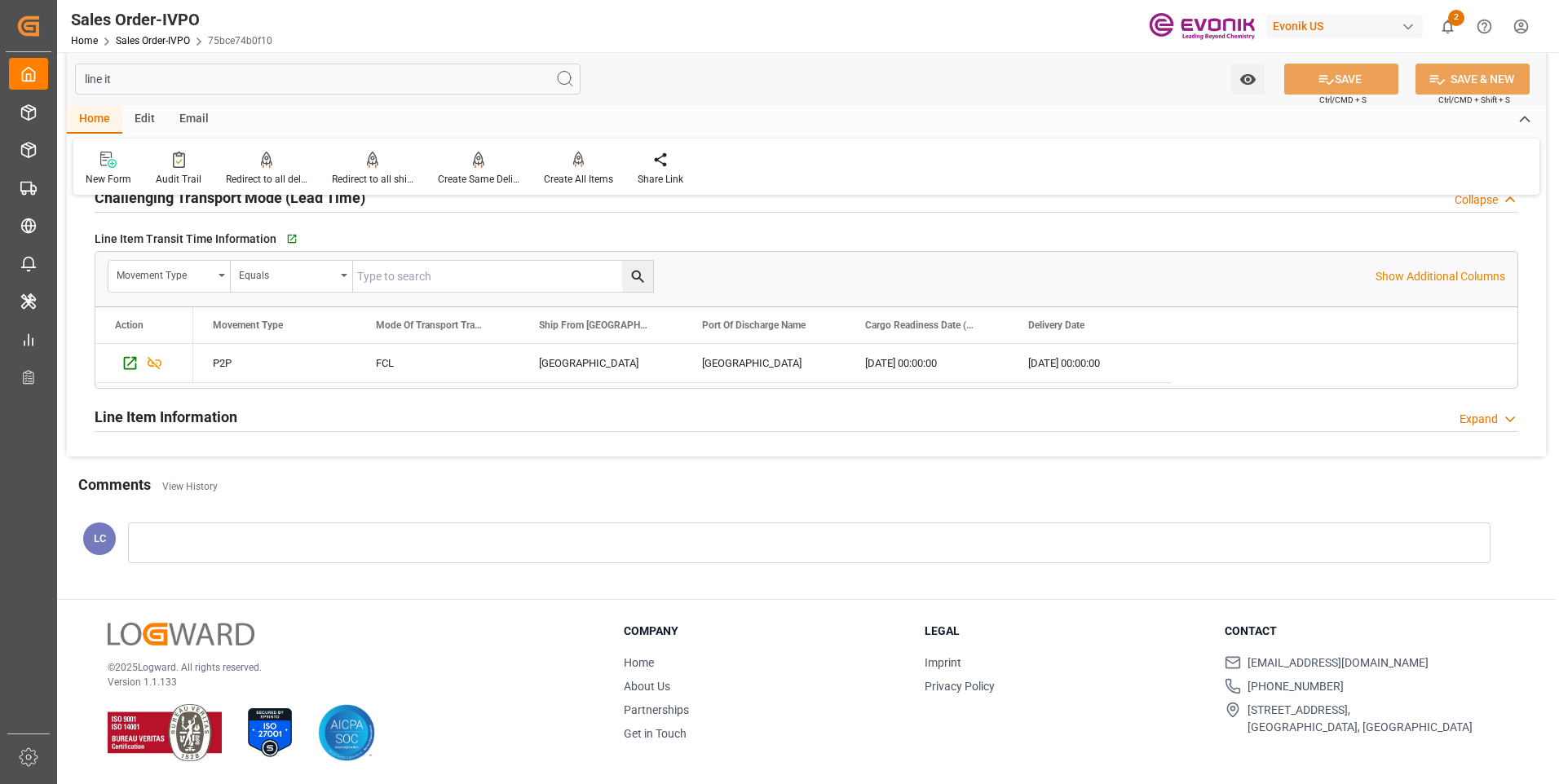
type input "line it"
click at [206, 413] on h2 "Line Item Information" at bounding box center [165, 417] width 142 height 22
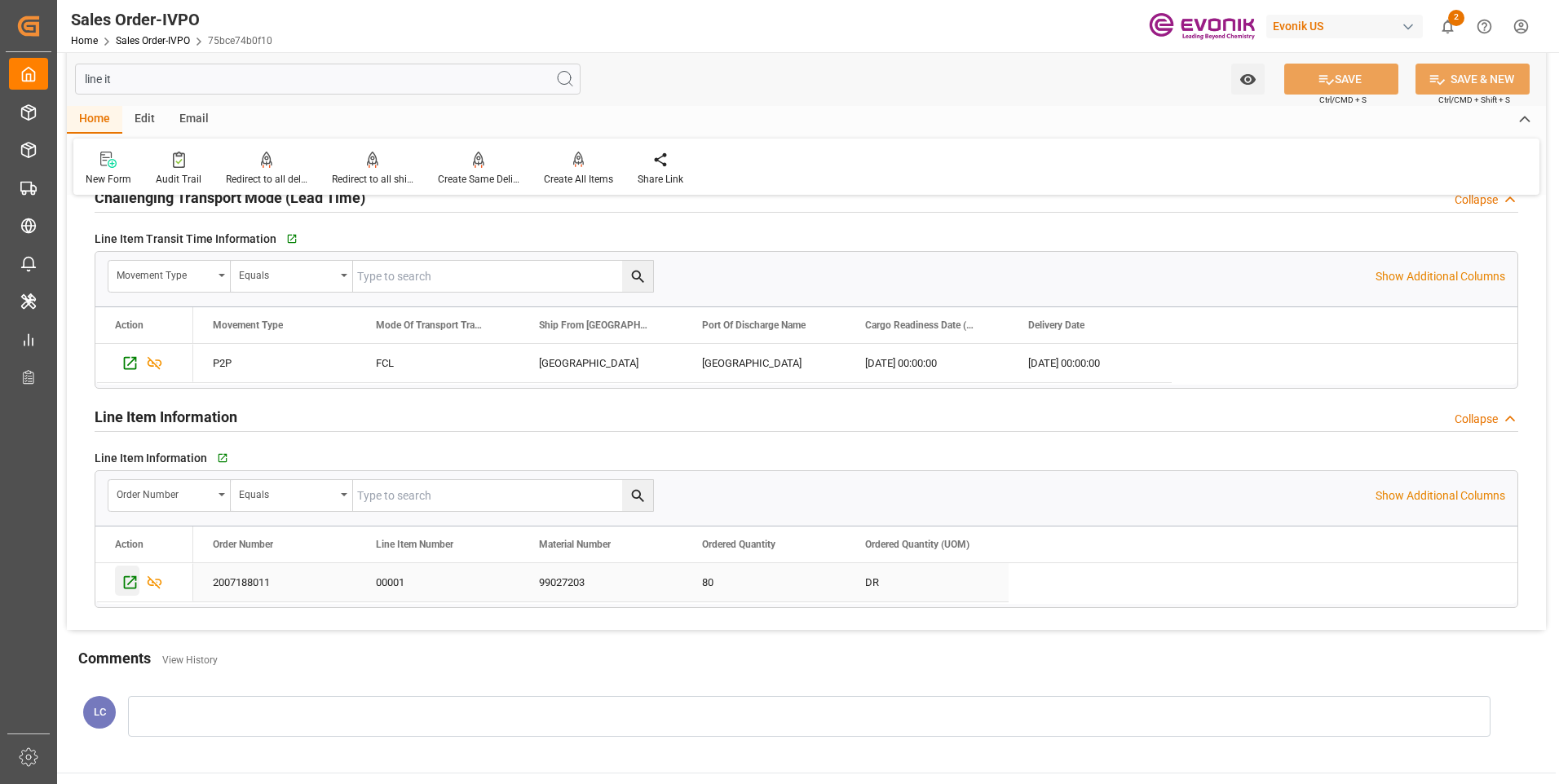
click at [125, 578] on icon "Press SPACE to select this row." at bounding box center [130, 582] width 17 height 17
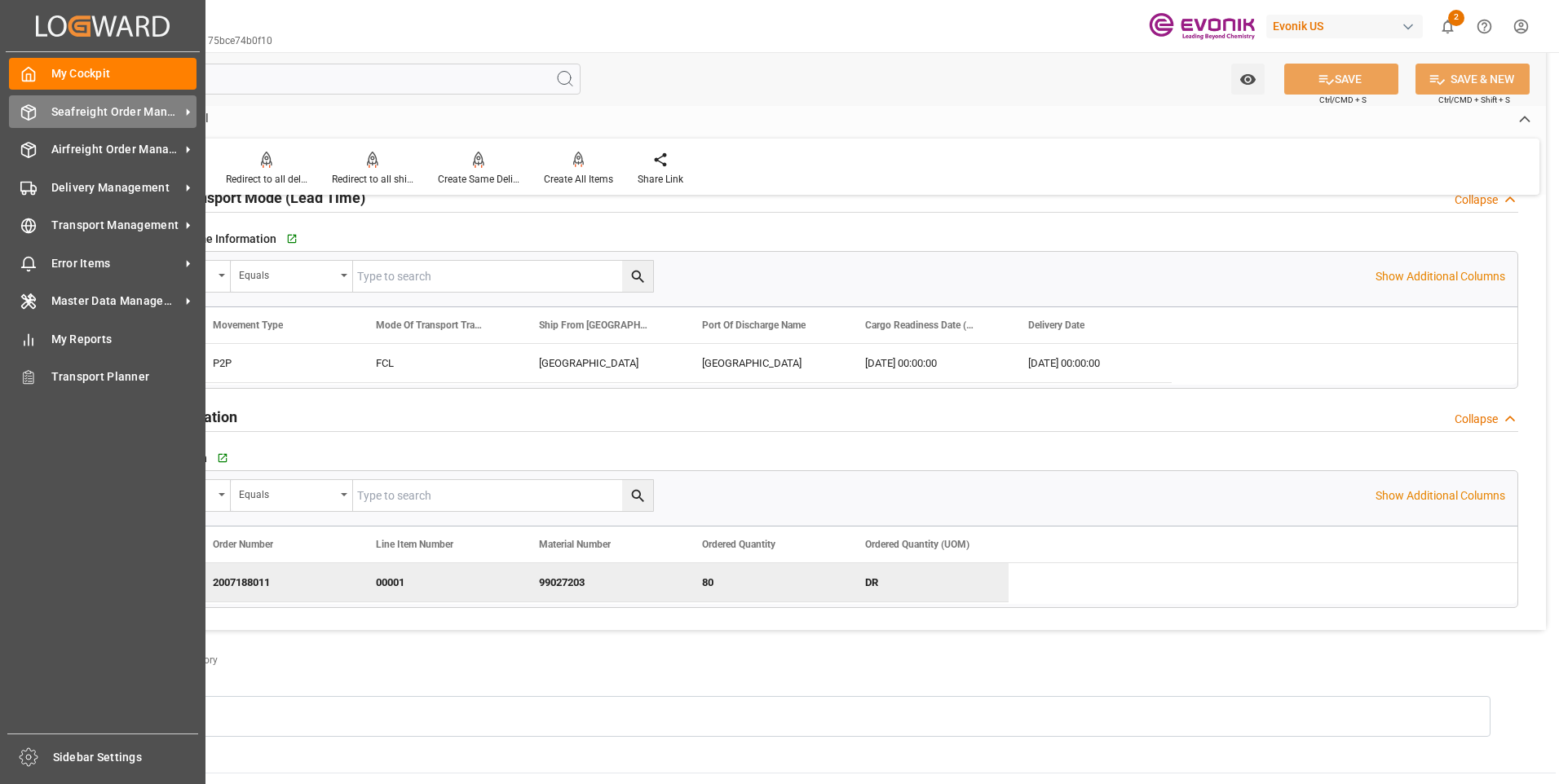
drag, startPoint x: 35, startPoint y: 116, endPoint x: 53, endPoint y: 113, distance: 18.2
click at [36, 115] on div "Seafreight Order Management Seafreight Order Management" at bounding box center [102, 111] width 188 height 32
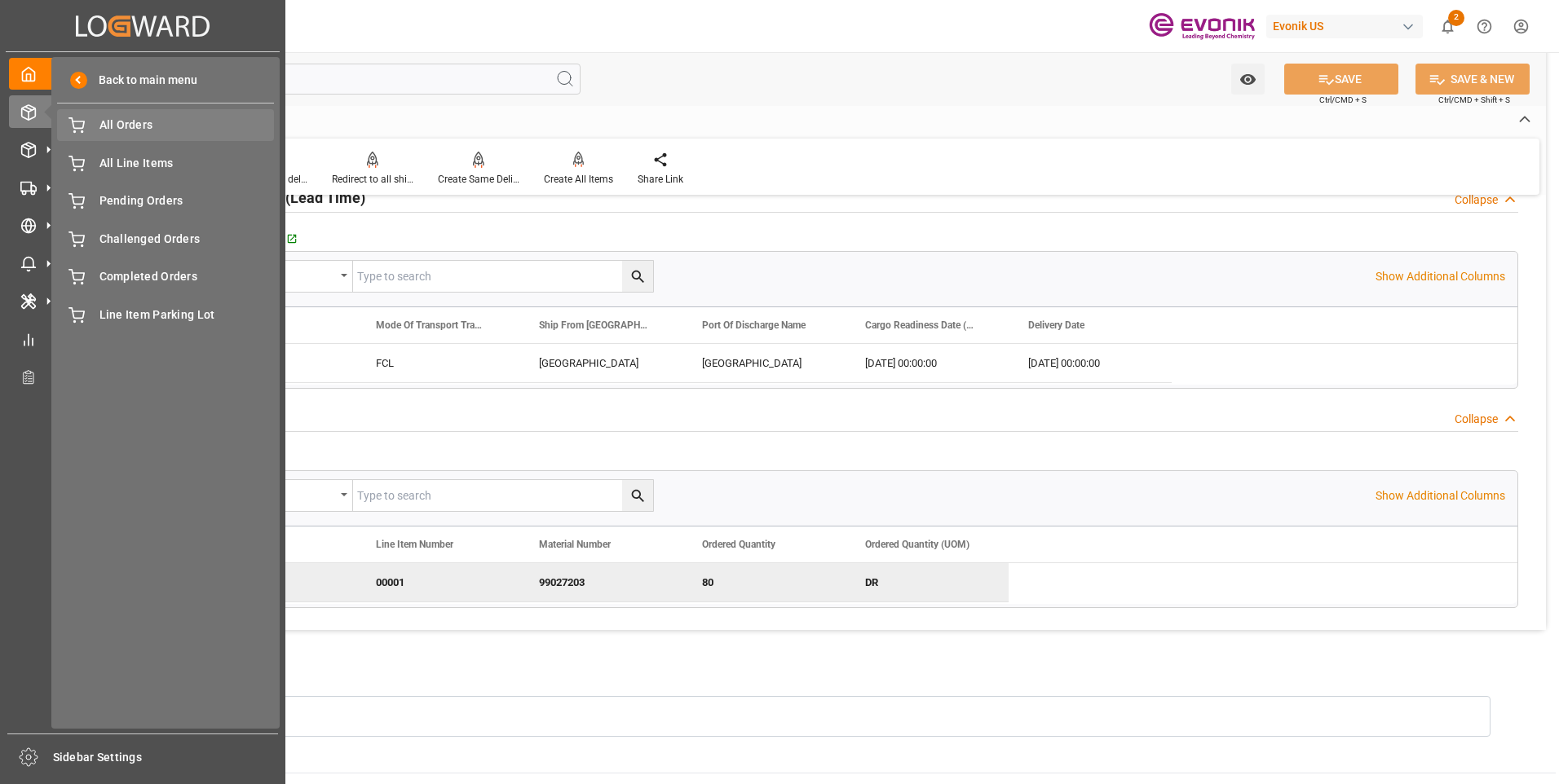
click at [96, 131] on div "All Orders All Orders" at bounding box center [165, 124] width 217 height 32
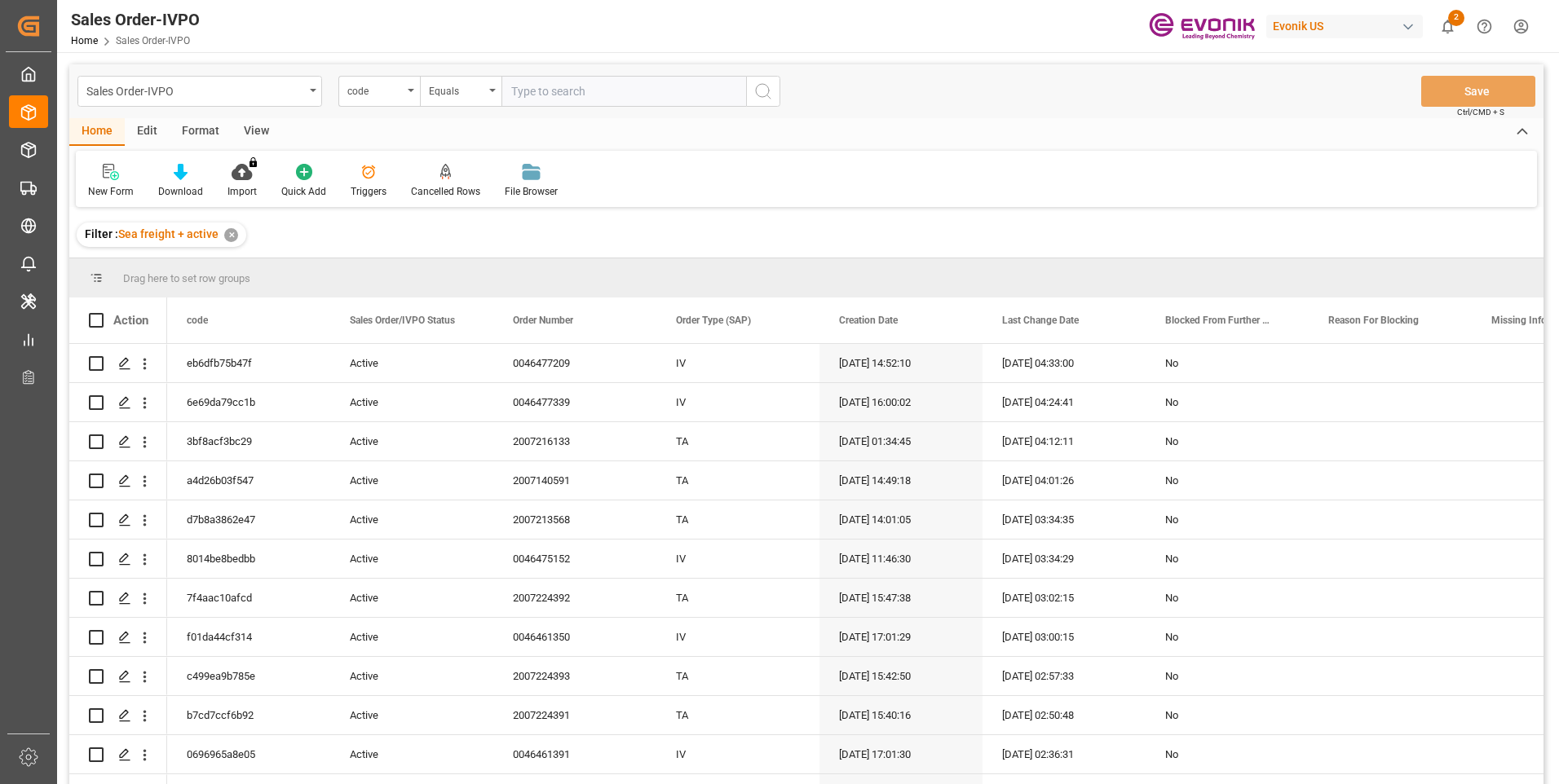
type input "7eba7ab05c7e"
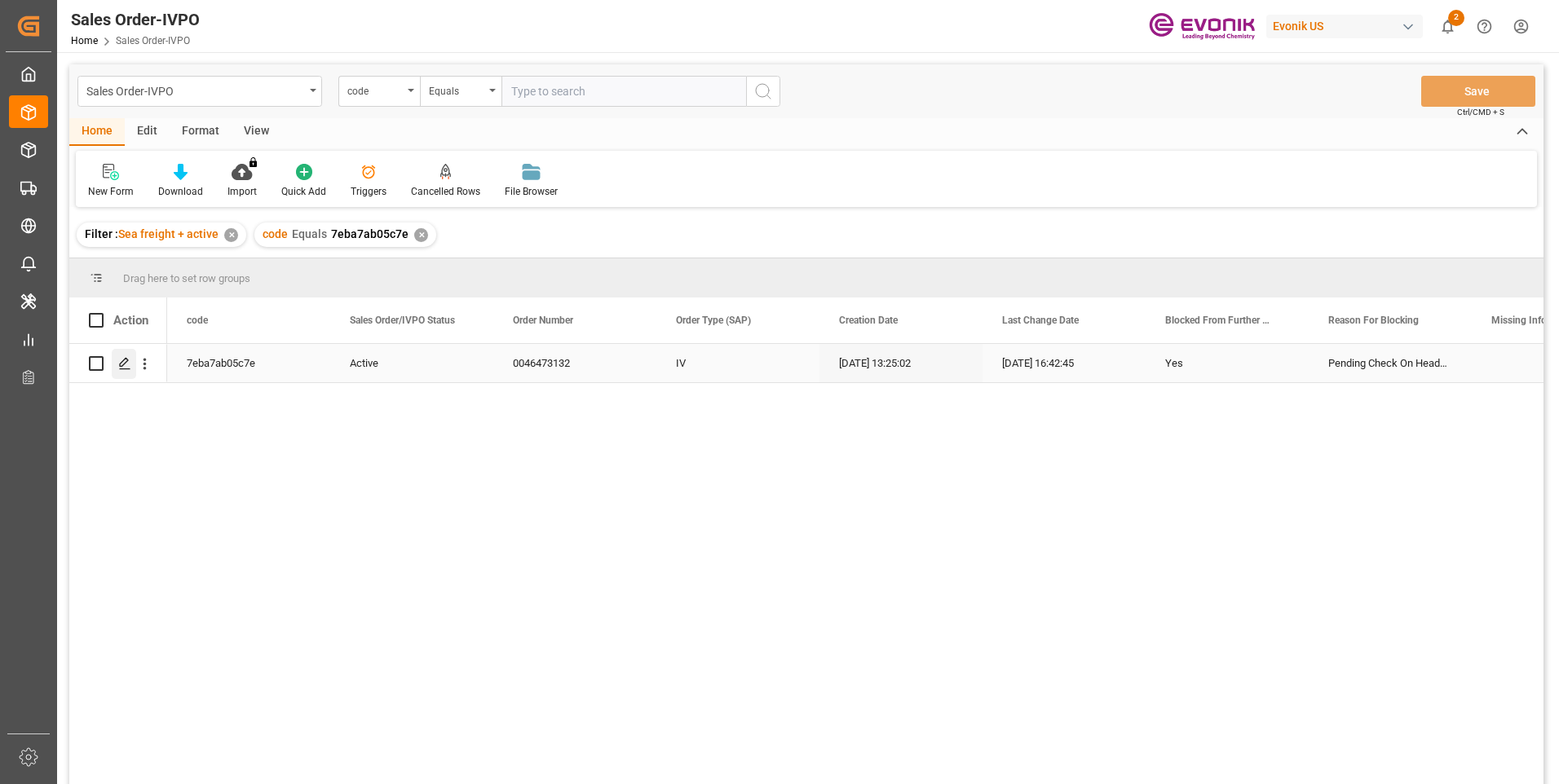
click at [132, 361] on div "Press SPACE to select this row." at bounding box center [123, 363] width 24 height 30
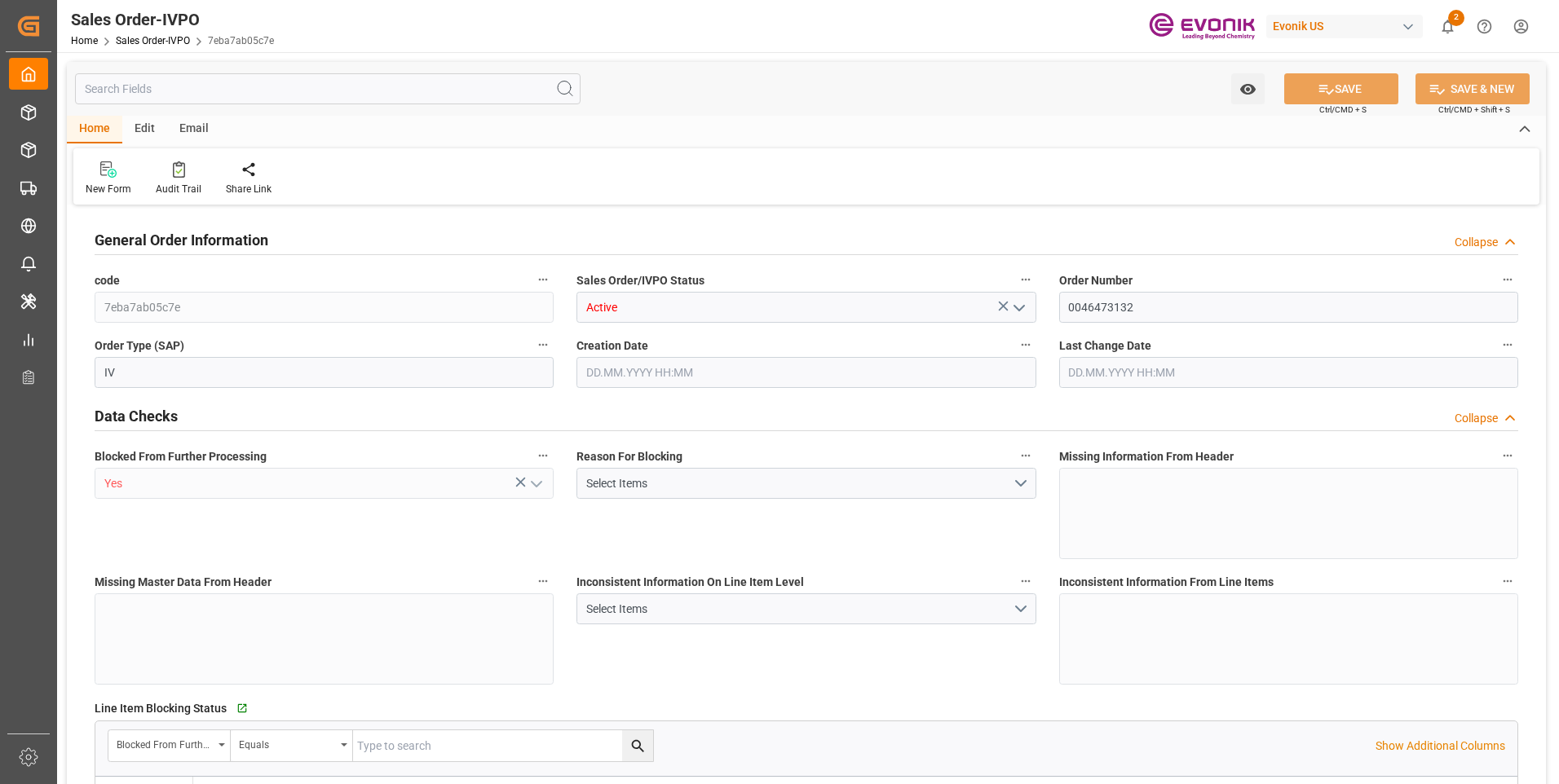
type input "GBSOU"
type input "+44 (0) 161 2304357Fax No.:"
type input "0"
type input "1"
type input "2"
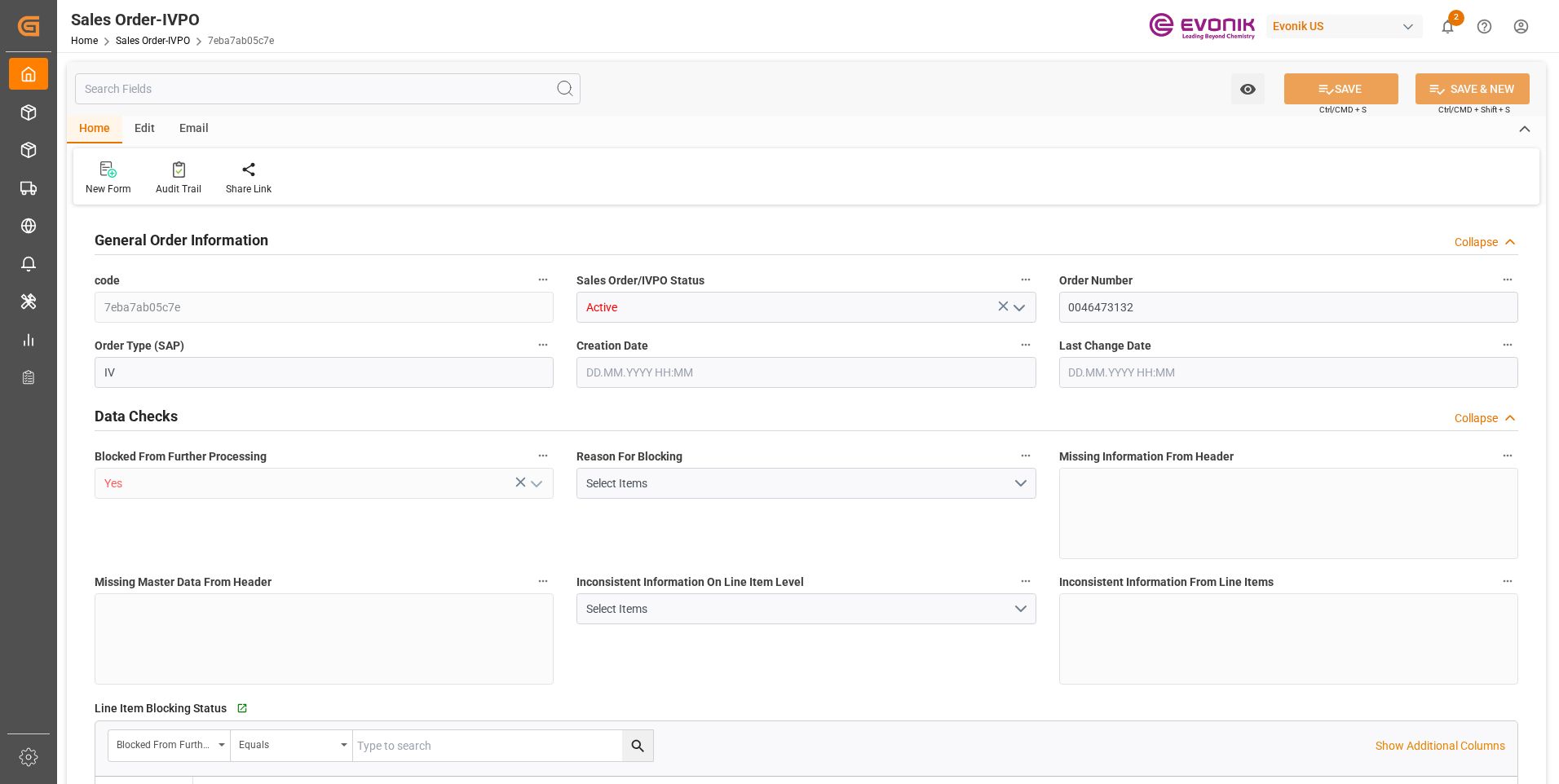
type input "2"
type input "17184"
type input "44.544"
type input "17000"
type input "30"
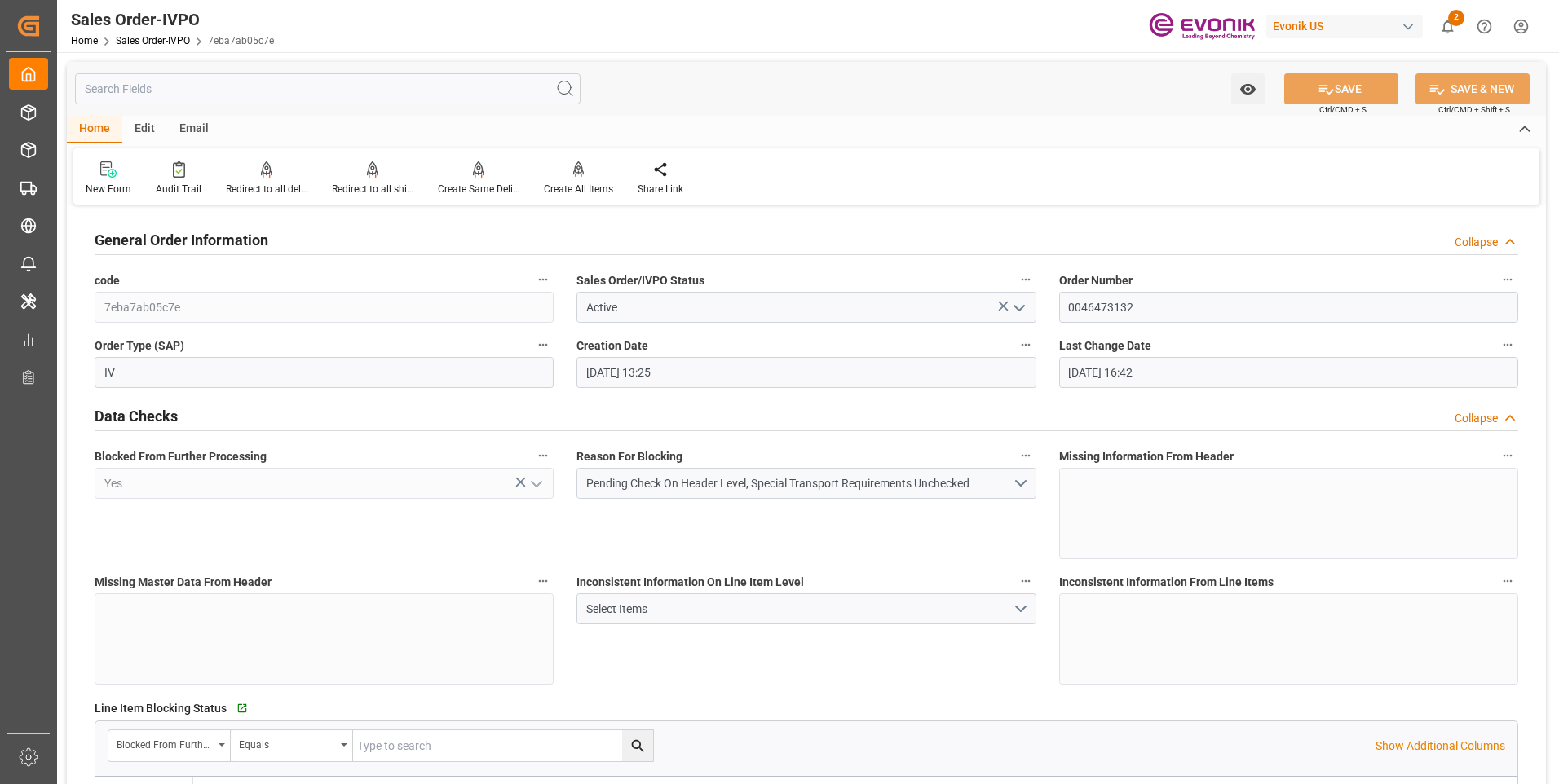
type input "18.09.2025 13:25"
type input "14.10.2025 16:42"
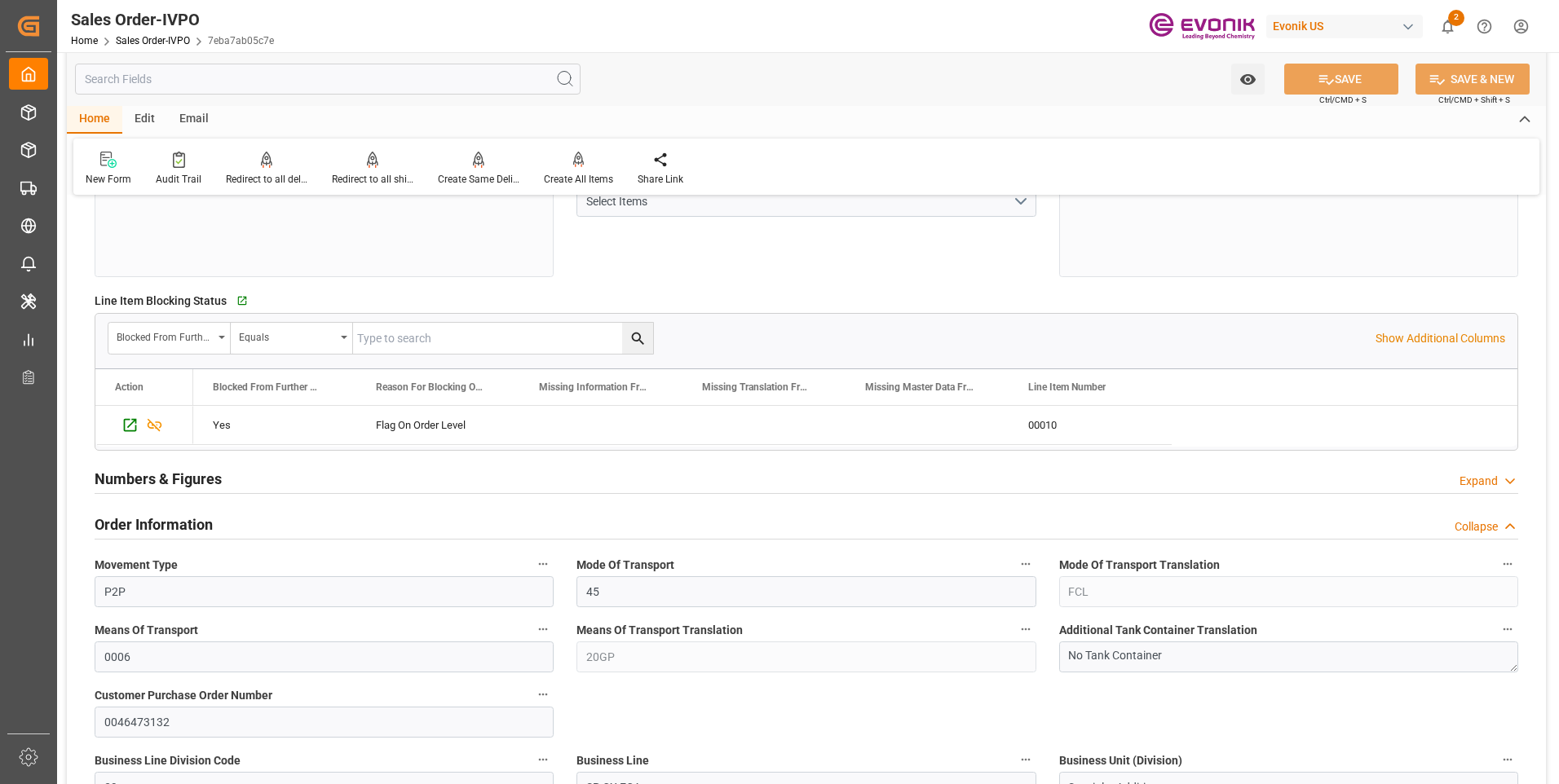
scroll to position [652, 0]
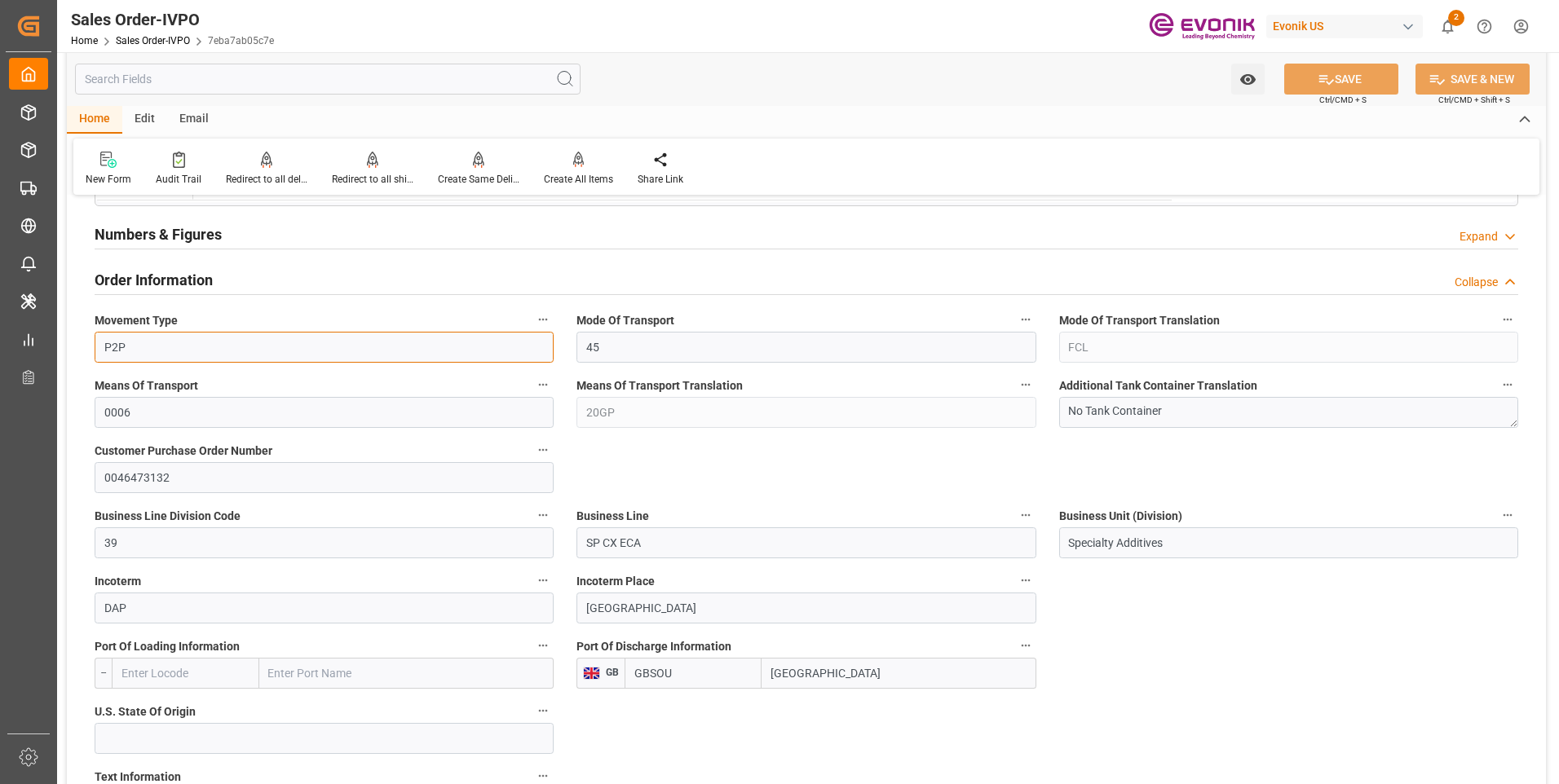
click at [141, 341] on input "P2P" at bounding box center [324, 347] width 459 height 31
drag, startPoint x: 126, startPoint y: 350, endPoint x: 101, endPoint y: 347, distance: 25.2
click at [101, 347] on input "P2P" at bounding box center [324, 347] width 459 height 31
drag, startPoint x: 602, startPoint y: 366, endPoint x: 624, endPoint y: 373, distance: 23.1
click at [602, 366] on div "Mode Of Transport 45" at bounding box center [805, 335] width 482 height 65
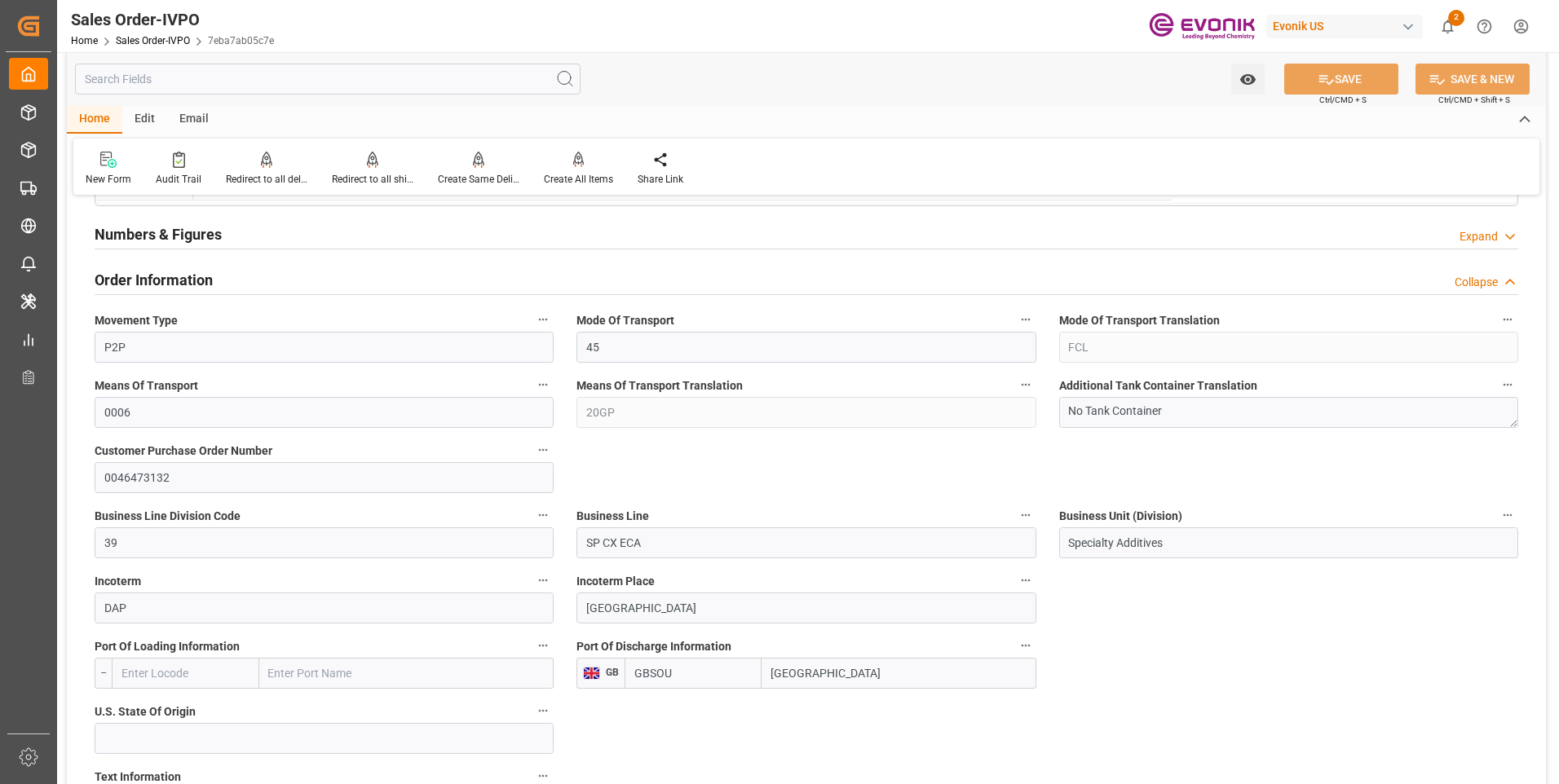
scroll to position [815, 0]
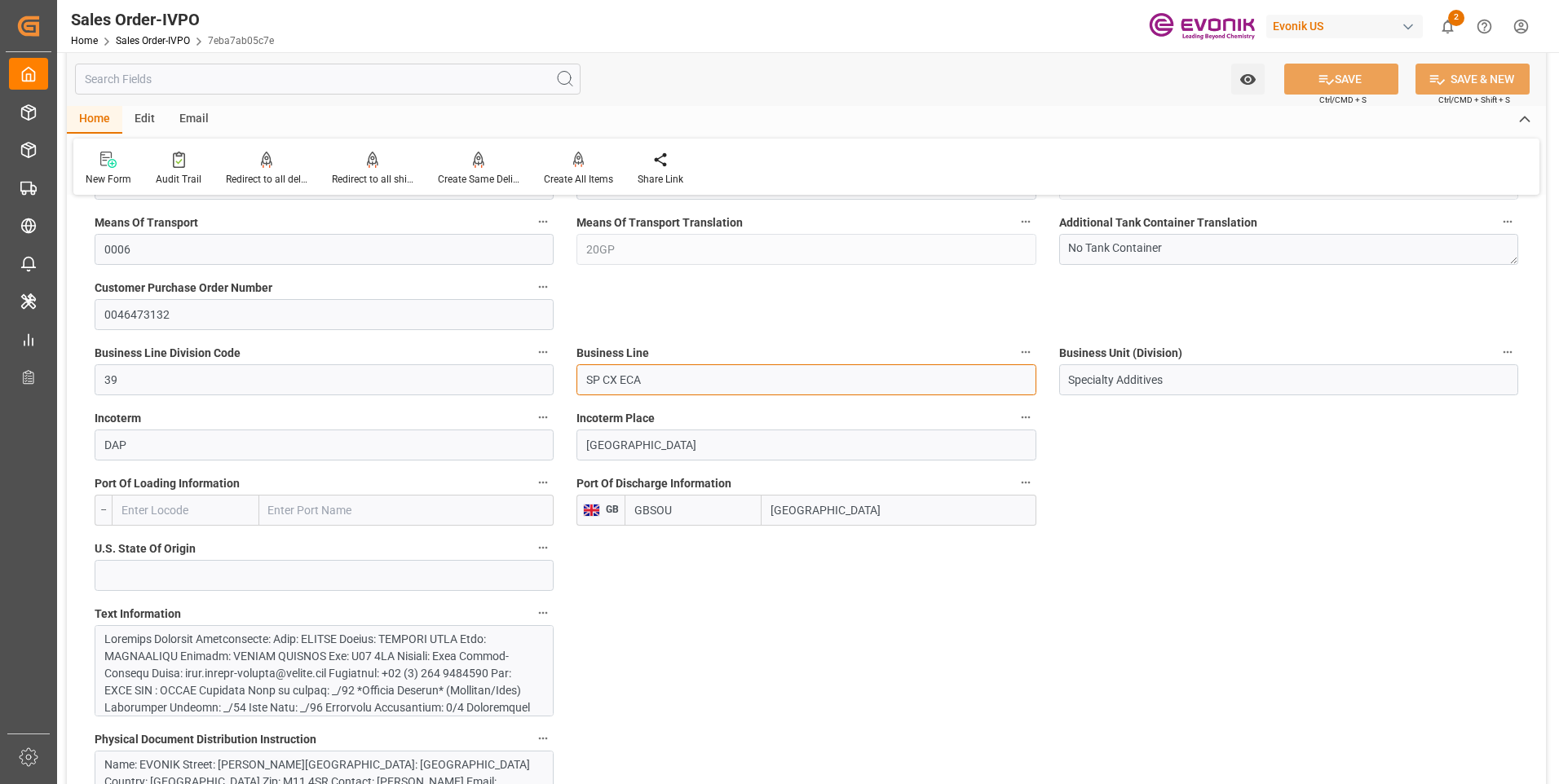
drag, startPoint x: 680, startPoint y: 385, endPoint x: 570, endPoint y: 382, distance: 110.0
click at [570, 382] on div "Business Line SP CX ECA" at bounding box center [805, 368] width 482 height 65
drag, startPoint x: 741, startPoint y: 543, endPoint x: 880, endPoint y: 504, distance: 144.4
drag, startPoint x: 869, startPoint y: 519, endPoint x: 765, endPoint y: 499, distance: 105.9
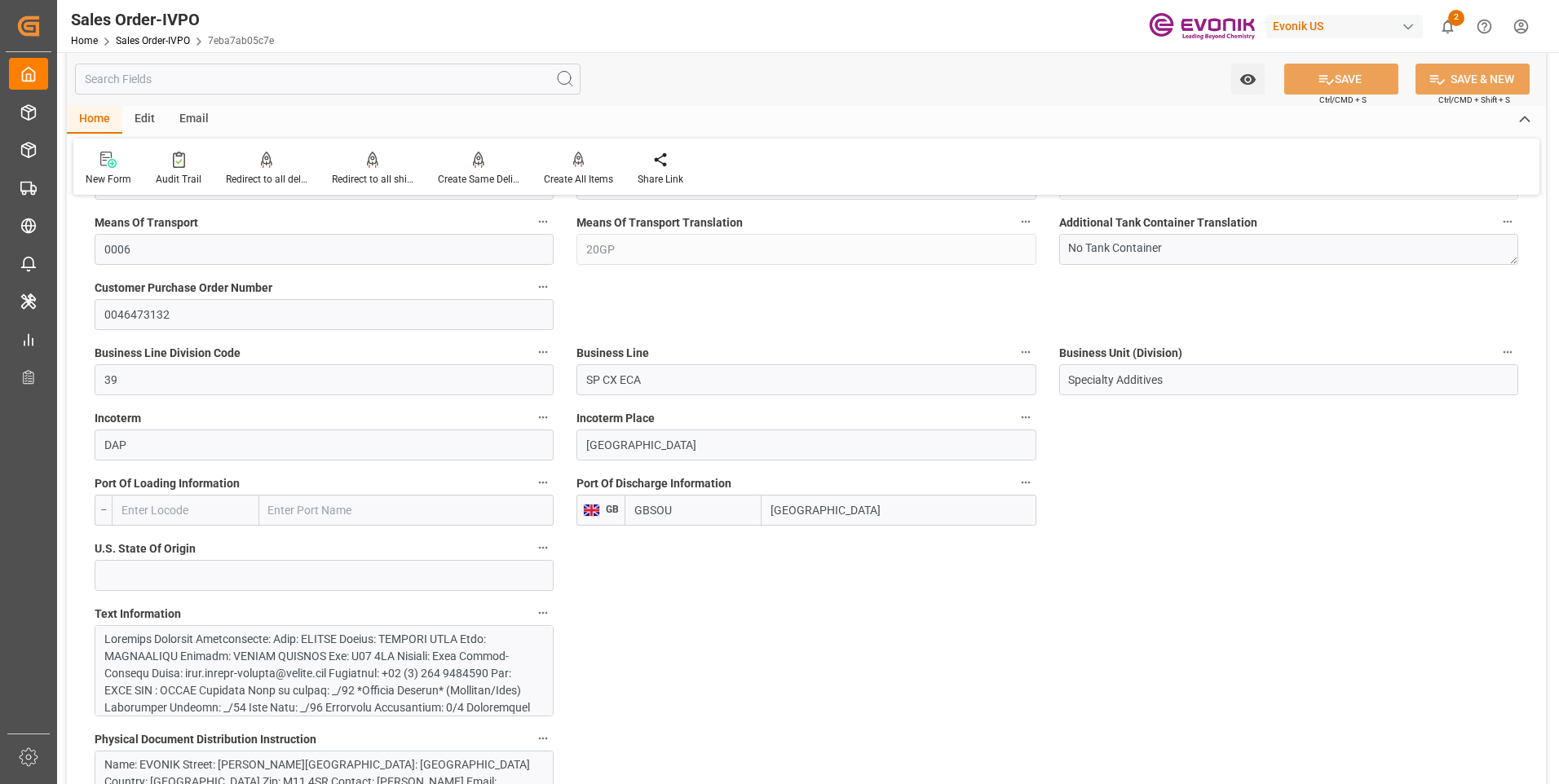
click at [765, 499] on input "Southampton" at bounding box center [899, 510] width 274 height 31
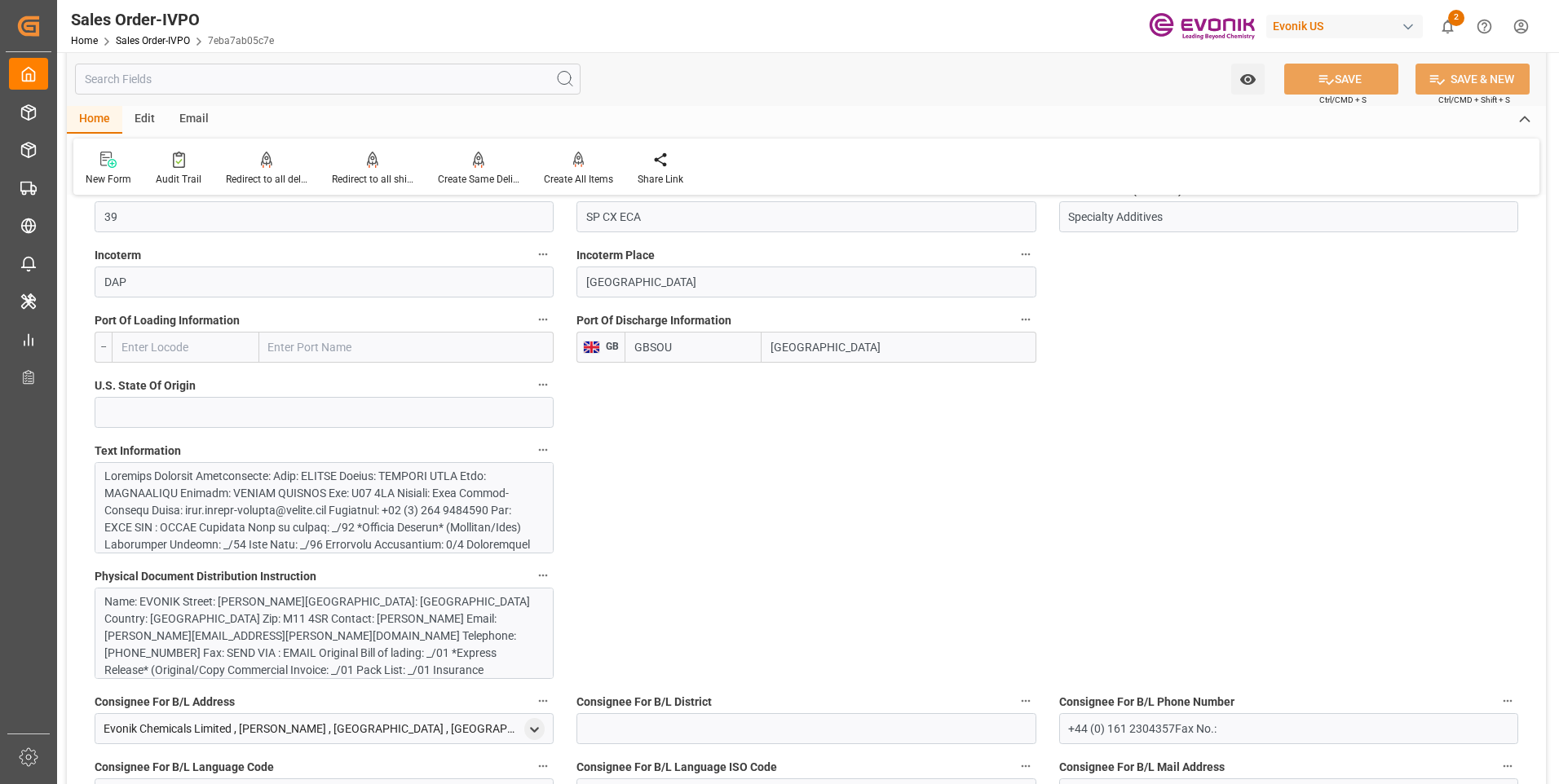
click at [335, 528] on div at bounding box center [317, 630] width 427 height 325
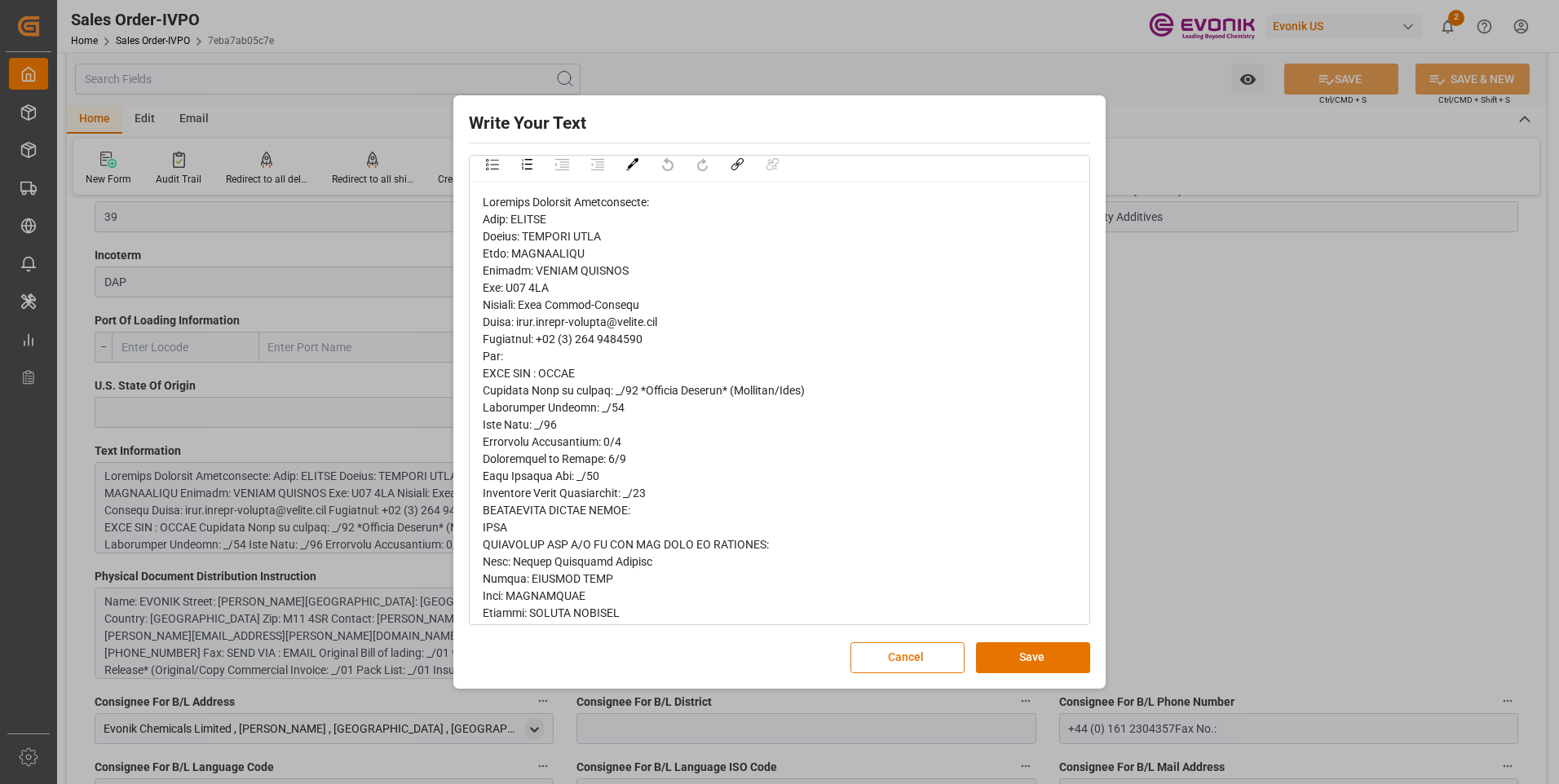
scroll to position [0, 0]
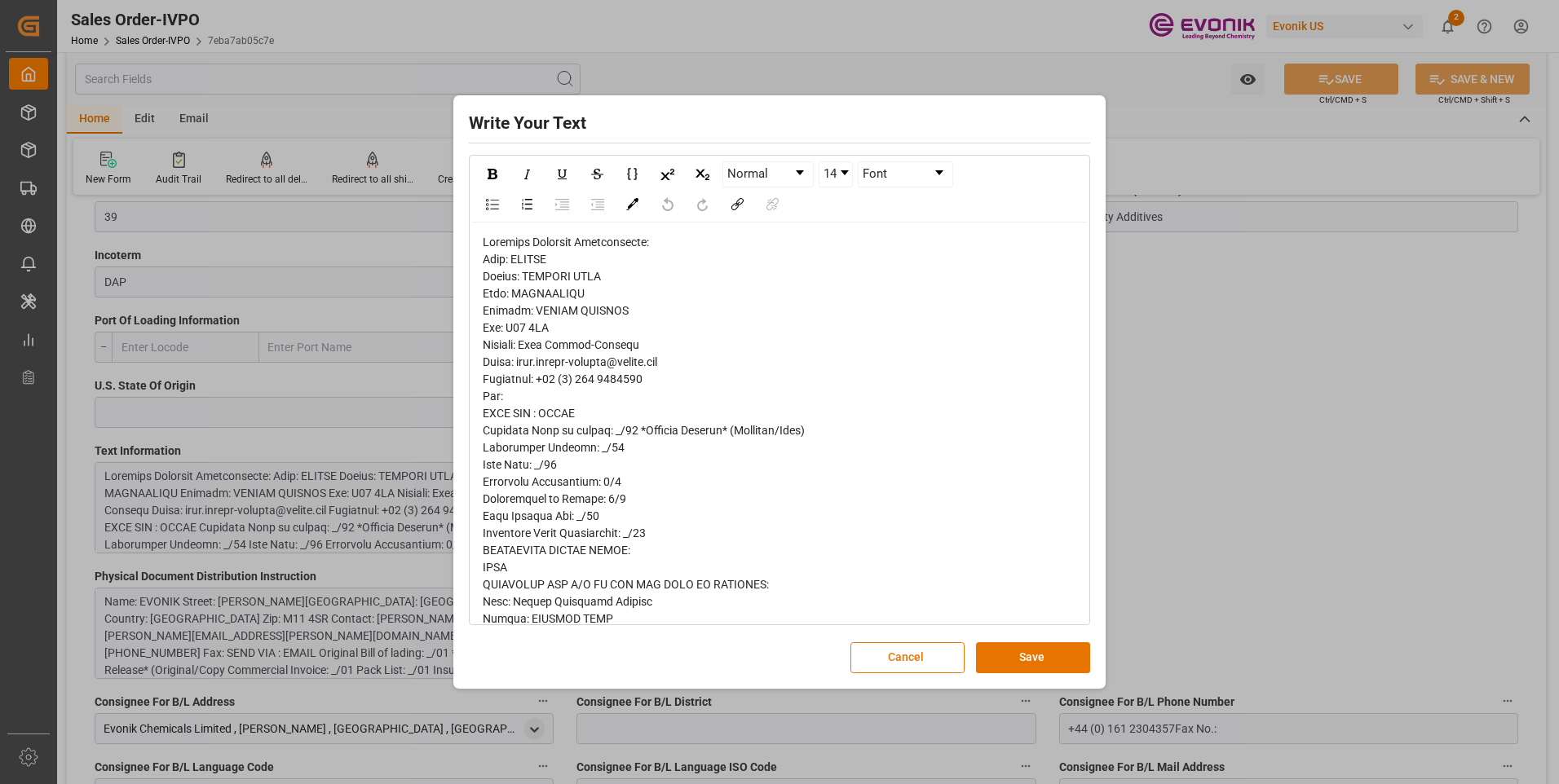
drag, startPoint x: 1006, startPoint y: 651, endPoint x: 706, endPoint y: 695, distance: 303.2
click at [1005, 652] on button "Save" at bounding box center [1033, 657] width 114 height 31
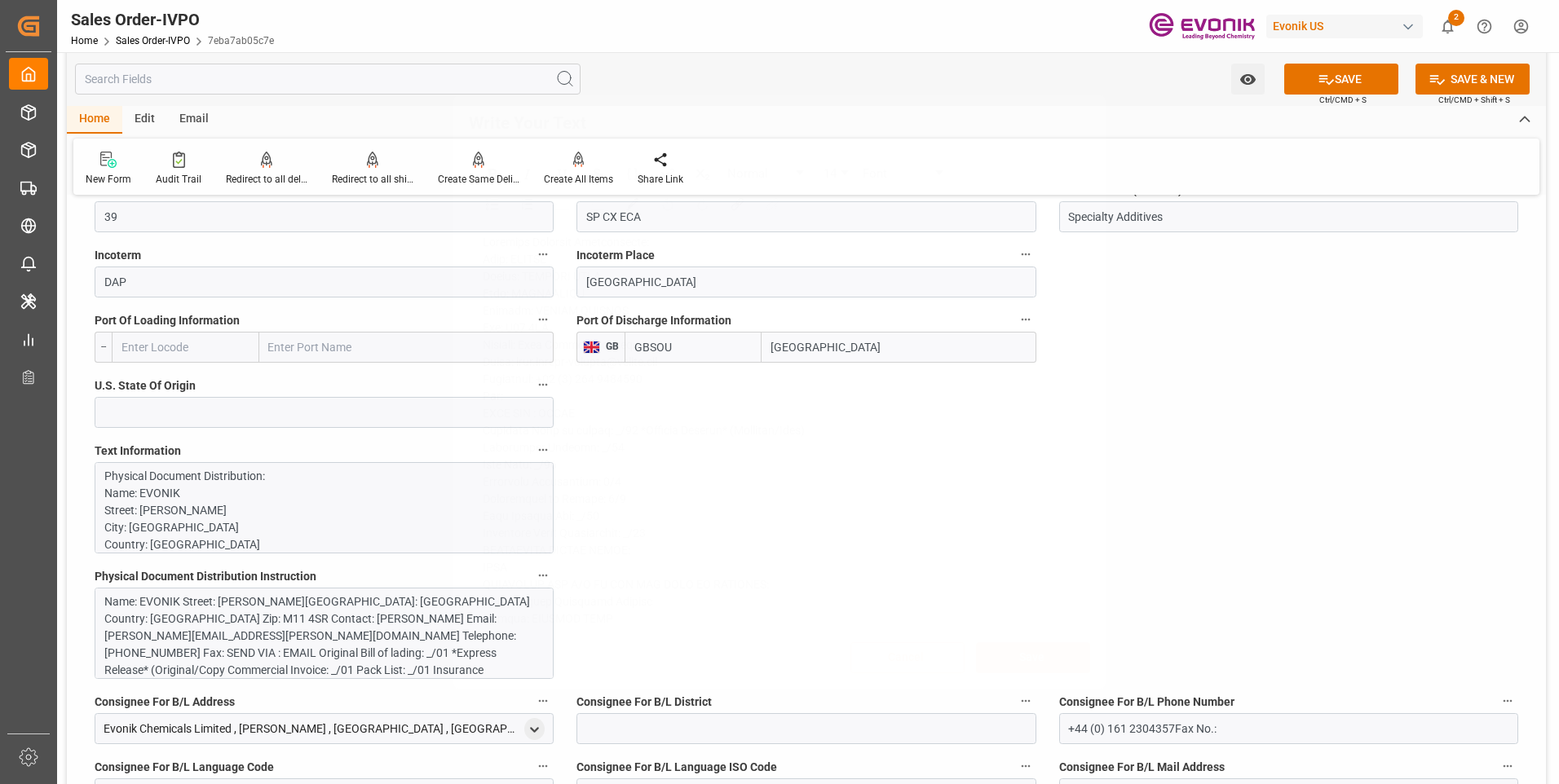
click at [304, 649] on div "Name: EVONIK Street: CLAYTON LANE City: MANCHESTER Country: UNITED KINGDOM Zip:…" at bounding box center [317, 653] width 427 height 120
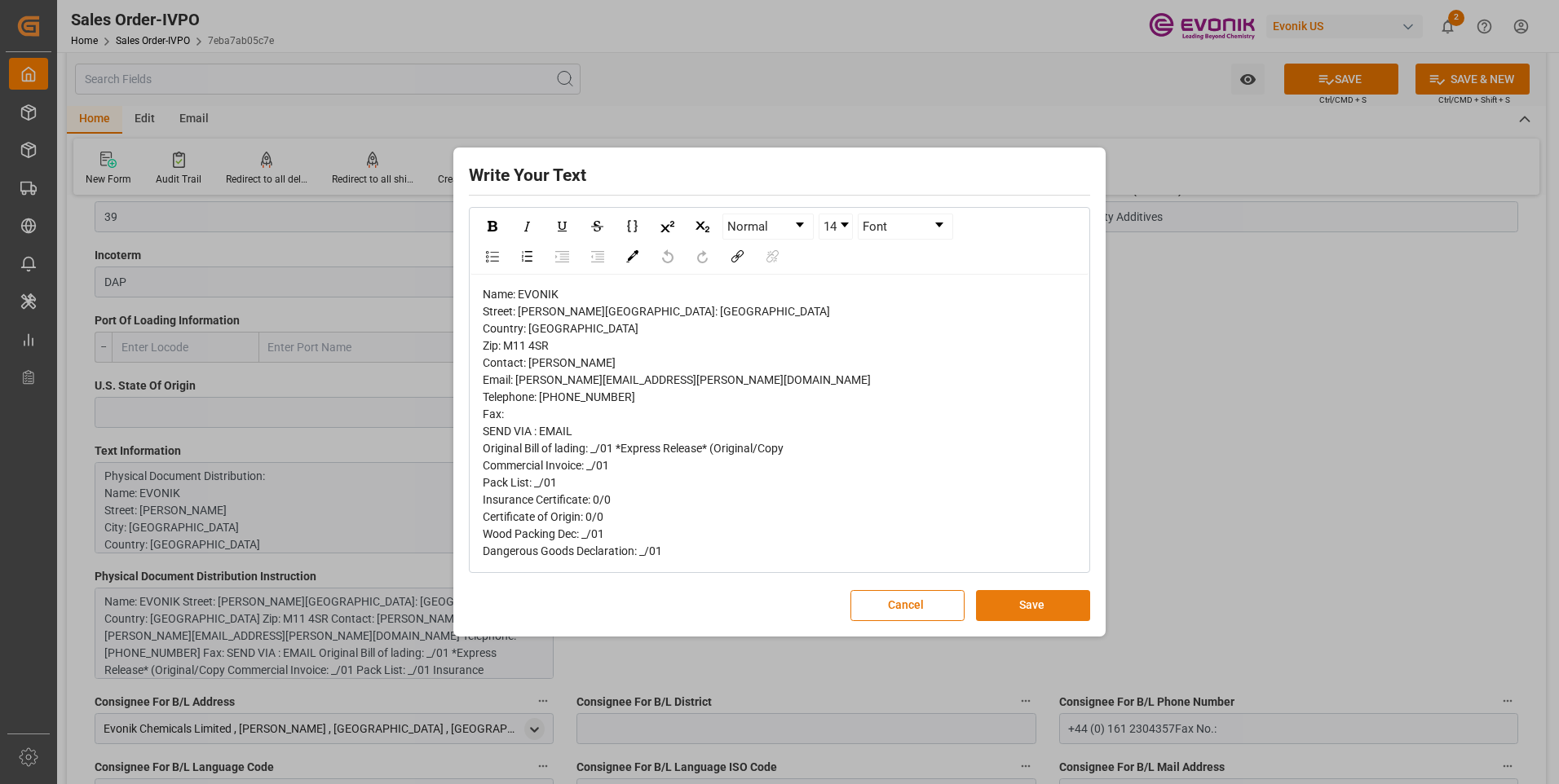
click at [991, 617] on button "Save" at bounding box center [1033, 605] width 114 height 31
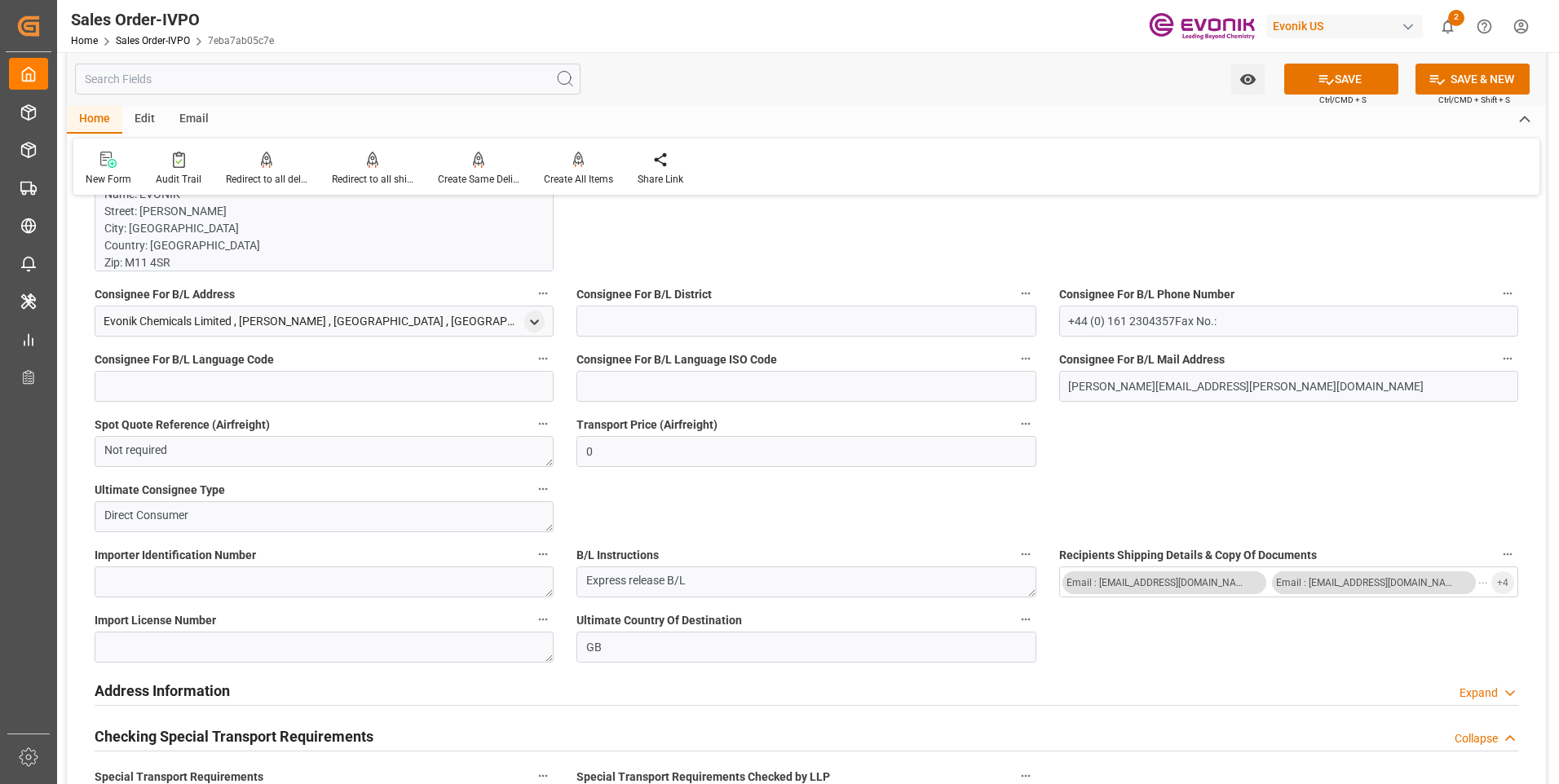
scroll to position [1548, 0]
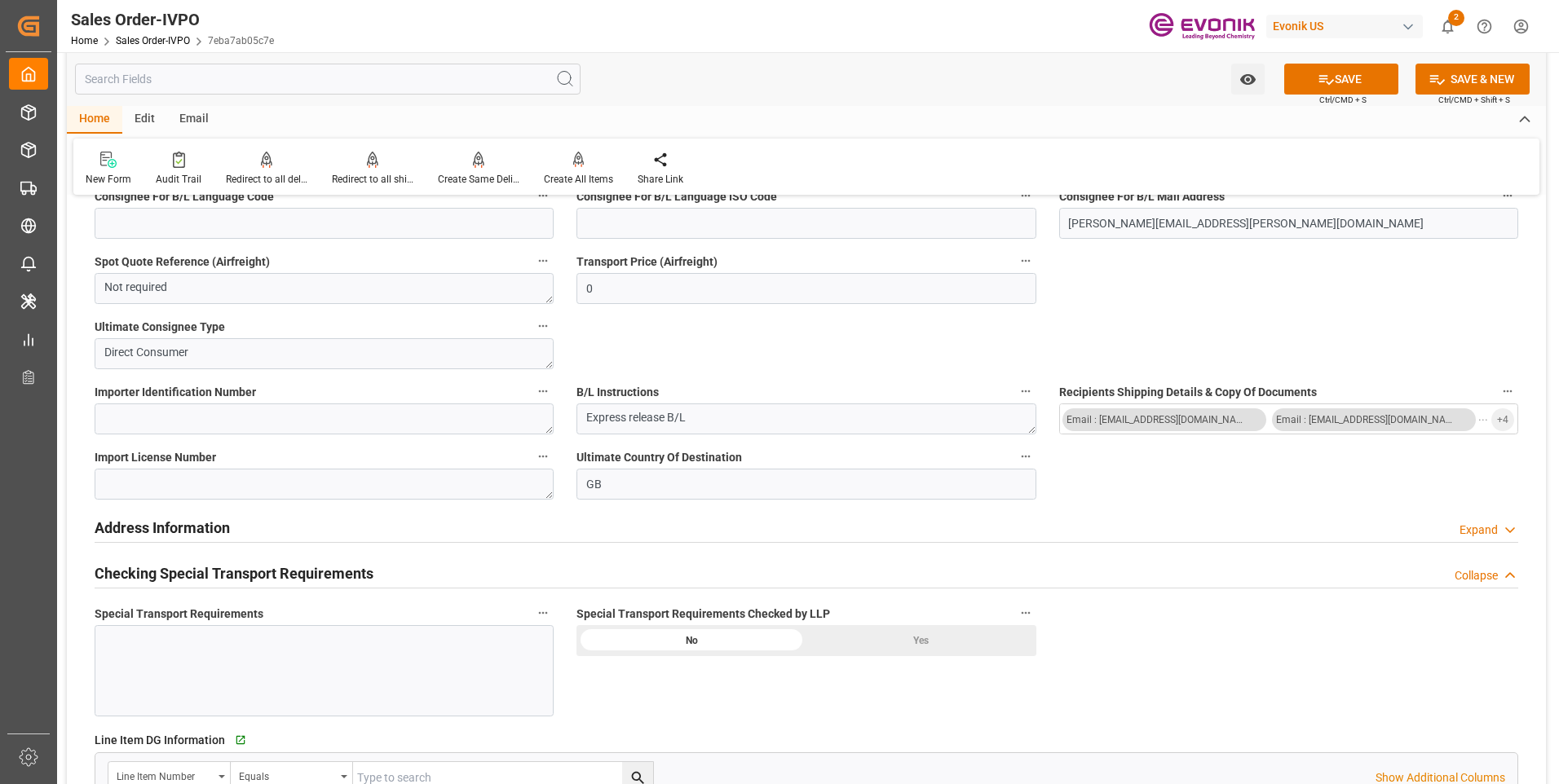
click at [886, 641] on div "Yes" at bounding box center [921, 641] width 230 height 31
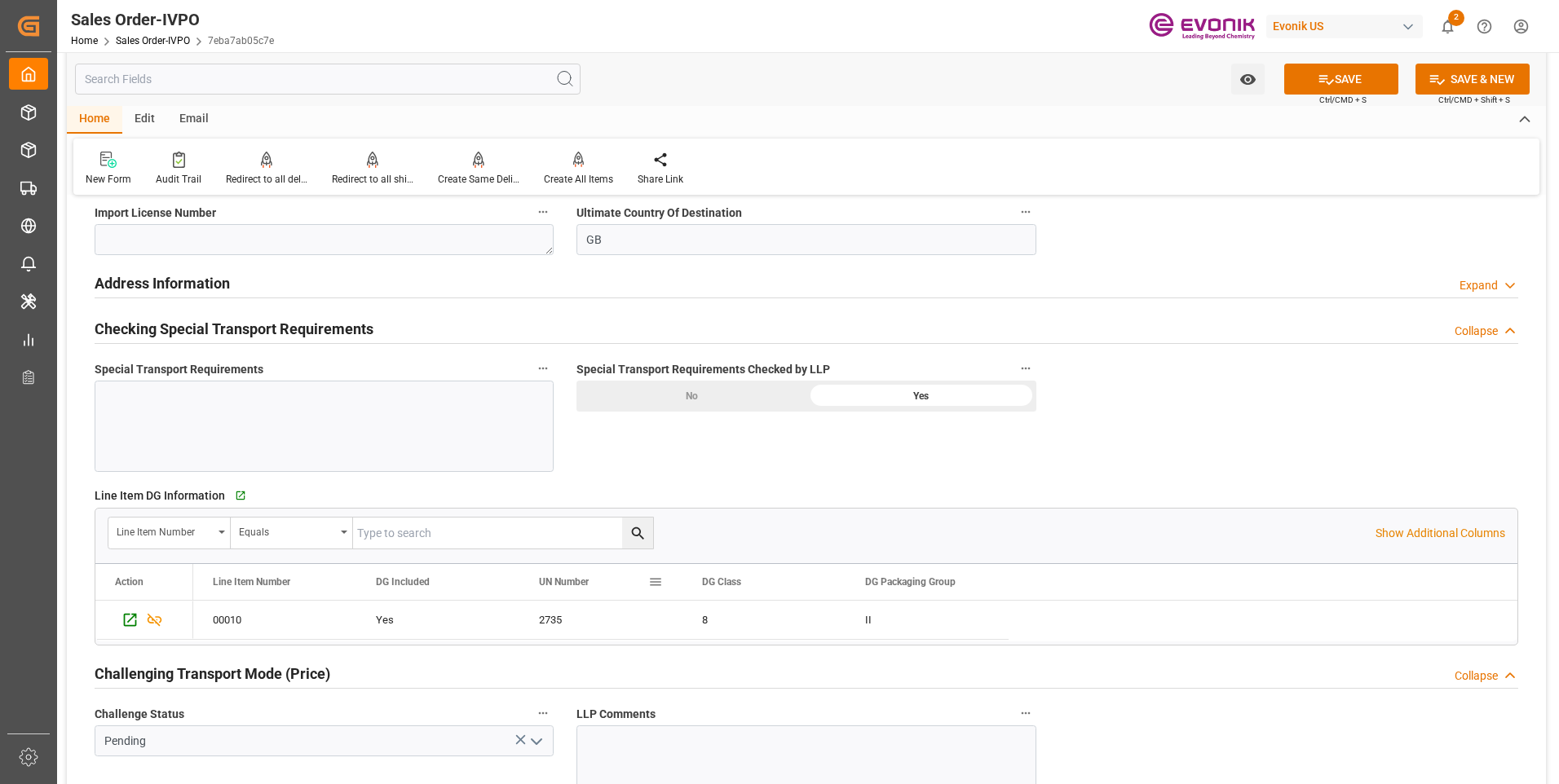
scroll to position [1956, 0]
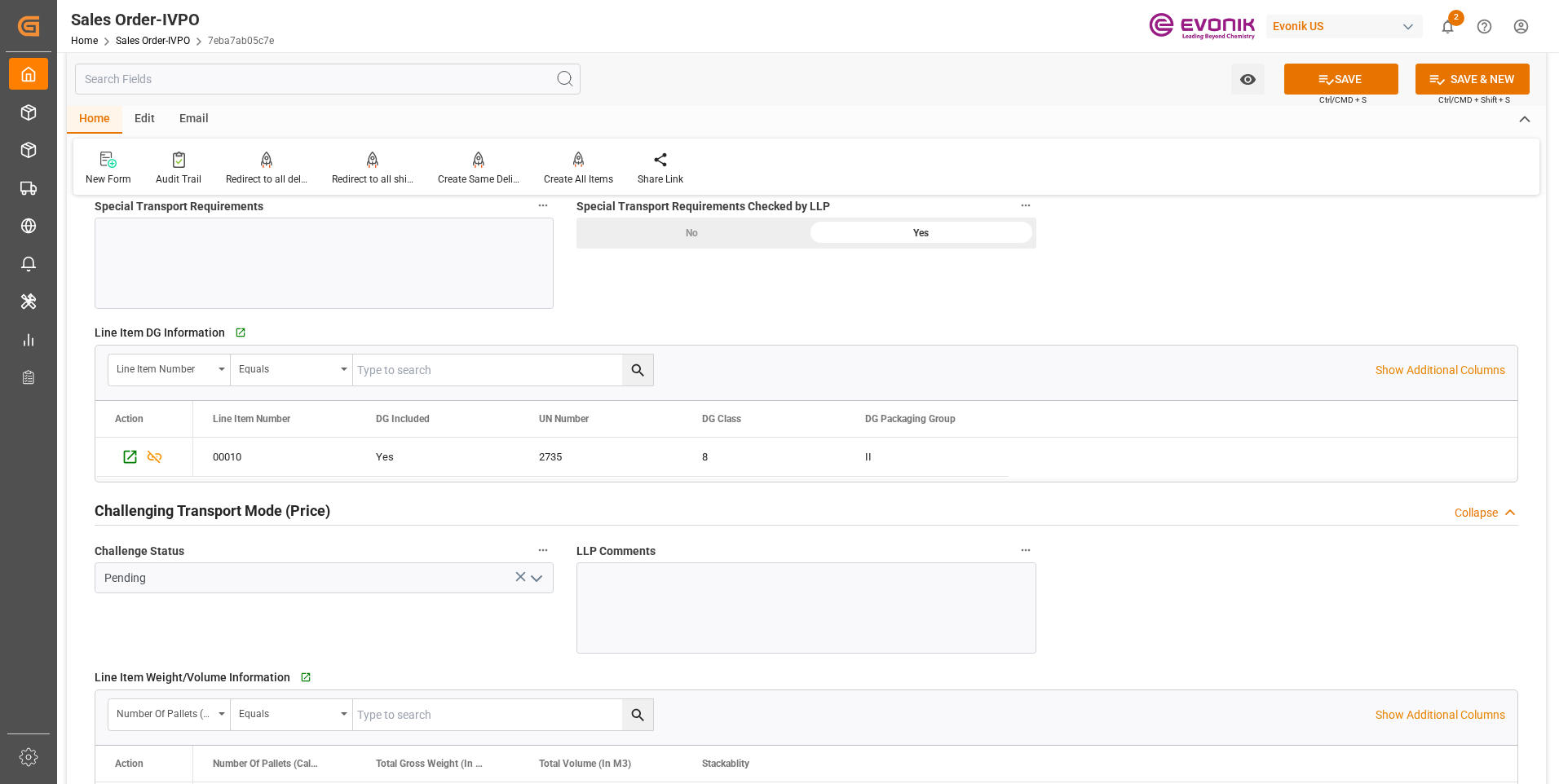
drag, startPoint x: 535, startPoint y: 583, endPoint x: 522, endPoint y: 660, distance: 78.1
click at [535, 582] on icon "open menu" at bounding box center [537, 578] width 20 height 20
type input "+44 (0) 161 2304357Fax No.:"
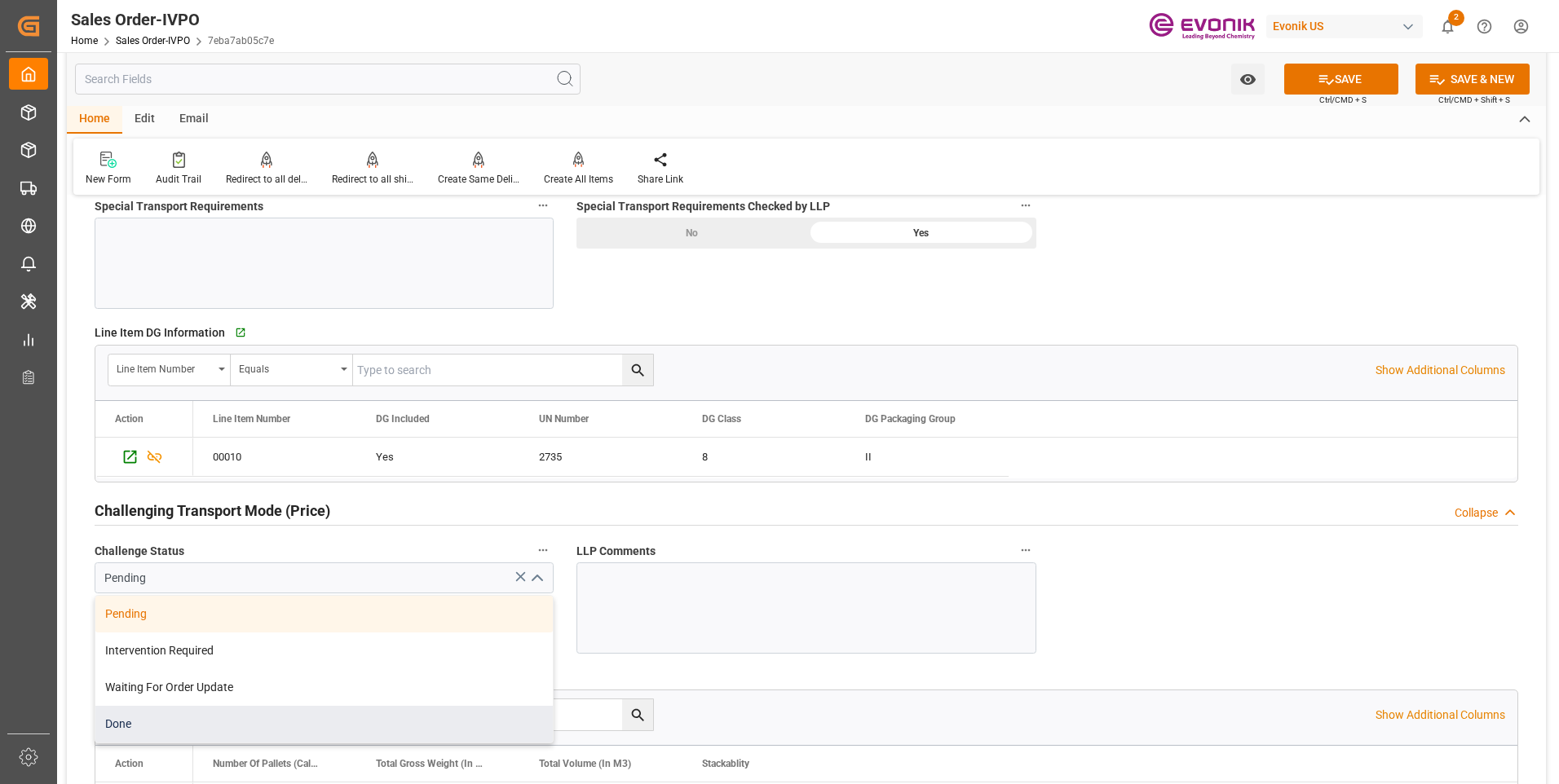
click at [146, 712] on div "Done" at bounding box center [324, 724] width 457 height 36
type input "Done"
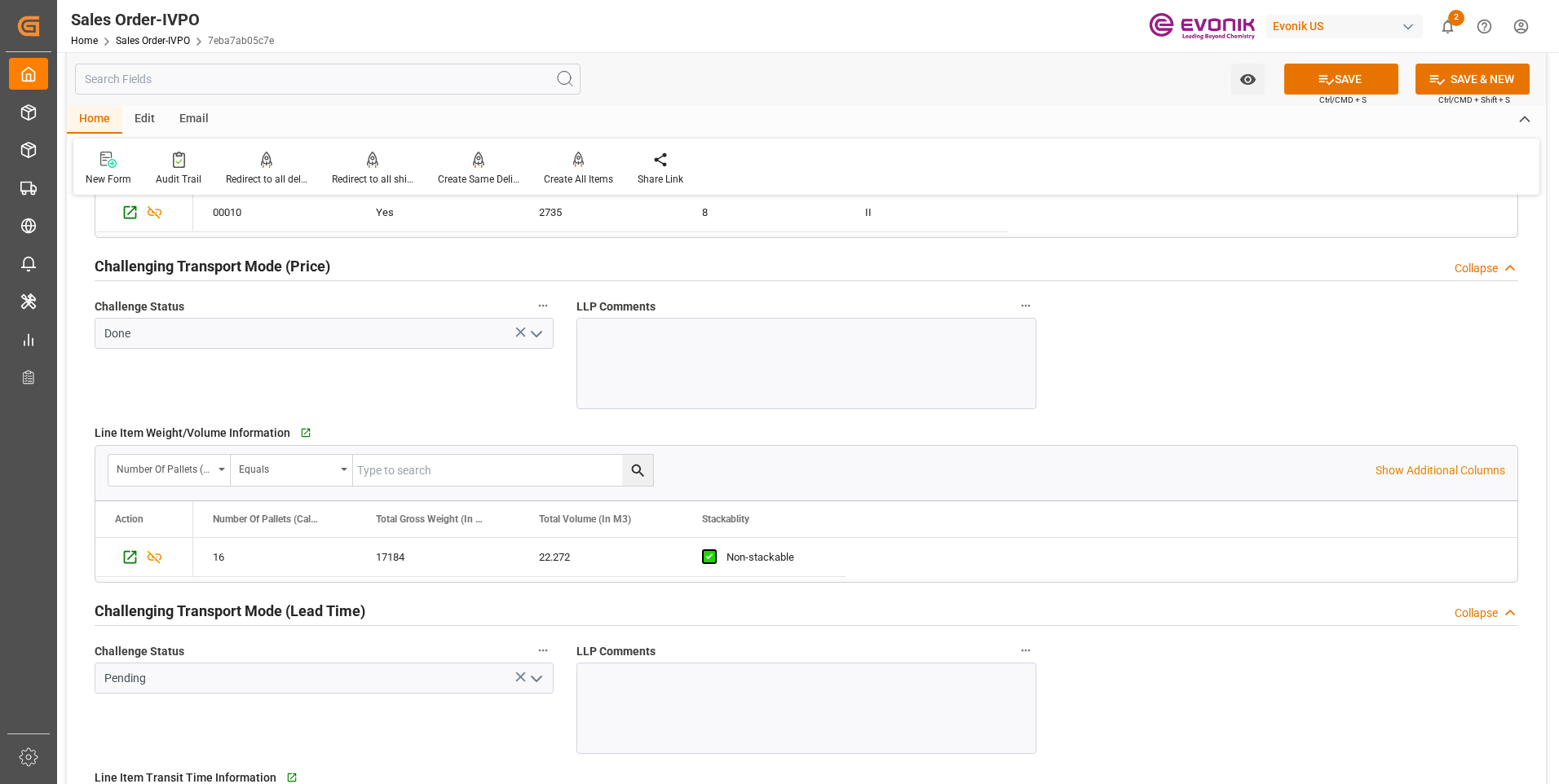
scroll to position [2363, 0]
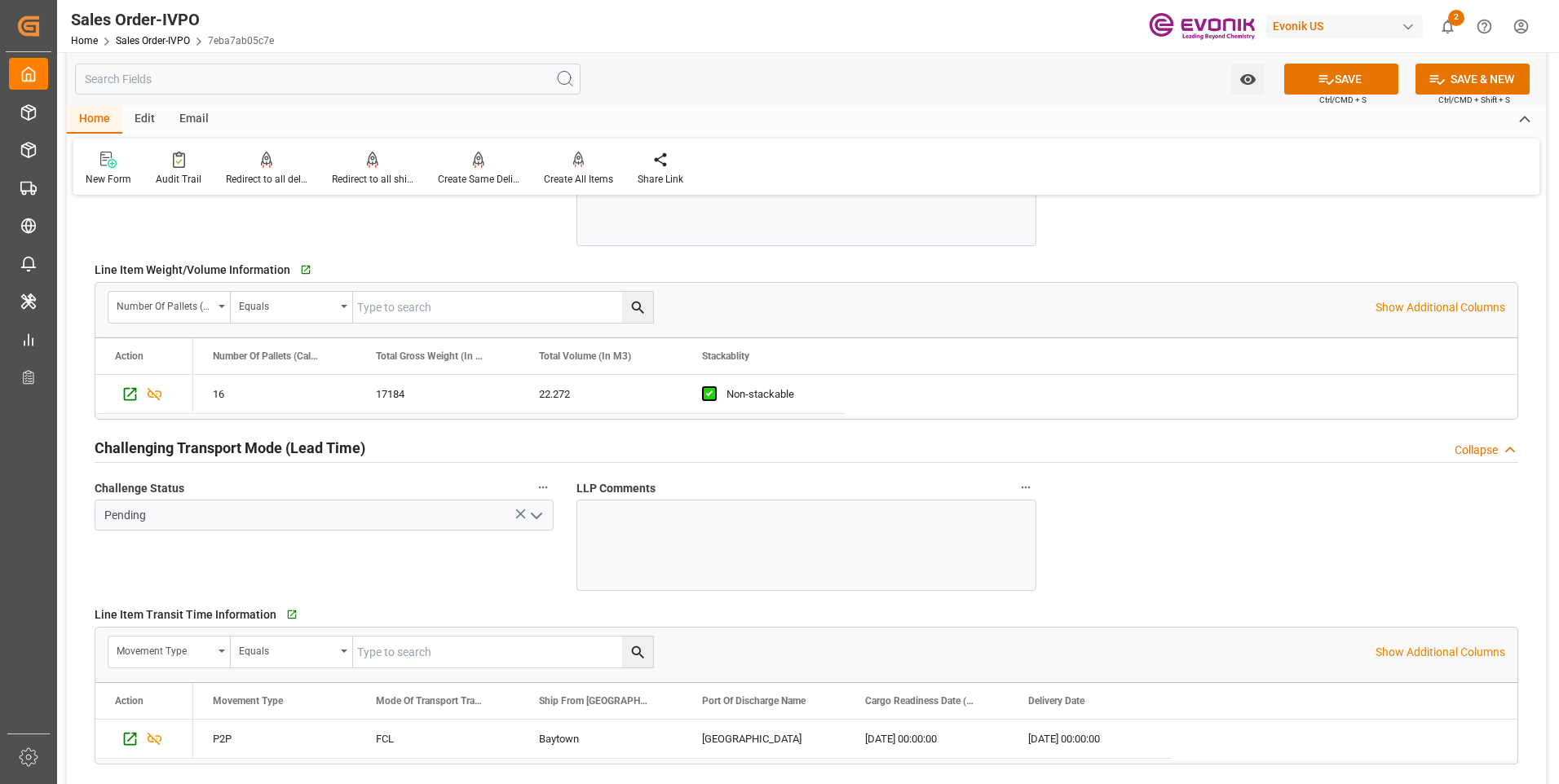
click at [538, 518] on icon "open menu" at bounding box center [537, 516] width 20 height 20
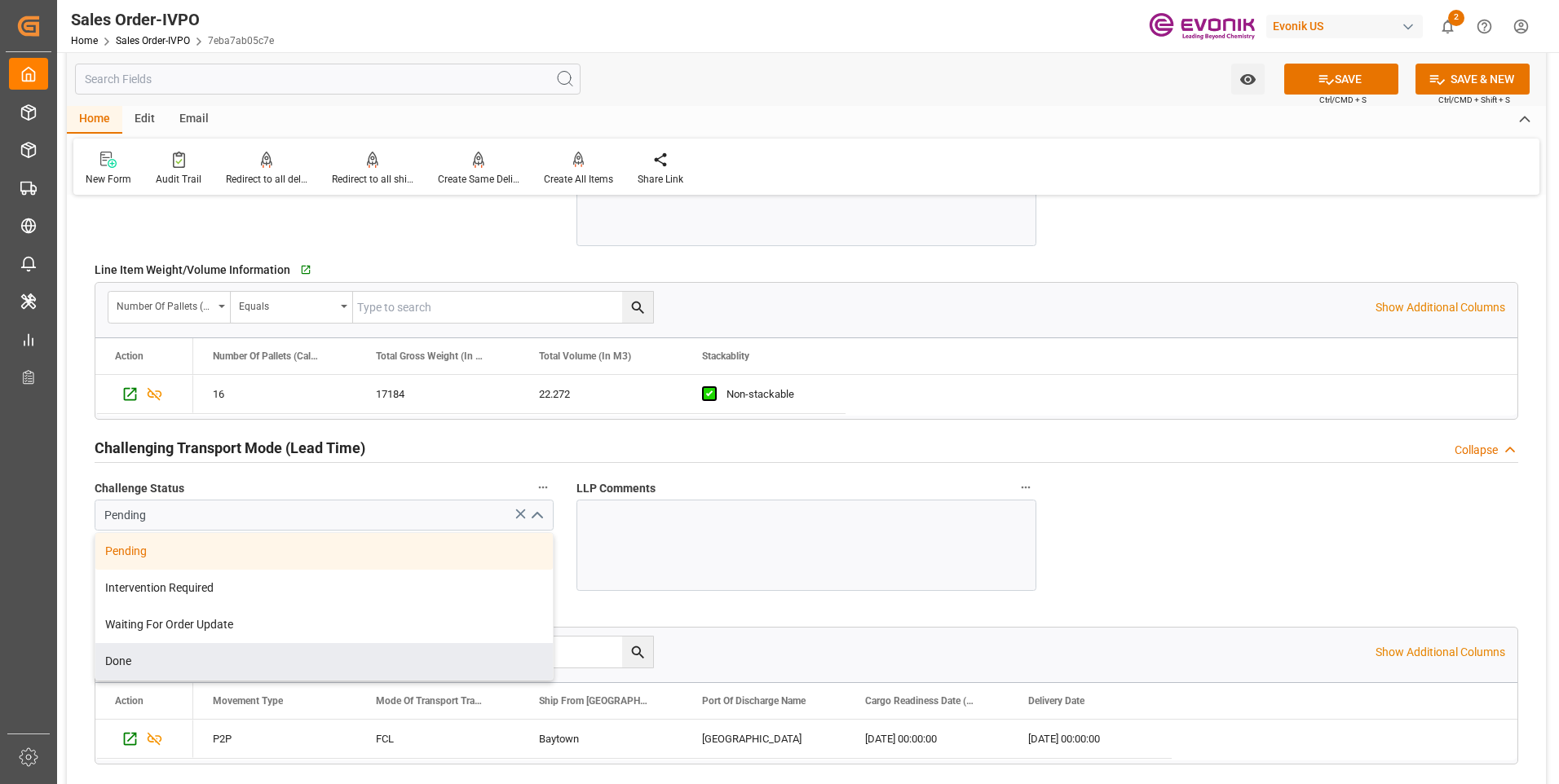
drag, startPoint x: 155, startPoint y: 664, endPoint x: 353, endPoint y: 580, distance: 215.1
click at [160, 655] on div "Done" at bounding box center [324, 661] width 457 height 36
type input "Done"
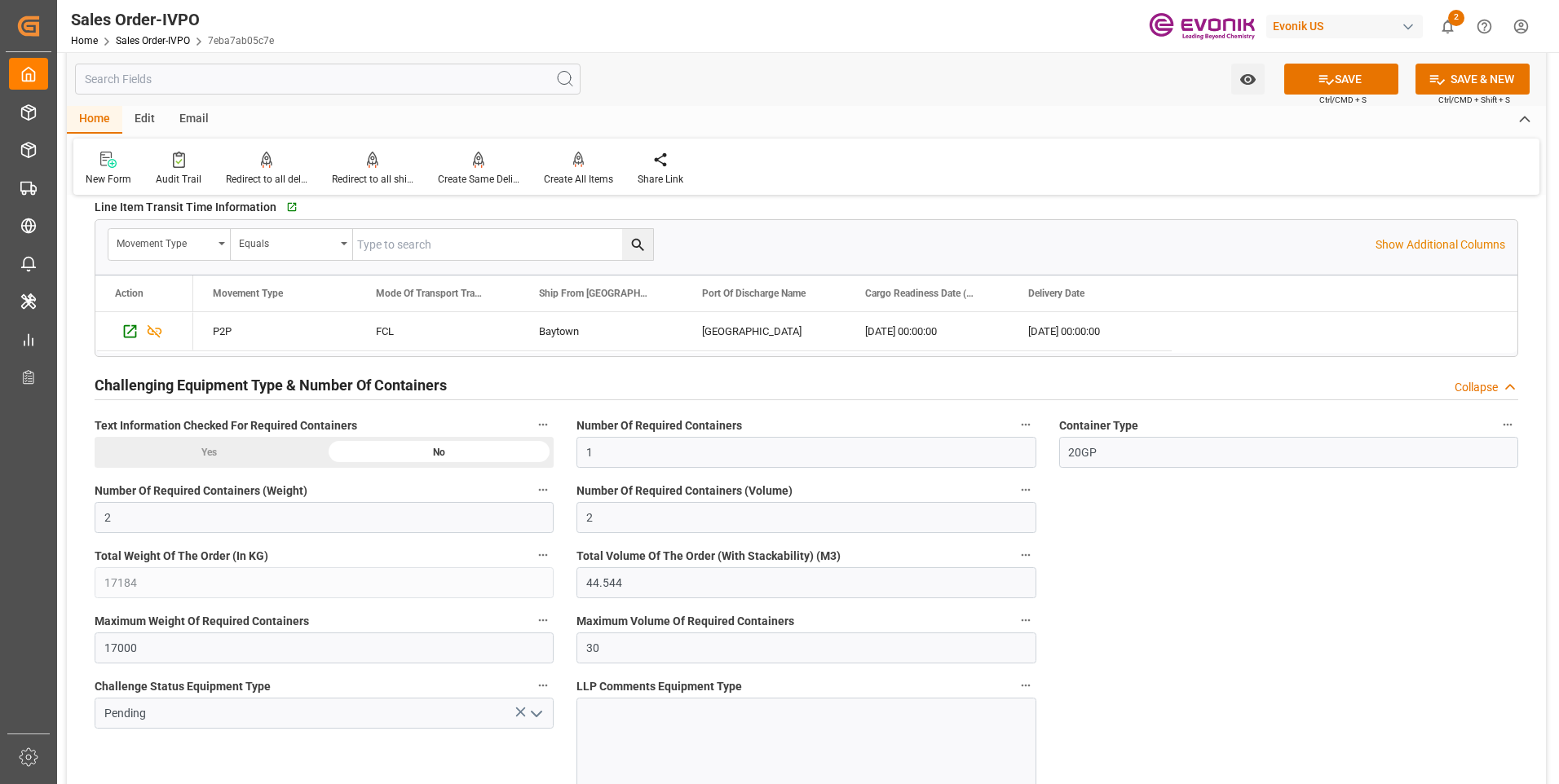
scroll to position [2851, 0]
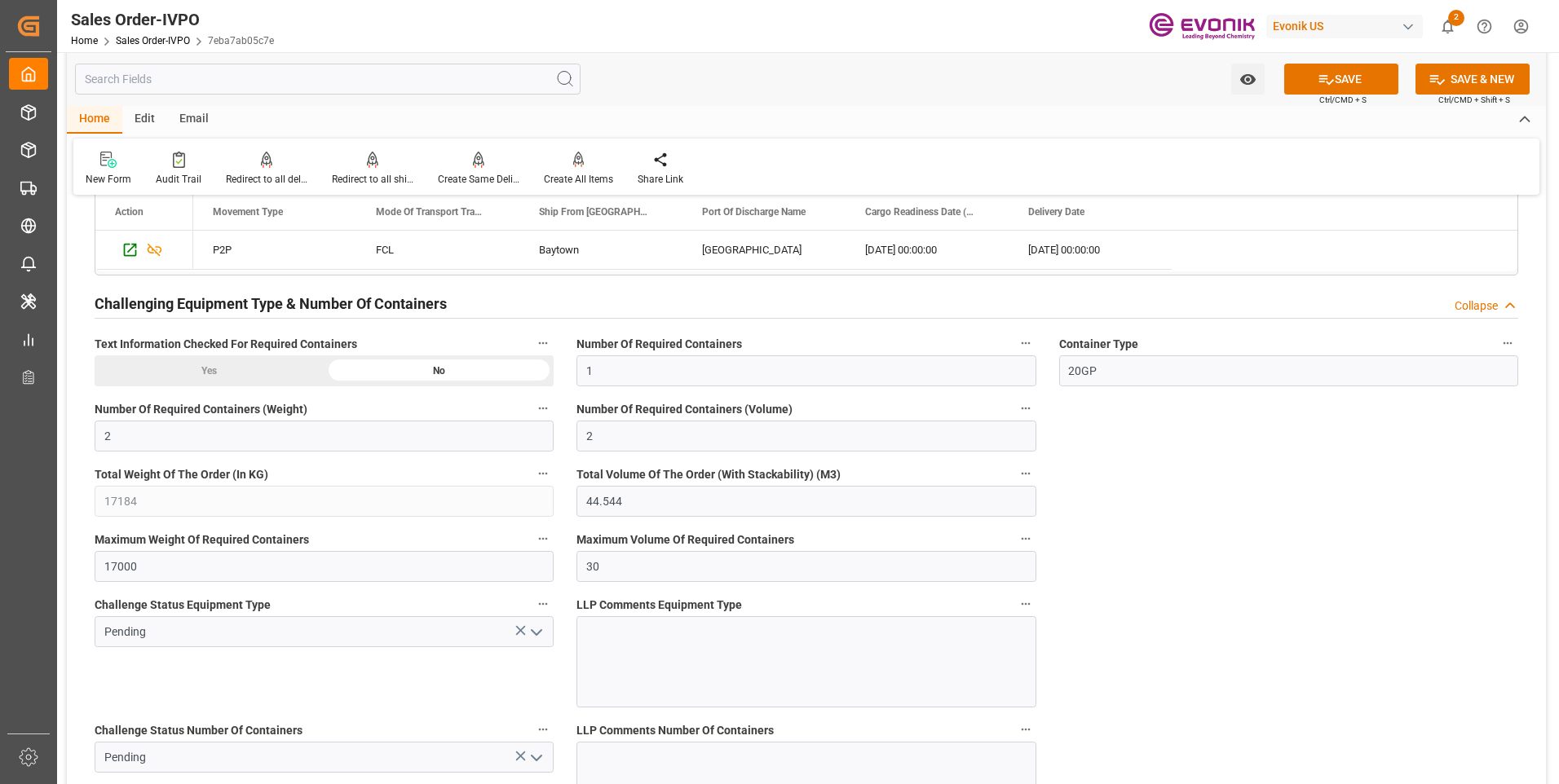
click at [543, 633] on icon "open menu" at bounding box center [537, 633] width 20 height 20
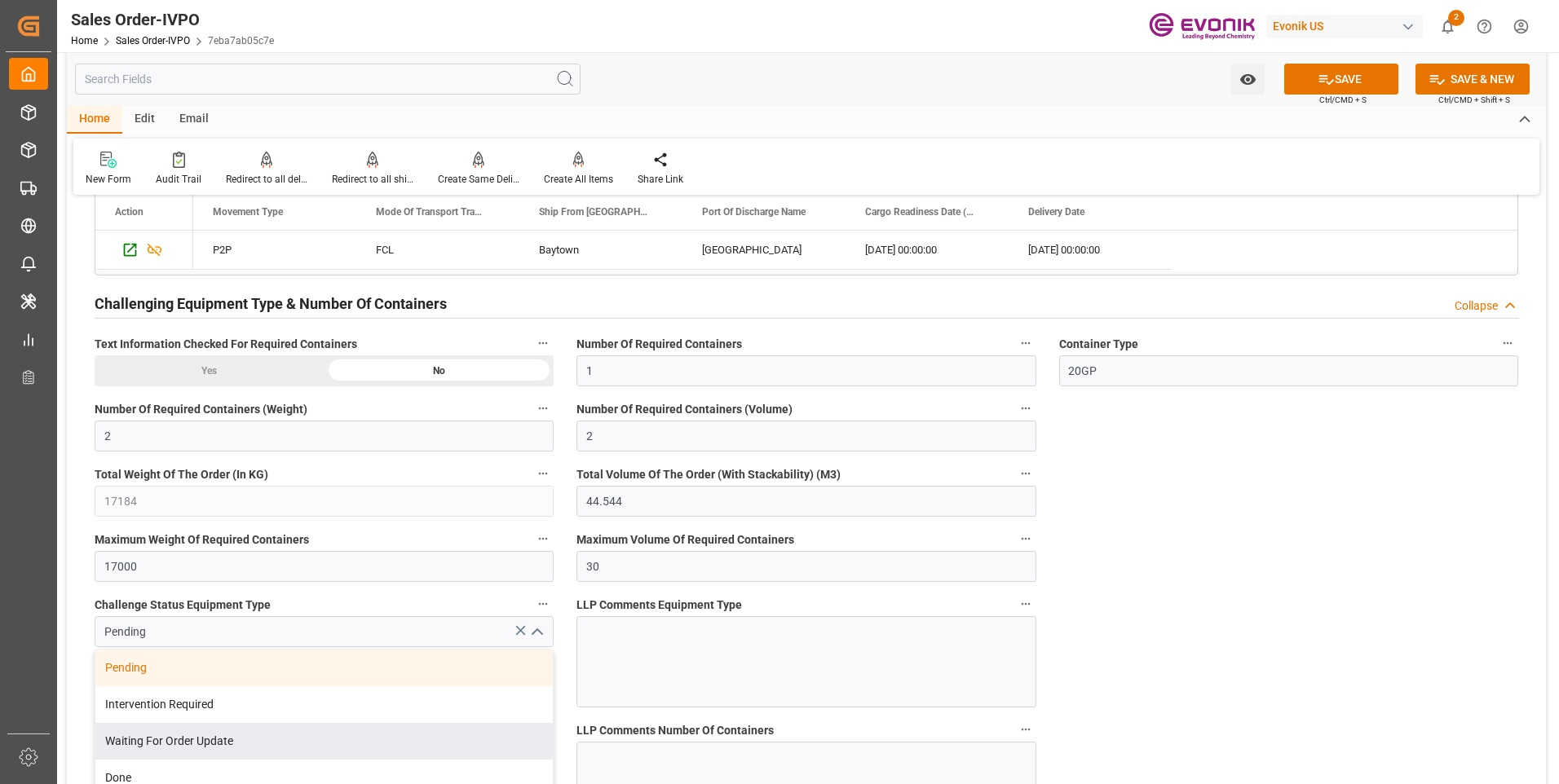
scroll to position [3015, 0]
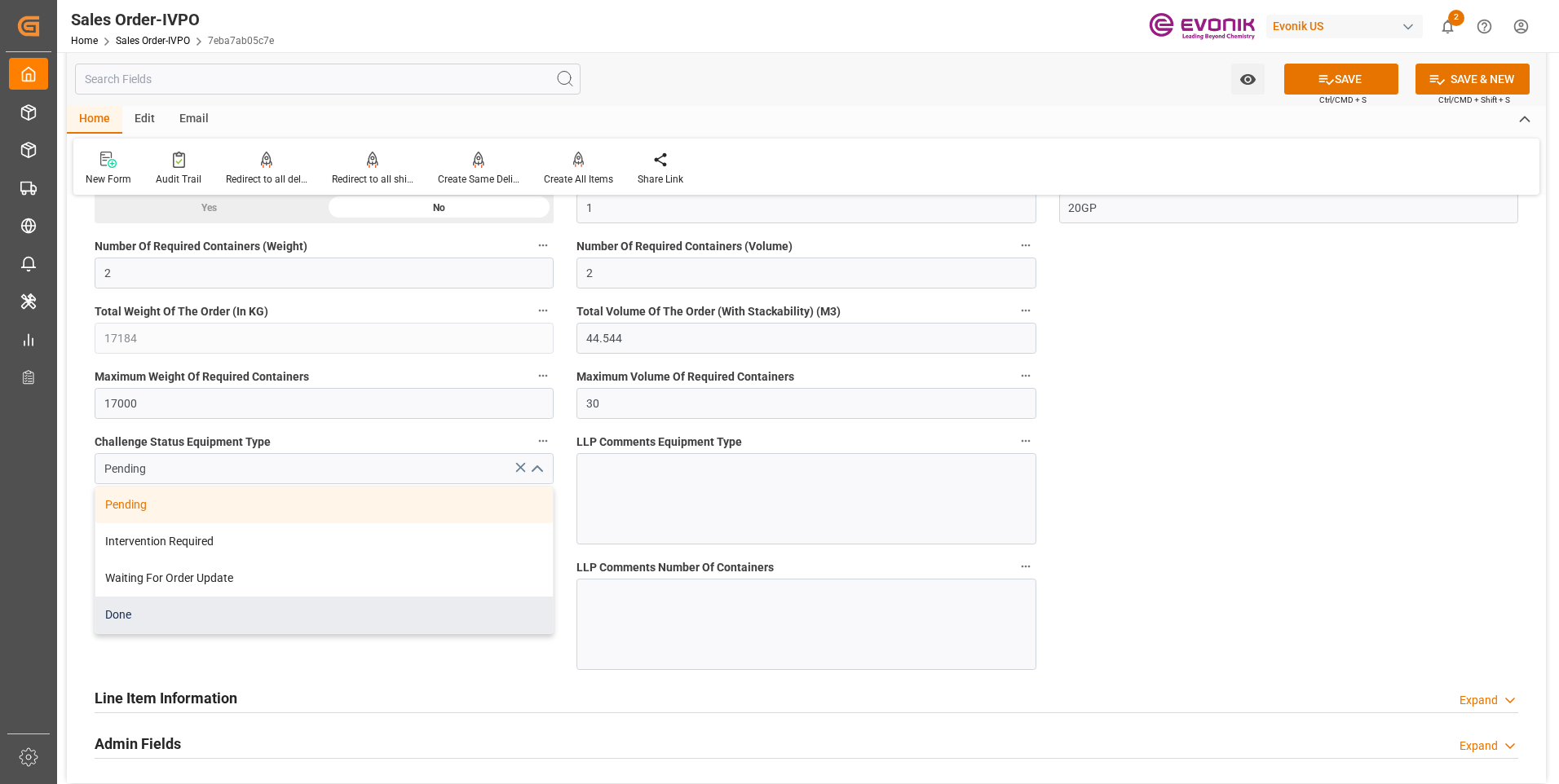
drag, startPoint x: 135, startPoint y: 612, endPoint x: 645, endPoint y: 618, distance: 510.0
click at [139, 610] on div "Done" at bounding box center [324, 615] width 457 height 36
type input "Done"
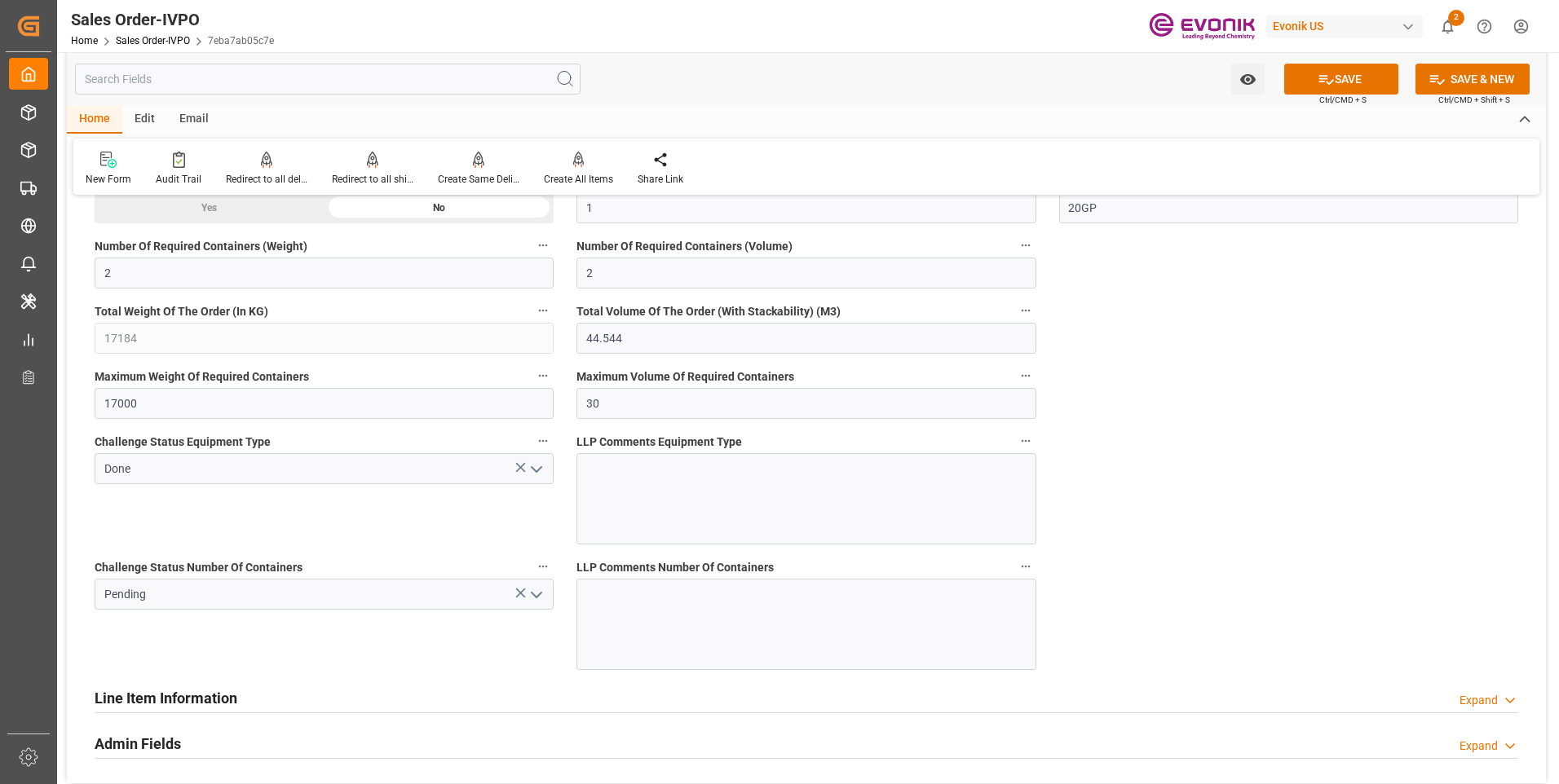
click at [532, 595] on icon "open menu" at bounding box center [537, 595] width 20 height 20
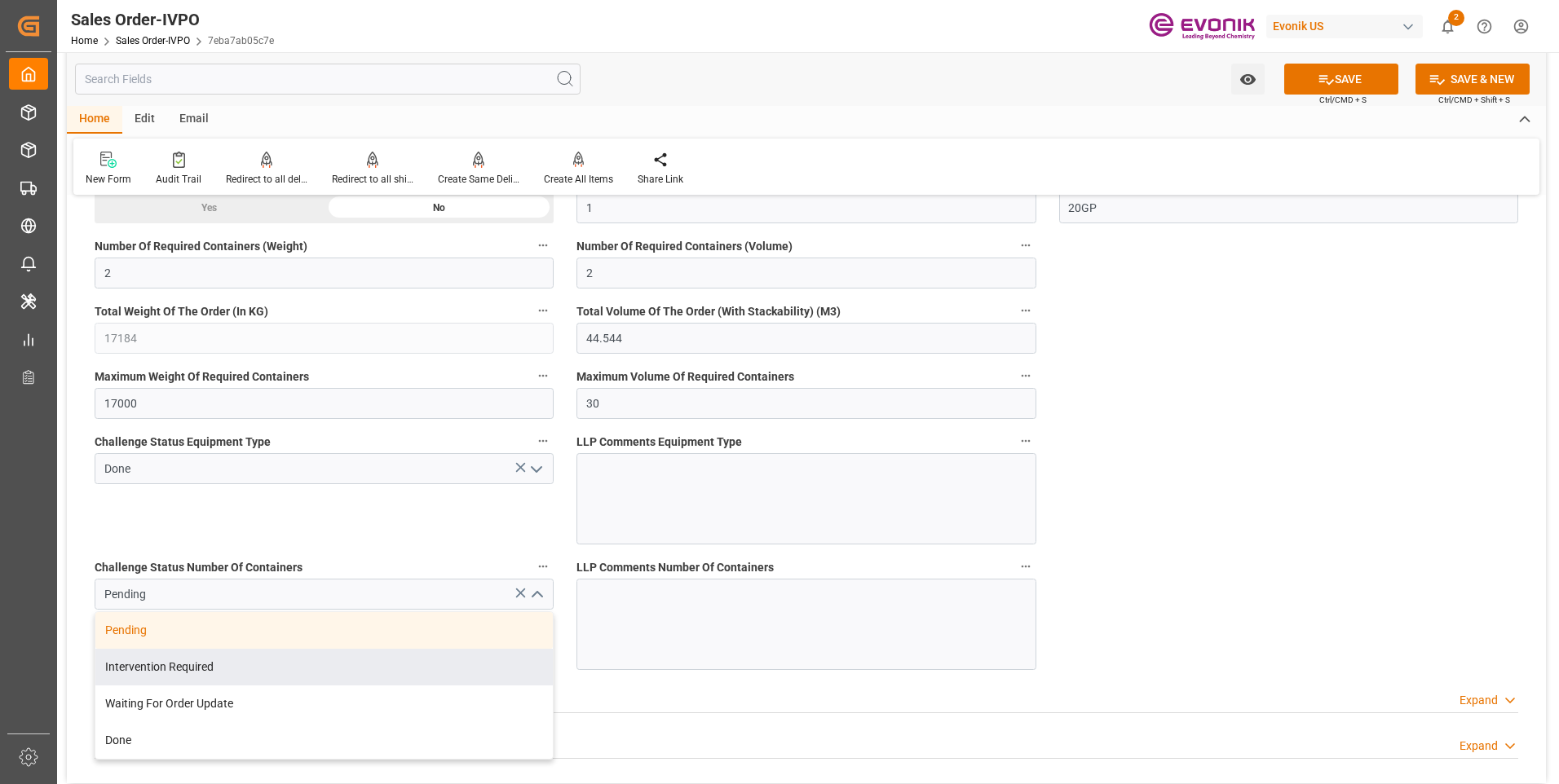
scroll to position [3178, 0]
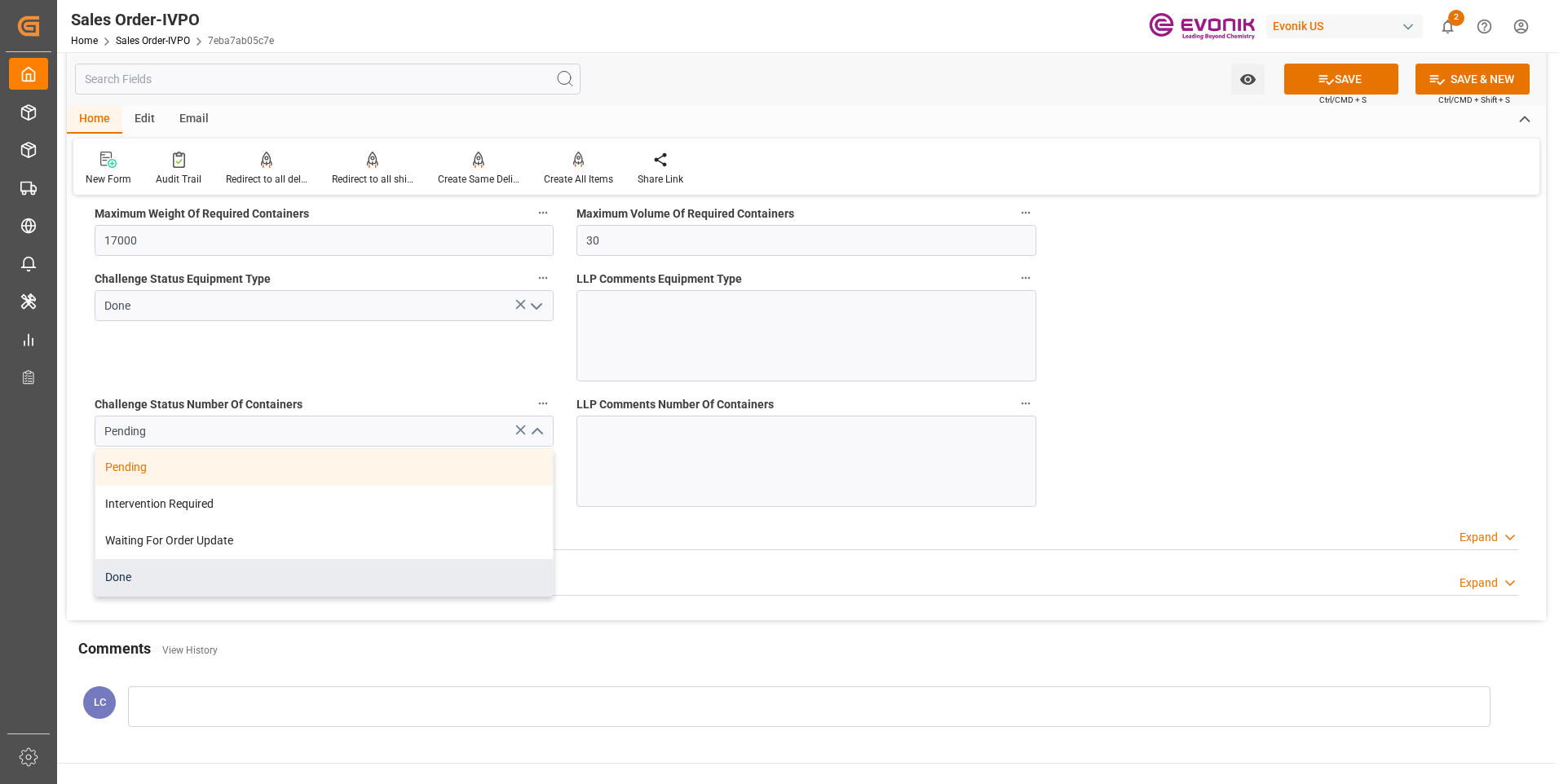
click at [131, 586] on div "Done" at bounding box center [324, 577] width 457 height 36
type input "Done"
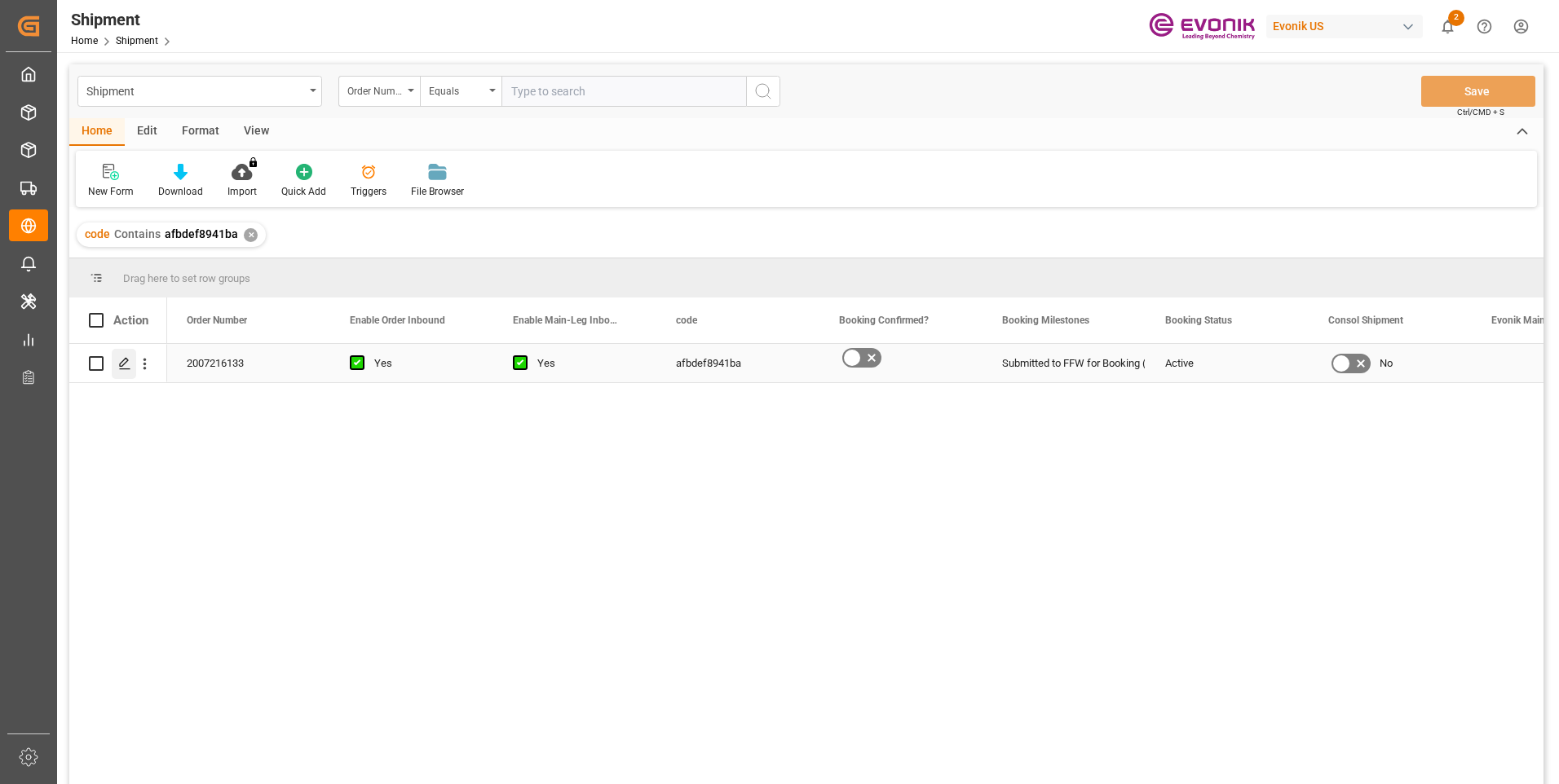
click at [124, 359] on icon "Press SPACE to select this row." at bounding box center [124, 363] width 13 height 13
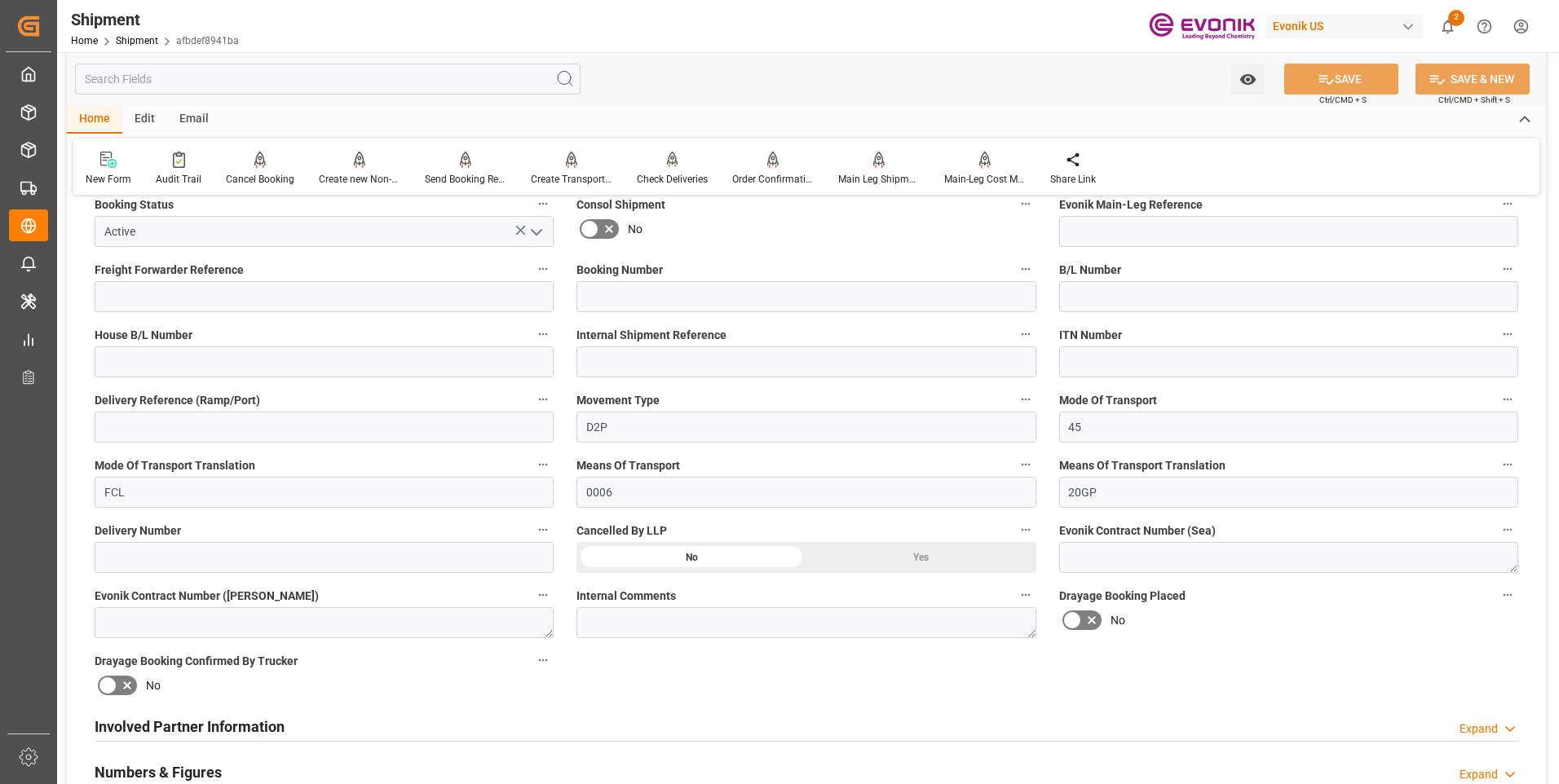
scroll to position [652, 0]
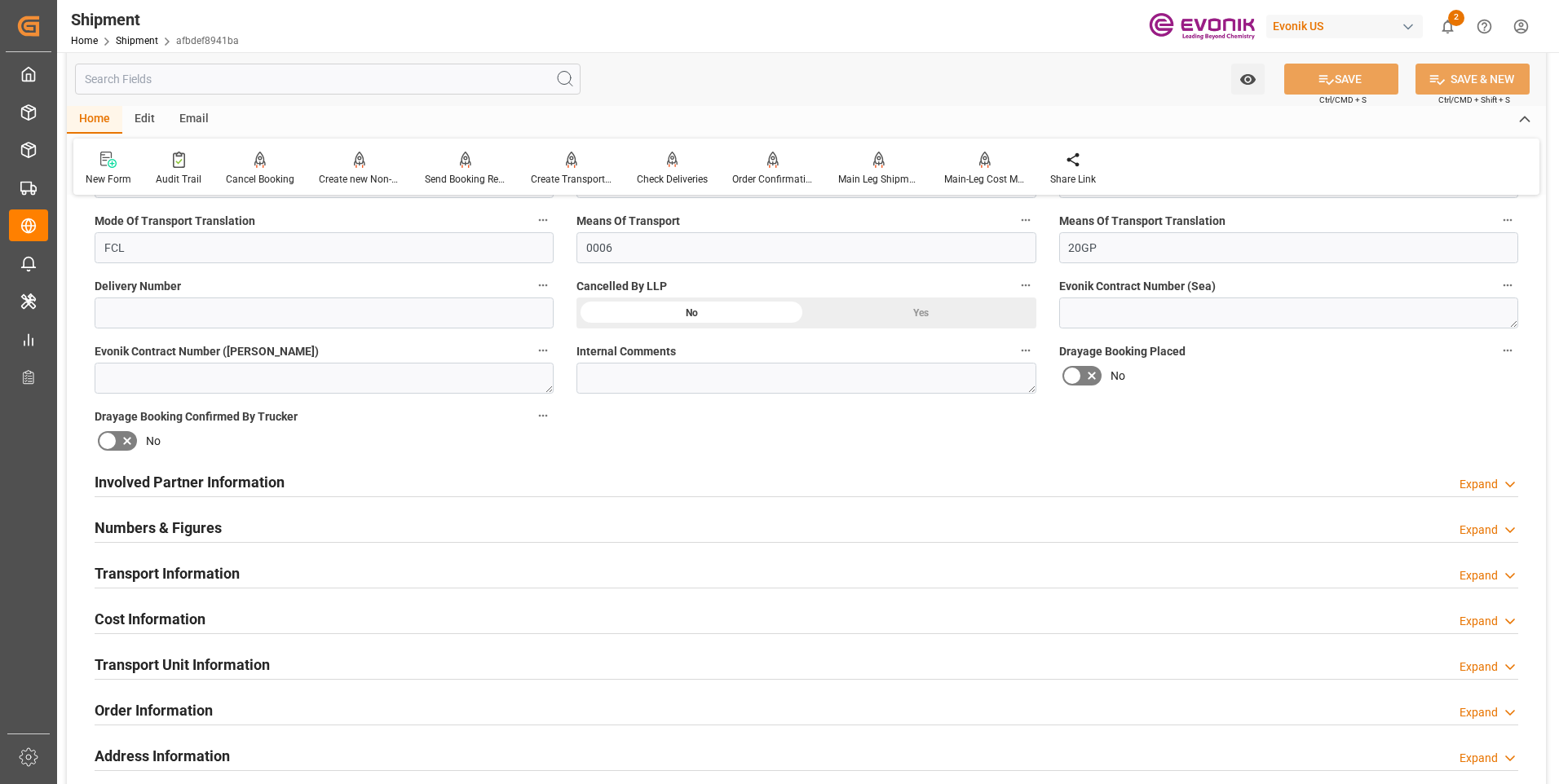
click at [219, 465] on div "Involved Partner Information" at bounding box center [189, 480] width 190 height 31
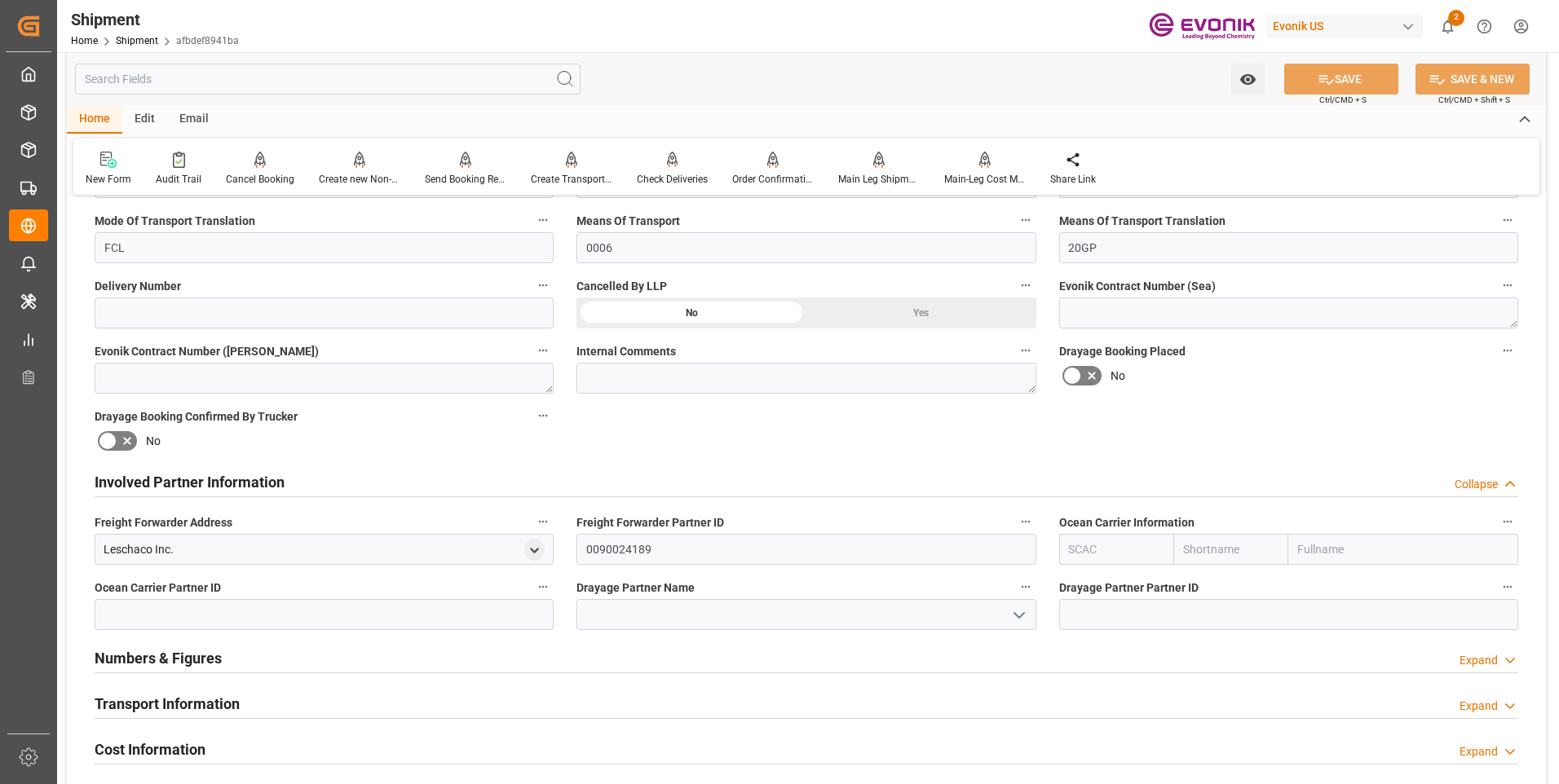
click at [1224, 557] on input "text" at bounding box center [1231, 549] width 115 height 31
click at [1226, 583] on label "Drayage Partner Partner ID" at bounding box center [1289, 587] width 459 height 23
click at [1496, 583] on button "Drayage Partner Partner ID" at bounding box center [1506, 586] width 21 height 21
click at [1262, 556] on div at bounding box center [779, 392] width 1559 height 784
click at [1243, 555] on input "oocl" at bounding box center [1231, 549] width 115 height 31
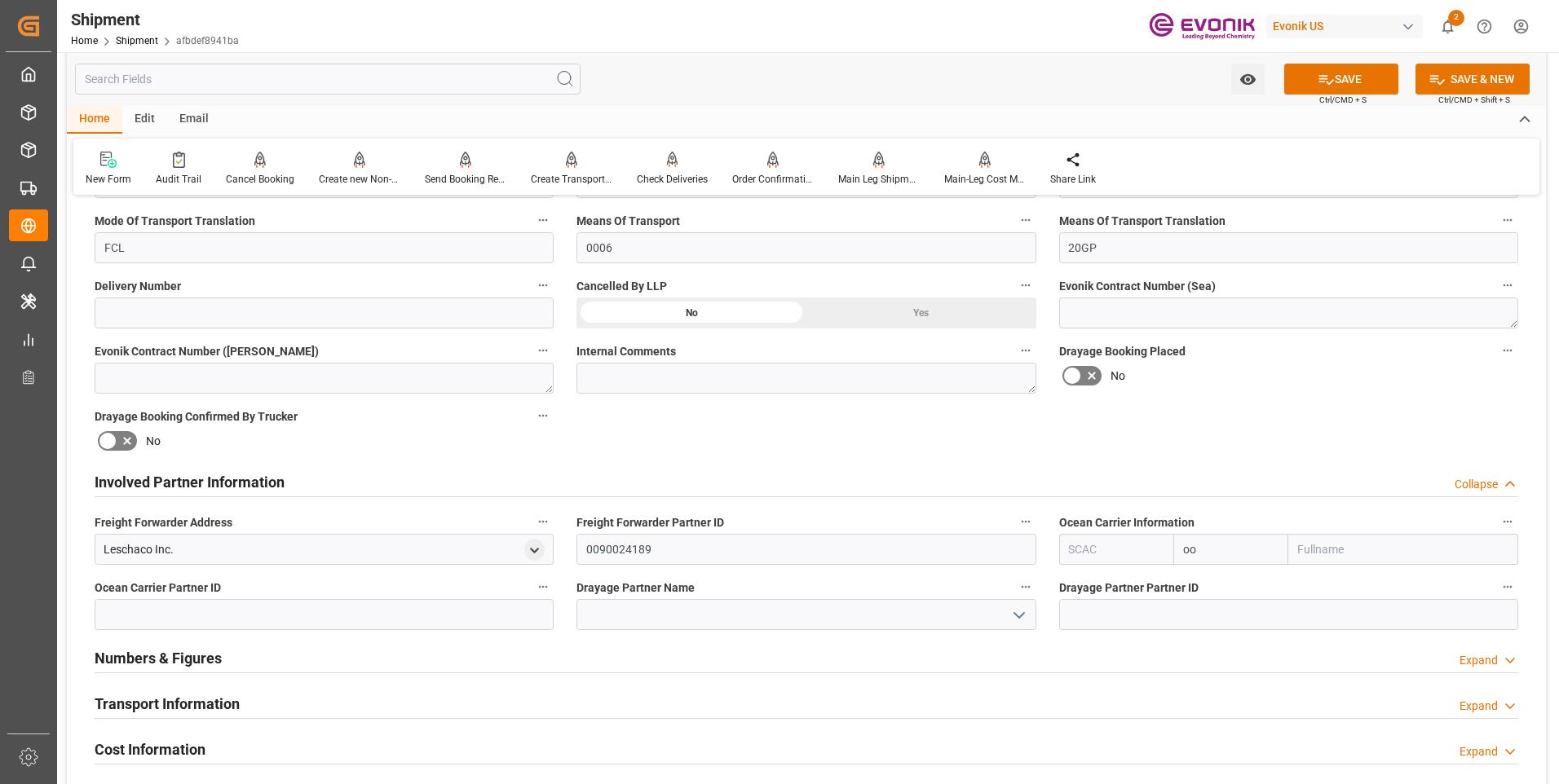
type input "o"
type input "ooc"
click at [1205, 584] on b "OOCL" at bounding box center [1198, 585] width 30 height 13
type input "OOLU"
type input "OOCL"
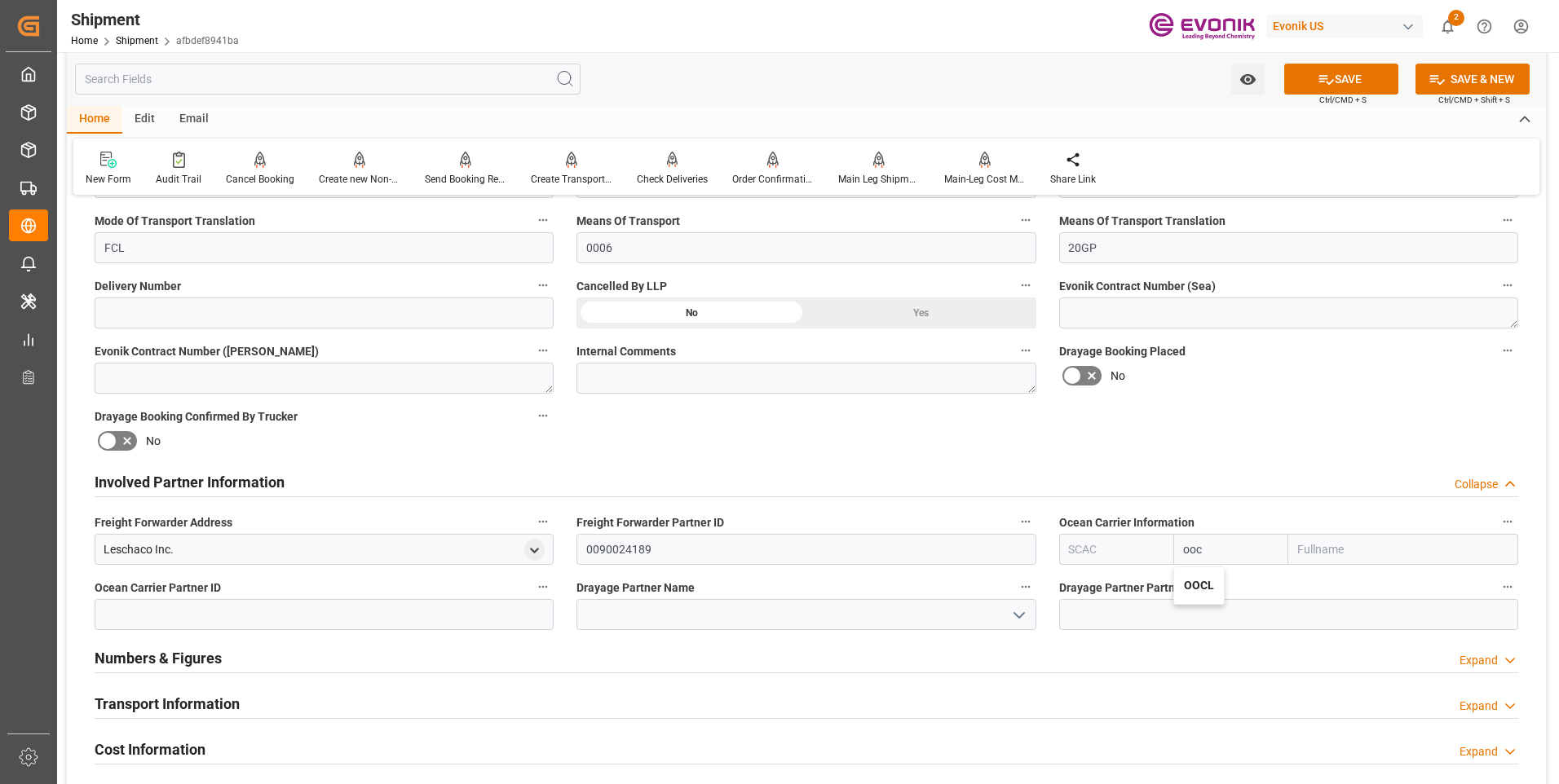
type input "Orient Overseas Container Line Ltd"
type input "OOCL"
click at [1343, 92] on button "SAVE" at bounding box center [1341, 79] width 114 height 31
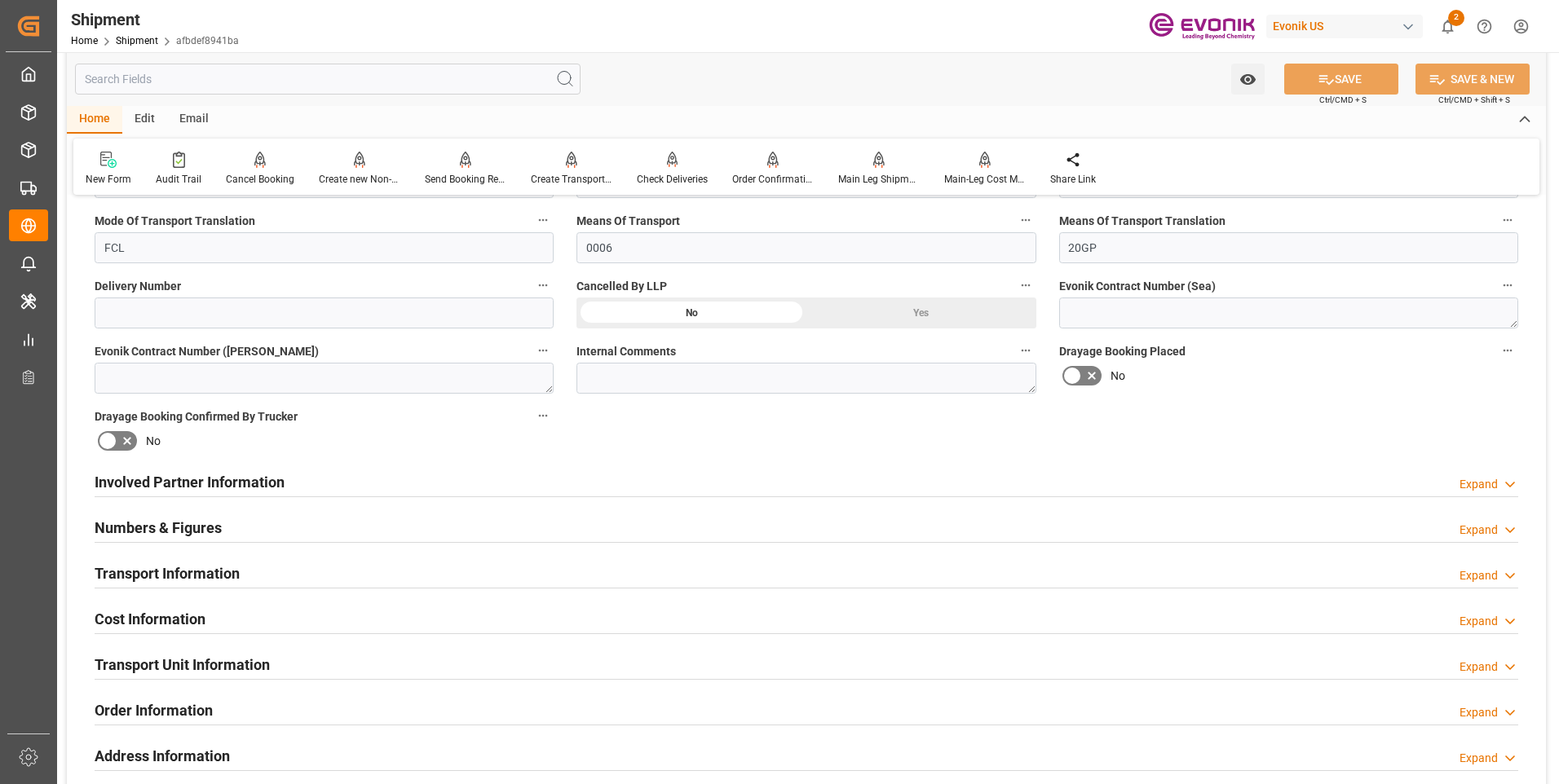
click at [228, 488] on h2 "Involved Partner Information" at bounding box center [189, 482] width 190 height 22
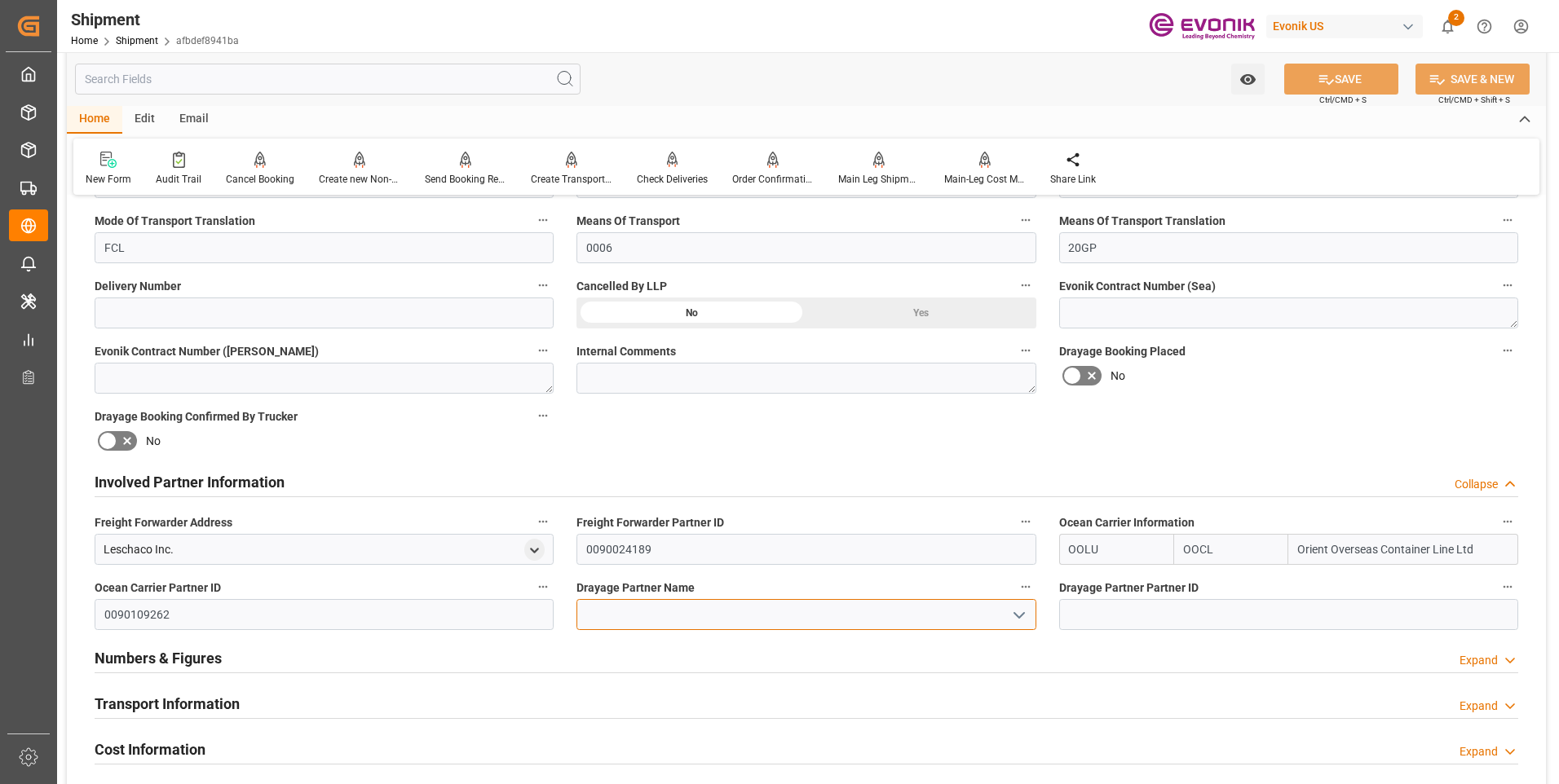
click at [661, 615] on input at bounding box center [806, 615] width 459 height 31
type input "น"
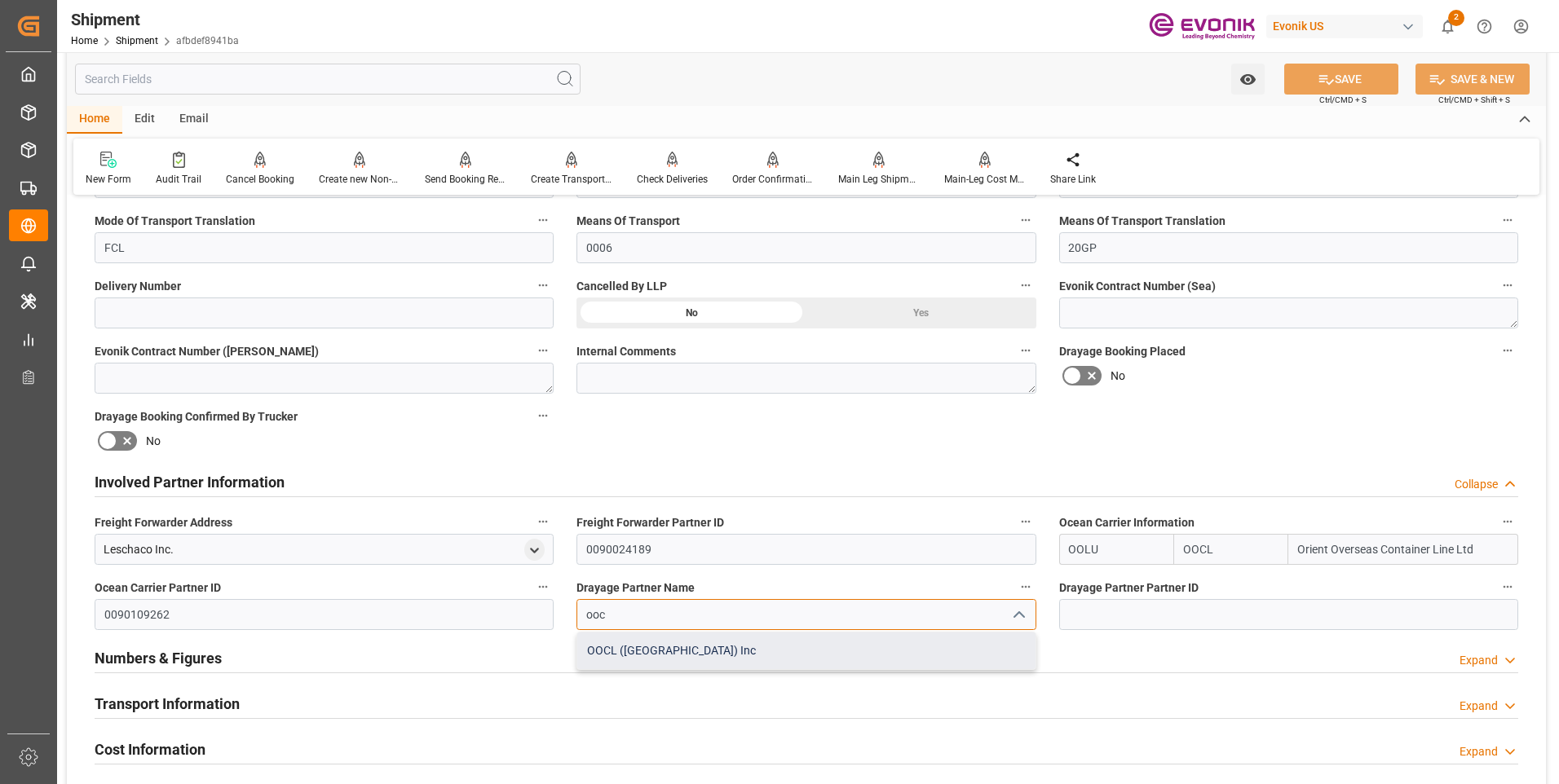
drag, startPoint x: 658, startPoint y: 647, endPoint x: 1210, endPoint y: 338, distance: 632.6
click at [661, 648] on div "OOCL ([GEOGRAPHIC_DATA]) Inc" at bounding box center [805, 651] width 457 height 36
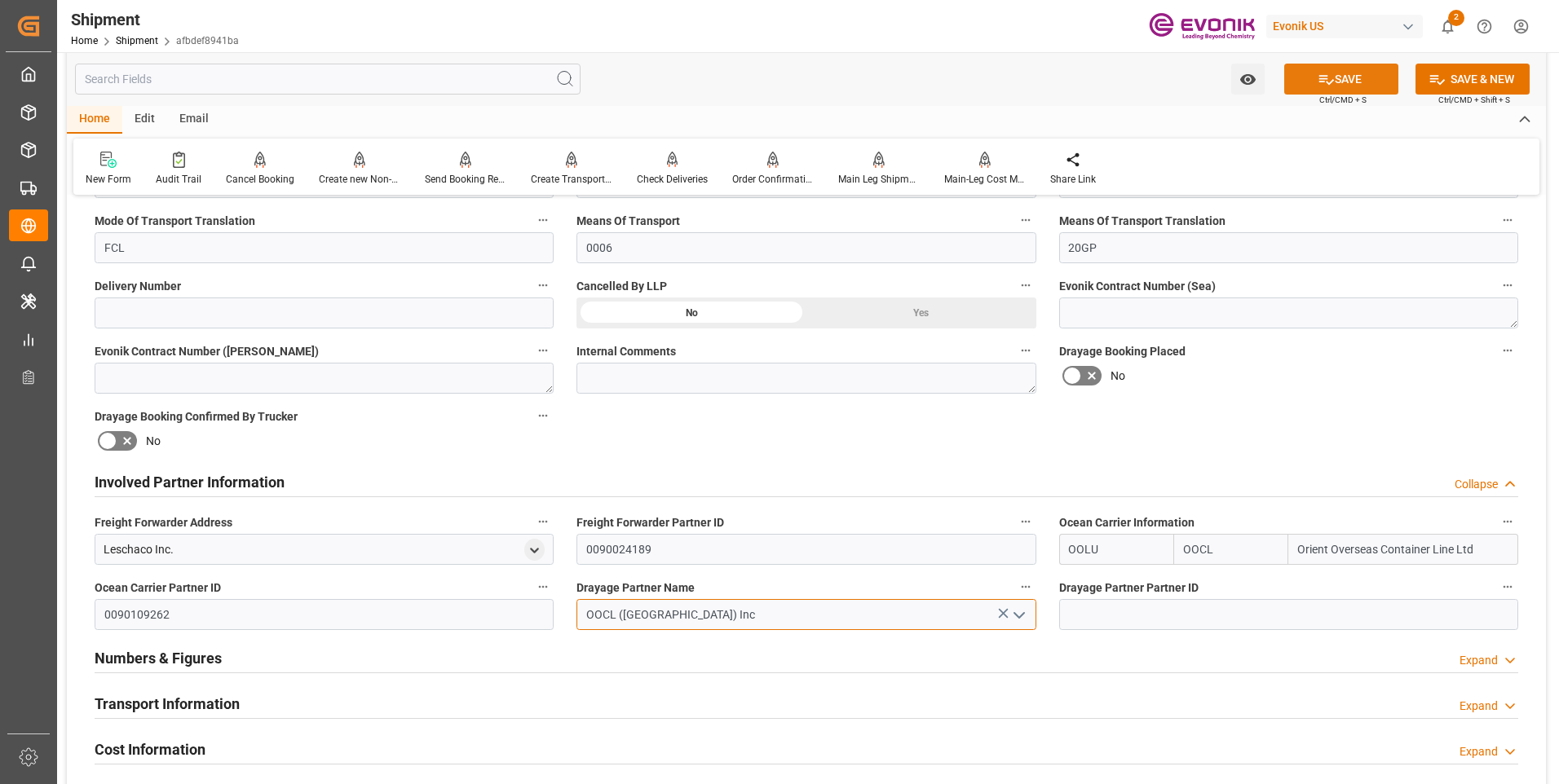
type input "OOCL ([GEOGRAPHIC_DATA]) Inc"
click at [1320, 81] on icon at bounding box center [1327, 80] width 15 height 10
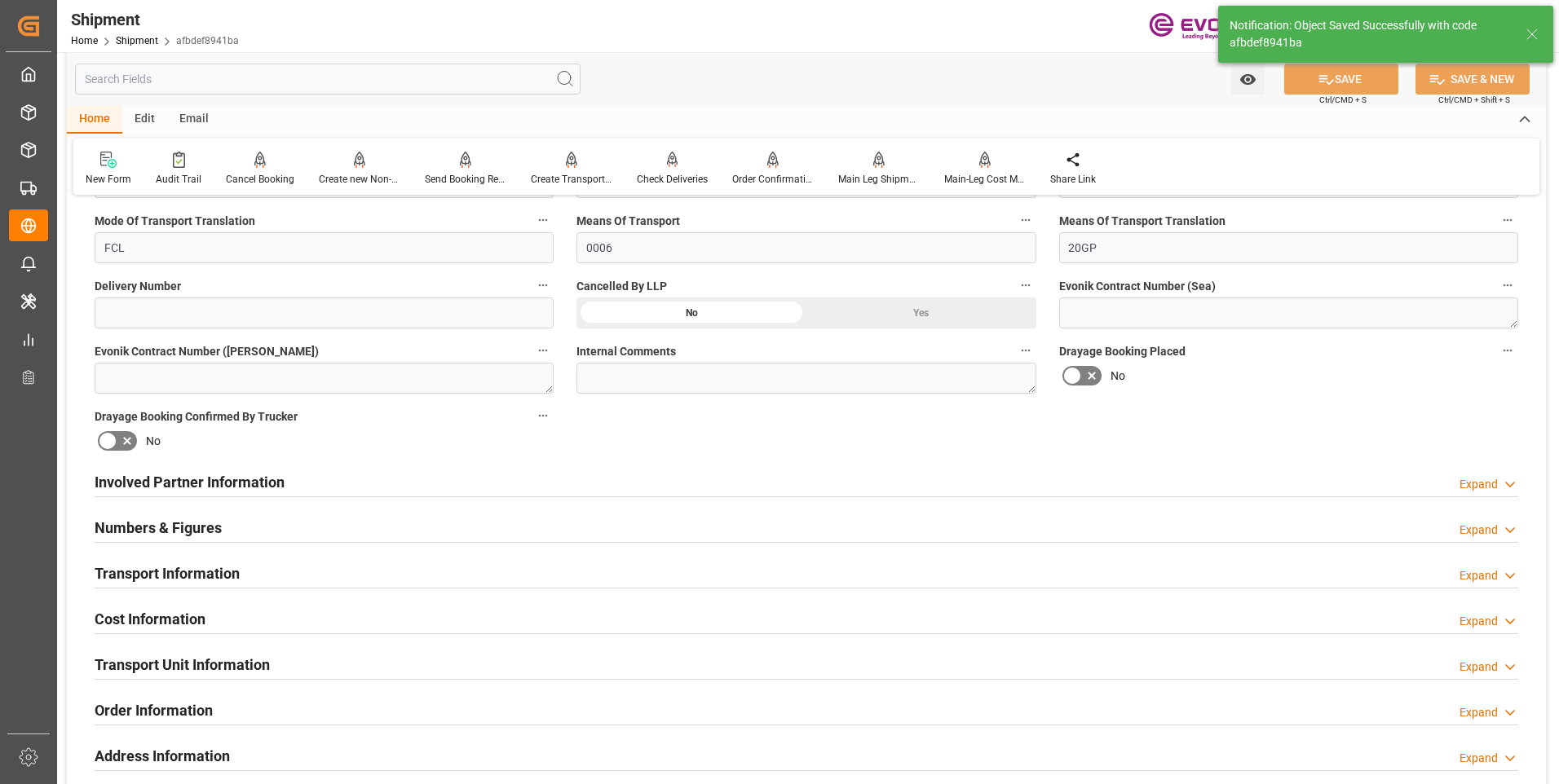
click at [206, 566] on h2 "Transport Information" at bounding box center [167, 573] width 145 height 22
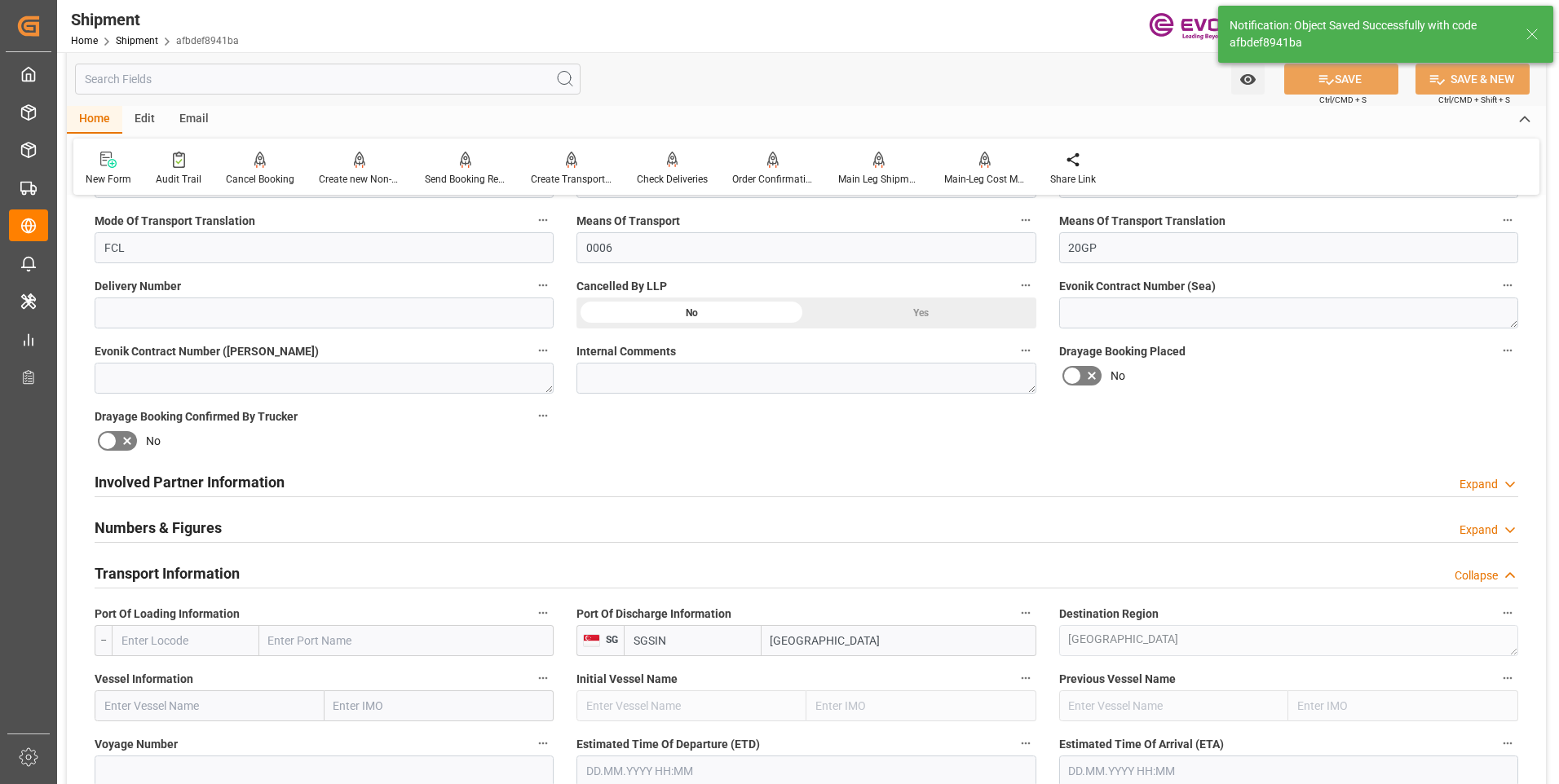
scroll to position [815, 0]
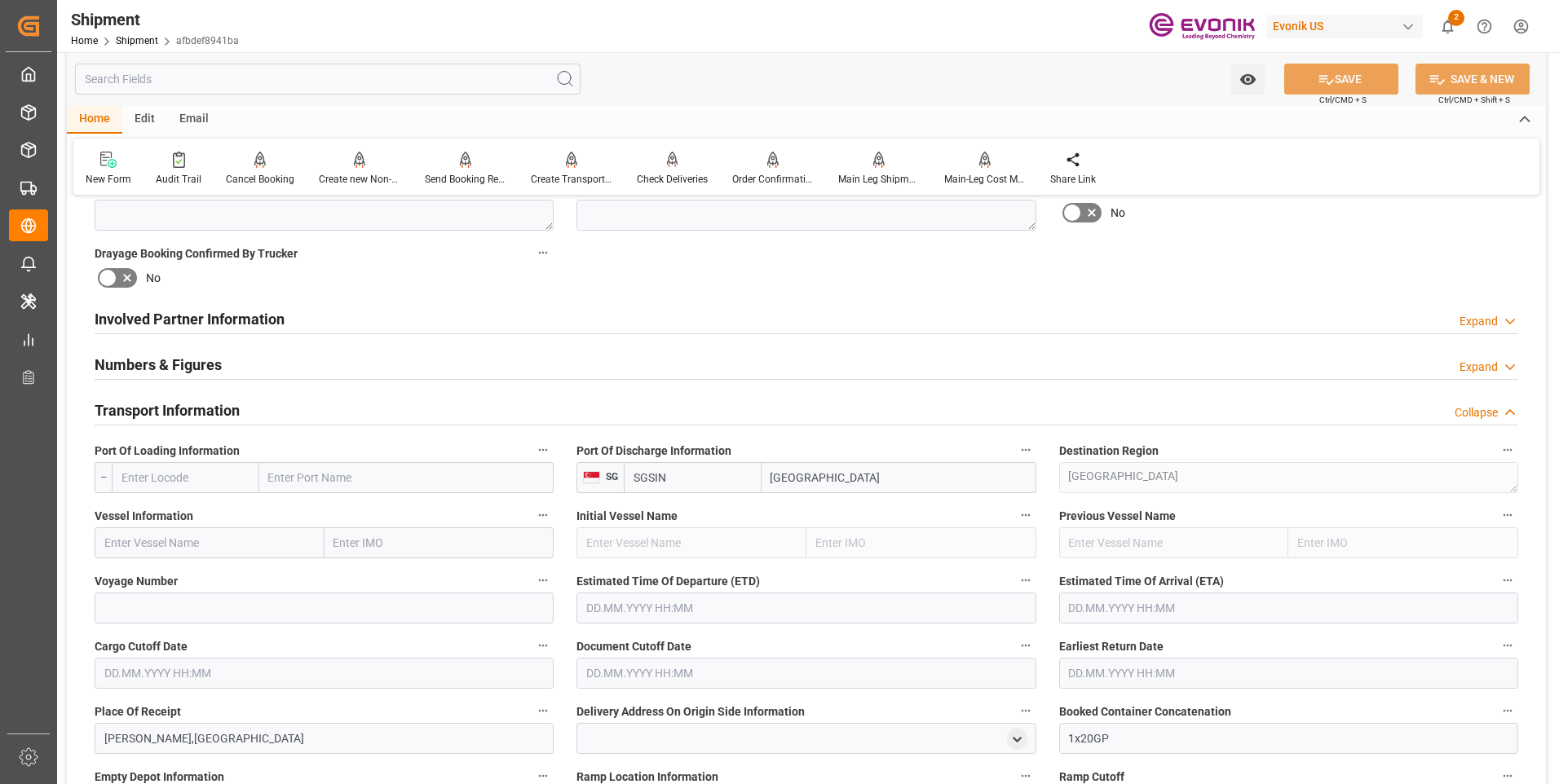
click at [165, 473] on input "text" at bounding box center [185, 478] width 148 height 31
paste input "USMSY"
type input "USMSY"
click at [176, 514] on span "USMSY - [GEOGRAPHIC_DATA]" at bounding box center [177, 521] width 110 height 30
type input "[GEOGRAPHIC_DATA]"
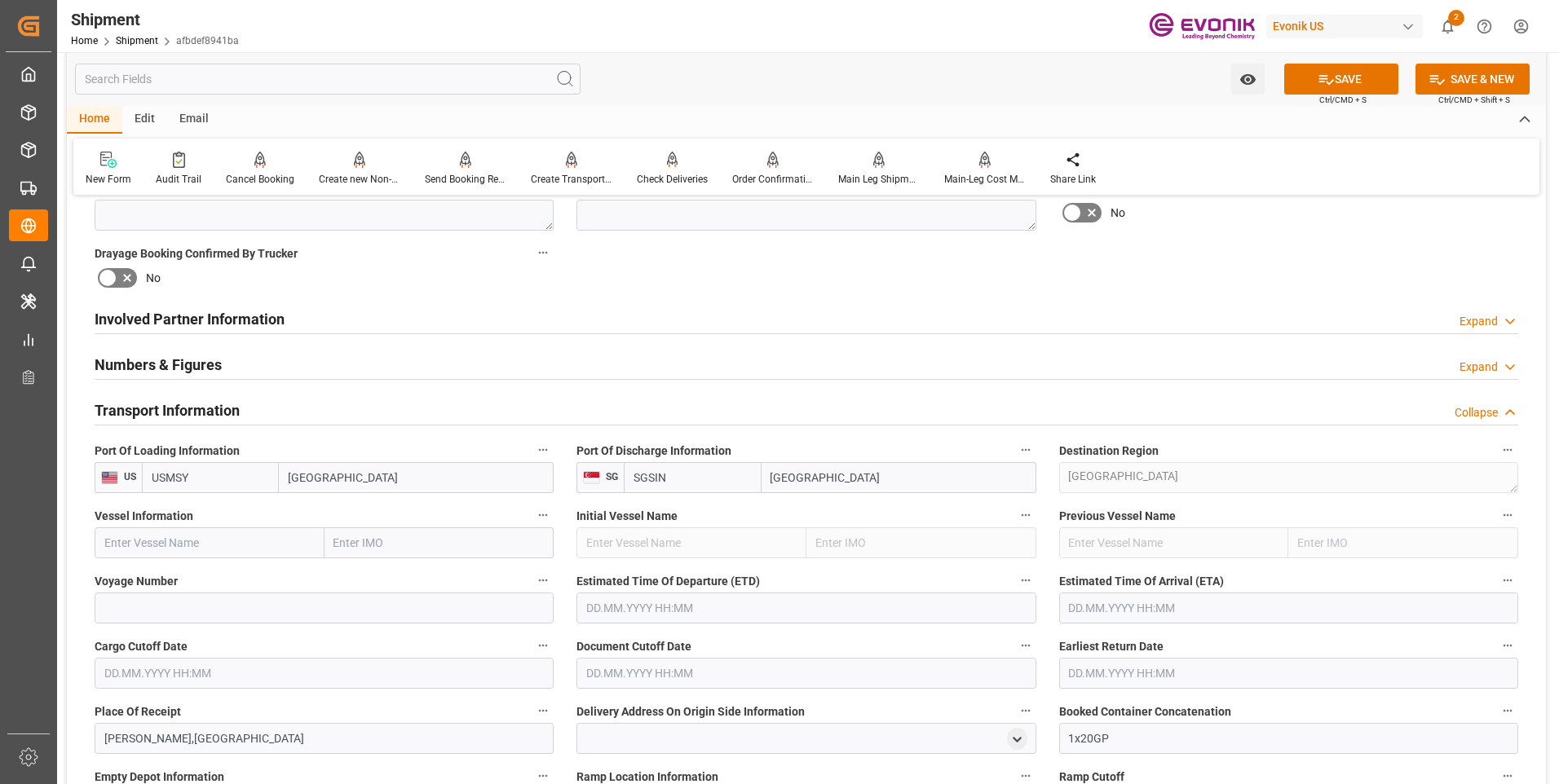
type input "USMSY"
click at [254, 541] on input "text" at bounding box center [209, 543] width 230 height 31
paste input "CMA CGM LAMARTINE"
click at [229, 576] on span "CMA CGM Lamartine - 9409194" at bounding box center [183, 578] width 157 height 13
type input "CMA CGM Lamartine"
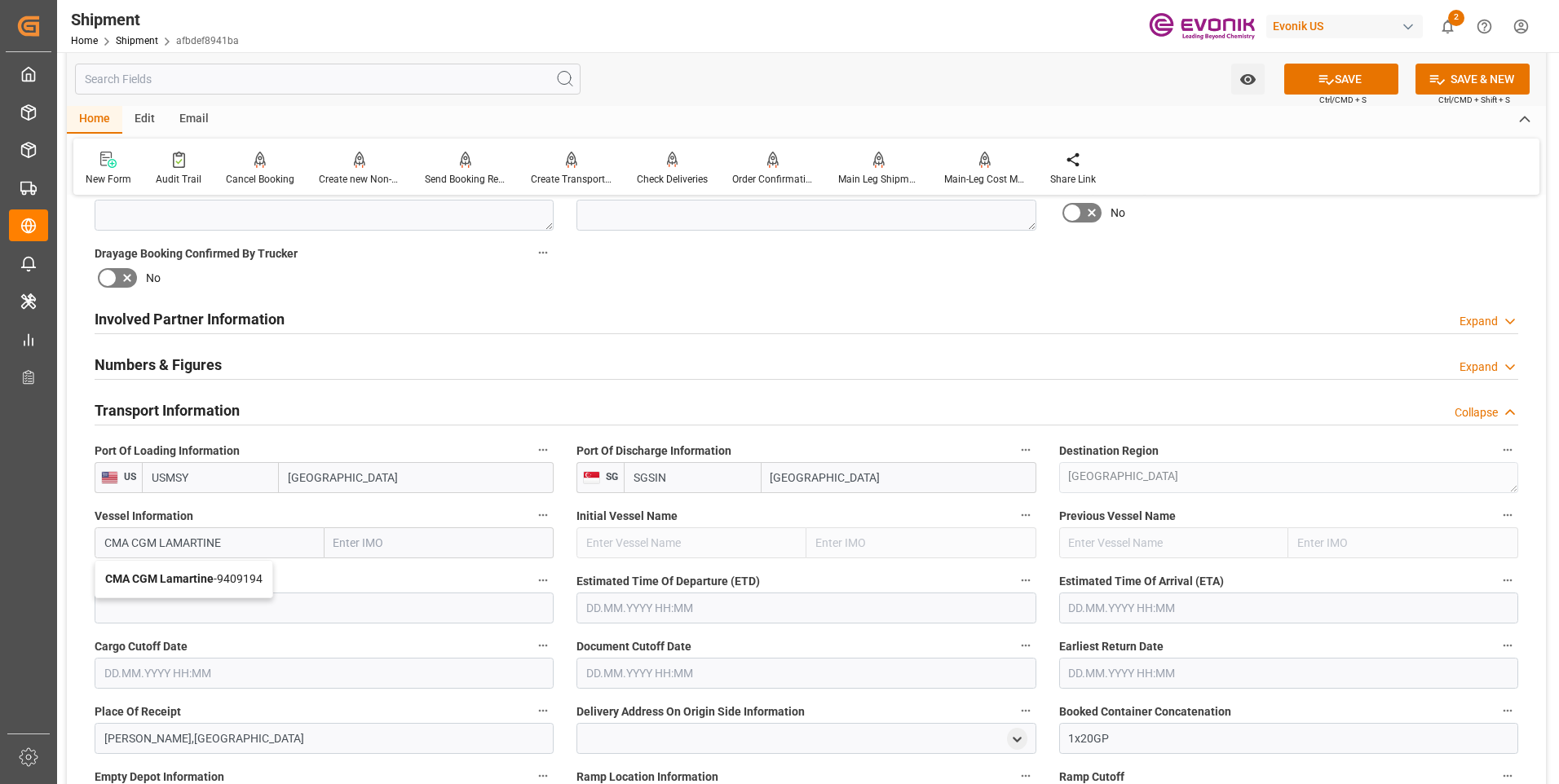
type input "9409194"
type input "CMA CGM Lamartine"
click at [199, 601] on input at bounding box center [324, 608] width 459 height 31
paste input "0PGM4W1MA"
type input "0PGM4W1MA"
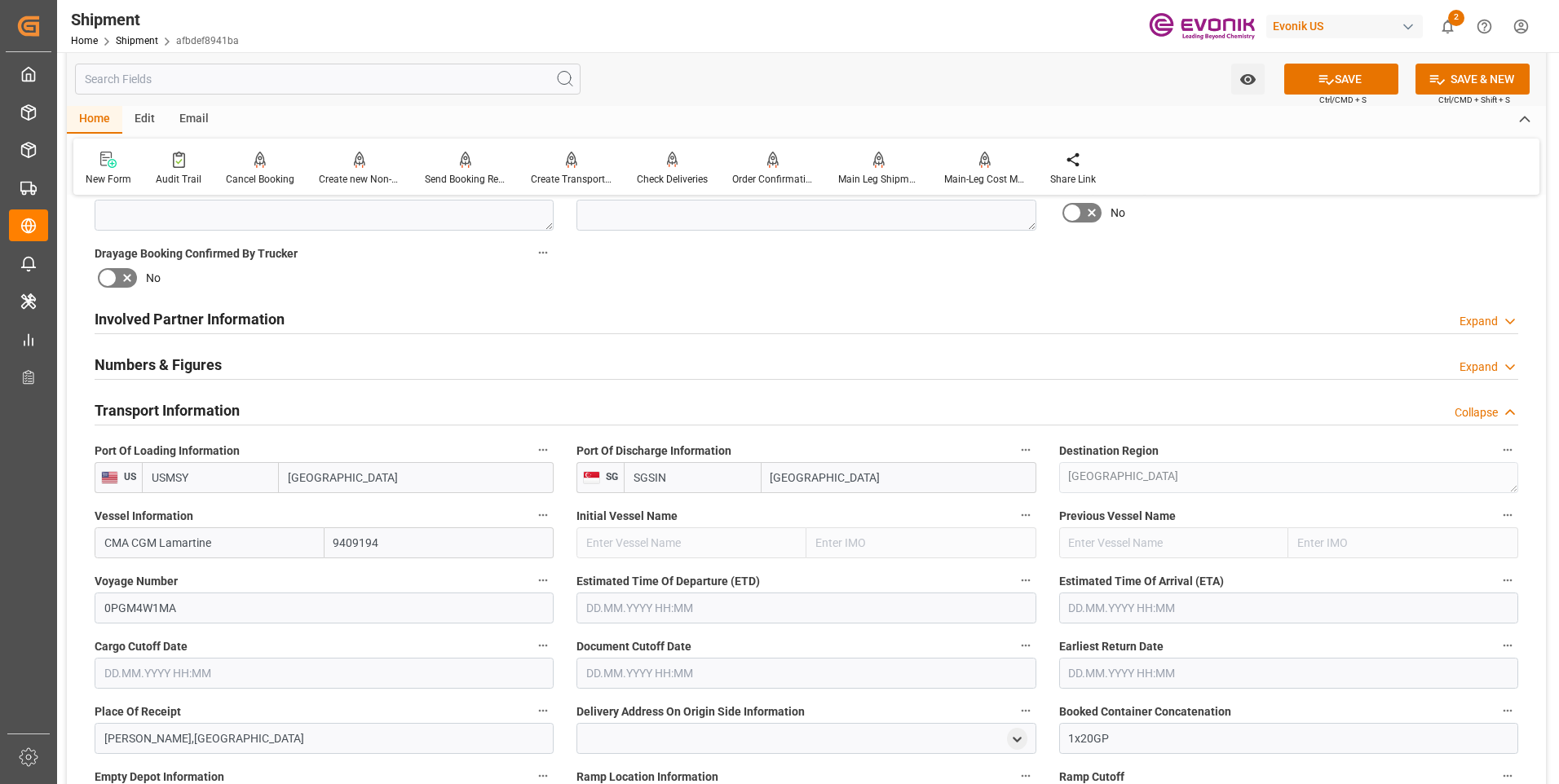
click at [657, 607] on input "text" at bounding box center [806, 608] width 459 height 31
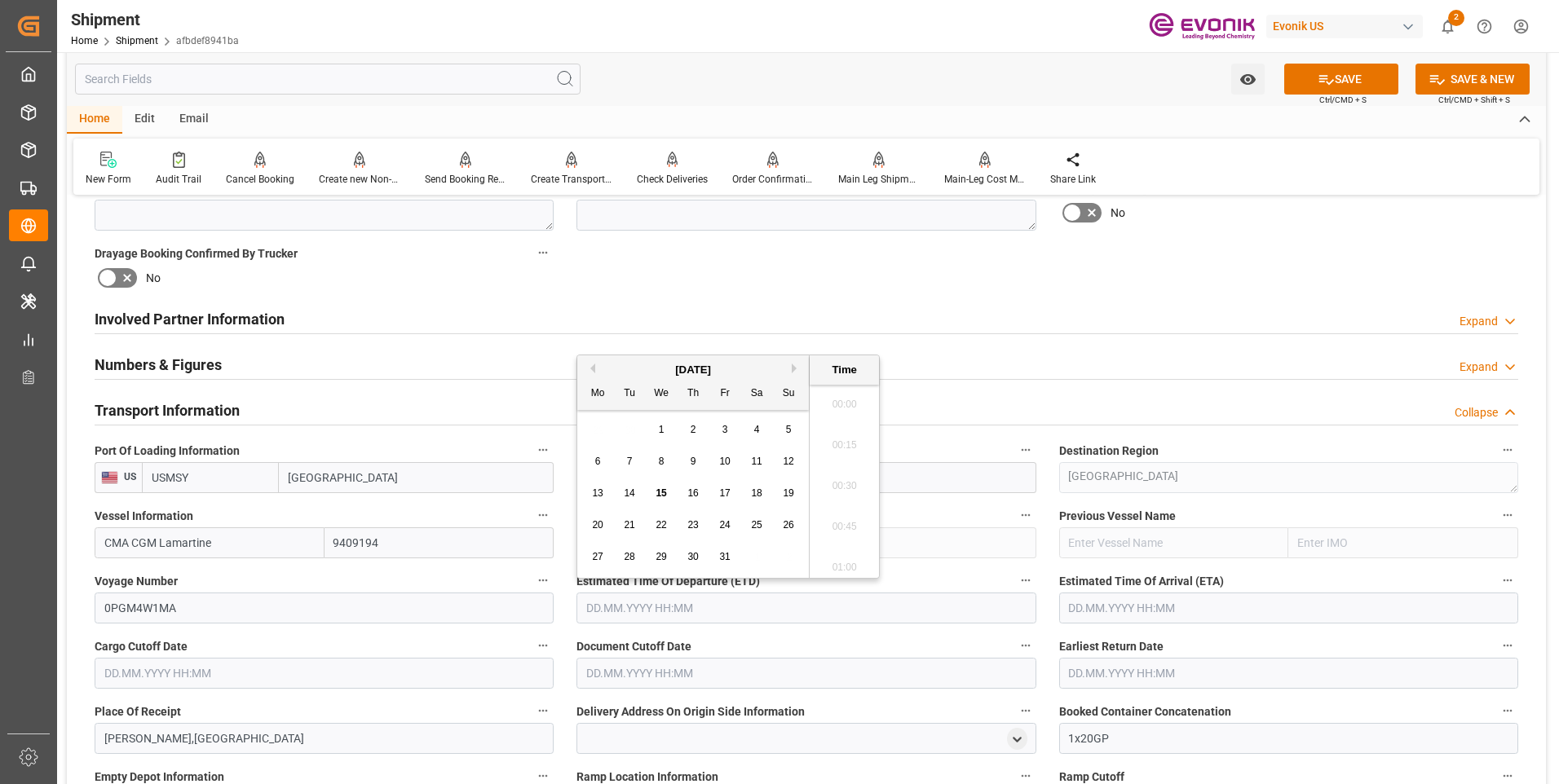
click at [793, 368] on button "Next Month" at bounding box center [796, 368] width 10 height 10
click at [599, 421] on div "1" at bounding box center [598, 431] width 20 height 20
type input "01.12.2025 00:00"
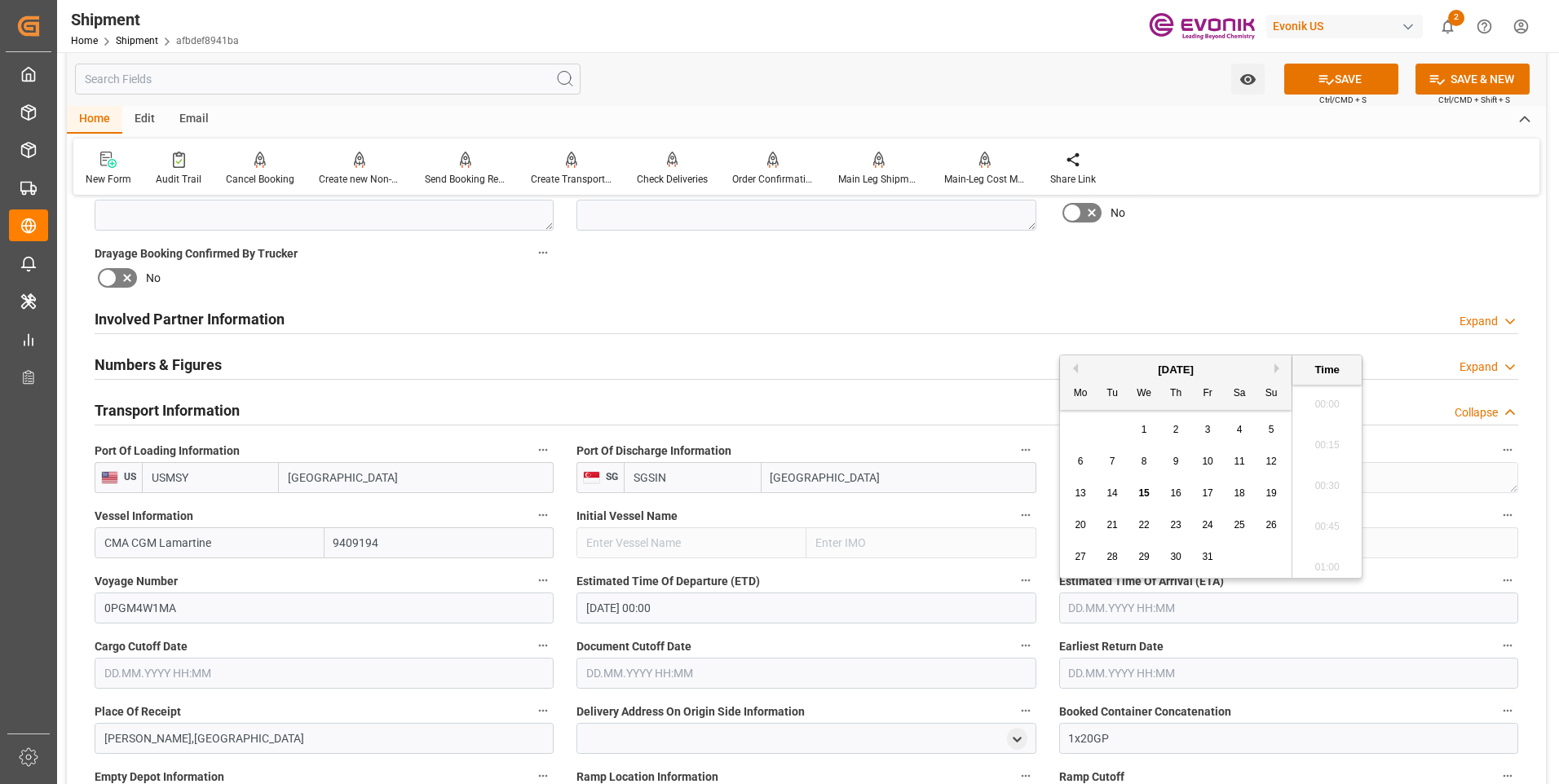
click at [1135, 614] on input "text" at bounding box center [1289, 608] width 459 height 31
click at [1276, 373] on div "October 2025" at bounding box center [1175, 370] width 231 height 16
click at [1276, 373] on button "Next Month" at bounding box center [1279, 368] width 10 height 10
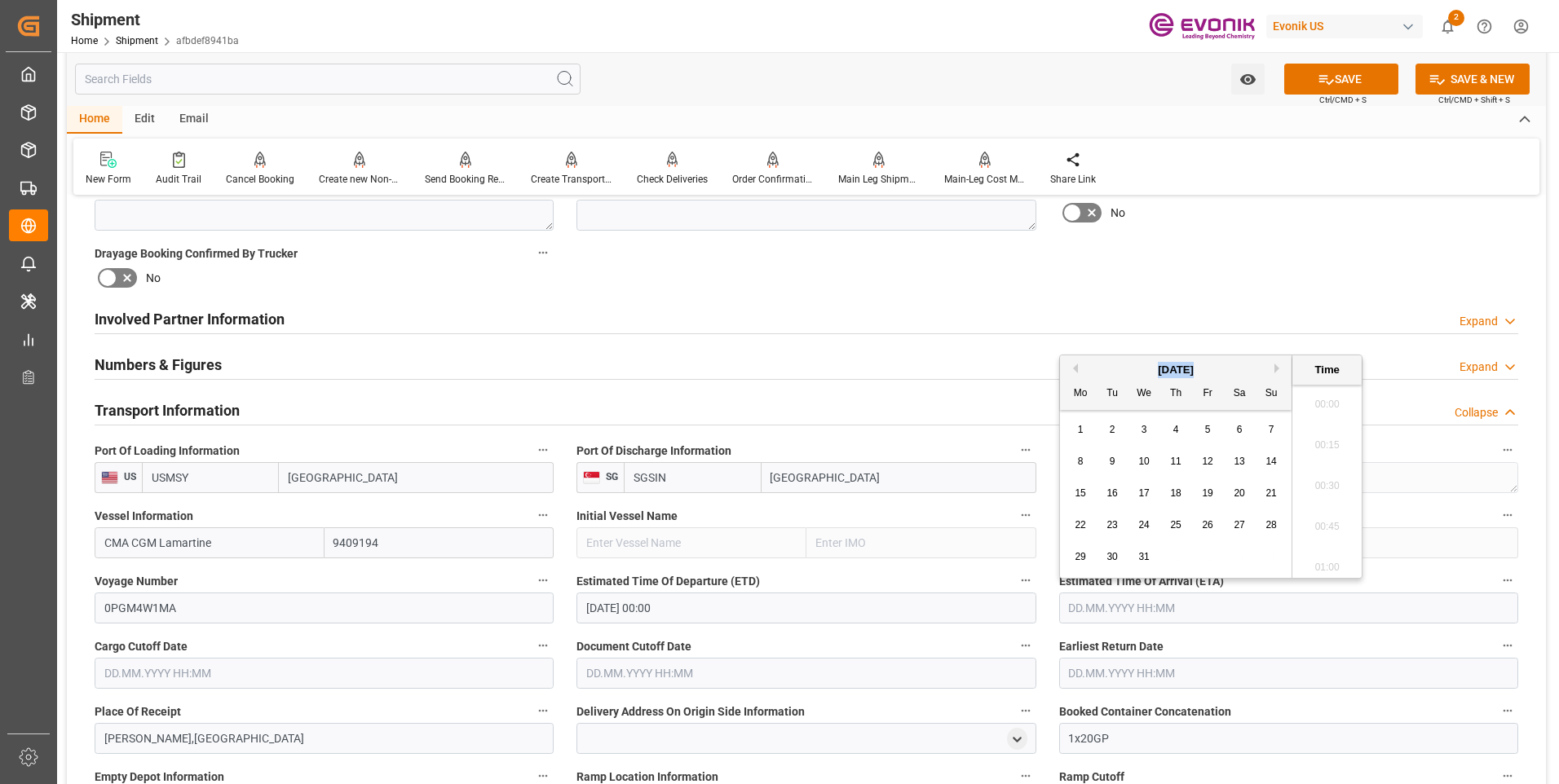
click at [1278, 371] on button "Next Month" at bounding box center [1279, 368] width 10 height 10
click at [1239, 461] on span "10" at bounding box center [1239, 461] width 11 height 12
type input "10.01.2026 00:00"
click at [315, 675] on input "text" at bounding box center [324, 673] width 459 height 31
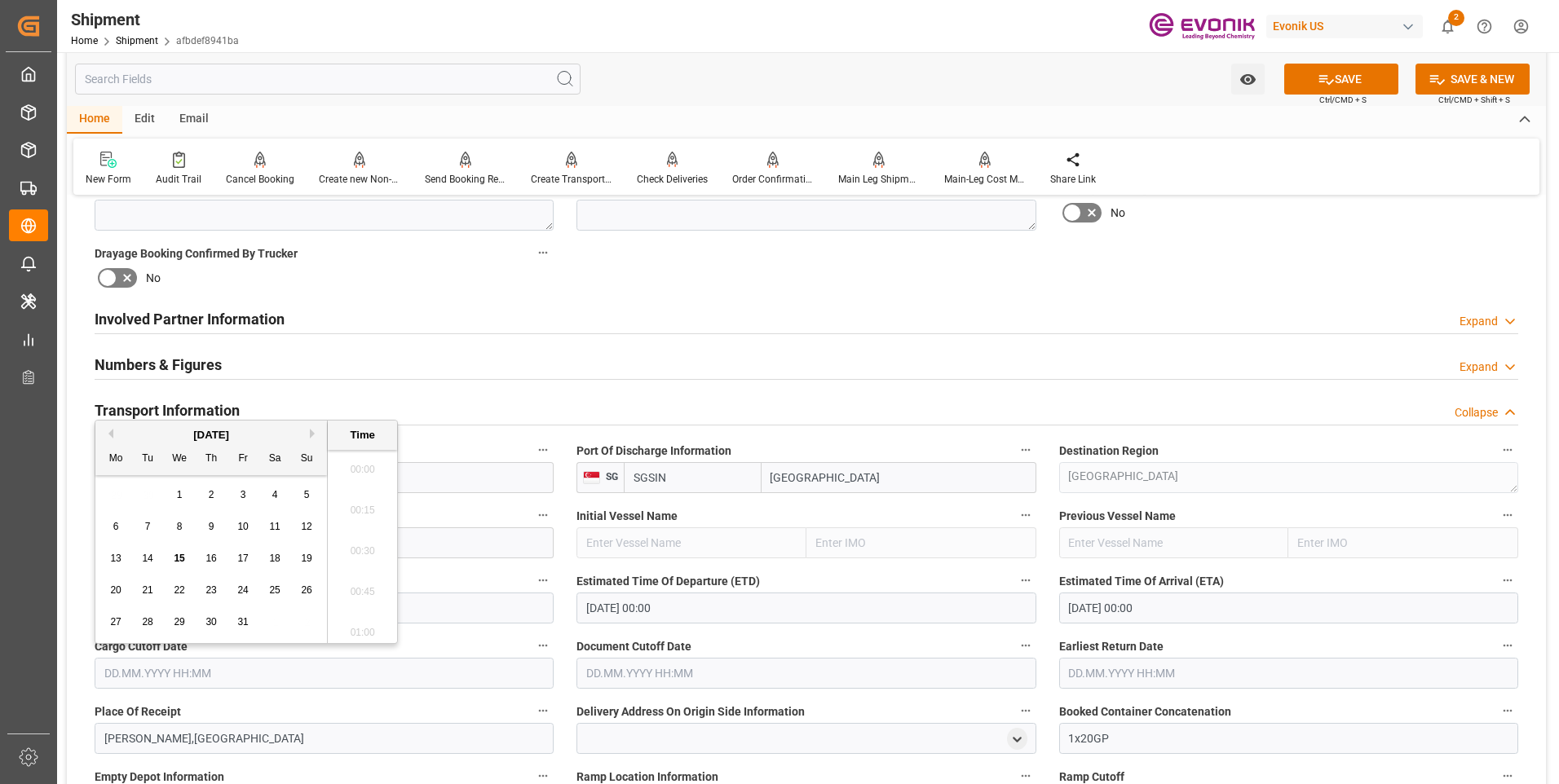
click at [311, 431] on button "Next Month" at bounding box center [315, 433] width 10 height 10
click at [120, 555] on span "10" at bounding box center [115, 557] width 11 height 12
type input "10.11.2025 00:00"
click at [639, 667] on input "text" at bounding box center [806, 673] width 459 height 31
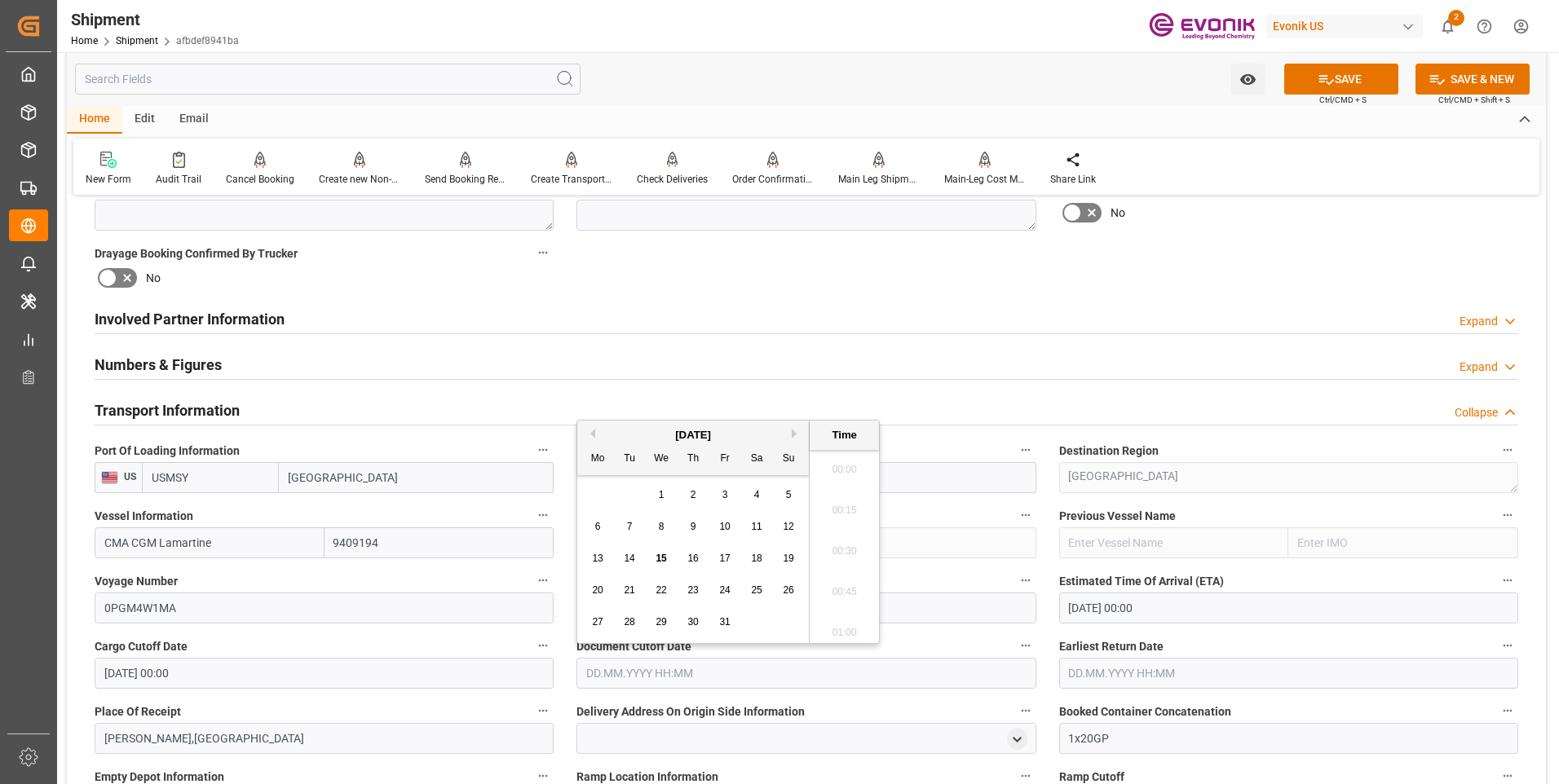
click at [794, 434] on button "Next Month" at bounding box center [796, 433] width 10 height 10
drag, startPoint x: 595, startPoint y: 561, endPoint x: 924, endPoint y: 598, distance: 331.1
click at [595, 560] on span "10" at bounding box center [598, 557] width 11 height 12
type input "10.11.2025 00:00"
click at [1124, 670] on input "text" at bounding box center [1289, 673] width 459 height 31
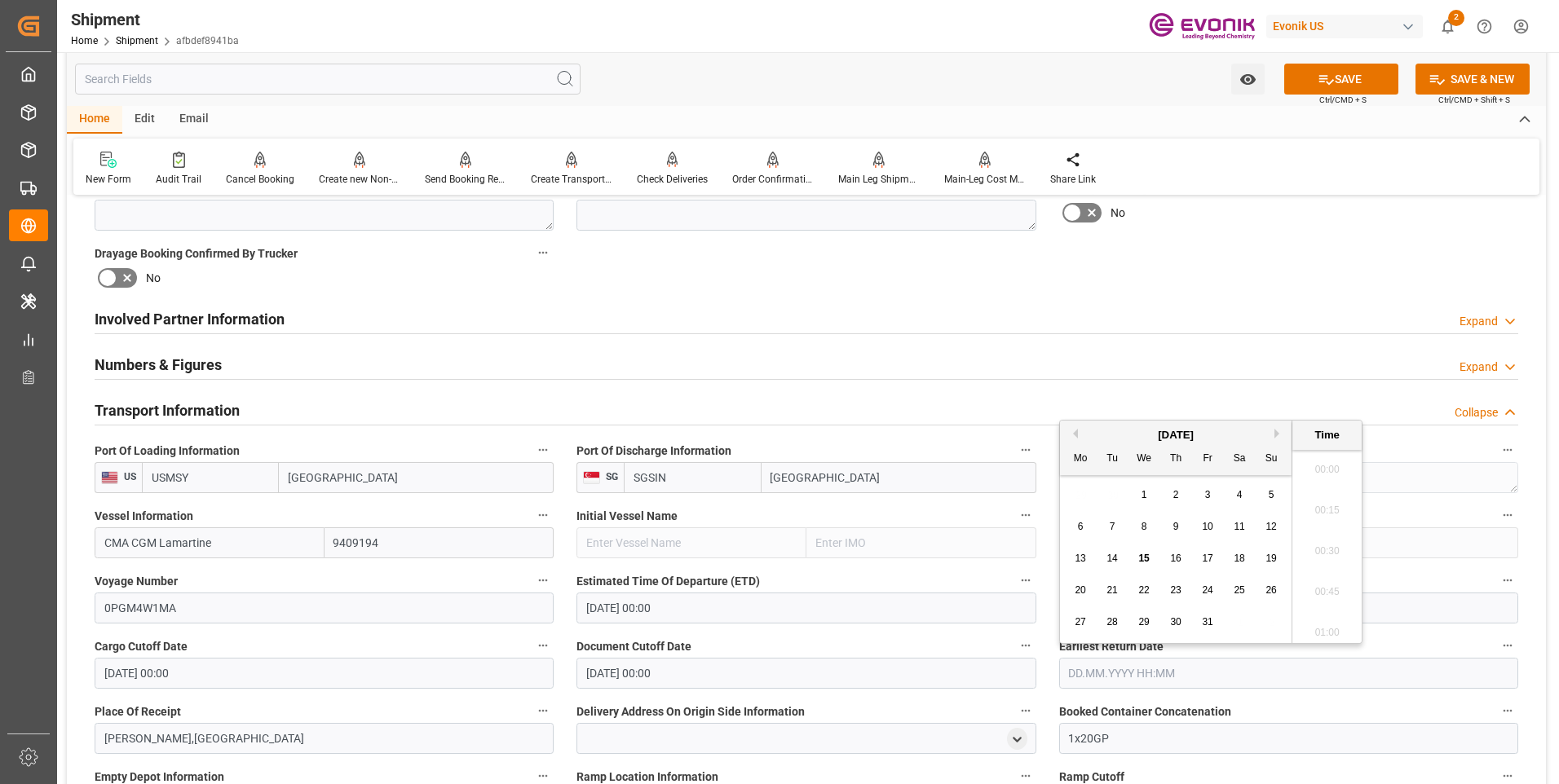
drag, startPoint x: 1279, startPoint y: 431, endPoint x: 1265, endPoint y: 468, distance: 39.6
click at [1279, 431] on button "Next Month" at bounding box center [1279, 433] width 10 height 10
click at [1077, 556] on span "10" at bounding box center [1080, 557] width 11 height 12
type input "10.11.2025 00:00"
click at [851, 631] on div "Document Cutoff Date 10.11.2025 00:00" at bounding box center [805, 662] width 482 height 65
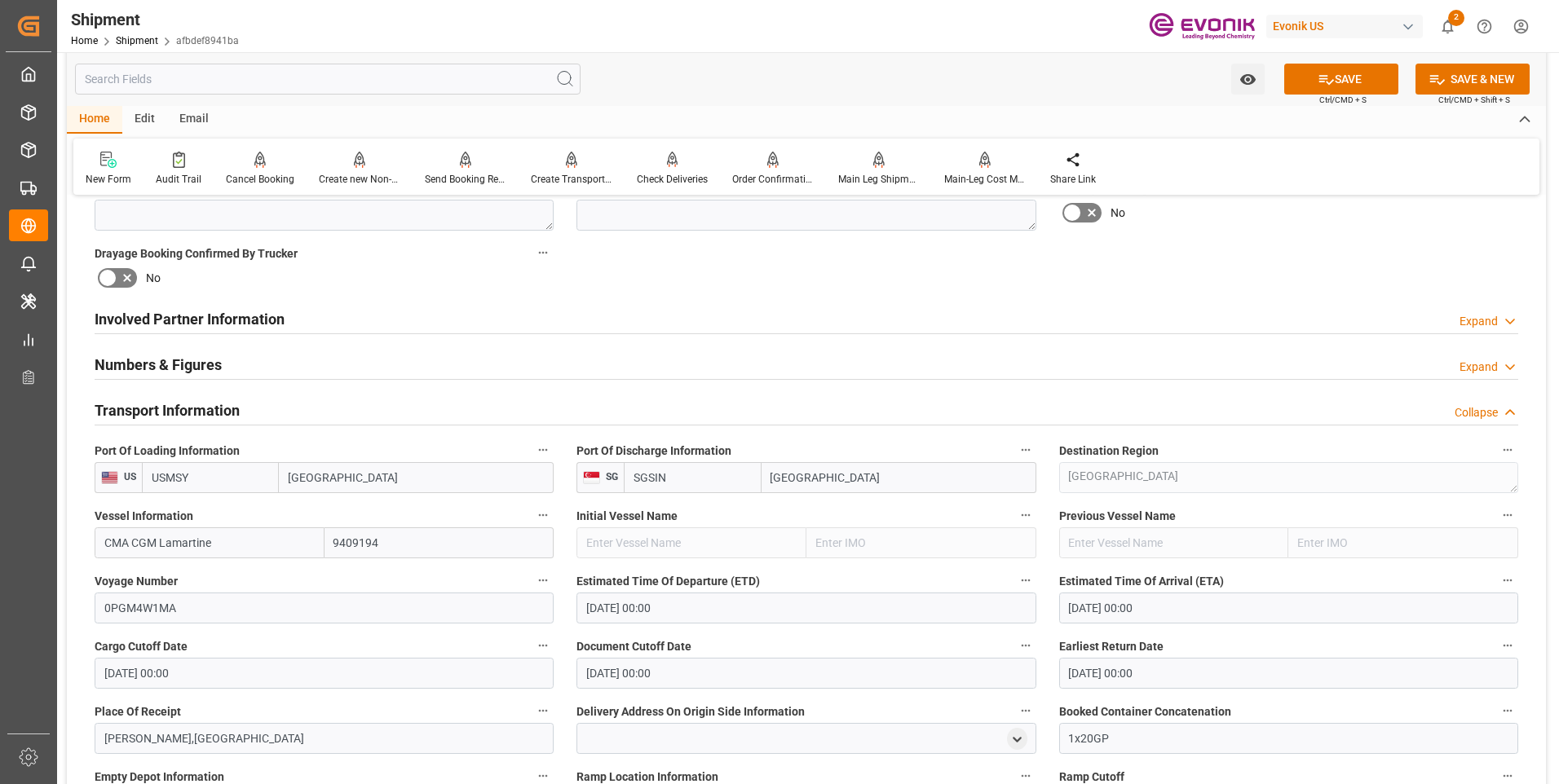
click at [852, 631] on div "Document Cutoff Date 10.11.2025 00:00" at bounding box center [805, 662] width 482 height 65
click at [1335, 83] on button "SAVE" at bounding box center [1341, 79] width 114 height 31
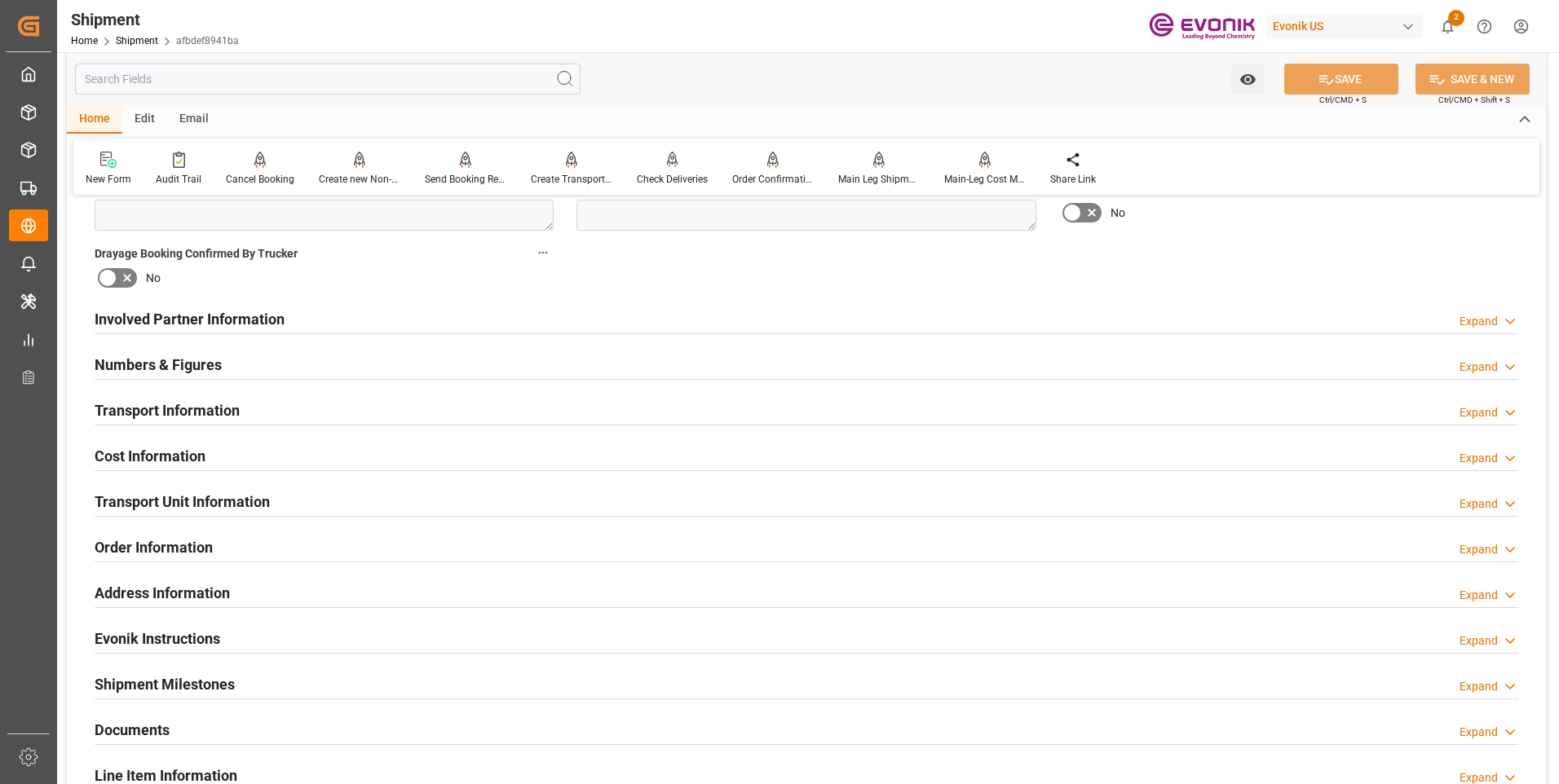
drag, startPoint x: 149, startPoint y: 453, endPoint x: 331, endPoint y: 505, distance: 189.3
click at [149, 453] on h2 "Cost Information" at bounding box center [150, 456] width 111 height 22
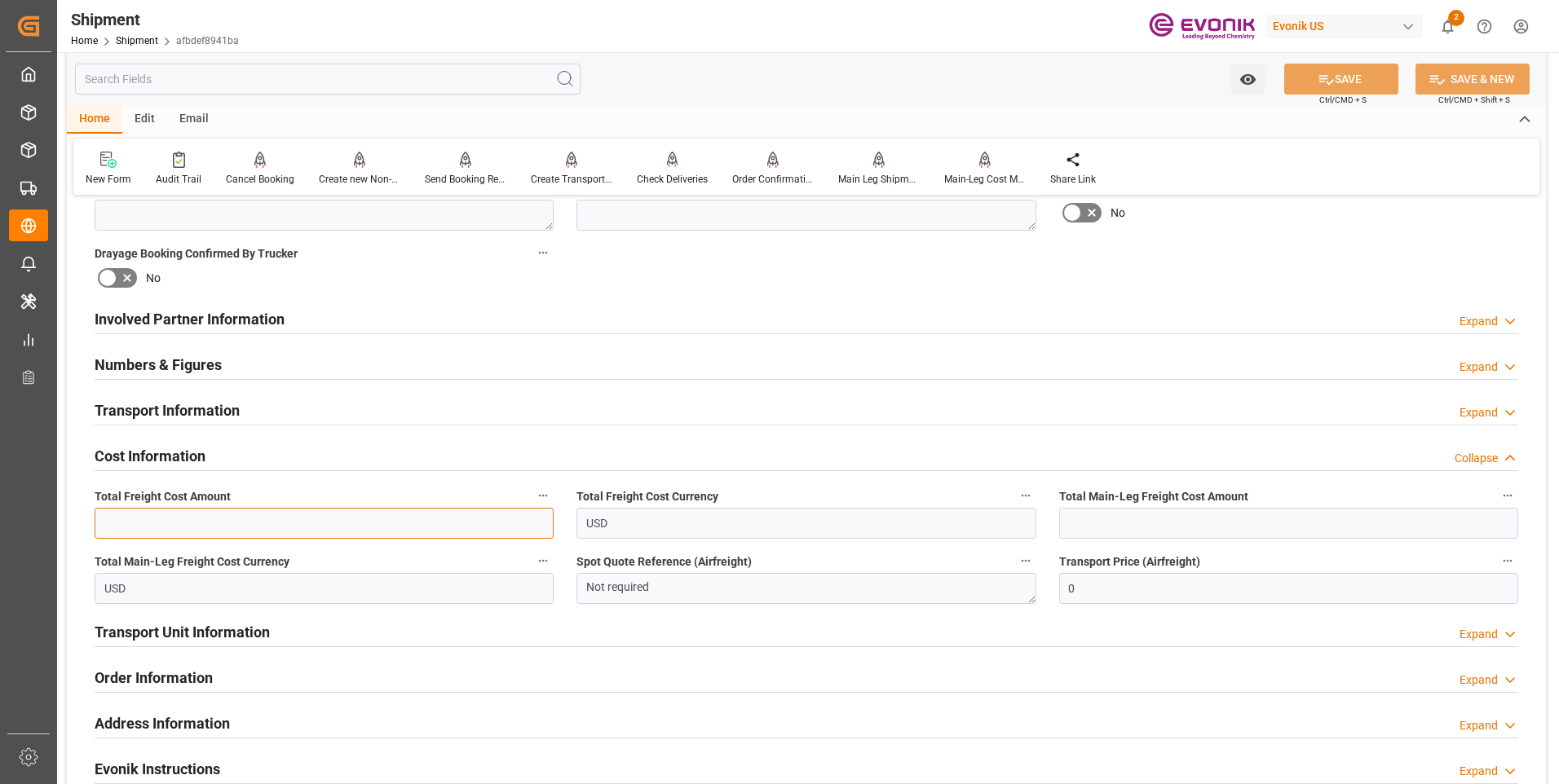
click at [239, 519] on input "text" at bounding box center [324, 523] width 459 height 31
type input "1865"
click at [1133, 513] on input "text" at bounding box center [1289, 523] width 459 height 31
type input "1865"
click at [1354, 76] on button "SAVE" at bounding box center [1341, 79] width 114 height 31
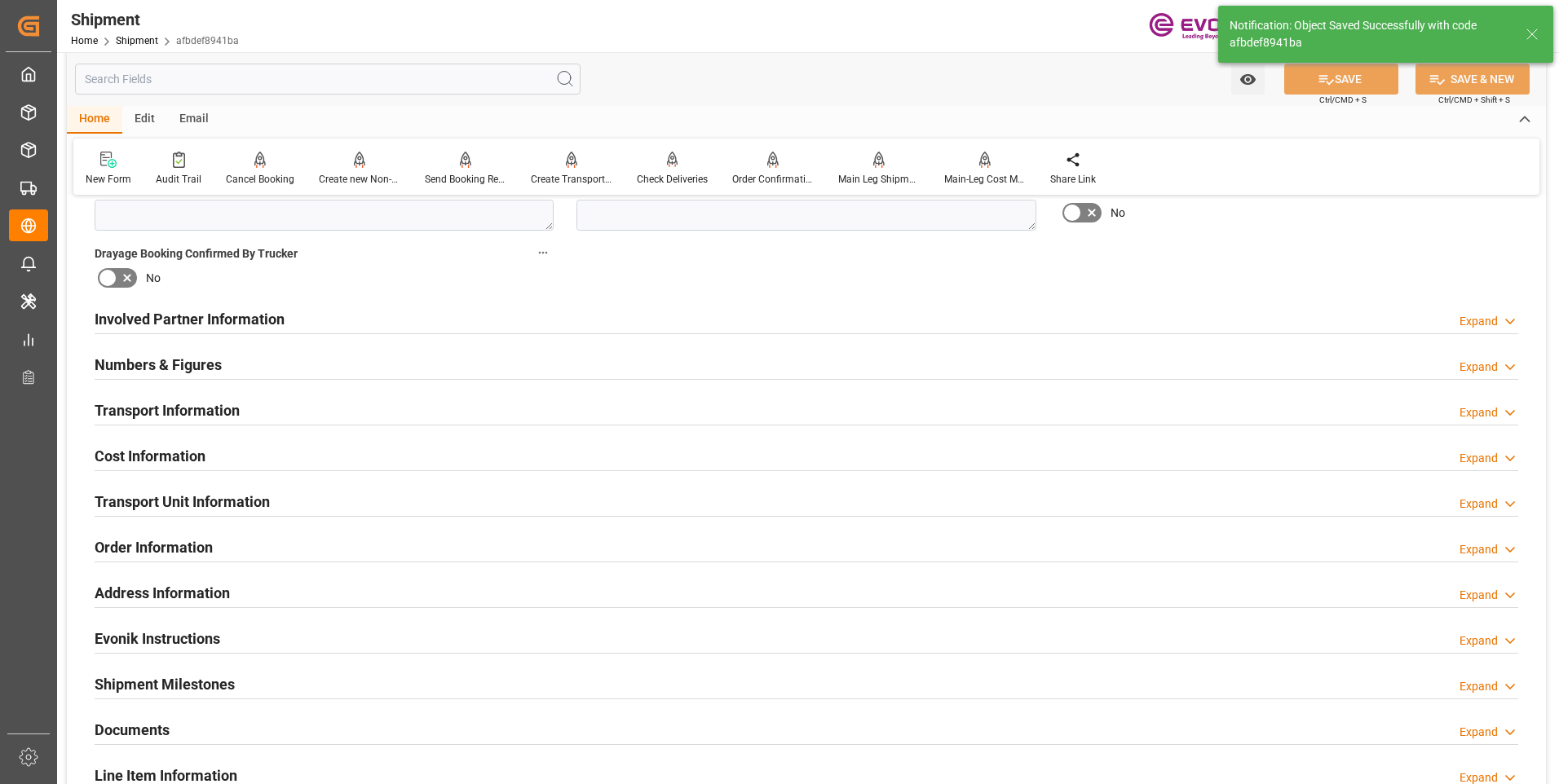
click at [258, 318] on h2 "Involved Partner Information" at bounding box center [189, 319] width 190 height 22
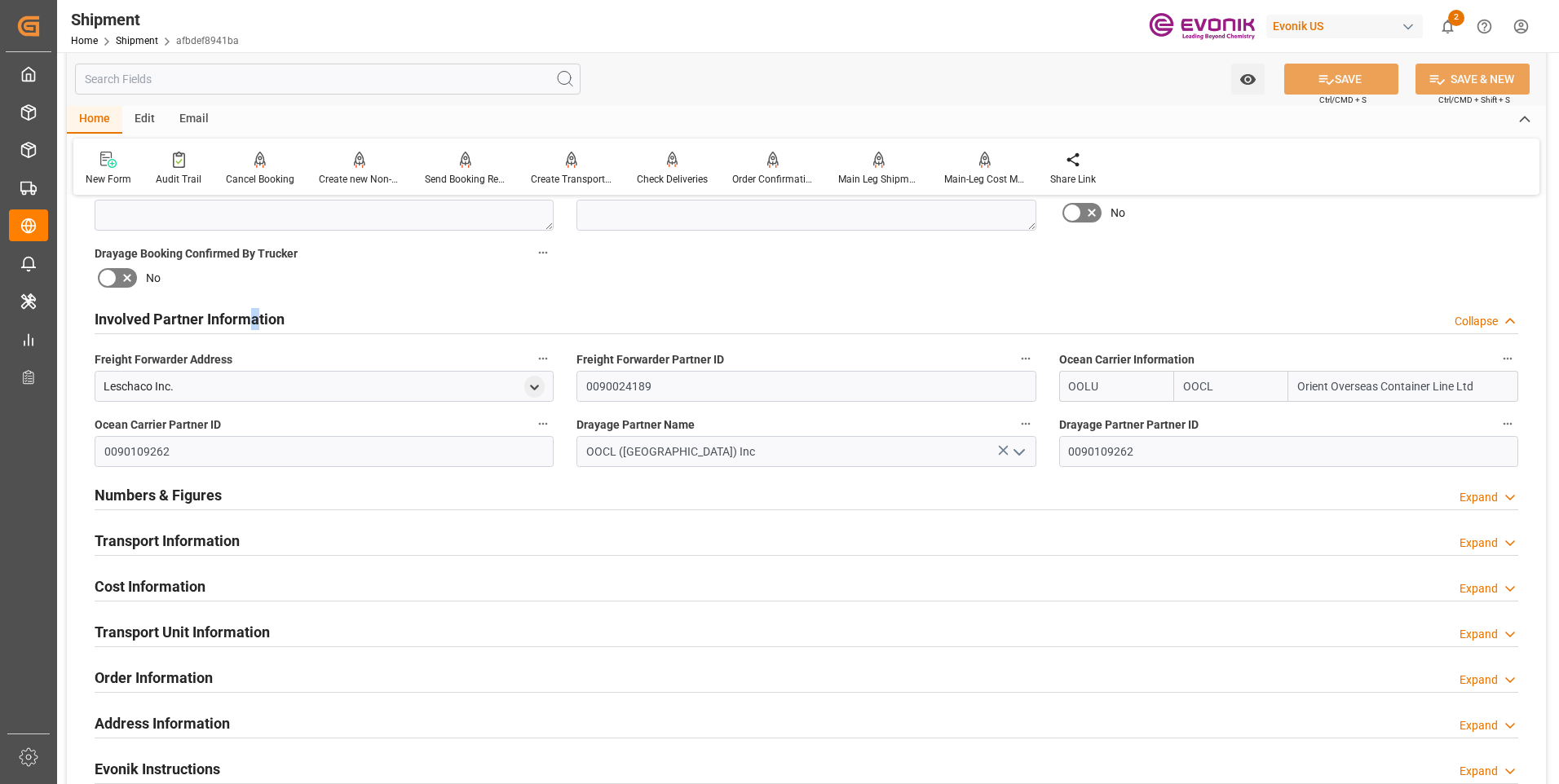
drag, startPoint x: 237, startPoint y: 538, endPoint x: 449, endPoint y: 500, distance: 215.4
click at [236, 537] on h2 "Transport Information" at bounding box center [167, 540] width 145 height 22
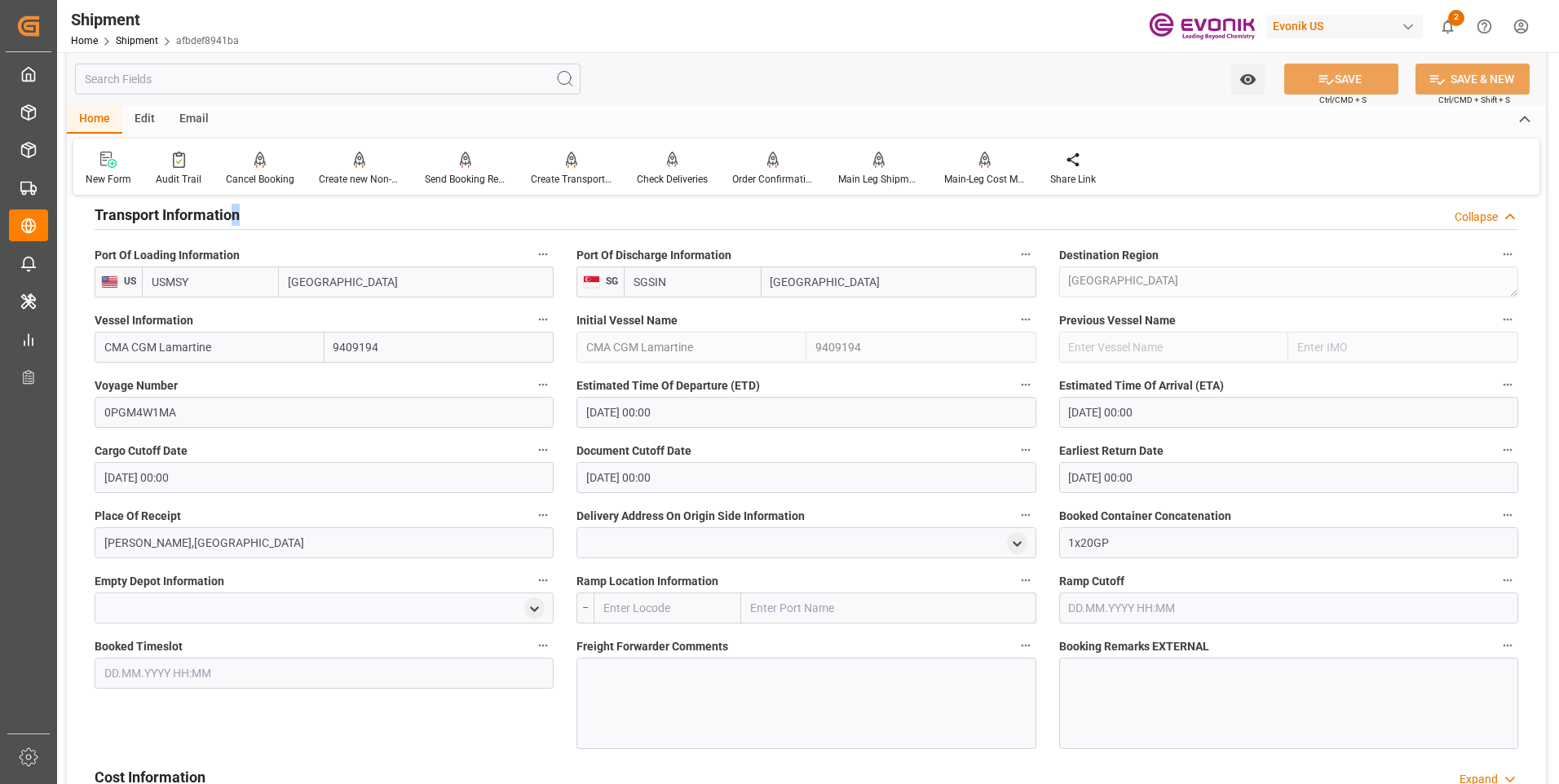
scroll to position [1303, 0]
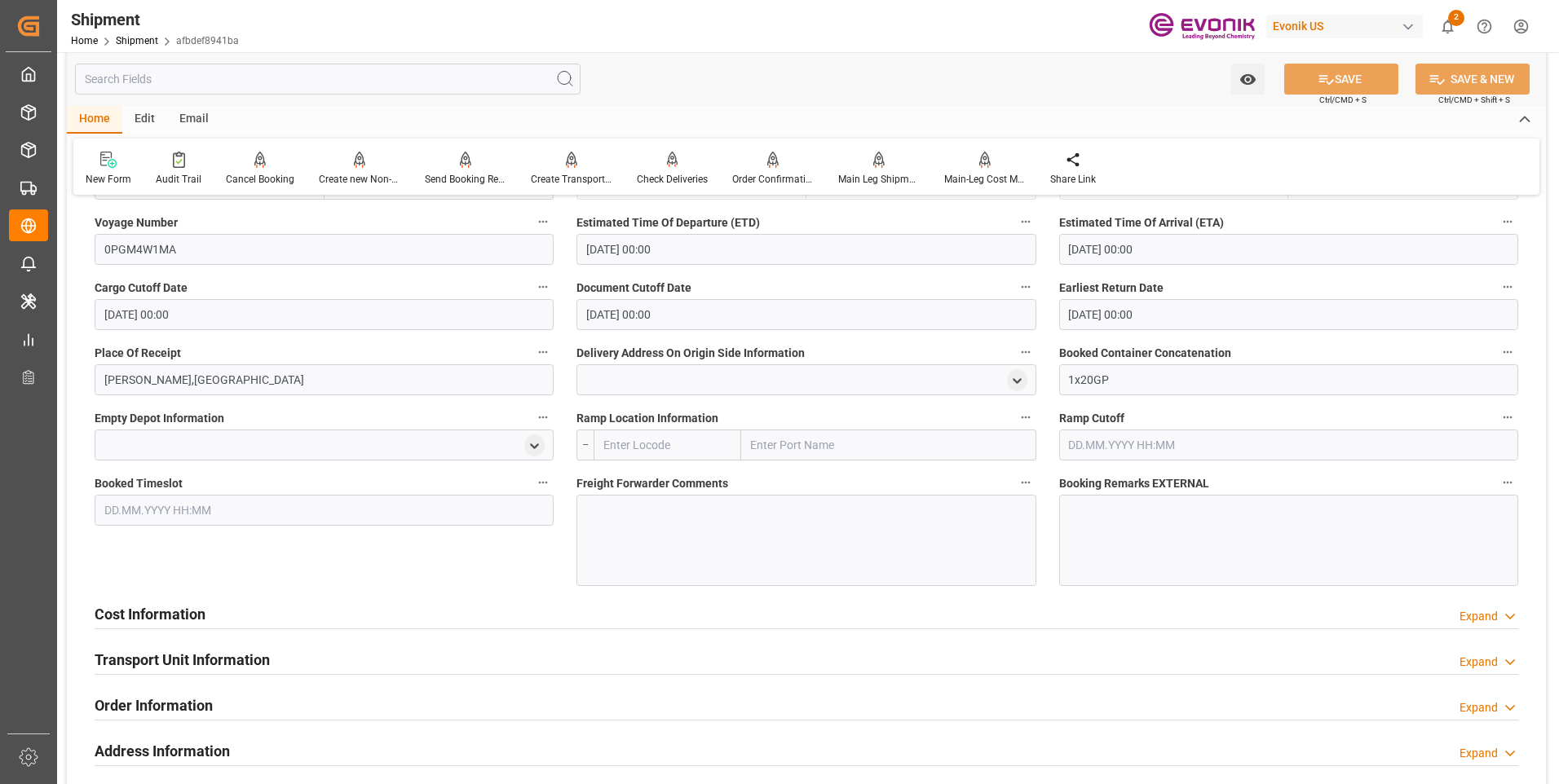
click at [287, 623] on div "Cost Information Expand" at bounding box center [806, 613] width 1424 height 31
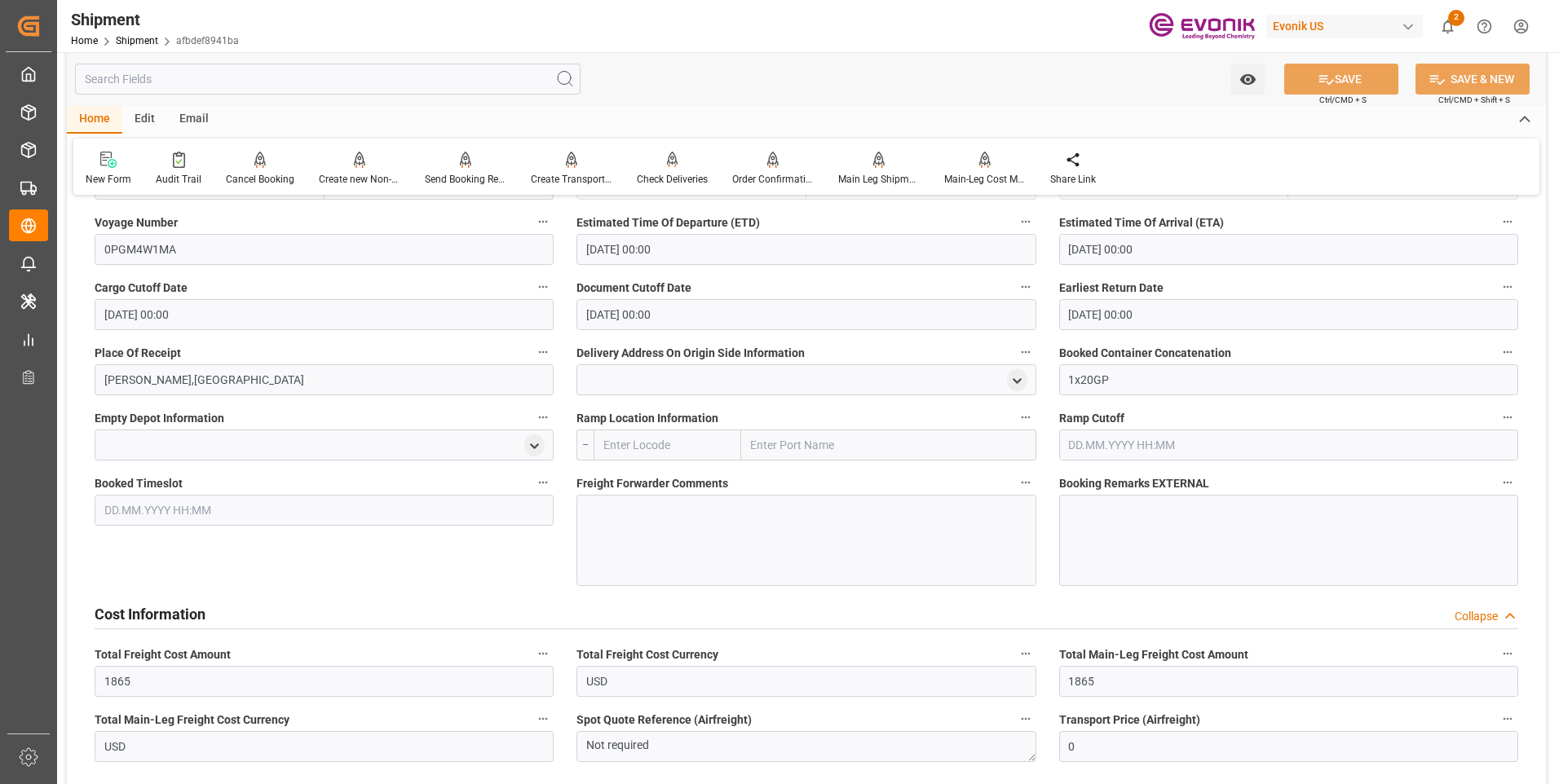
scroll to position [1466, 0]
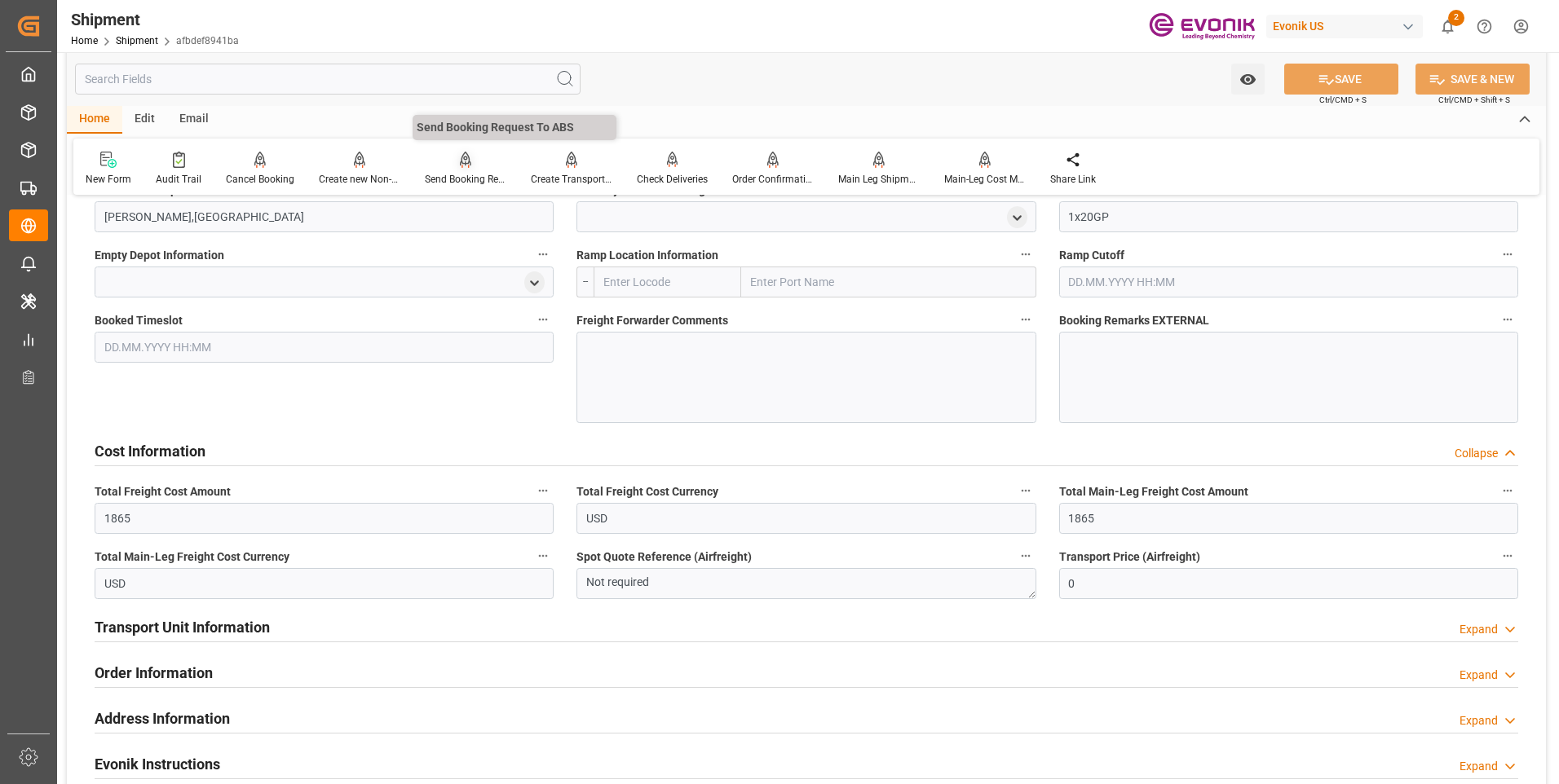
click at [450, 165] on div at bounding box center [465, 159] width 82 height 17
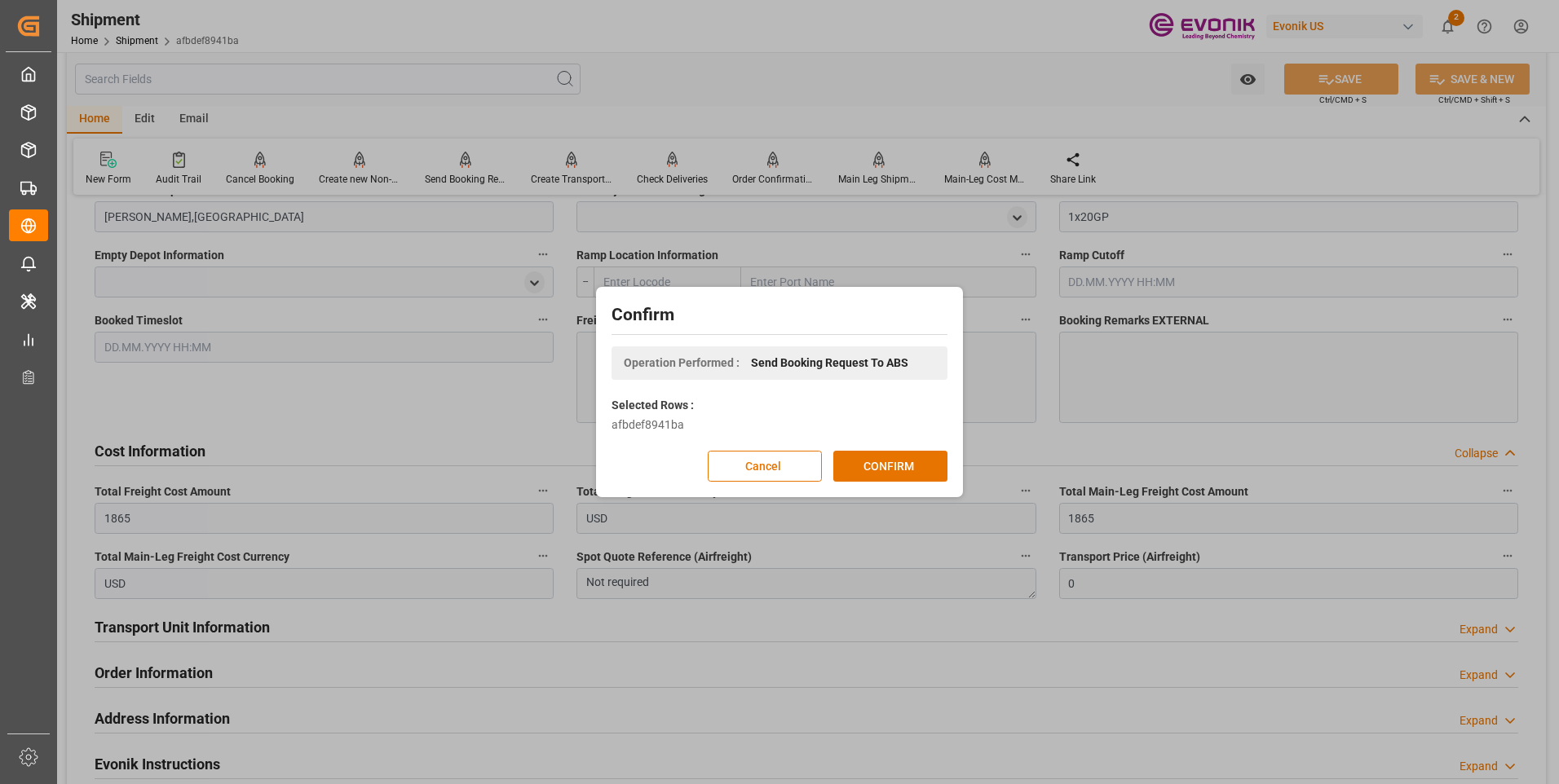
click at [921, 471] on button "CONFIRM" at bounding box center [891, 466] width 114 height 31
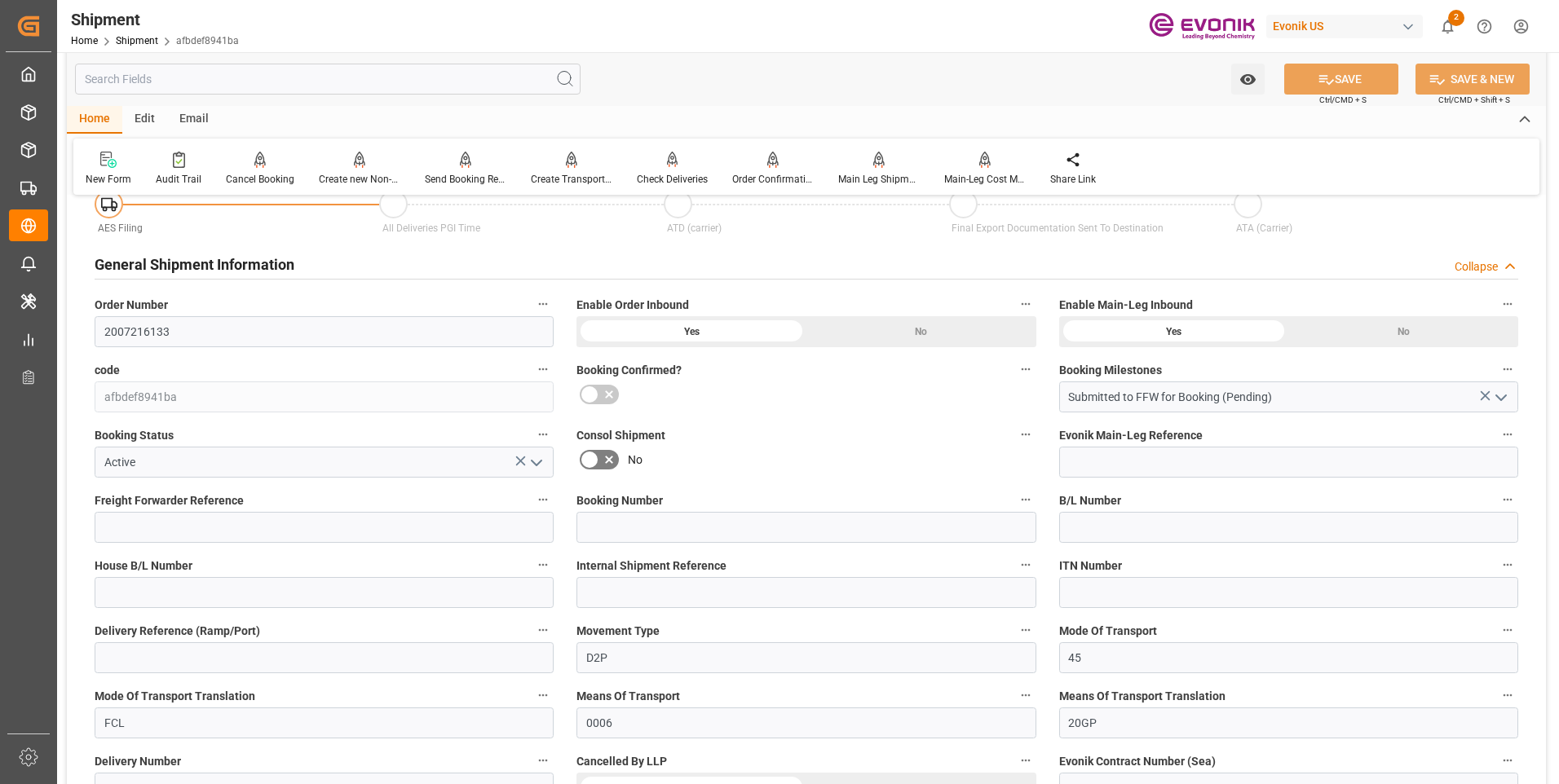
scroll to position [1437, 0]
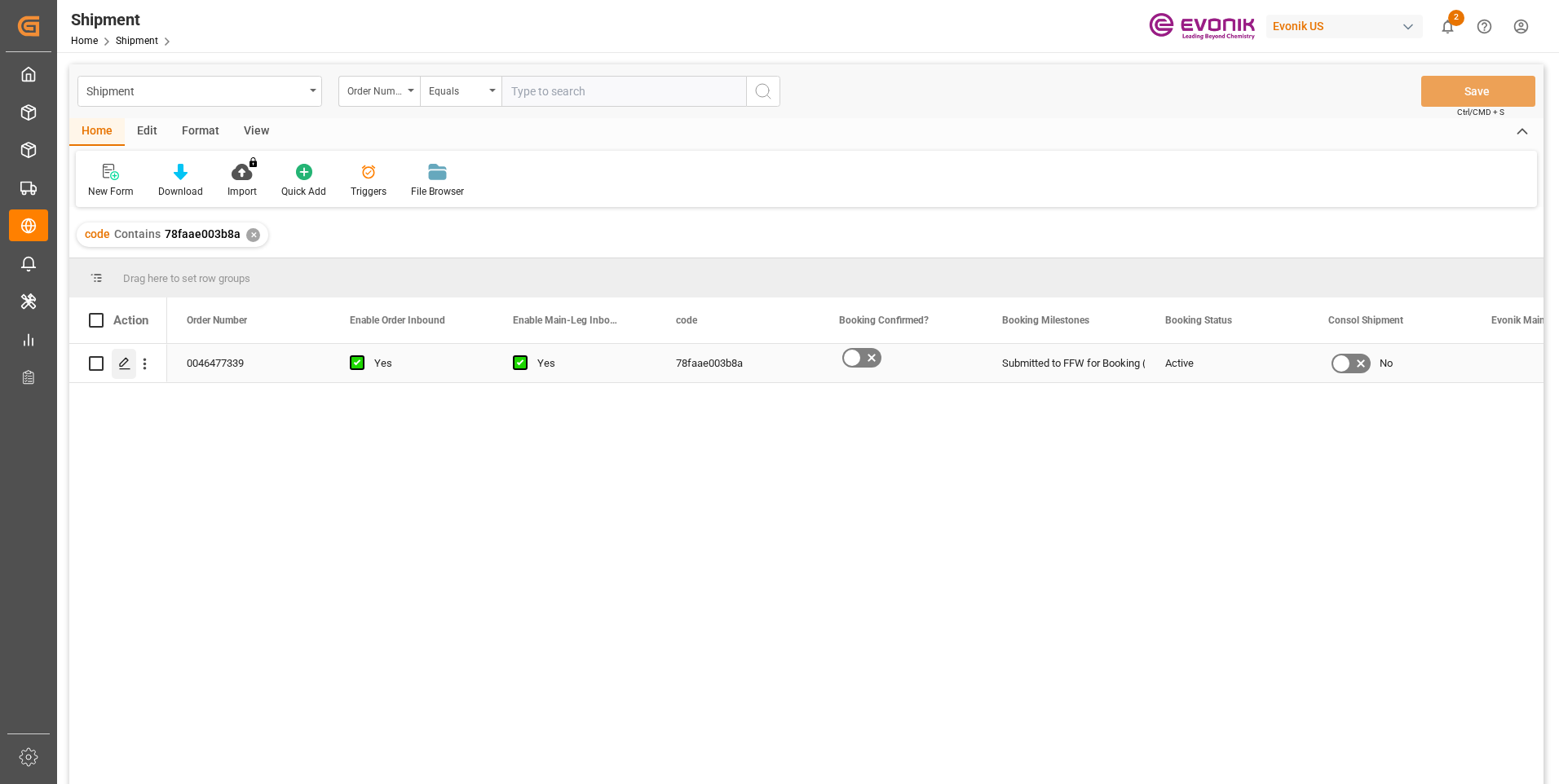
click at [116, 361] on div "Press SPACE to select this row." at bounding box center [123, 363] width 24 height 30
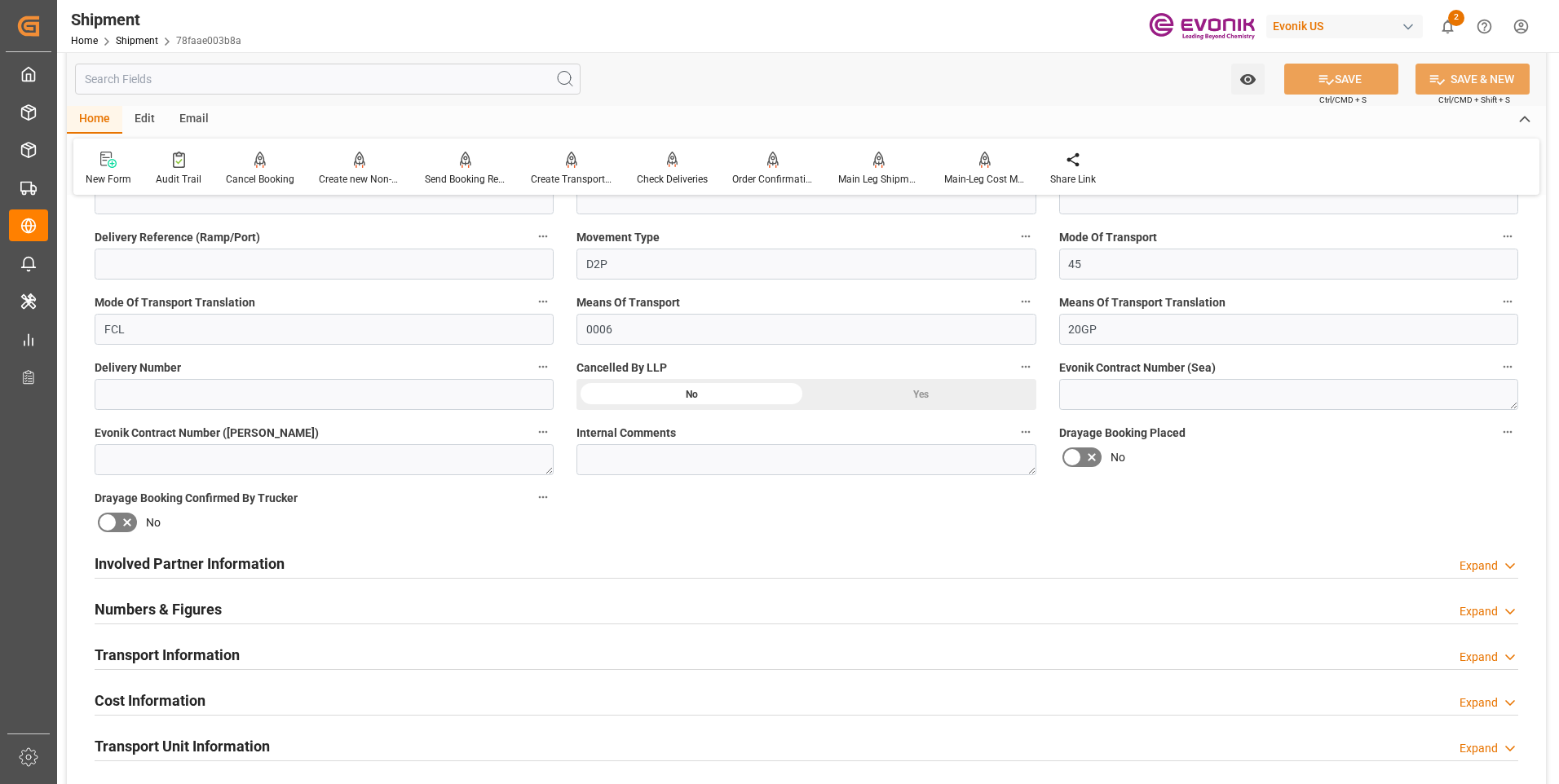
scroll to position [815, 0]
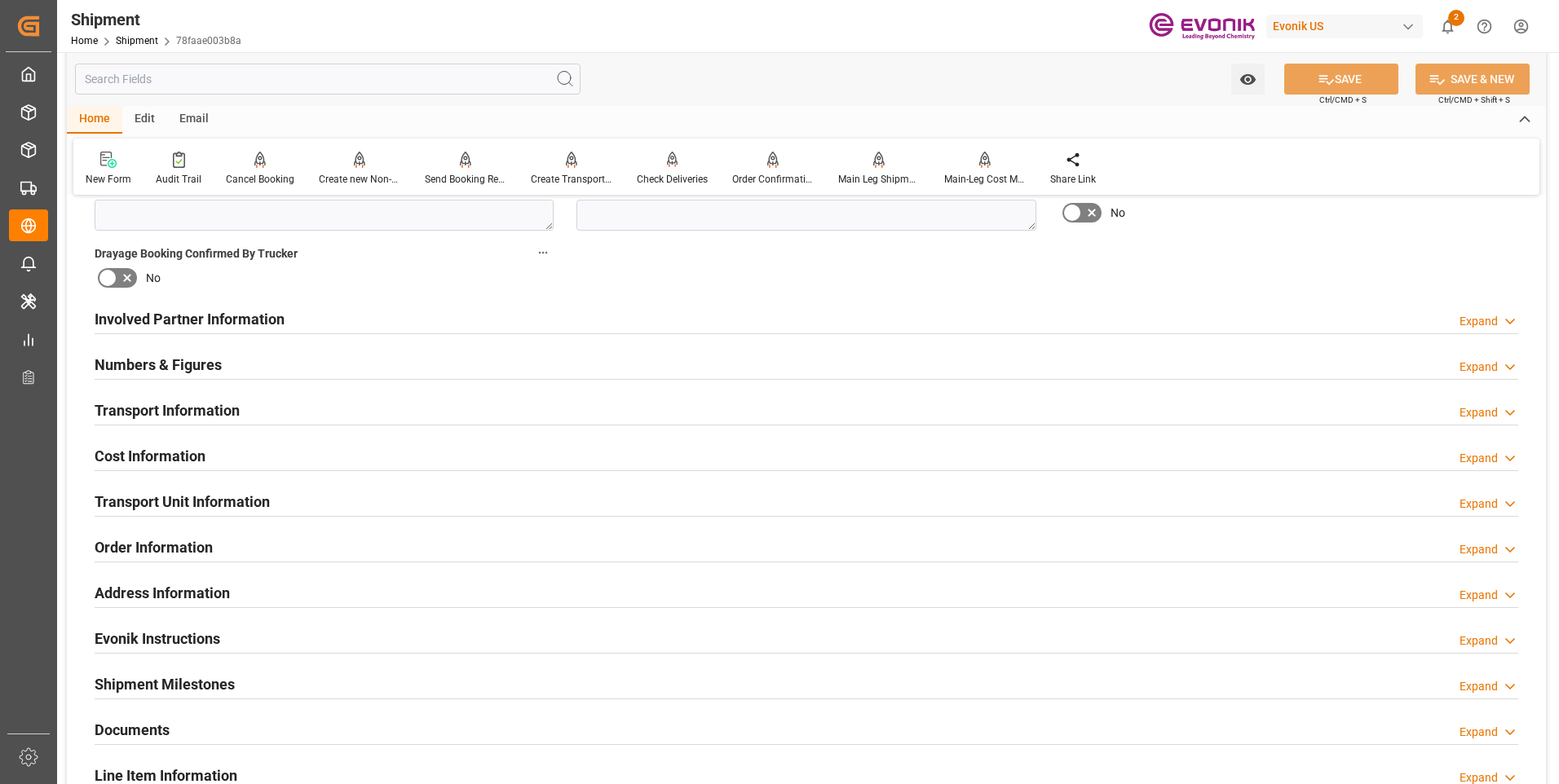
click at [239, 319] on h2 "Involved Partner Information" at bounding box center [189, 319] width 190 height 22
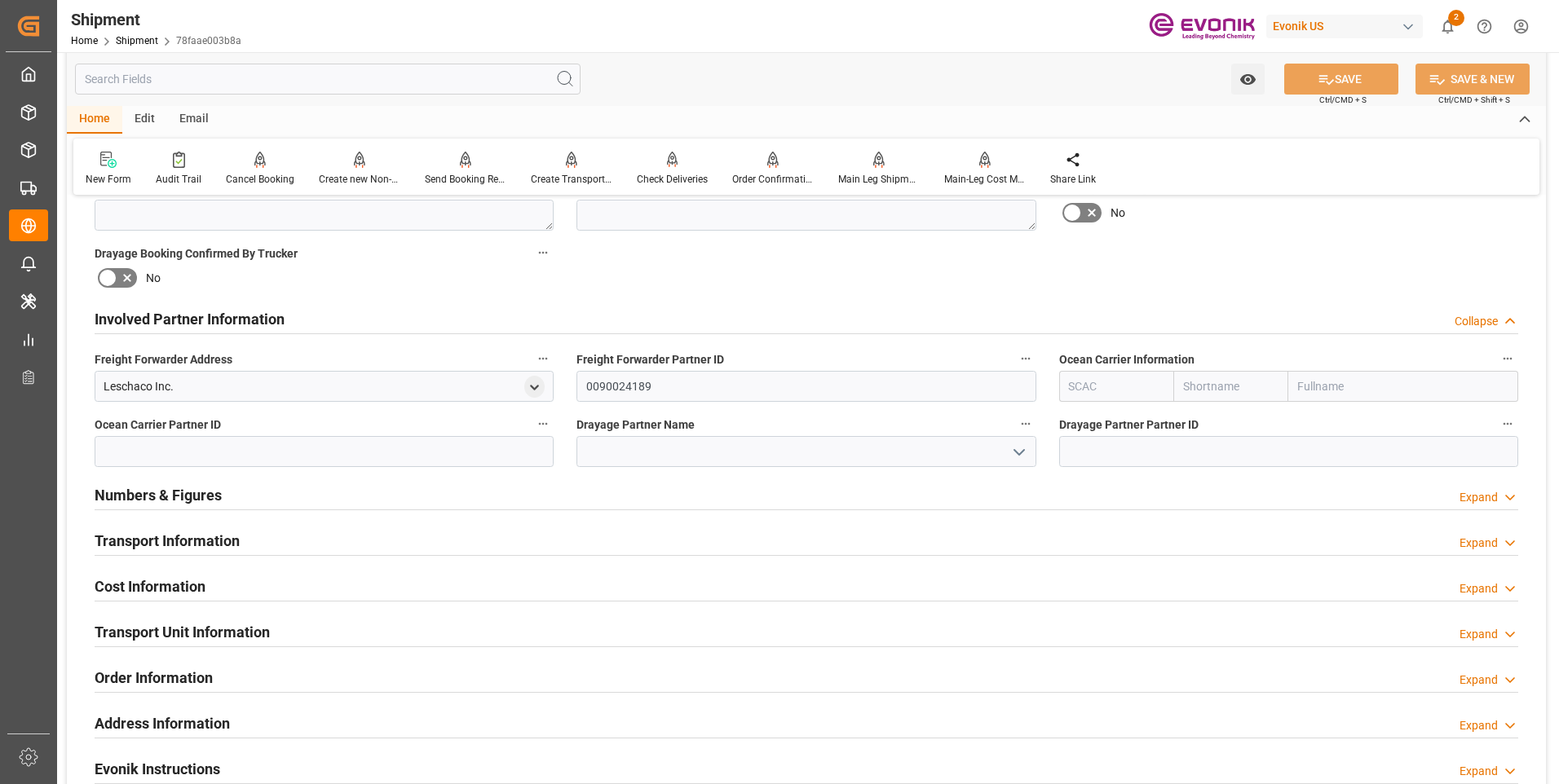
click at [1223, 384] on input "text" at bounding box center [1231, 386] width 115 height 31
type input "ha"
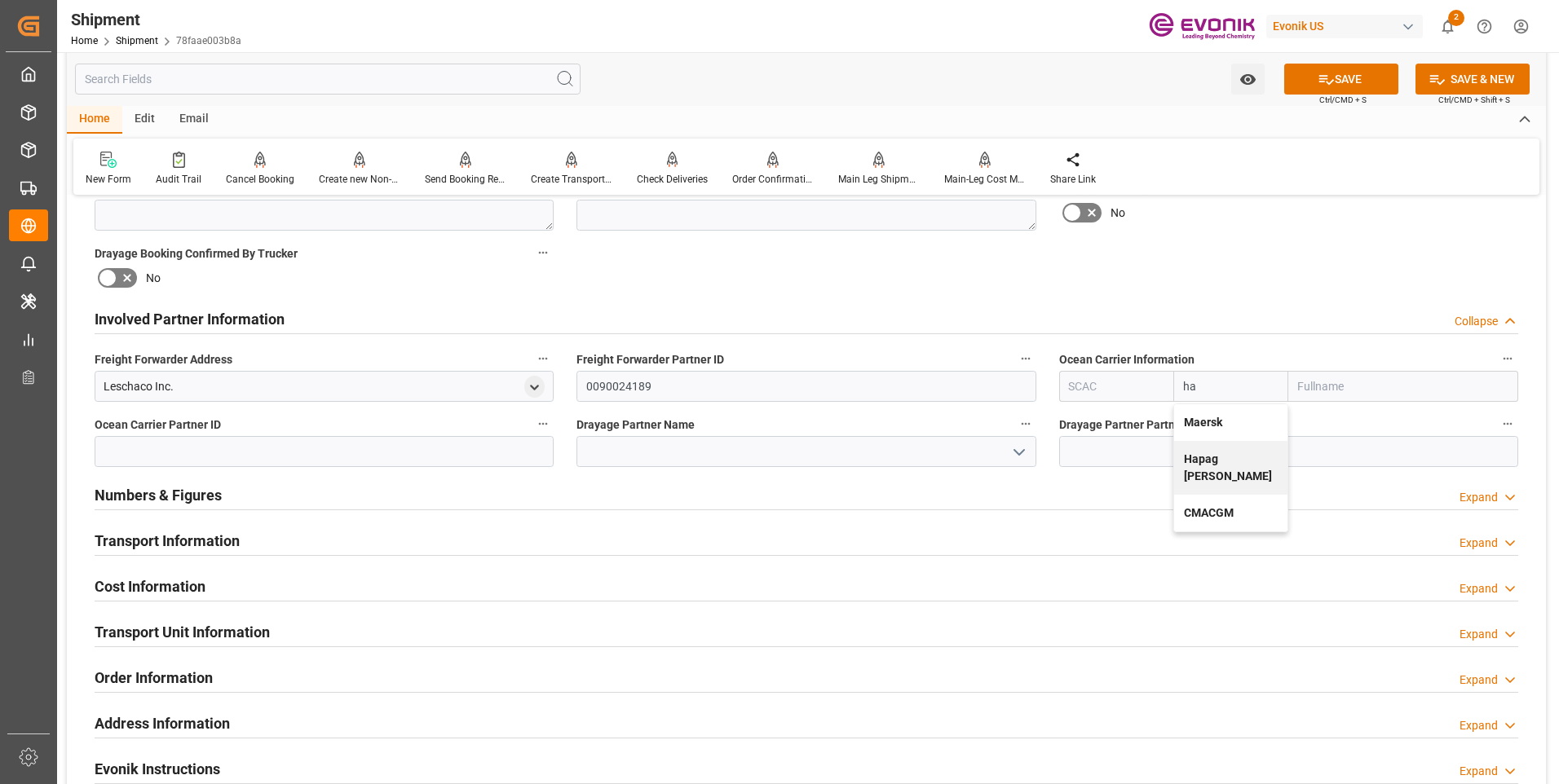
click at [1243, 462] on b "Hapag [PERSON_NAME]" at bounding box center [1227, 467] width 88 height 30
type input "HLCU"
type input "Hapag [PERSON_NAME]"
type input "Hapag [PERSON_NAME] Aktiengesellschaft"
type input "Hapag [PERSON_NAME]"
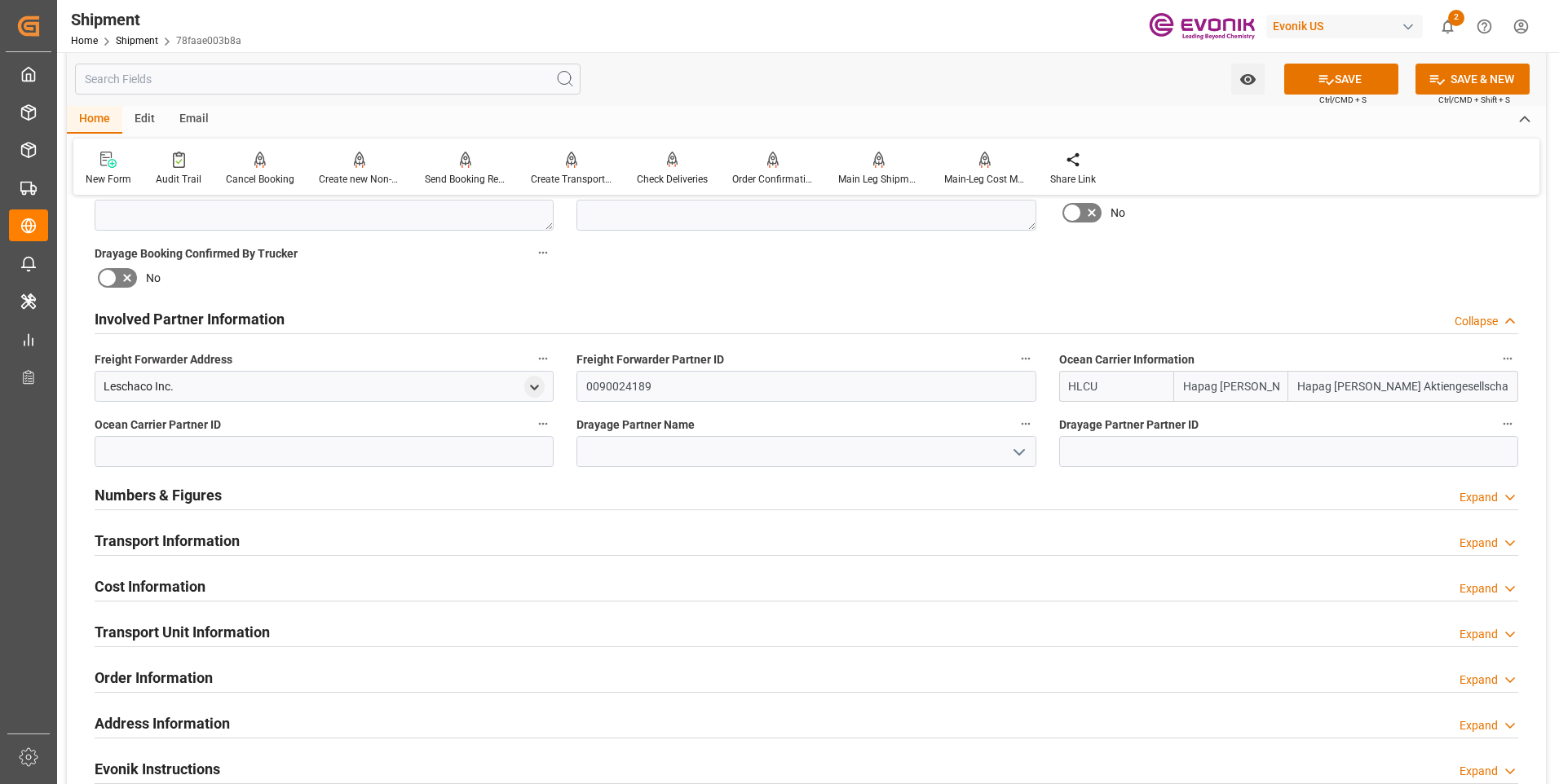
click at [1353, 103] on div "Watch Option SAVE Ctrl/CMD + S SAVE & NEW Ctrl/CMD + Shift + S Home Edit Email …" at bounding box center [806, 123] width 1479 height 142
drag, startPoint x: 1353, startPoint y: 100, endPoint x: 1281, endPoint y: 198, distance: 121.6
click at [1283, 206] on div "No" at bounding box center [1289, 212] width 459 height 26
click at [1310, 84] on button "SAVE" at bounding box center [1341, 79] width 114 height 31
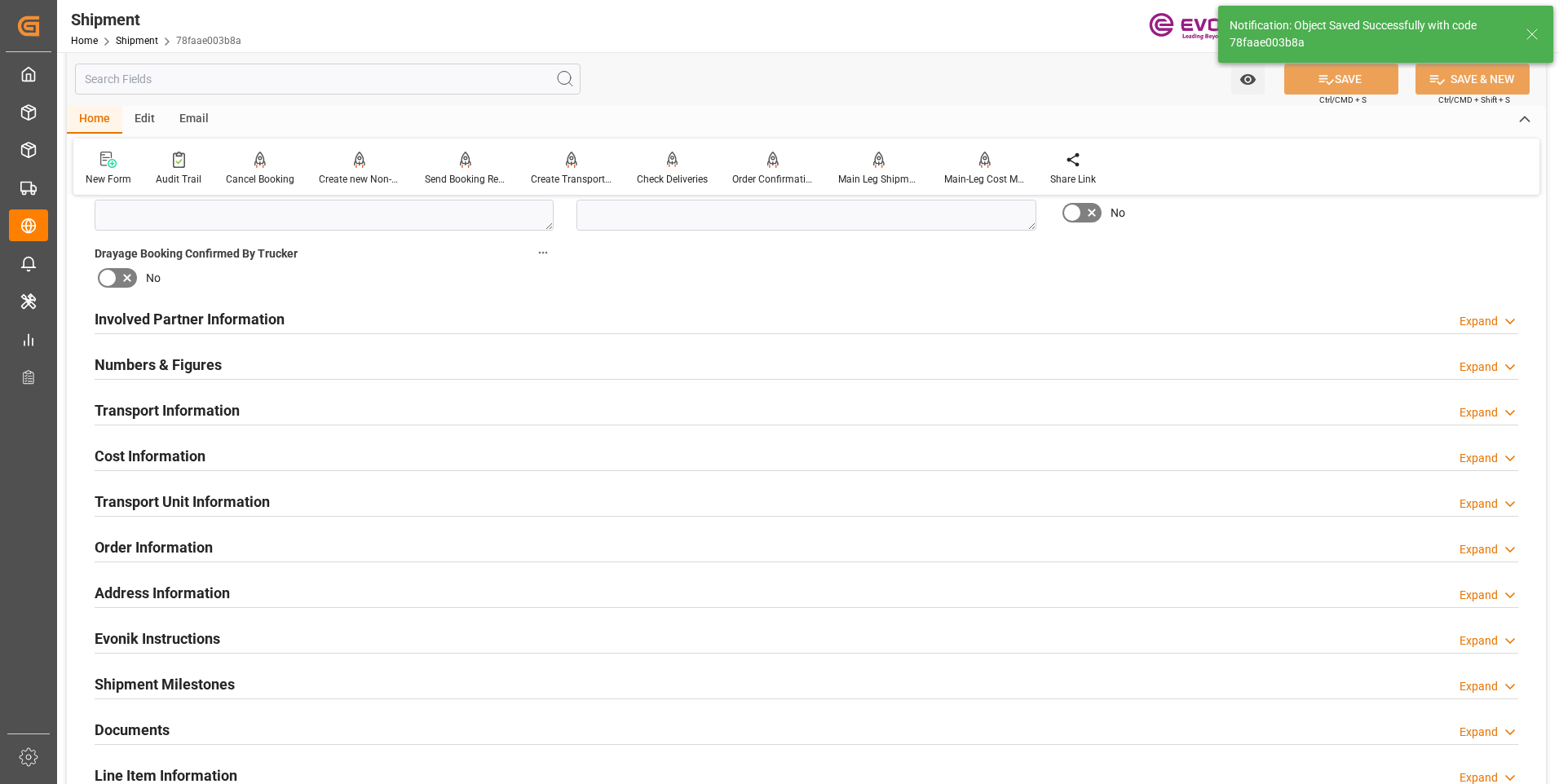
drag, startPoint x: 654, startPoint y: 325, endPoint x: 716, endPoint y: 436, distance: 127.1
click at [654, 325] on div "Involved Partner Information Expand" at bounding box center [806, 318] width 1424 height 31
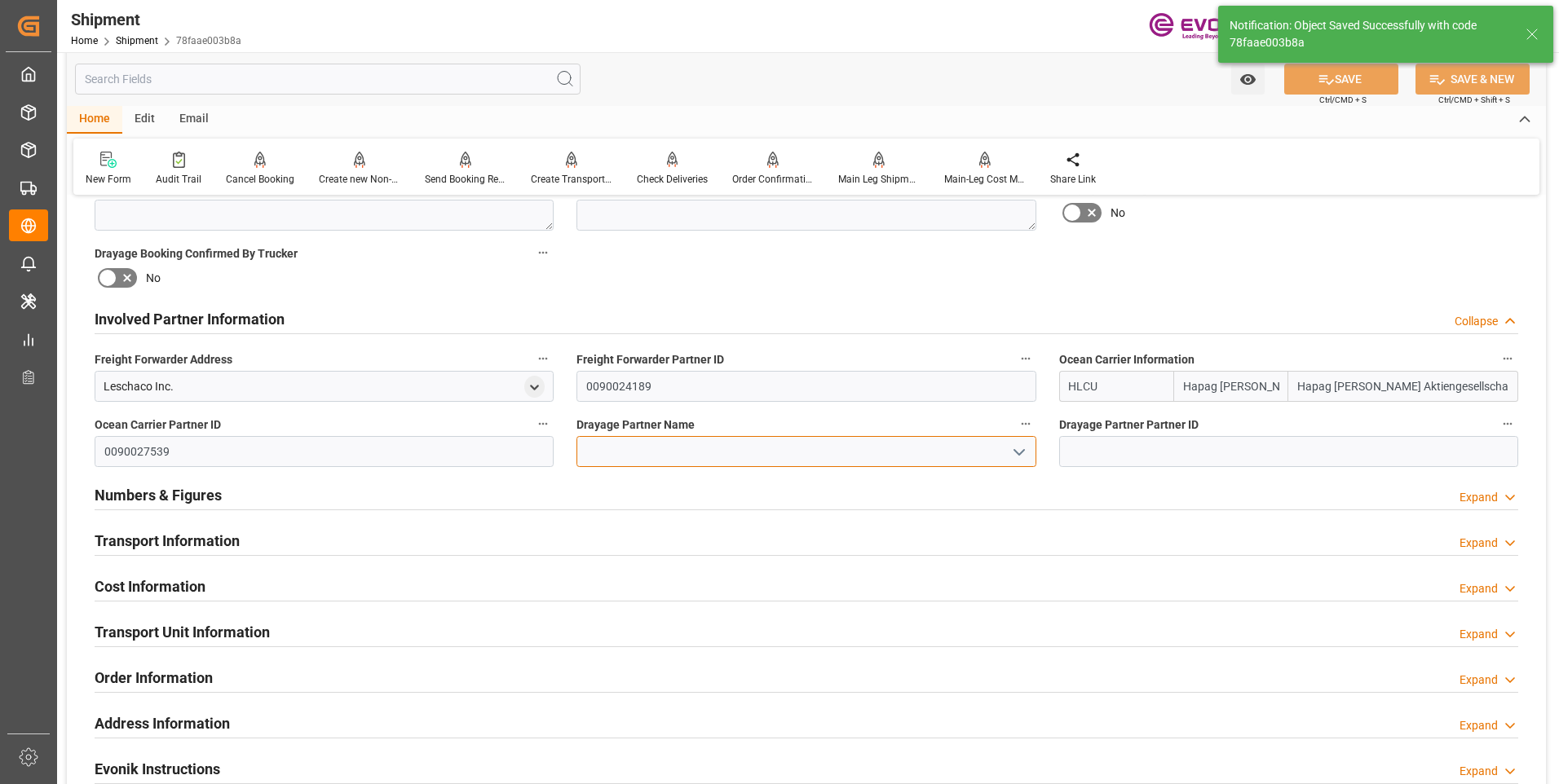
click at [687, 448] on input at bounding box center [806, 451] width 459 height 31
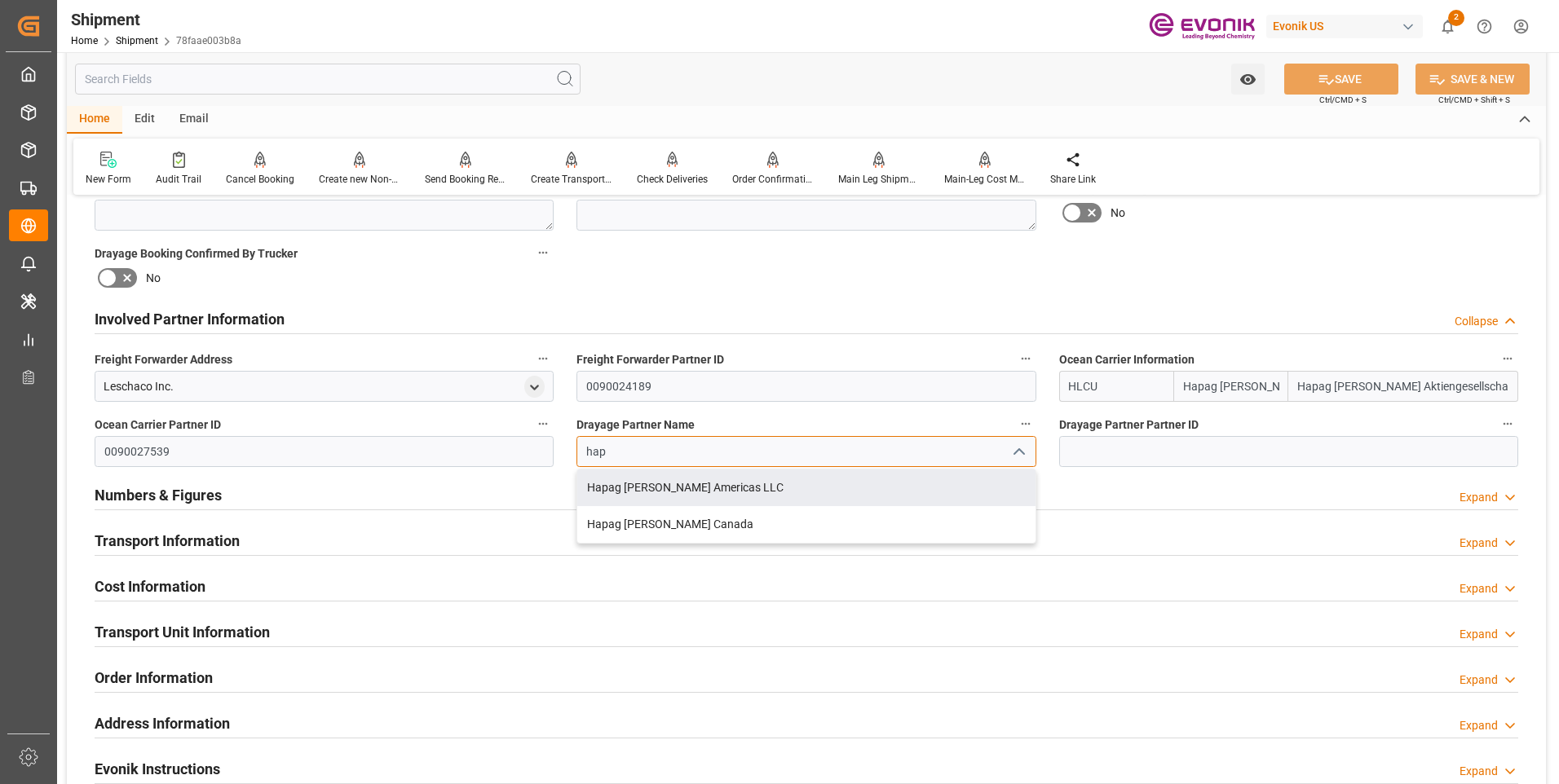
click at [672, 462] on input "hap" at bounding box center [806, 451] width 459 height 31
click at [674, 482] on div "Hapag [PERSON_NAME] Americas LLC" at bounding box center [805, 488] width 457 height 36
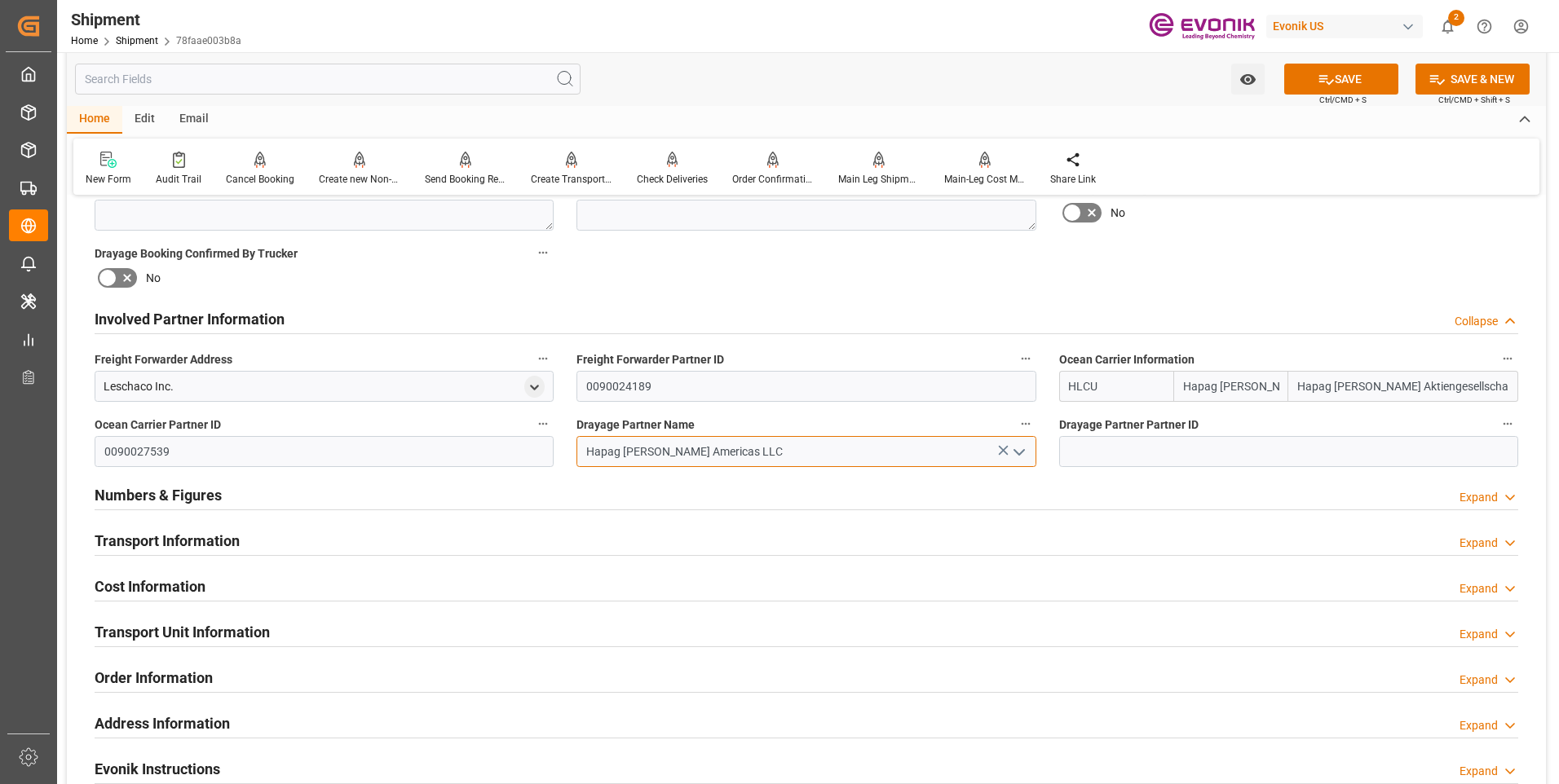
type input "Hapag [PERSON_NAME] Americas LLC"
click at [1318, 83] on icon at bounding box center [1326, 79] width 17 height 17
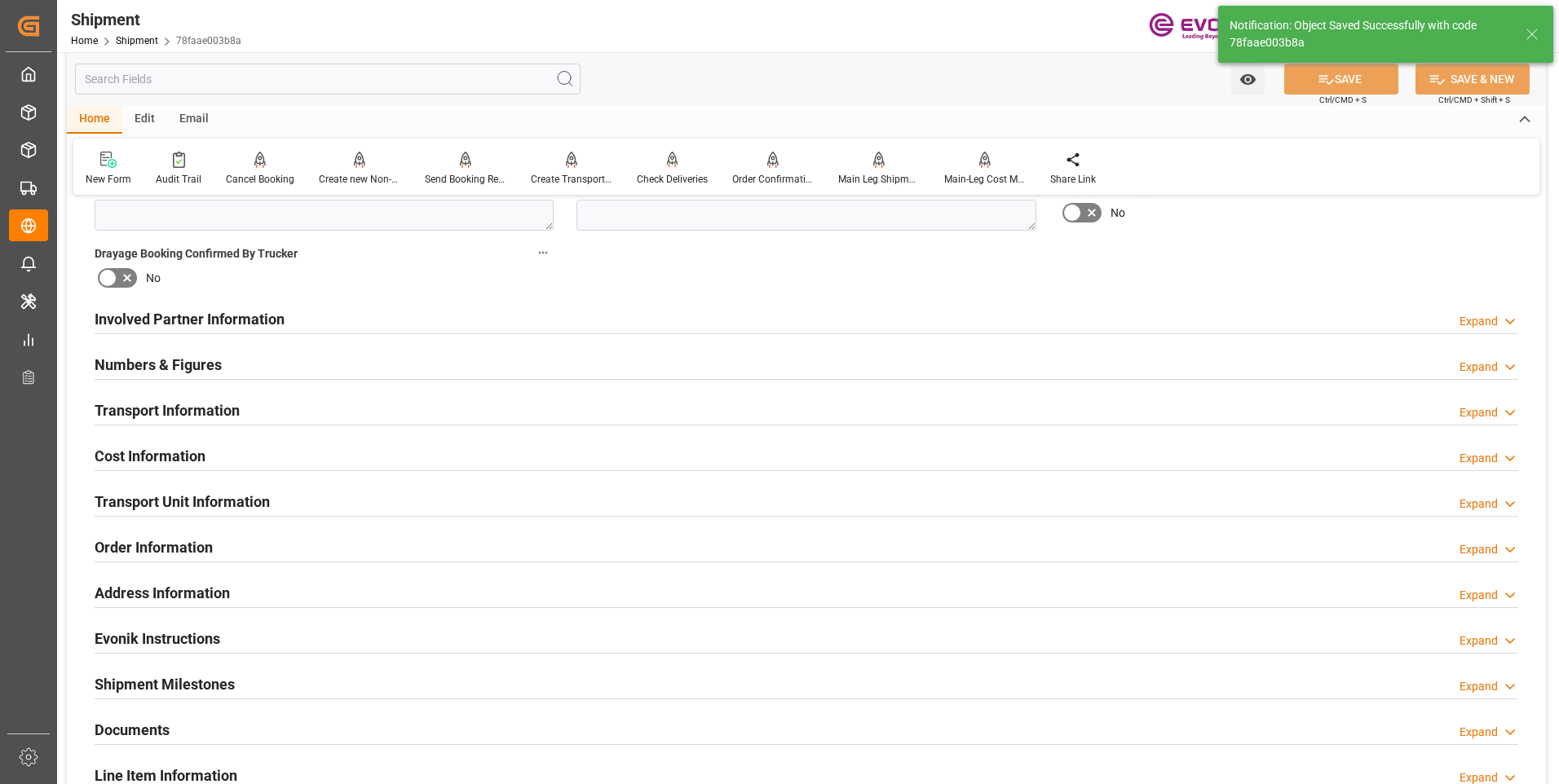
click at [268, 415] on div "Transport Information Expand" at bounding box center [806, 409] width 1424 height 31
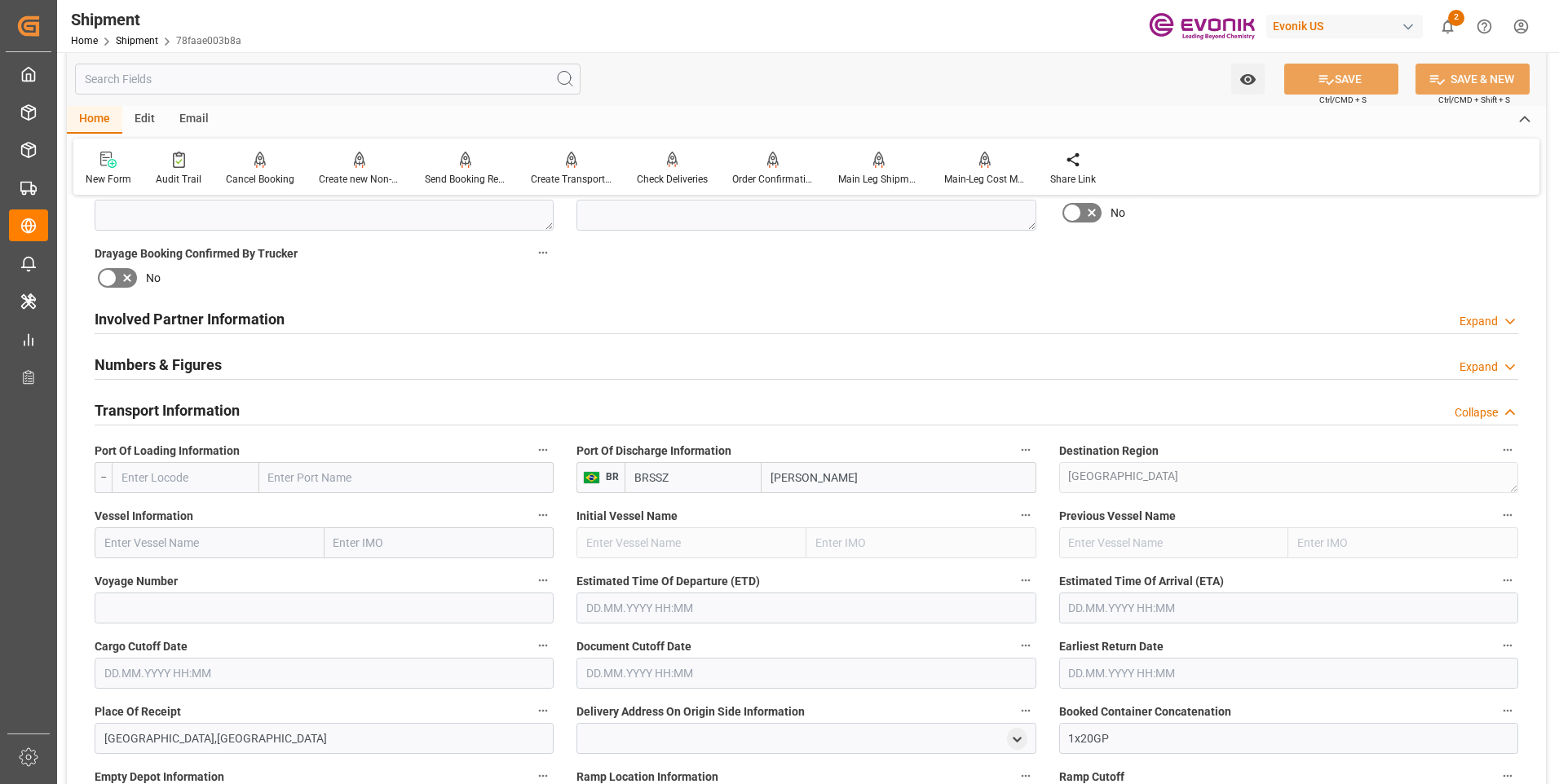
click at [208, 474] on input "text" at bounding box center [185, 478] width 148 height 31
paste input "USNYC"
type input "USNYC"
click at [210, 508] on span "USNYC - [US_STATE]" at bounding box center [171, 513] width 98 height 13
type input "[US_STATE]"
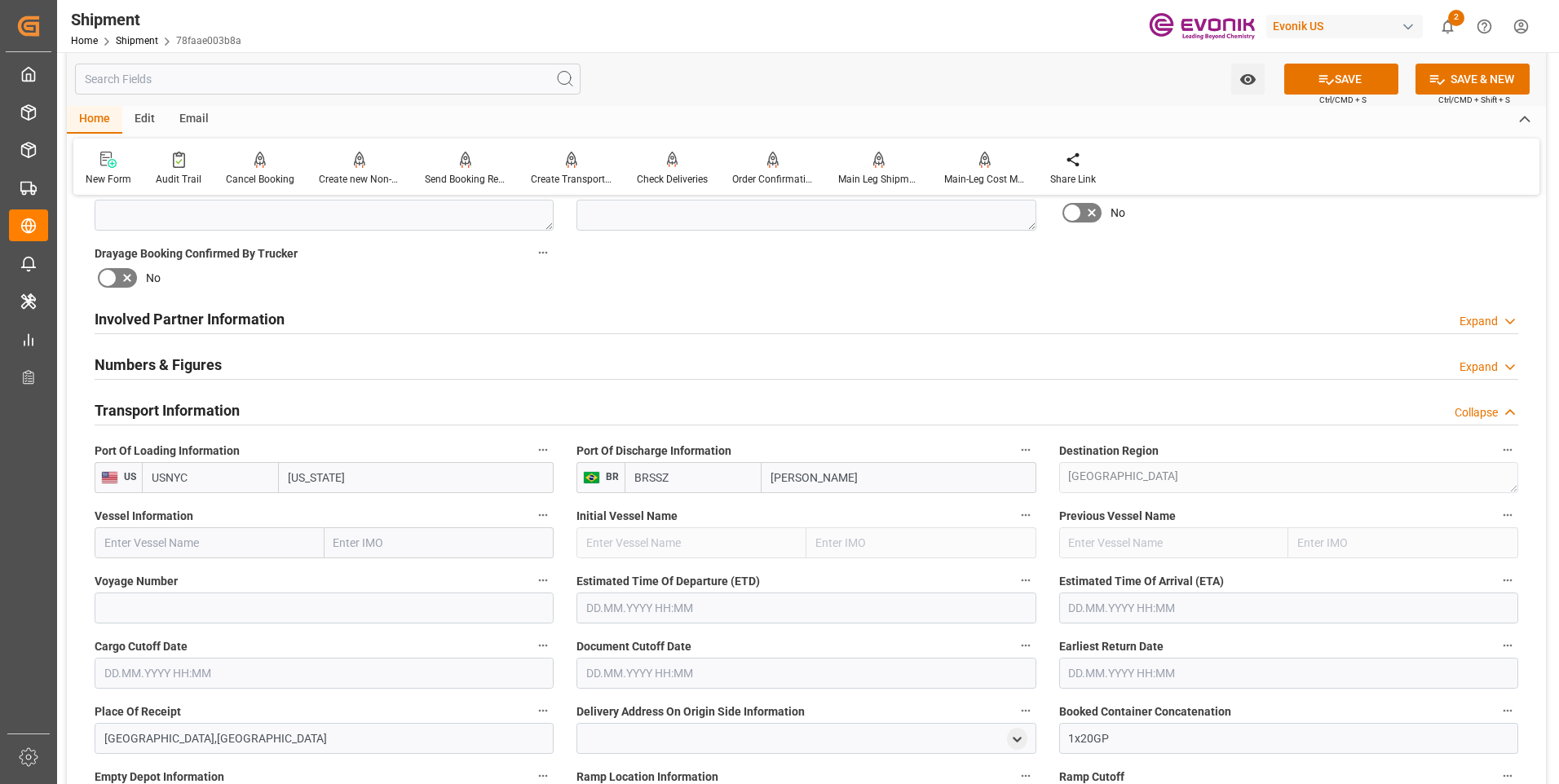
type input "USNYC"
click at [239, 535] on input "text" at bounding box center [209, 543] width 230 height 31
click at [276, 547] on input "text" at bounding box center [209, 543] width 230 height 31
paste input "MALIAKOS"
type input "MALIAKOS"
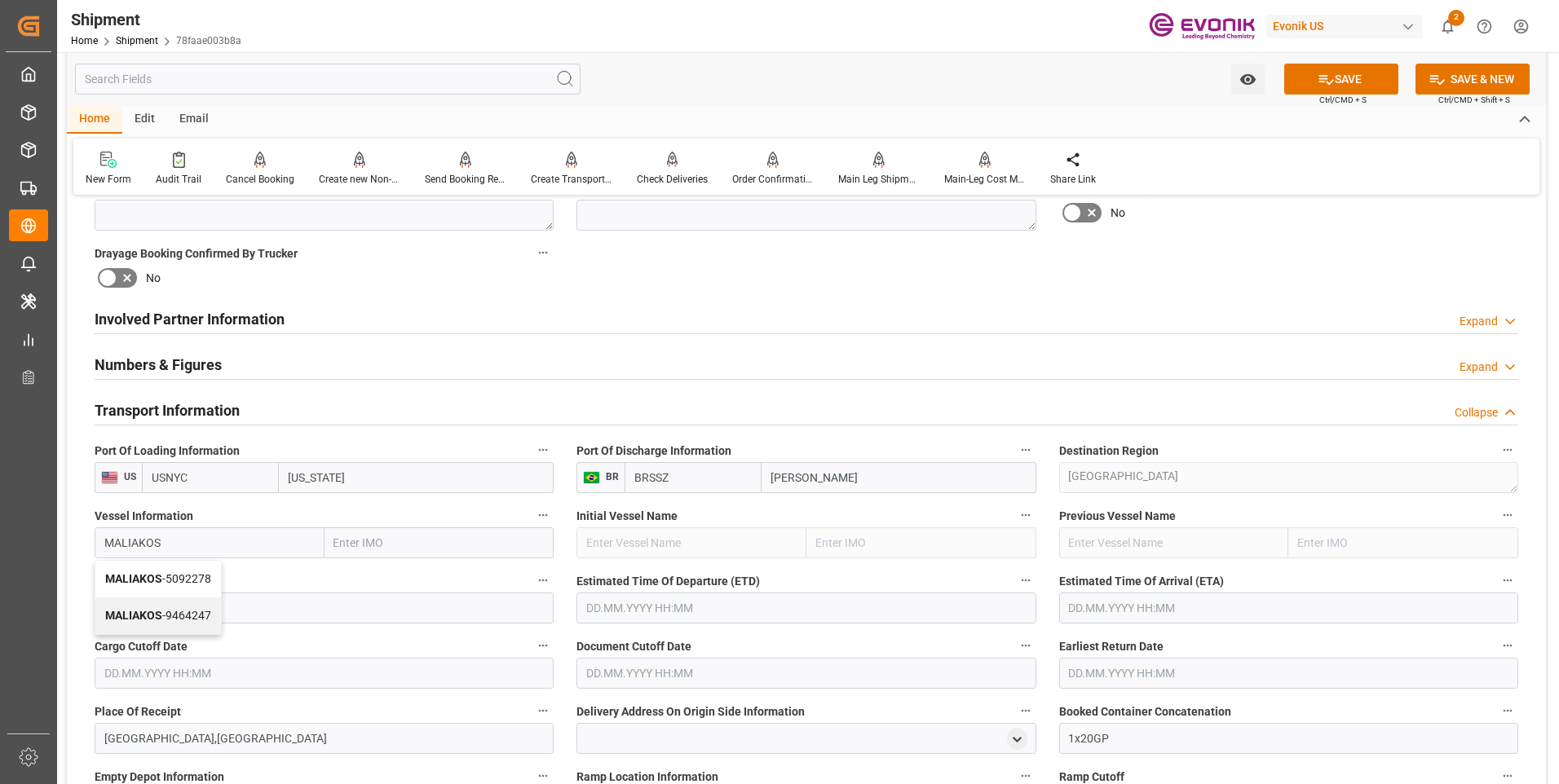
click at [191, 576] on span "MALIAKOS - 5092278" at bounding box center [158, 578] width 106 height 13
type input "5092278"
type input "MALIAKOS"
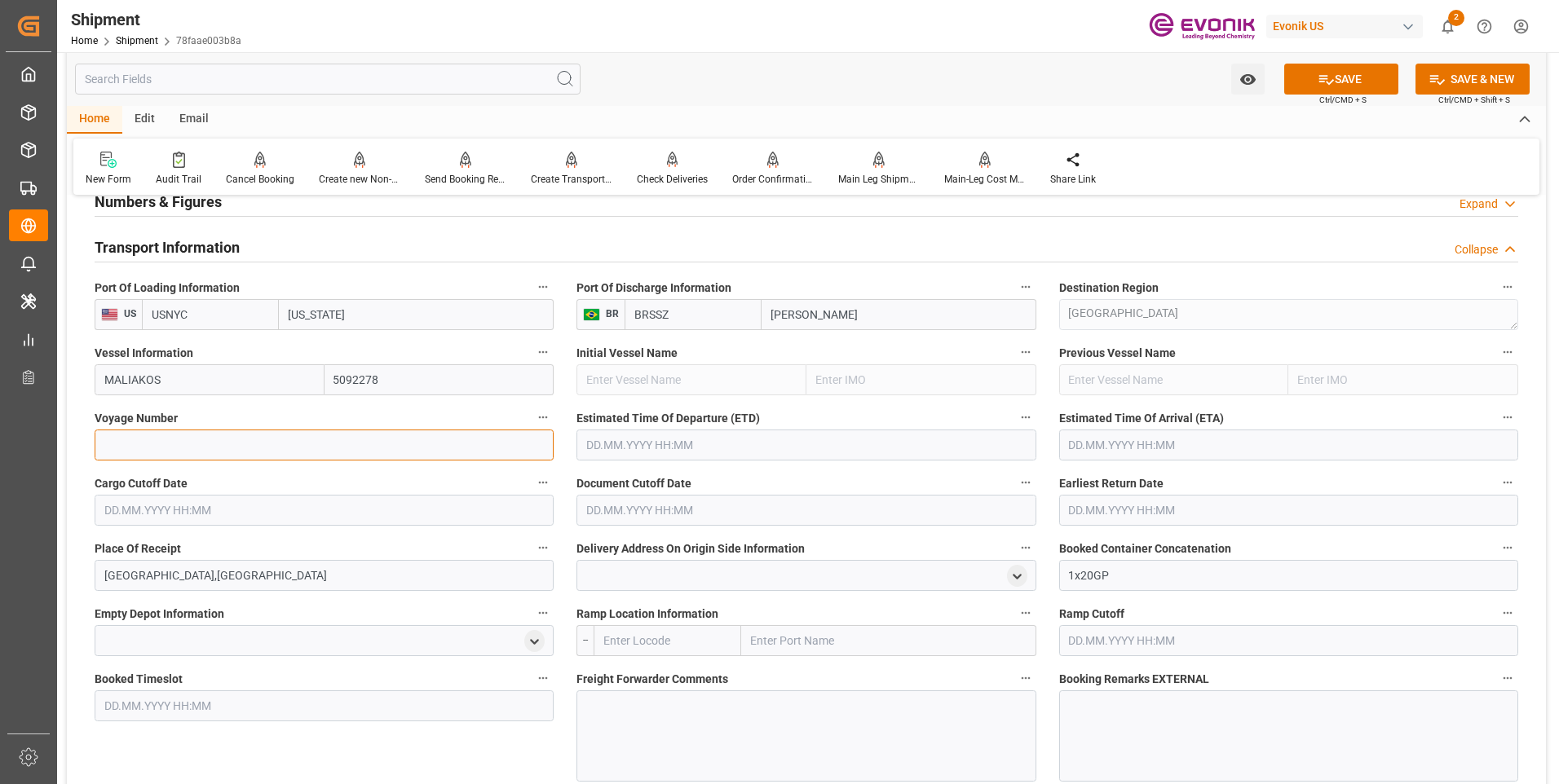
click at [239, 440] on input at bounding box center [324, 445] width 459 height 31
paste input "546S"
type input "546S"
click at [695, 450] on input "text" at bounding box center [806, 445] width 459 height 31
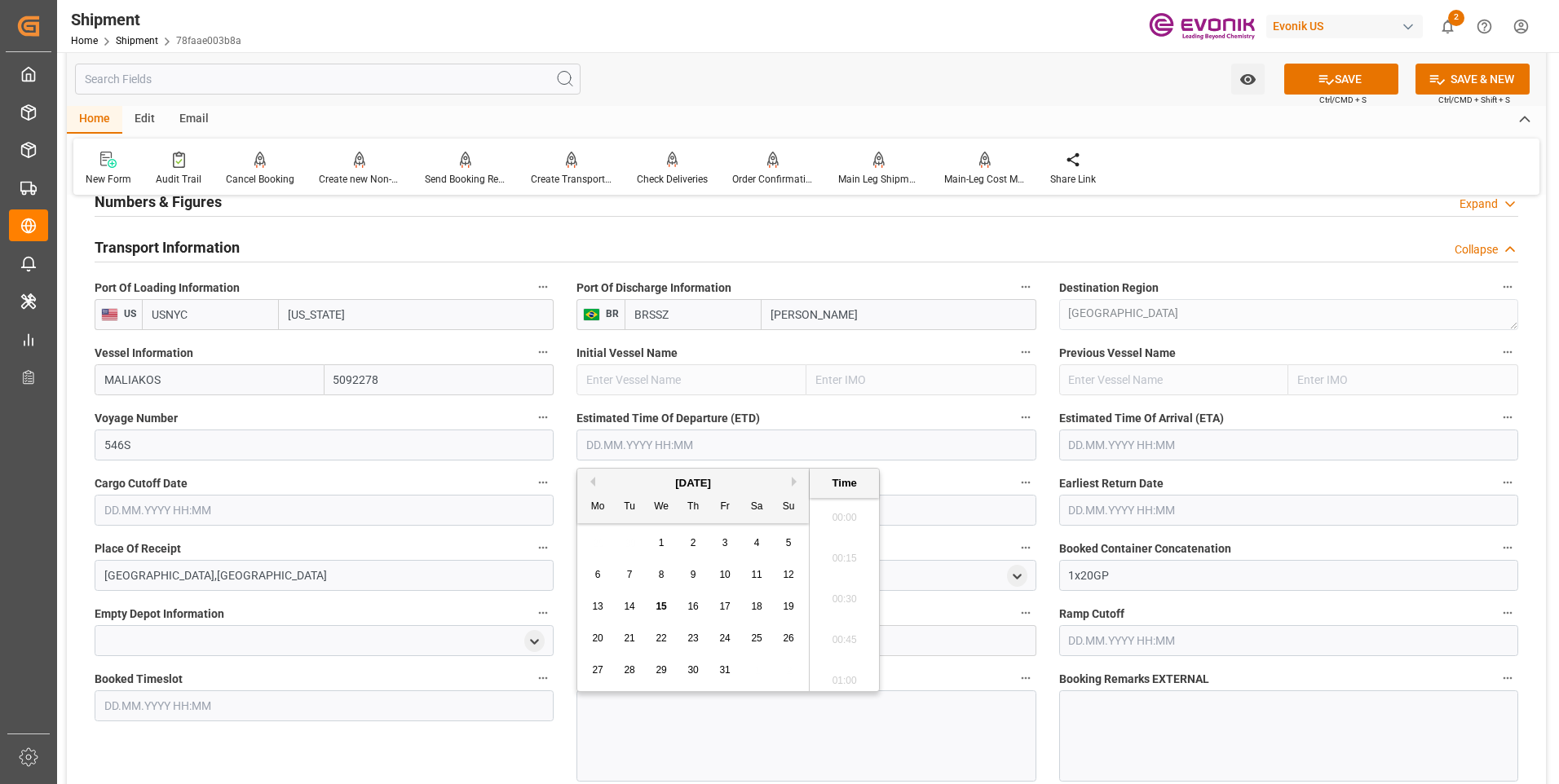
click at [795, 480] on button "Next Month" at bounding box center [796, 481] width 10 height 10
drag, startPoint x: 663, startPoint y: 600, endPoint x: 673, endPoint y: 597, distance: 10.4
click at [666, 600] on div "12" at bounding box center [661, 607] width 20 height 20
type input "12.11.2025 00:00"
click at [1086, 512] on input "text" at bounding box center [1289, 510] width 459 height 31
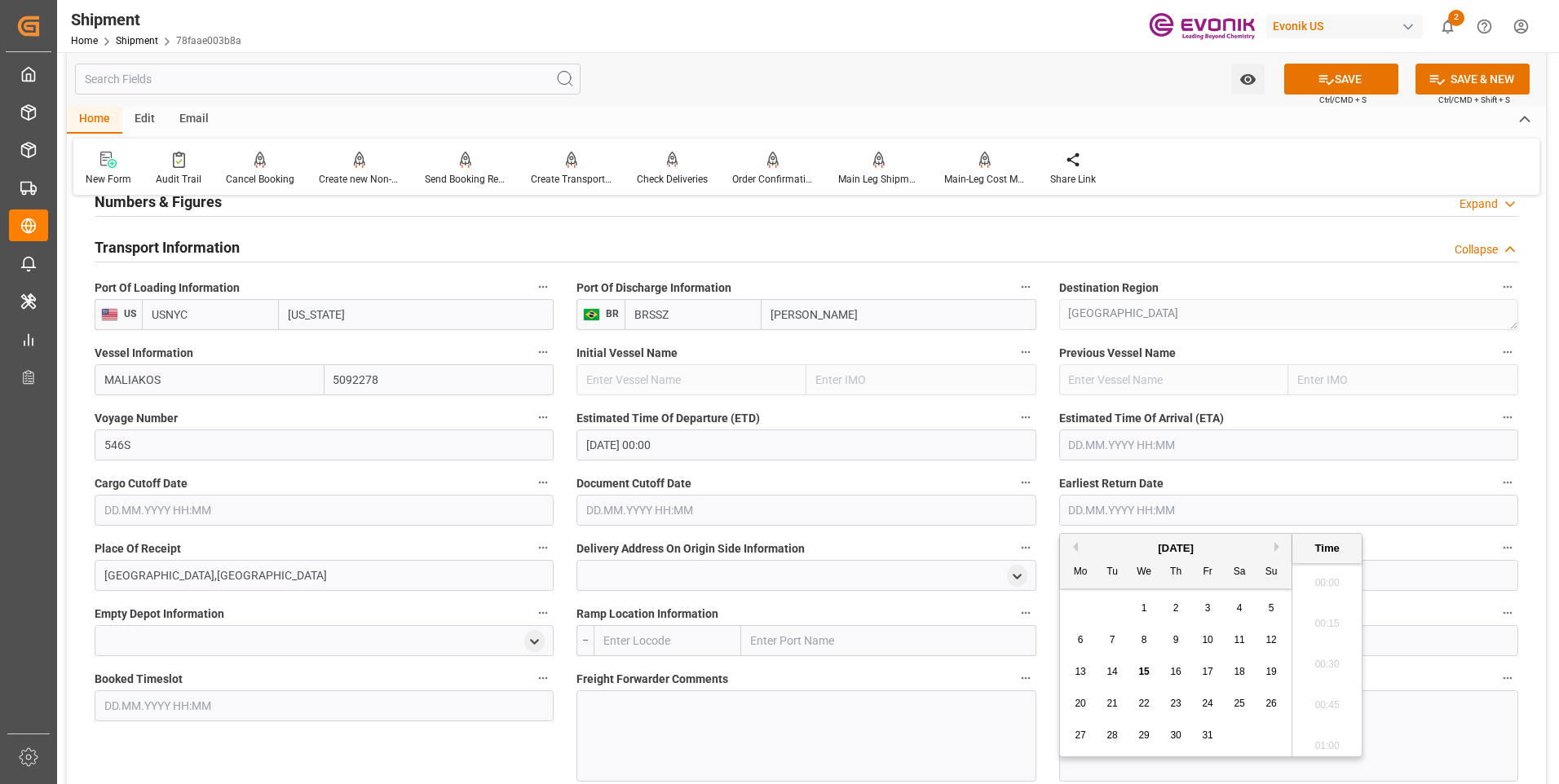
drag, startPoint x: 1100, startPoint y: 436, endPoint x: 1114, endPoint y: 441, distance: 14.9
click at [1100, 436] on input "text" at bounding box center [1289, 445] width 459 height 31
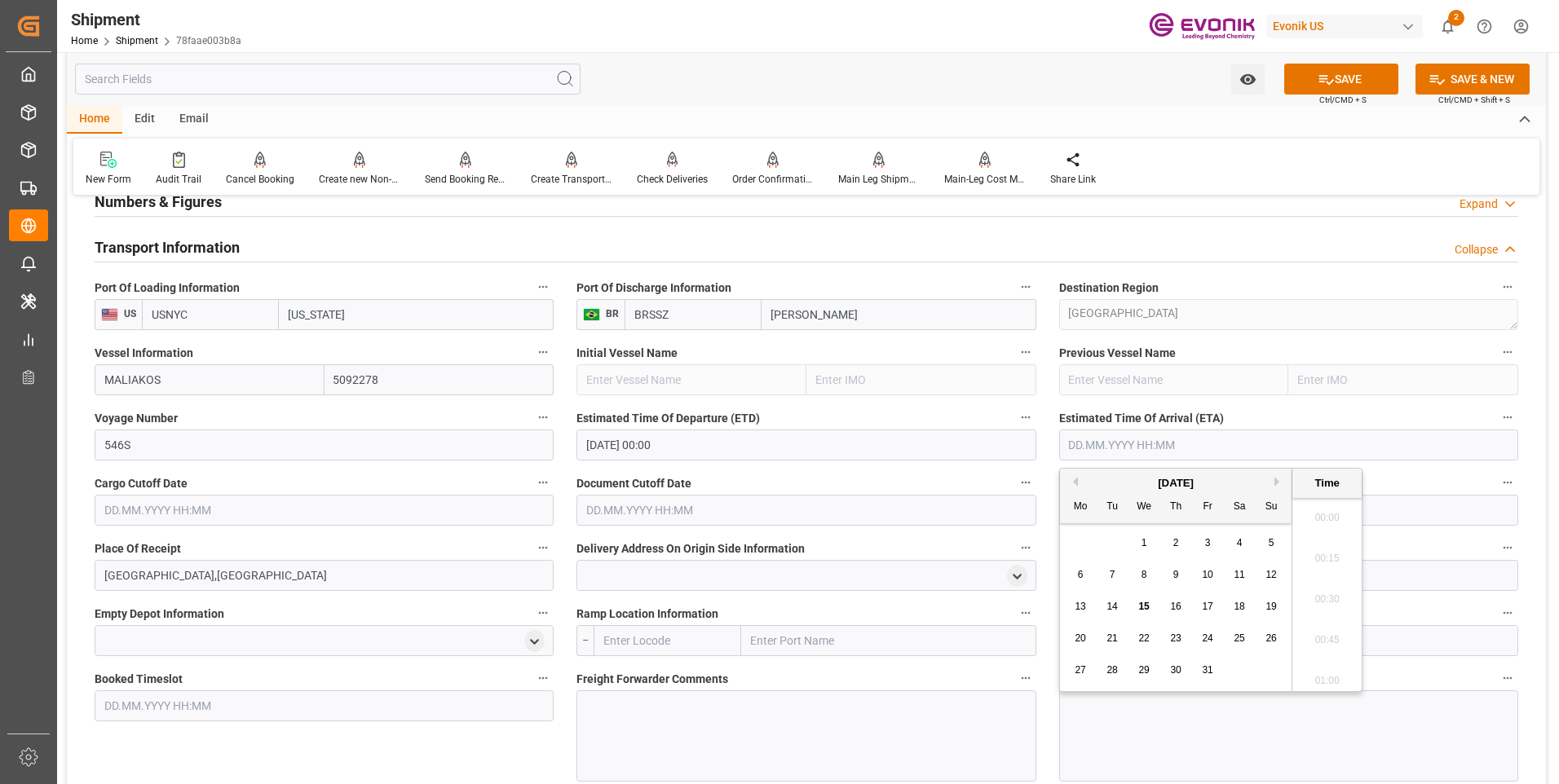
click at [1275, 486] on button "Next Month" at bounding box center [1279, 481] width 10 height 10
click at [1140, 547] on div "3" at bounding box center [1144, 544] width 20 height 20
type input "03.12.2025 00:00"
click at [166, 512] on input "text" at bounding box center [324, 510] width 459 height 31
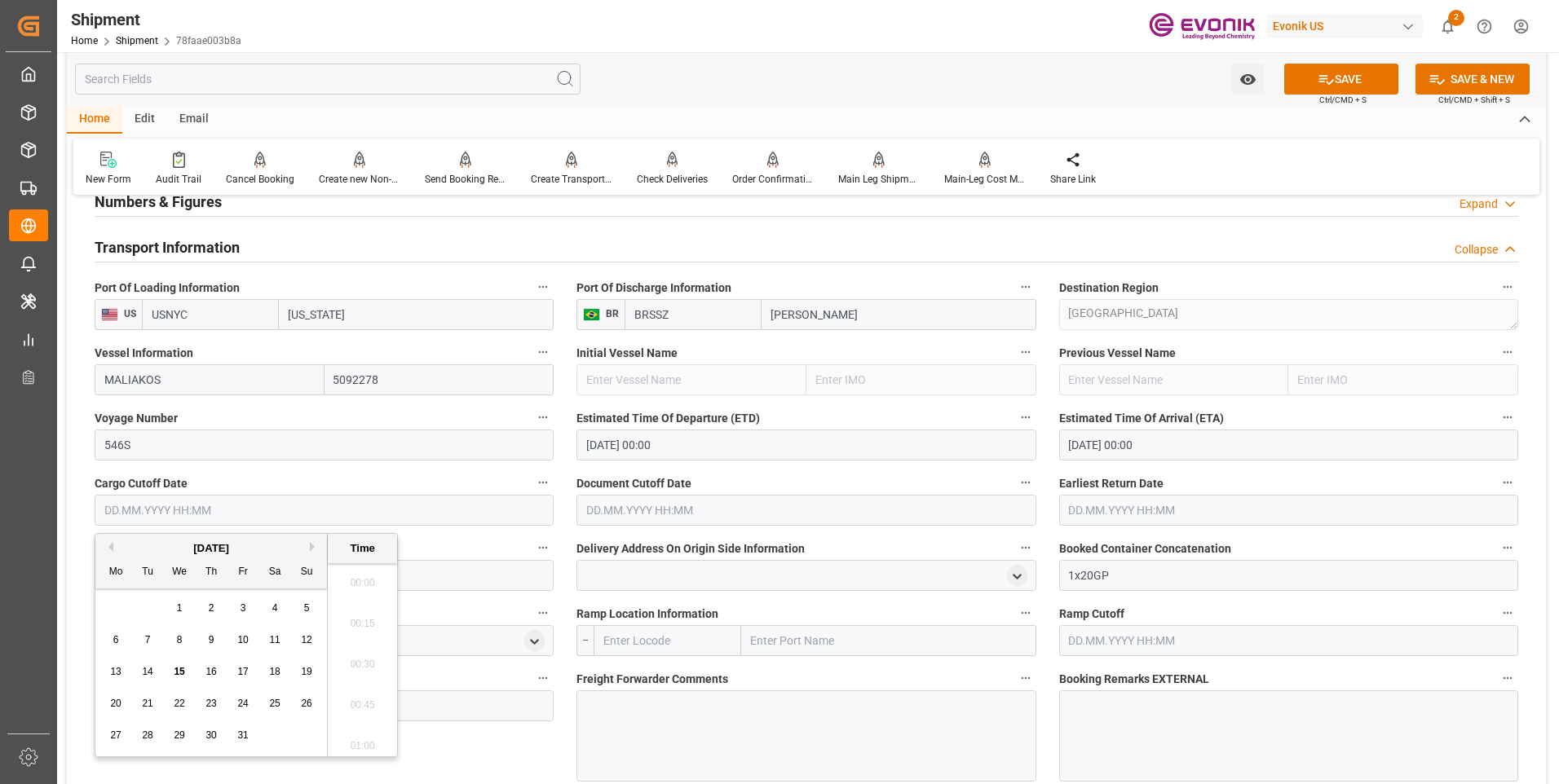
drag, startPoint x: 147, startPoint y: 731, endPoint x: 488, endPoint y: 633, distance: 354.8
click at [148, 731] on span "28" at bounding box center [147, 735] width 11 height 12
type input "28.10.2025 00:00"
click at [634, 499] on input "text" at bounding box center [806, 510] width 459 height 31
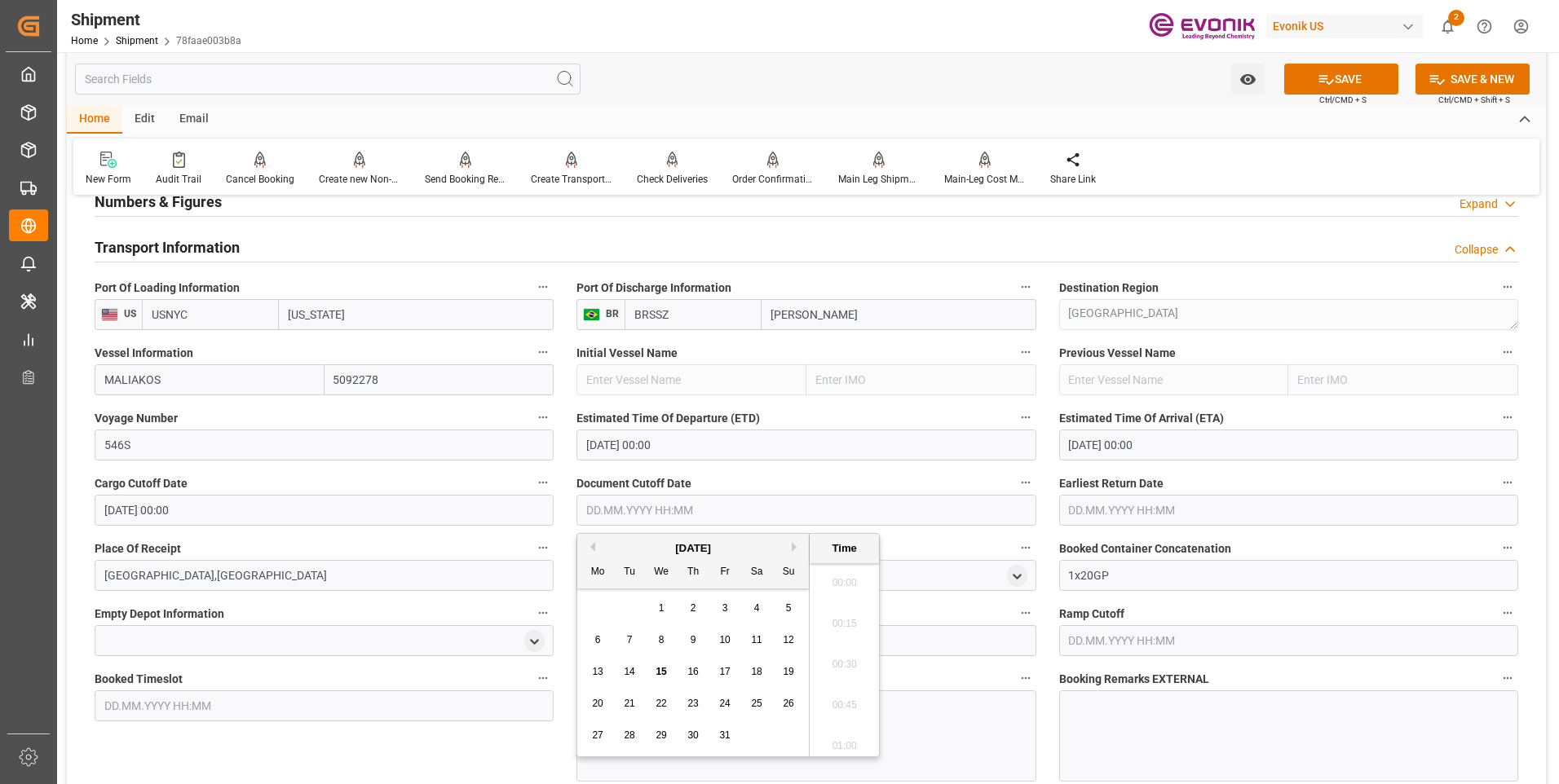
click at [636, 729] on div "28" at bounding box center [629, 736] width 20 height 20
type input "28.10.2025 00:00"
click at [1099, 514] on input "text" at bounding box center [1289, 510] width 459 height 31
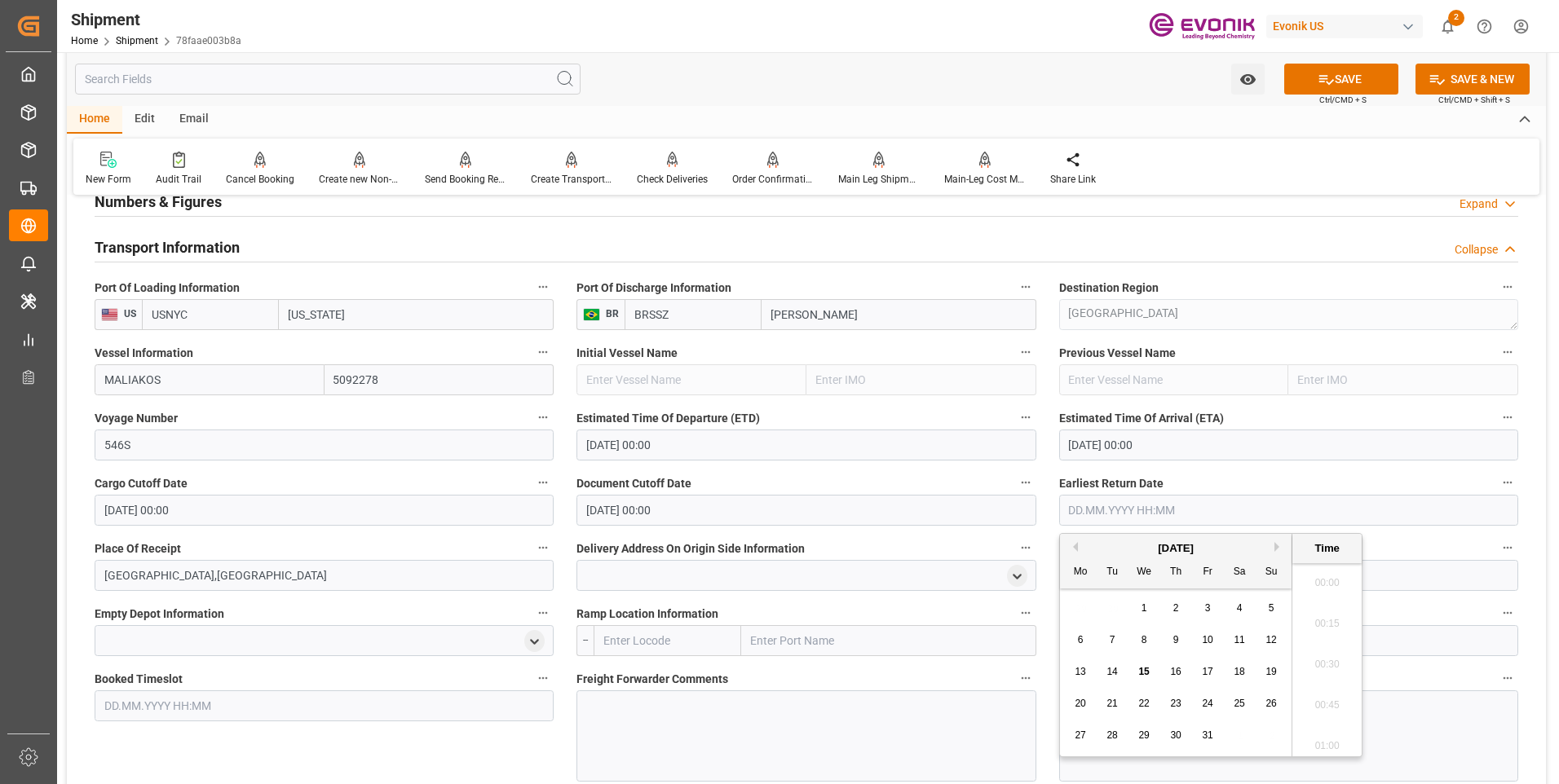
click at [1109, 738] on span "28" at bounding box center [1112, 735] width 11 height 12
type input "28.10.2025 00:00"
click at [908, 481] on label "Document Cutoff Date" at bounding box center [806, 482] width 459 height 23
click at [1015, 481] on button "Document Cutoff Date" at bounding box center [1025, 481] width 21 height 21
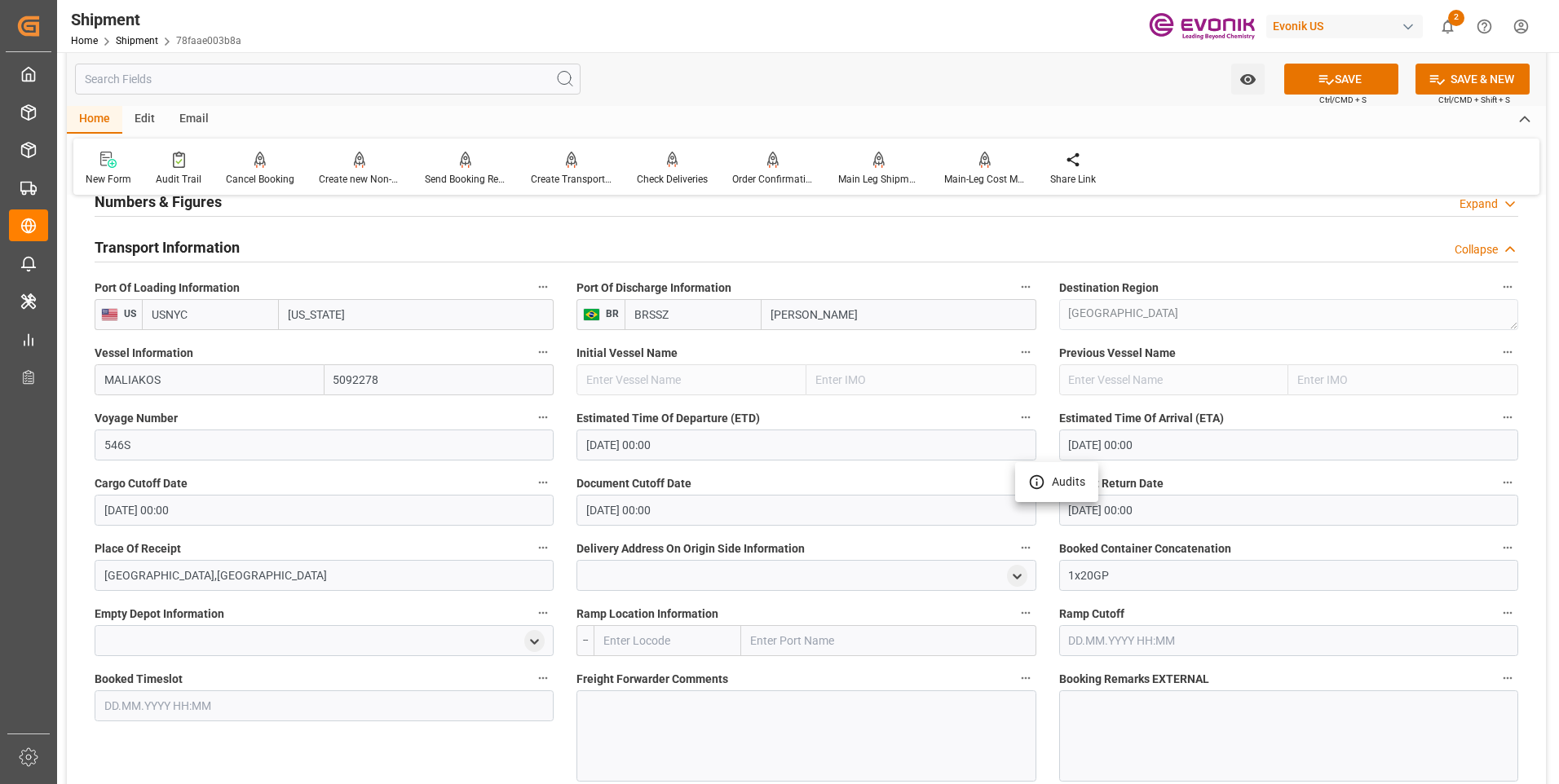
click at [908, 479] on div at bounding box center [779, 392] width 1559 height 784
click at [1310, 80] on button "SAVE" at bounding box center [1341, 79] width 114 height 31
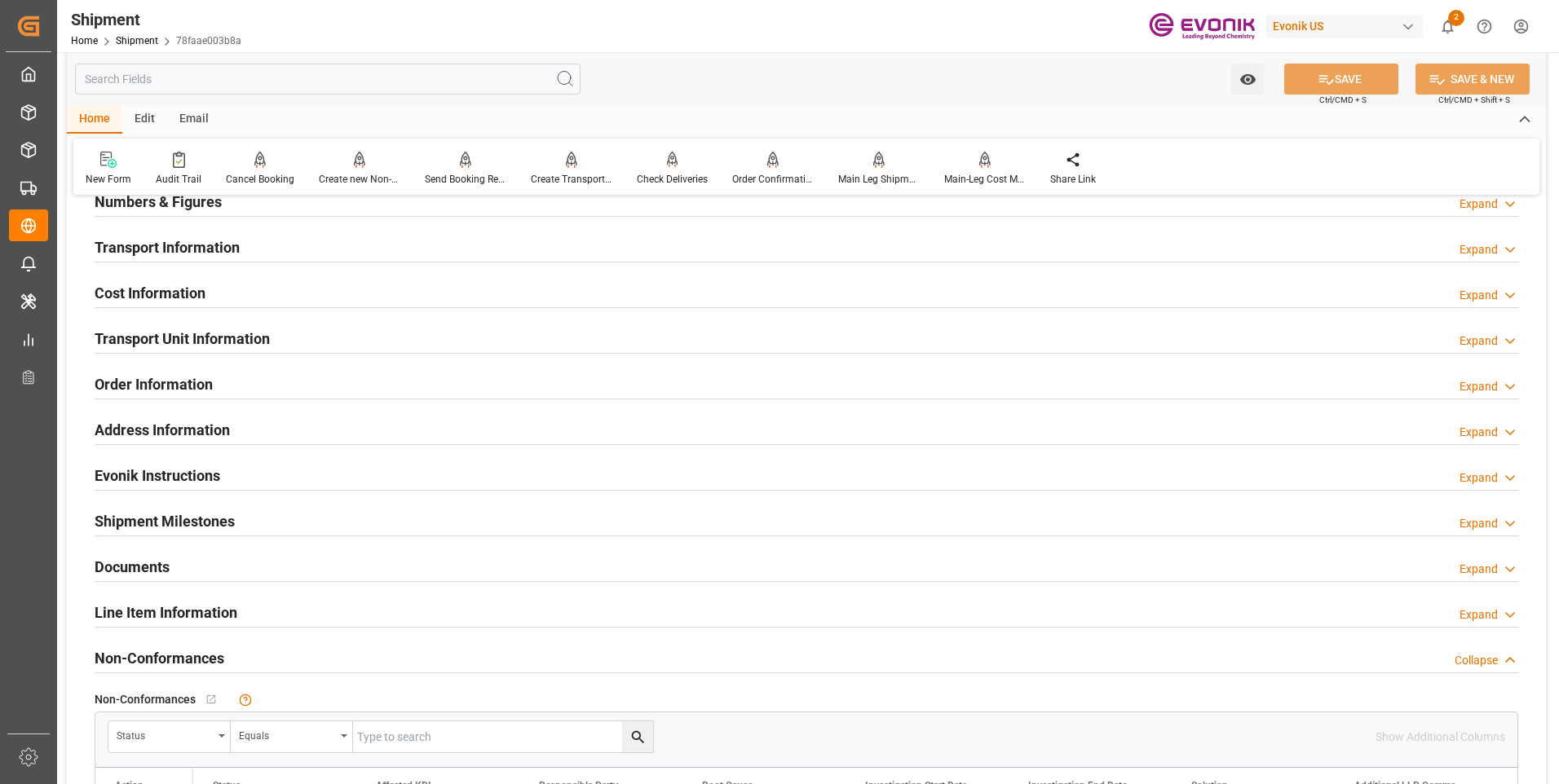
click at [214, 295] on div "Cost Information Expand" at bounding box center [806, 292] width 1424 height 31
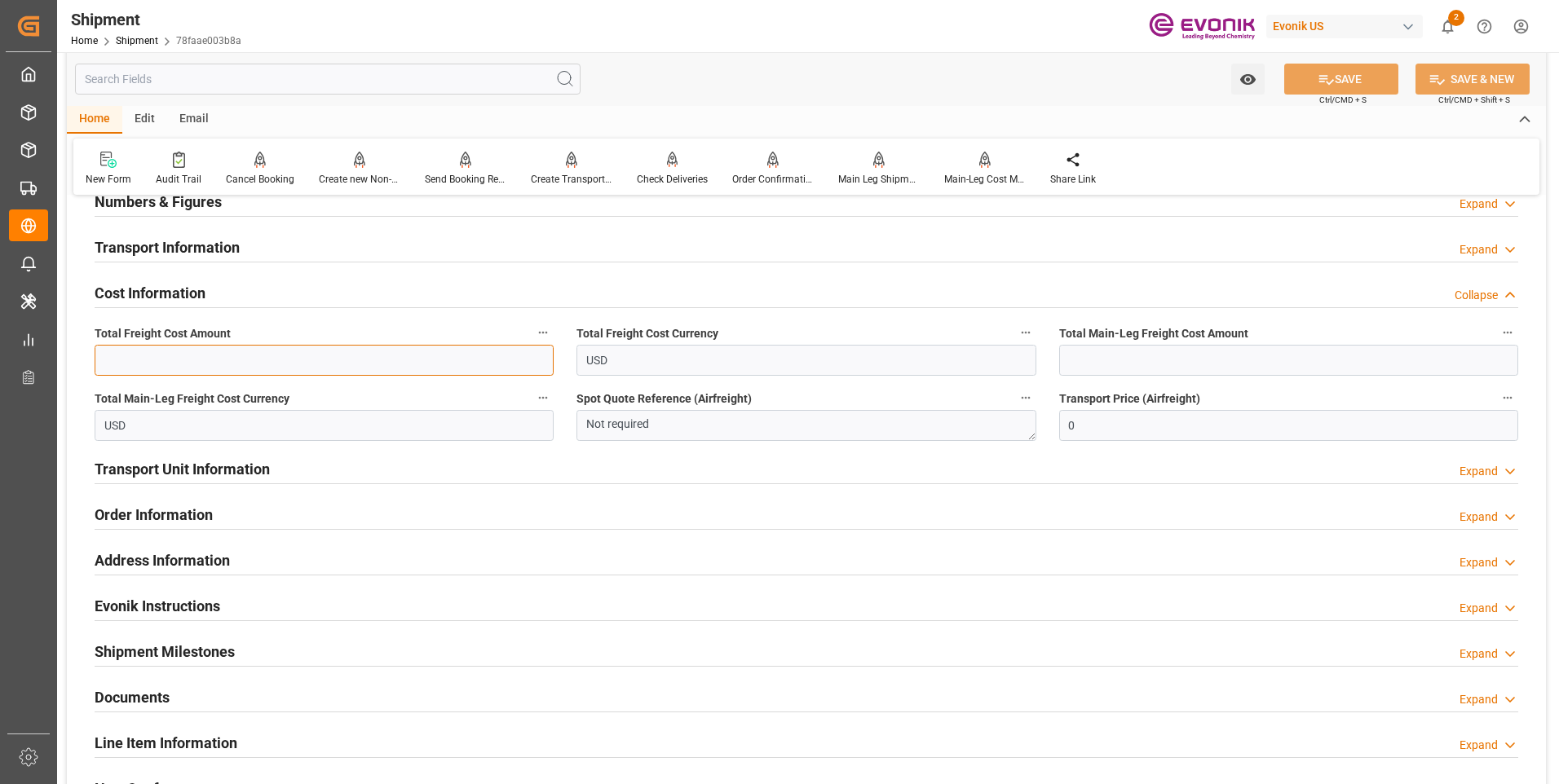
click at [294, 356] on input "text" at bounding box center [324, 360] width 459 height 31
type input "1700"
click at [1086, 365] on input "text" at bounding box center [1289, 360] width 459 height 31
type input "1700"
click at [1308, 84] on button "SAVE" at bounding box center [1341, 79] width 114 height 31
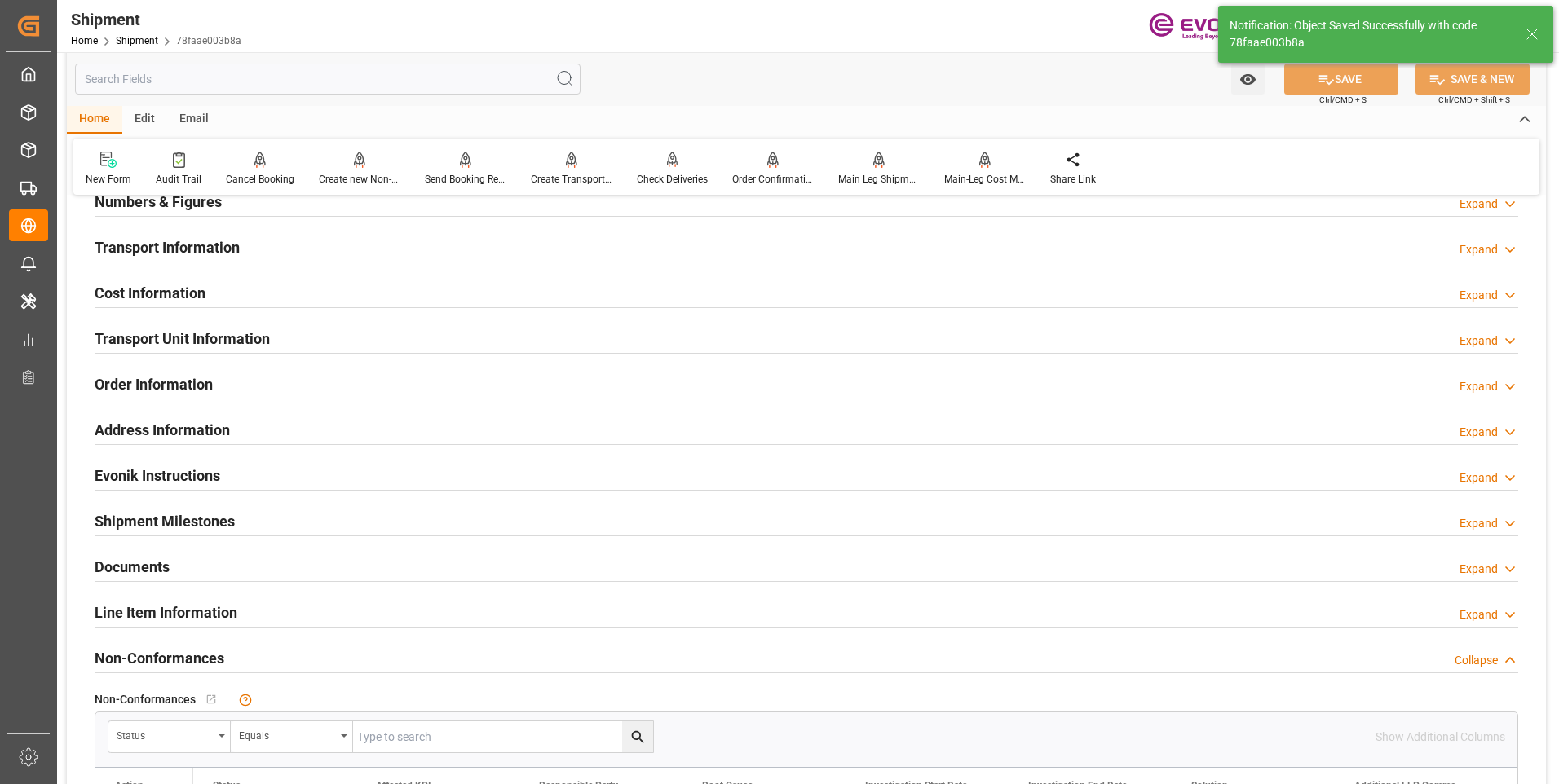
scroll to position [815, 0]
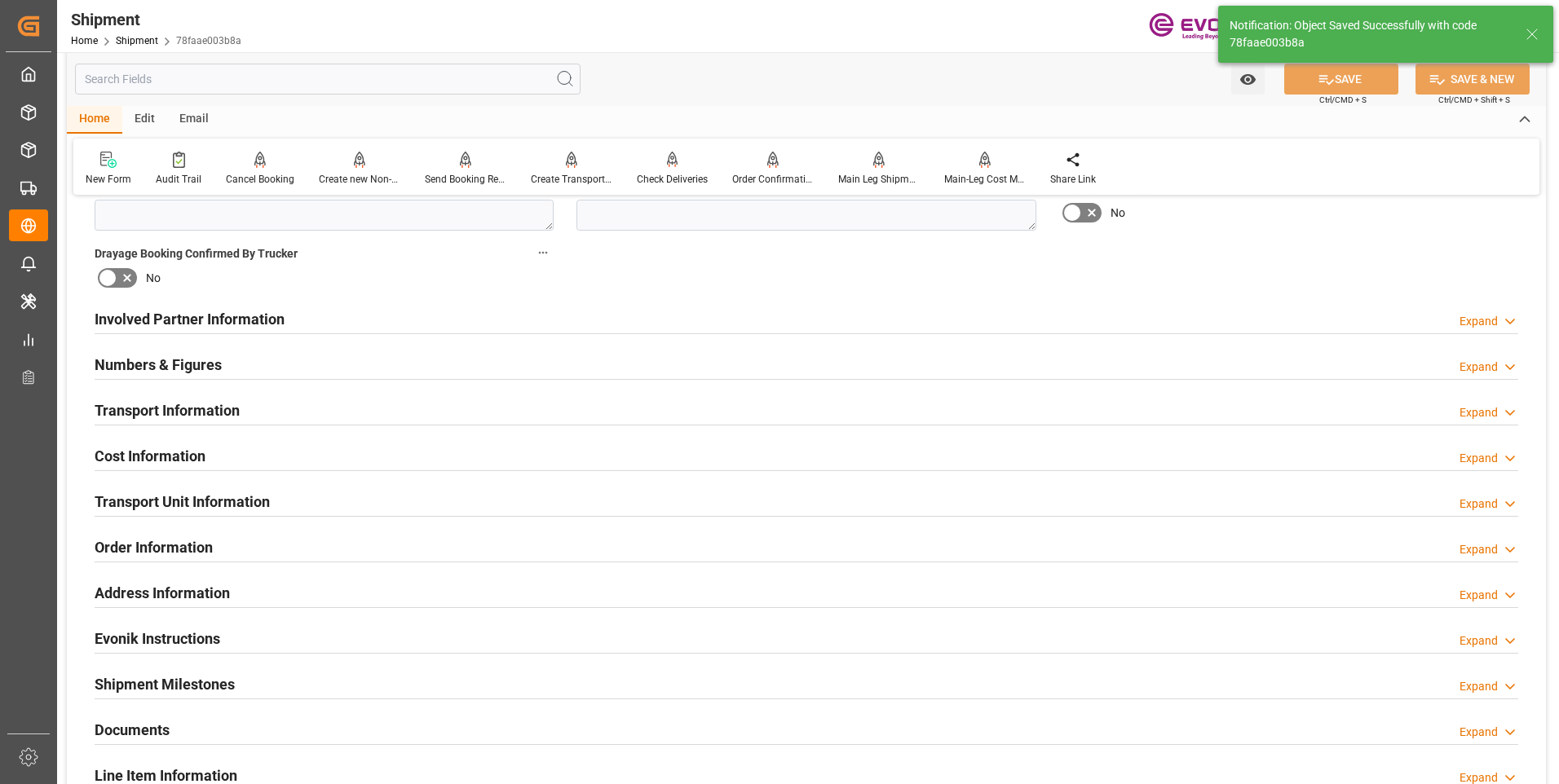
click at [204, 317] on h2 "Involved Partner Information" at bounding box center [189, 319] width 190 height 22
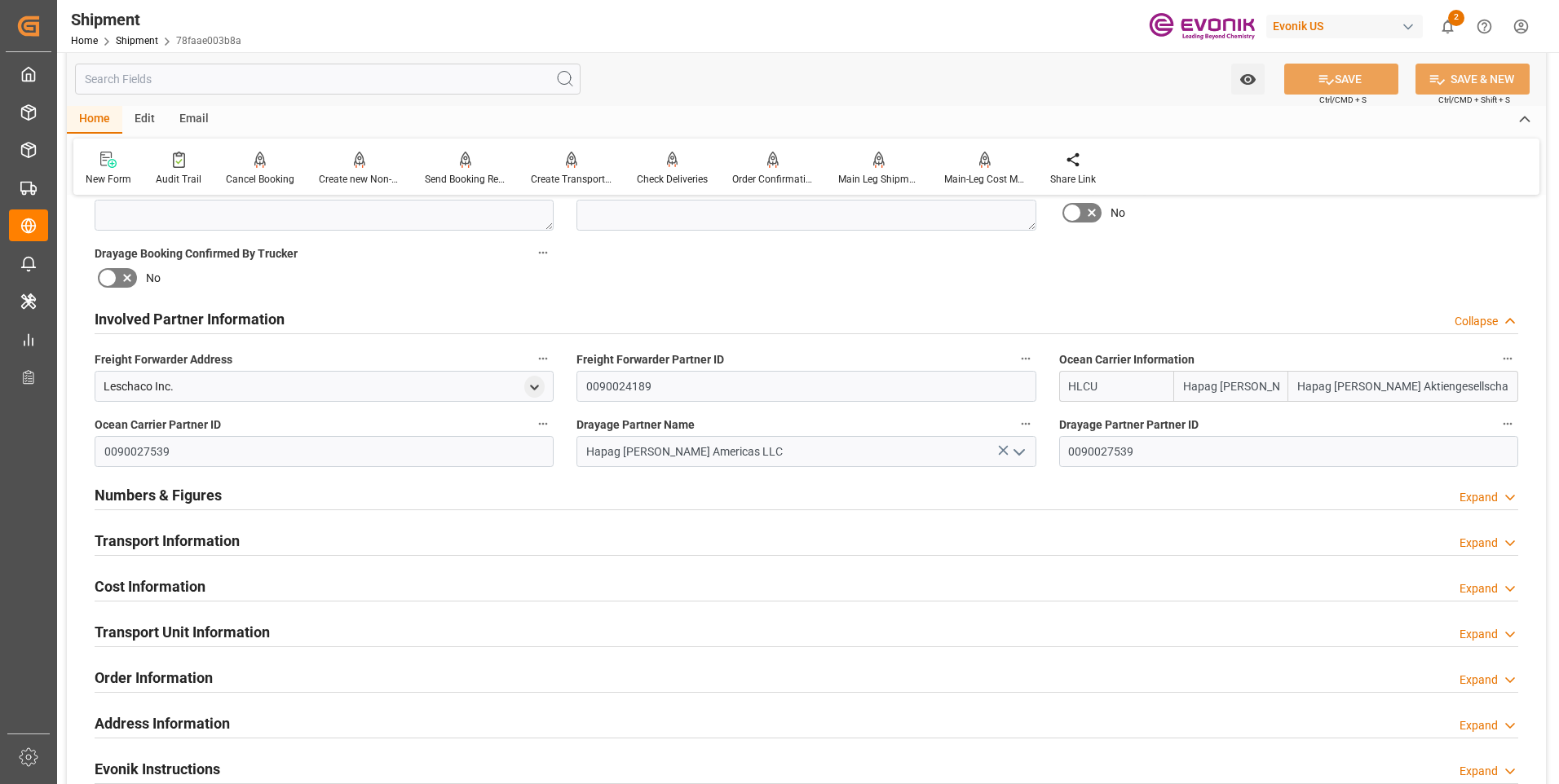
click at [190, 541] on h2 "Transport Information" at bounding box center [167, 540] width 145 height 22
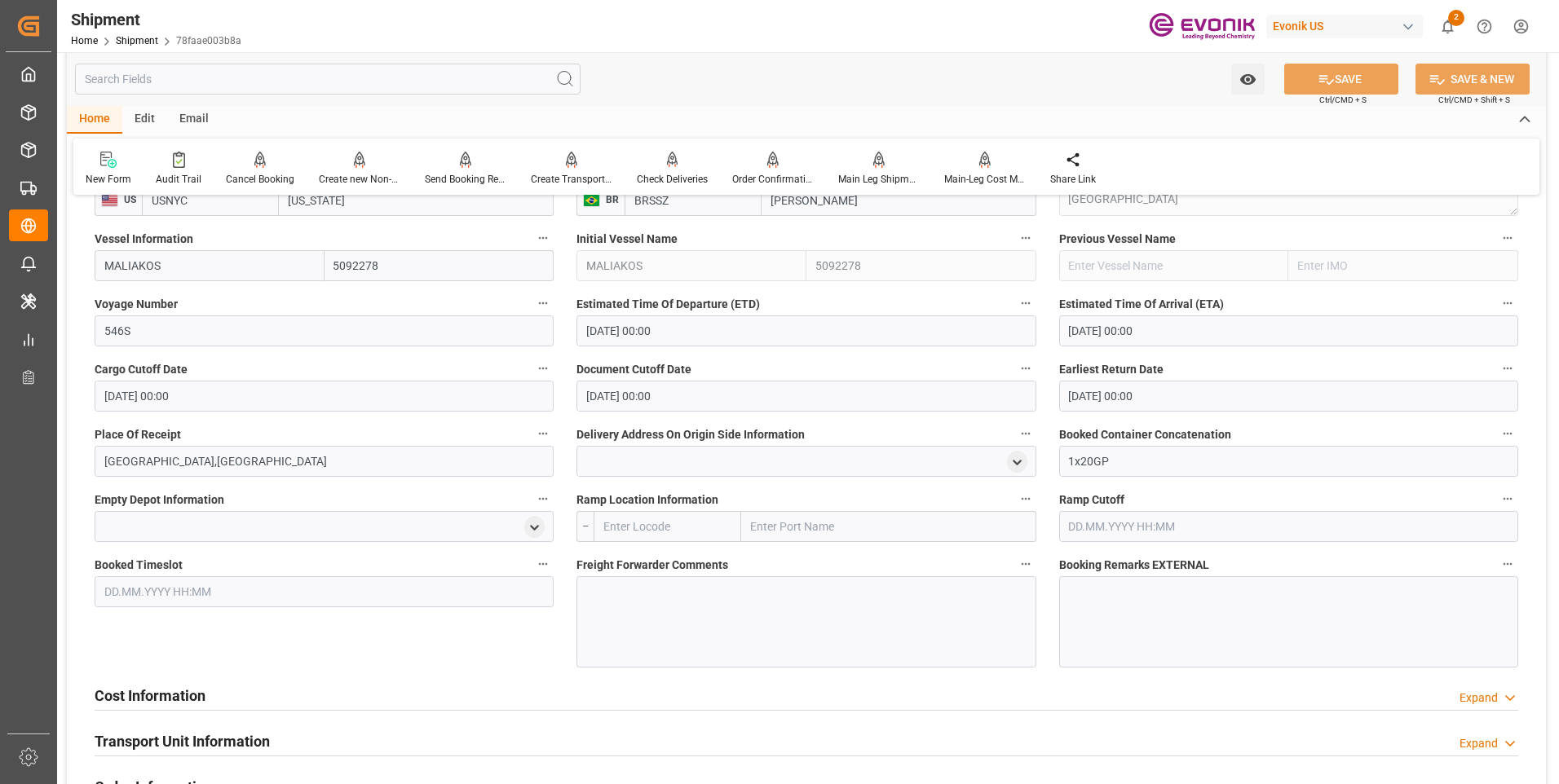
scroll to position [1303, 0]
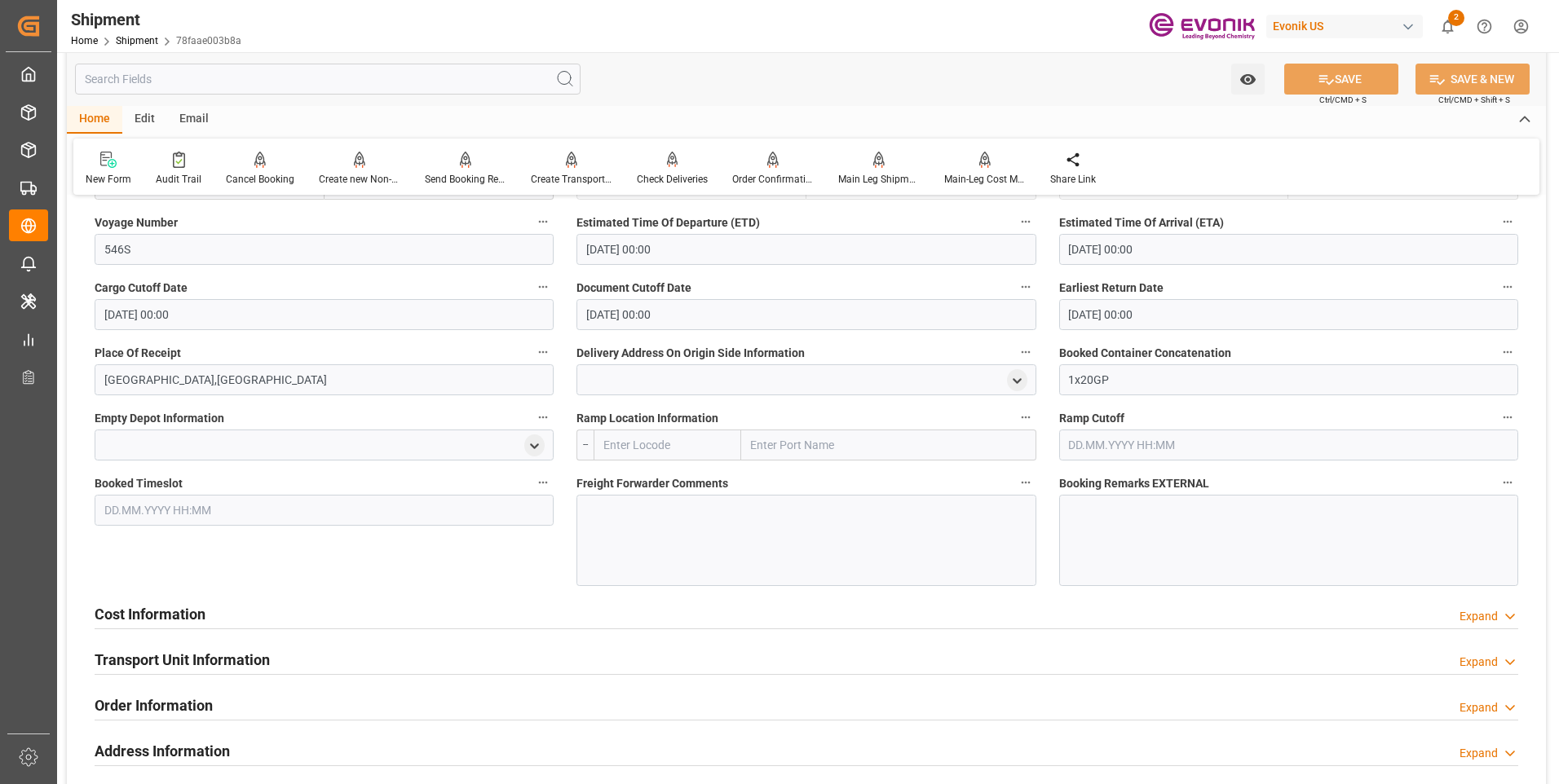
click at [199, 625] on div "Cost Information" at bounding box center [150, 613] width 111 height 31
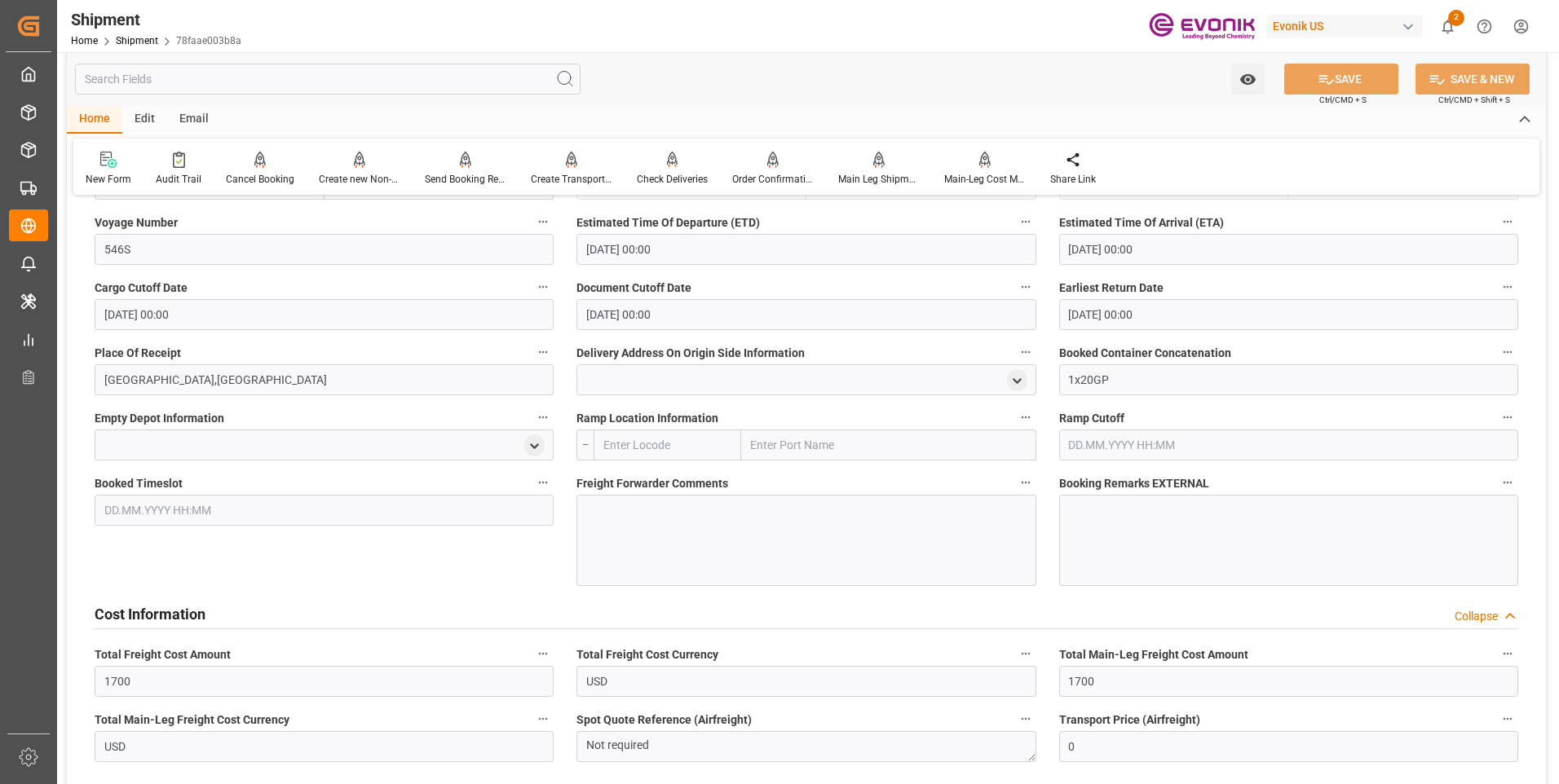
scroll to position [1385, 0]
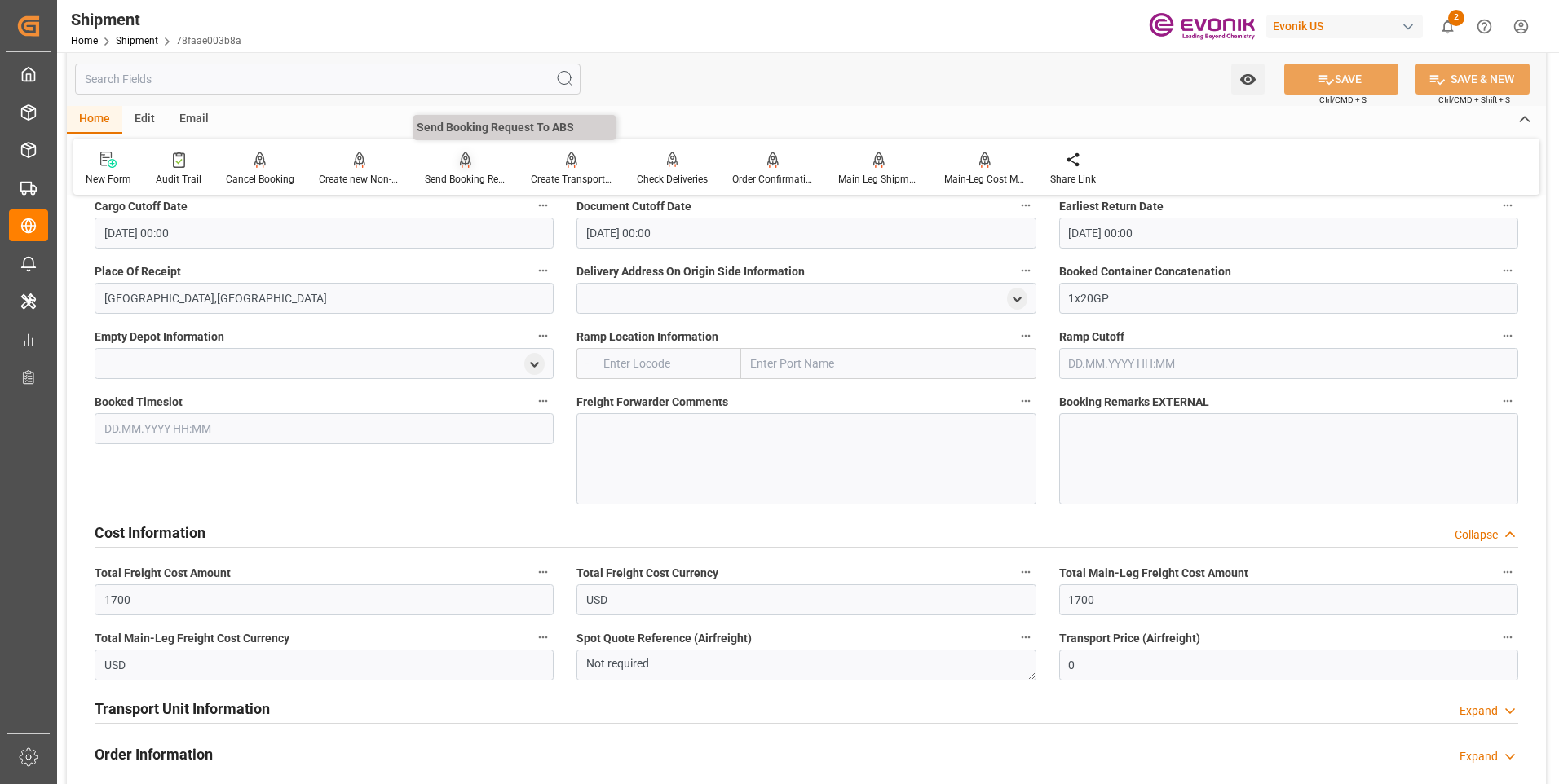
click at [451, 171] on div "Send Booking Request To ABS" at bounding box center [465, 169] width 106 height 36
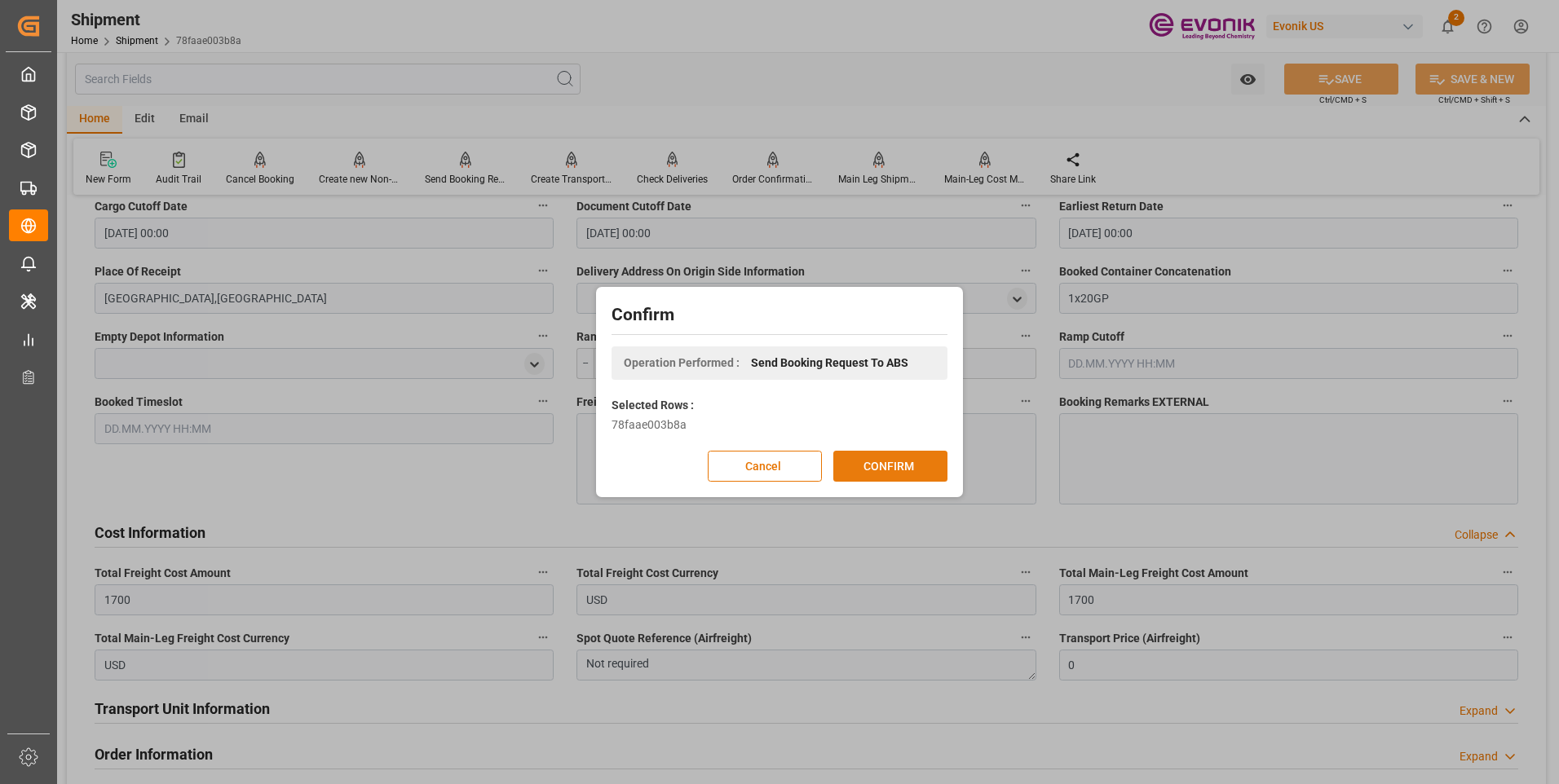
click at [878, 471] on button "CONFIRM" at bounding box center [891, 466] width 114 height 31
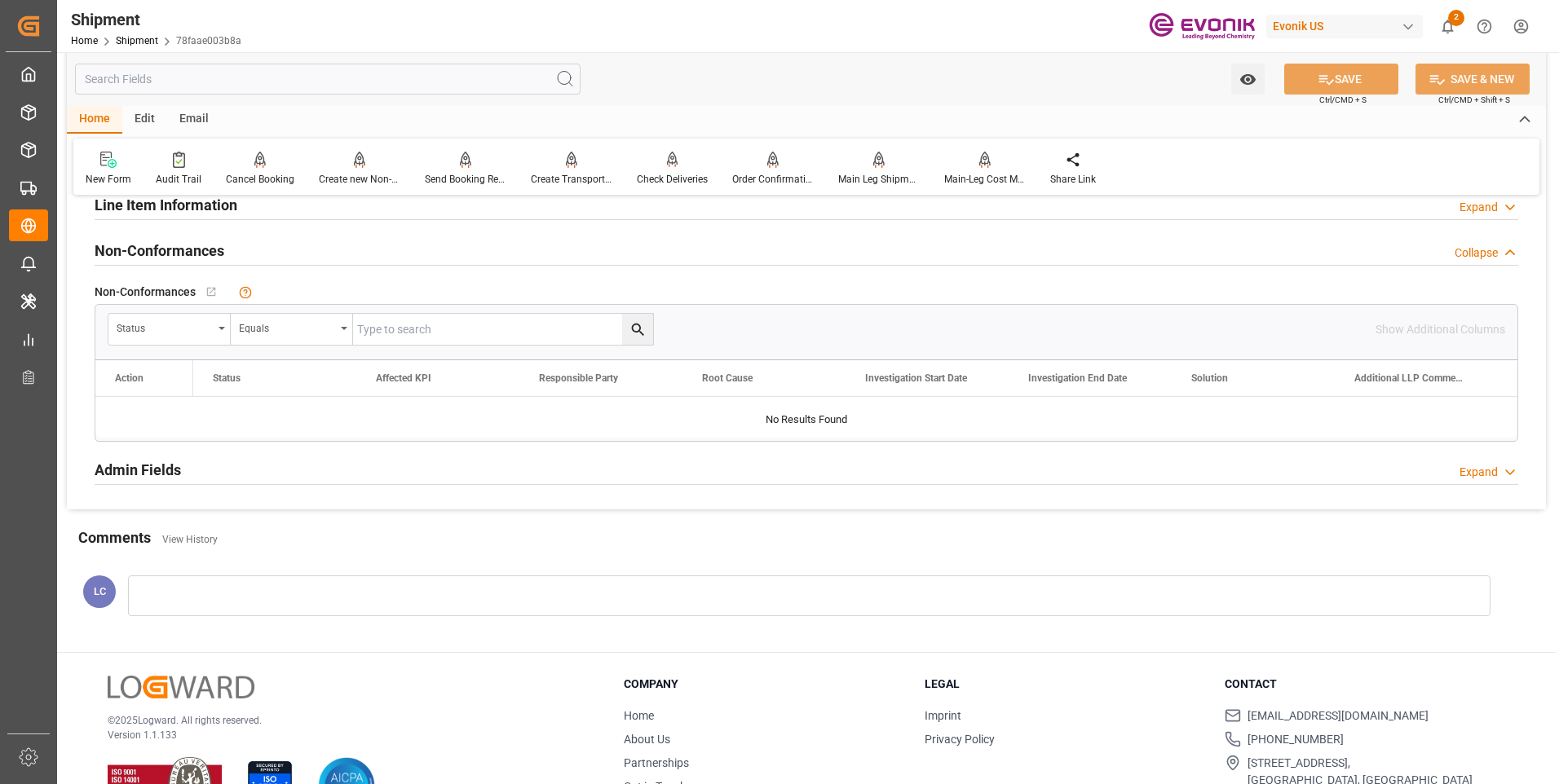
click at [296, 79] on input "text" at bounding box center [327, 79] width 505 height 31
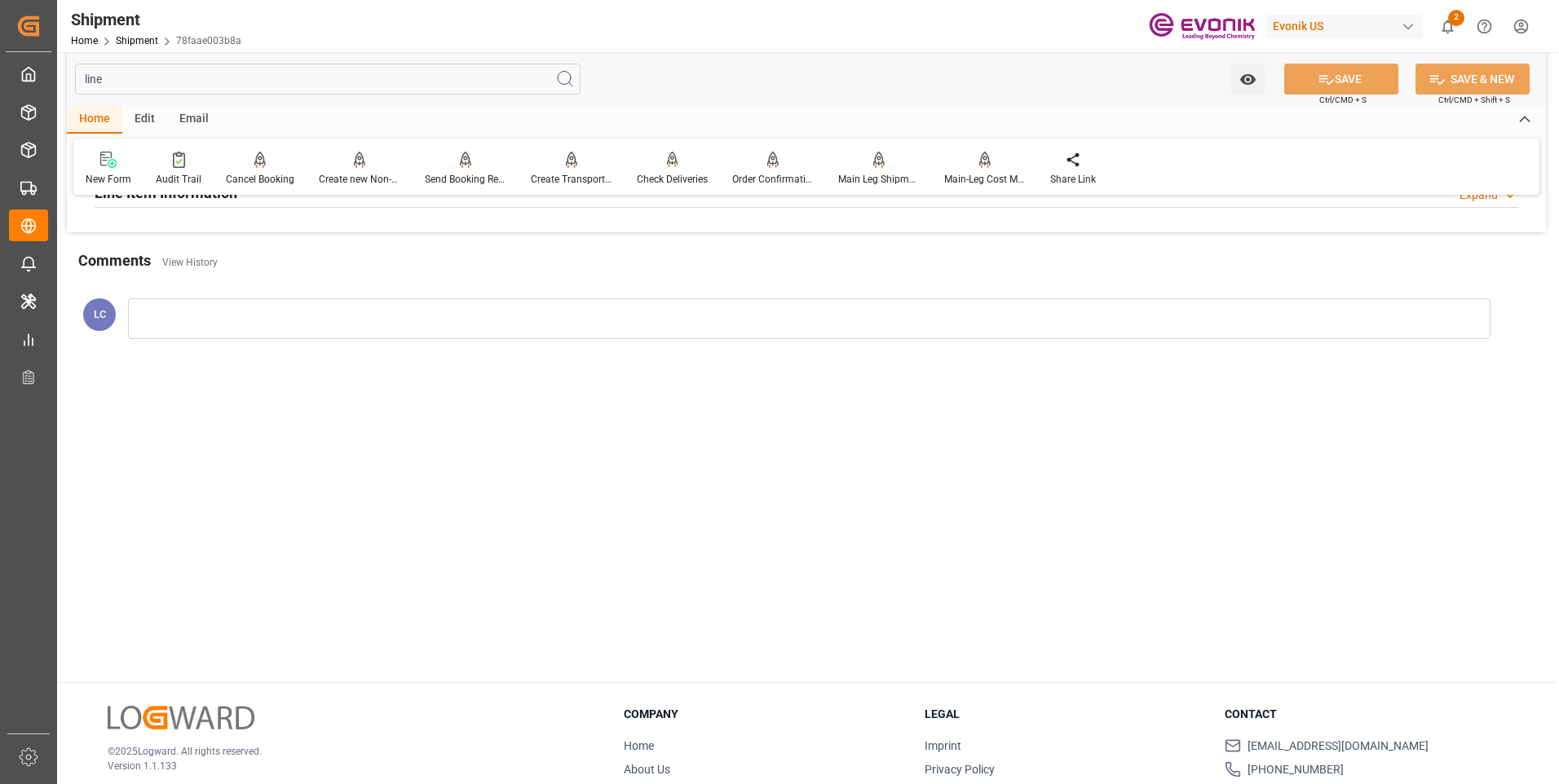
scroll to position [0, 0]
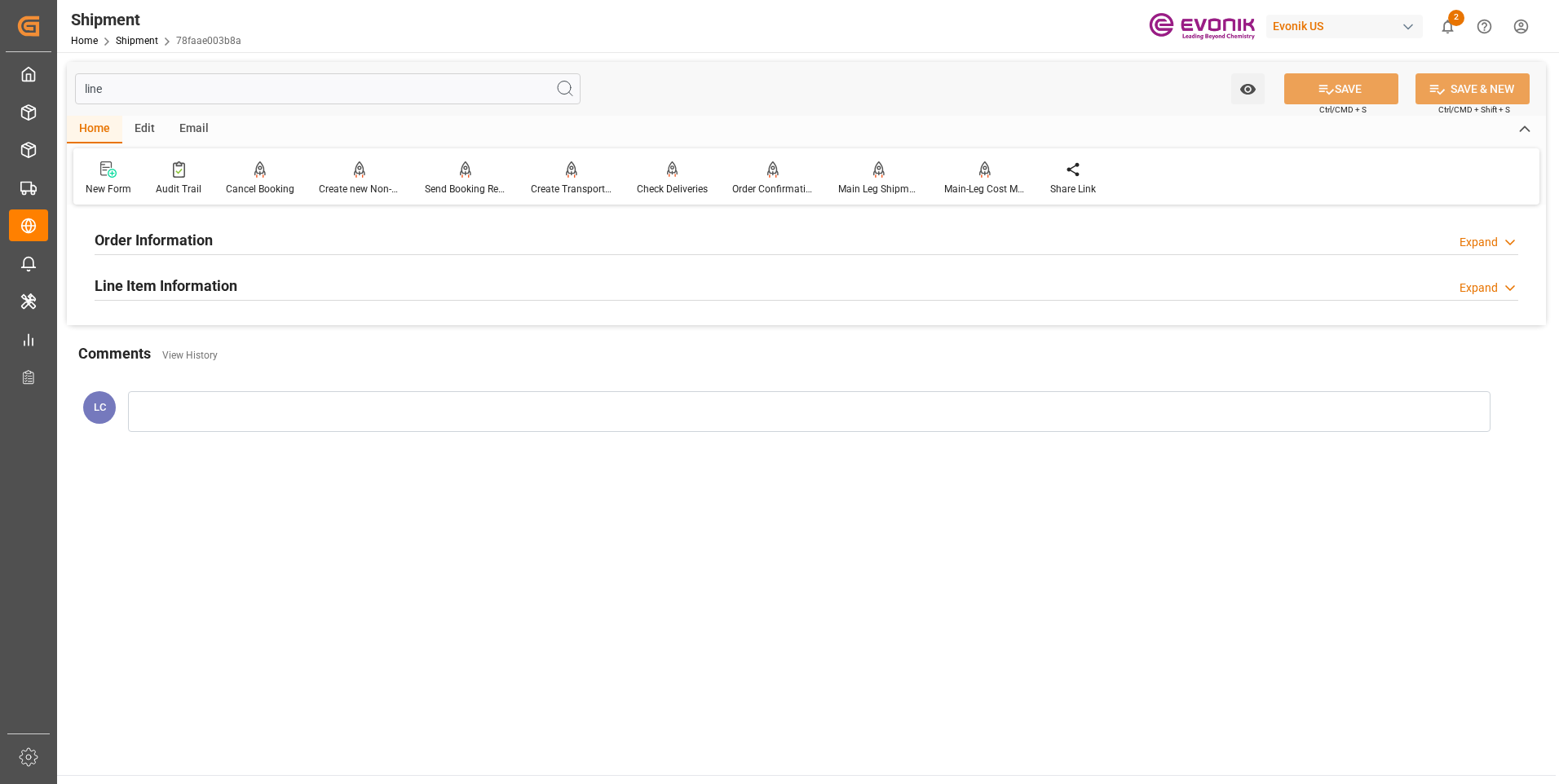
type input "line"
click at [237, 276] on h2 "Line Item Information" at bounding box center [165, 286] width 142 height 22
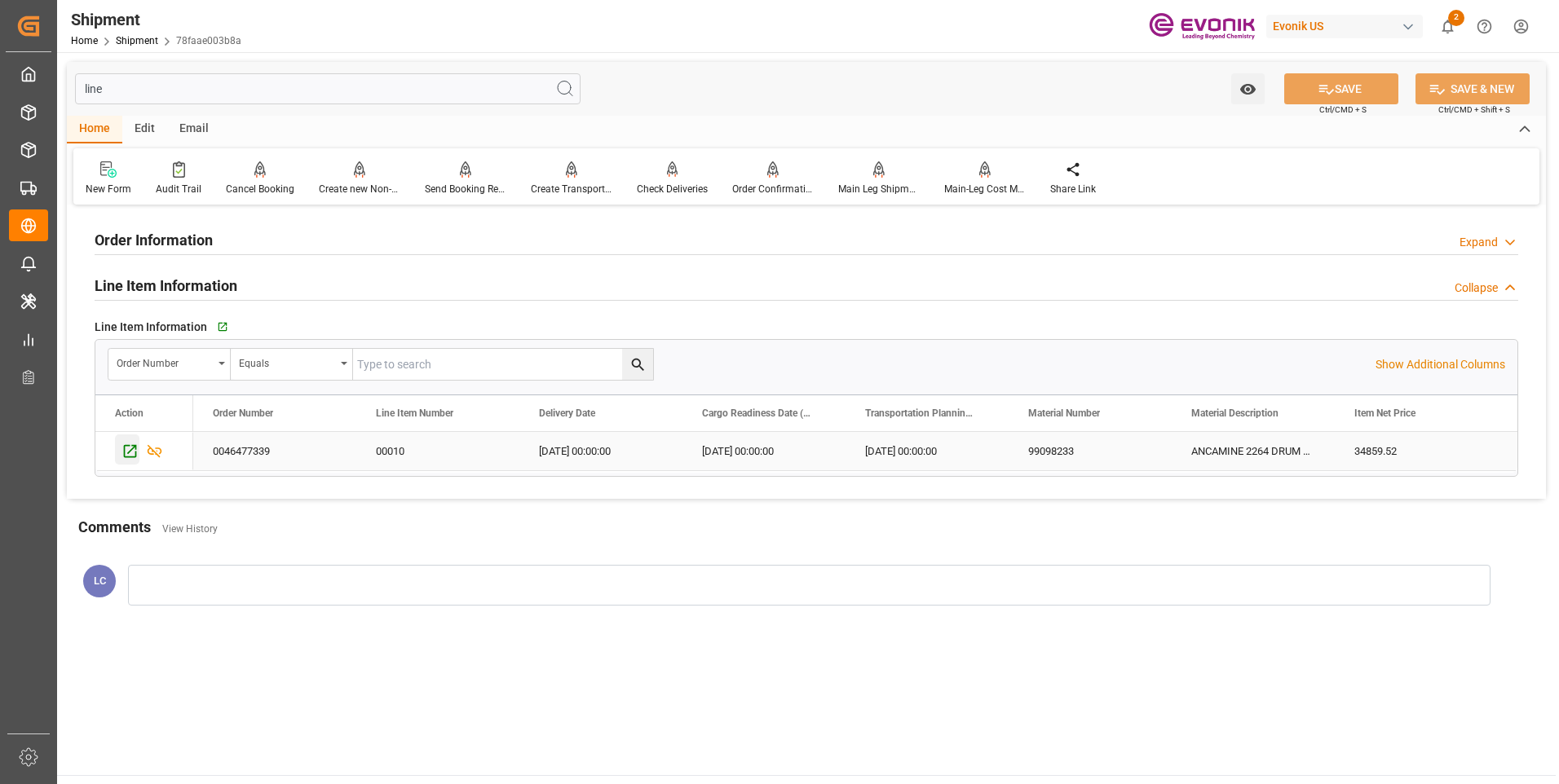
click at [129, 447] on icon "Press SPACE to select this row." at bounding box center [130, 450] width 17 height 17
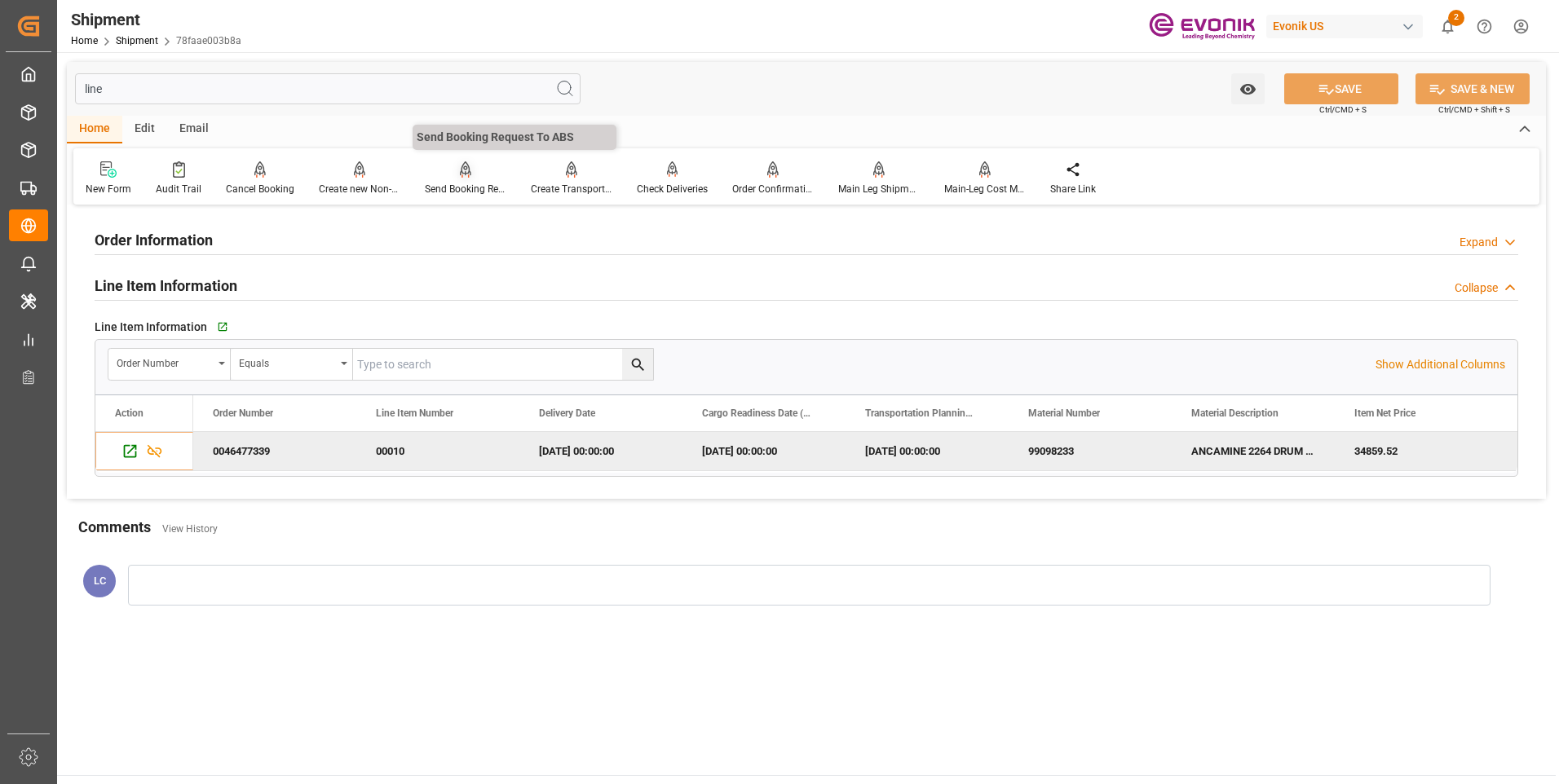
click at [463, 180] on div "Send Booking Request To ABS" at bounding box center [465, 179] width 106 height 36
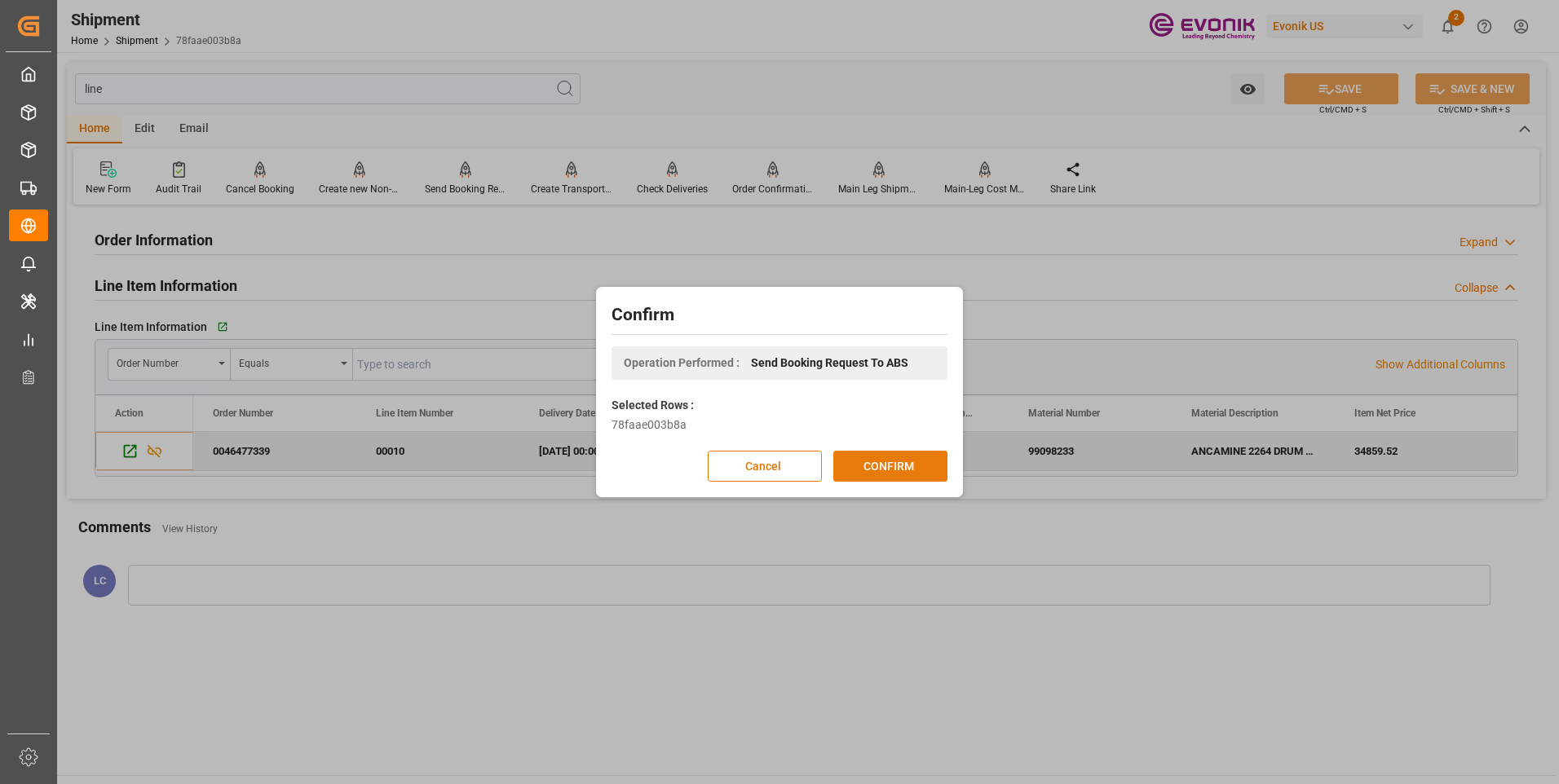
click at [923, 466] on button "CONFIRM" at bounding box center [891, 466] width 114 height 31
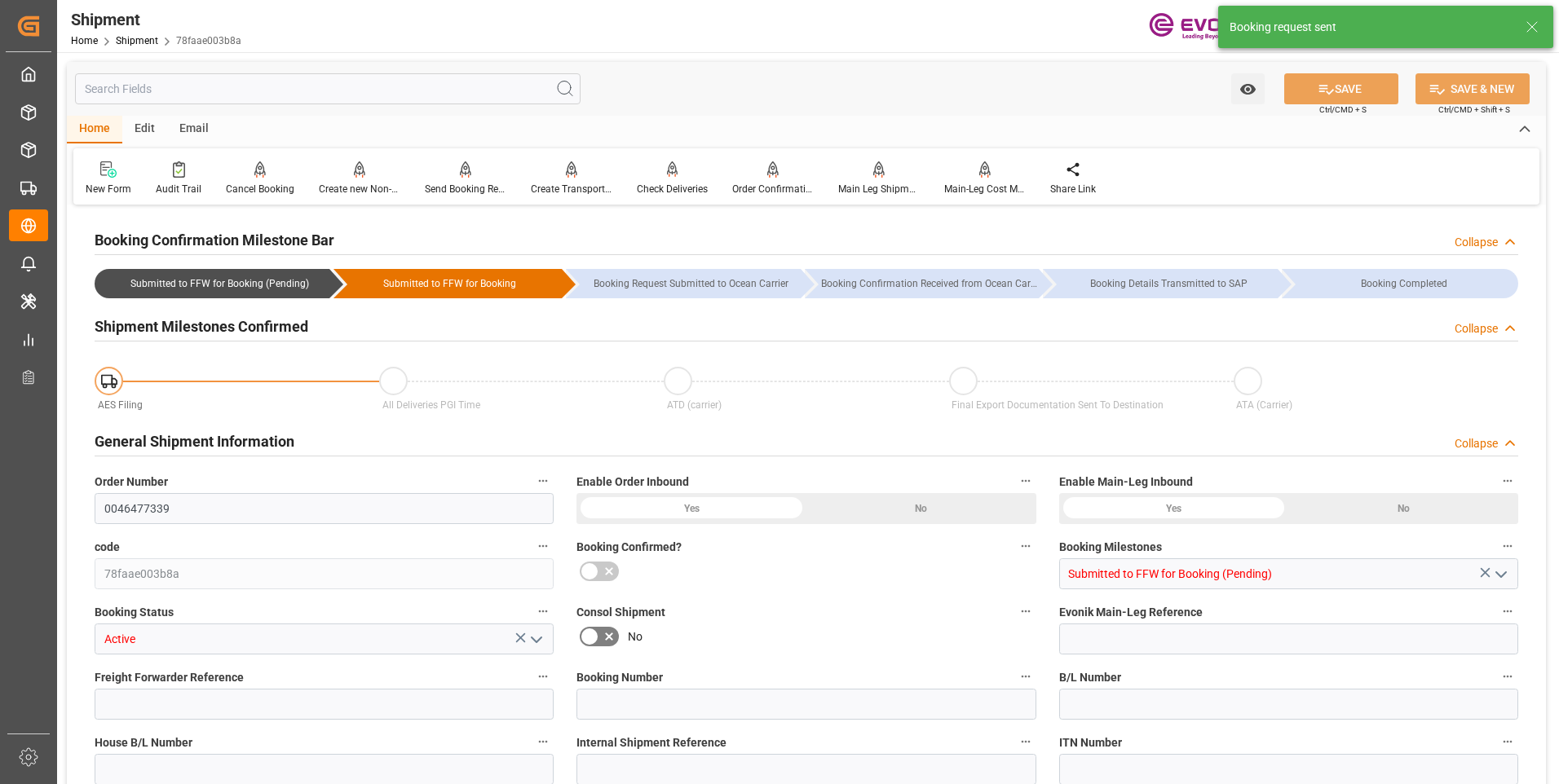
type input "Hapag Lloyd"
type input "Hapag Lloyd Aktiengesellschaft"
type input "17"
type input "374"
type input "14578.928"
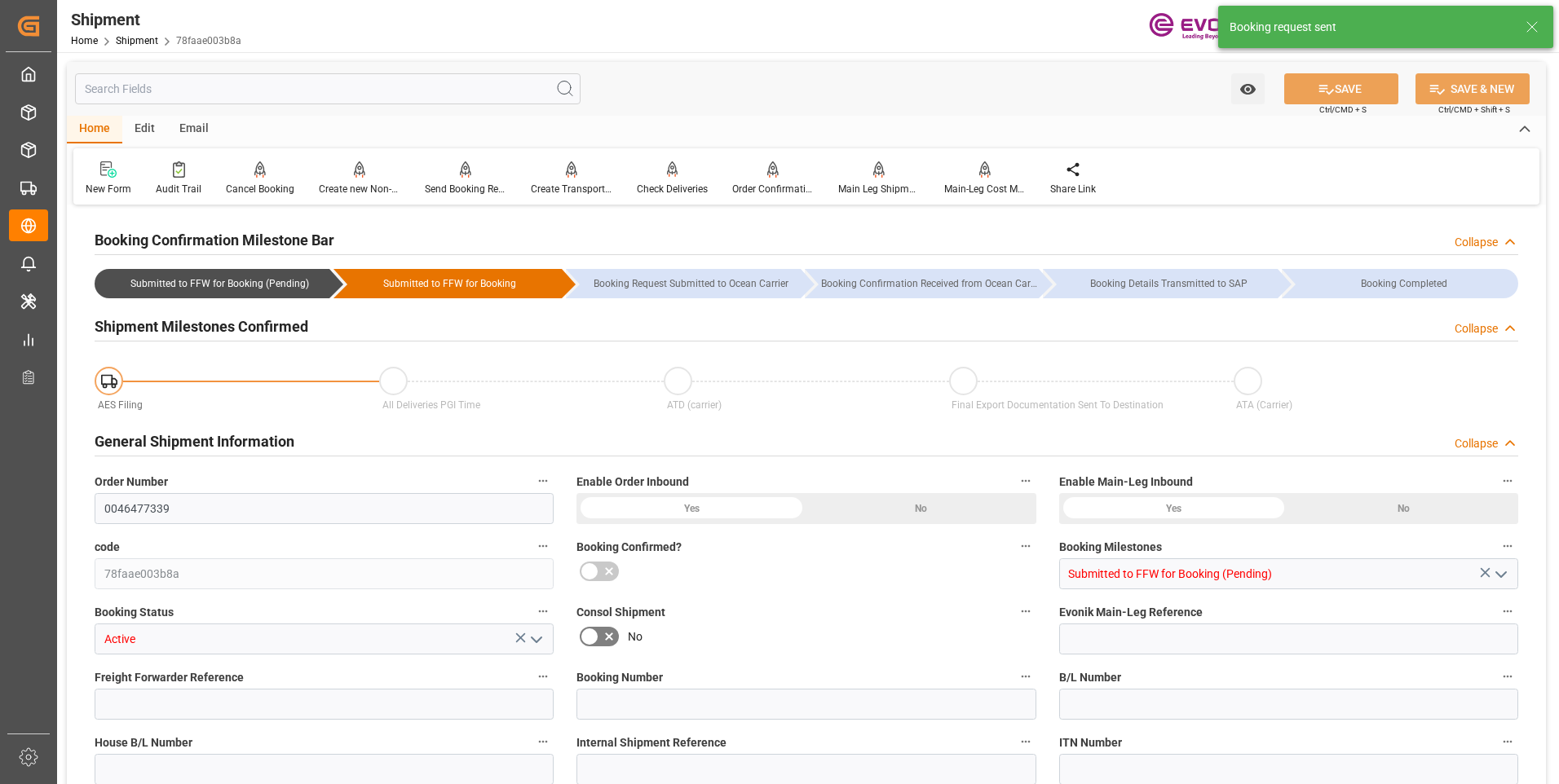
type input "22.2687"
type input "USNYC"
type input "BRSSZ"
type input "5092278"
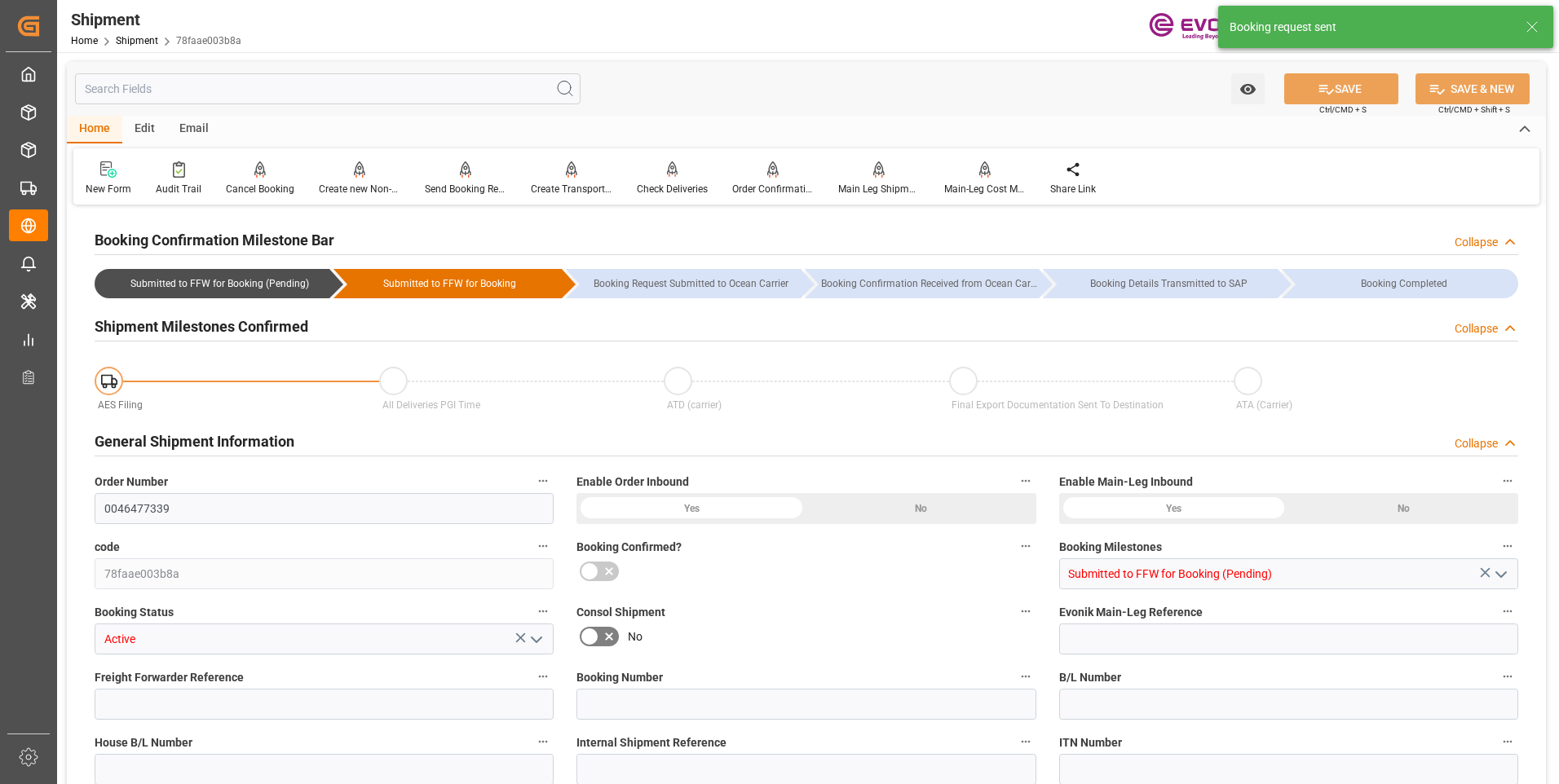
type input "1700"
type input "0"
type input "68"
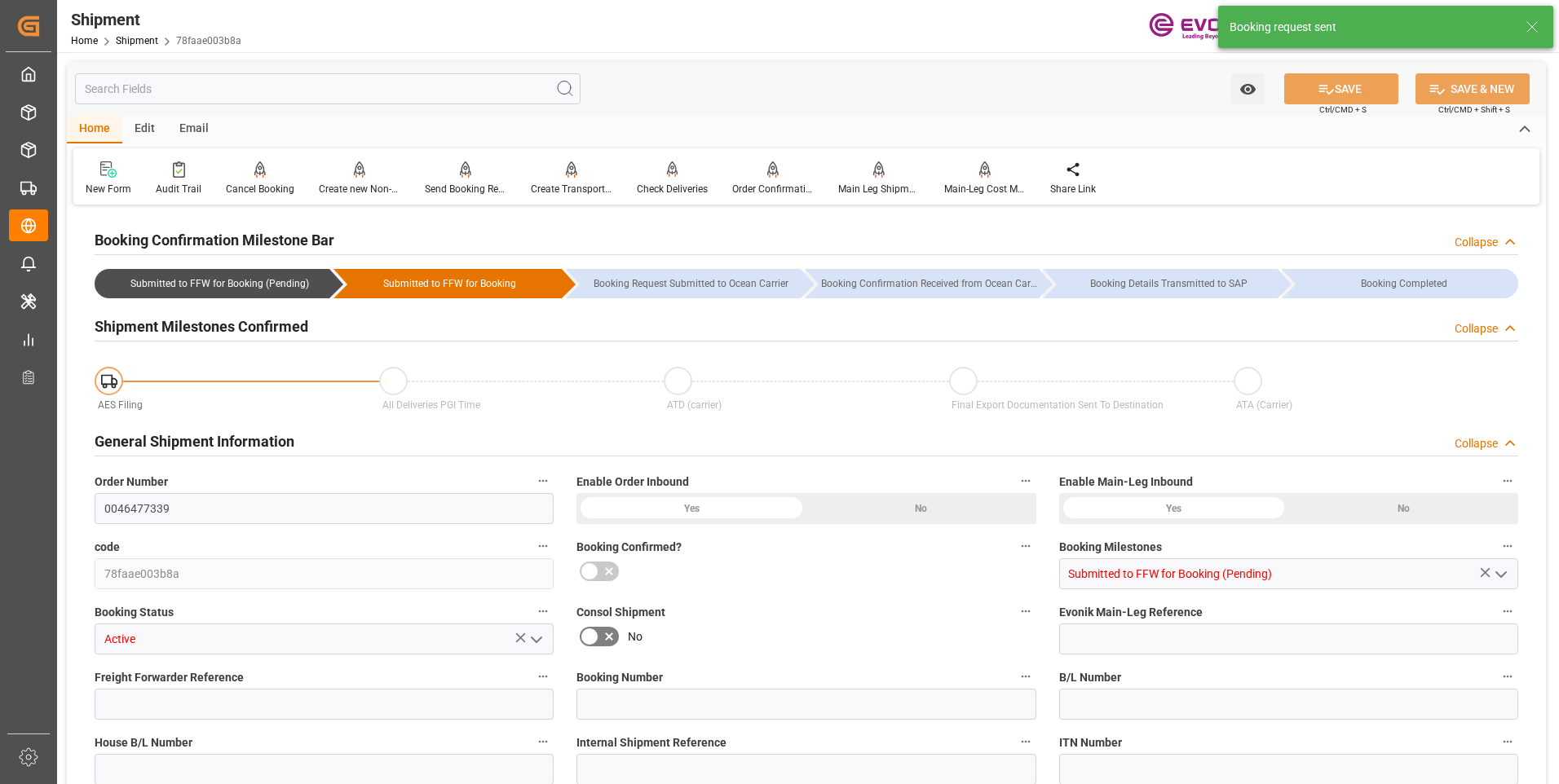
type input "DR"
type input "0"
type input "Hapag Lloyd"
type input "Hapag Lloyd Aktiengesellschaft"
type input "12.11.2025 00:00"
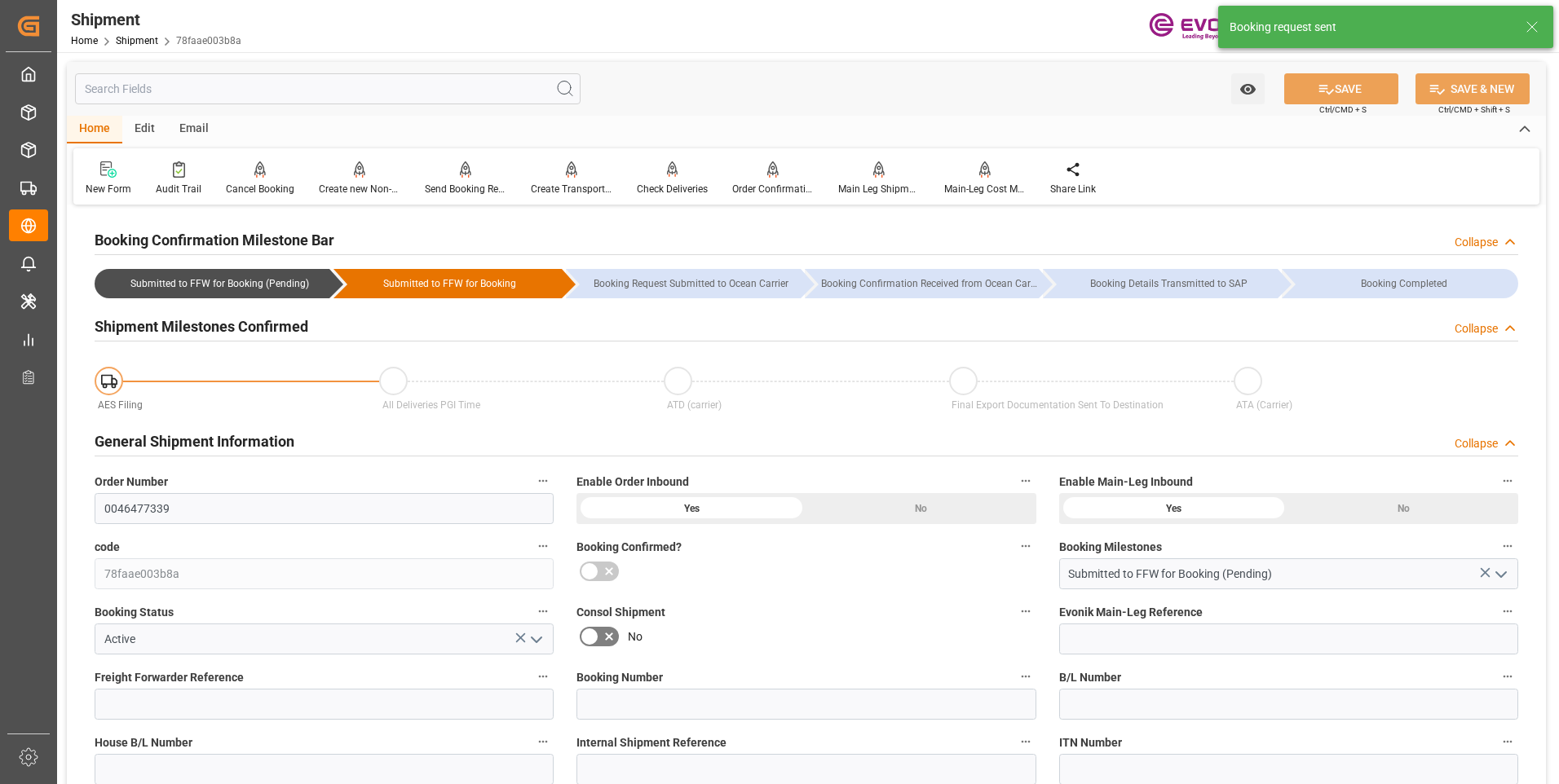
type input "03.12.2025 00:00"
type input "28.10.2025 00:00"
type input "01.12.2025"
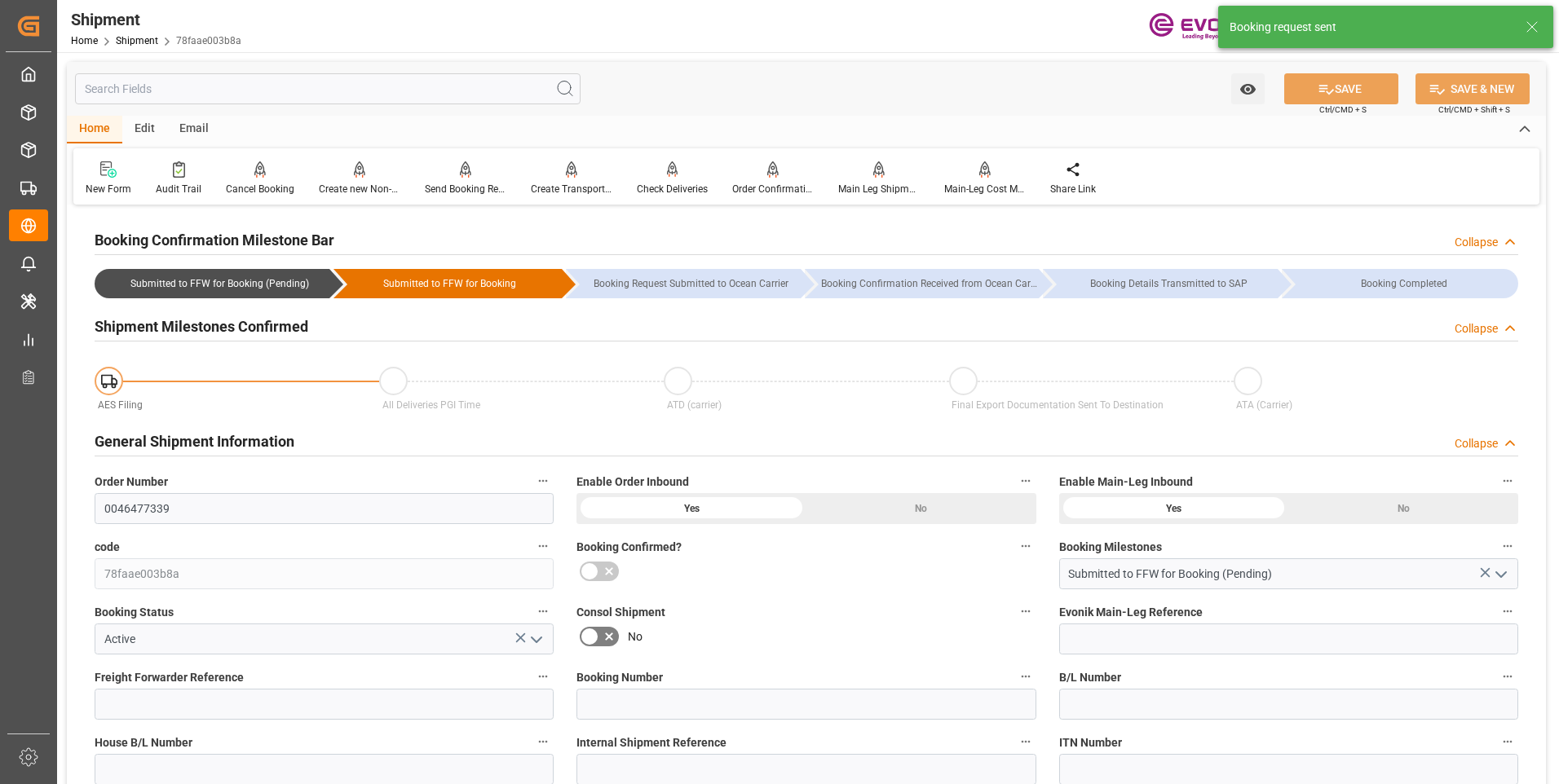
type input "15.10.2025 04:28"
type input "15.10.2025 04:24"
type input "15.10.2025 04:28"
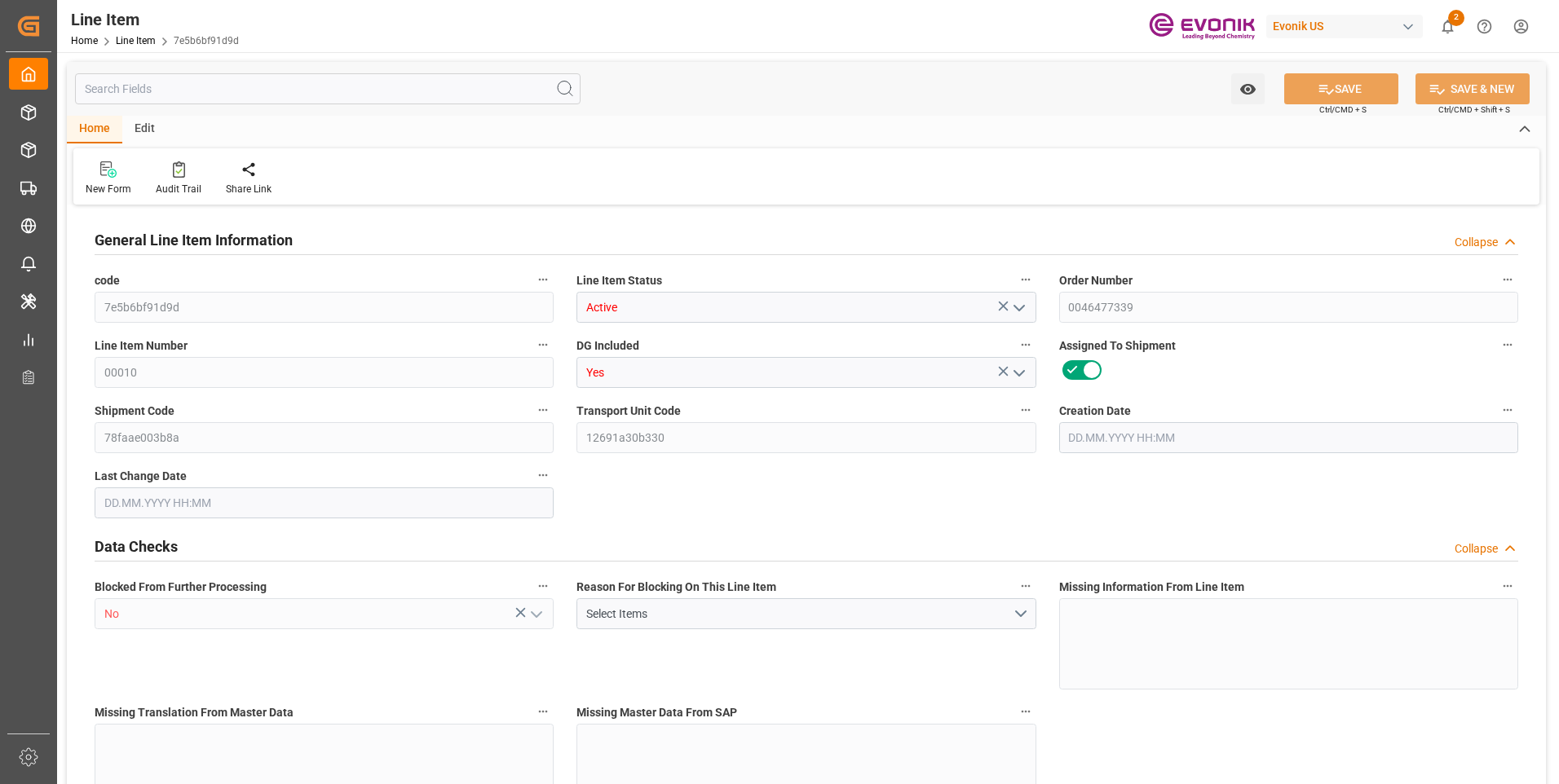
type input "17"
type input "14204.928"
type input "13056"
type input "19.4926"
type input "68"
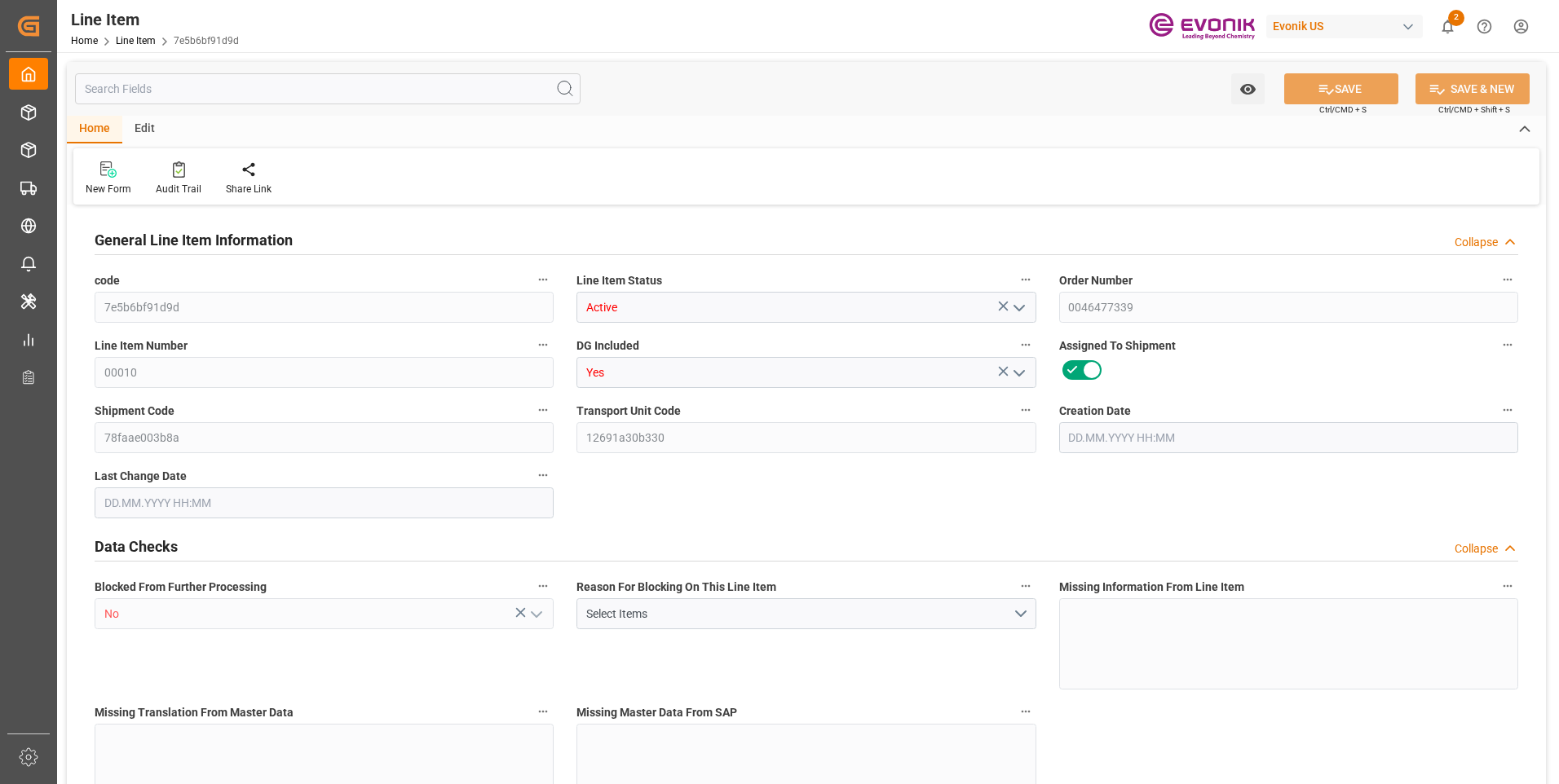
type input "34859.52"
type input "68"
type input "13056"
type input "14204.928"
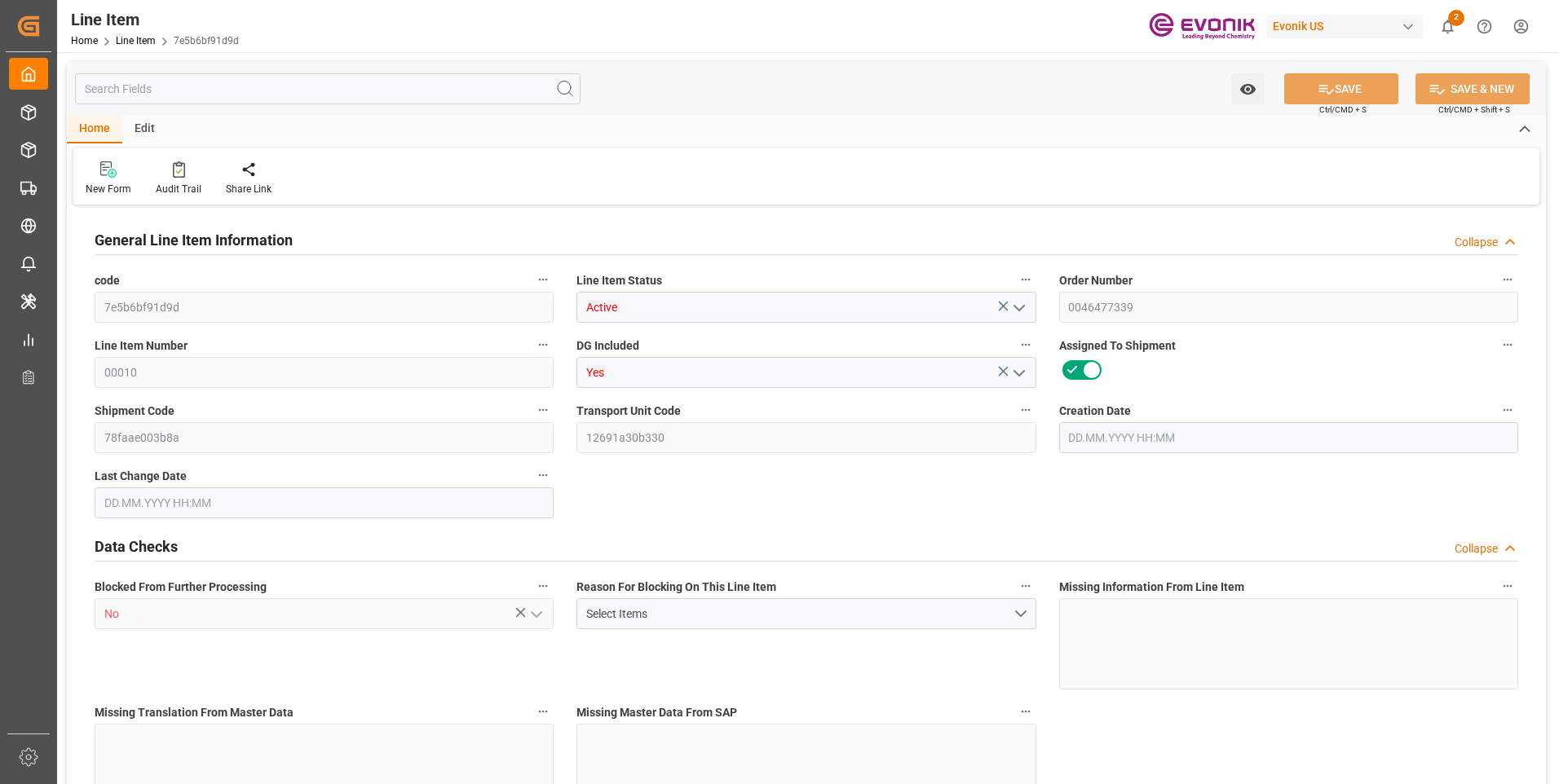
type input "14578.928"
type input "13056"
type input "19.4926"
type input "19492.608"
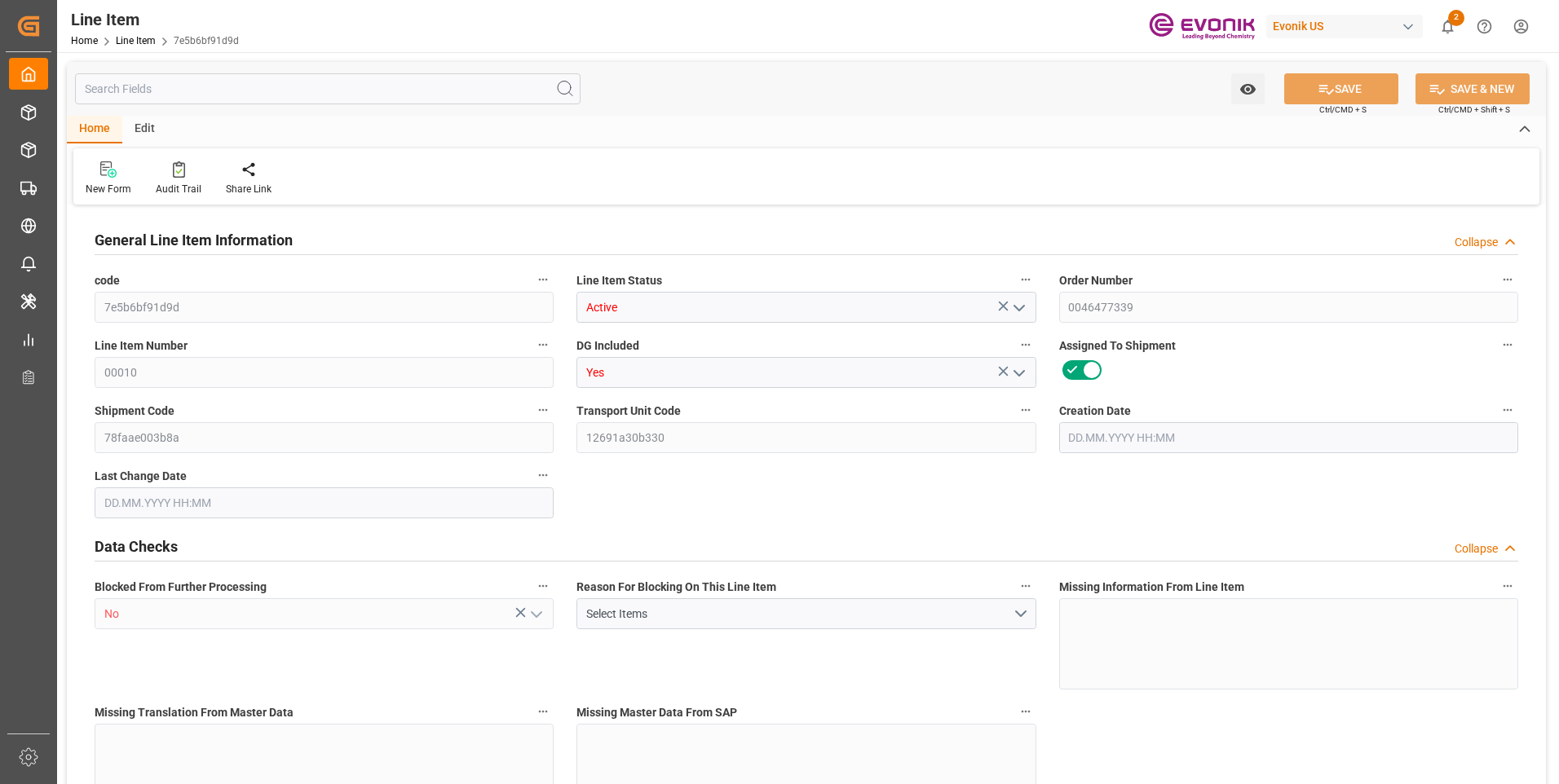
type input "0"
type input "[DATE] 16:00"
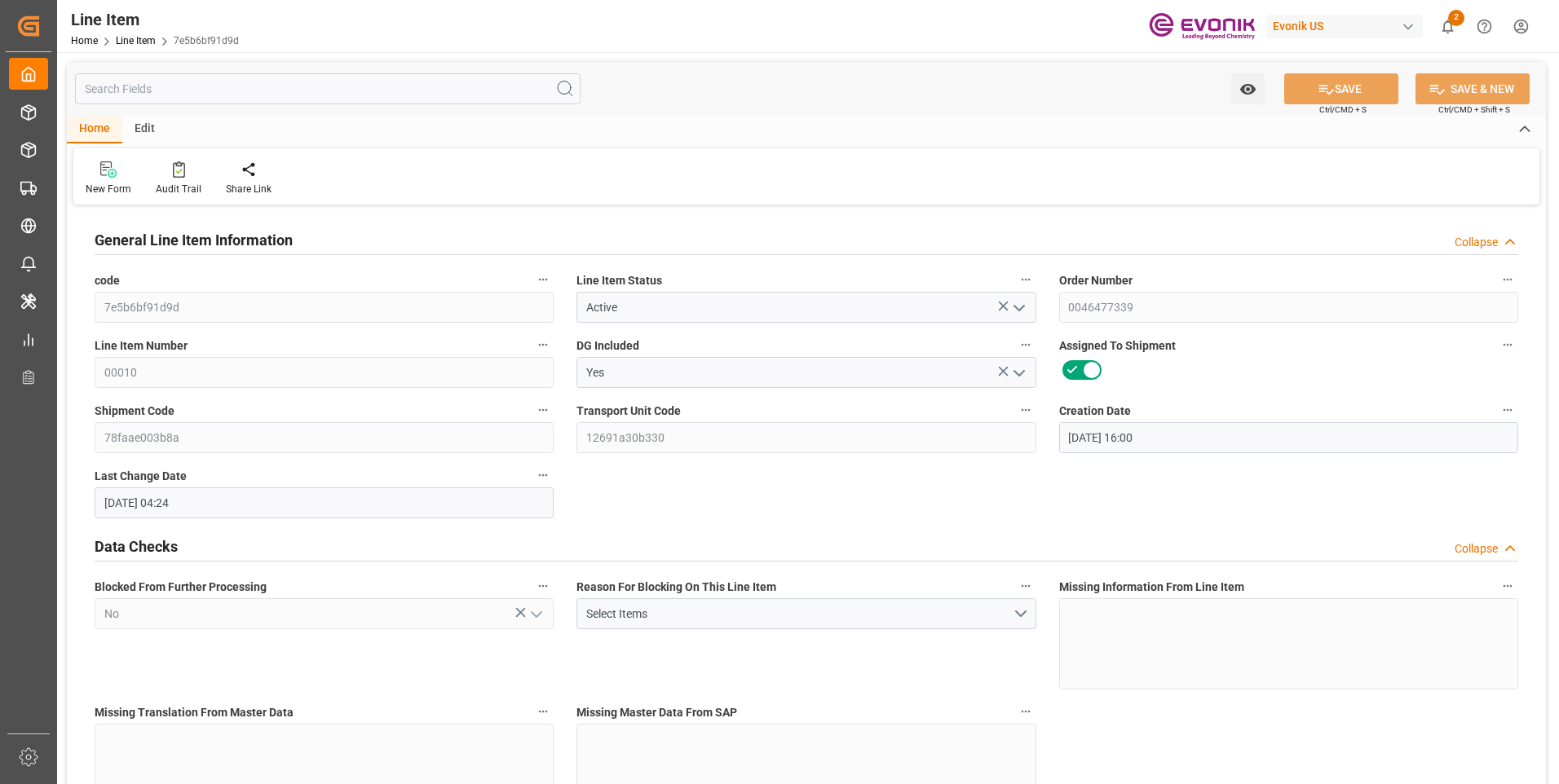
type input "[DATE] 04:24"
type input "[DATE]"
click at [323, 83] on input "text" at bounding box center [327, 89] width 505 height 31
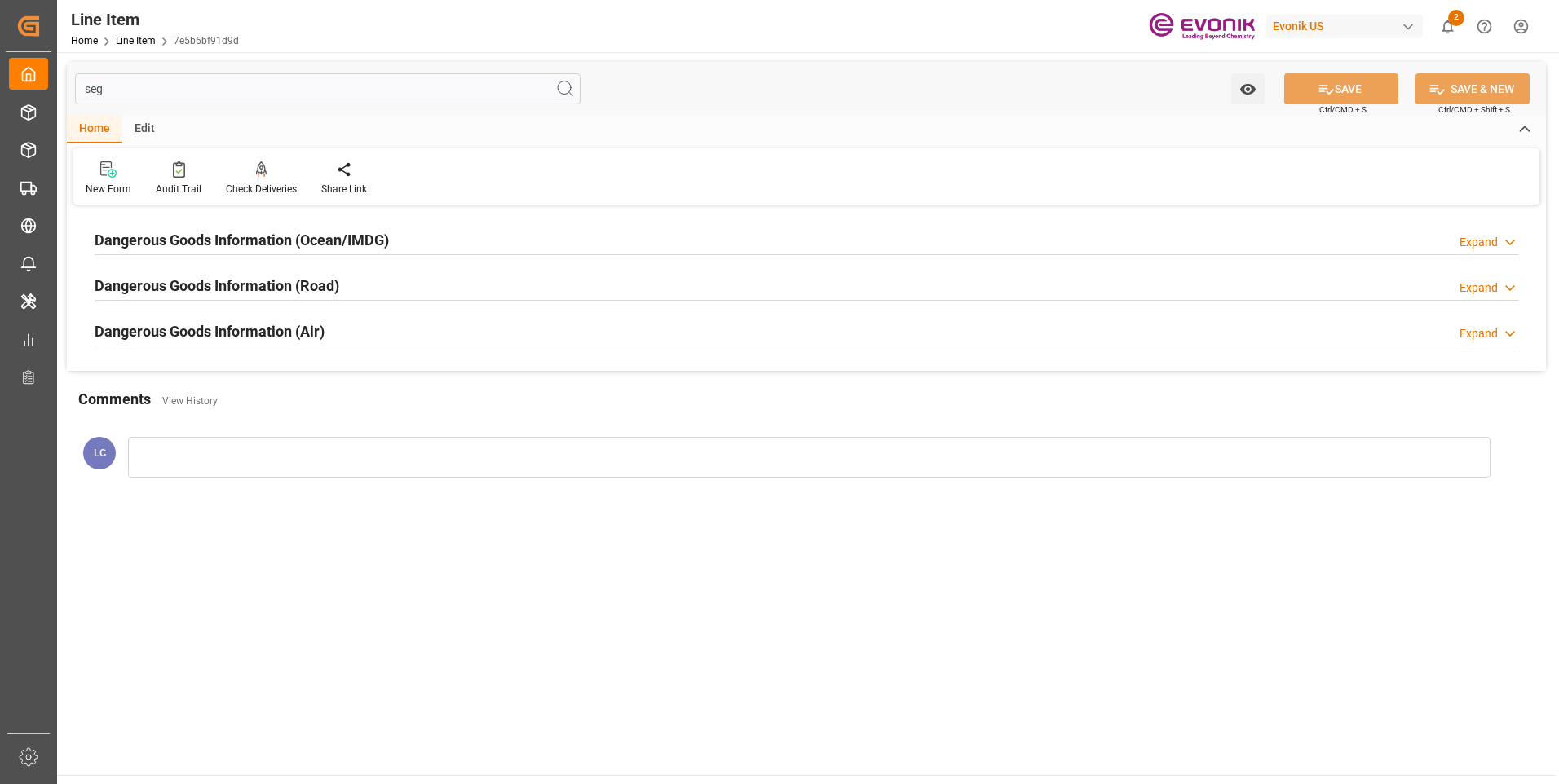
type input "seg"
click at [332, 244] on h2 "Dangerous Goods Information (Ocean/IMDG)" at bounding box center [241, 240] width 295 height 22
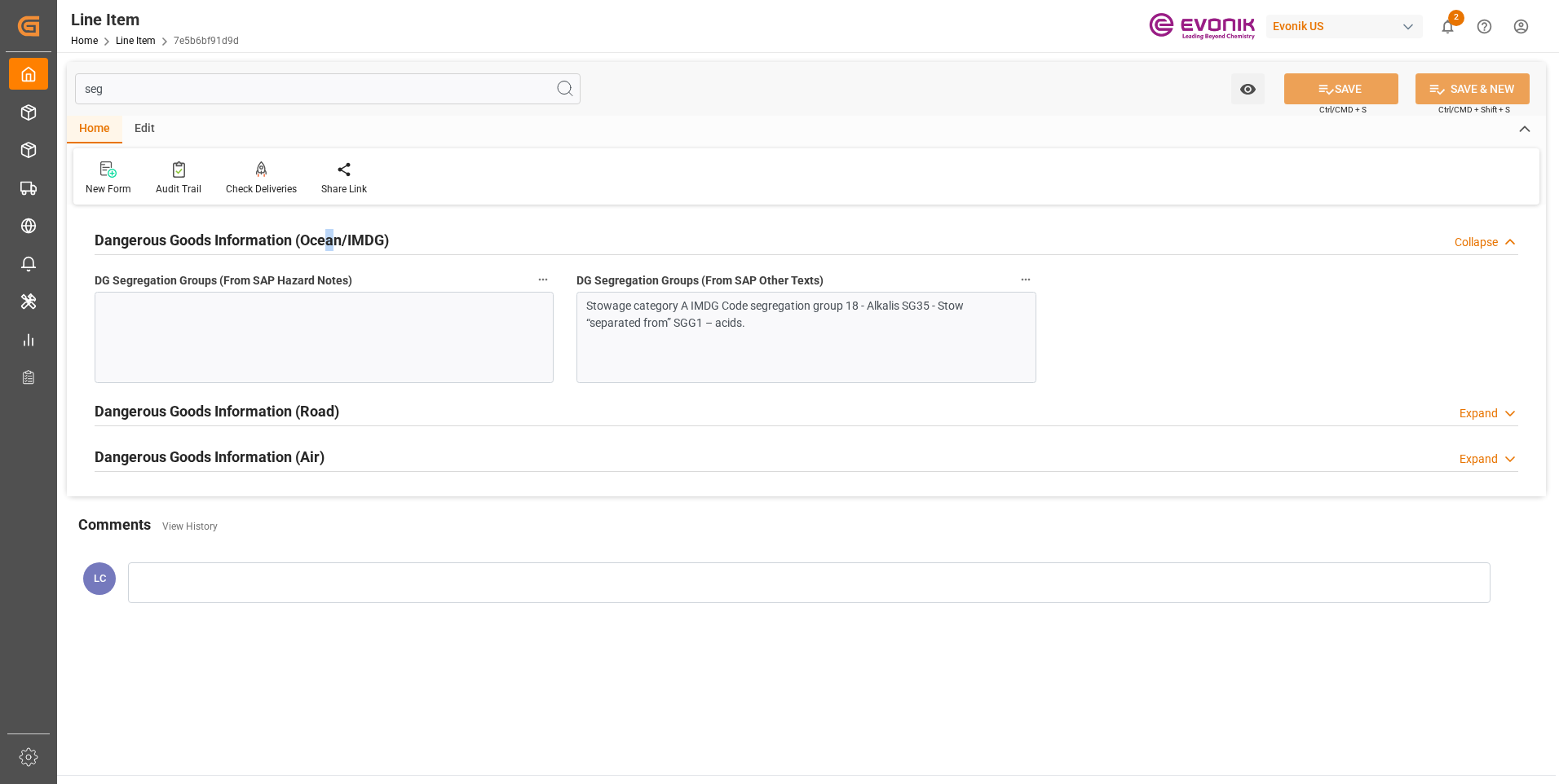
click at [739, 359] on div "Stowage category A IMDG Code segregation group 18 - Alkalis SG35 - Stow “separa…" at bounding box center [806, 337] width 459 height 92
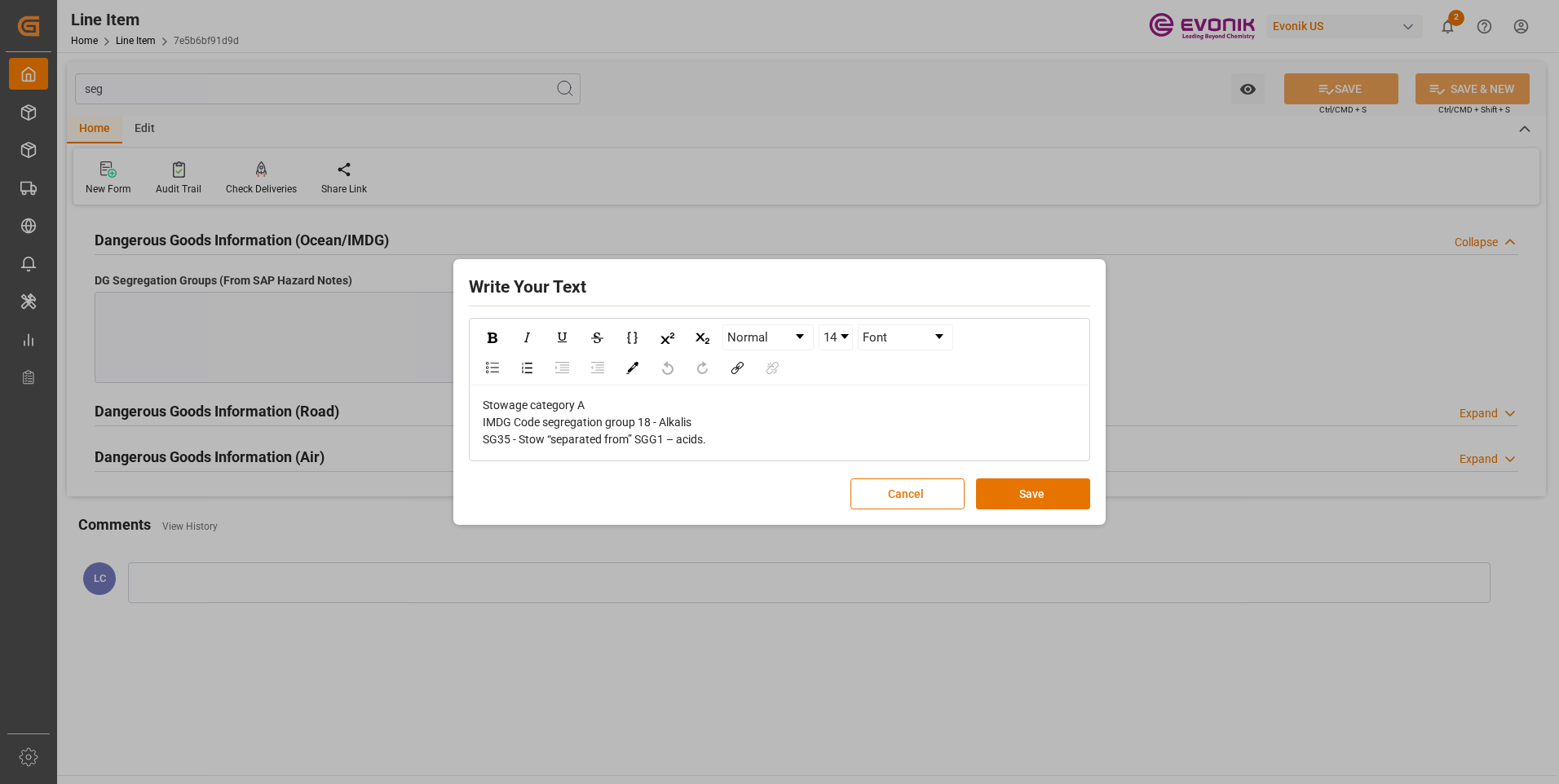
click at [736, 414] on div "Stowage category A IMDG Code segregation group 18 - Alkalis SG35 - Stow “separa…" at bounding box center [779, 422] width 594 height 52
drag, startPoint x: 739, startPoint y: 446, endPoint x: 463, endPoint y: 381, distance: 283.6
click at [463, 381] on div "Write Your Text Normal 14 Font Stowage category A IMDG Code segregation group 1…" at bounding box center [779, 392] width 644 height 258
copy span "Stowage category A IMDG Code segregation group 18 - Alkalis SG35 - Stow “separa…"
click at [932, 479] on button "Cancel" at bounding box center [908, 494] width 114 height 31
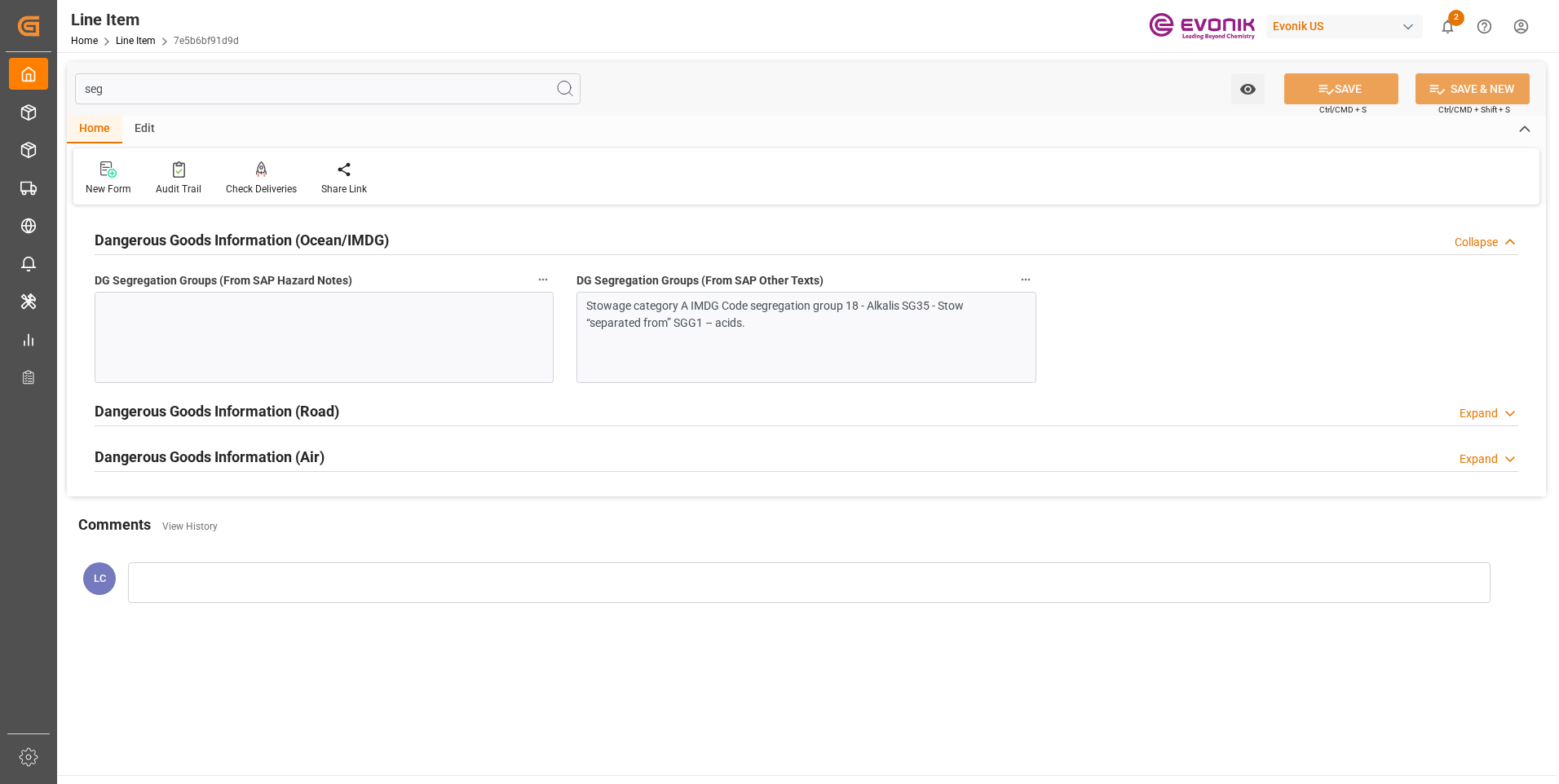
click at [369, 326] on div at bounding box center [324, 337] width 459 height 92
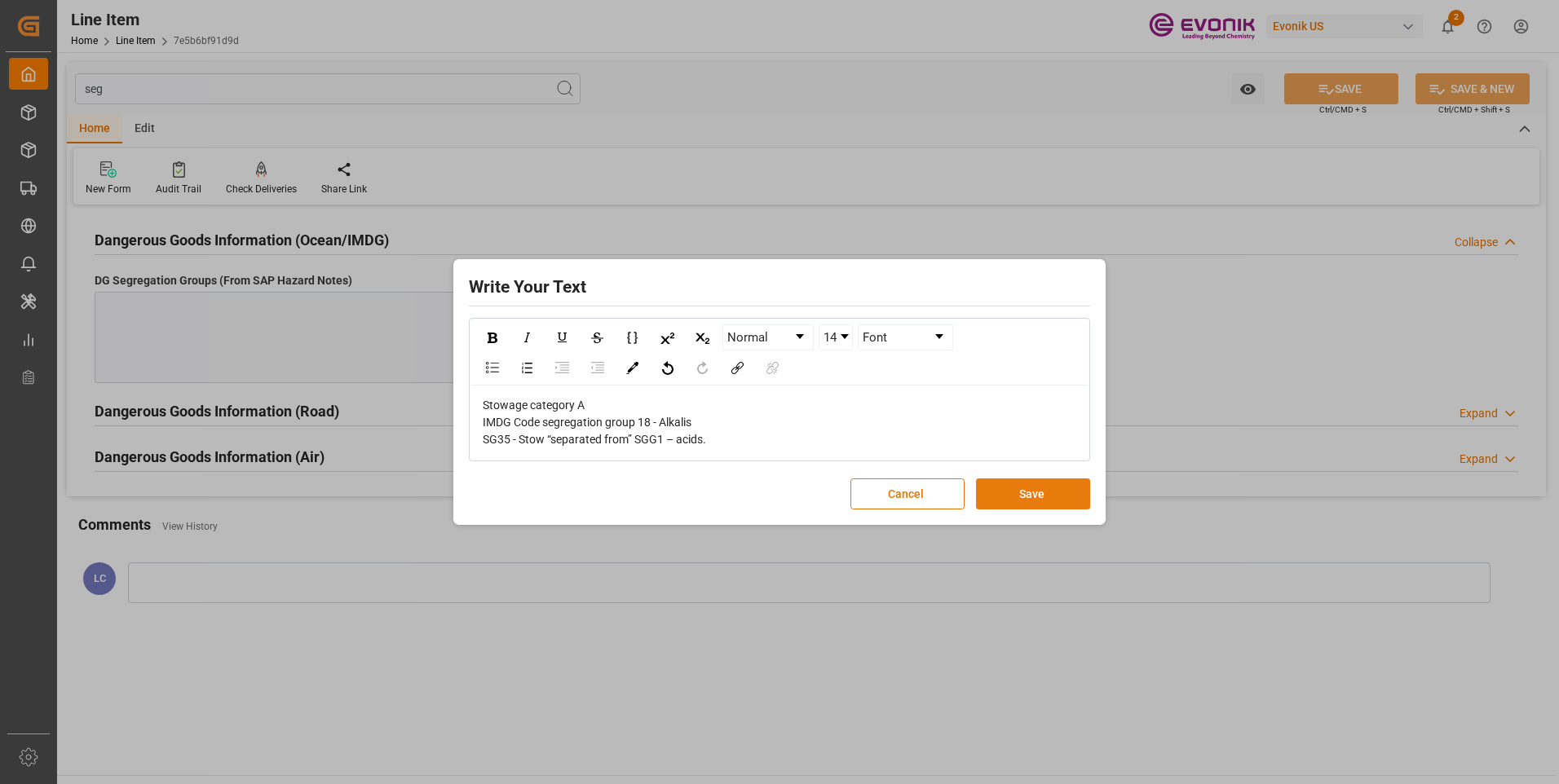
drag, startPoint x: 1044, startPoint y: 498, endPoint x: 1040, endPoint y: 481, distance: 17.5
click at [1041, 496] on button "Save" at bounding box center [1033, 494] width 114 height 31
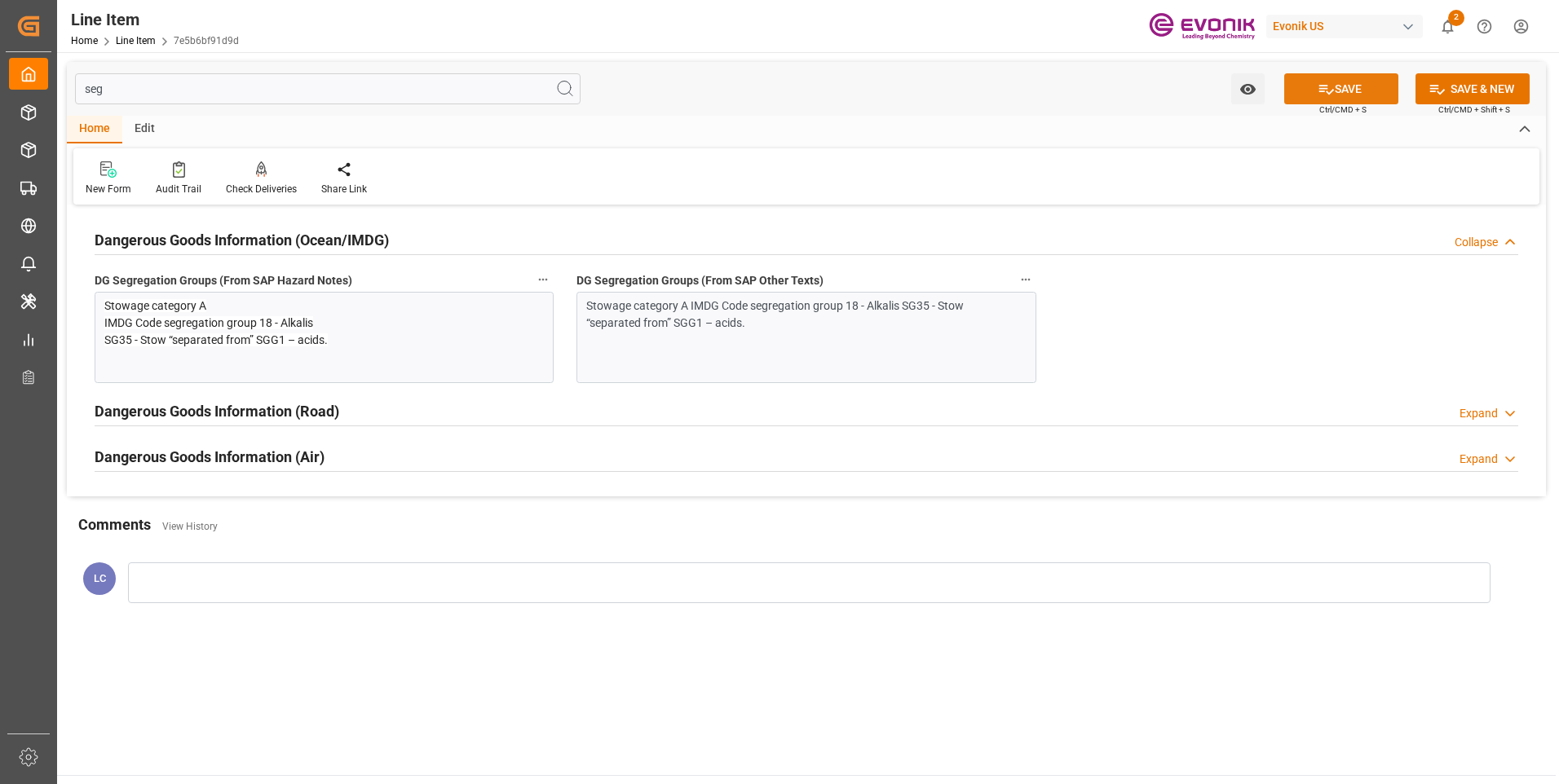
click at [1360, 96] on button "SAVE" at bounding box center [1341, 89] width 114 height 31
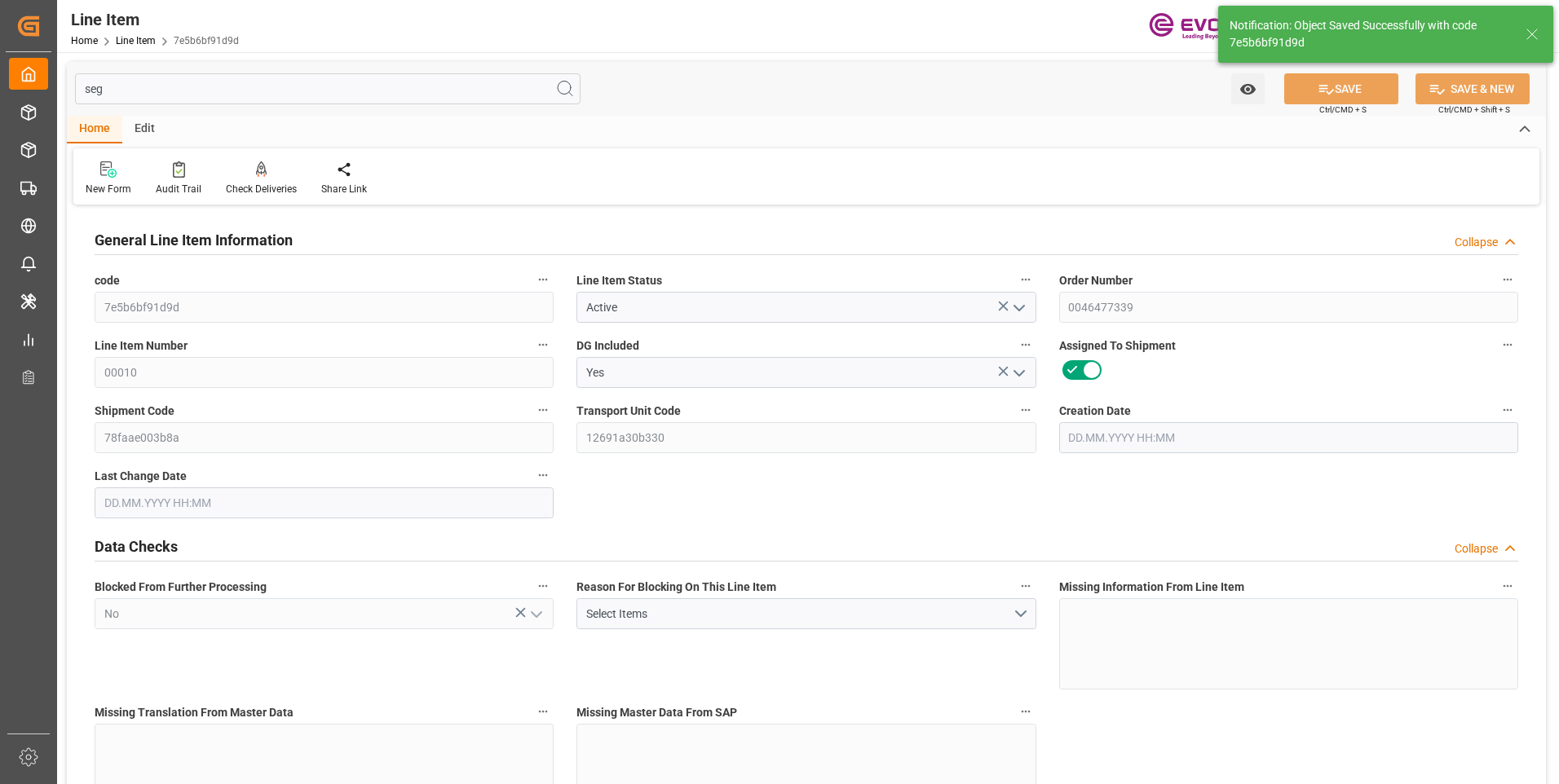
type input "17"
type input "14204.928"
type input "13056"
type input "19.4926"
type input "68"
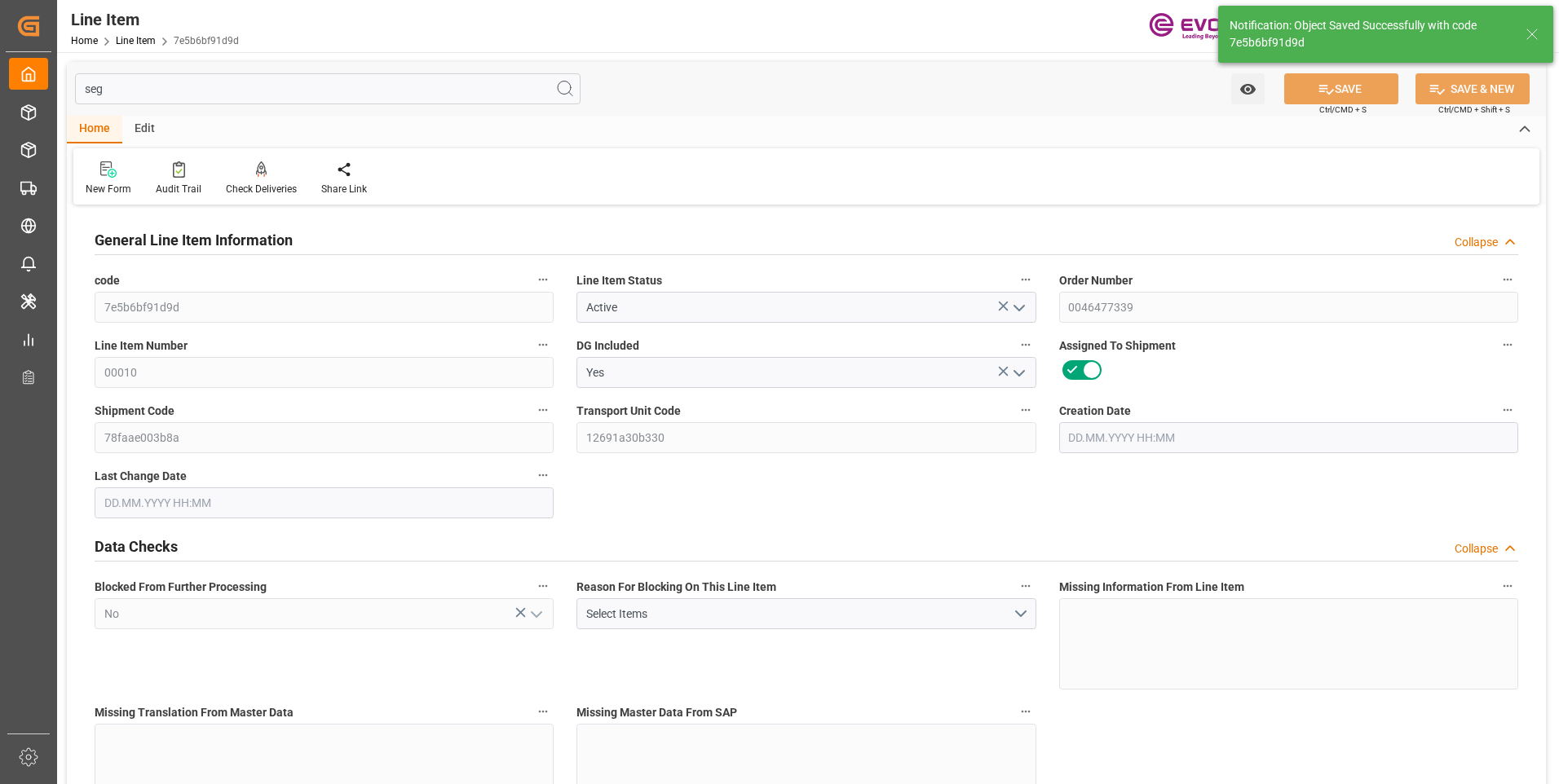
type input "34859.52"
type input "68"
type input "13056"
type input "14204.928"
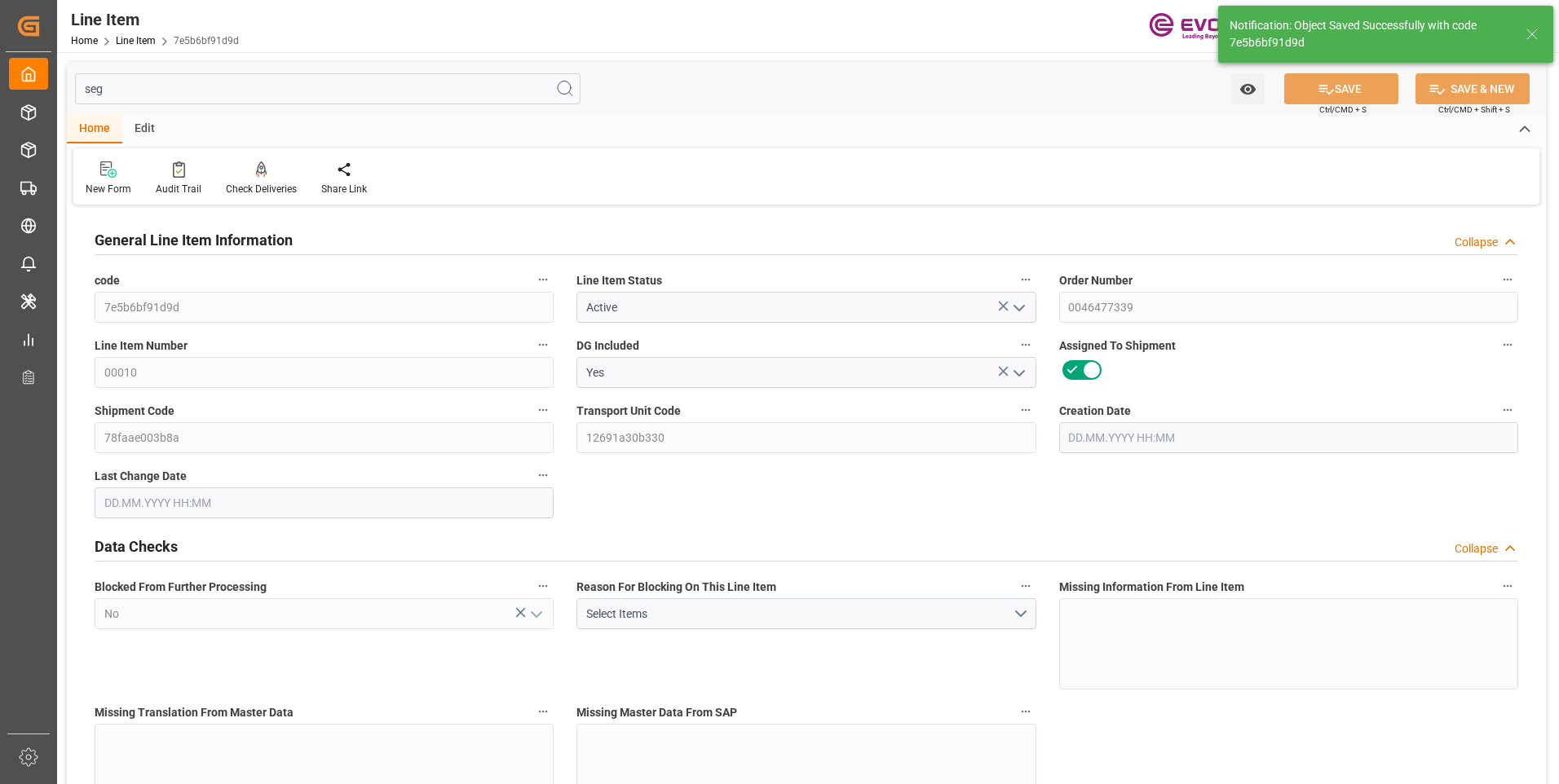
type input "14578.928"
type input "13056"
type input "19.4926"
type input "19492.608"
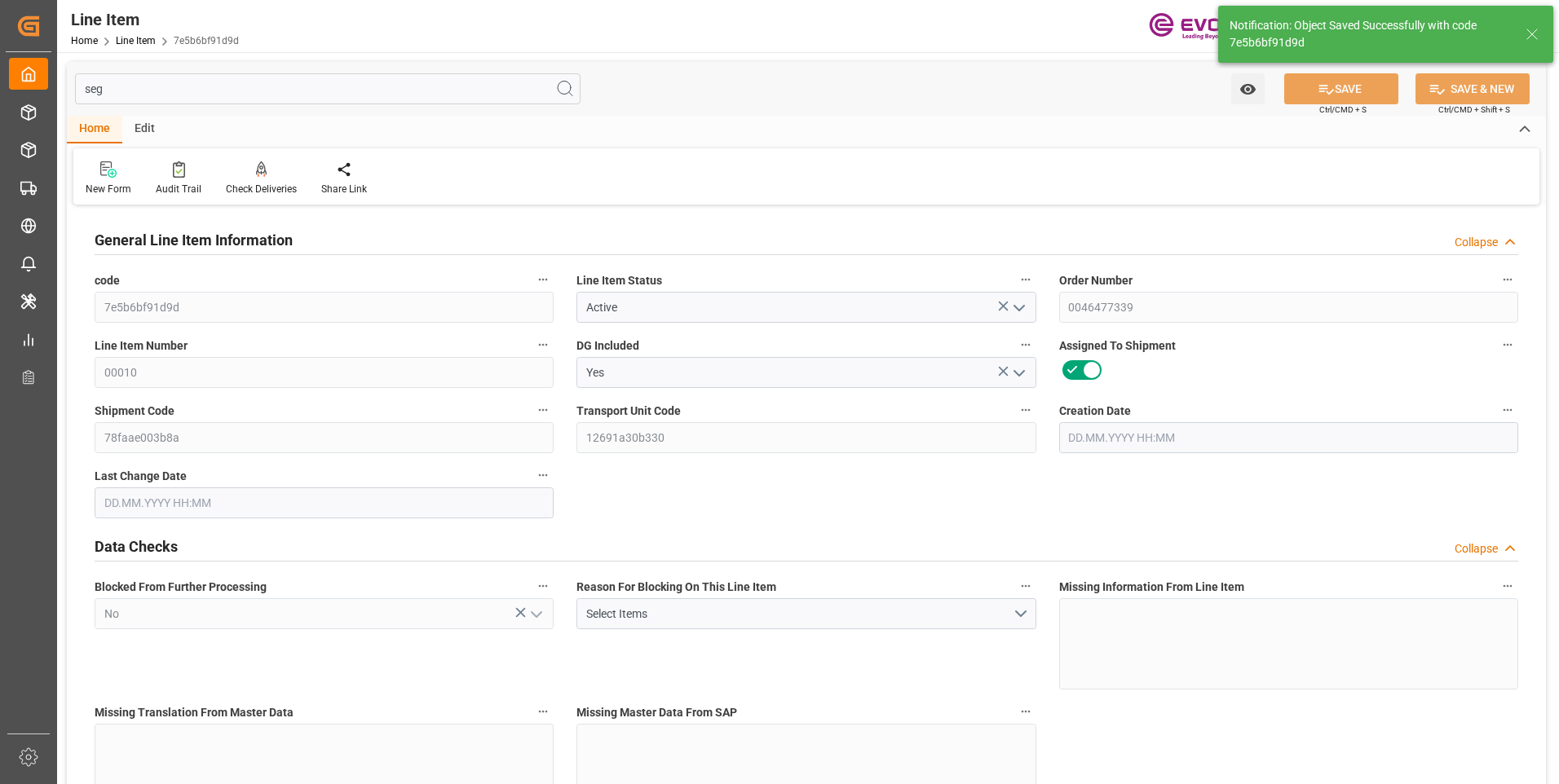
type input "0"
type input "[DATE] 16:00"
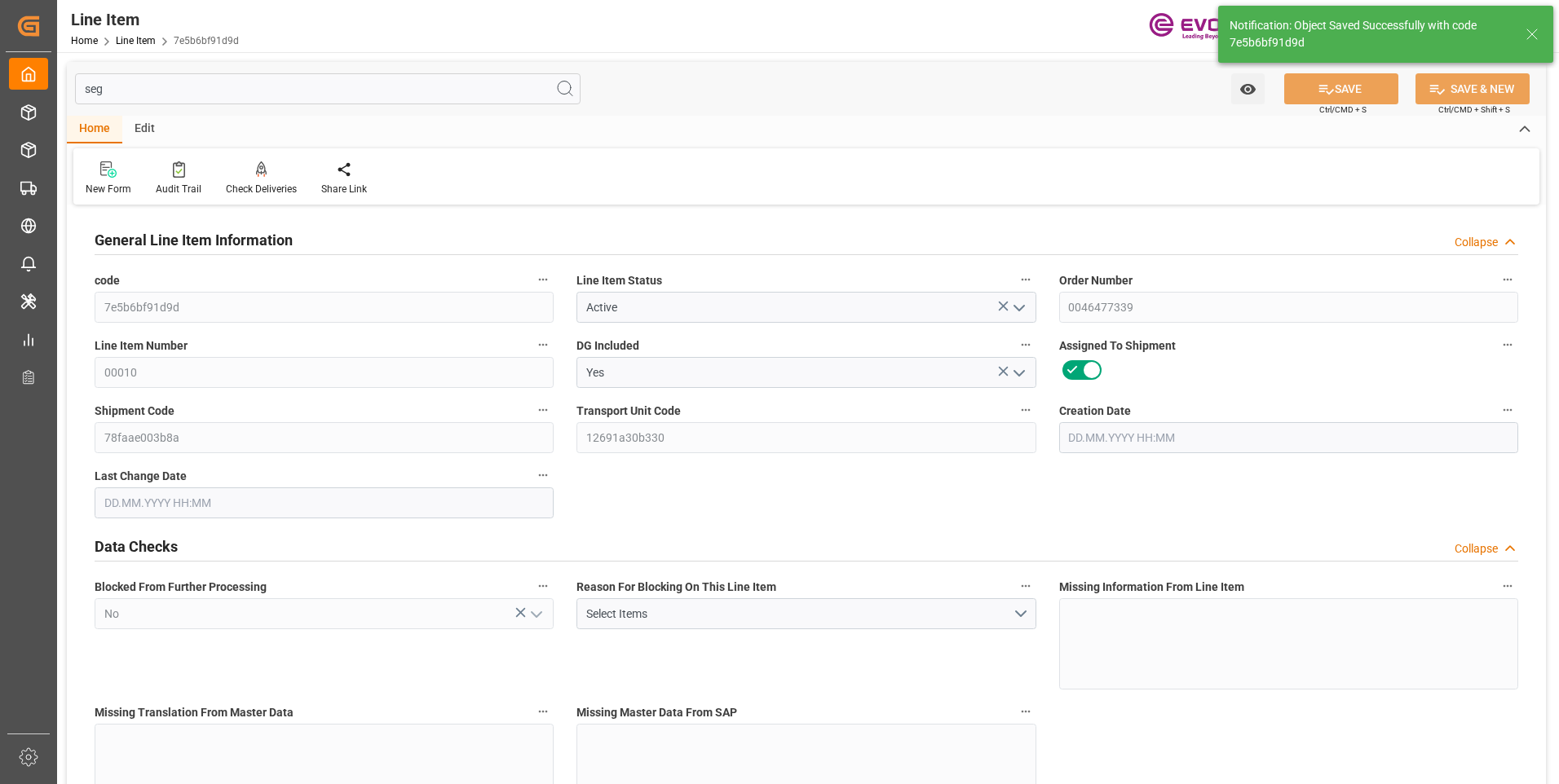
type input "[DATE] 04:27"
type input "[DATE]"
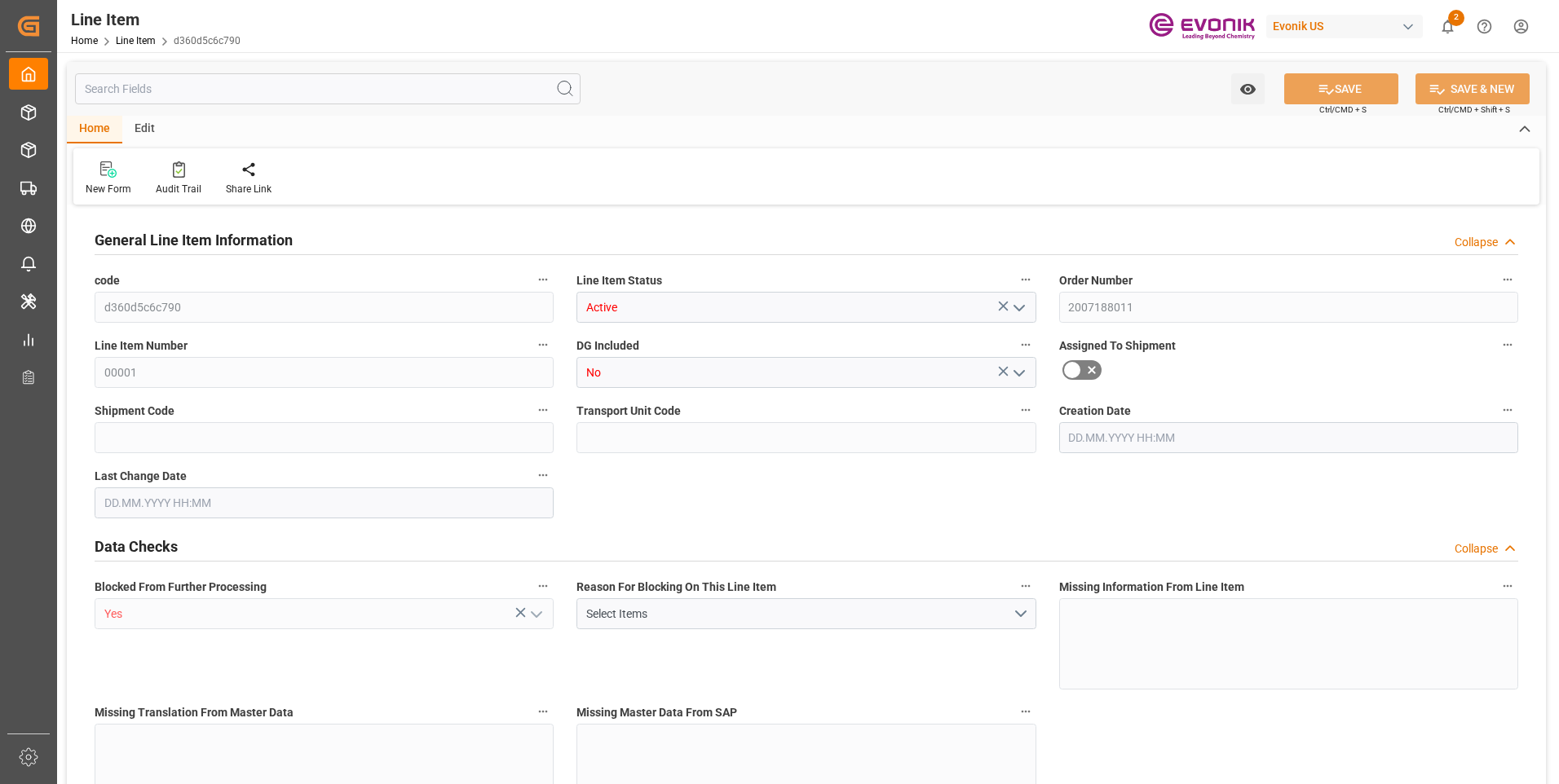
type input "20"
type input "15280"
type input "14000"
type input "26.42"
type input "80"
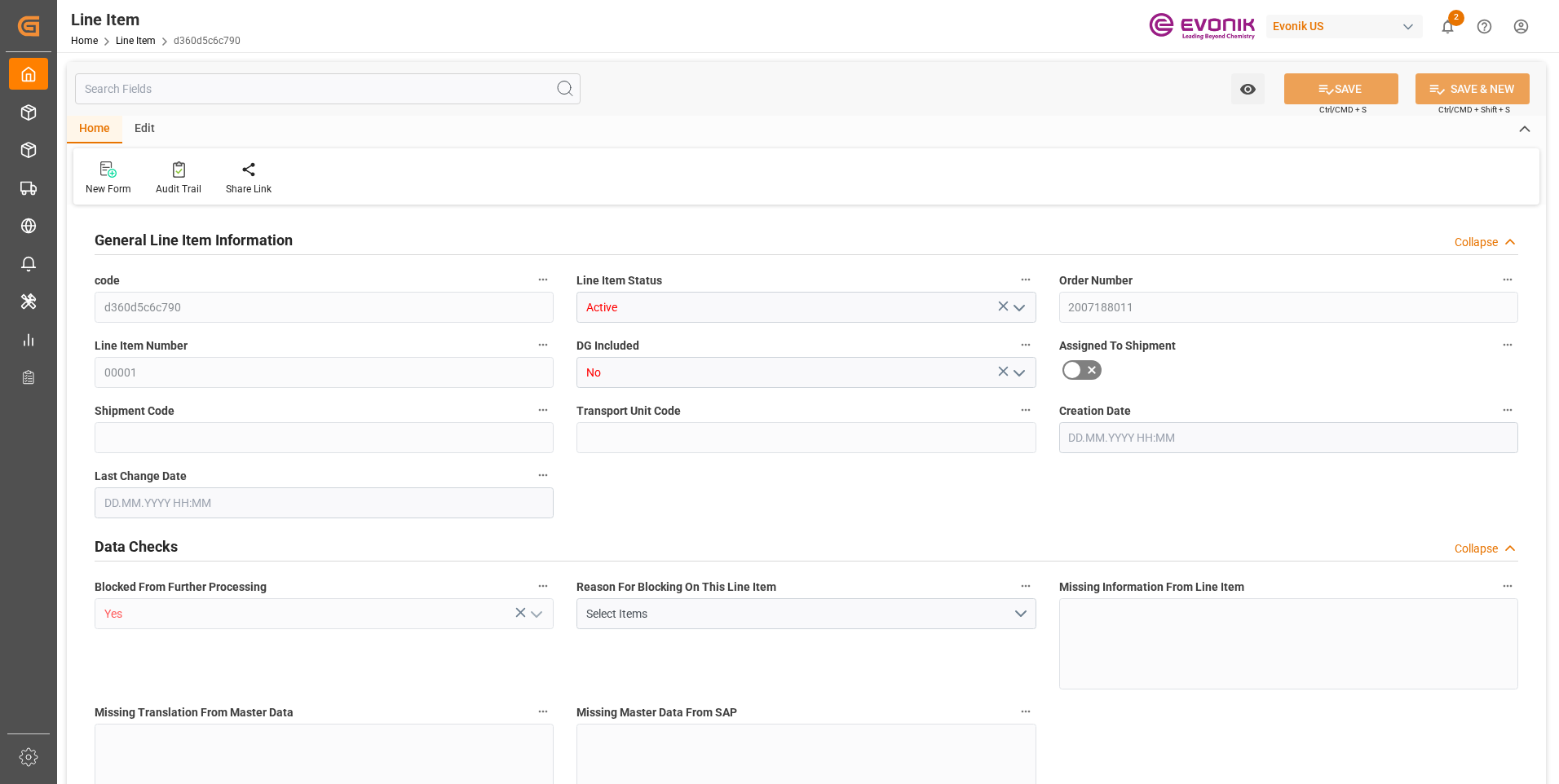
type input "71344"
type input "80"
type input "14000"
type input "15280"
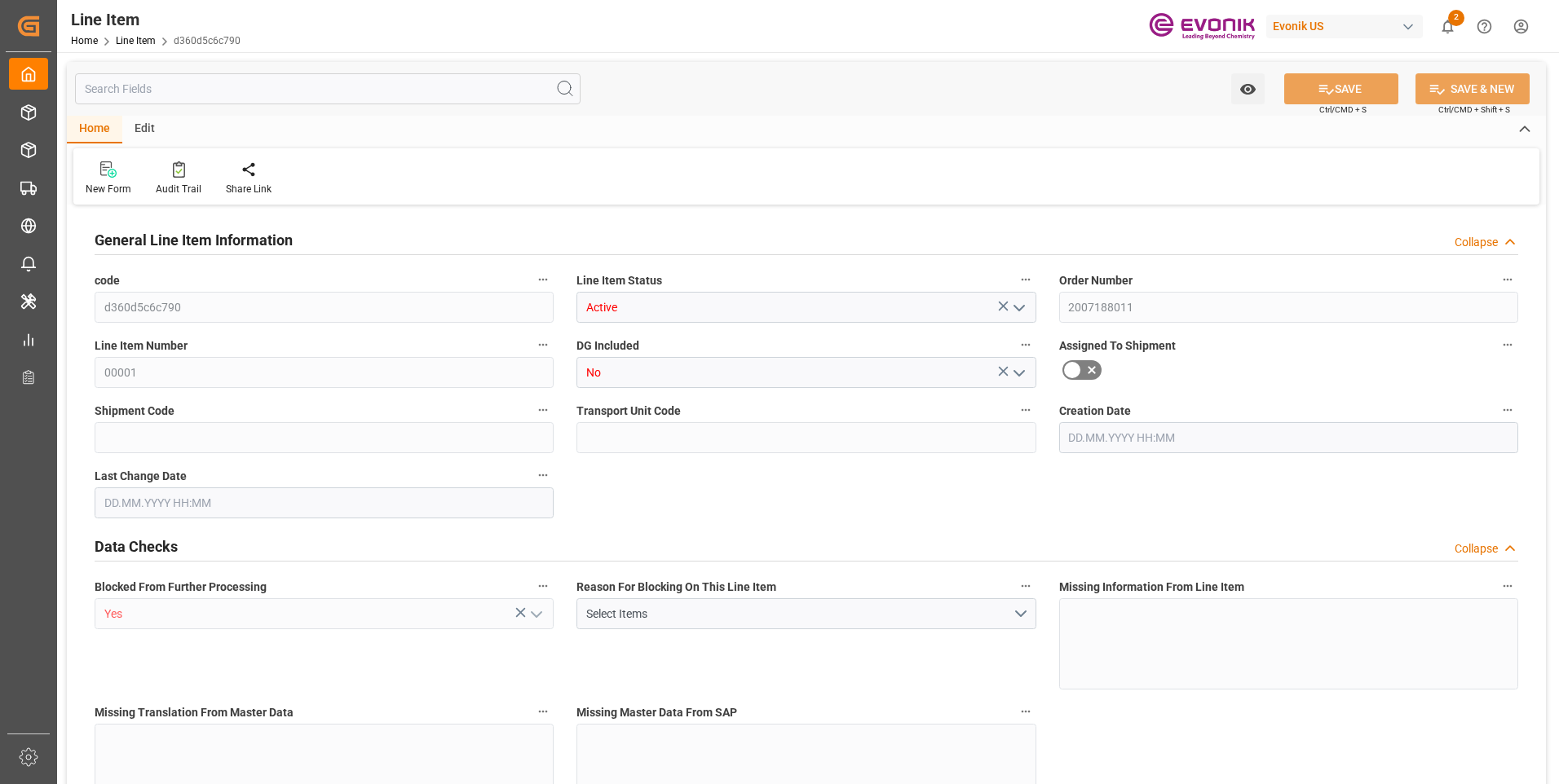
type input "16200"
type input "14000"
type input "26.42"
type input "26420"
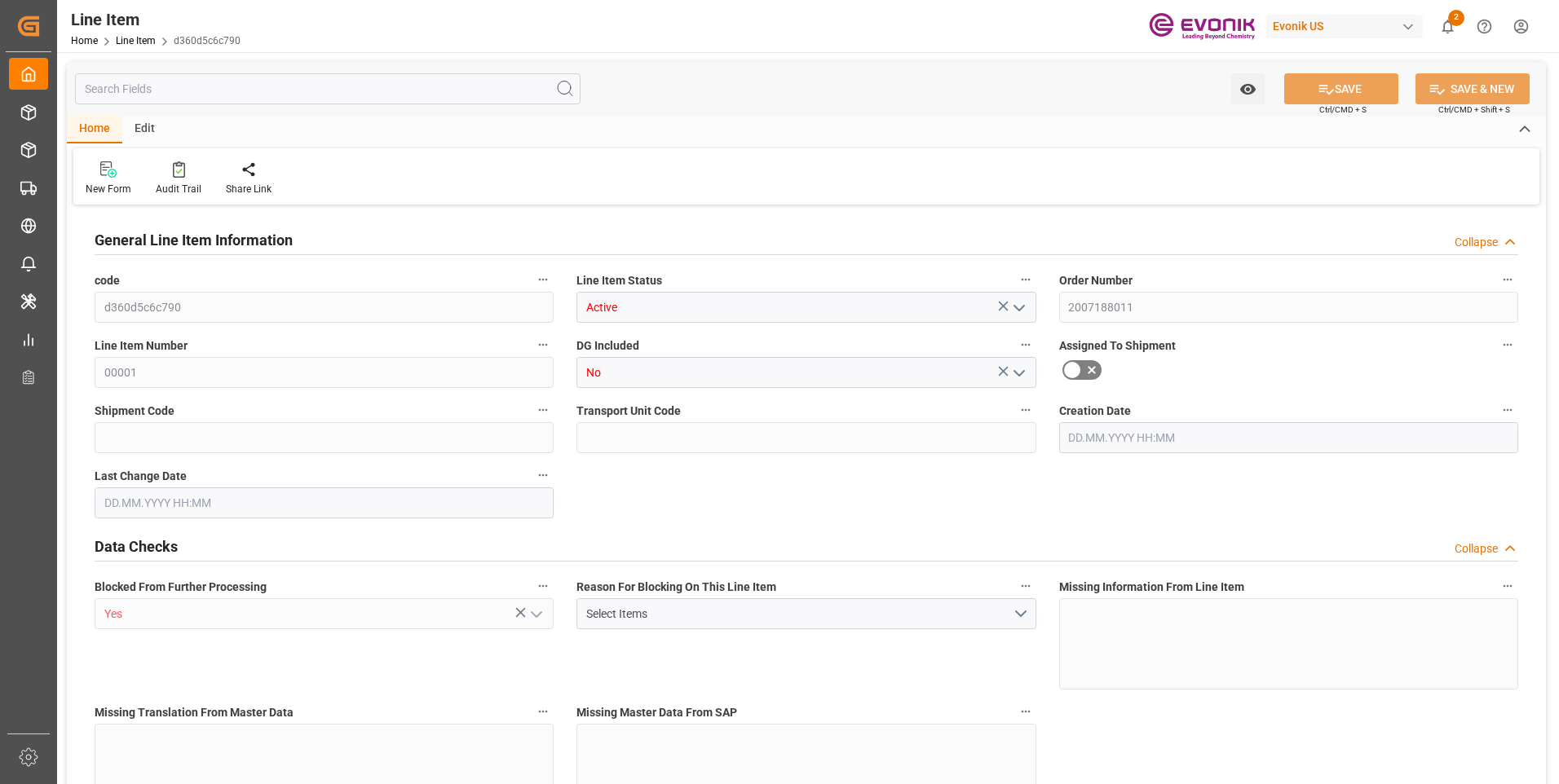
type input "0"
type input "[DATE] 13:07"
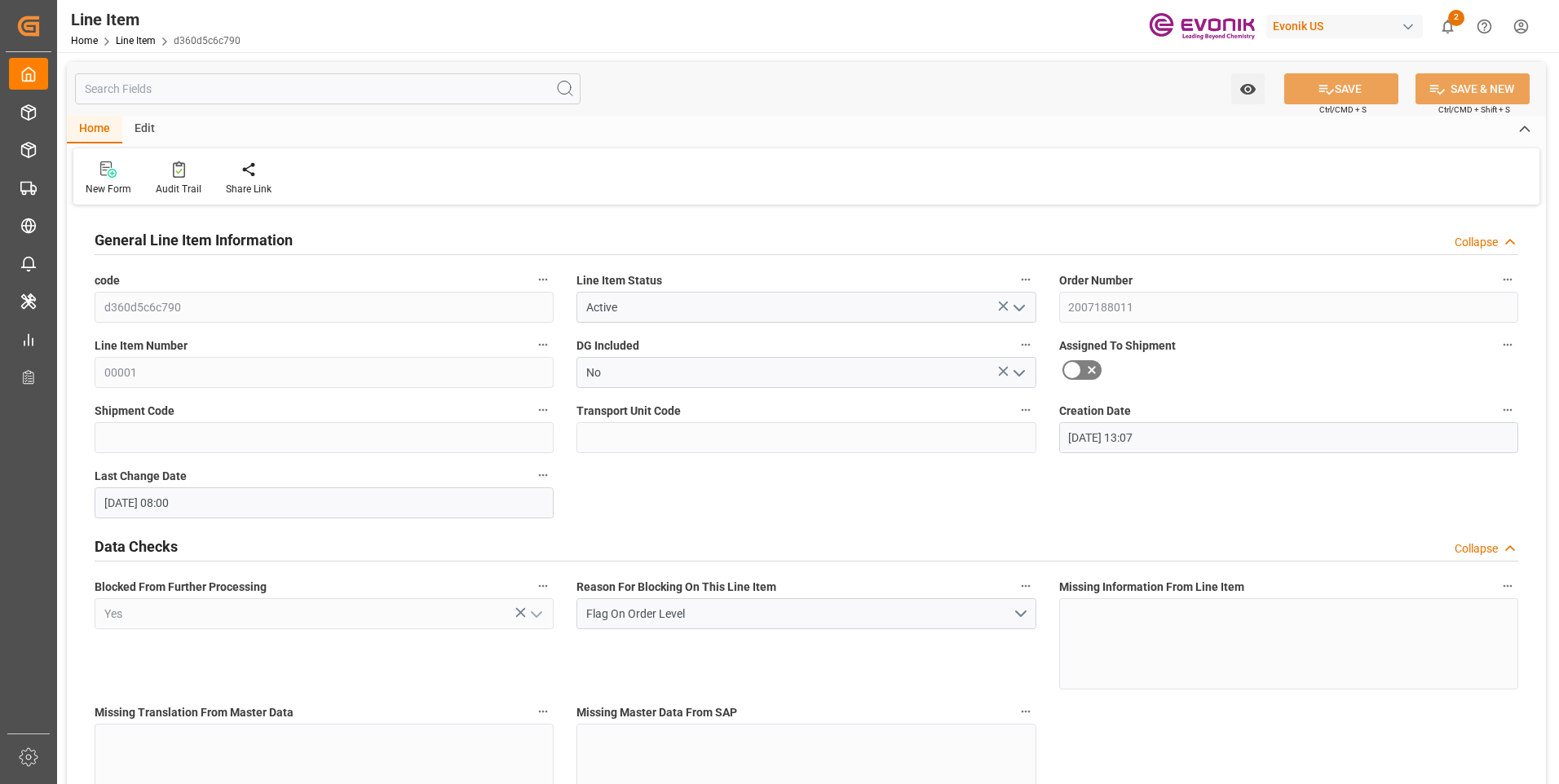
type input "[DATE] 08:00"
type input "[DATE]"
click at [363, 84] on input "text" at bounding box center [327, 89] width 505 height 31
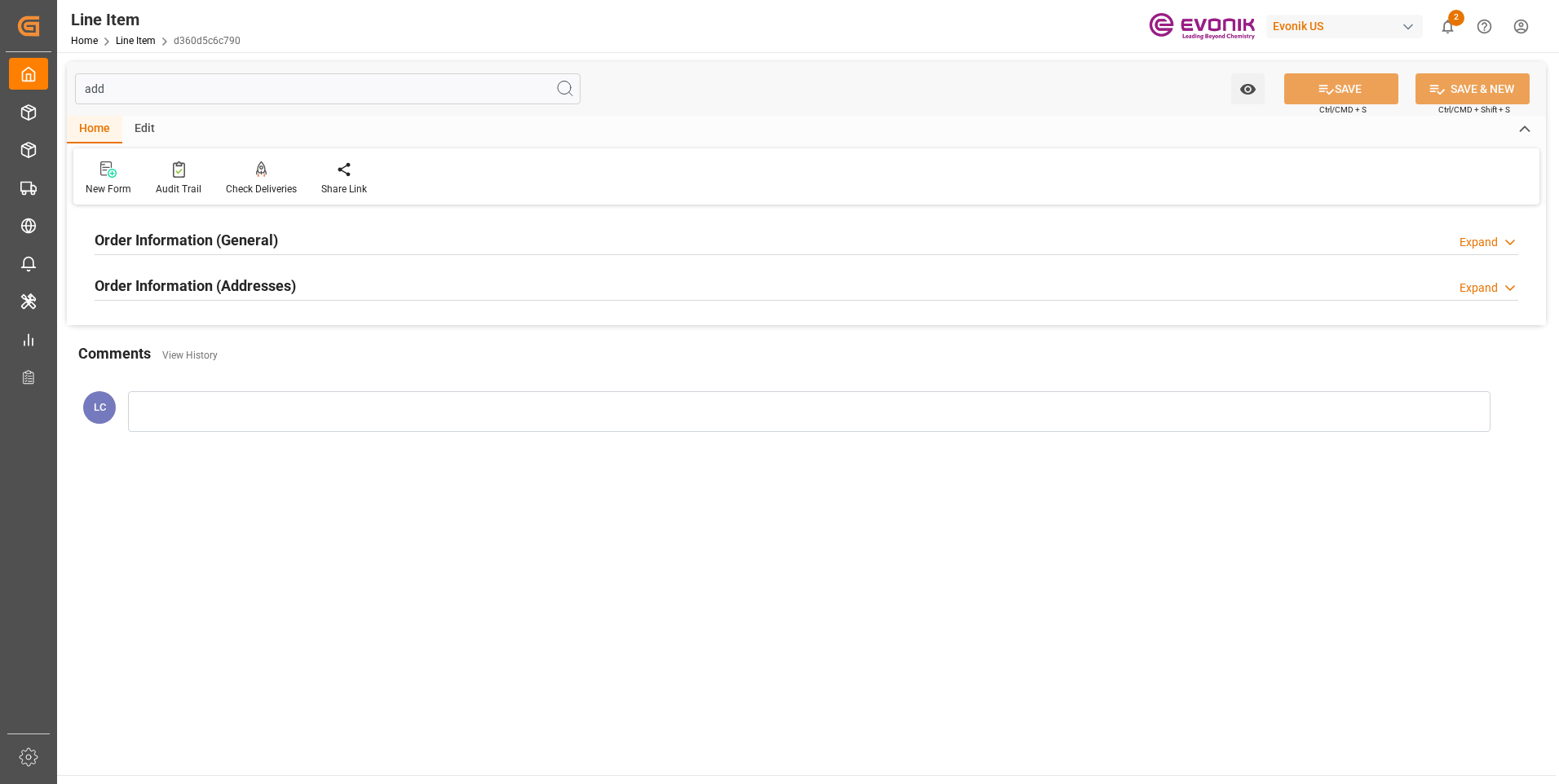
type input "add"
click at [305, 288] on div "Order Information (Addresses) Expand" at bounding box center [806, 285] width 1424 height 31
